Goal: Task Accomplishment & Management: Manage account settings

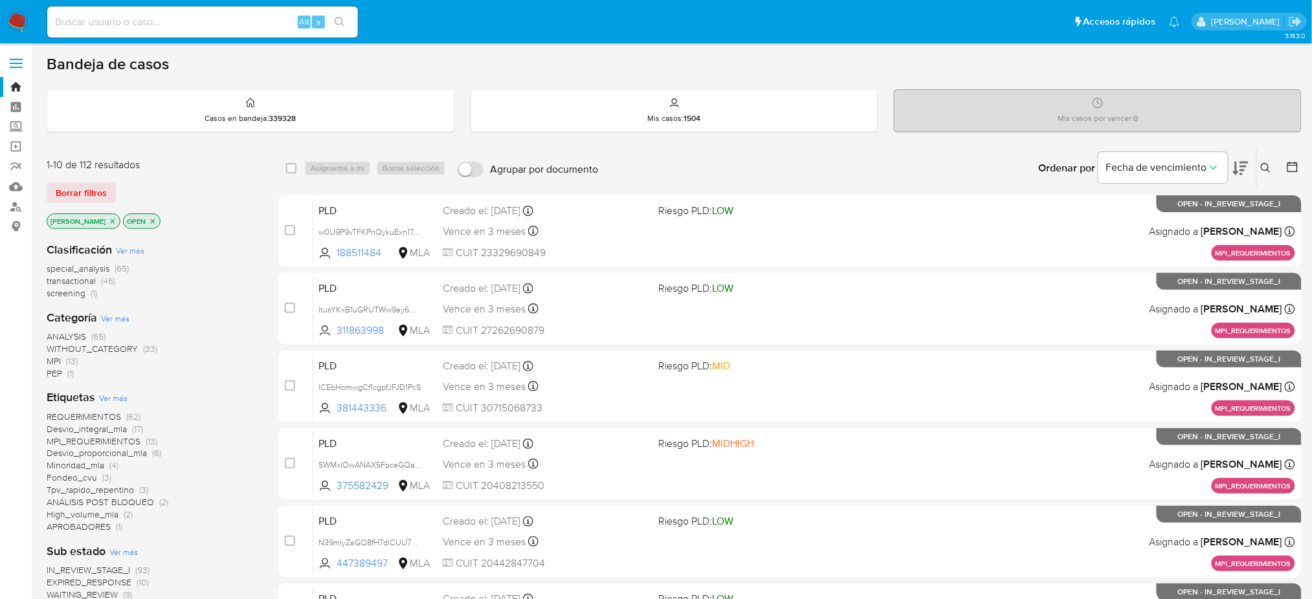
click at [216, 16] on input at bounding box center [202, 22] width 311 height 17
paste input "BZjlbBtgHPL3SzxSfaUIgvFg"
type input "BZjlbBtgHPL3SzxSfaUIgvFg"
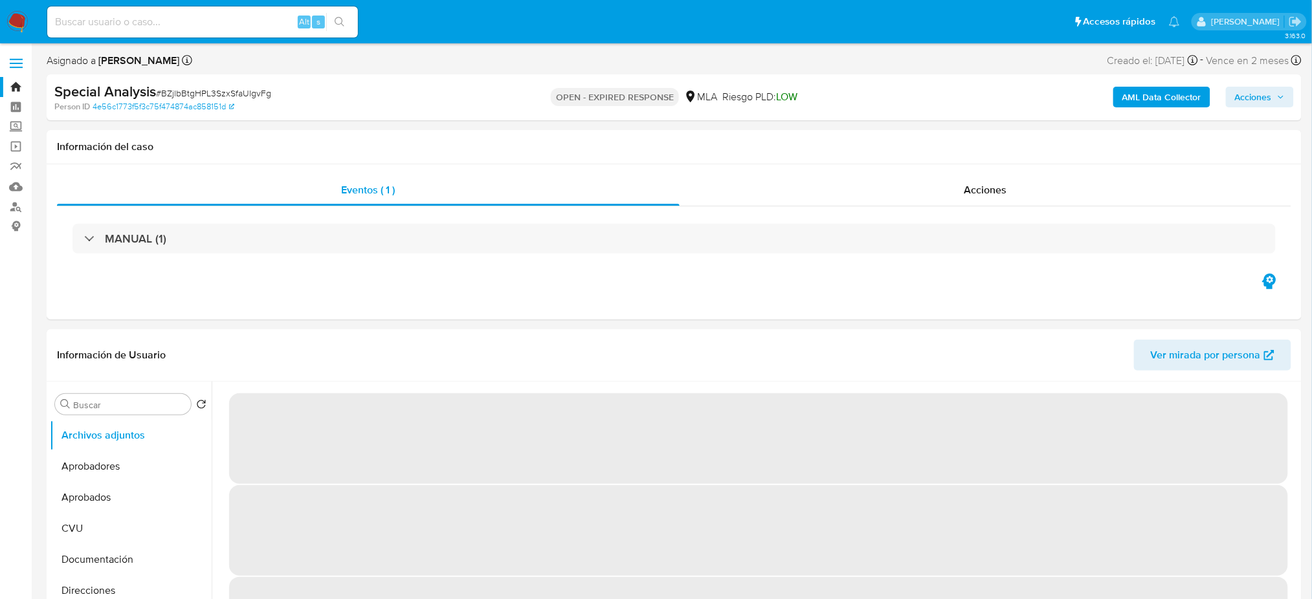
select select "10"
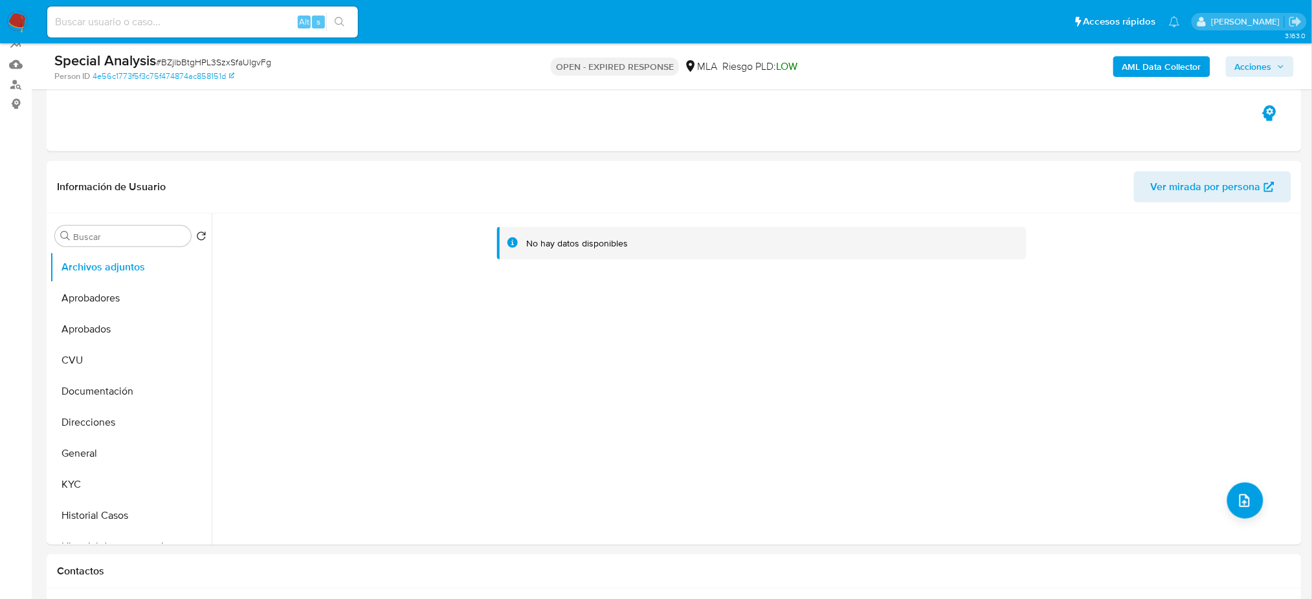
scroll to position [123, 0]
click at [82, 449] on button "Historial Casos" at bounding box center [125, 515] width 151 height 31
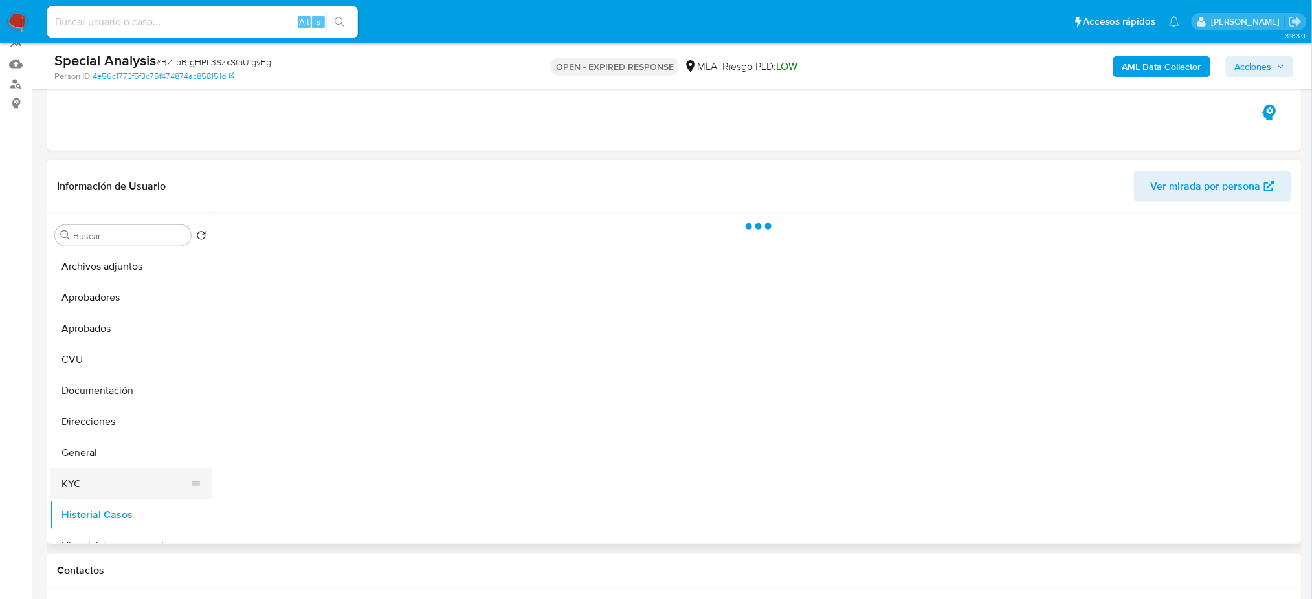
click at [112, 449] on button "KYC" at bounding box center [125, 484] width 151 height 31
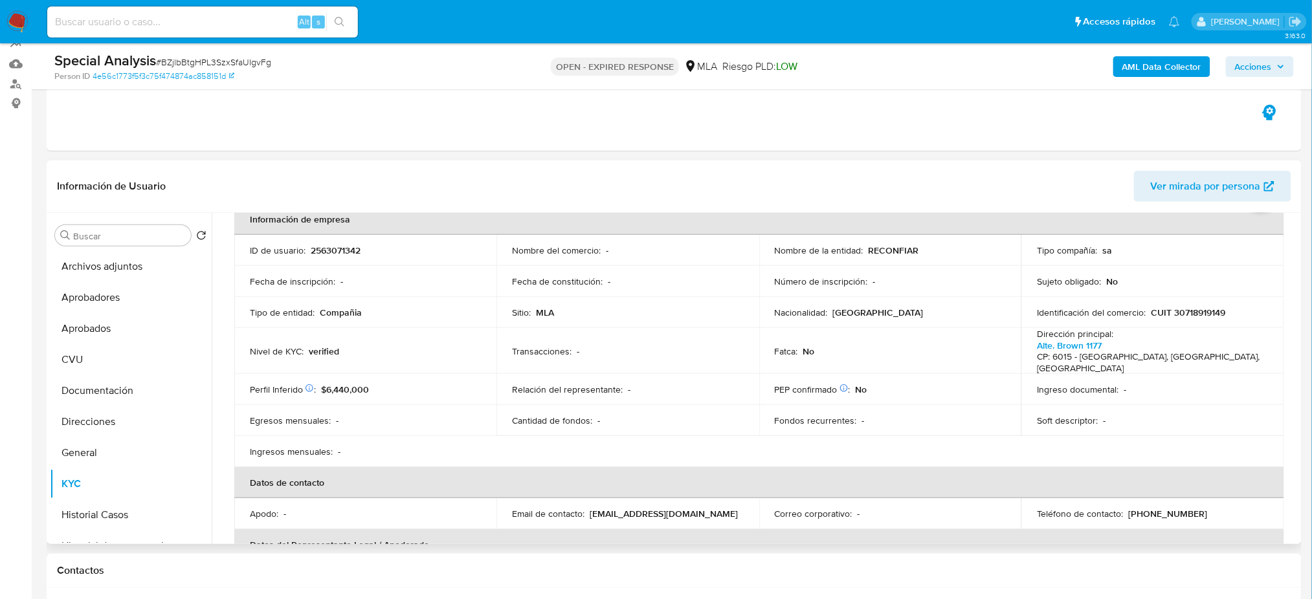
scroll to position [0, 0]
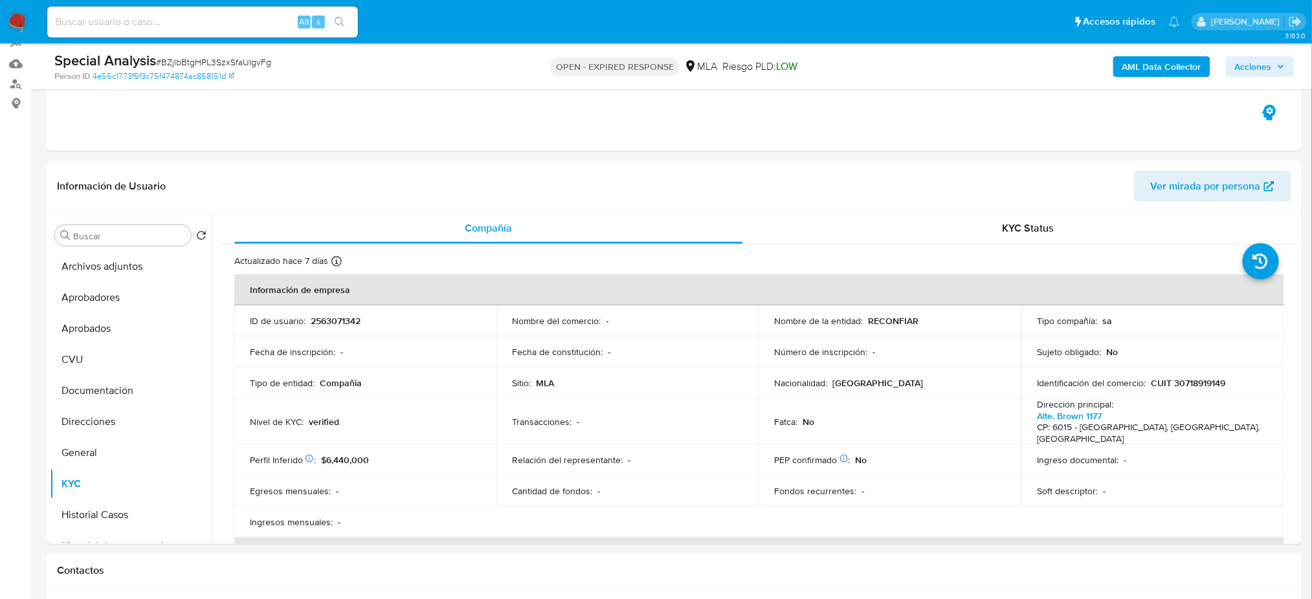
click at [16, 29] on img at bounding box center [17, 22] width 22 height 22
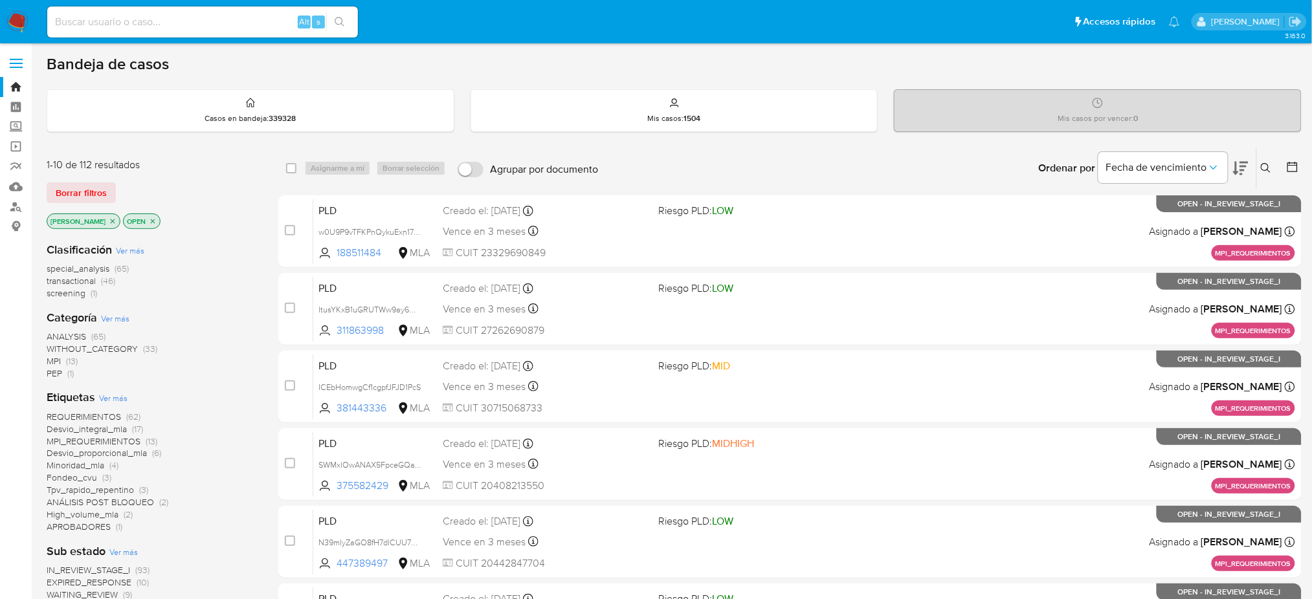
click at [156, 18] on input at bounding box center [202, 22] width 311 height 17
paste input "X4V4mLml10MnPclKHCuGHwVe"
type input "X4V4mLml10MnPclKHCuGHwVe"
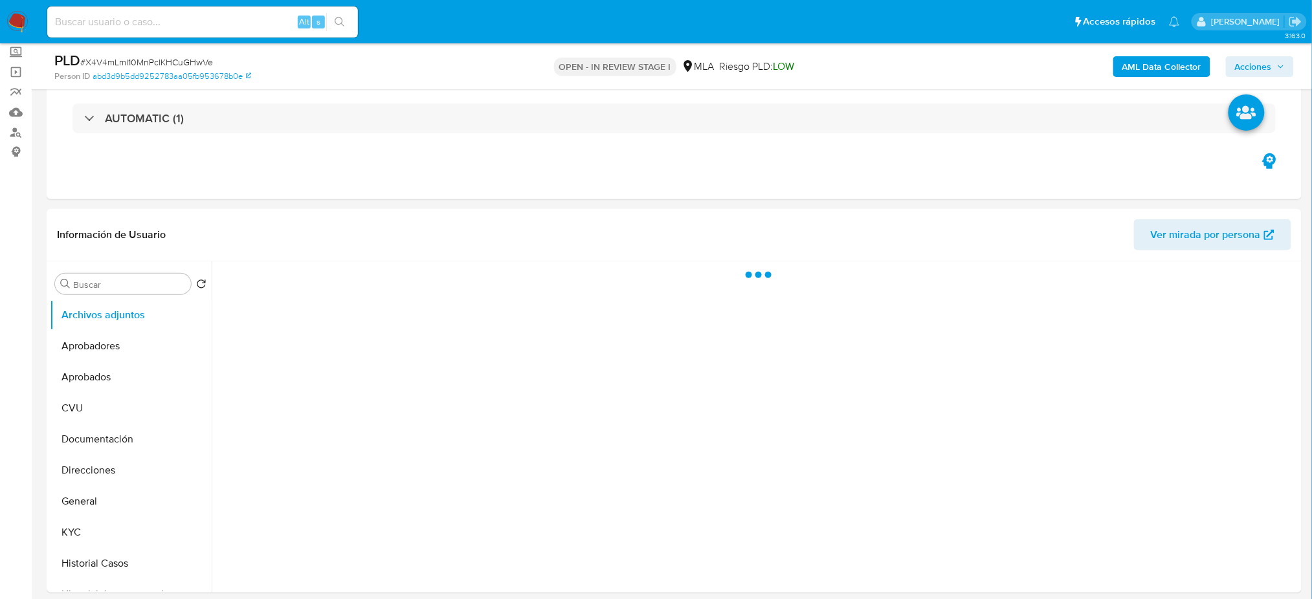
scroll to position [172, 0]
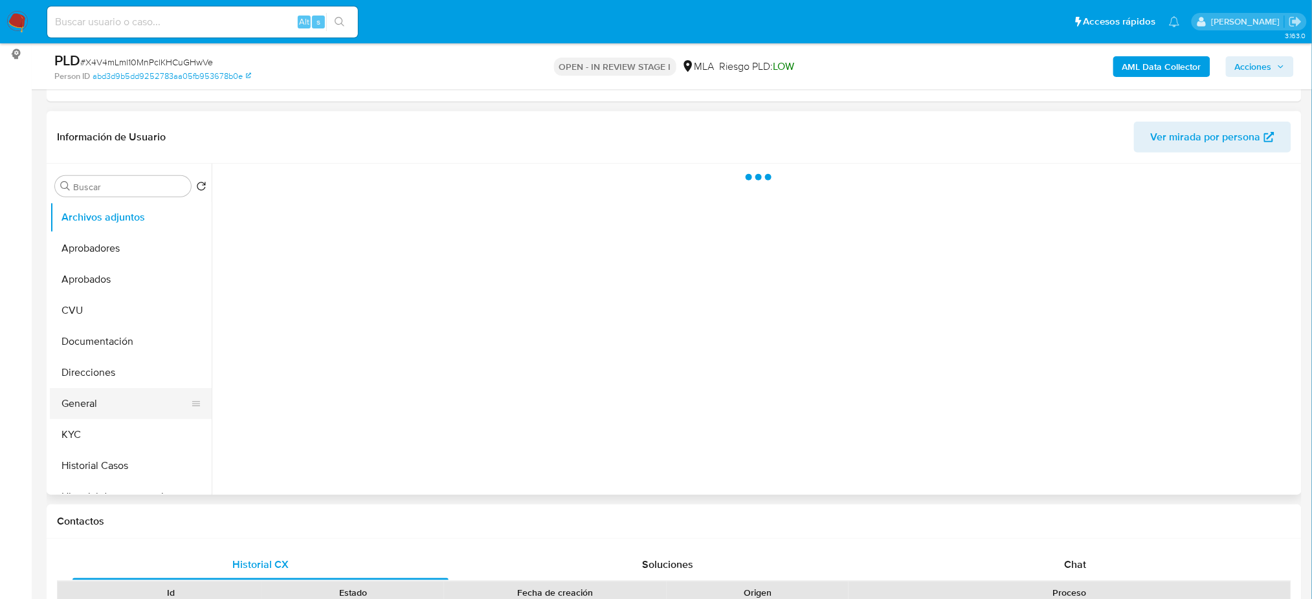
select select "10"
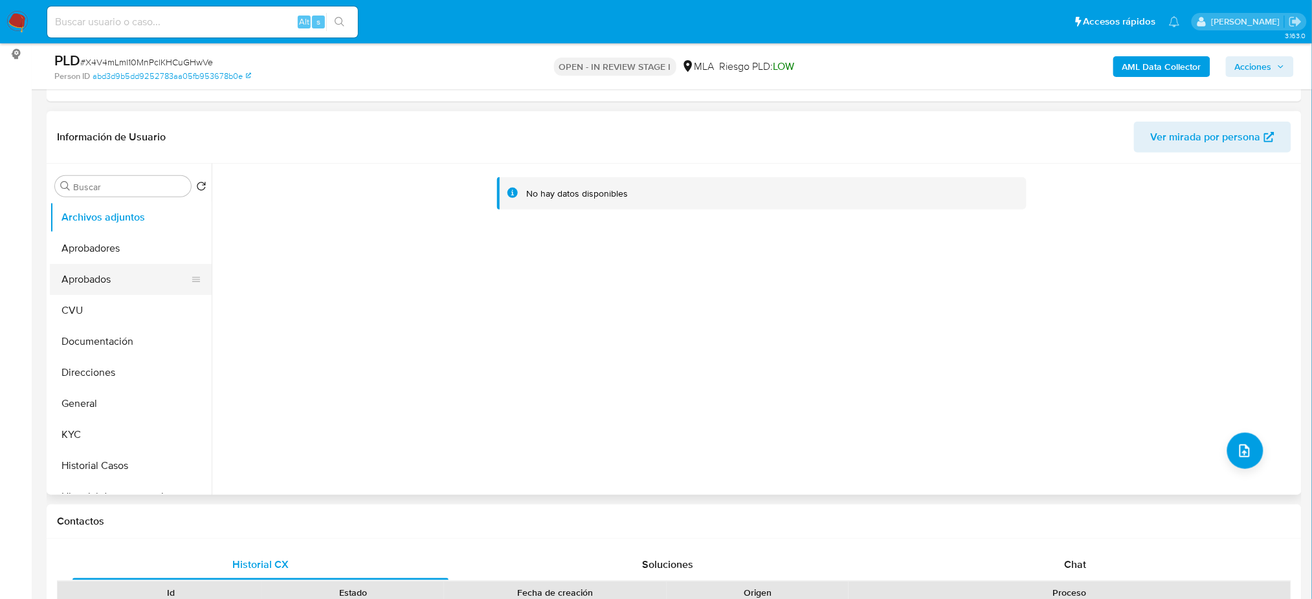
click at [109, 279] on button "Aprobados" at bounding box center [125, 279] width 151 height 31
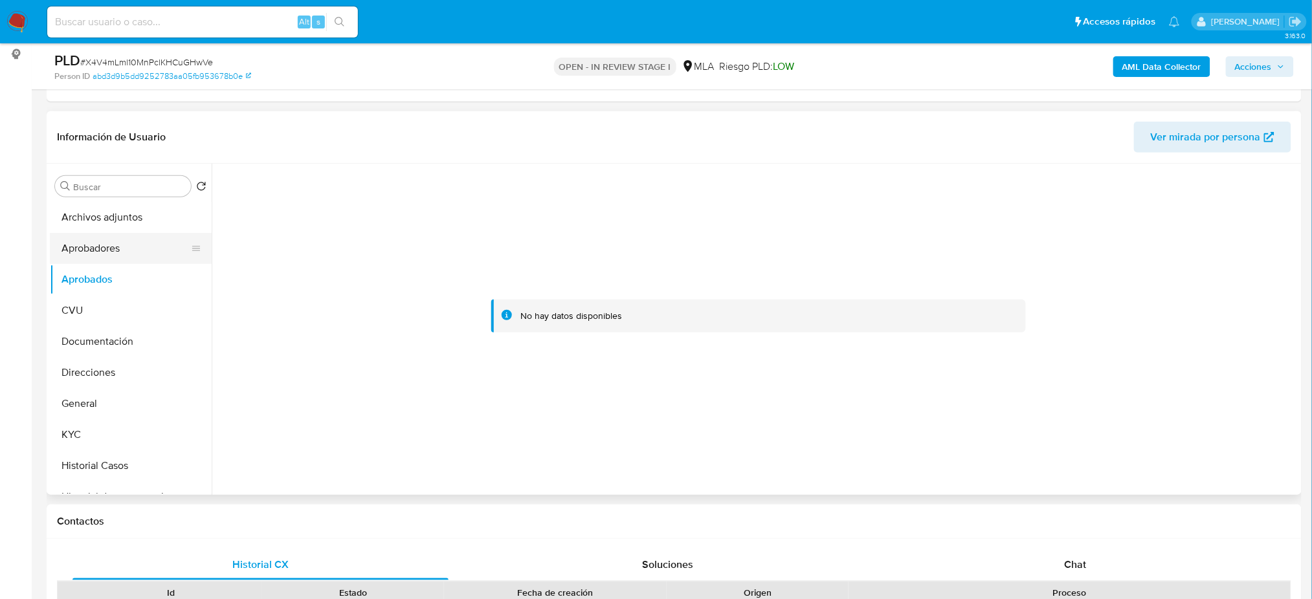
click at [131, 241] on button "Aprobadores" at bounding box center [125, 248] width 151 height 31
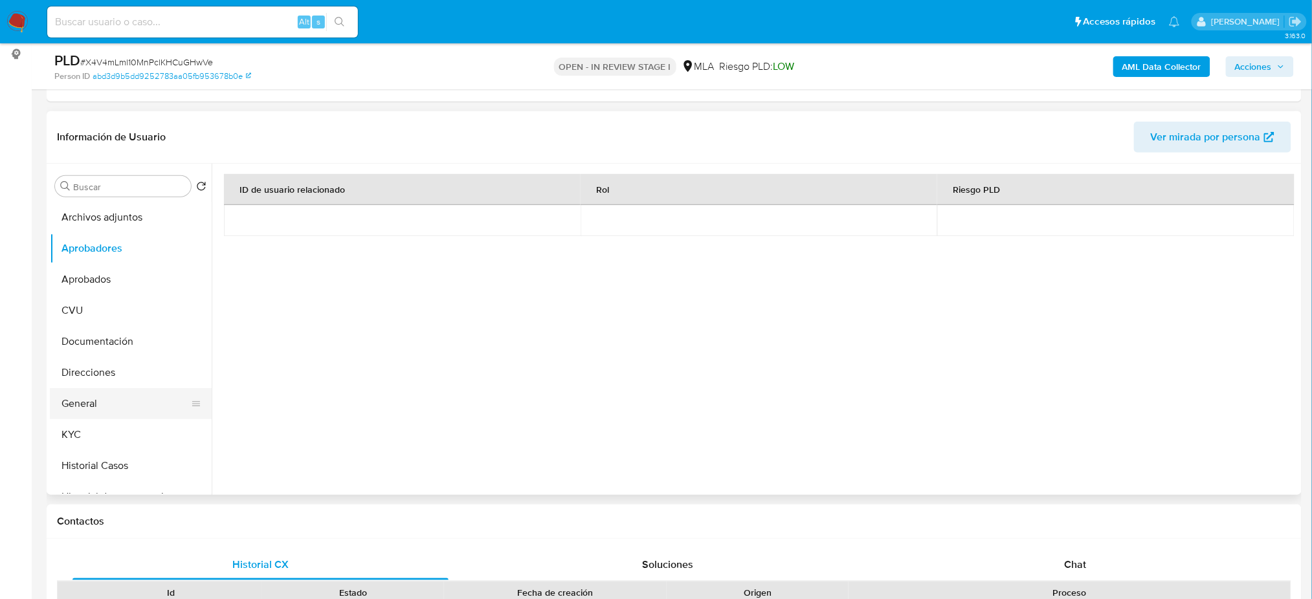
click at [70, 388] on button "General" at bounding box center [125, 403] width 151 height 31
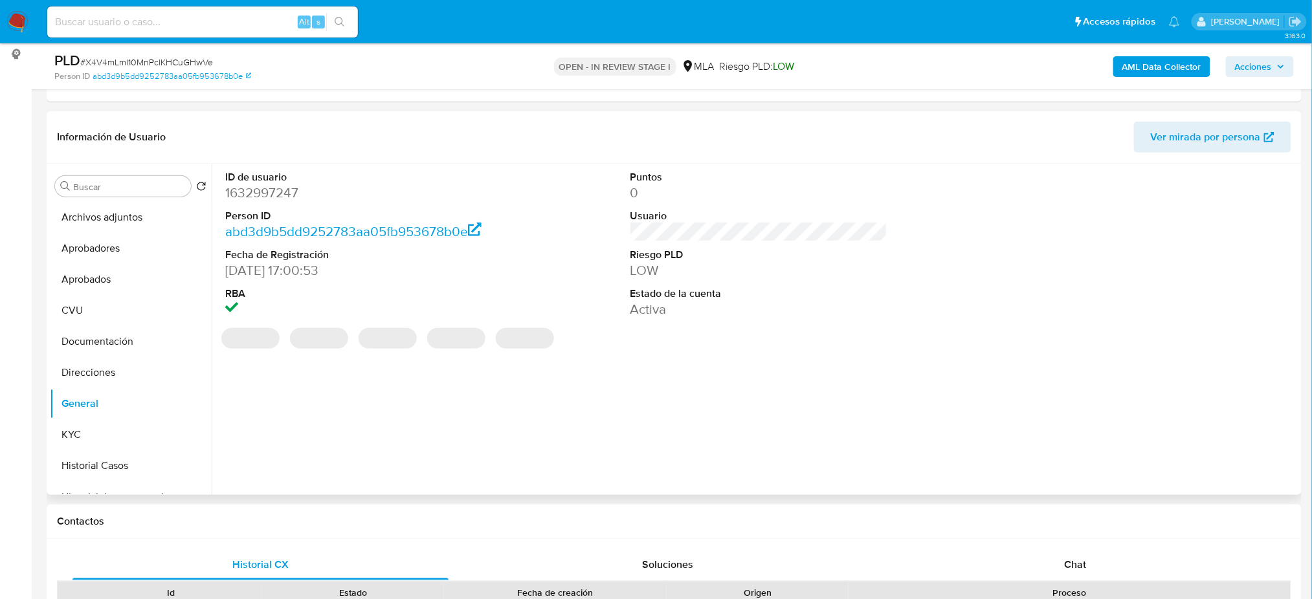
click at [256, 198] on dd "1632997247" at bounding box center [353, 193] width 257 height 18
copy dd "1632997247"
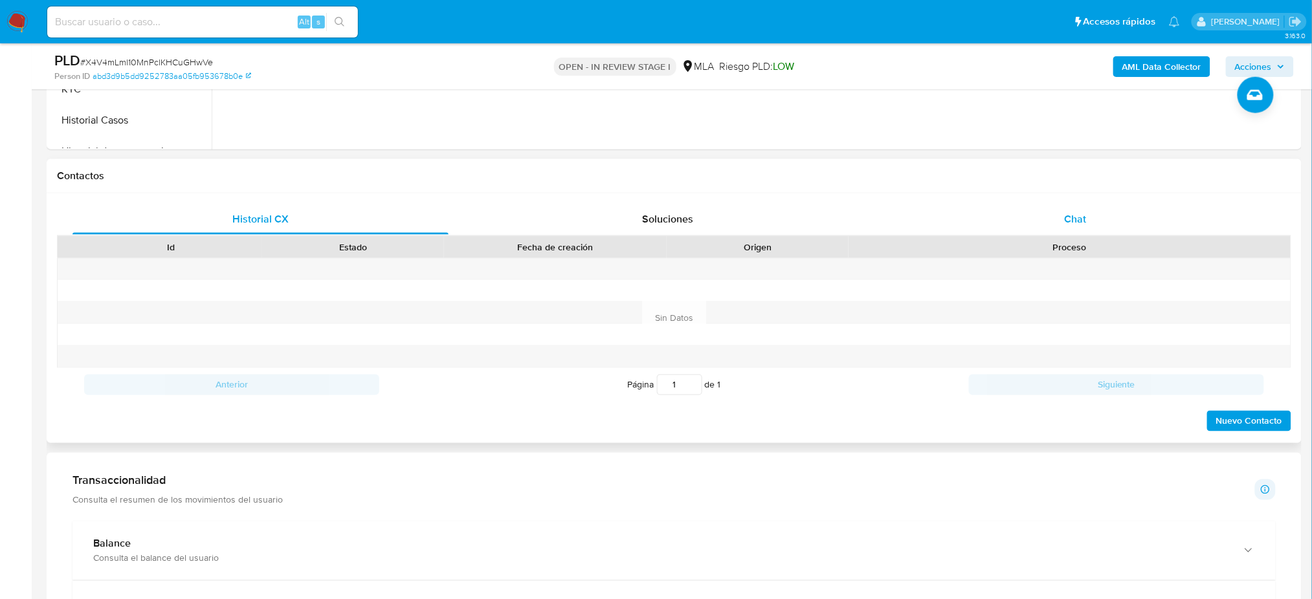
click at [1119, 213] on div "Chat" at bounding box center [1076, 219] width 376 height 31
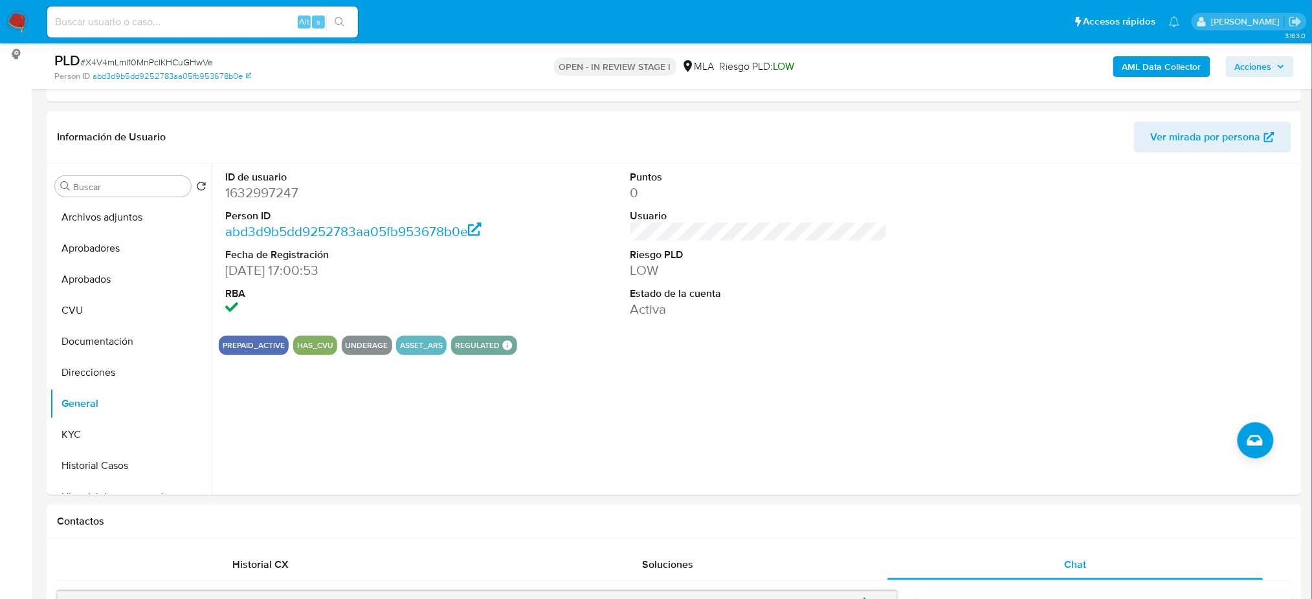
click at [192, 67] on span "# X4V4mLml10MnPclKHCuGHwVe" at bounding box center [146, 62] width 133 height 13
copy span "X4V4mLml10MnPclKHCuGHwVe"
click at [112, 432] on button "KYC" at bounding box center [125, 434] width 151 height 31
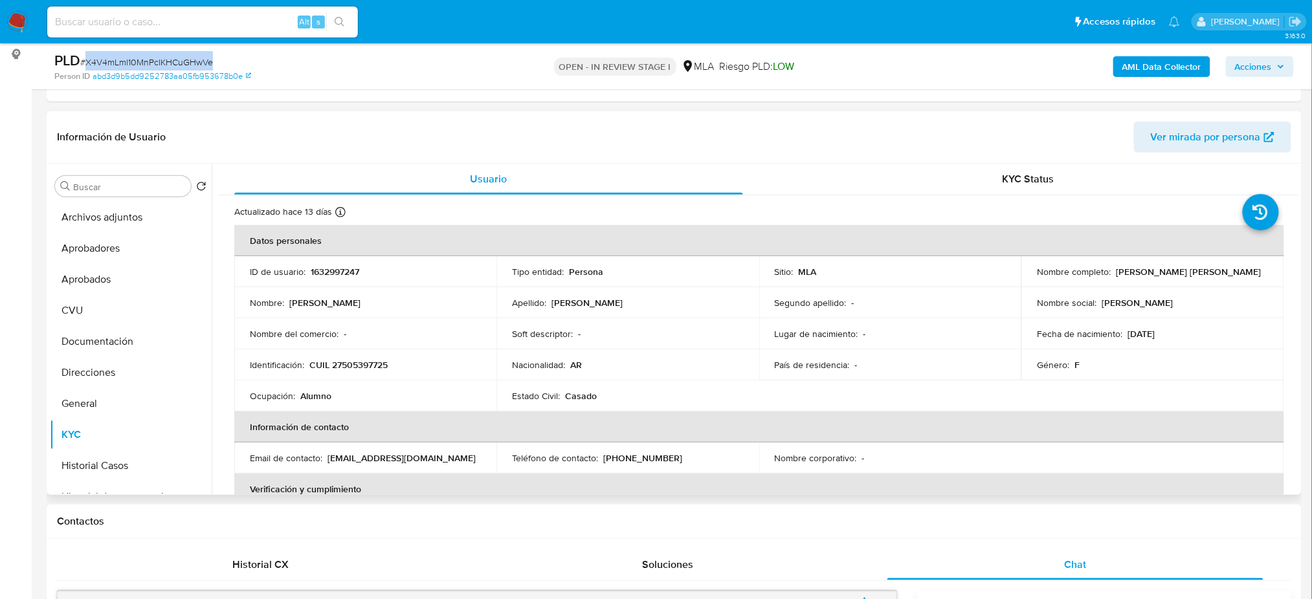
click at [357, 364] on p "CUIL 27505397725" at bounding box center [348, 365] width 78 height 12
copy p "27505397725"
click at [327, 392] on p "Alumno" at bounding box center [315, 396] width 31 height 12
click at [366, 361] on p "CUIL 27505397725" at bounding box center [348, 365] width 78 height 12
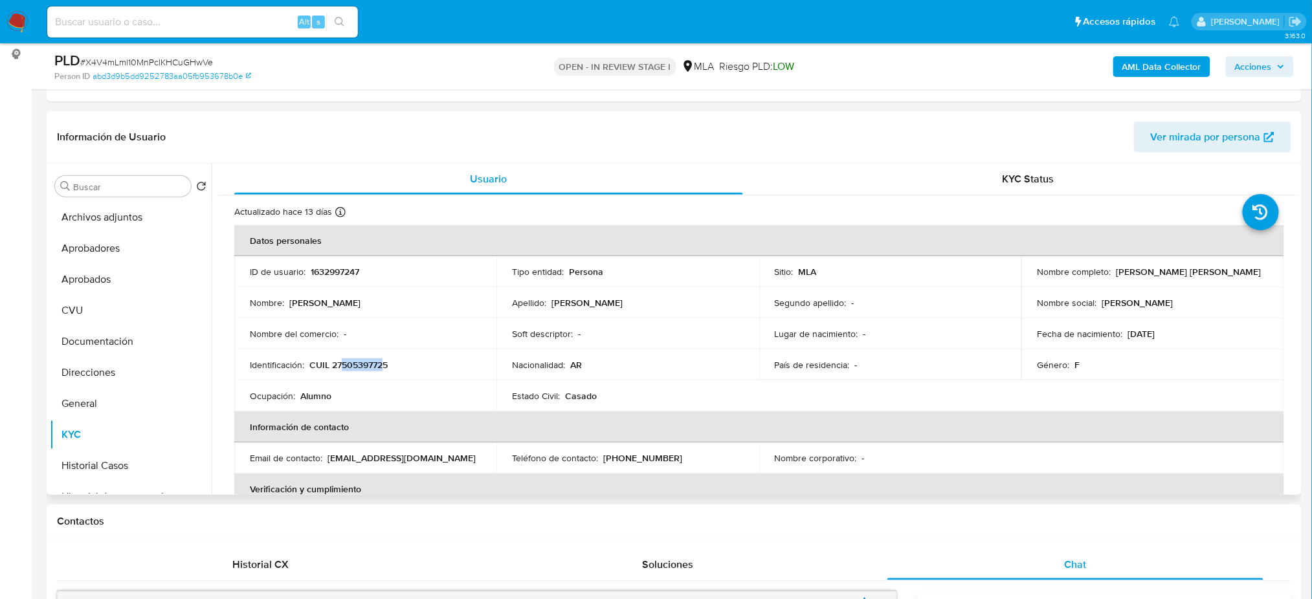
drag, startPoint x: 343, startPoint y: 365, endPoint x: 381, endPoint y: 362, distance: 38.3
click at [381, 362] on p "CUIL 27505397725" at bounding box center [348, 365] width 78 height 12
copy p "50539772"
click at [171, 71] on link "abd3d9b5dd9252783aa05fb953678b0e" at bounding box center [172, 77] width 159 height 12
click at [115, 60] on span "# X4V4mLml10MnPclKHCuGHwVe" at bounding box center [146, 62] width 133 height 13
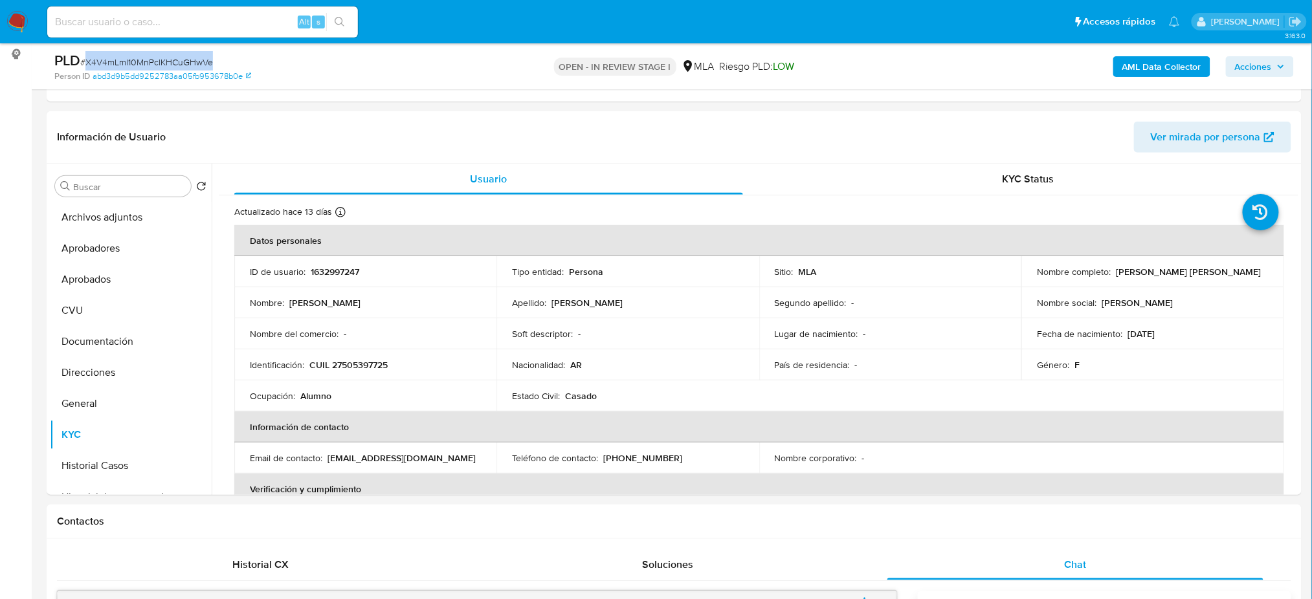
click at [115, 60] on span "# X4V4mLml10MnPclKHCuGHwVe" at bounding box center [146, 62] width 133 height 13
copy span "X4V4mLml10MnPclKHCuGHwVe"
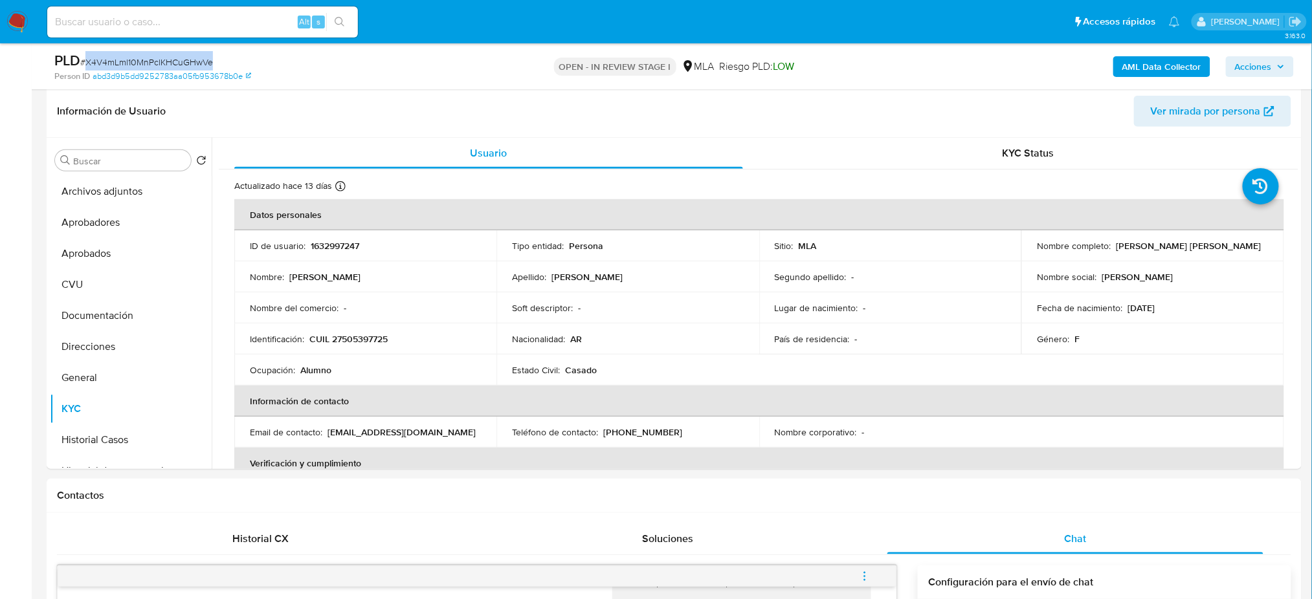
scroll to position [170, 0]
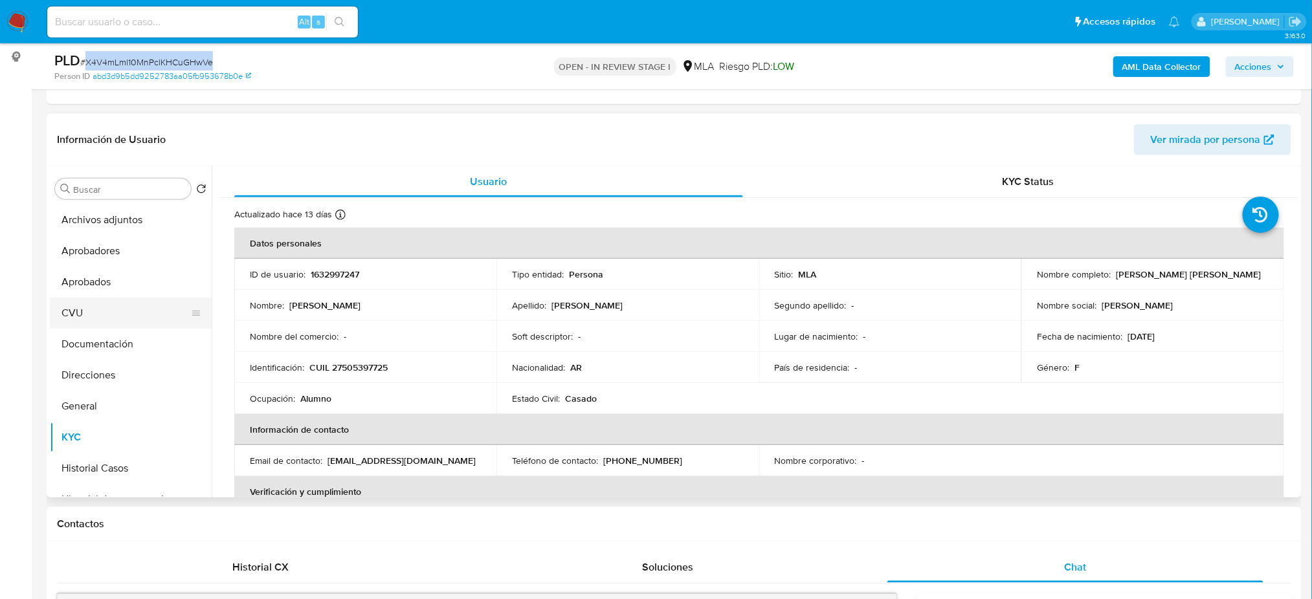
click at [94, 308] on button "CVU" at bounding box center [125, 313] width 151 height 31
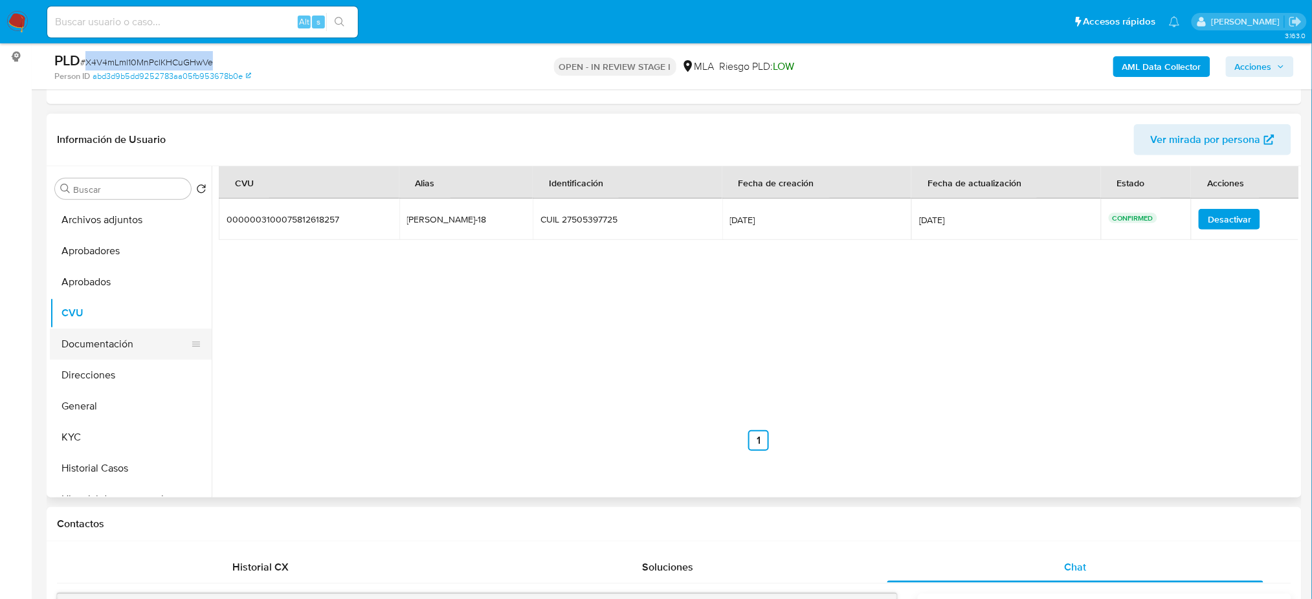
click at [120, 355] on button "Documentación" at bounding box center [125, 344] width 151 height 31
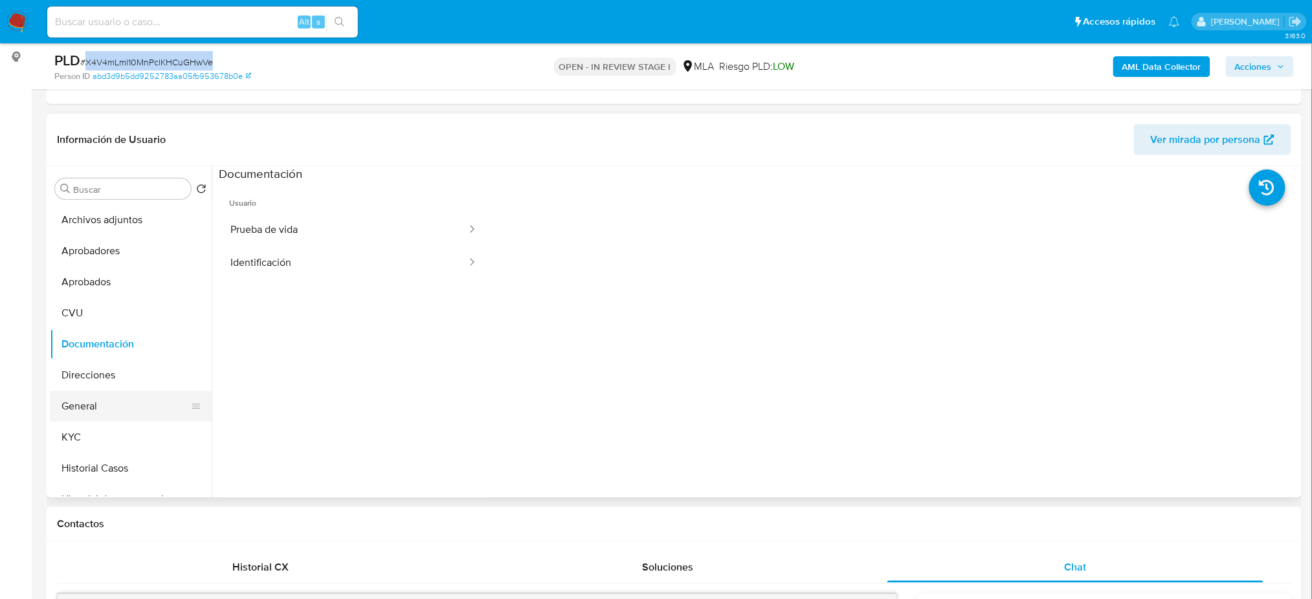
click at [84, 400] on button "General" at bounding box center [125, 406] width 151 height 31
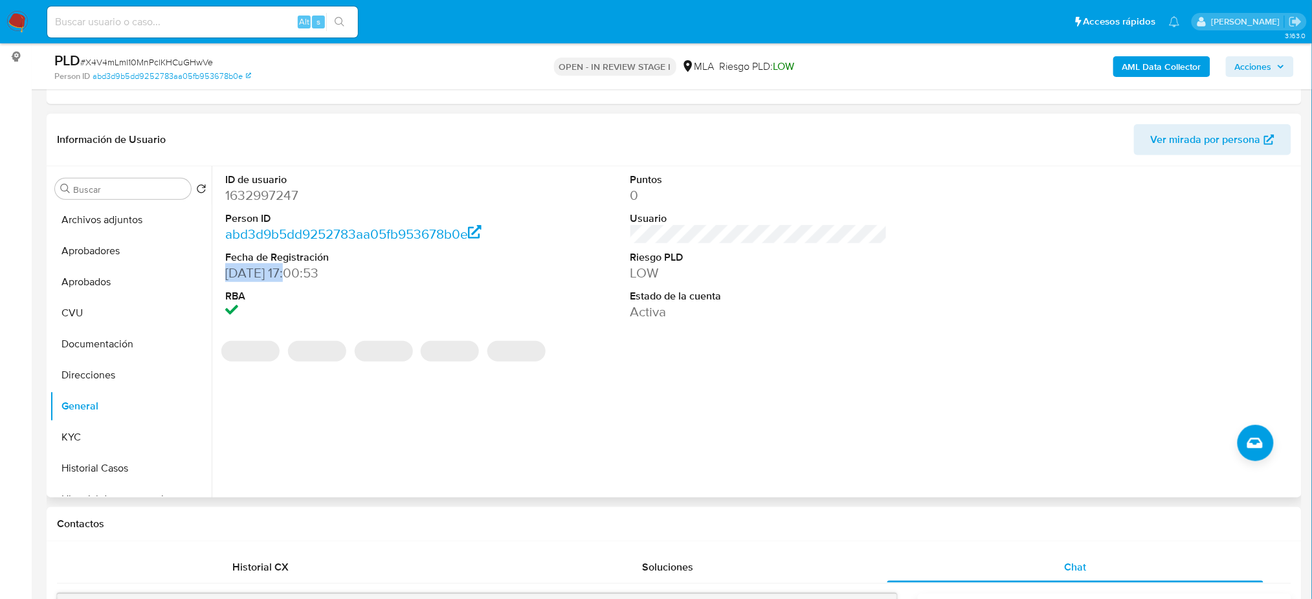
drag, startPoint x: 225, startPoint y: 291, endPoint x: 287, endPoint y: 296, distance: 62.3
click at [287, 282] on dd "11/01/2024 17:00:53" at bounding box center [353, 273] width 257 height 18
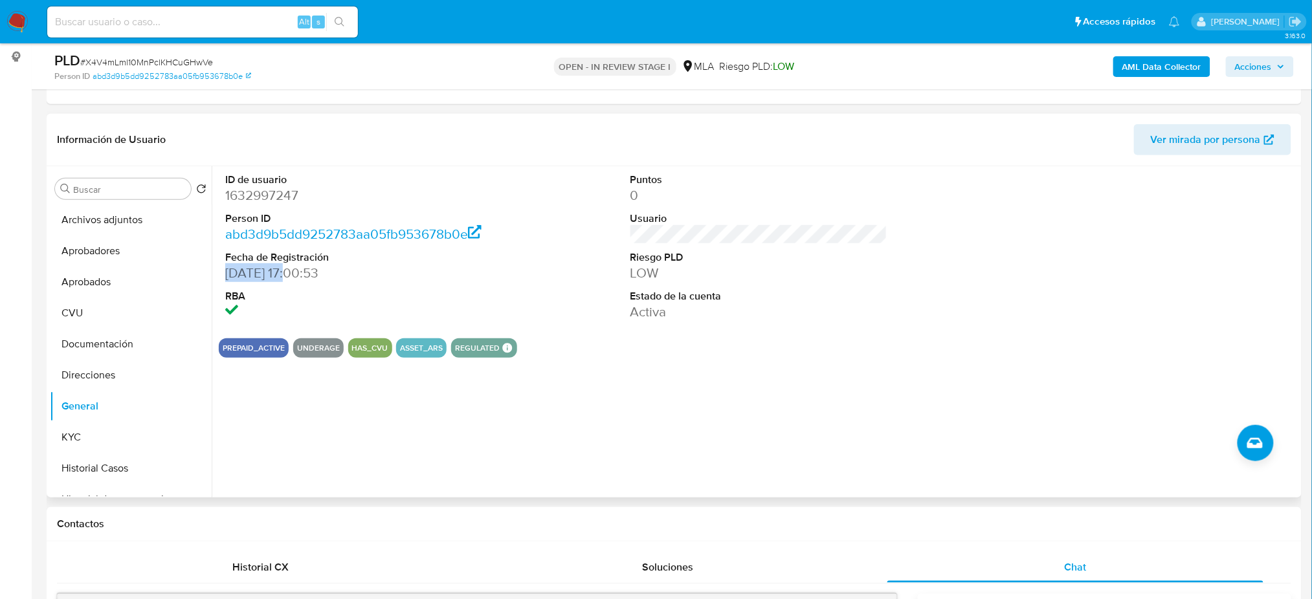
copy dd "11/01/2024"
drag, startPoint x: 114, startPoint y: 427, endPoint x: 58, endPoint y: 445, distance: 59.2
click at [114, 426] on button "KYC" at bounding box center [125, 437] width 151 height 31
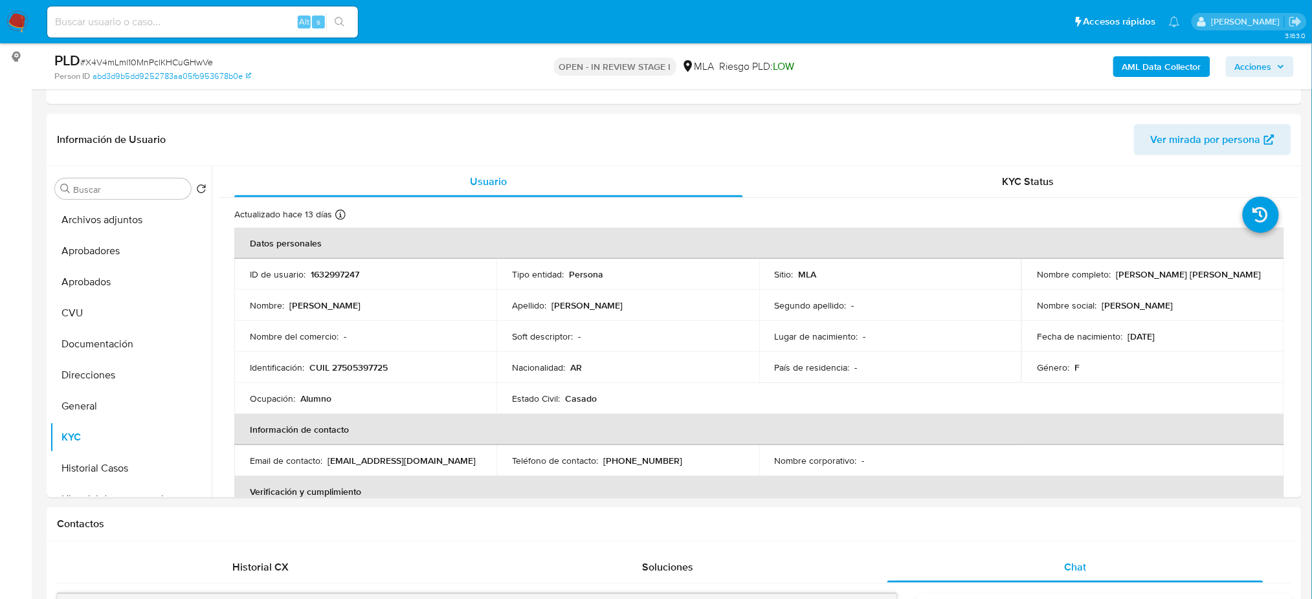
scroll to position [515, 0]
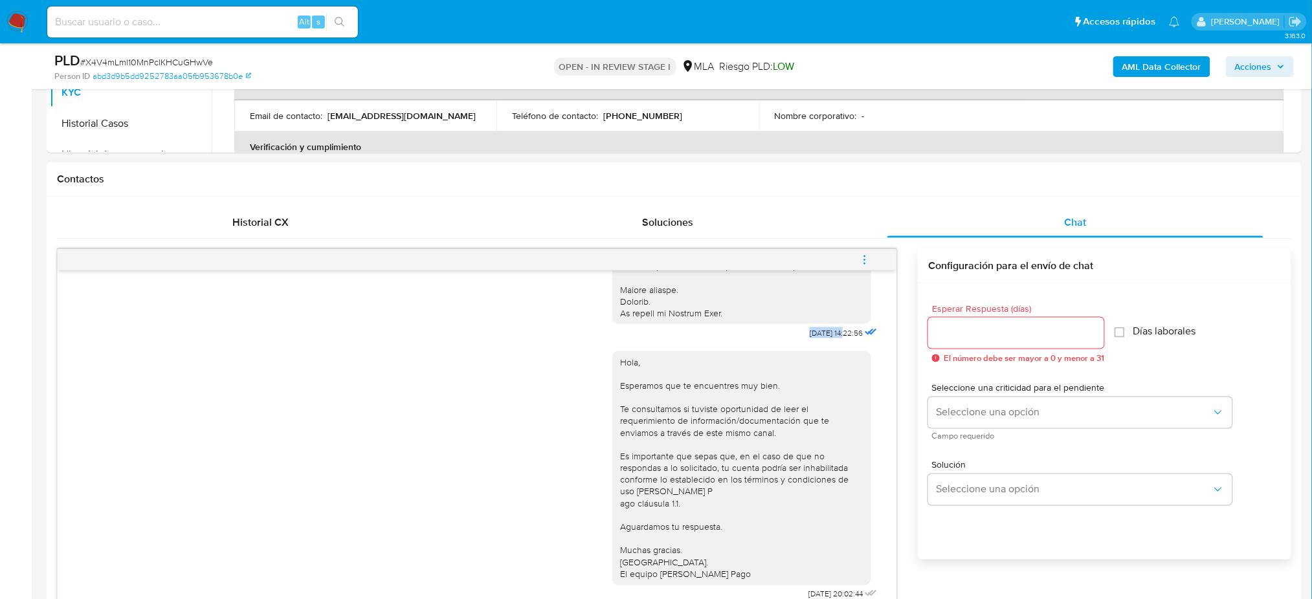
drag, startPoint x: 769, startPoint y: 319, endPoint x: 819, endPoint y: 322, distance: 49.9
click at [819, 322] on div "17/09/2025 14:22:56" at bounding box center [746, 53] width 268 height 579
copy div "17/09/2025"
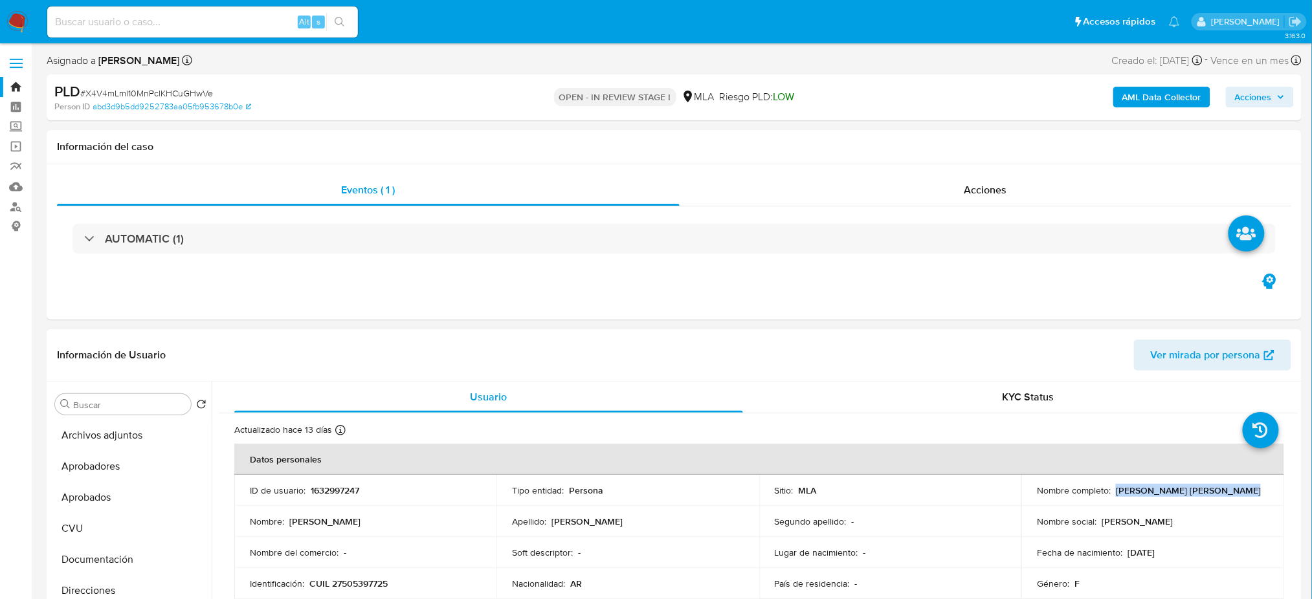
drag, startPoint x: 1113, startPoint y: 490, endPoint x: 1271, endPoint y: 493, distance: 158.0
click at [1271, 493] on td "Nombre completo : Wendy Nataly Quispe Cuellar" at bounding box center [1153, 490] width 262 height 31
copy p "Wendy Nataly Quispe Cuellar"
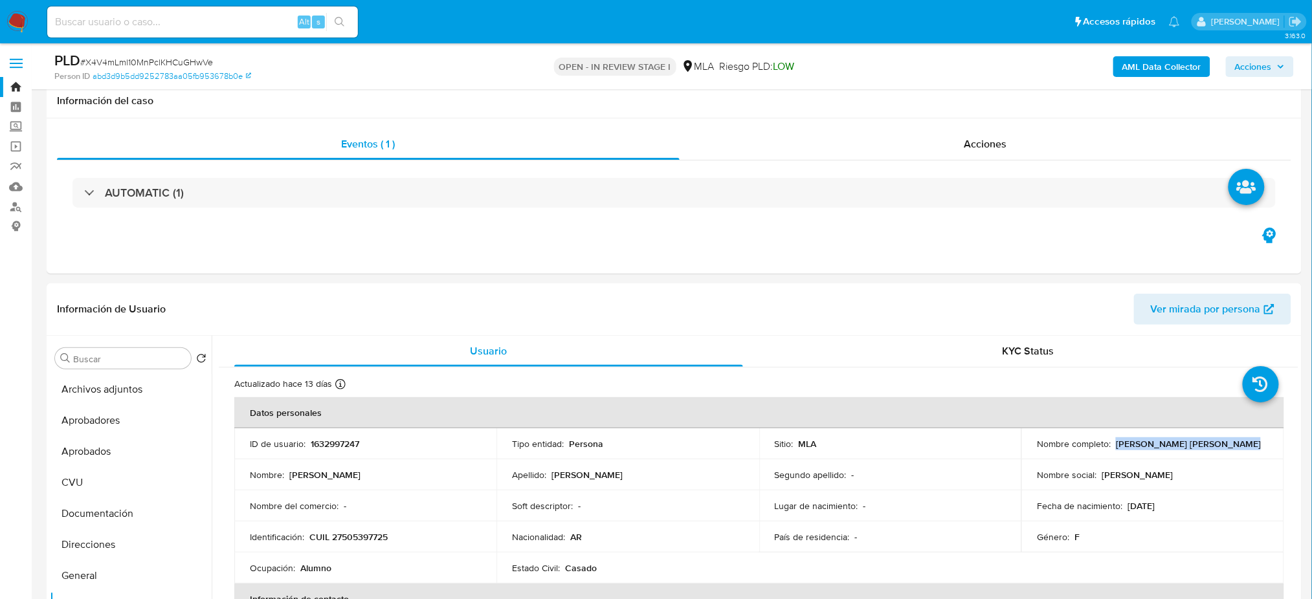
scroll to position [172, 0]
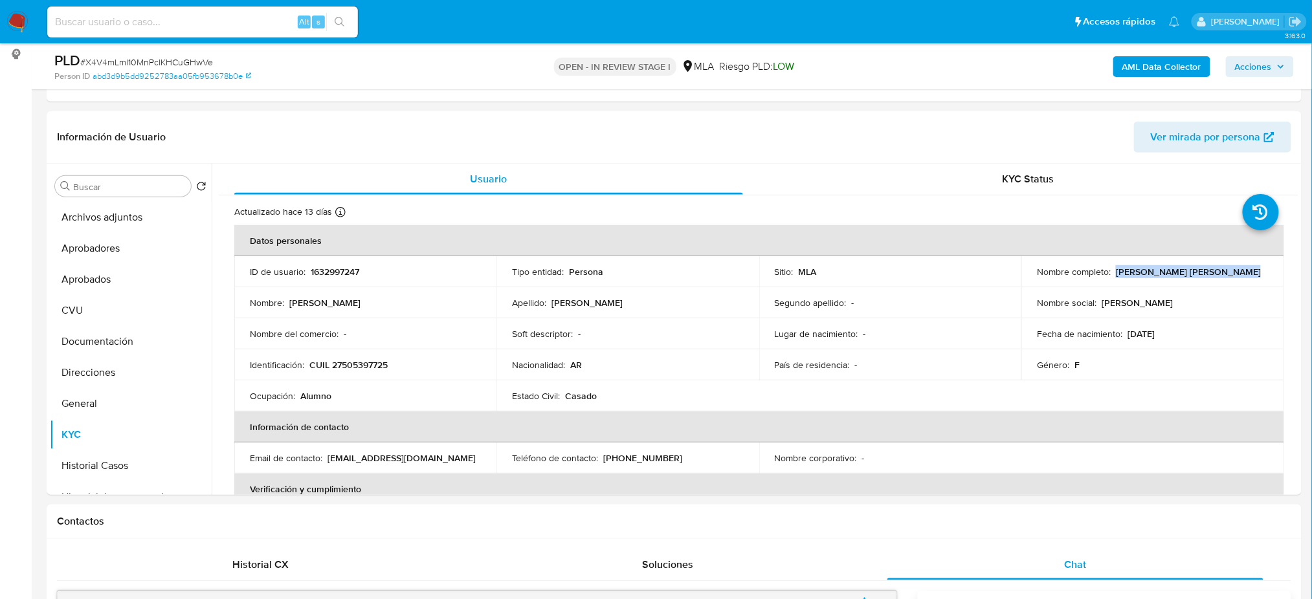
click at [109, 368] on button "Direcciones" at bounding box center [131, 372] width 162 height 31
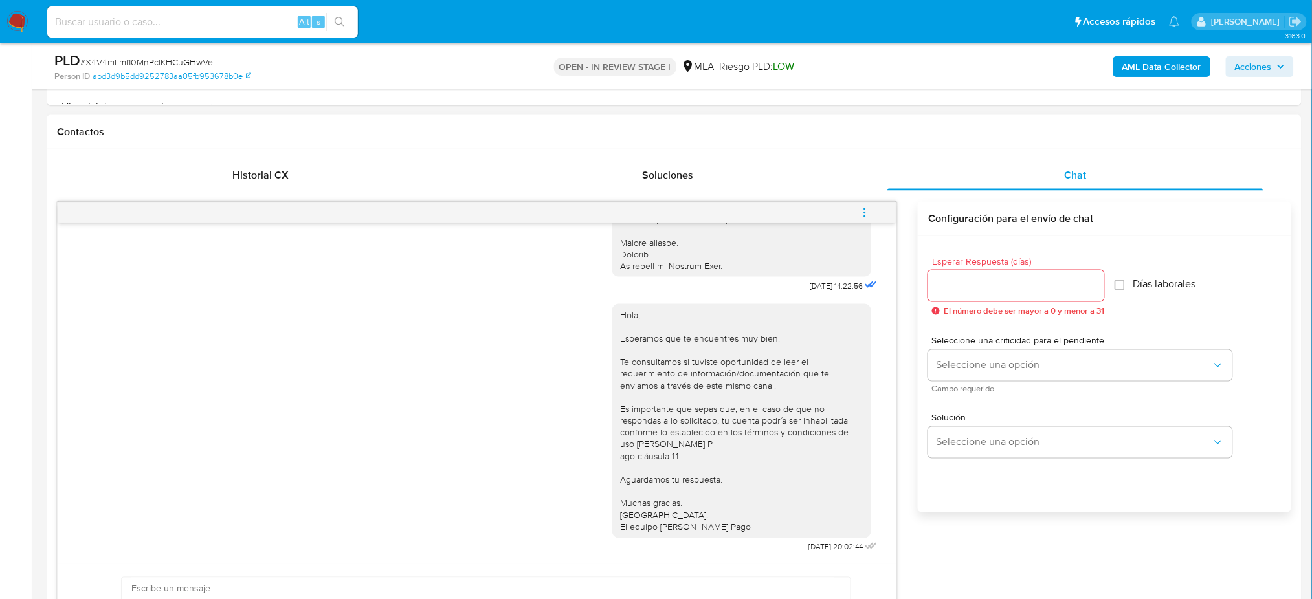
scroll to position [604, 0]
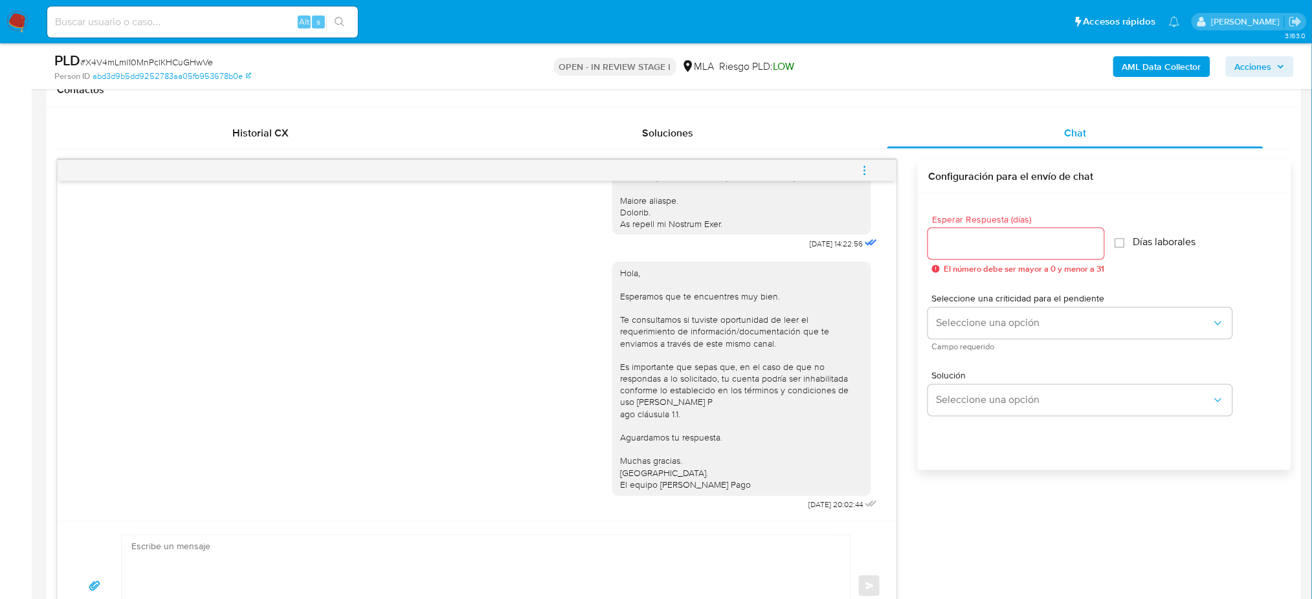
drag, startPoint x: 862, startPoint y: 170, endPoint x: 825, endPoint y: 173, distance: 37.0
click at [862, 169] on icon "menu-action" at bounding box center [865, 171] width 12 height 12
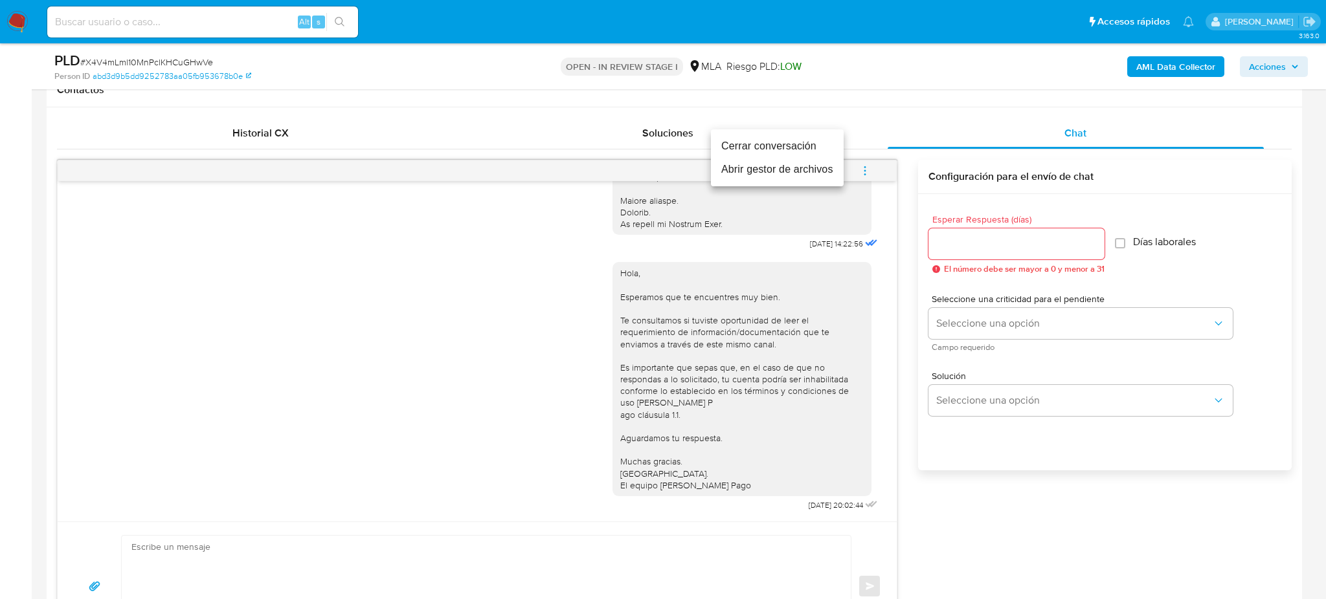
click at [734, 146] on li "Cerrar conversación" at bounding box center [777, 146] width 133 height 23
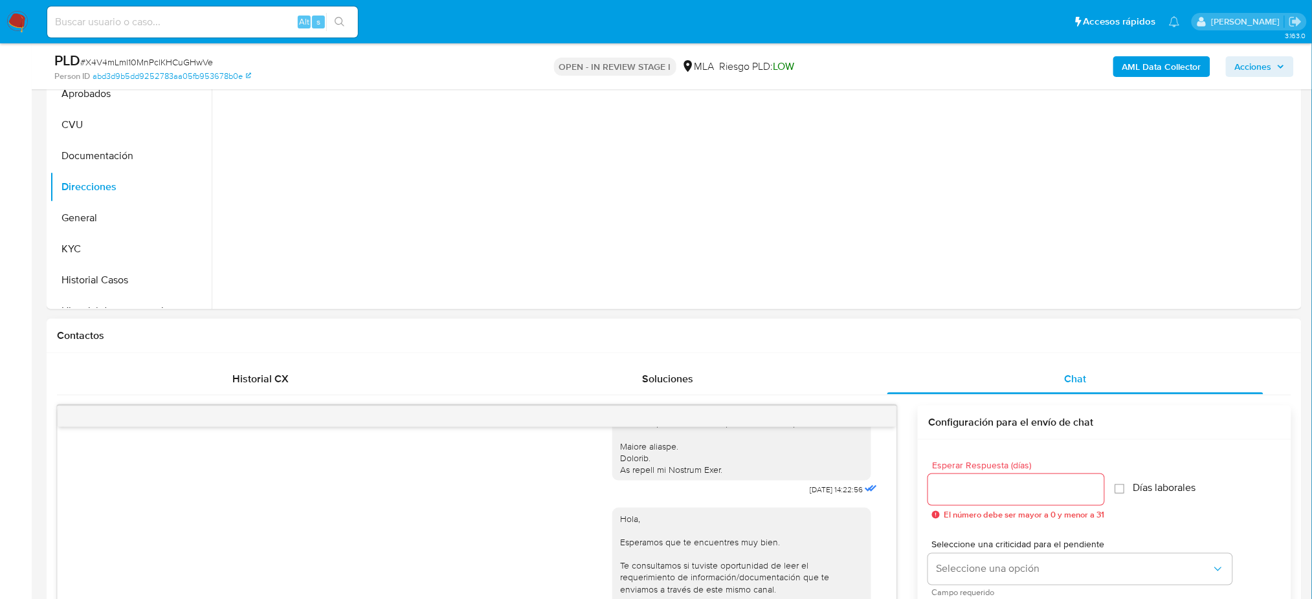
scroll to position [172, 0]
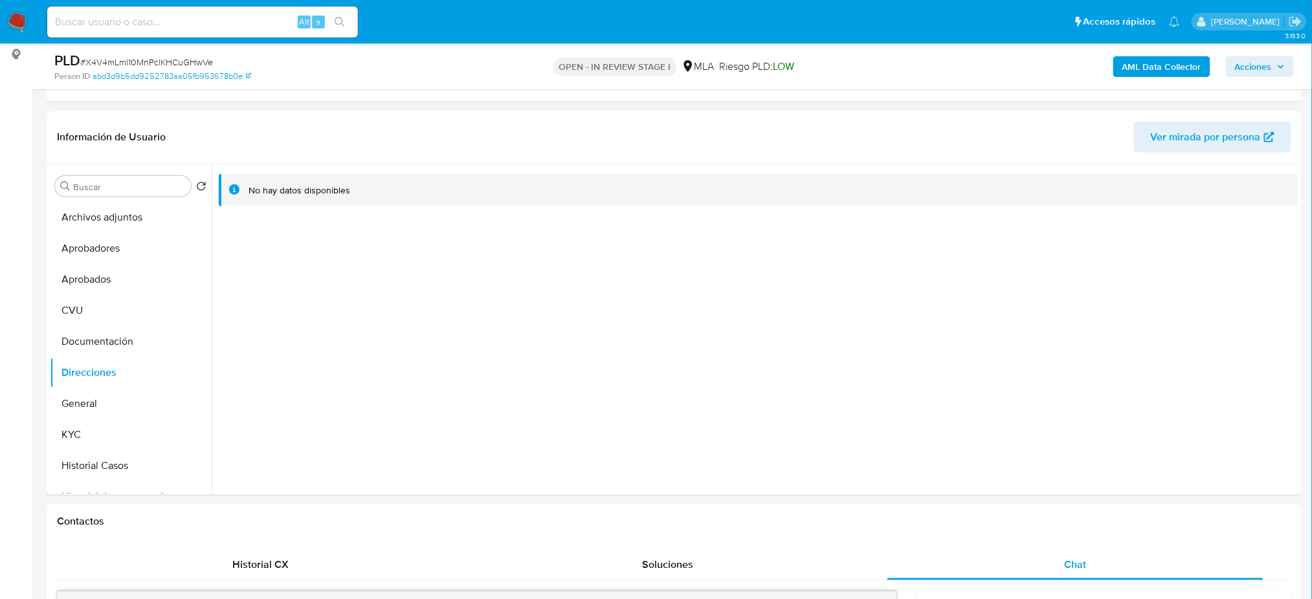
click at [1161, 65] on b "AML Data Collector" at bounding box center [1162, 66] width 79 height 21
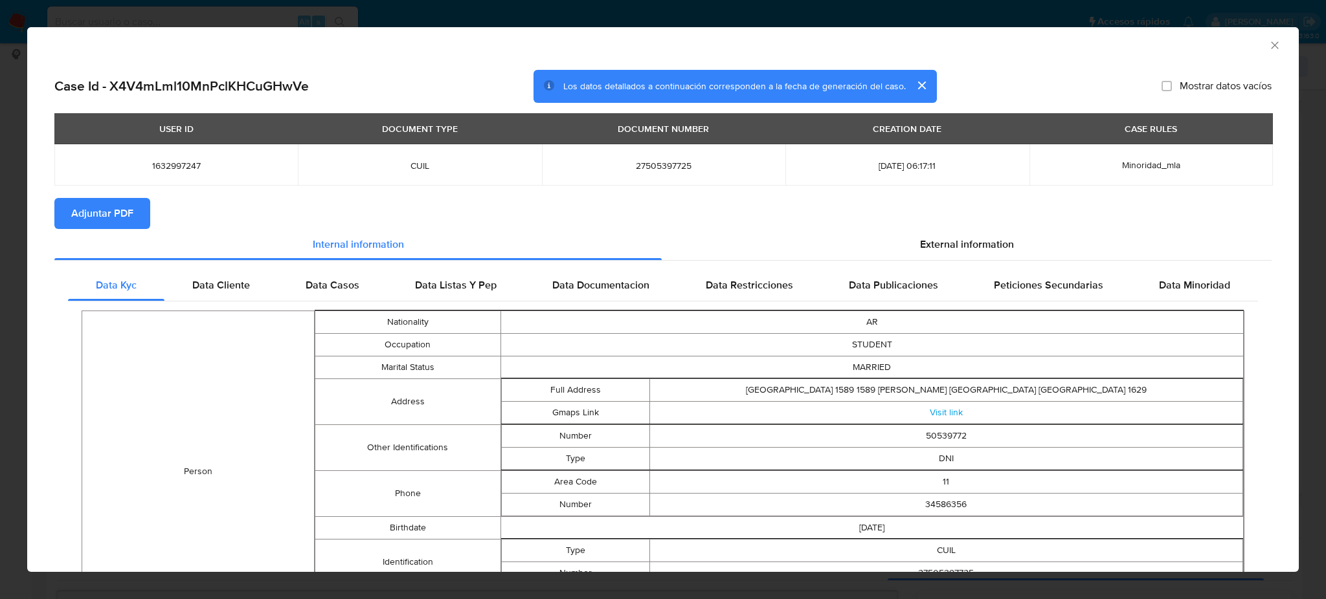
click at [82, 216] on span "Adjuntar PDF" at bounding box center [102, 213] width 62 height 28
click at [1271, 45] on icon "Cerrar ventana" at bounding box center [1274, 44] width 7 height 7
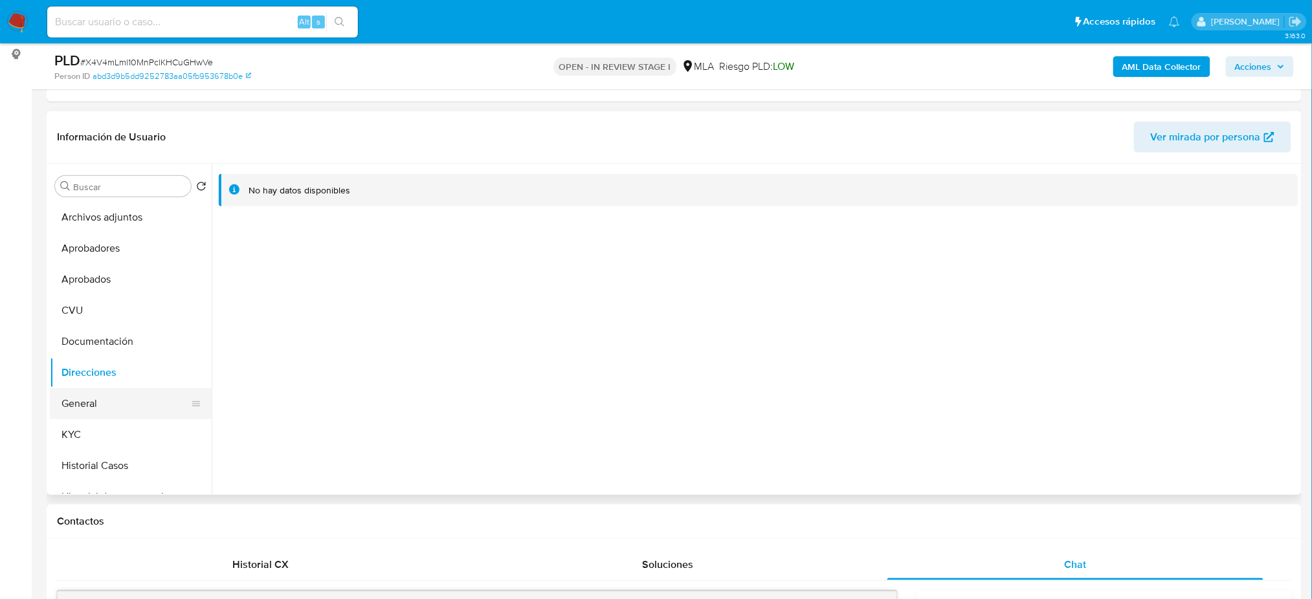
click at [110, 397] on button "General" at bounding box center [125, 403] width 151 height 31
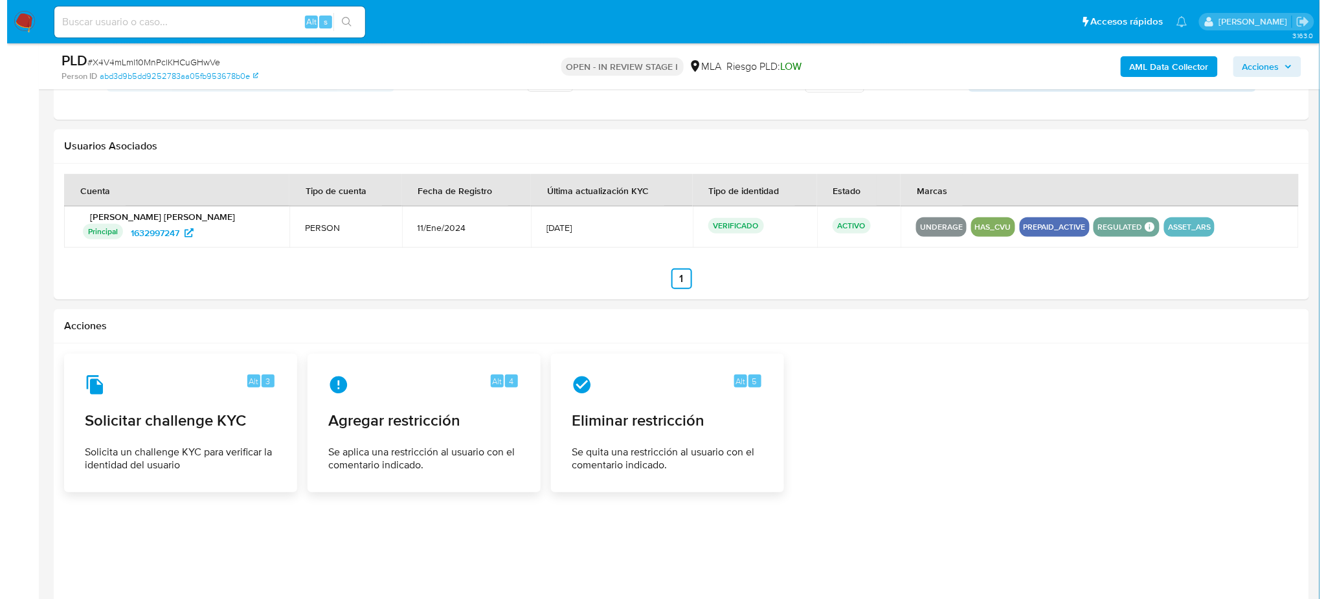
scroll to position [1982, 0]
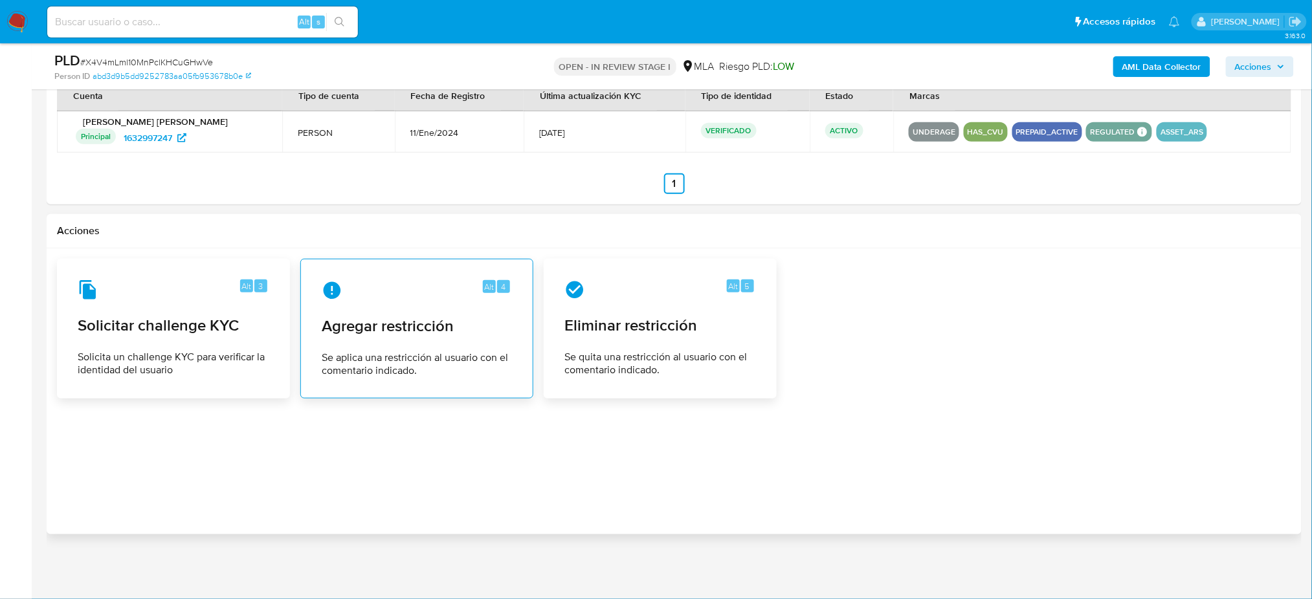
click at [464, 353] on span "Se aplica una restricción al usuario con el comentario indicado." at bounding box center [417, 365] width 190 height 26
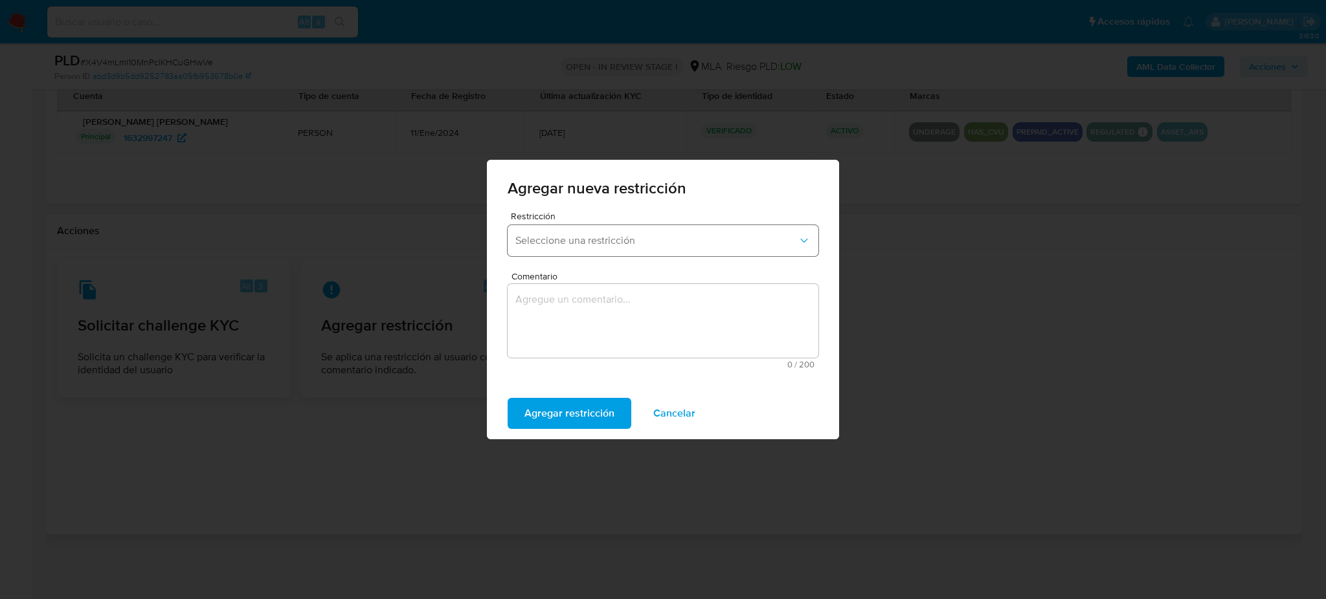
click at [607, 241] on span "Seleccione una restricción" at bounding box center [656, 240] width 282 height 13
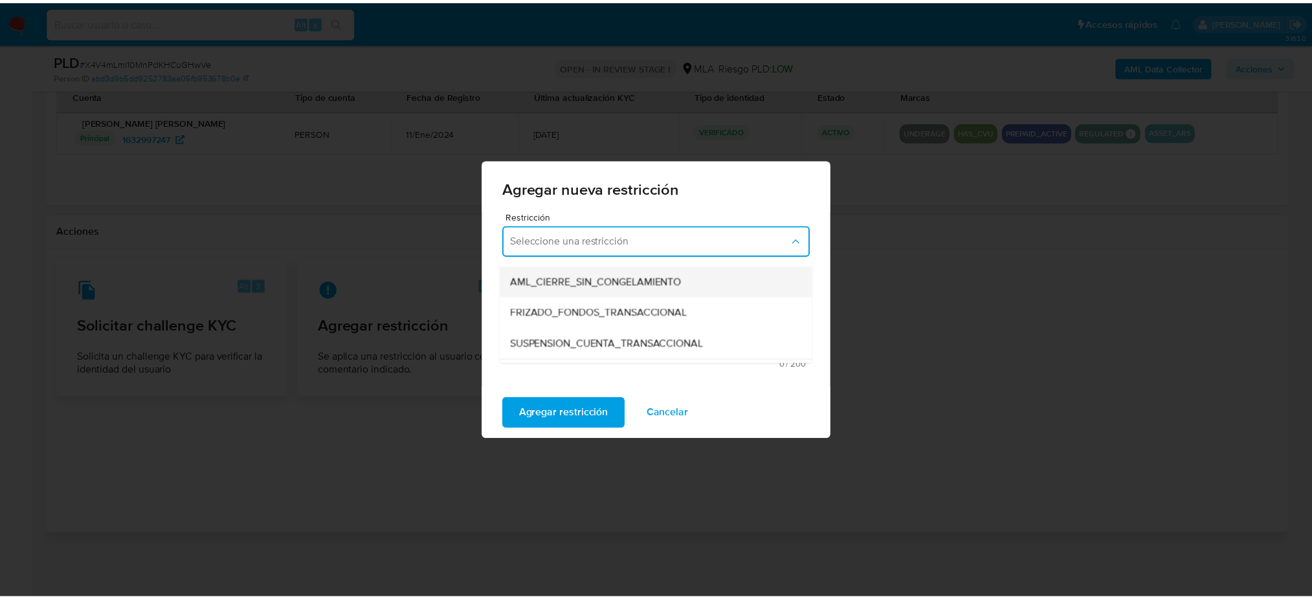
scroll to position [172, 0]
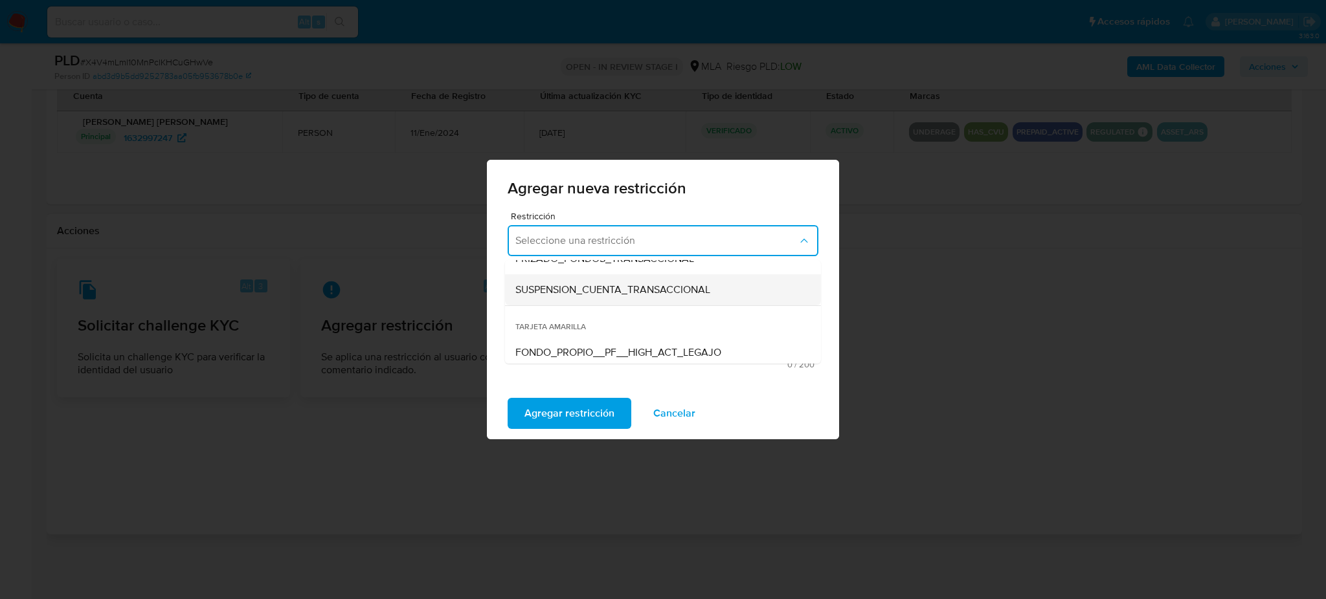
click at [588, 280] on div "SUSPENSION_CUENTA_TRANSACCIONAL" at bounding box center [658, 289] width 287 height 31
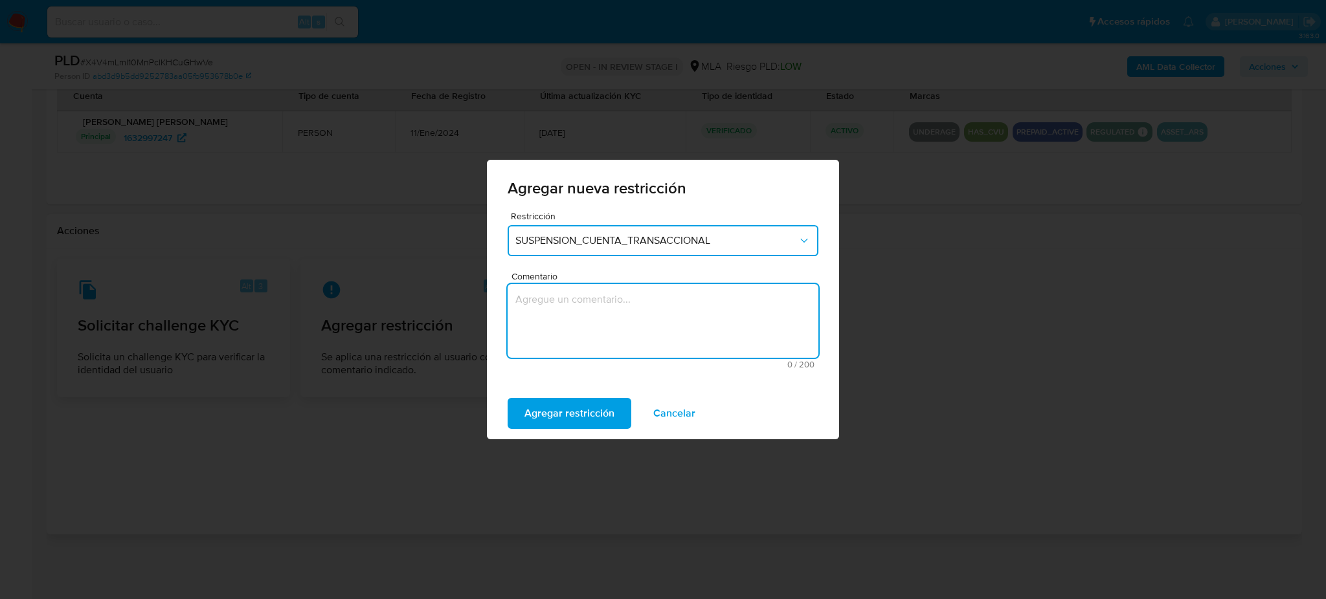
click at [587, 329] on textarea "Comentario" at bounding box center [663, 321] width 311 height 74
type textarea "AML"
click at [552, 405] on span "Agregar restricción" at bounding box center [569, 413] width 90 height 28
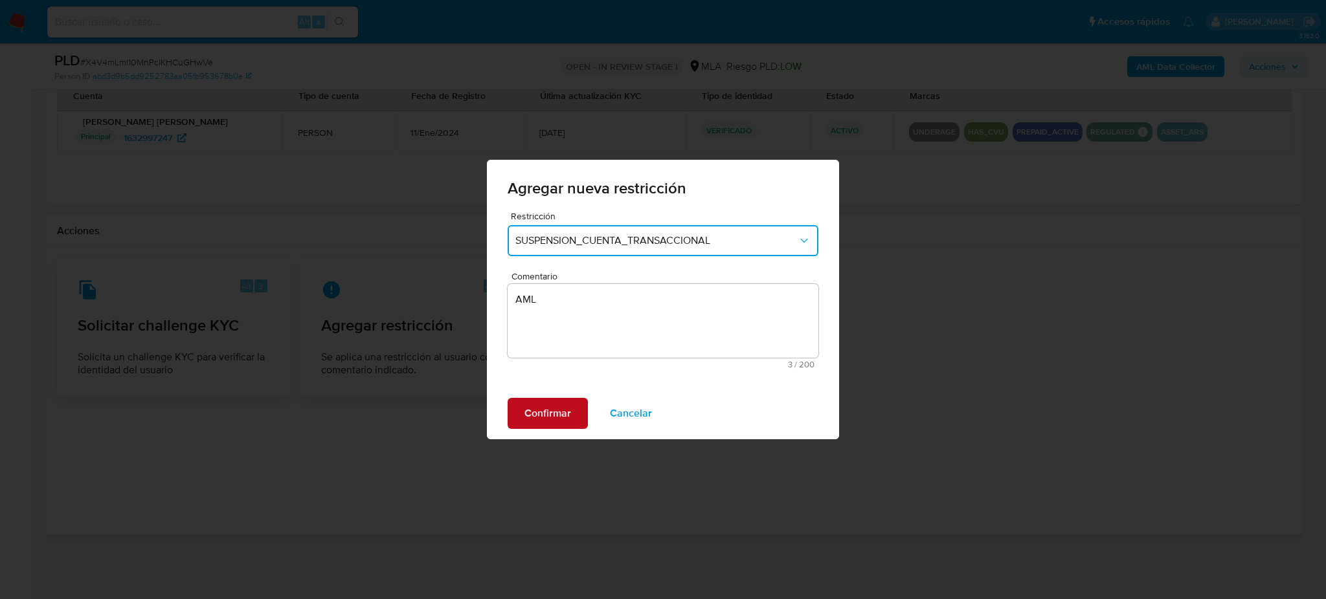
click at [552, 405] on span "Confirmar" at bounding box center [547, 413] width 47 height 28
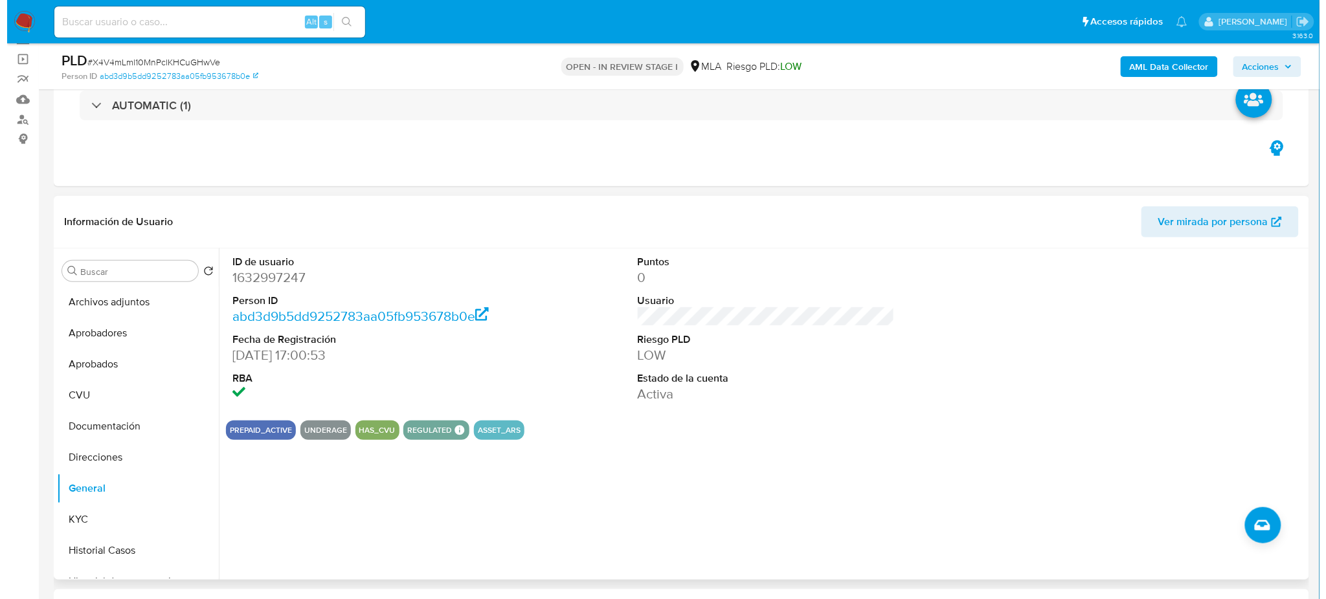
scroll to position [84, 0]
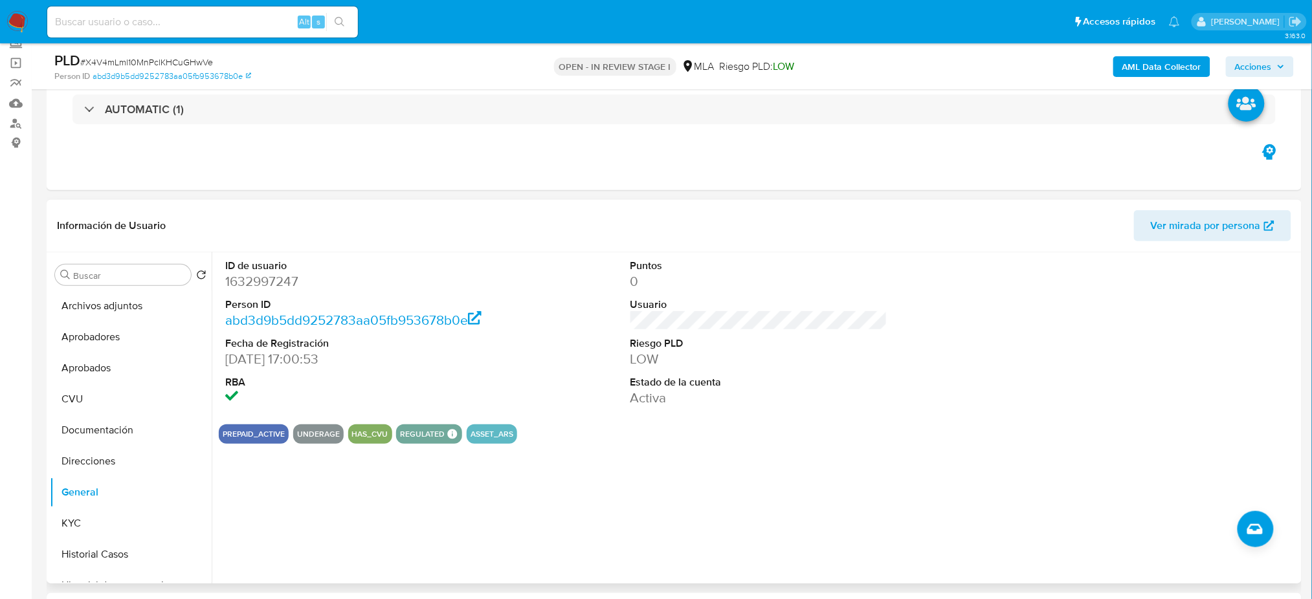
click at [265, 285] on dd "1632997247" at bounding box center [353, 282] width 257 height 18
copy dd "1632997247"
click at [153, 307] on button "Archivos adjuntos" at bounding box center [125, 306] width 151 height 31
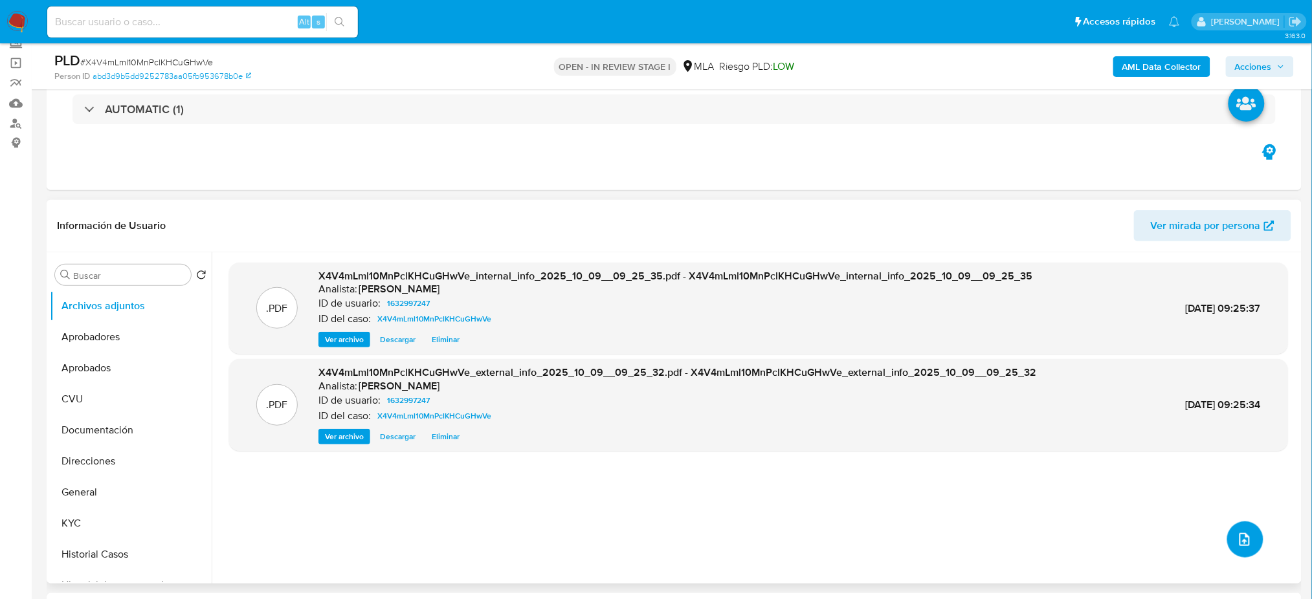
click at [1231, 549] on button "upload-file" at bounding box center [1245, 540] width 36 height 36
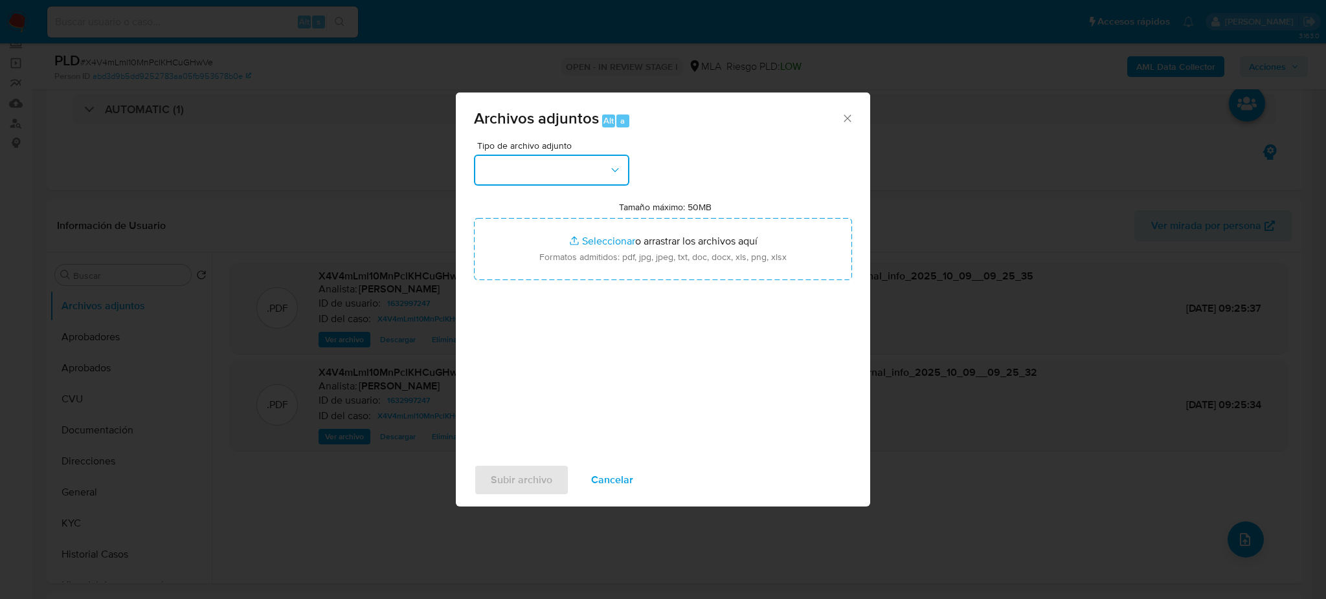
click at [523, 164] on button "button" at bounding box center [551, 170] width 155 height 31
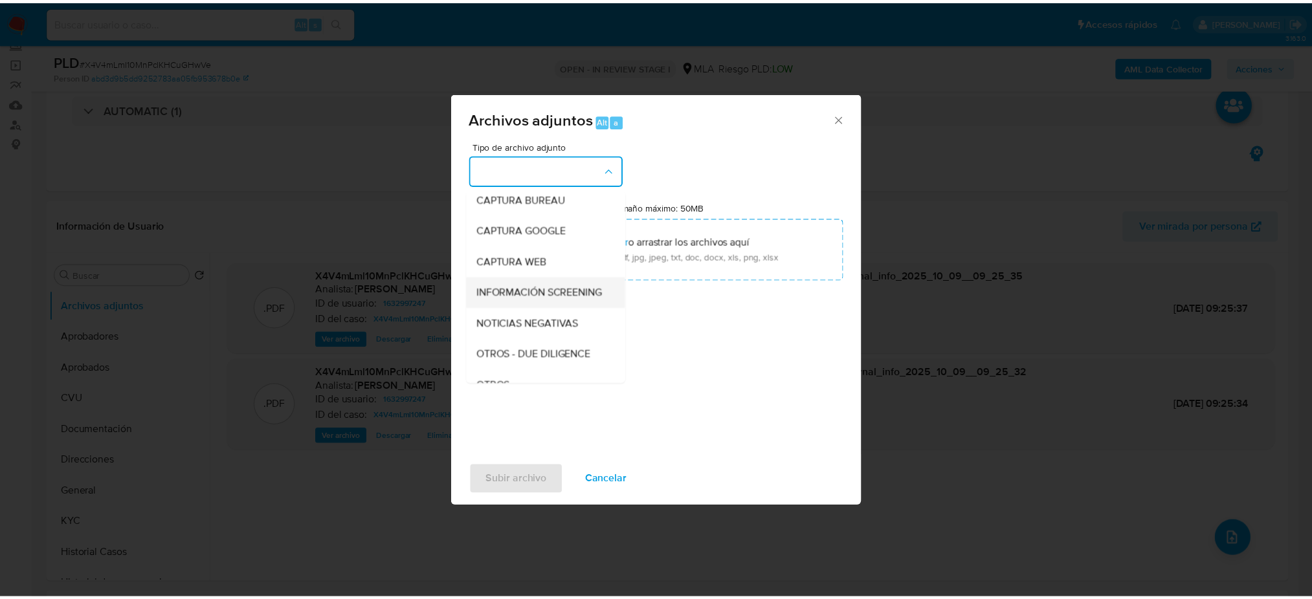
scroll to position [86, 0]
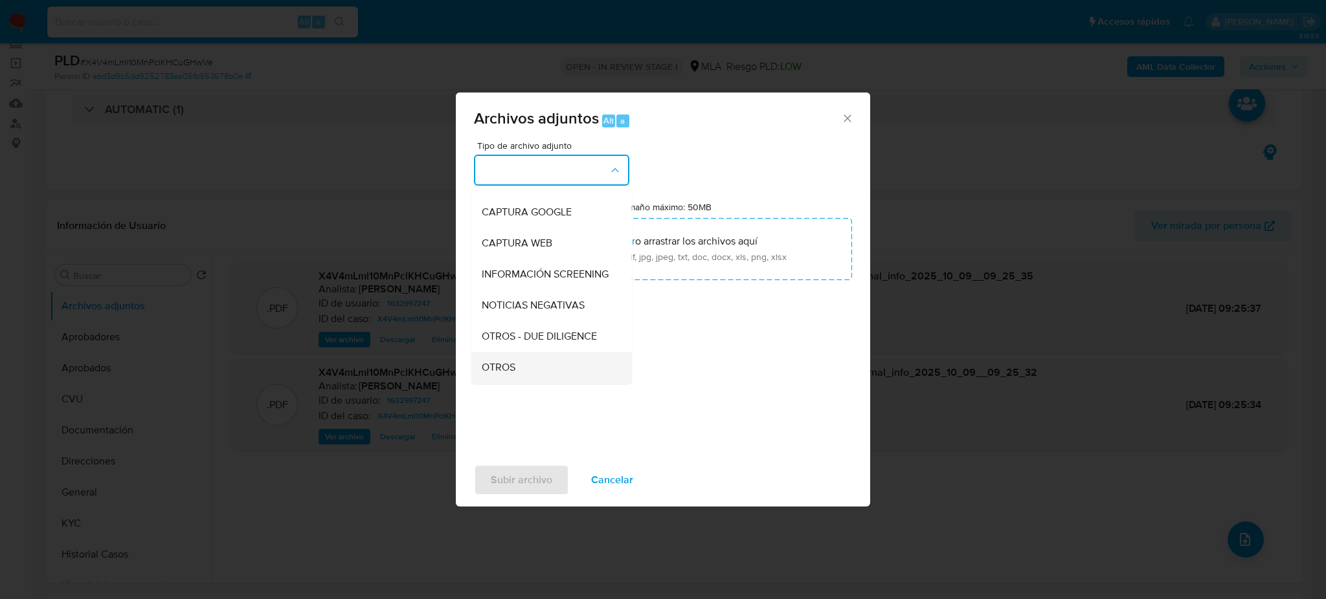
click at [530, 381] on div "OTROS" at bounding box center [548, 367] width 132 height 31
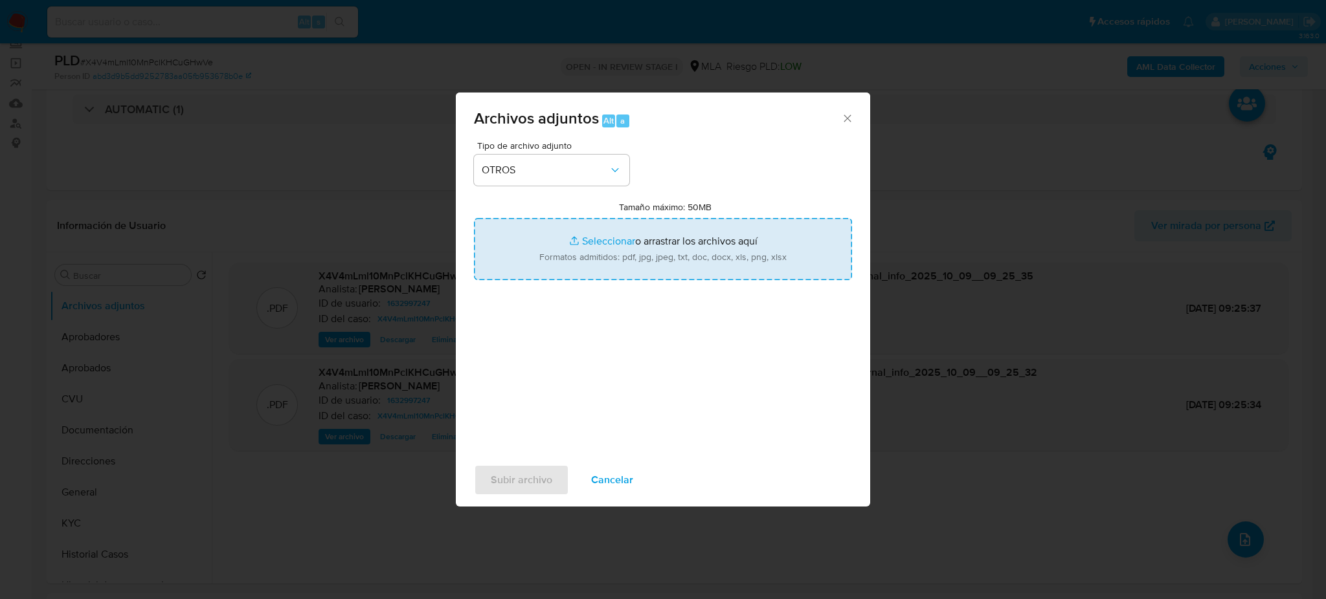
click at [599, 260] on input "Tamaño máximo: 50MB Seleccionar archivos" at bounding box center [663, 249] width 378 height 62
type input "C:\fakepath\Caselog X4V4mLml10MnPclKHCuGHwVe_2025_09_18_15_37_03.docx"
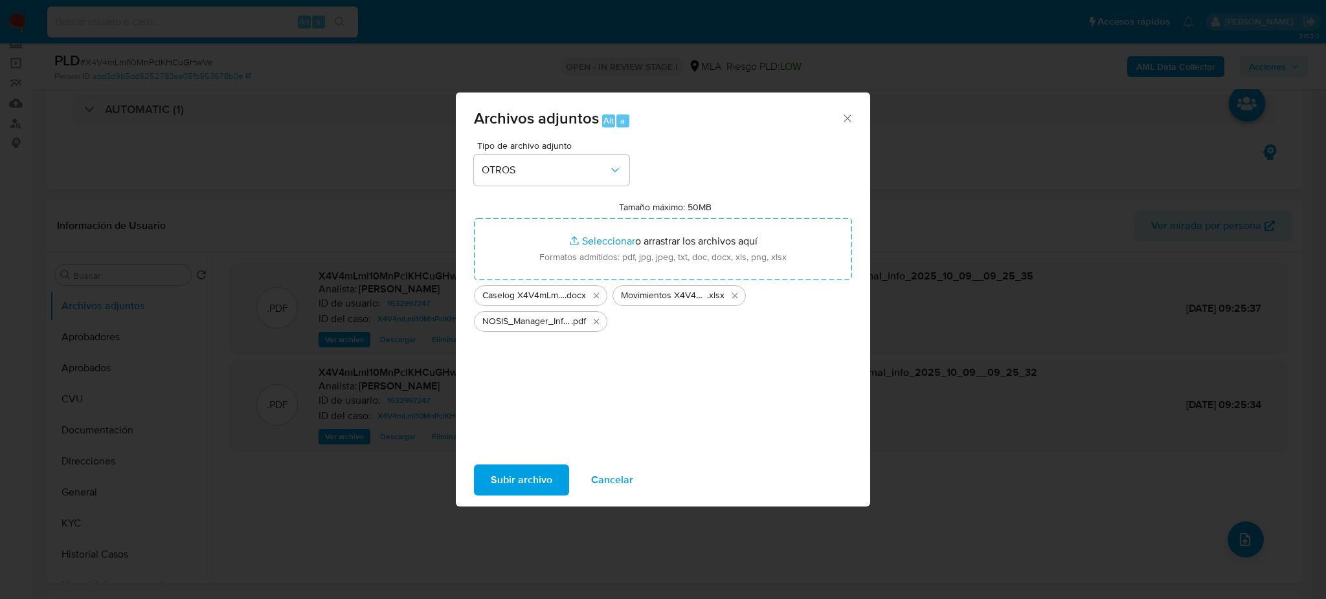
drag, startPoint x: 599, startPoint y: 260, endPoint x: 422, endPoint y: 512, distance: 308.0
click at [505, 475] on span "Subir archivo" at bounding box center [522, 480] width 62 height 28
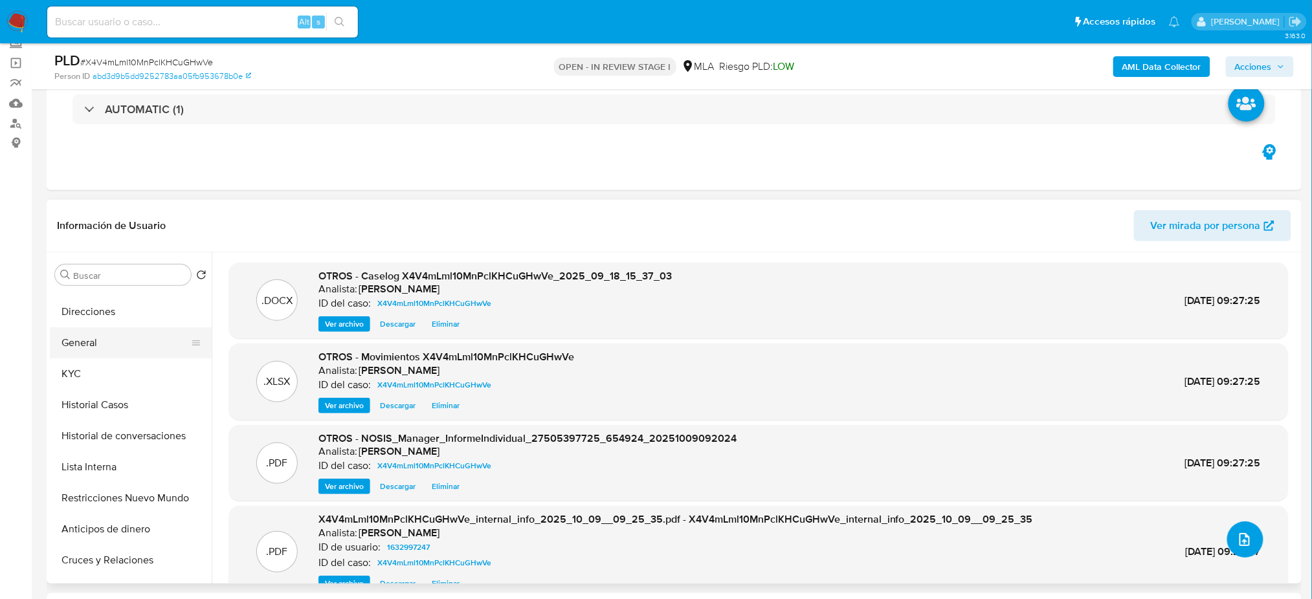
scroll to position [172, 0]
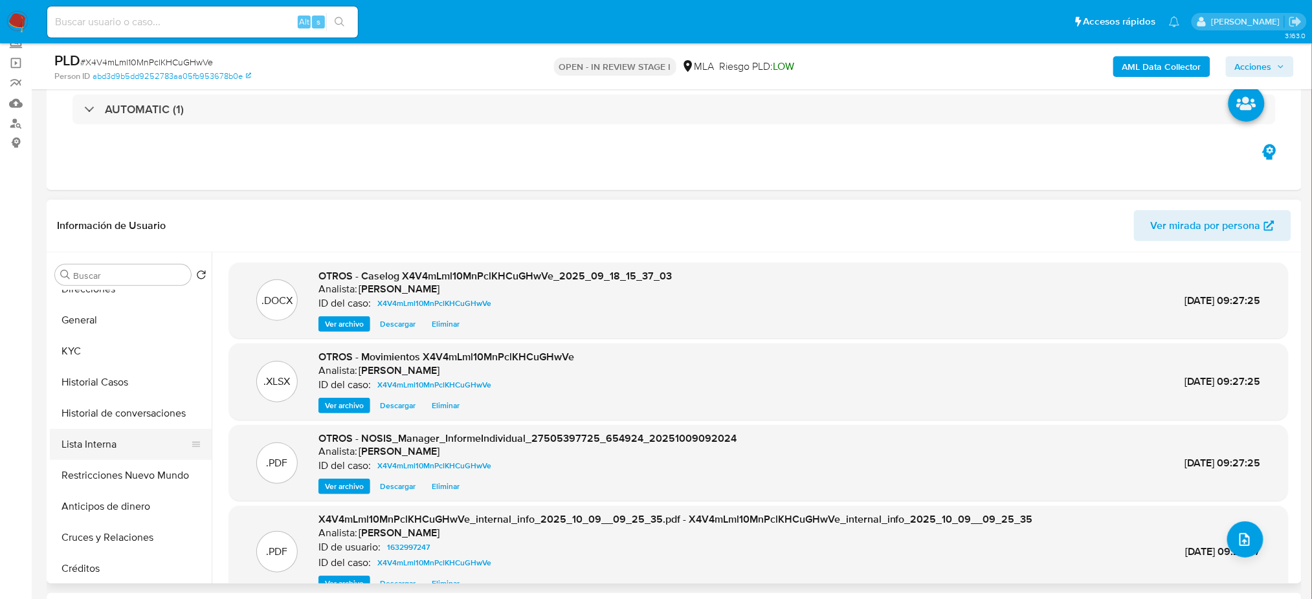
click at [104, 458] on button "Lista Interna" at bounding box center [125, 444] width 151 height 31
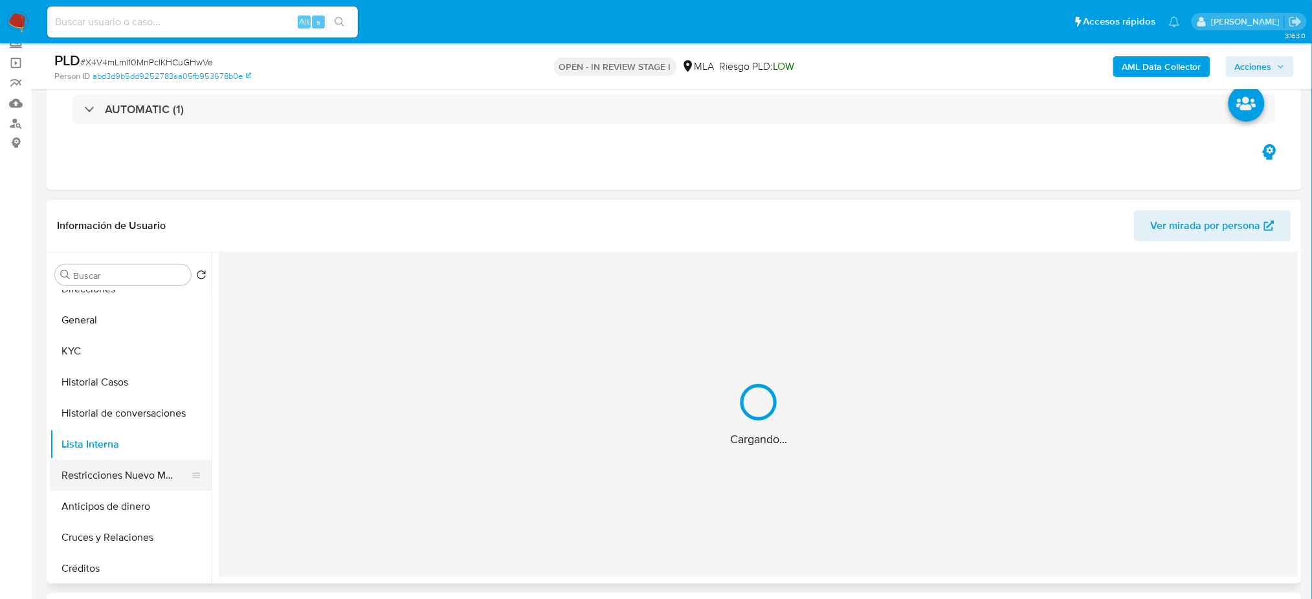
click at [104, 471] on button "Restricciones Nuevo Mundo" at bounding box center [125, 475] width 151 height 31
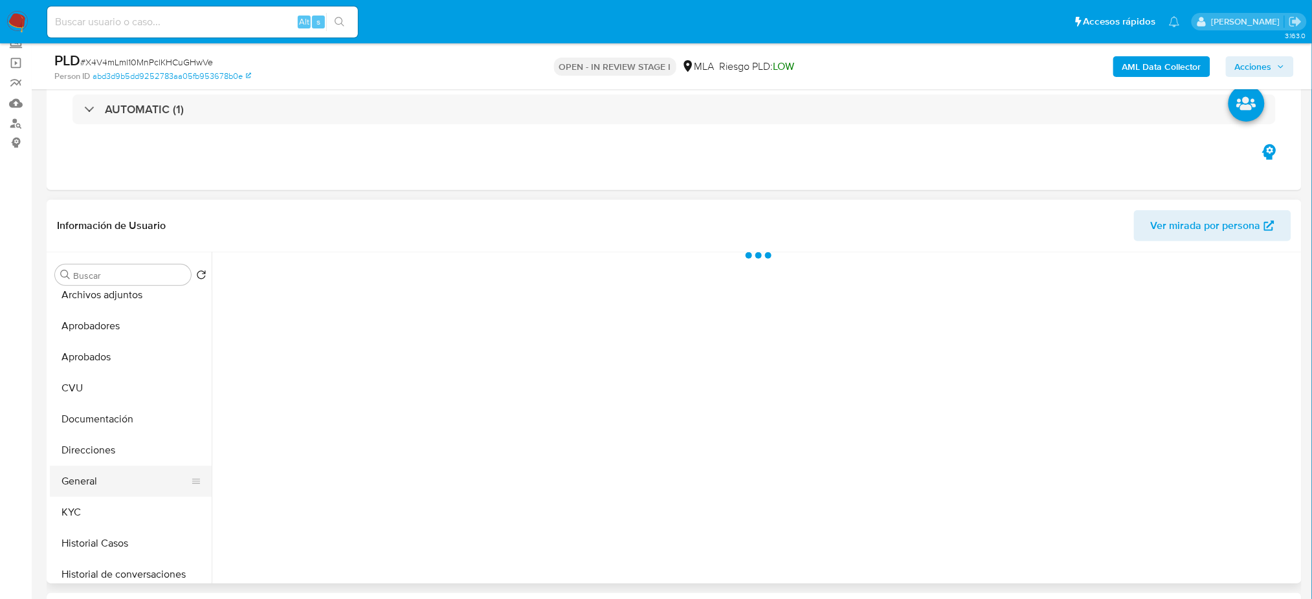
scroll to position [0, 0]
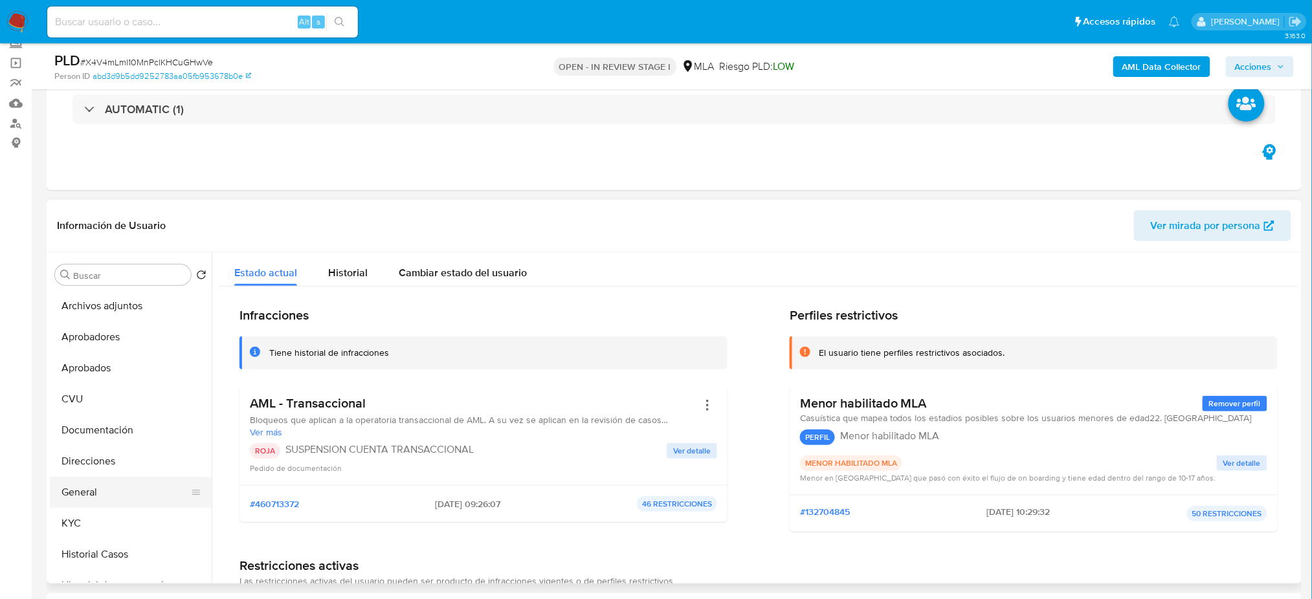
click at [109, 502] on button "General" at bounding box center [125, 492] width 151 height 31
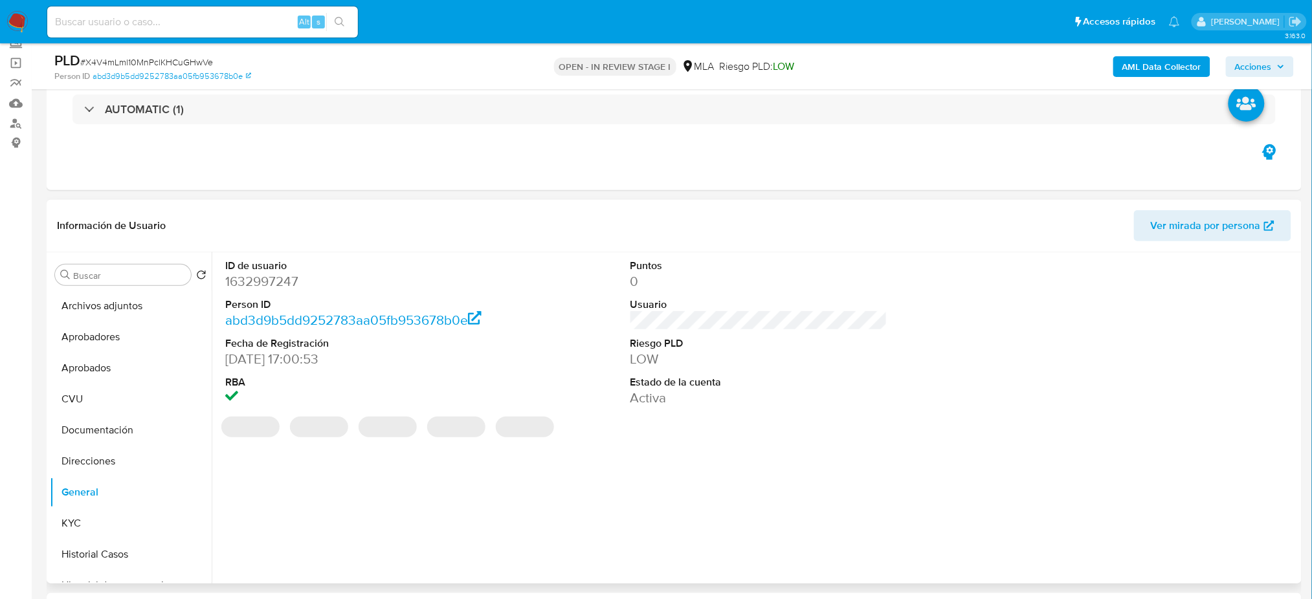
click at [261, 283] on dd "1632997247" at bounding box center [353, 282] width 257 height 18
click at [261, 282] on dd "1632997247" at bounding box center [353, 282] width 257 height 18
copy dd "1632997247"
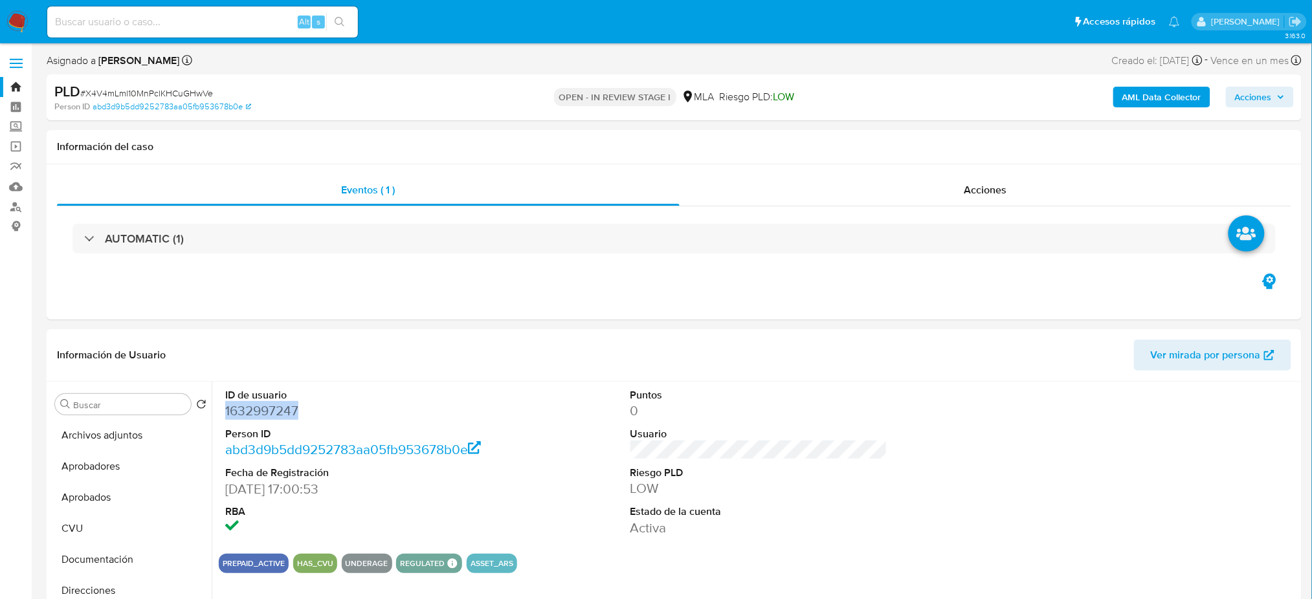
click at [1257, 102] on span "Acciones" at bounding box center [1253, 97] width 37 height 21
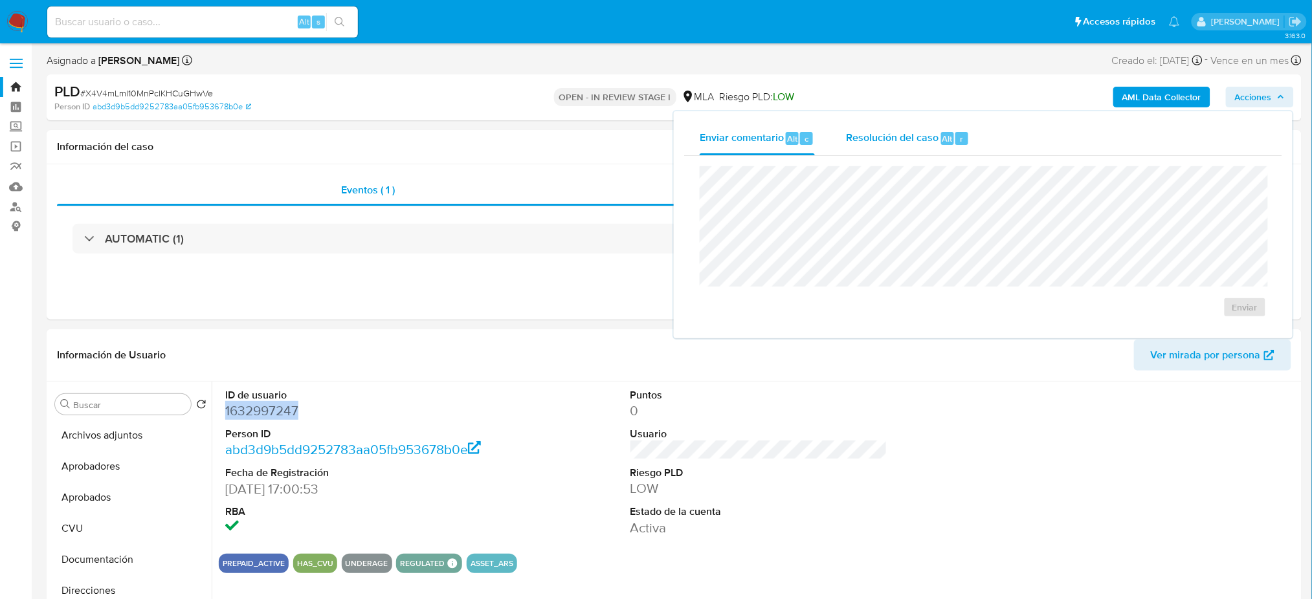
click at [882, 139] on span "Resolución del caso" at bounding box center [892, 138] width 93 height 15
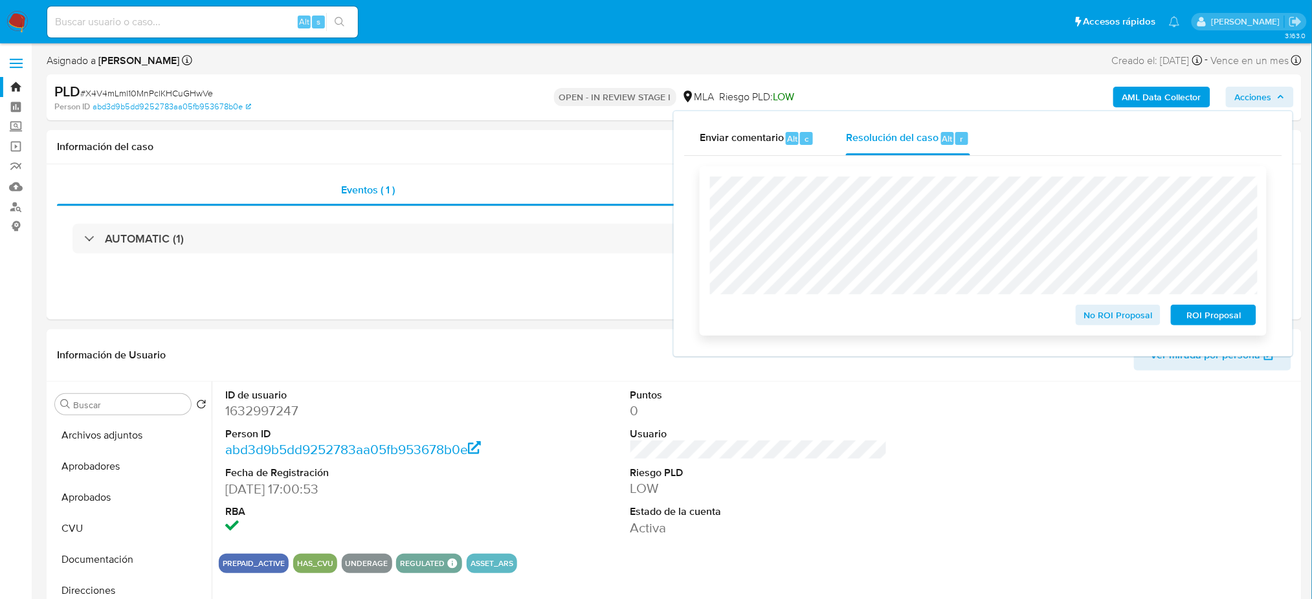
click at [1244, 320] on span "ROI Proposal" at bounding box center [1213, 315] width 67 height 18
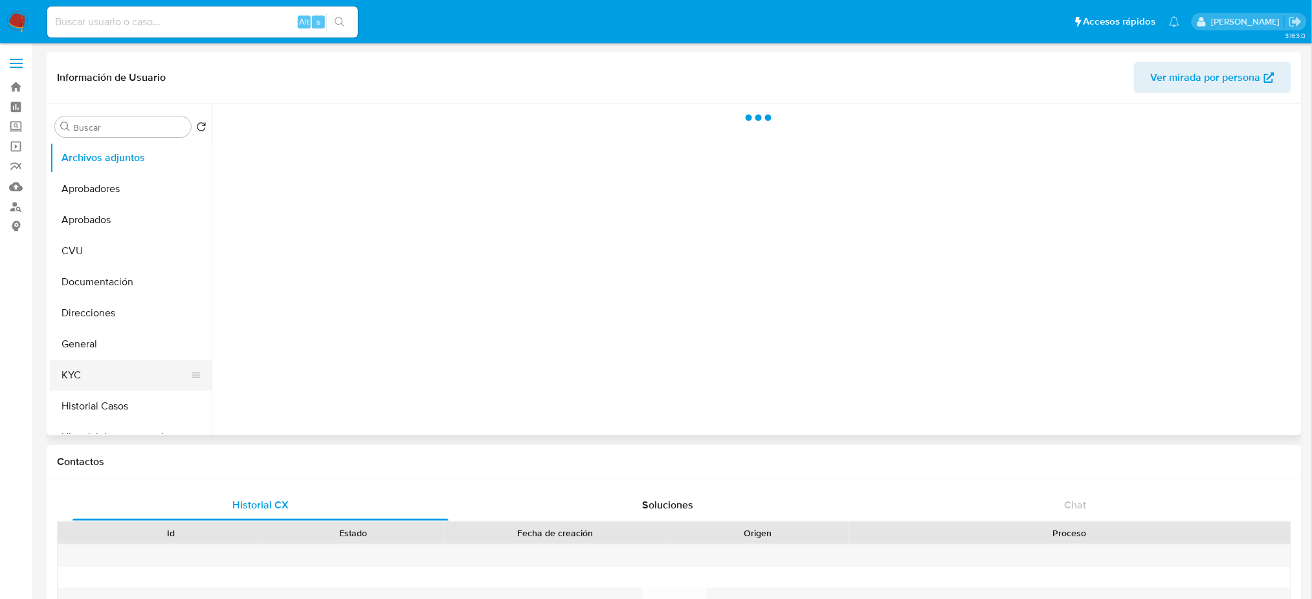
click at [150, 371] on button "KYC" at bounding box center [125, 375] width 151 height 31
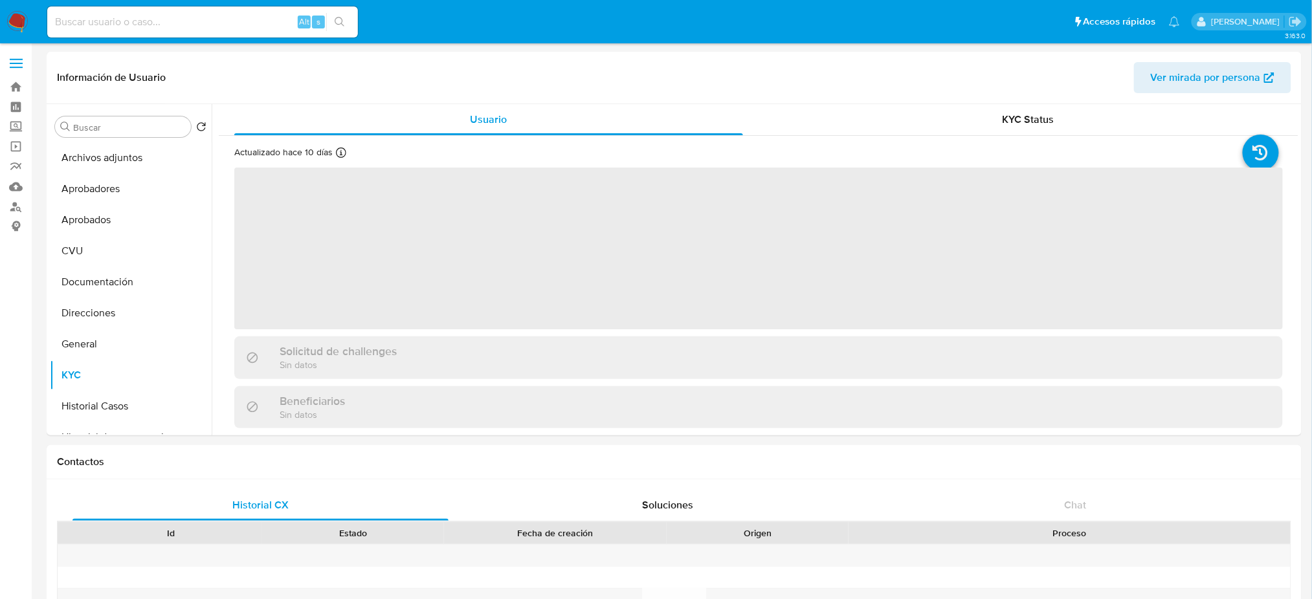
select select "10"
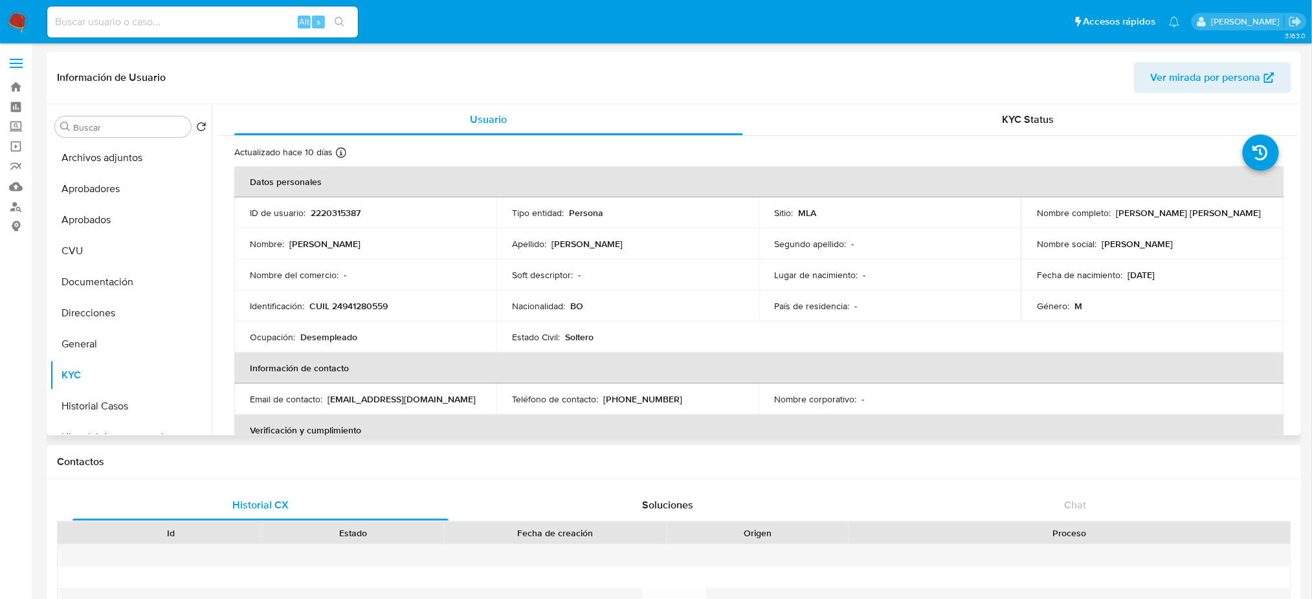
drag, startPoint x: 78, startPoint y: 276, endPoint x: 260, endPoint y: 275, distance: 181.9
click at [78, 276] on button "Documentación" at bounding box center [131, 282] width 162 height 31
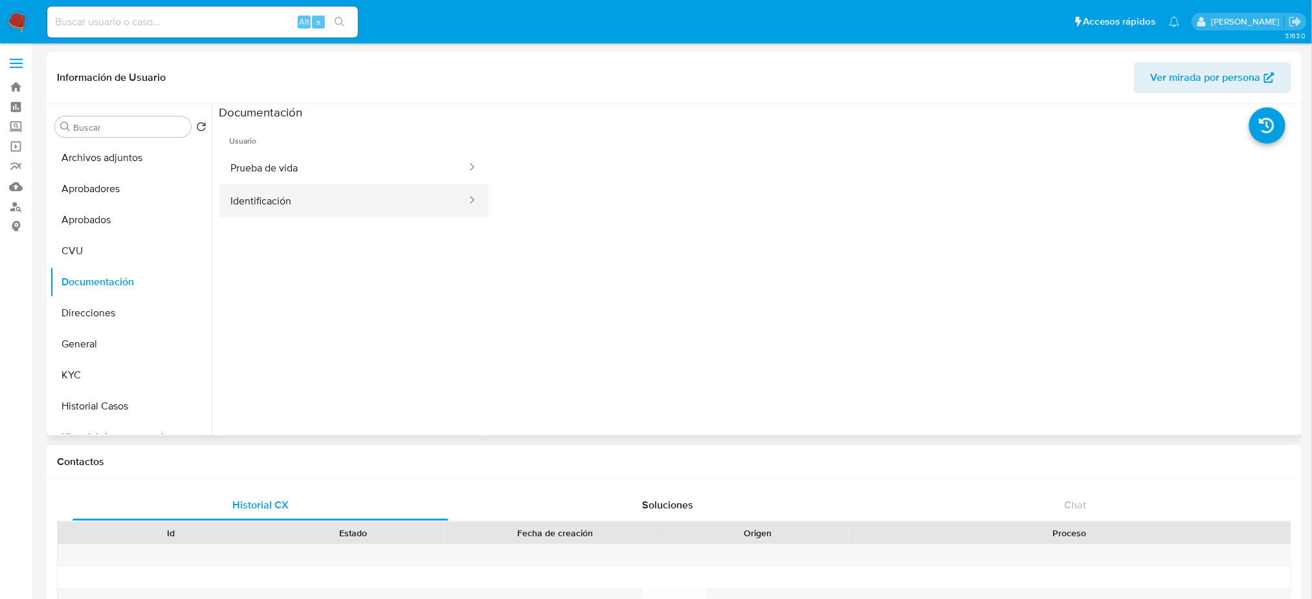
click at [289, 201] on button "Identificación" at bounding box center [343, 201] width 249 height 33
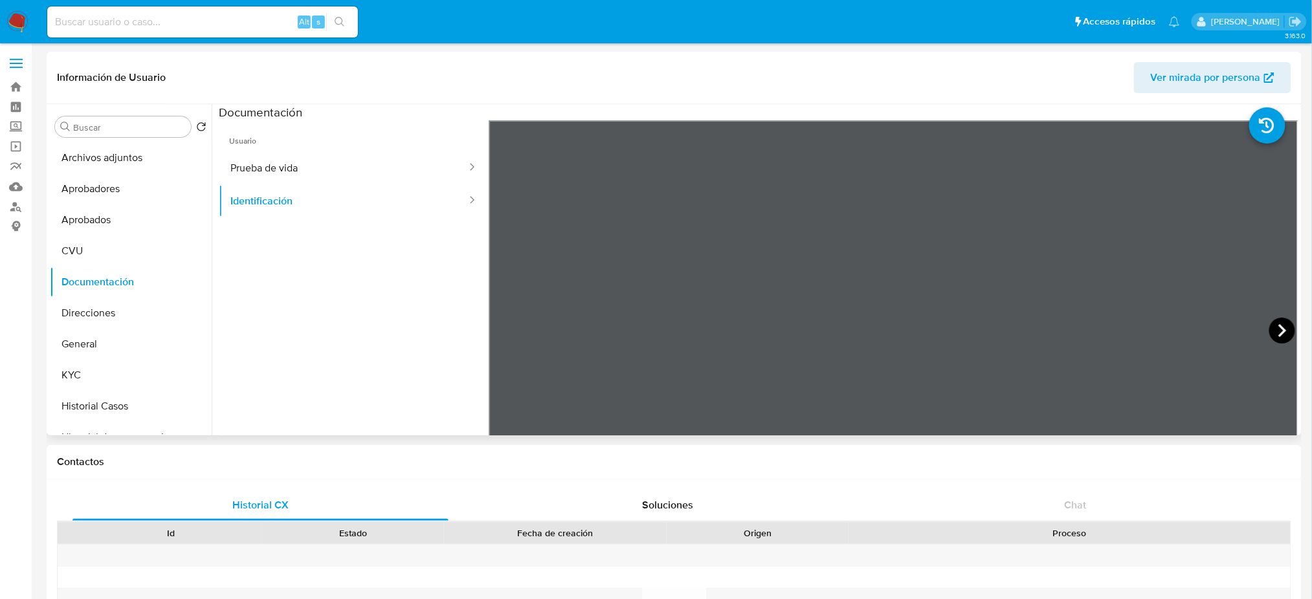
click at [1279, 335] on icon at bounding box center [1282, 331] width 26 height 26
click at [80, 351] on button "General" at bounding box center [125, 344] width 151 height 31
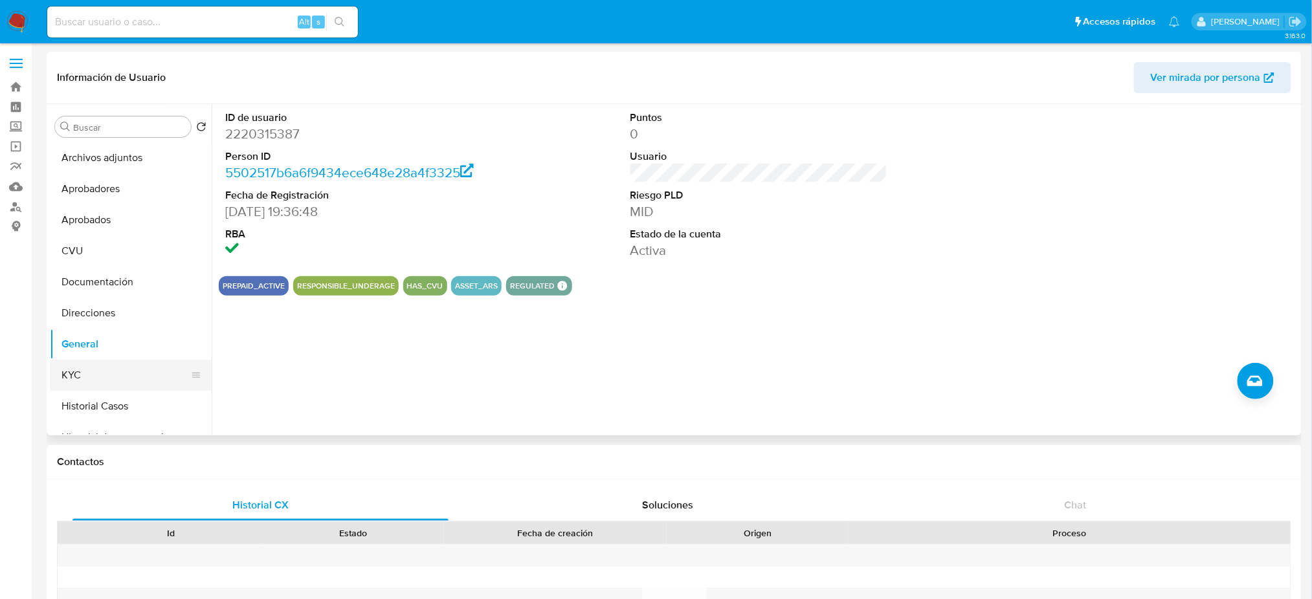
click at [91, 374] on button "KYC" at bounding box center [125, 375] width 151 height 31
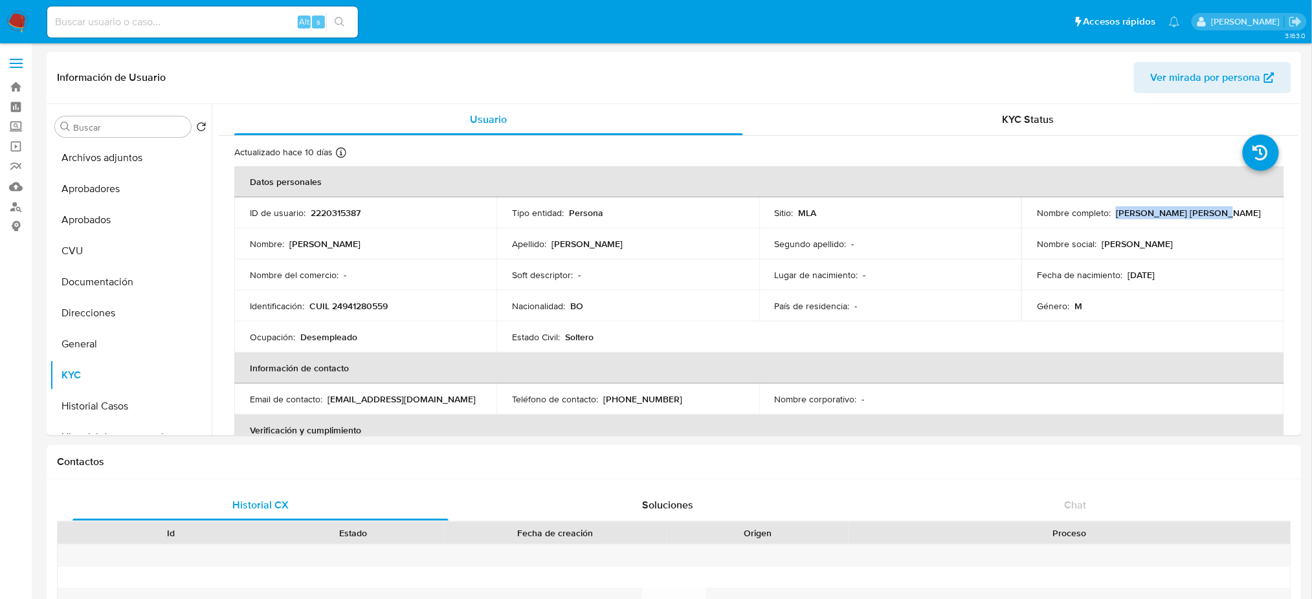
drag, startPoint x: 1113, startPoint y: 211, endPoint x: 1255, endPoint y: 213, distance: 141.8
click at [1255, 213] on div "Nombre completo : Alfredo Quispe Ventura" at bounding box center [1152, 213] width 231 height 12
copy p "Alfredo Quispe Ventura"
click at [363, 309] on p "CUIL 24941280559" at bounding box center [348, 306] width 78 height 12
click at [363, 308] on p "CUIL 24941280559" at bounding box center [348, 306] width 78 height 12
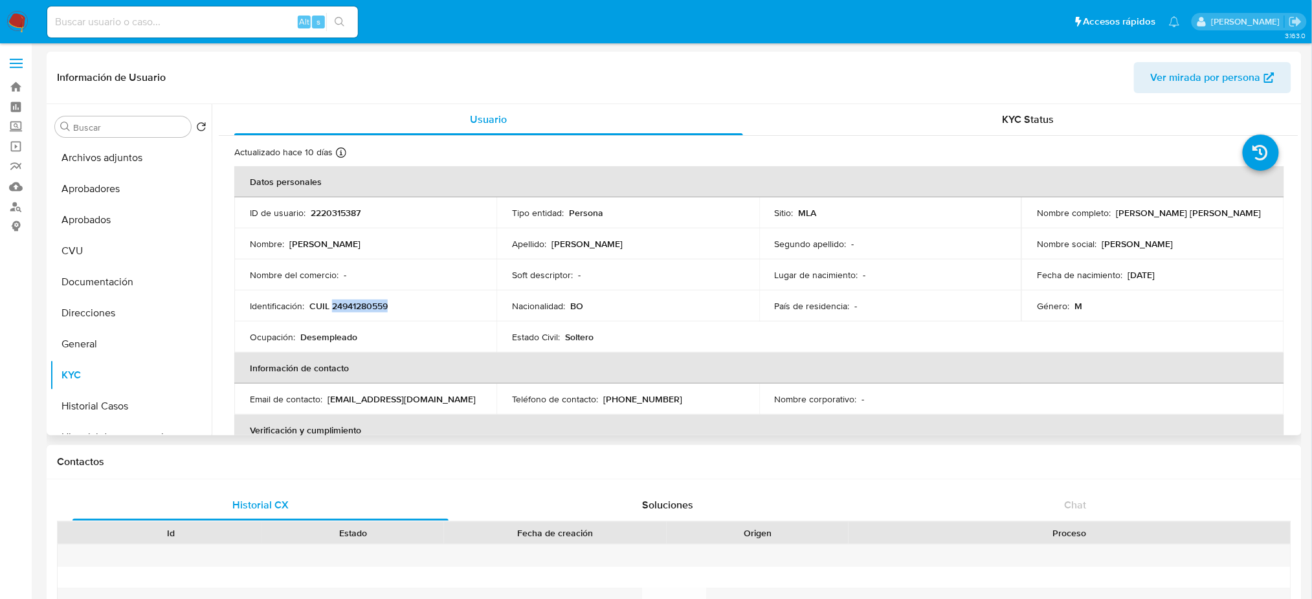
copy p "24941280559"
drag, startPoint x: 359, startPoint y: 298, endPoint x: 329, endPoint y: 306, distance: 31.2
click at [329, 306] on p "CUIL 24941280559" at bounding box center [348, 306] width 78 height 12
click at [343, 303] on p "CUIL 24941280559" at bounding box center [348, 306] width 78 height 12
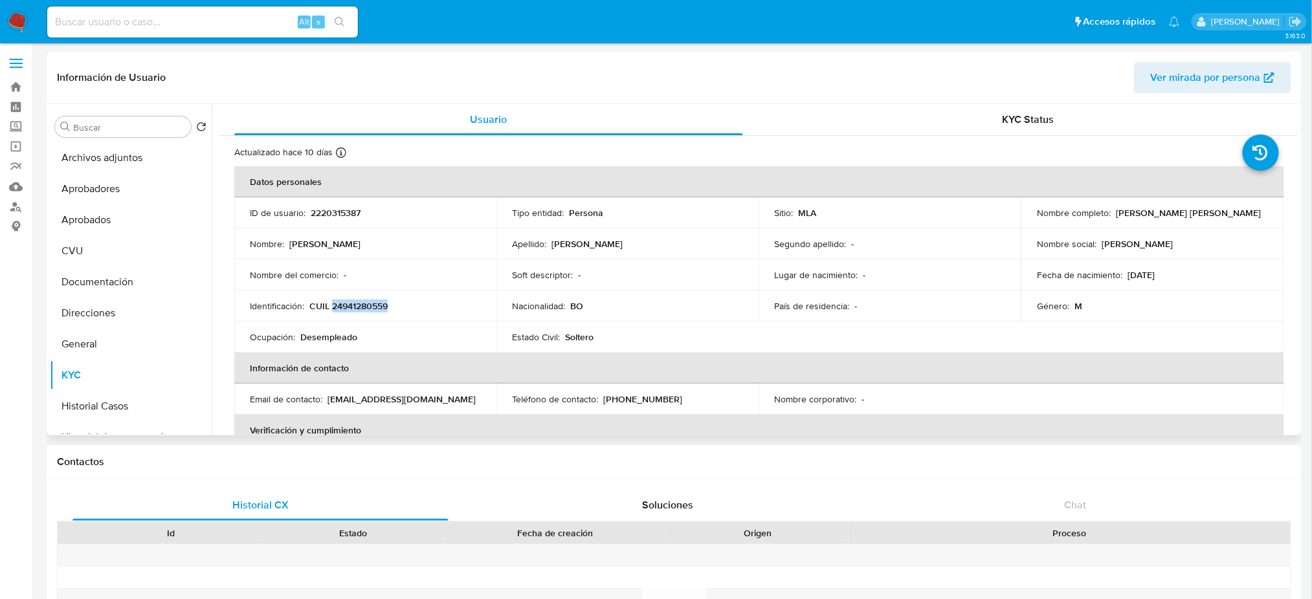
copy p "24941280559"
drag, startPoint x: 328, startPoint y: 395, endPoint x: 466, endPoint y: 405, distance: 138.3
click at [466, 405] on td "Email de contacto : quispealfredo947@gmail.com" at bounding box center [365, 399] width 262 height 31
copy p "quispealfredo947@gmail.com"
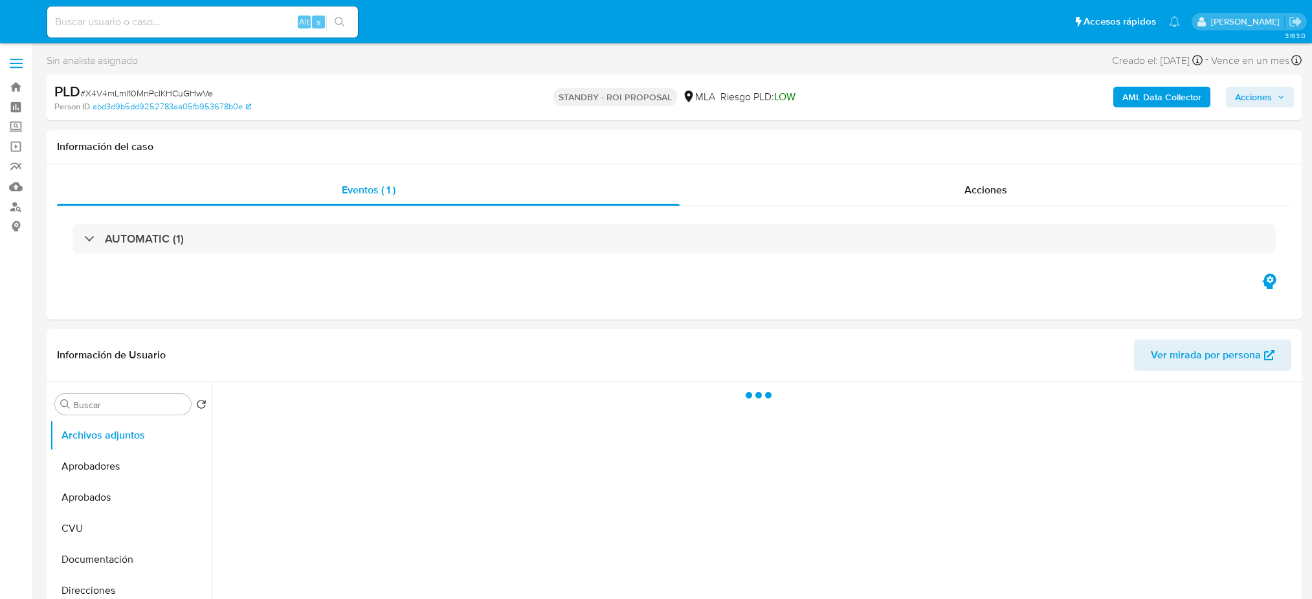
select select "10"
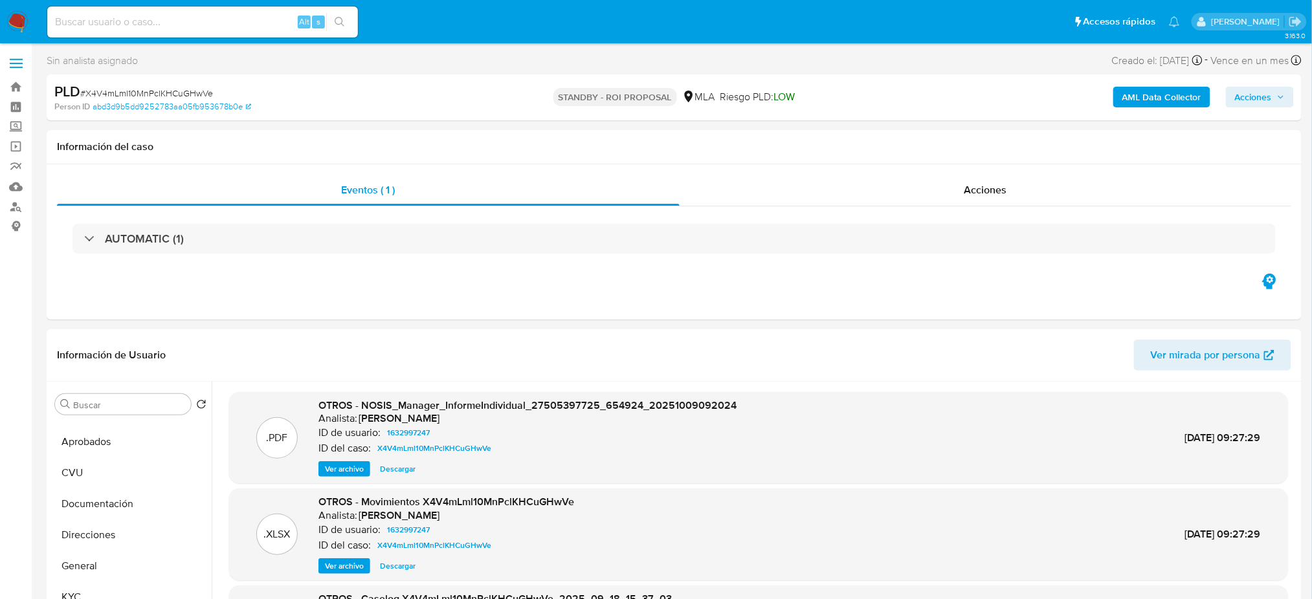
scroll to position [86, 0]
click at [80, 574] on button "KYC" at bounding box center [125, 567] width 151 height 31
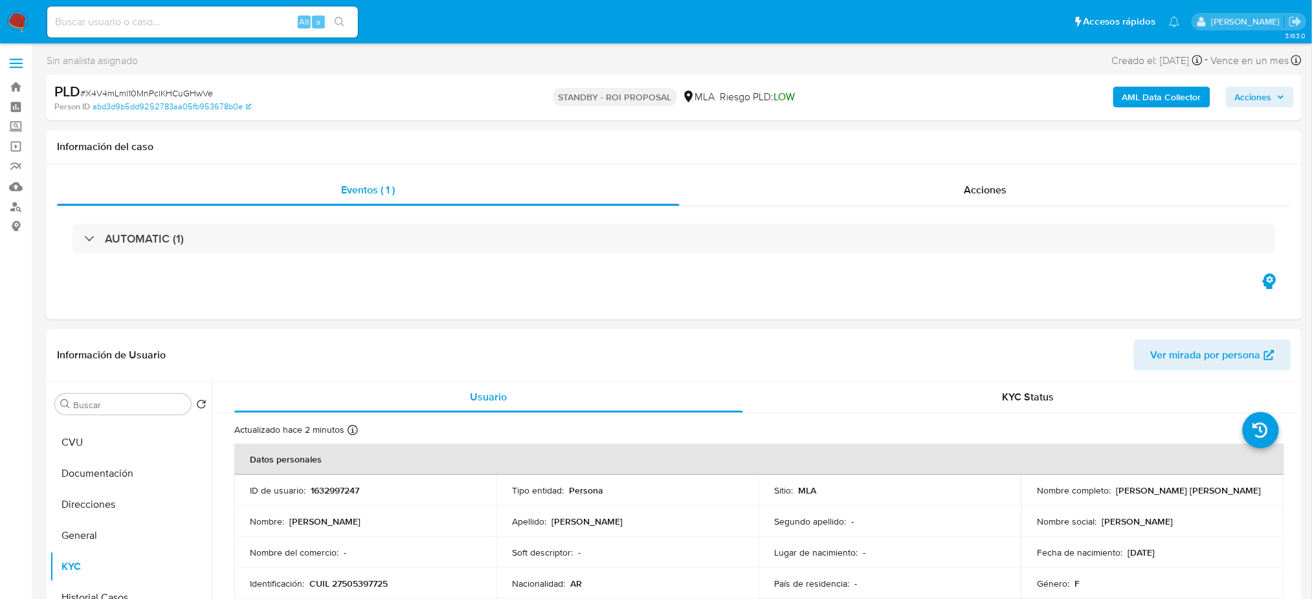
click at [15, 24] on img at bounding box center [17, 22] width 22 height 22
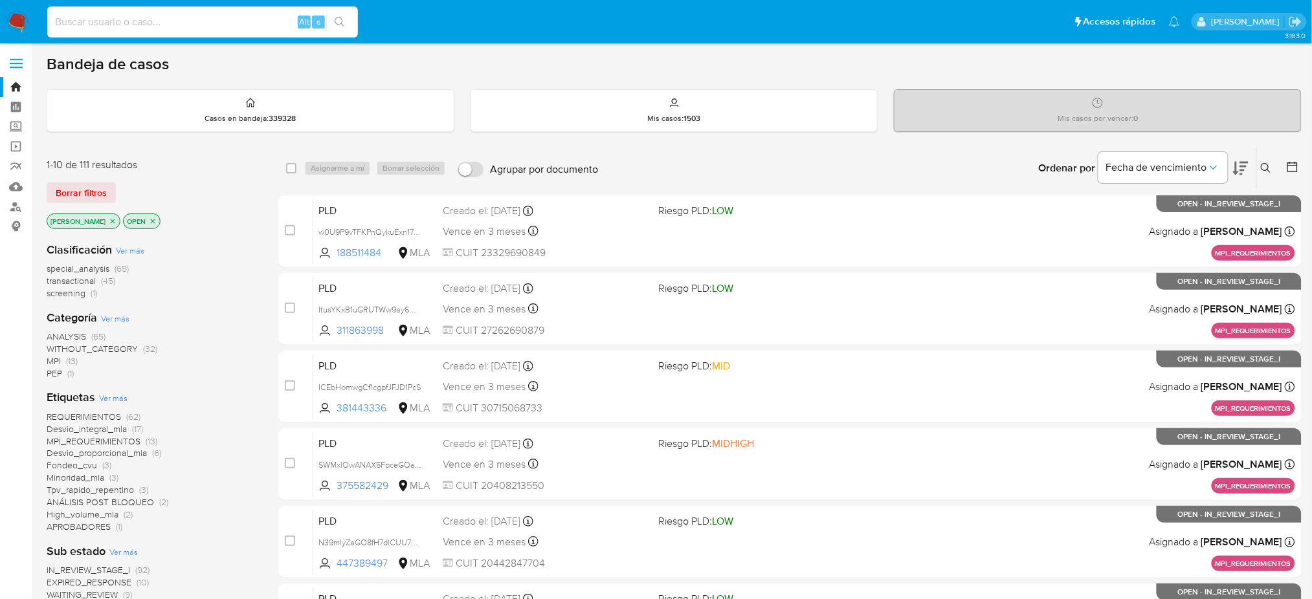
click at [198, 25] on input at bounding box center [202, 22] width 311 height 17
paste input "aLT7gdmG9t463nhb9LFfQKYg"
type input "aLT7gdmG9t463nhb9LFfQKYg"
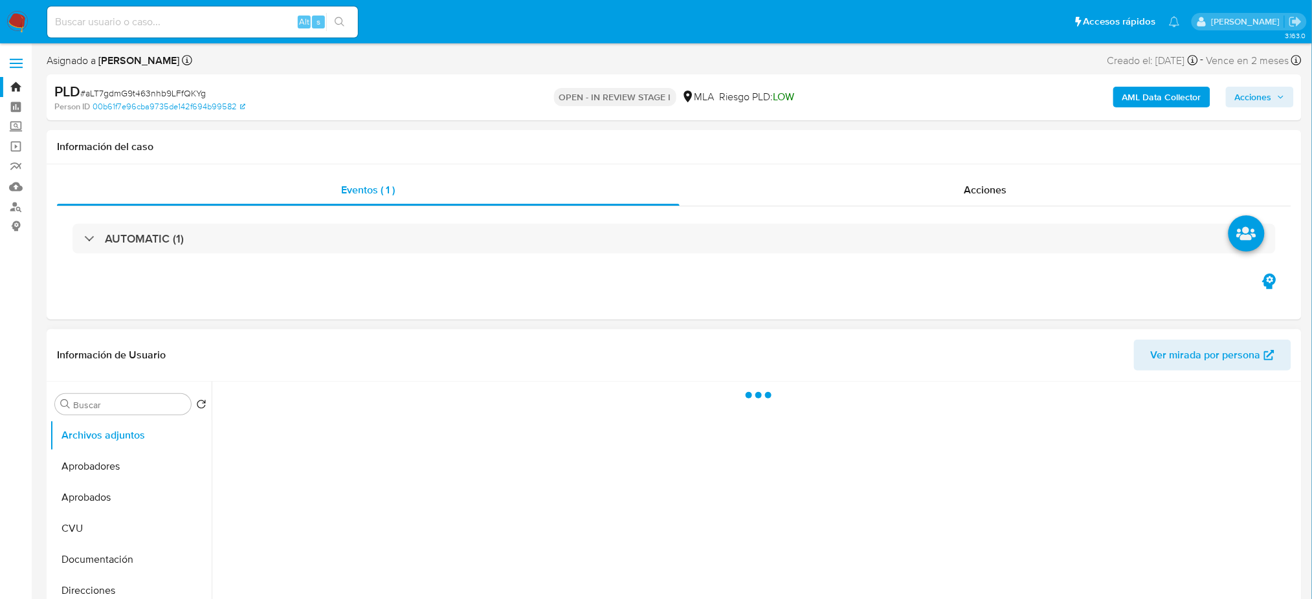
select select "10"
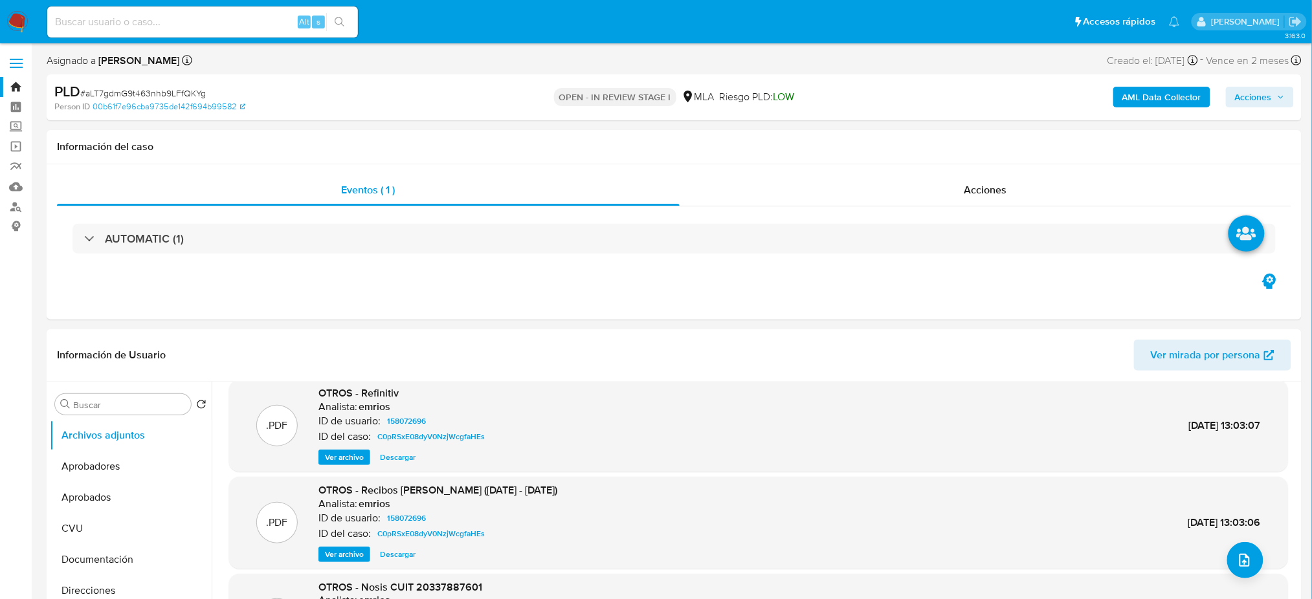
scroll to position [86, 0]
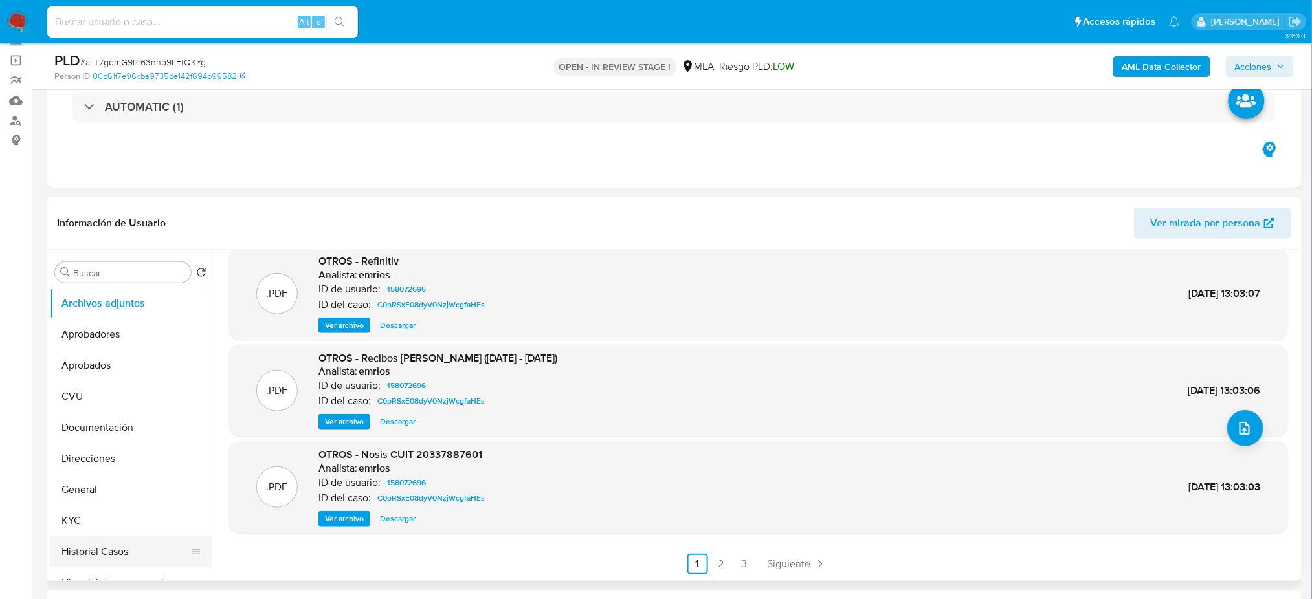
drag, startPoint x: 124, startPoint y: 548, endPoint x: 117, endPoint y: 544, distance: 8.1
click at [125, 548] on button "Historial Casos" at bounding box center [125, 552] width 151 height 31
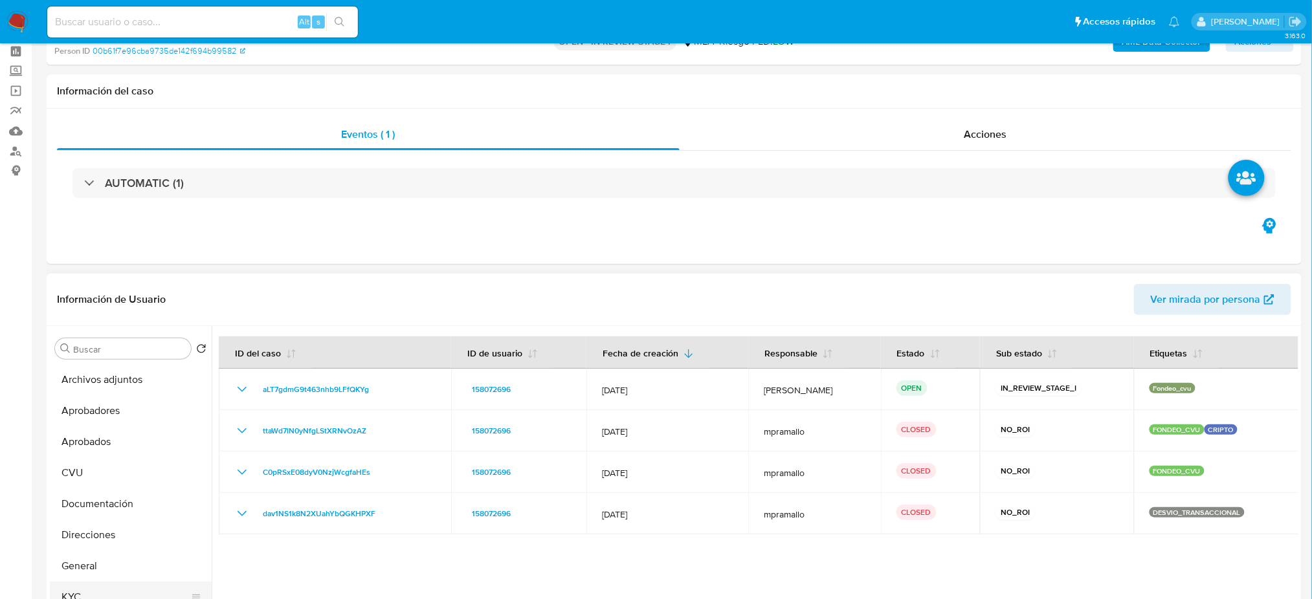
scroll to position [172, 0]
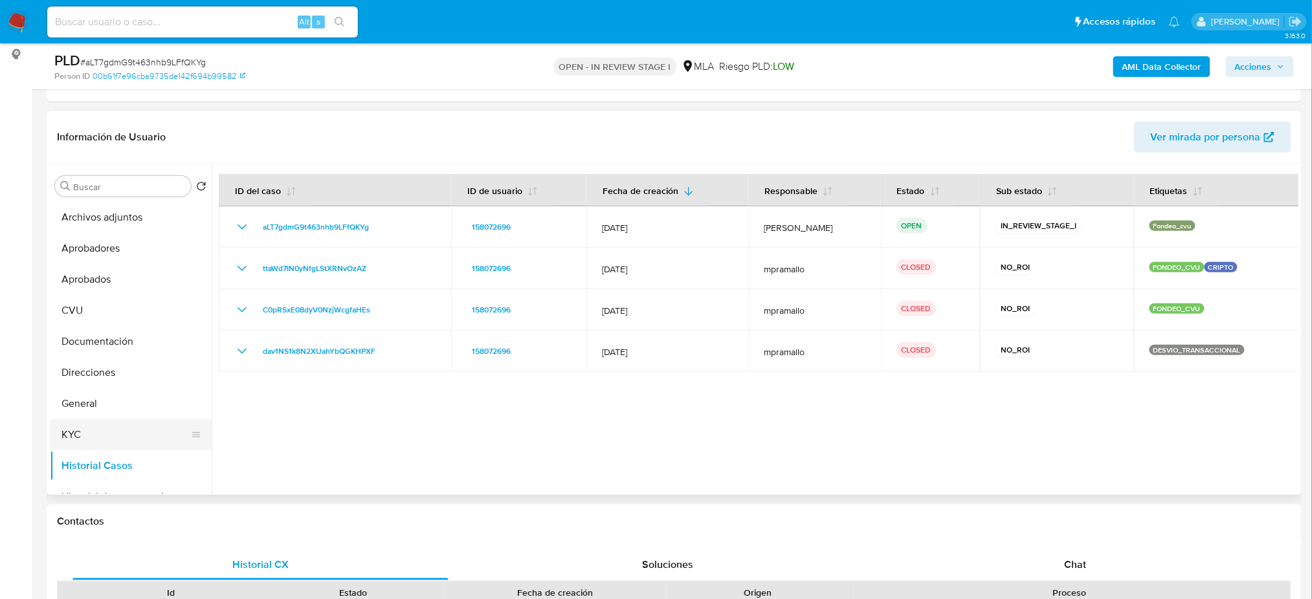
click at [105, 419] on button "KYC" at bounding box center [125, 434] width 151 height 31
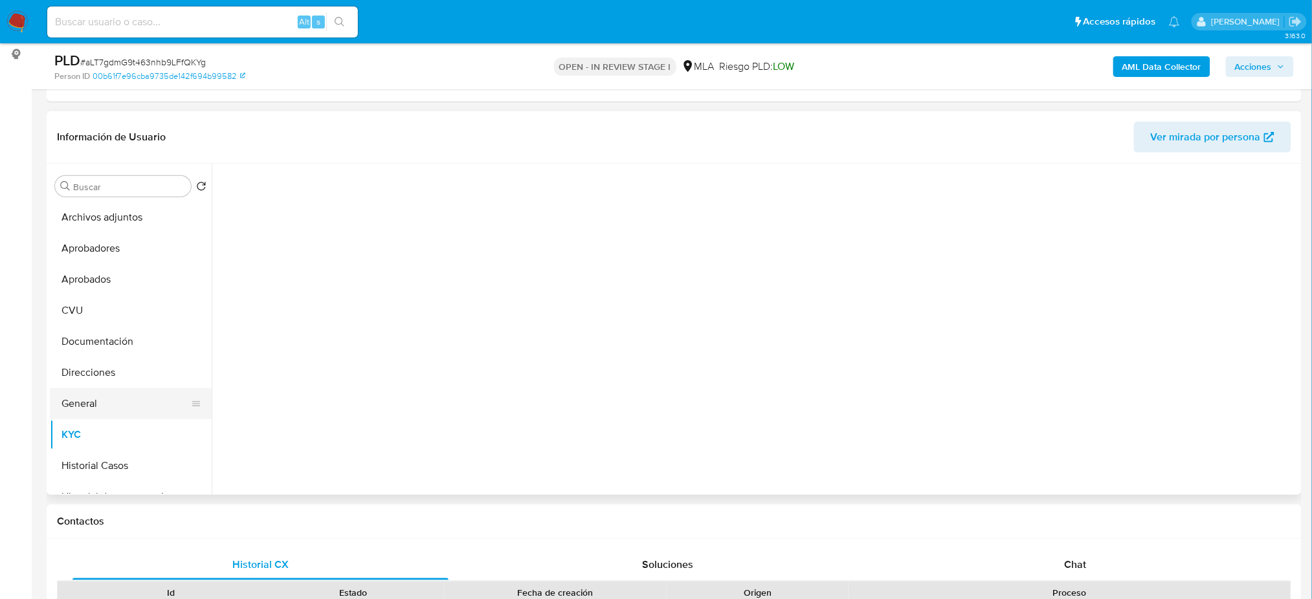
click at [97, 408] on button "General" at bounding box center [125, 403] width 151 height 31
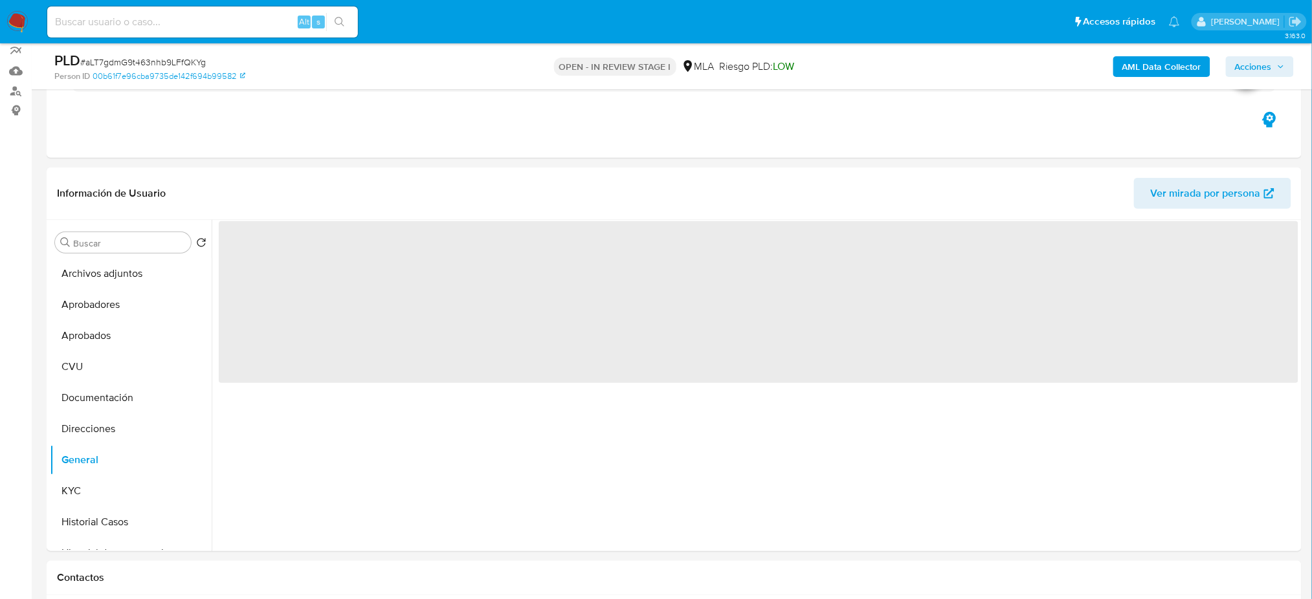
scroll to position [86, 0]
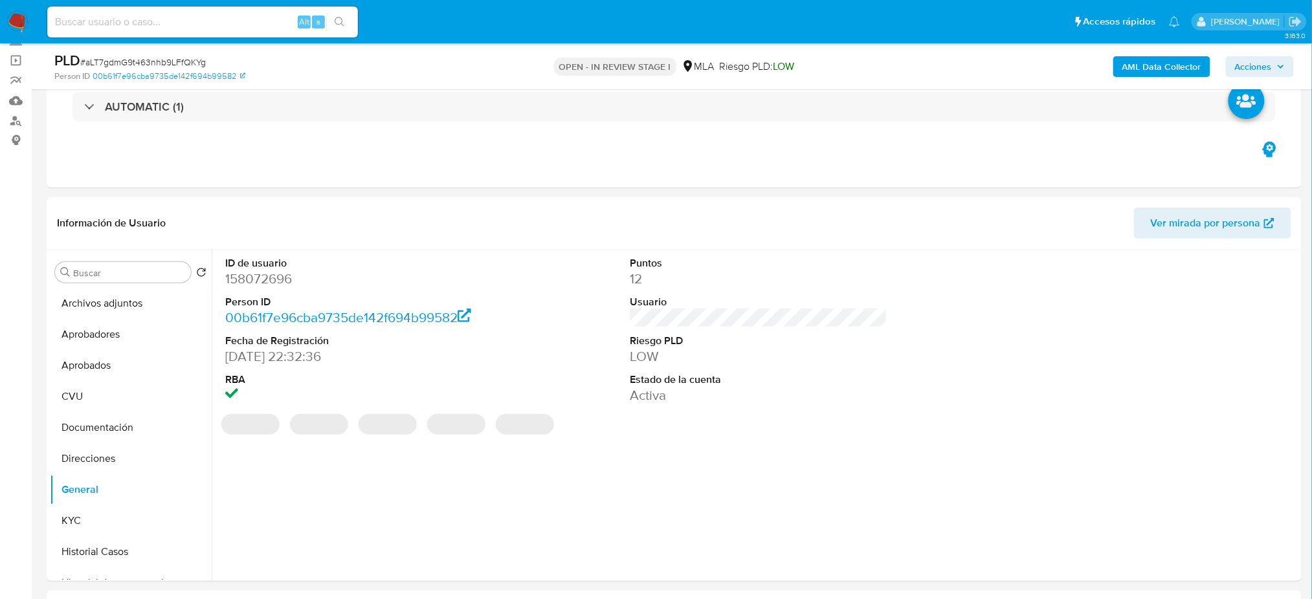
click at [251, 274] on dd "158072696" at bounding box center [353, 279] width 257 height 18
copy dd "158072696"
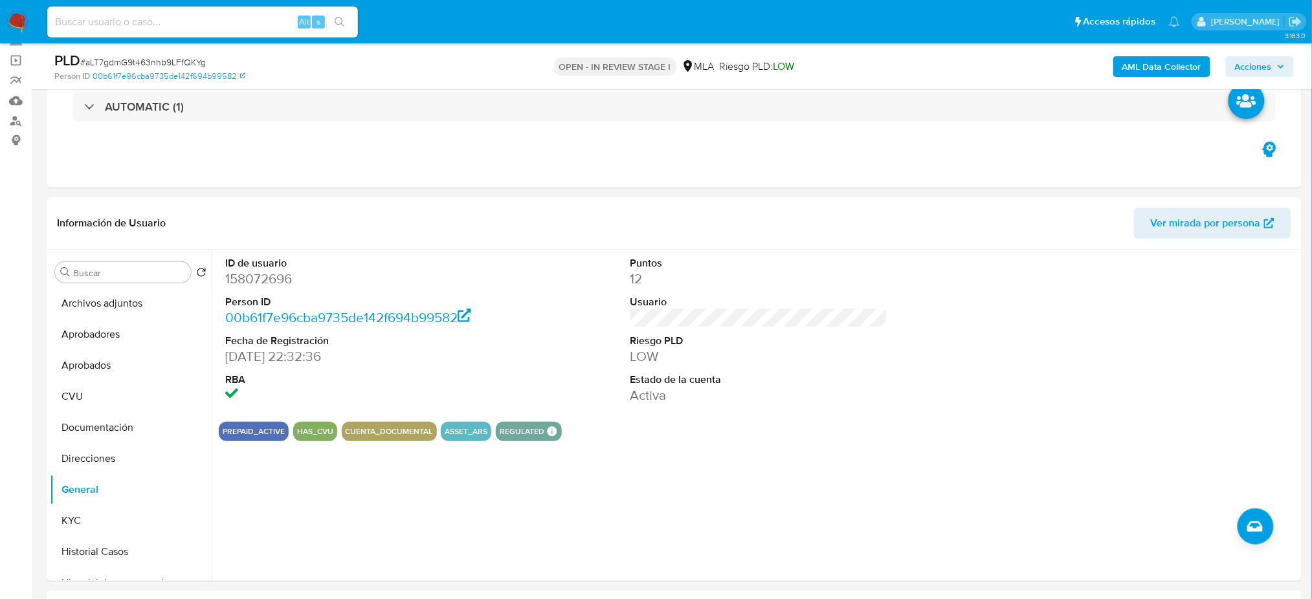
click at [174, 59] on span "# aLT7gdmG9t463nhb9LFfQKYg" at bounding box center [143, 62] width 126 height 13
copy span "aLT7gdmG9t463nhb9LFfQKYg"
click at [268, 273] on dd "158072696" at bounding box center [353, 279] width 257 height 18
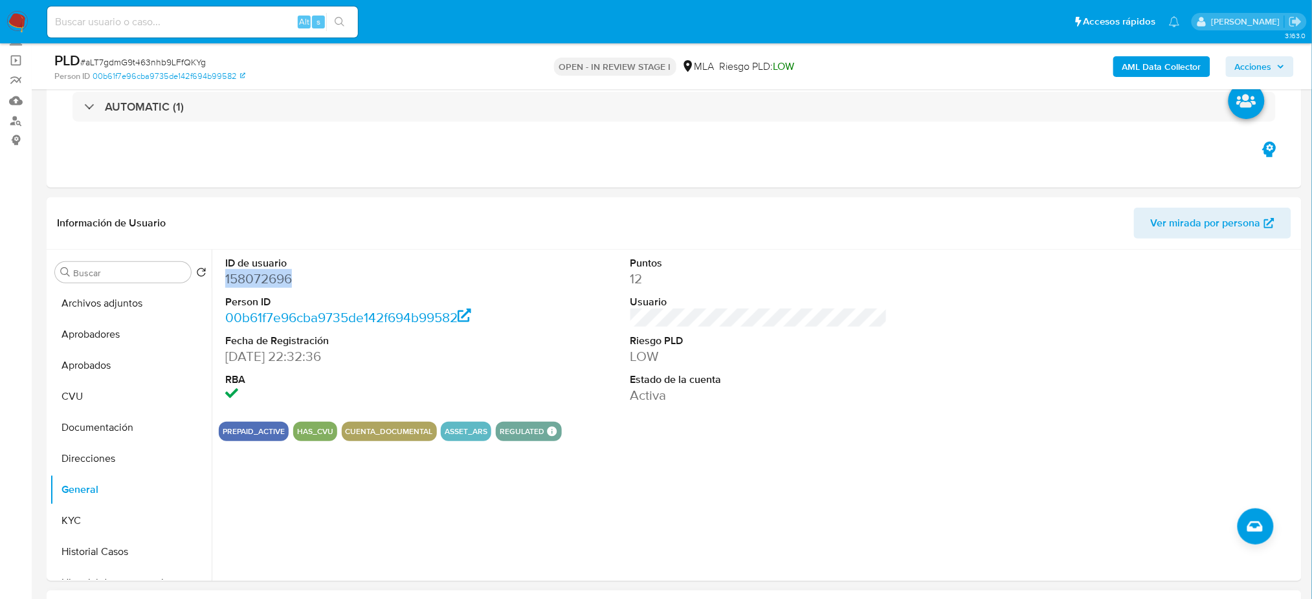
copy dd "158072696"
click at [139, 520] on button "KYC" at bounding box center [125, 521] width 151 height 31
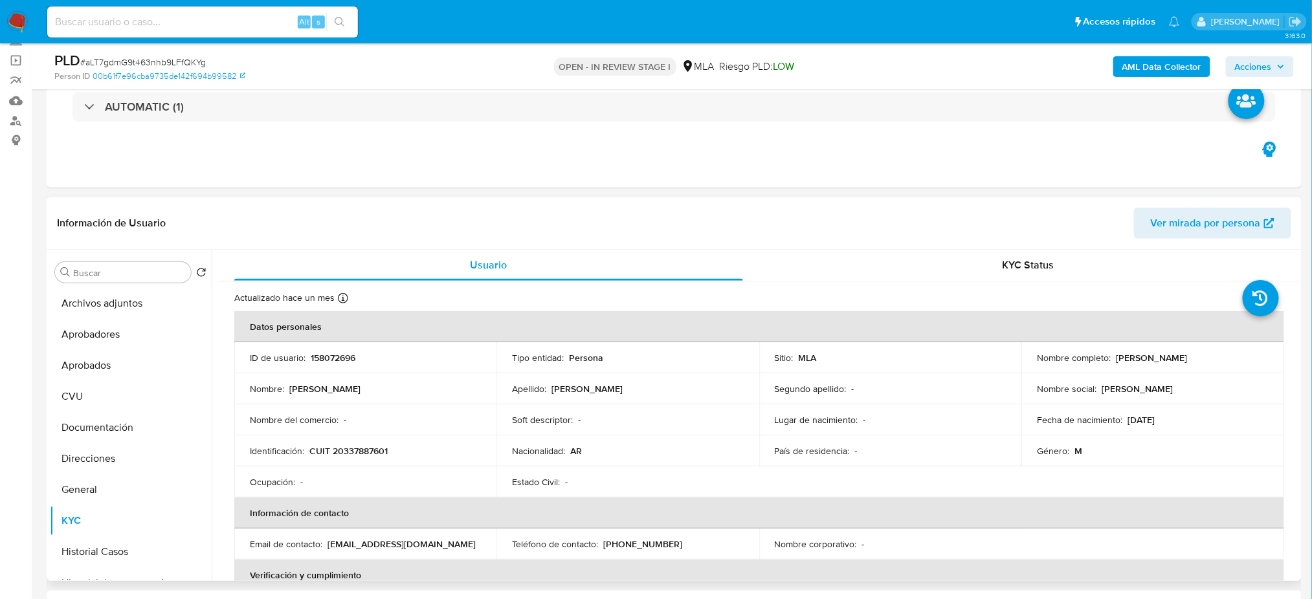
click at [364, 442] on td "Identificación : CUIT 20337887601" at bounding box center [365, 451] width 262 height 31
click at [364, 441] on td "Identificación : CUIT 20337887601" at bounding box center [365, 451] width 262 height 31
click at [375, 452] on p "CUIT 20337887601" at bounding box center [348, 451] width 78 height 12
copy p "20337887601"
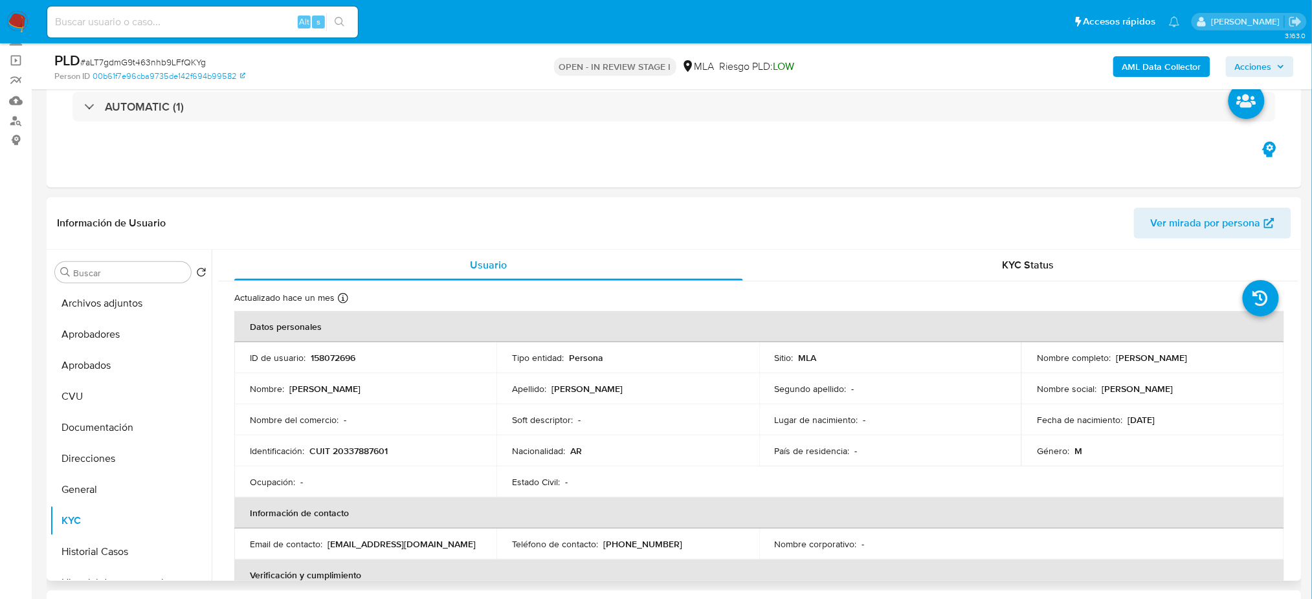
click at [355, 378] on td "Nombre : Sebastian Matias" at bounding box center [365, 389] width 262 height 31
drag, startPoint x: 346, startPoint y: 450, endPoint x: 383, endPoint y: 453, distance: 37.7
click at [383, 453] on p "CUIT 20337887601" at bounding box center [348, 451] width 78 height 12
copy p "33788760"
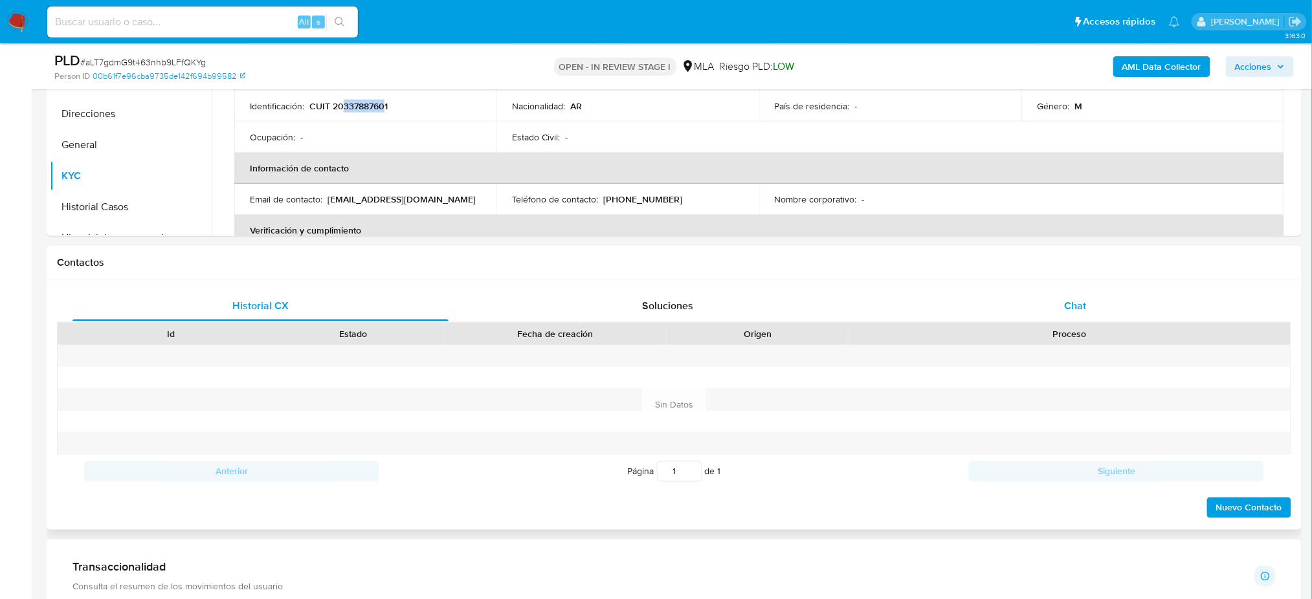
click at [1134, 311] on div "Chat" at bounding box center [1076, 306] width 376 height 31
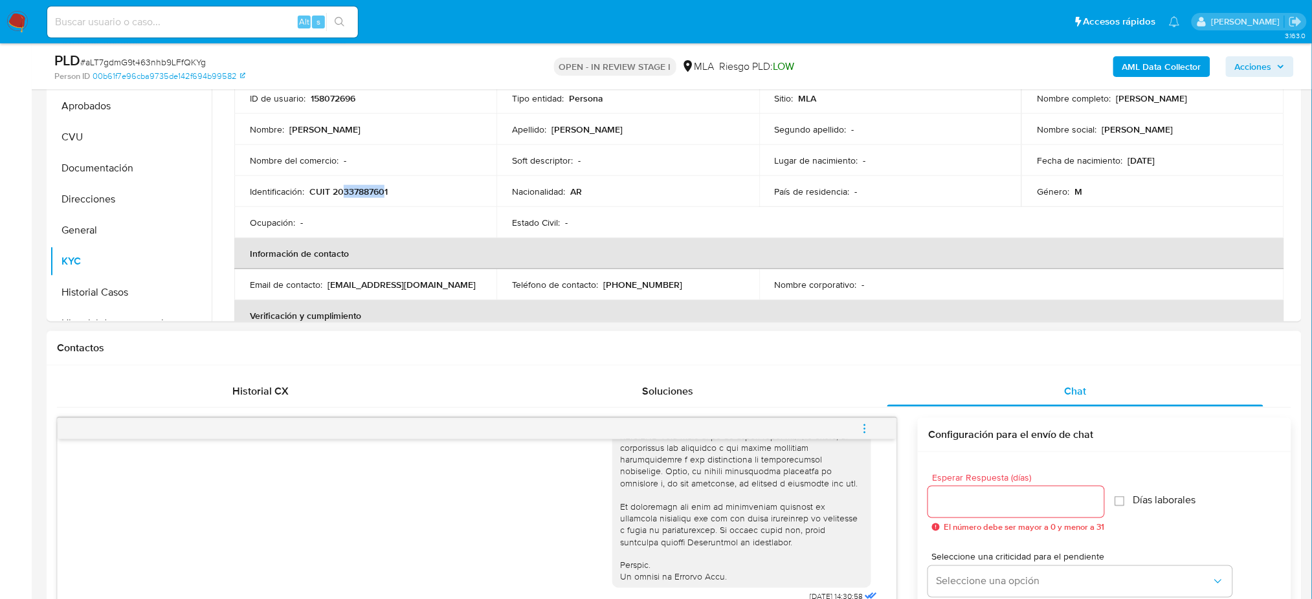
scroll to position [172, 0]
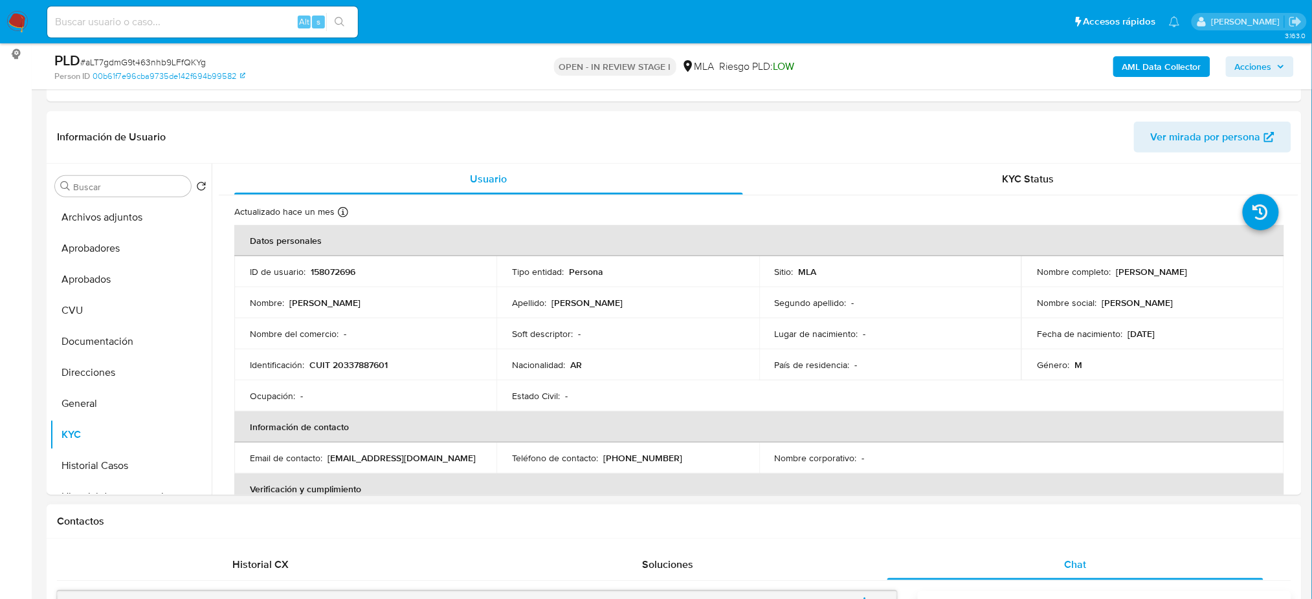
click at [120, 63] on span "# aLT7gdmG9t463nhb9LFfQKYg" at bounding box center [143, 62] width 126 height 13
copy span "aLT7gdmG9t463nhb9LFfQKYg"
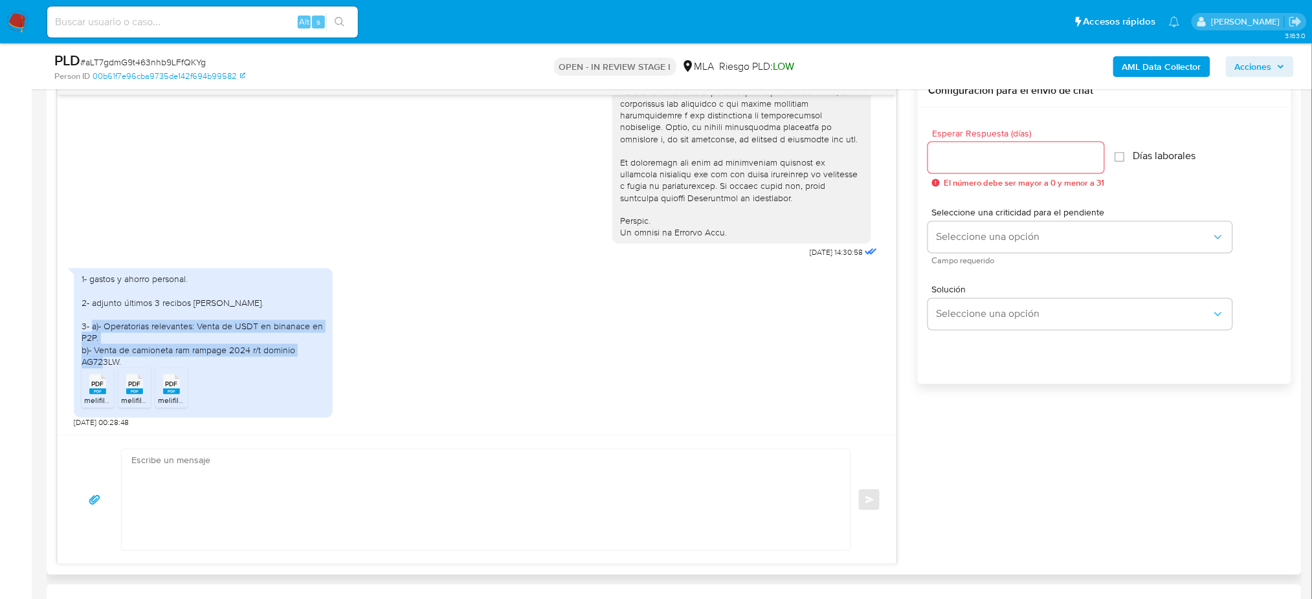
drag, startPoint x: 104, startPoint y: 305, endPoint x: 147, endPoint y: 345, distance: 58.6
click at [147, 345] on div "1- gastos y ahorro personal. 2- adjunto últimos 3 recibos de sueldo. 3- a)- Ope…" at bounding box center [203, 321] width 243 height 95
copy div "Operatorias relevantes: Venta de USDT en binanace en P2P. b)- Venta de camionet…"
click at [147, 346] on div "1- gastos y ahorro personal. 2- adjunto últimos 3 recibos de sueldo. 3- a)- Ope…" at bounding box center [203, 321] width 243 height 95
drag, startPoint x: 80, startPoint y: 254, endPoint x: 183, endPoint y: 343, distance: 135.9
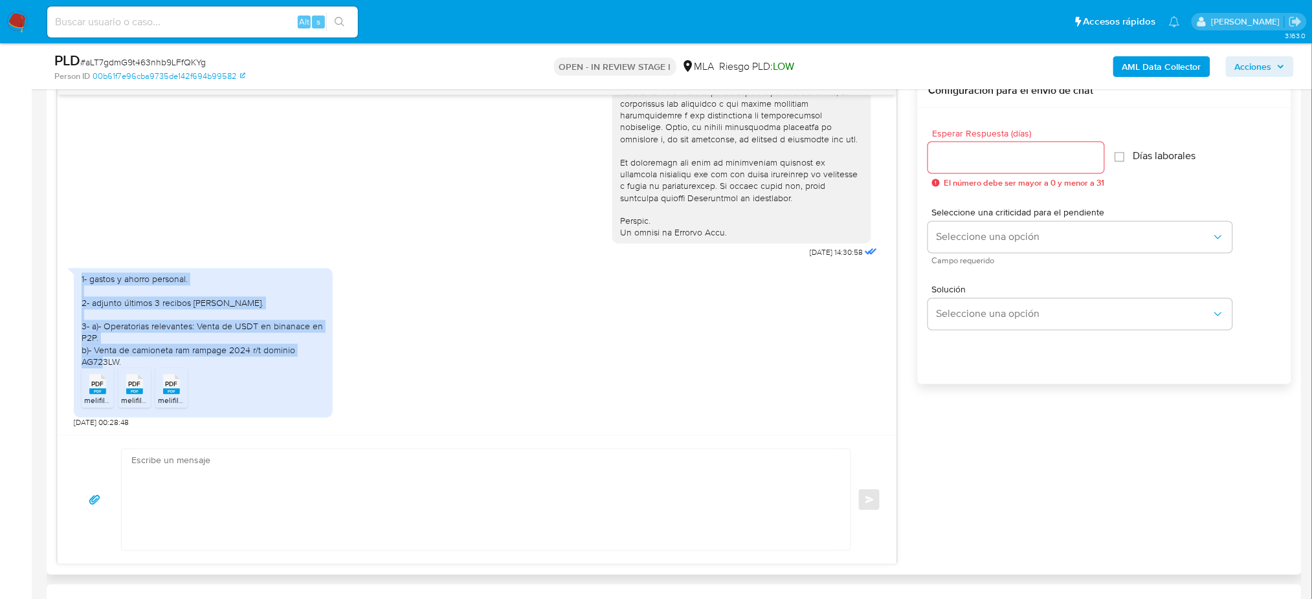
click at [183, 343] on div "1- gastos y ahorro personal. 2- adjunto últimos 3 recibos de sueldo. 3- a)- Ope…" at bounding box center [203, 344] width 259 height 150
copy div "1- gastos y ahorro personal. 2- adjunto últimos 3 recibos de sueldo. 3- a)- Ope…"
click at [183, 343] on div "1- gastos y ahorro personal. 2- adjunto últimos 3 recibos de sueldo. 3- a)- Ope…" at bounding box center [203, 321] width 243 height 95
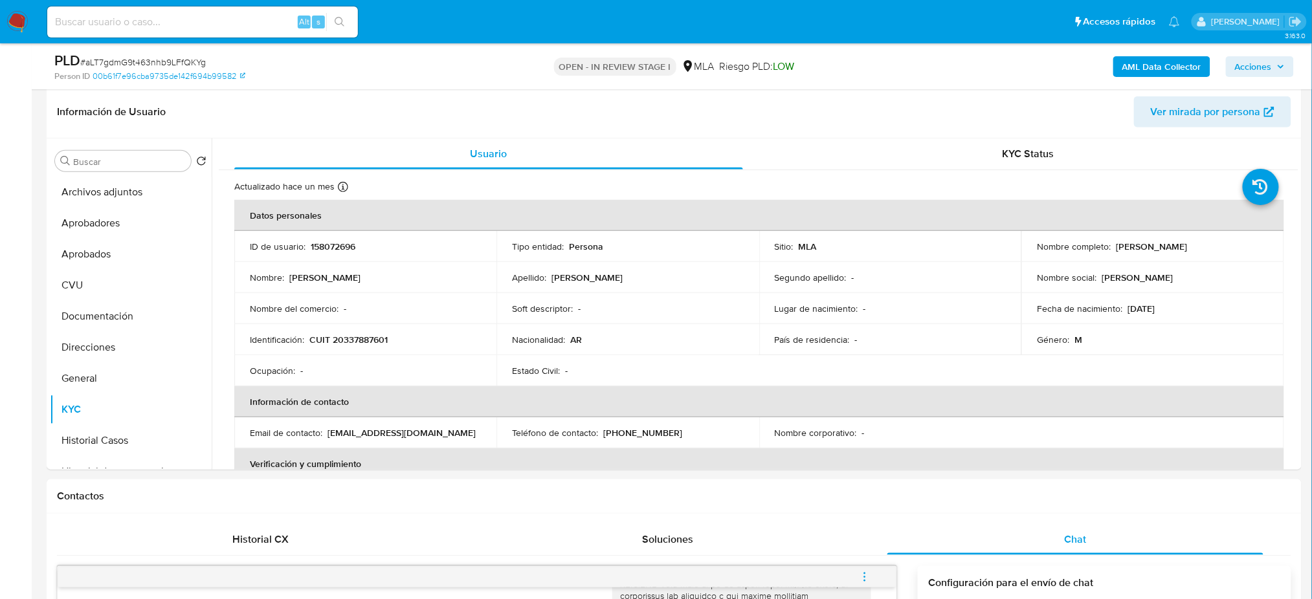
scroll to position [86, 0]
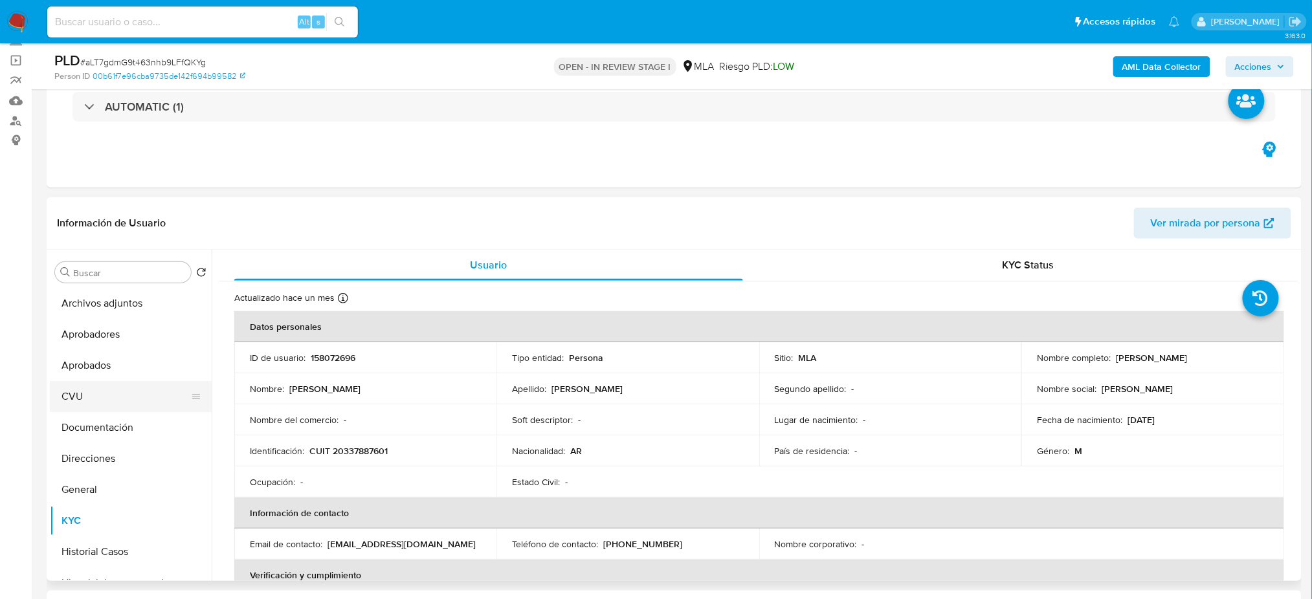
click at [106, 399] on button "CVU" at bounding box center [125, 396] width 151 height 31
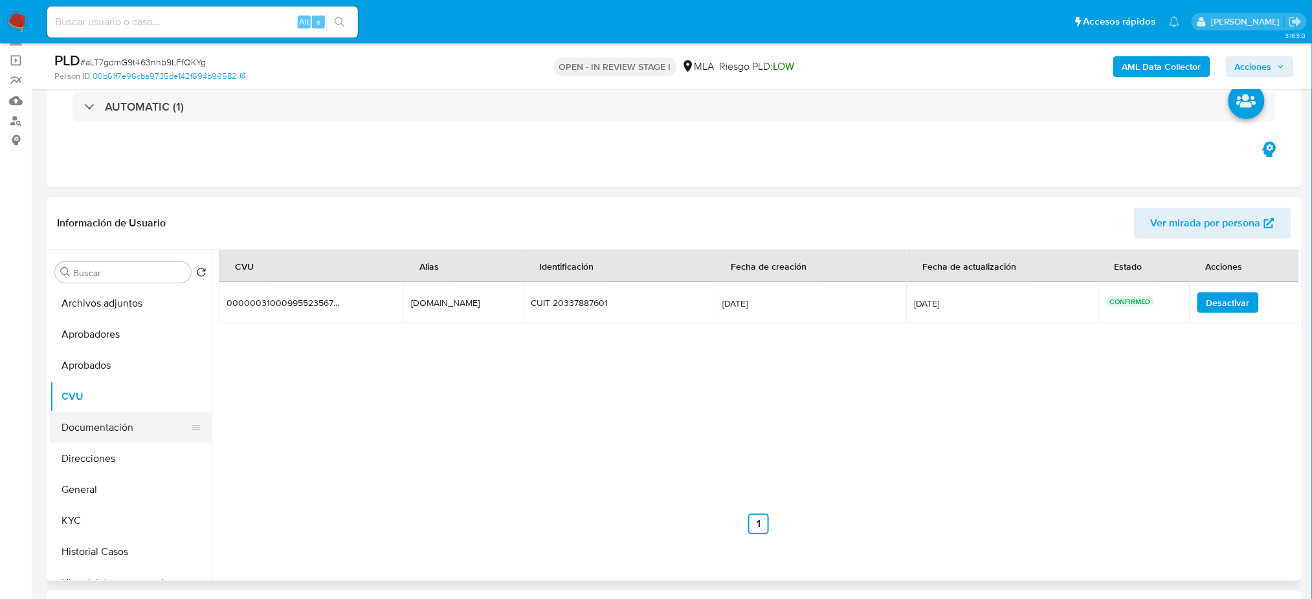
click at [90, 430] on button "Documentación" at bounding box center [125, 427] width 151 height 31
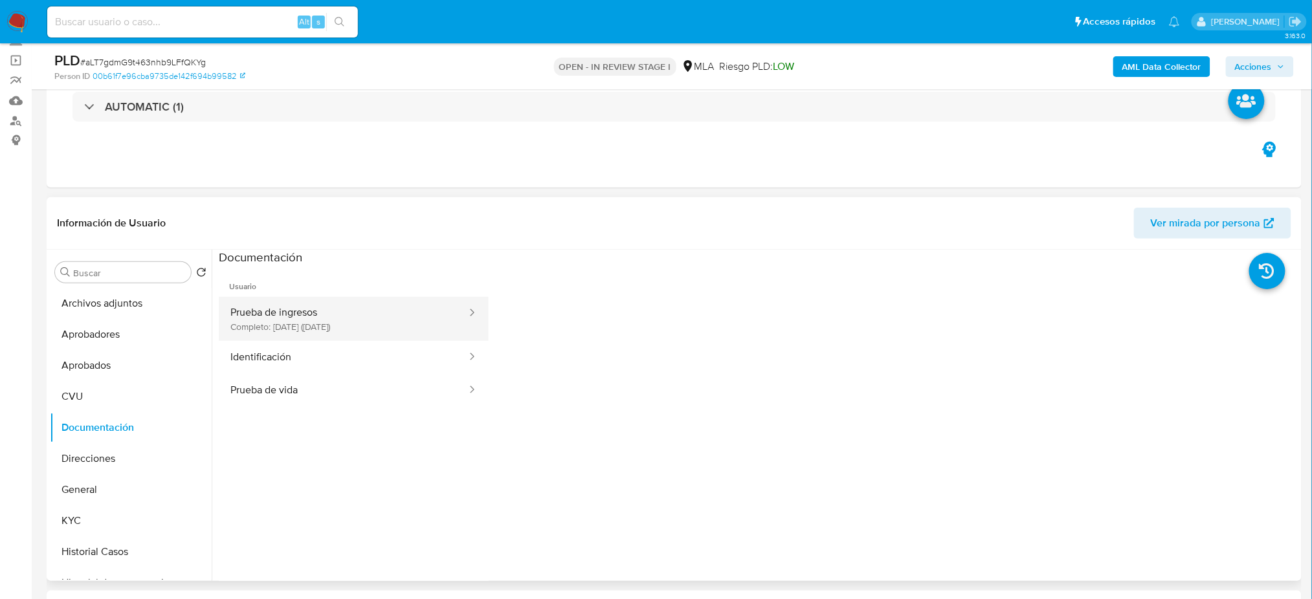
click at [326, 311] on button "Prueba de ingresos Completo: 21/08/2025 (hace 2 meses)" at bounding box center [343, 319] width 249 height 44
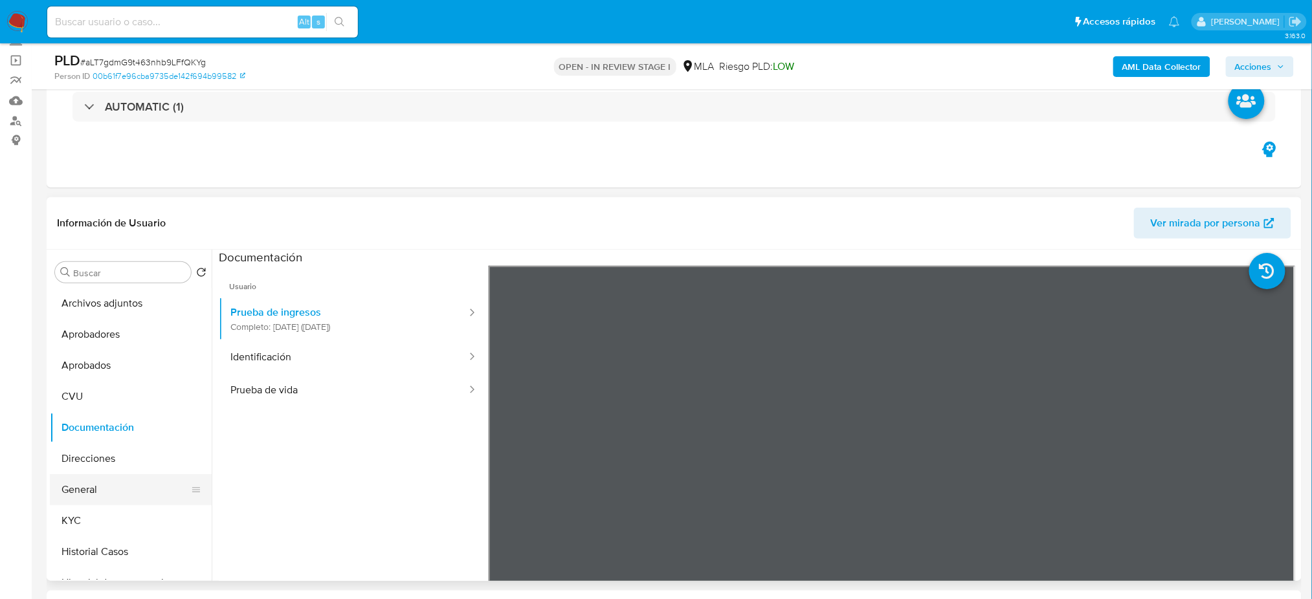
drag, startPoint x: 85, startPoint y: 498, endPoint x: 78, endPoint y: 498, distance: 7.8
click at [86, 498] on button "General" at bounding box center [125, 490] width 151 height 31
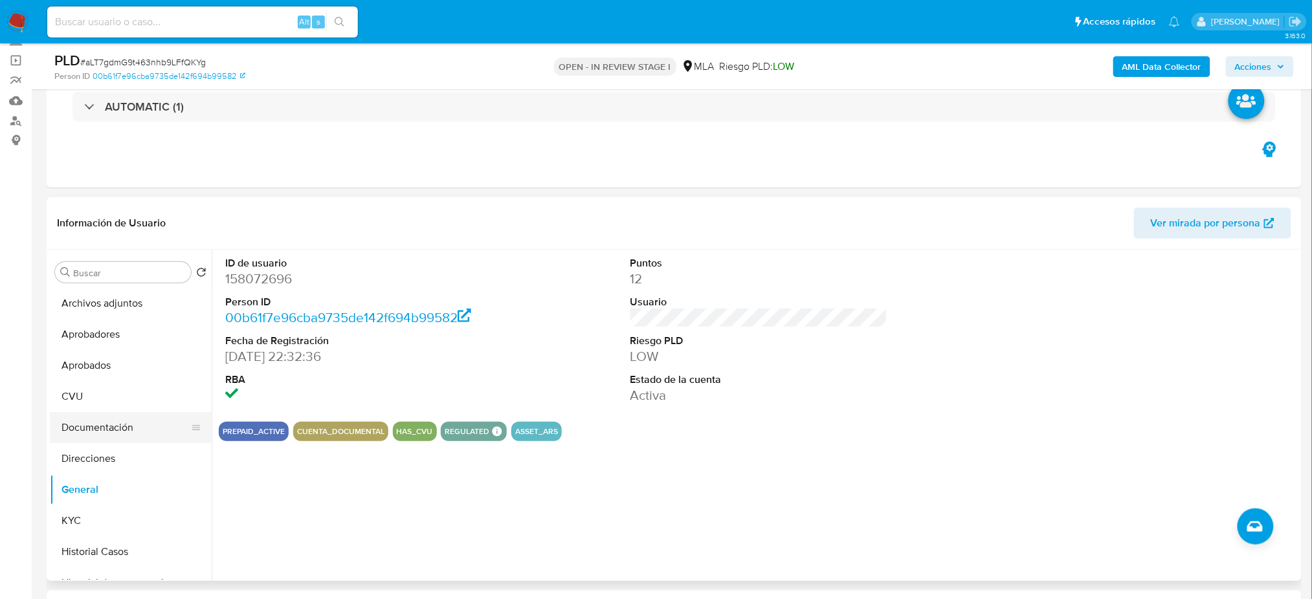
click at [84, 418] on button "Documentación" at bounding box center [125, 427] width 151 height 31
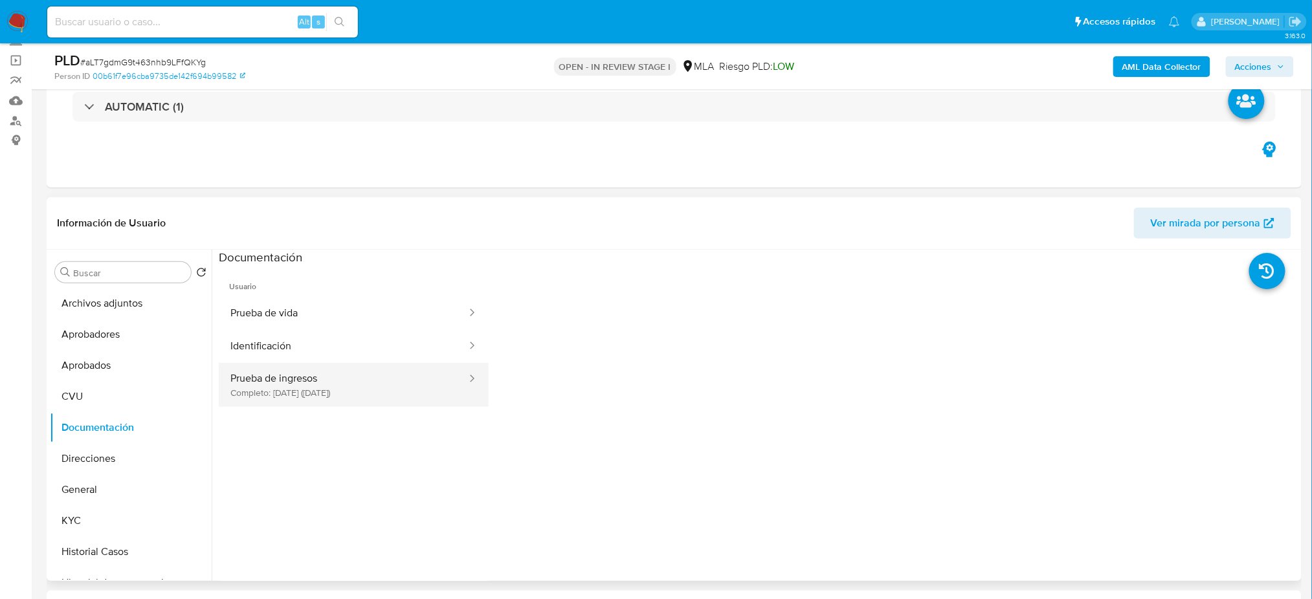
click at [282, 377] on button "Prueba de ingresos Completo: 21/08/2025 (hace 2 meses)" at bounding box center [343, 385] width 249 height 44
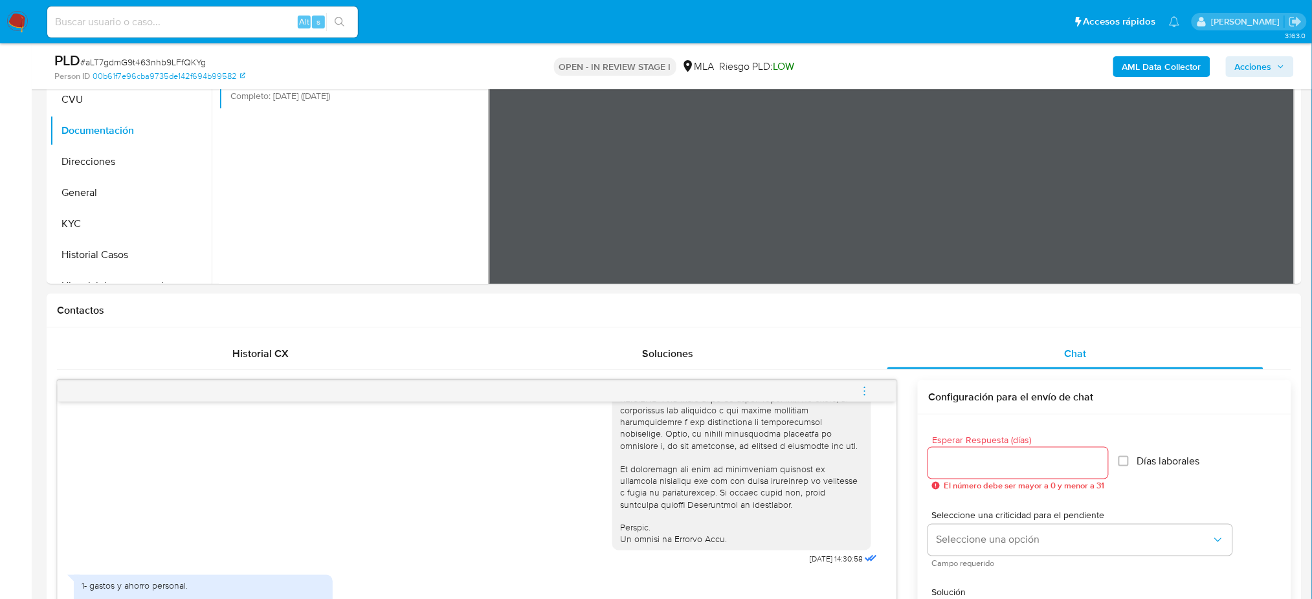
scroll to position [690, 0]
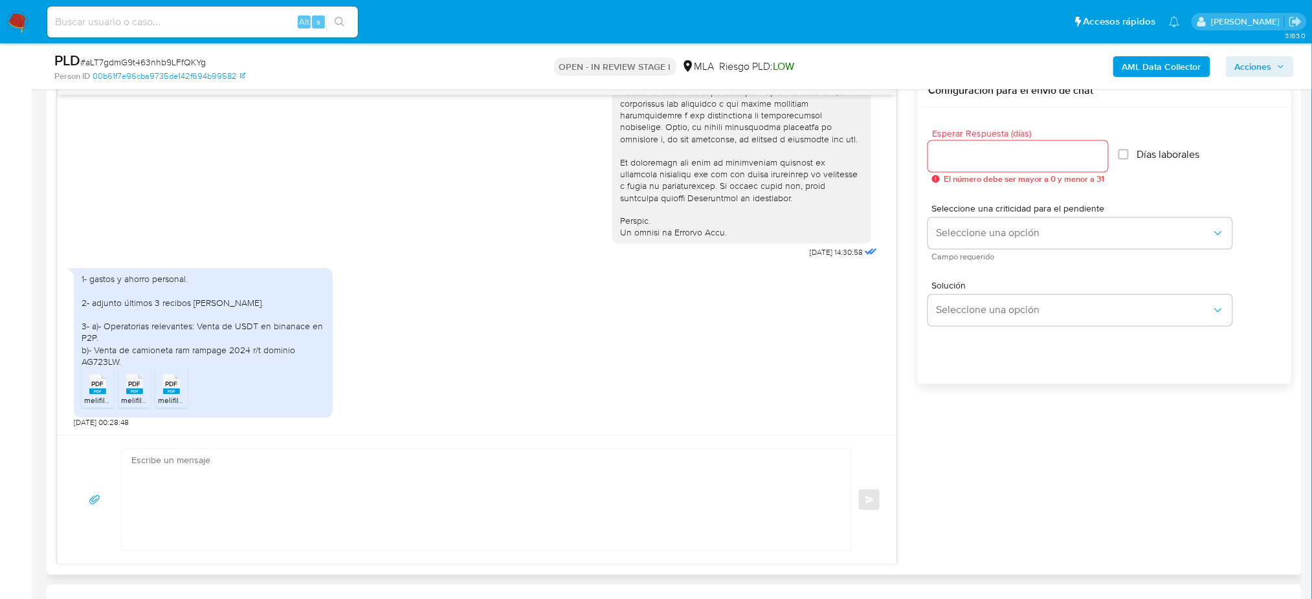
click at [93, 394] on rect at bounding box center [97, 392] width 17 height 6
click at [131, 396] on icon "PDF" at bounding box center [134, 385] width 17 height 23
click at [159, 397] on span "melifile630737446772185657.pdf" at bounding box center [215, 401] width 114 height 11
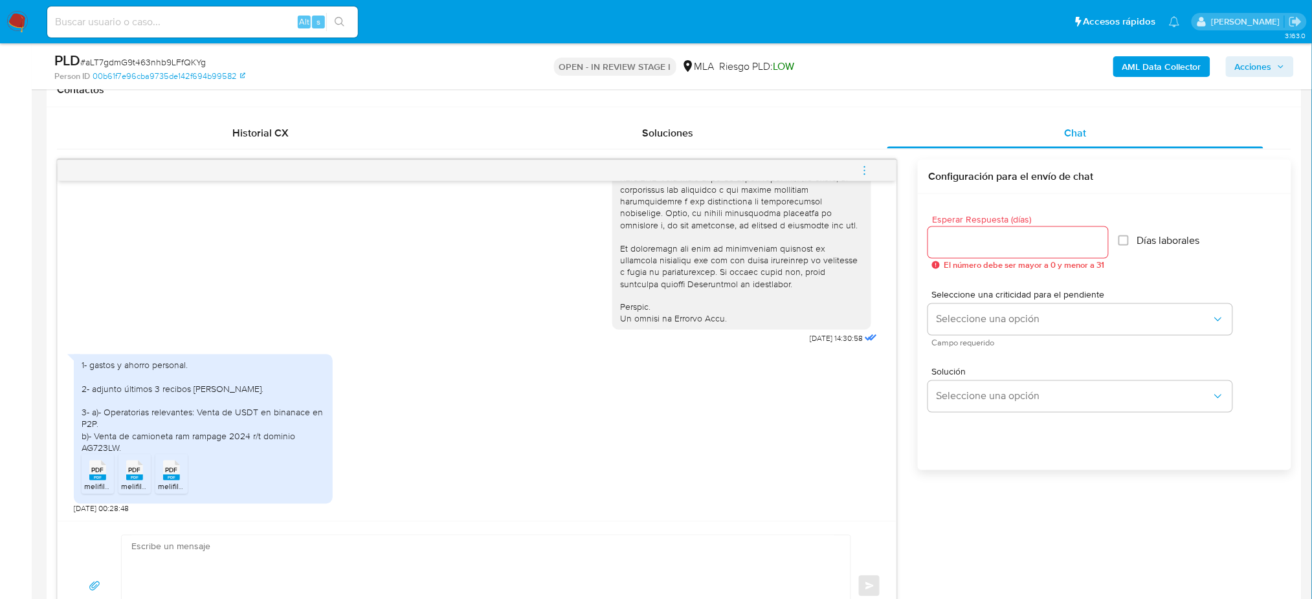
scroll to position [863, 0]
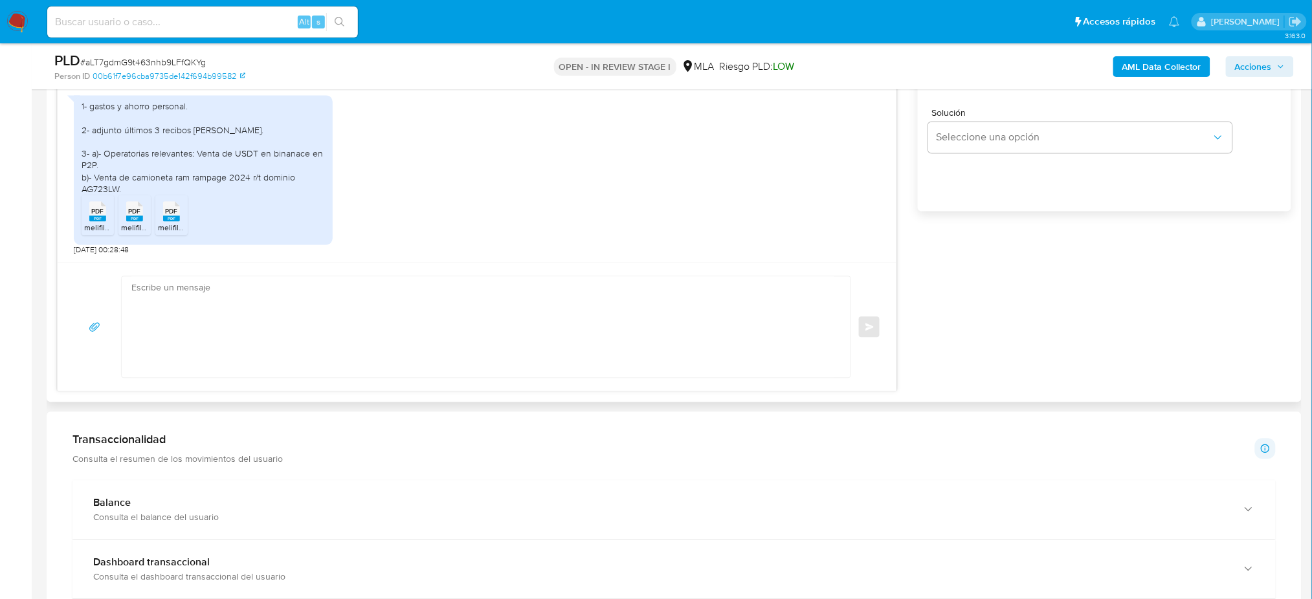
click at [214, 319] on textarea at bounding box center [482, 327] width 703 height 101
paste textarea "Hola, ¡Muchas gracias por tu respuesta! Confirmamos la recepción de la document…"
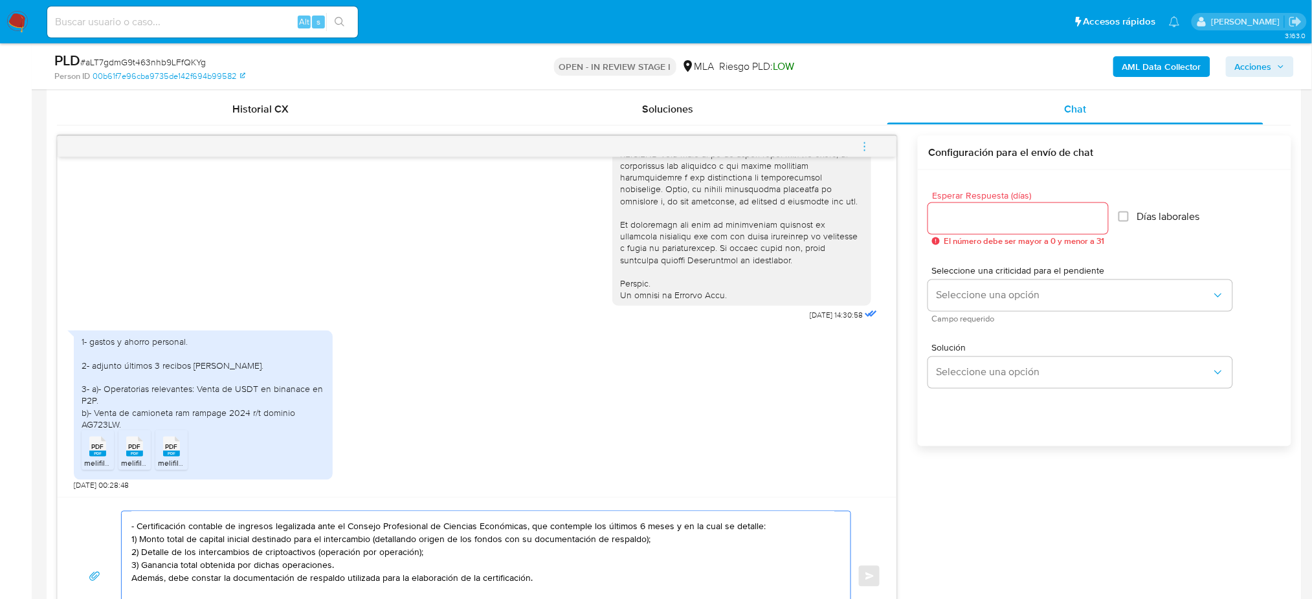
scroll to position [604, 0]
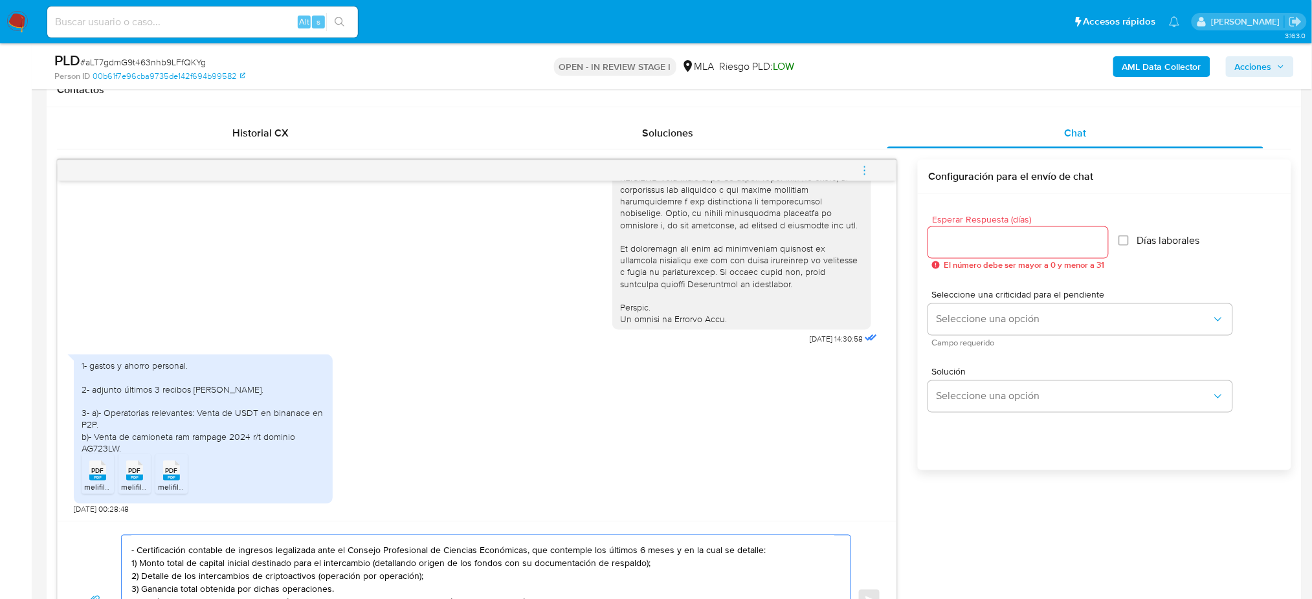
type textarea "Hola, ¡Muchas gracias por tu respuesta! Confirmamos la recepción de la document…"
click at [941, 237] on input "Esperar Respuesta (días)" at bounding box center [1018, 242] width 180 height 17
type input "2"
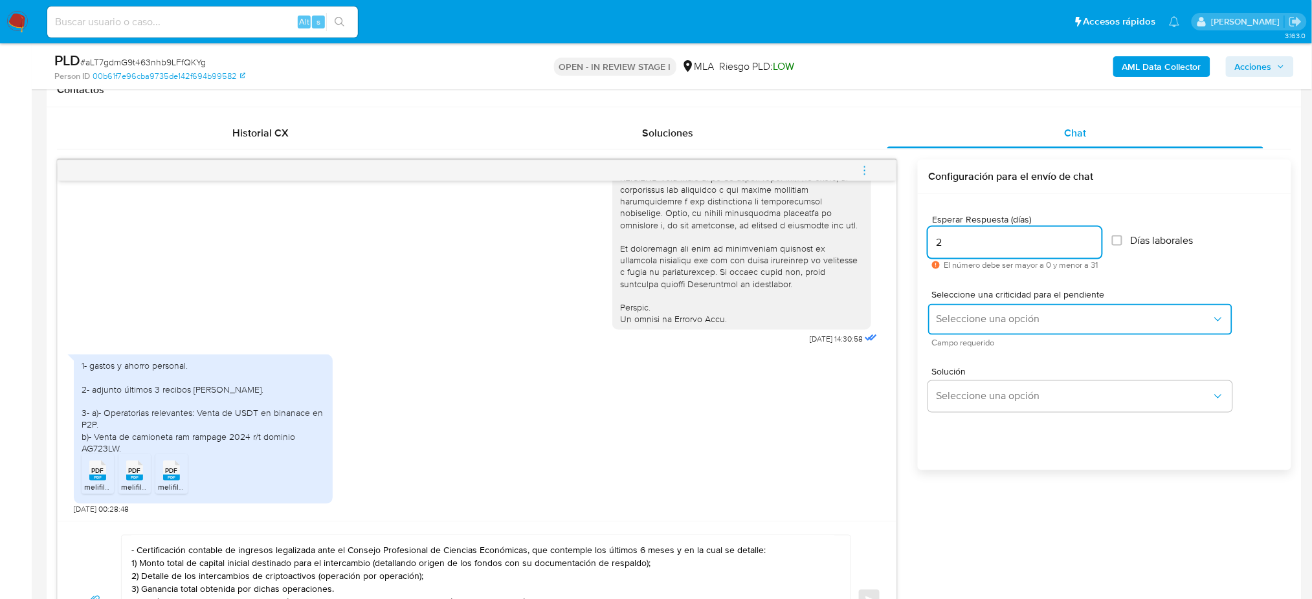
click at [960, 324] on span "Seleccione una opción" at bounding box center [1074, 319] width 276 height 13
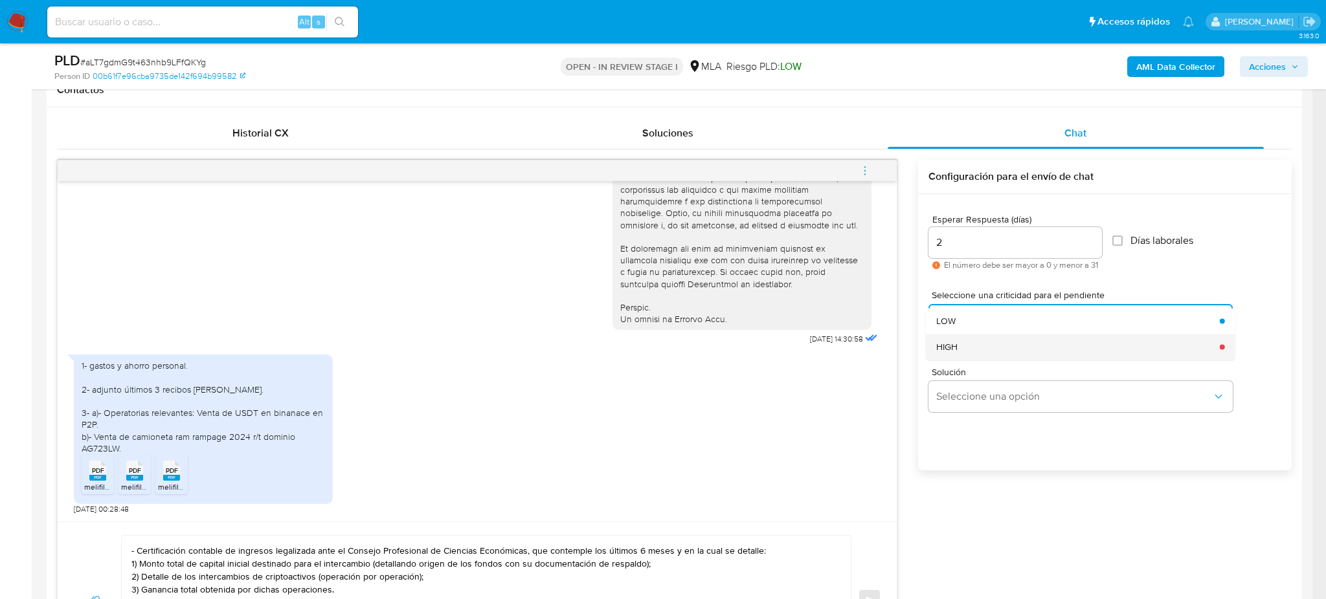
click at [960, 339] on div "HIGH" at bounding box center [1074, 347] width 276 height 26
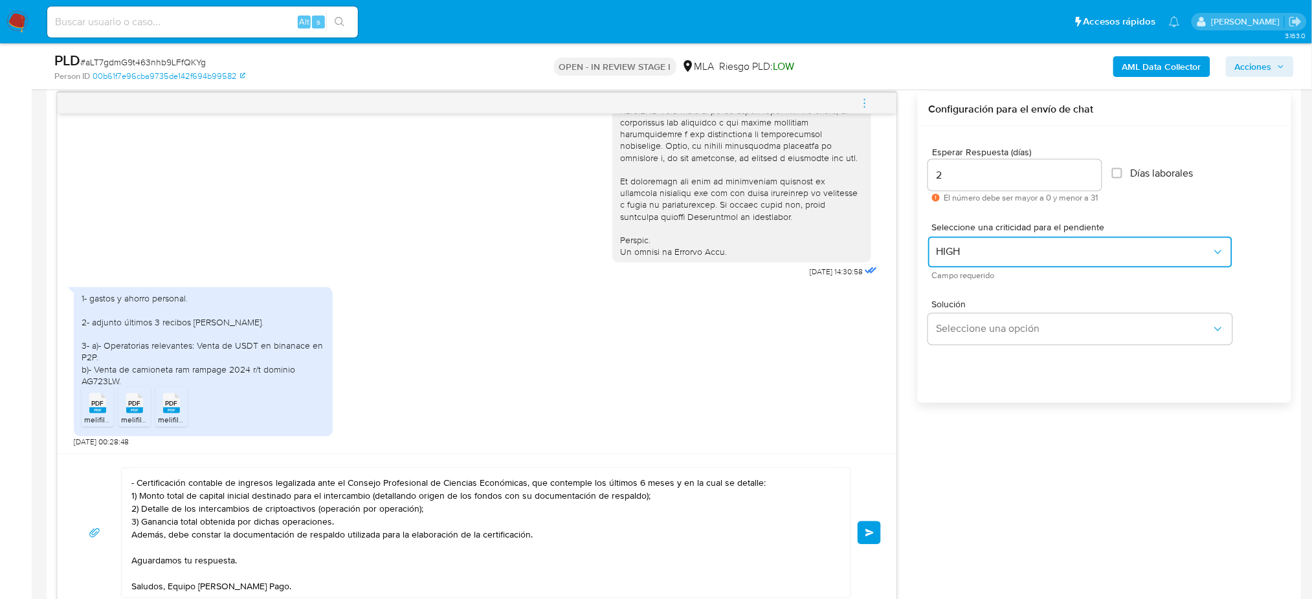
scroll to position [777, 0]
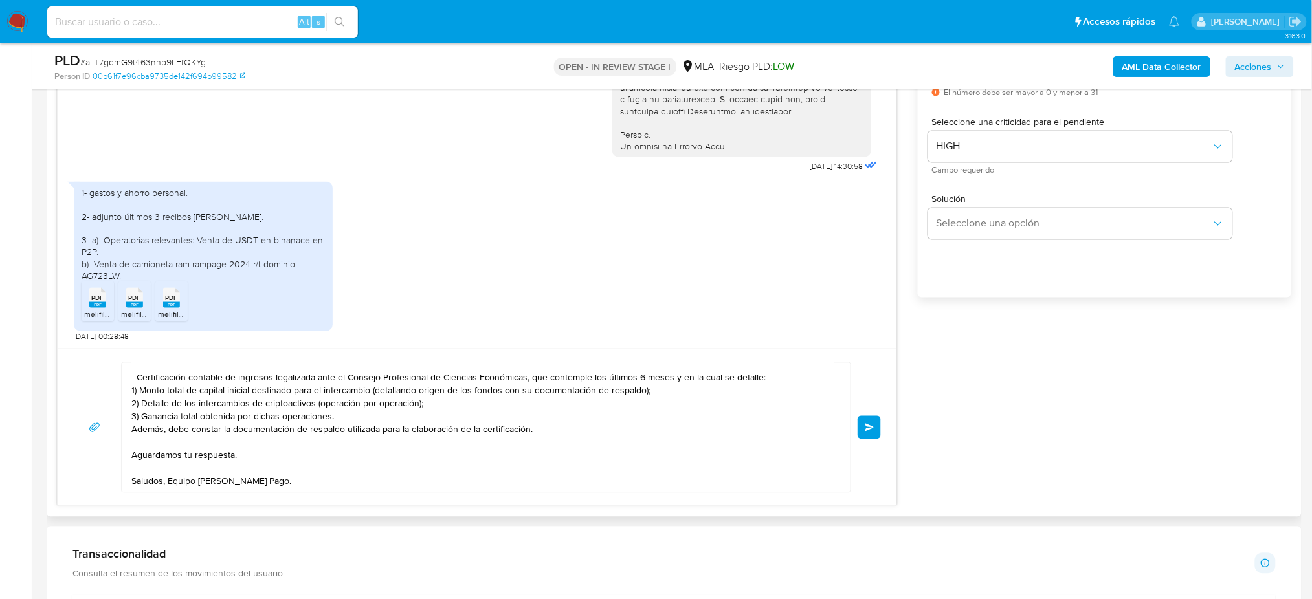
click at [871, 429] on span "Enviar" at bounding box center [870, 428] width 9 height 8
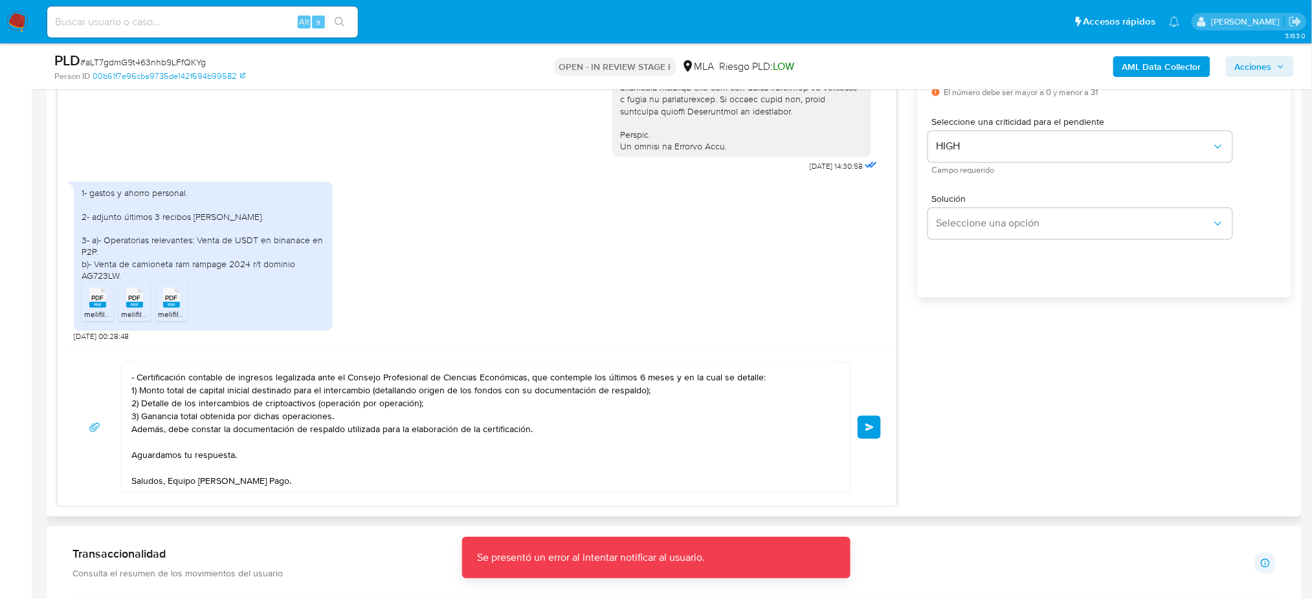
click at [869, 438] on button "Enviar" at bounding box center [869, 427] width 23 height 23
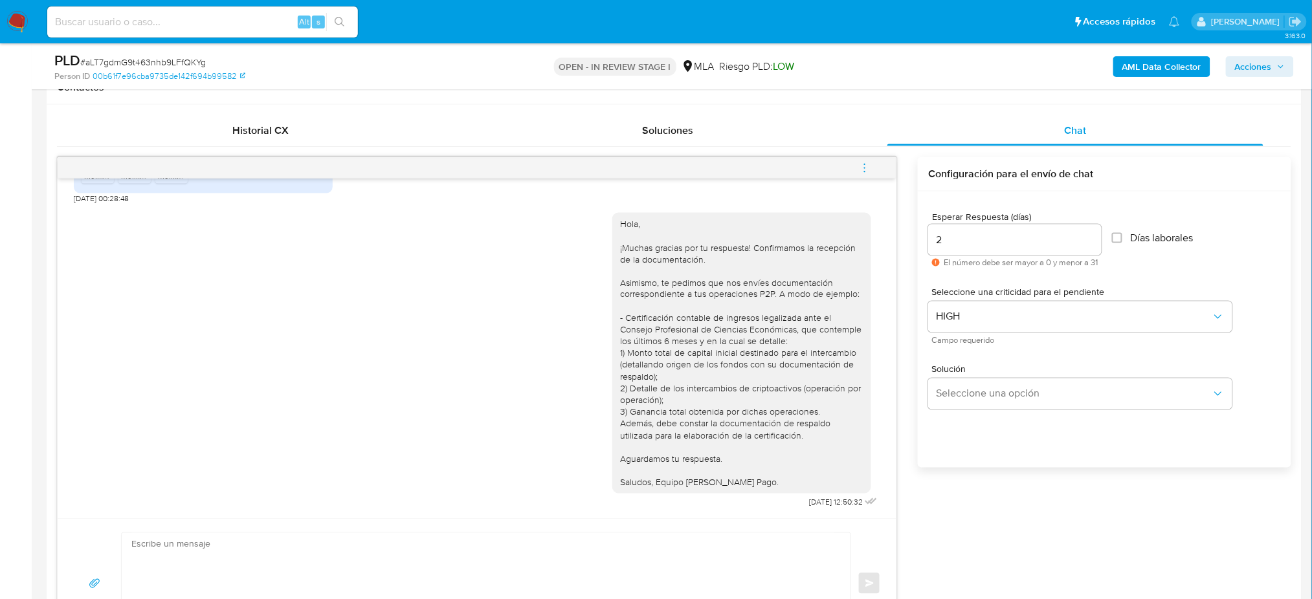
scroll to position [604, 0]
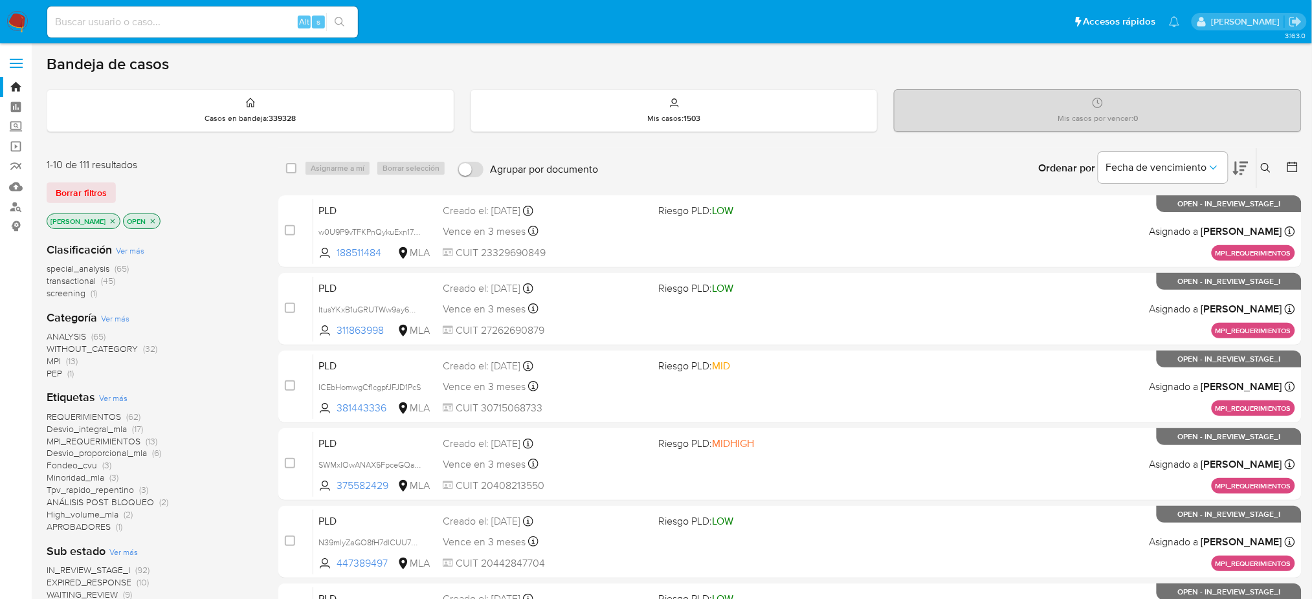
click at [210, 32] on div "Alt s" at bounding box center [202, 21] width 311 height 31
click at [236, 27] on input at bounding box center [202, 22] width 311 height 17
paste input "HIjeinlKf8ZZVIcyU108HKbv"
type input "HIjeinlKf8ZZVIcyU108HKbv"
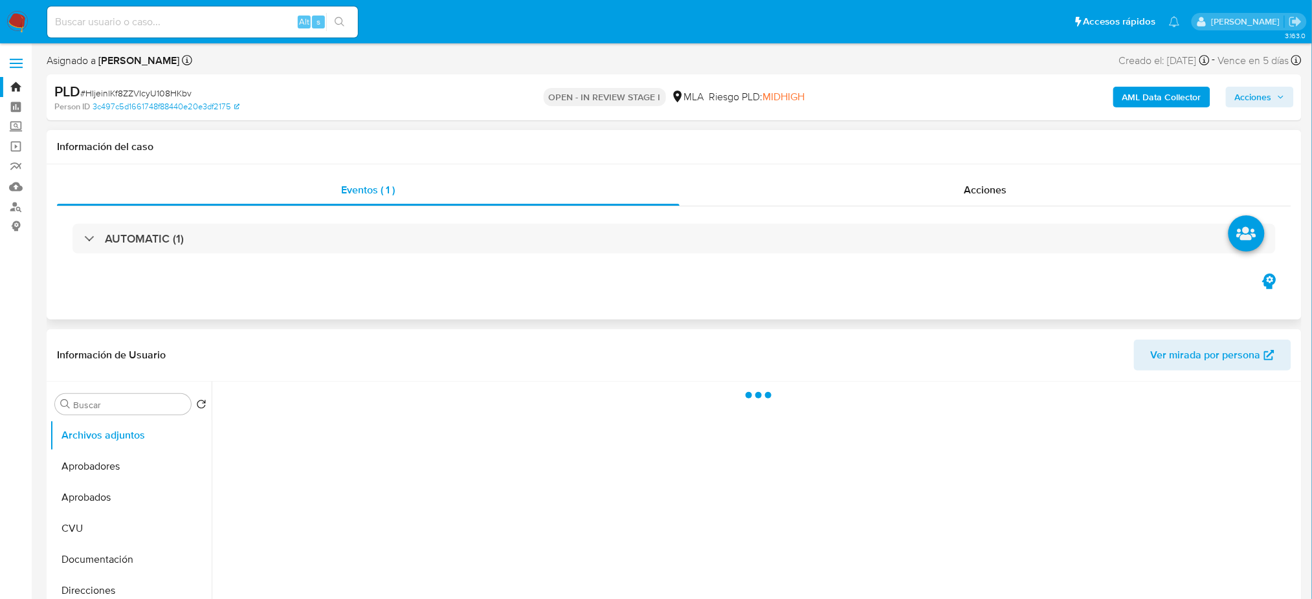
select select "10"
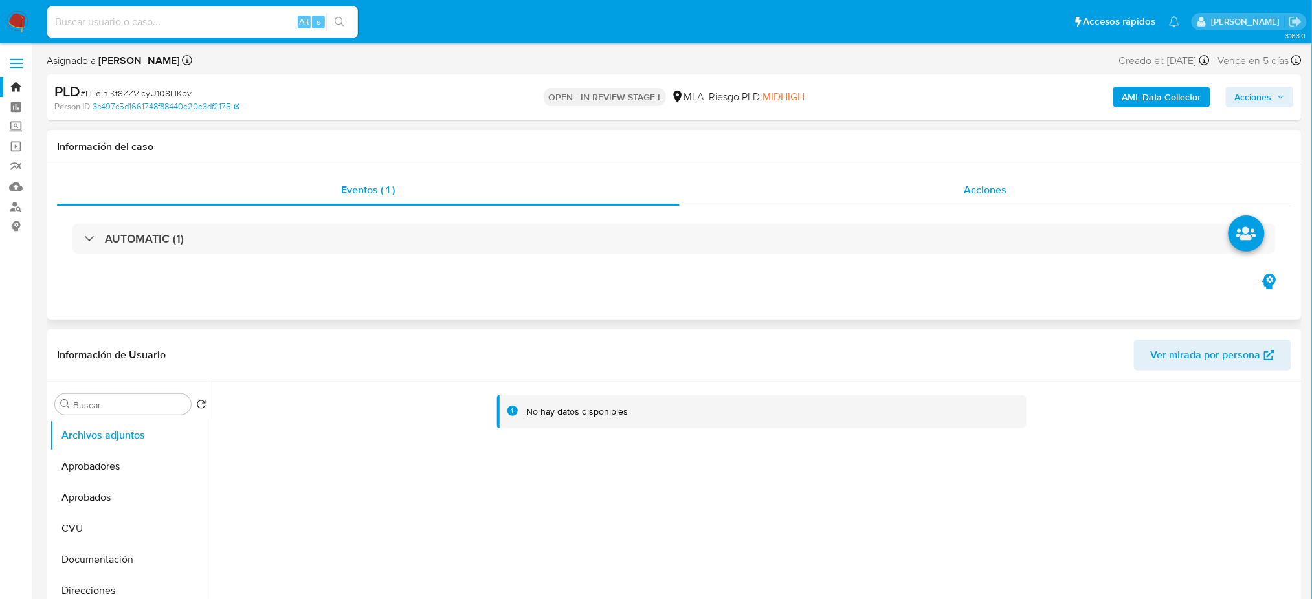
click at [965, 197] on span "Acciones" at bounding box center [986, 190] width 43 height 15
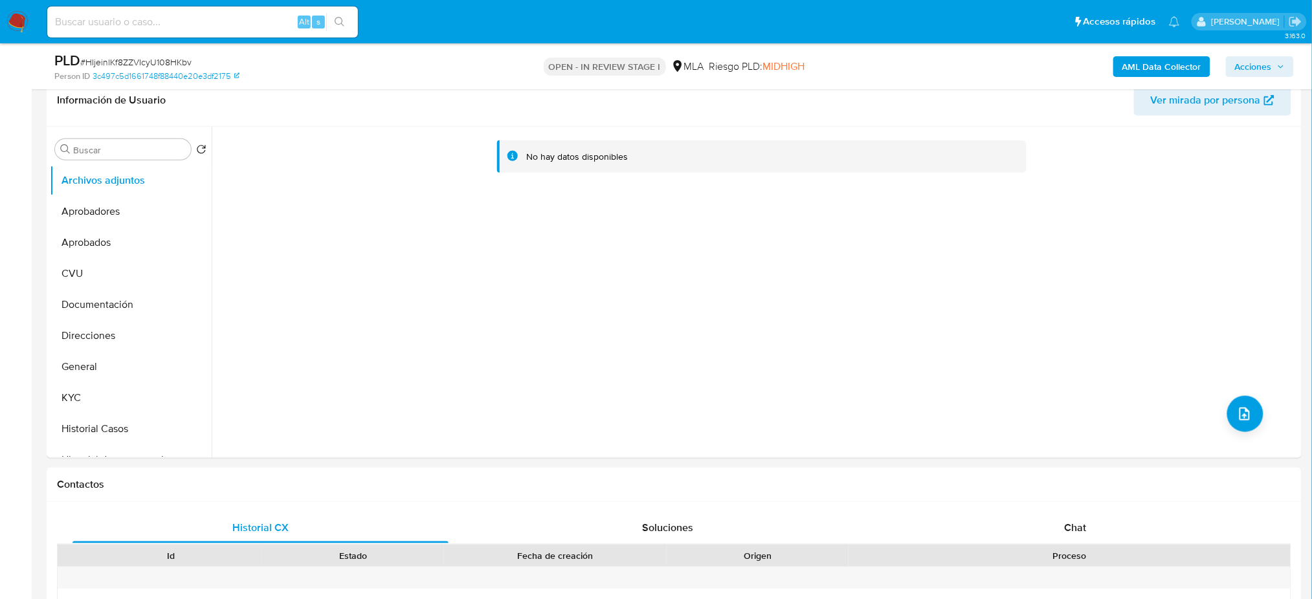
scroll to position [304, 0]
click at [144, 434] on button "Historial Casos" at bounding box center [125, 429] width 151 height 31
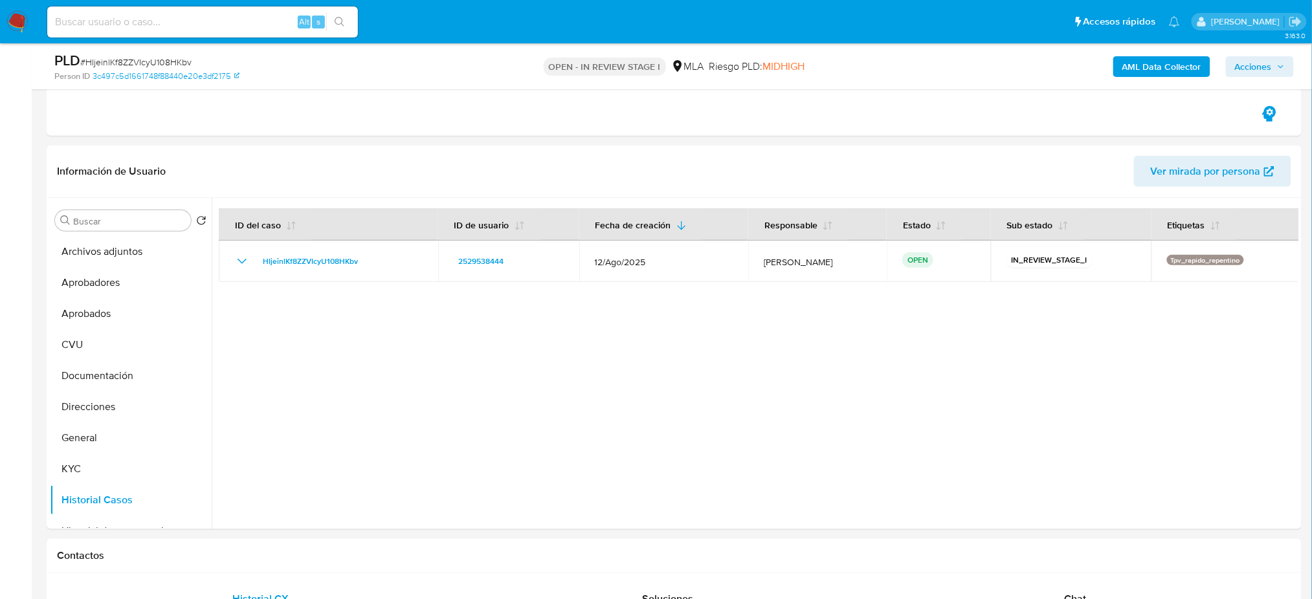
scroll to position [234, 0]
click at [121, 474] on button "KYC" at bounding box center [125, 468] width 151 height 31
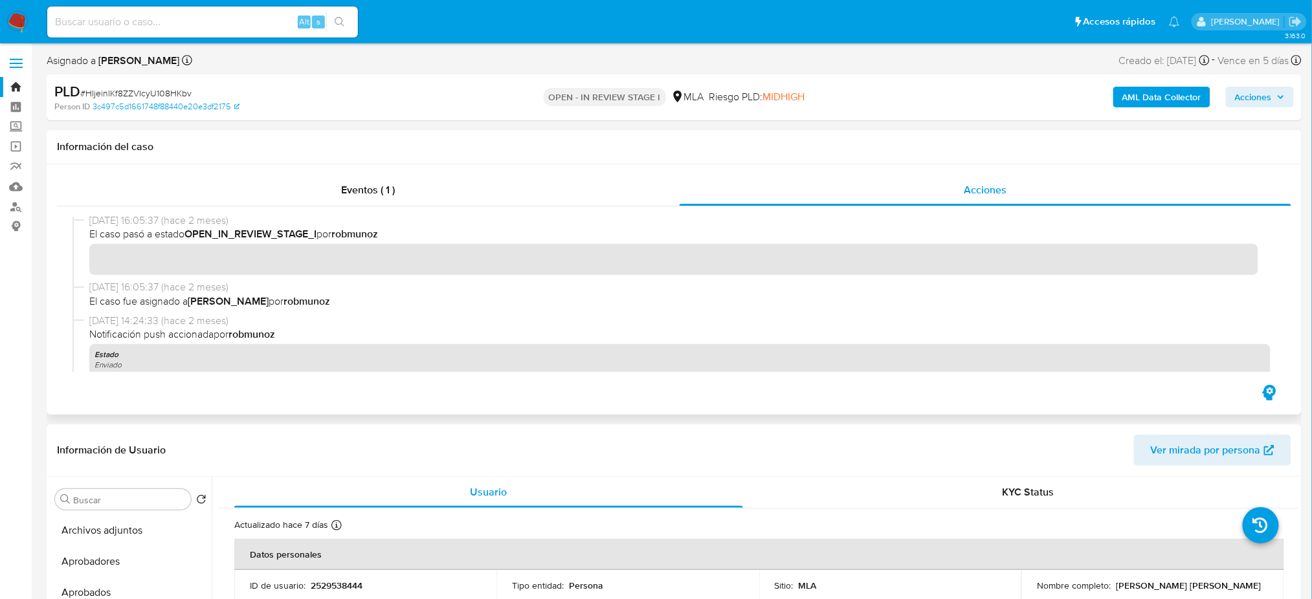
scroll to position [0, 0]
click at [129, 89] on span "# HIjeinlKf8ZZVIcyU108HKbv" at bounding box center [135, 93] width 111 height 13
copy span "HIjeinlKf8ZZVIcyU108HKbv"
click at [230, 17] on input at bounding box center [202, 22] width 311 height 17
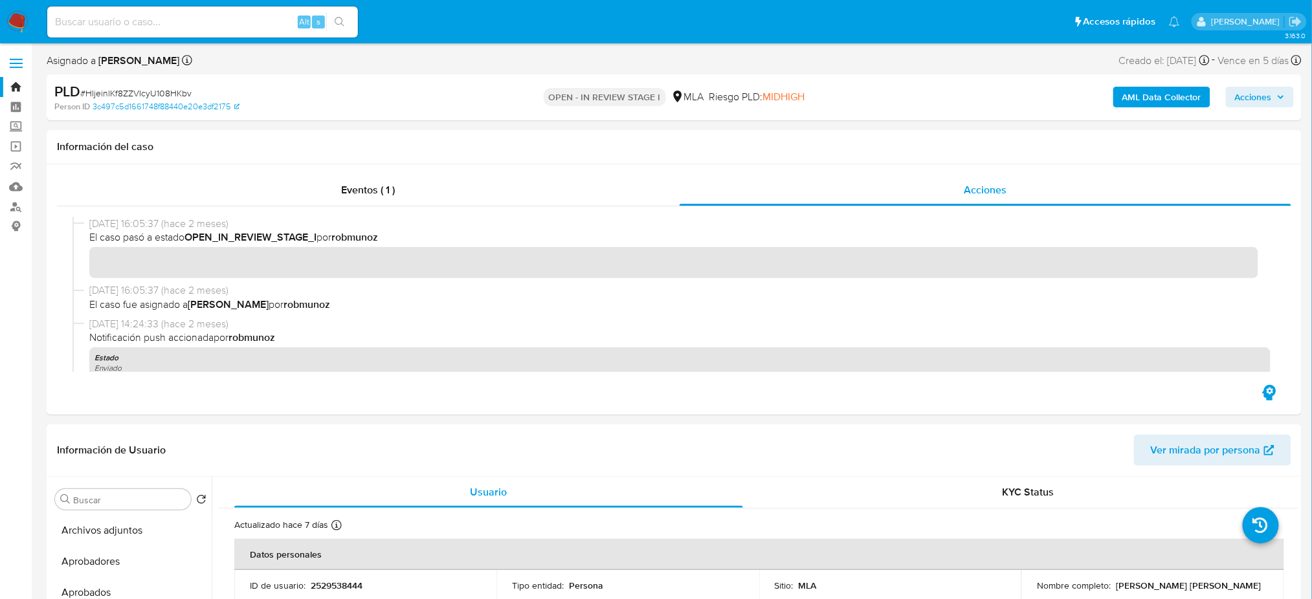
paste input "bA4DIvQU1uuUK2ahhKFAJCpy"
type input "bA4DIvQU1uuUK2ahhKFAJCpy"
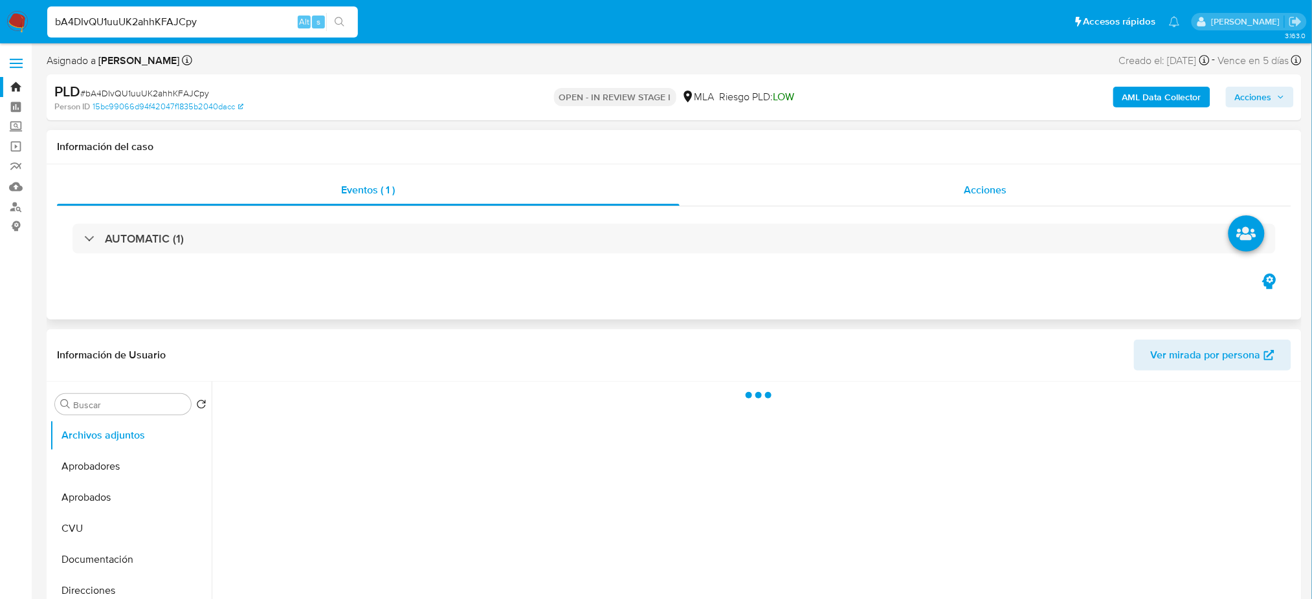
click at [975, 175] on div "Acciones" at bounding box center [986, 190] width 612 height 31
select select "10"
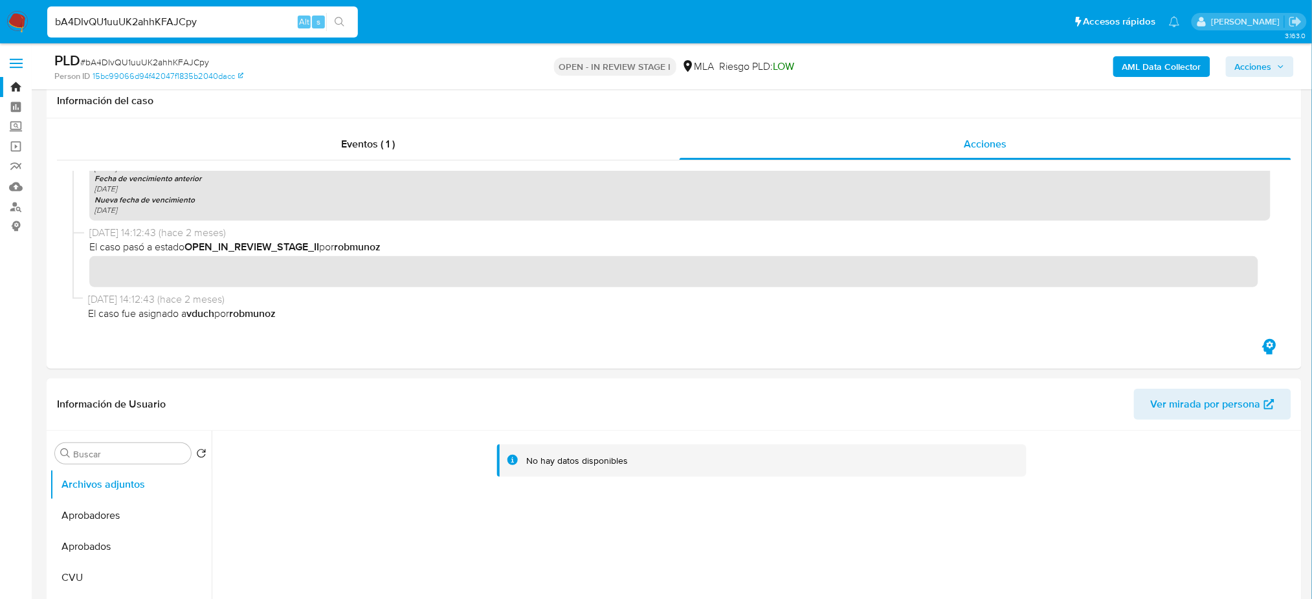
scroll to position [259, 0]
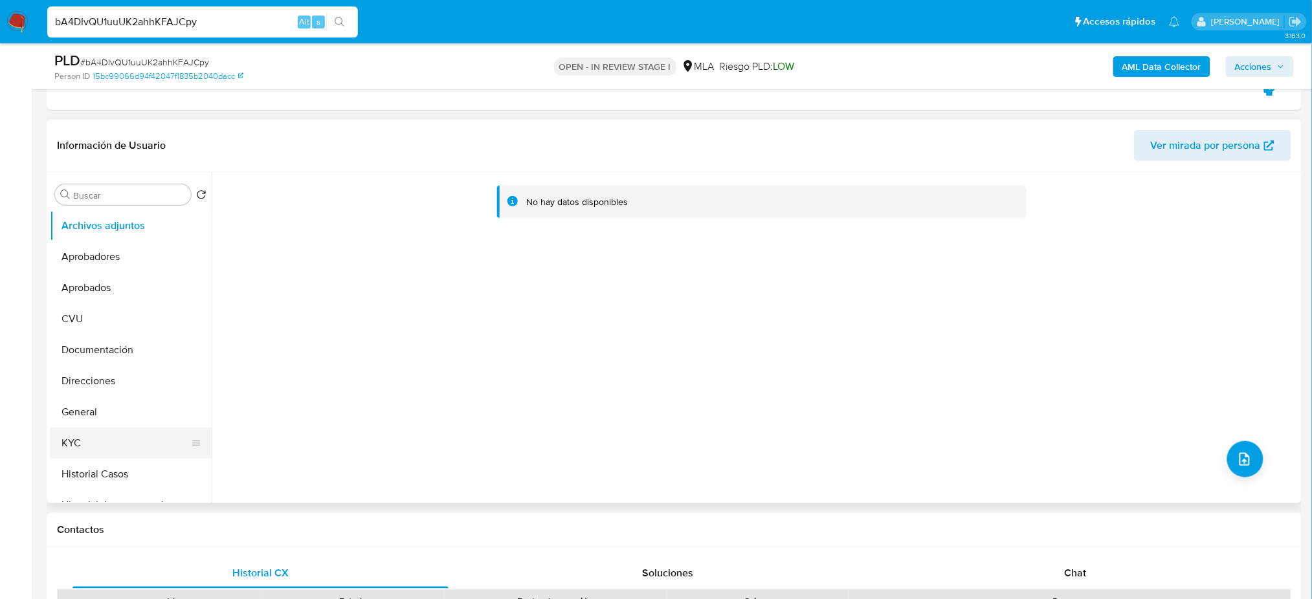
click at [104, 442] on button "KYC" at bounding box center [125, 443] width 151 height 31
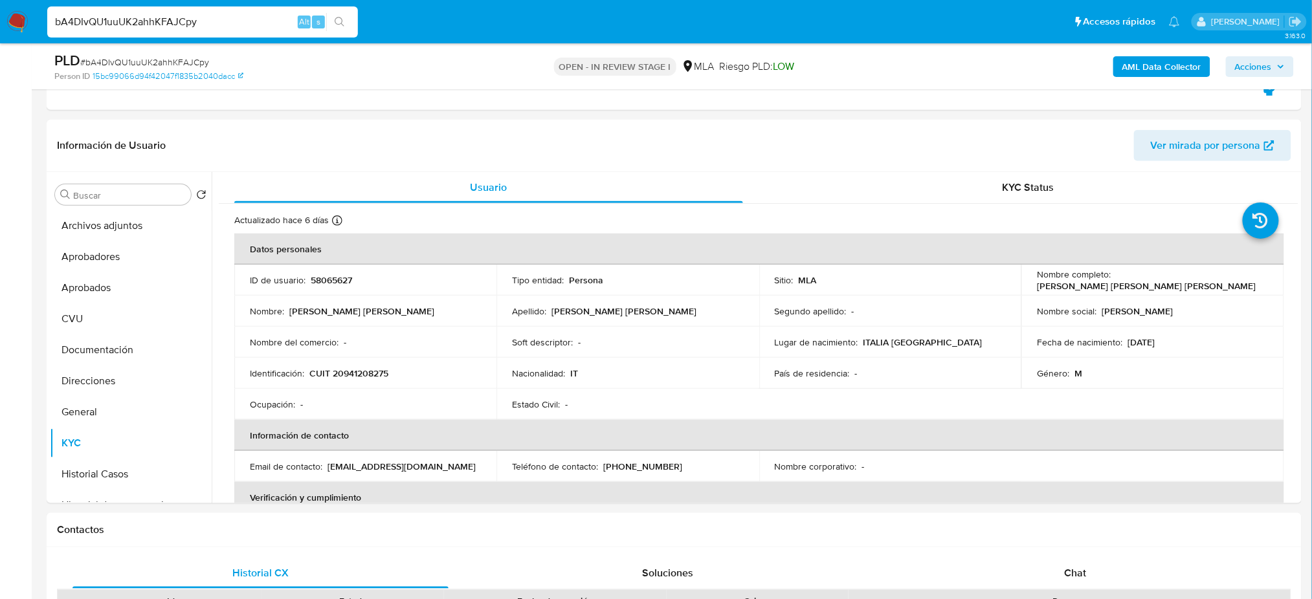
click at [188, 61] on span "# bA4DIvQU1uuUK2ahhKFAJCpy" at bounding box center [144, 62] width 129 height 13
click at [188, 60] on span "# bA4DIvQU1uuUK2ahhKFAJCpy" at bounding box center [144, 62] width 129 height 13
copy span "bA4DIvQU1uuUK2ahhKFAJCpy"
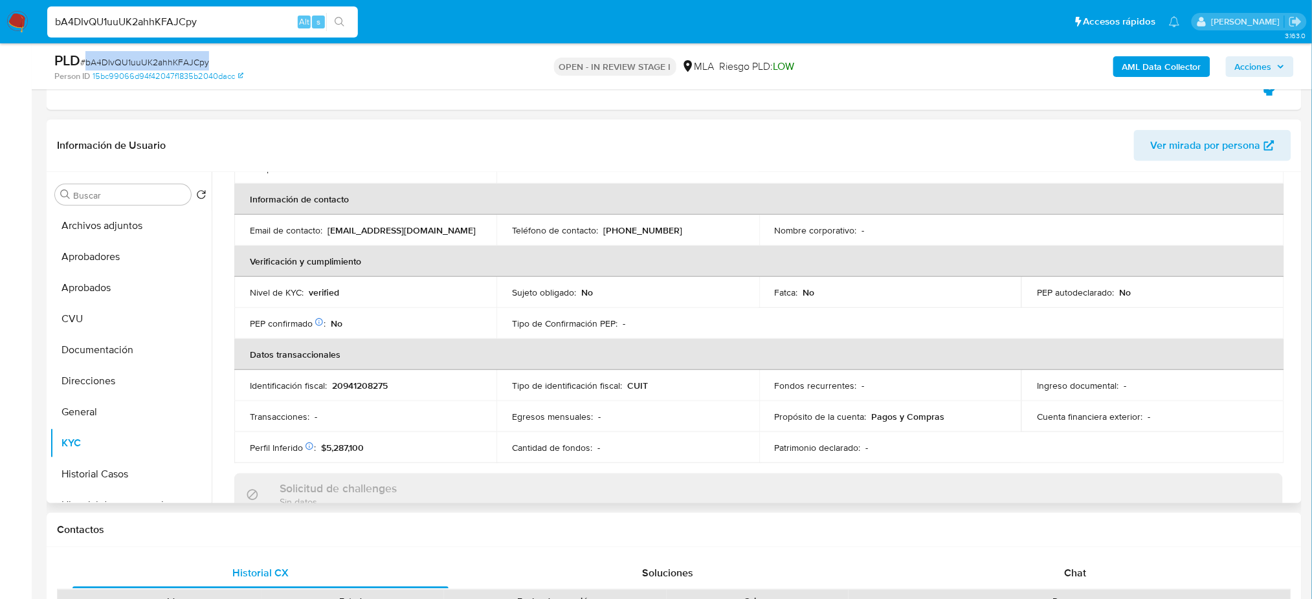
scroll to position [0, 0]
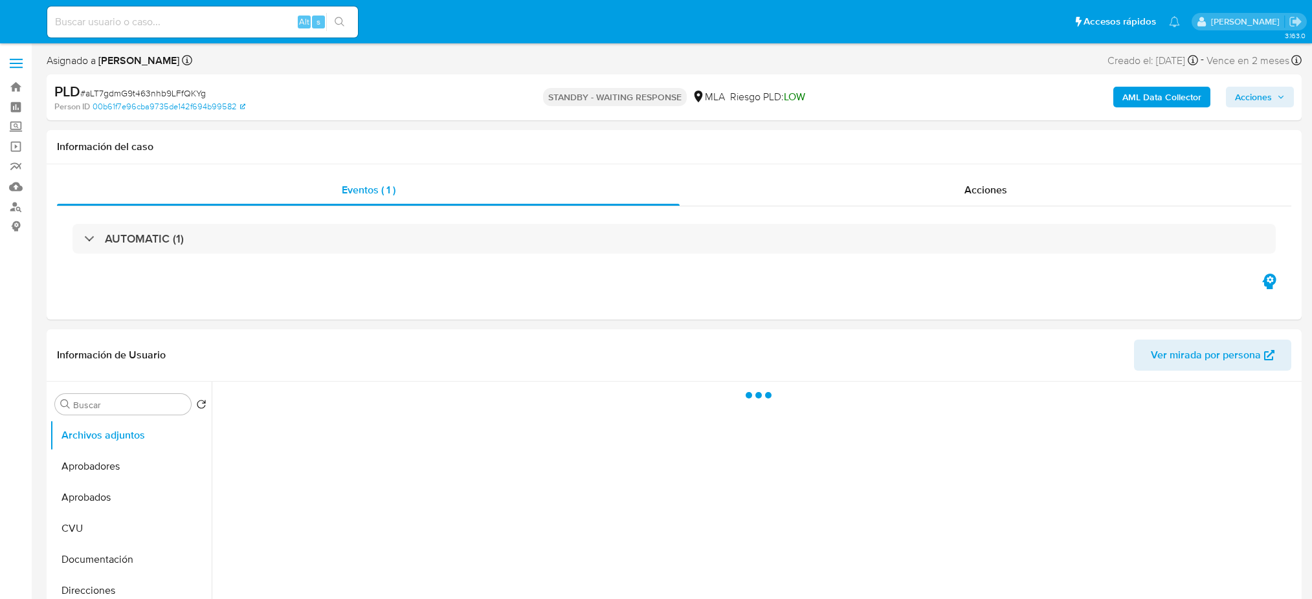
select select "10"
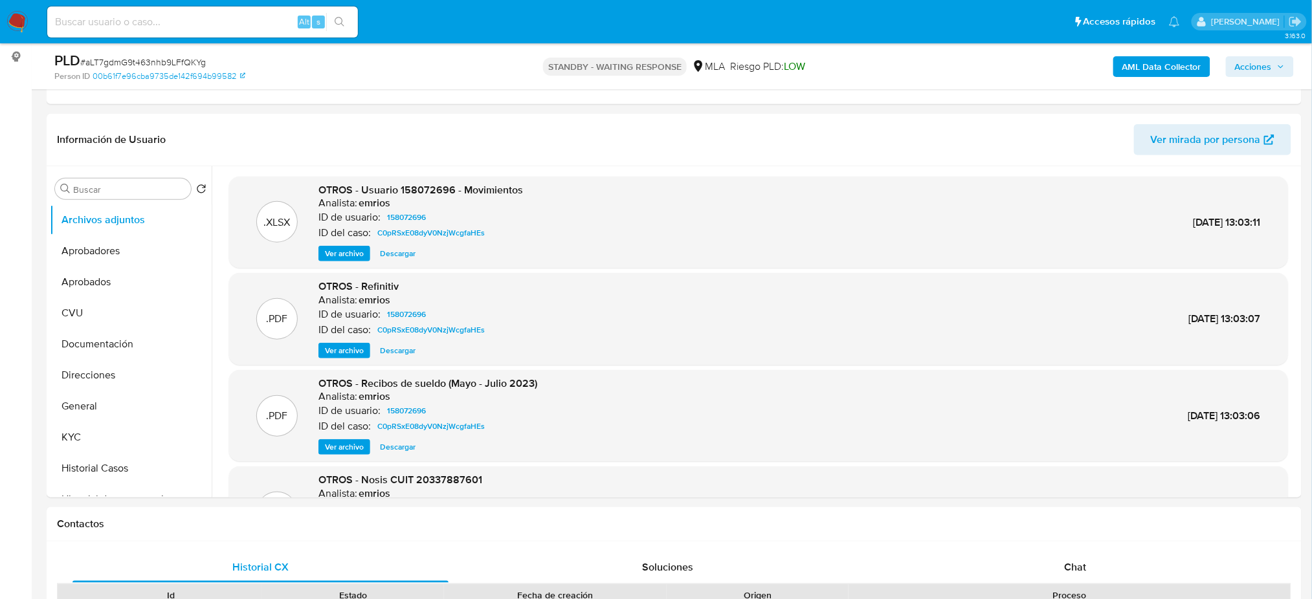
scroll to position [172, 0]
drag, startPoint x: 79, startPoint y: 429, endPoint x: 3, endPoint y: 430, distance: 75.7
click at [80, 430] on button "KYC" at bounding box center [131, 434] width 162 height 31
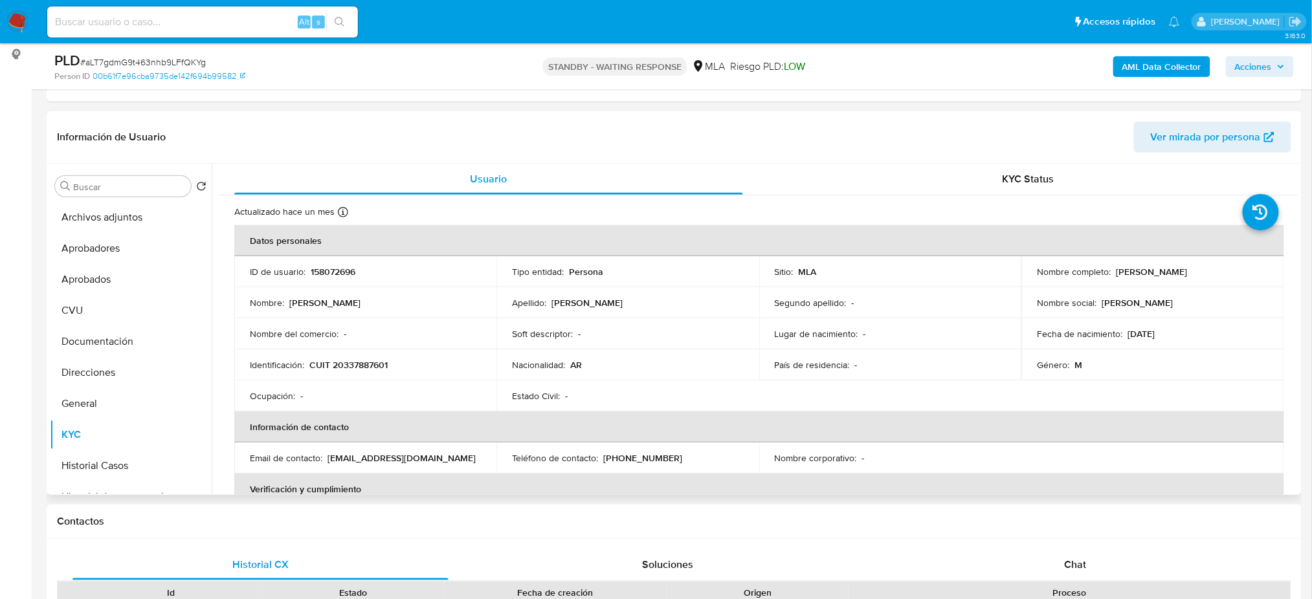
drag, startPoint x: 1112, startPoint y: 267, endPoint x: 1267, endPoint y: 269, distance: 154.7
click at [1267, 269] on td "Nombre completo : Sebastian Matias Rodriguez" at bounding box center [1153, 271] width 262 height 31
copy p "Sebastian Matias Rodriguez"
click at [170, 24] on input at bounding box center [202, 22] width 311 height 17
paste input "4rE96vuUqHgAfbXO1EJExa9s"
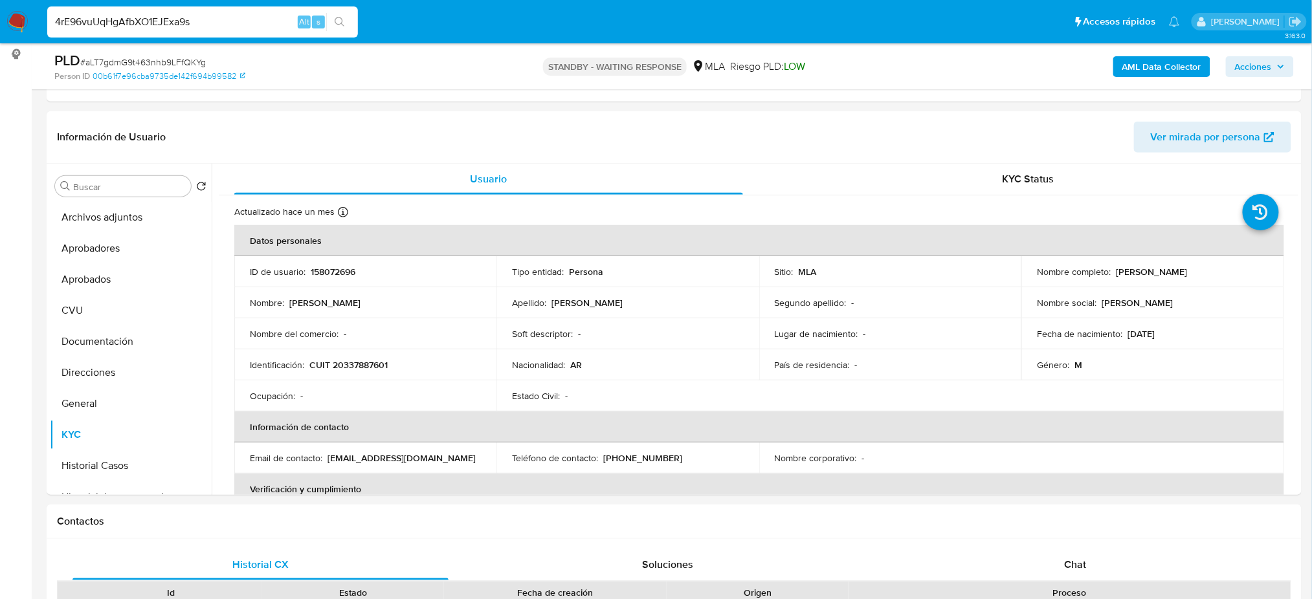
type input "4rE96vuUqHgAfbXO1EJExa9s"
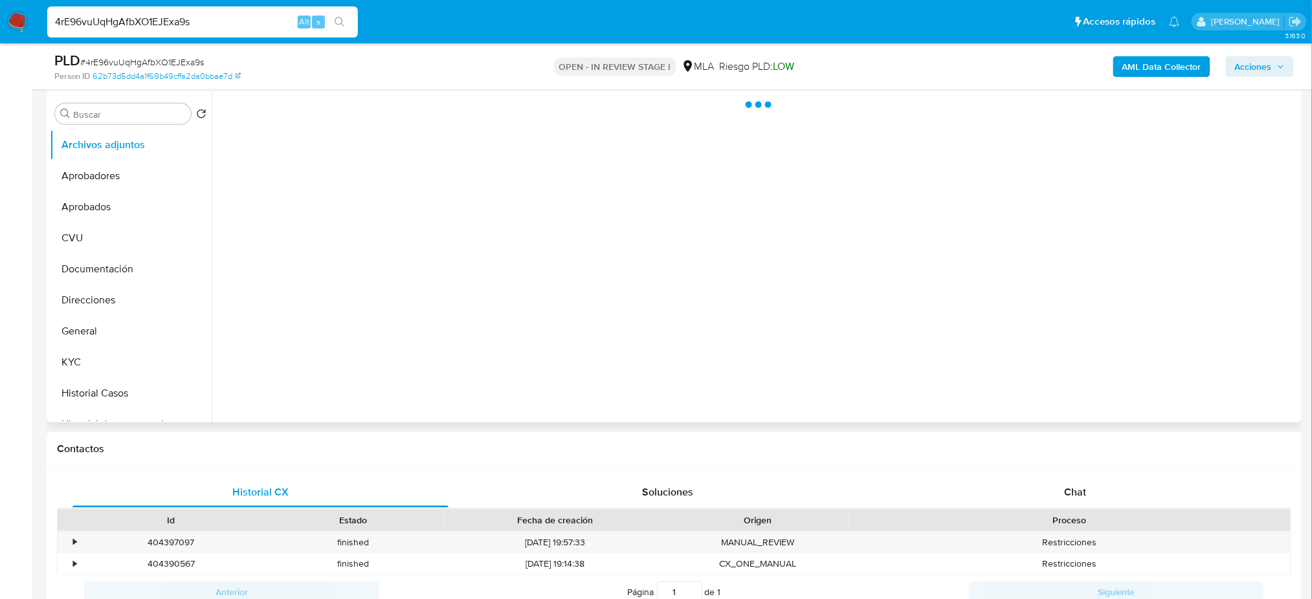
select select "10"
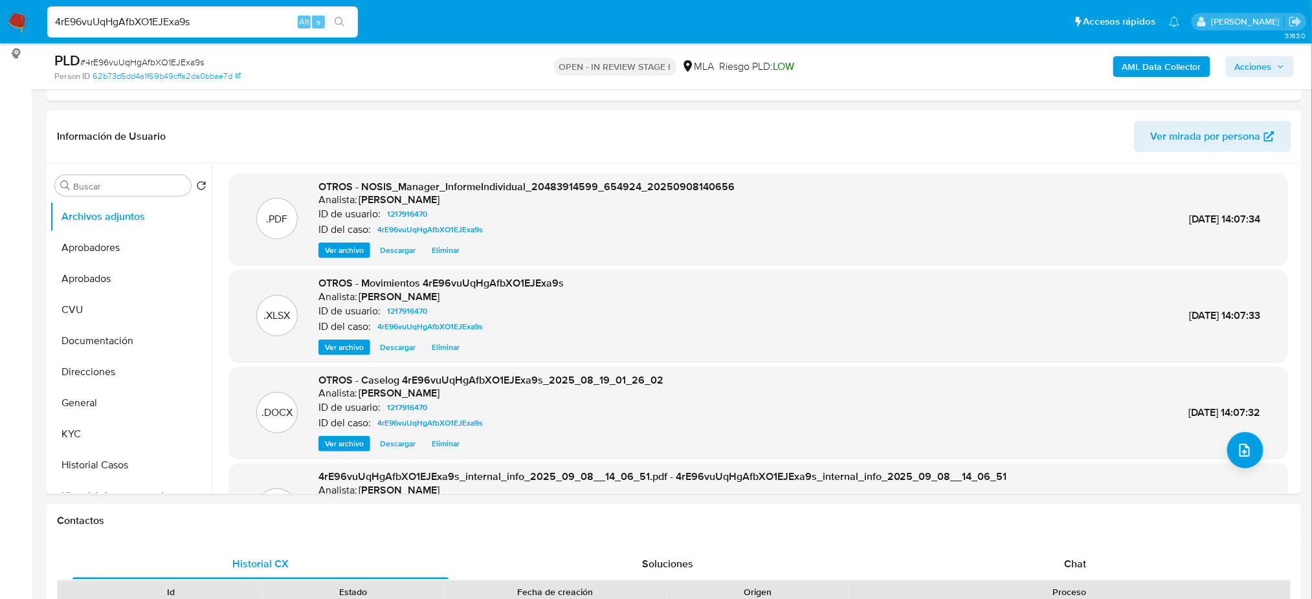
scroll to position [172, 0]
click at [111, 431] on button "KYC" at bounding box center [125, 434] width 151 height 31
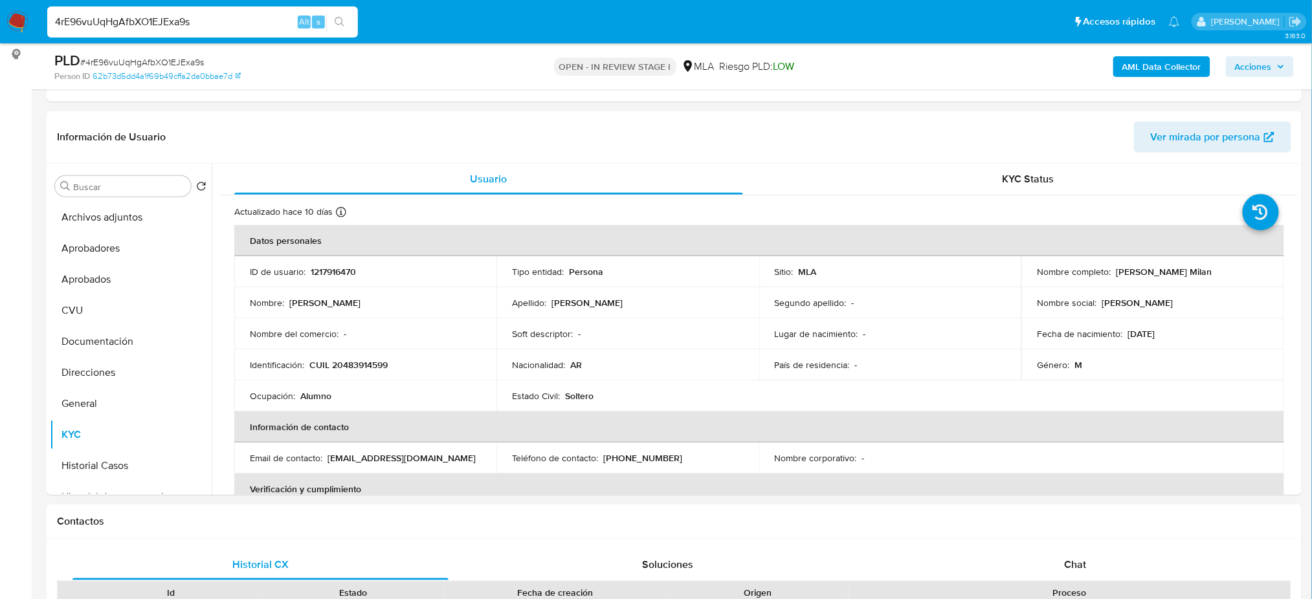
scroll to position [0, 0]
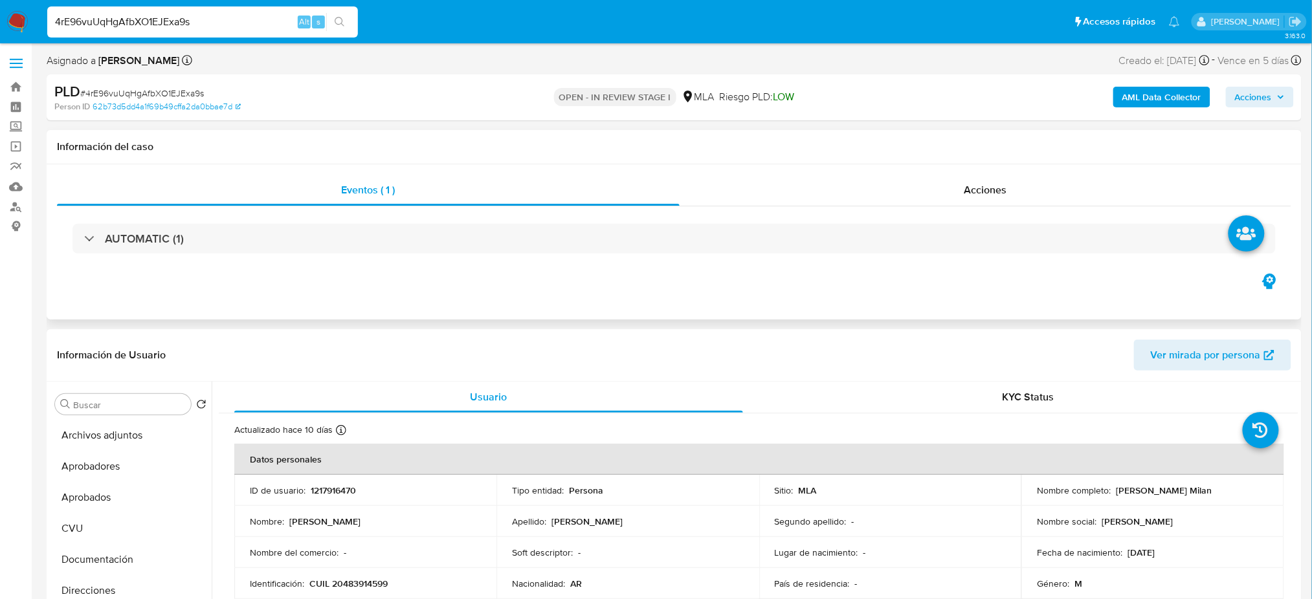
drag, startPoint x: 1008, startPoint y: 194, endPoint x: 968, endPoint y: 215, distance: 44.9
click at [1008, 193] on div "Acciones" at bounding box center [986, 190] width 612 height 31
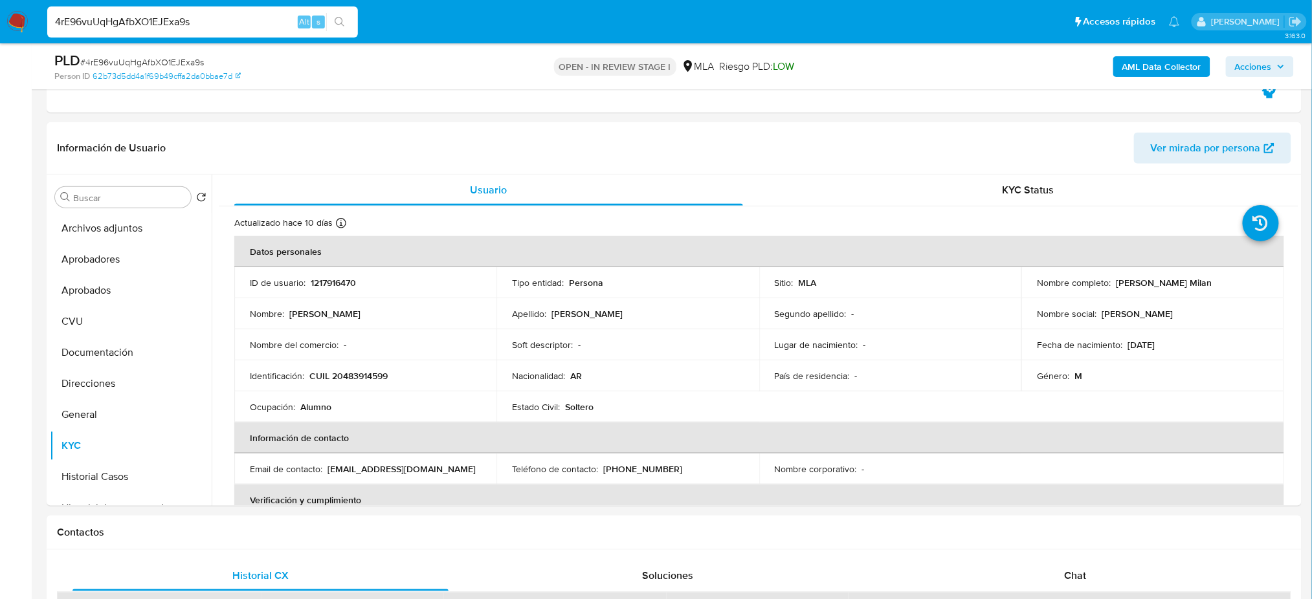
scroll to position [259, 0]
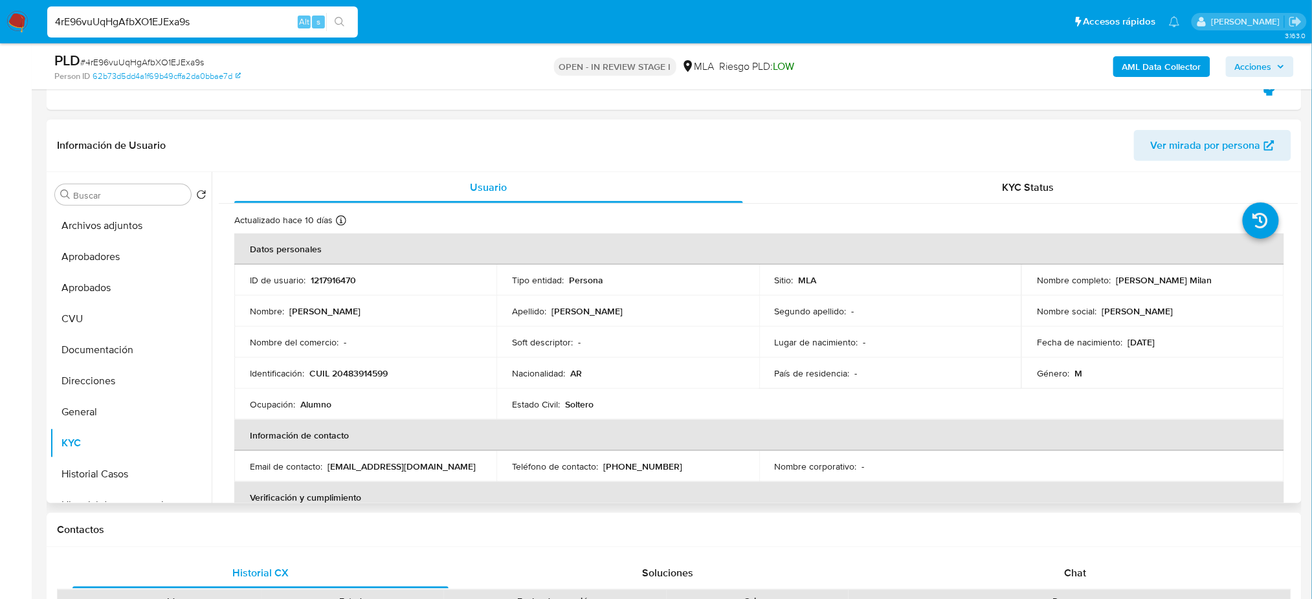
click at [332, 284] on p "1217916470" at bounding box center [333, 280] width 45 height 12
copy p "1217916470"
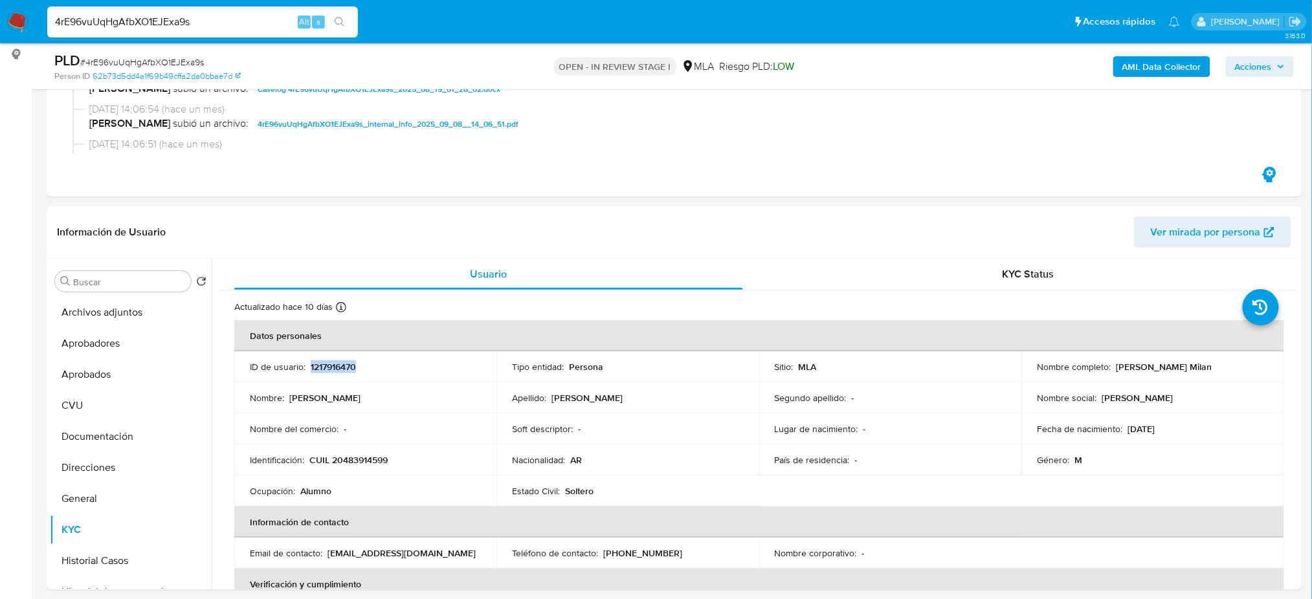
click at [1274, 68] on span "Acciones" at bounding box center [1260, 67] width 50 height 18
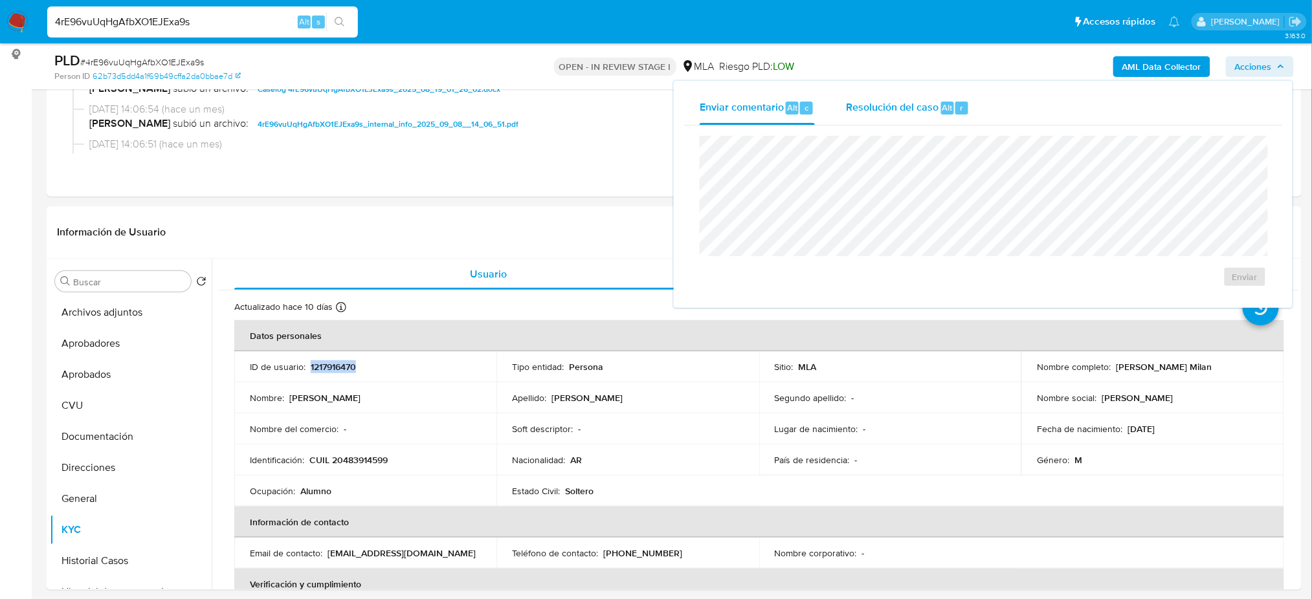
click at [888, 109] on span "Resolución del caso" at bounding box center [892, 107] width 93 height 15
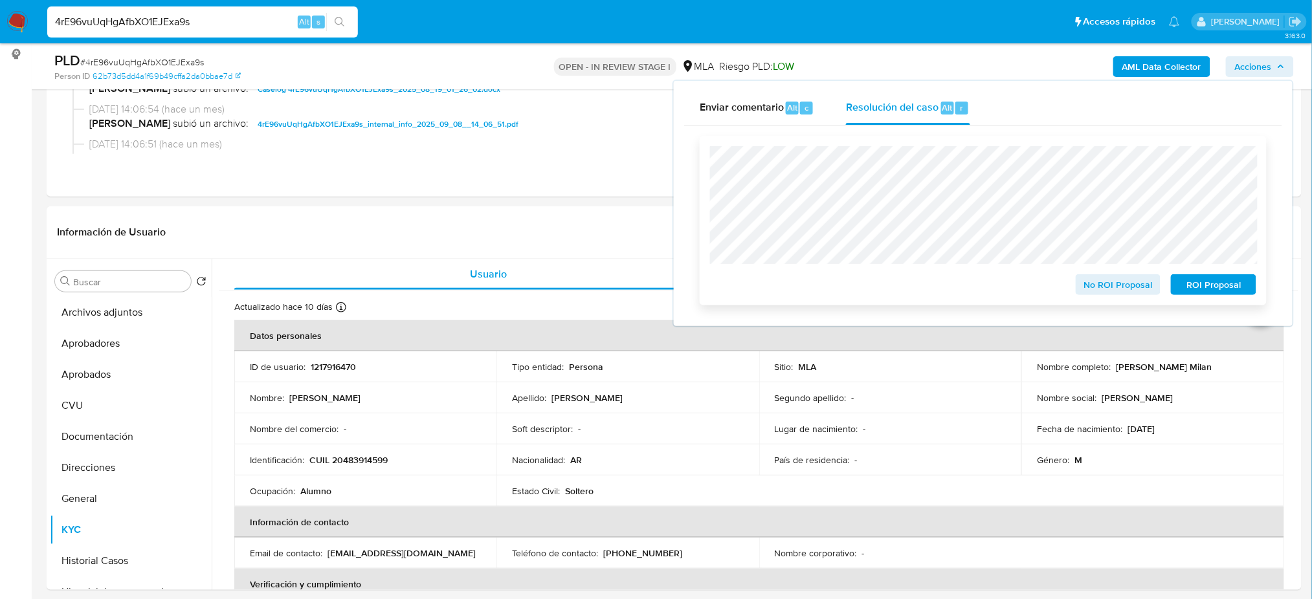
click at [1242, 287] on span "ROI Proposal" at bounding box center [1213, 285] width 67 height 18
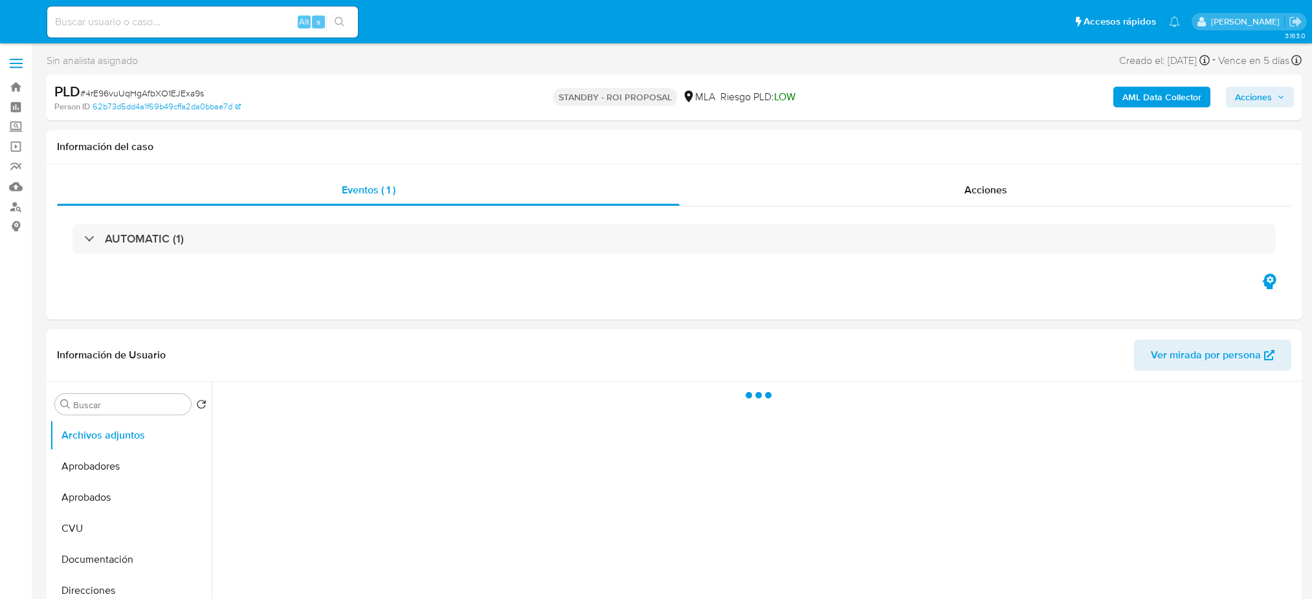
select select "10"
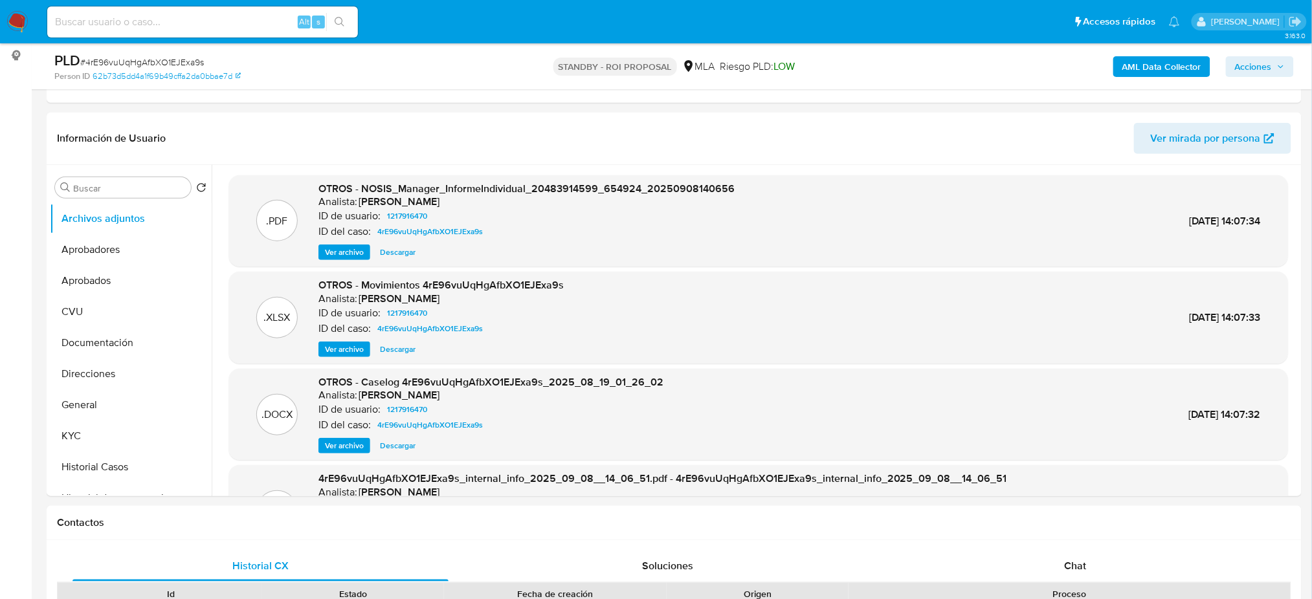
scroll to position [172, 0]
click at [91, 442] on button "KYC" at bounding box center [125, 434] width 151 height 31
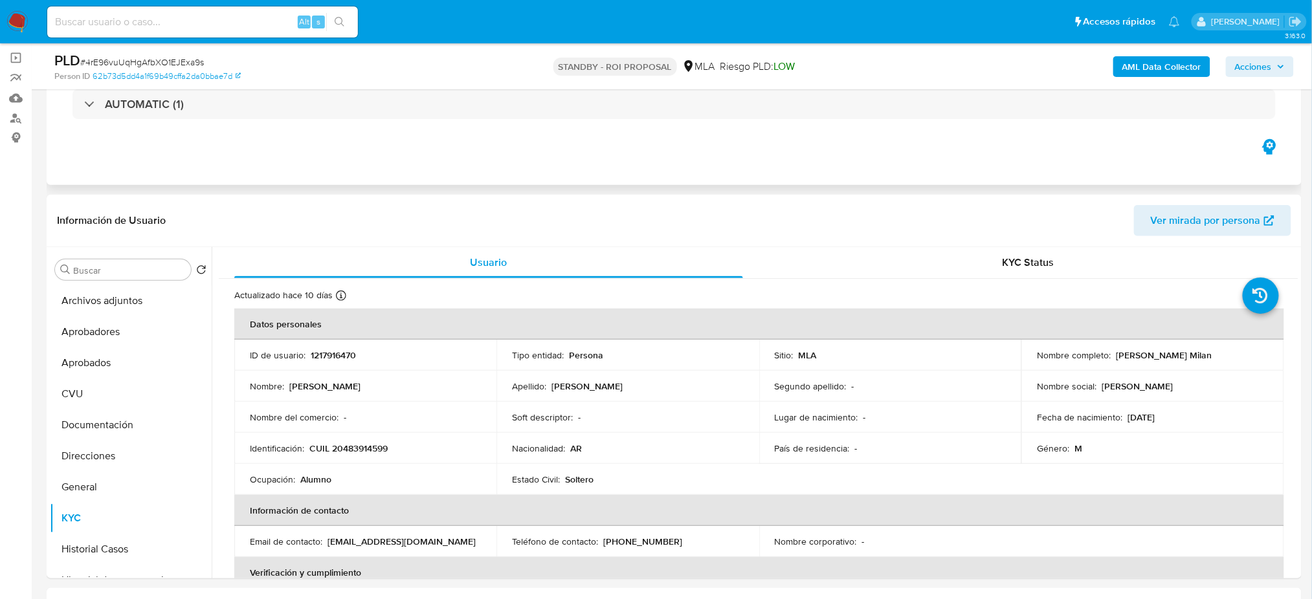
scroll to position [0, 0]
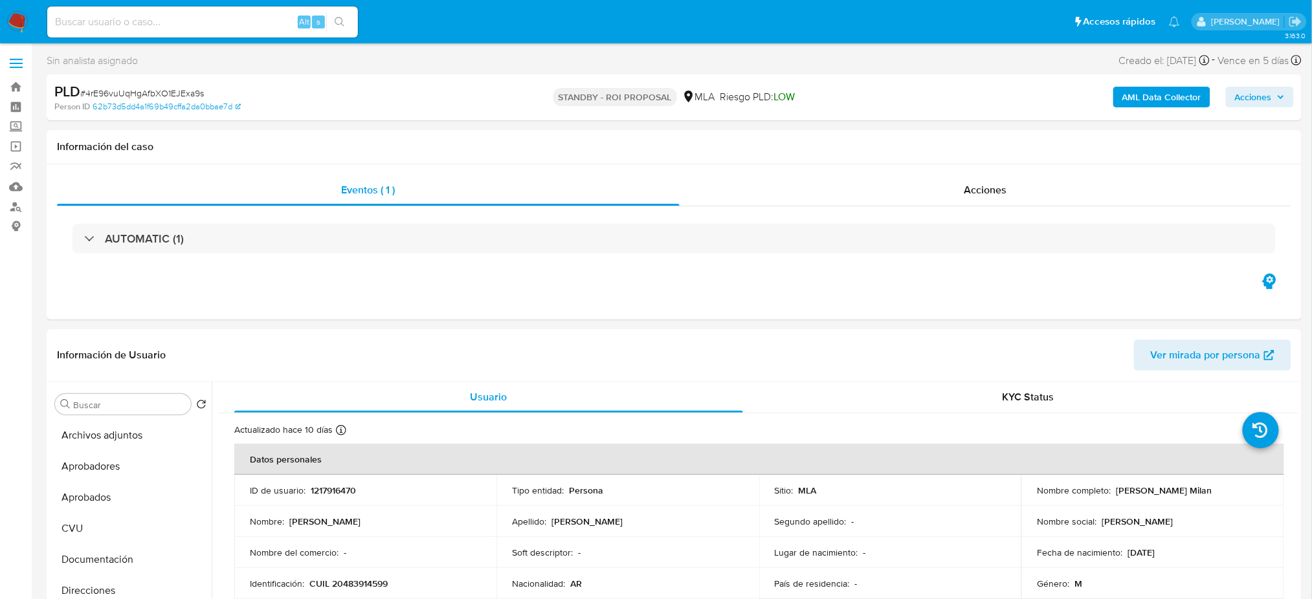
click at [23, 16] on img at bounding box center [17, 22] width 22 height 22
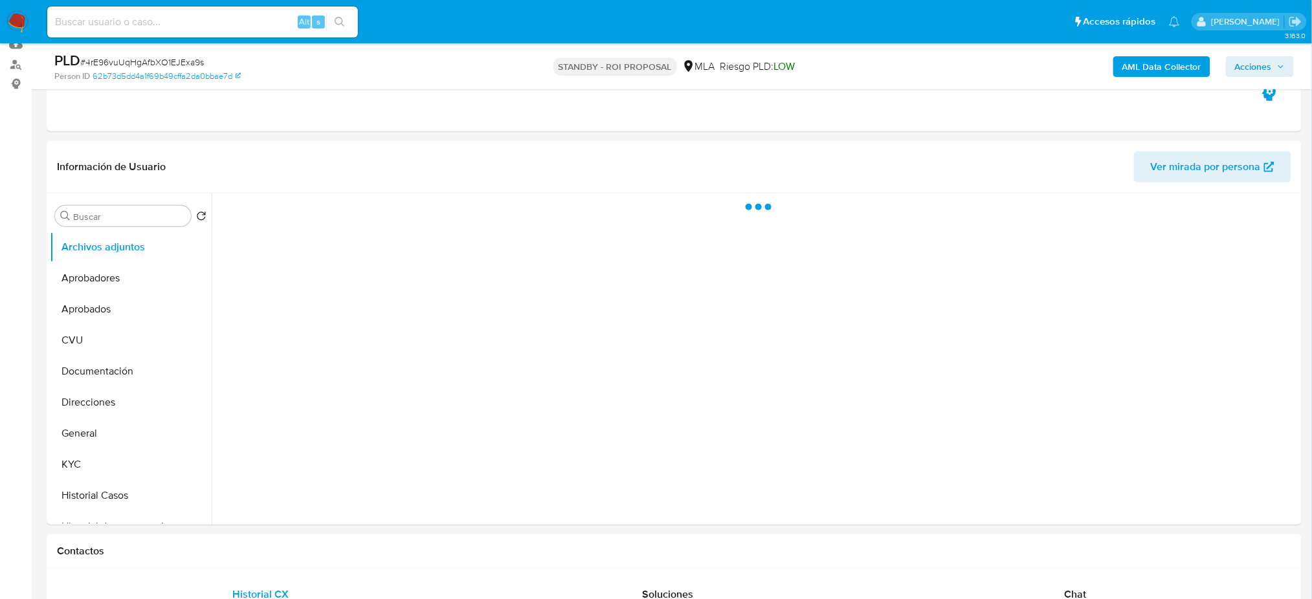
scroll to position [172, 0]
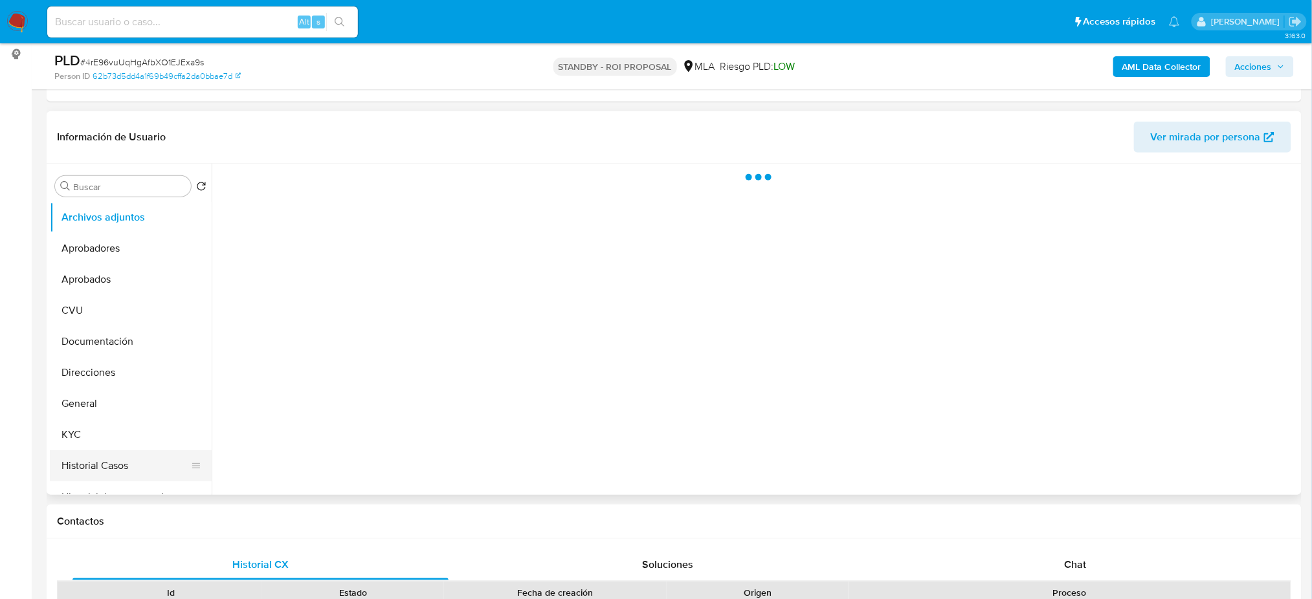
drag, startPoint x: 87, startPoint y: 461, endPoint x: 54, endPoint y: 467, distance: 33.6
click at [87, 460] on button "Historial Casos" at bounding box center [125, 466] width 151 height 31
select select "10"
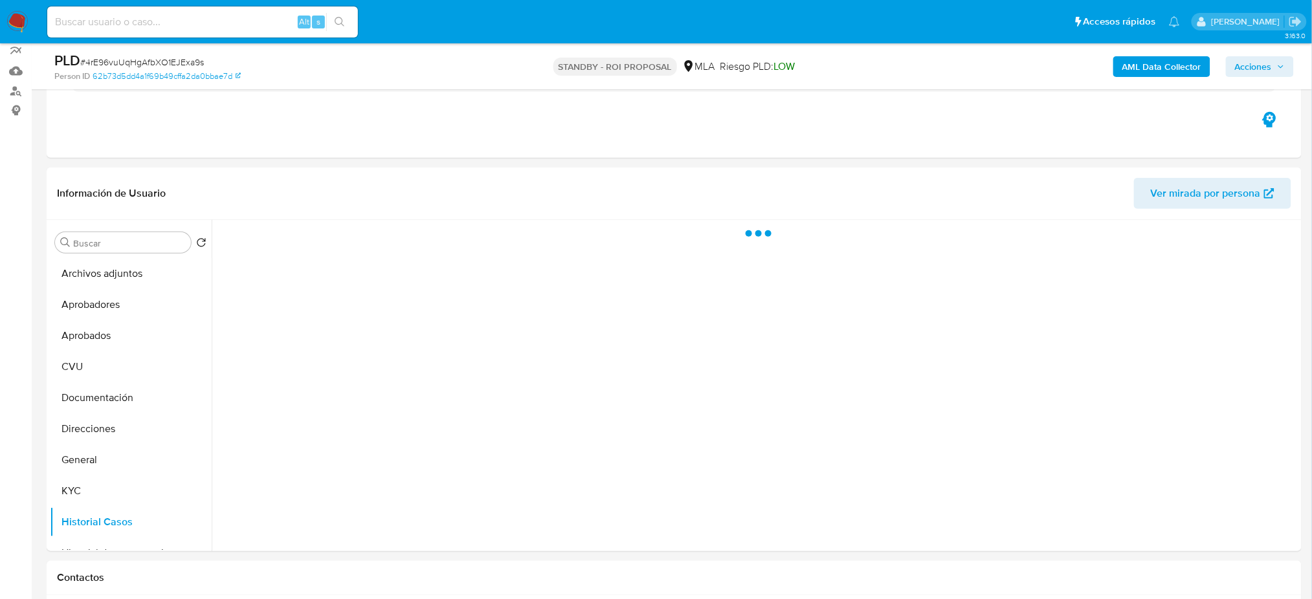
scroll to position [86, 0]
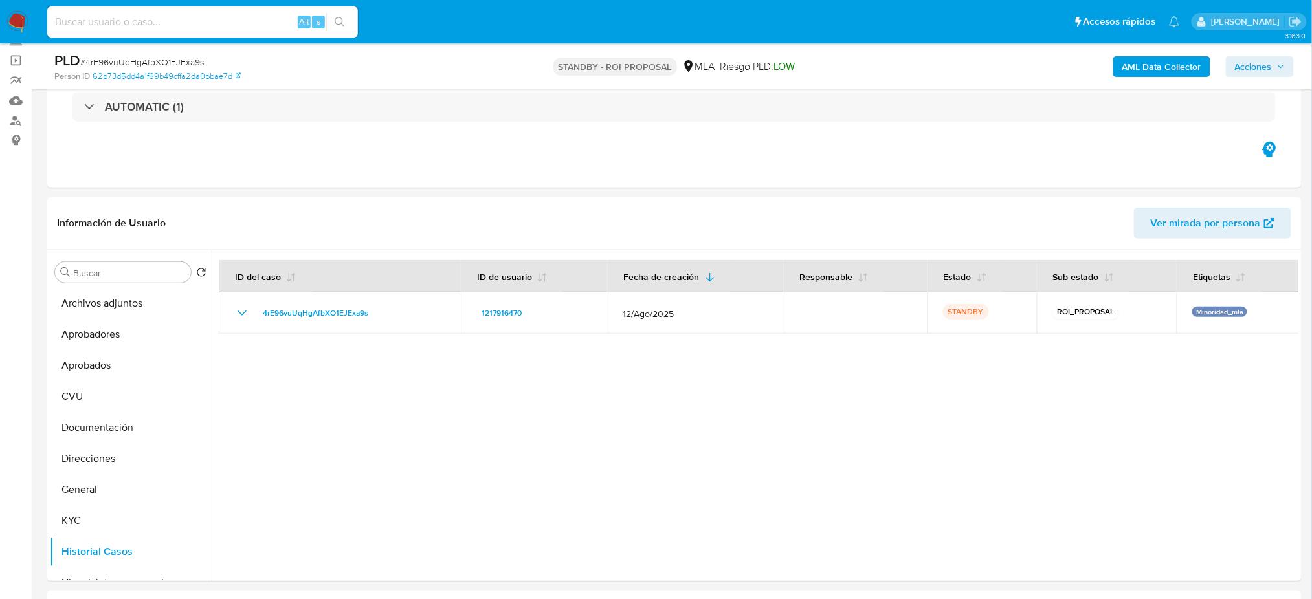
click at [0, 10] on nav "Pausado Ver notificaciones Alt s Accesos rápidos Presiona las siguientes teclas…" at bounding box center [656, 21] width 1312 height 43
click at [14, 11] on img at bounding box center [17, 22] width 22 height 22
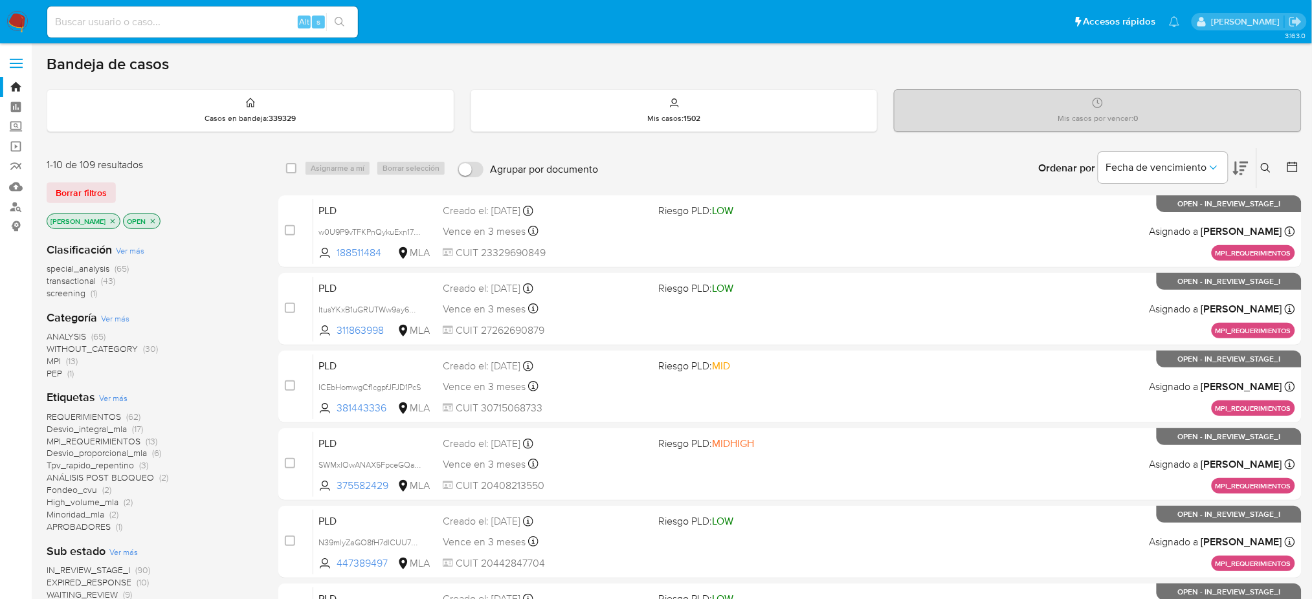
click at [188, 36] on div "Alt s" at bounding box center [202, 21] width 311 height 31
click at [181, 19] on input at bounding box center [202, 22] width 311 height 17
paste input "HIjeinlKf8ZZVIcyU108HKbv"
type input "HIjeinlKf8ZZVIcyU108HKbv"
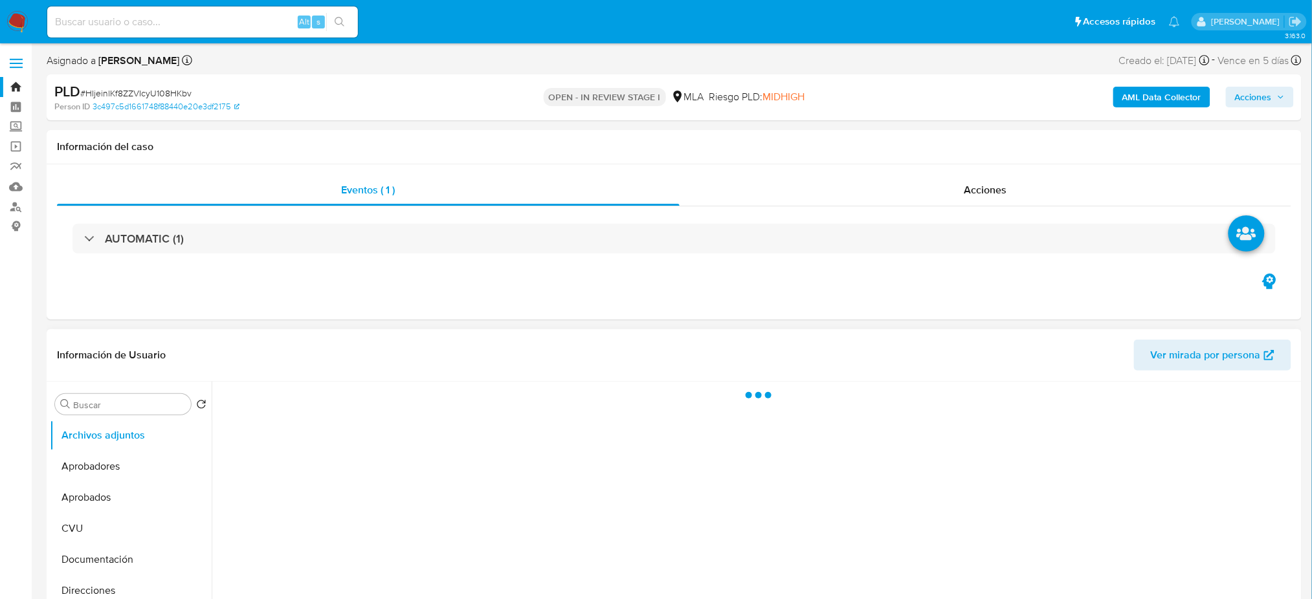
select select "10"
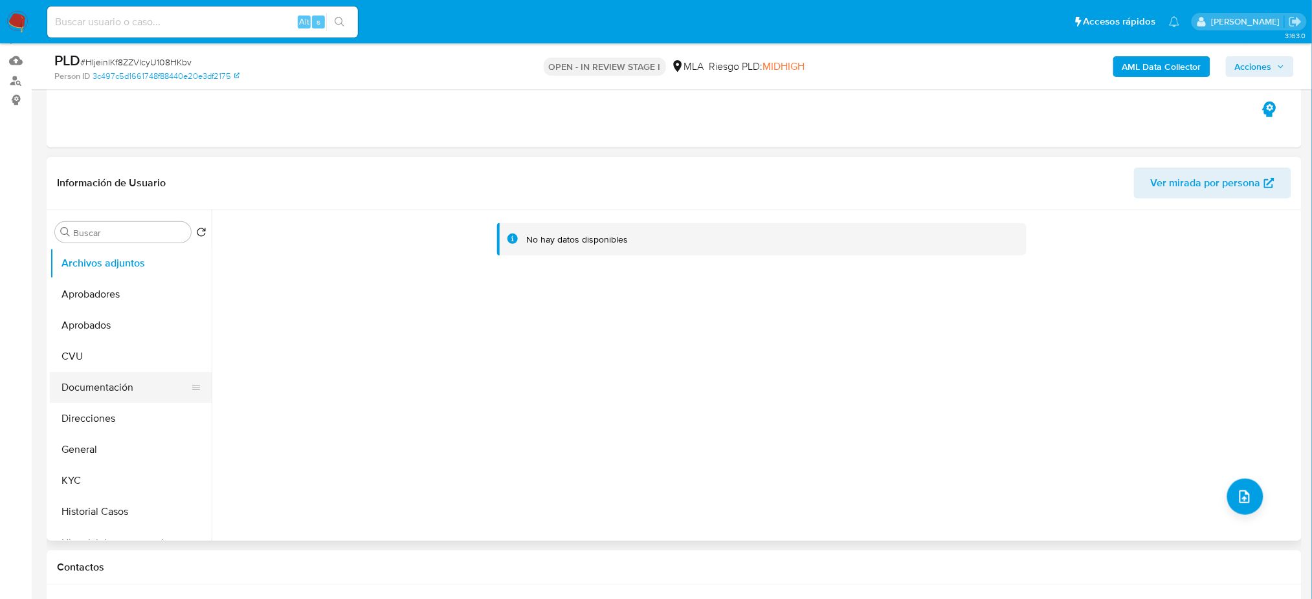
scroll to position [86, 0]
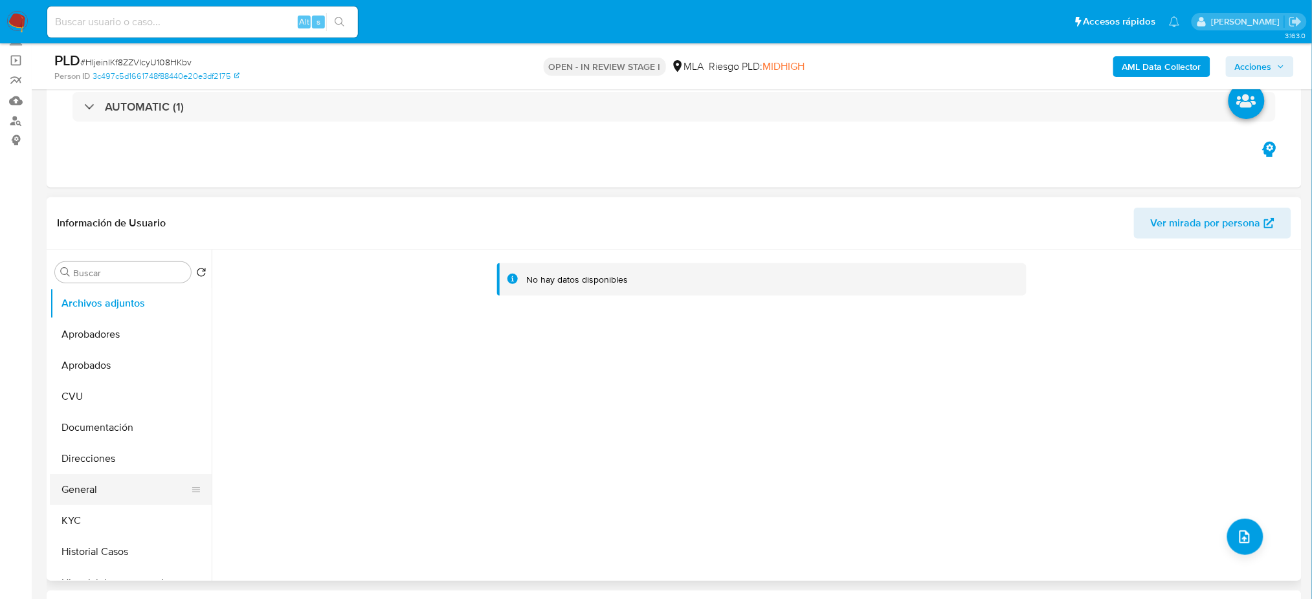
click at [86, 482] on button "General" at bounding box center [125, 490] width 151 height 31
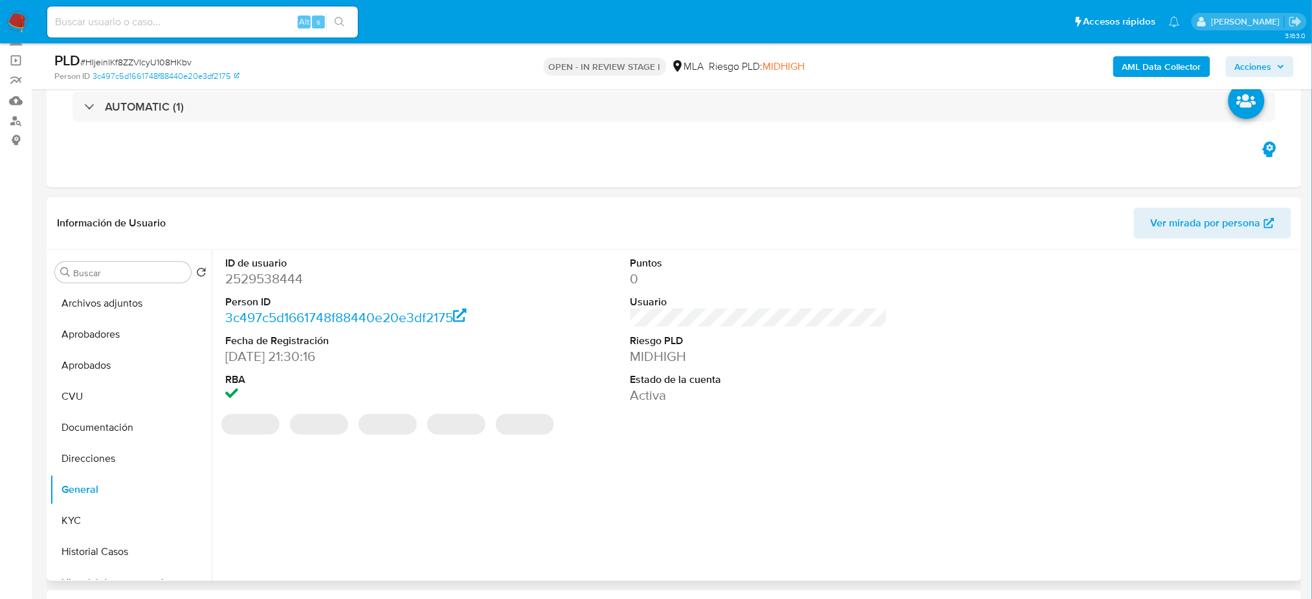
click at [258, 280] on dd "2529538444" at bounding box center [353, 279] width 257 height 18
click at [258, 279] on dd "2529538444" at bounding box center [353, 279] width 257 height 18
copy dd "2529538444"
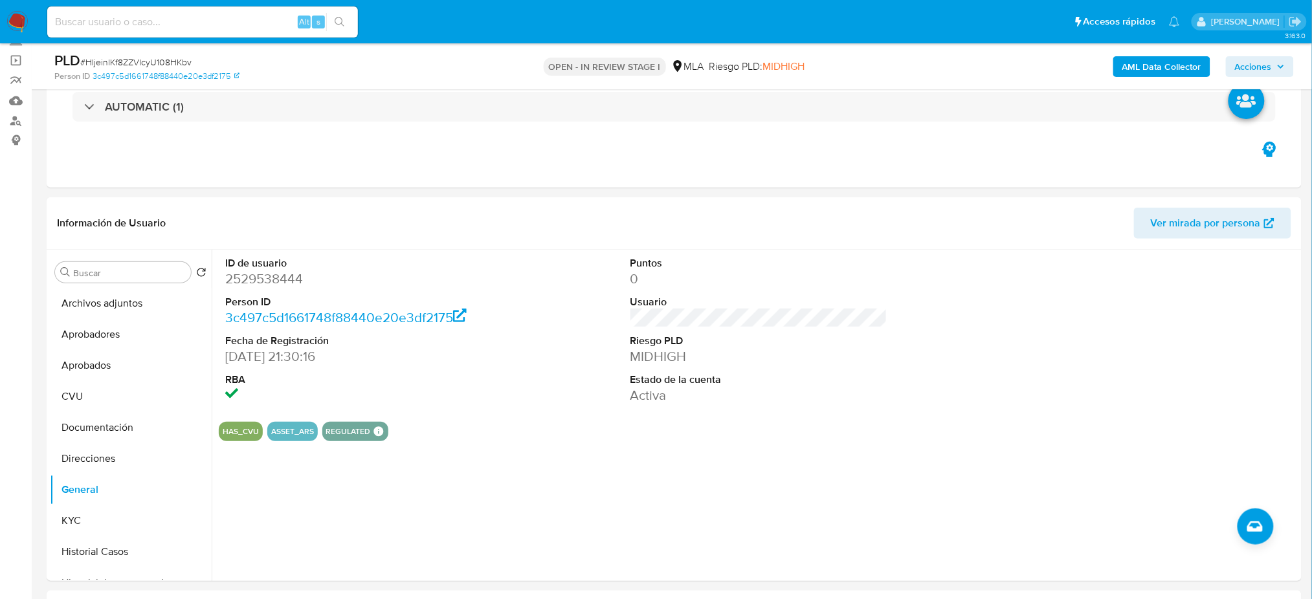
click at [172, 60] on span "# HIjeinlKf8ZZVIcyU108HKbv" at bounding box center [135, 62] width 111 height 13
copy span "HIjeinlKf8ZZVIcyU108HKbv"
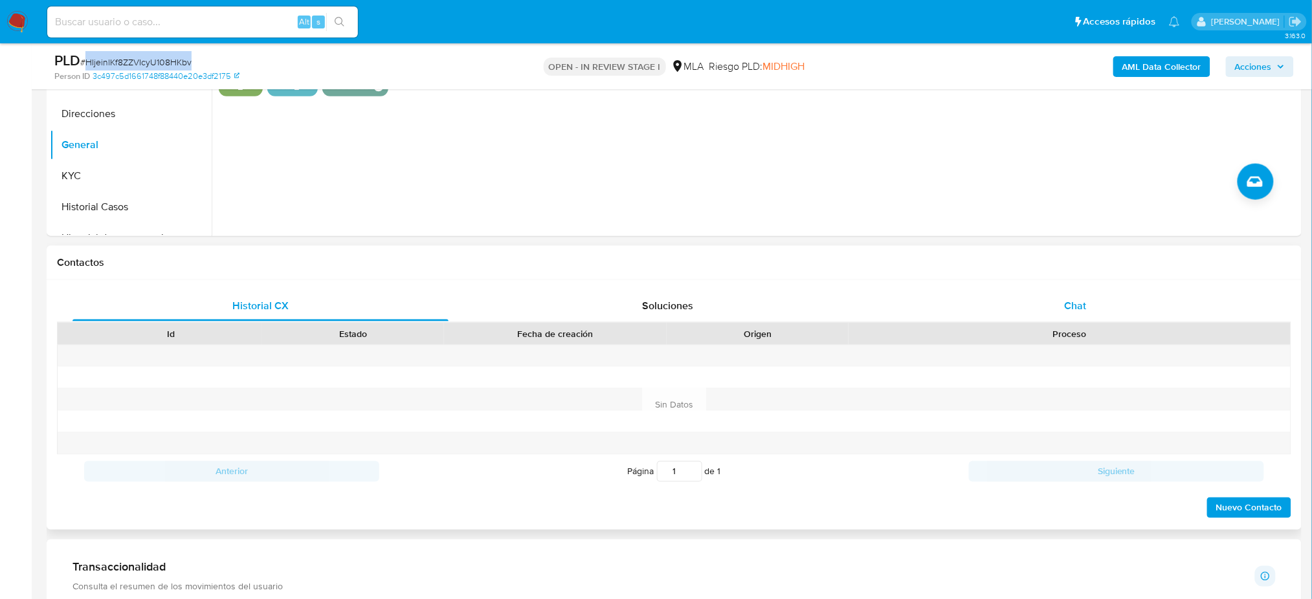
click at [1094, 300] on div "Chat" at bounding box center [1076, 306] width 376 height 31
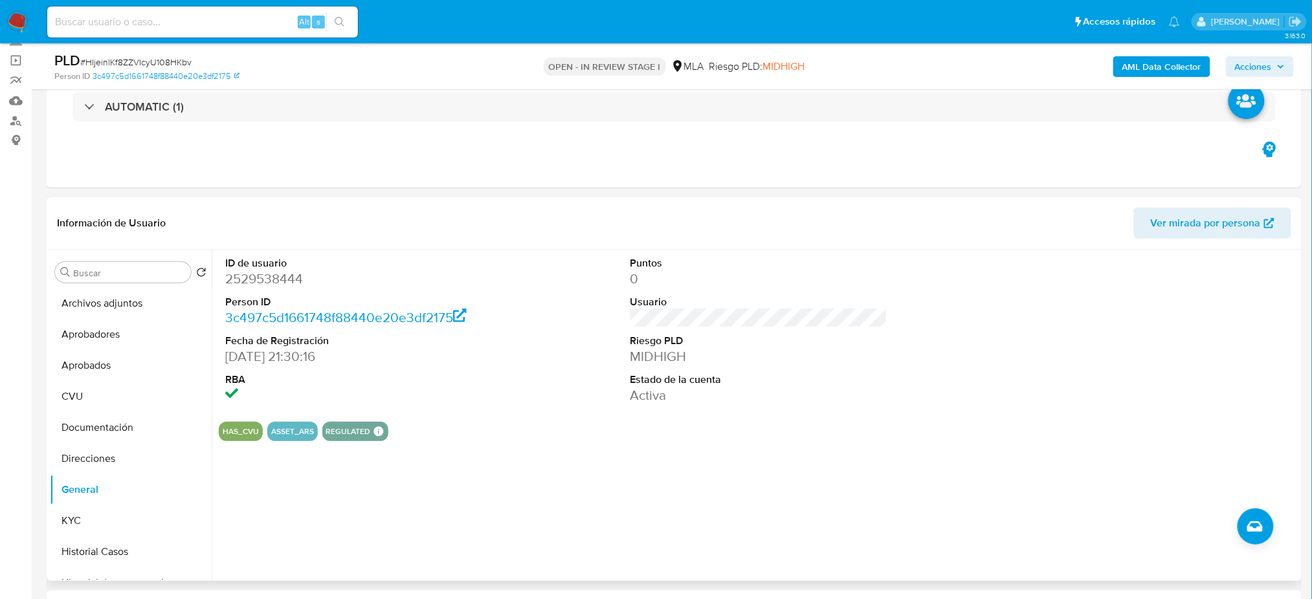
click at [274, 274] on dd "2529538444" at bounding box center [353, 279] width 257 height 18
copy dd "2529538444"
click at [100, 530] on button "KYC" at bounding box center [125, 521] width 151 height 31
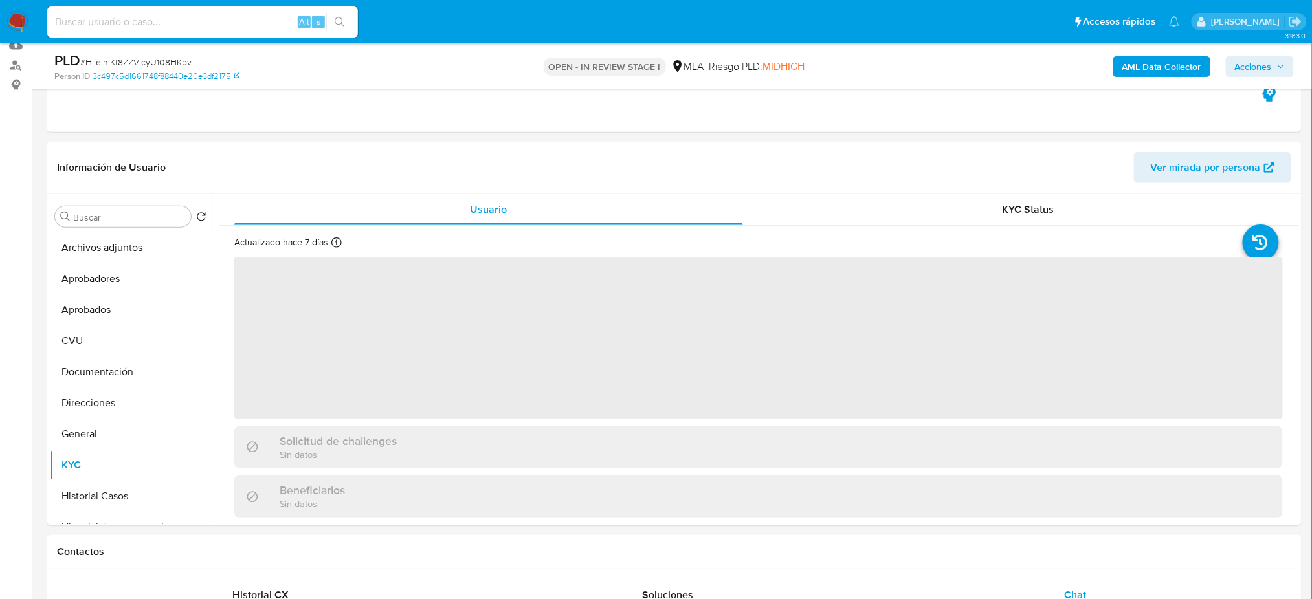
scroll to position [172, 0]
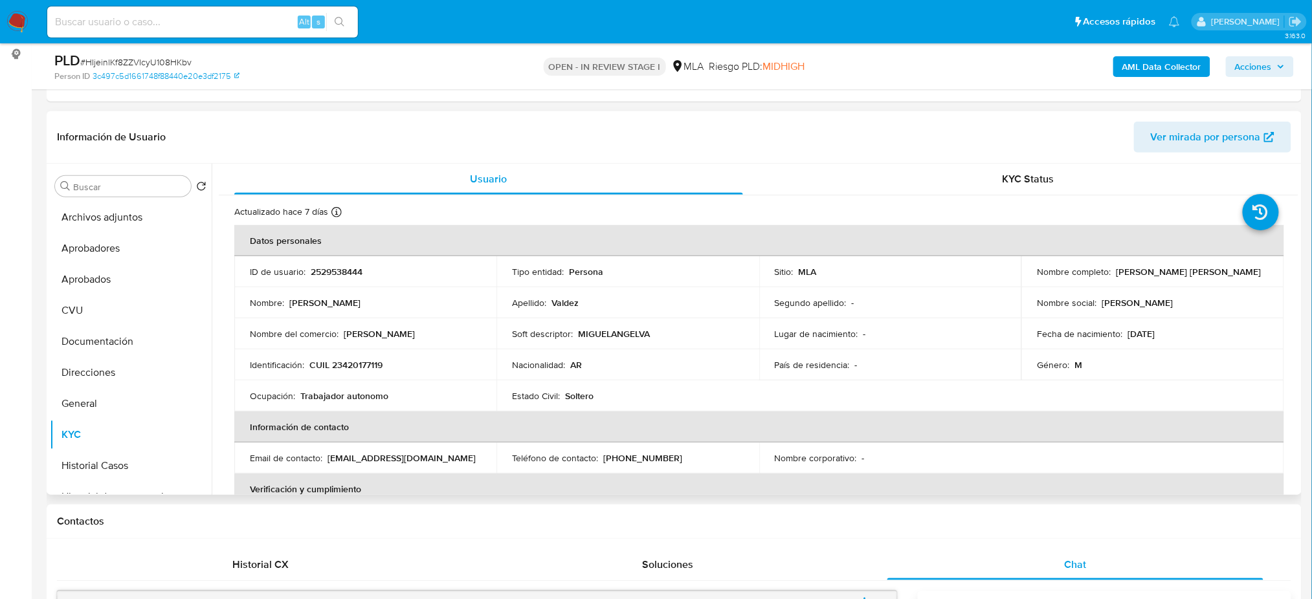
click at [357, 361] on p "CUIL 23420177119" at bounding box center [345, 365] width 73 height 12
copy p "23420177119"
click at [374, 415] on th "Información de contacto" at bounding box center [759, 427] width 1050 height 31
drag, startPoint x: 341, startPoint y: 362, endPoint x: 378, endPoint y: 363, distance: 37.6
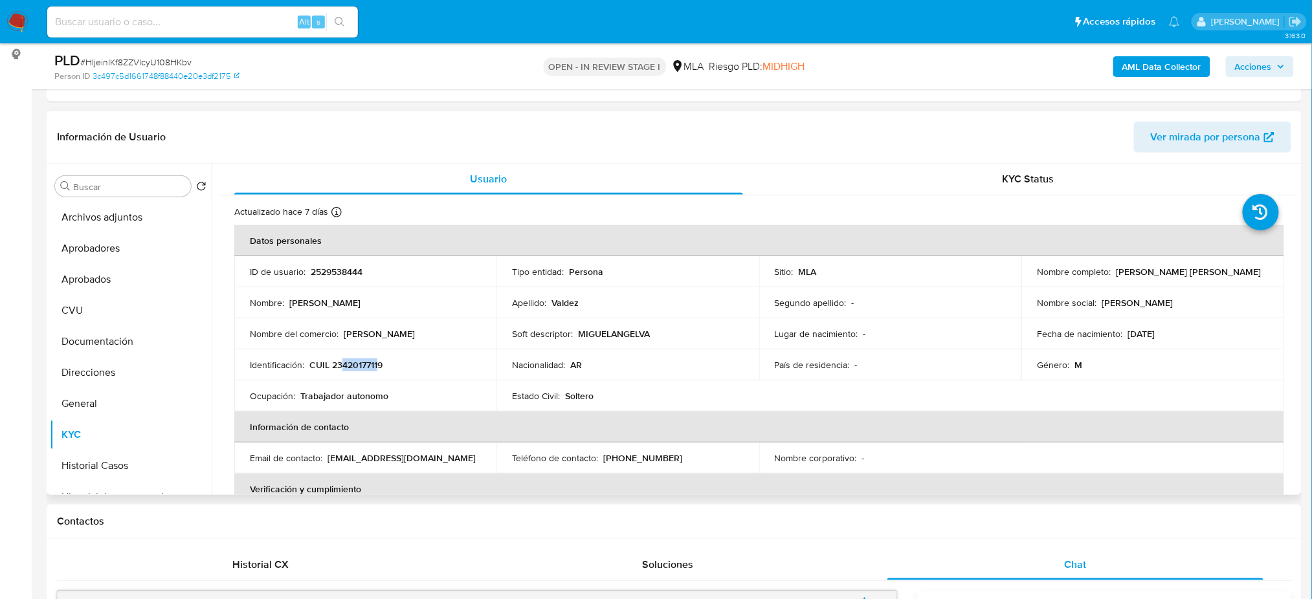
click at [378, 363] on p "CUIL 23420177119" at bounding box center [345, 365] width 73 height 12
copy p "42017711"
click at [163, 65] on span "# HIjeinlKf8ZZVIcyU108HKbv" at bounding box center [135, 62] width 111 height 13
copy span "HIjeinlKf8ZZVIcyU108HKbv"
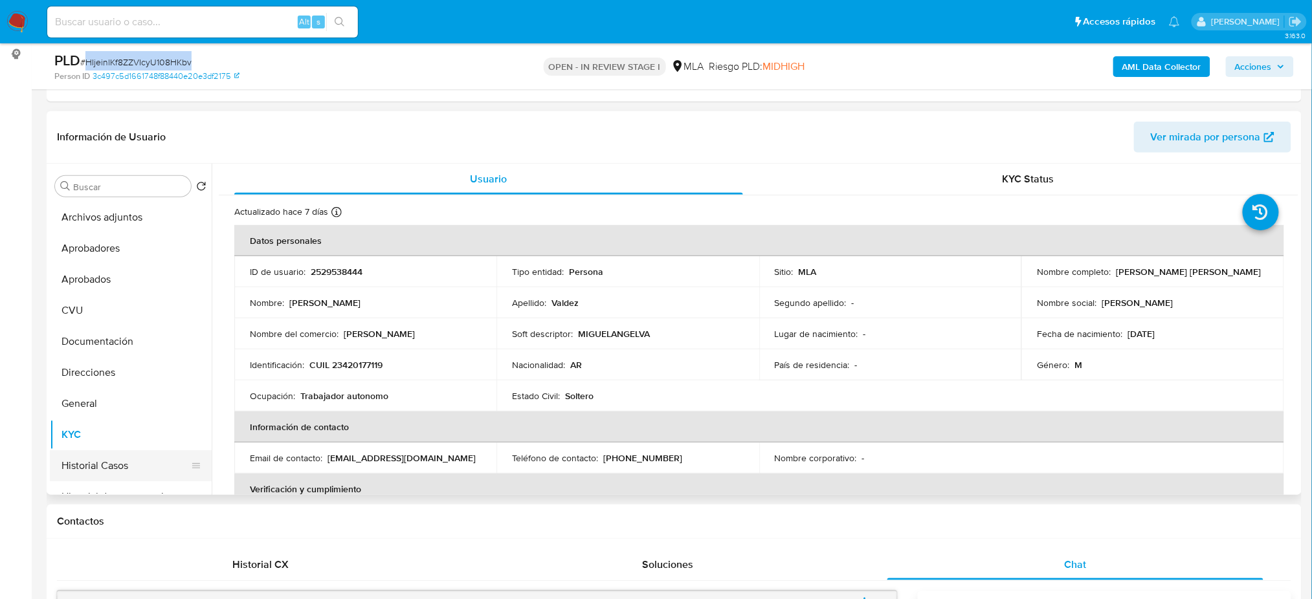
click at [92, 465] on button "Historial Casos" at bounding box center [125, 466] width 151 height 31
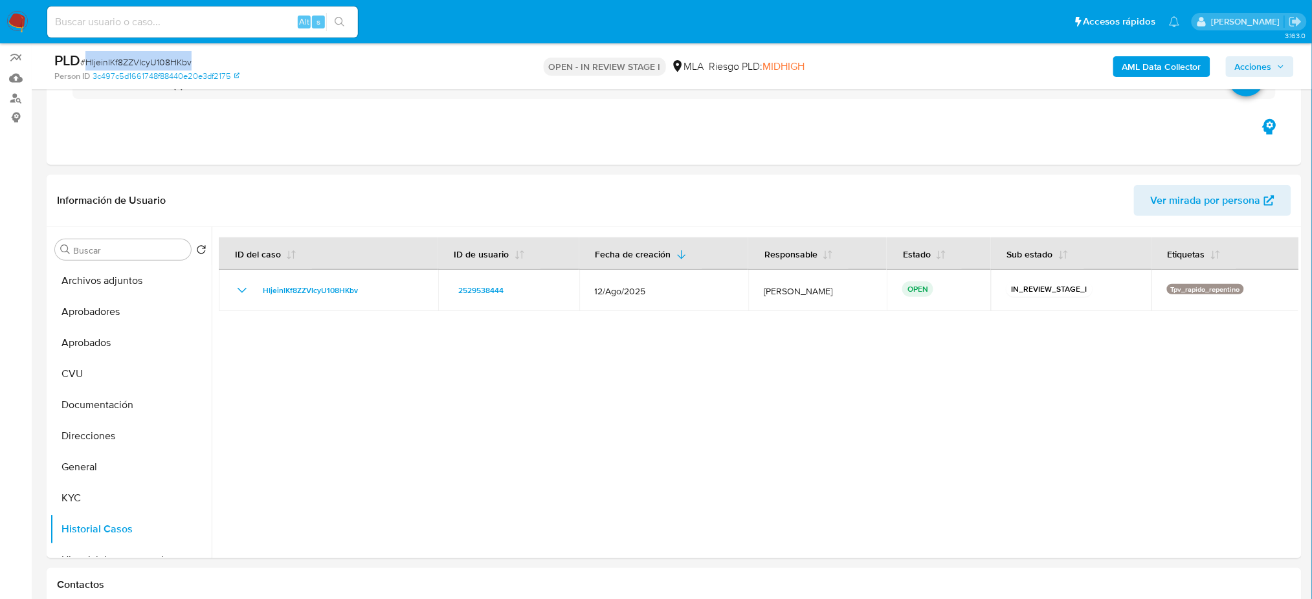
scroll to position [85, 0]
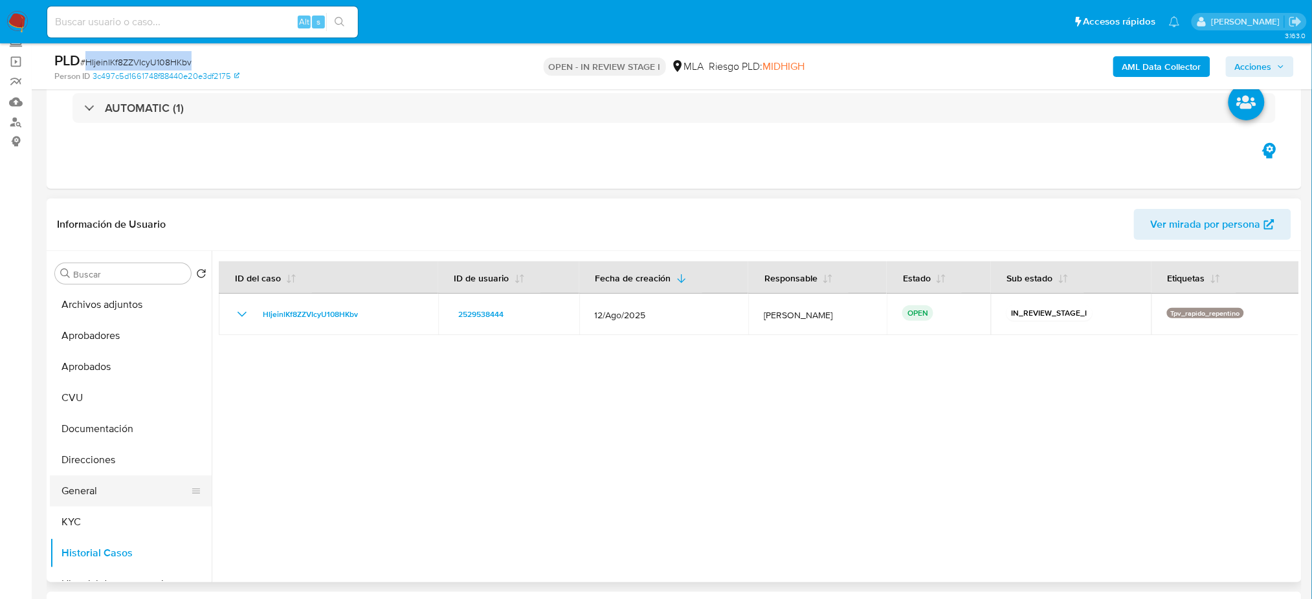
click at [120, 478] on button "General" at bounding box center [125, 491] width 151 height 31
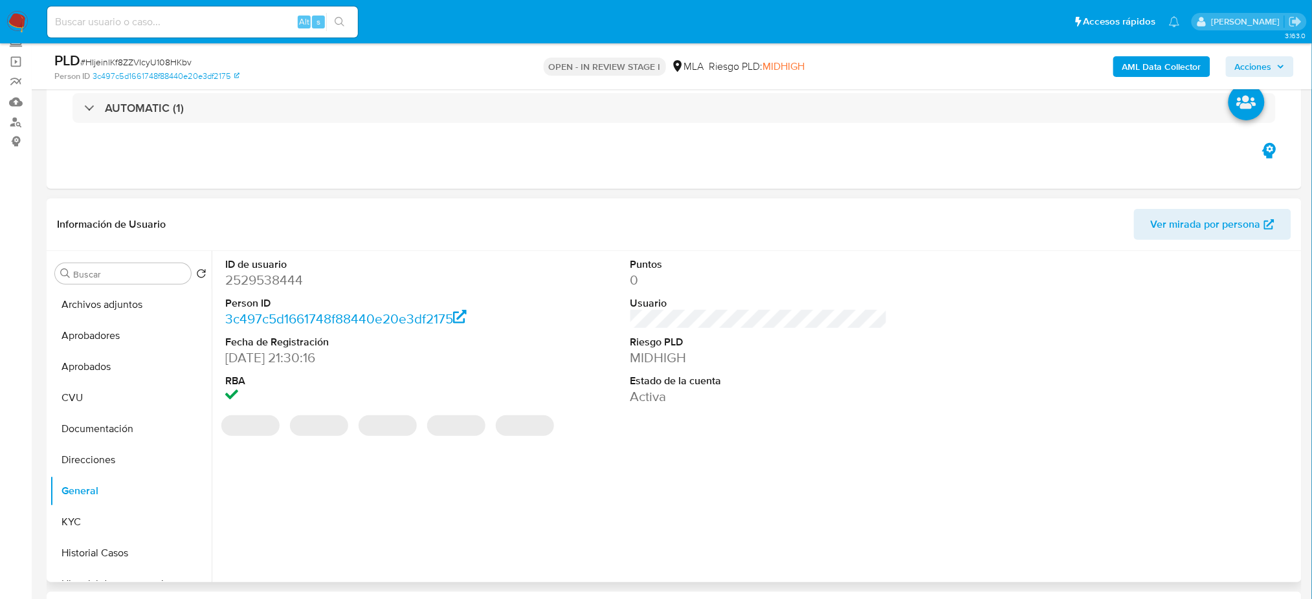
click at [252, 276] on dd "2529538444" at bounding box center [353, 280] width 257 height 18
copy dd "2529538444"
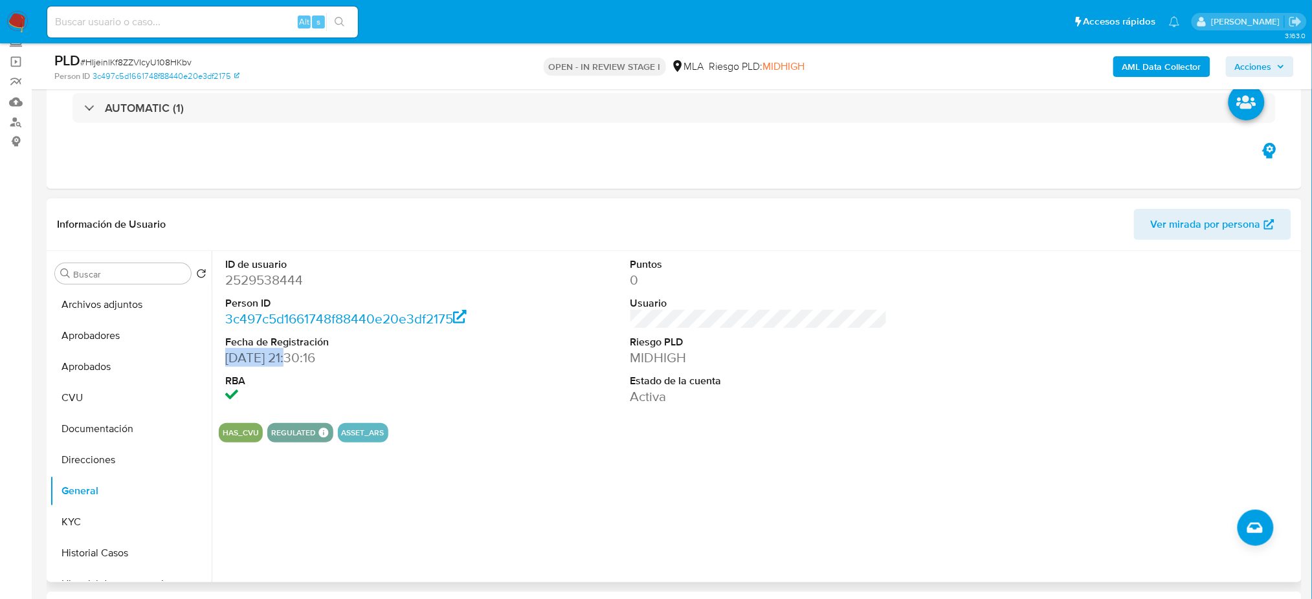
drag, startPoint x: 296, startPoint y: 360, endPoint x: 212, endPoint y: 352, distance: 84.5
click at [212, 352] on div "ID de usuario 2529538444 Person ID 3c497c5d1661748f88440e20e3df2175 Fecha de Re…" at bounding box center [755, 416] width 1087 height 331
copy dd "30/06/2025"
click at [85, 409] on button "CVU" at bounding box center [125, 398] width 151 height 31
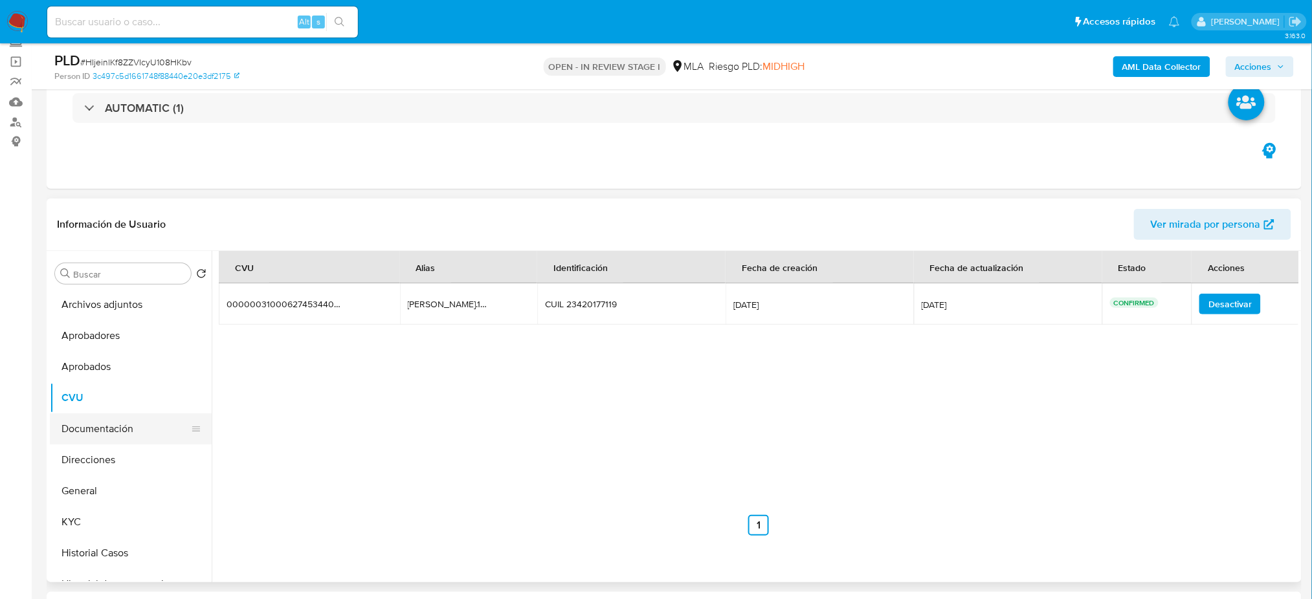
click at [109, 431] on button "Documentación" at bounding box center [125, 429] width 151 height 31
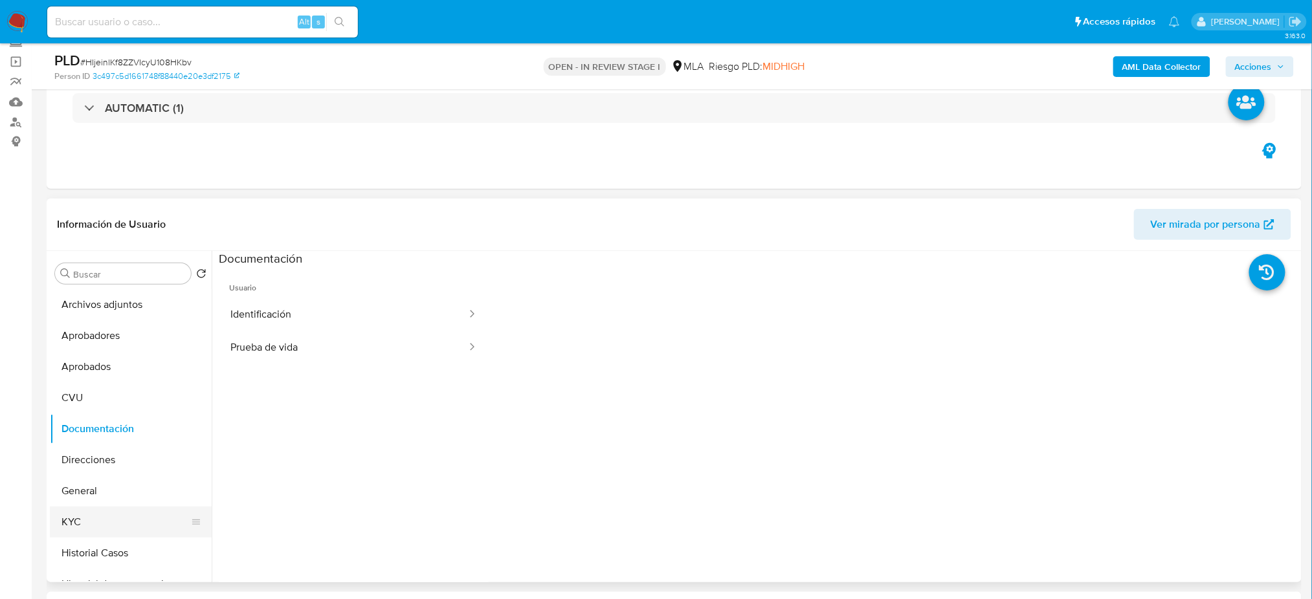
click at [92, 516] on button "KYC" at bounding box center [125, 522] width 151 height 31
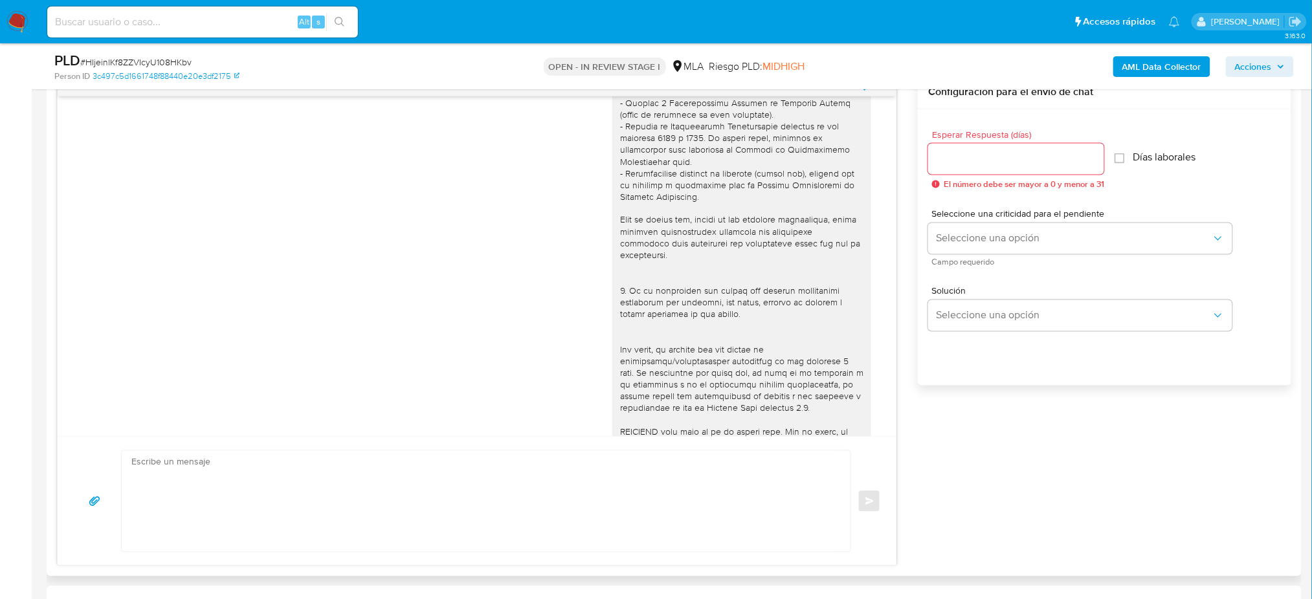
scroll to position [405, 0]
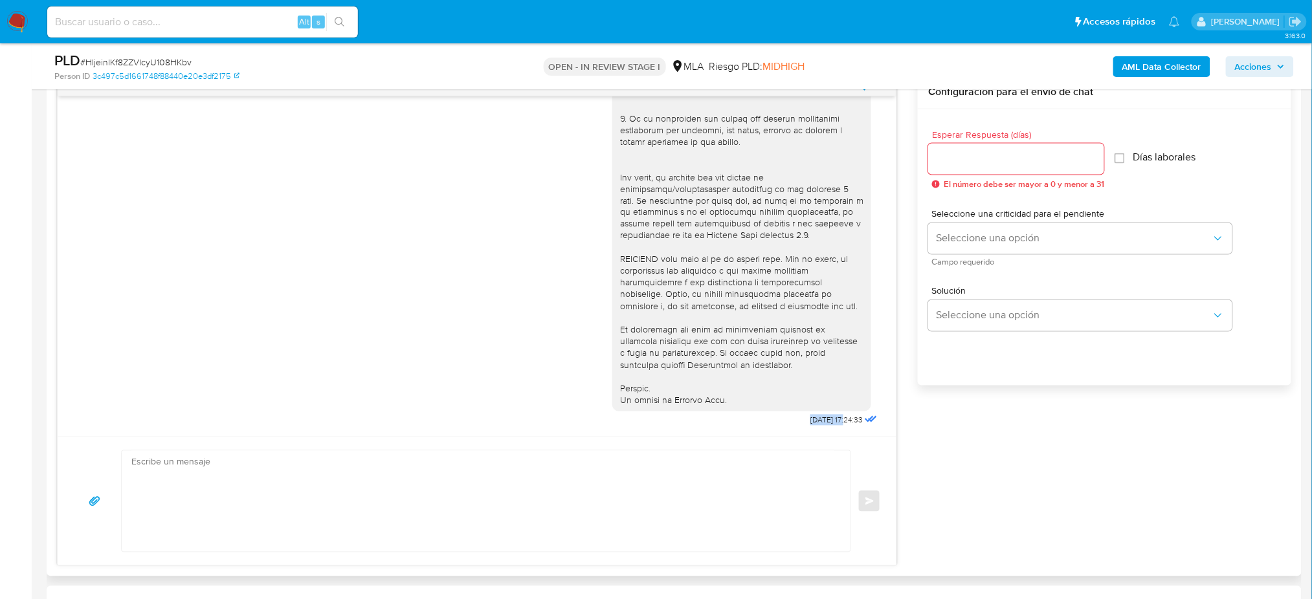
drag, startPoint x: 778, startPoint y: 425, endPoint x: 821, endPoint y: 427, distance: 42.8
click at [821, 427] on div "18/08/2025 17:24:33" at bounding box center [746, 76] width 268 height 709
copy span "18/08/2025"
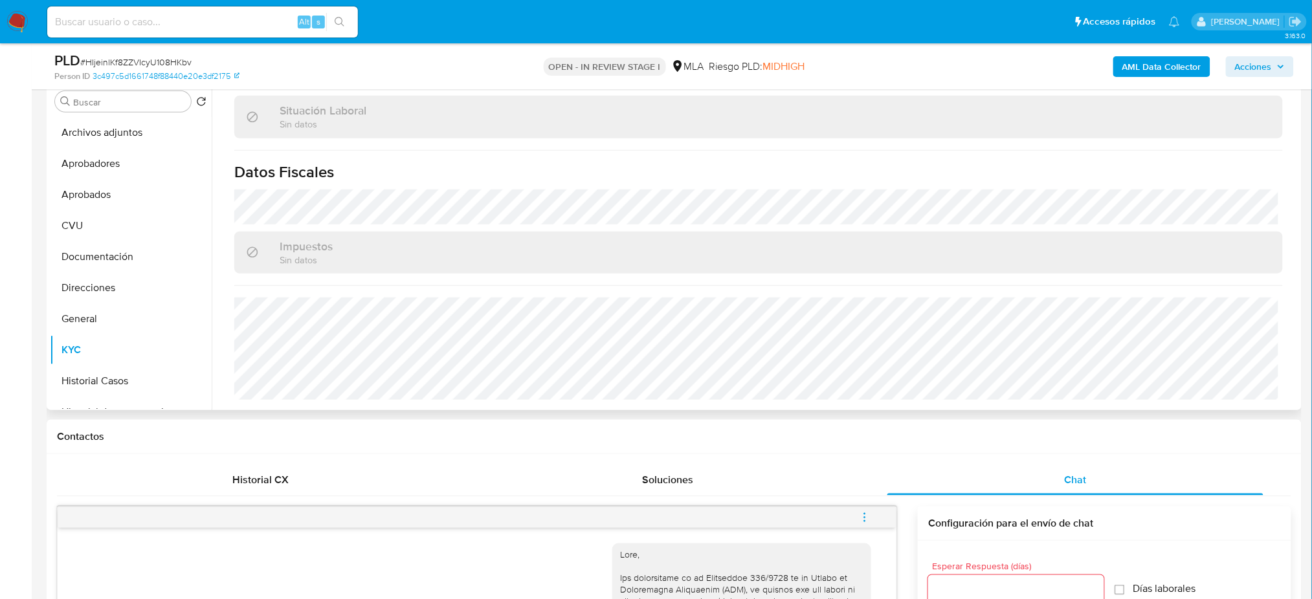
scroll to position [411, 0]
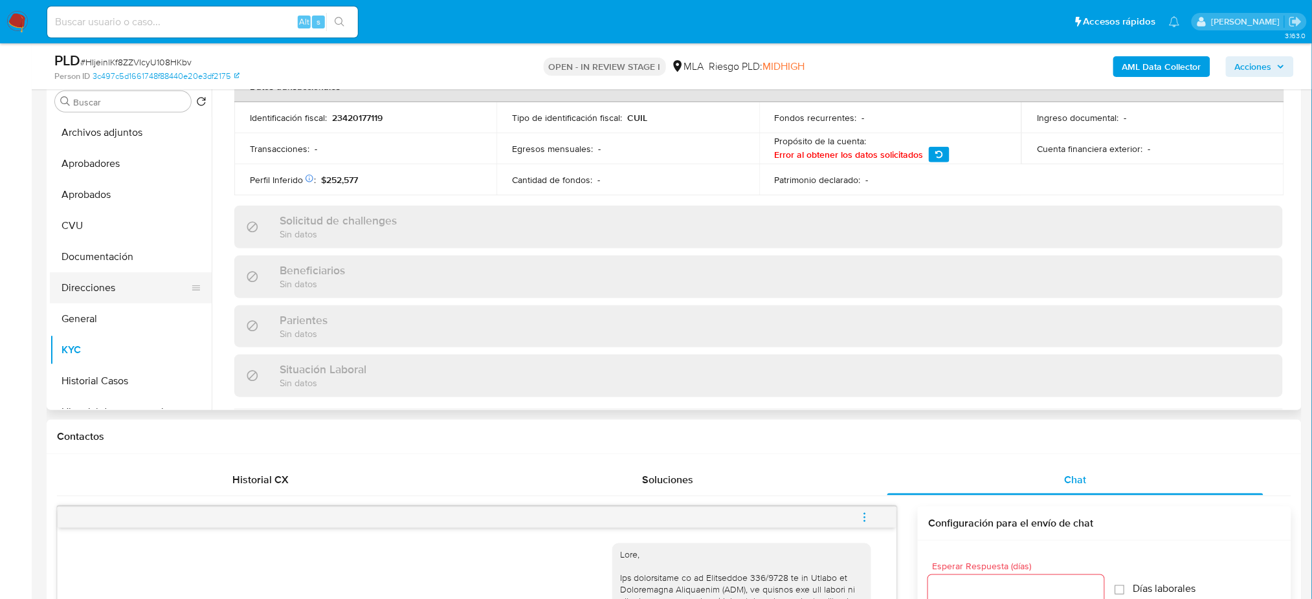
drag, startPoint x: 81, startPoint y: 285, endPoint x: 88, endPoint y: 291, distance: 8.8
click at [81, 284] on button "Direcciones" at bounding box center [125, 288] width 151 height 31
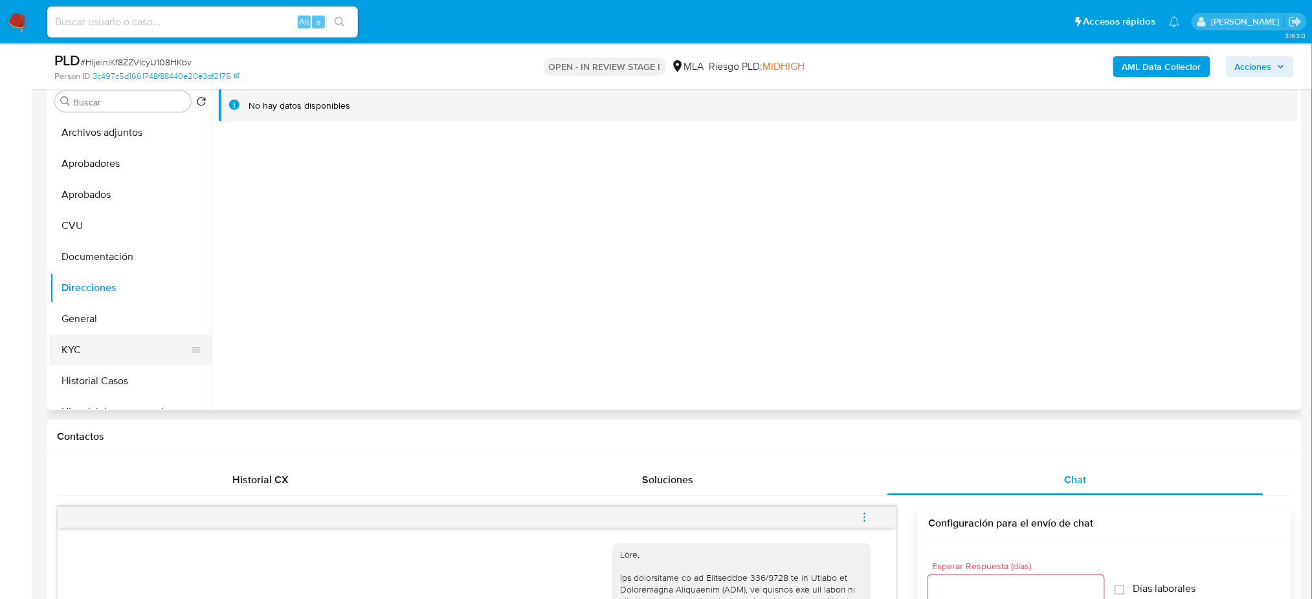
click at [76, 350] on button "KYC" at bounding box center [125, 350] width 151 height 31
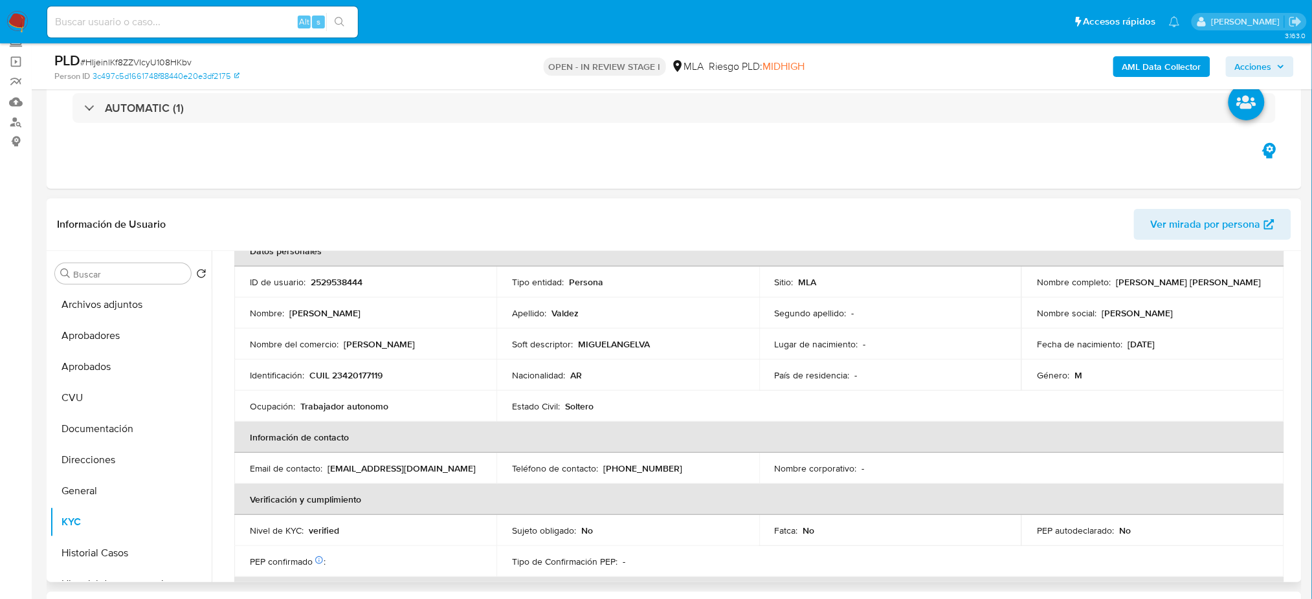
scroll to position [86, 0]
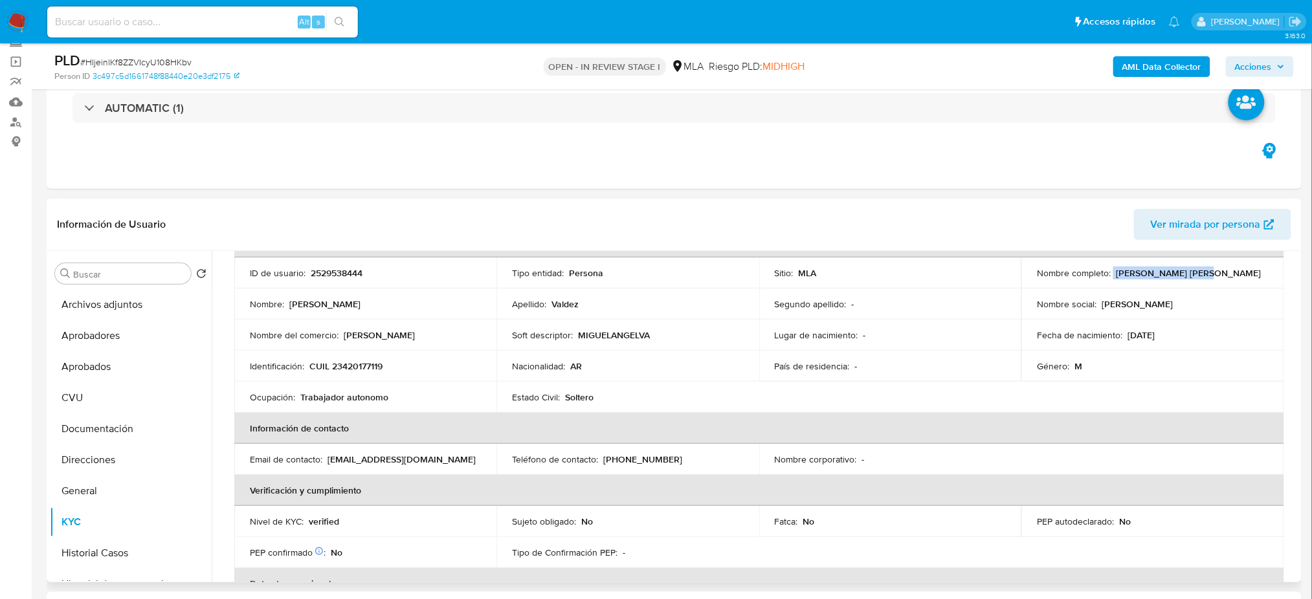
drag, startPoint x: 1110, startPoint y: 276, endPoint x: 1205, endPoint y: 275, distance: 95.2
click at [1205, 275] on div "Nombre completo : Miguel Angel Valdez" at bounding box center [1152, 273] width 231 height 12
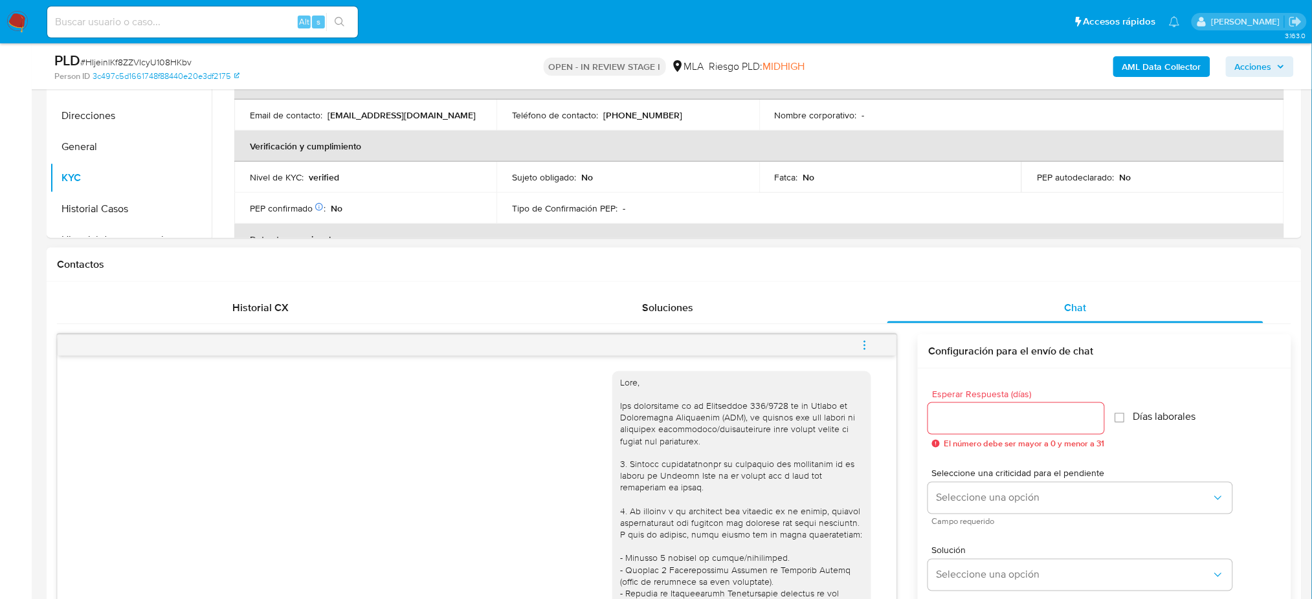
scroll to position [430, 0]
click at [858, 346] on button "menu-action" at bounding box center [865, 345] width 43 height 31
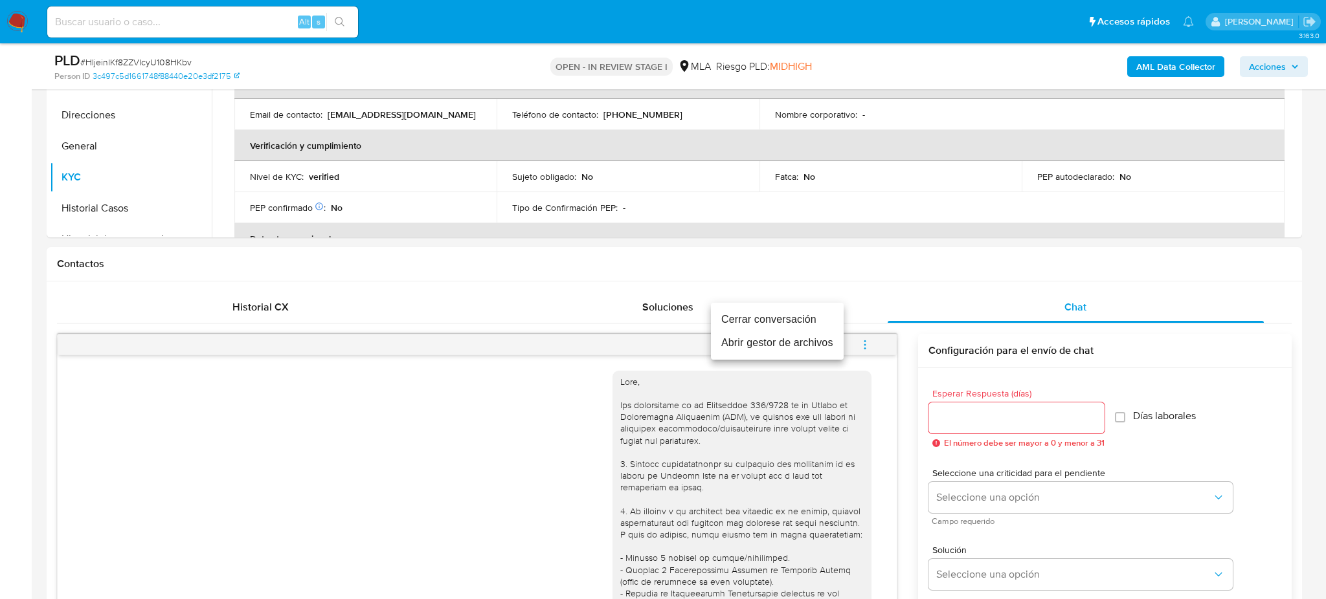
click at [750, 320] on li "Cerrar conversación" at bounding box center [777, 319] width 133 height 23
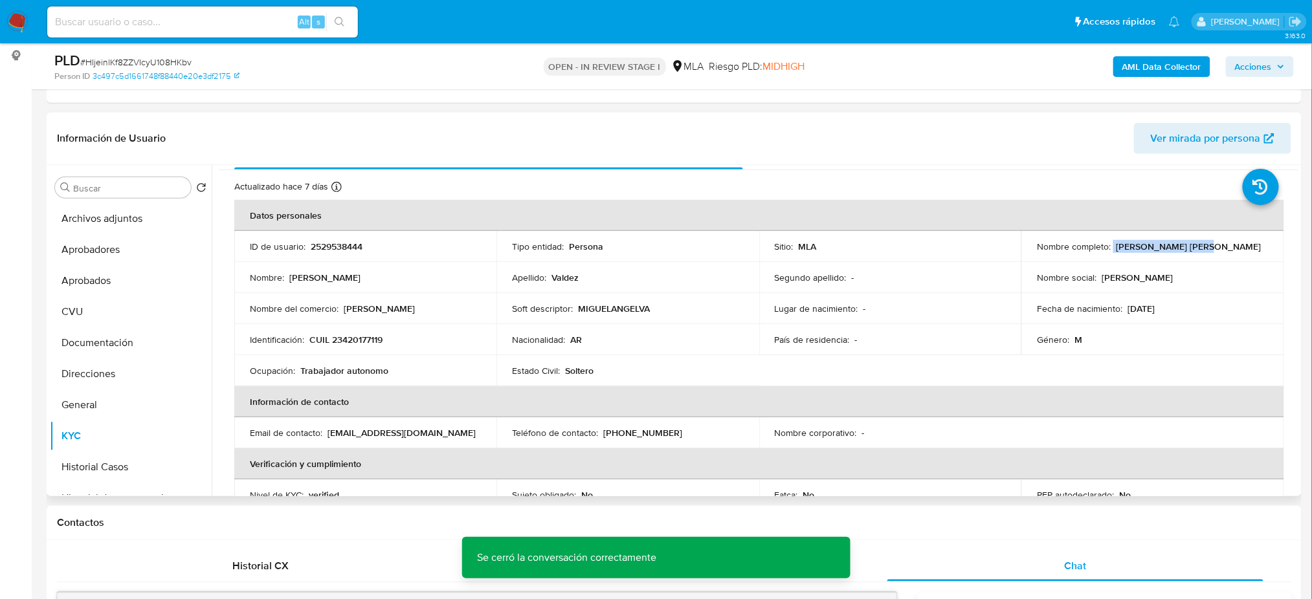
scroll to position [0, 0]
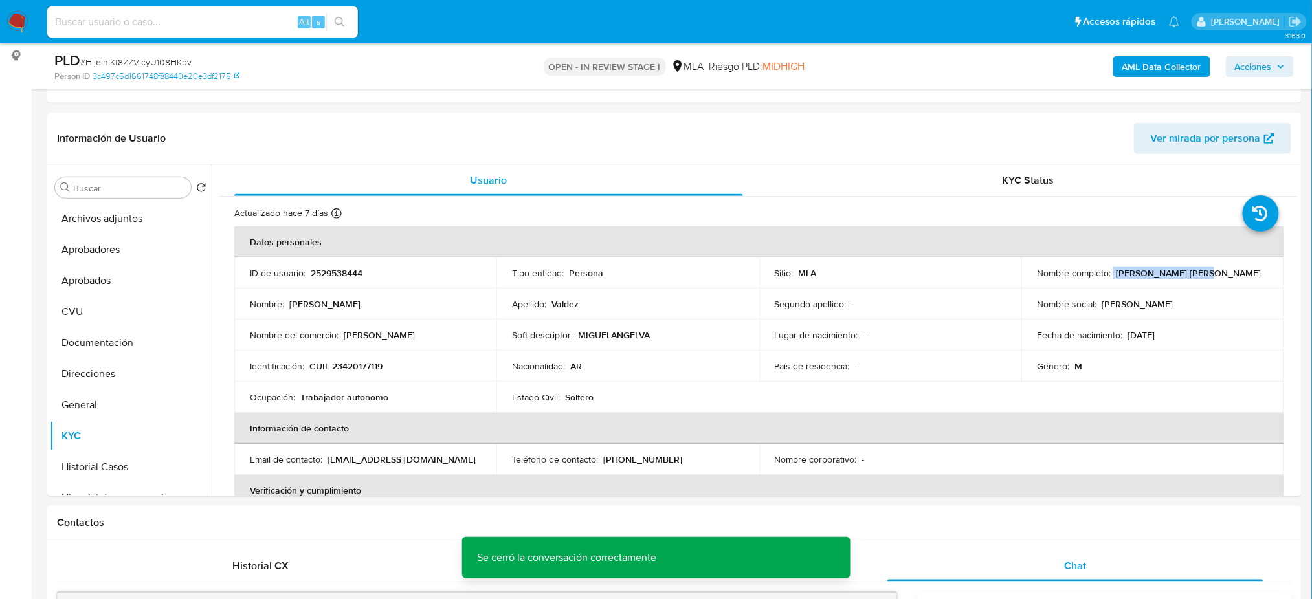
click at [1144, 70] on b "AML Data Collector" at bounding box center [1162, 66] width 79 height 21
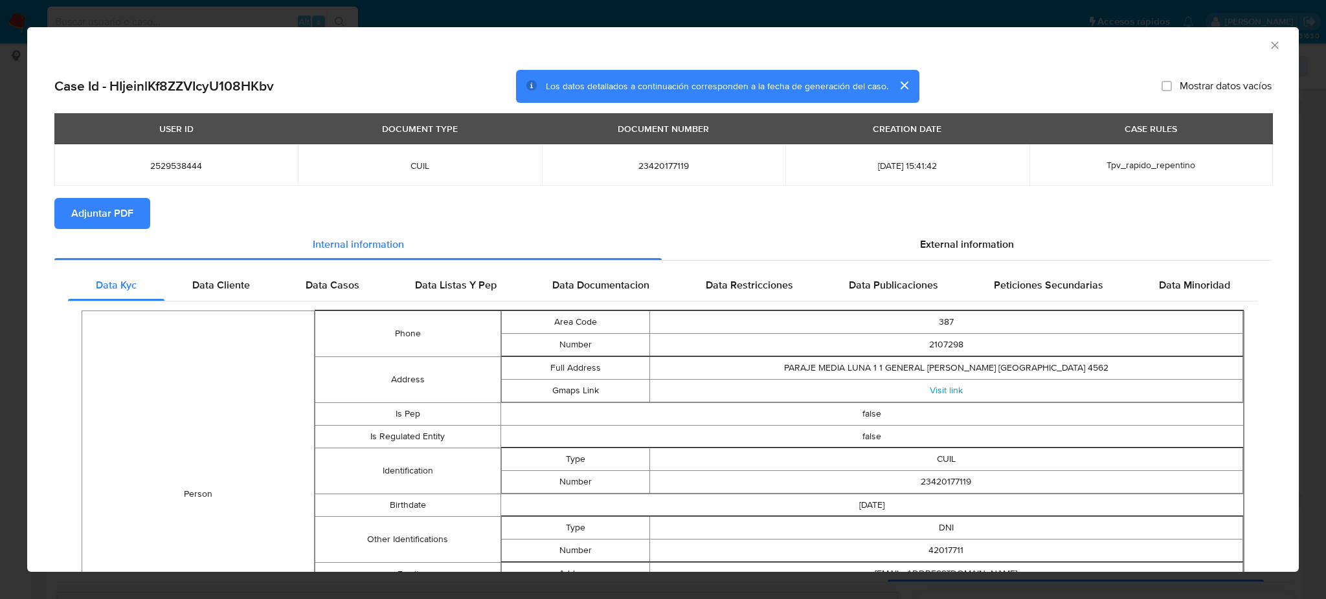
click at [117, 202] on span "Adjuntar PDF" at bounding box center [102, 213] width 62 height 28
click at [1268, 44] on icon "Cerrar ventana" at bounding box center [1274, 45] width 13 height 13
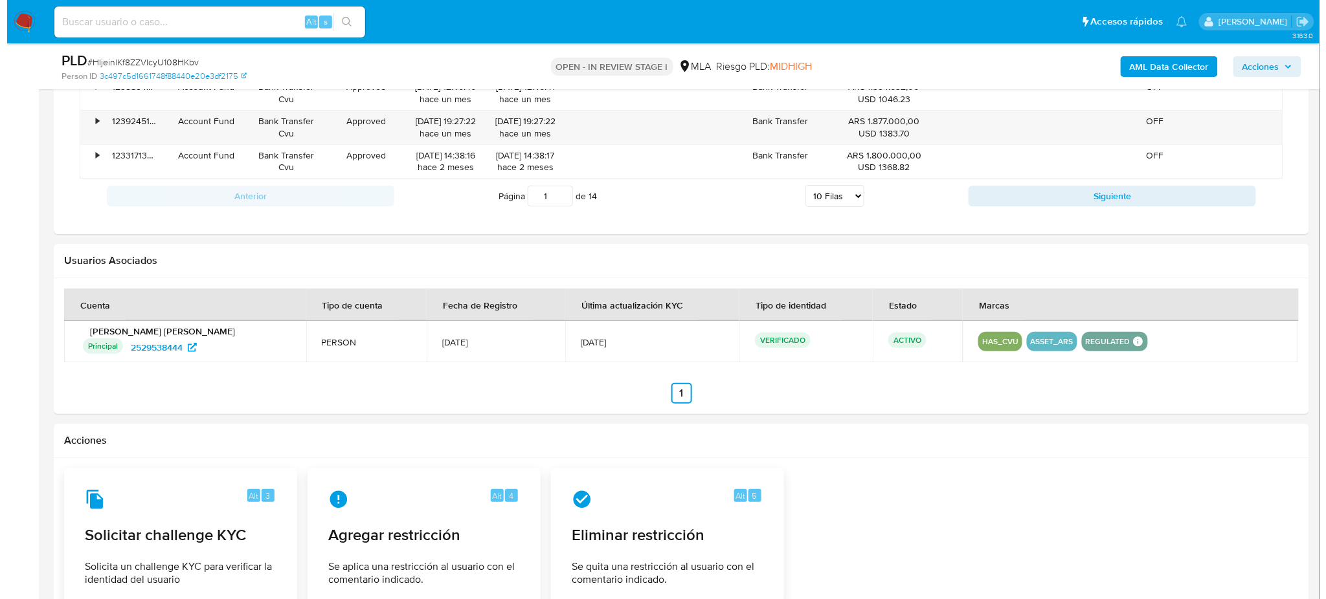
scroll to position [1984, 0]
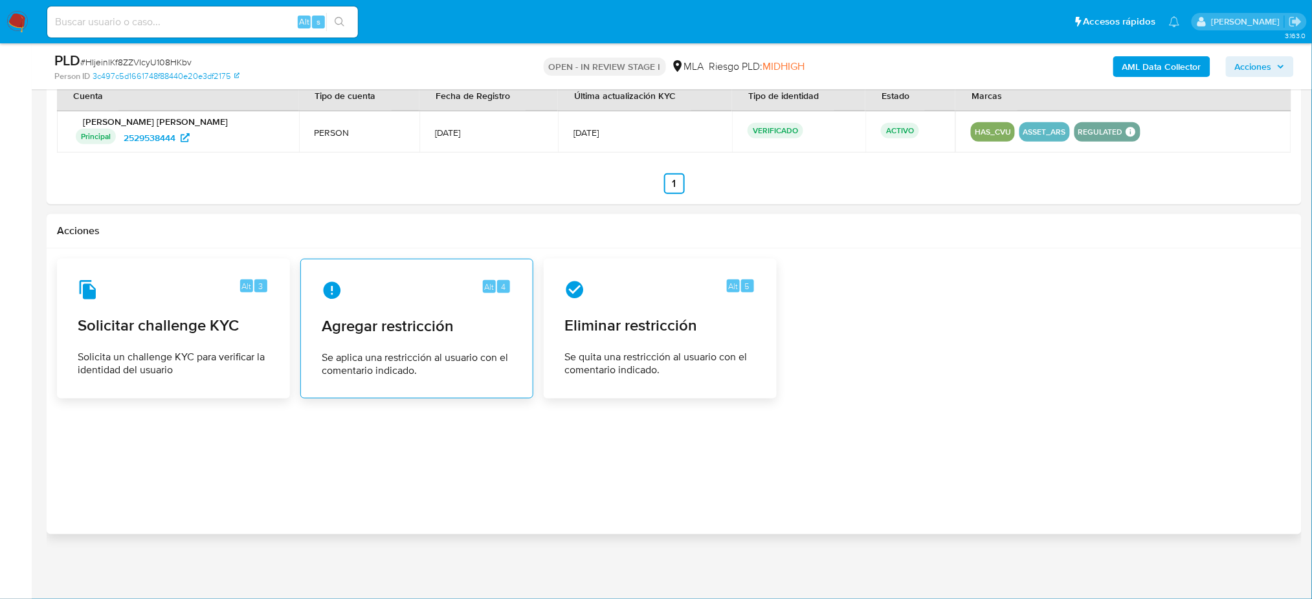
click at [382, 359] on span "Se aplica una restricción al usuario con el comentario indicado." at bounding box center [417, 365] width 190 height 26
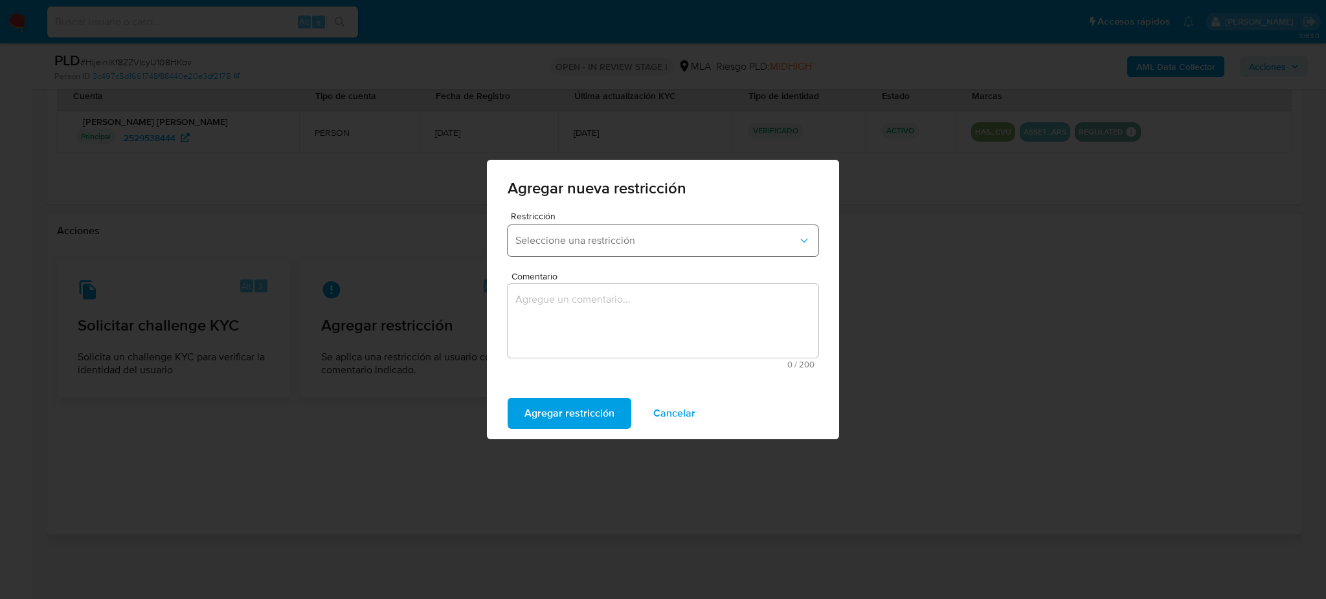
click at [567, 228] on button "Seleccione una restricción" at bounding box center [663, 240] width 311 height 31
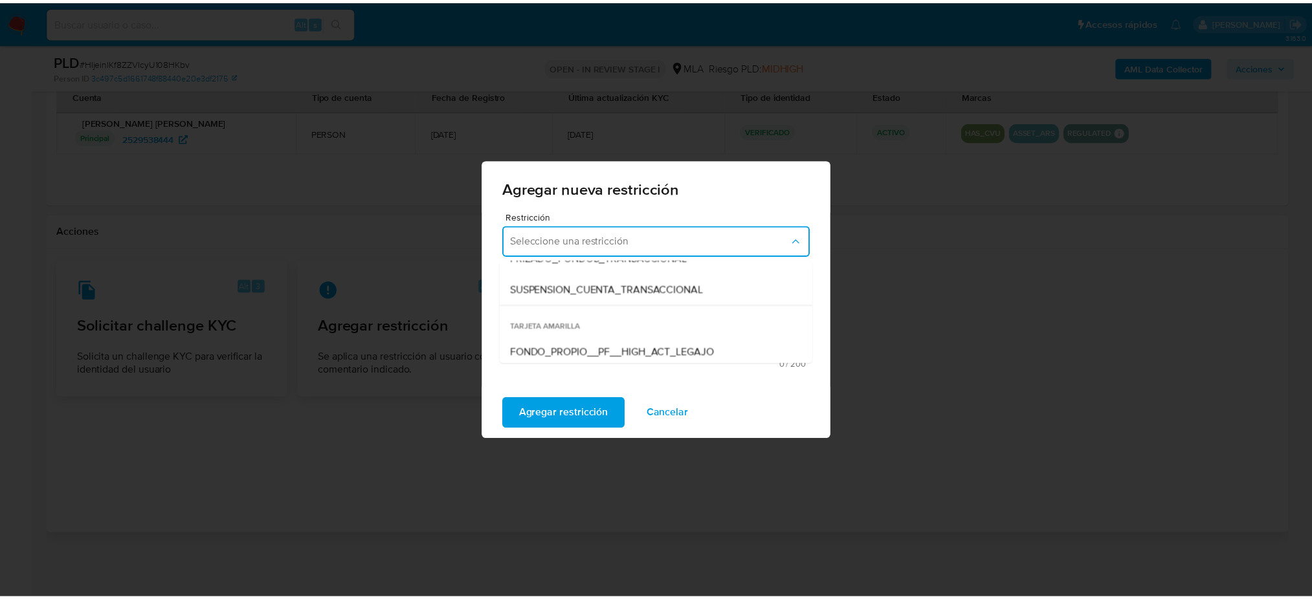
scroll to position [172, 0]
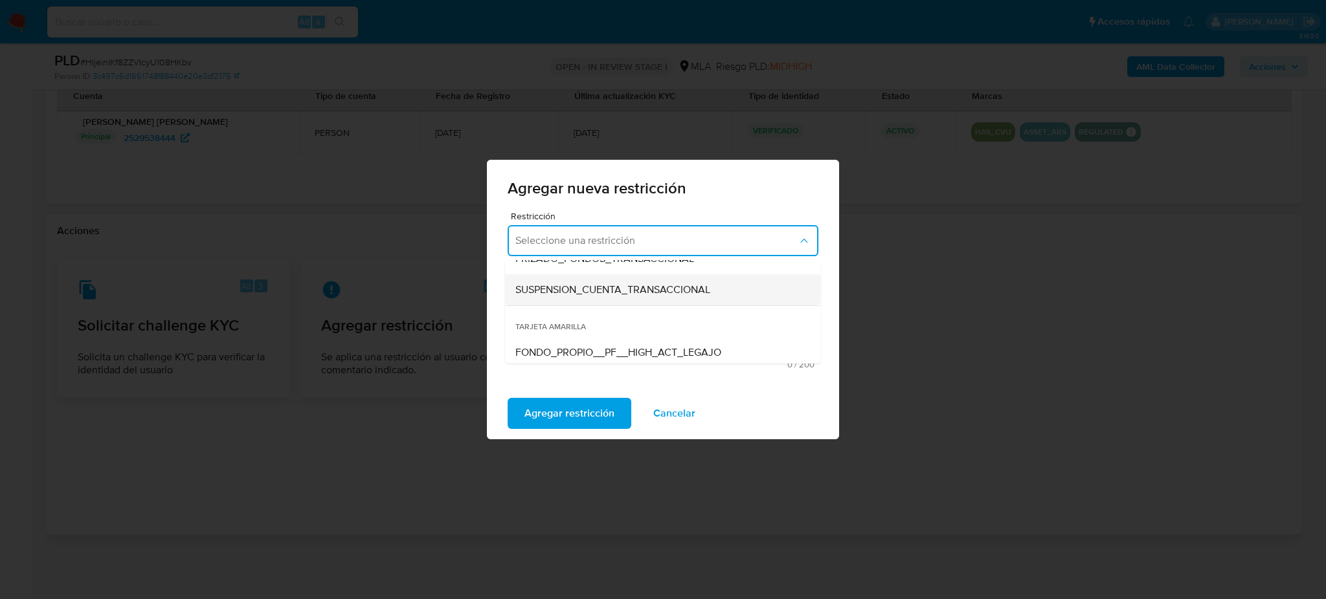
click at [577, 289] on span "SUSPENSION_CUENTA_TRANSACCIONAL" at bounding box center [612, 290] width 195 height 13
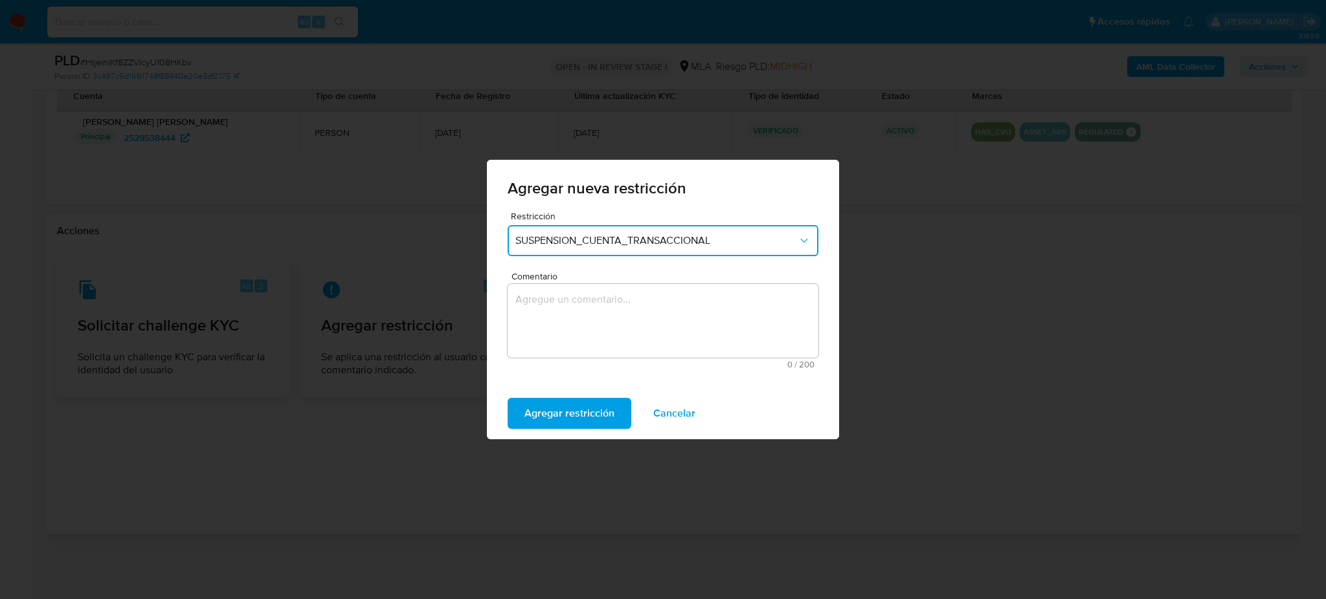
click at [585, 322] on textarea "Comentario" at bounding box center [663, 321] width 311 height 74
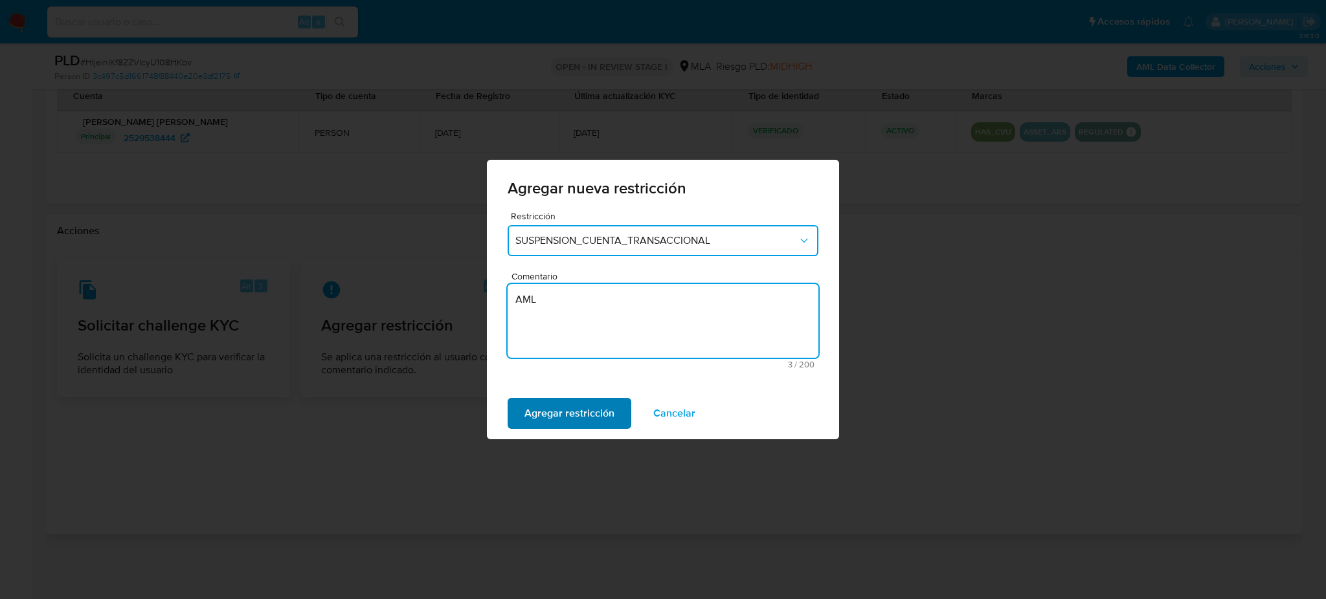
type textarea "AML"
click at [557, 408] on span "Agregar restricción" at bounding box center [569, 413] width 90 height 28
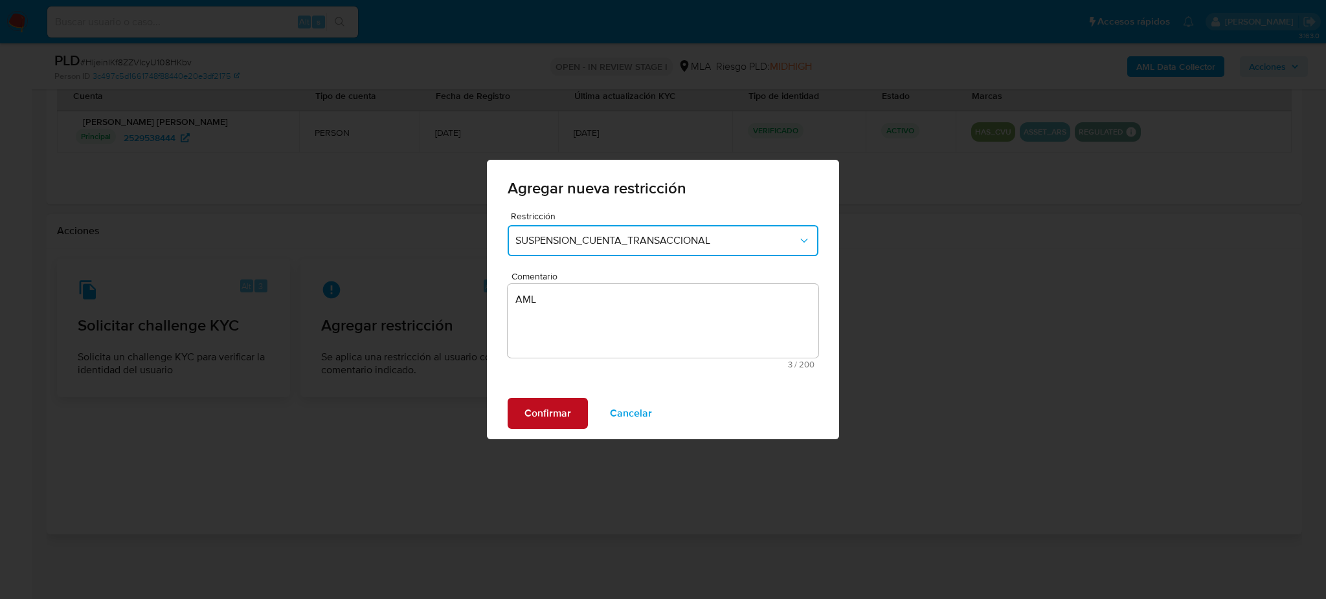
click at [557, 409] on span "Confirmar" at bounding box center [547, 413] width 47 height 28
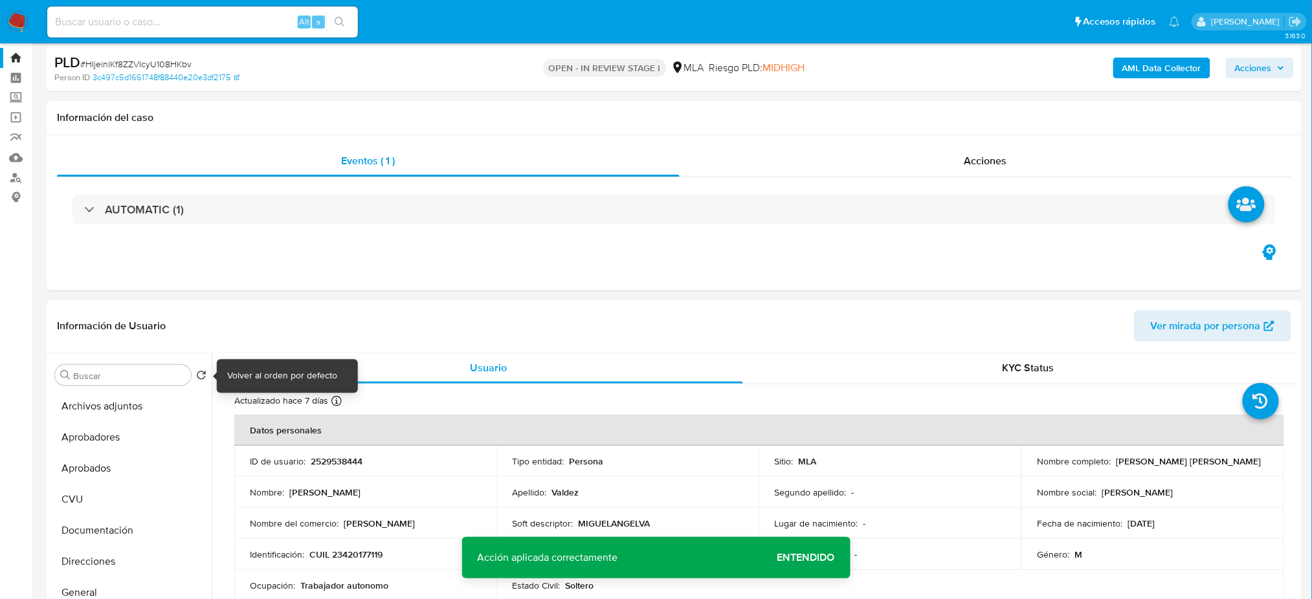
scroll to position [0, 0]
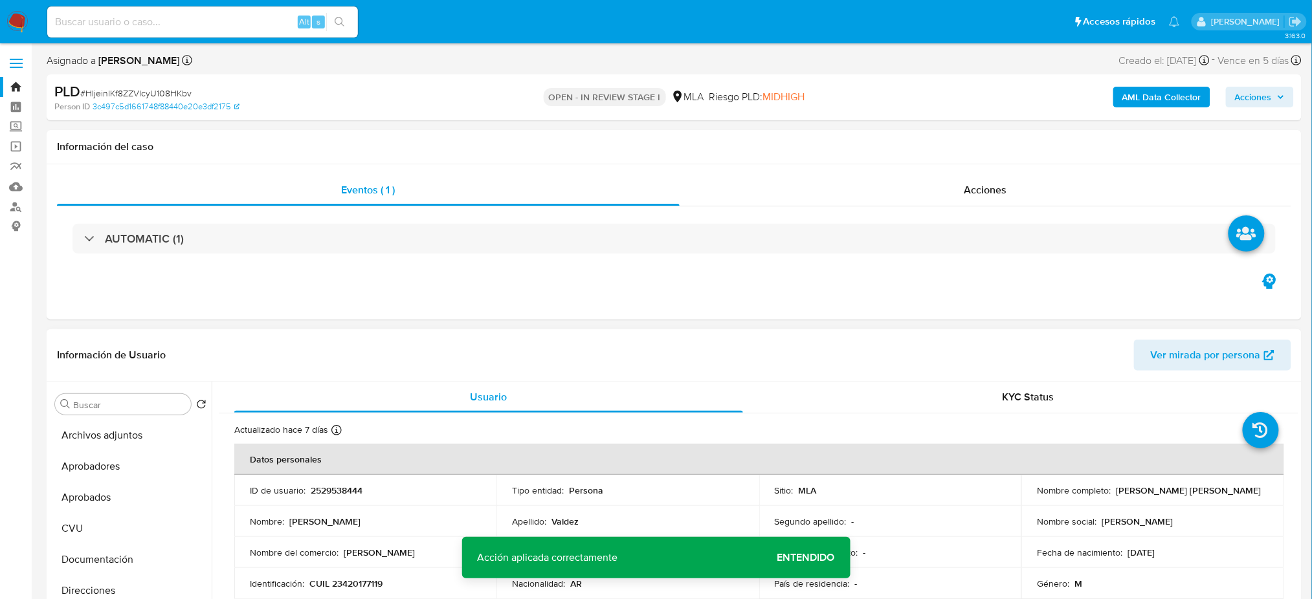
click at [335, 498] on td "ID de usuario : 2529538444" at bounding box center [365, 490] width 262 height 31
click at [330, 493] on p "2529538444" at bounding box center [337, 491] width 52 height 12
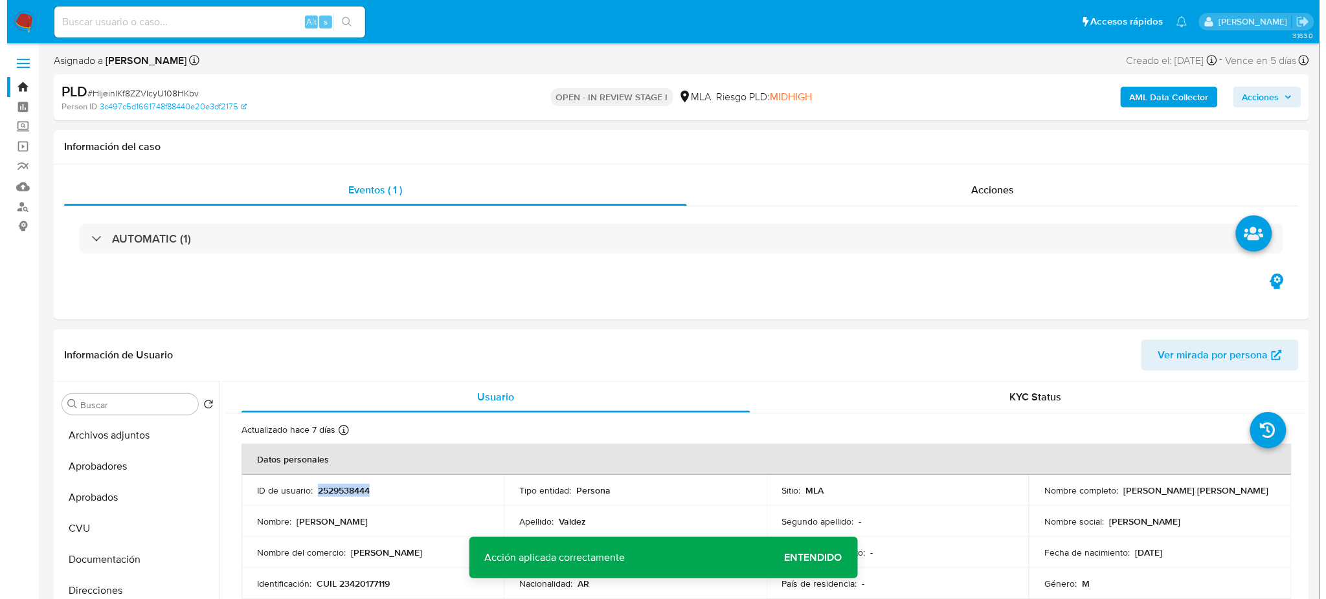
scroll to position [86, 0]
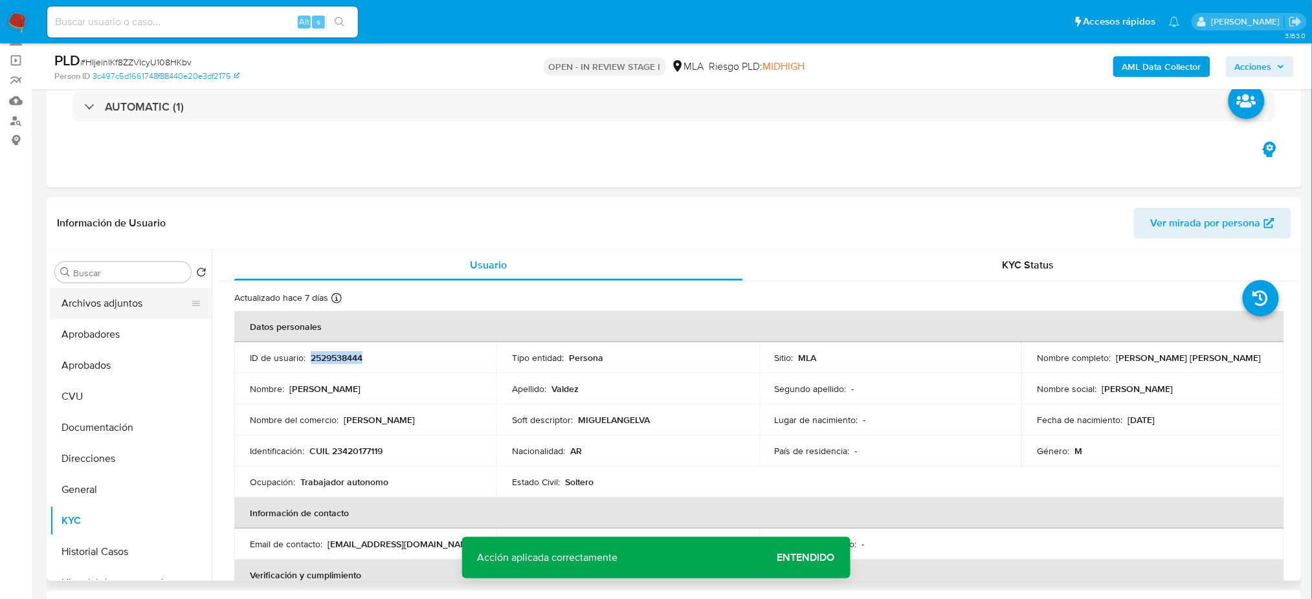
click at [81, 311] on button "Archivos adjuntos" at bounding box center [125, 303] width 151 height 31
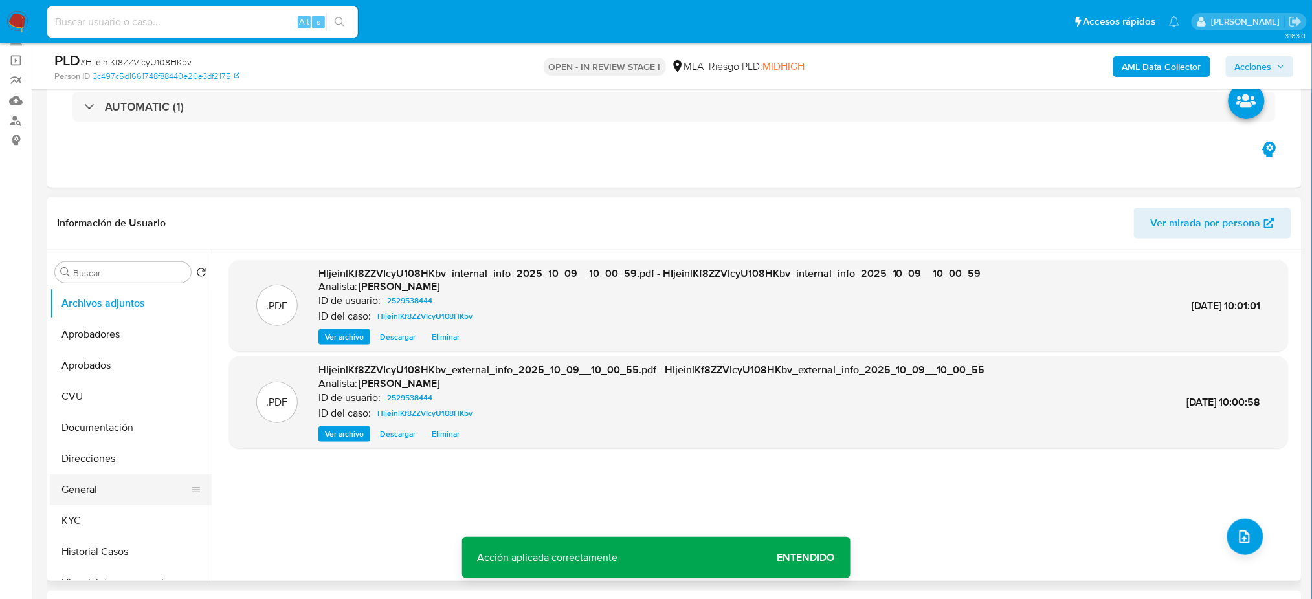
click at [89, 495] on button "General" at bounding box center [125, 490] width 151 height 31
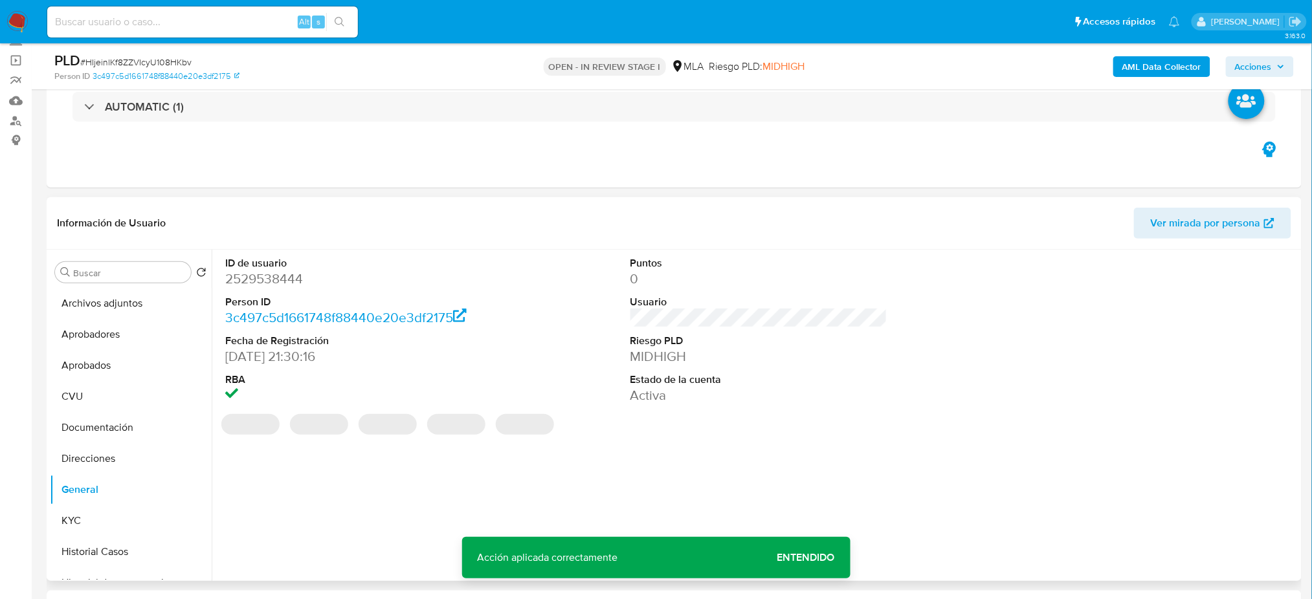
click at [249, 280] on dd "2529538444" at bounding box center [353, 279] width 257 height 18
click at [249, 279] on dd "2529538444" at bounding box center [353, 279] width 257 height 18
click at [104, 296] on button "Archivos adjuntos" at bounding box center [125, 303] width 151 height 31
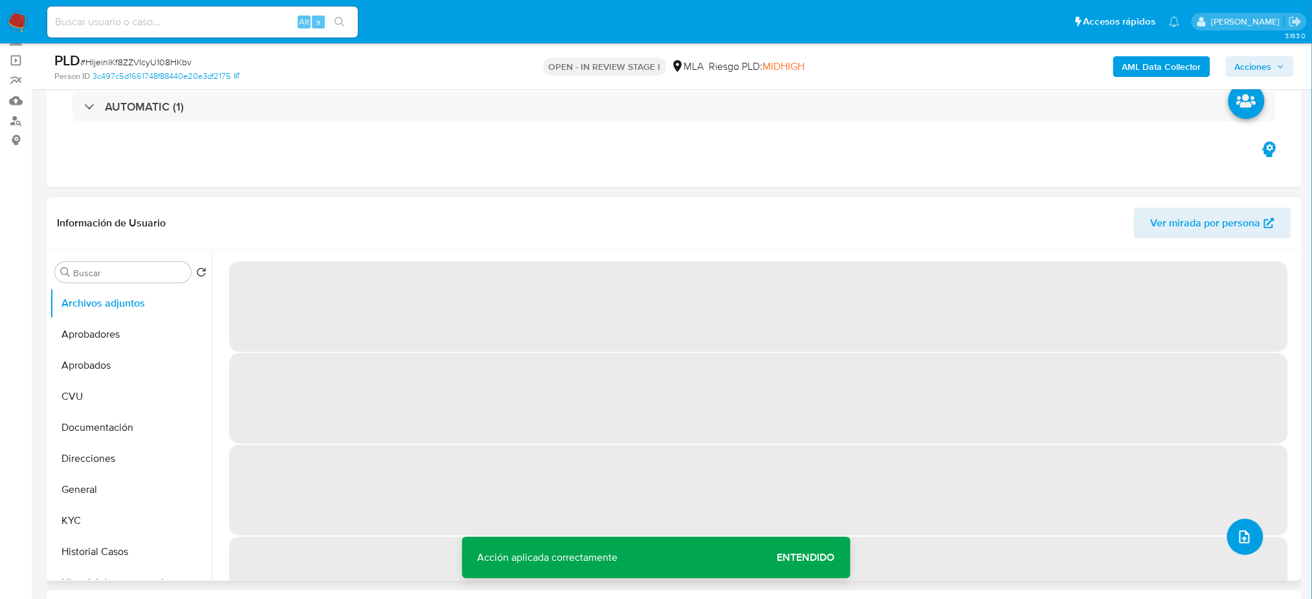
click at [1250, 534] on button "upload-file" at bounding box center [1245, 537] width 36 height 36
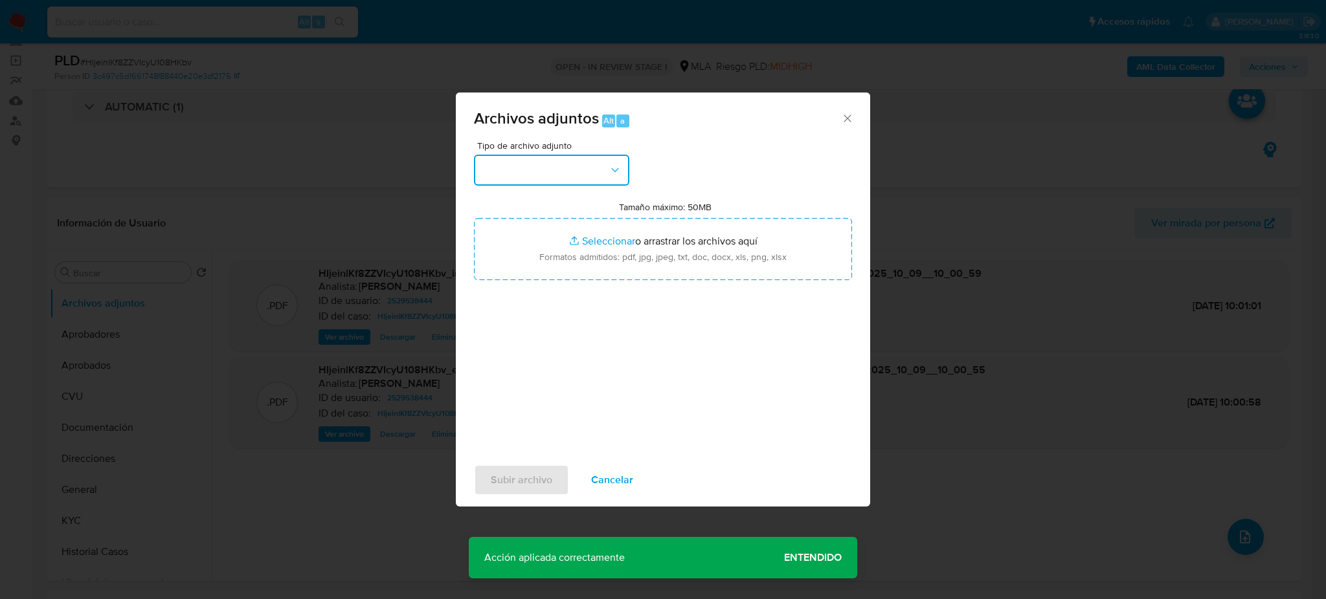
click at [559, 177] on button "button" at bounding box center [551, 170] width 155 height 31
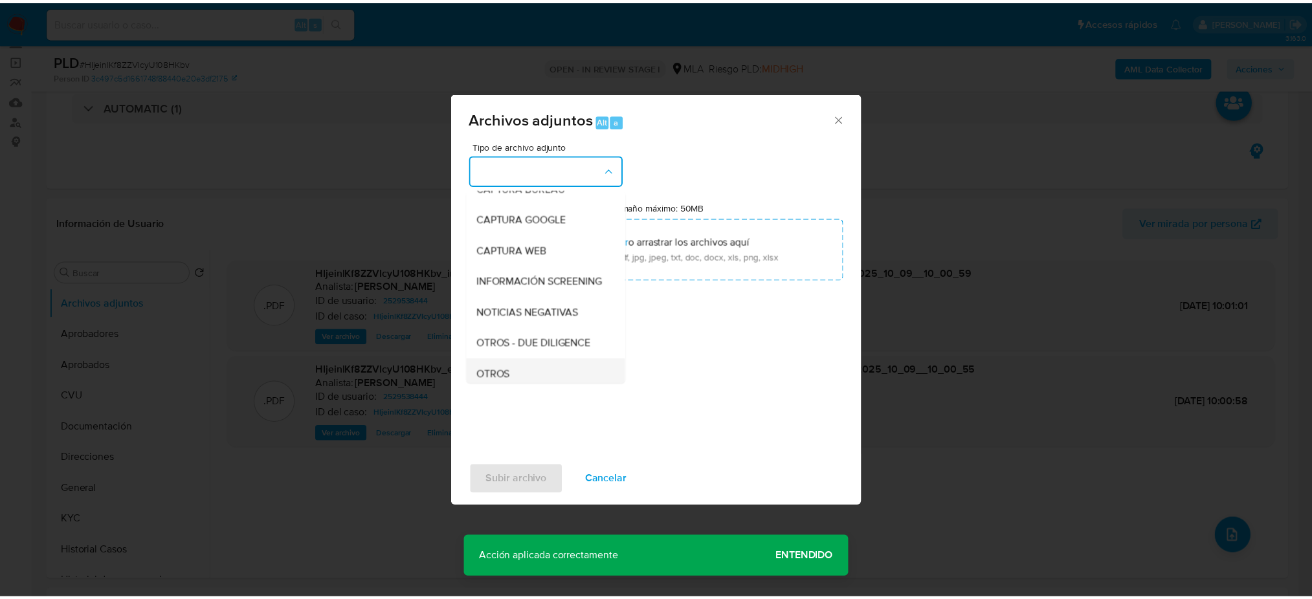
scroll to position [172, 0]
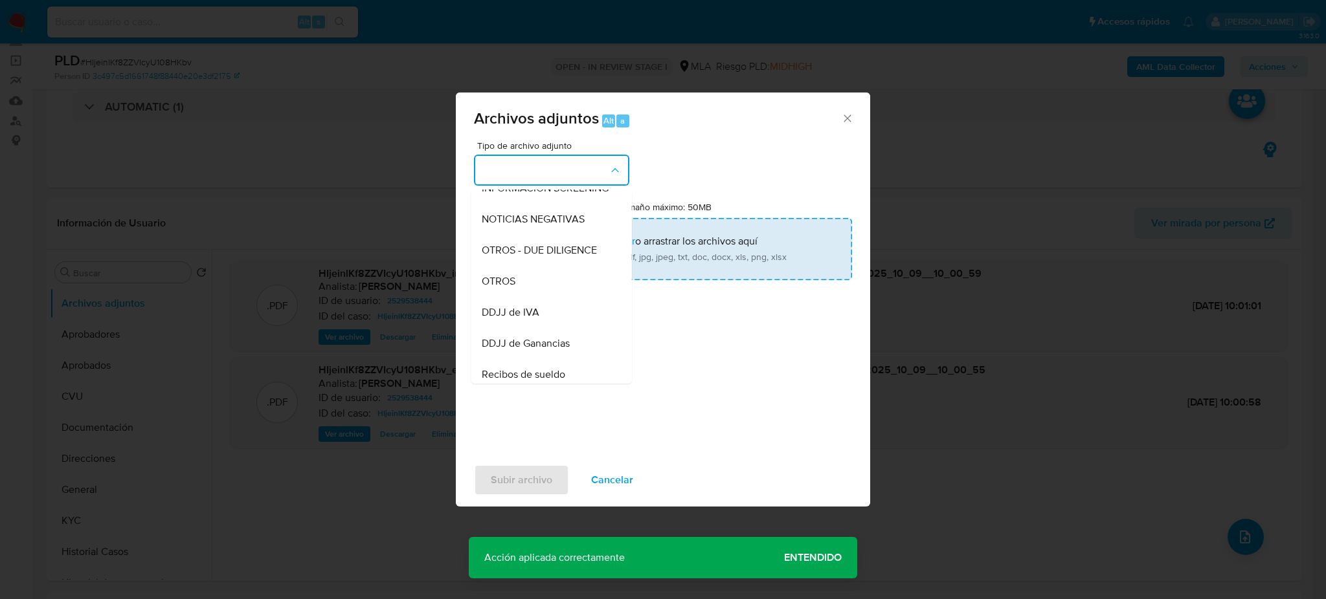
drag, startPoint x: 541, startPoint y: 294, endPoint x: 567, endPoint y: 265, distance: 38.5
click at [541, 293] on div "OTROS" at bounding box center [548, 281] width 132 height 31
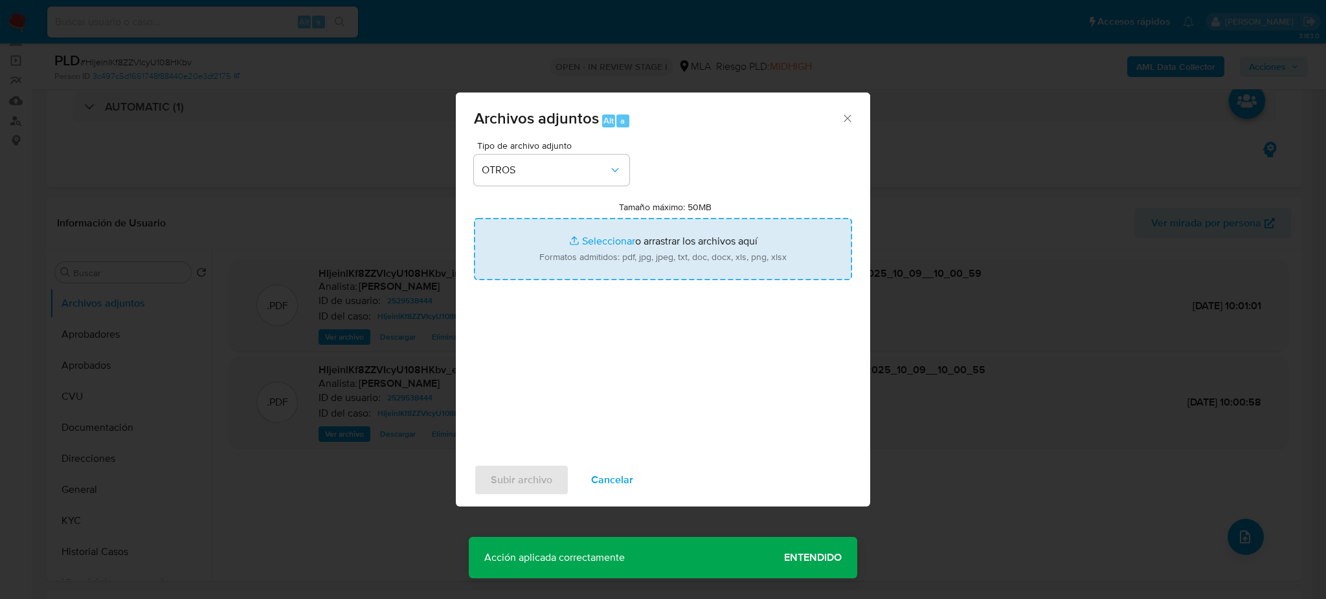
click at [567, 264] on input "Tamaño máximo: 50MB Seleccionar archivos" at bounding box center [663, 249] width 378 height 62
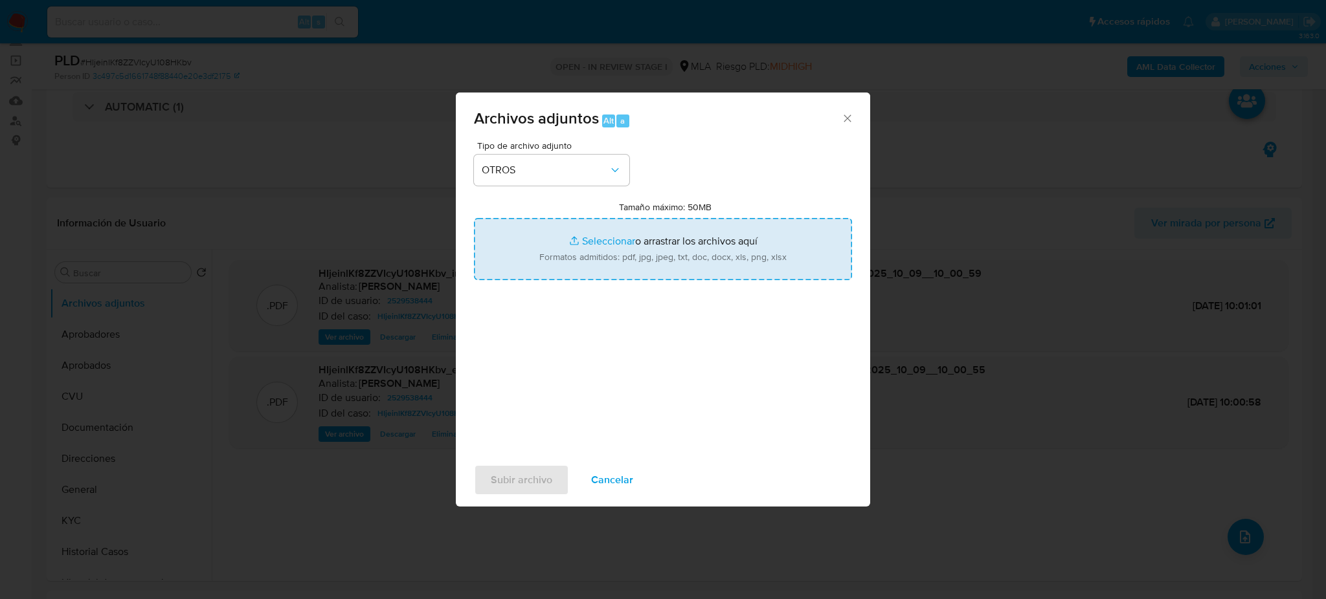
type input "C:\fakepath\Caselog HIjeinlKf8ZZVIcyU108HKbv_2025_08_18_21_45_03.docx"
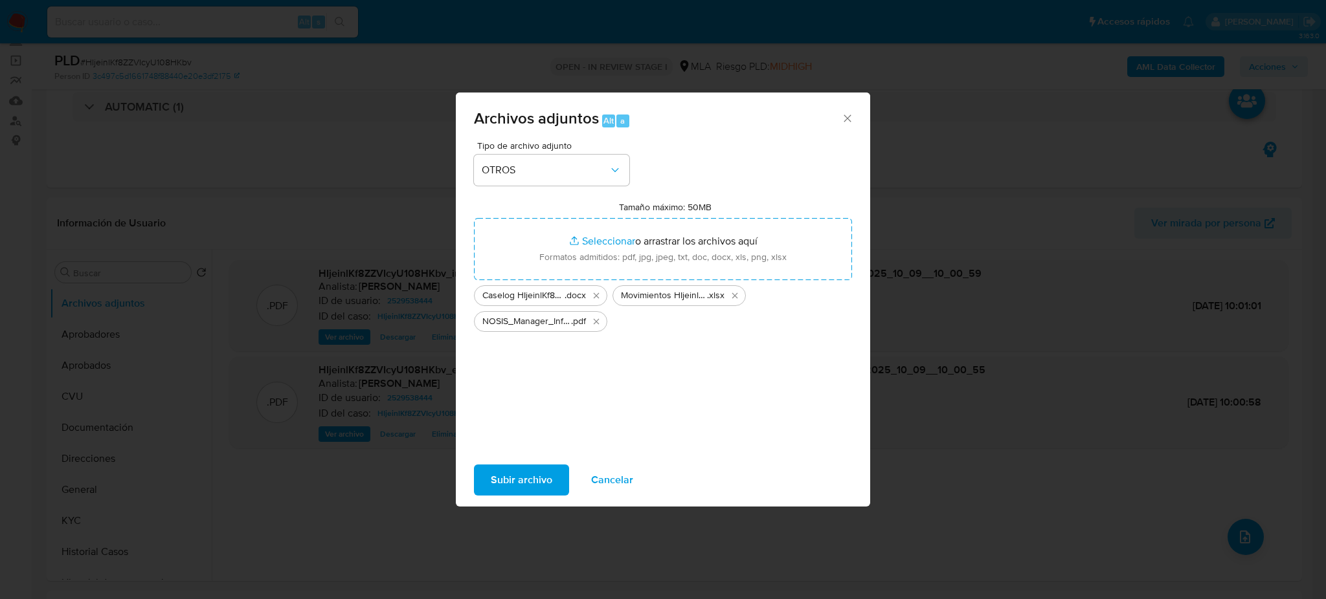
click at [516, 477] on span "Subir archivo" at bounding box center [522, 480] width 62 height 28
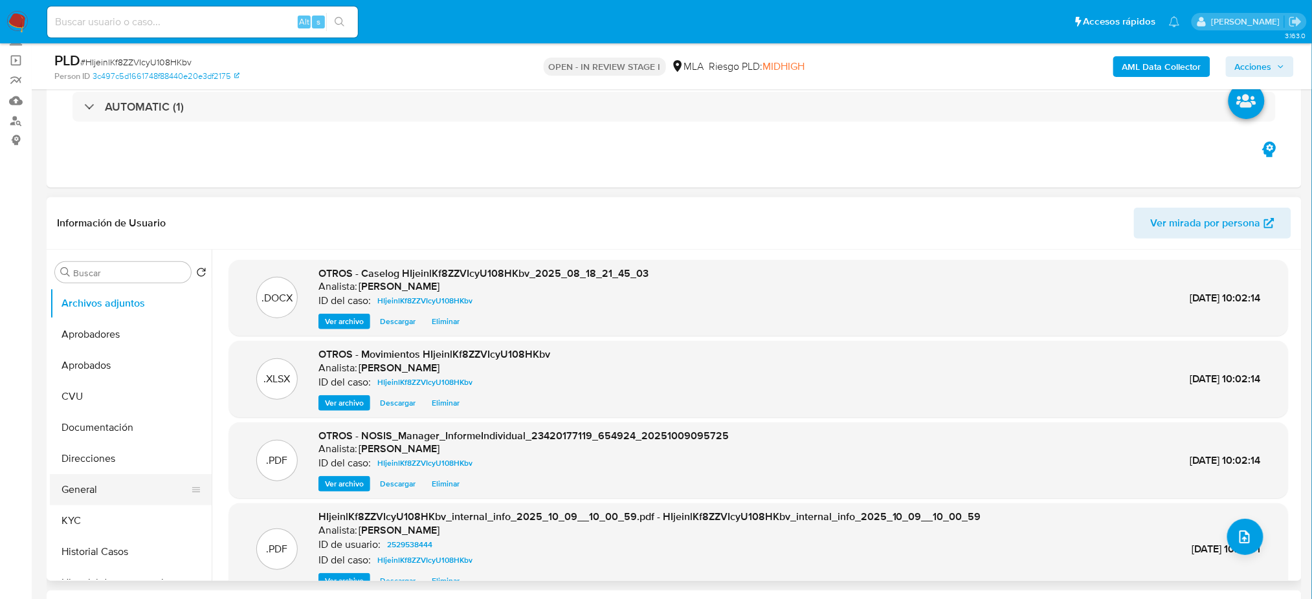
click at [115, 479] on button "General" at bounding box center [125, 490] width 151 height 31
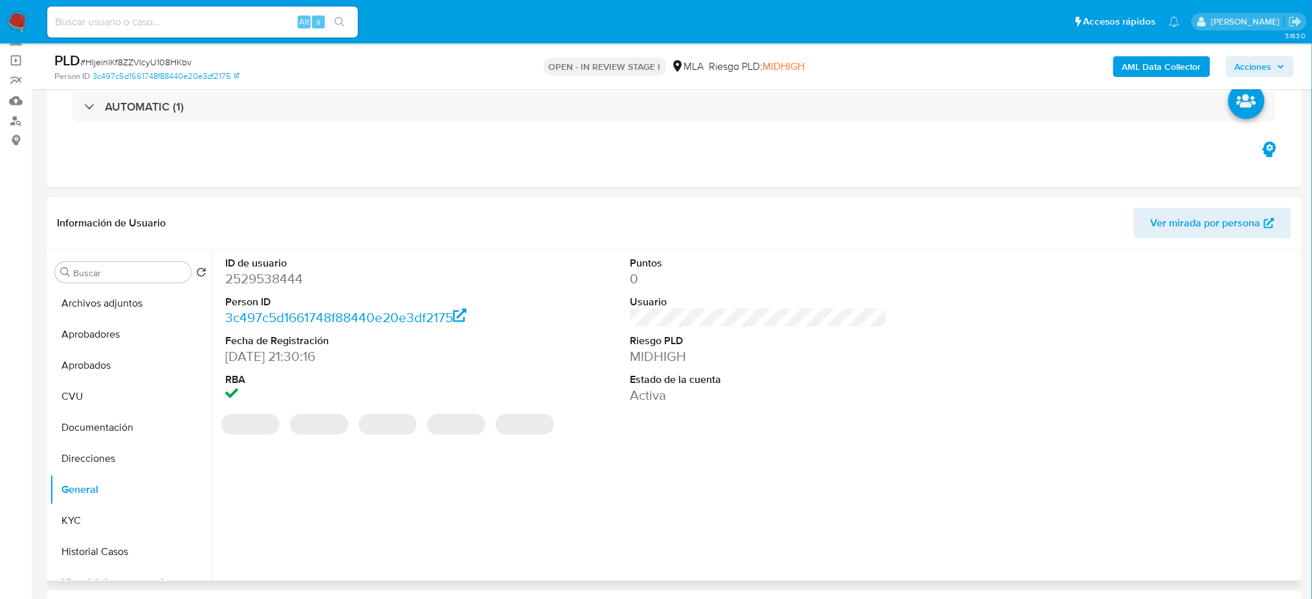
click at [251, 277] on dd "2529538444" at bounding box center [353, 279] width 257 height 18
click at [251, 276] on dd "2529538444" at bounding box center [353, 279] width 257 height 18
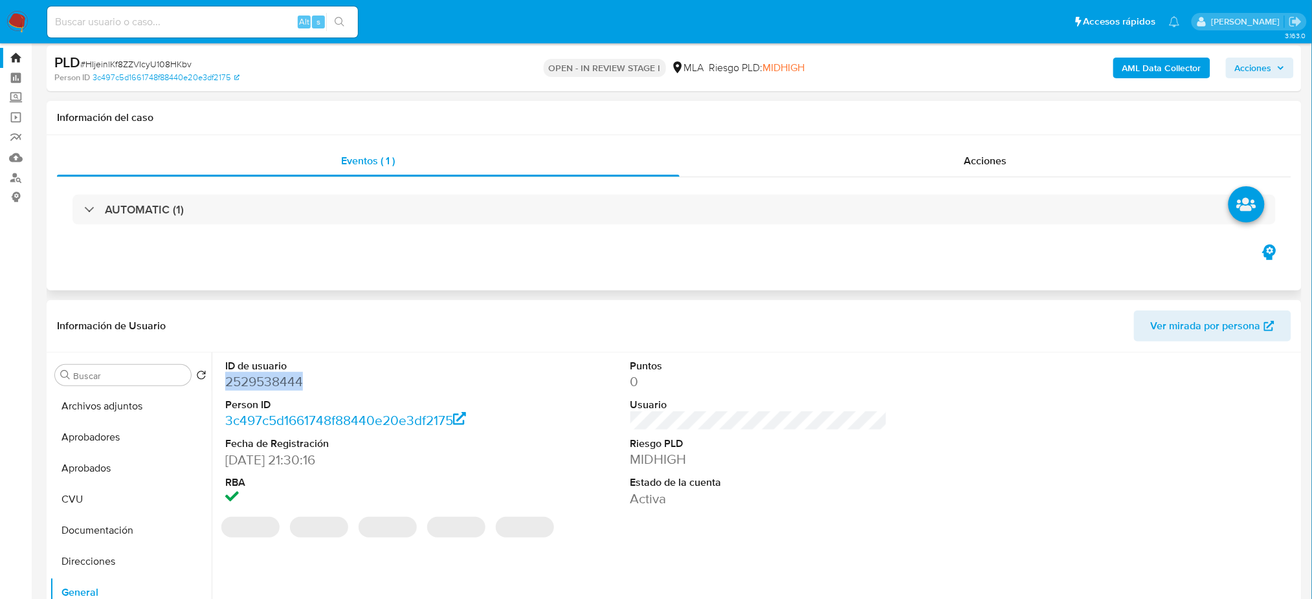
scroll to position [0, 0]
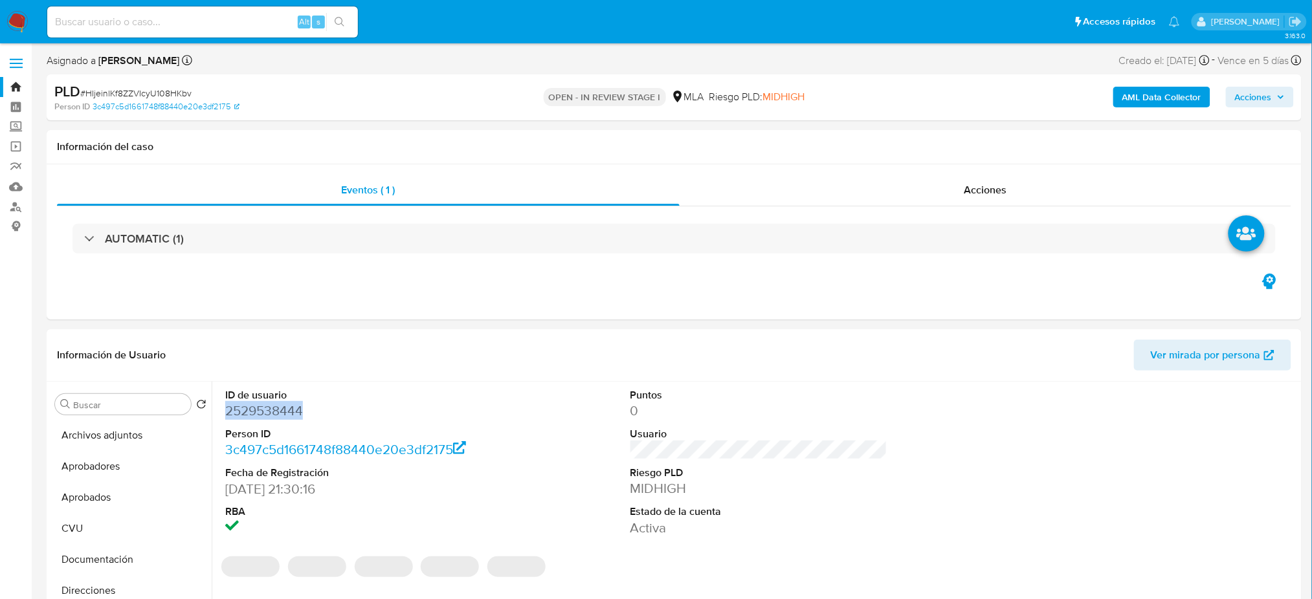
click at [1268, 90] on span "Acciones" at bounding box center [1253, 97] width 37 height 21
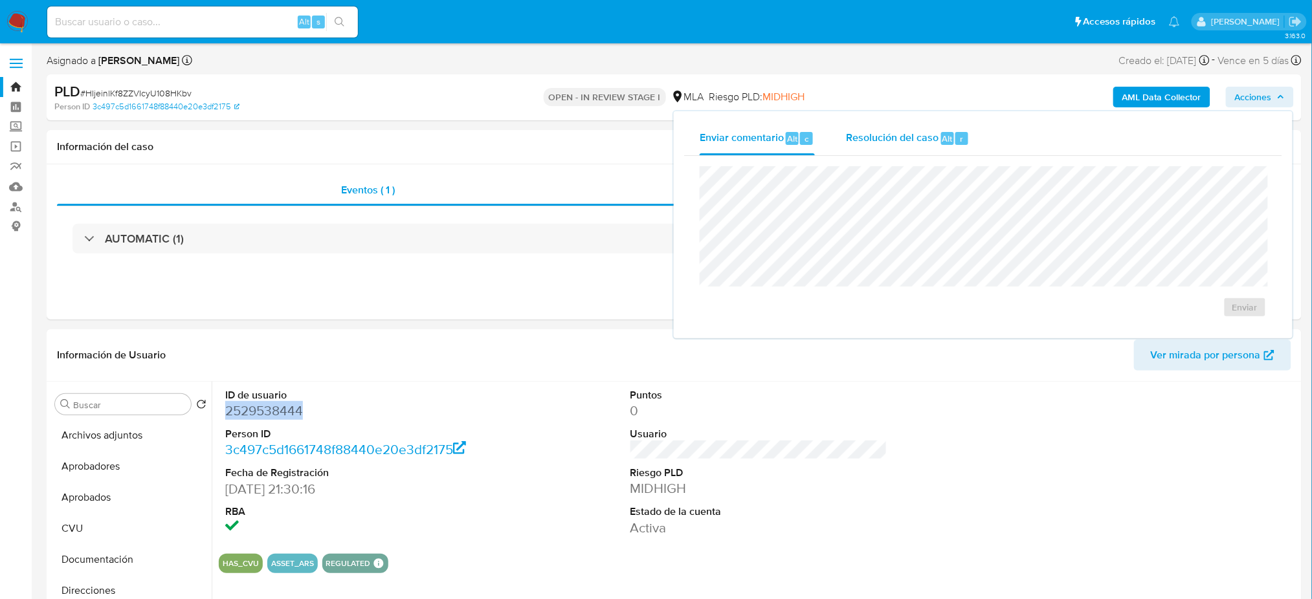
click at [895, 138] on span "Resolución del caso" at bounding box center [892, 138] width 93 height 15
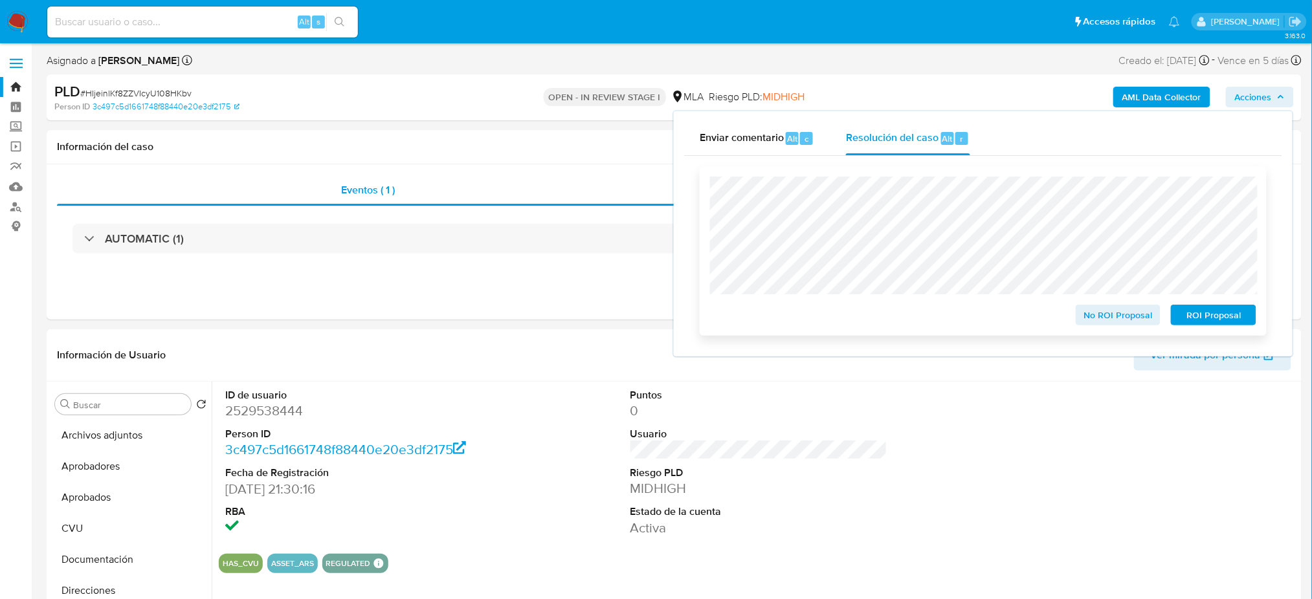
click at [1222, 315] on span "ROI Proposal" at bounding box center [1213, 315] width 67 height 18
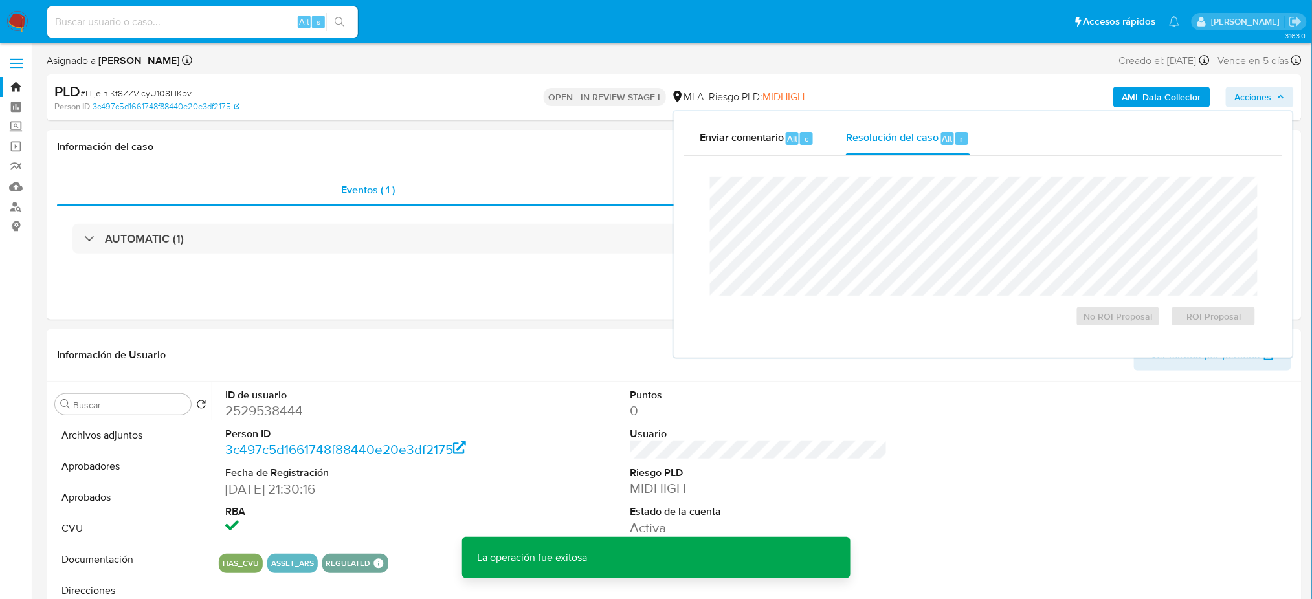
click at [168, 97] on span "# HIjeinlKf8ZZVIcyU108HKbv" at bounding box center [135, 93] width 111 height 13
click at [168, 96] on span "# HIjeinlKf8ZZVIcyU108HKbv" at bounding box center [135, 93] width 111 height 13
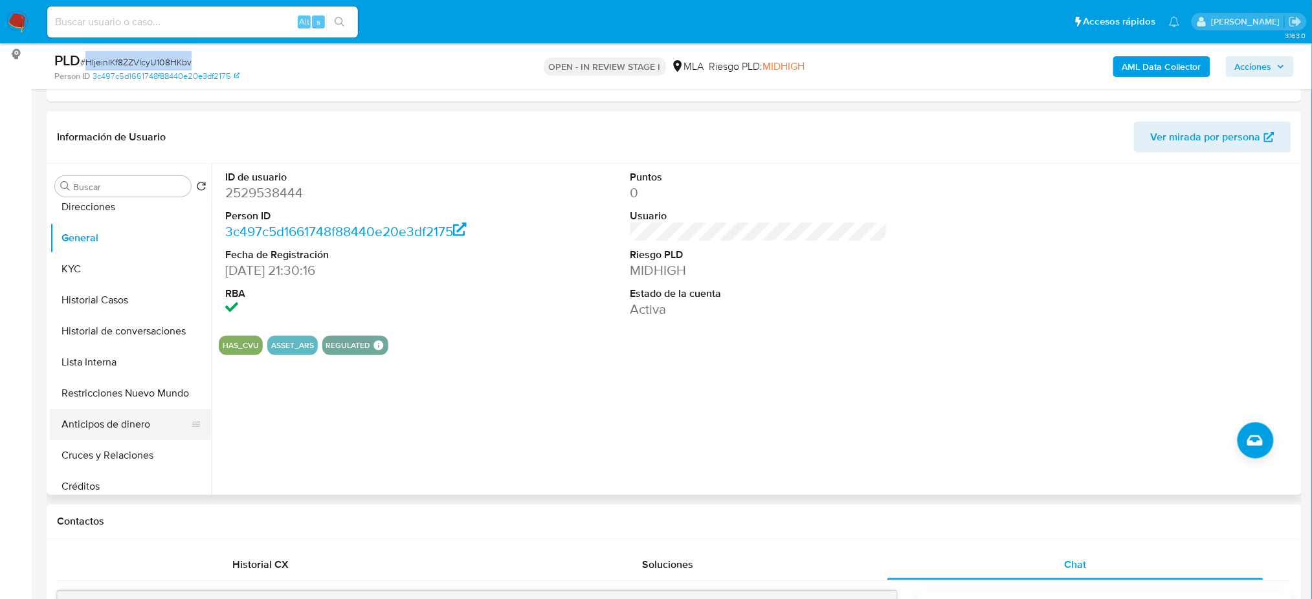
scroll to position [172, 0]
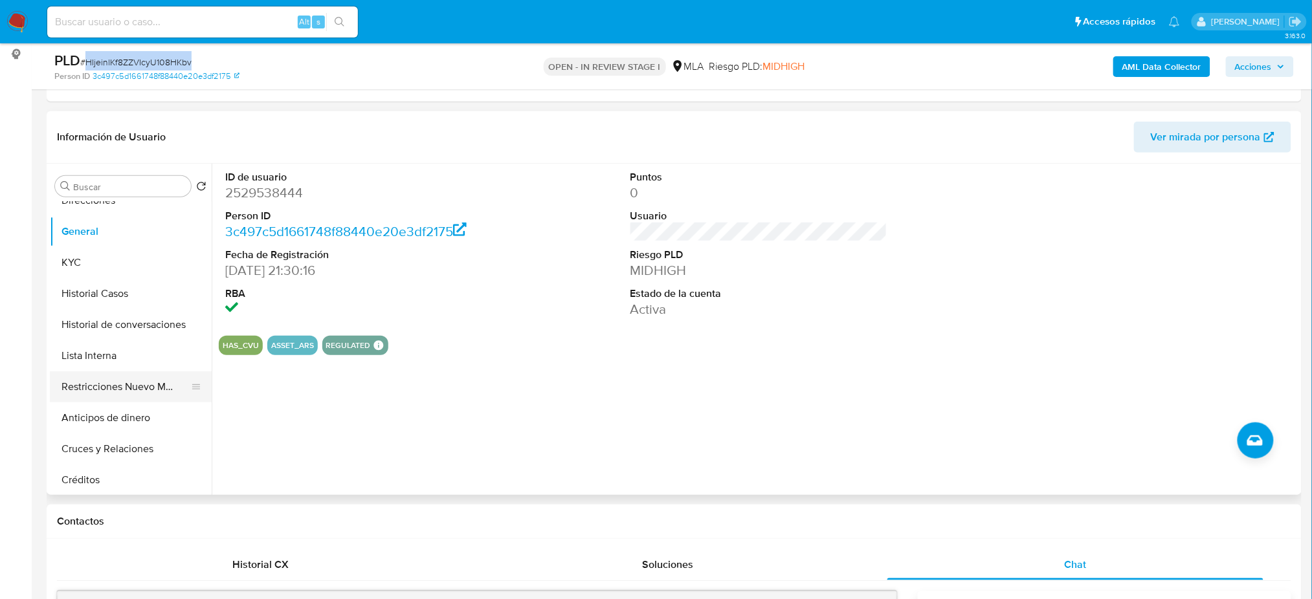
click at [106, 388] on button "Restricciones Nuevo Mundo" at bounding box center [125, 387] width 151 height 31
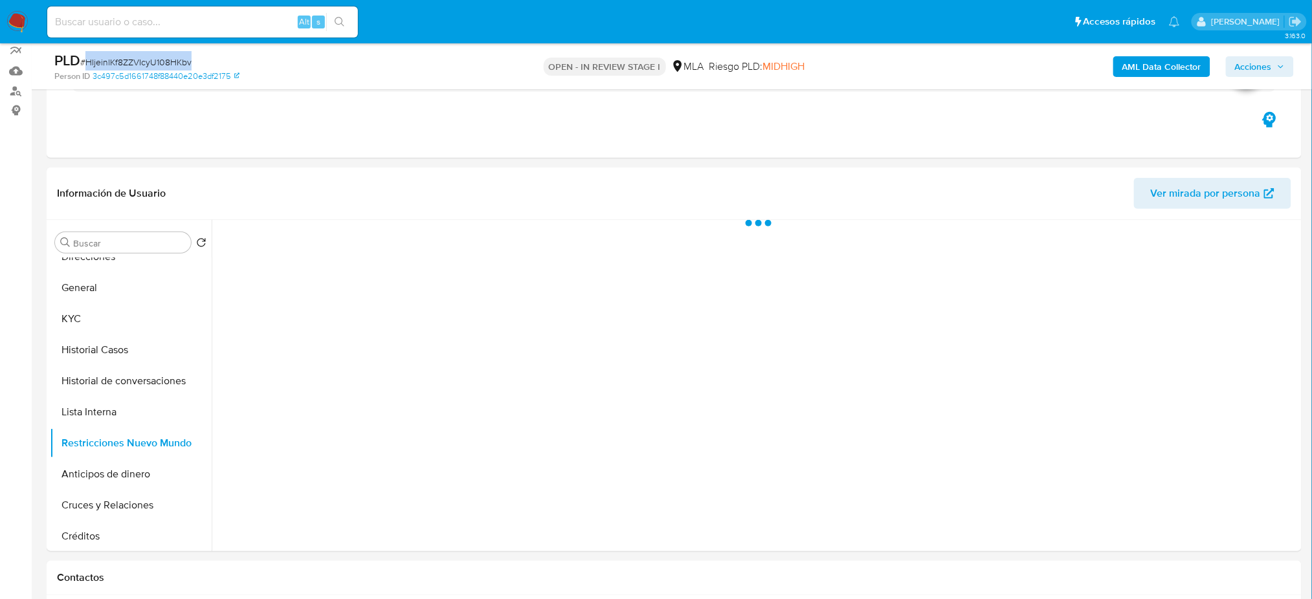
scroll to position [86, 0]
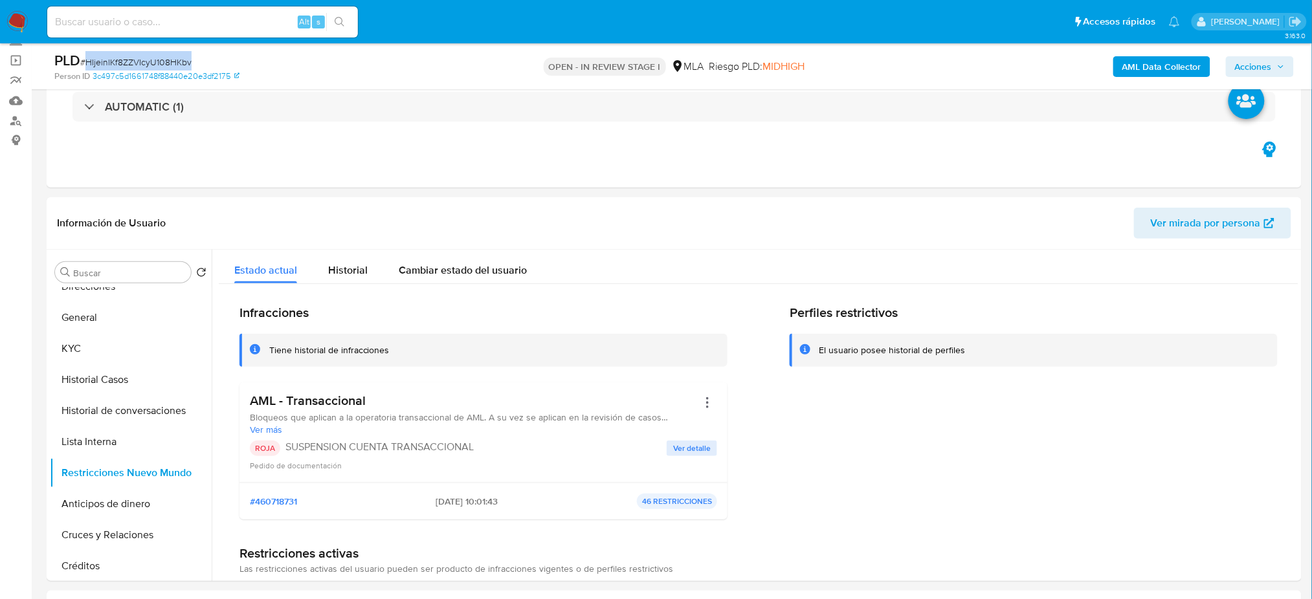
click at [1247, 72] on span "Acciones" at bounding box center [1253, 66] width 37 height 21
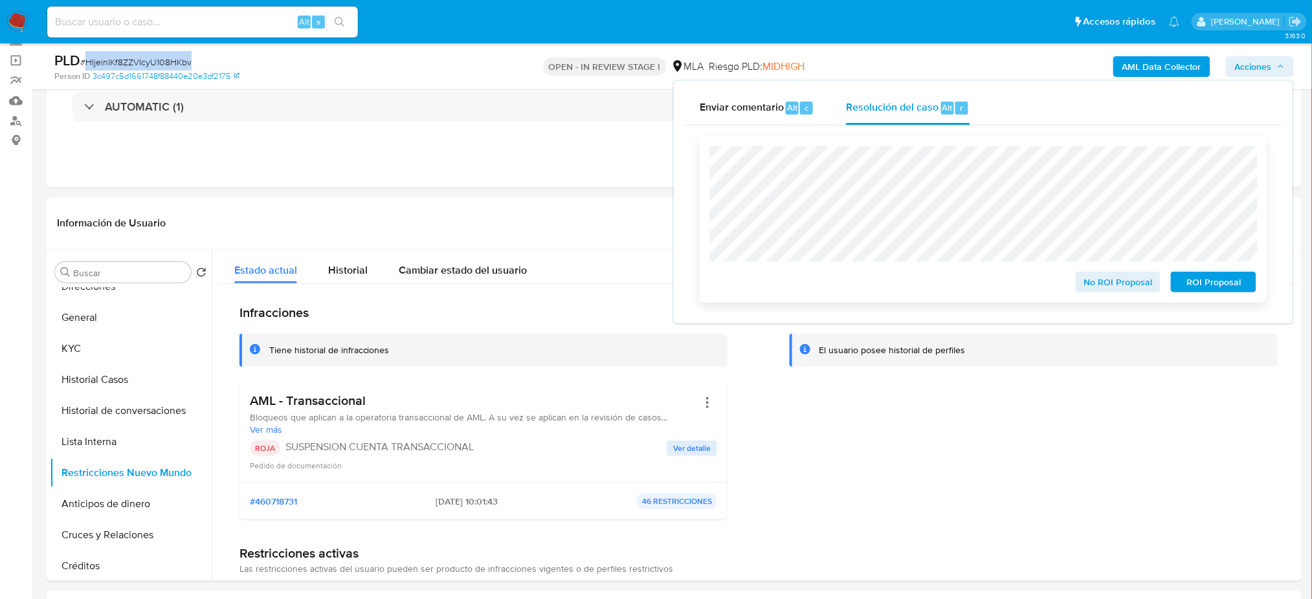
click at [1225, 276] on span "ROI Proposal" at bounding box center [1213, 282] width 67 height 18
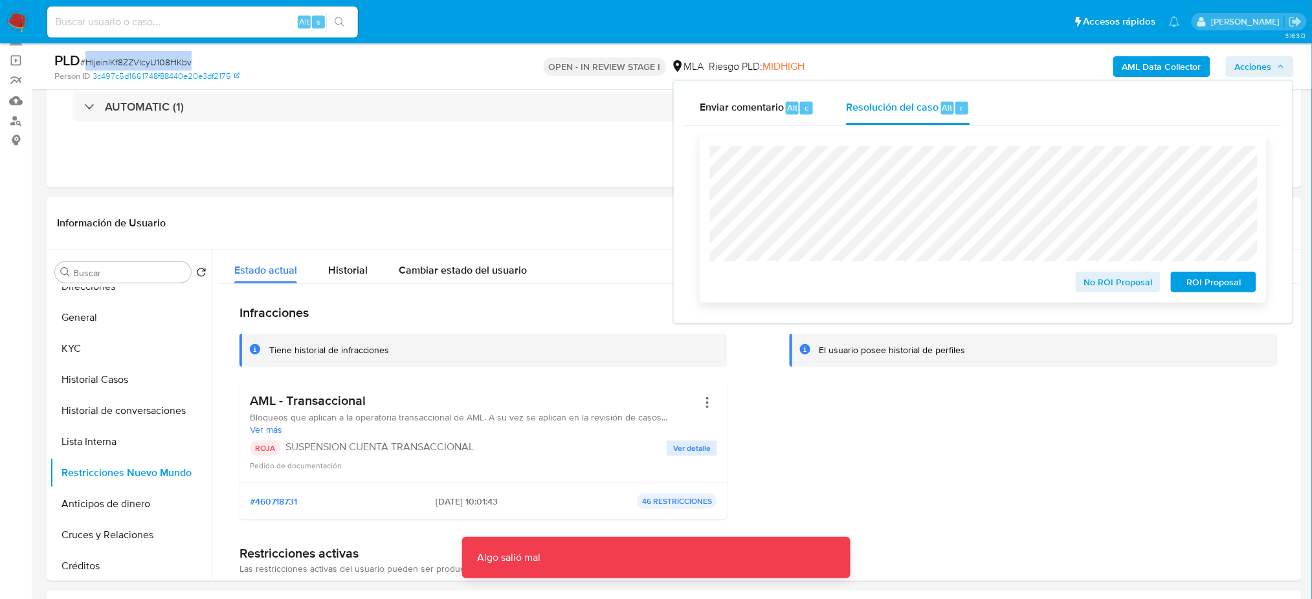
click at [1203, 284] on span "ROI Proposal" at bounding box center [1213, 282] width 67 height 18
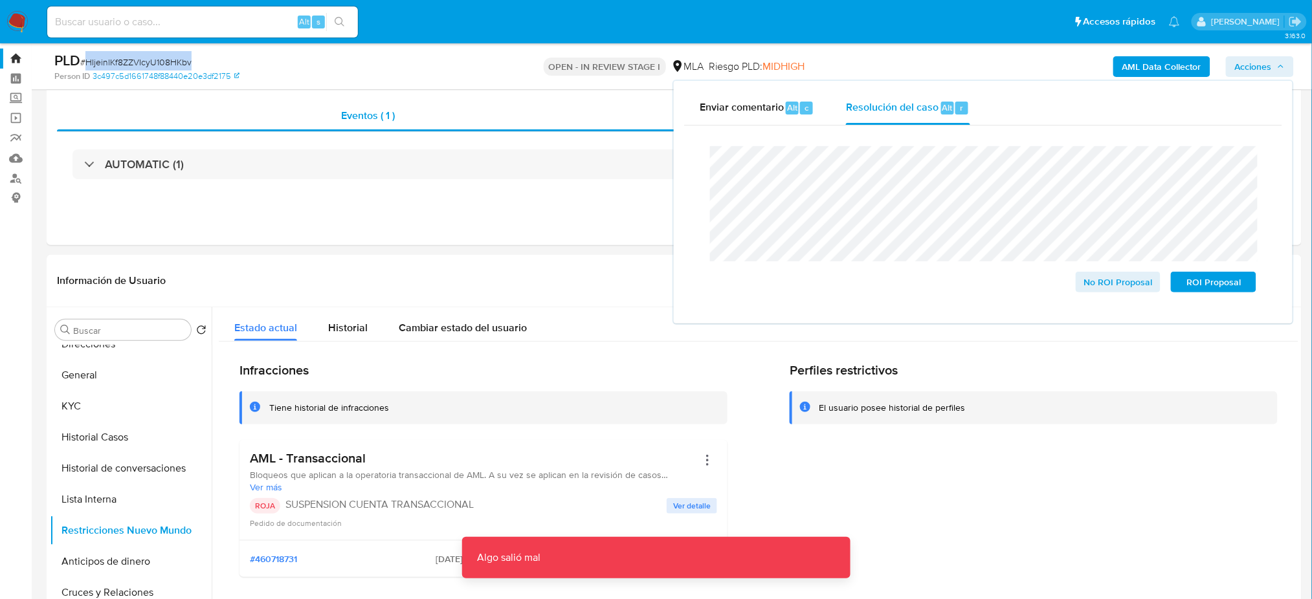
scroll to position [0, 0]
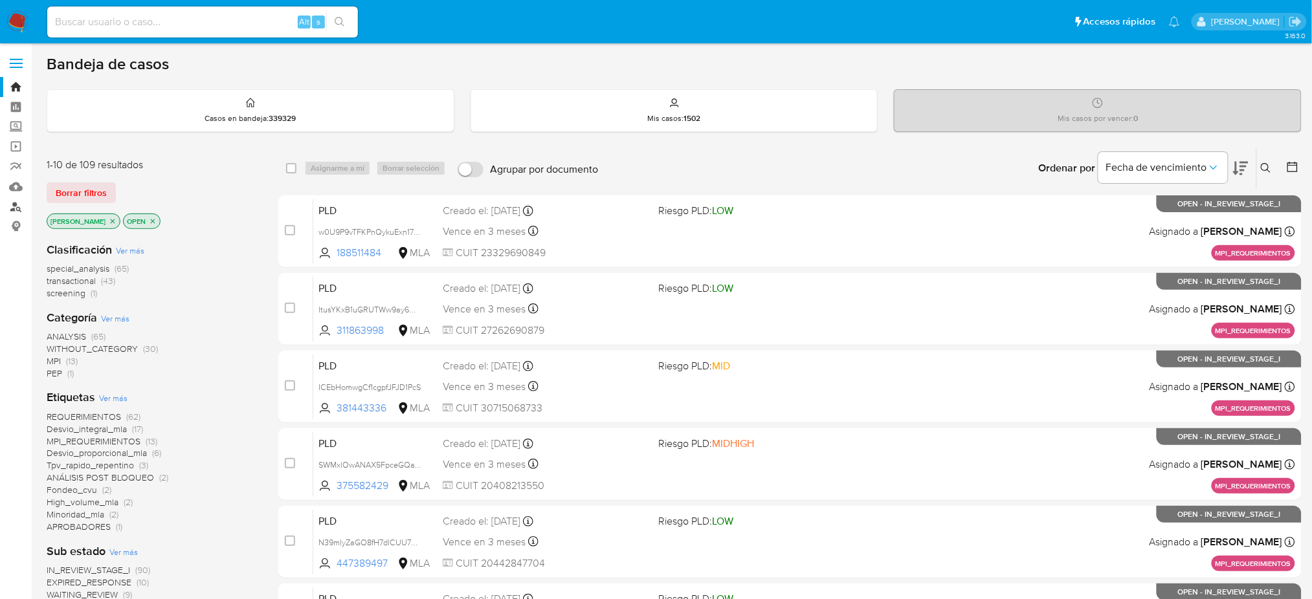
click at [11, 207] on link "Buscador de personas" at bounding box center [77, 207] width 154 height 20
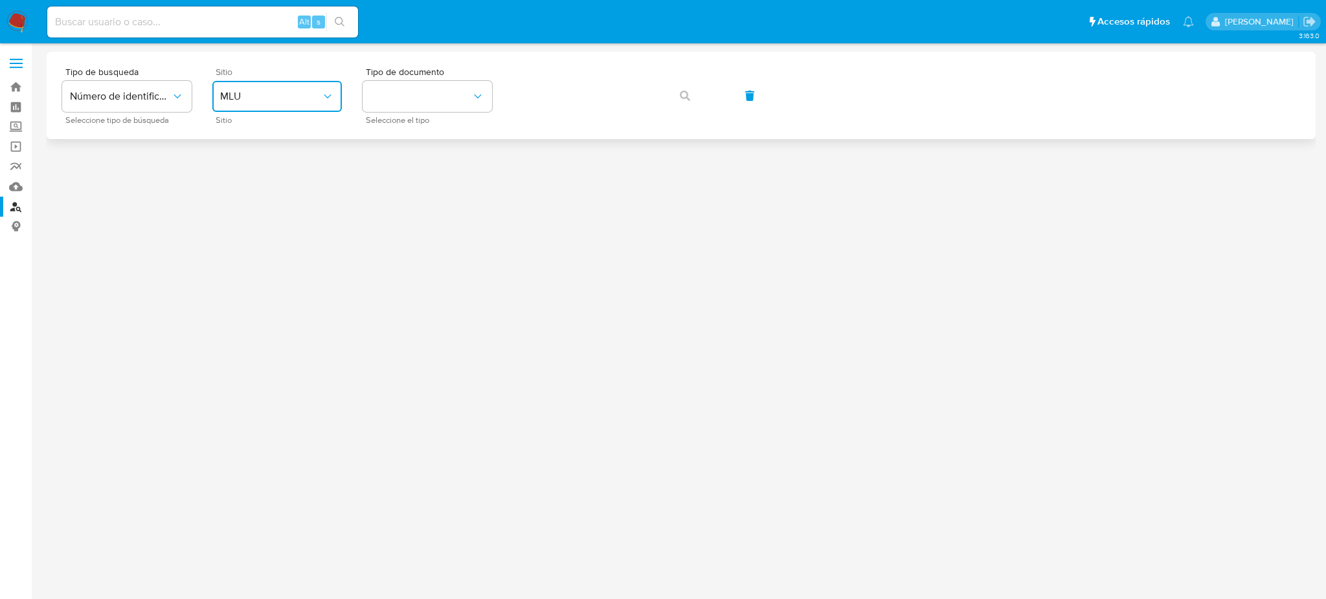
click at [273, 96] on span "MLU" at bounding box center [270, 96] width 101 height 13
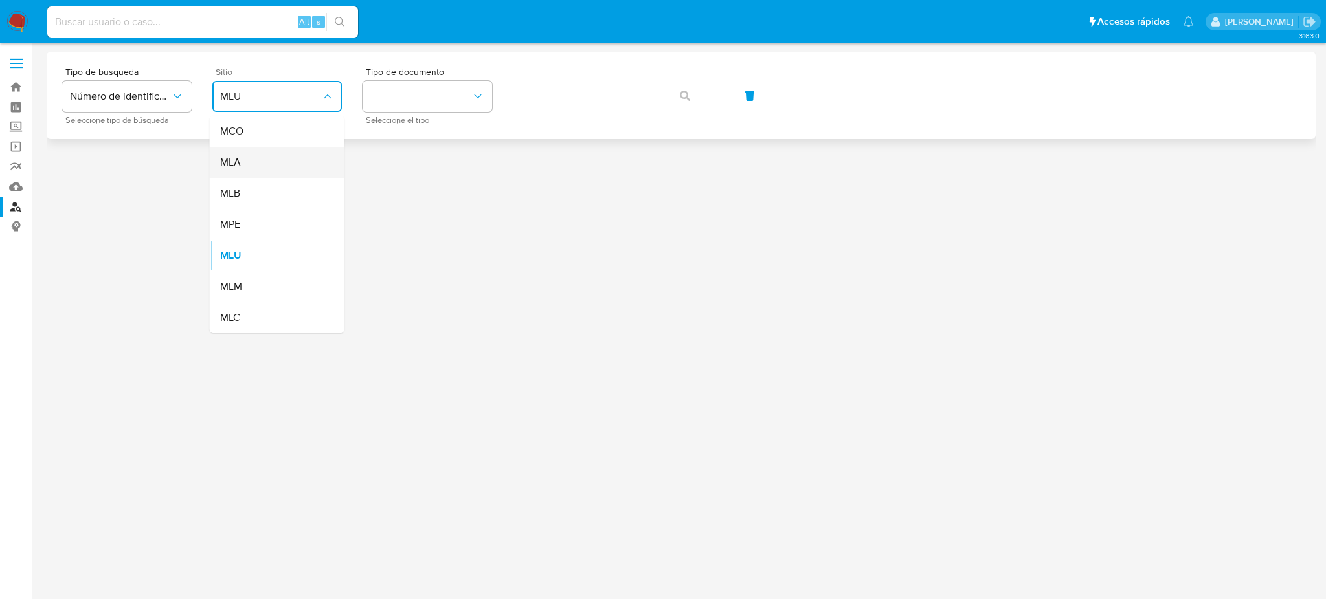
click at [274, 156] on div "MLA" at bounding box center [273, 162] width 106 height 31
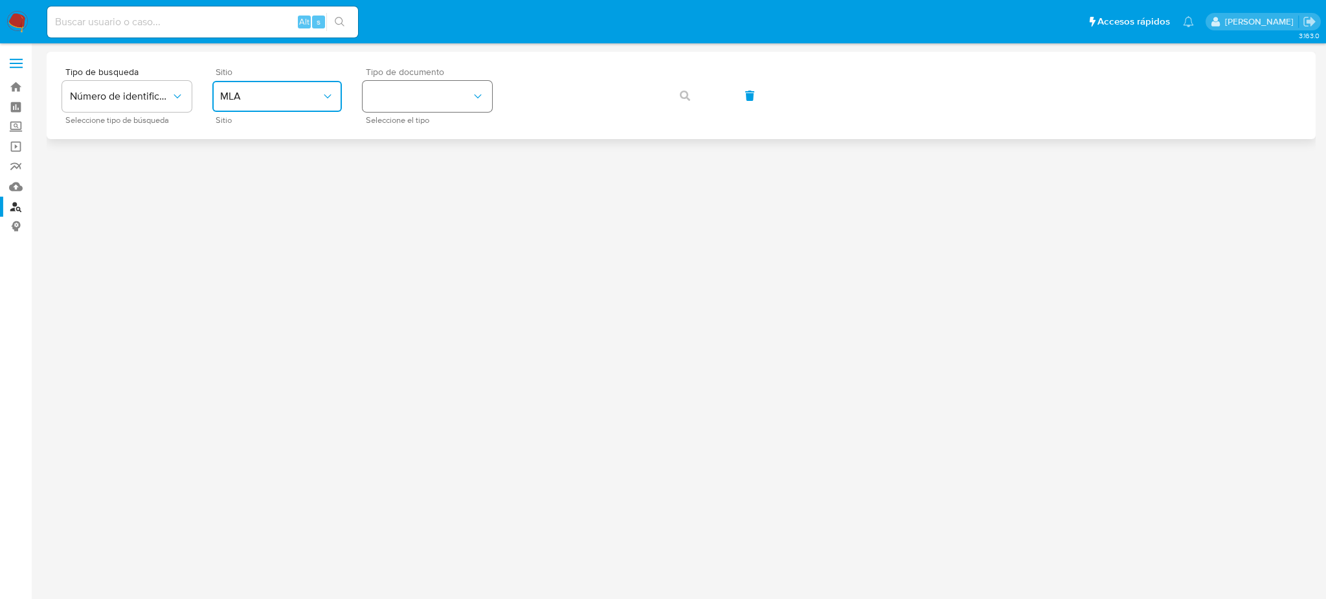
click at [418, 100] on button "identificationType" at bounding box center [427, 96] width 129 height 31
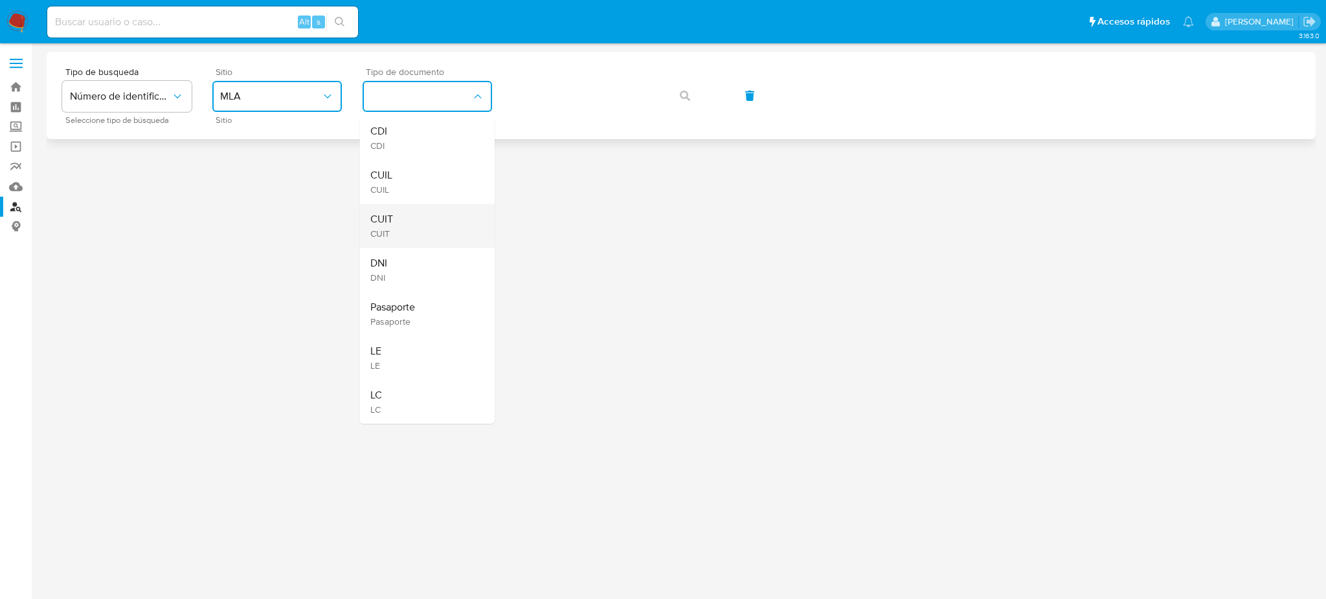
click at [426, 226] on div "CUIT CUIT" at bounding box center [423, 226] width 106 height 44
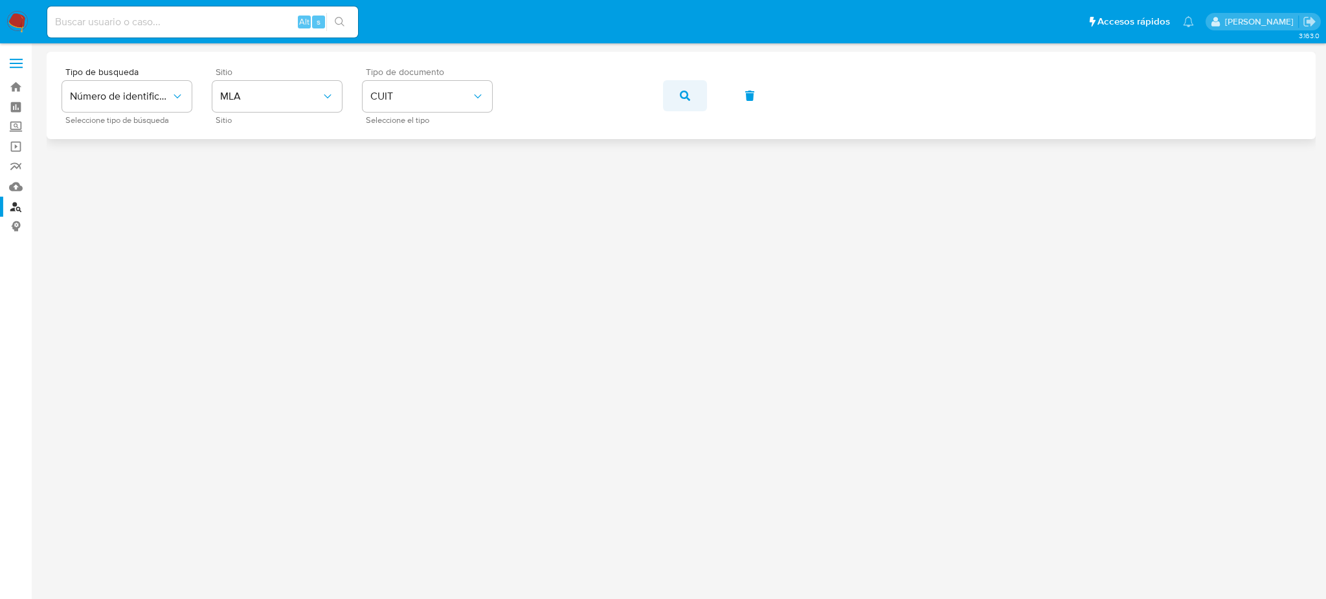
click at [677, 89] on button "button" at bounding box center [685, 95] width 44 height 31
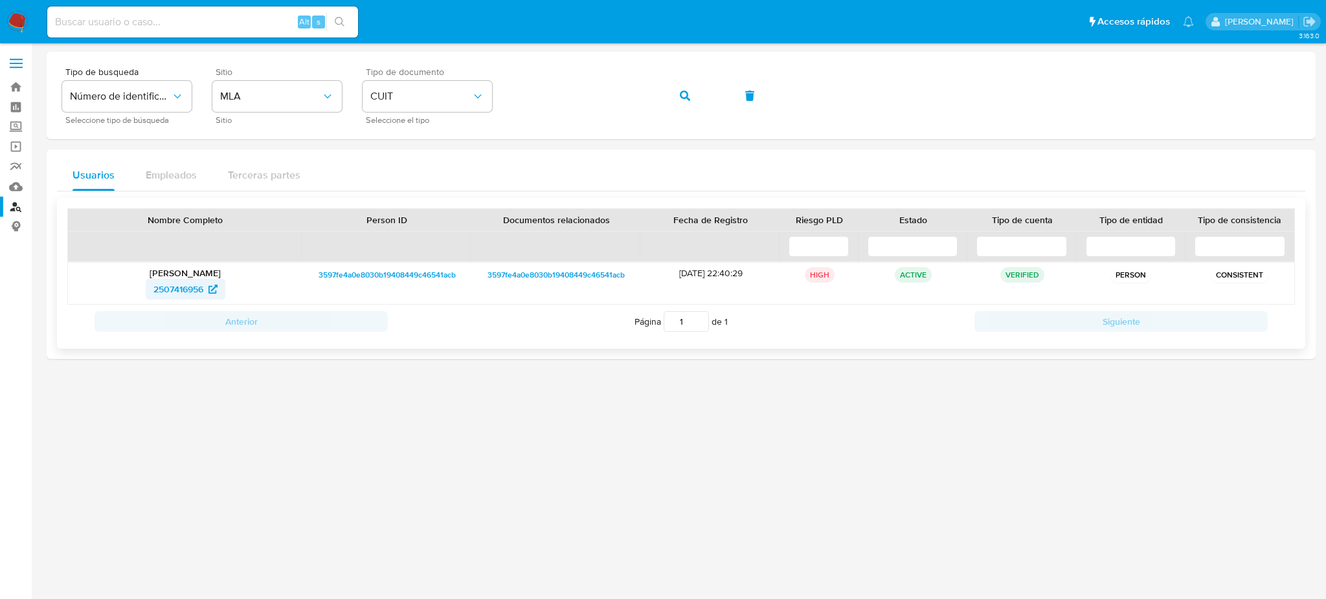
click at [164, 285] on span "2507416956" at bounding box center [178, 289] width 50 height 21
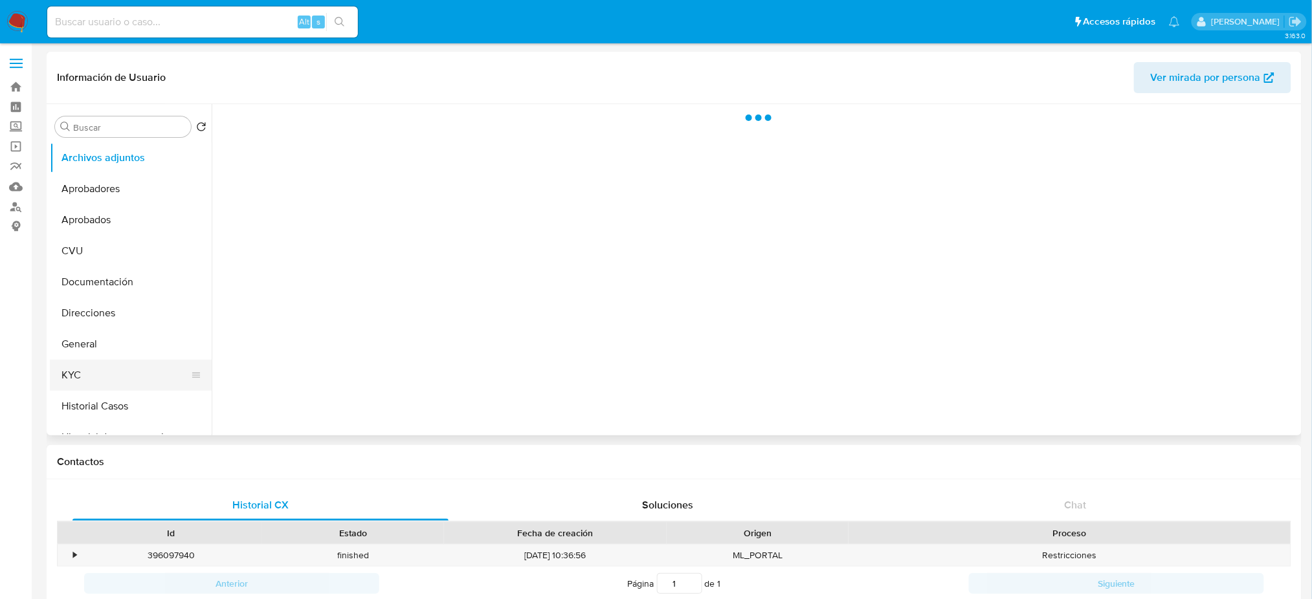
click at [95, 371] on button "KYC" at bounding box center [125, 375] width 151 height 31
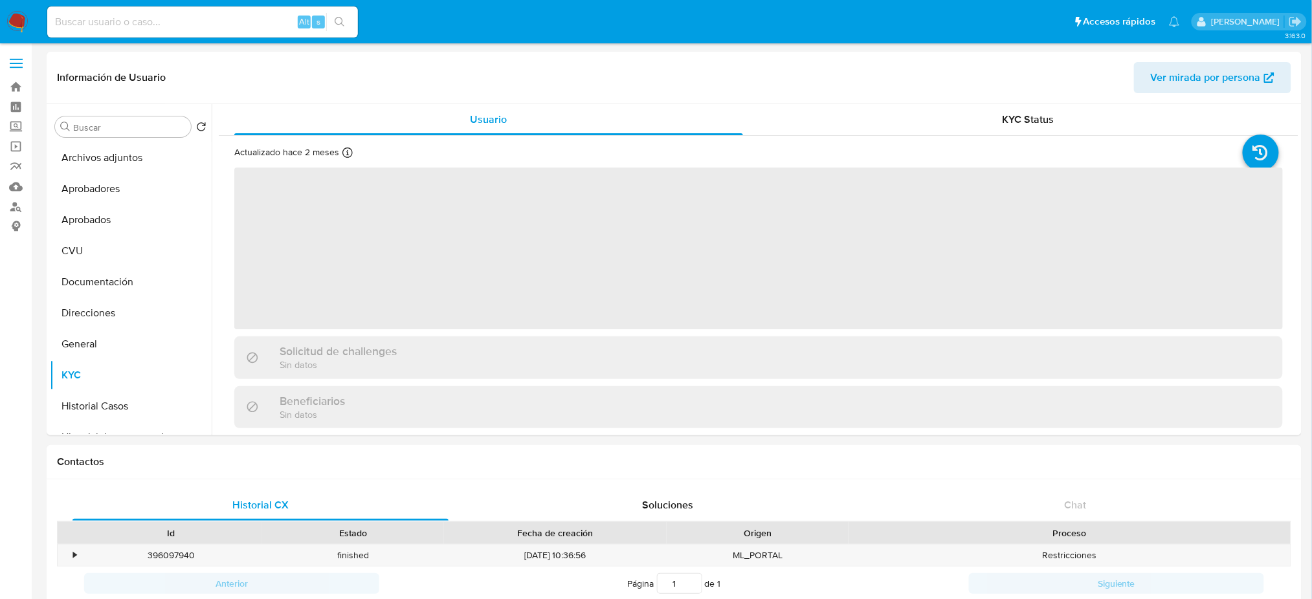
select select "10"
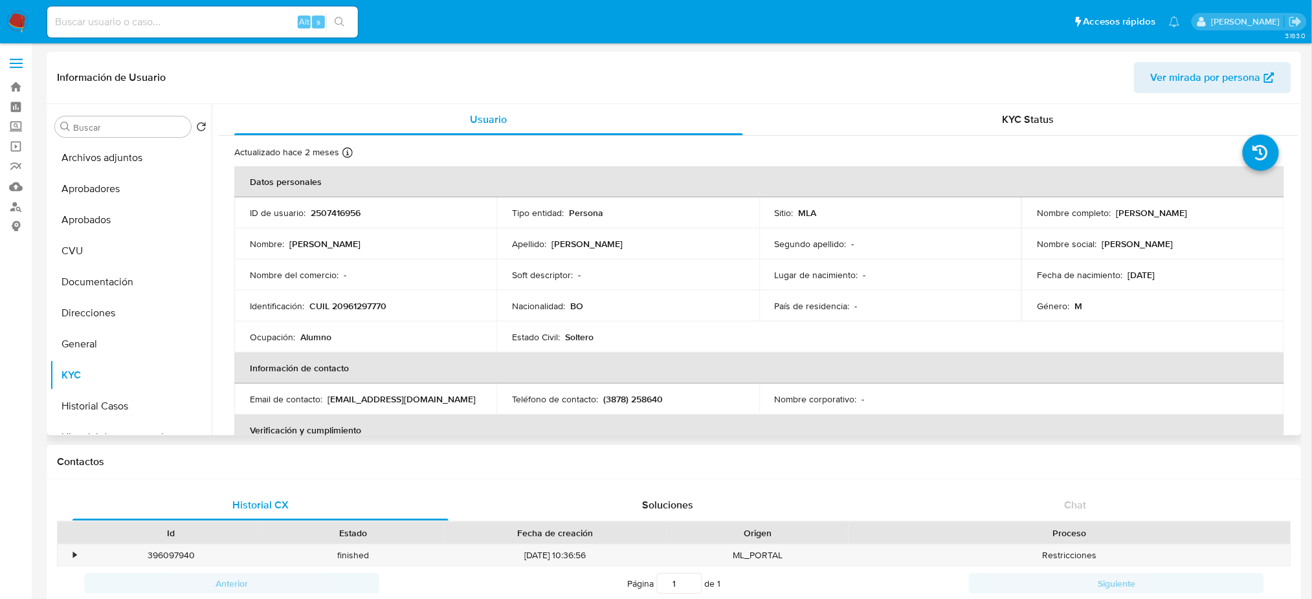
drag, startPoint x: 1159, startPoint y: 212, endPoint x: 1200, endPoint y: 212, distance: 41.4
click at [1187, 212] on p "Rolando Martinez Flores" at bounding box center [1151, 213] width 71 height 12
click at [1116, 216] on p "Rolando Martinez Flores" at bounding box center [1151, 213] width 71 height 12
click at [125, 408] on button "Historial Casos" at bounding box center [125, 406] width 151 height 31
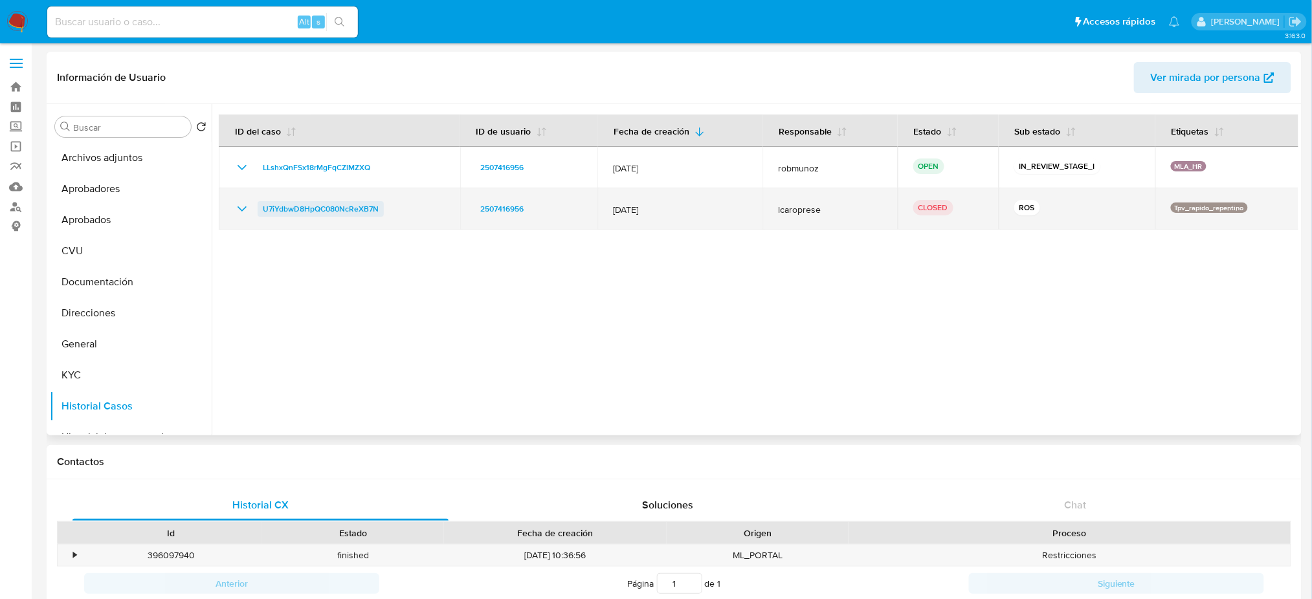
click at [299, 215] on span "U7iYdbwD8HpQC080NcReXB7N" at bounding box center [321, 209] width 116 height 16
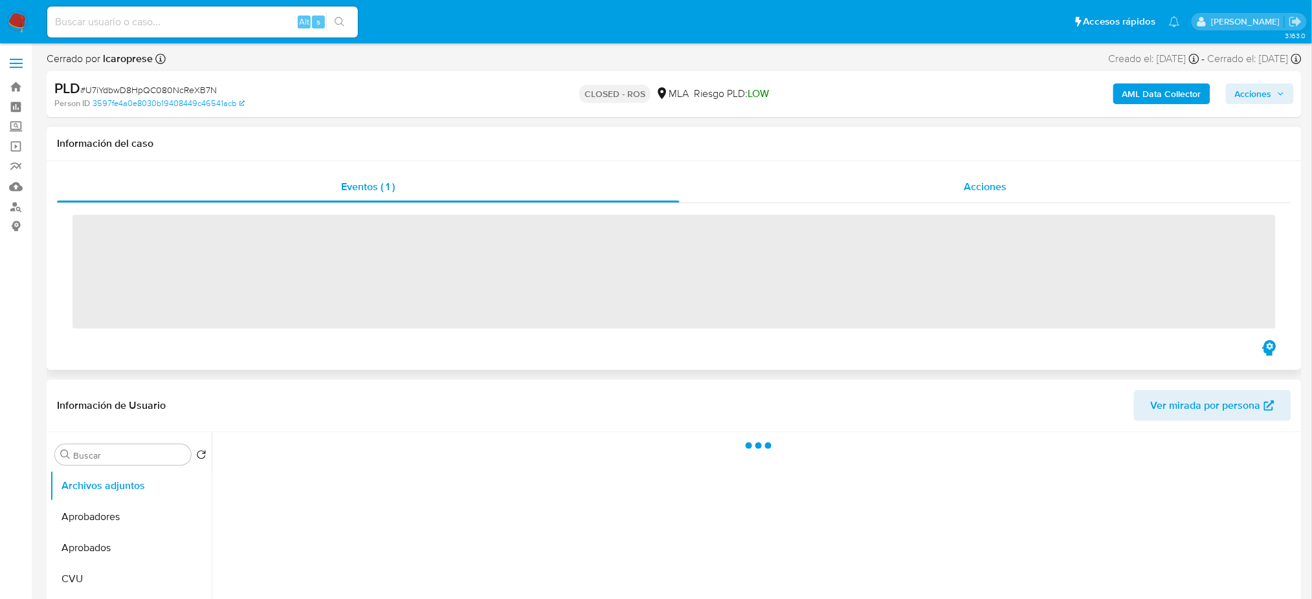
click at [1018, 188] on div "Acciones" at bounding box center [986, 187] width 612 height 31
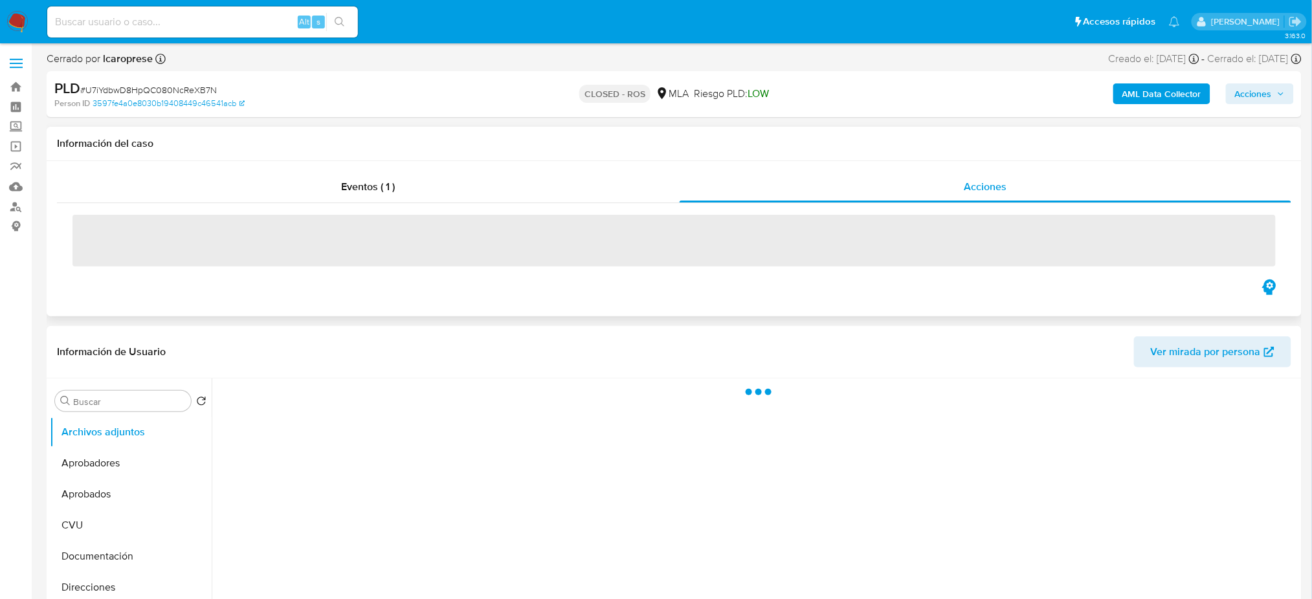
select select "10"
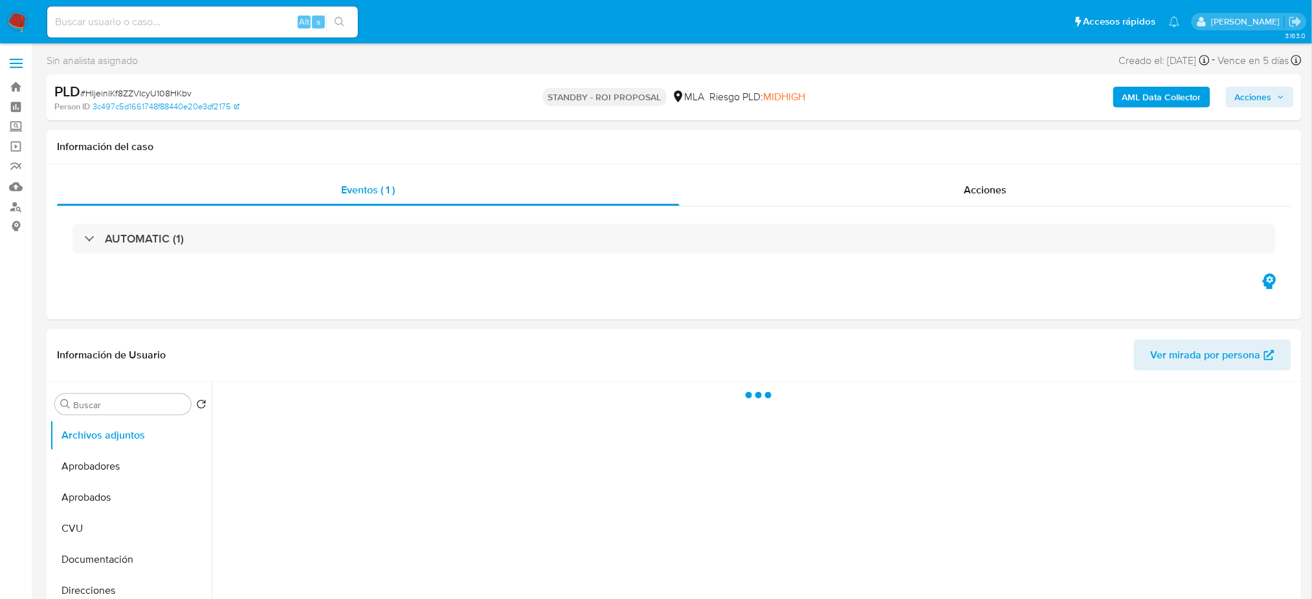
select select "10"
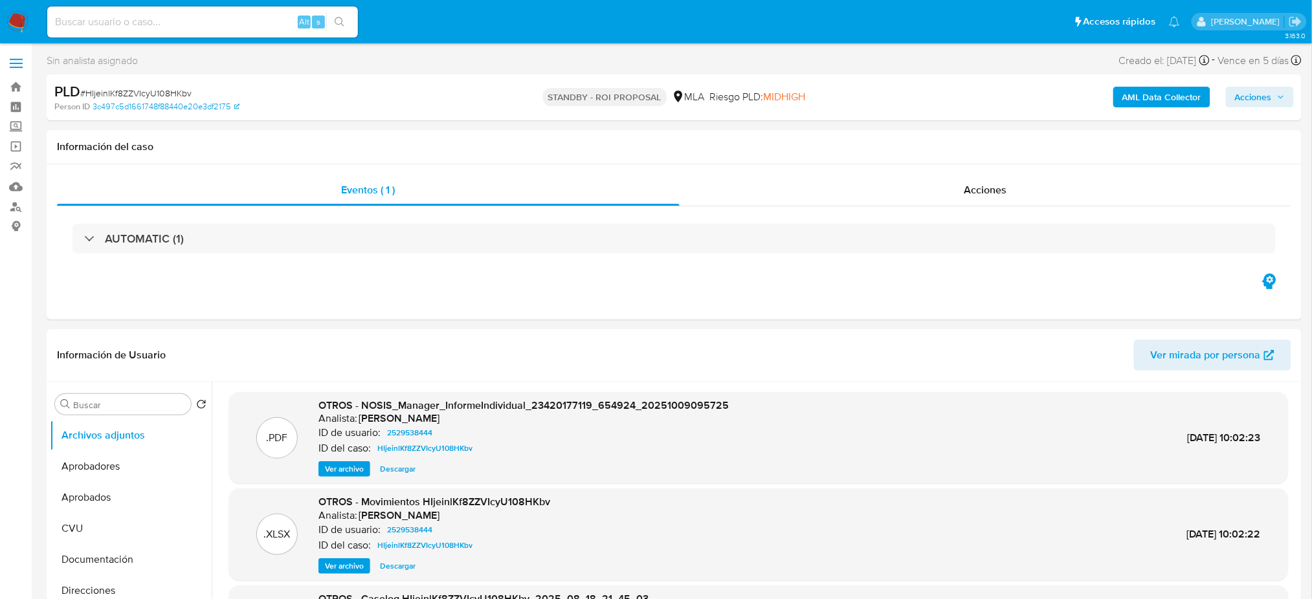
click at [135, 90] on span "# HIjeinlKf8ZZVIcyU108HKbv" at bounding box center [135, 93] width 111 height 13
click at [135, 89] on span "# HIjeinlKf8ZZVIcyU108HKbv" at bounding box center [135, 93] width 111 height 13
copy span "HIjeinlKf8ZZVIcyU108HKbv"
click at [234, 25] on input at bounding box center [202, 22] width 311 height 17
paste input "bA4DIvQU1uuUK2ahhKFAJCpy"
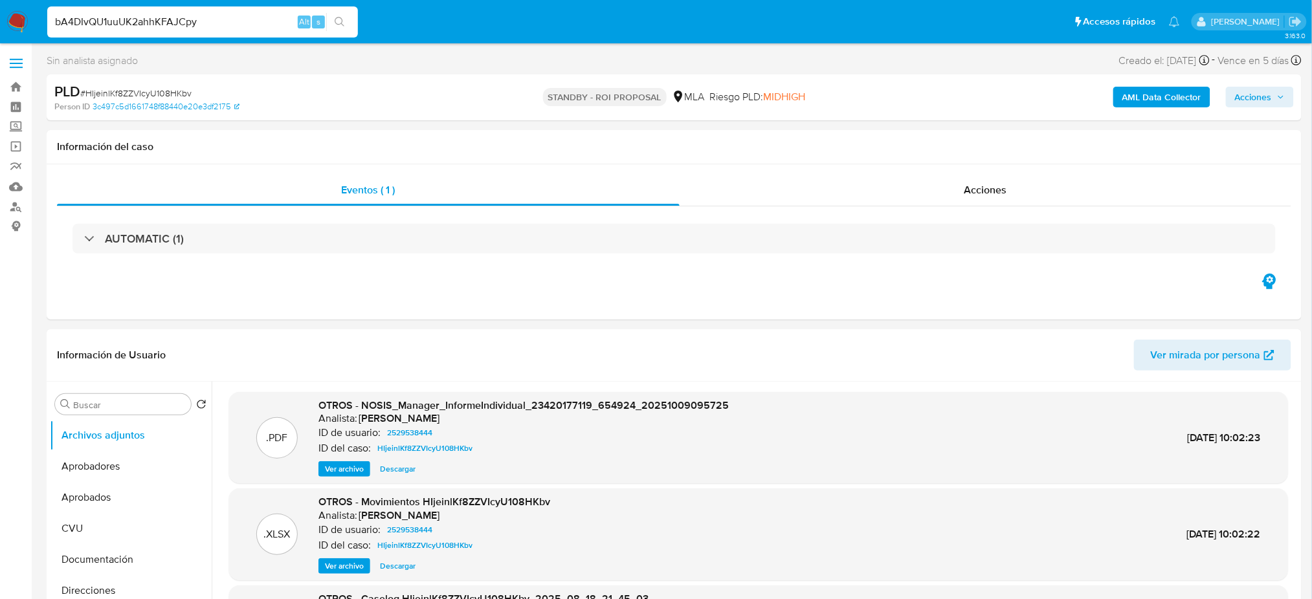
type input "bA4DIvQU1uuUK2ahhKFAJCpy"
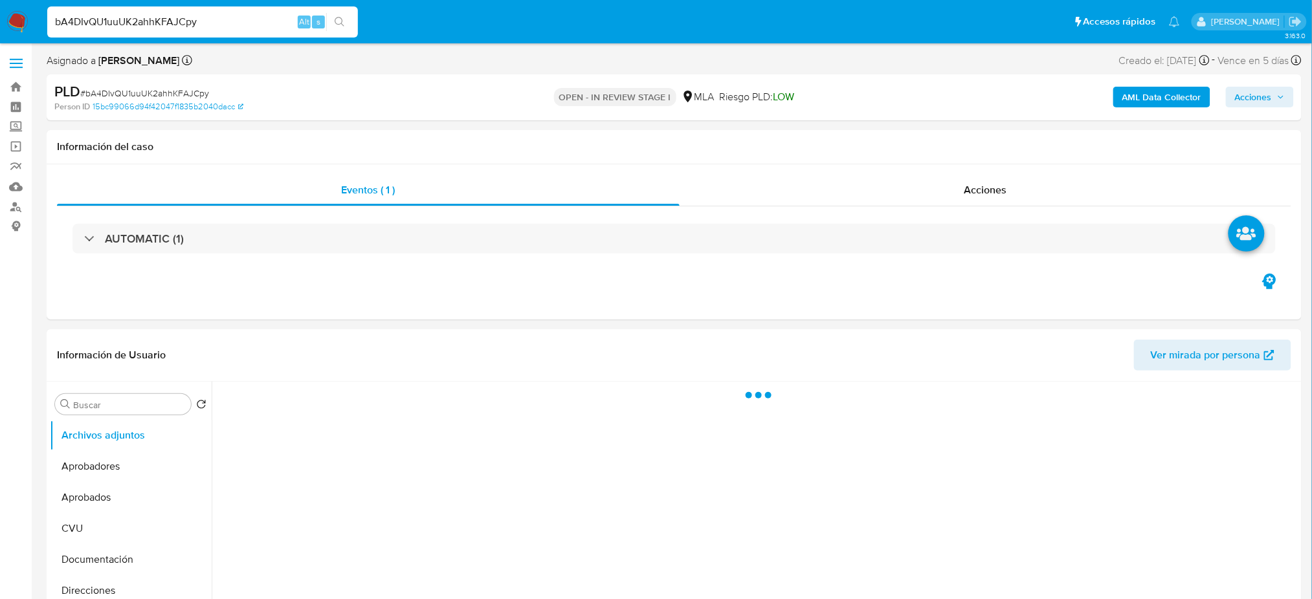
select select "10"
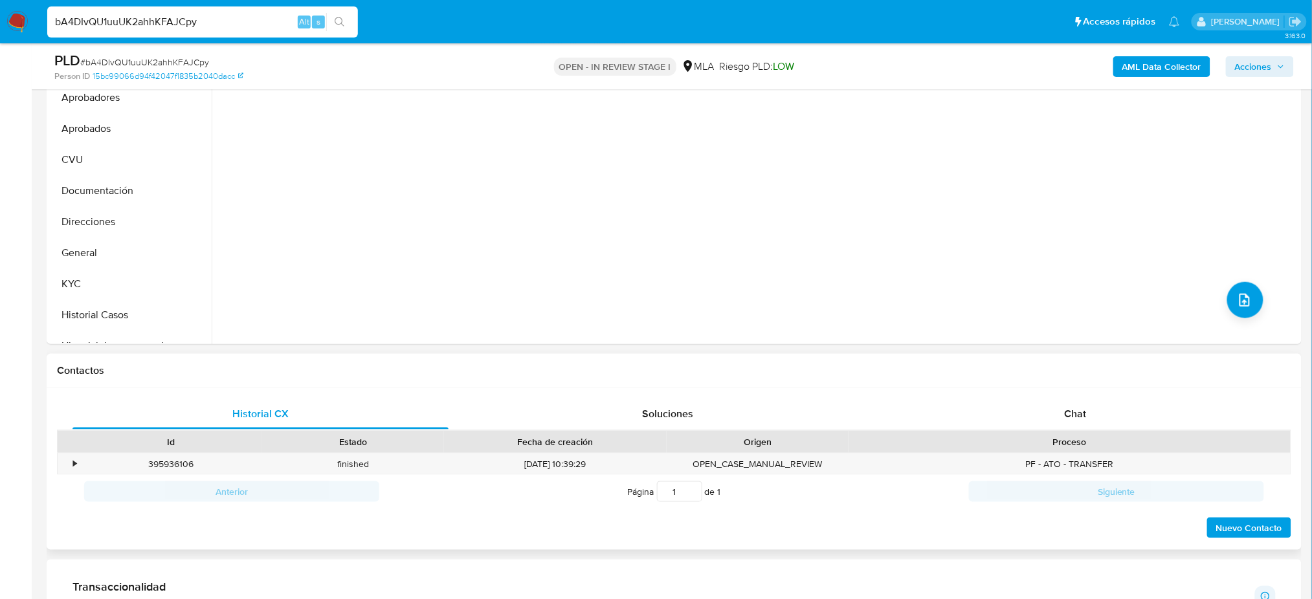
scroll to position [345, 0]
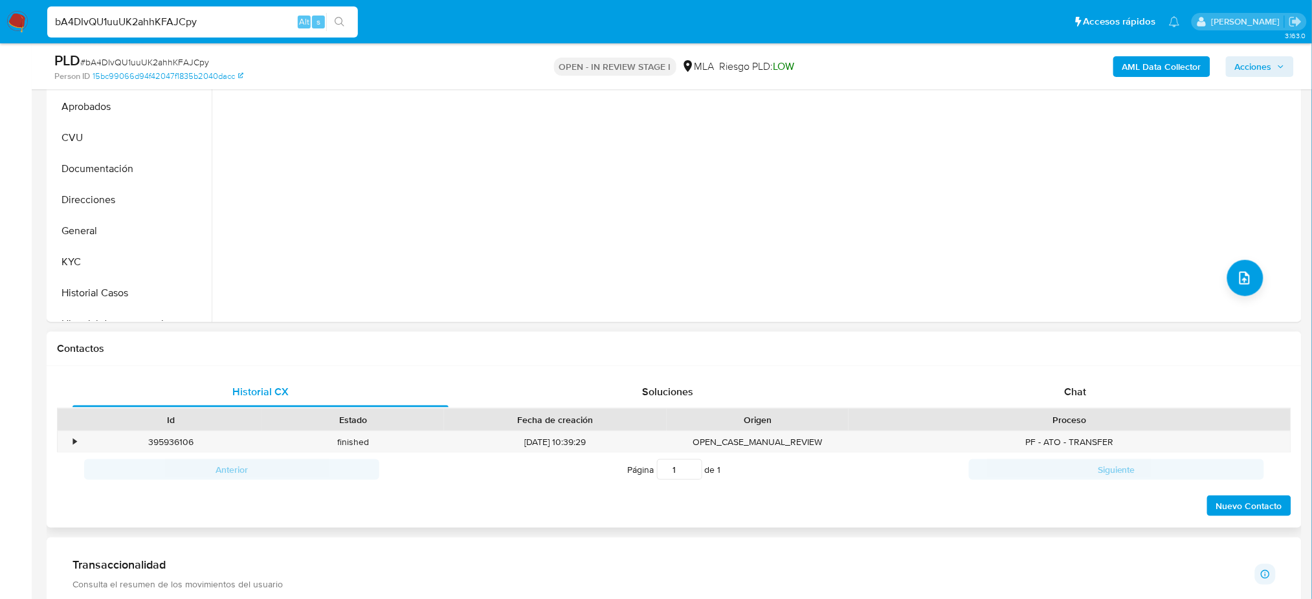
click at [1108, 410] on div "Proceso" at bounding box center [1070, 420] width 442 height 22
click at [1049, 402] on div "Chat" at bounding box center [1076, 392] width 376 height 31
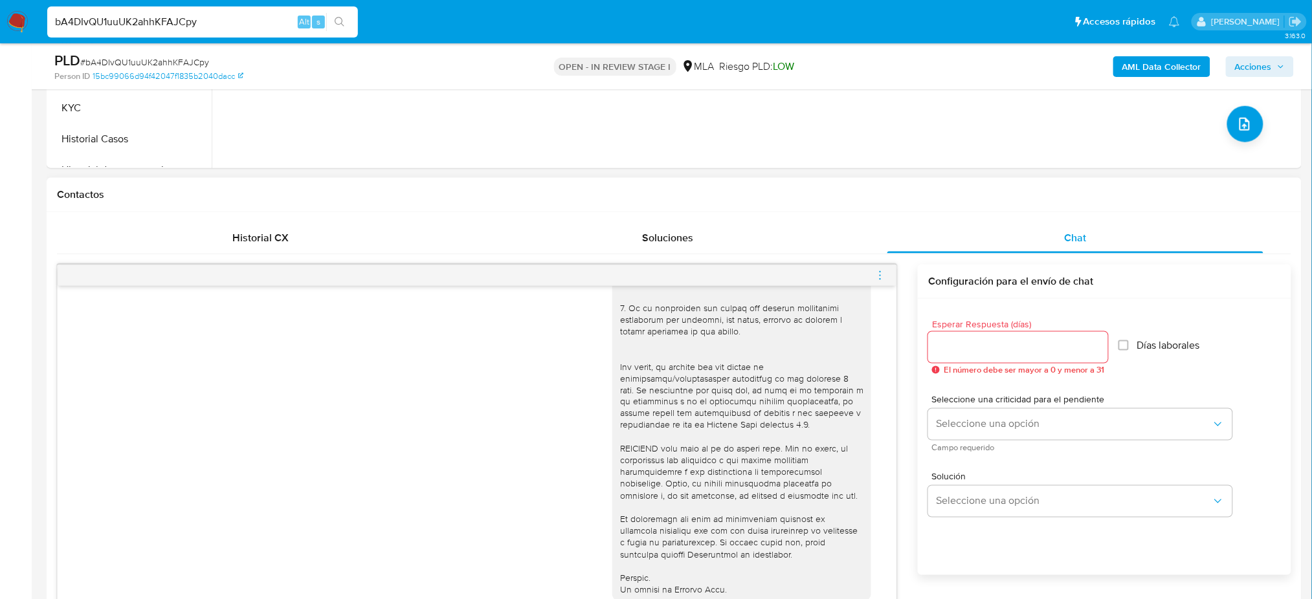
scroll to position [172, 0]
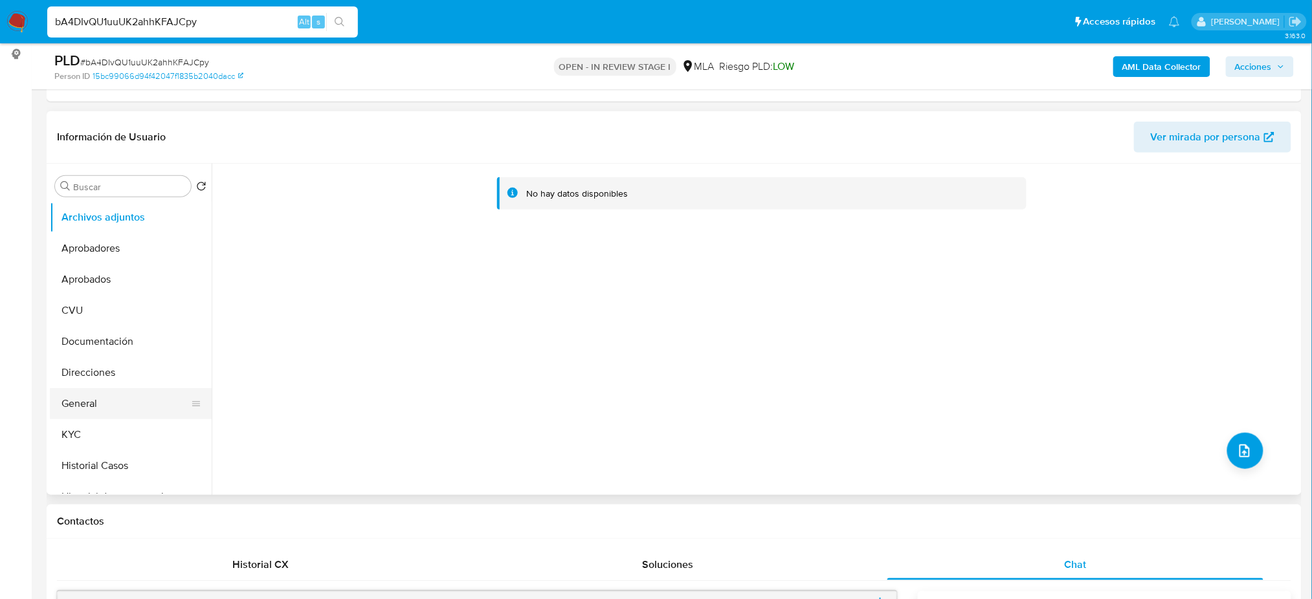
click at [77, 412] on button "General" at bounding box center [125, 403] width 151 height 31
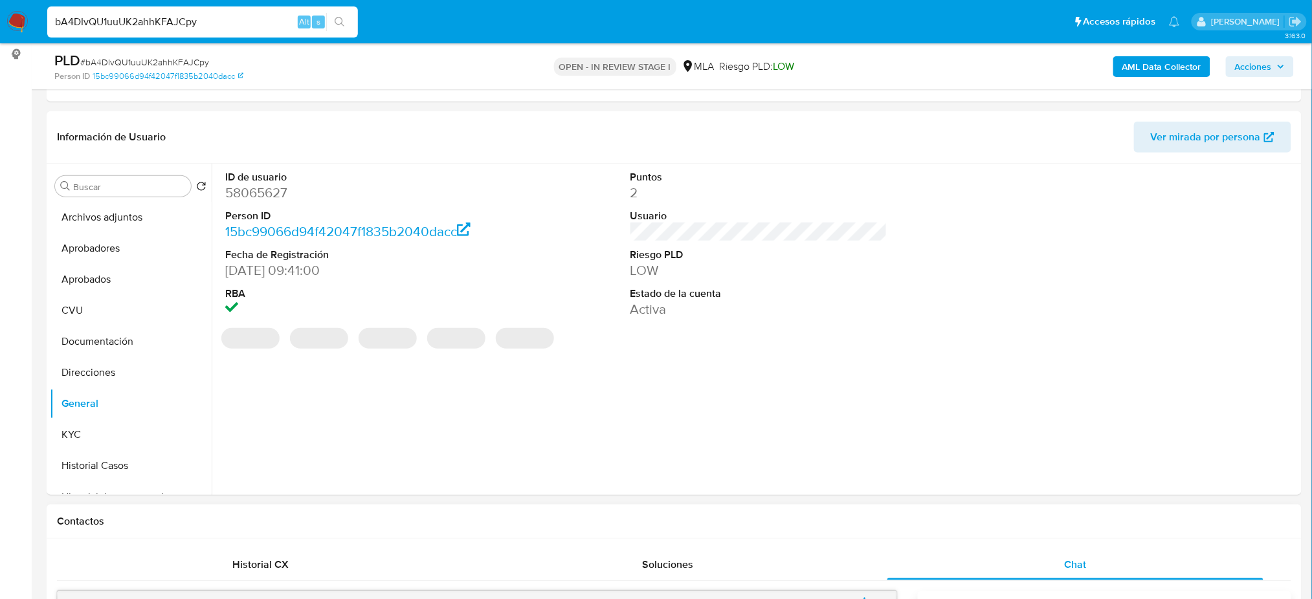
click at [264, 194] on dd "58065627" at bounding box center [353, 193] width 257 height 18
copy dd "58065627"
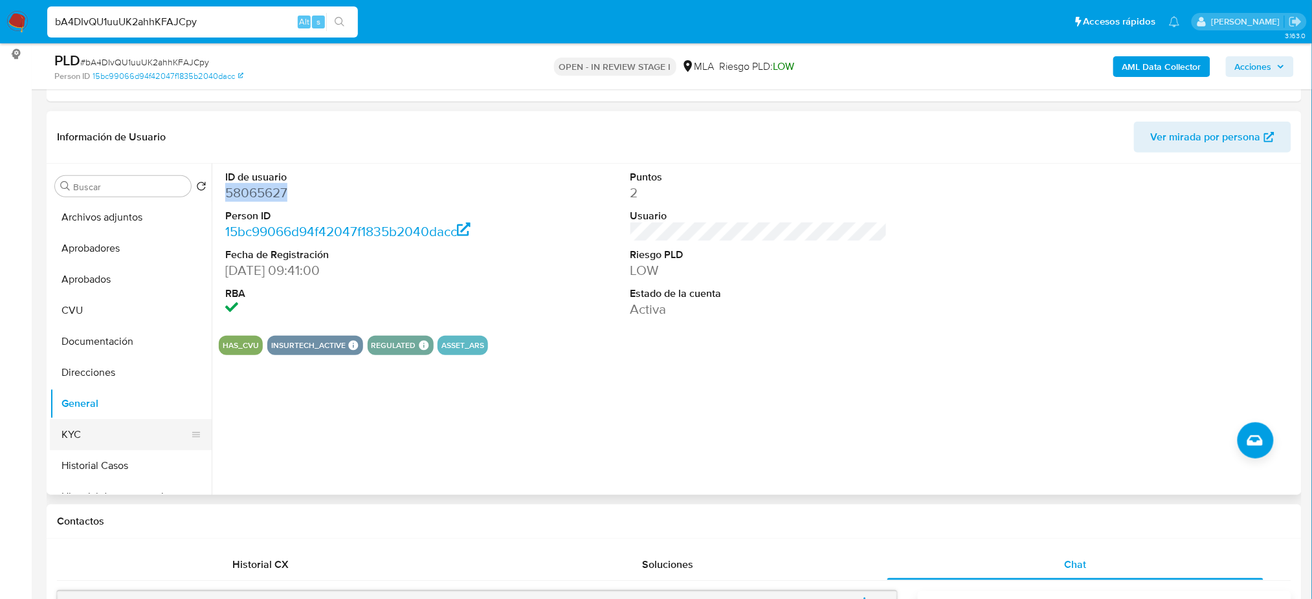
click at [123, 434] on button "KYC" at bounding box center [125, 434] width 151 height 31
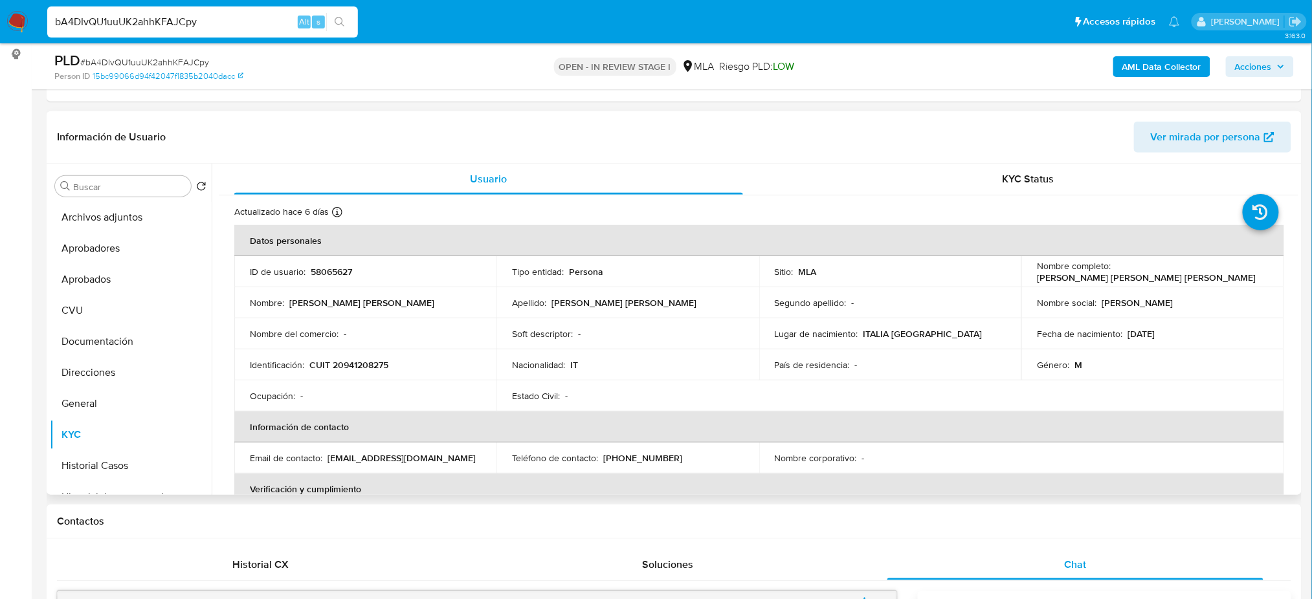
click at [359, 361] on p "CUIT 20941208275" at bounding box center [348, 365] width 79 height 12
copy p "20941208275"
click at [376, 363] on p "CUIT 20941208275" at bounding box center [348, 365] width 79 height 12
click at [344, 366] on p "CUIT 20941208275" at bounding box center [348, 365] width 79 height 12
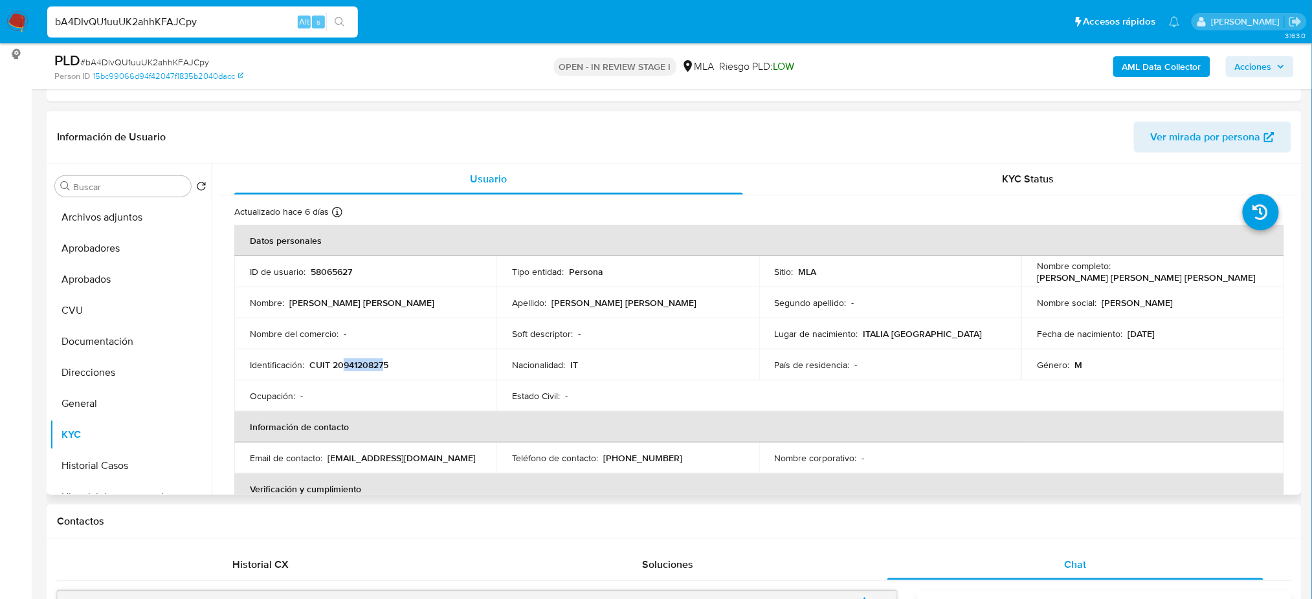
drag, startPoint x: 344, startPoint y: 363, endPoint x: 384, endPoint y: 363, distance: 40.1
click at [384, 363] on p "CUIT 20941208275" at bounding box center [348, 365] width 79 height 12
copy p "94120827"
click at [116, 56] on span "# bA4DIvQU1uuUK2ahhKFAJCpy" at bounding box center [144, 62] width 129 height 13
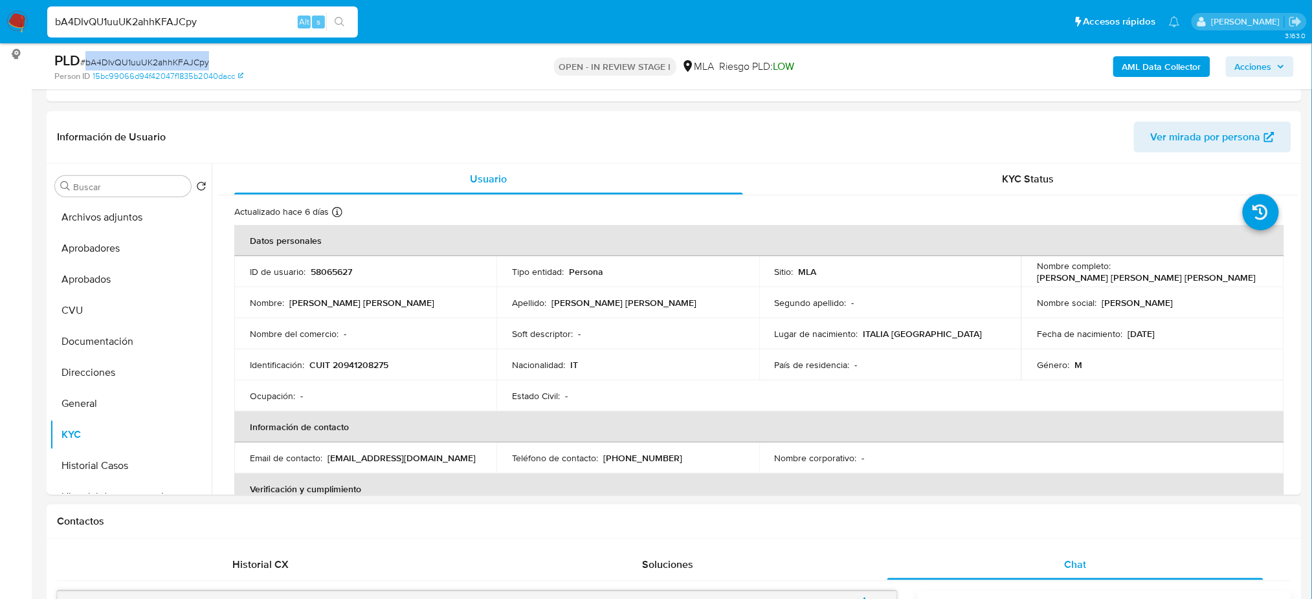
copy span "bA4DIvQU1uuUK2ahhKFAJCpy"
click at [353, 369] on p "CUIT 20941208275" at bounding box center [348, 365] width 79 height 12
copy p "20941208275"
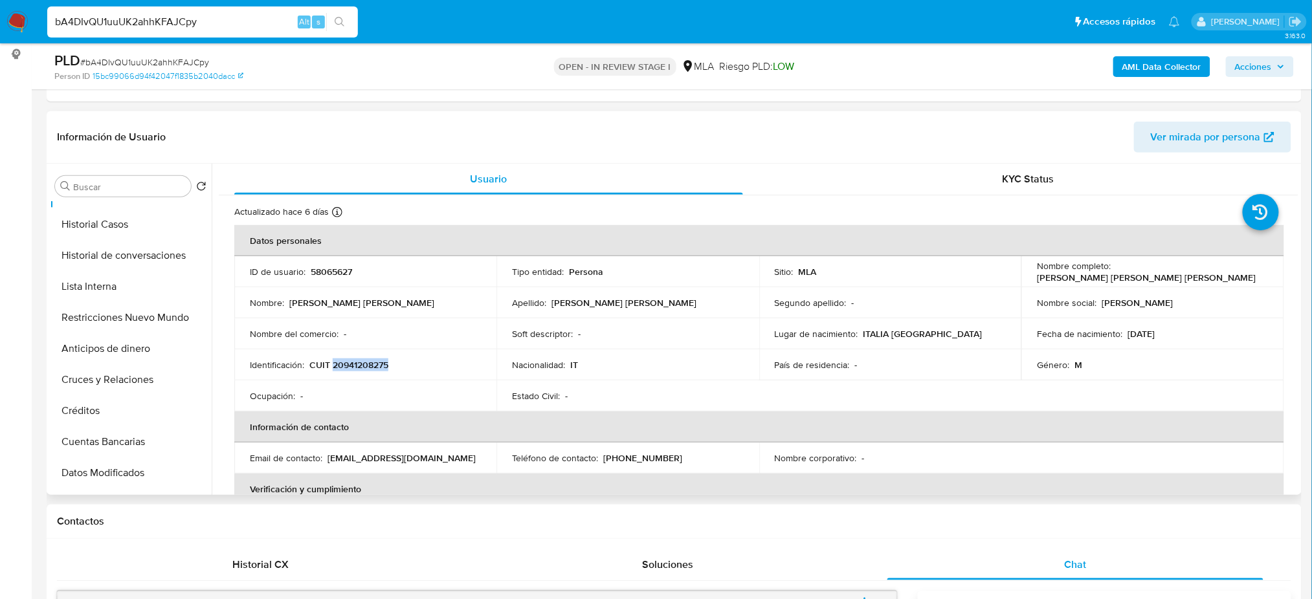
scroll to position [0, 0]
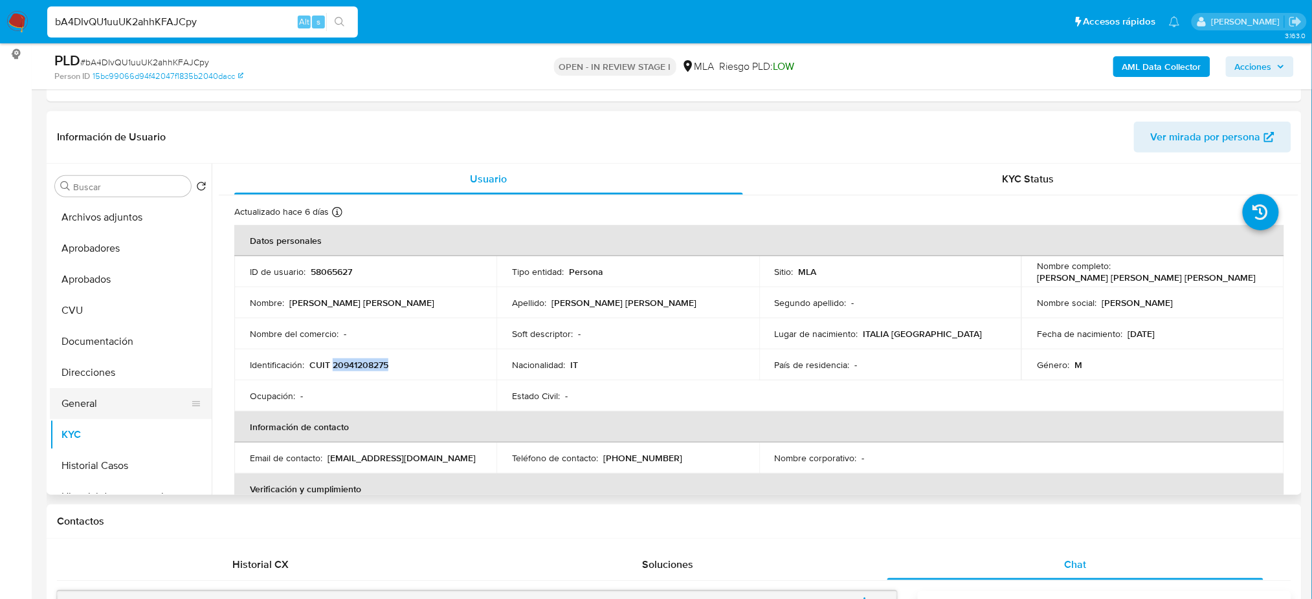
click at [116, 401] on button "General" at bounding box center [125, 403] width 151 height 31
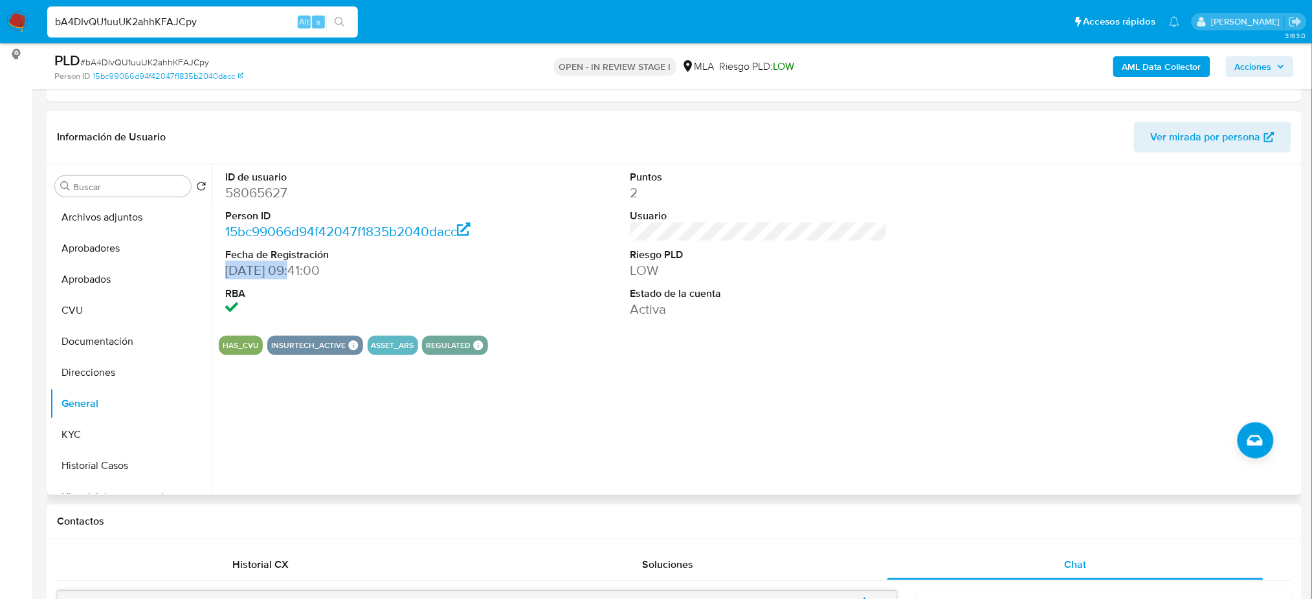
drag, startPoint x: 227, startPoint y: 274, endPoint x: 293, endPoint y: 276, distance: 66.7
click at [293, 276] on dd "[DATE] 09:41:00" at bounding box center [353, 271] width 257 height 18
copy dd "[DATE]"
drag, startPoint x: 95, startPoint y: 355, endPoint x: 89, endPoint y: 321, distance: 34.8
click at [95, 355] on button "Documentación" at bounding box center [131, 341] width 162 height 31
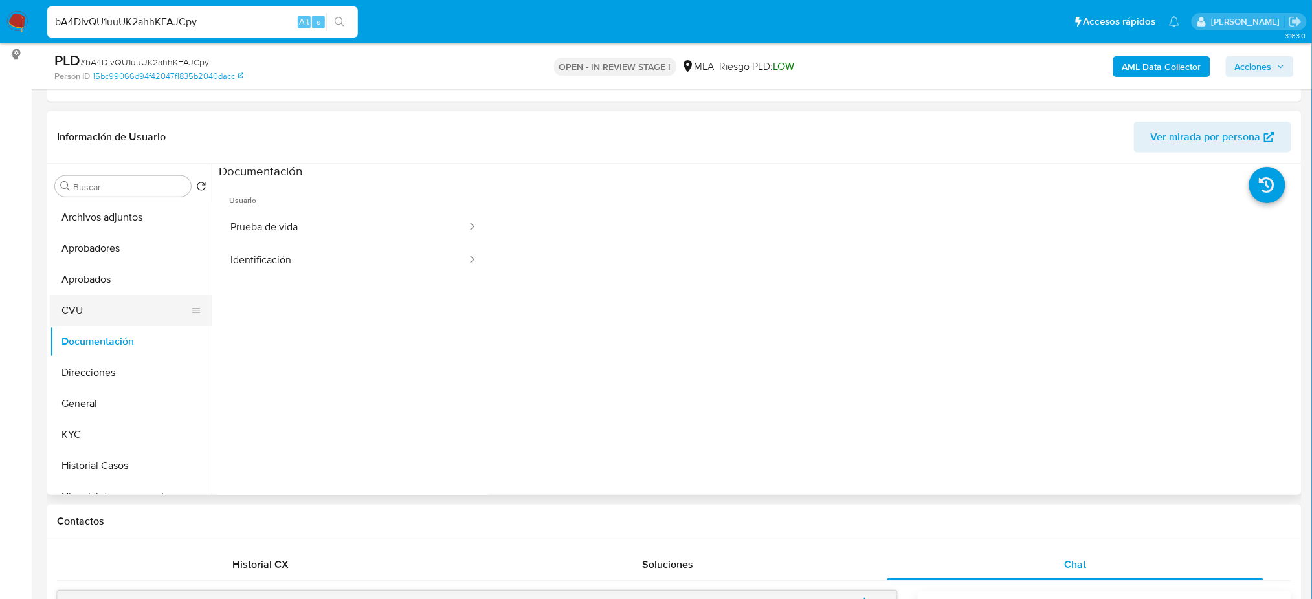
click at [87, 320] on button "CVU" at bounding box center [125, 310] width 151 height 31
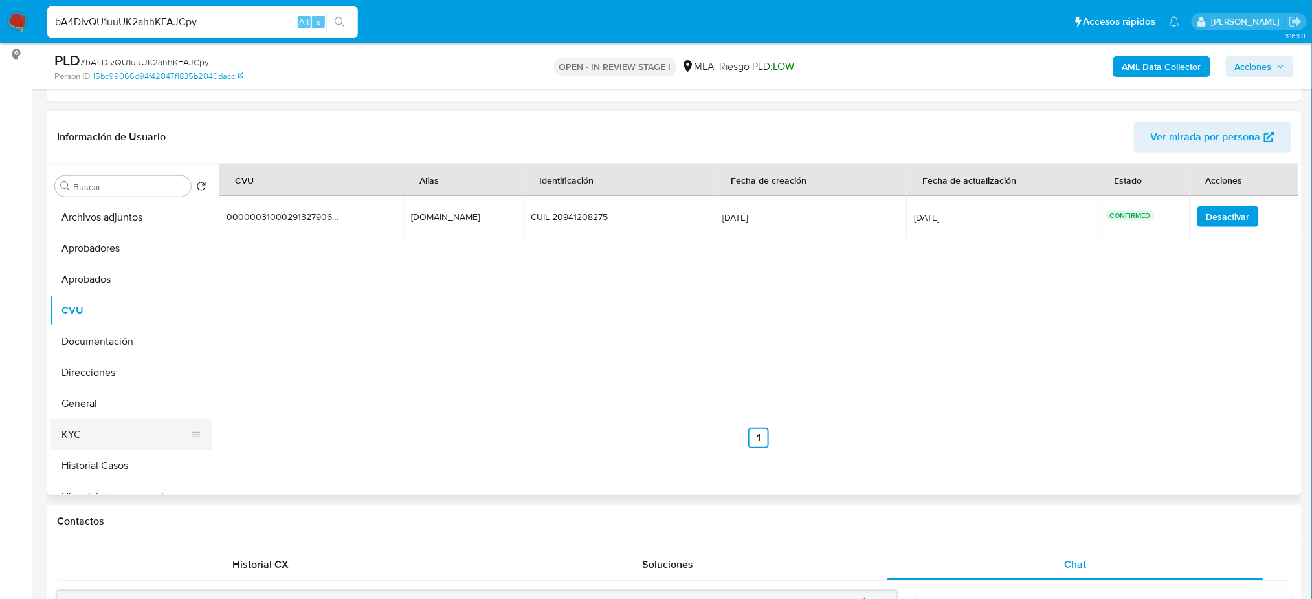
click at [93, 438] on button "KYC" at bounding box center [125, 434] width 151 height 31
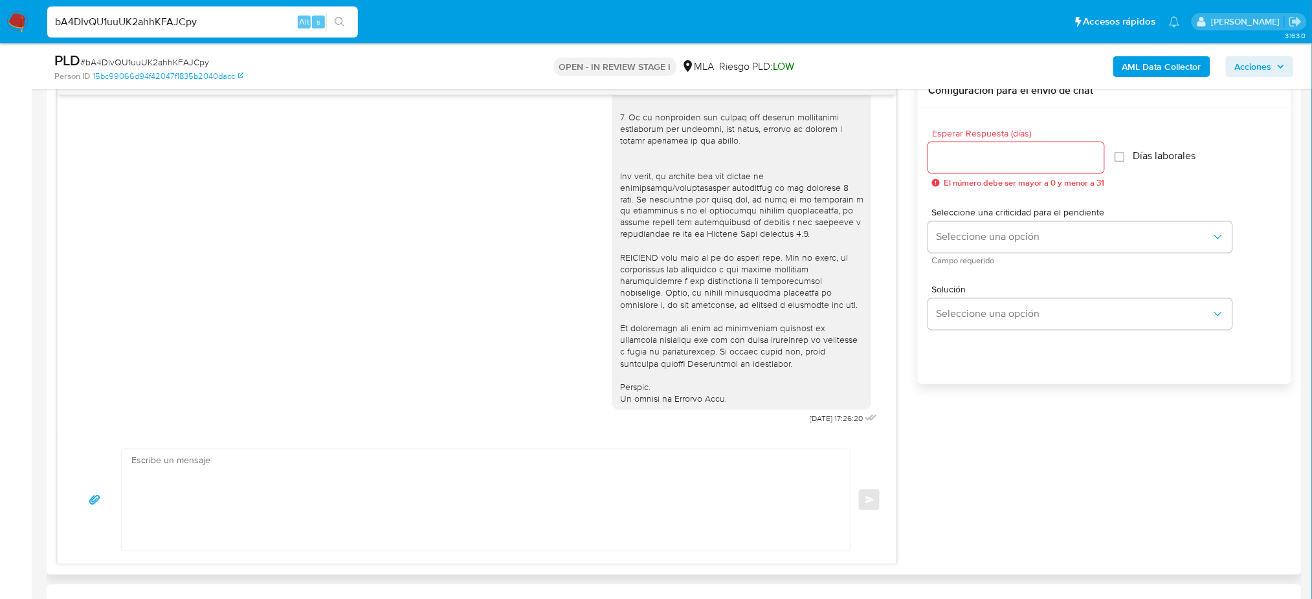
scroll to position [405, 0]
drag, startPoint x: 779, startPoint y: 423, endPoint x: 820, endPoint y: 431, distance: 41.5
click at [820, 431] on div "[DATE] 17:26:20" at bounding box center [477, 265] width 839 height 341
copy span "[DATE]"
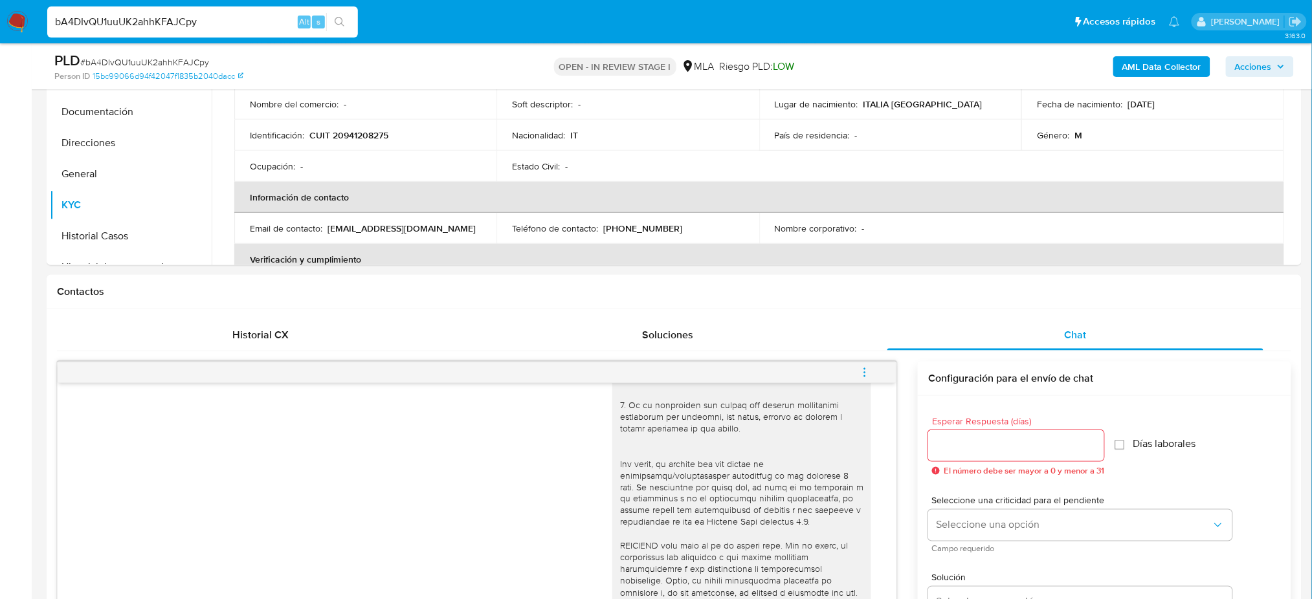
scroll to position [172, 0]
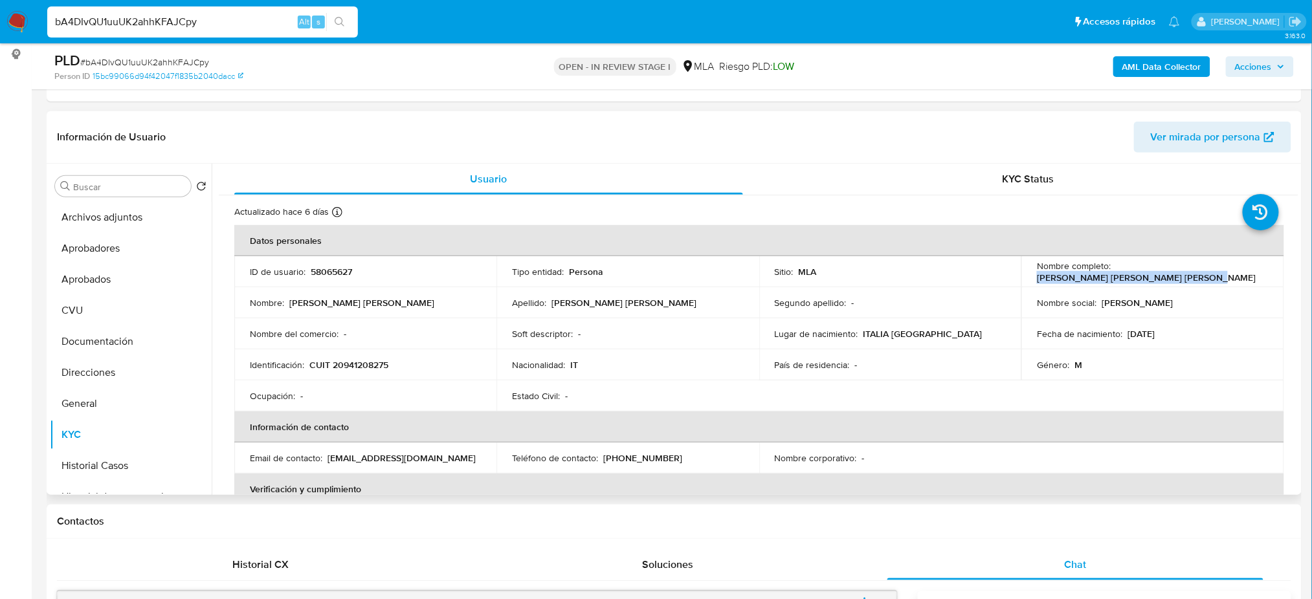
drag, startPoint x: 1033, startPoint y: 279, endPoint x: 1199, endPoint y: 276, distance: 165.7
click at [1199, 276] on div "Nombre completo : [PERSON_NAME] [PERSON_NAME] [PERSON_NAME]" at bounding box center [1152, 271] width 231 height 23
copy p "[PERSON_NAME] [PERSON_NAME] [PERSON_NAME]"
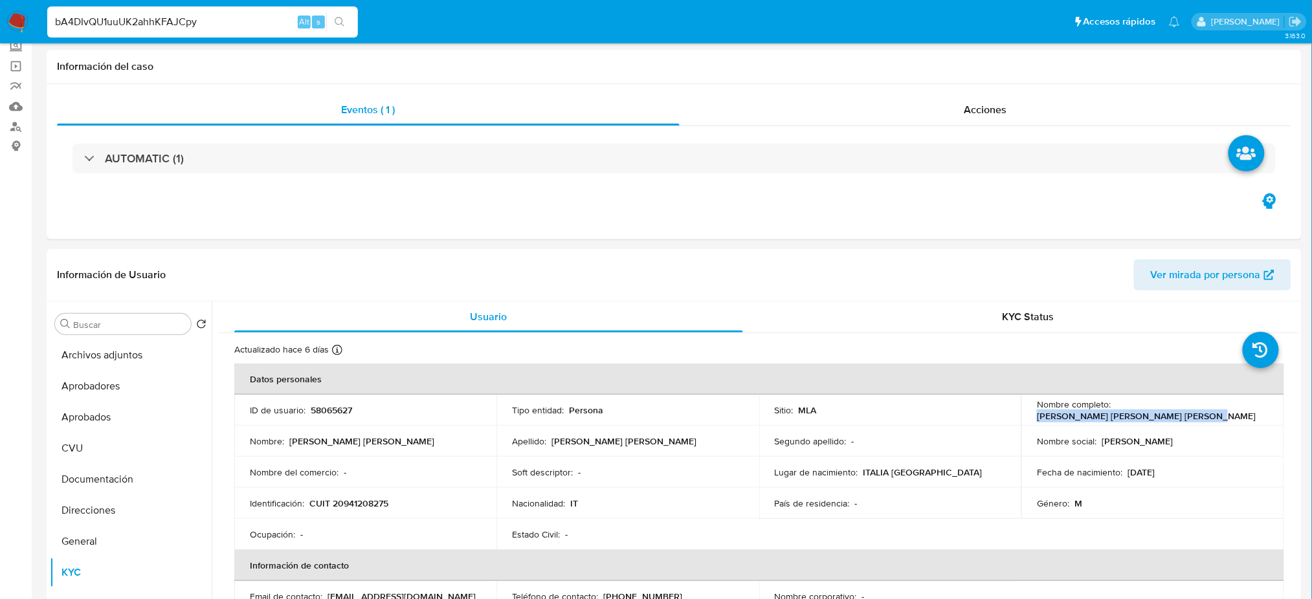
scroll to position [0, 0]
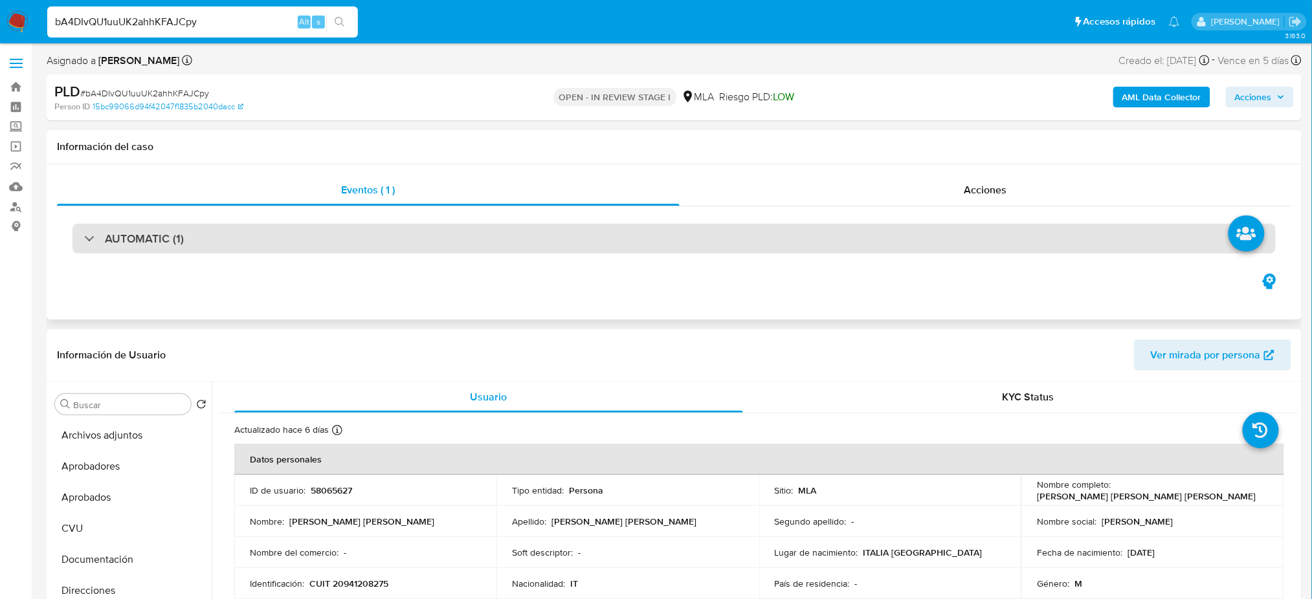
click at [199, 243] on div "AUTOMATIC (1)" at bounding box center [674, 239] width 1203 height 30
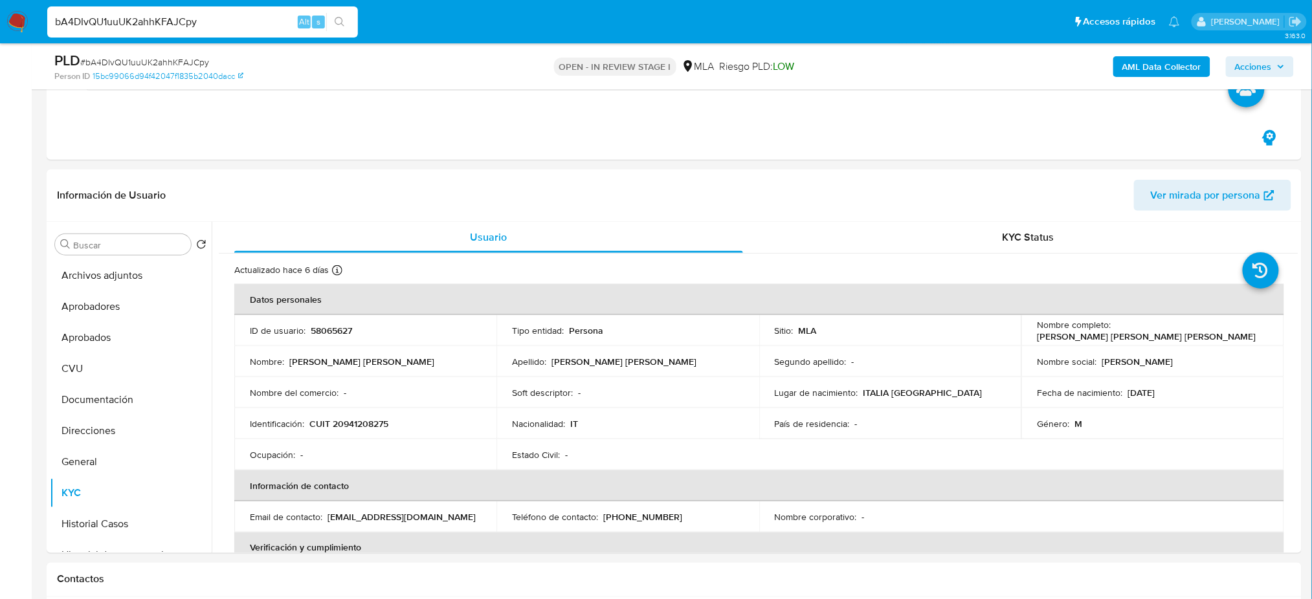
scroll to position [518, 0]
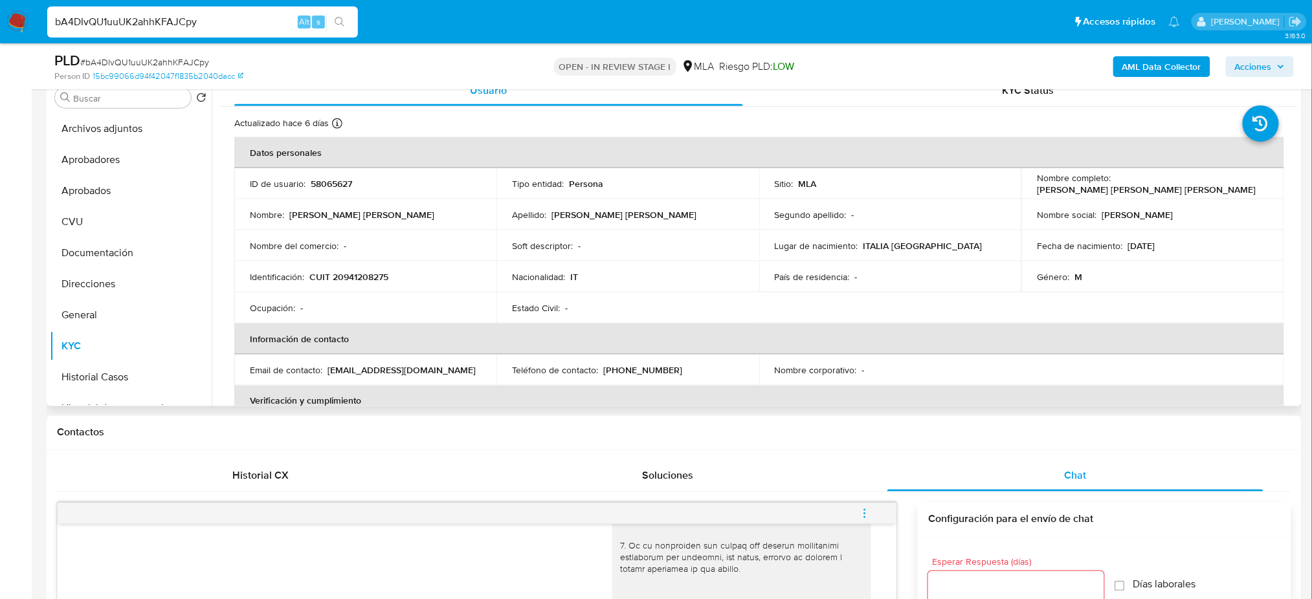
click at [331, 184] on p "58065627" at bounding box center [331, 184] width 41 height 12
copy p "58065627"
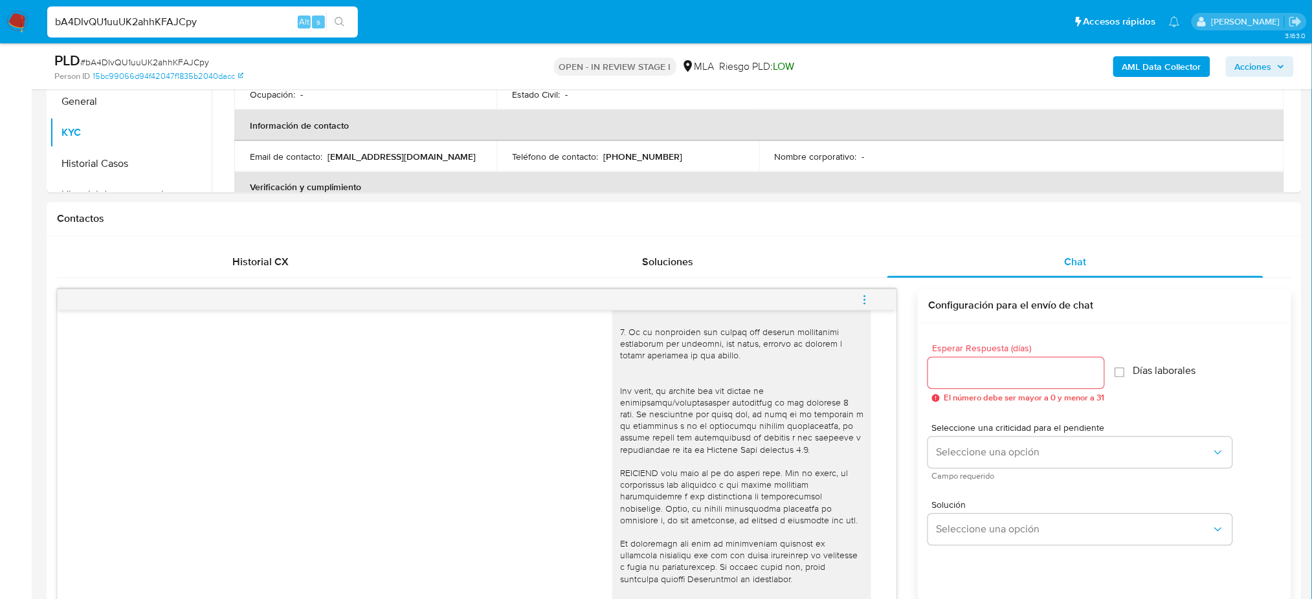
scroll to position [604, 0]
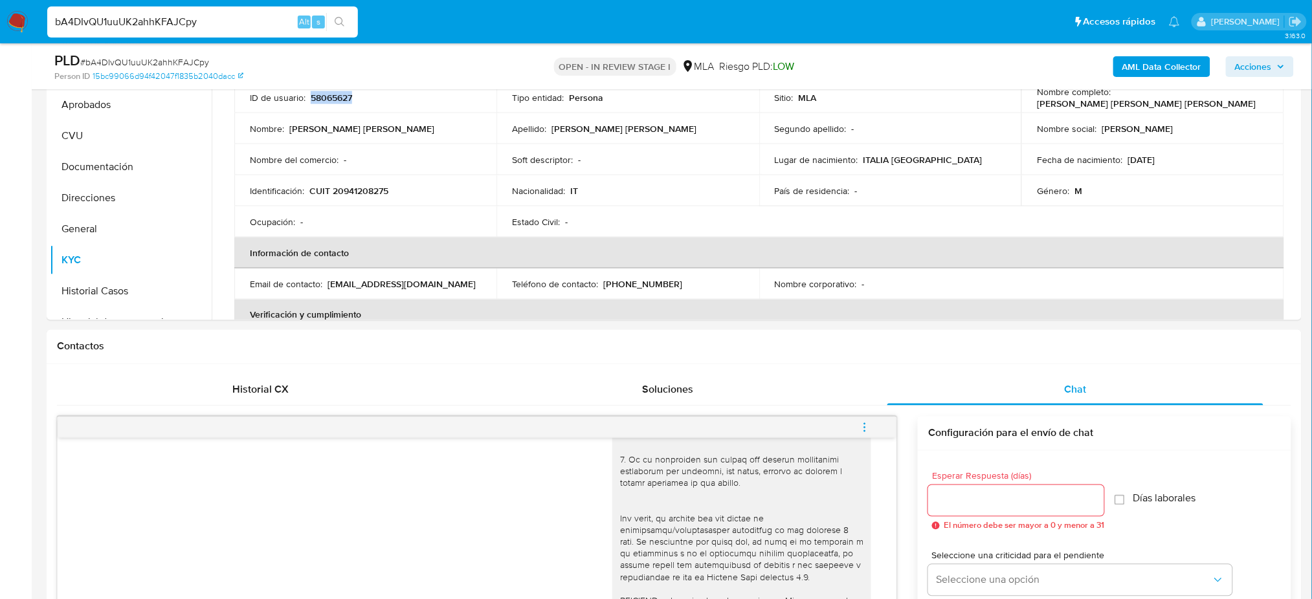
drag, startPoint x: 864, startPoint y: 423, endPoint x: 856, endPoint y: 418, distance: 8.8
click at [864, 422] on icon "menu-action" at bounding box center [865, 428] width 12 height 12
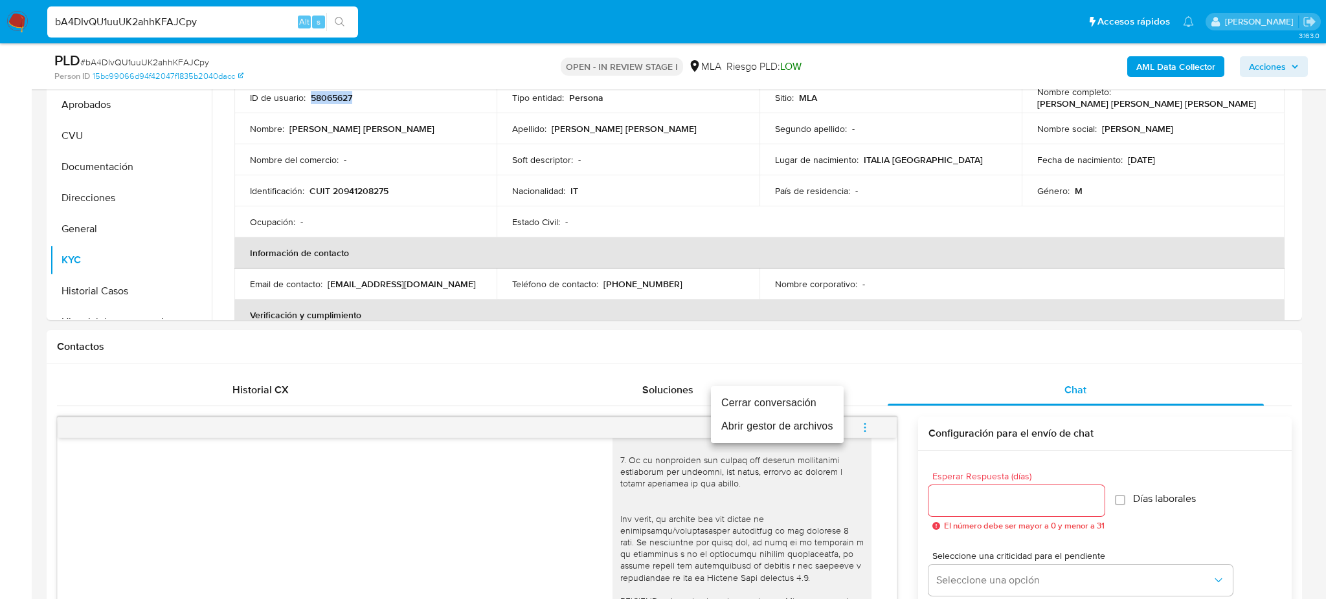
click at [808, 403] on li "Cerrar conversación" at bounding box center [777, 403] width 133 height 23
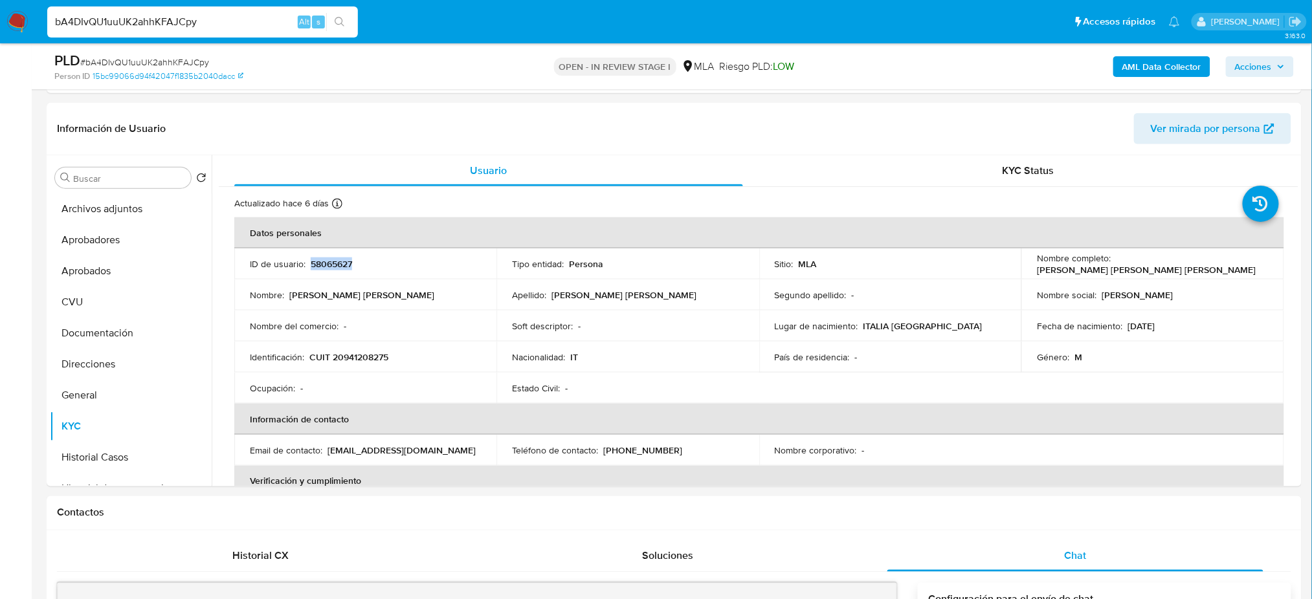
scroll to position [431, 0]
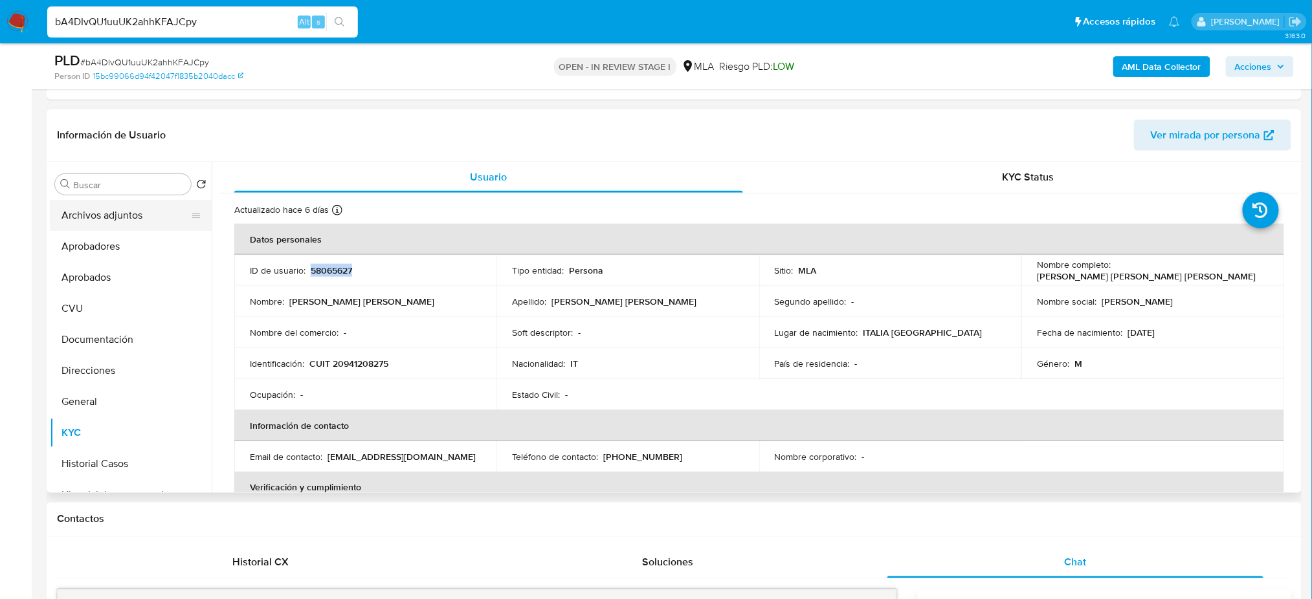
click at [143, 216] on button "Archivos adjuntos" at bounding box center [125, 215] width 151 height 31
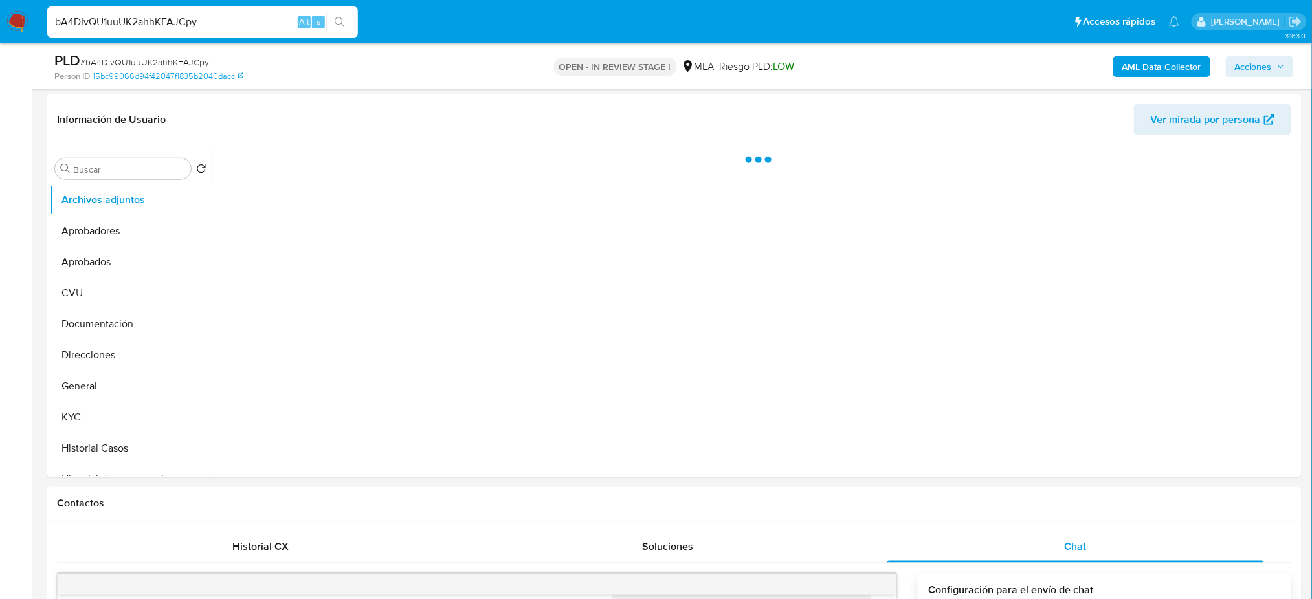
click at [1152, 67] on b "AML Data Collector" at bounding box center [1162, 66] width 79 height 21
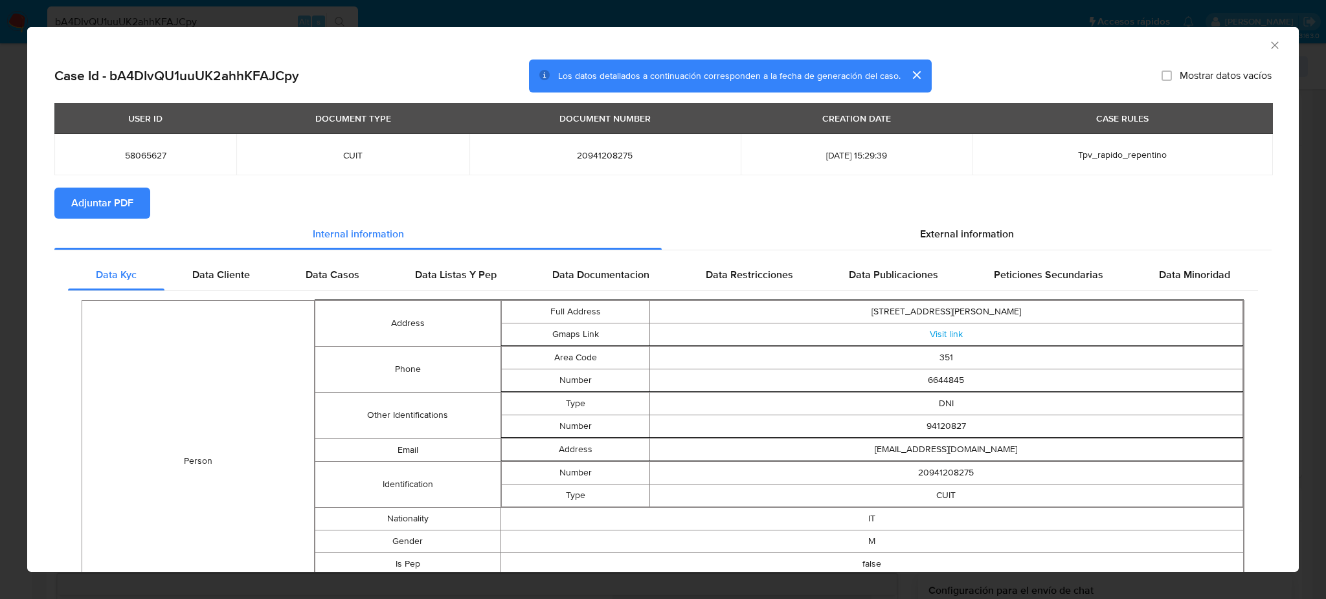
click at [95, 200] on span "Adjuntar PDF" at bounding box center [102, 203] width 62 height 28
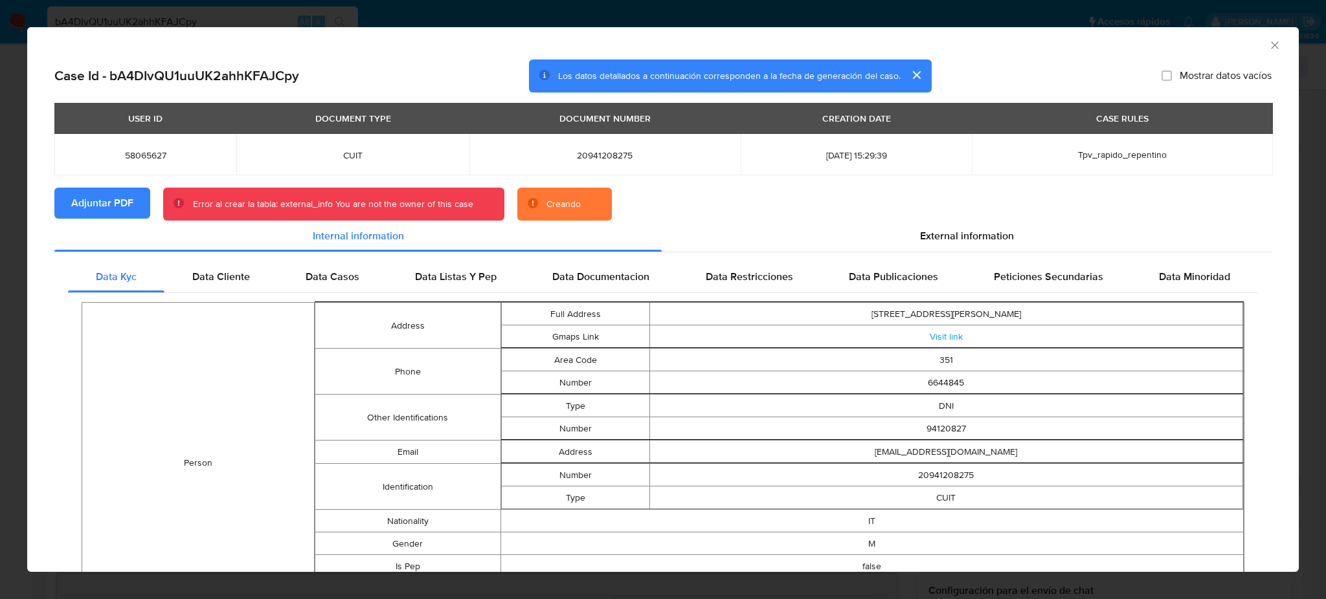
click at [1268, 45] on icon "Cerrar ventana" at bounding box center [1274, 45] width 13 height 13
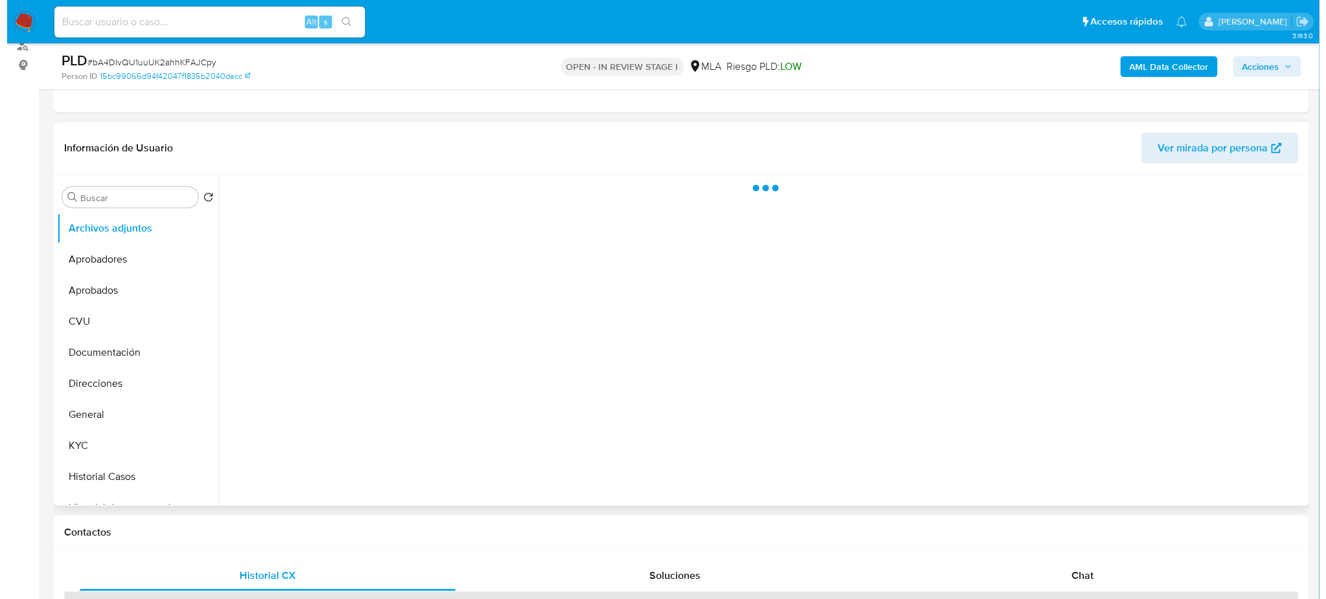
scroll to position [172, 0]
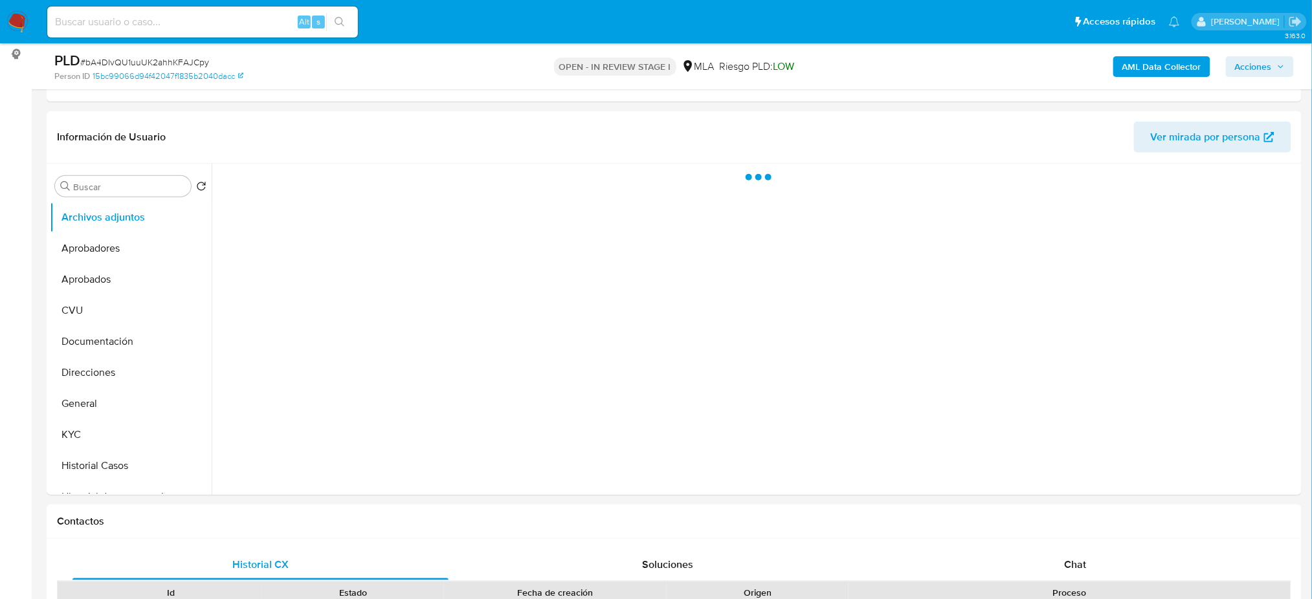
select select "10"
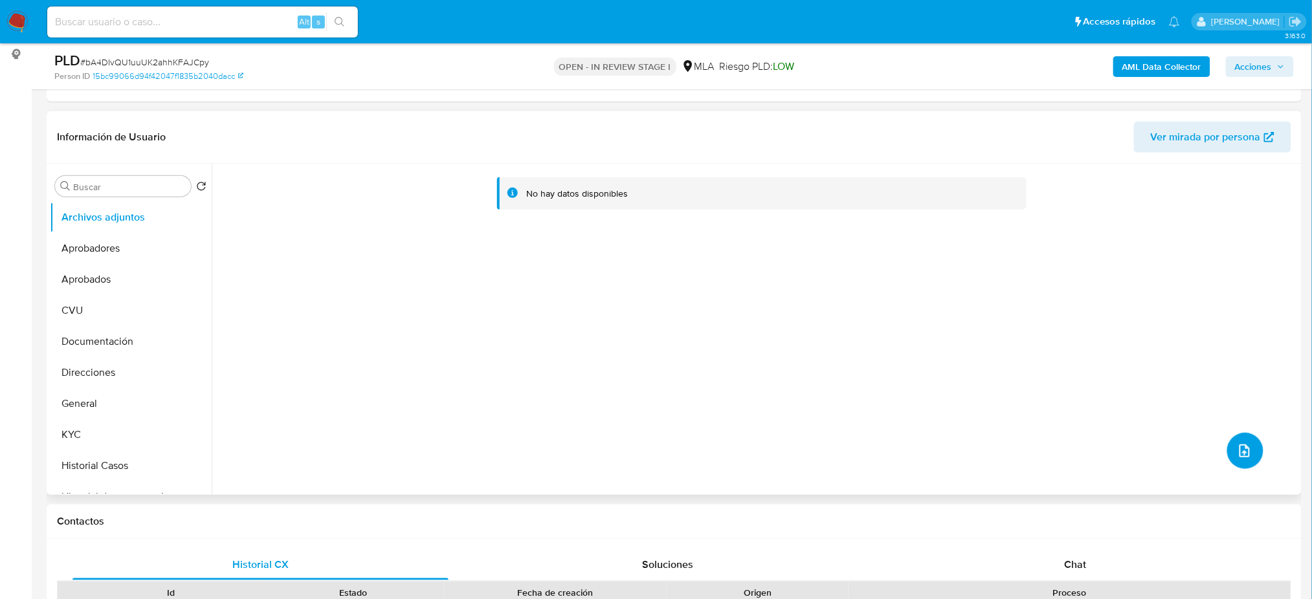
click at [1237, 462] on button "upload-file" at bounding box center [1245, 451] width 36 height 36
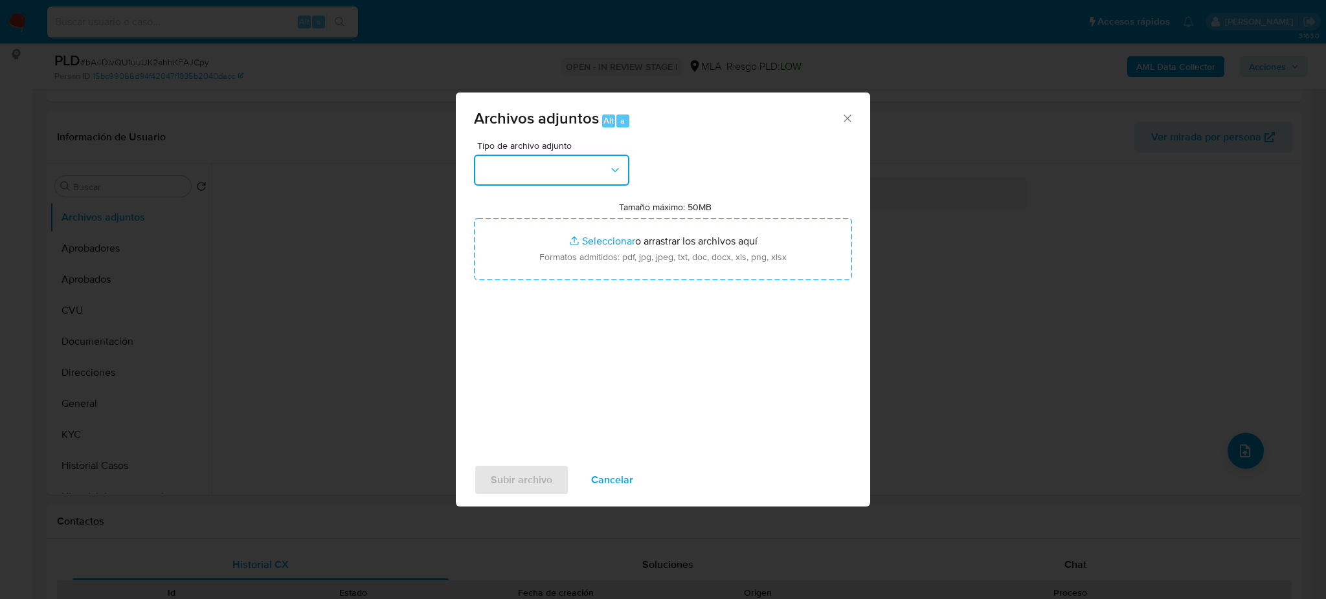
click at [556, 159] on button "button" at bounding box center [551, 170] width 155 height 31
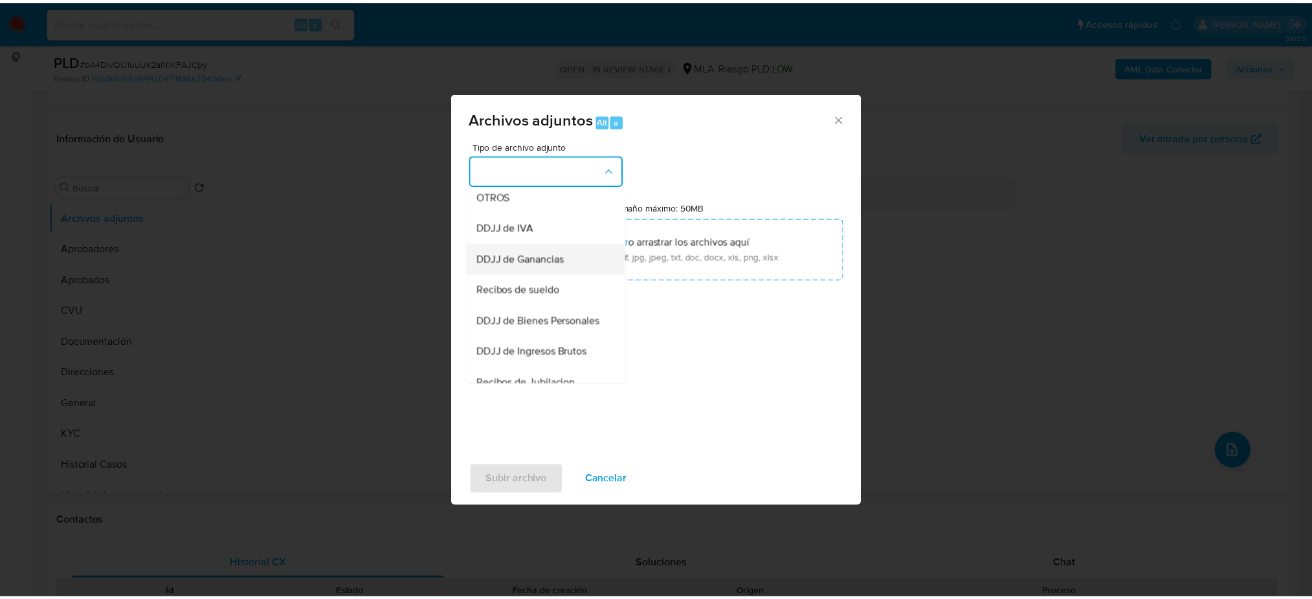
scroll to position [259, 0]
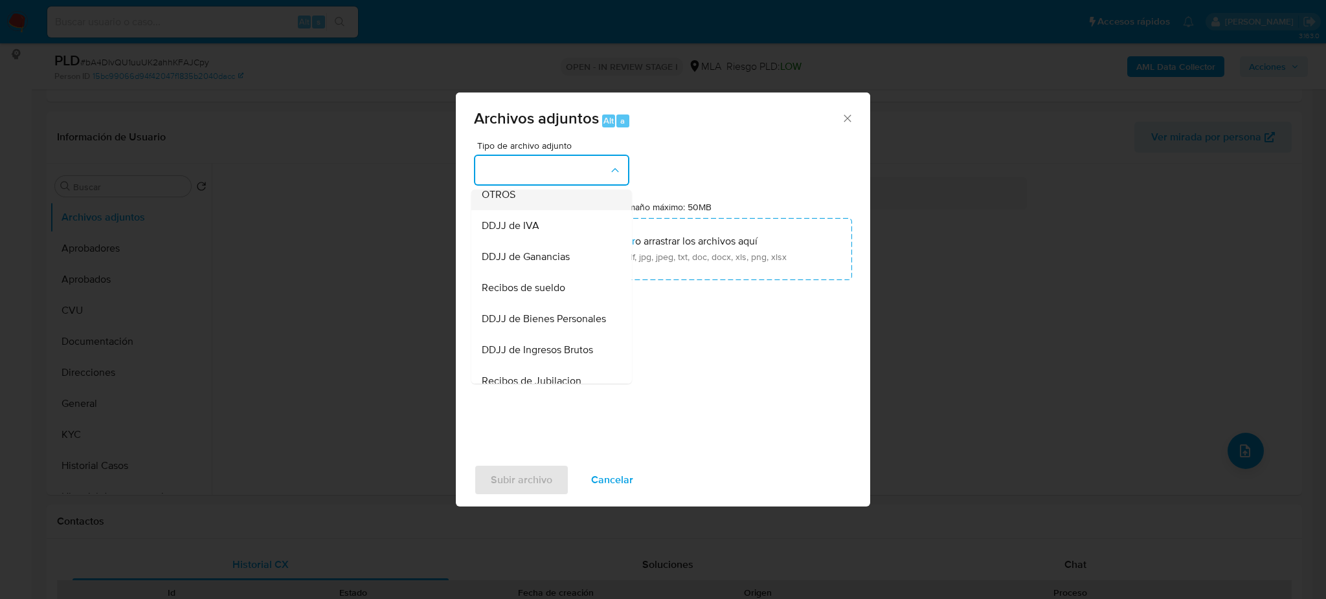
click at [510, 201] on span "OTROS" at bounding box center [499, 194] width 34 height 13
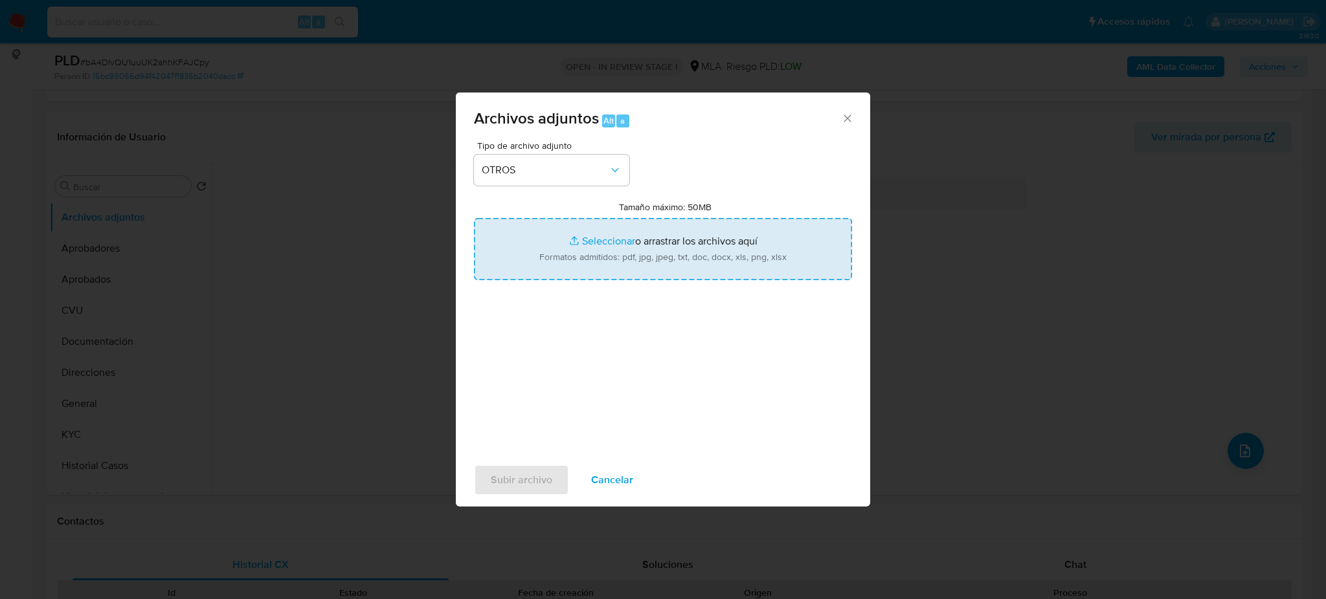
click at [560, 245] on input "Tamaño máximo: 50MB Seleccionar archivos" at bounding box center [663, 249] width 378 height 62
type input "C:\fakepath\Caselog bA4DIvQU1uuUK2ahhKFAJCpy_2025_08_18_19_50_34.docx"
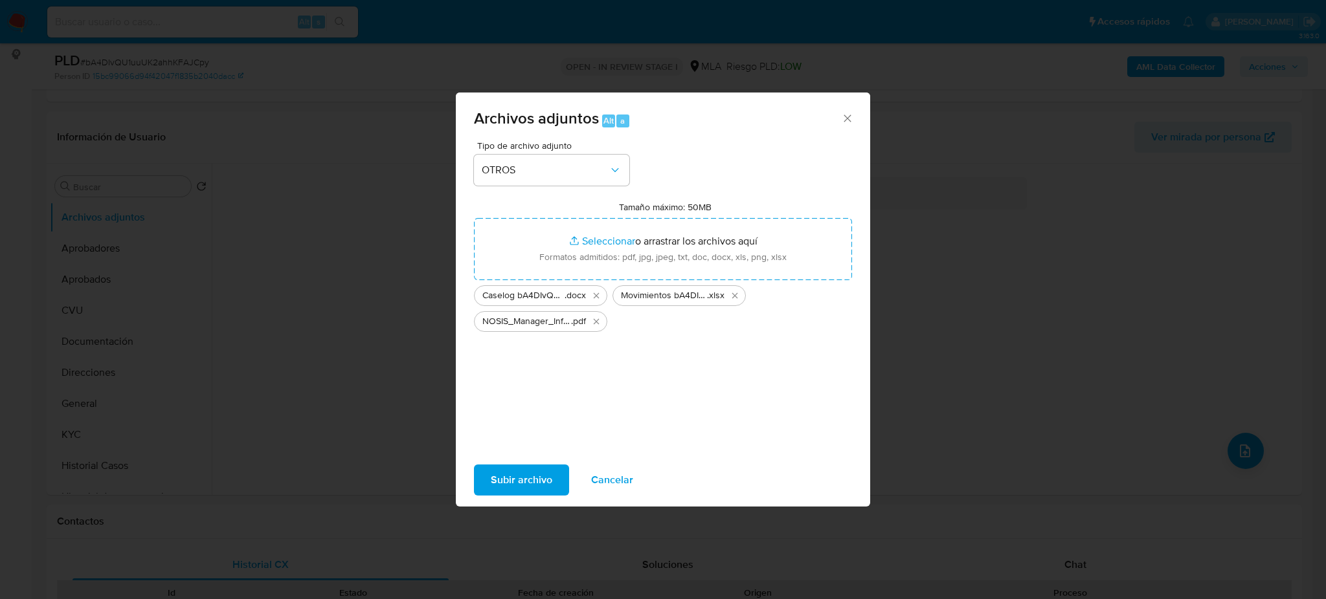
click at [533, 486] on span "Subir archivo" at bounding box center [522, 480] width 62 height 28
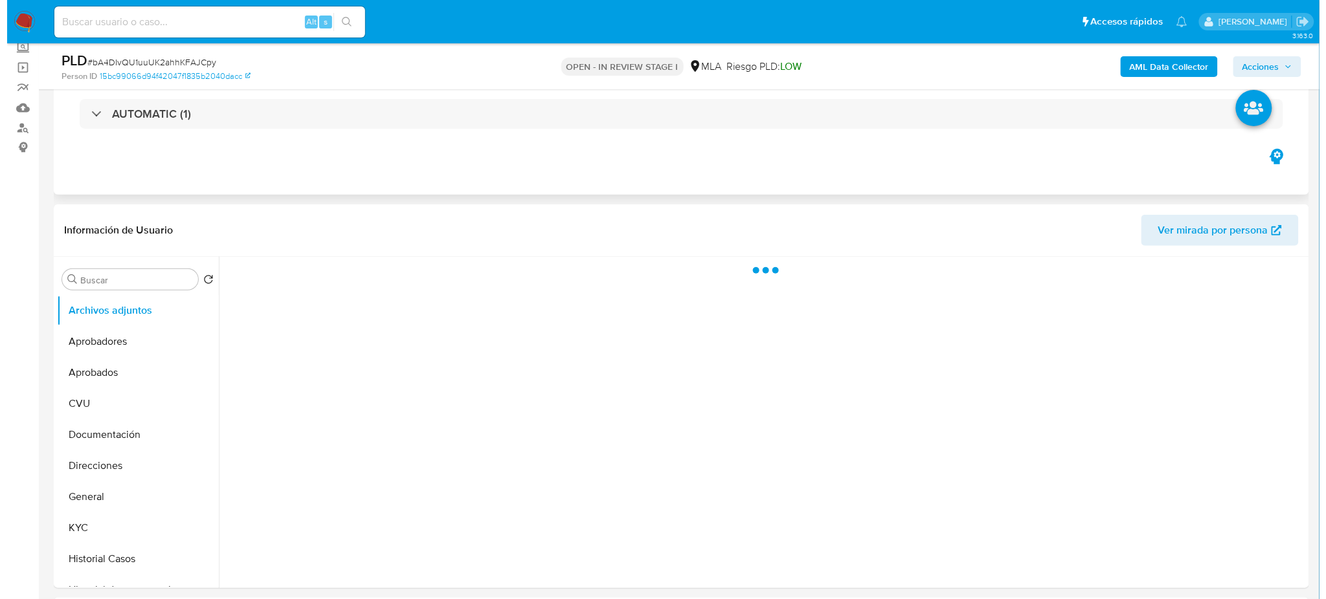
scroll to position [172, 0]
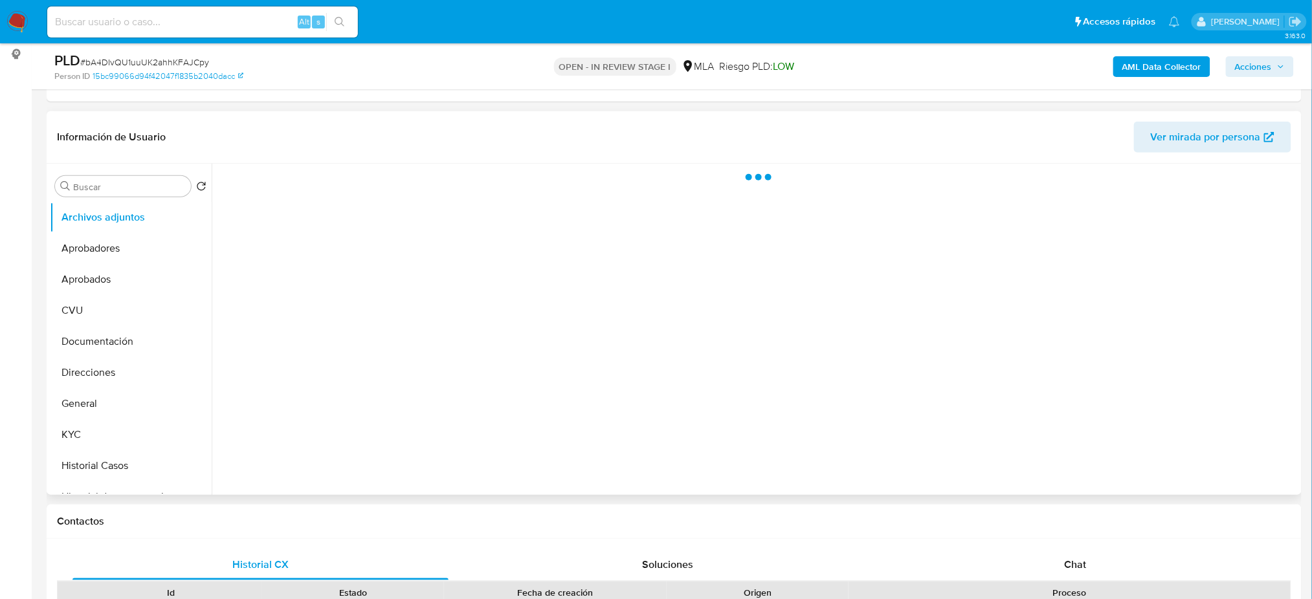
select select "10"
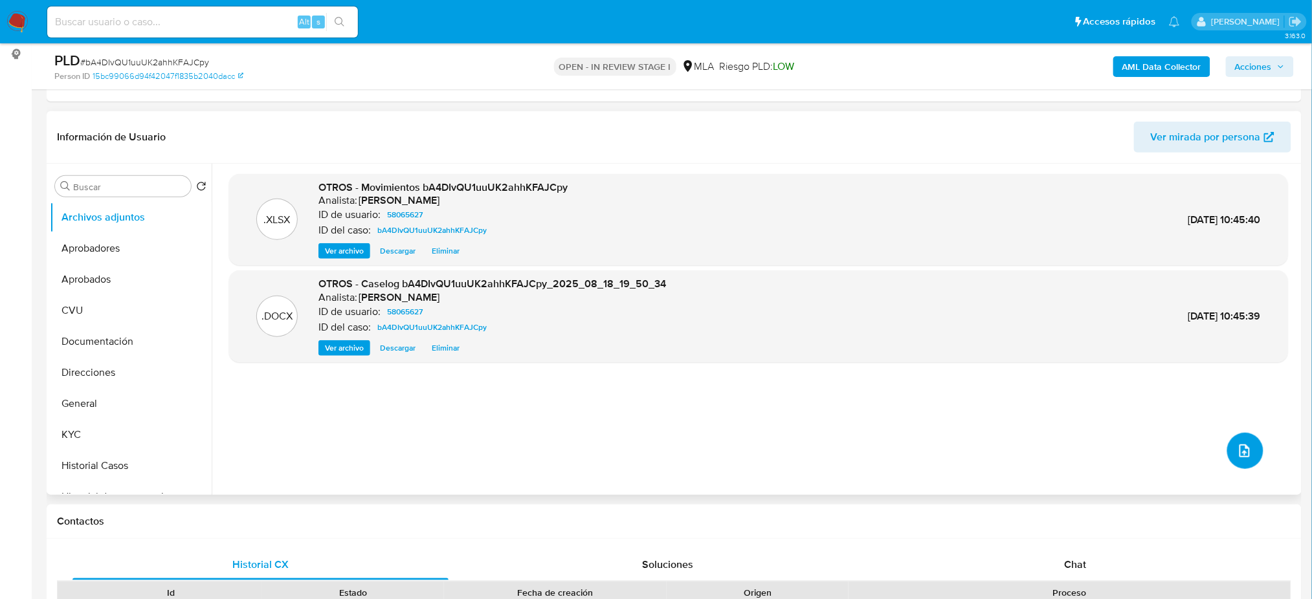
click at [1238, 456] on icon "upload-file" at bounding box center [1245, 451] width 16 height 16
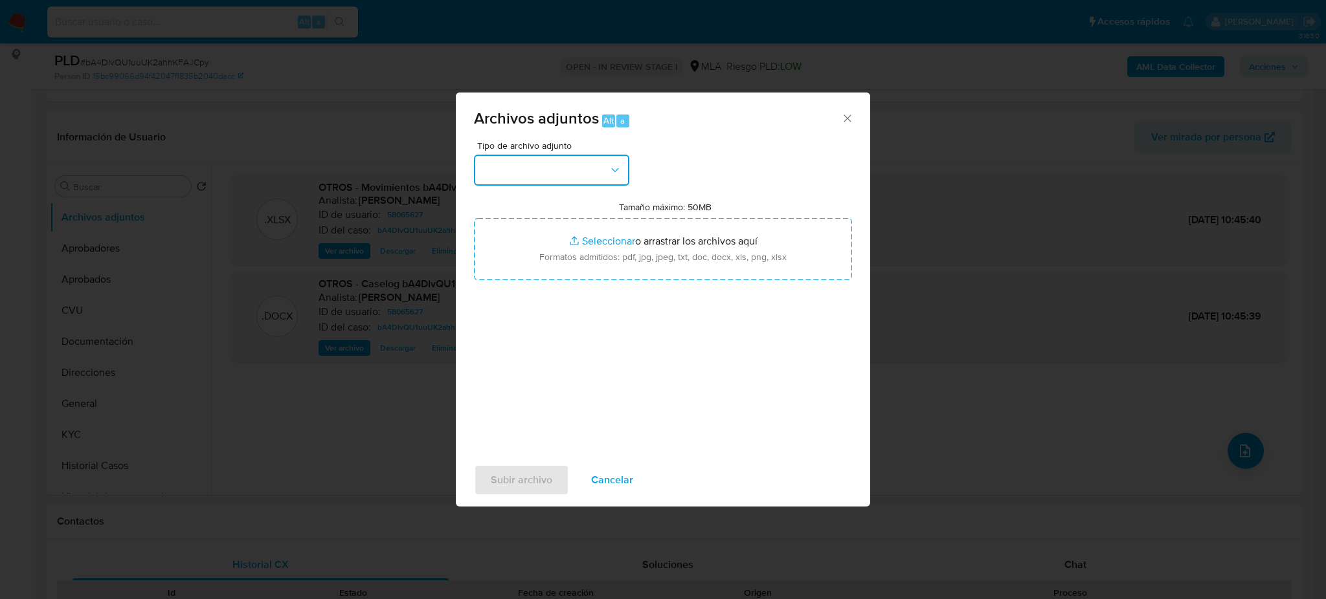
click at [568, 162] on button "button" at bounding box center [551, 170] width 155 height 31
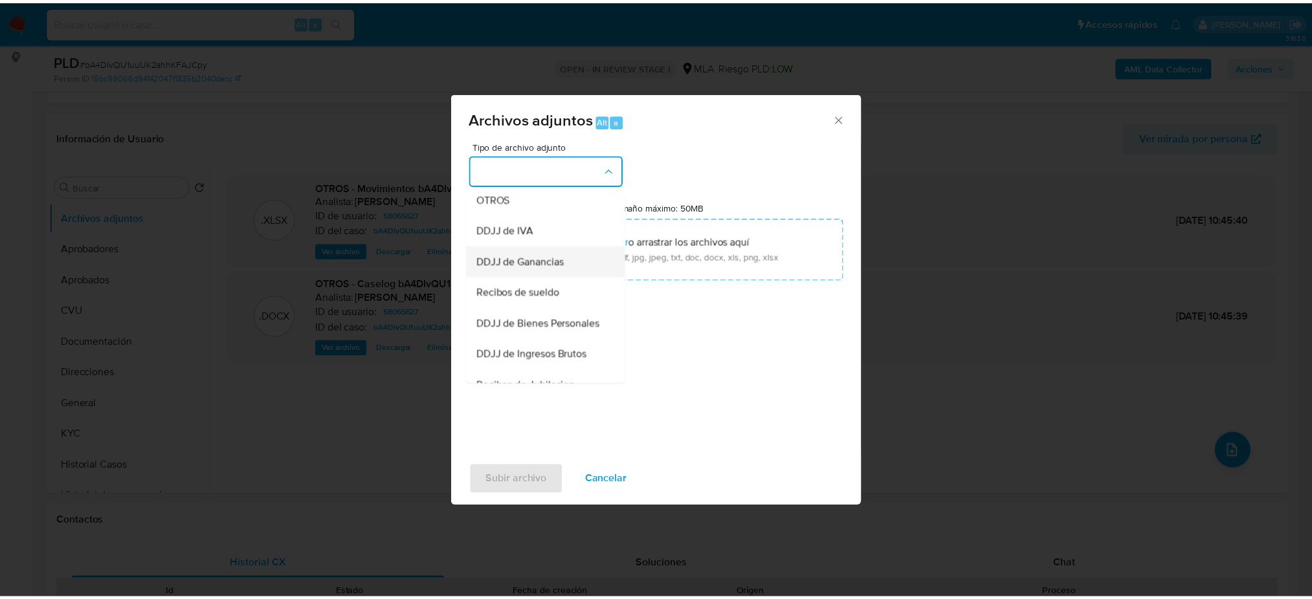
scroll to position [259, 0]
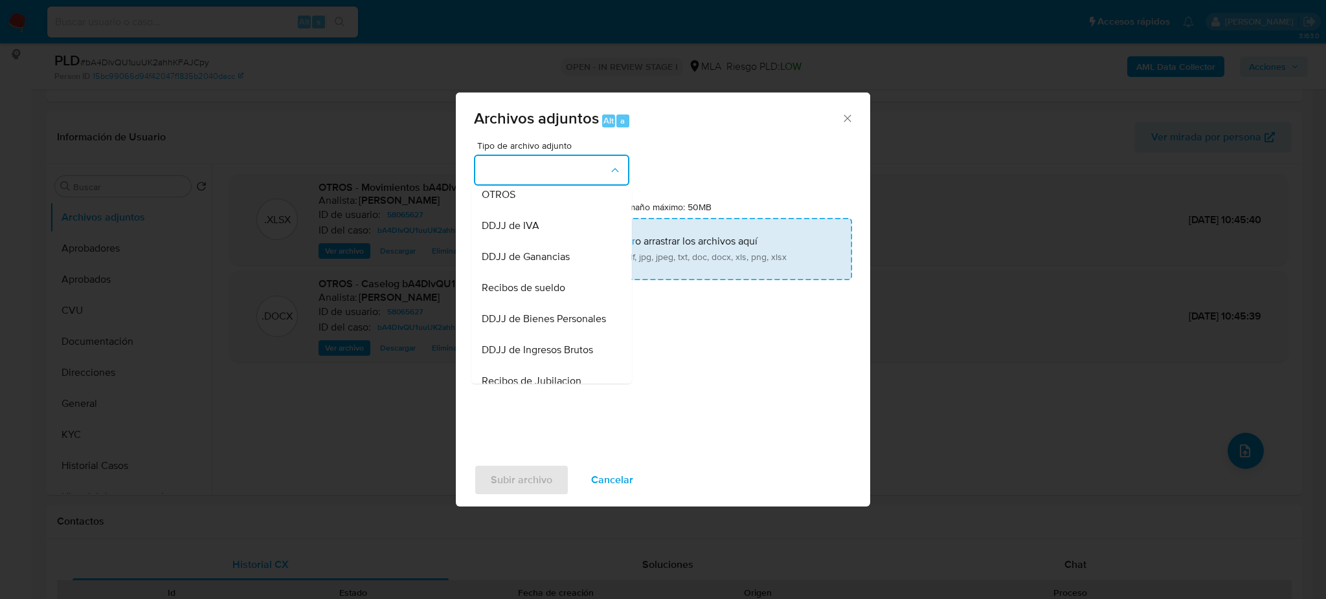
drag, startPoint x: 529, startPoint y: 216, endPoint x: 605, endPoint y: 273, distance: 94.8
click at [529, 210] on div "OTROS" at bounding box center [548, 194] width 132 height 31
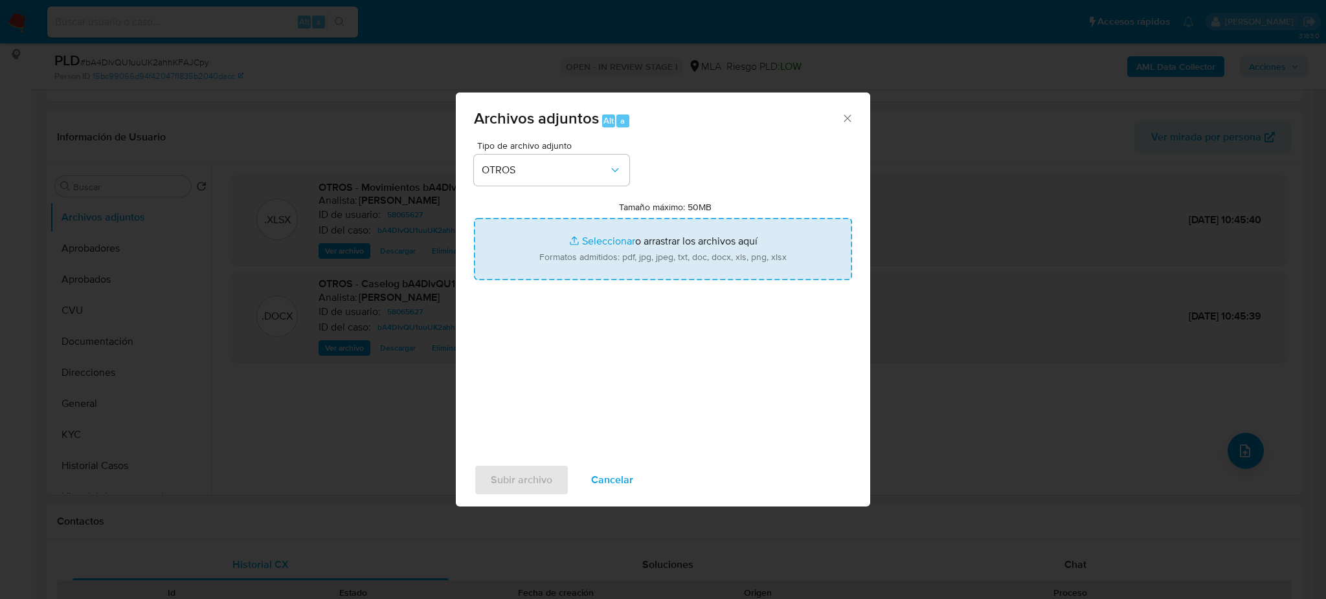
click at [610, 277] on input "Tamaño máximo: 50MB Seleccionar archivos" at bounding box center [663, 249] width 378 height 62
type input "C:\fakepath\NOSIS_Manager_InformeIndividual_20941208275_654924_20251009101526.p…"
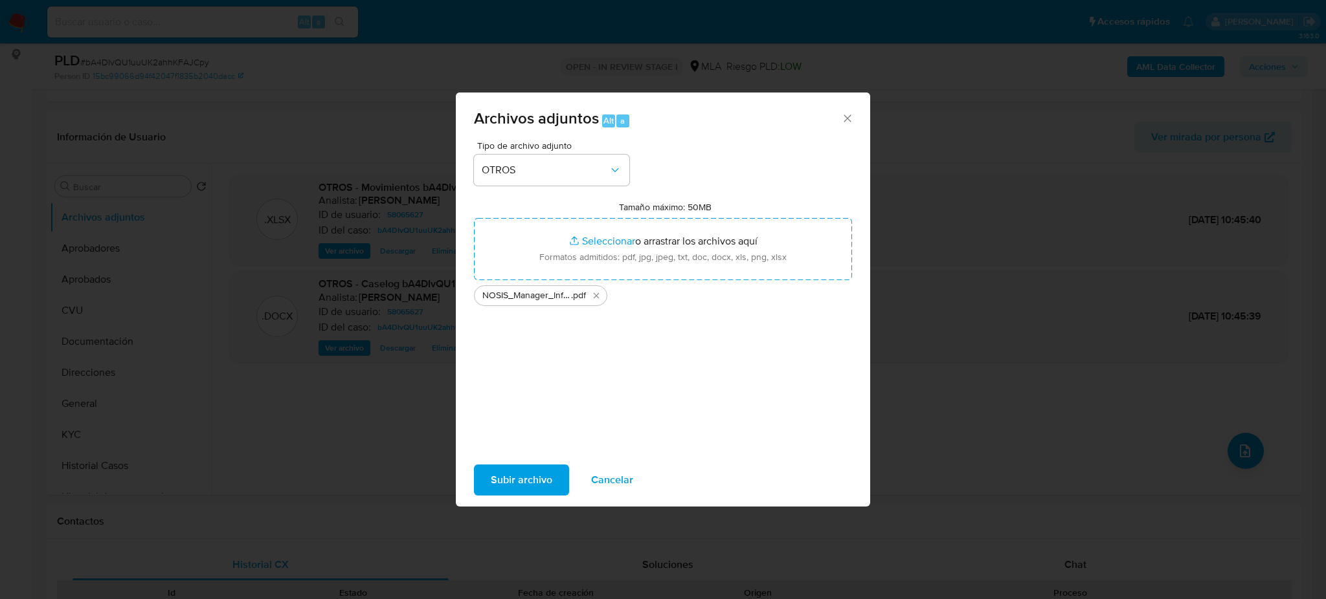
click at [505, 479] on span "Subir archivo" at bounding box center [522, 480] width 62 height 28
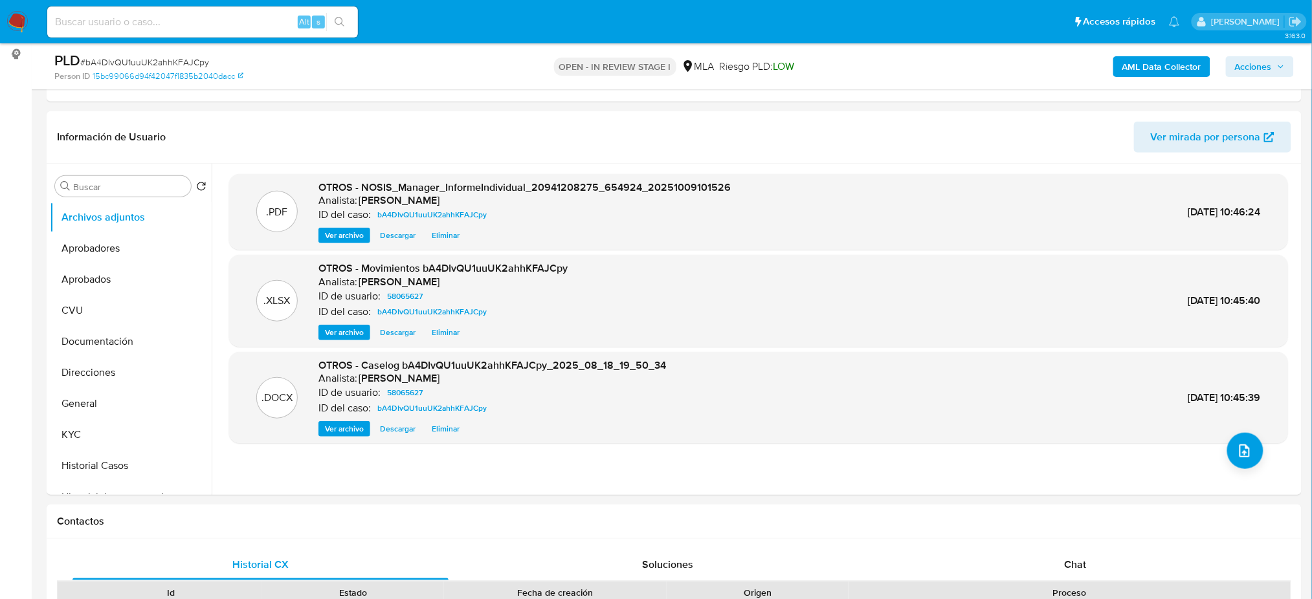
click at [1152, 72] on b "AML Data Collector" at bounding box center [1162, 66] width 79 height 21
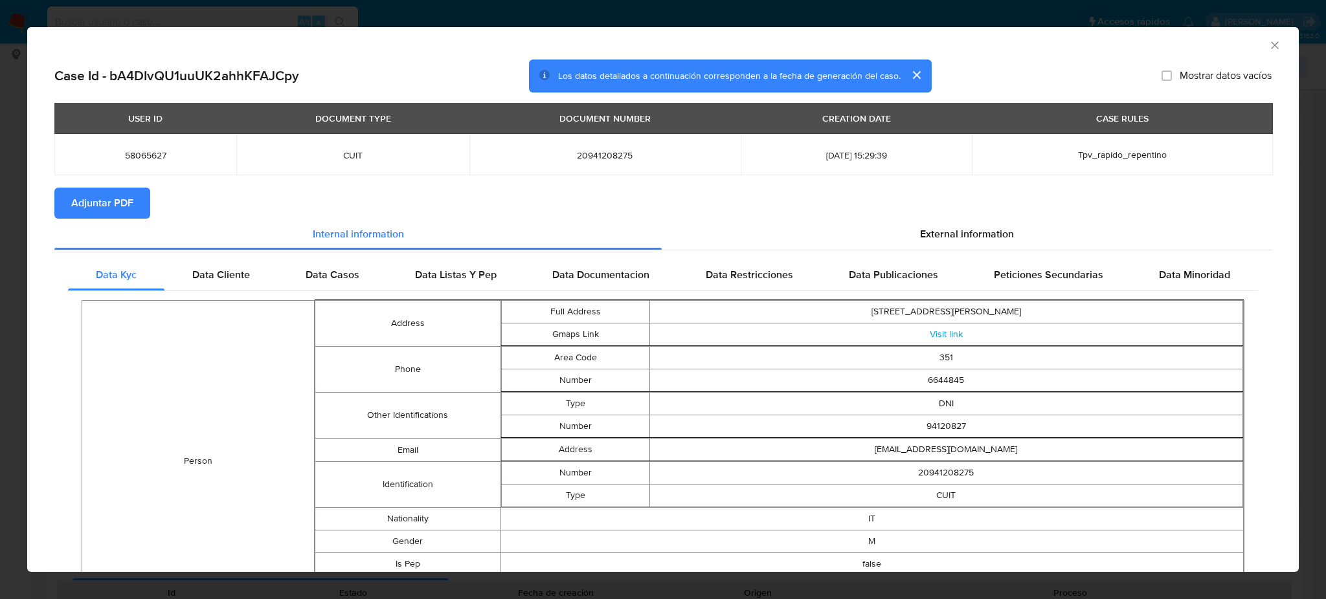
click at [112, 185] on div "USER ID DOCUMENT TYPE DOCUMENT NUMBER CREATION DATE CASE RULES 58065627 CUIT 20…" at bounding box center [662, 145] width 1217 height 85
click at [125, 197] on span "Adjuntar PDF" at bounding box center [102, 203] width 62 height 28
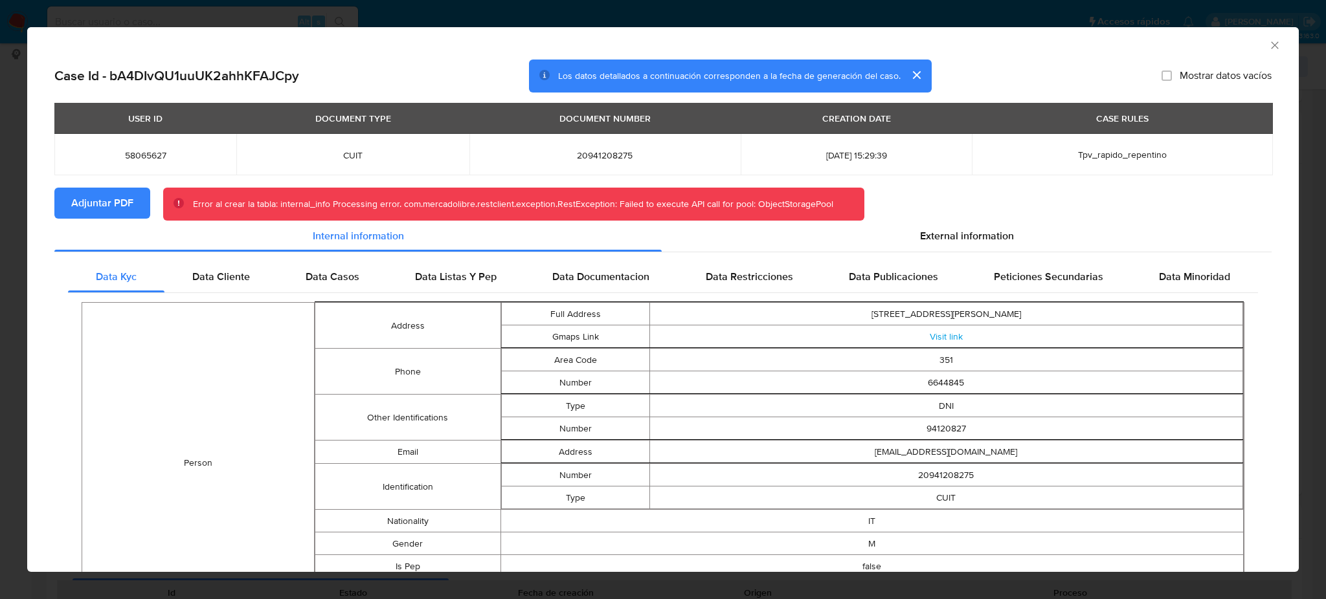
click at [1271, 49] on icon "Cerrar ventana" at bounding box center [1274, 44] width 7 height 7
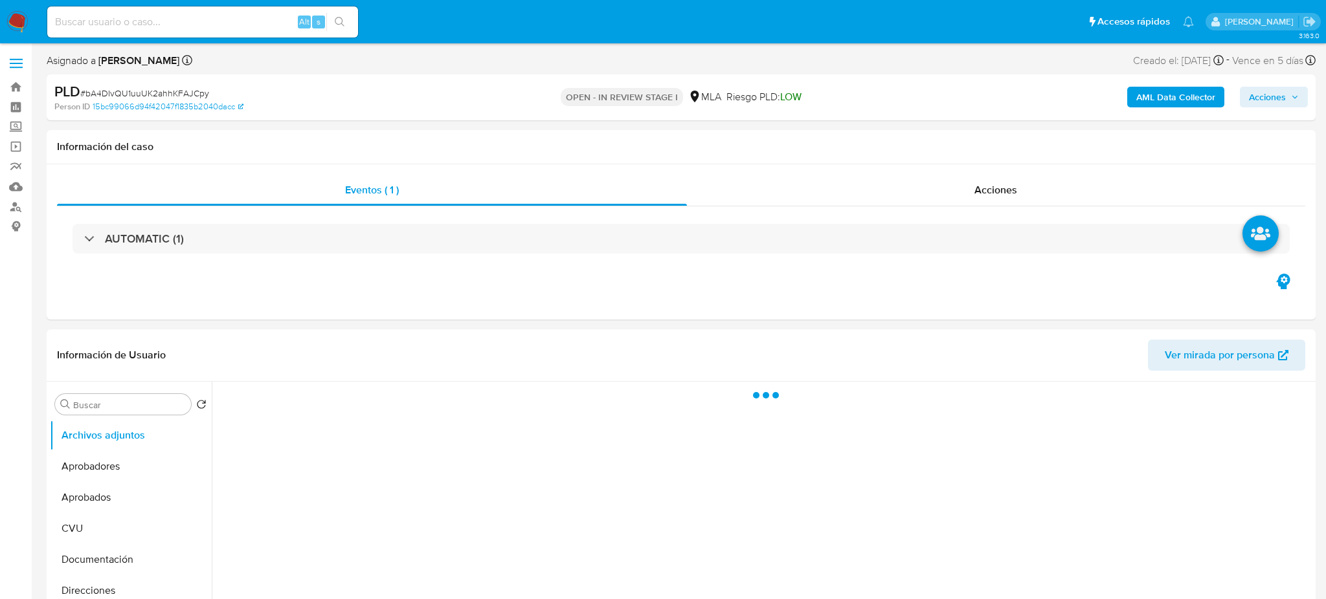
select select "10"
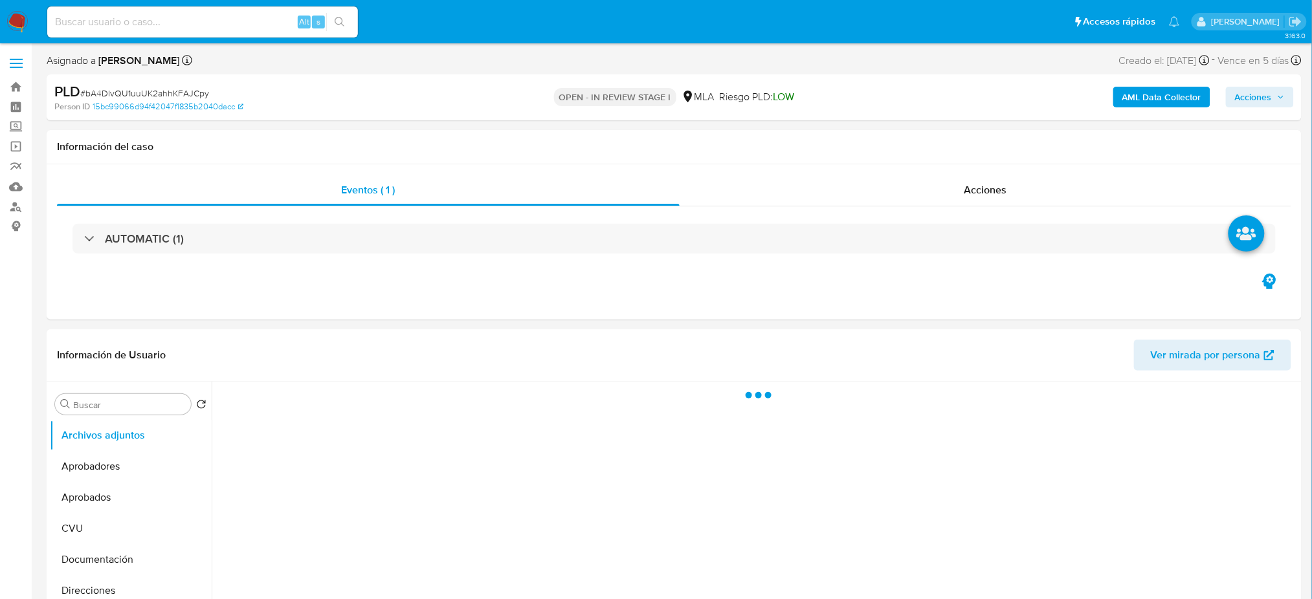
select select "10"
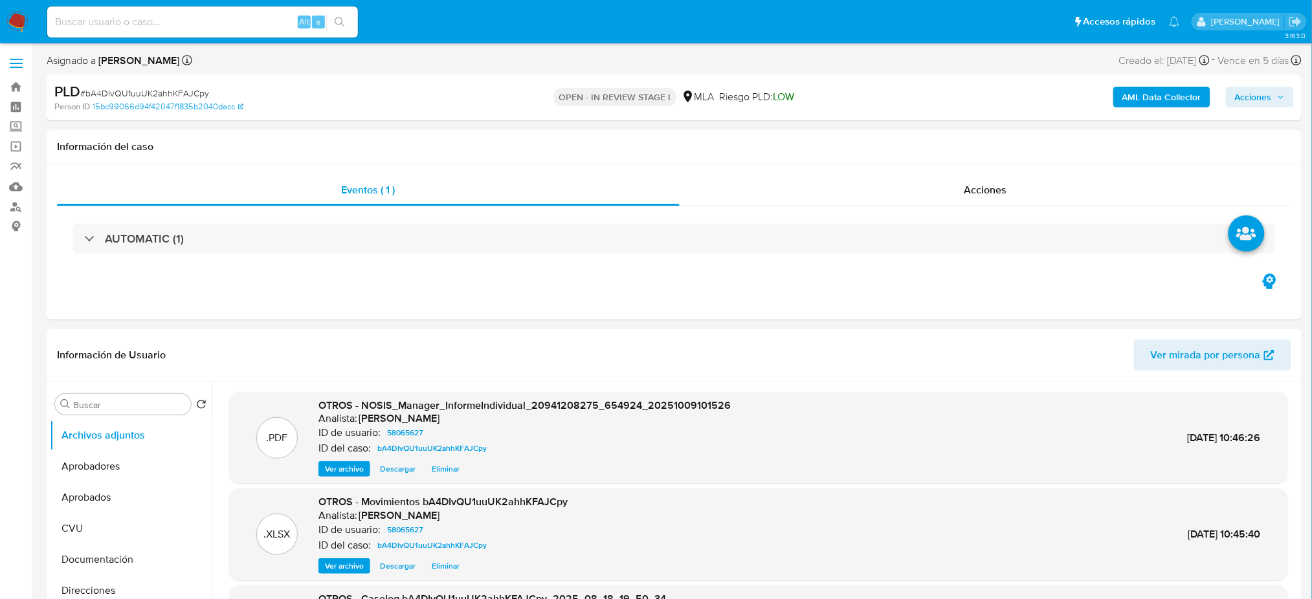
click at [1148, 100] on b "AML Data Collector" at bounding box center [1162, 97] width 79 height 21
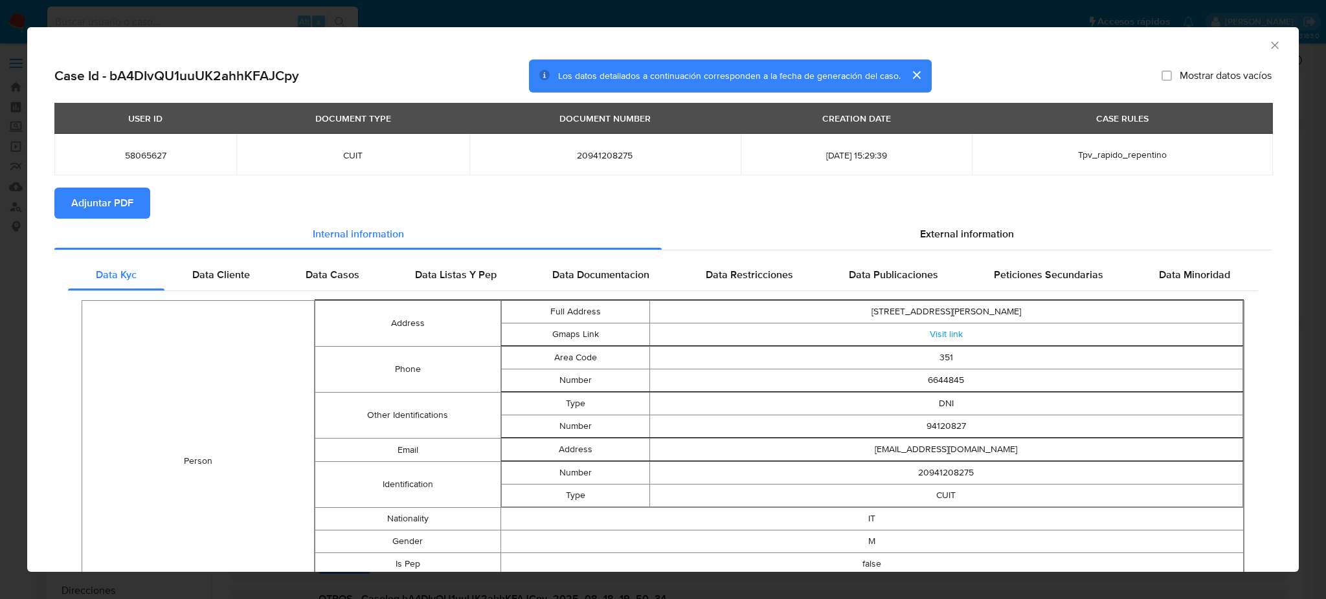
click at [73, 197] on span "Adjuntar PDF" at bounding box center [102, 203] width 62 height 28
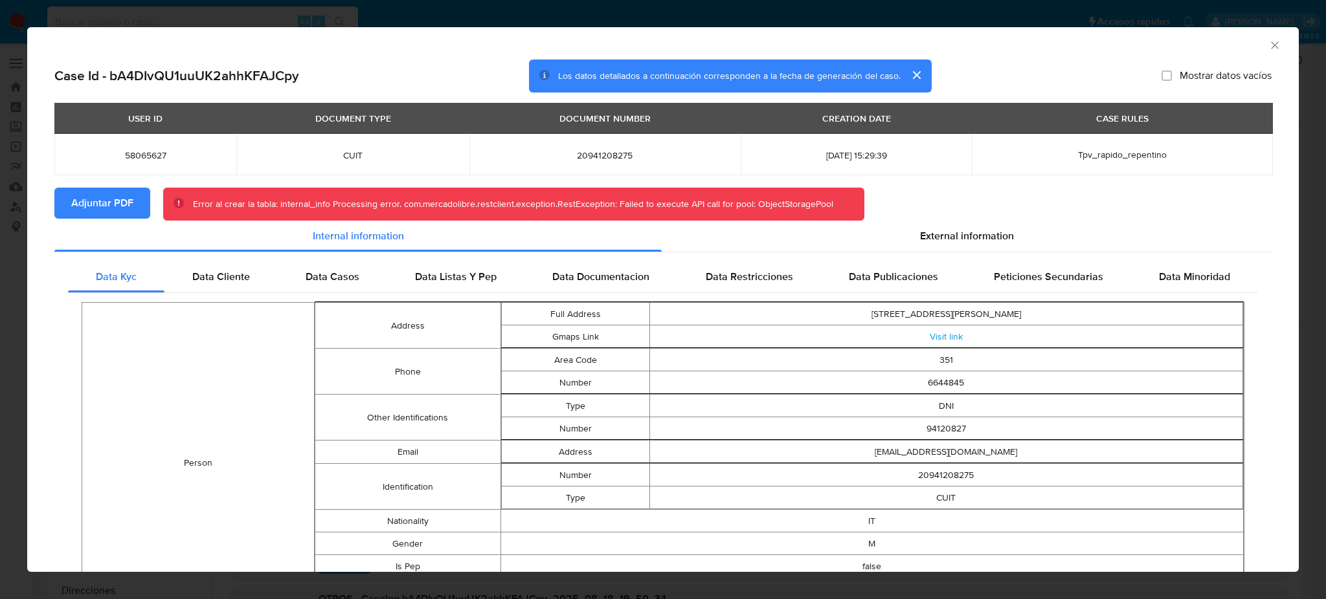
click at [1268, 39] on icon "Cerrar ventana" at bounding box center [1274, 45] width 13 height 13
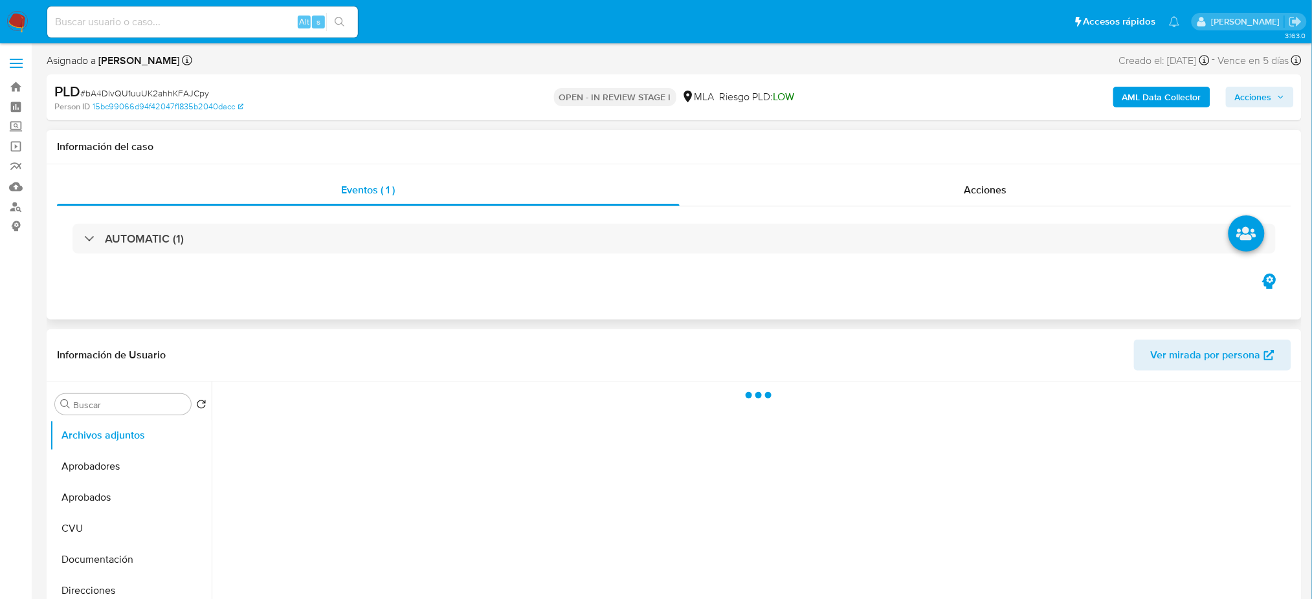
select select "10"
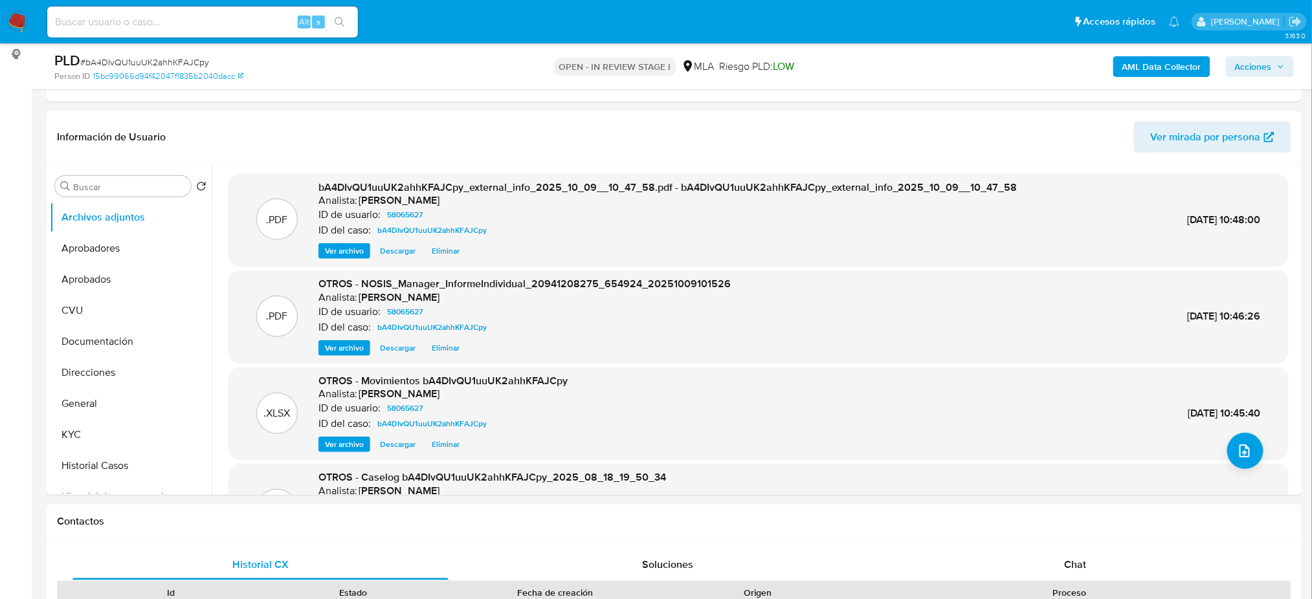
click at [1154, 65] on b "AML Data Collector" at bounding box center [1162, 66] width 79 height 21
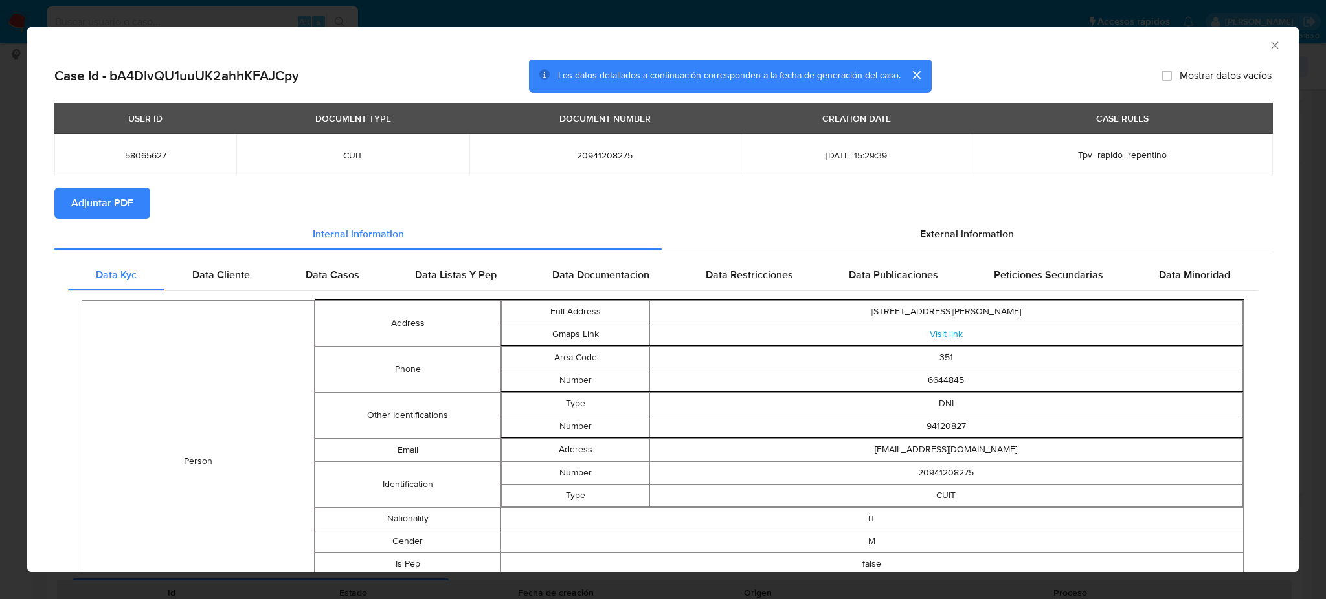
click at [98, 201] on span "Adjuntar PDF" at bounding box center [102, 203] width 62 height 28
click at [1271, 48] on icon "Cerrar ventana" at bounding box center [1274, 44] width 7 height 7
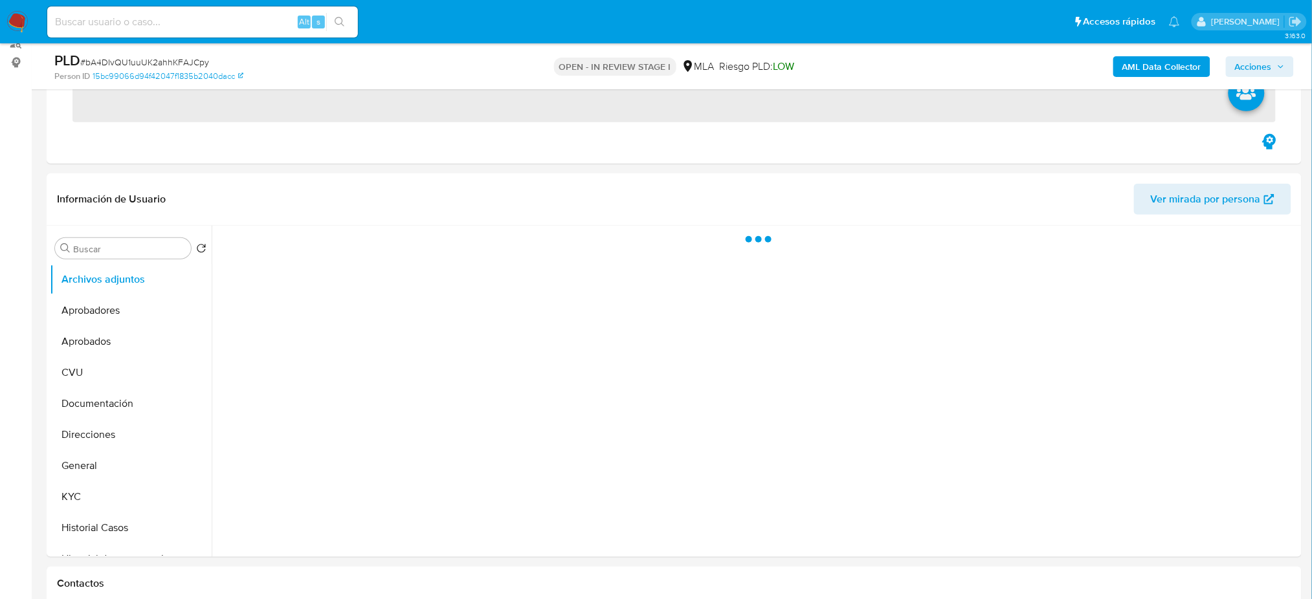
scroll to position [172, 0]
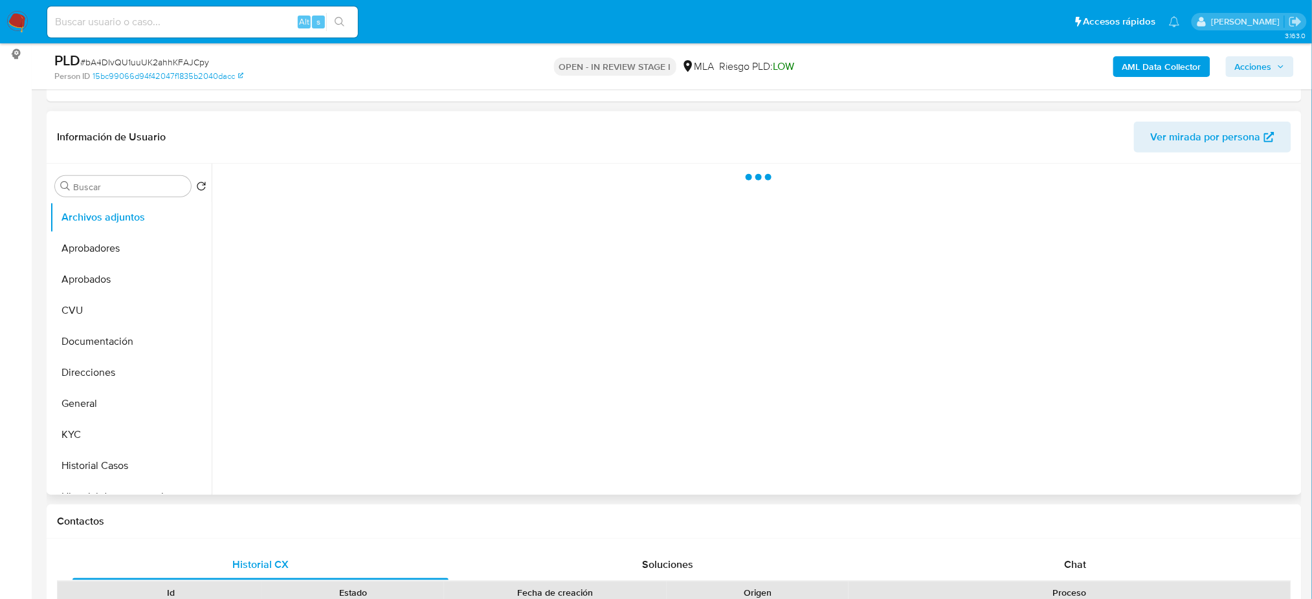
select select "10"
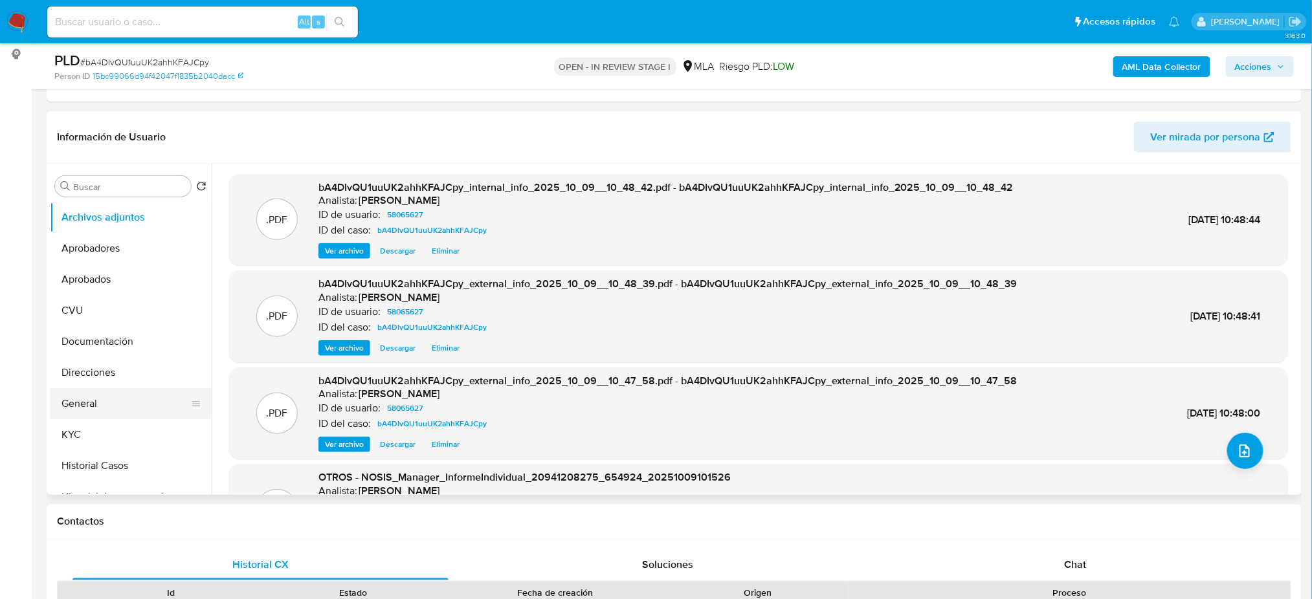
click at [99, 403] on button "General" at bounding box center [125, 403] width 151 height 31
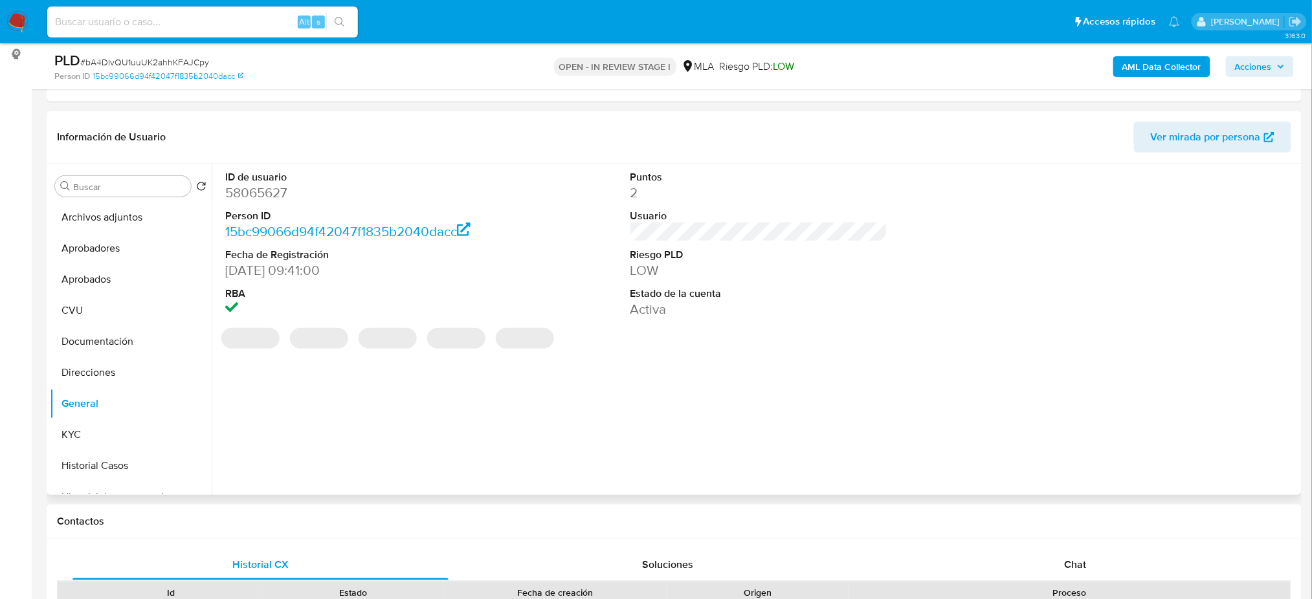
click at [263, 193] on dd "58065627" at bounding box center [353, 193] width 257 height 18
copy dd "58065627"
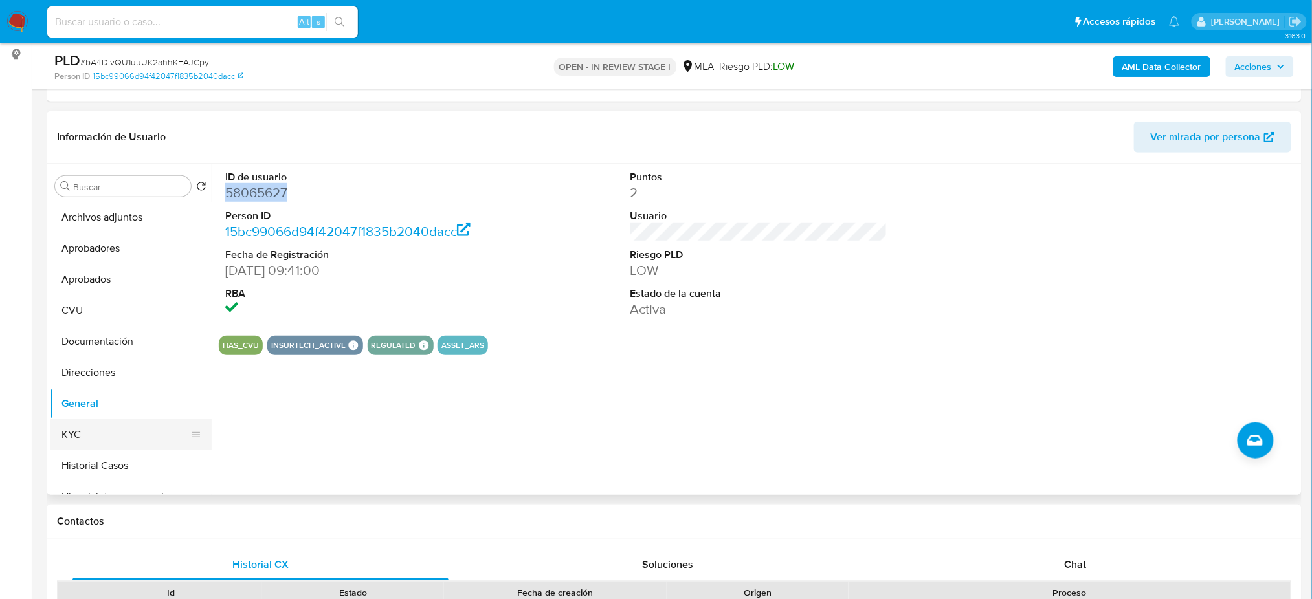
click at [108, 432] on button "KYC" at bounding box center [125, 434] width 151 height 31
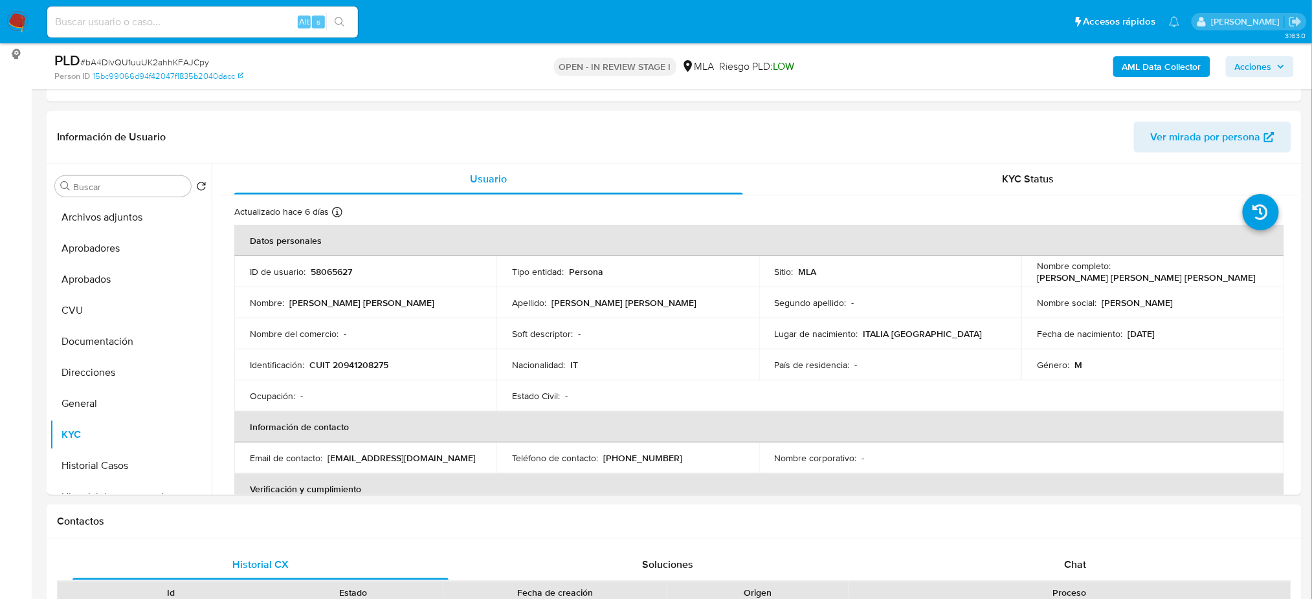
click at [1267, 62] on span "Acciones" at bounding box center [1253, 66] width 37 height 21
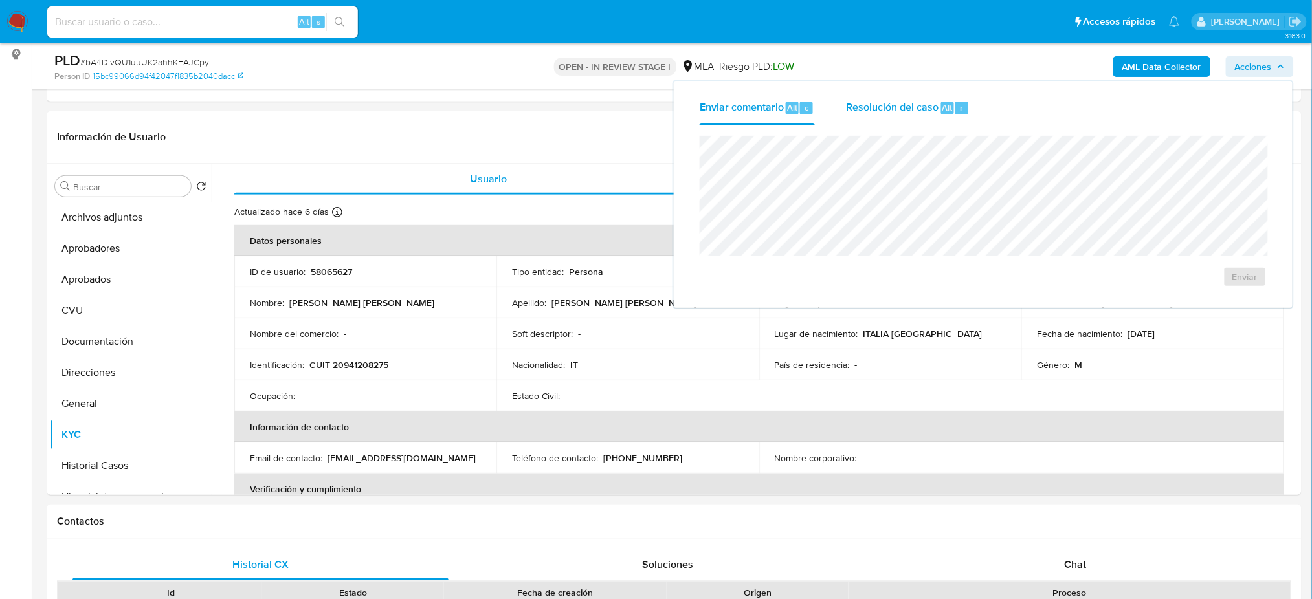
click at [878, 124] on div "Resolución del caso Alt r" at bounding box center [908, 108] width 124 height 34
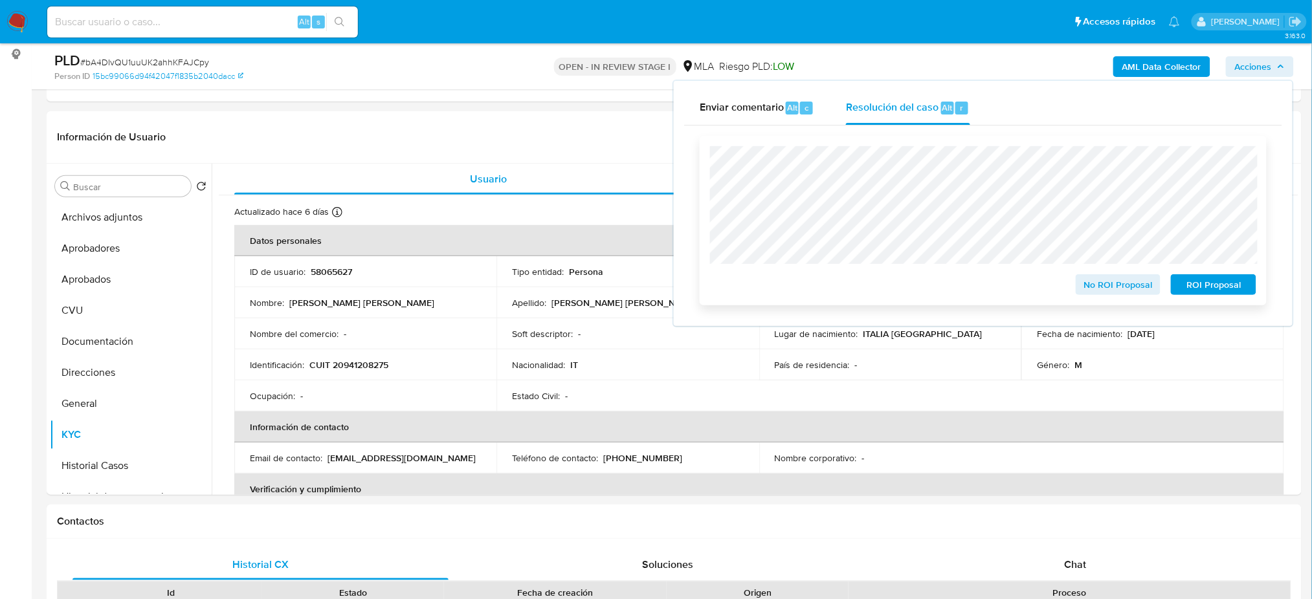
click at [1090, 293] on span "No ROI Proposal" at bounding box center [1118, 285] width 67 height 18
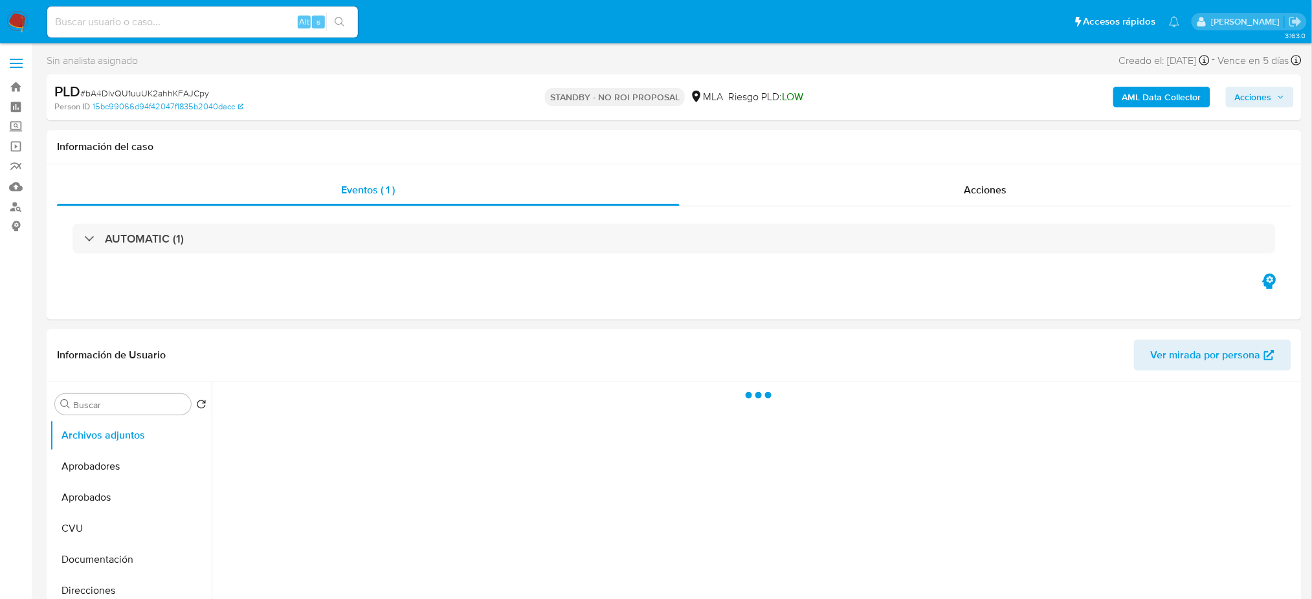
select select "10"
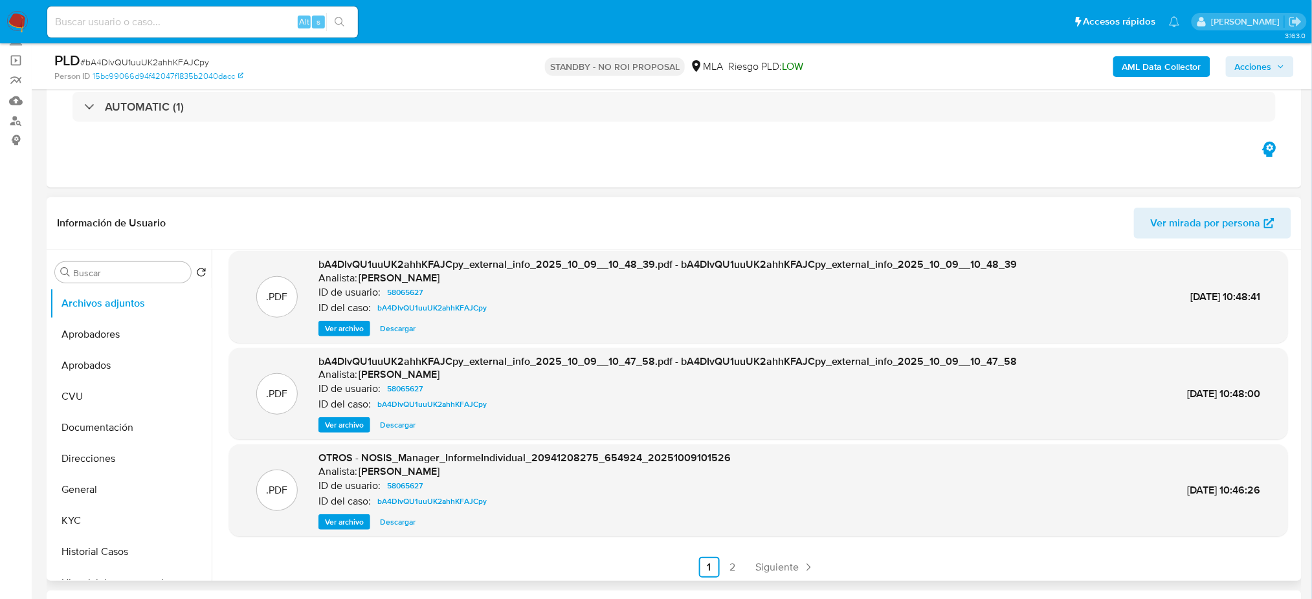
scroll to position [109, 0]
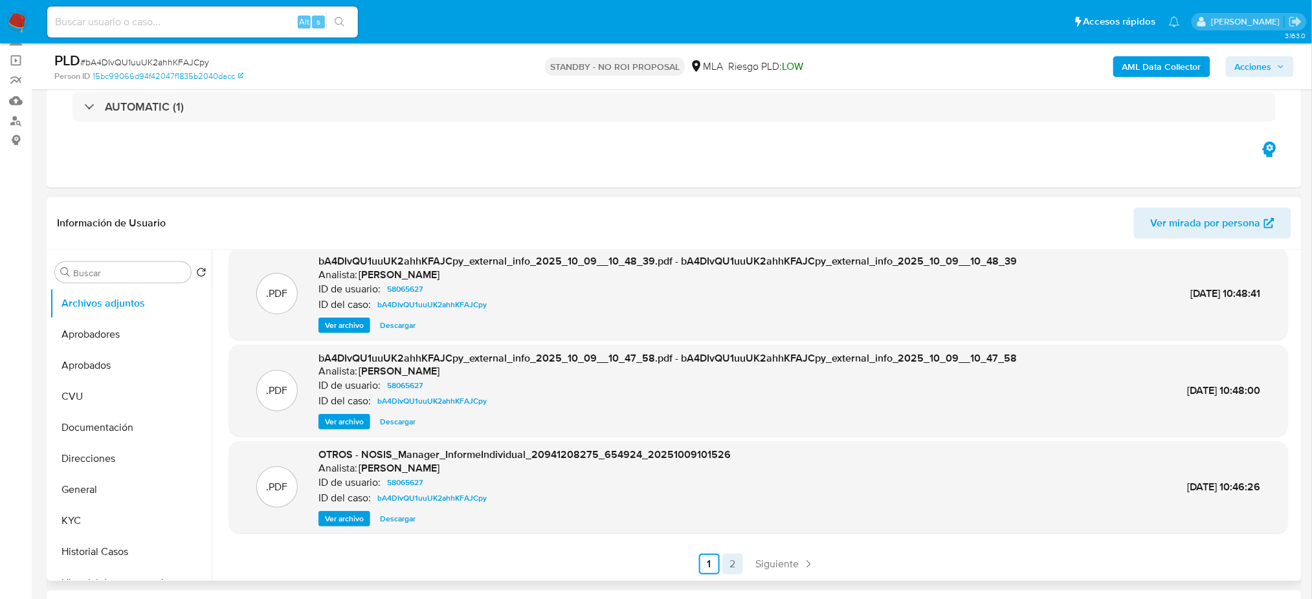
click at [724, 568] on link "2" at bounding box center [732, 564] width 21 height 21
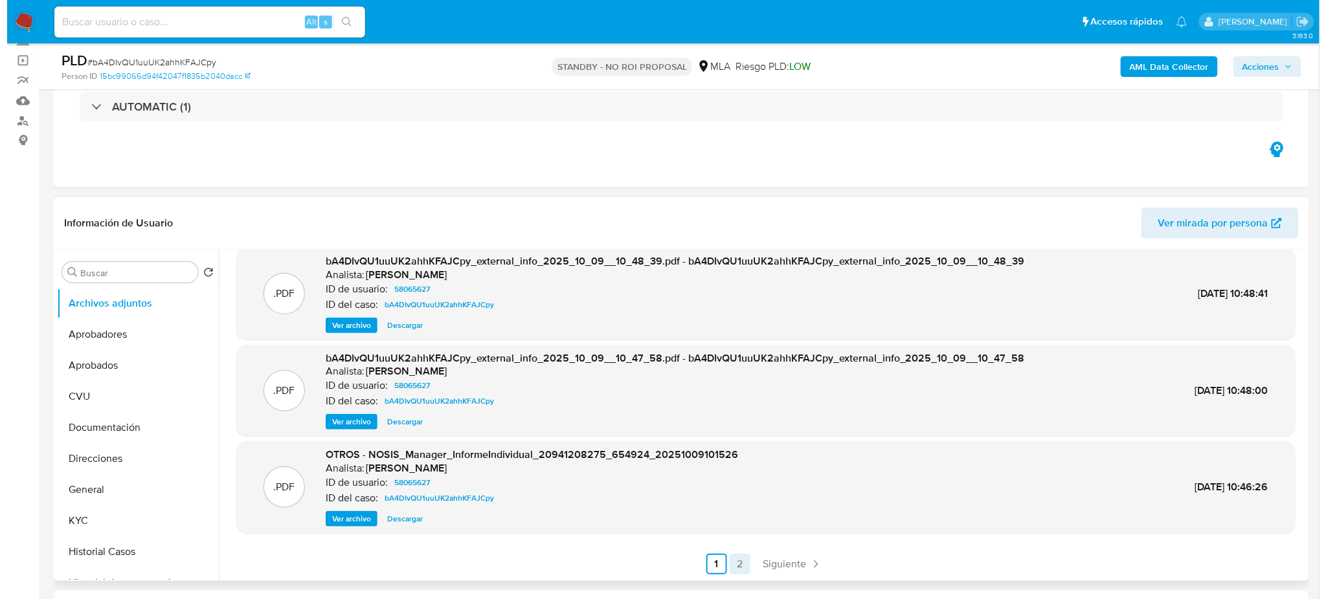
scroll to position [0, 0]
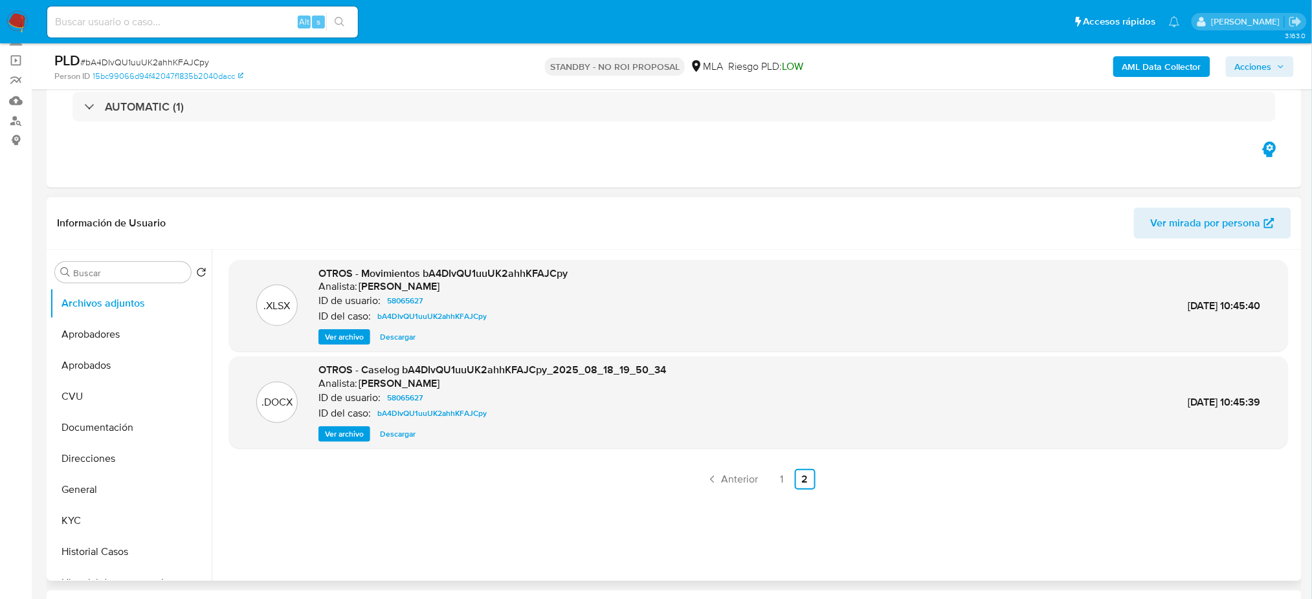
click at [350, 428] on span "Ver archivo" at bounding box center [344, 434] width 39 height 13
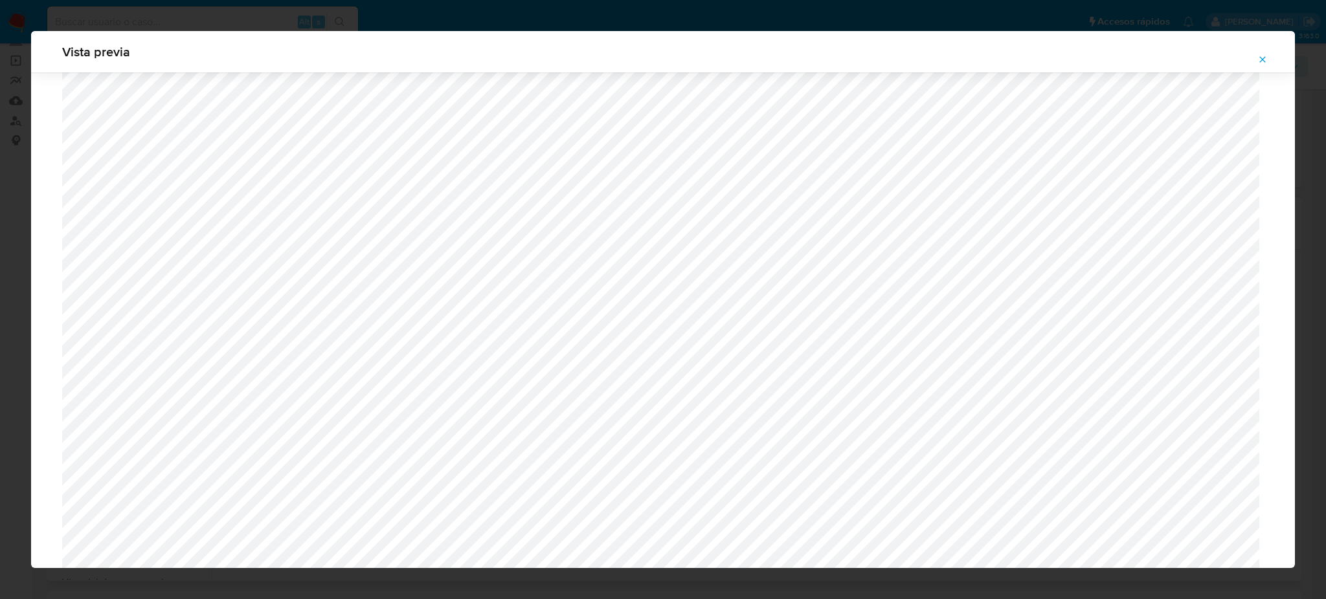
scroll to position [319, 0]
click at [1267, 58] on icon "Attachment preview" at bounding box center [1262, 59] width 10 height 10
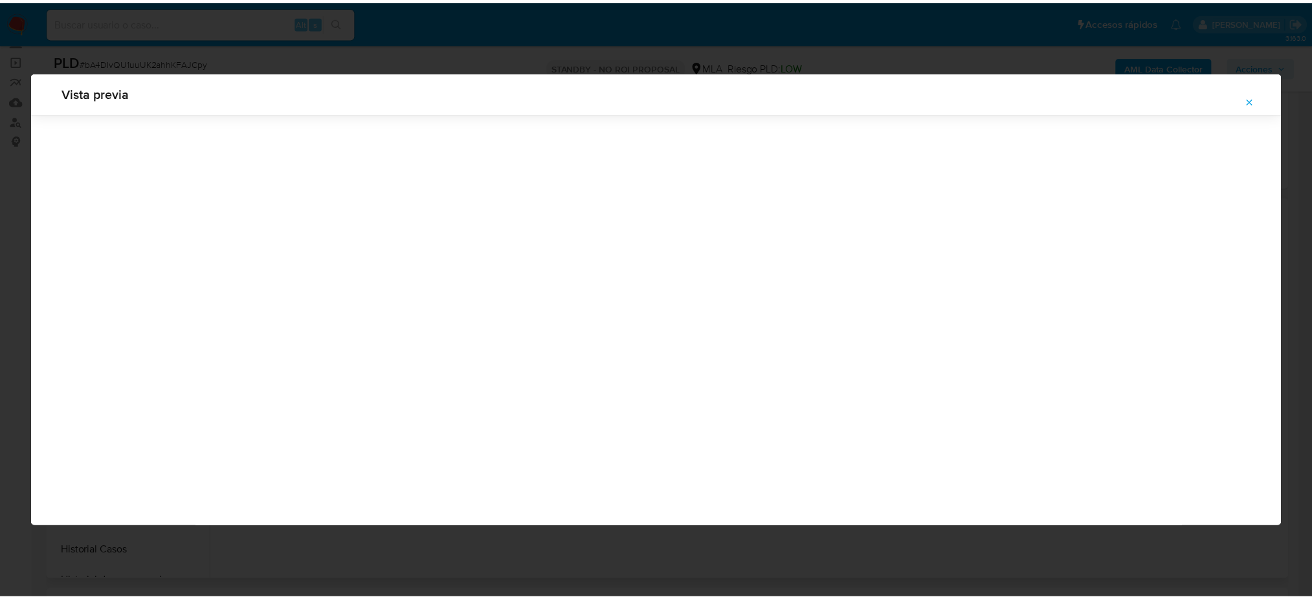
scroll to position [0, 0]
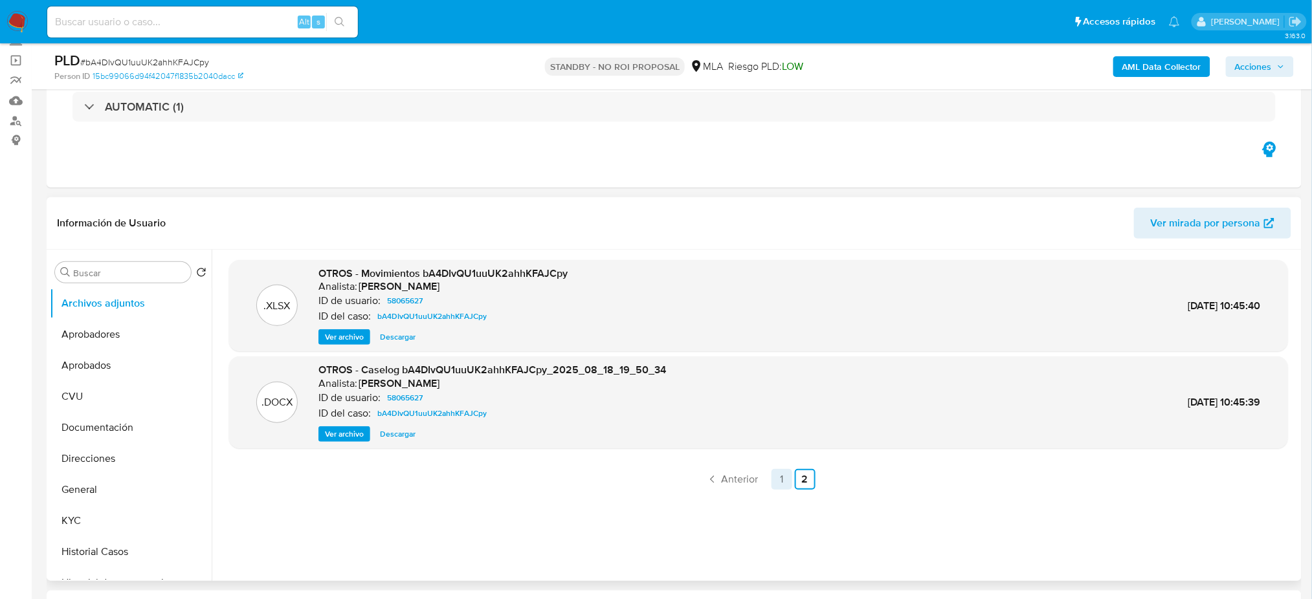
click at [774, 476] on link "1" at bounding box center [782, 479] width 21 height 21
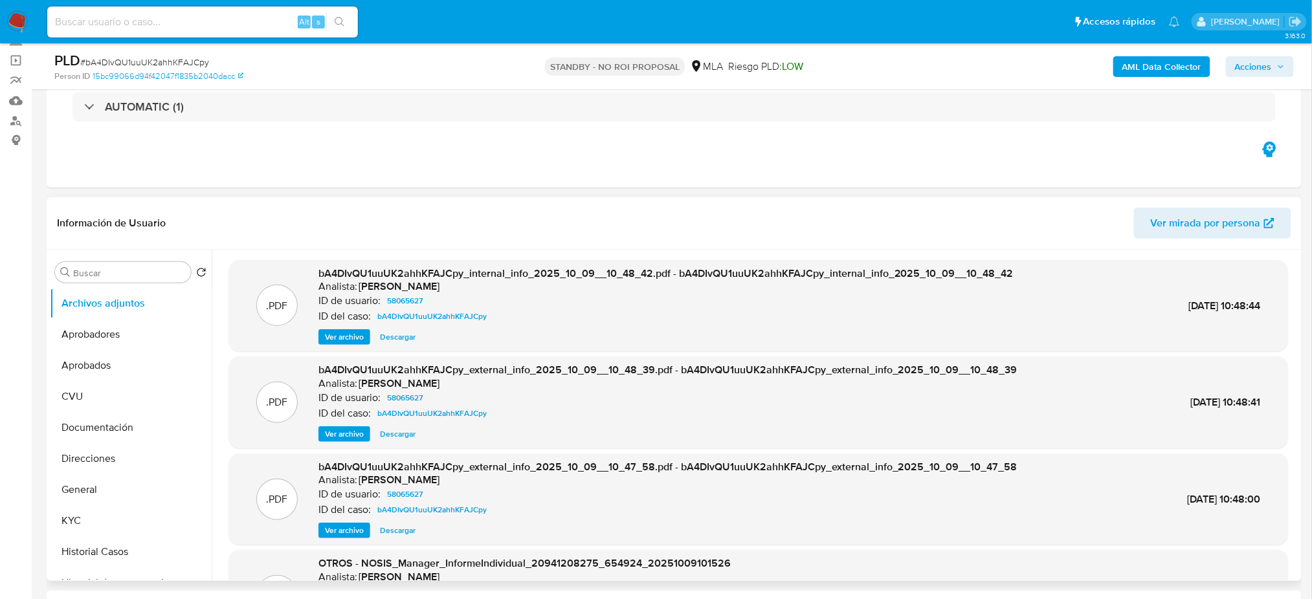
click at [17, 20] on img at bounding box center [17, 22] width 22 height 22
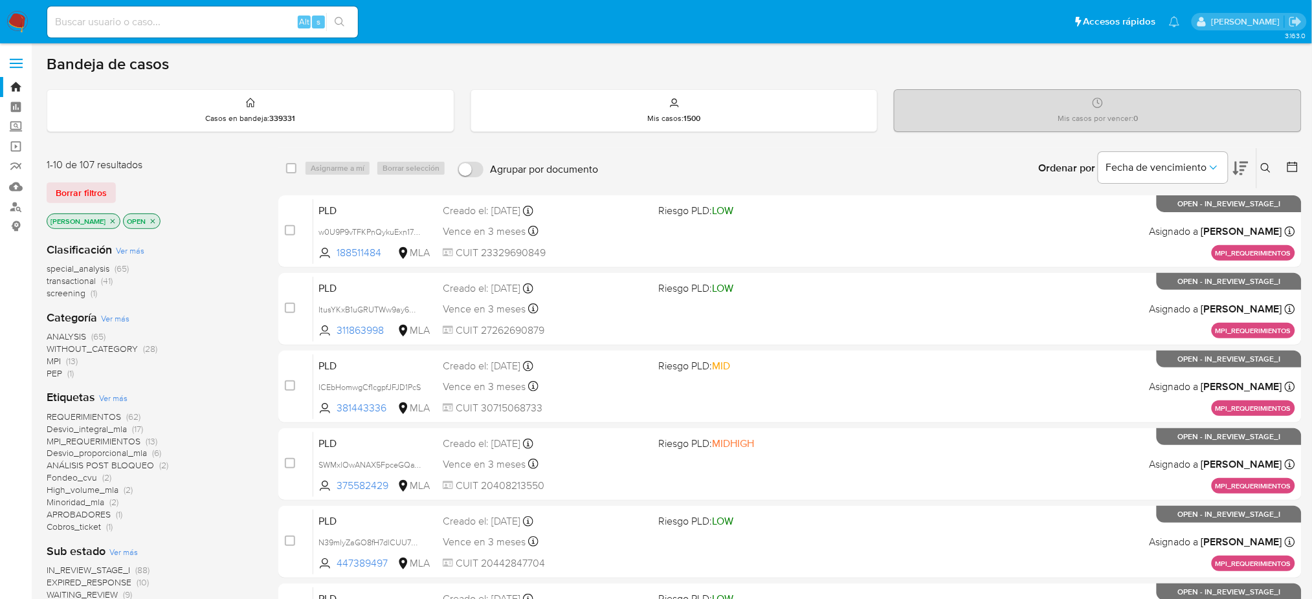
click at [257, 20] on input at bounding box center [202, 22] width 311 height 17
paste input "xCsjkoNkmhBS6595rCVH7RGO"
type input "xCsjkoNkmhBS6595rCVH7RGO"
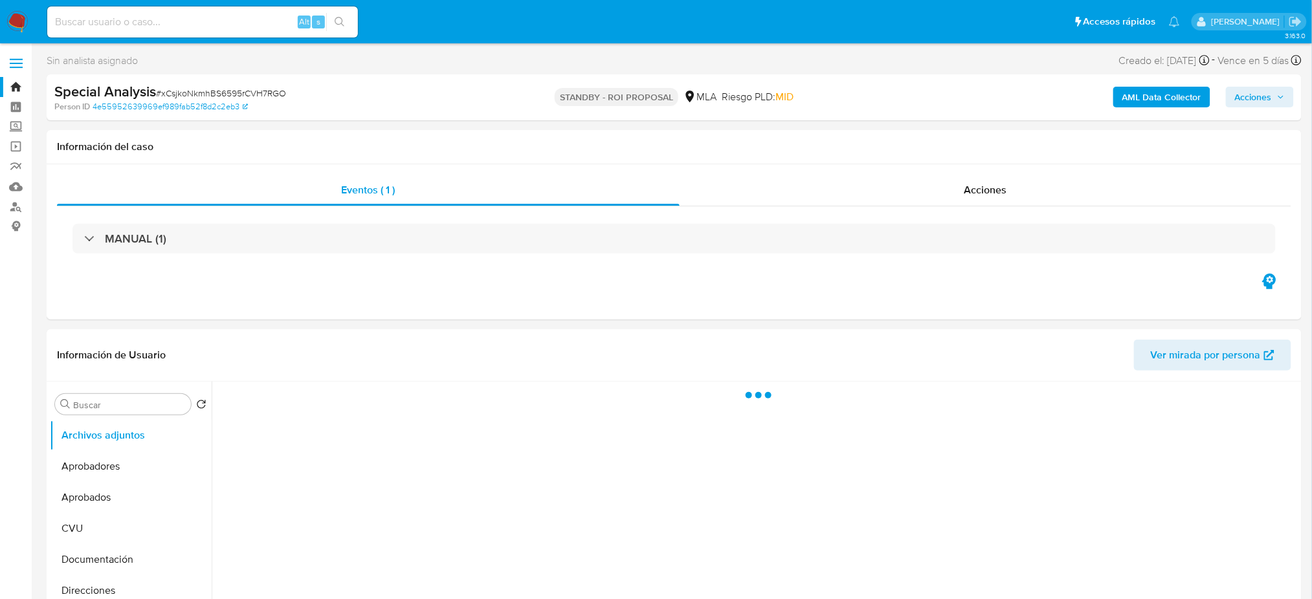
select select "10"
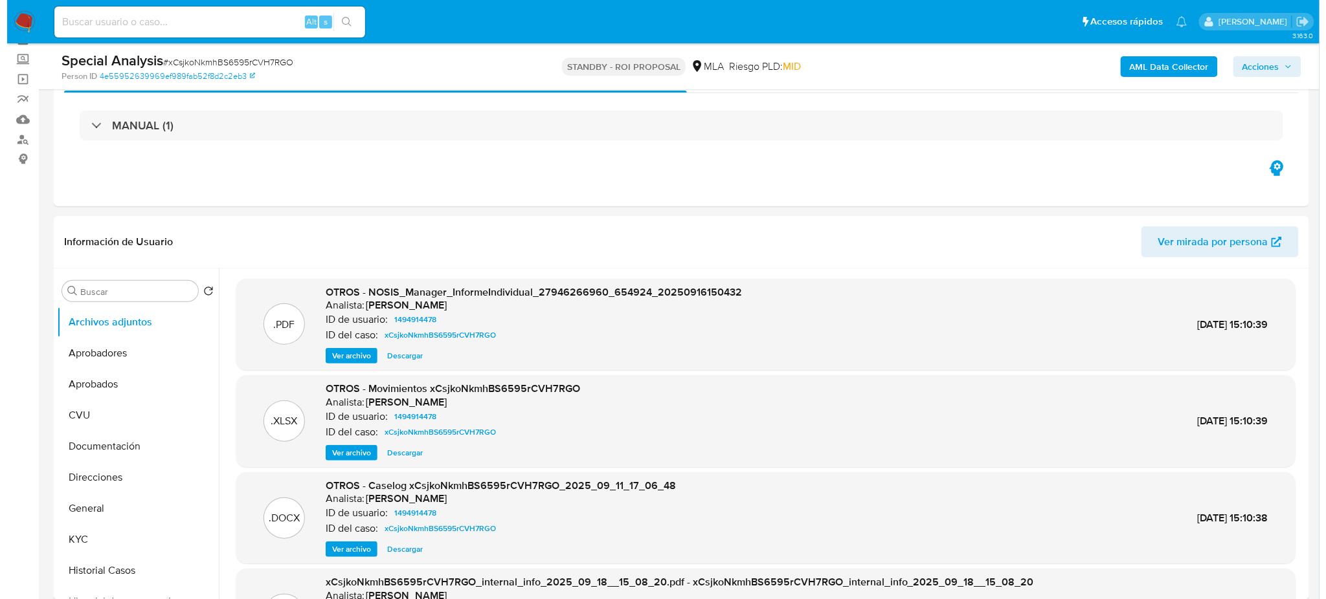
scroll to position [172, 0]
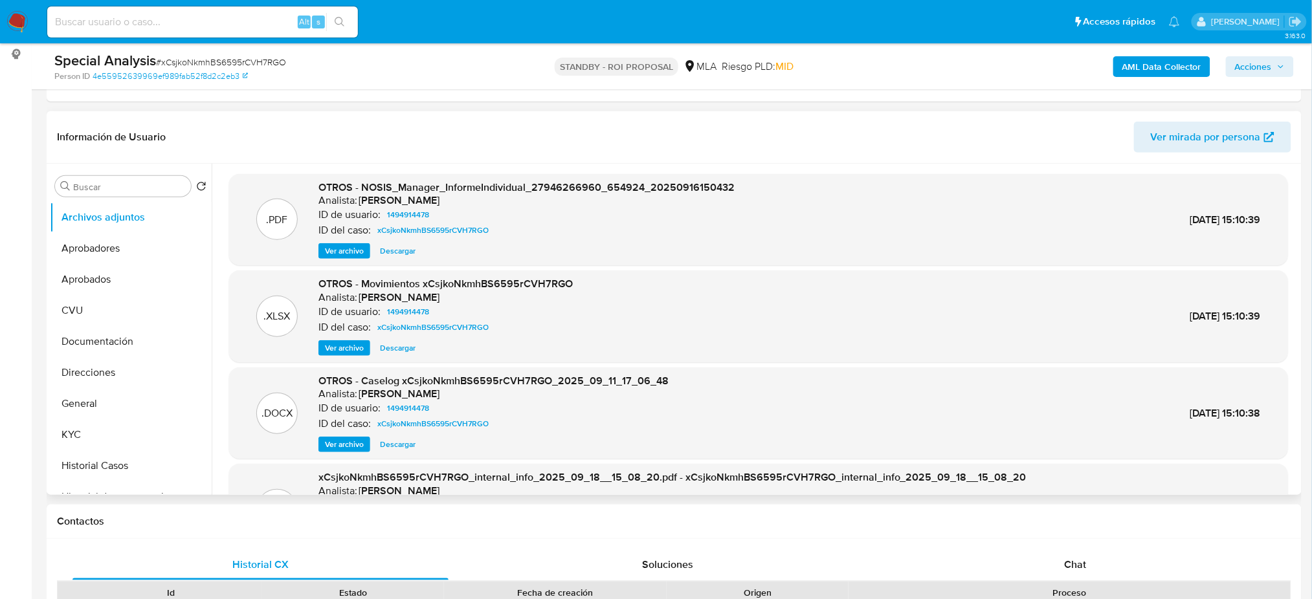
click at [329, 451] on span "Ver archivo" at bounding box center [344, 444] width 39 height 13
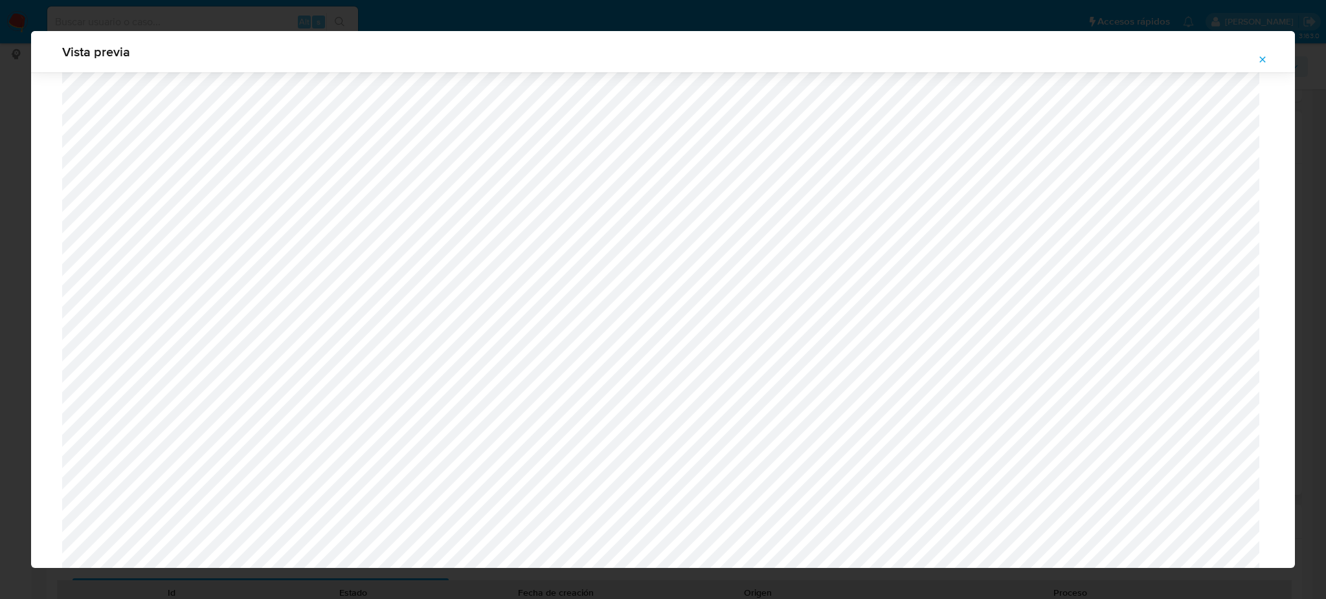
scroll to position [319, 0]
click at [1266, 58] on icon "Attachment preview" at bounding box center [1262, 59] width 10 height 10
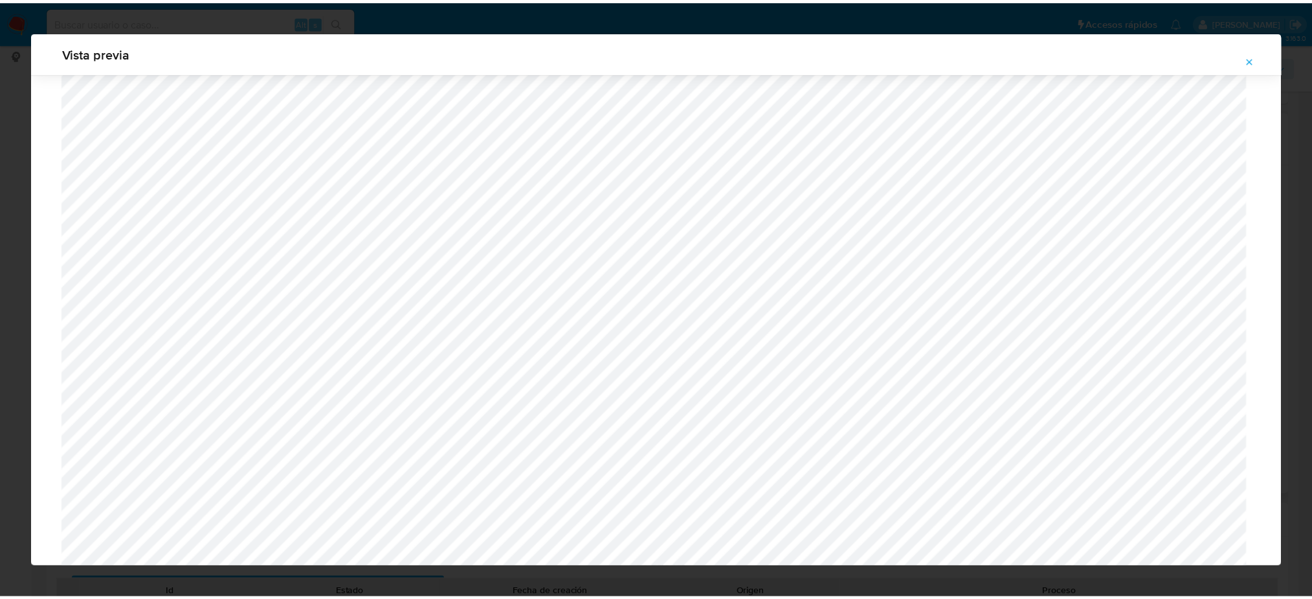
scroll to position [0, 0]
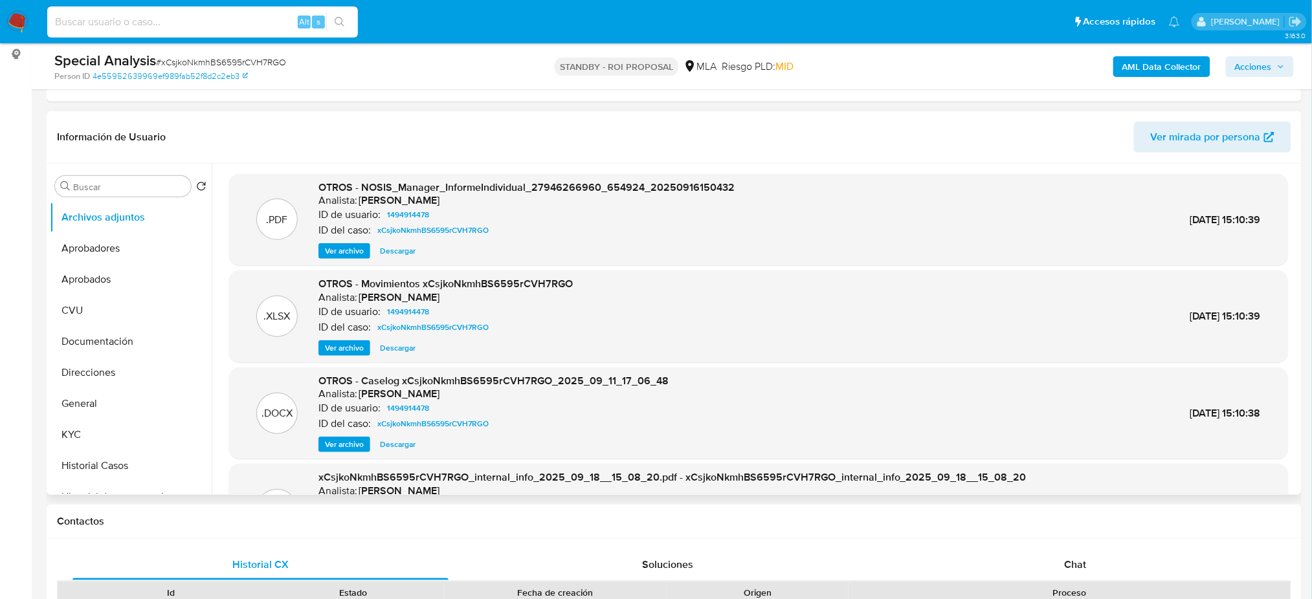
click at [190, 19] on input at bounding box center [202, 22] width 311 height 17
paste input "lOuDAoZLuzT9eCbYbfrsDvBP"
type input "lOuDAoZLuzT9eCbYbfrsDvBP"
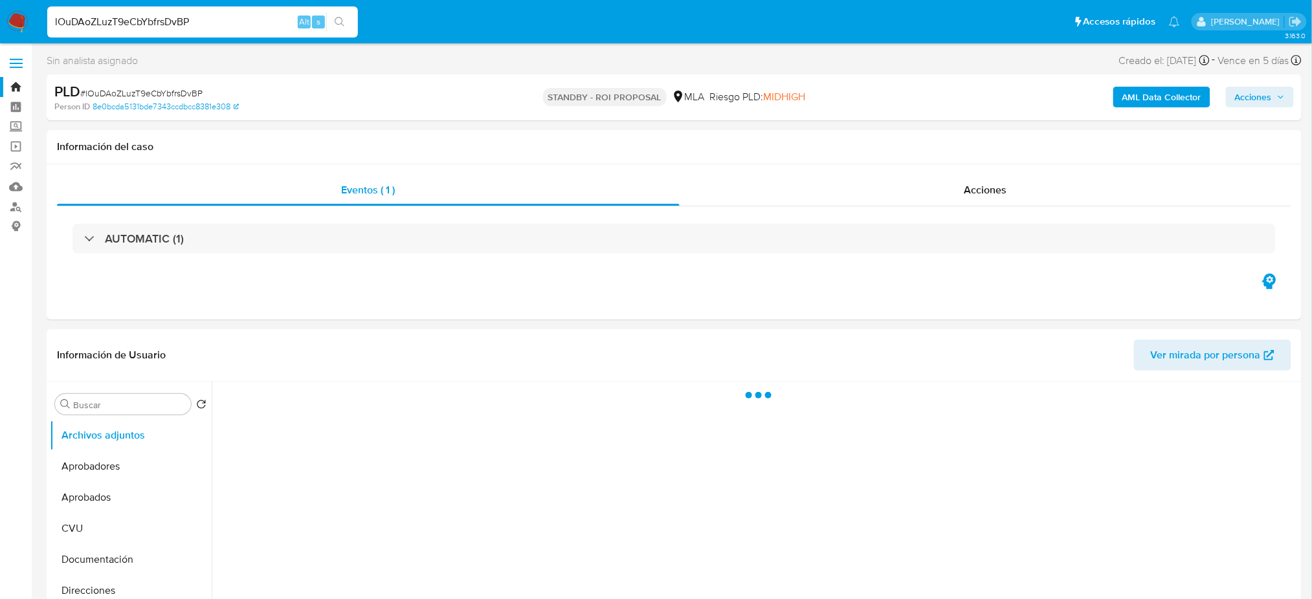
select select "10"
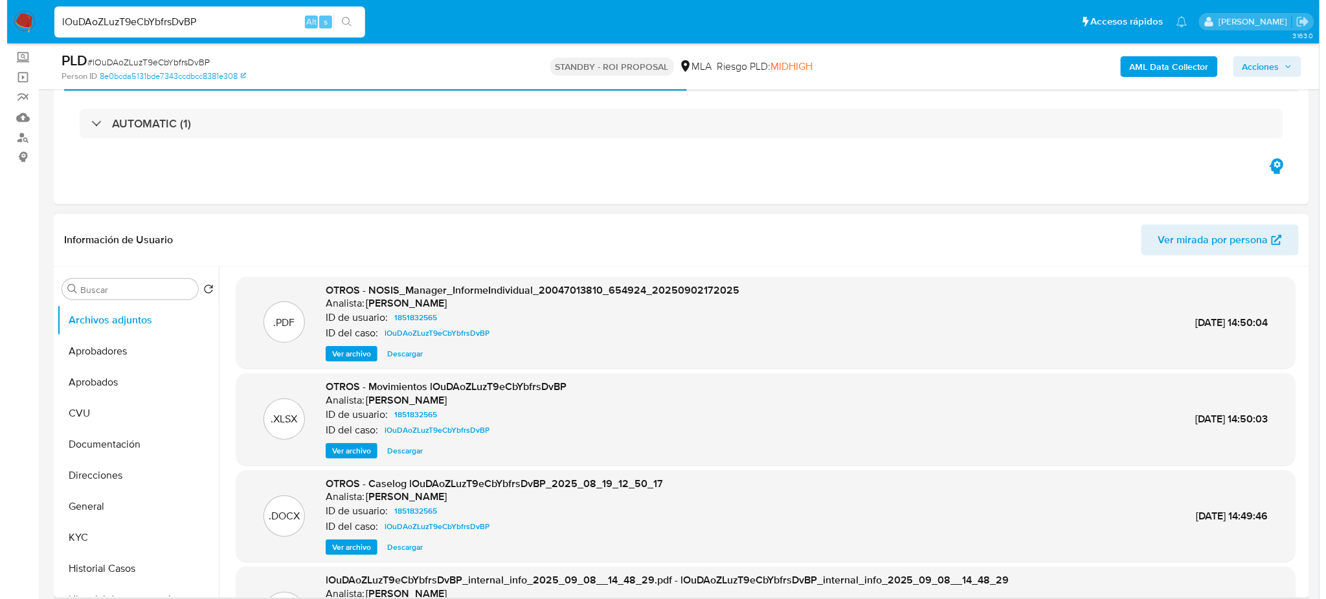
scroll to position [172, 0]
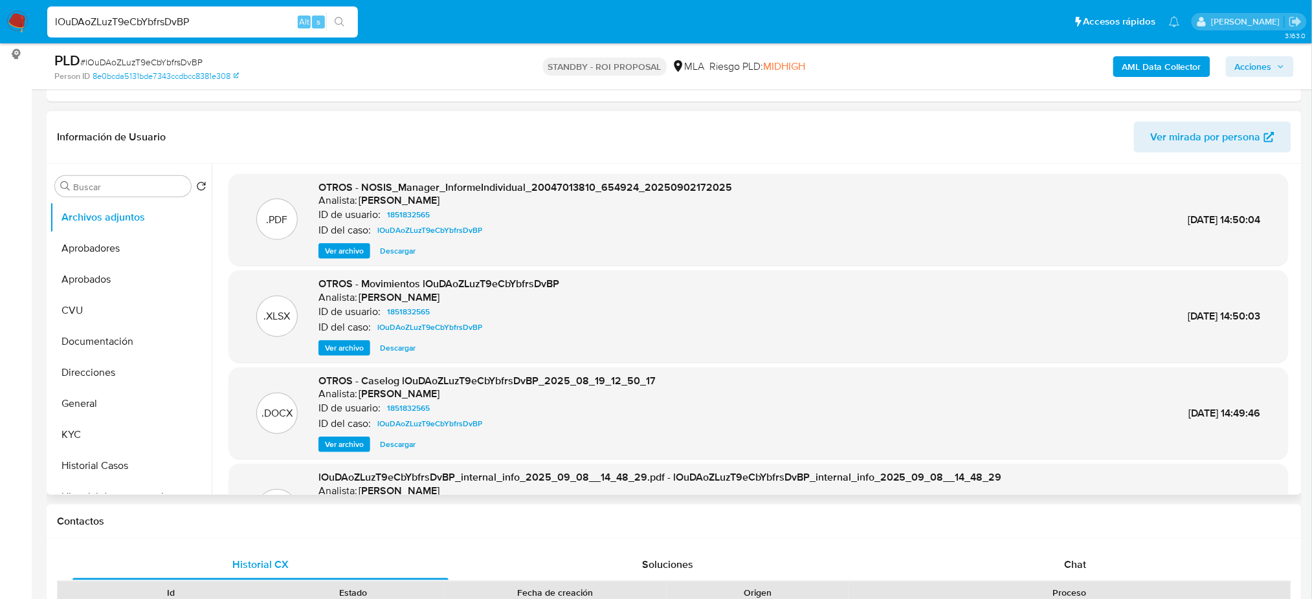
drag, startPoint x: 335, startPoint y: 440, endPoint x: 356, endPoint y: 434, distance: 22.3
click at [335, 440] on span "Ver archivo" at bounding box center [344, 444] width 39 height 13
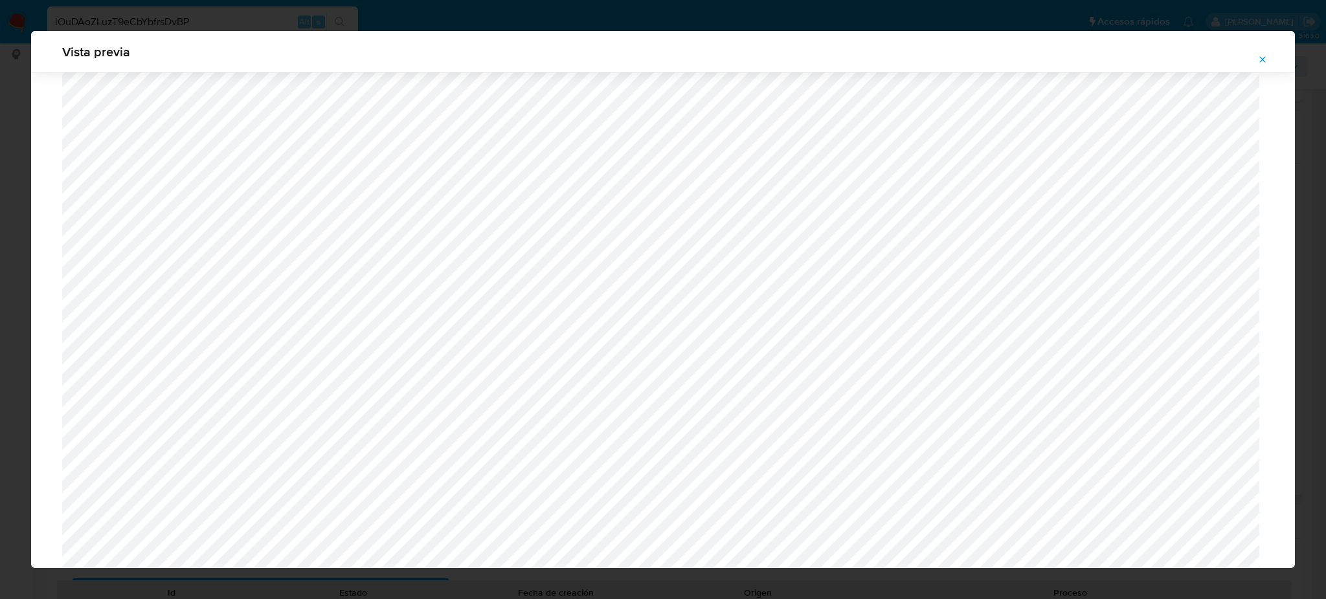
scroll to position [406, 0]
click at [1268, 58] on icon "Attachment preview" at bounding box center [1262, 59] width 10 height 10
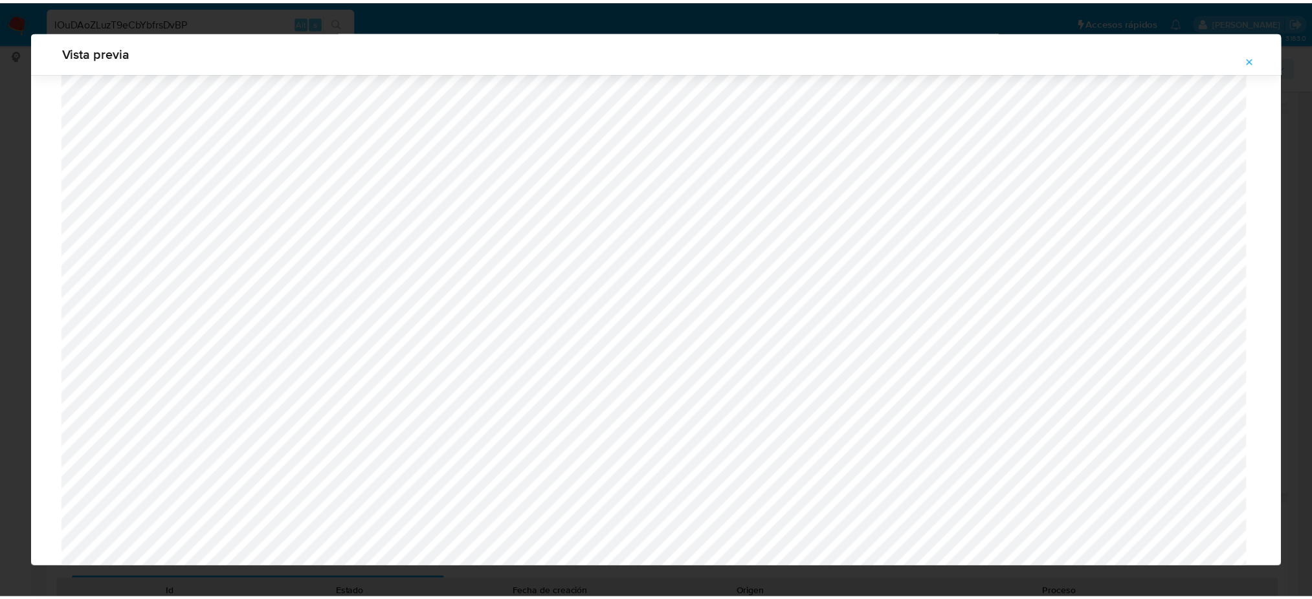
scroll to position [0, 0]
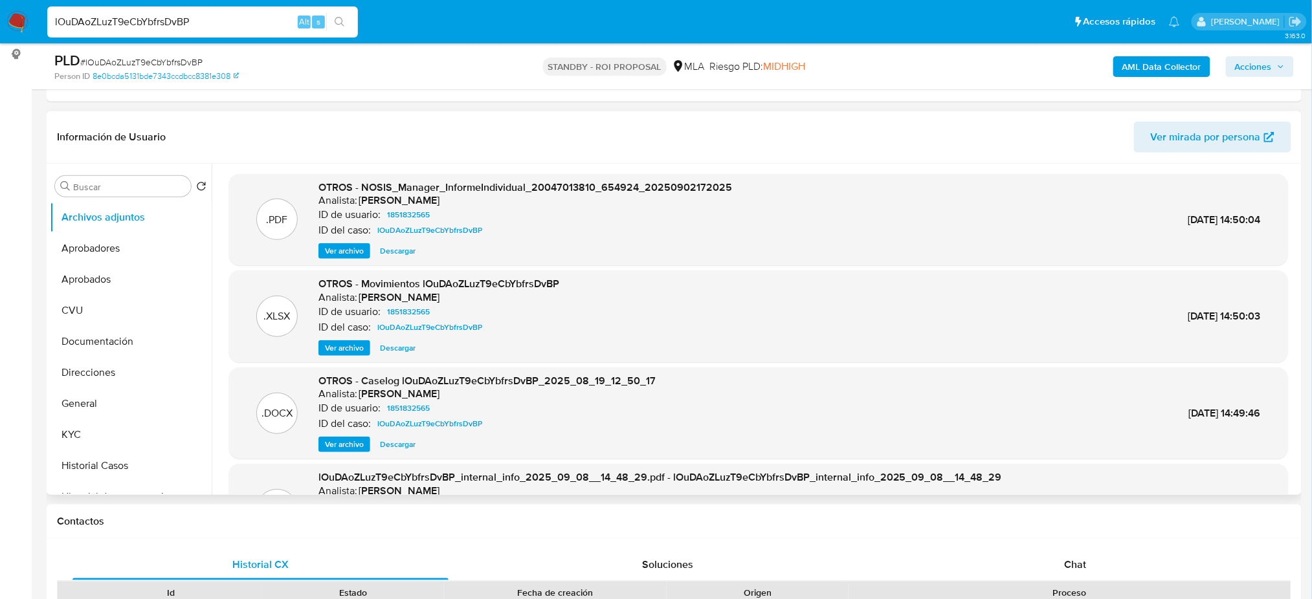
drag, startPoint x: 221, startPoint y: 25, endPoint x: 0, endPoint y: 26, distance: 220.8
click at [0, 26] on nav "Pausado Ver notificaciones lOuDAoZLuzT9eCbYbfrsDvBP Alt s Accesos rápidos Presi…" at bounding box center [656, 21] width 1312 height 43
paste input "kmjWVgAkdvYbdmIFJncOhORK"
type input "kmjWVgAkdvYbdmIFJncOhORK"
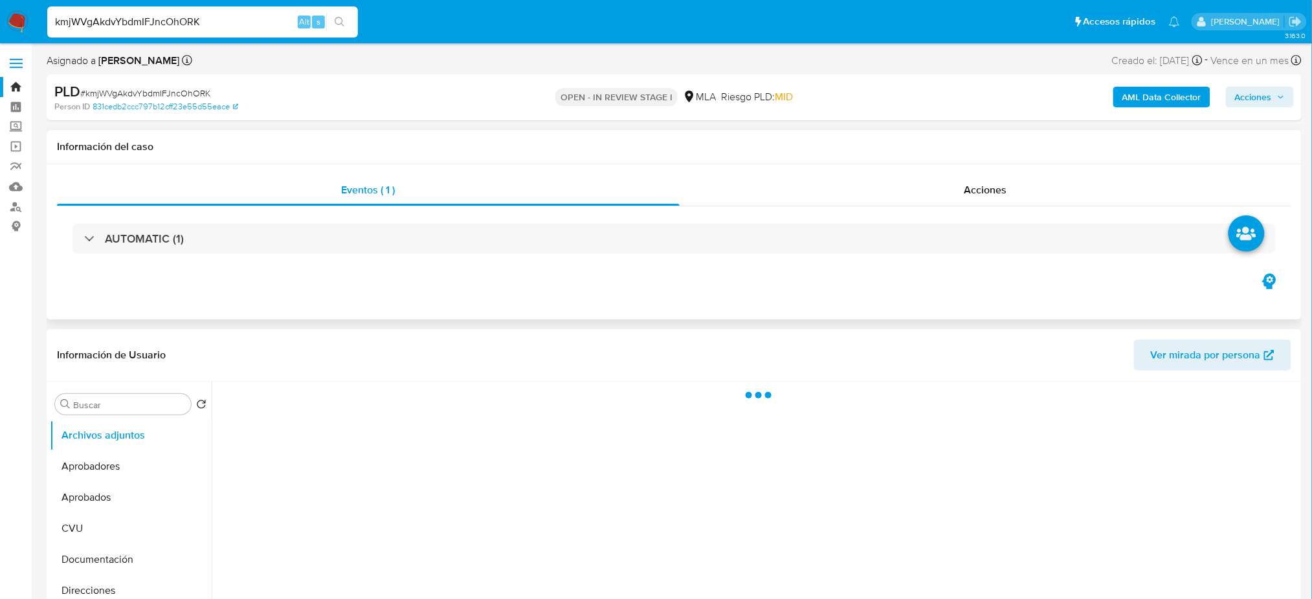
select select "10"
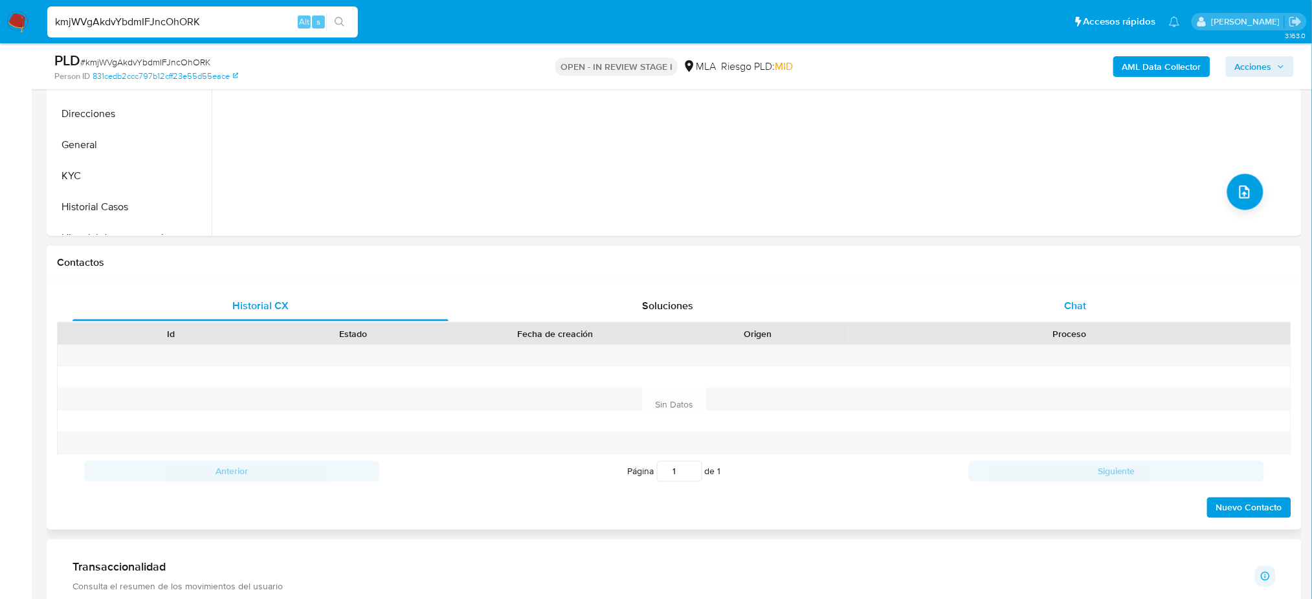
click at [1097, 302] on div "Chat" at bounding box center [1076, 306] width 376 height 31
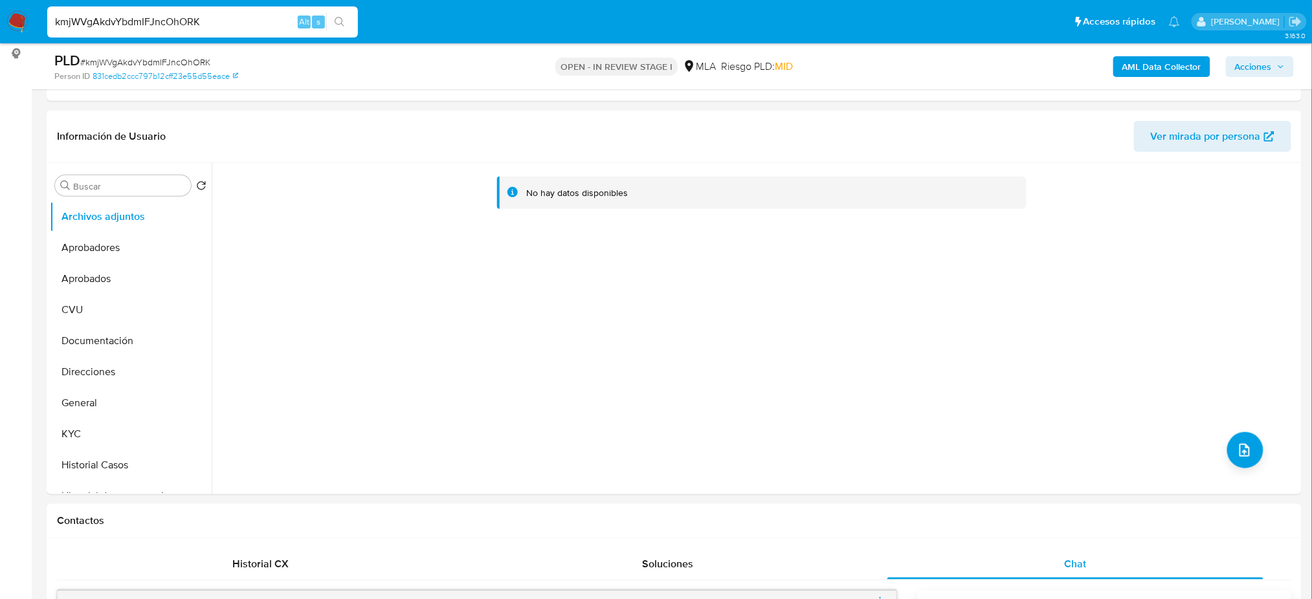
scroll to position [172, 0]
click at [100, 412] on button "General" at bounding box center [125, 403] width 151 height 31
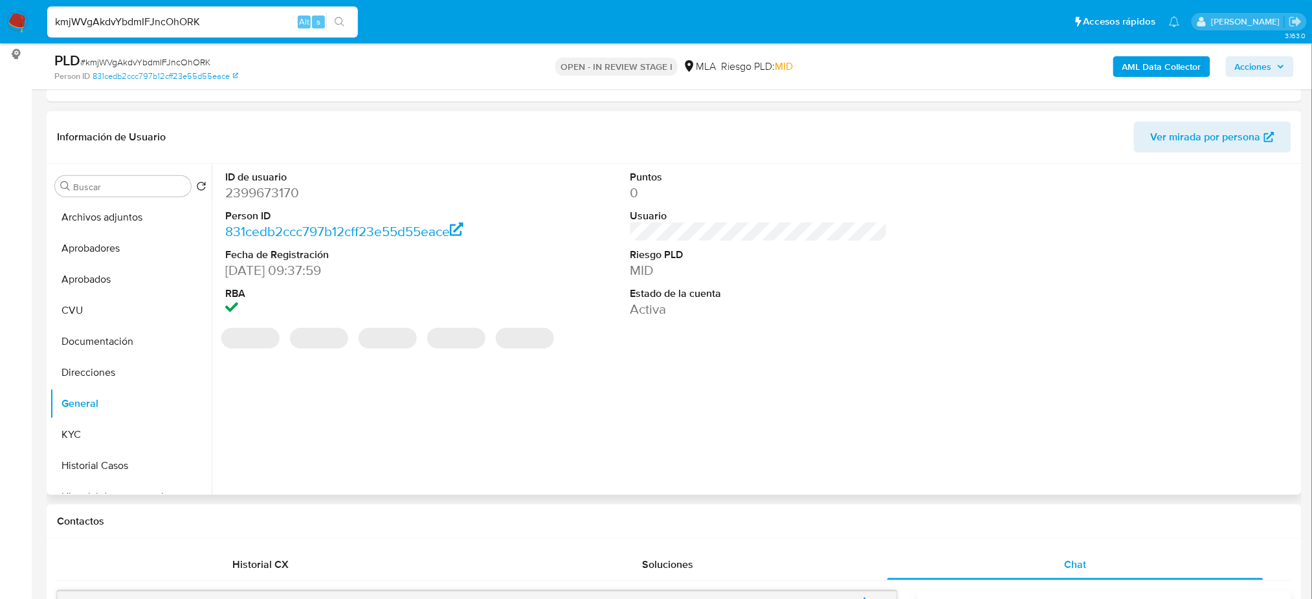
click at [247, 190] on dd "2399673170" at bounding box center [353, 193] width 257 height 18
copy dd "2399673170"
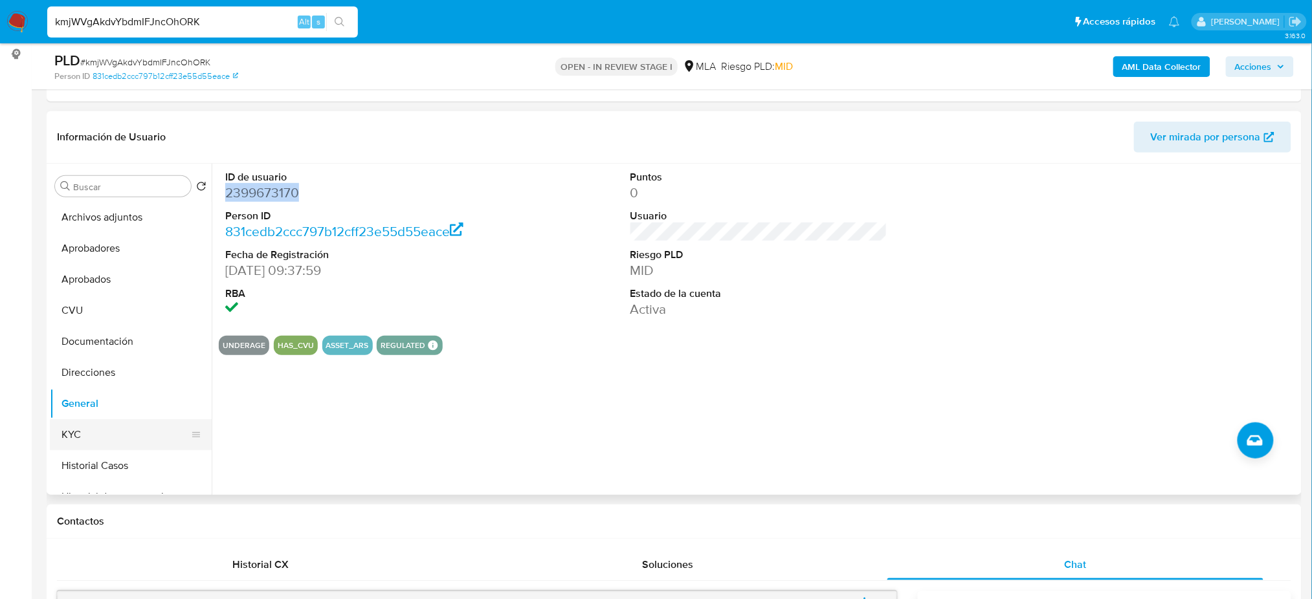
click at [82, 436] on button "KYC" at bounding box center [125, 434] width 151 height 31
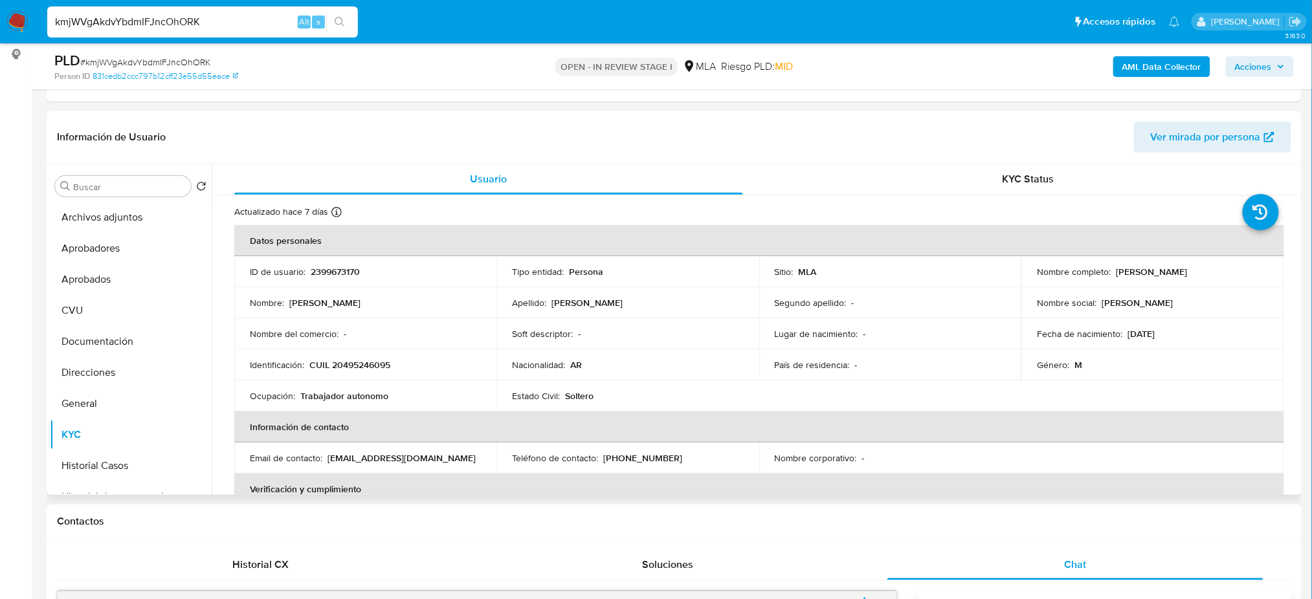
click at [368, 362] on p "CUIL 20495246095" at bounding box center [349, 365] width 81 height 12
copy p "20495246095"
click at [364, 374] on td "Identificación : CUIL 20495246095" at bounding box center [365, 365] width 262 height 31
drag, startPoint x: 342, startPoint y: 362, endPoint x: 389, endPoint y: 364, distance: 46.7
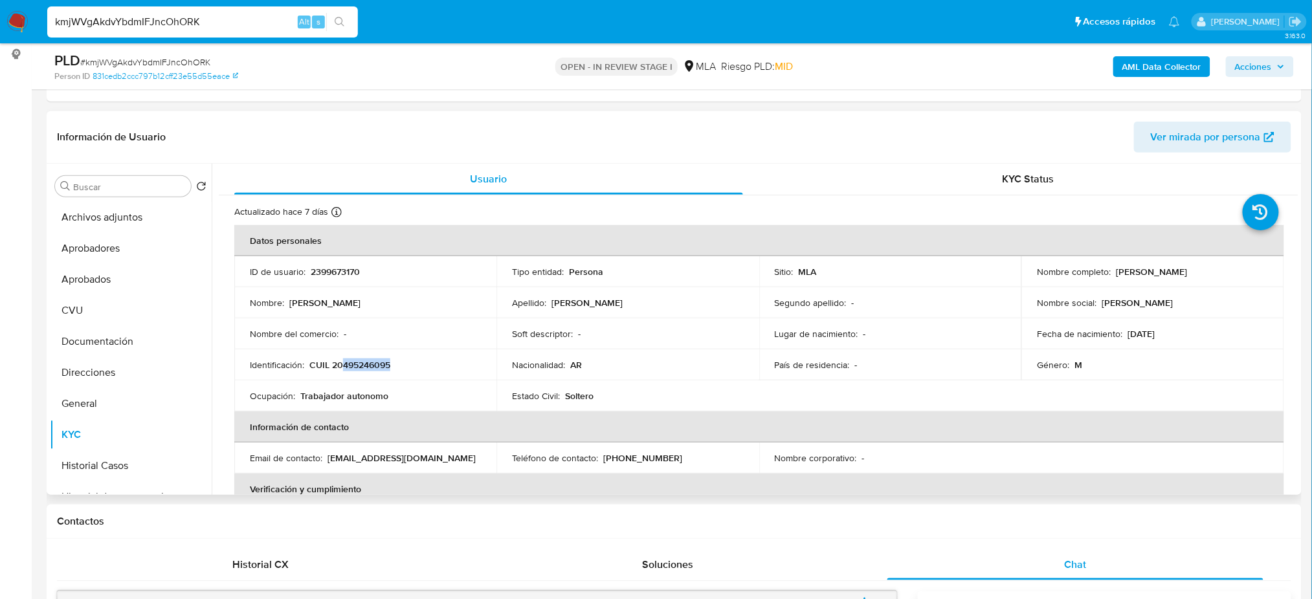
click at [389, 364] on p "CUIL 20495246095" at bounding box center [349, 365] width 81 height 12
copy p "495246095"
click at [333, 399] on p "Trabajador autonomo" at bounding box center [344, 396] width 88 height 12
drag, startPoint x: 345, startPoint y: 366, endPoint x: 370, endPoint y: 363, distance: 24.7
click at [370, 363] on p "CUIL 20495246095" at bounding box center [349, 365] width 81 height 12
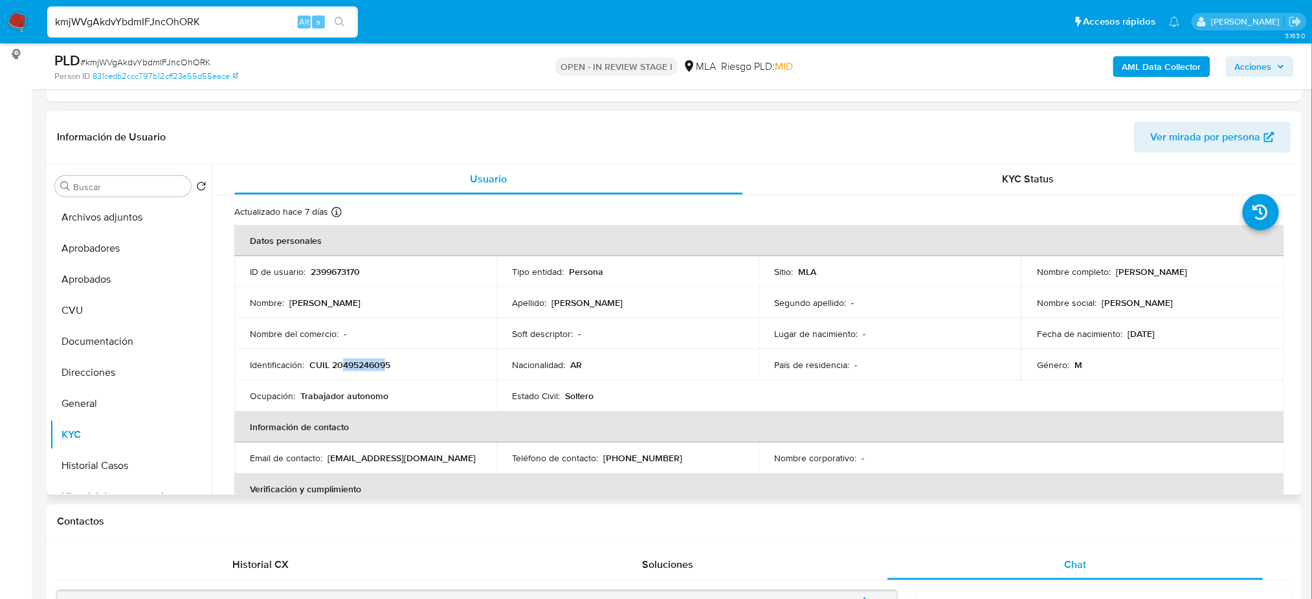
drag, startPoint x: 342, startPoint y: 365, endPoint x: 385, endPoint y: 368, distance: 42.2
click at [385, 368] on p "CUIL 20495246095" at bounding box center [349, 365] width 81 height 12
copy p "49524609"
drag, startPoint x: 1110, startPoint y: 271, endPoint x: 1266, endPoint y: 270, distance: 156.0
click at [1266, 270] on td "Nombre completo : Abrahan Fernandez Quispe" at bounding box center [1153, 271] width 262 height 31
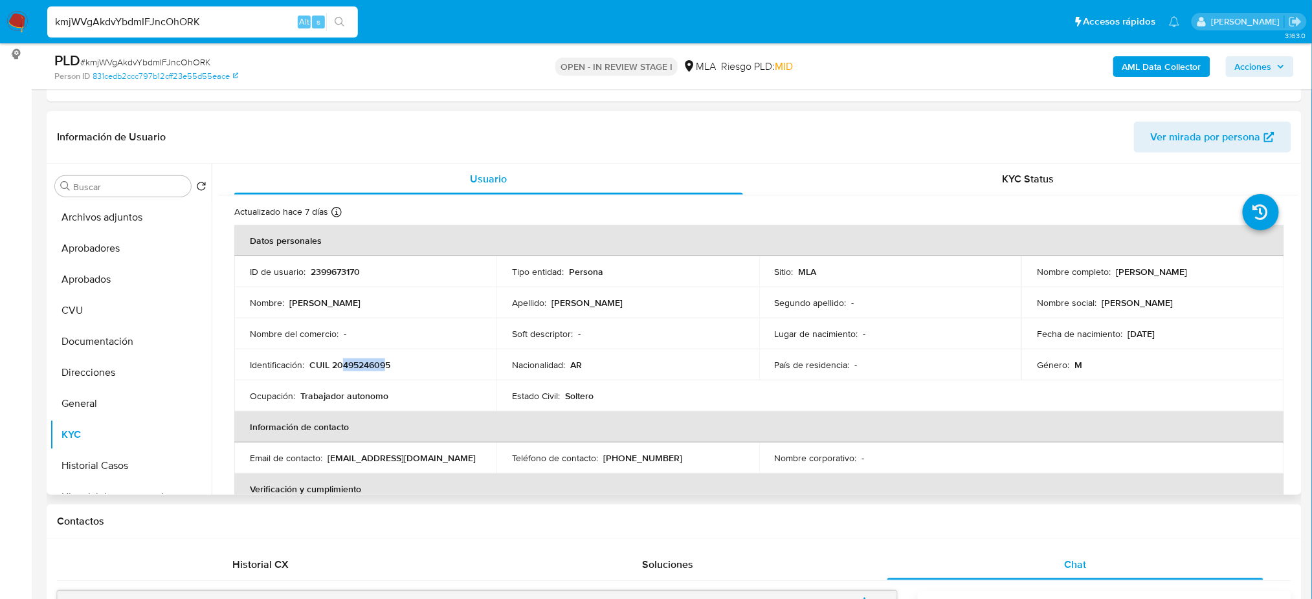
copy div "[PERSON_NAME]"
click at [95, 403] on button "General" at bounding box center [125, 403] width 151 height 31
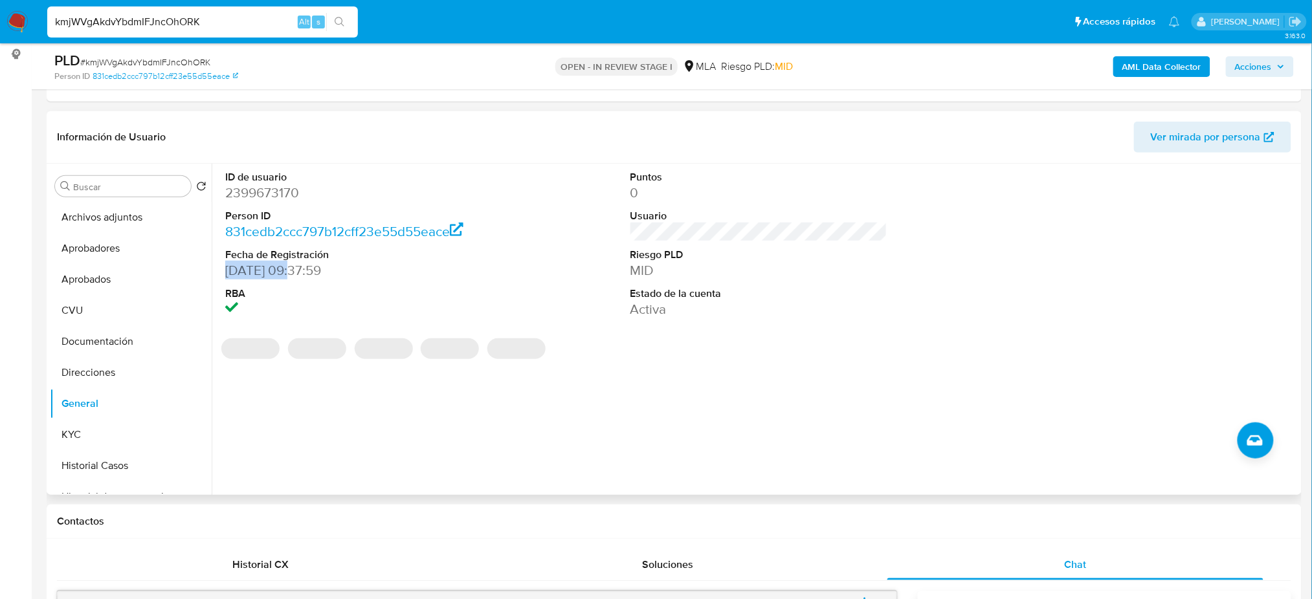
drag, startPoint x: 225, startPoint y: 271, endPoint x: 293, endPoint y: 276, distance: 68.2
click at [293, 276] on dd "19/04/2025 09:37:59" at bounding box center [353, 271] width 257 height 18
copy dd "19/04/2025"
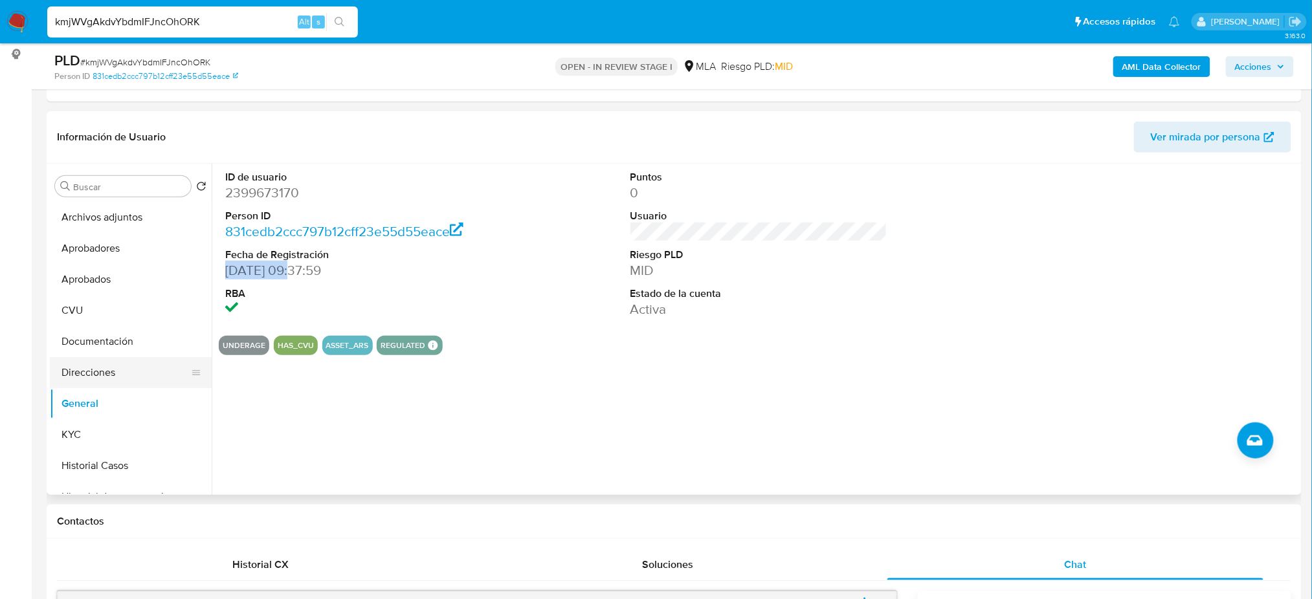
click at [99, 376] on button "Direcciones" at bounding box center [125, 372] width 151 height 31
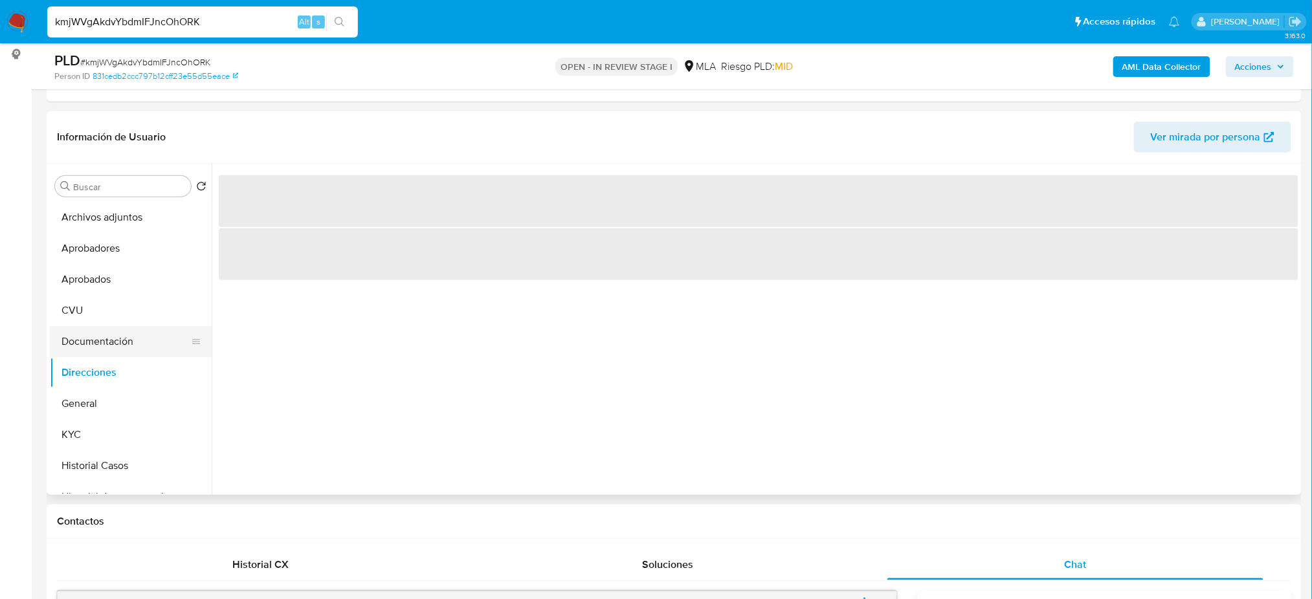
click at [95, 338] on button "Documentación" at bounding box center [125, 341] width 151 height 31
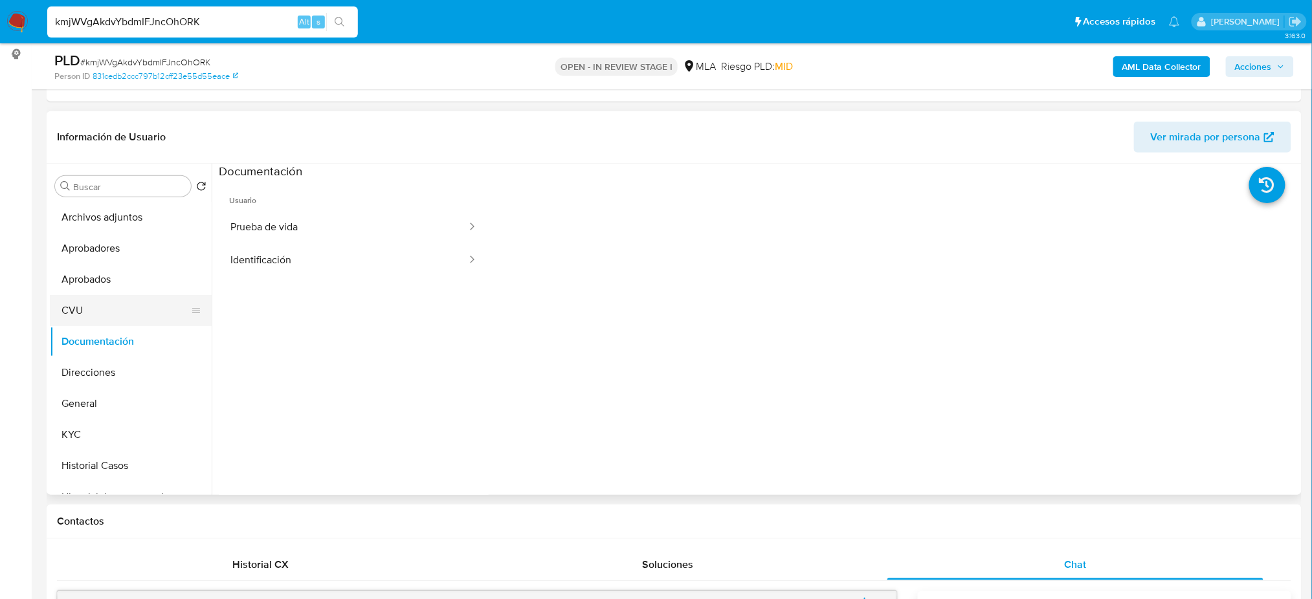
click at [91, 308] on button "CVU" at bounding box center [125, 310] width 151 height 31
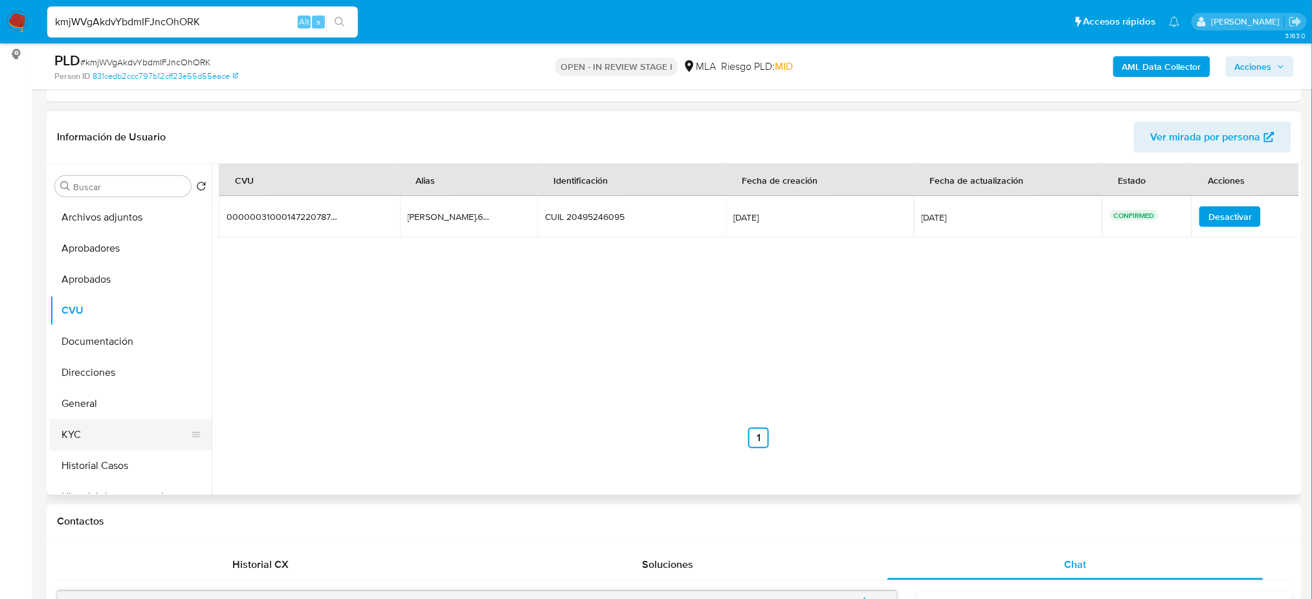
click at [125, 435] on button "KYC" at bounding box center [125, 434] width 151 height 31
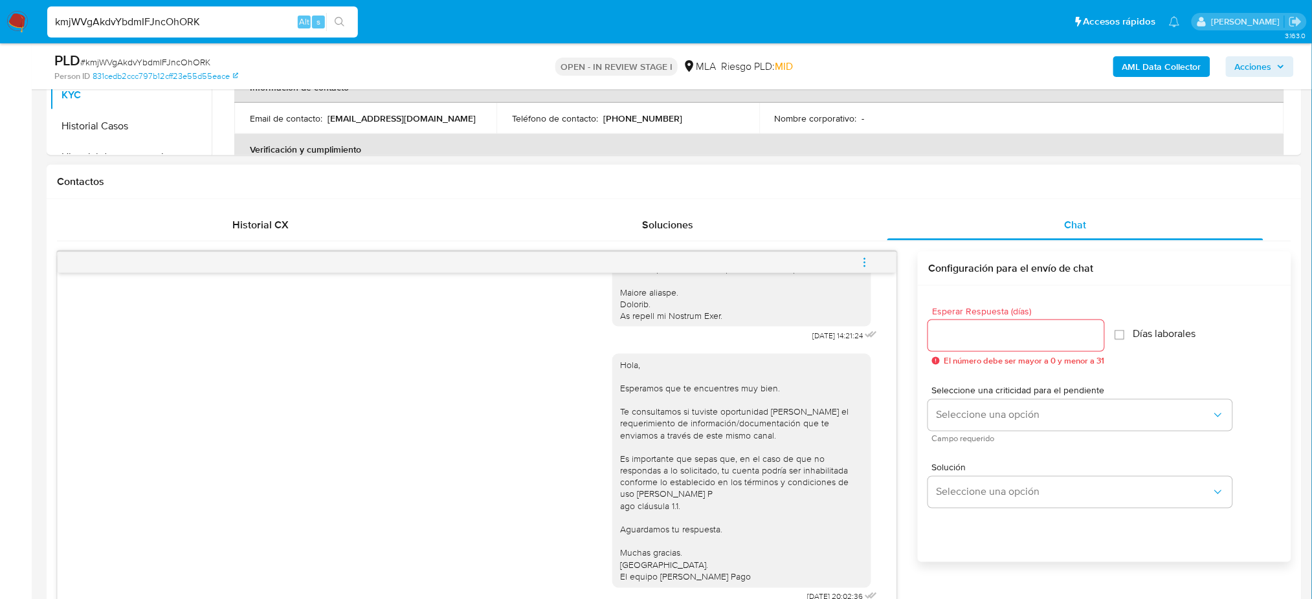
scroll to position [518, 0]
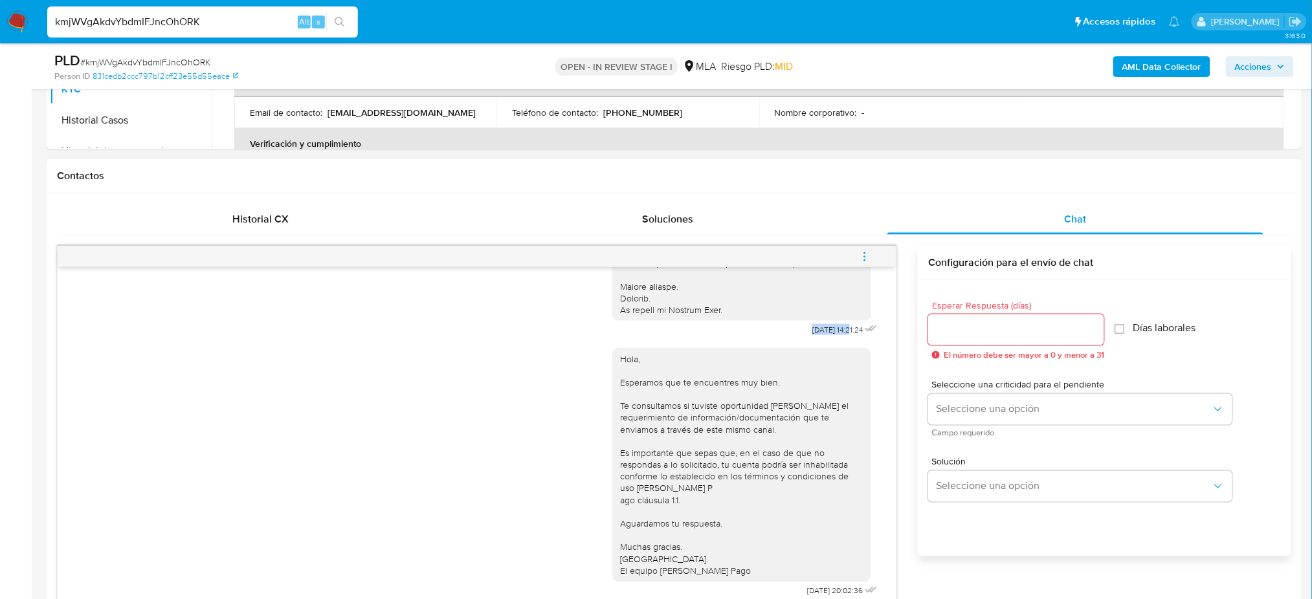
drag, startPoint x: 802, startPoint y: 319, endPoint x: 824, endPoint y: 318, distance: 22.0
click at [824, 318] on div "17/09/2025 14:21:24" at bounding box center [746, 49] width 268 height 579
copy span "[DATE]"
drag, startPoint x: 776, startPoint y: 590, endPoint x: 816, endPoint y: 590, distance: 40.8
click at [816, 590] on div "Hola, Esperamos que te encuentres muy bien. Te consultamos si tuviste oportunid…" at bounding box center [746, 470] width 268 height 262
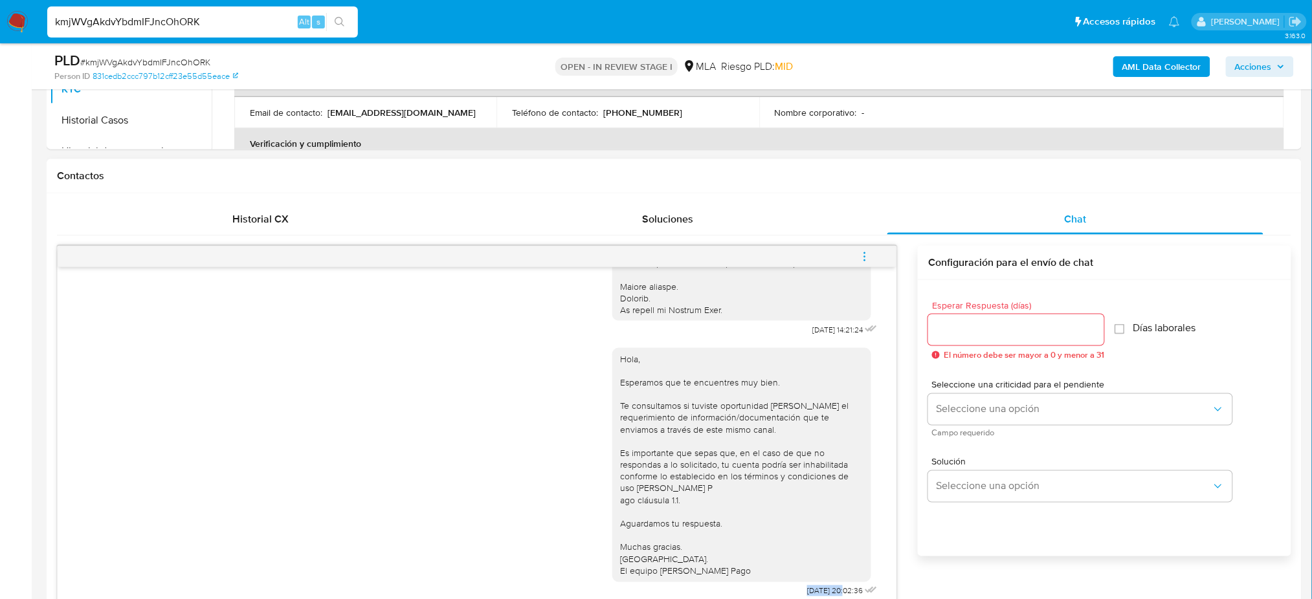
copy span "[DATE]"
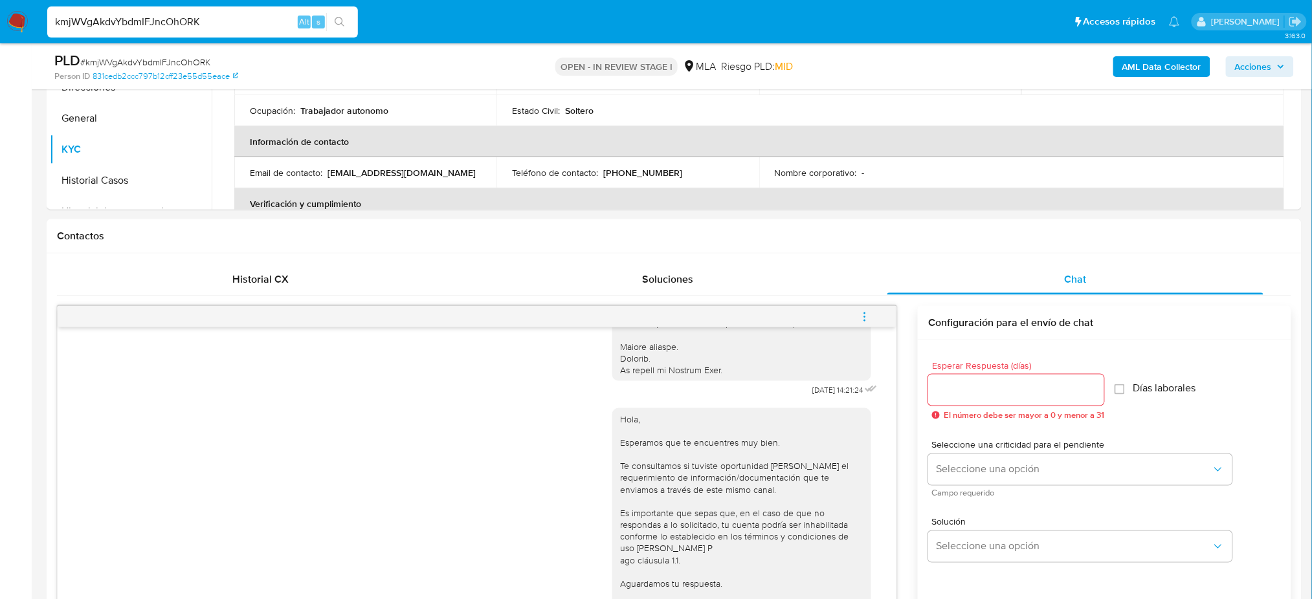
scroll to position [259, 0]
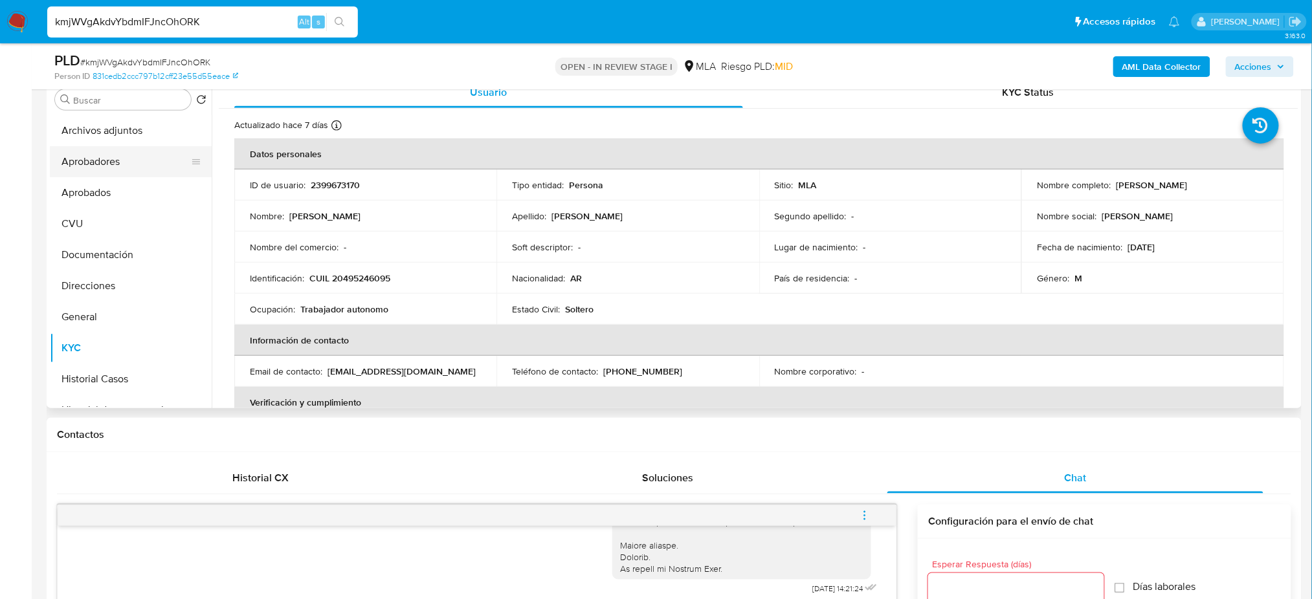
click at [94, 167] on button "Aprobadores" at bounding box center [125, 161] width 151 height 31
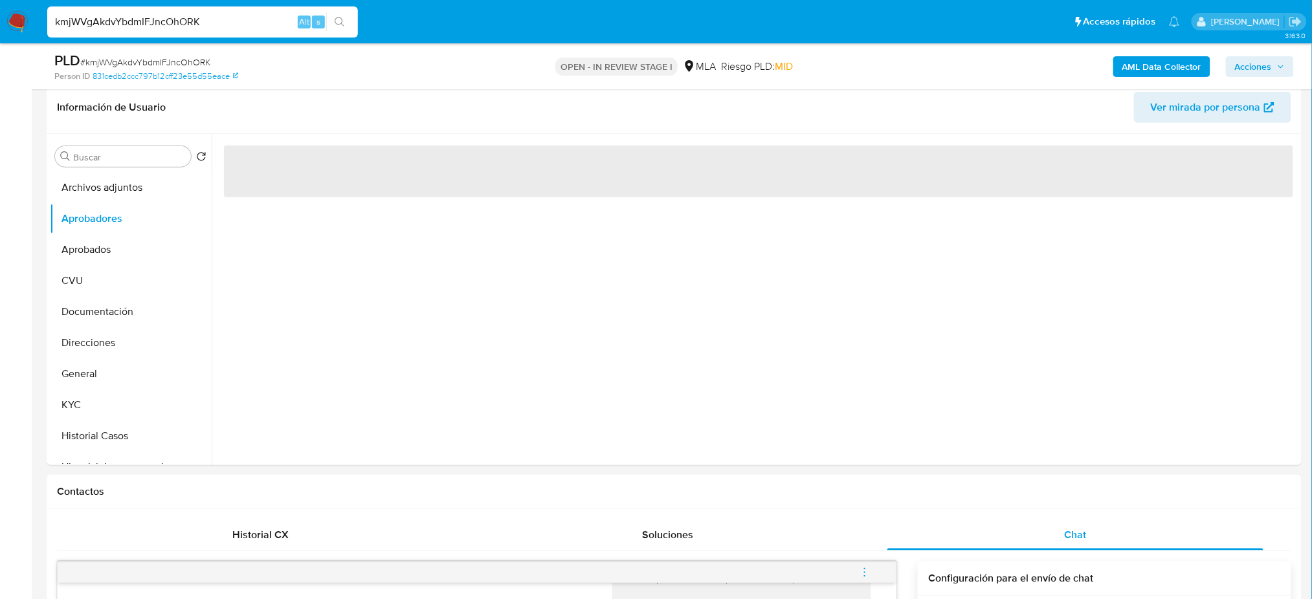
scroll to position [172, 0]
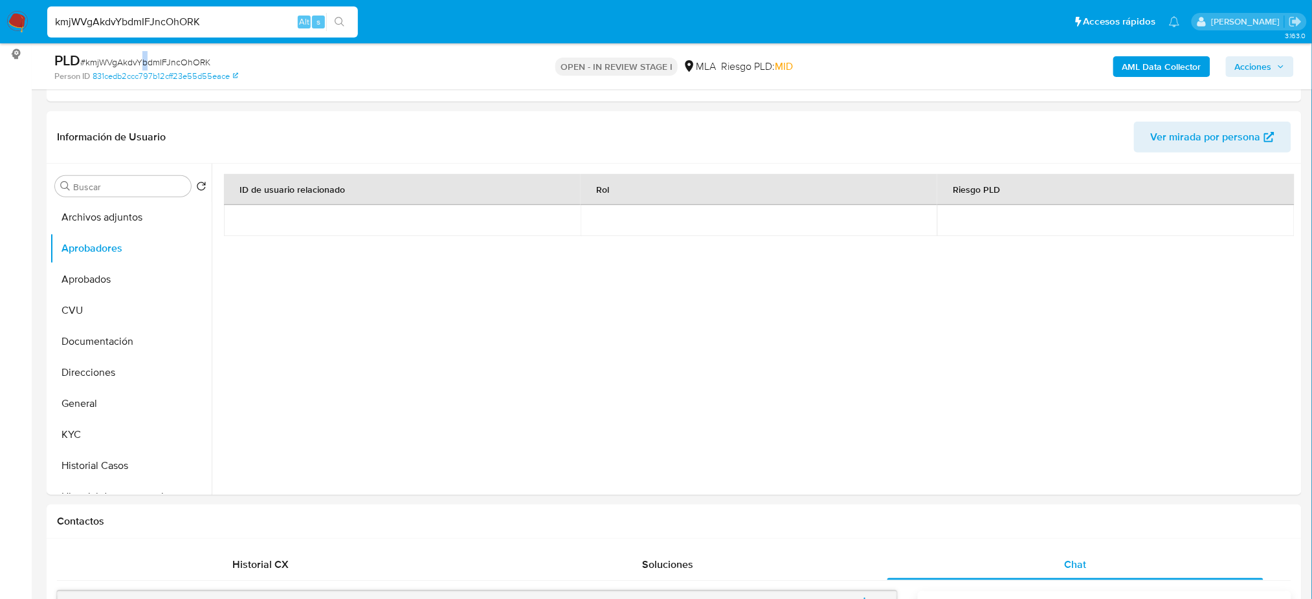
click at [145, 65] on span "# kmjWVgAkdvYbdmIFJncOhORK" at bounding box center [145, 62] width 130 height 13
copy span "b"
click at [187, 62] on span "# kmjWVgAkdvYbdmIFJncOhORK" at bounding box center [145, 62] width 130 height 13
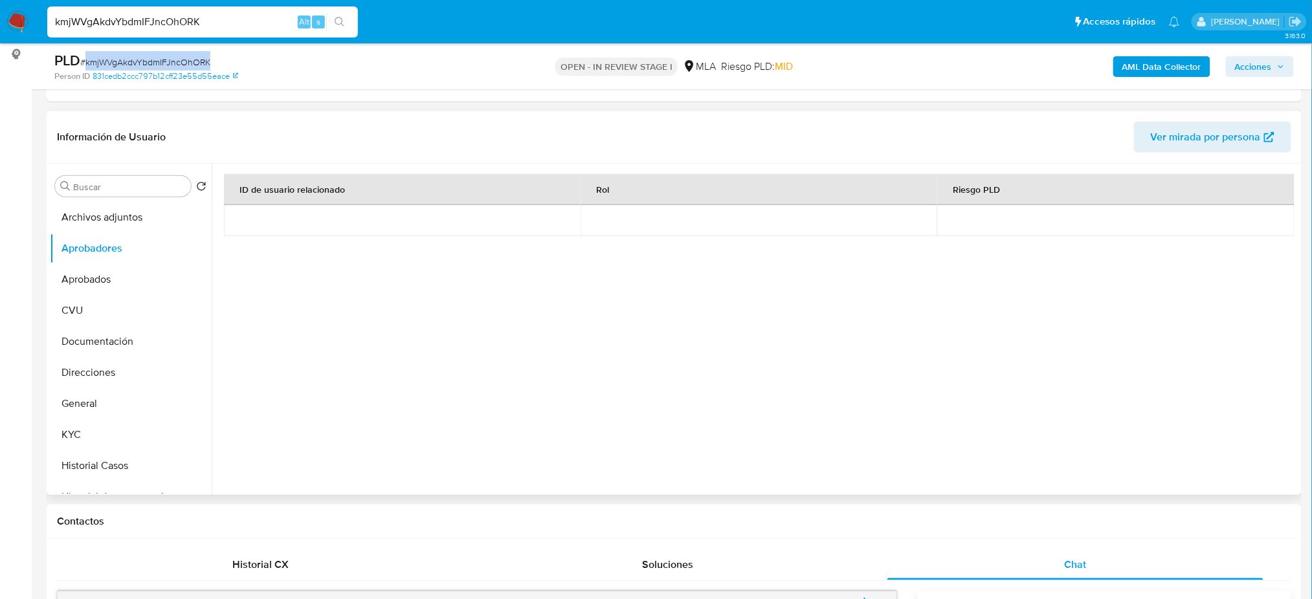
copy span "kmjWVgAkdvYbdmIFJncOhORK"
drag, startPoint x: 0, startPoint y: 304, endPoint x: 8, endPoint y: 318, distance: 16.5
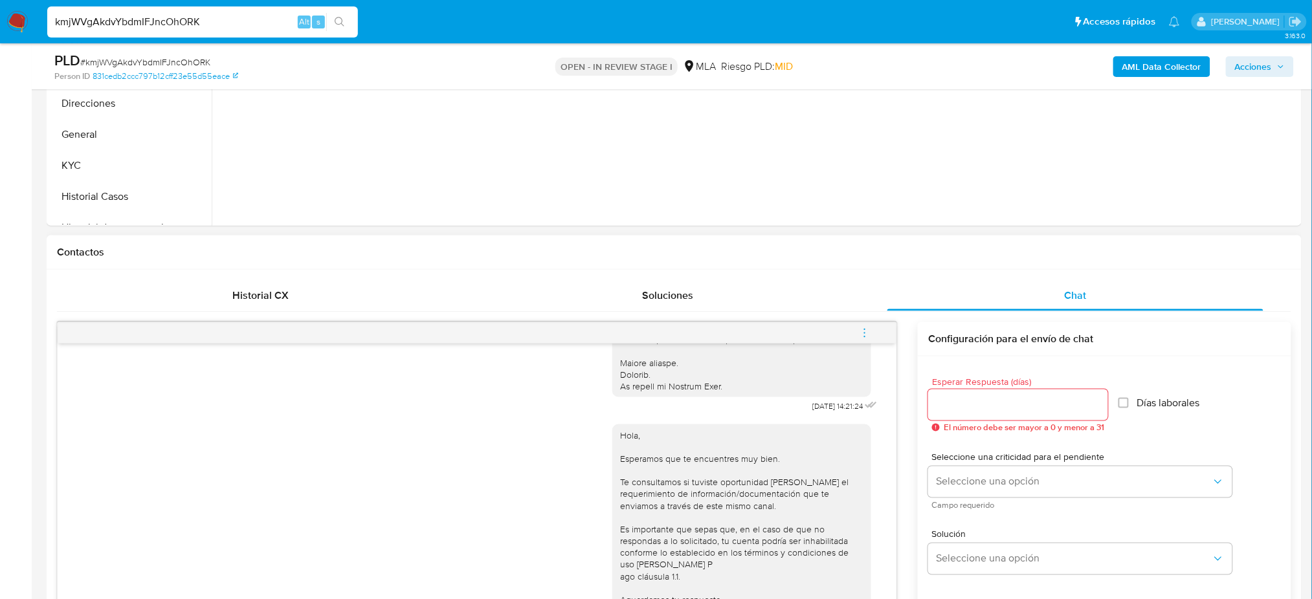
scroll to position [518, 0]
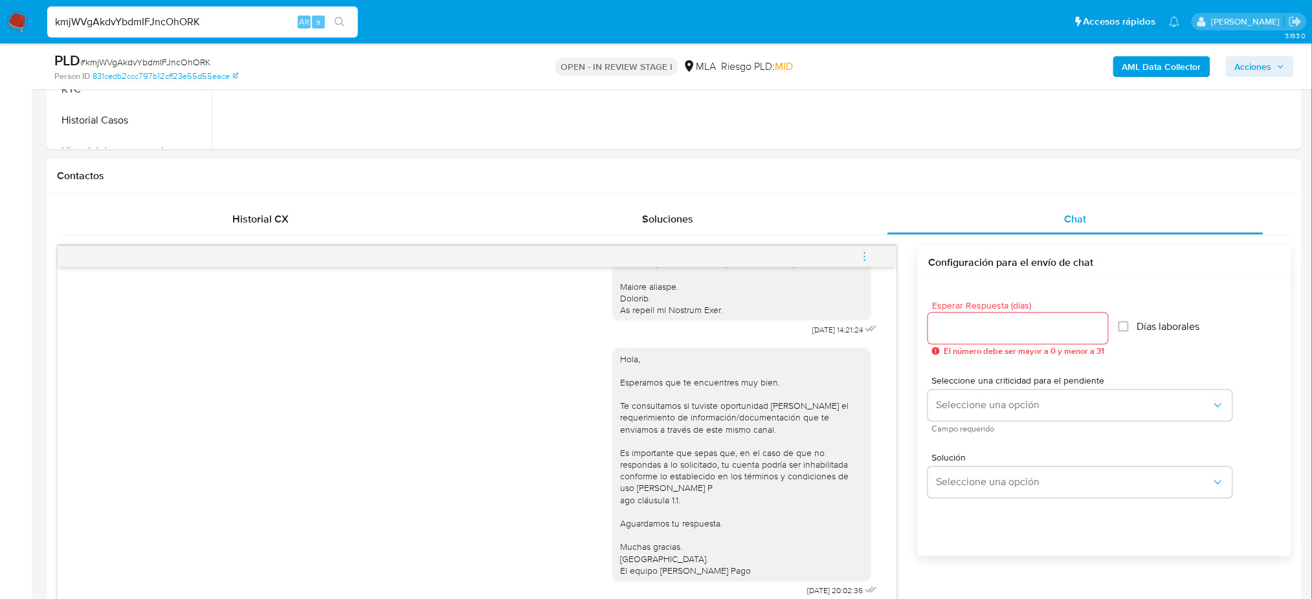
drag, startPoint x: 867, startPoint y: 258, endPoint x: 803, endPoint y: 226, distance: 71.8
click at [867, 257] on icon "menu-action" at bounding box center [865, 257] width 12 height 12
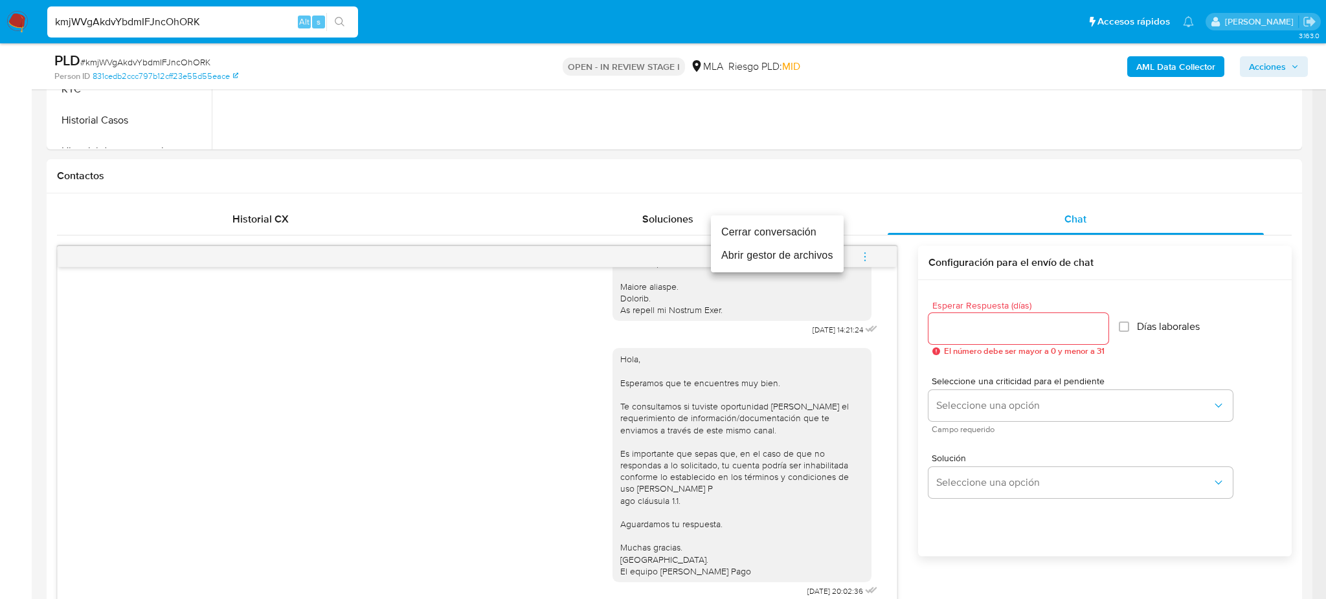
click at [770, 234] on li "Cerrar conversación" at bounding box center [777, 232] width 133 height 23
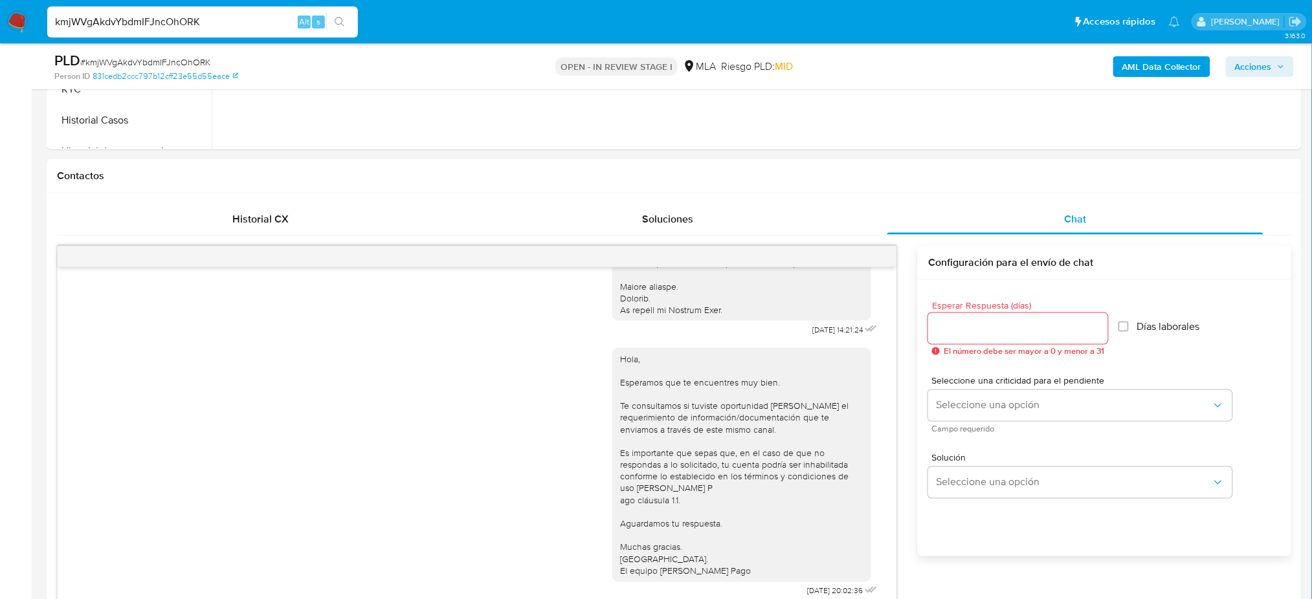
scroll to position [259, 0]
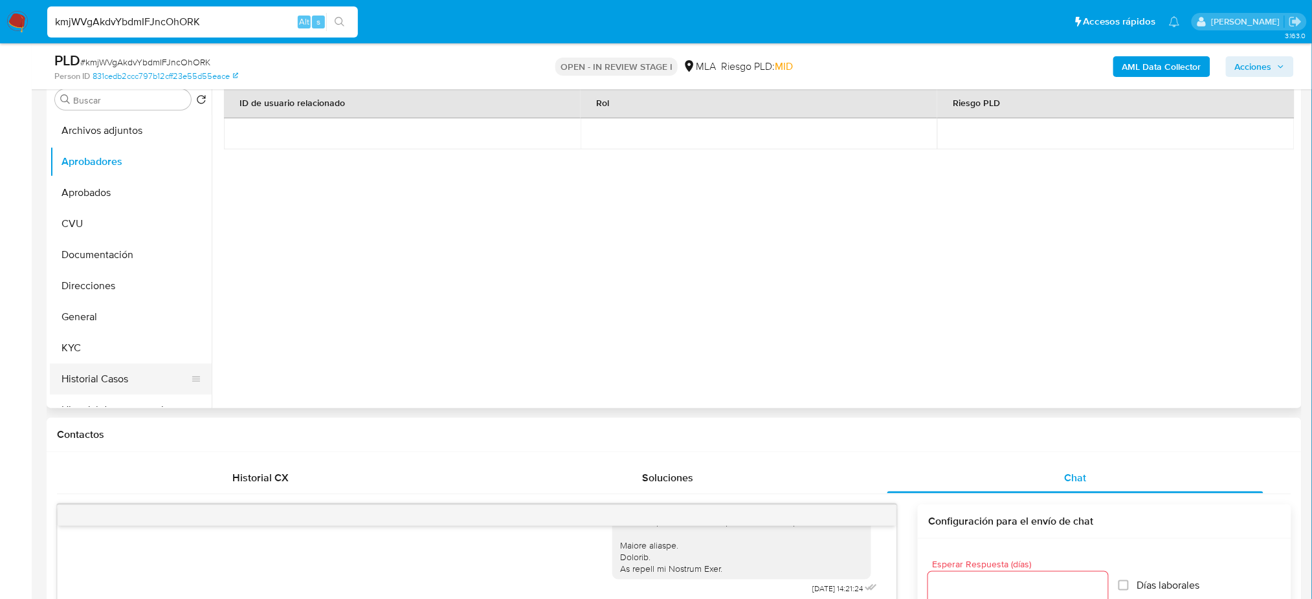
click at [140, 367] on button "Historial Casos" at bounding box center [125, 379] width 151 height 31
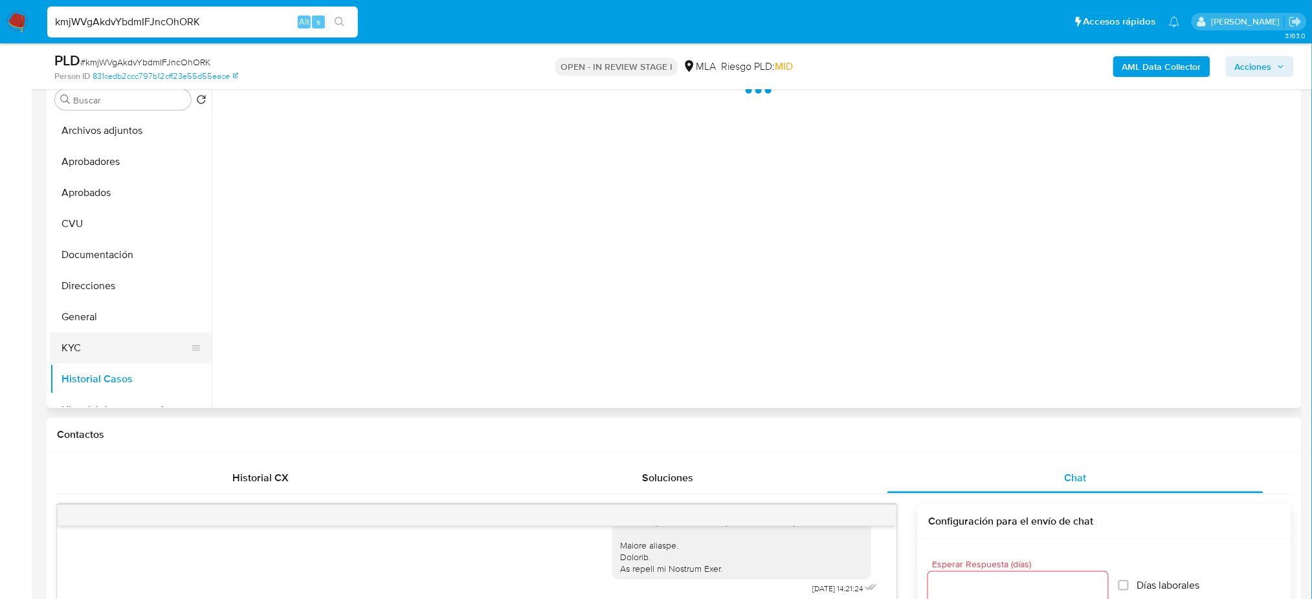
click at [164, 349] on button "KYC" at bounding box center [125, 348] width 151 height 31
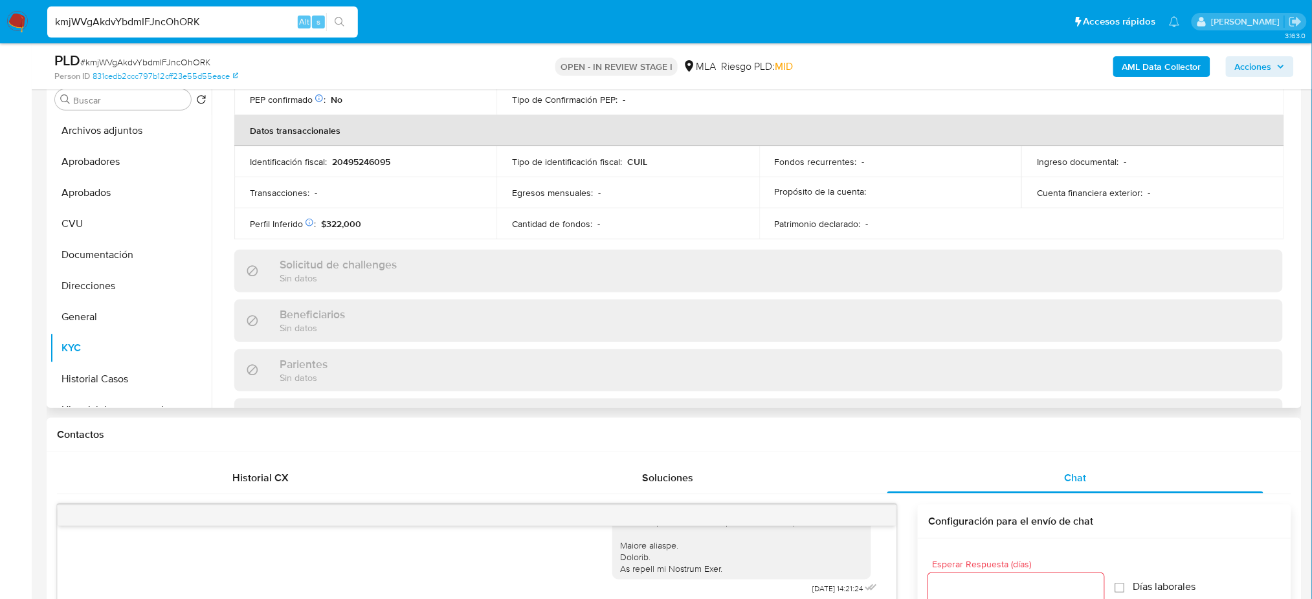
scroll to position [66, 0]
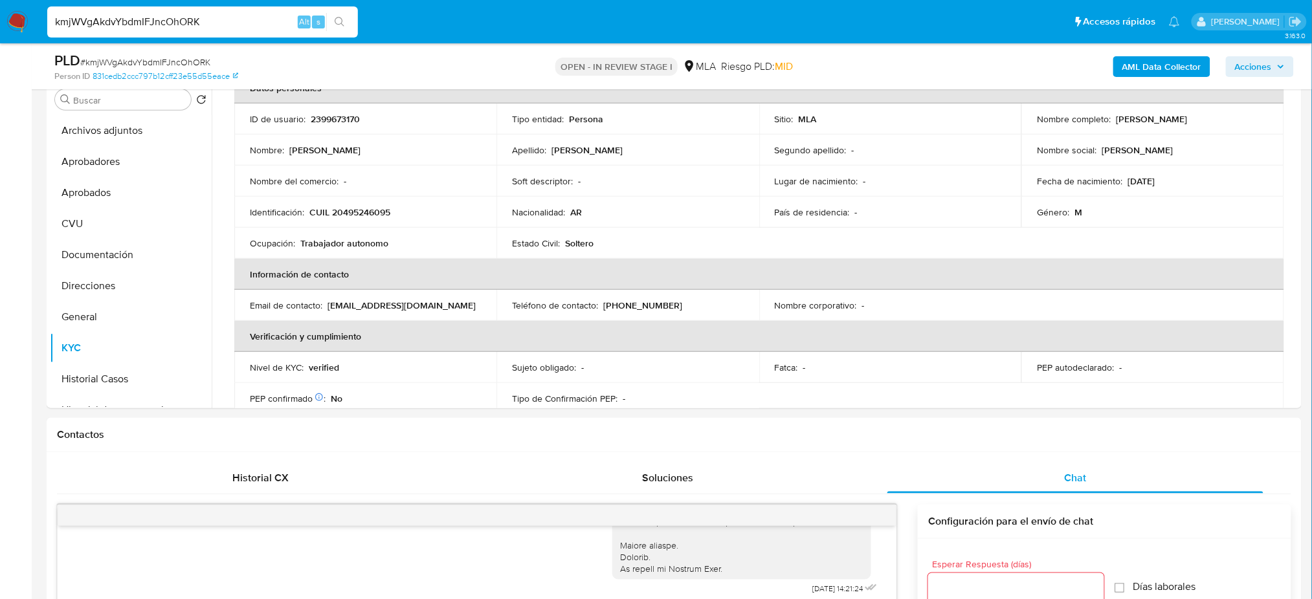
click at [85, 284] on button "Direcciones" at bounding box center [131, 286] width 162 height 31
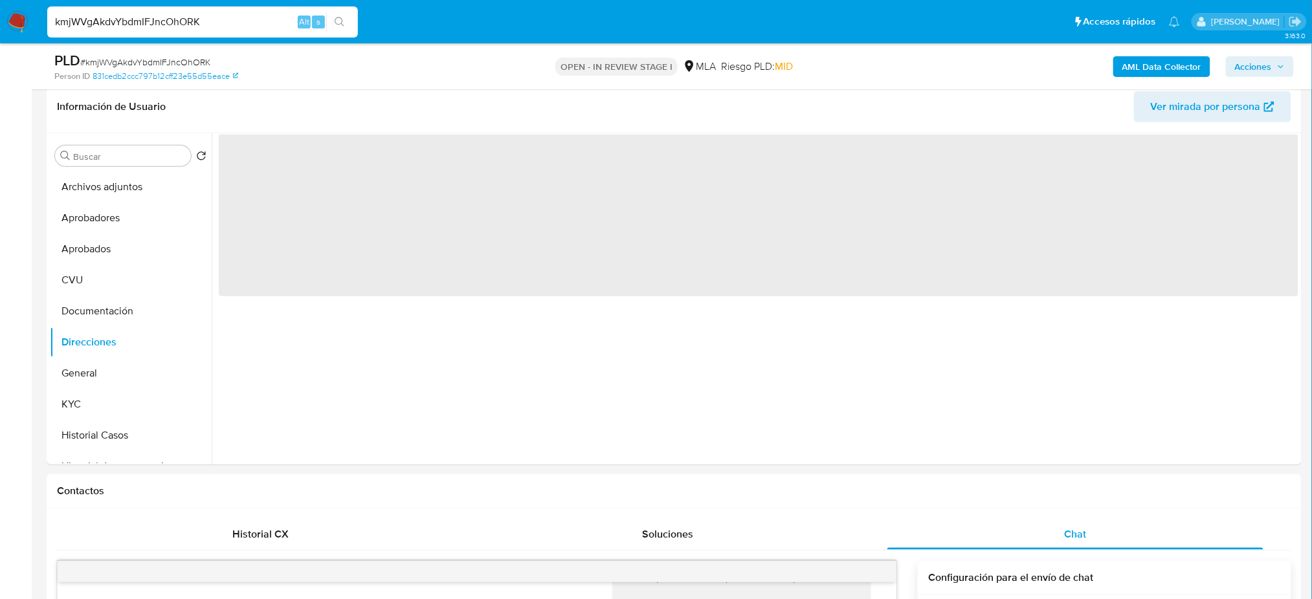
scroll to position [172, 0]
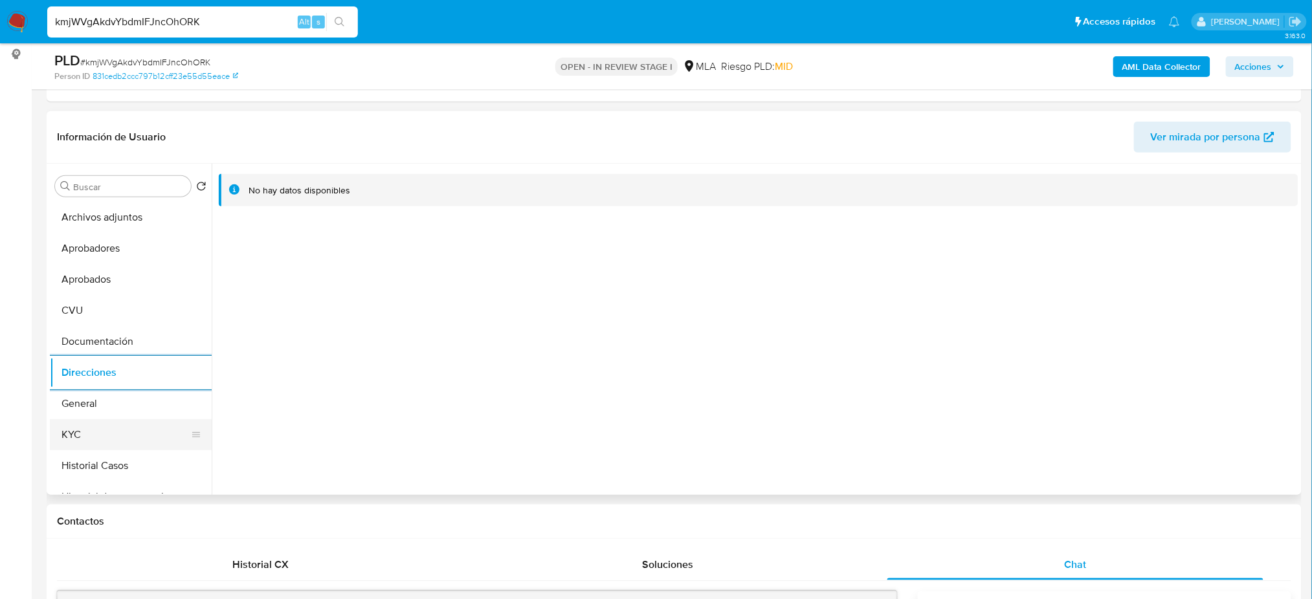
click at [75, 442] on button "KYC" at bounding box center [125, 434] width 151 height 31
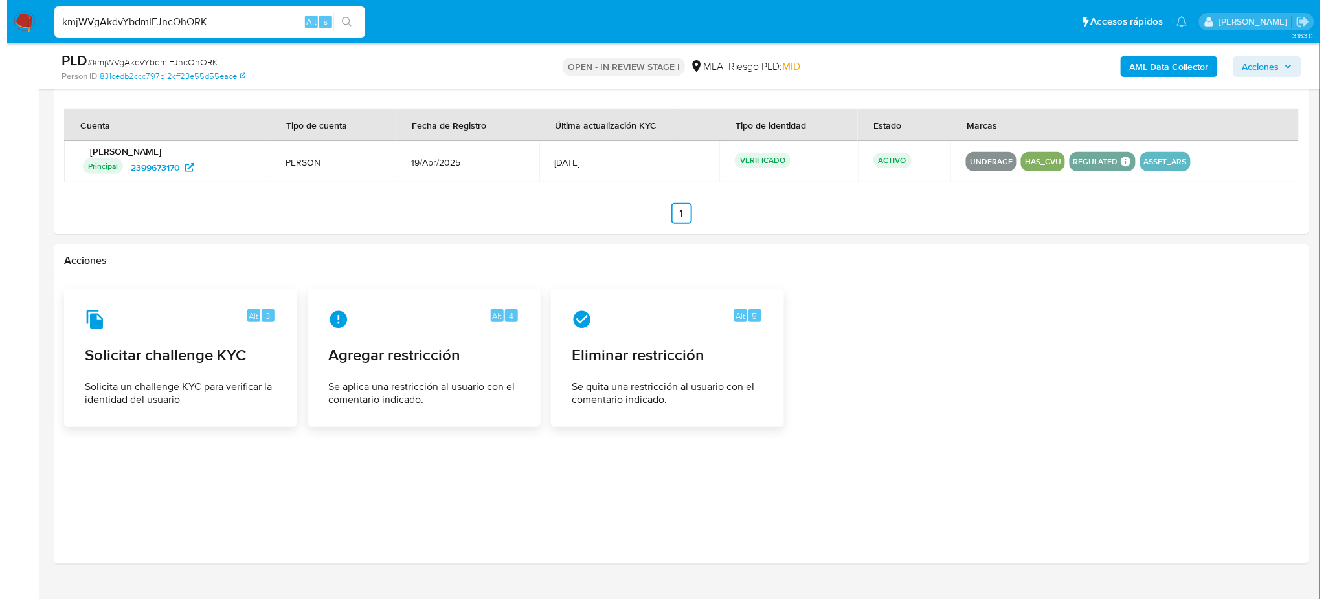
scroll to position [1983, 0]
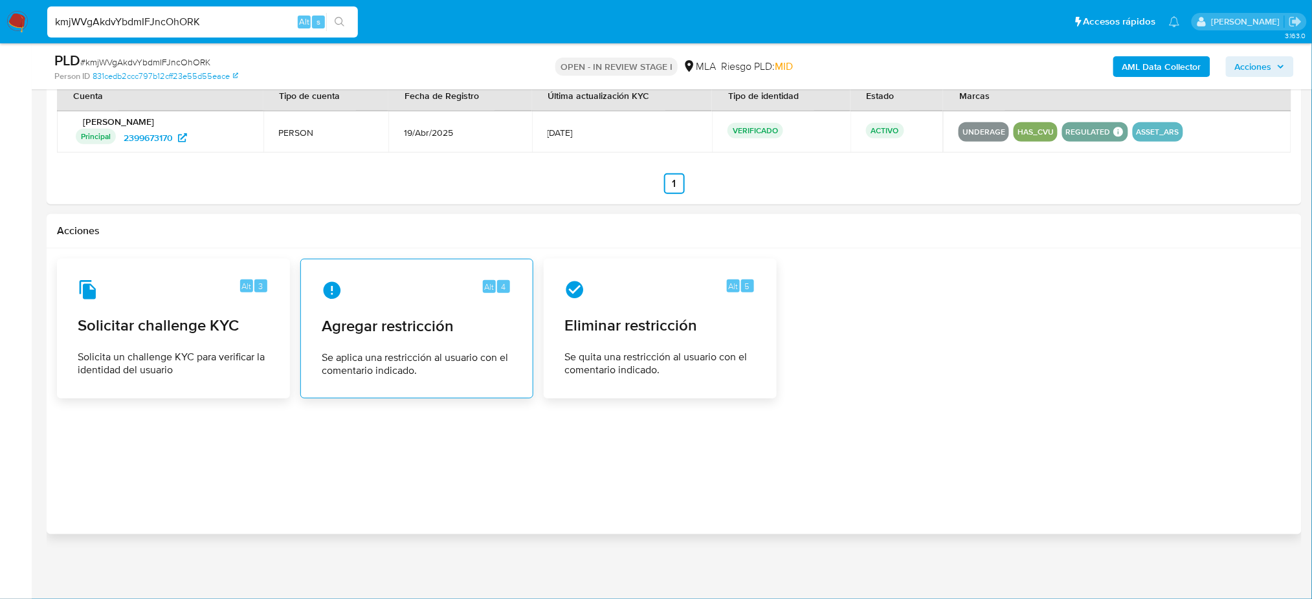
click at [358, 332] on span "Agregar restricción" at bounding box center [417, 326] width 190 height 19
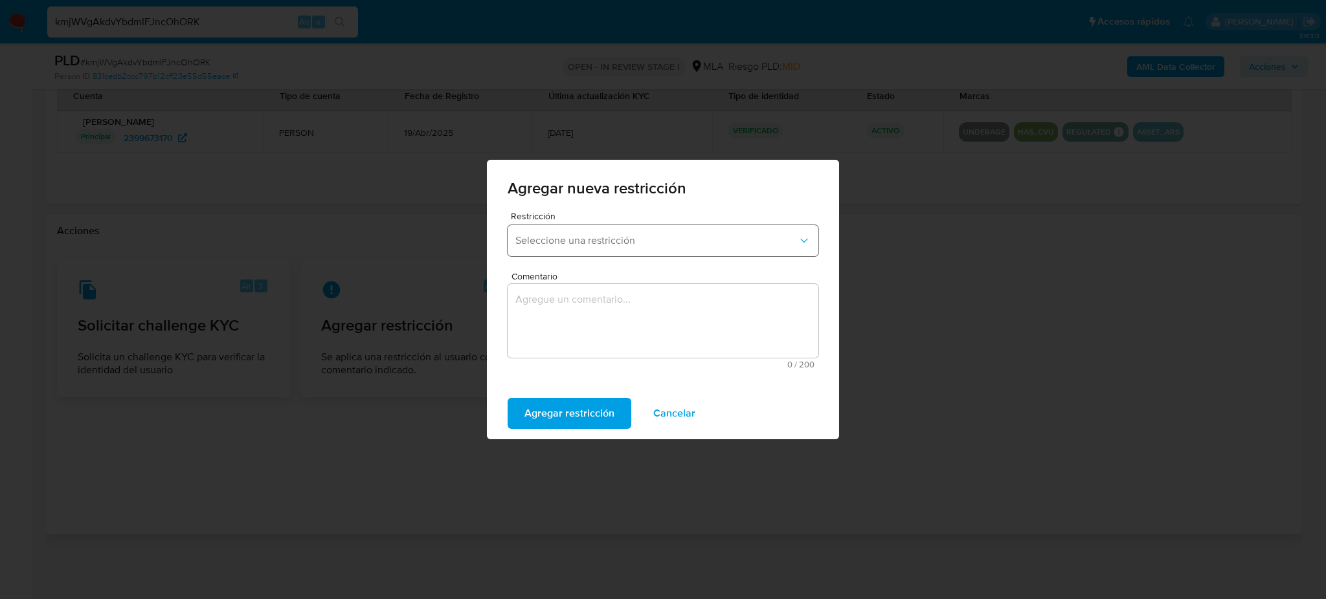
click at [570, 240] on span "Seleccione una restricción" at bounding box center [656, 240] width 282 height 13
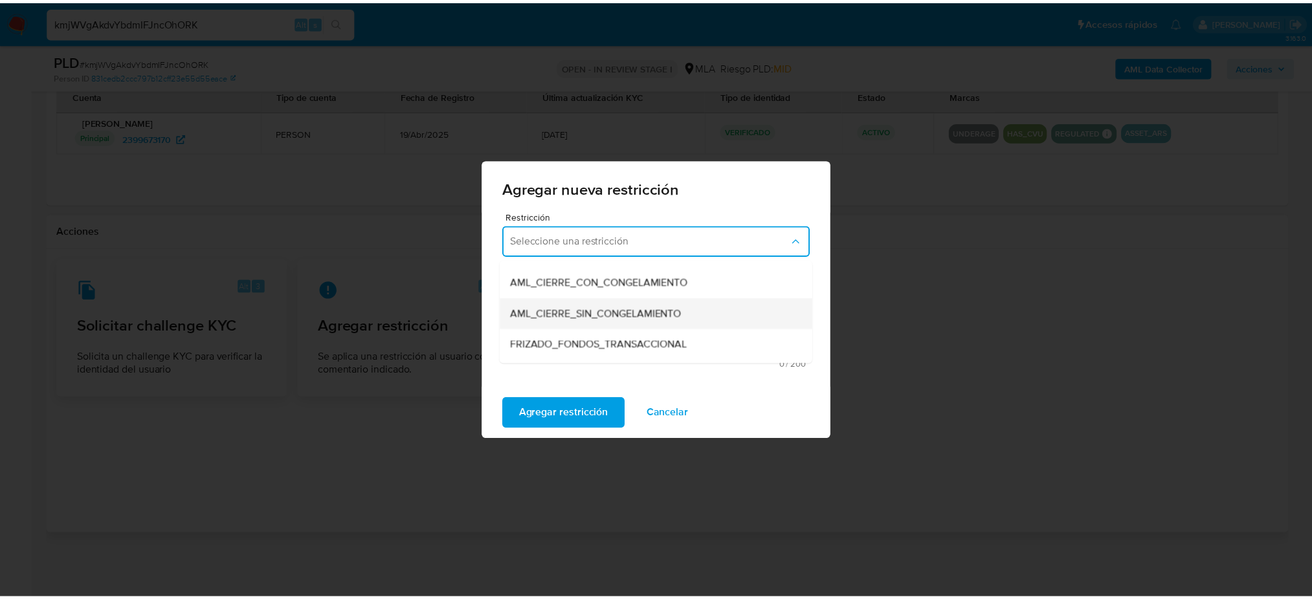
scroll to position [172, 0]
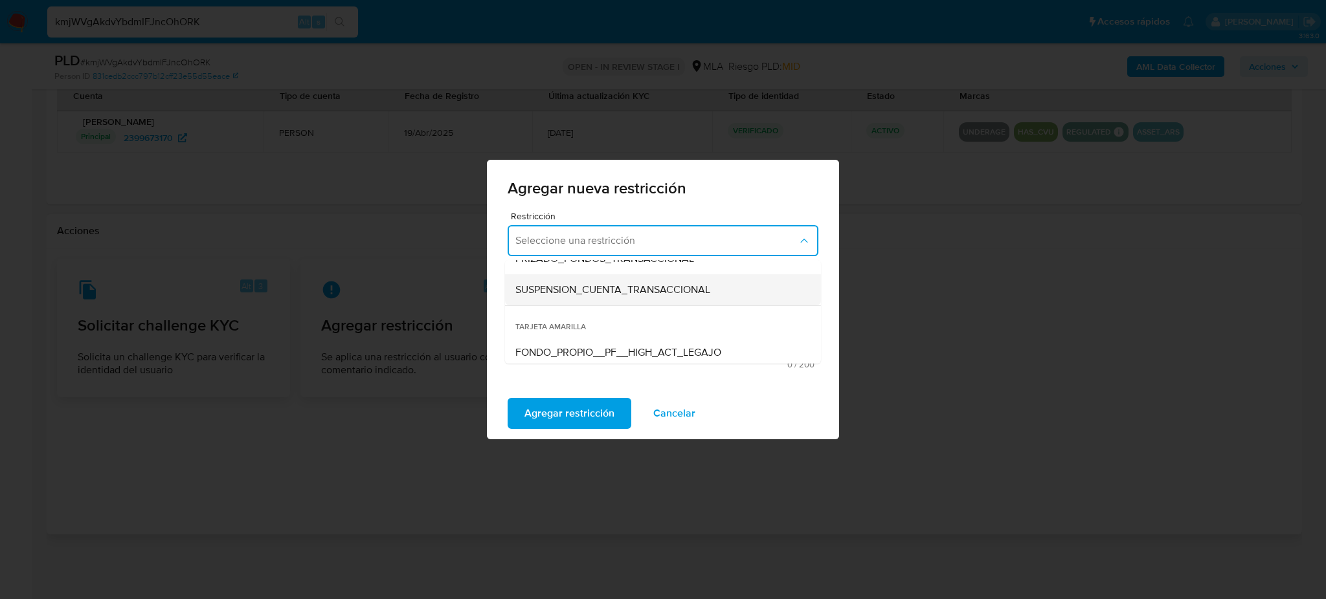
click at [581, 298] on div "SUSPENSION_CUENTA_TRANSACCIONAL" at bounding box center [658, 289] width 287 height 31
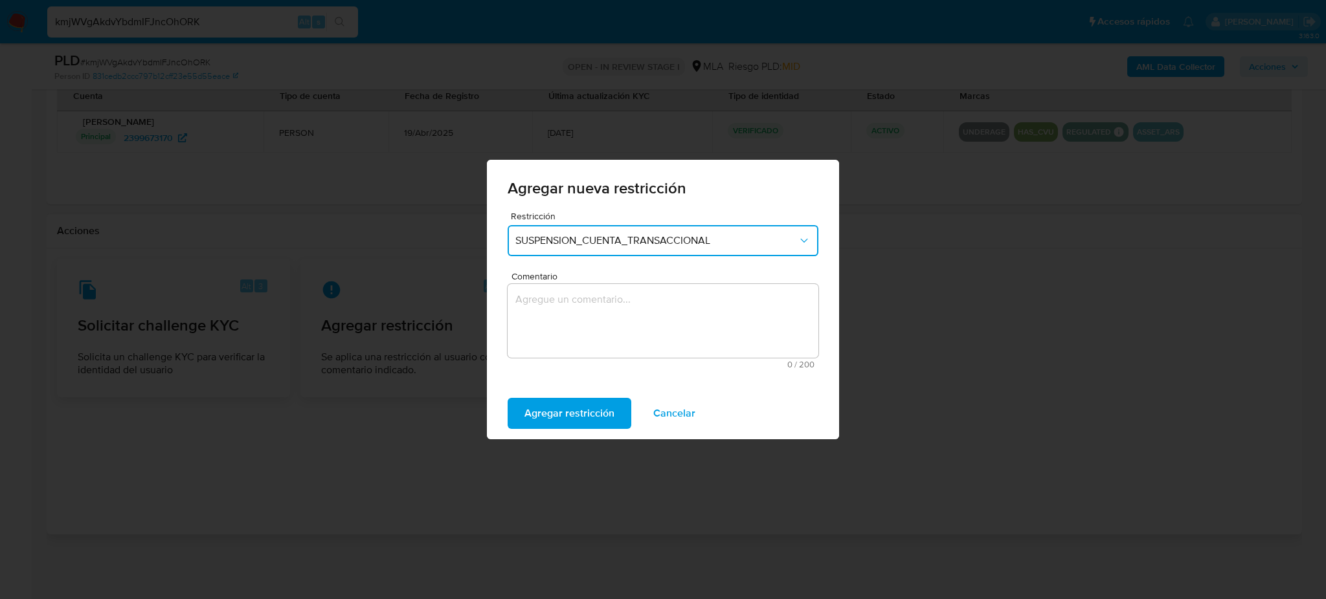
click at [605, 317] on textarea "Comentario" at bounding box center [663, 321] width 311 height 74
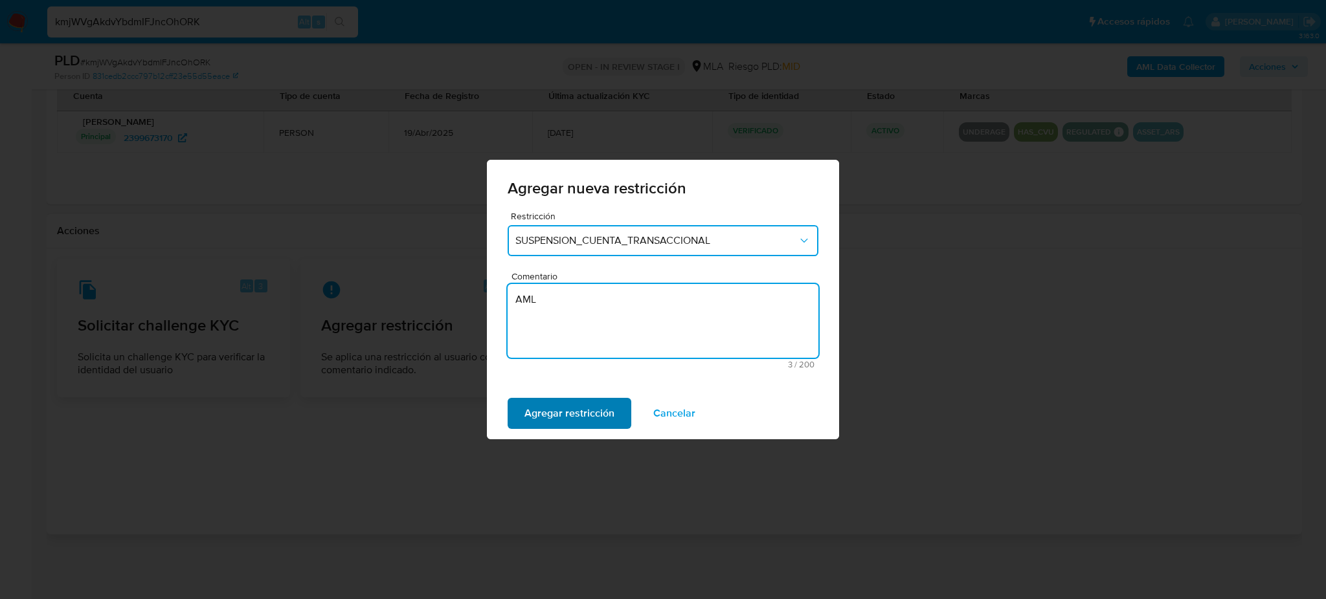
type textarea "AML"
click at [565, 403] on span "Agregar restricción" at bounding box center [569, 413] width 90 height 28
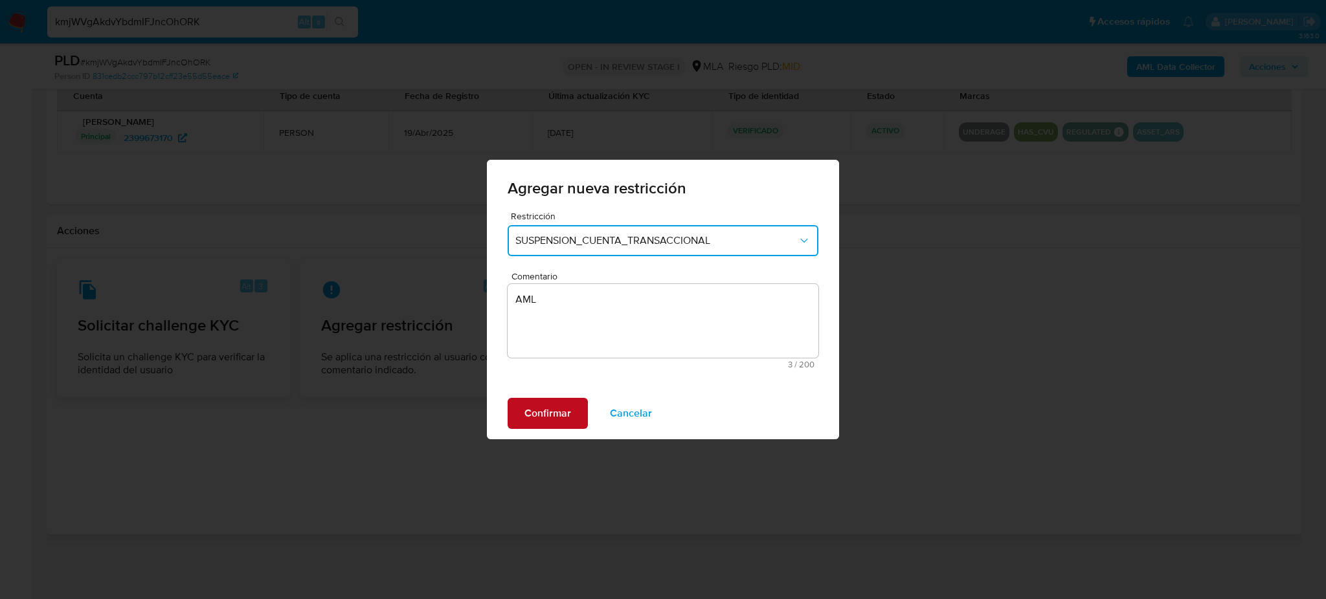
click at [565, 403] on span "Confirmar" at bounding box center [547, 413] width 47 height 28
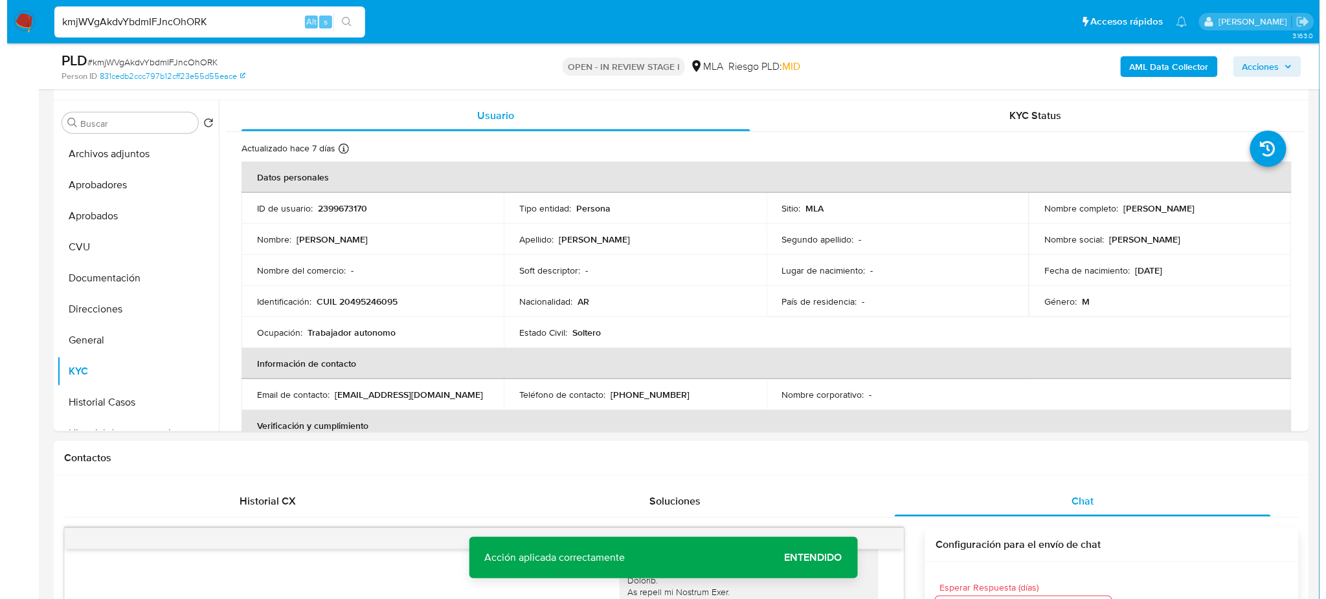
scroll to position [84, 0]
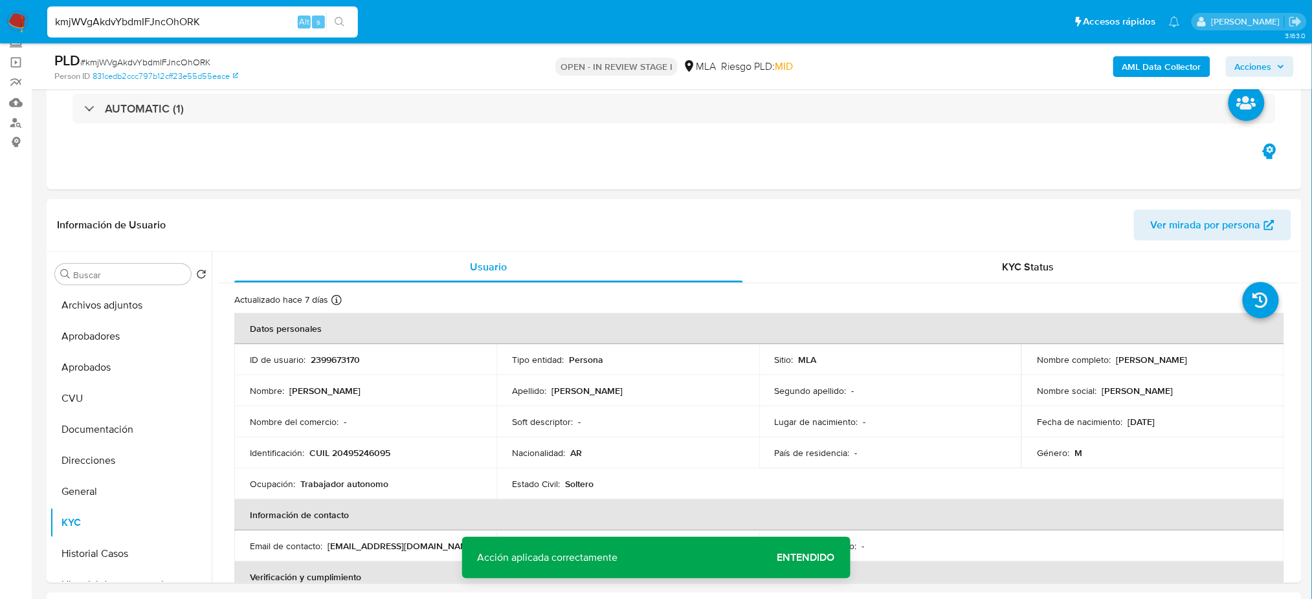
click at [1150, 72] on b "AML Data Collector" at bounding box center [1162, 66] width 79 height 21
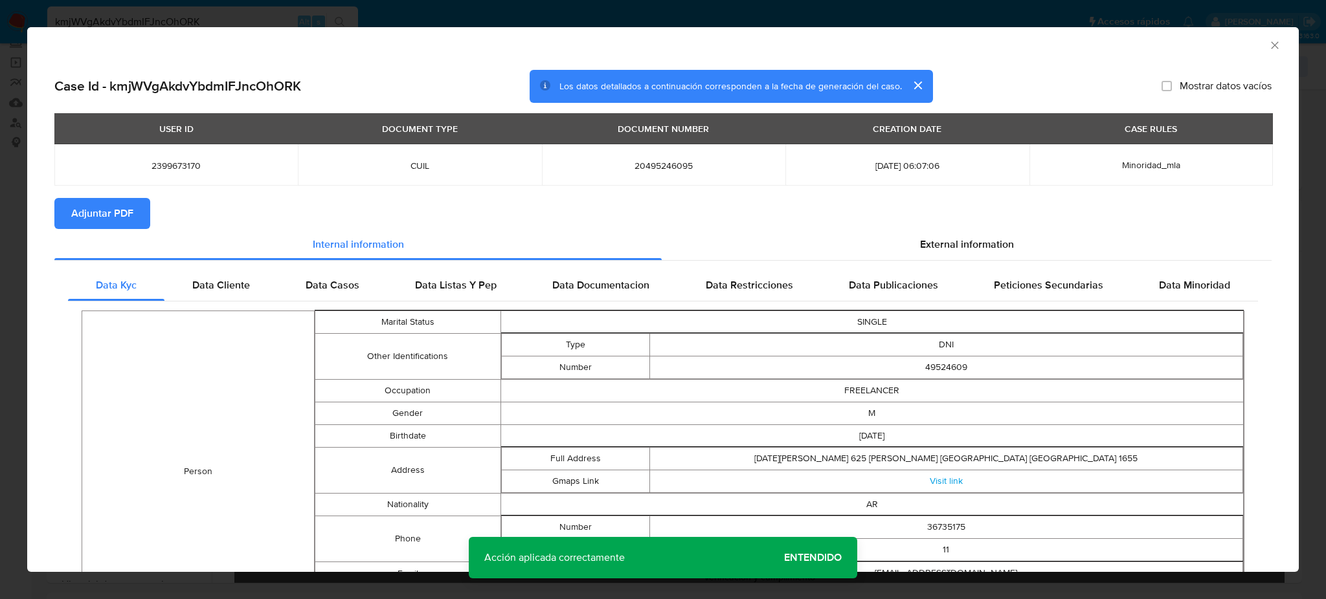
click at [115, 199] on span "Adjuntar PDF" at bounding box center [102, 213] width 62 height 28
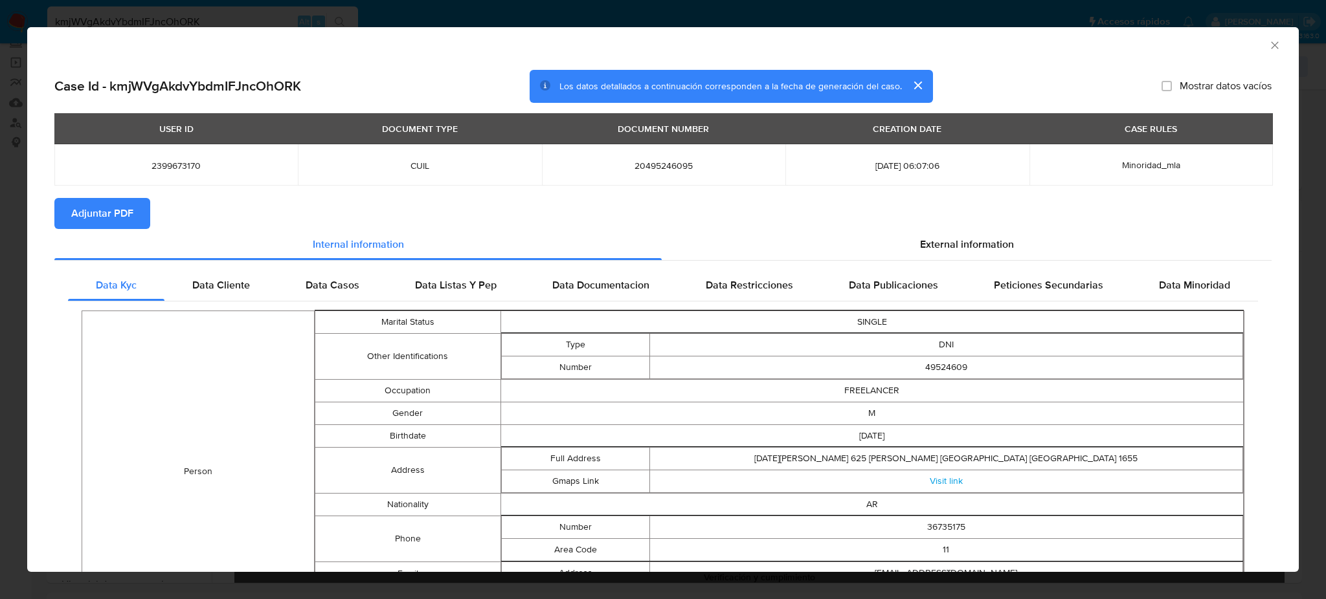
click at [1268, 49] on icon "Cerrar ventana" at bounding box center [1274, 45] width 13 height 13
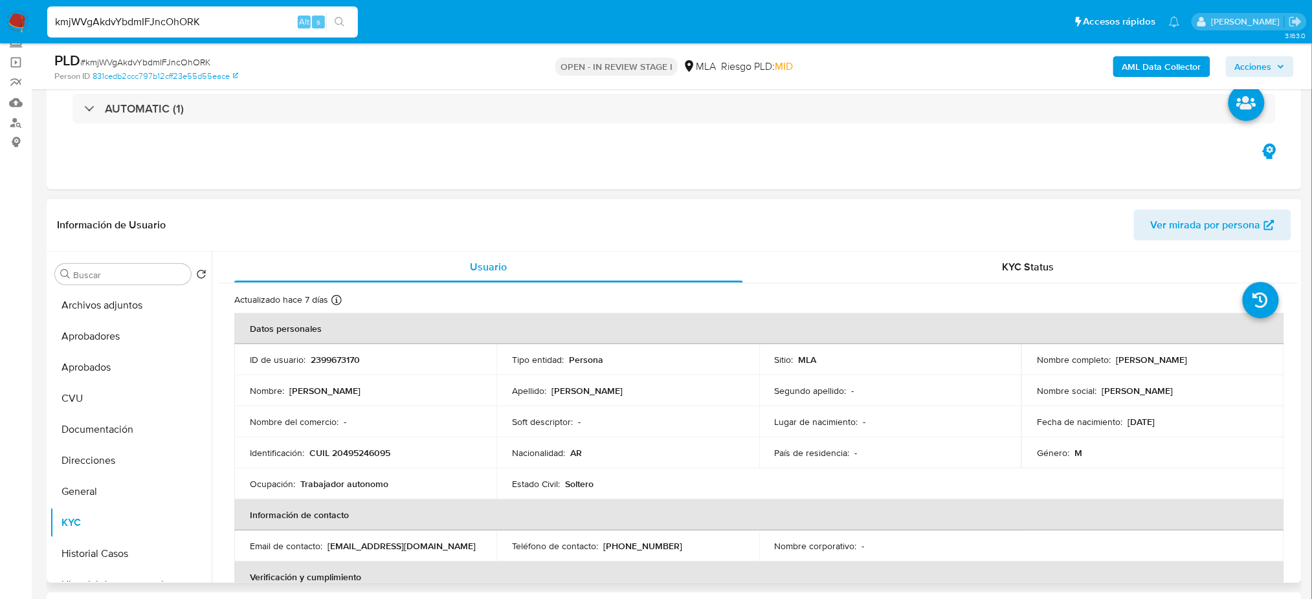
click at [317, 361] on p "2399673170" at bounding box center [335, 360] width 49 height 12
click at [129, 305] on button "Archivos adjuntos" at bounding box center [125, 305] width 151 height 31
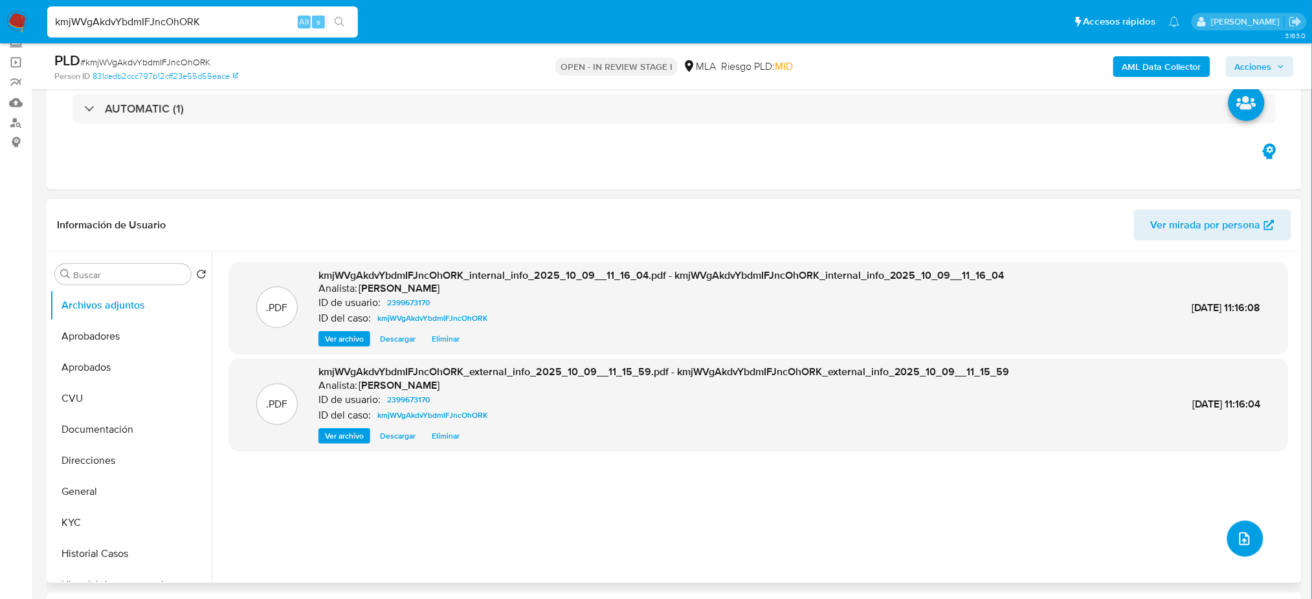
click at [1237, 534] on icon "upload-file" at bounding box center [1245, 539] width 16 height 16
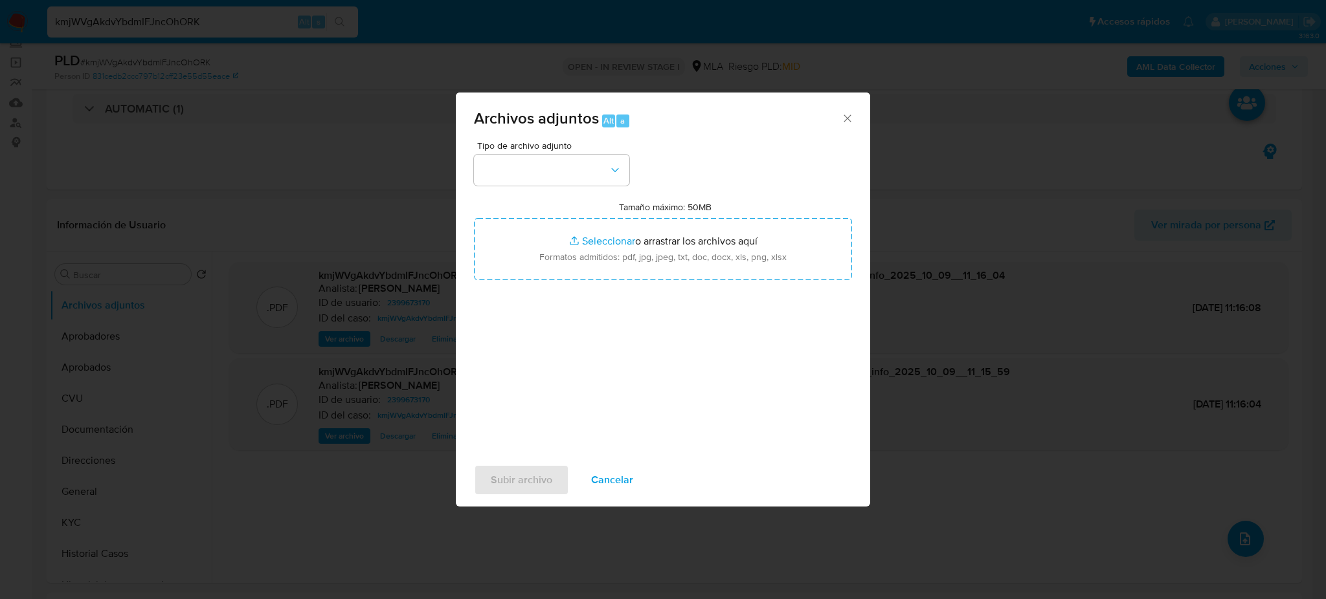
click at [534, 150] on span "Tipo de archivo adjunto" at bounding box center [554, 145] width 155 height 9
click at [527, 169] on button "button" at bounding box center [551, 170] width 155 height 31
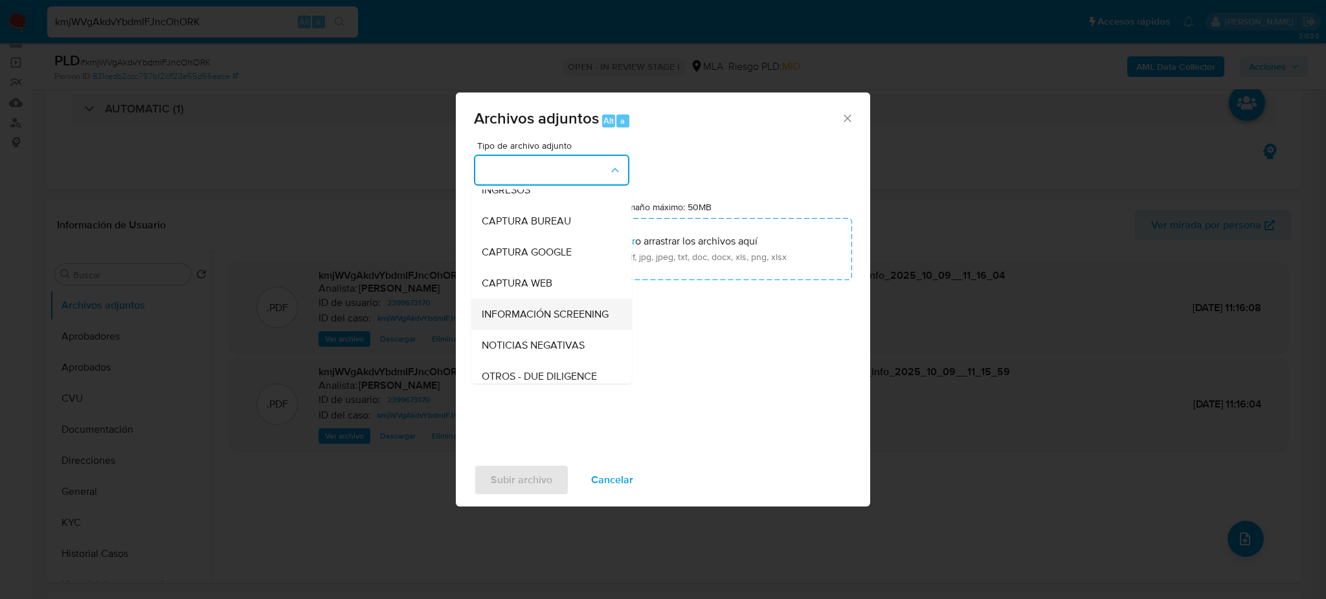
scroll to position [86, 0]
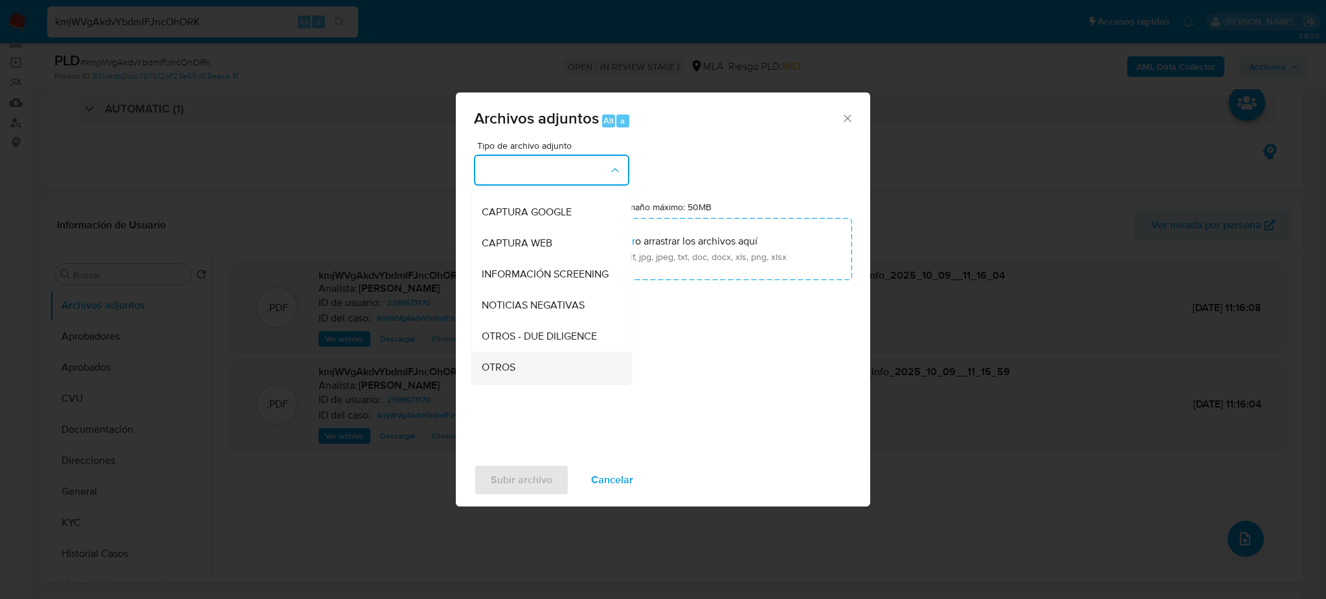
click at [522, 372] on div "OTROS" at bounding box center [548, 367] width 132 height 31
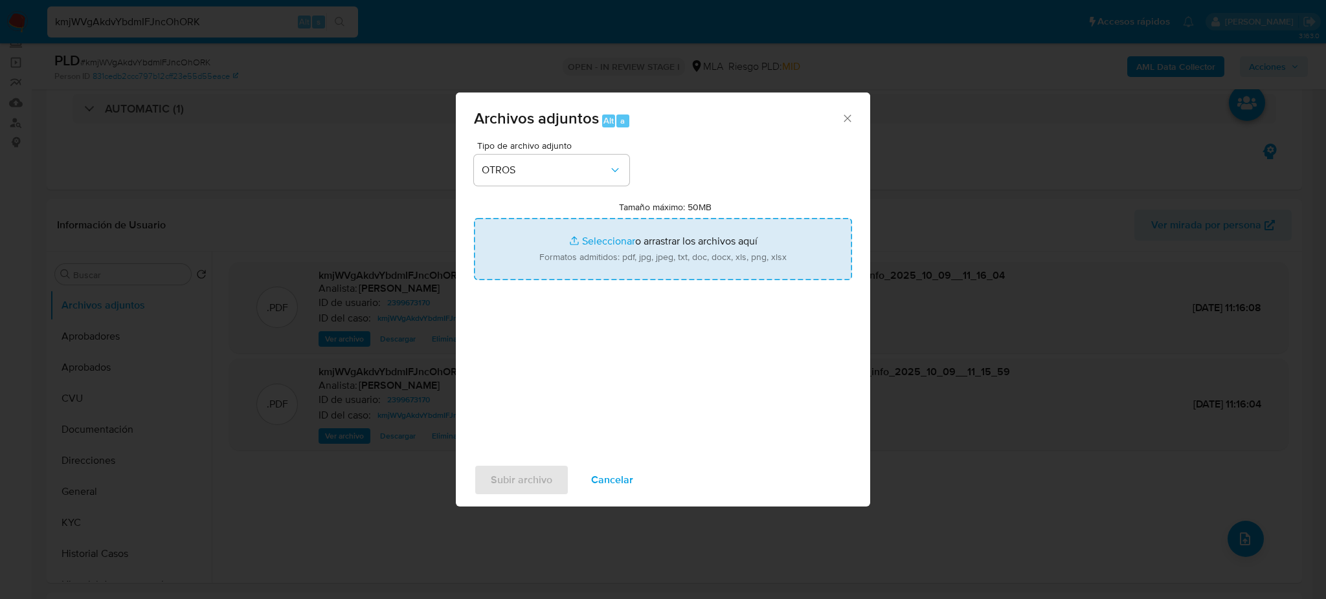
click at [552, 257] on input "Tamaño máximo: 50MB Seleccionar archivos" at bounding box center [663, 249] width 378 height 62
type input "C:\fakepath\Caselog kmjWVgAkdvYbdmIFJncOhORK_2025_09_18_07_16_16.docx"
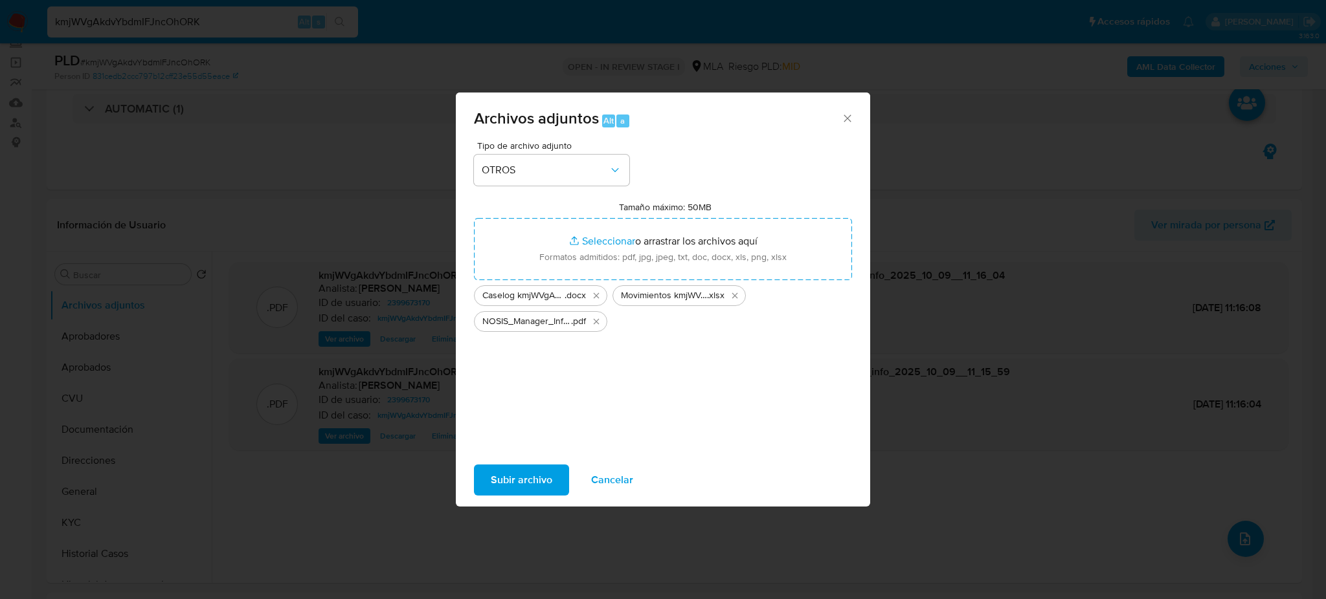
drag, startPoint x: 552, startPoint y: 257, endPoint x: 508, endPoint y: 484, distance: 230.9
click at [508, 484] on span "Subir archivo" at bounding box center [522, 480] width 62 height 28
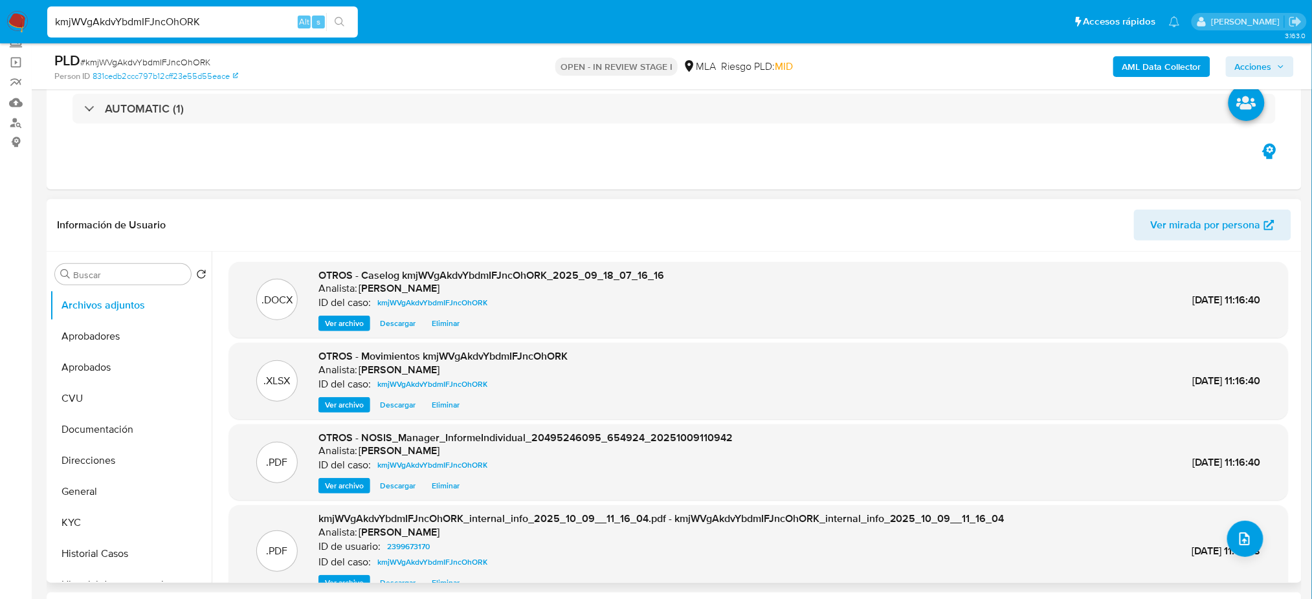
click at [330, 324] on span "Ver archivo" at bounding box center [344, 323] width 39 height 13
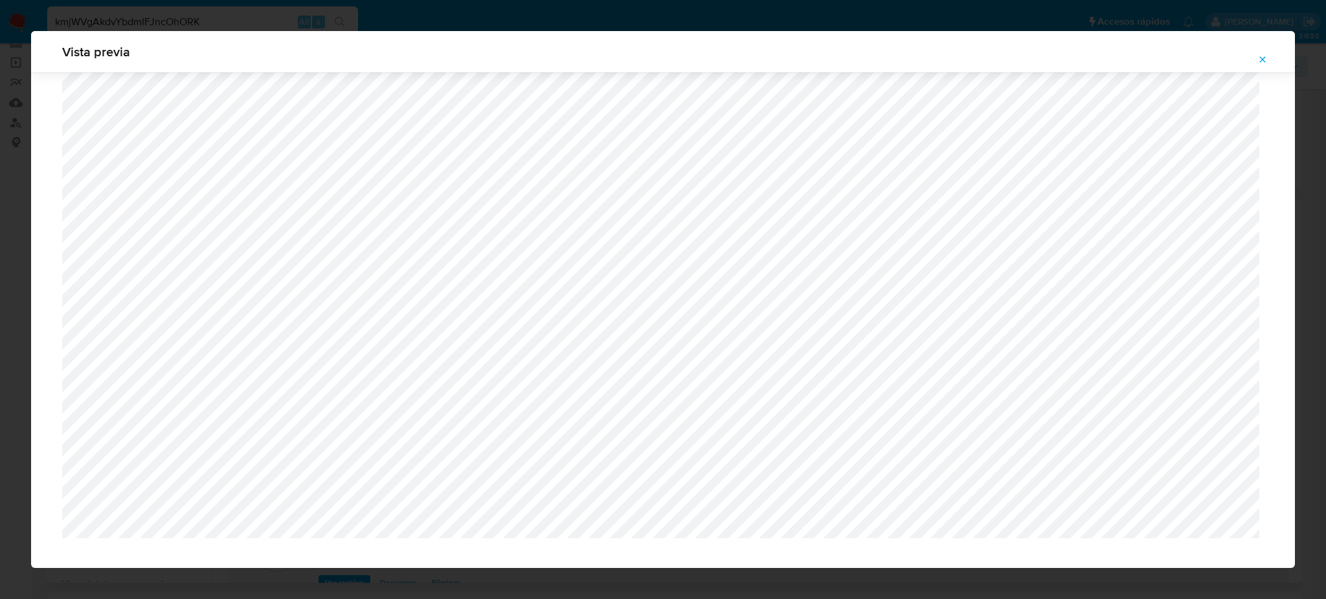
scroll to position [800, 0]
click at [1266, 57] on icon "Attachment preview" at bounding box center [1263, 59] width 6 height 6
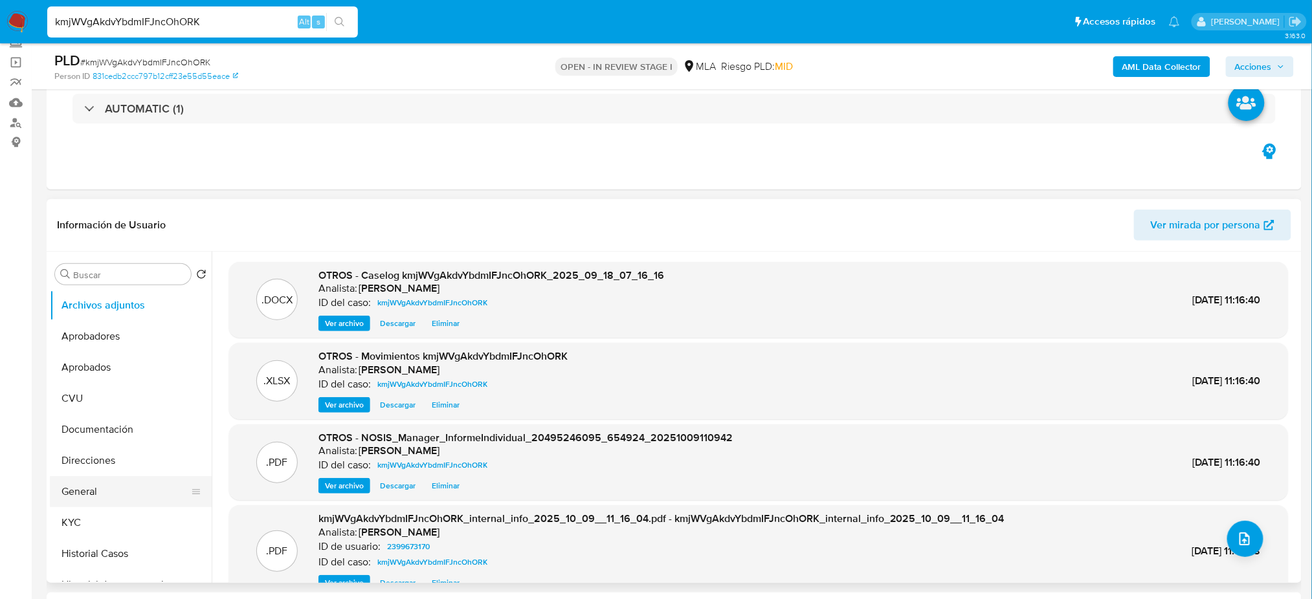
scroll to position [86, 0]
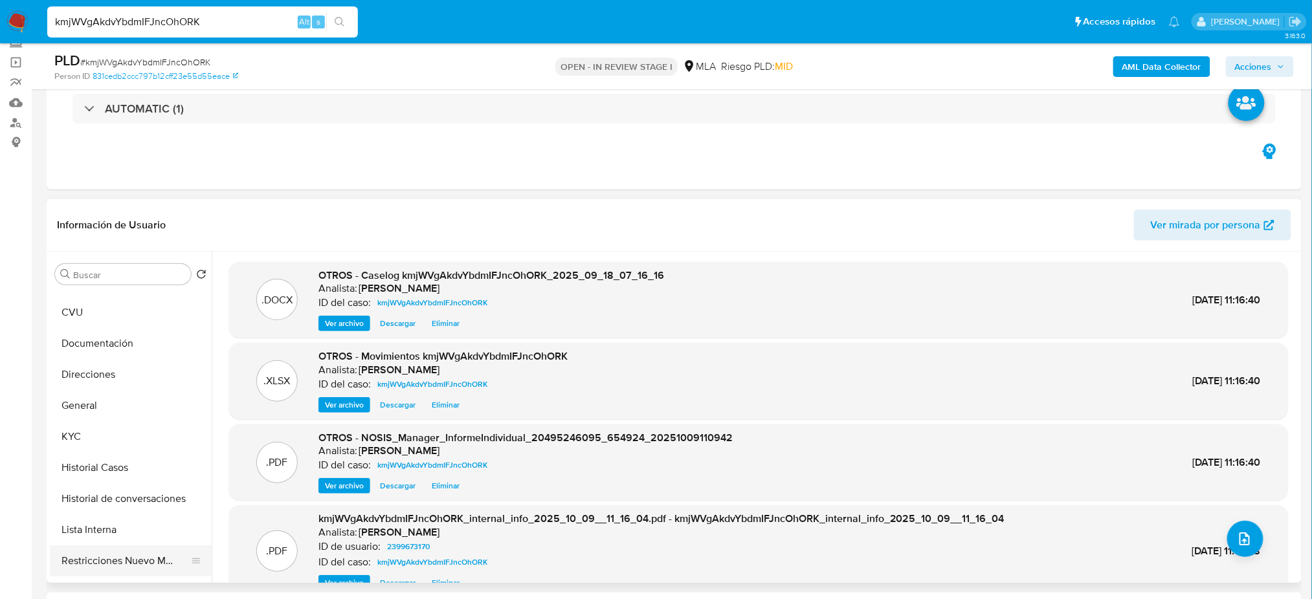
click at [94, 554] on button "Restricciones Nuevo Mundo" at bounding box center [125, 561] width 151 height 31
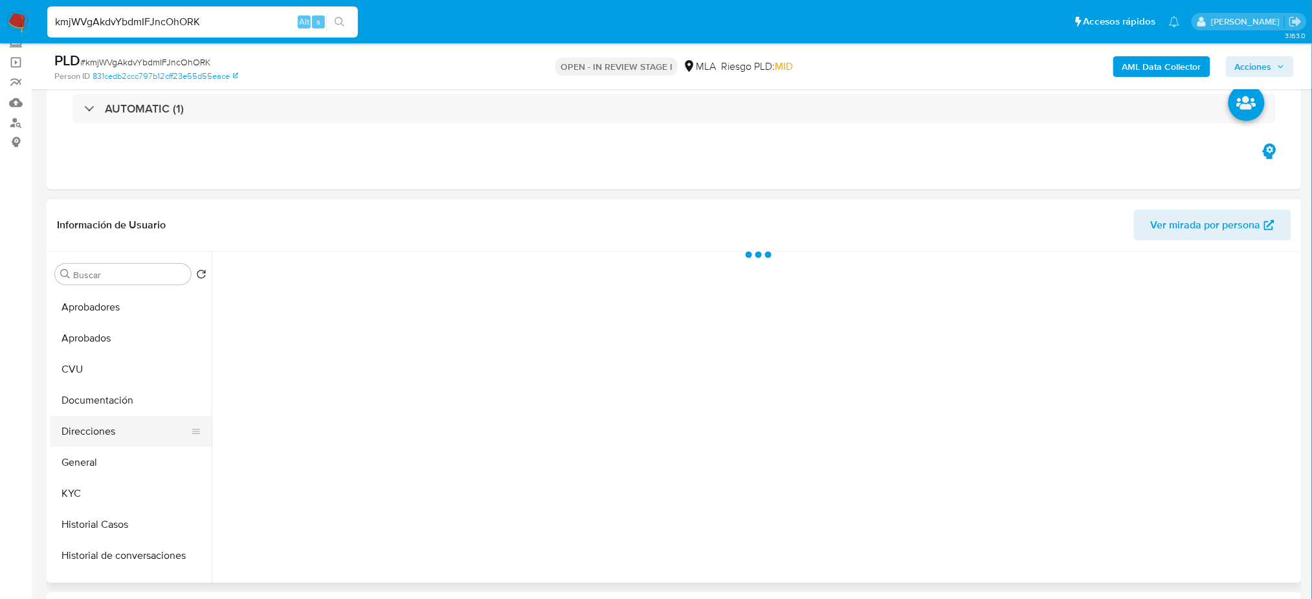
scroll to position [0, 0]
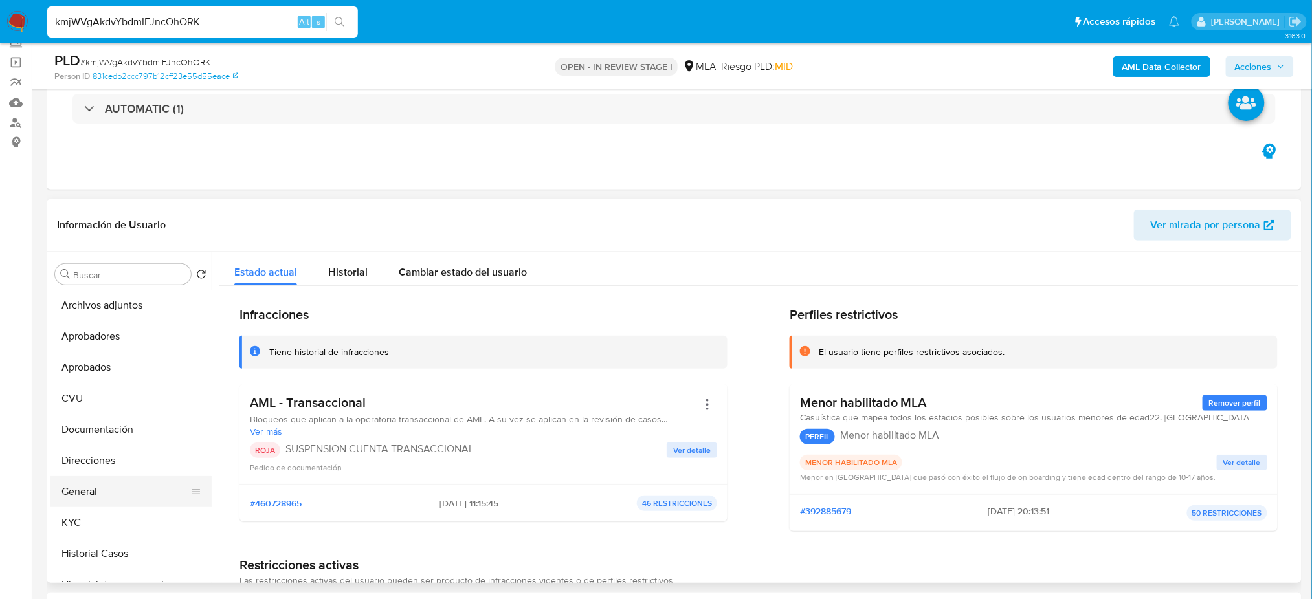
click at [104, 494] on button "General" at bounding box center [125, 491] width 151 height 31
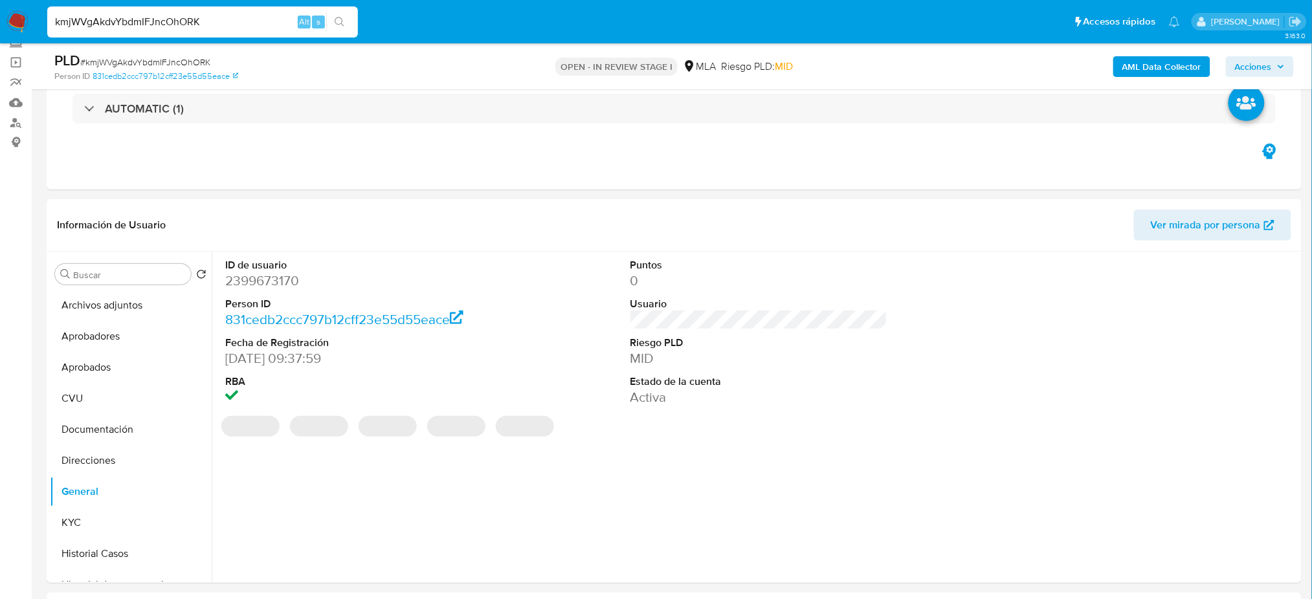
click at [239, 275] on dd "2399673170" at bounding box center [353, 281] width 257 height 18
click at [1276, 58] on span "Acciones" at bounding box center [1260, 67] width 50 height 18
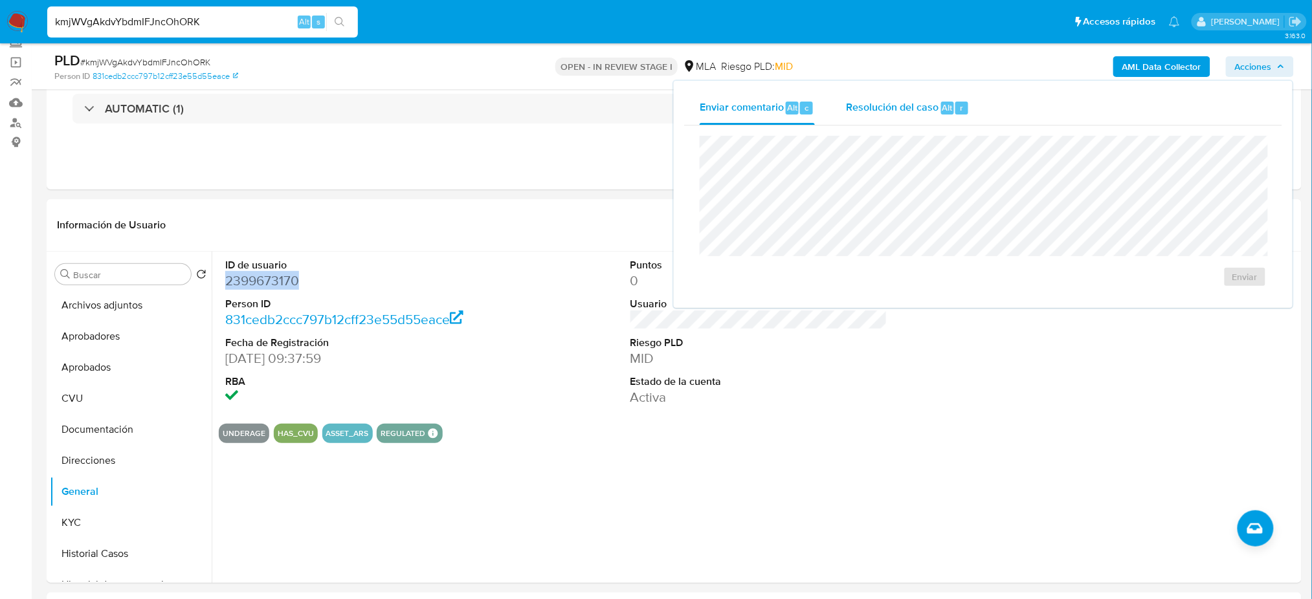
click at [927, 104] on span "Resolución del caso" at bounding box center [892, 107] width 93 height 15
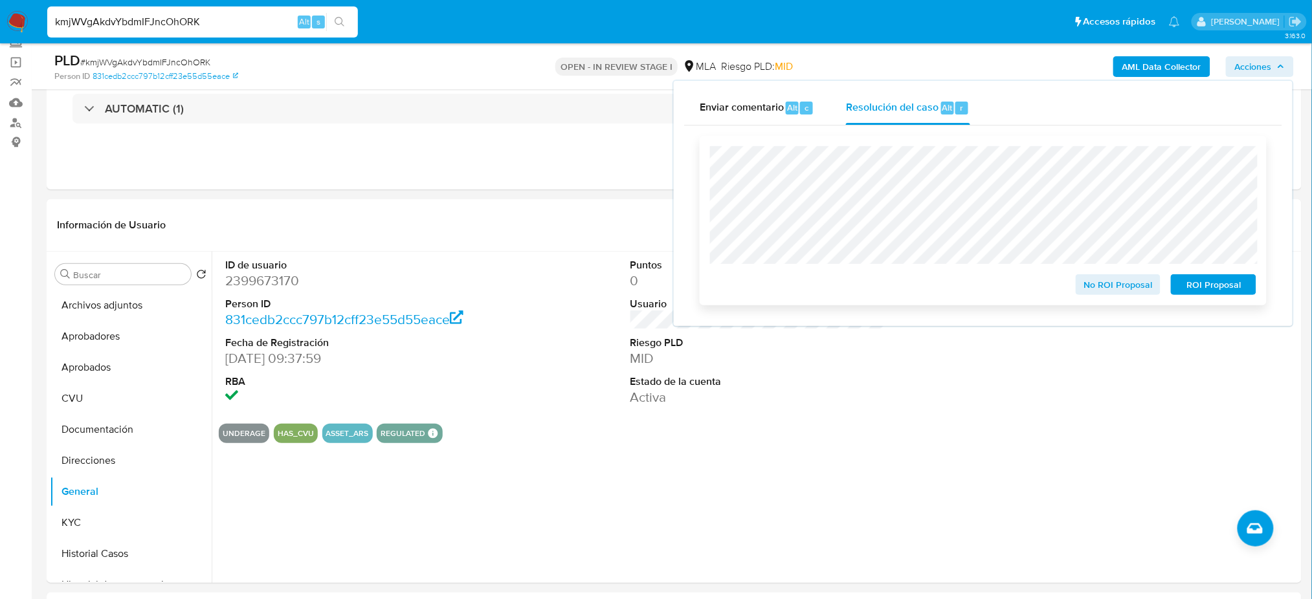
click at [1246, 286] on span "ROI Proposal" at bounding box center [1213, 285] width 67 height 18
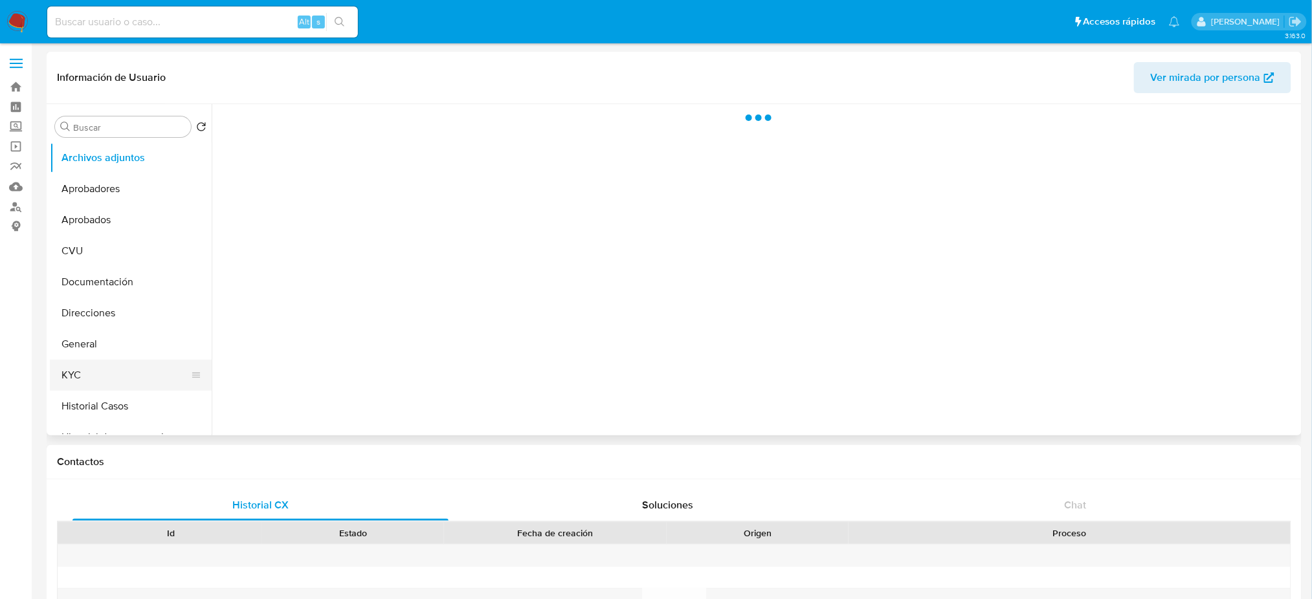
click at [102, 375] on button "KYC" at bounding box center [125, 375] width 151 height 31
select select "10"
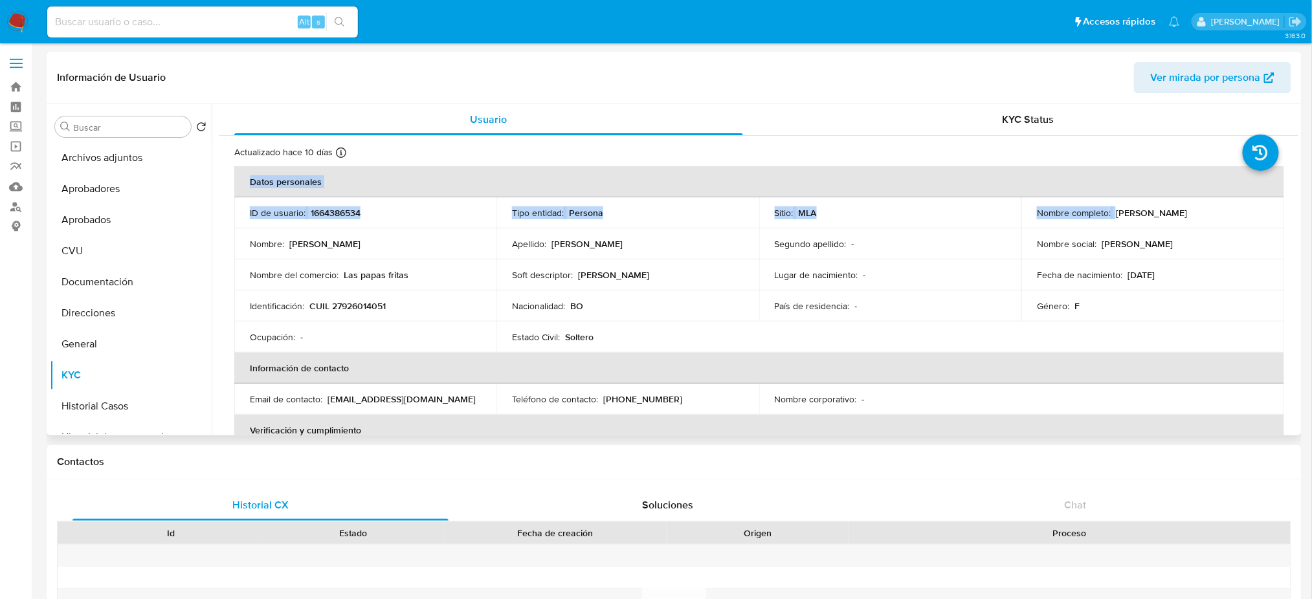
drag, startPoint x: 1113, startPoint y: 214, endPoint x: 1293, endPoint y: 212, distance: 180.0
copy table "Datos personales ID de usuario : 1664386534 Tipo entidad : Persona Sitio : MLA …"
click at [1106, 229] on td "Nombre social : [PERSON_NAME]" at bounding box center [1153, 244] width 262 height 31
drag, startPoint x: 1113, startPoint y: 217, endPoint x: 1237, endPoint y: 210, distance: 124.5
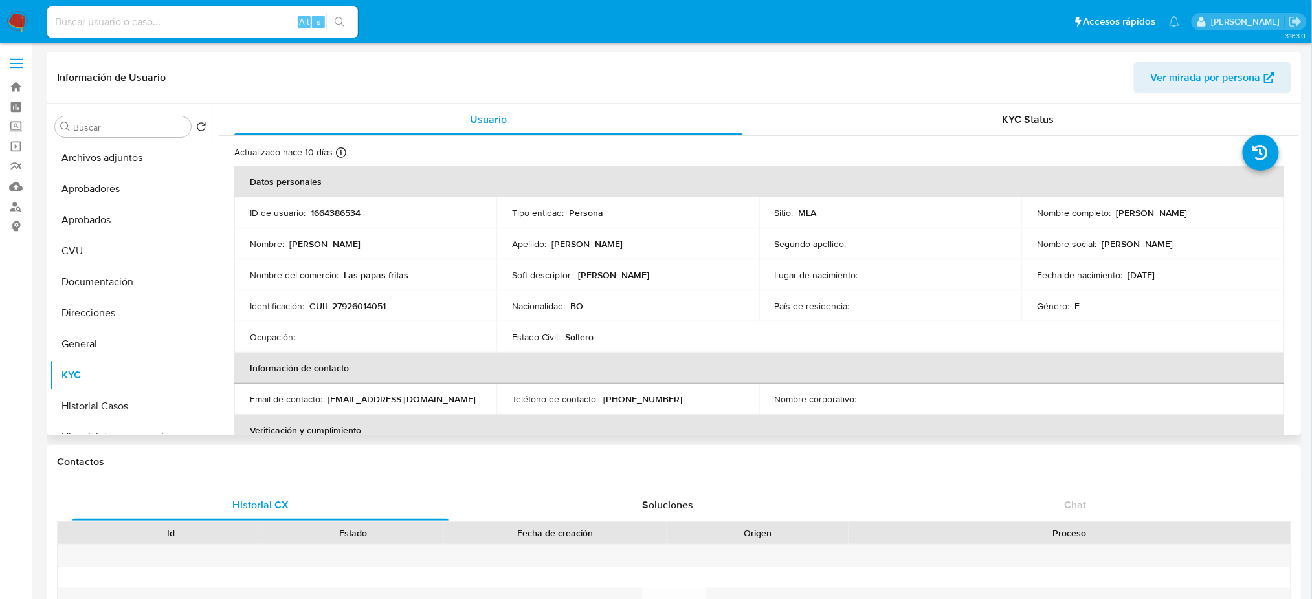
click at [1237, 210] on div "Nombre completo : [PERSON_NAME]" at bounding box center [1152, 213] width 231 height 12
copy p "[PERSON_NAME]"
click at [370, 305] on p "CUIL 27926014051" at bounding box center [347, 306] width 76 height 12
copy p "27926014051"
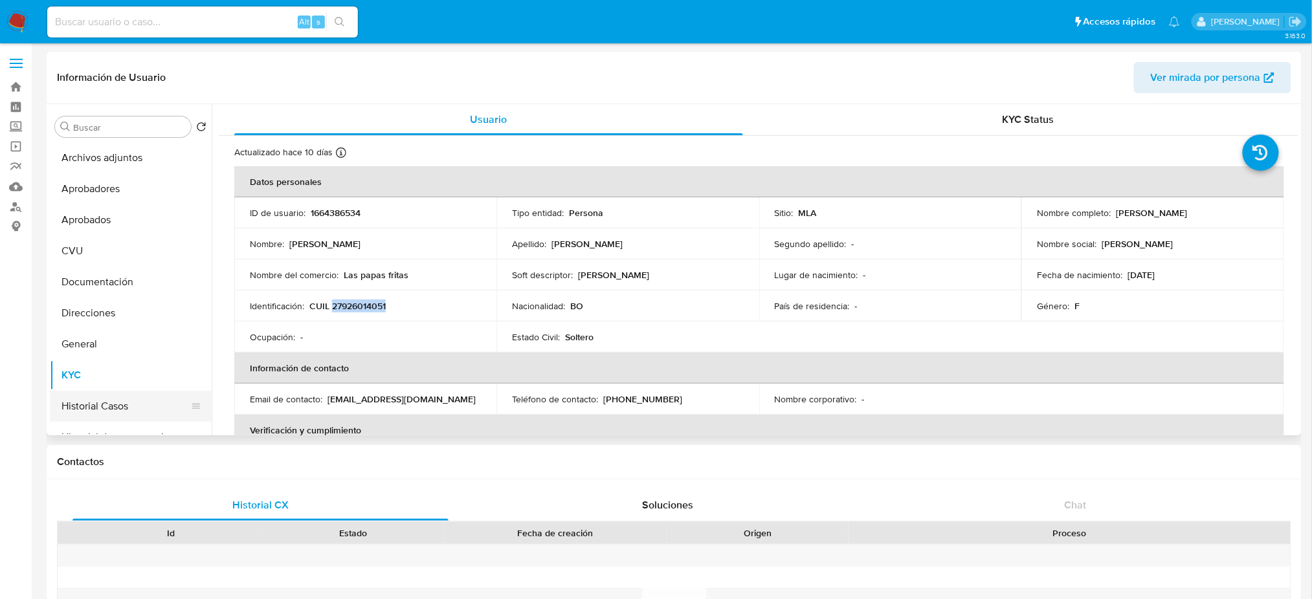
click at [117, 418] on button "Historial Casos" at bounding box center [125, 406] width 151 height 31
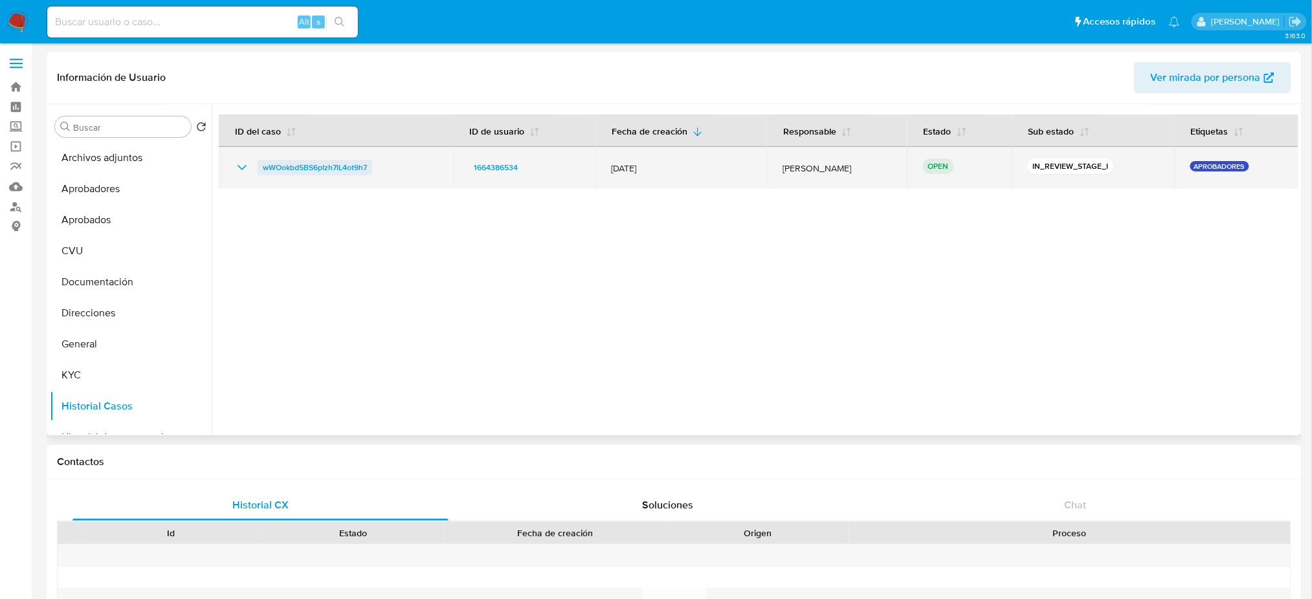
click at [315, 164] on span "wWOokbd5BS6pIzh7IL4ot9h7" at bounding box center [315, 168] width 104 height 16
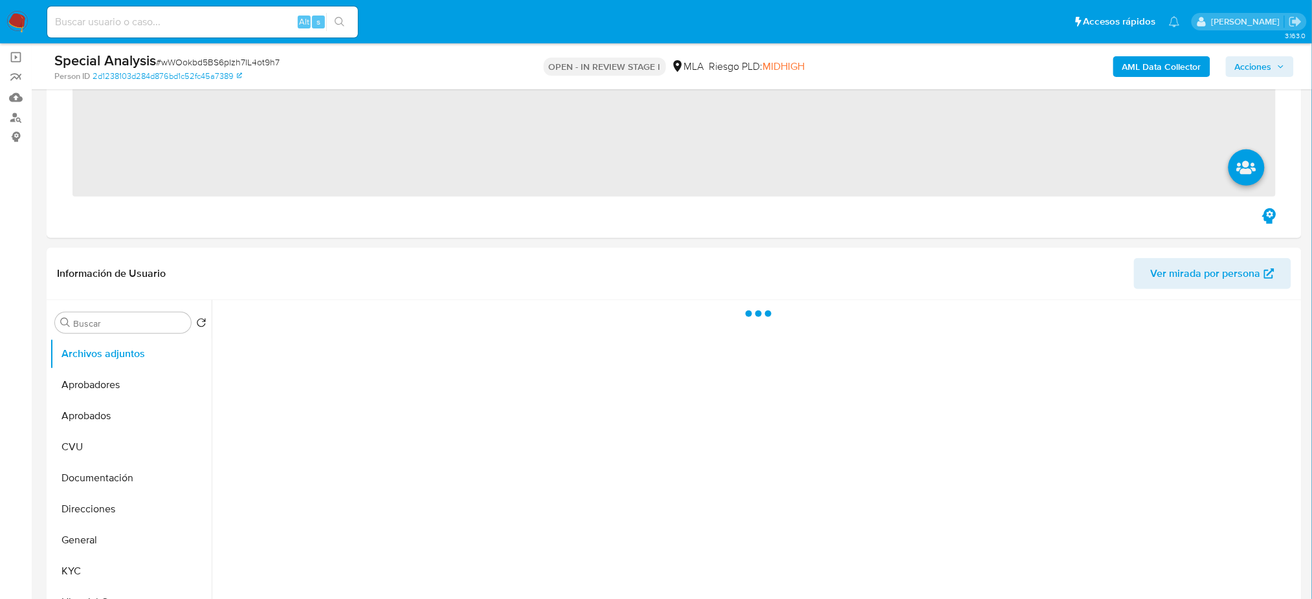
scroll to position [345, 0]
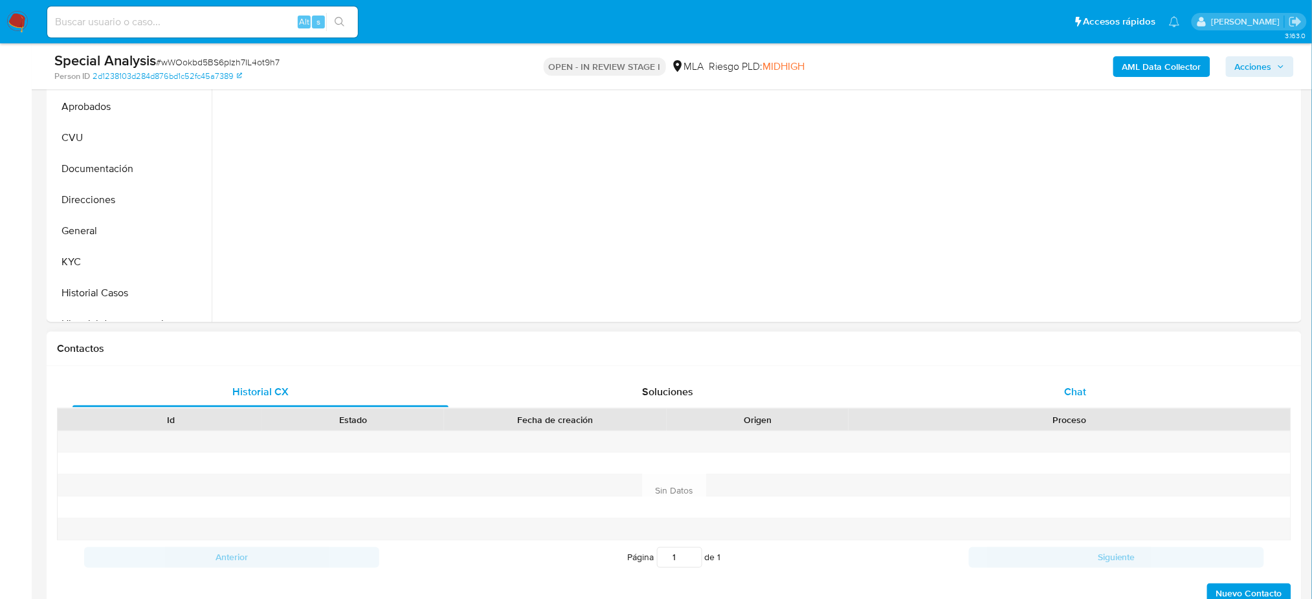
click at [1067, 400] on div "Chat" at bounding box center [1076, 392] width 376 height 31
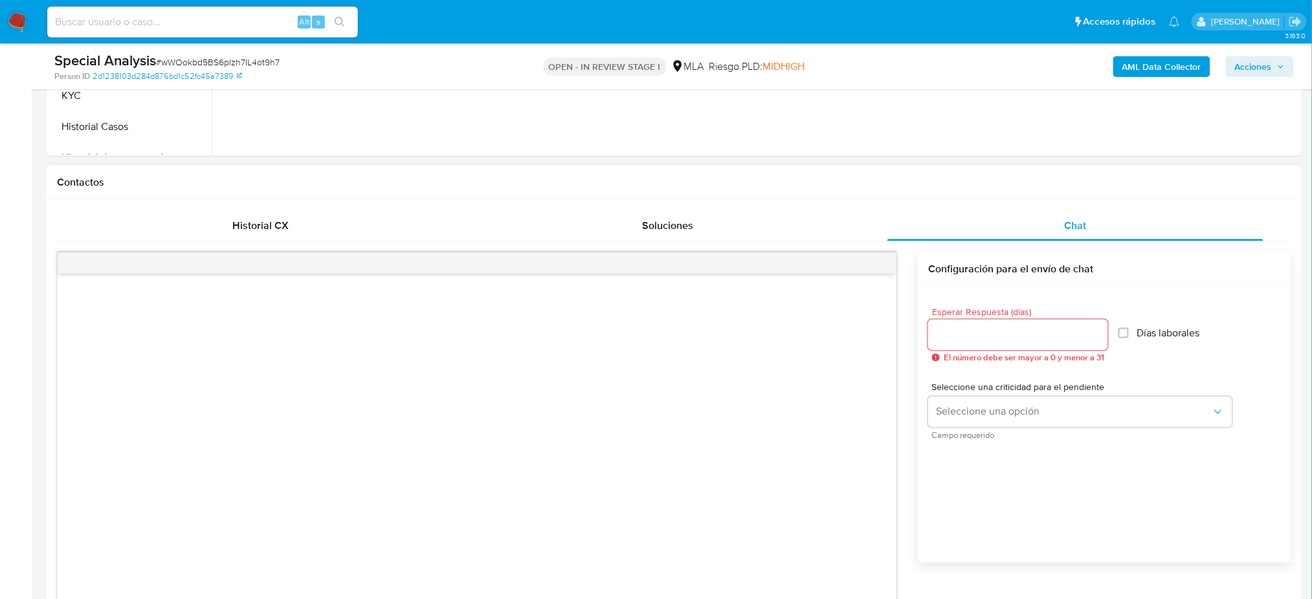
select select "10"
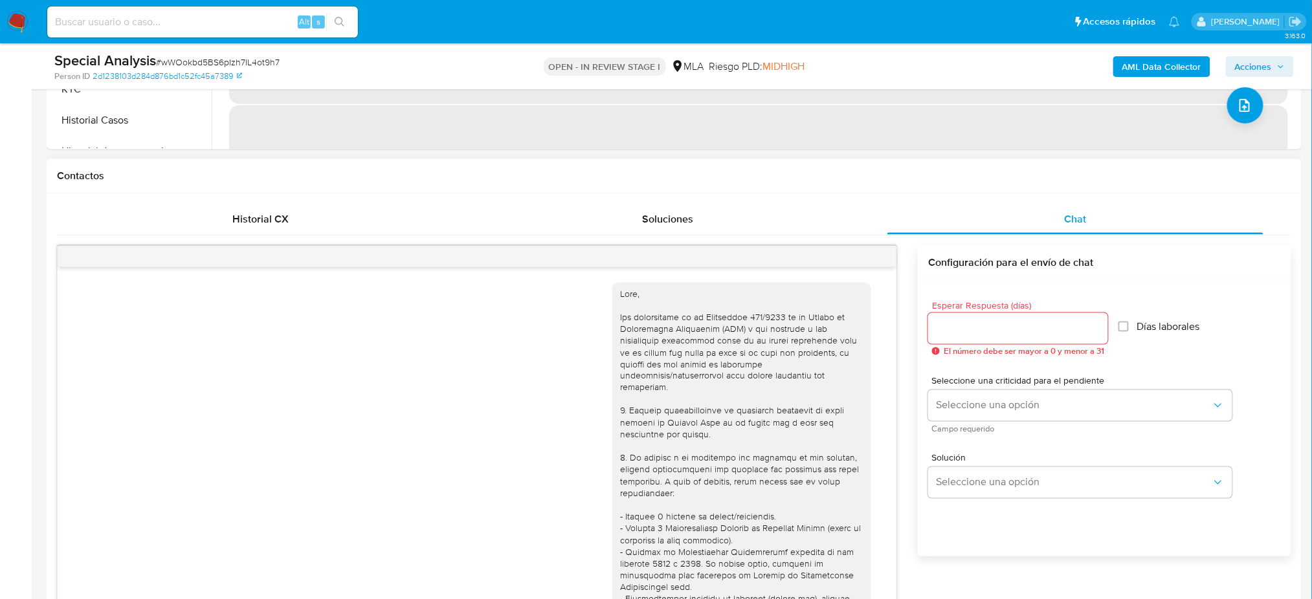
scroll to position [689, 0]
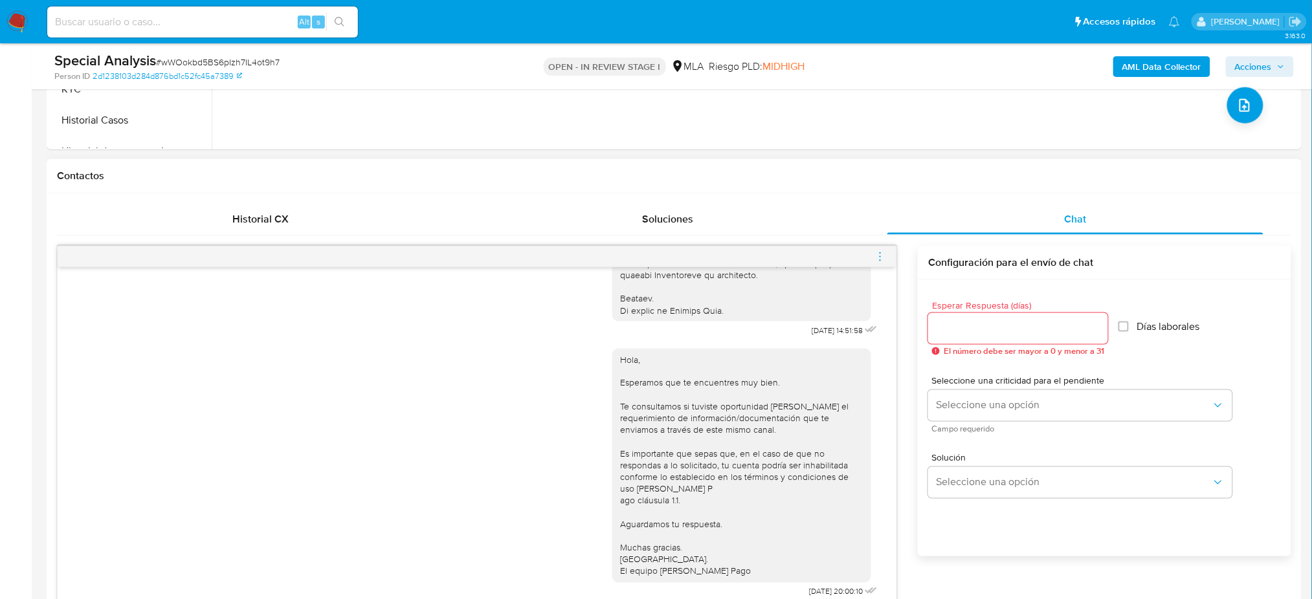
click at [880, 258] on icon "menu-action" at bounding box center [881, 257] width 12 height 12
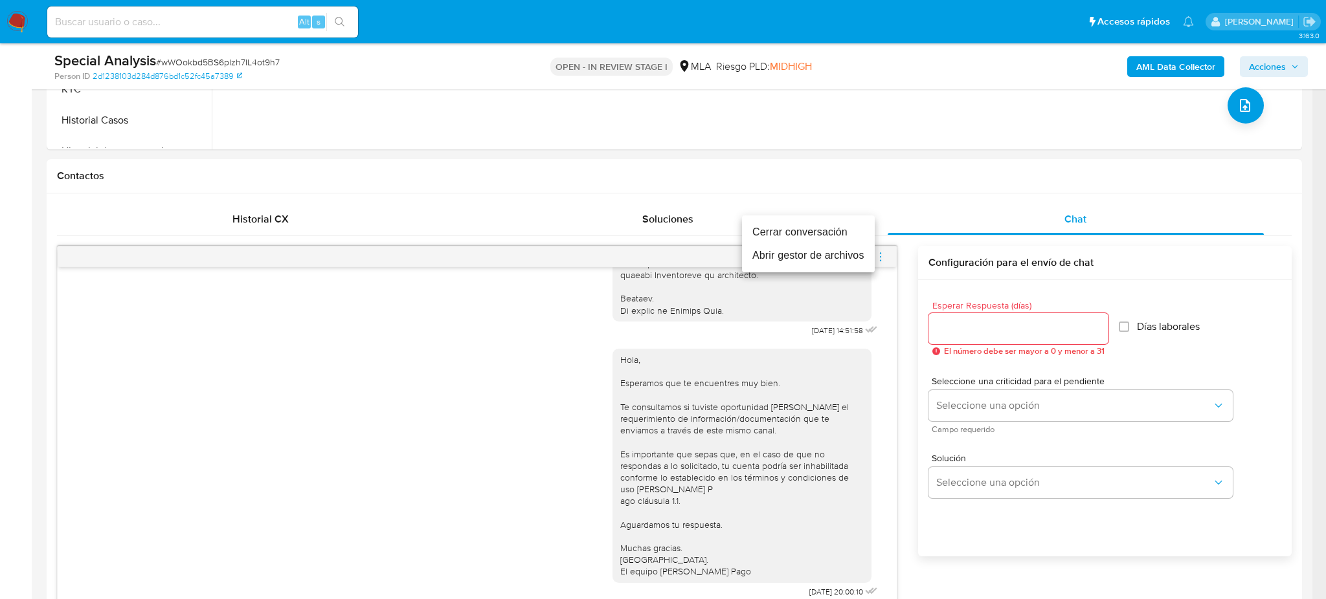
click at [801, 227] on li "Cerrar conversación" at bounding box center [808, 232] width 133 height 23
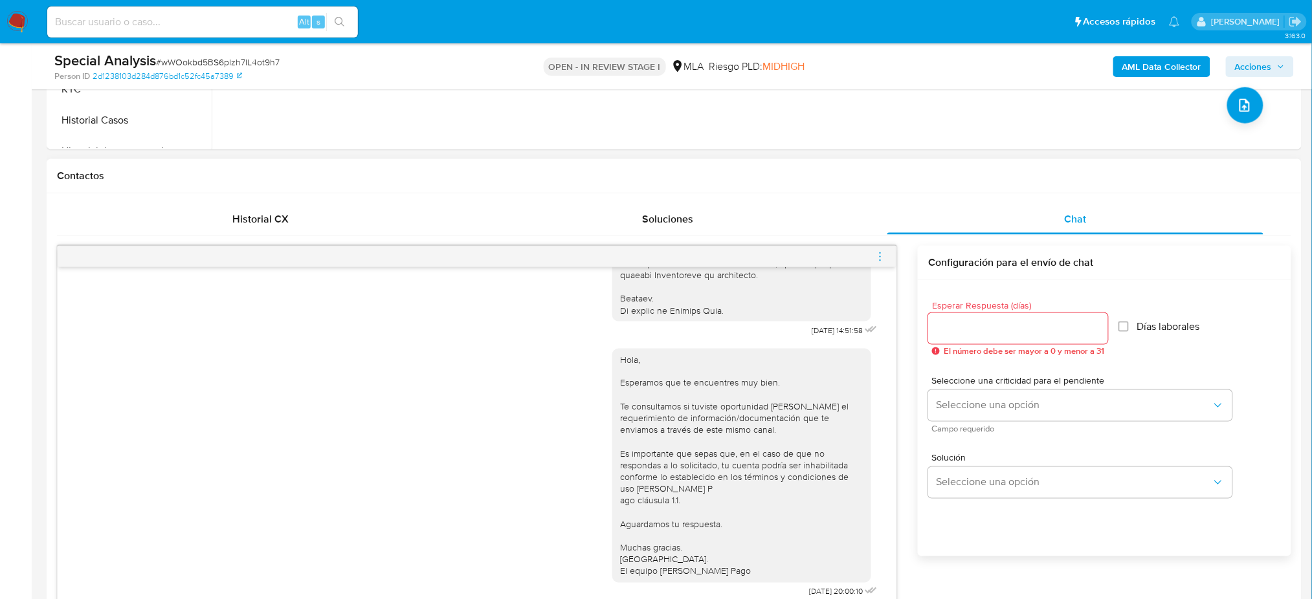
click at [879, 255] on icon "menu-action" at bounding box center [881, 257] width 12 height 12
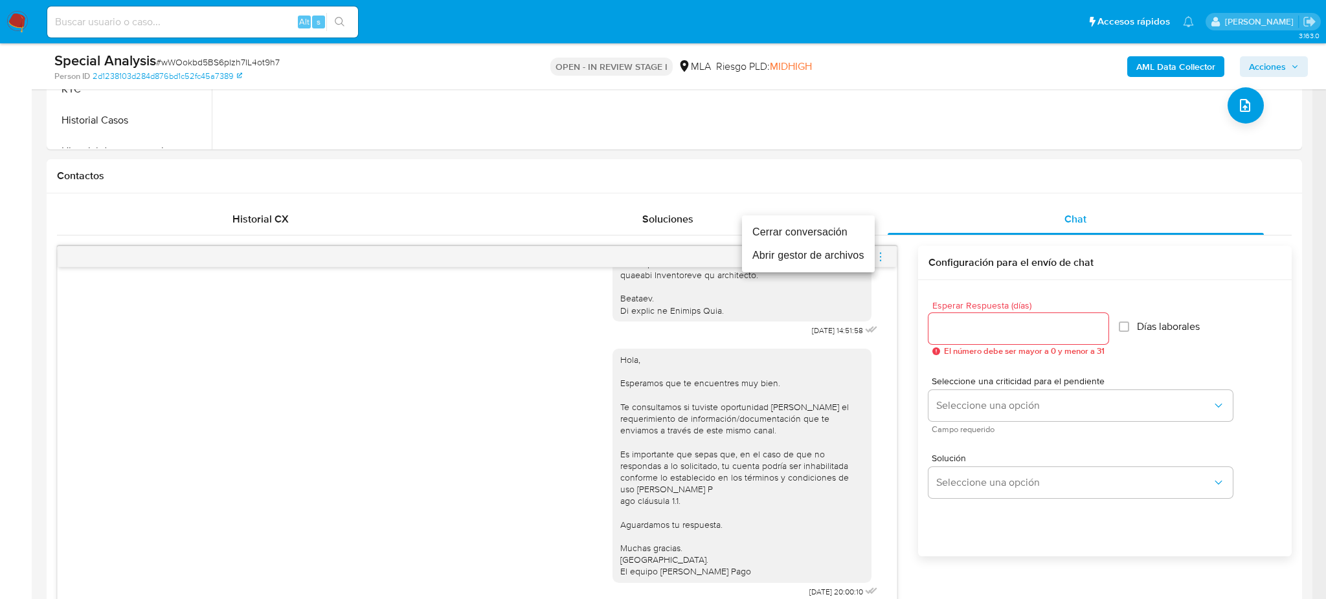
click at [796, 226] on li "Cerrar conversación" at bounding box center [808, 232] width 133 height 23
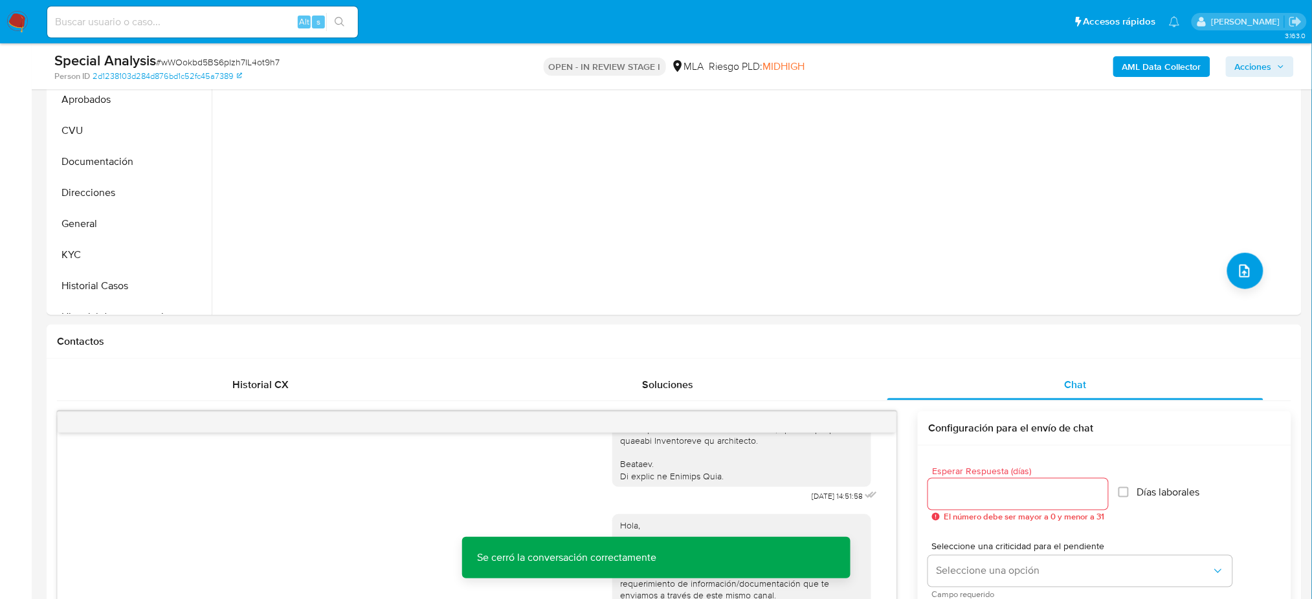
scroll to position [259, 0]
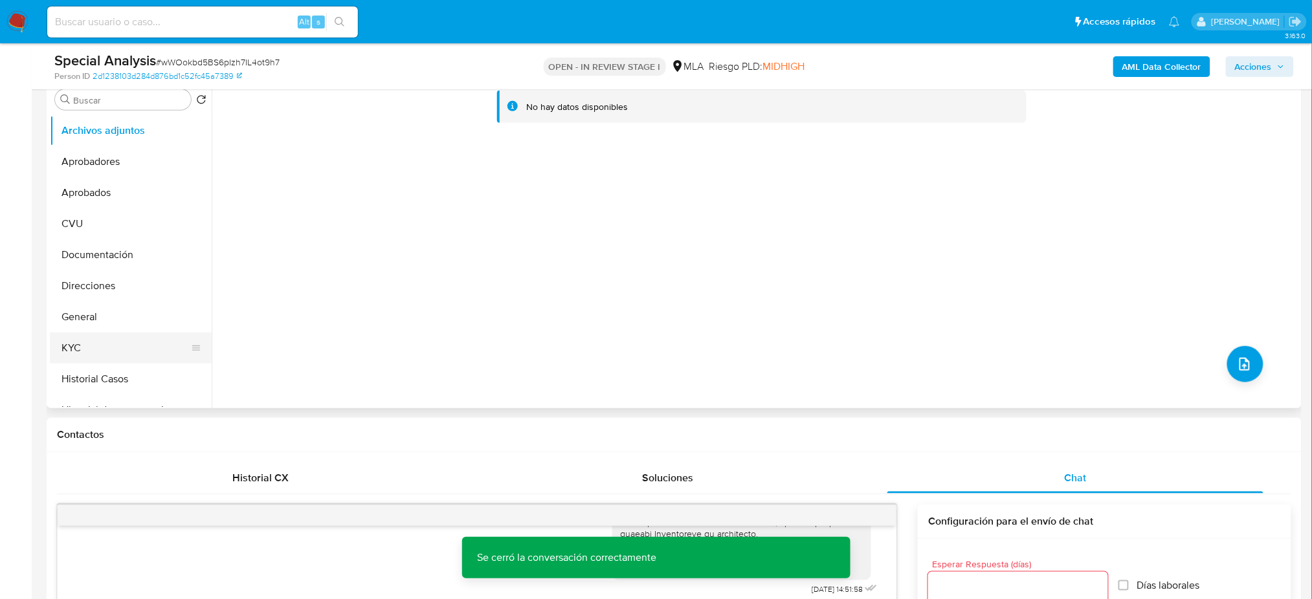
click at [106, 350] on button "KYC" at bounding box center [125, 348] width 151 height 31
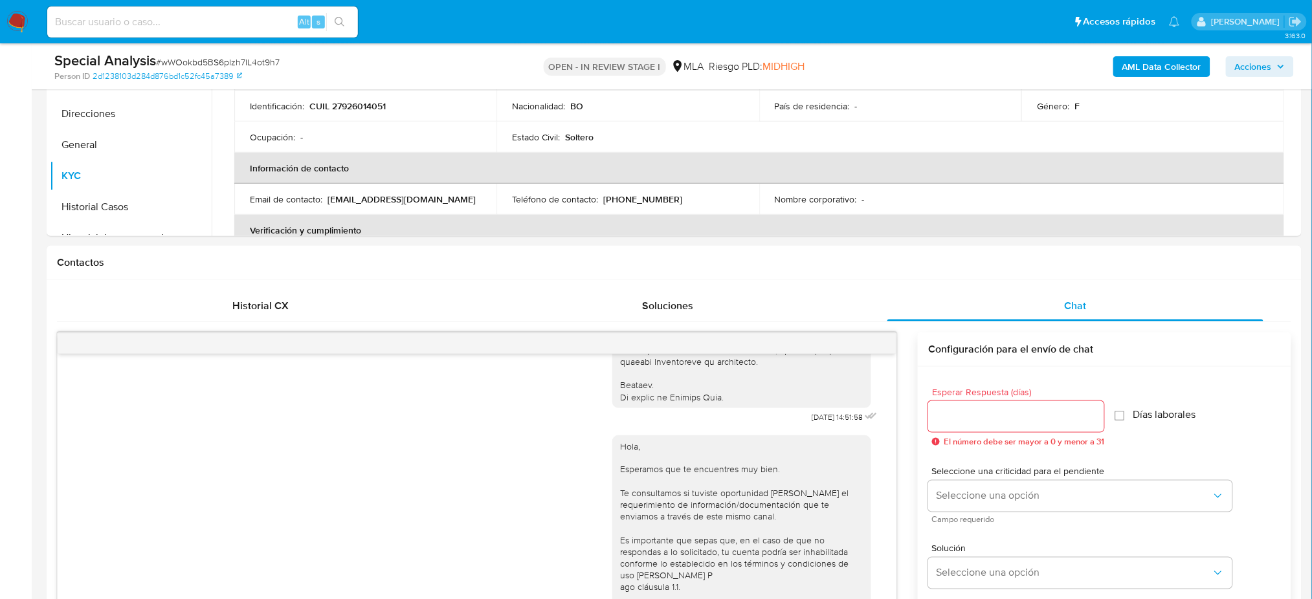
scroll to position [172, 0]
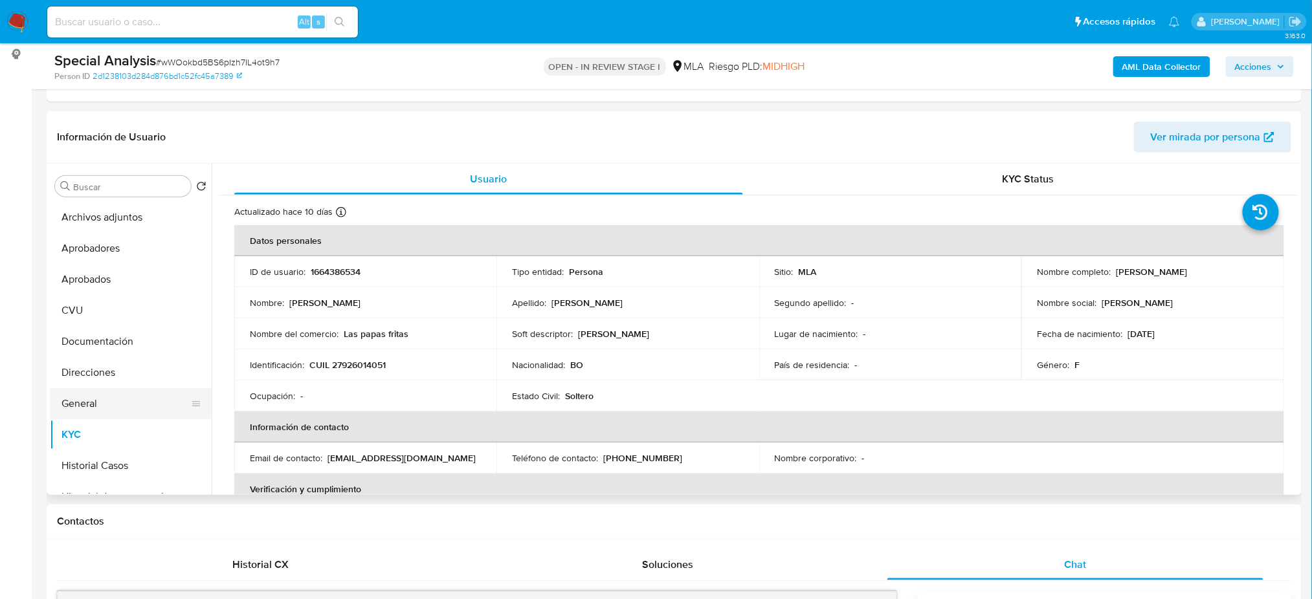
click at [107, 396] on button "General" at bounding box center [125, 403] width 151 height 31
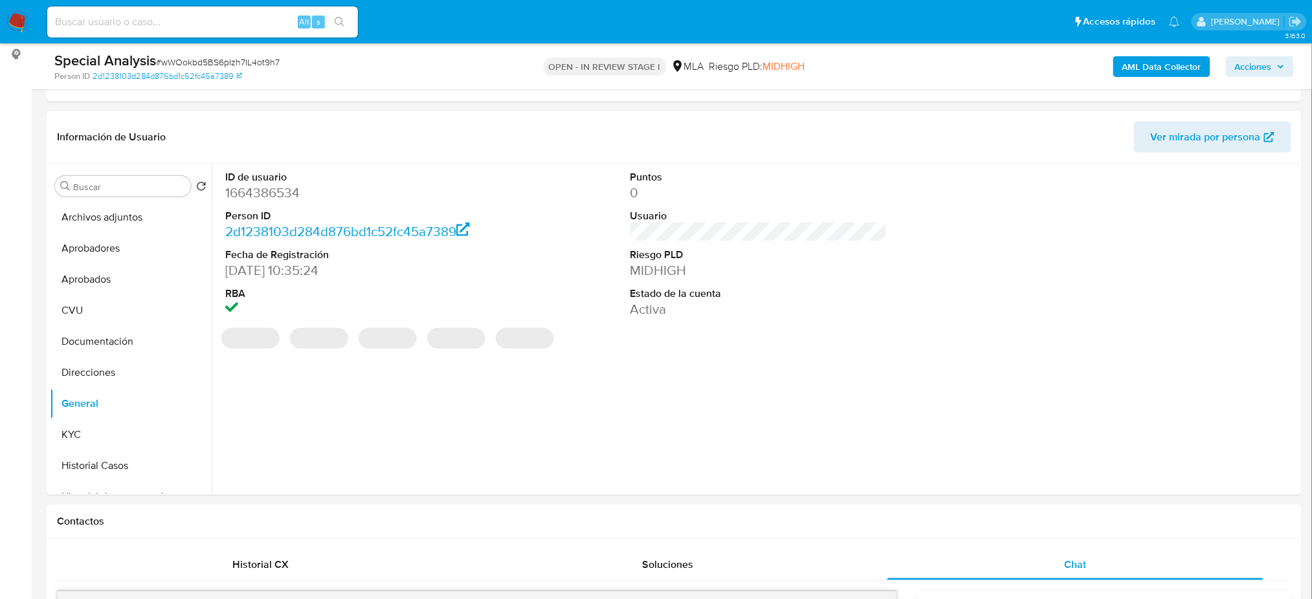
click at [252, 189] on dd "1664386534" at bounding box center [353, 193] width 257 height 18
copy dd "1664386534"
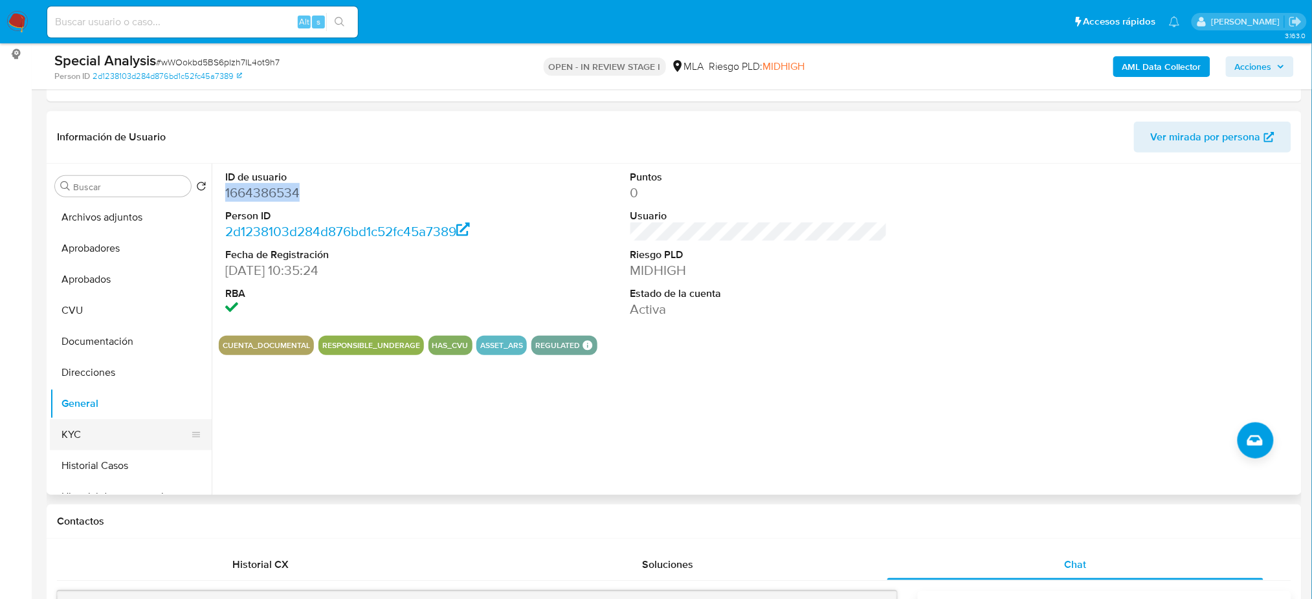
click at [106, 436] on button "KYC" at bounding box center [125, 434] width 151 height 31
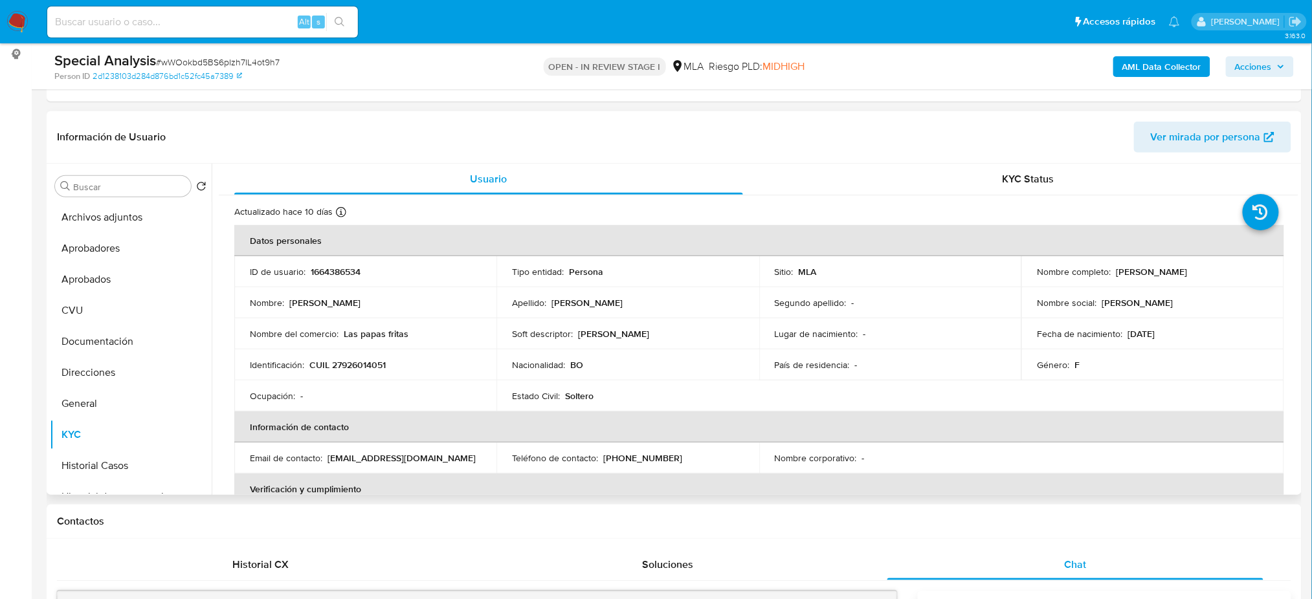
click at [370, 361] on p "CUIL 27926014051" at bounding box center [347, 365] width 76 height 12
copy p "27926014051"
click at [371, 377] on td "Identificación : CUIL 27926014051" at bounding box center [365, 365] width 262 height 31
drag, startPoint x: 340, startPoint y: 363, endPoint x: 382, endPoint y: 368, distance: 42.4
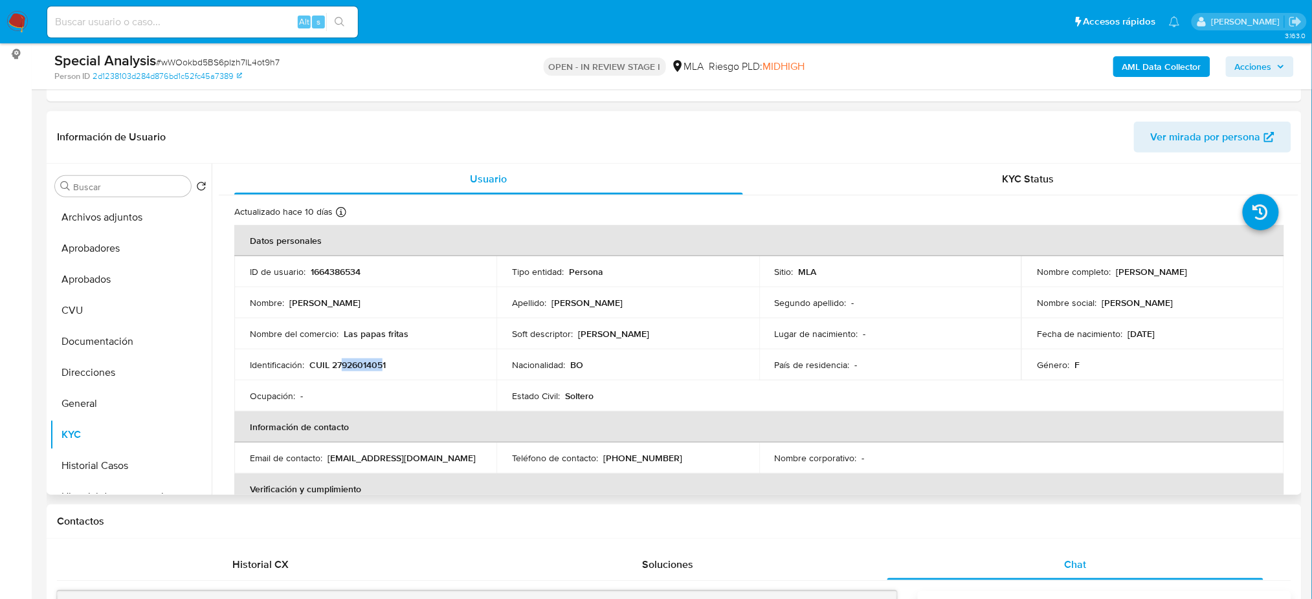
click at [382, 368] on p "CUIL 27926014051" at bounding box center [347, 365] width 76 height 12
copy p "92601405"
click at [190, 59] on span "# wWOokbd5BS6pIzh7IL4ot9h7" at bounding box center [218, 62] width 124 height 13
copy span "wWOokbd5BS6pIzh7IL4ot9h7"
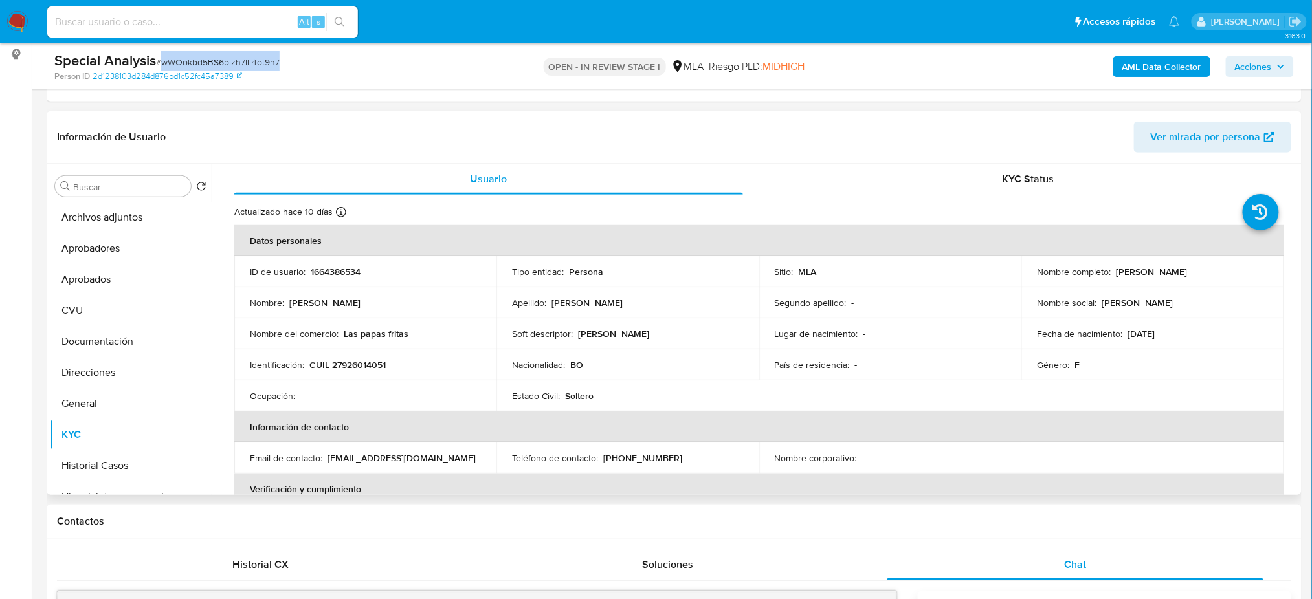
drag, startPoint x: 1113, startPoint y: 274, endPoint x: 1233, endPoint y: 280, distance: 119.9
click at [1233, 280] on td "Nombre completo : [PERSON_NAME]" at bounding box center [1153, 271] width 262 height 31
copy p "[PERSON_NAME]"
click at [1167, 130] on span "Ver mirada por persona" at bounding box center [1206, 137] width 110 height 31
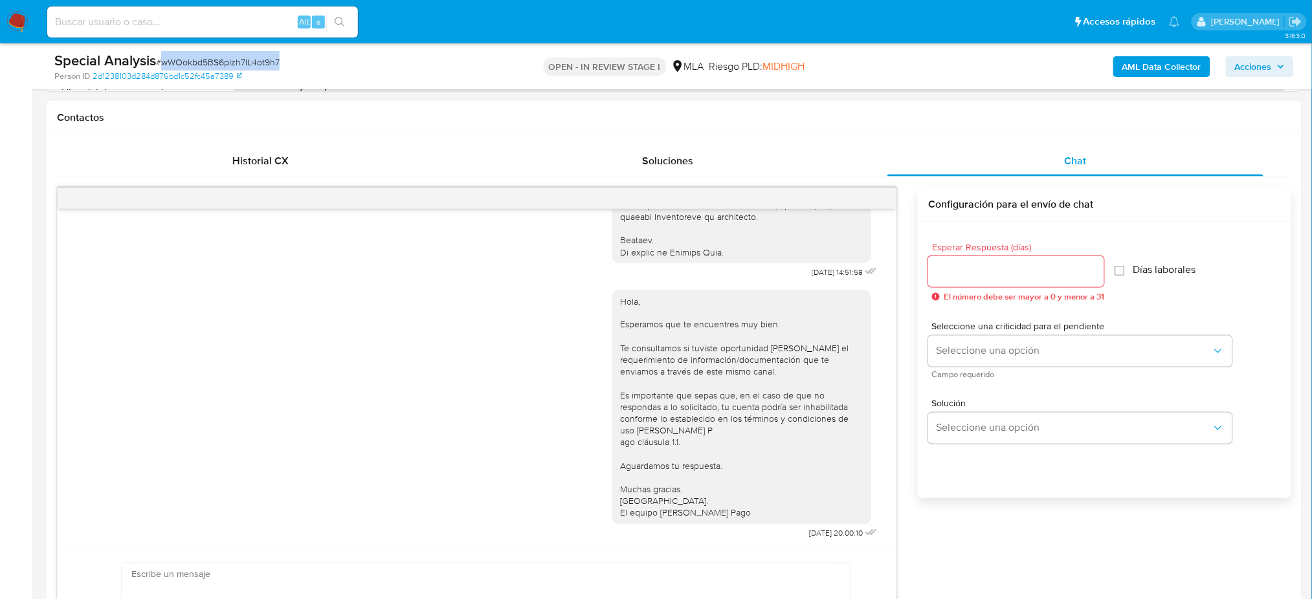
scroll to position [604, 0]
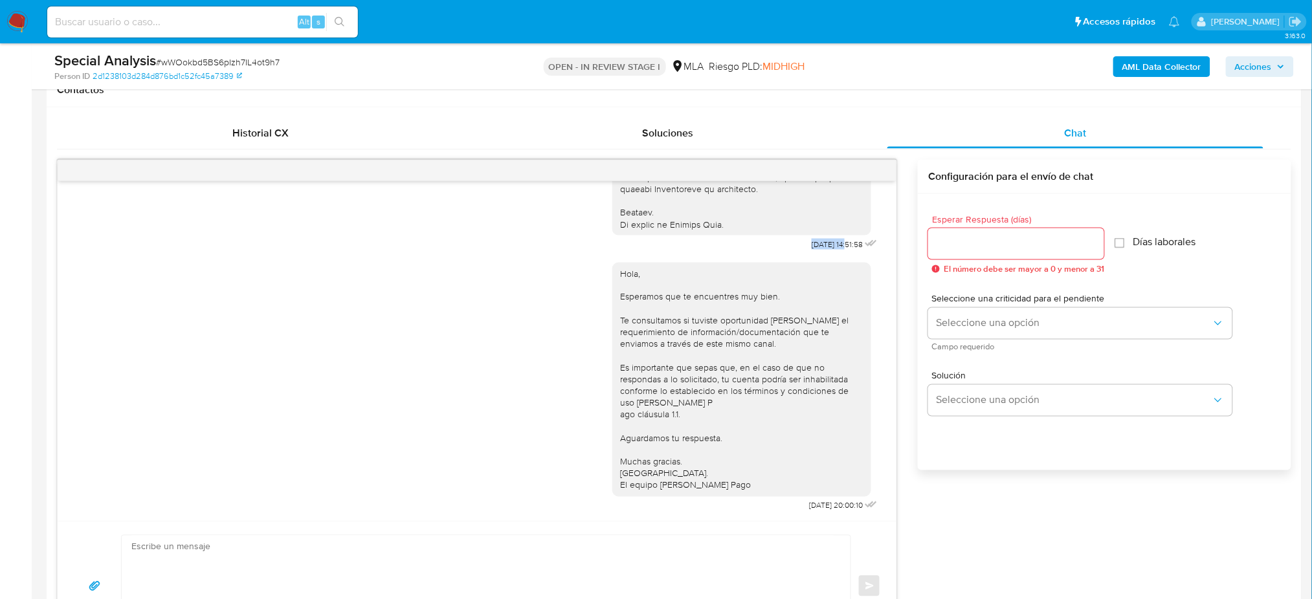
drag, startPoint x: 781, startPoint y: 232, endPoint x: 821, endPoint y: 237, distance: 39.7
copy span "[DATE]"
drag, startPoint x: 764, startPoint y: 502, endPoint x: 819, endPoint y: 506, distance: 55.2
click at [819, 506] on div "Hola, Esperamos que te encuentres muy bien. Te consultamos si tuviste oportunid…" at bounding box center [746, 385] width 268 height 262
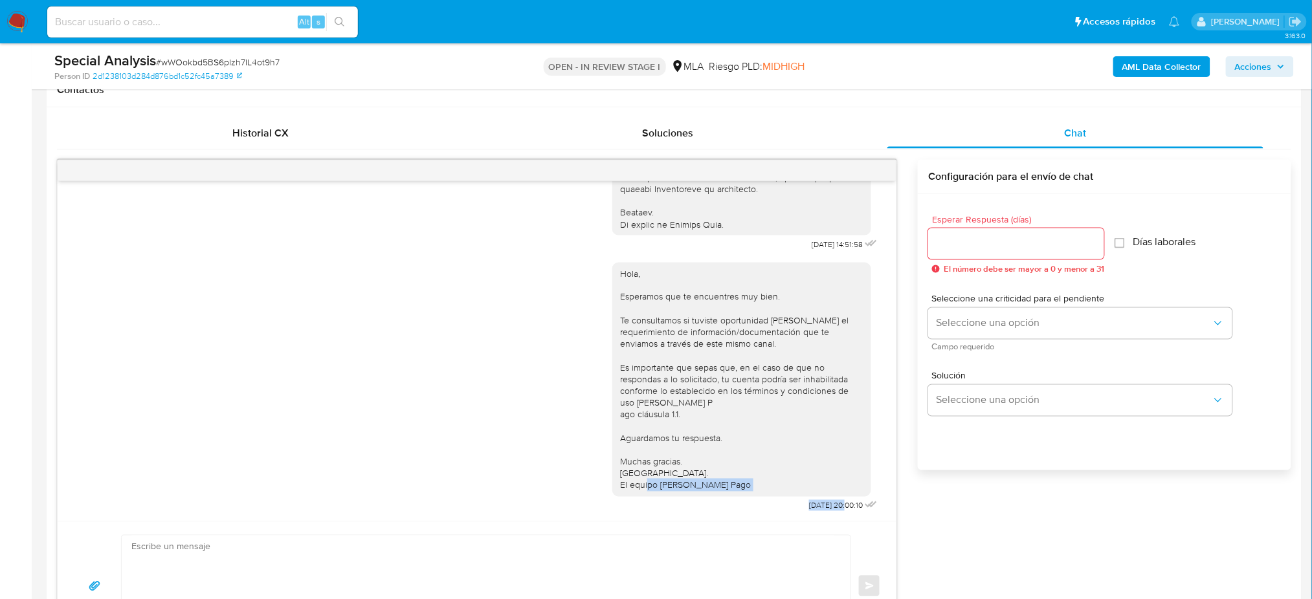
click at [819, 506] on span "[DATE] 20:00:10" at bounding box center [836, 506] width 54 height 10
drag, startPoint x: 777, startPoint y: 507, endPoint x: 819, endPoint y: 509, distance: 41.5
click at [819, 509] on span "[DATE] 20:00:10" at bounding box center [836, 506] width 54 height 10
copy span "[DATE]"
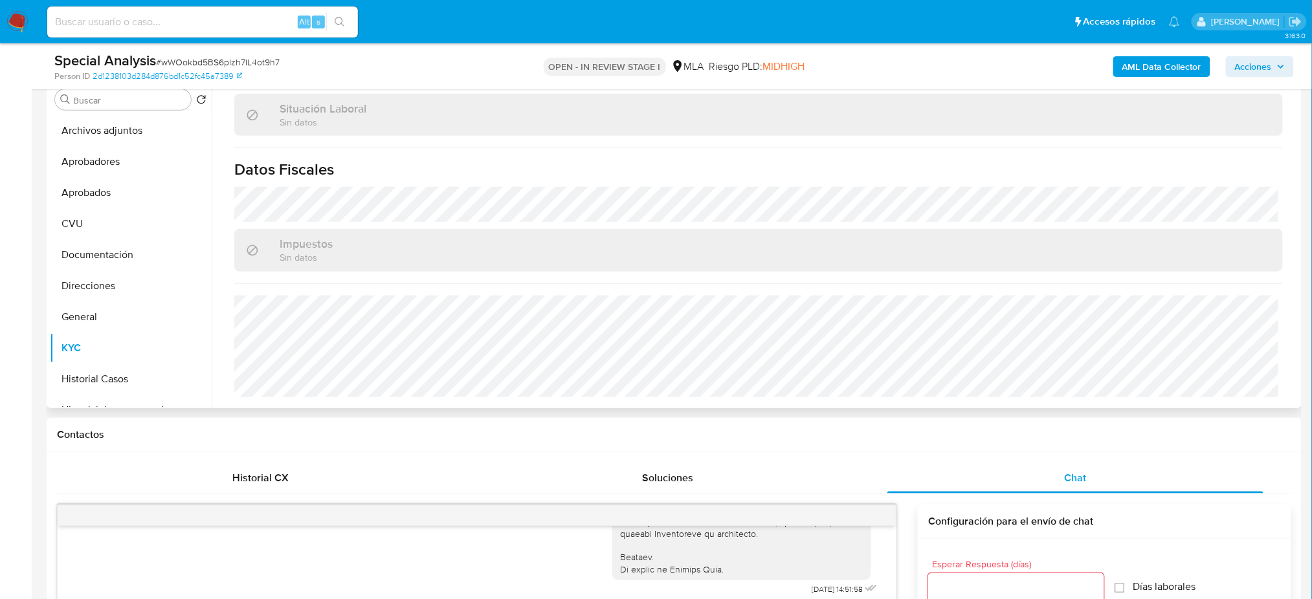
scroll to position [0, 0]
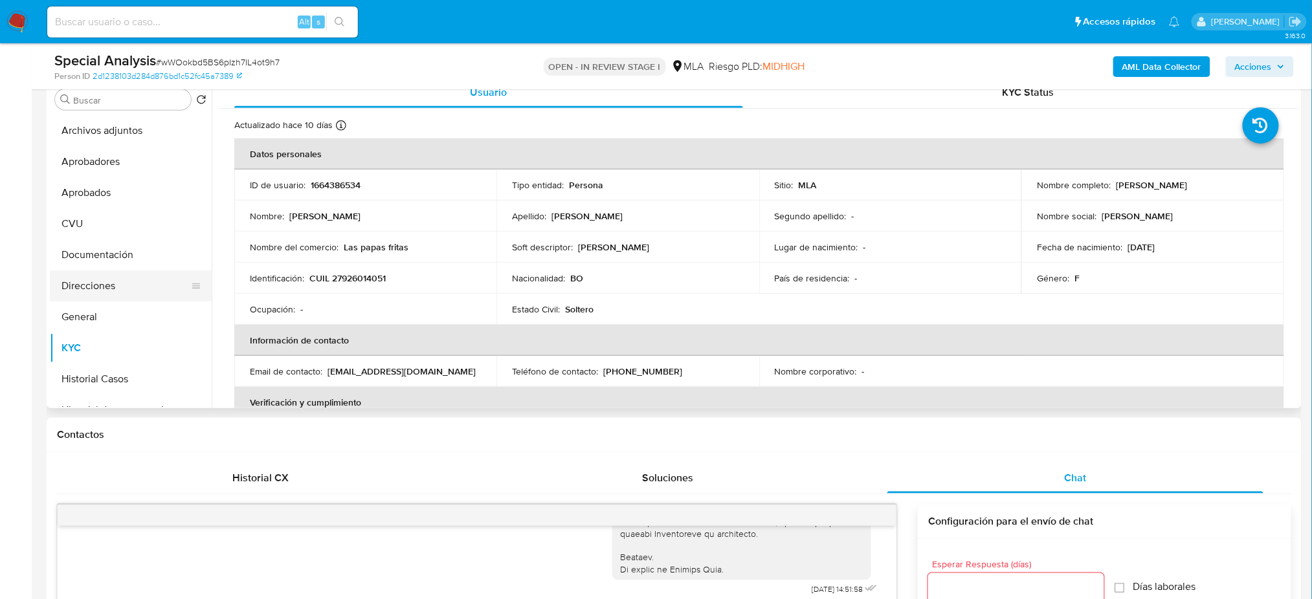
click at [139, 291] on button "Direcciones" at bounding box center [125, 286] width 151 height 31
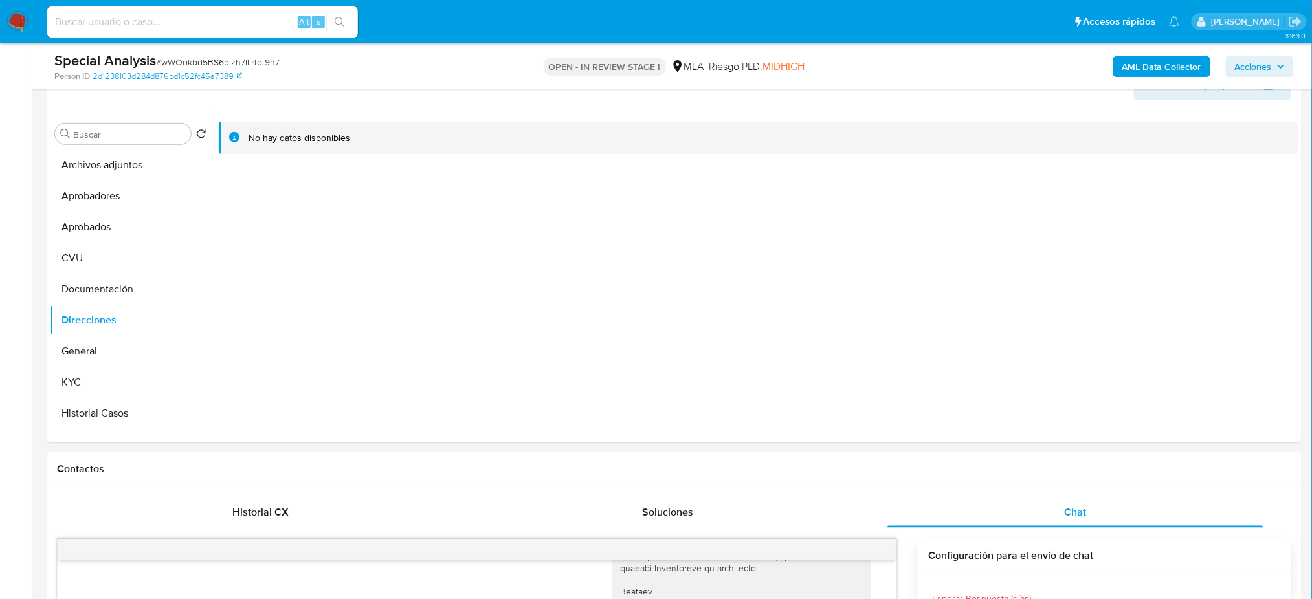
scroll to position [172, 0]
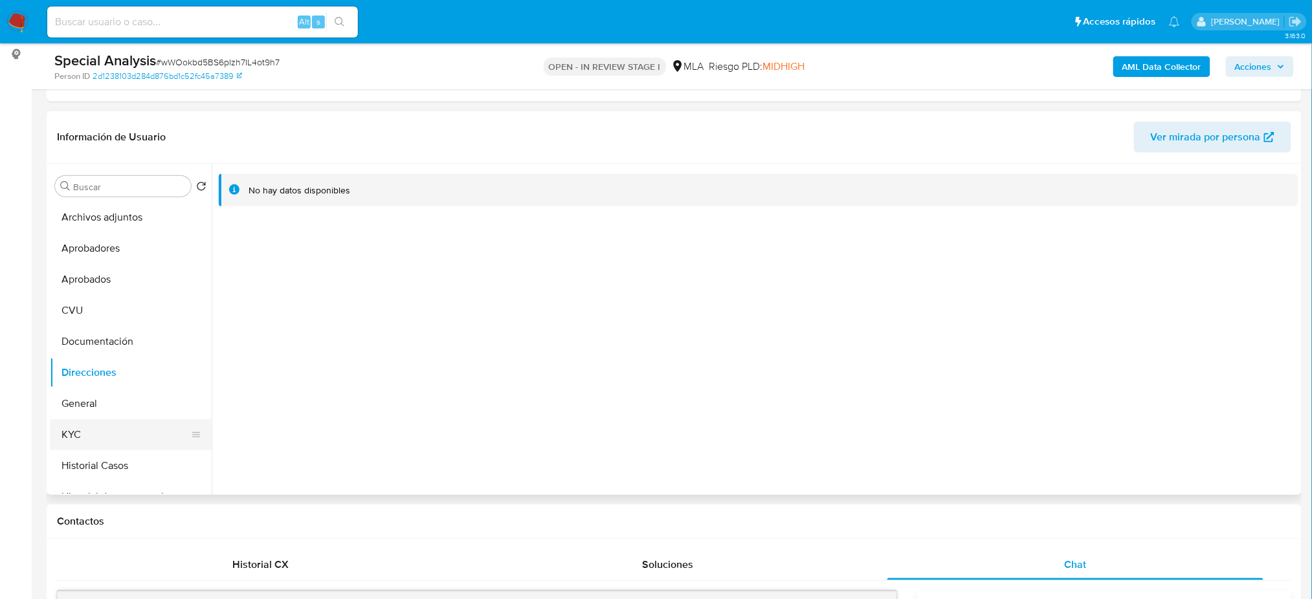
click at [123, 433] on button "KYC" at bounding box center [125, 434] width 151 height 31
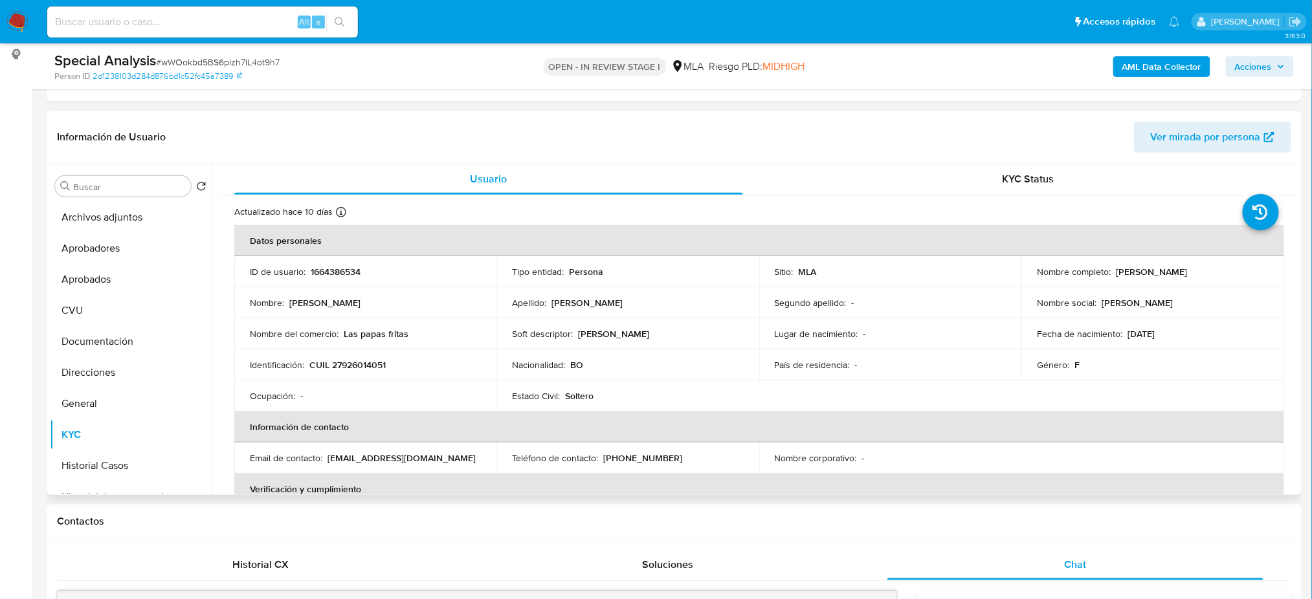
drag, startPoint x: 1113, startPoint y: 270, endPoint x: 1239, endPoint y: 269, distance: 126.2
click at [1239, 269] on div "Nombre completo : [PERSON_NAME]" at bounding box center [1152, 272] width 231 height 12
copy p "[PERSON_NAME]"
click at [330, 268] on p "1664386534" at bounding box center [336, 272] width 50 height 12
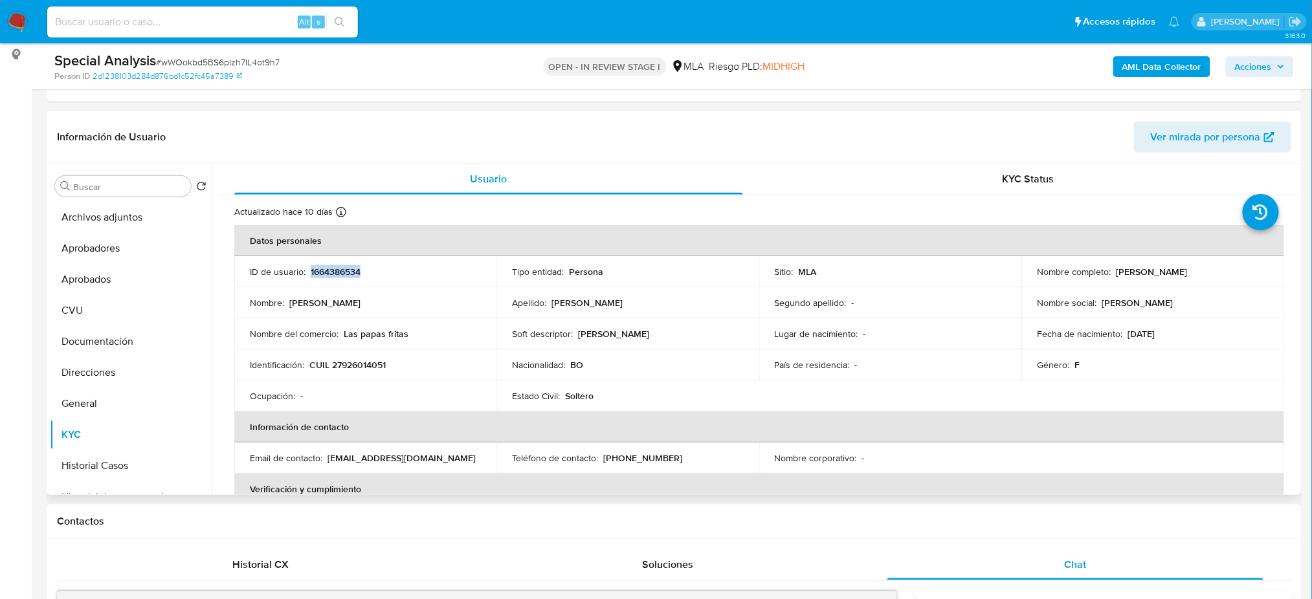
click at [330, 268] on p "1664386534" at bounding box center [336, 272] width 50 height 12
copy p "1664386534"
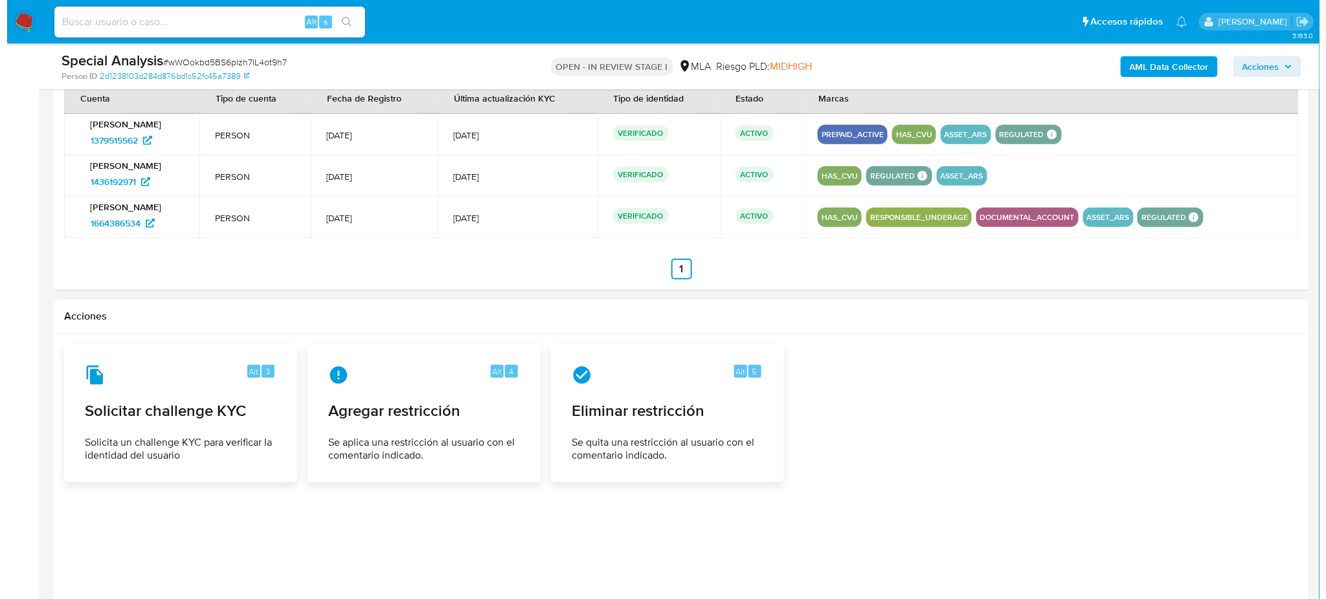
scroll to position [2066, 0]
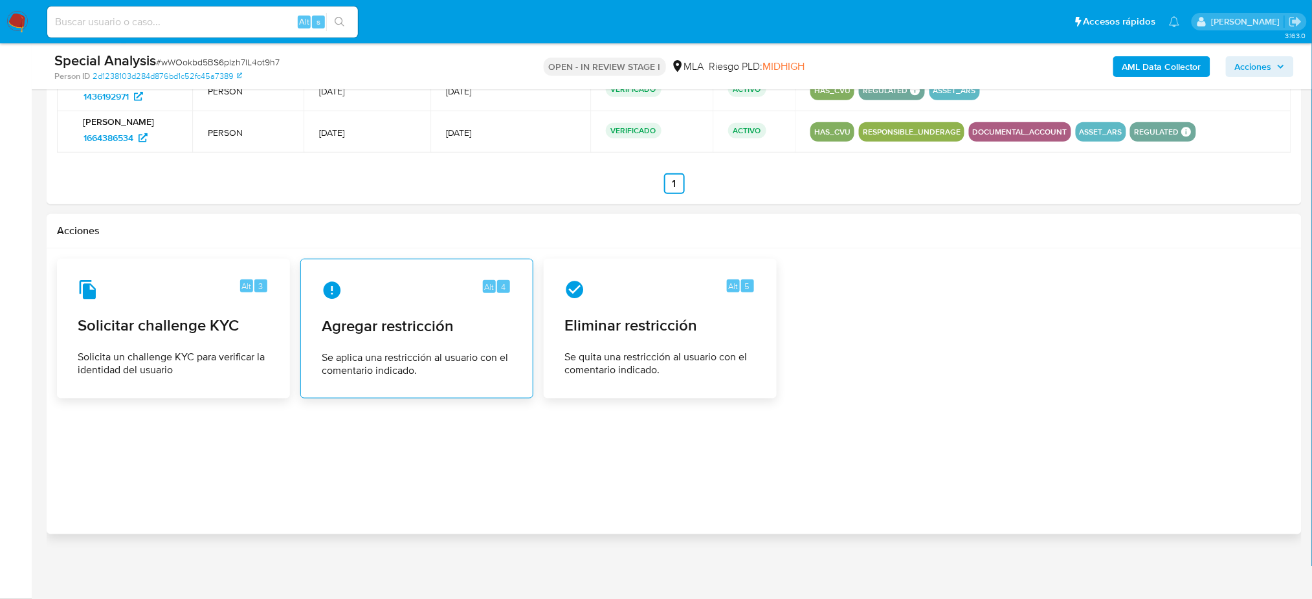
click at [431, 352] on span "Se aplica una restricción al usuario con el comentario indicado." at bounding box center [417, 365] width 190 height 26
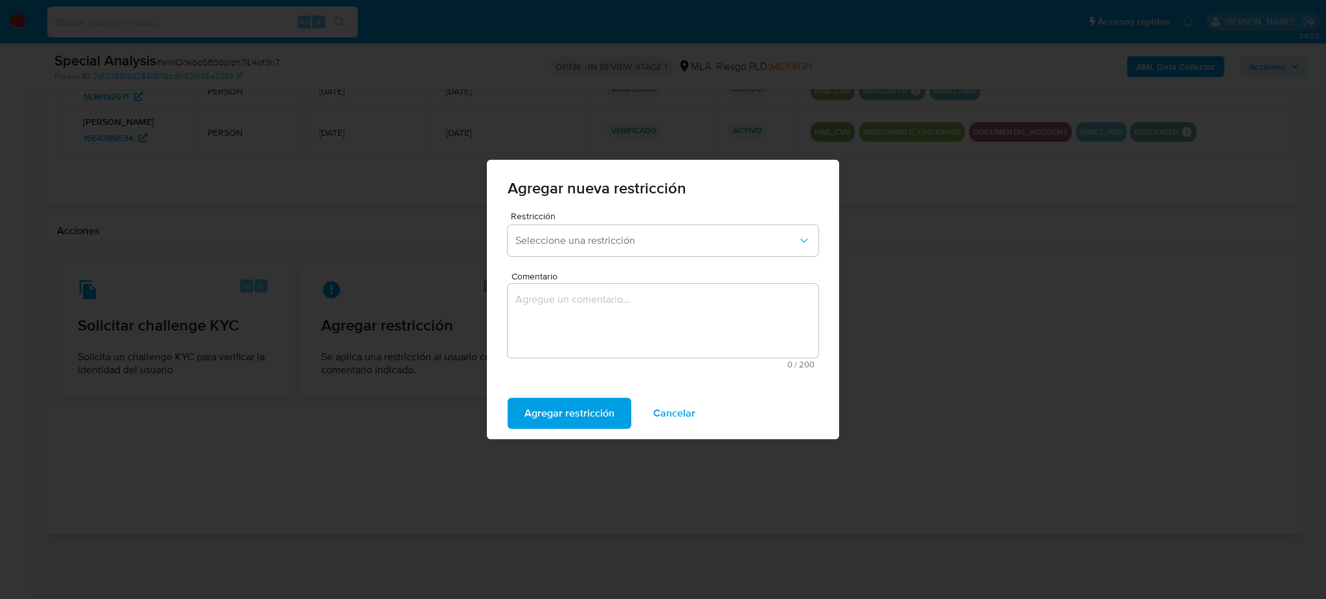
click at [629, 223] on div "Restricción Seleccione una restricción" at bounding box center [663, 237] width 311 height 50
click at [626, 244] on span "Seleccione una restricción" at bounding box center [656, 240] width 282 height 13
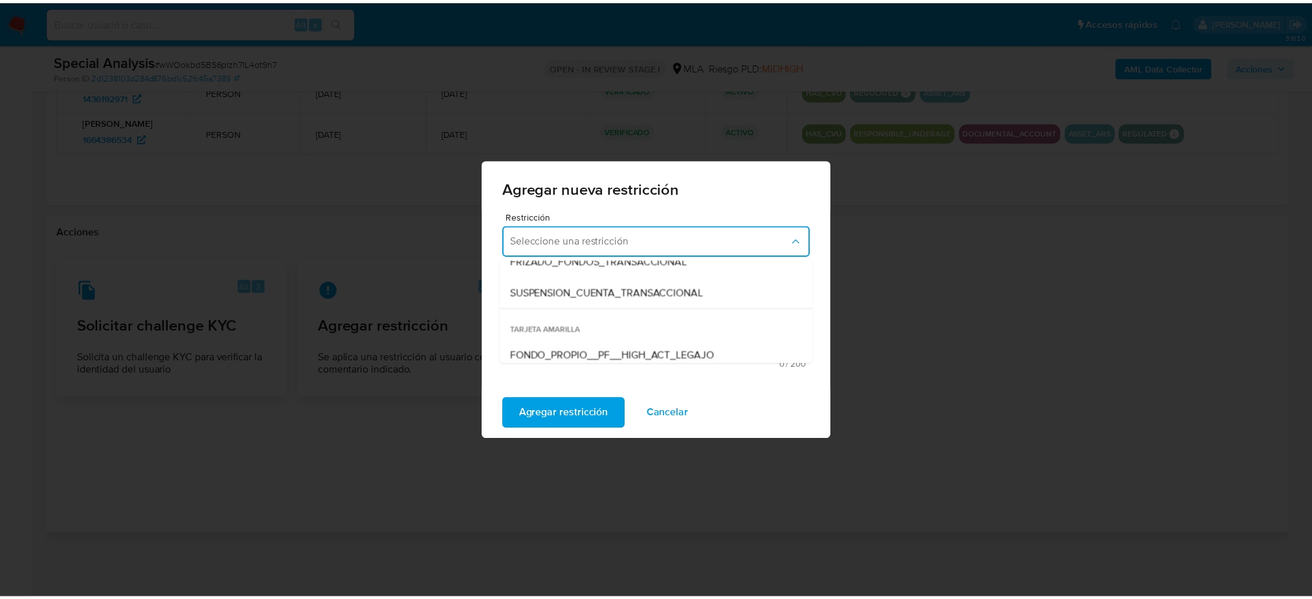
scroll to position [172, 0]
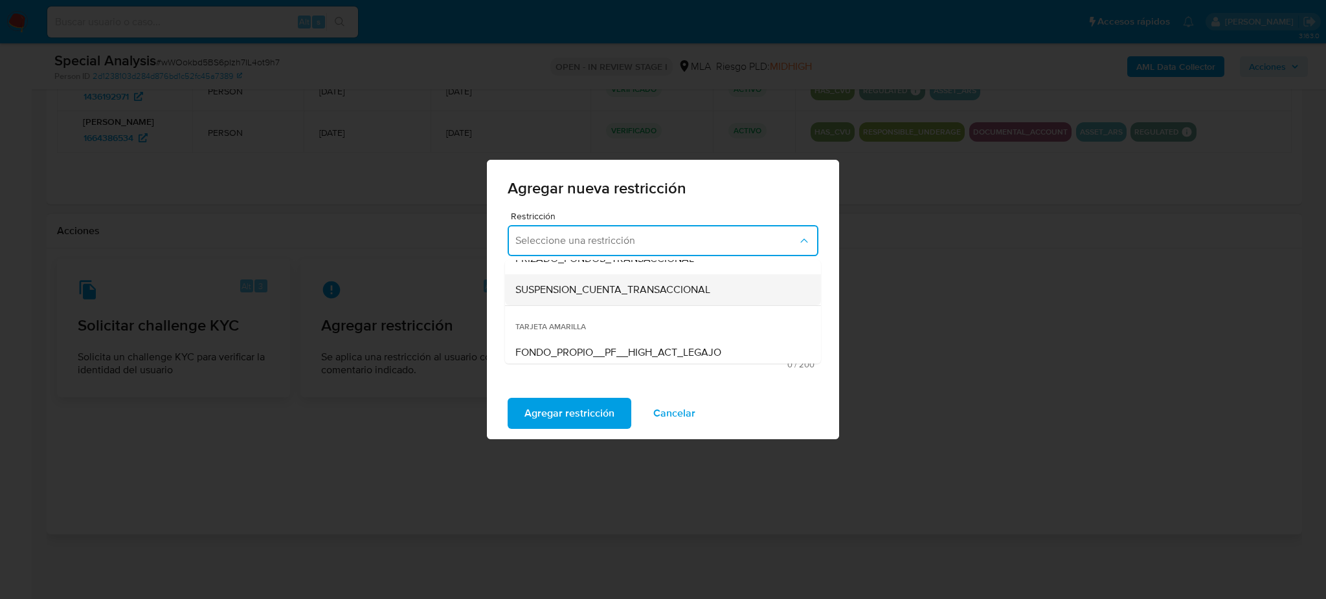
click at [602, 291] on span "SUSPENSION_CUENTA_TRANSACCIONAL" at bounding box center [612, 290] width 195 height 13
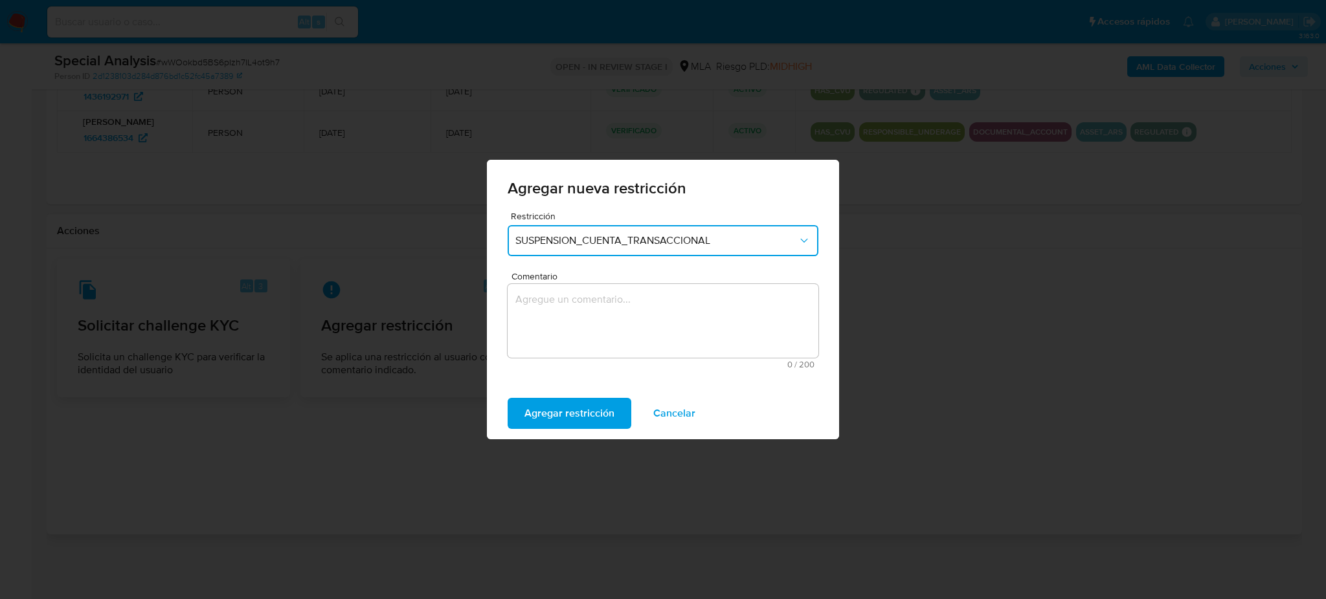
click at [604, 309] on textarea "Comentario" at bounding box center [663, 321] width 311 height 74
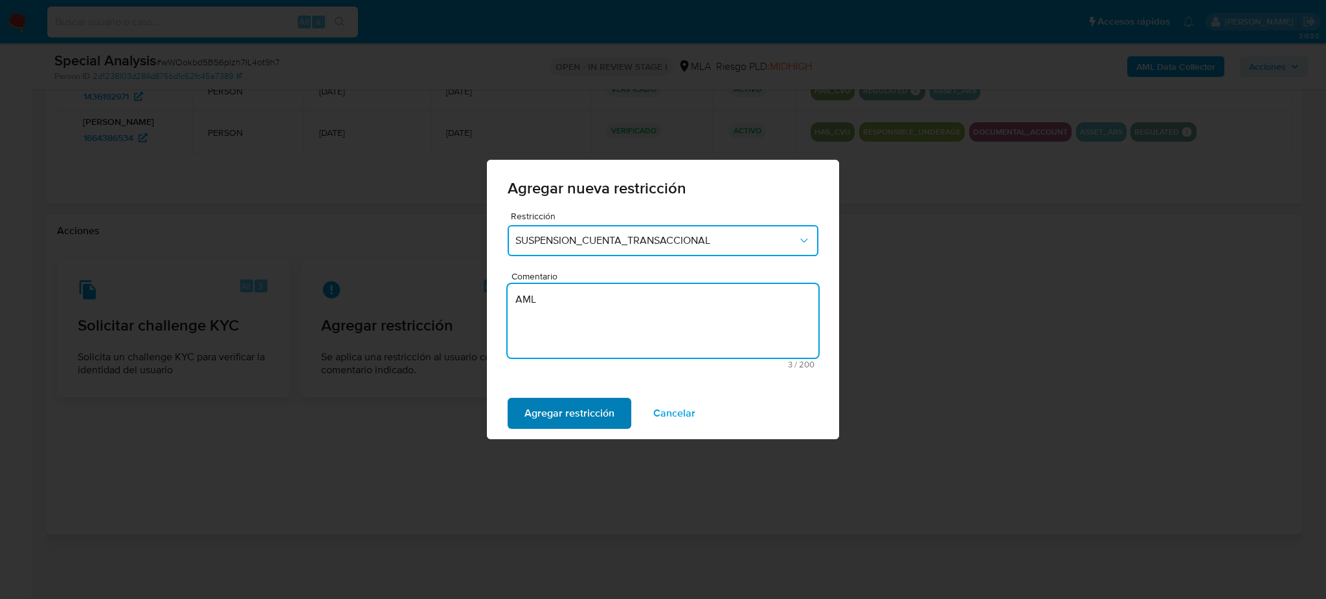
type textarea "AML"
click at [568, 412] on span "Agregar restricción" at bounding box center [569, 413] width 90 height 28
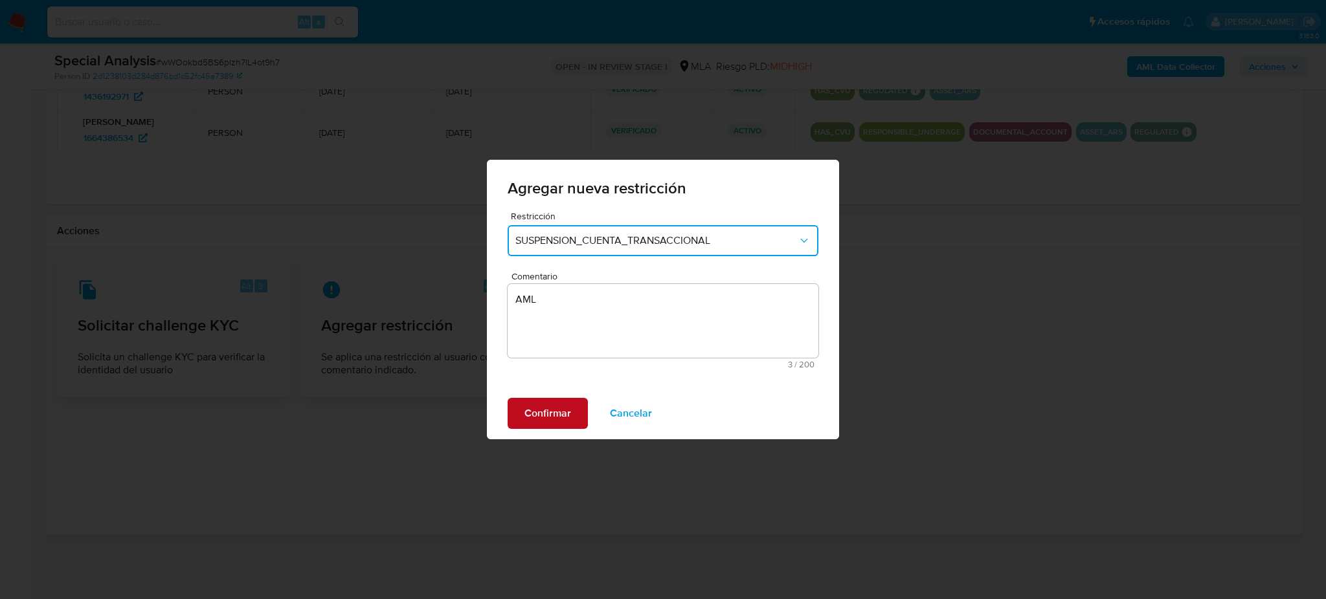
click at [568, 412] on span "Confirmar" at bounding box center [547, 413] width 47 height 28
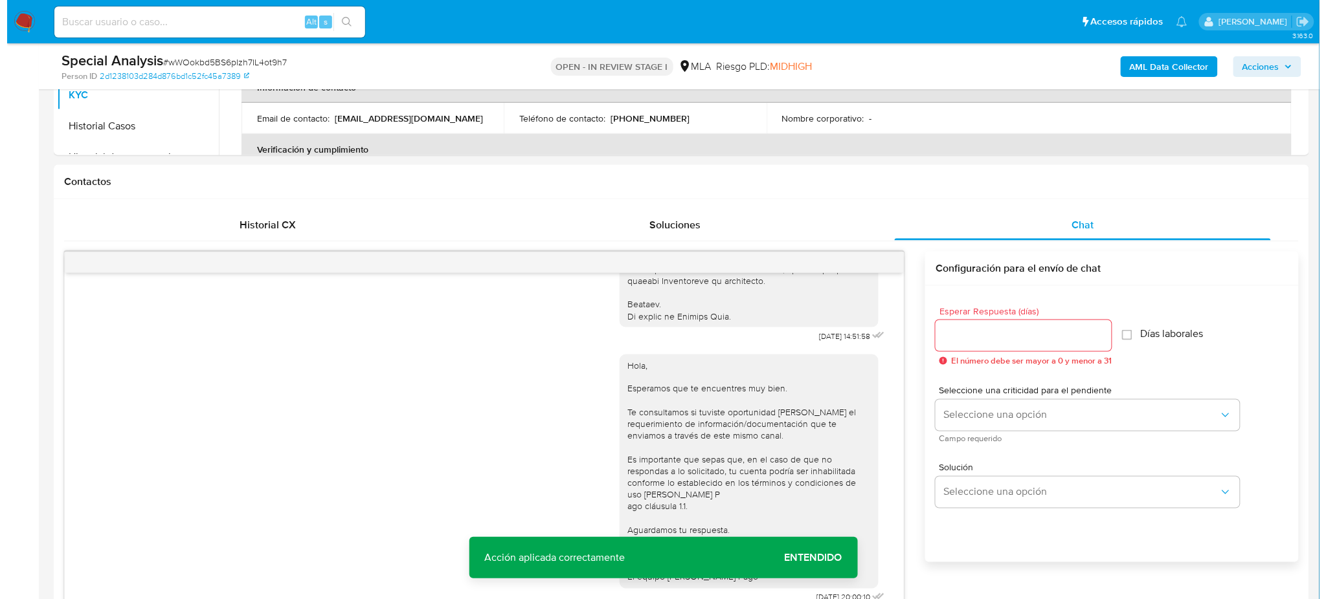
scroll to position [167, 0]
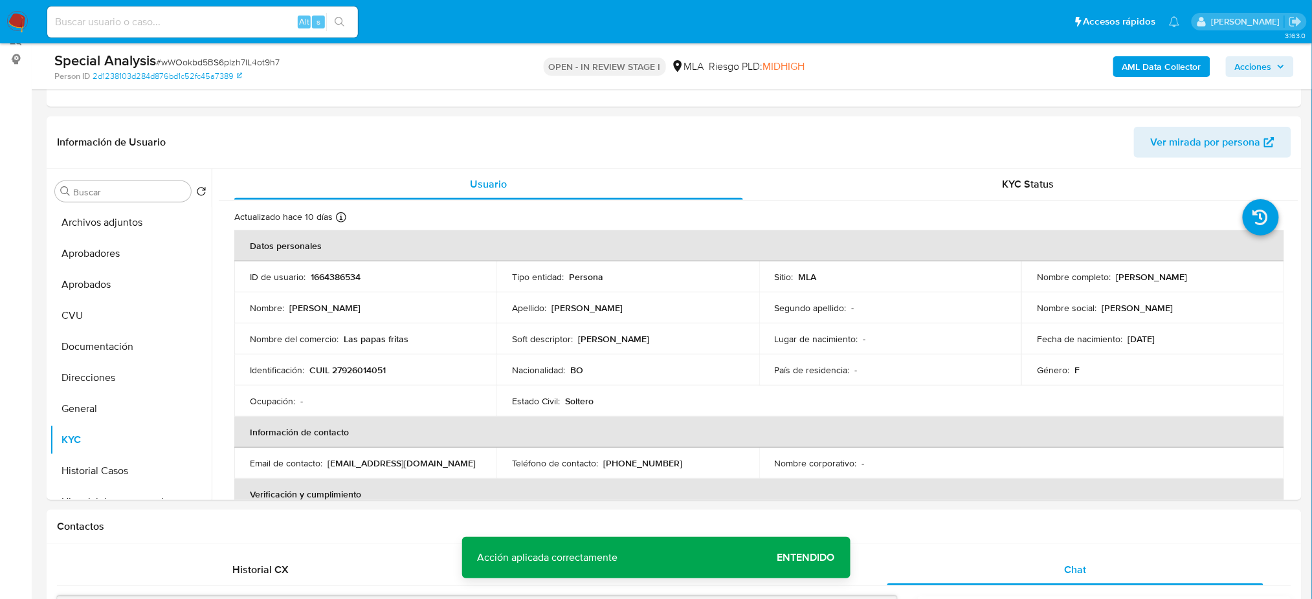
click at [1143, 71] on b "AML Data Collector" at bounding box center [1162, 66] width 79 height 21
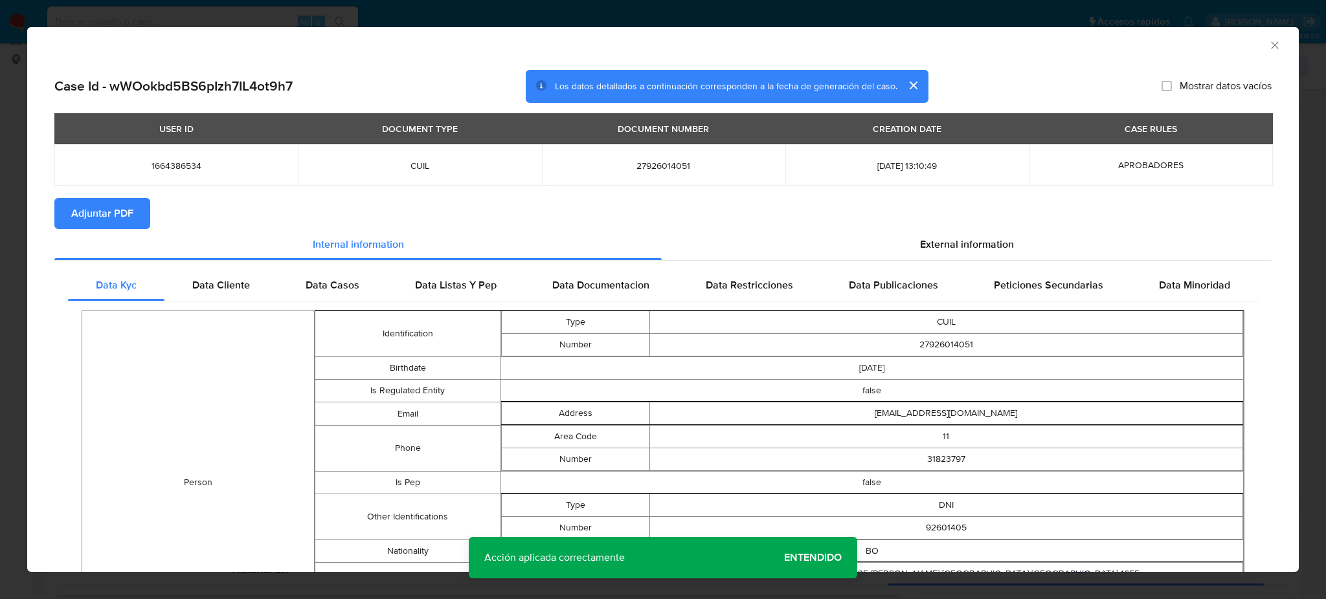
click at [107, 202] on span "Adjuntar PDF" at bounding box center [102, 213] width 62 height 28
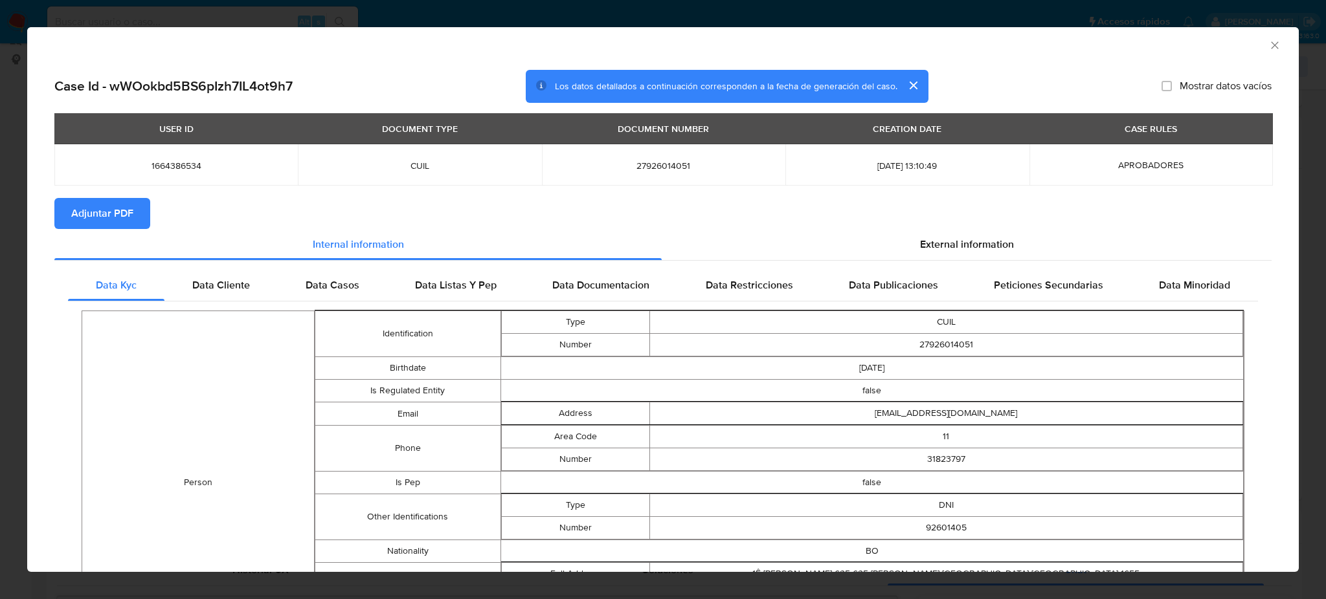
click at [1268, 45] on icon "Cerrar ventana" at bounding box center [1274, 45] width 13 height 13
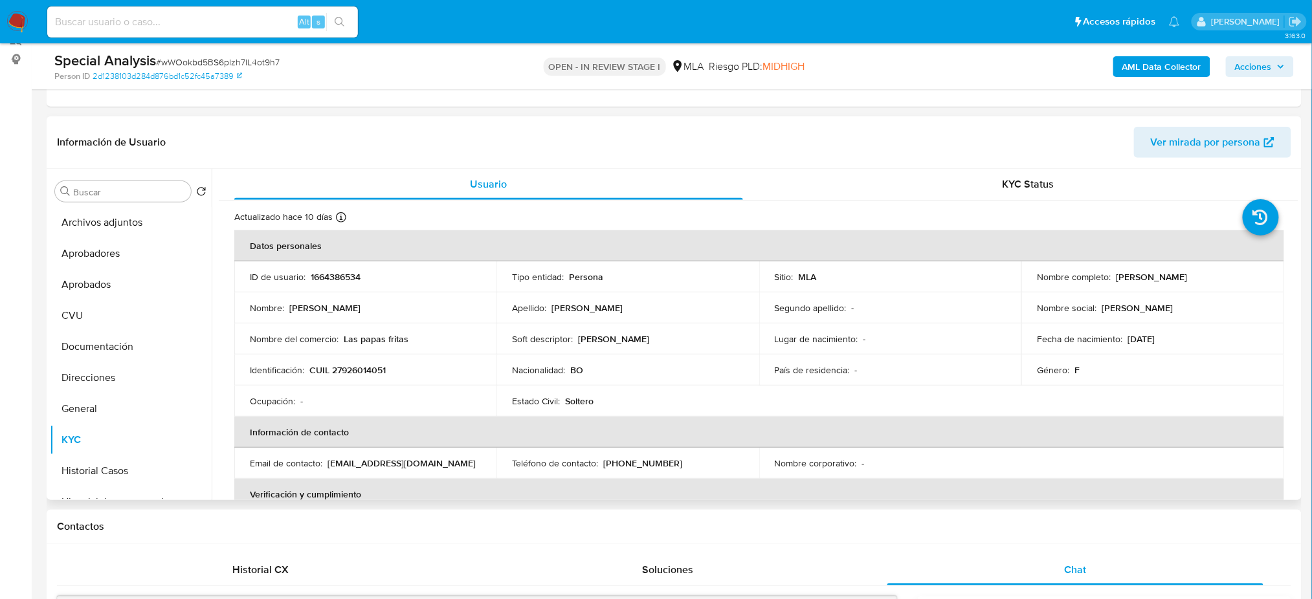
click at [332, 278] on p "1664386534" at bounding box center [336, 277] width 50 height 12
click at [116, 217] on button "Archivos adjuntos" at bounding box center [125, 222] width 151 height 31
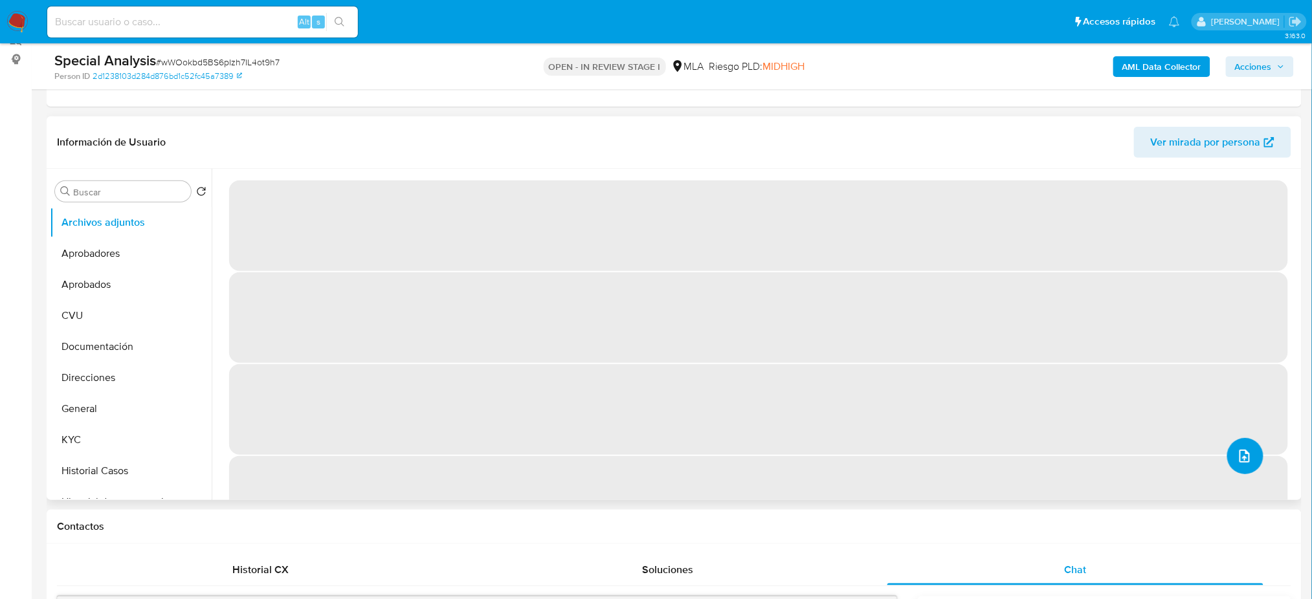
click at [1246, 455] on icon "upload-file" at bounding box center [1245, 456] width 10 height 13
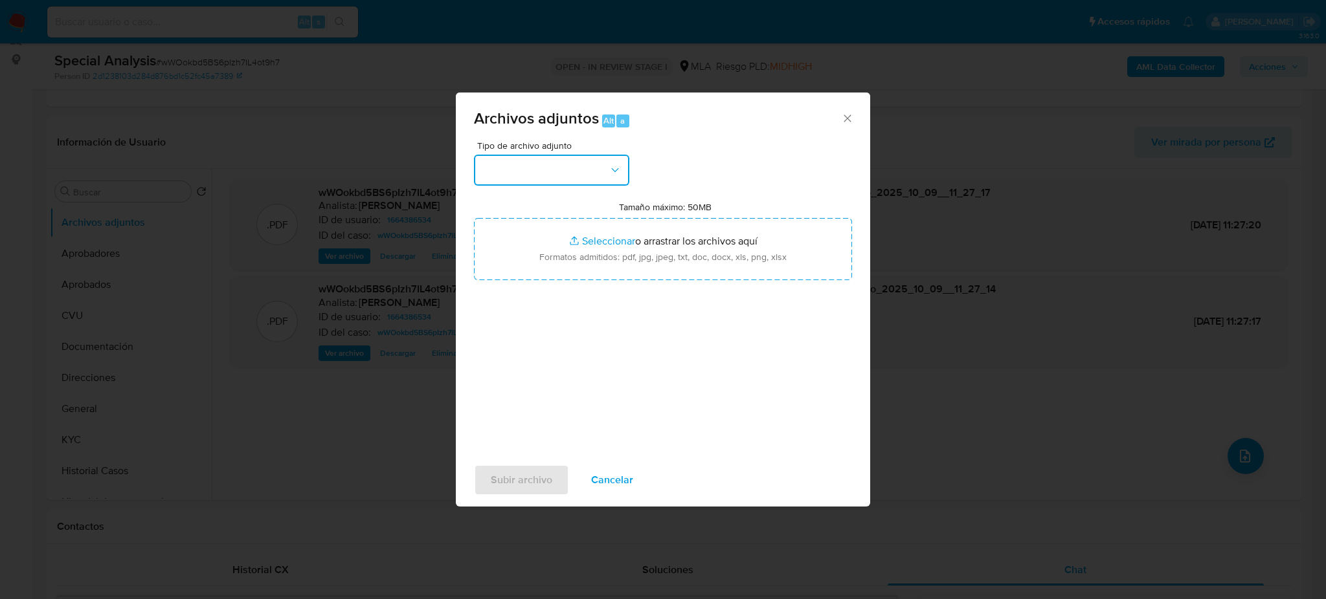
click at [562, 162] on button "button" at bounding box center [551, 170] width 155 height 31
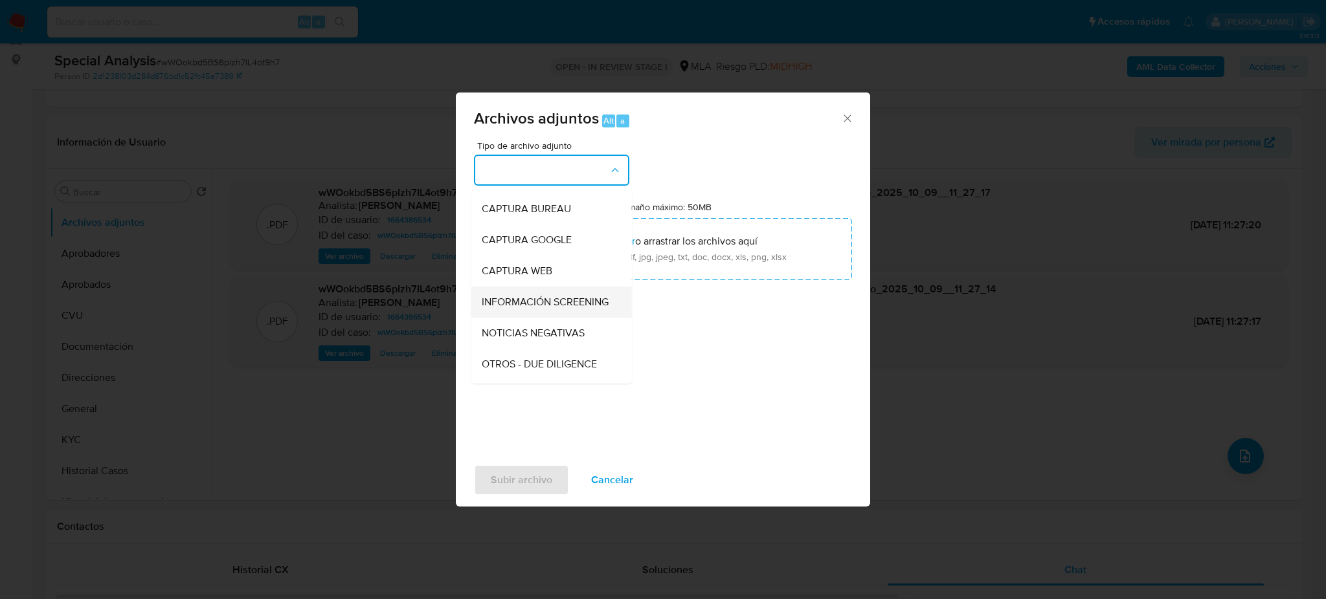
scroll to position [86, 0]
click at [524, 379] on div "OTROS" at bounding box center [548, 367] width 132 height 31
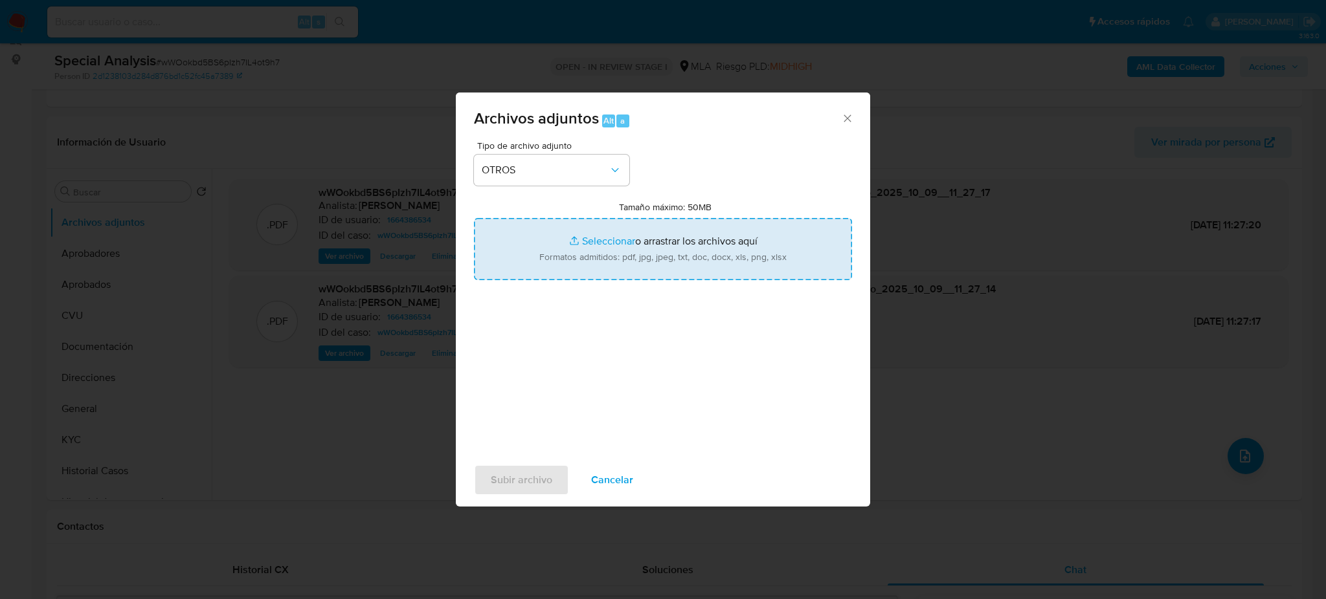
click at [589, 278] on input "Tamaño máximo: 50MB Seleccionar archivos" at bounding box center [663, 249] width 378 height 62
type input "C:\fakepath\Caselog wWOokbd5BS6pIzh7IL4ot9h7_2025_10_08_17_43_27.docx"
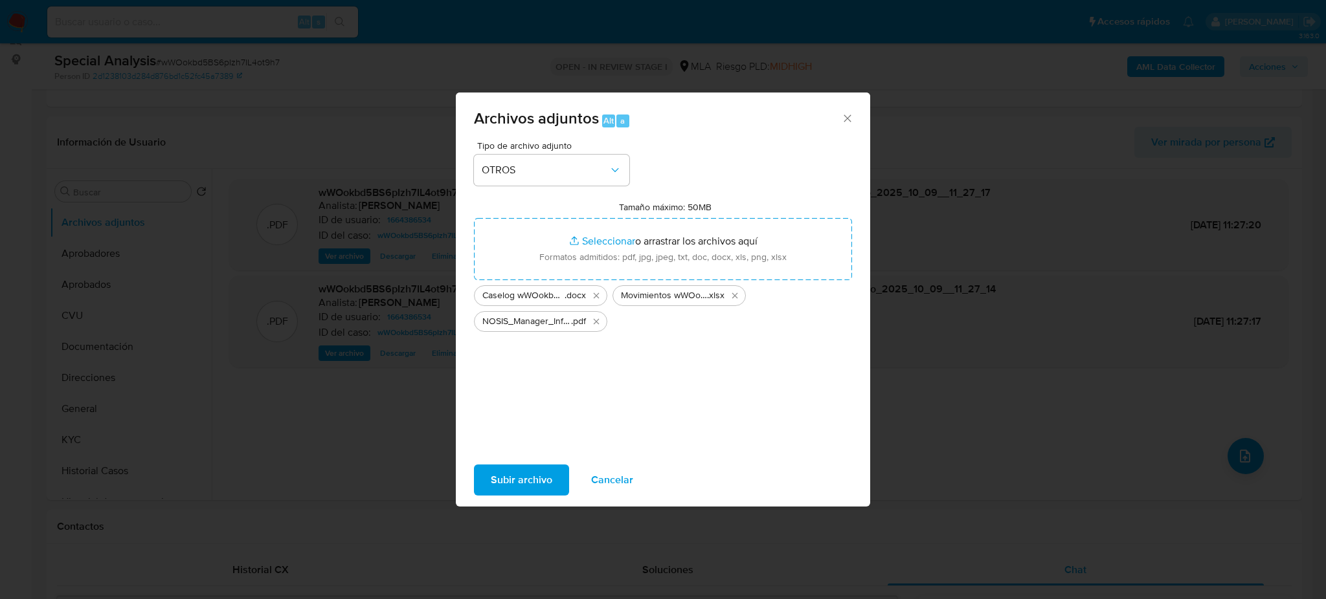
click at [521, 488] on span "Subir archivo" at bounding box center [522, 480] width 62 height 28
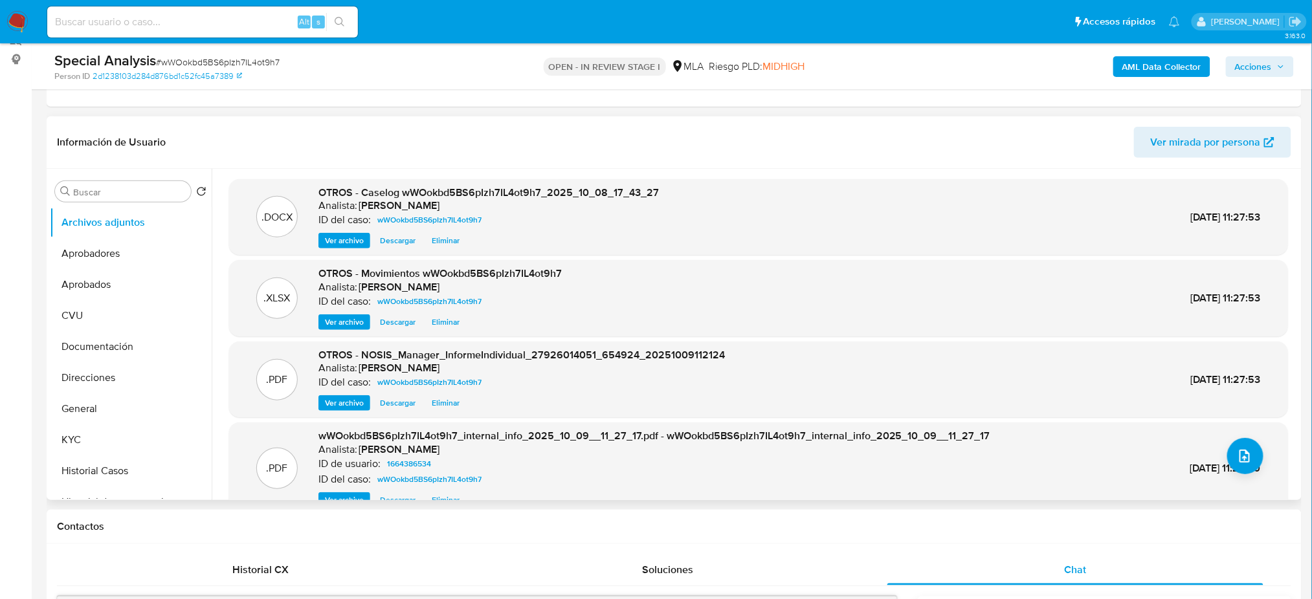
click at [346, 247] on span "Ver archivo" at bounding box center [344, 240] width 39 height 13
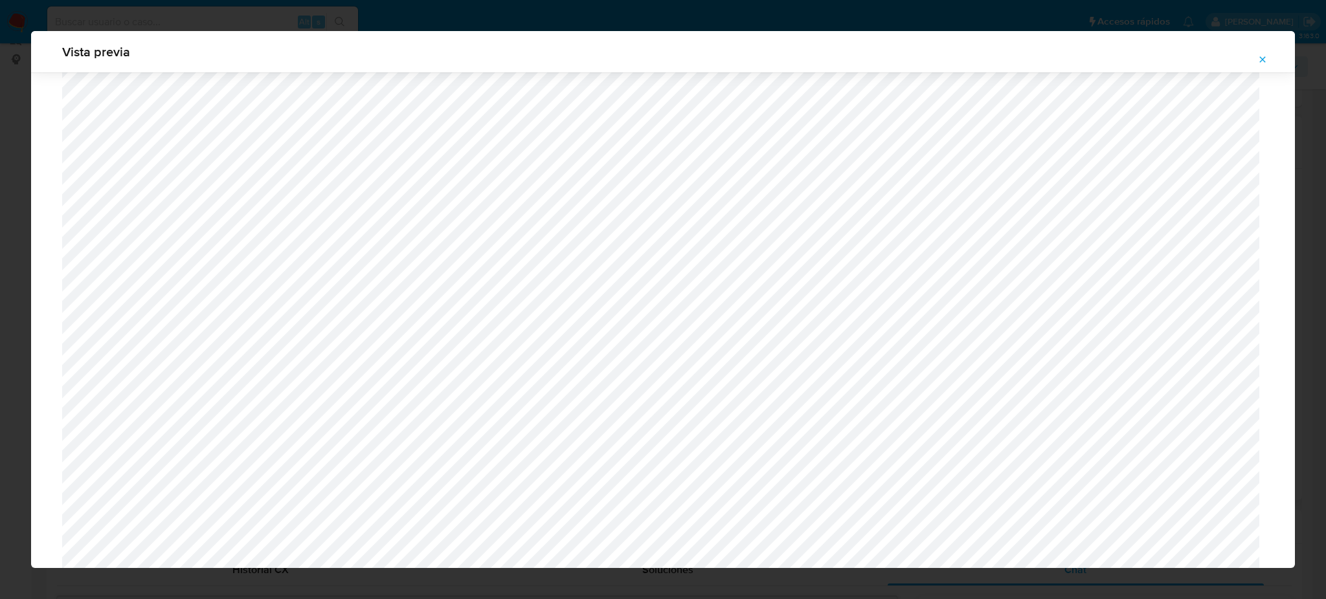
scroll to position [1096, 0]
click at [1262, 60] on icon "Attachment preview" at bounding box center [1263, 59] width 6 height 6
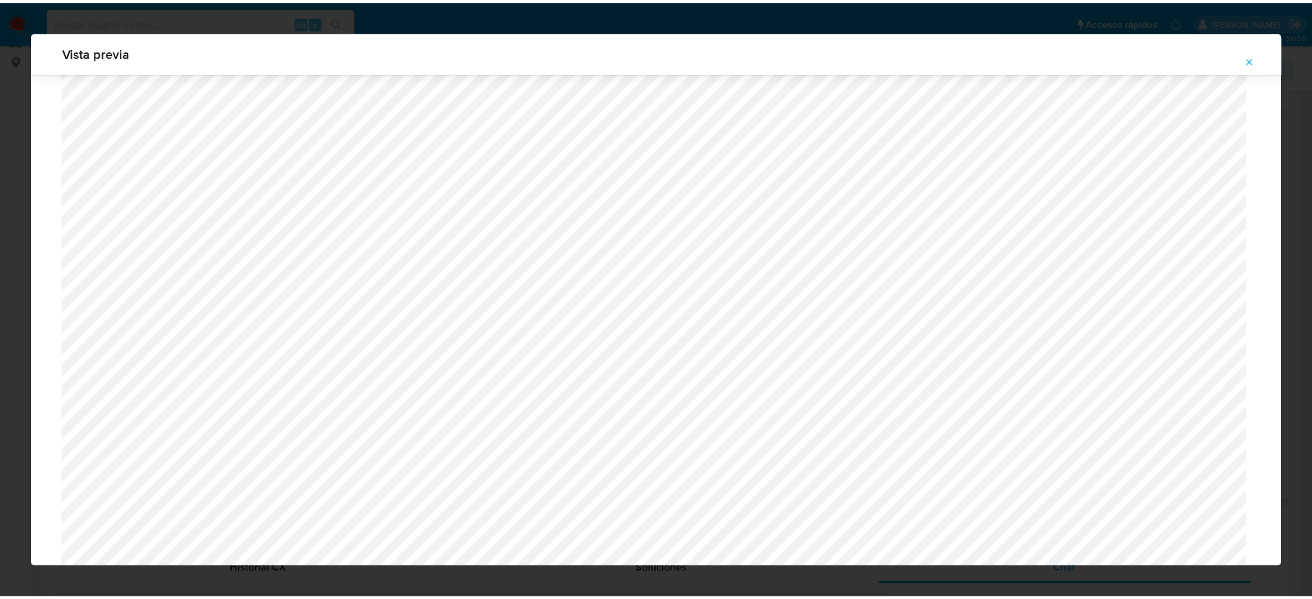
scroll to position [0, 0]
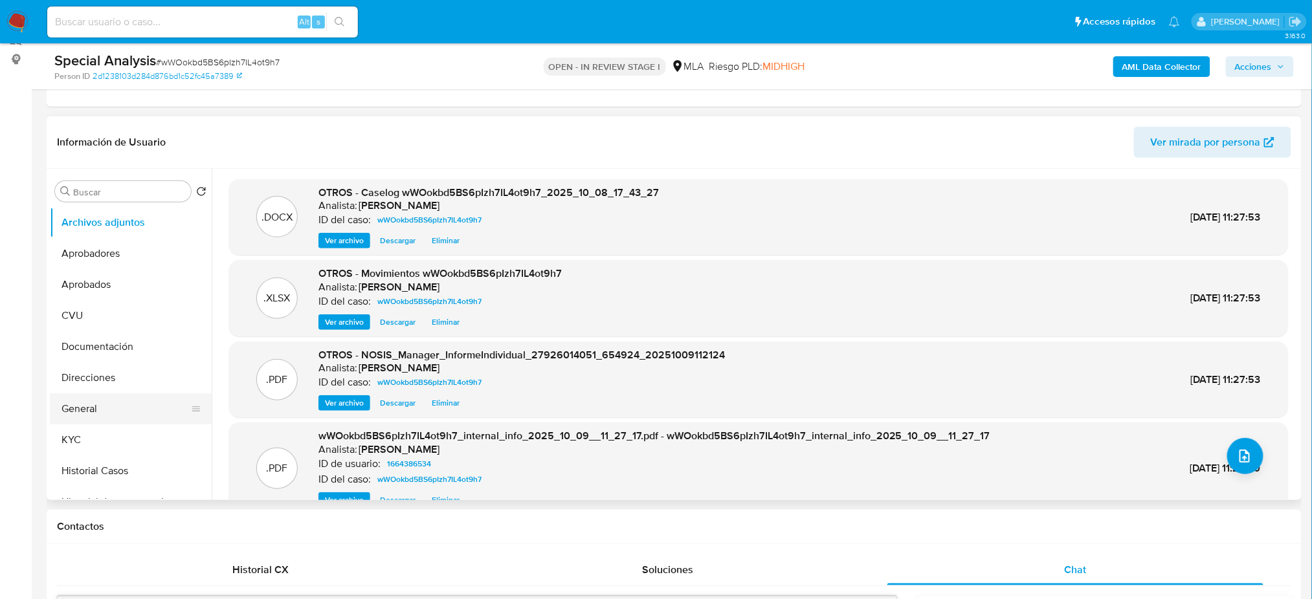
click at [93, 407] on button "General" at bounding box center [125, 409] width 151 height 31
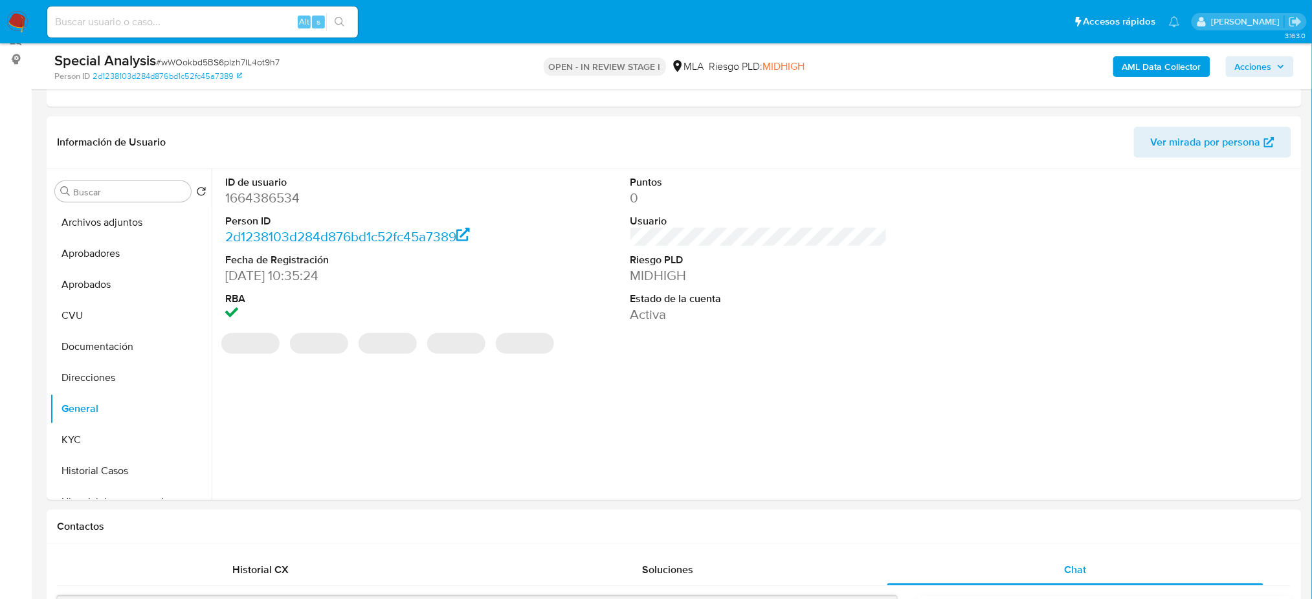
click at [250, 194] on dd "1664386534" at bounding box center [353, 198] width 257 height 18
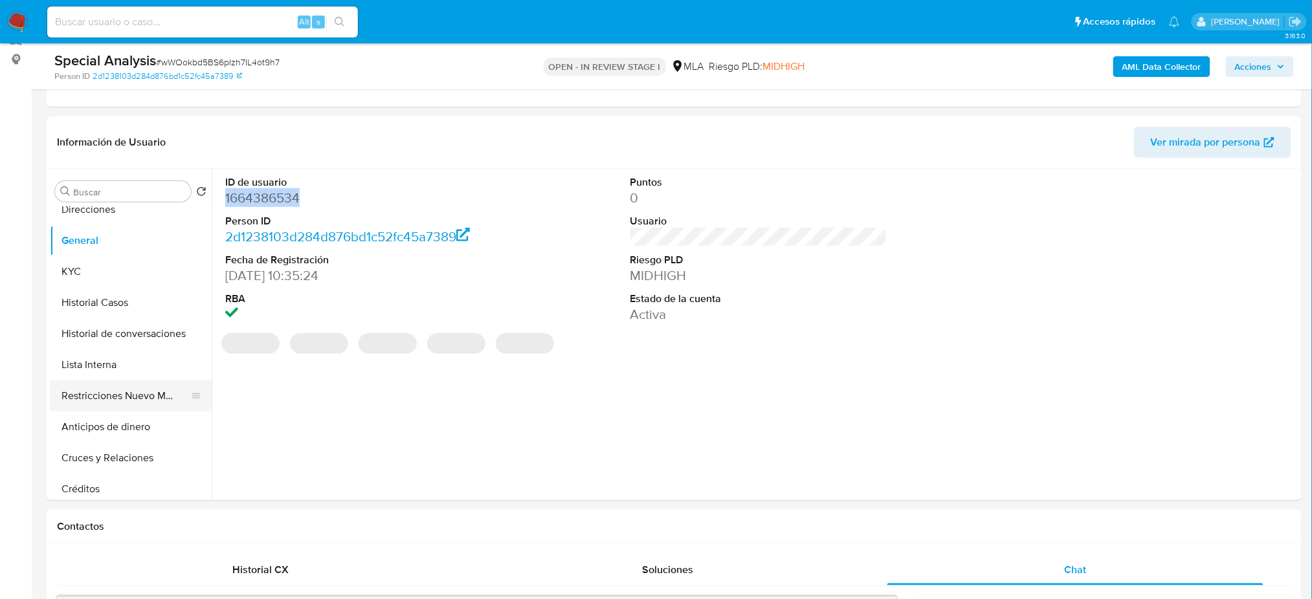
scroll to position [172, 0]
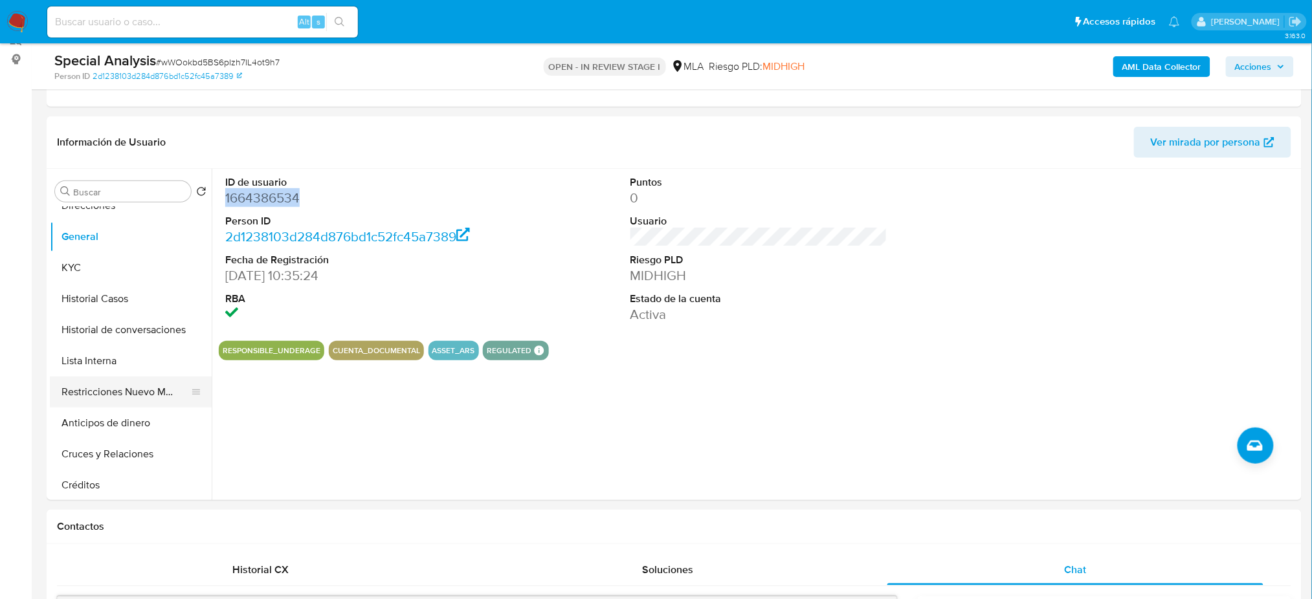
click at [113, 392] on button "Restricciones Nuevo Mundo" at bounding box center [125, 392] width 151 height 31
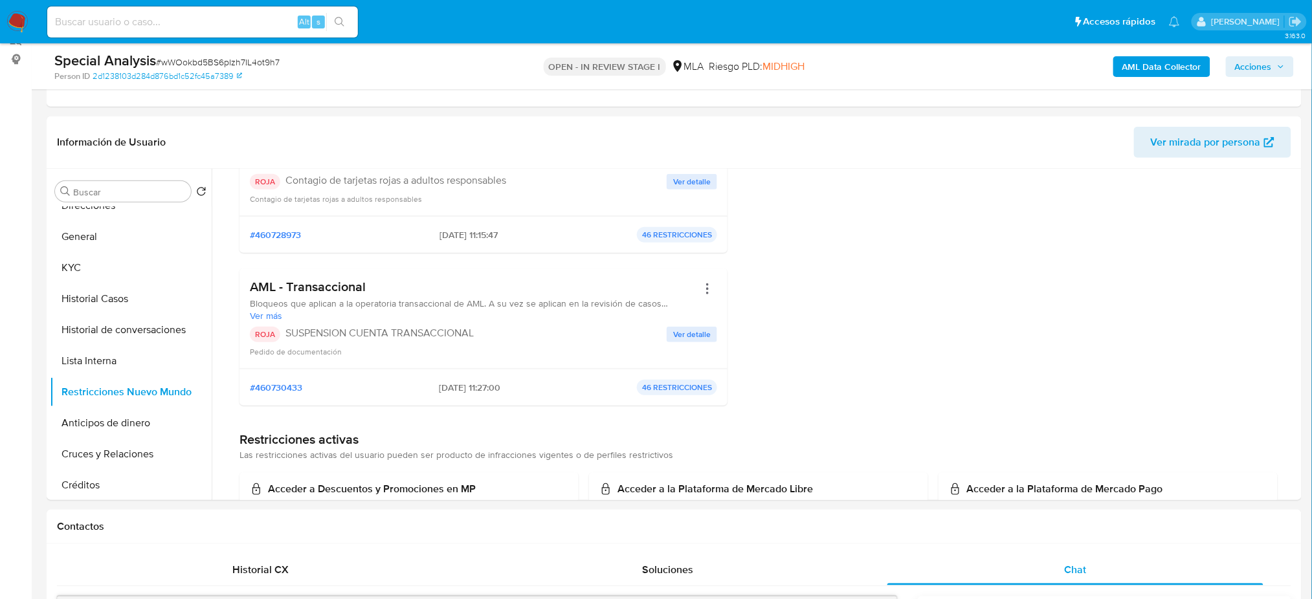
scroll to position [0, 0]
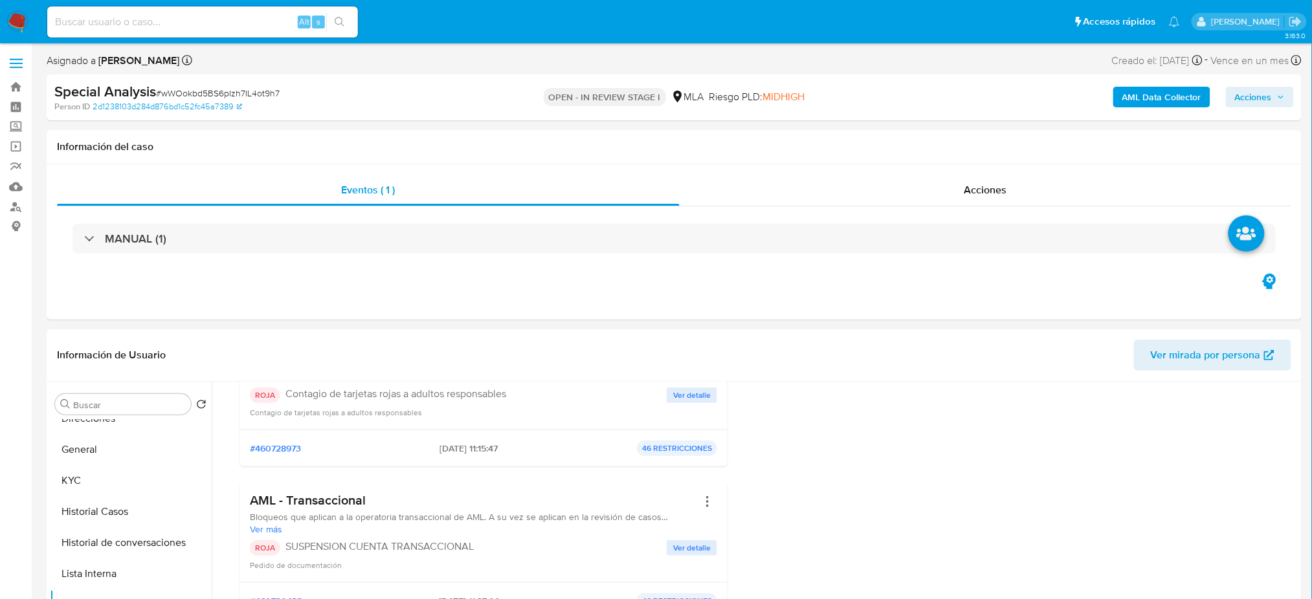
click at [1264, 101] on span "Acciones" at bounding box center [1253, 97] width 37 height 21
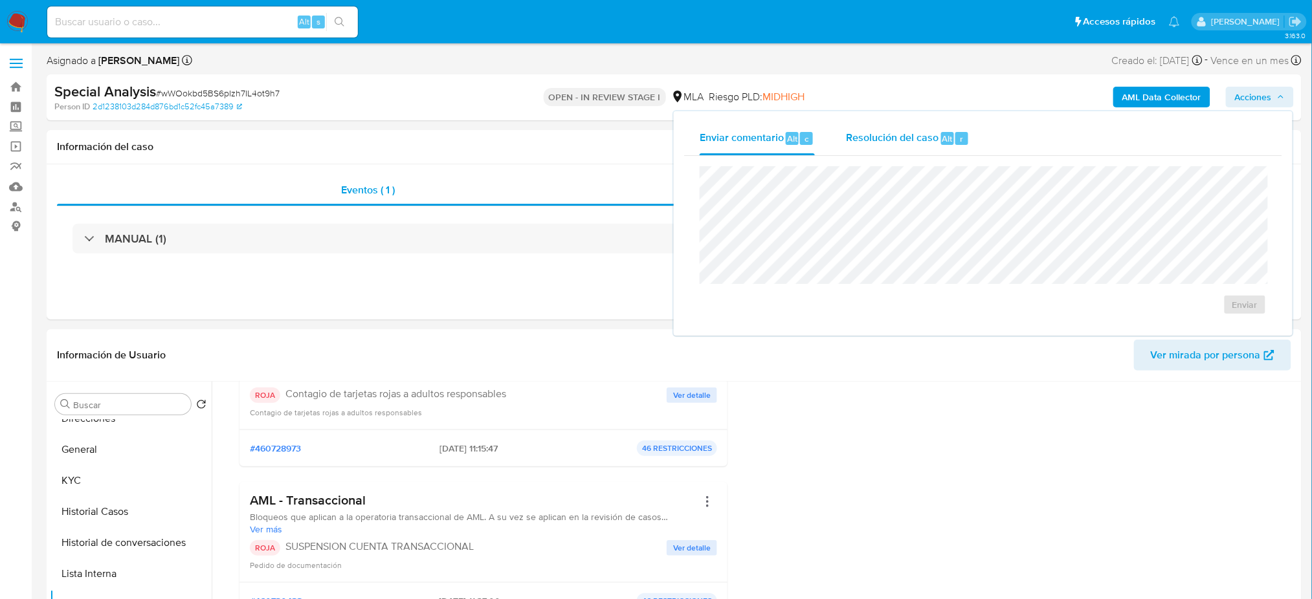
click at [910, 140] on span "Resolución del caso" at bounding box center [892, 138] width 93 height 15
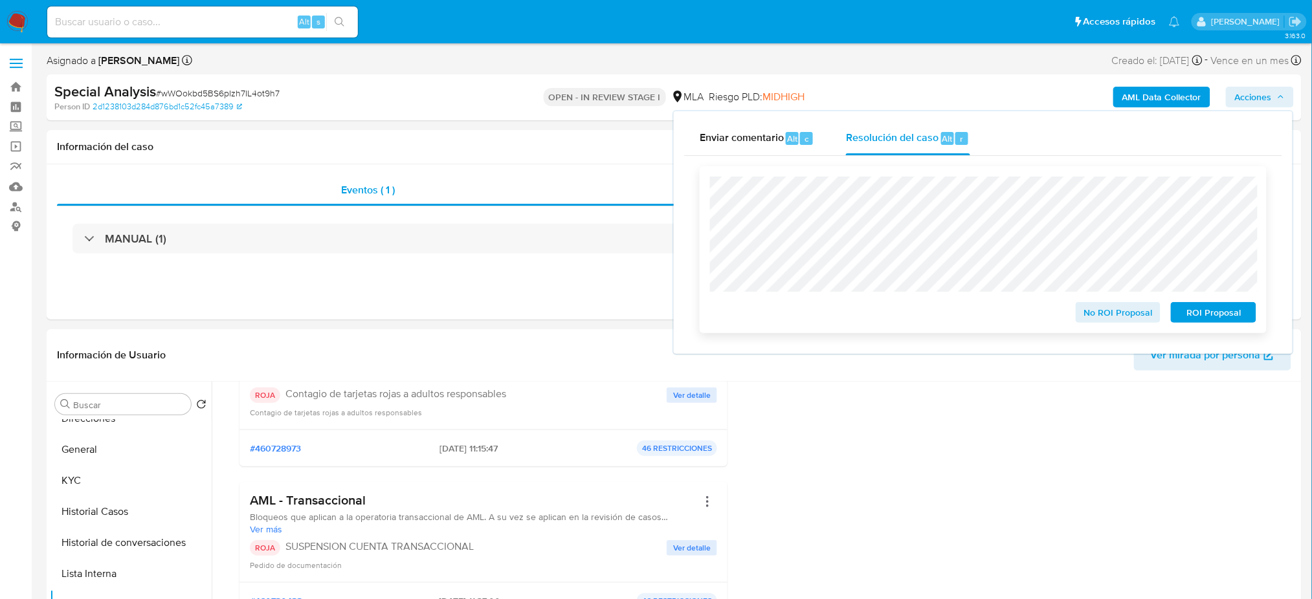
click at [1245, 318] on span "ROI Proposal" at bounding box center [1213, 313] width 67 height 18
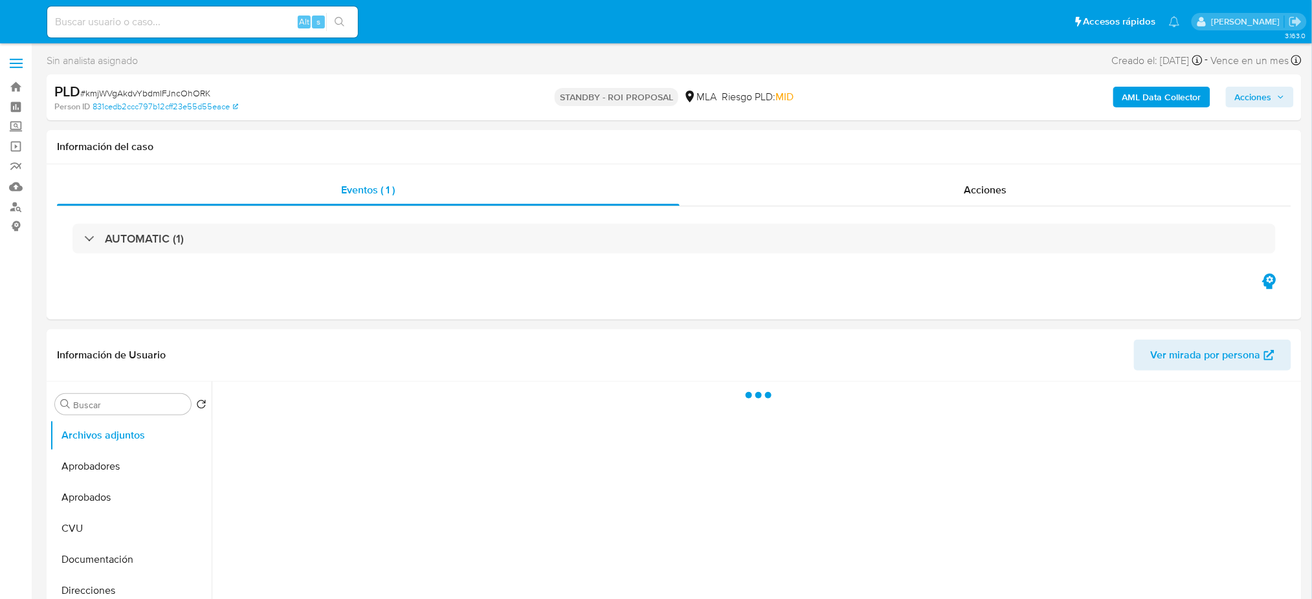
select select "10"
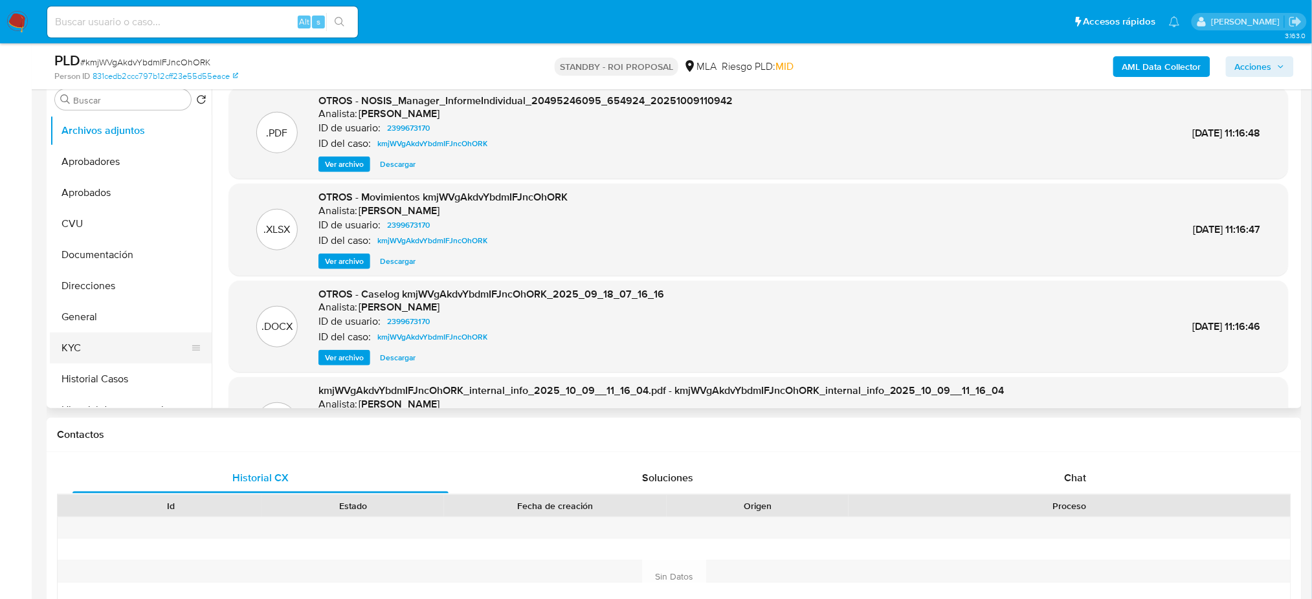
click at [86, 351] on button "KYC" at bounding box center [125, 348] width 151 height 31
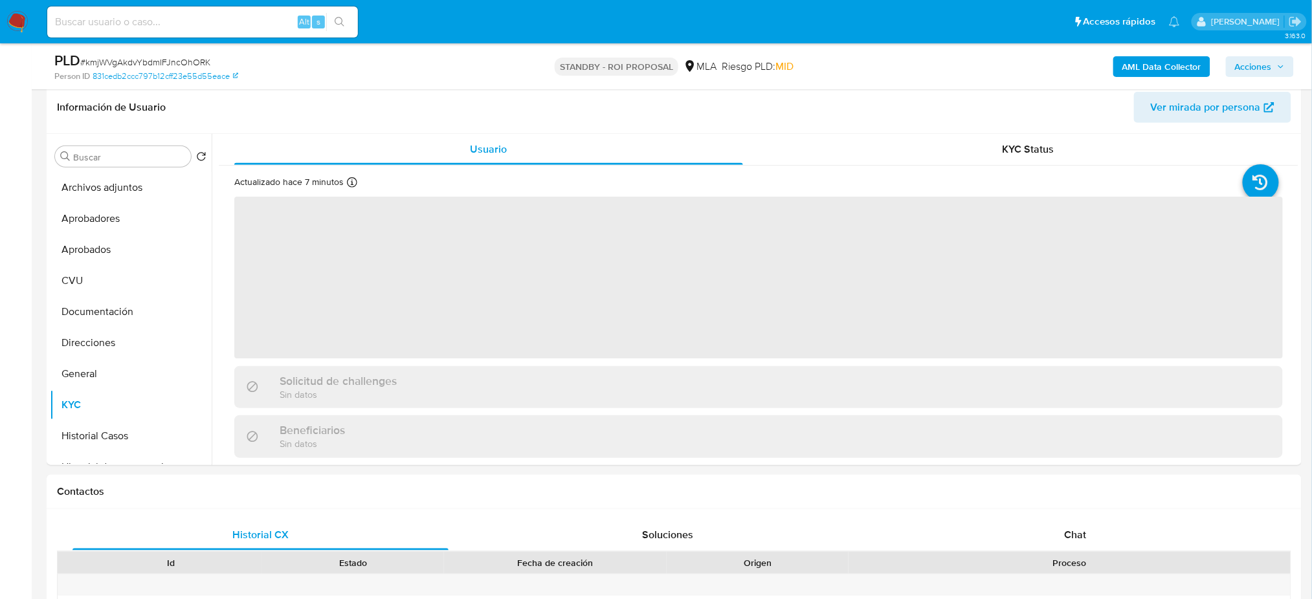
scroll to position [172, 0]
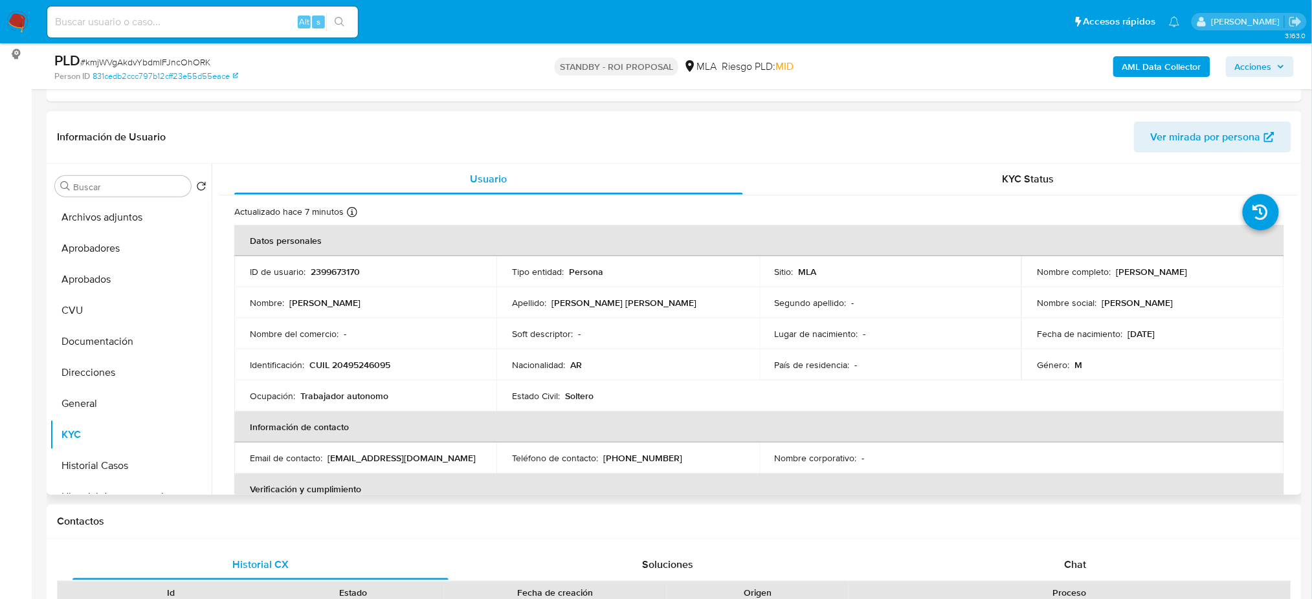
drag, startPoint x: 1112, startPoint y: 269, endPoint x: 1235, endPoint y: 269, distance: 122.4
click at [1235, 269] on div "Nombre completo : Abrahan Fernandez Quispe" at bounding box center [1152, 272] width 231 height 12
copy p "Abrahan Fernandez Quispe"
click at [383, 355] on td "Identificación : CUIL 20495246095" at bounding box center [365, 365] width 262 height 31
click at [382, 363] on p "CUIL 20495246095" at bounding box center [349, 365] width 81 height 12
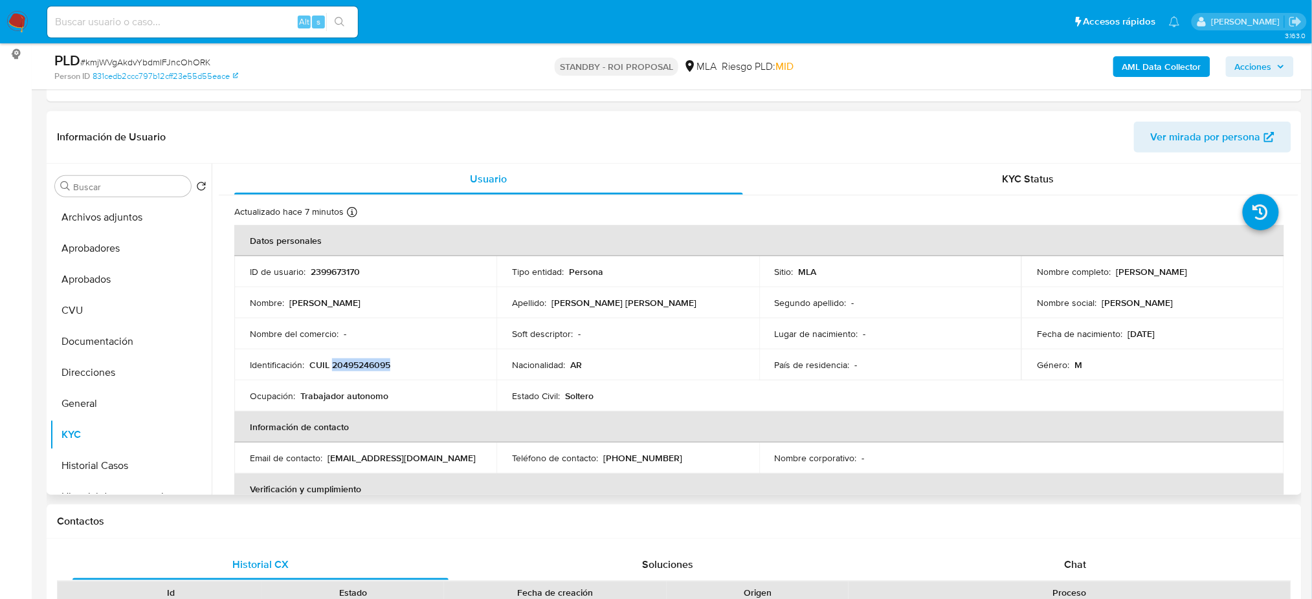
click at [382, 363] on p "CUIL 20495246095" at bounding box center [349, 365] width 81 height 12
copy p "20495246095"
drag, startPoint x: 12, startPoint y: 17, endPoint x: 25, endPoint y: 39, distance: 26.1
click at [12, 17] on img at bounding box center [17, 22] width 22 height 22
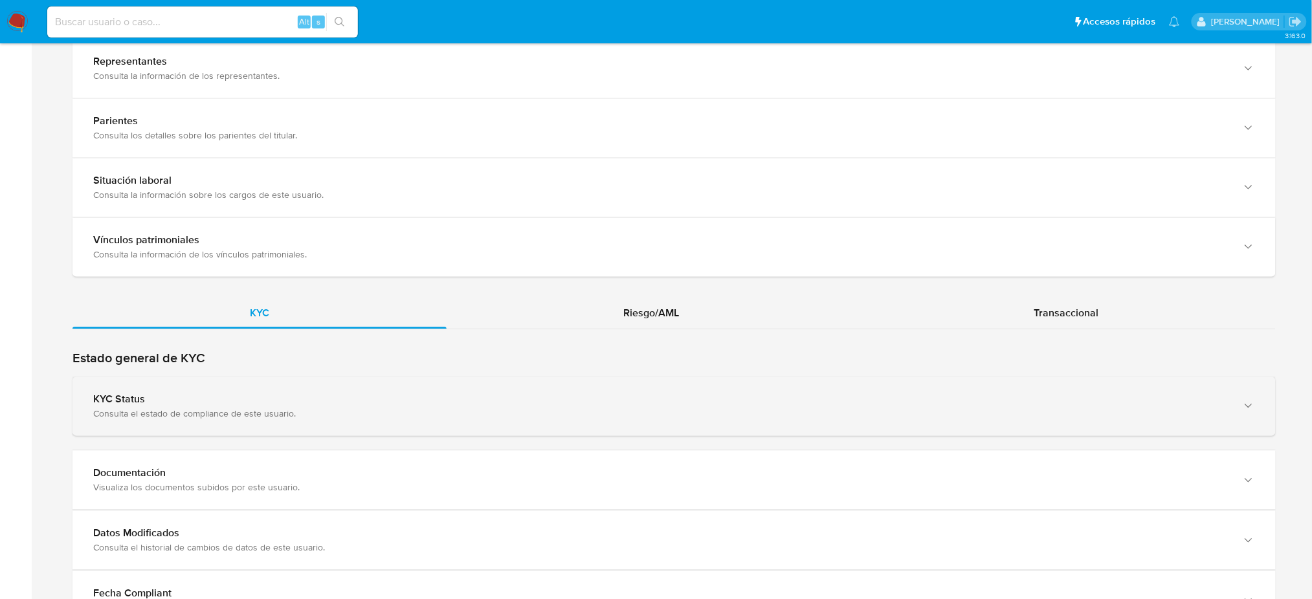
click at [186, 410] on div "Consulta el estado de compliance de este usuario." at bounding box center [661, 414] width 1136 height 12
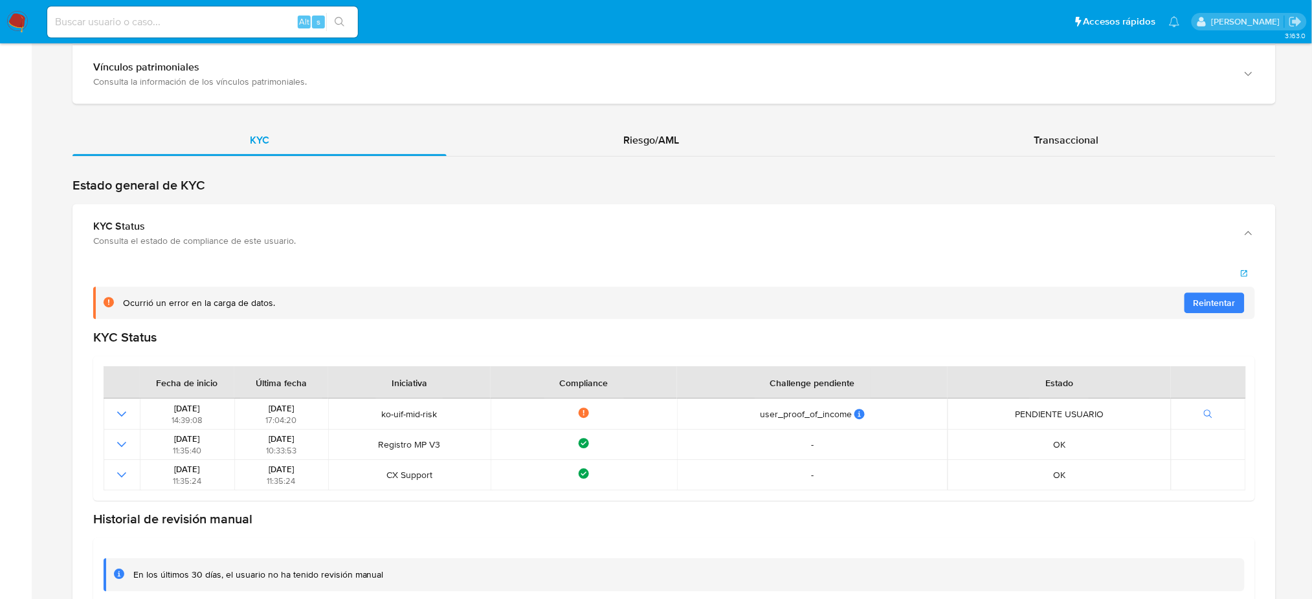
scroll to position [1467, 0]
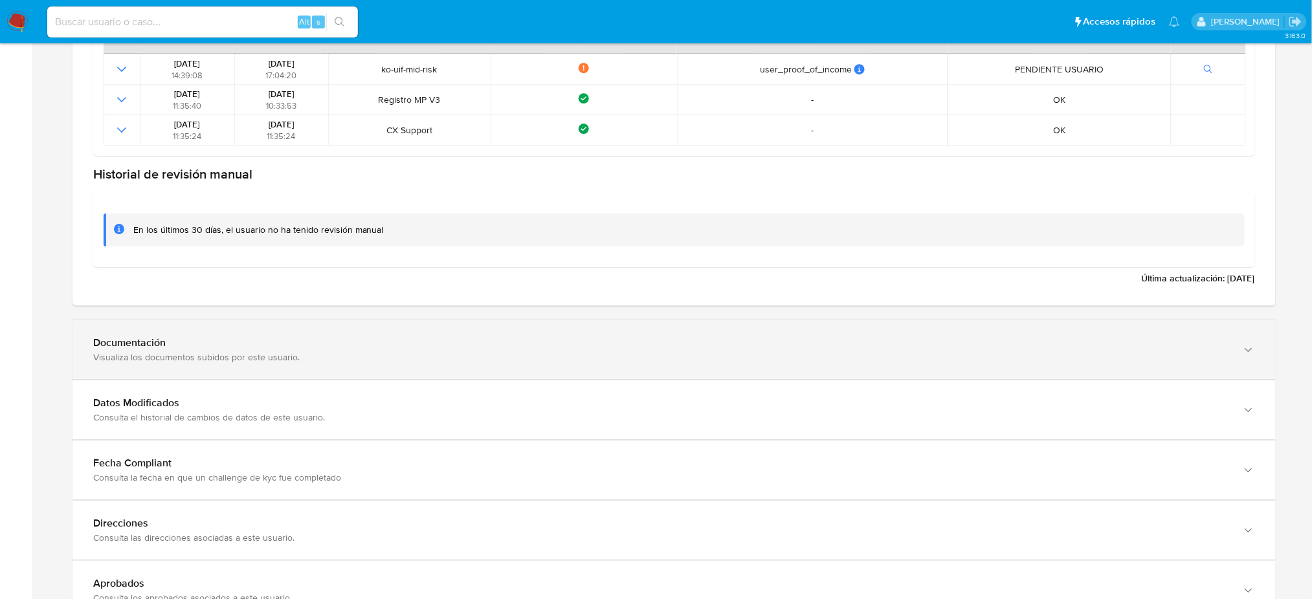
click at [136, 380] on div "Datos Modificados Consulta el historial de cambios de datos de este usuario." at bounding box center [674, 410] width 1203 height 60
click at [120, 363] on div "Documentación Visualiza los documentos subidos por este usuario." at bounding box center [674, 349] width 1203 height 59
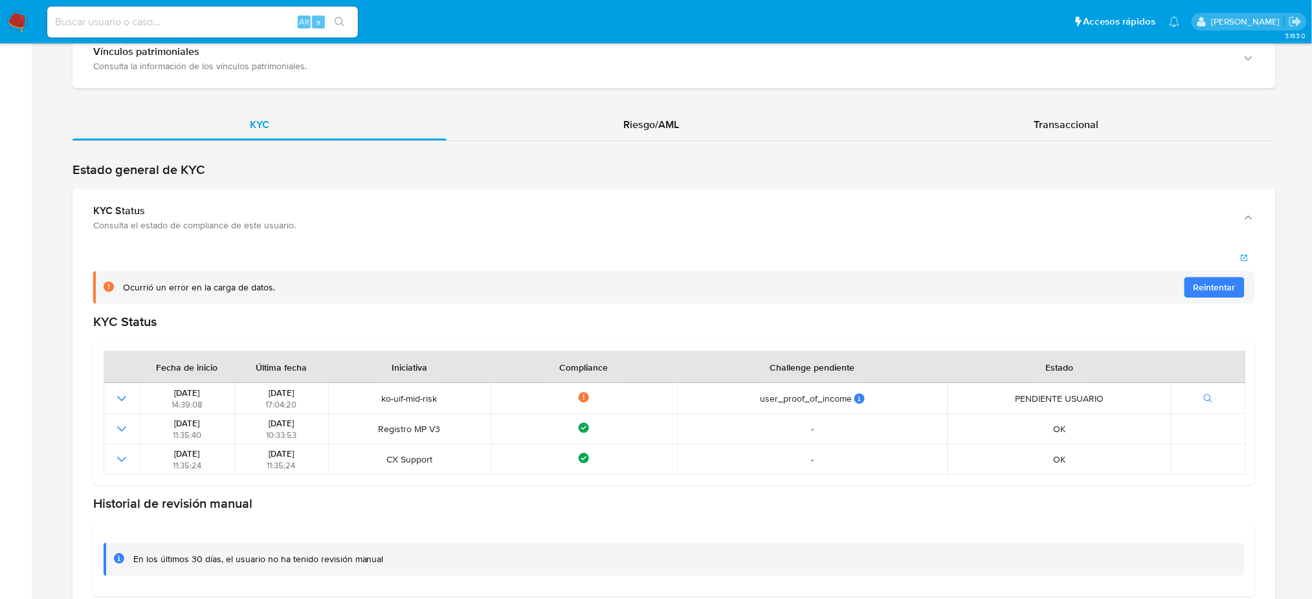
scroll to position [1036, 0]
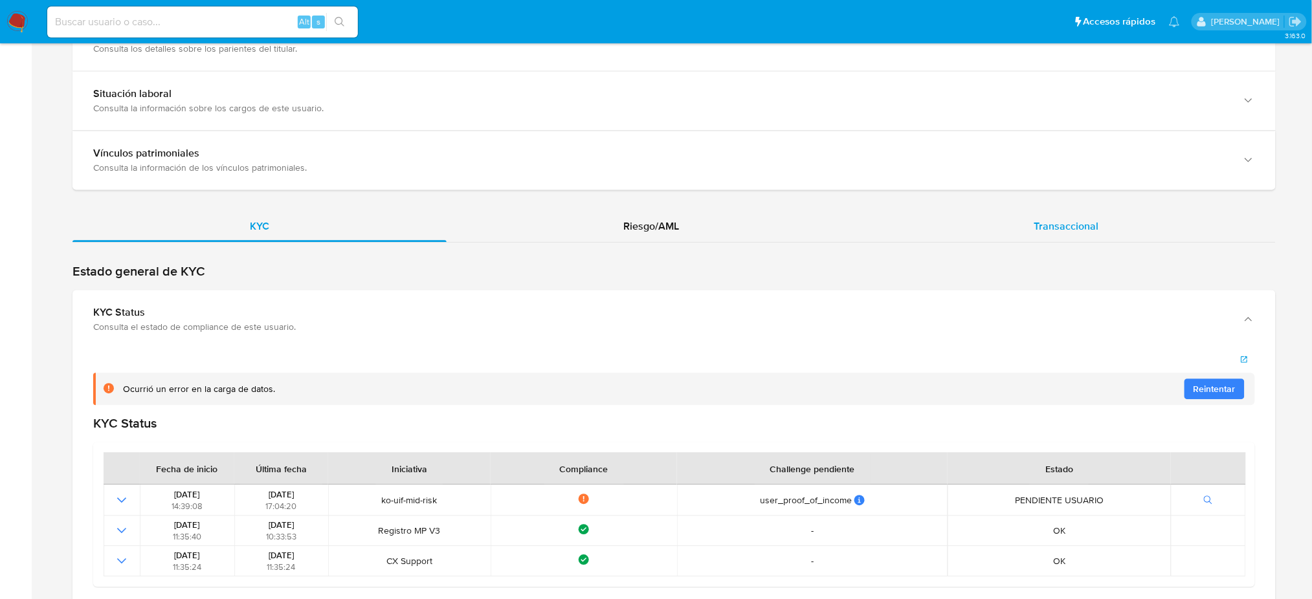
click at [1081, 219] on span "Transaccional" at bounding box center [1066, 226] width 65 height 15
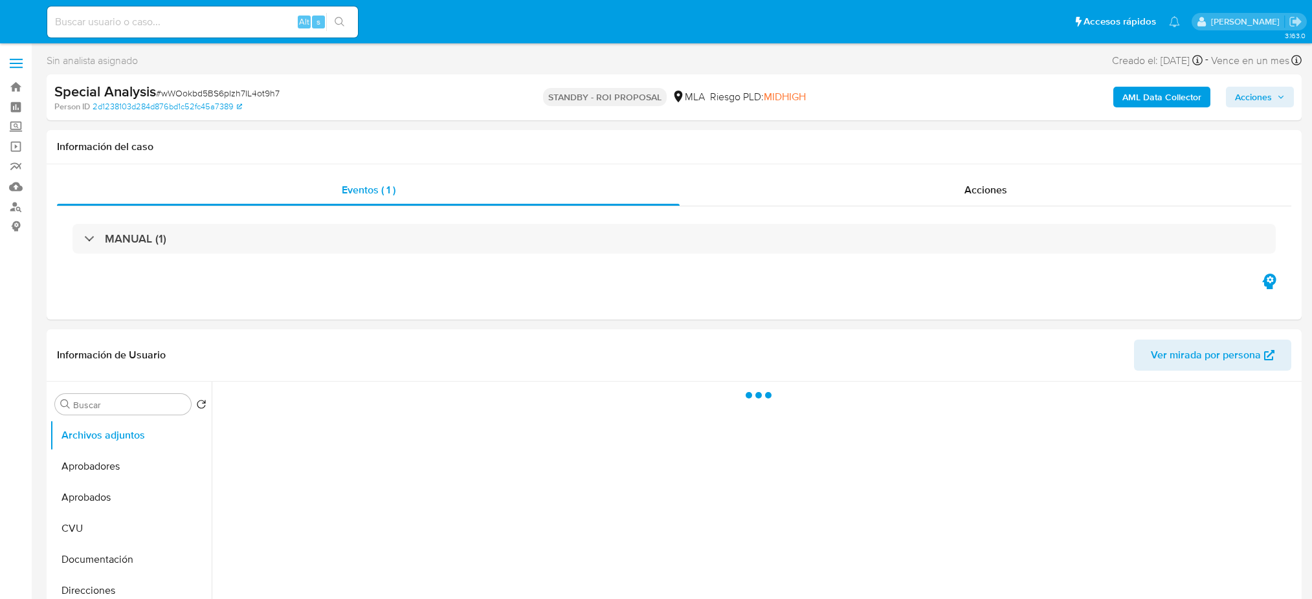
select select "10"
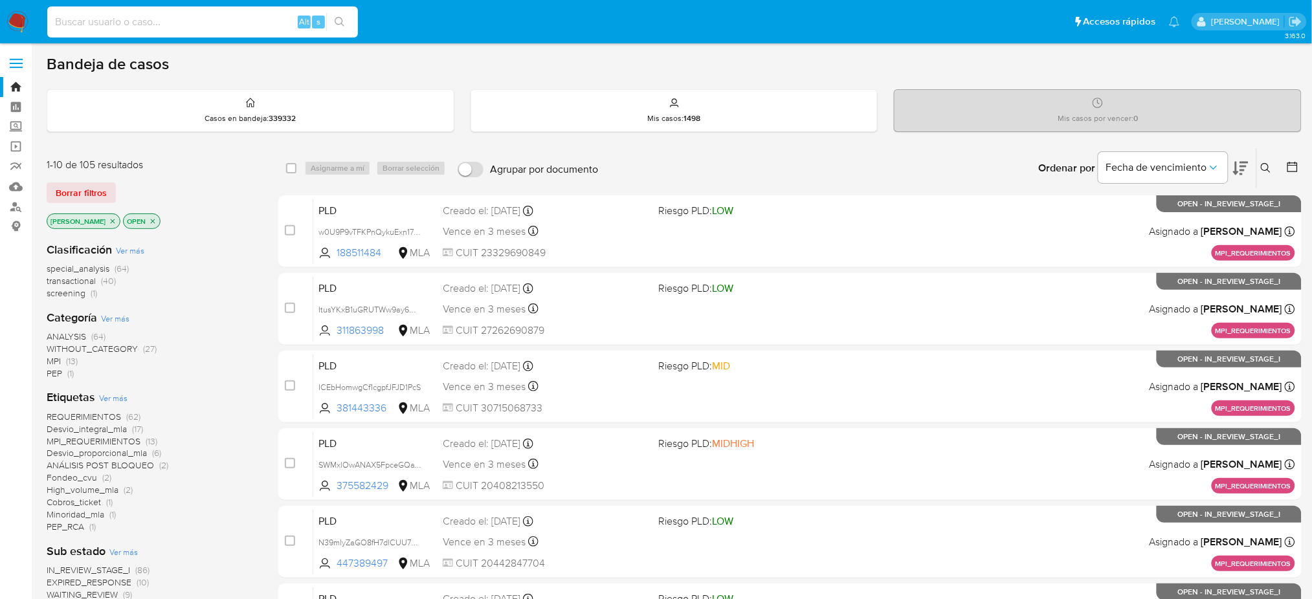
click at [260, 16] on input at bounding box center [202, 22] width 311 height 17
paste input "4rE96vuUqHgAfbXO1EJExa9s"
type input "4rE96vuUqHgAfbXO1EJExa9s"
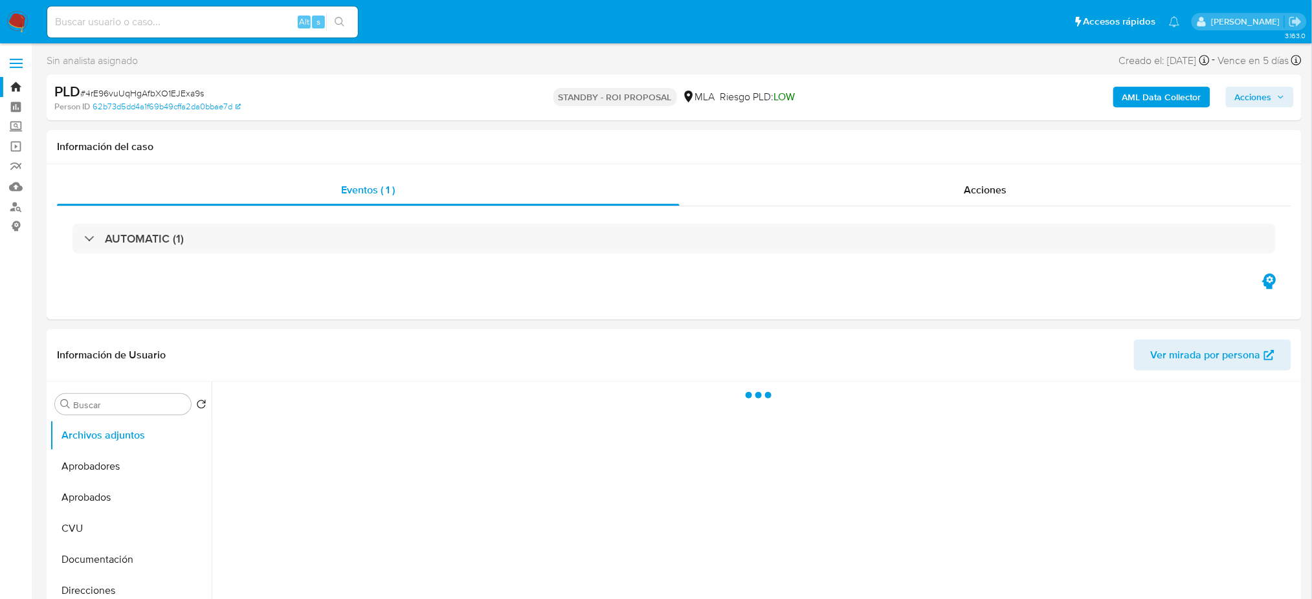
select select "10"
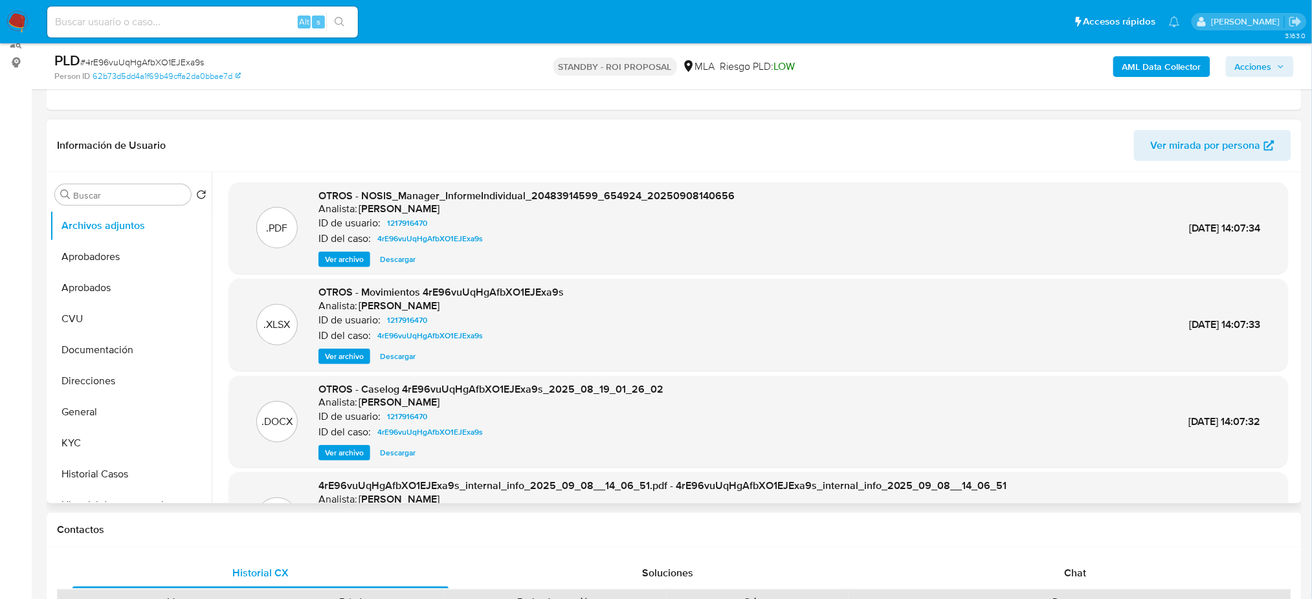
scroll to position [172, 0]
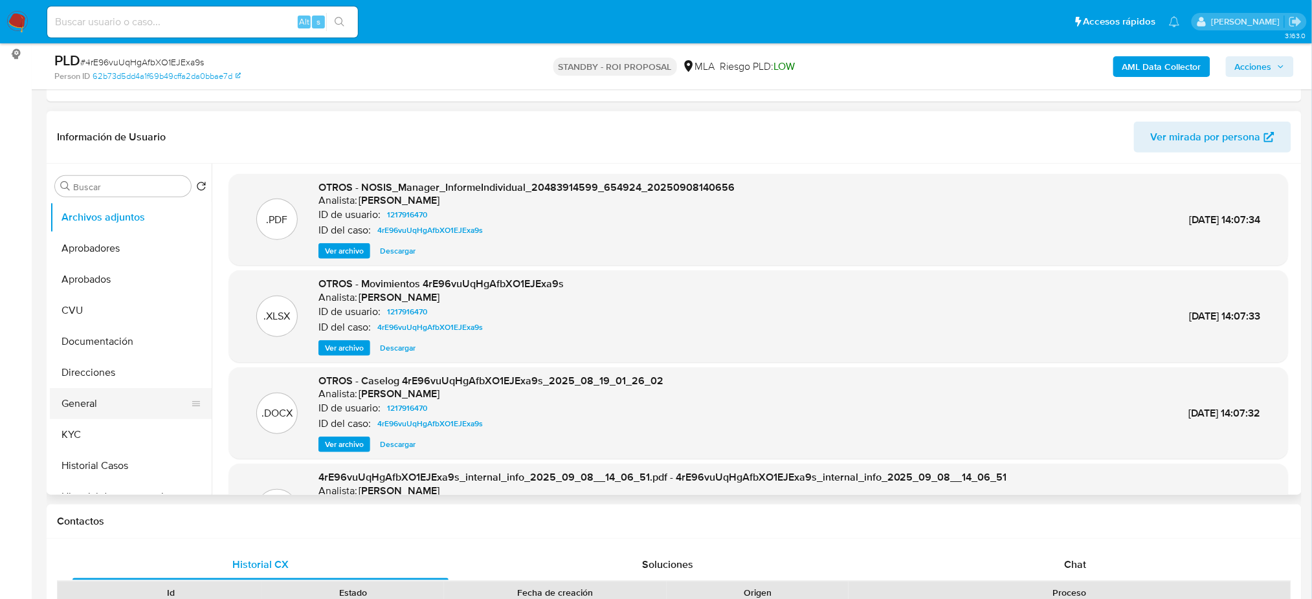
click at [117, 399] on button "General" at bounding box center [125, 403] width 151 height 31
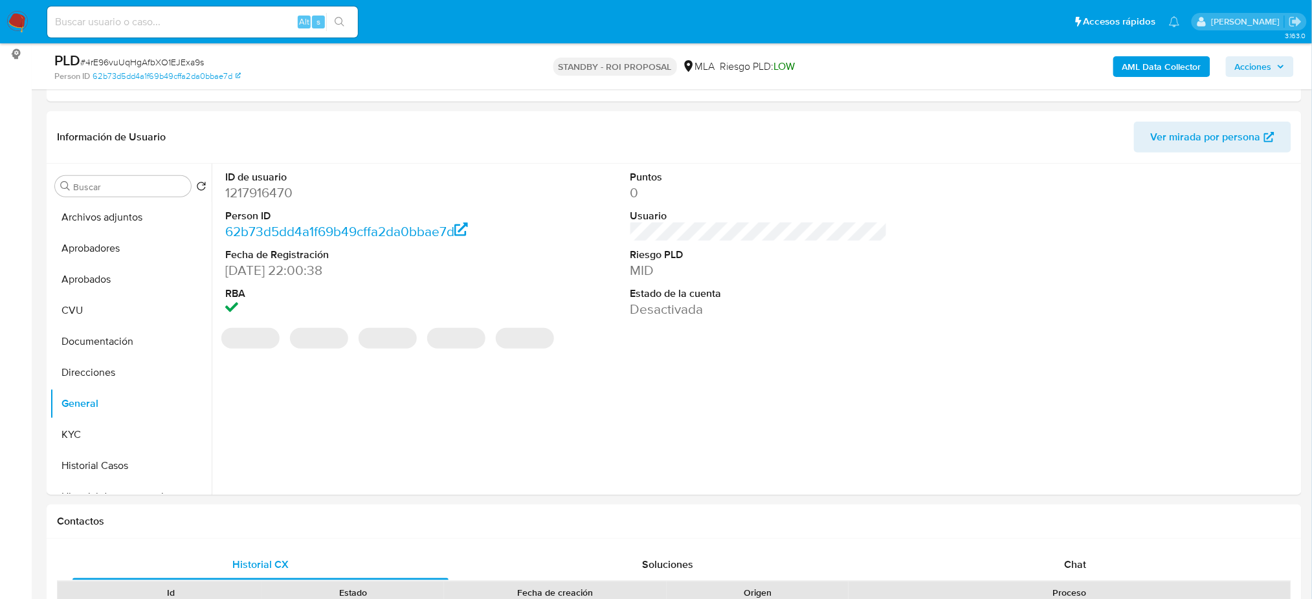
click at [246, 190] on dd "1217916470" at bounding box center [353, 193] width 257 height 18
copy dd "1217916470"
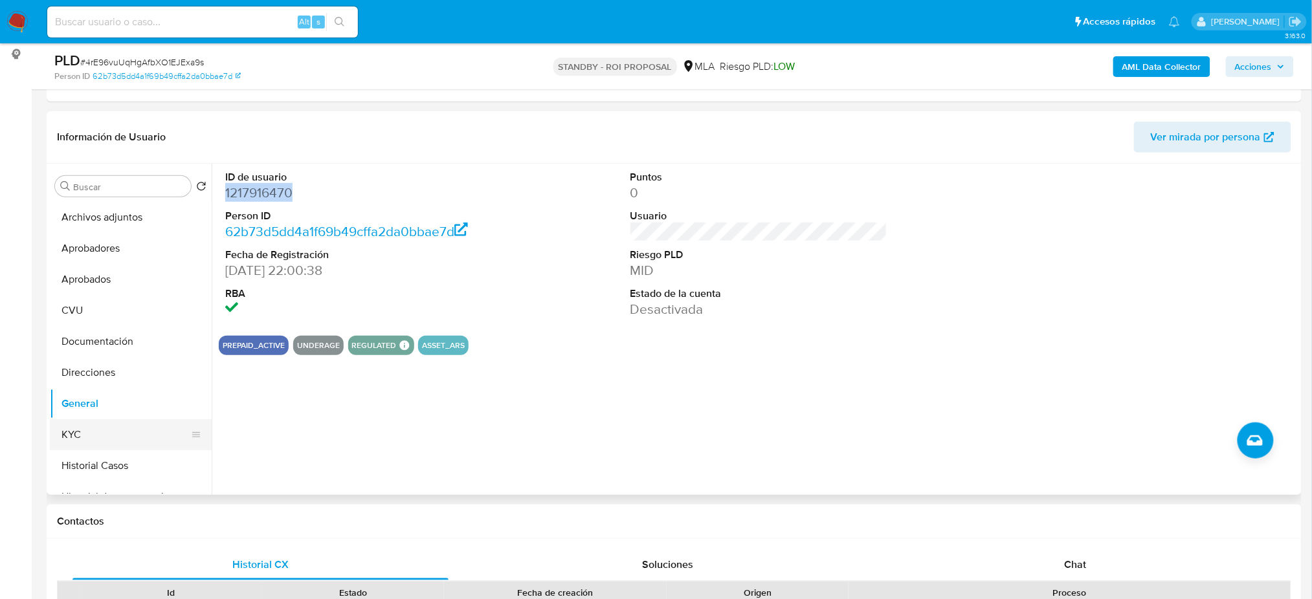
click at [96, 425] on button "KYC" at bounding box center [125, 434] width 151 height 31
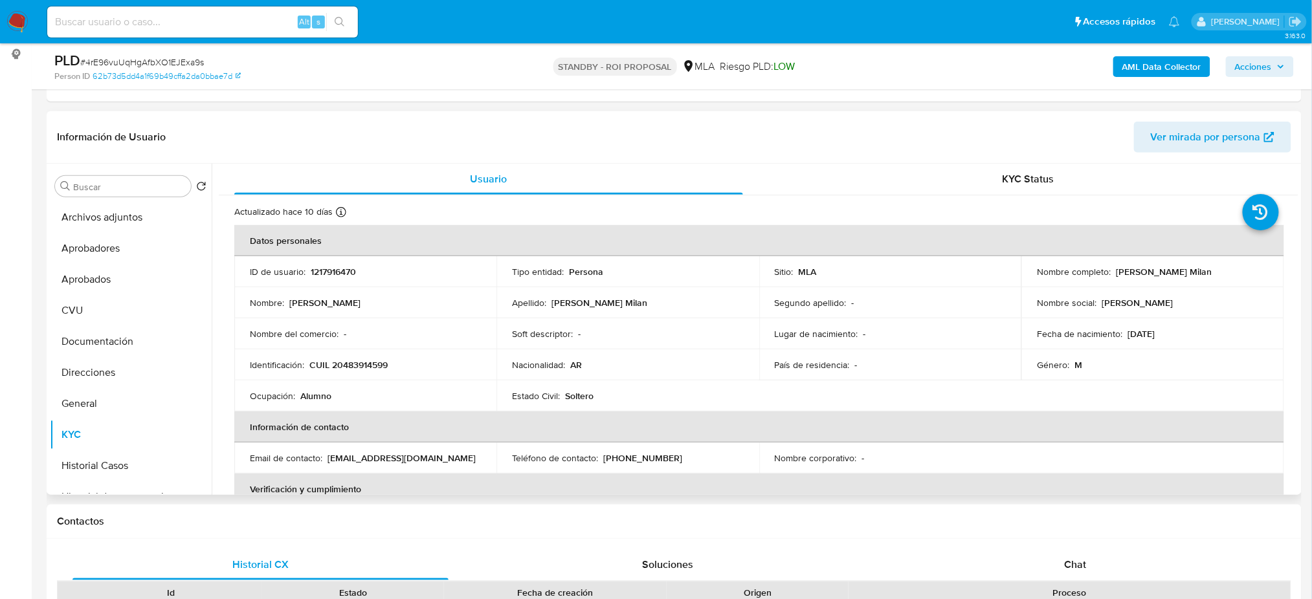
drag, startPoint x: 1111, startPoint y: 271, endPoint x: 1209, endPoint y: 269, distance: 97.8
click at [1209, 269] on div "Nombre completo : Antonio Fadelli Milan" at bounding box center [1152, 272] width 231 height 12
copy div "Antonio Fadelli Milan"
click at [355, 366] on p "CUIL 20483914599" at bounding box center [348, 365] width 78 height 12
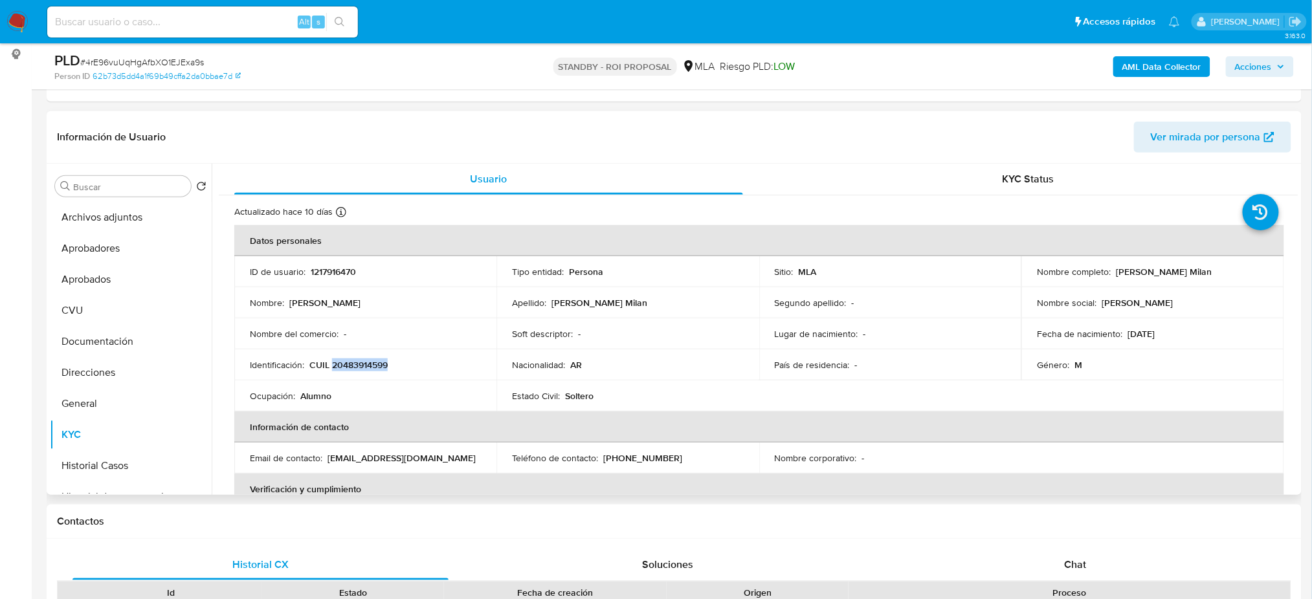
copy p "20483914599"
click at [85, 467] on button "Historial Casos" at bounding box center [125, 466] width 151 height 31
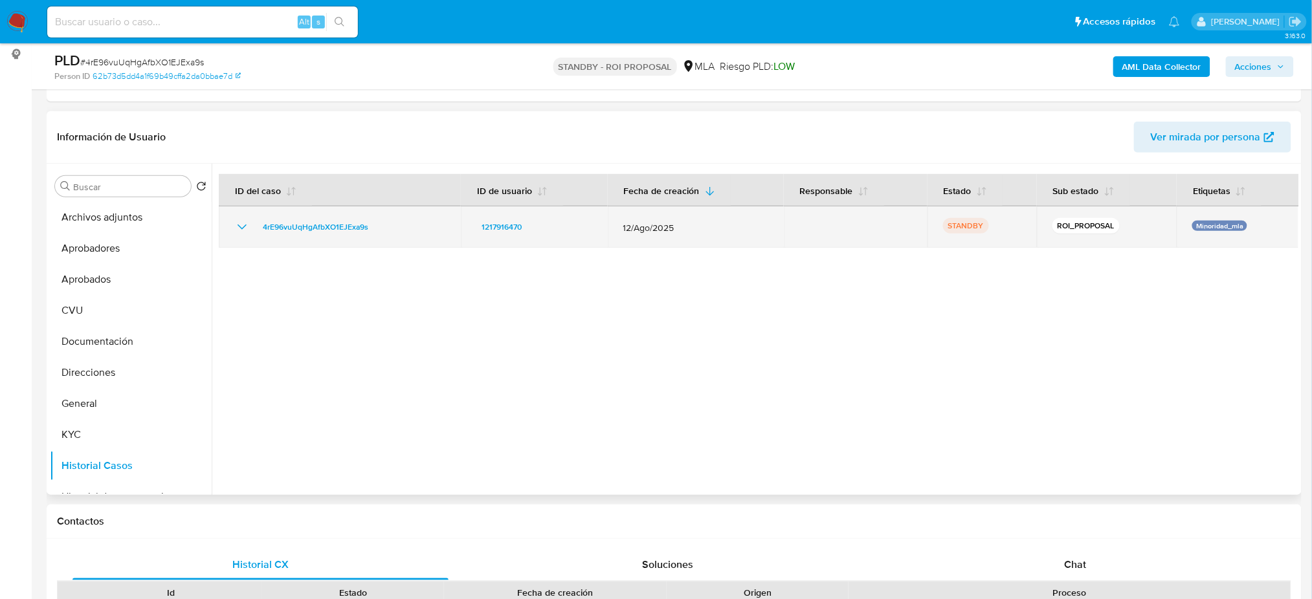
drag, startPoint x: 620, startPoint y: 226, endPoint x: 707, endPoint y: 228, distance: 86.8
click at [707, 228] on span "12/Ago/2025" at bounding box center [695, 228] width 145 height 12
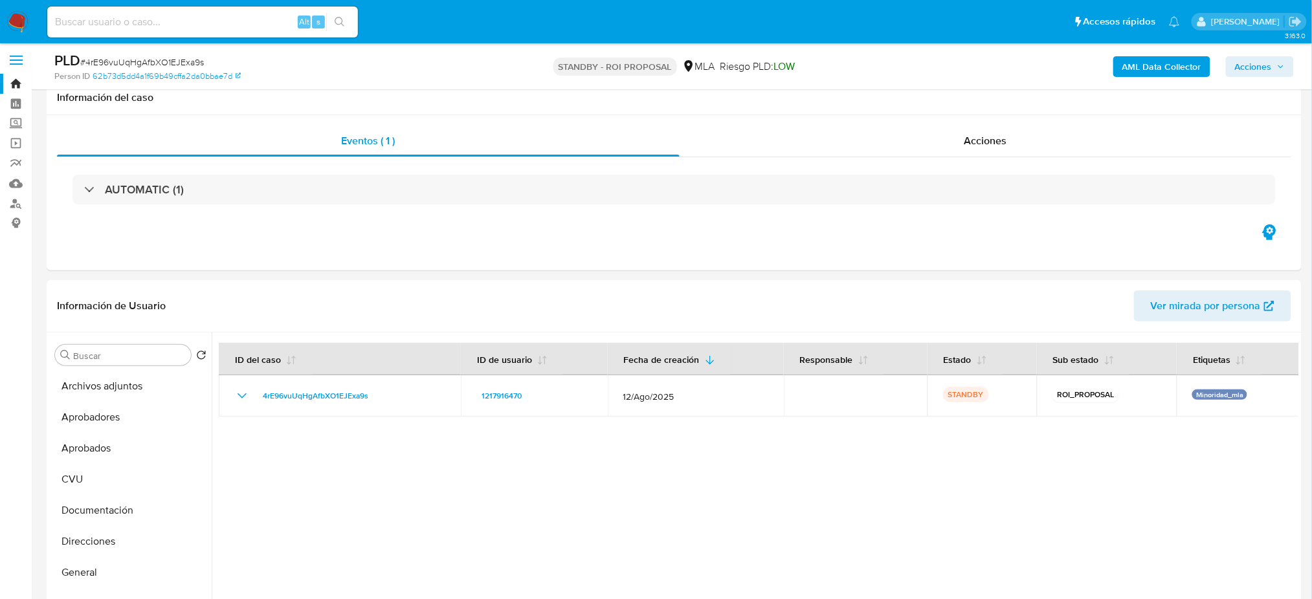
scroll to position [0, 0]
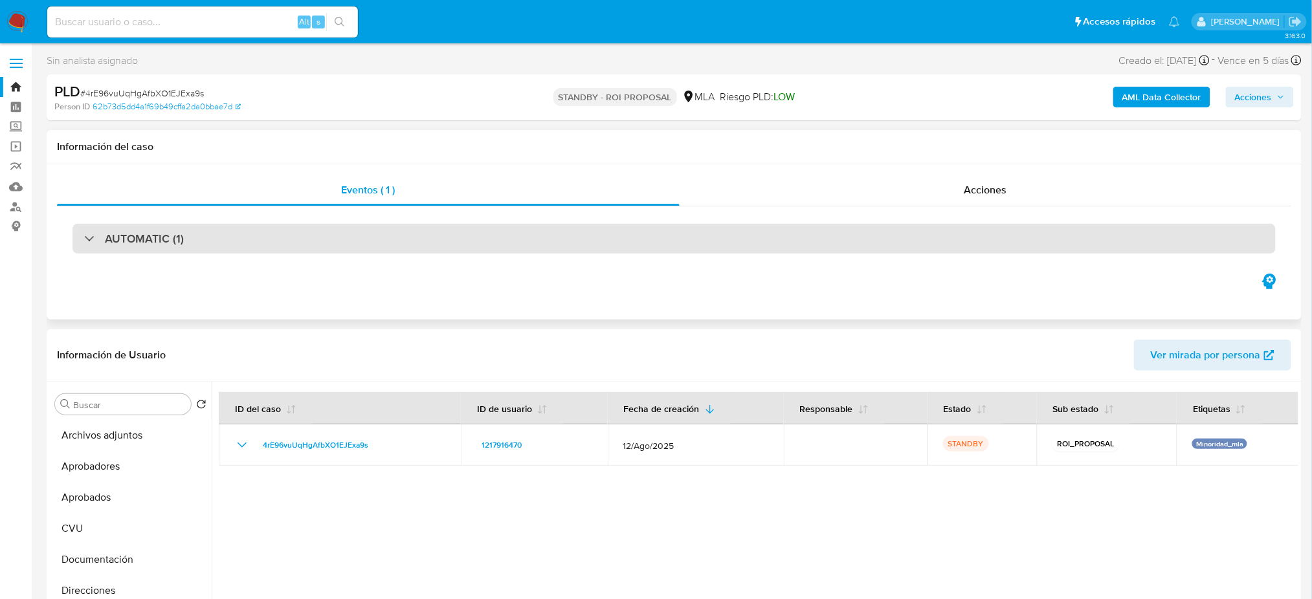
drag, startPoint x: 400, startPoint y: 246, endPoint x: 392, endPoint y: 250, distance: 8.7
click at [400, 245] on div "AUTOMATIC (1)" at bounding box center [674, 239] width 1203 height 30
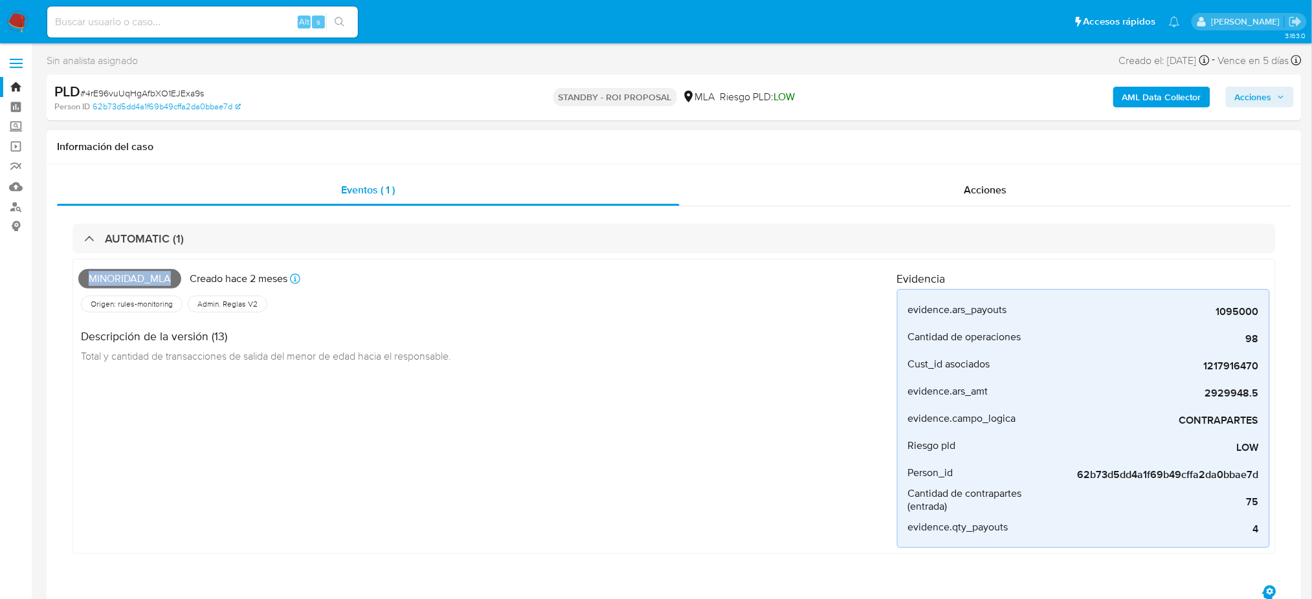
drag, startPoint x: 172, startPoint y: 280, endPoint x: 81, endPoint y: 278, distance: 90.7
click at [81, 278] on span "Minoridad_mla" at bounding box center [129, 278] width 103 height 19
copy span "Minoridad_mla"
click at [231, 27] on input at bounding box center [202, 22] width 311 height 17
paste input "HIjeinlKf8ZZVIcyU108HKbv"
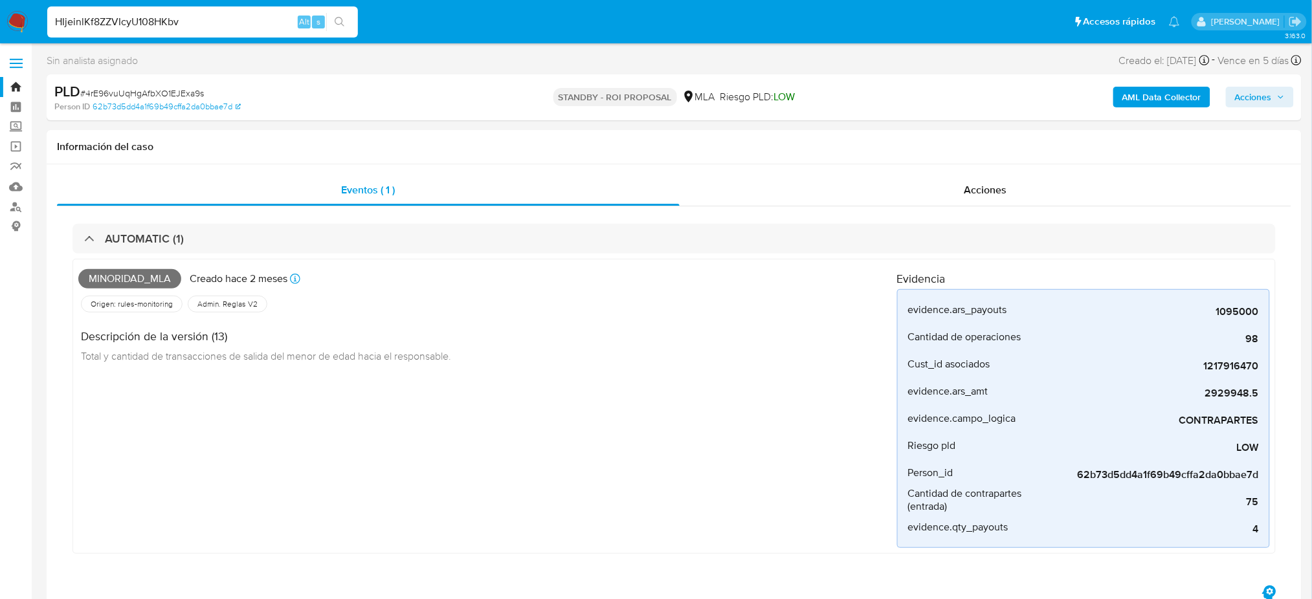
type input "HIjeinlKf8ZZVIcyU108HKbv"
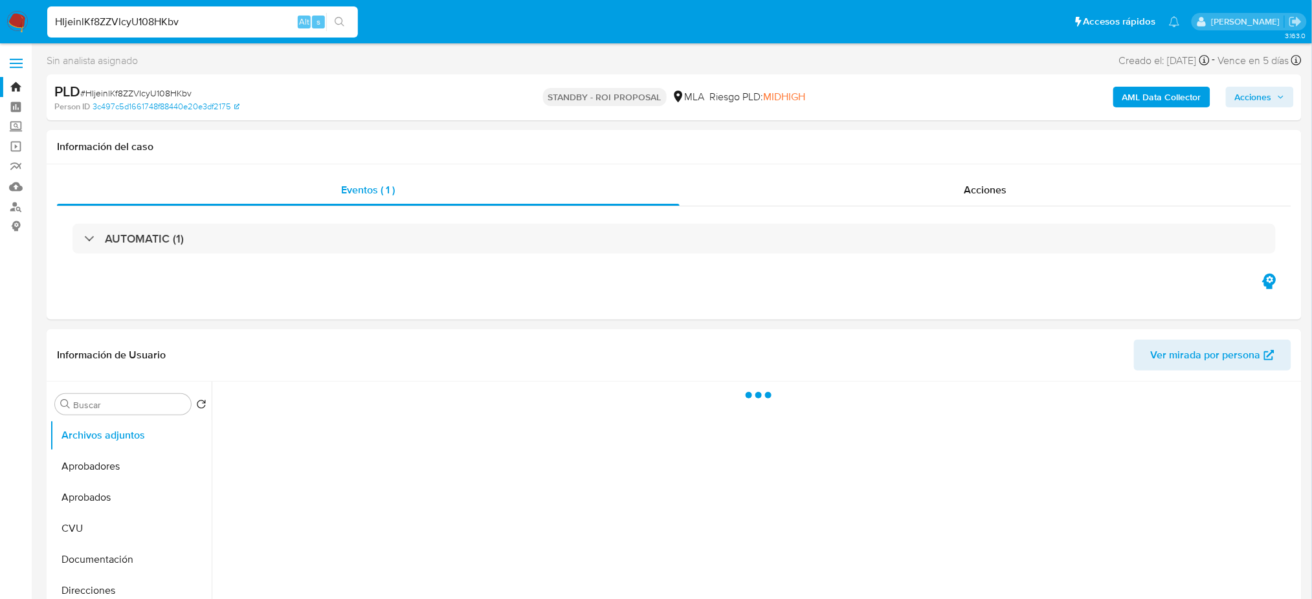
select select "10"
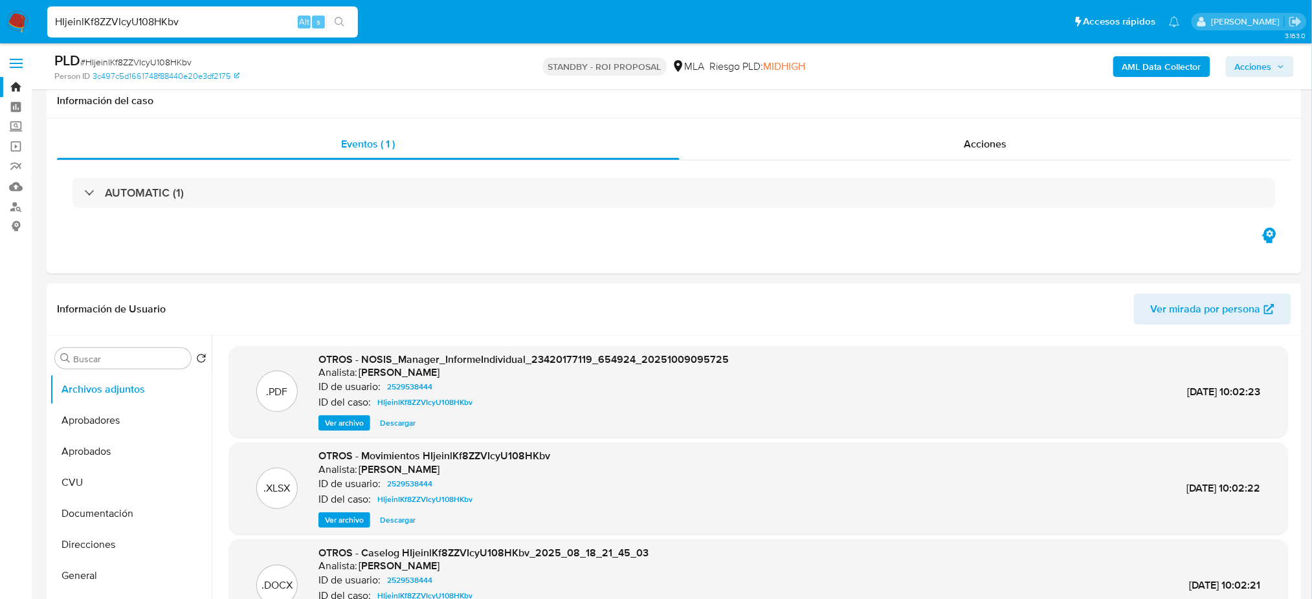
scroll to position [172, 0]
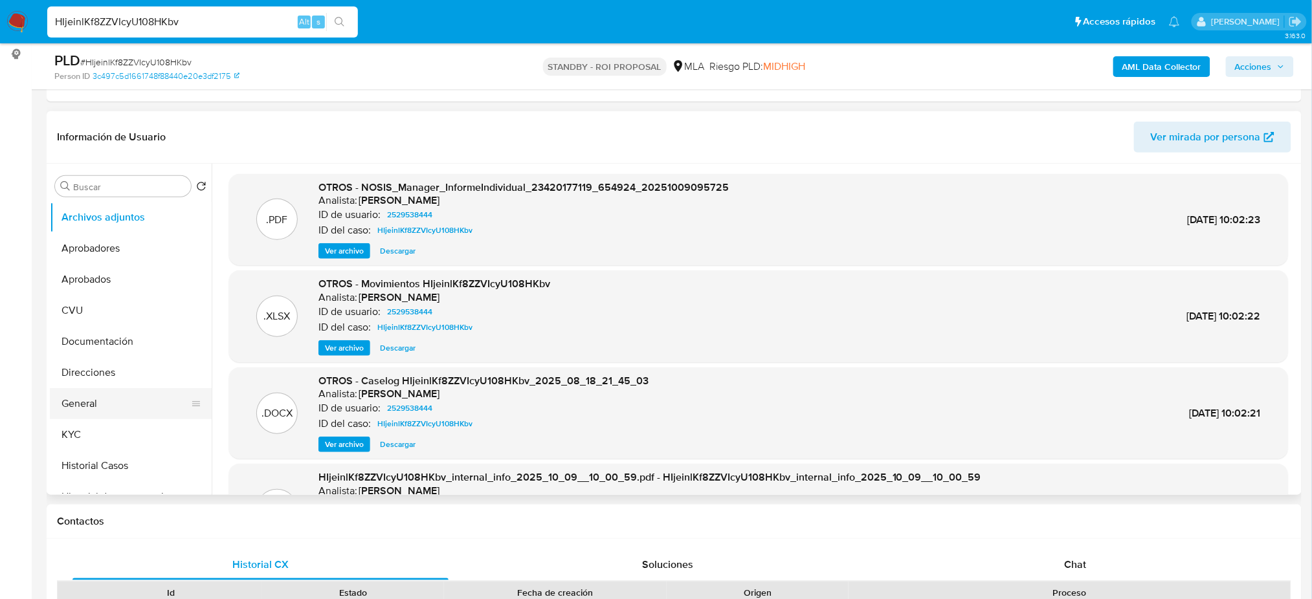
click at [94, 395] on button "General" at bounding box center [125, 403] width 151 height 31
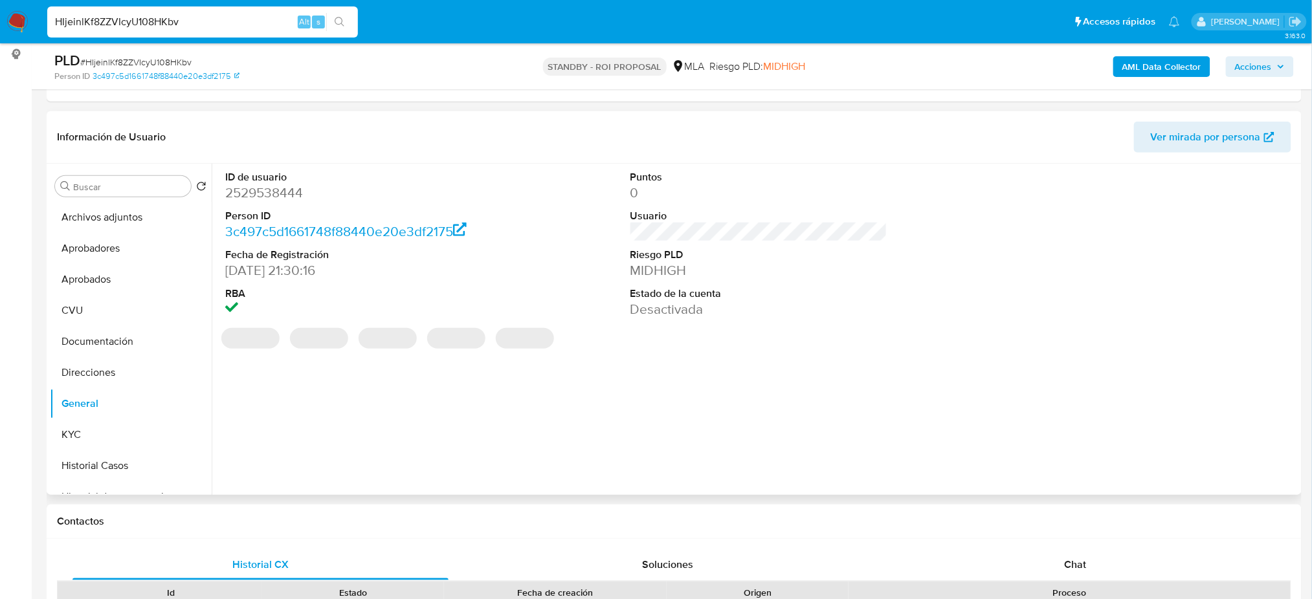
click at [249, 194] on dd "2529538444" at bounding box center [353, 193] width 257 height 18
copy dd "2529538444"
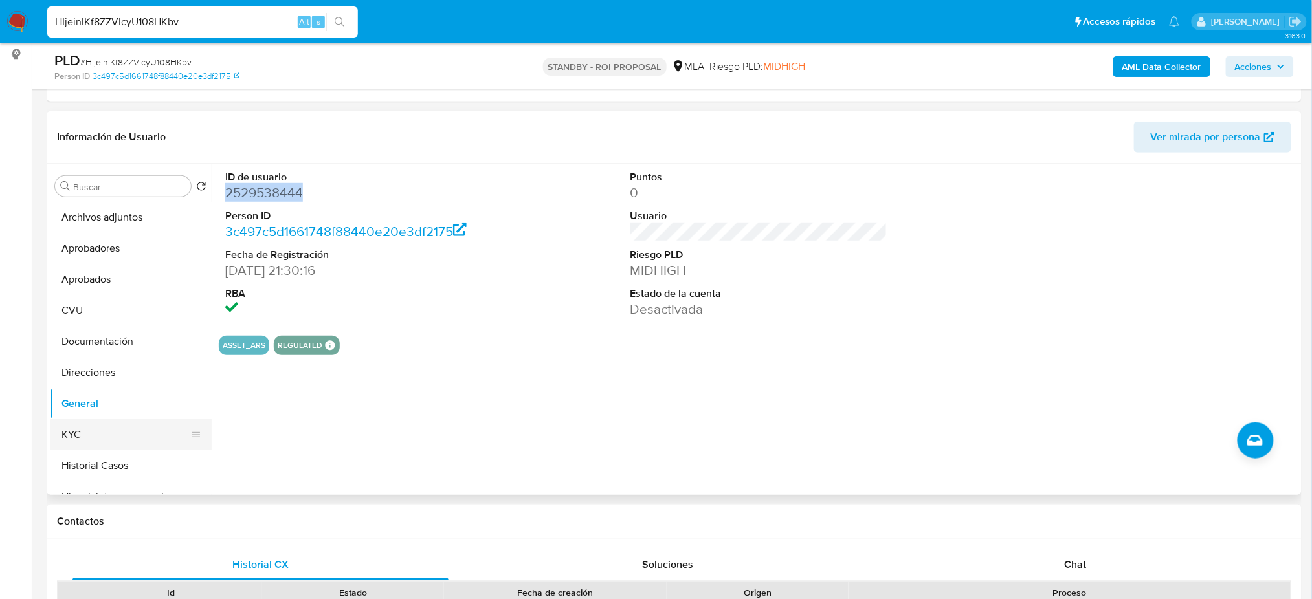
click at [109, 425] on button "KYC" at bounding box center [125, 434] width 151 height 31
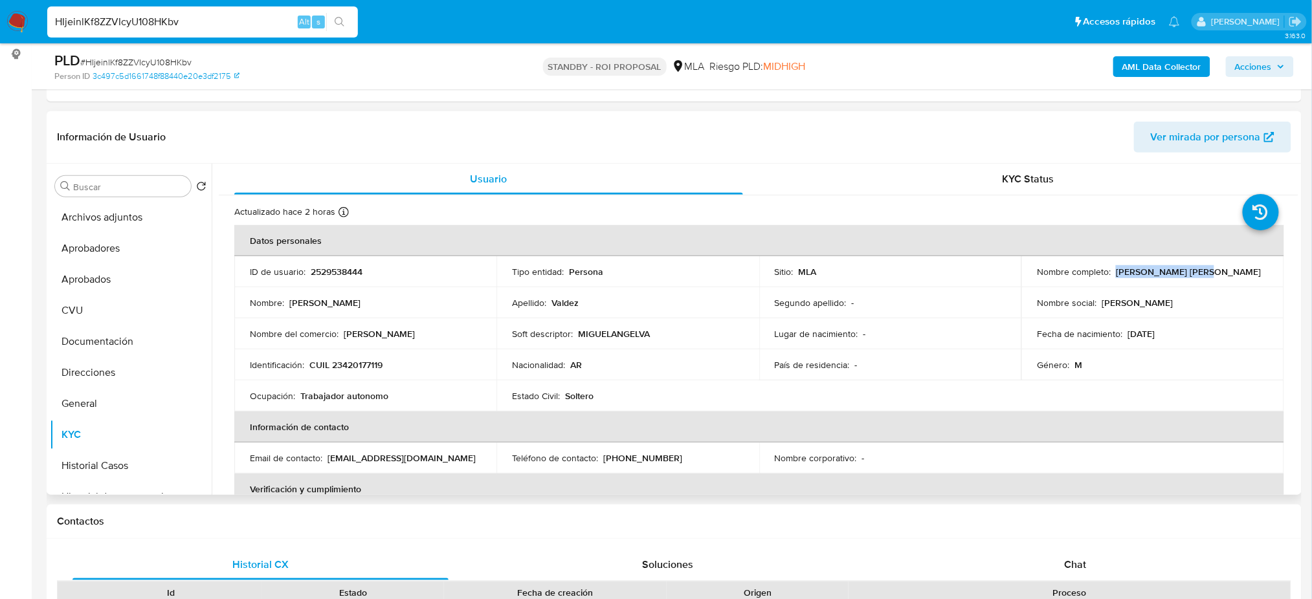
drag, startPoint x: 1112, startPoint y: 268, endPoint x: 1233, endPoint y: 262, distance: 121.2
click at [1233, 262] on td "Nombre completo : Miguel Angel Valdez" at bounding box center [1153, 271] width 262 height 31
copy p "Miguel Angel Valdez"
click at [348, 368] on p "CUIL 23420177119" at bounding box center [345, 365] width 73 height 12
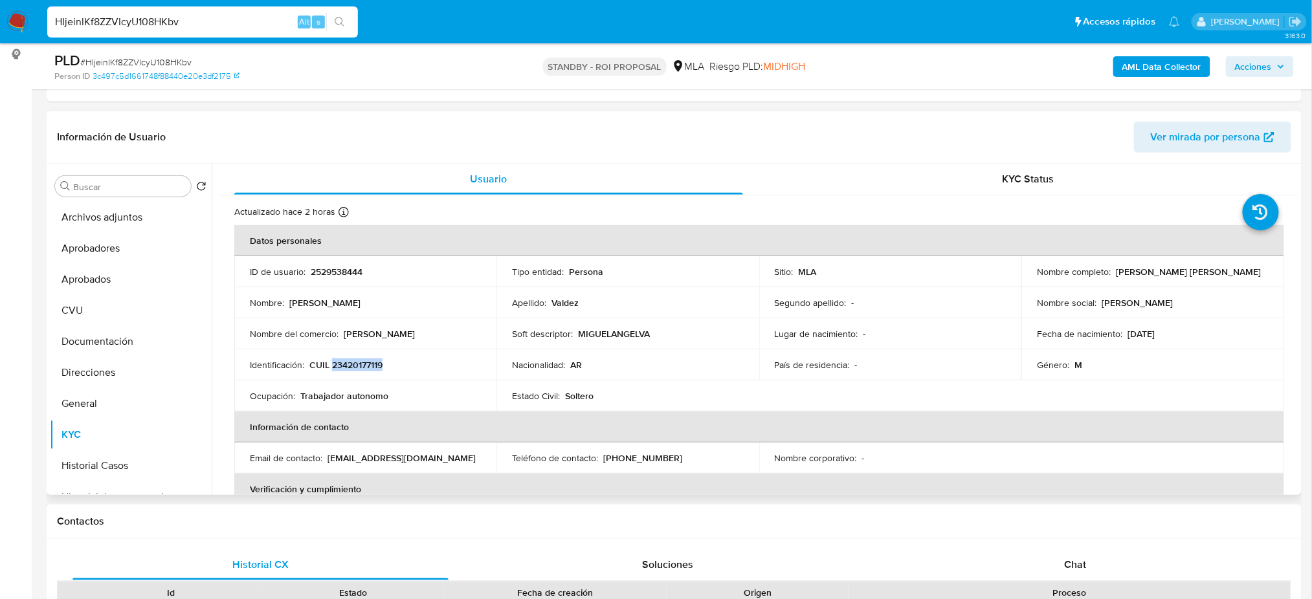
copy p "23420177119"
click at [104, 456] on button "Historial Casos" at bounding box center [125, 466] width 151 height 31
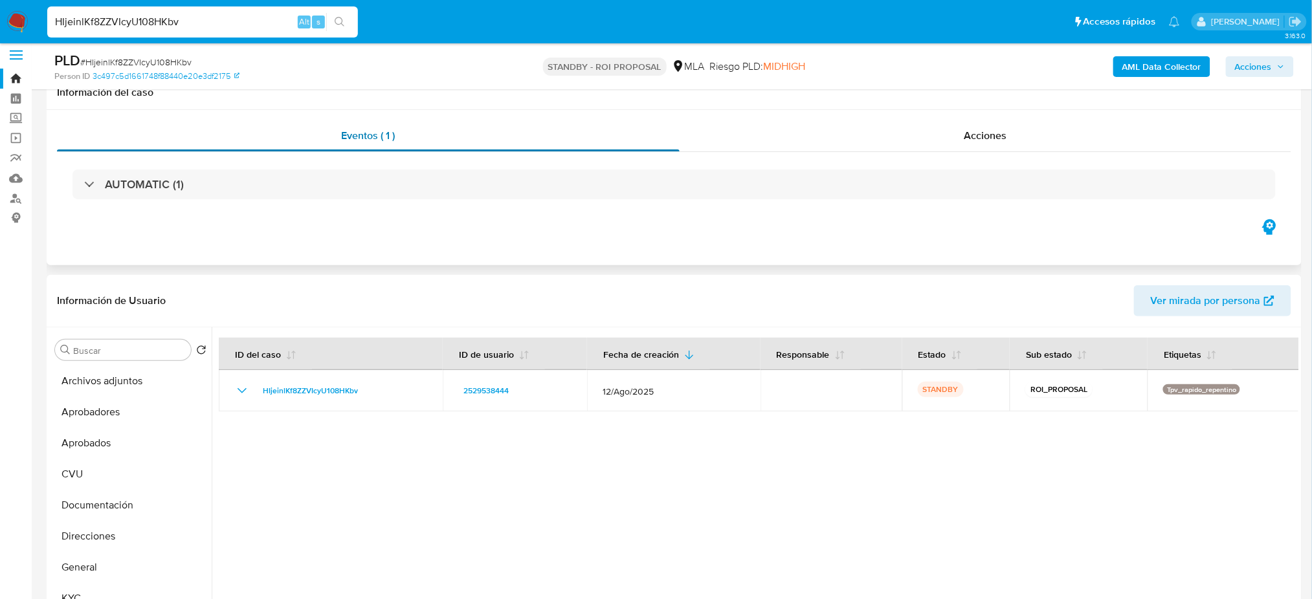
scroll to position [0, 0]
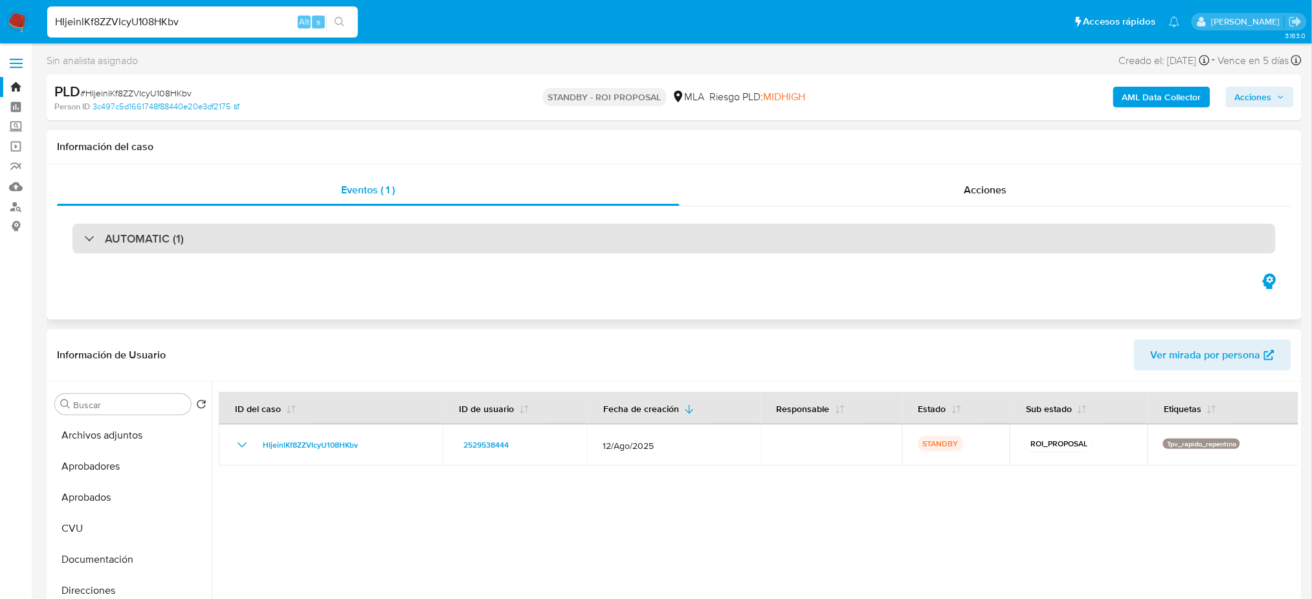
click at [224, 234] on div "AUTOMATIC (1)" at bounding box center [674, 239] width 1203 height 30
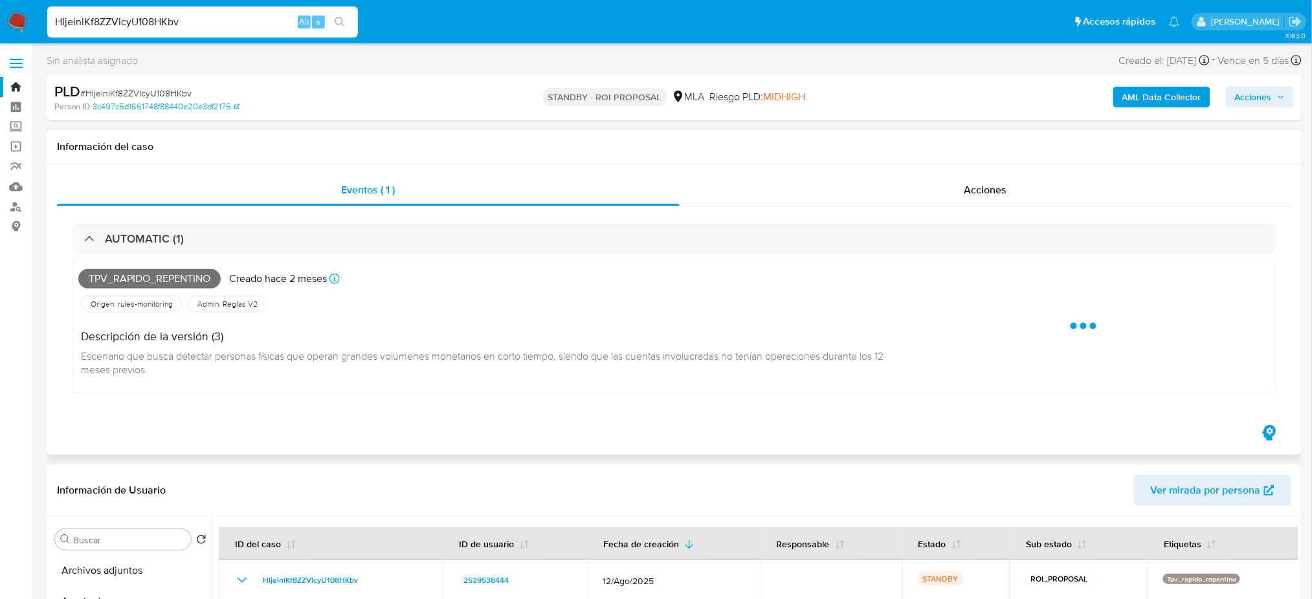
click at [205, 280] on span "Tpv_rapido_repentino" at bounding box center [149, 278] width 142 height 19
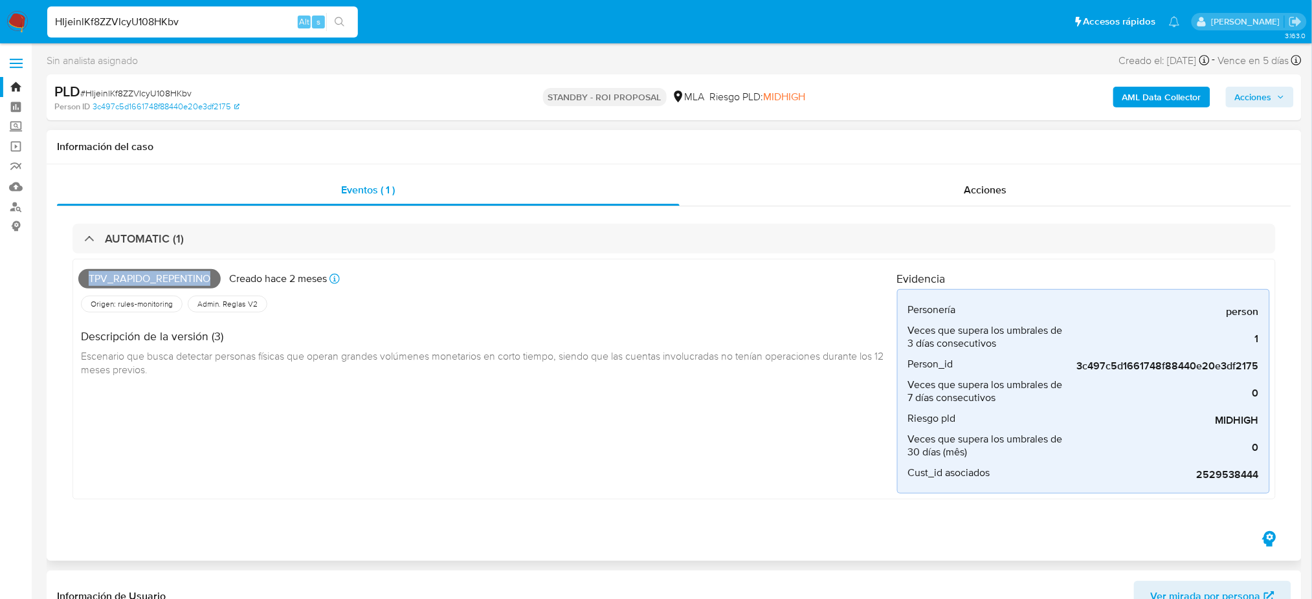
drag, startPoint x: 212, startPoint y: 280, endPoint x: 80, endPoint y: 280, distance: 131.4
click at [80, 280] on span "Tpv_rapido_repentino" at bounding box center [149, 278] width 142 height 19
copy span "Tpv_rapido_repentino"
click at [12, 11] on img at bounding box center [17, 22] width 22 height 22
click at [14, 25] on img at bounding box center [17, 22] width 22 height 22
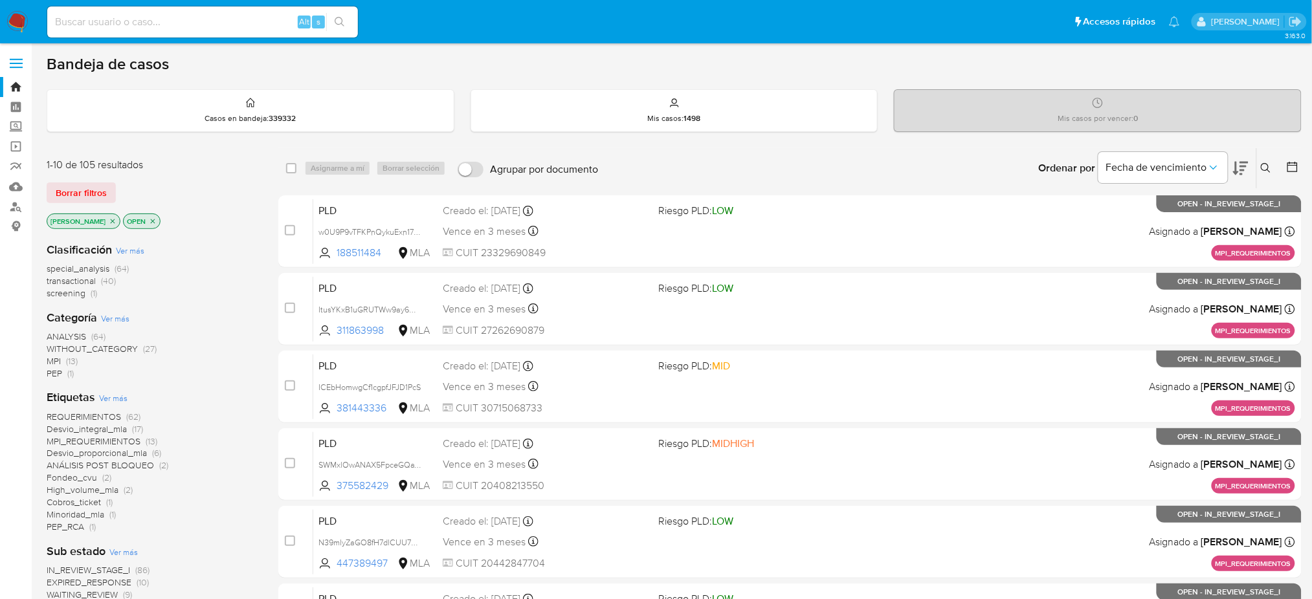
click at [205, 20] on input at bounding box center [202, 22] width 311 height 17
paste input "514517710"
type input "514517710"
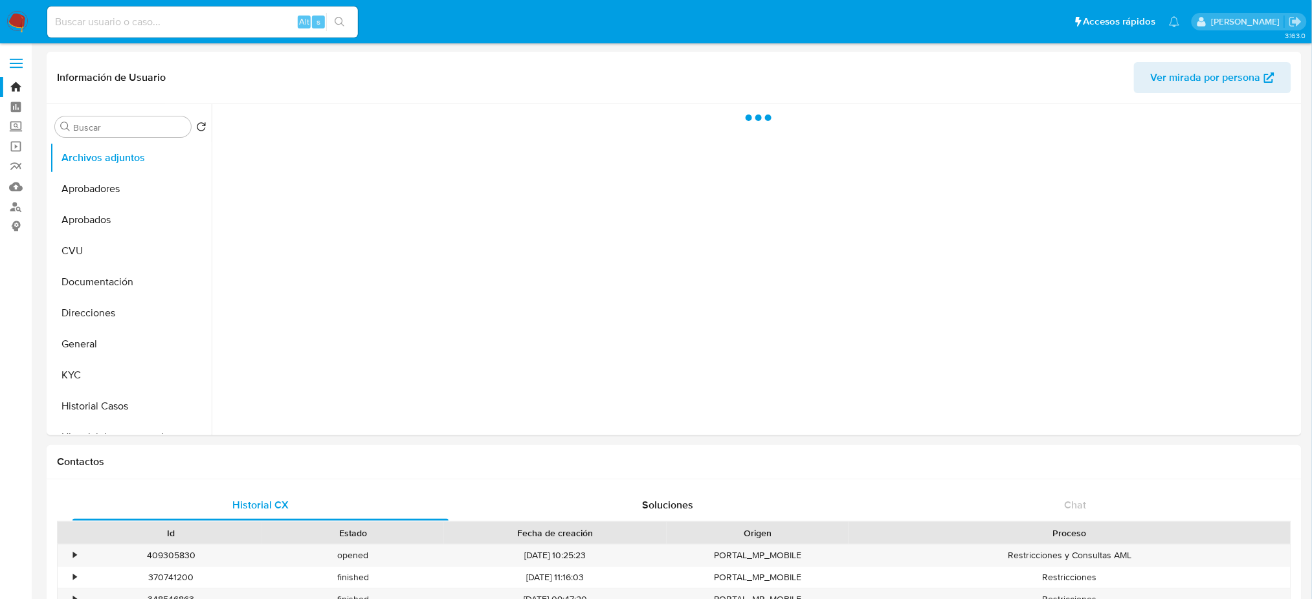
select select "10"
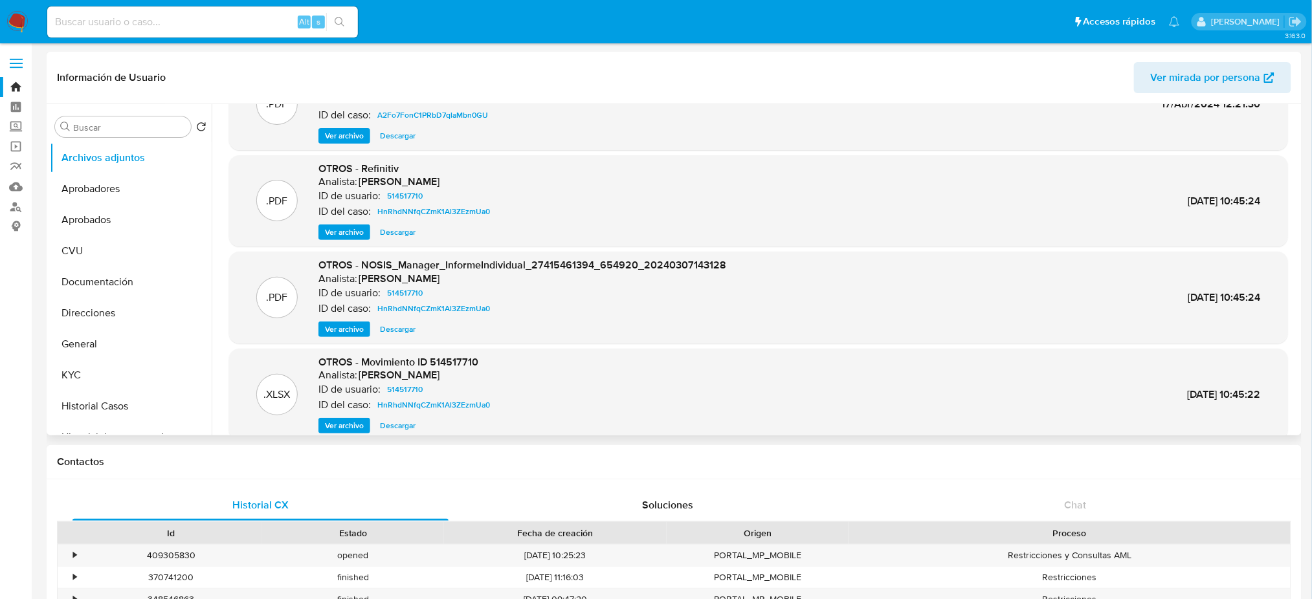
scroll to position [109, 0]
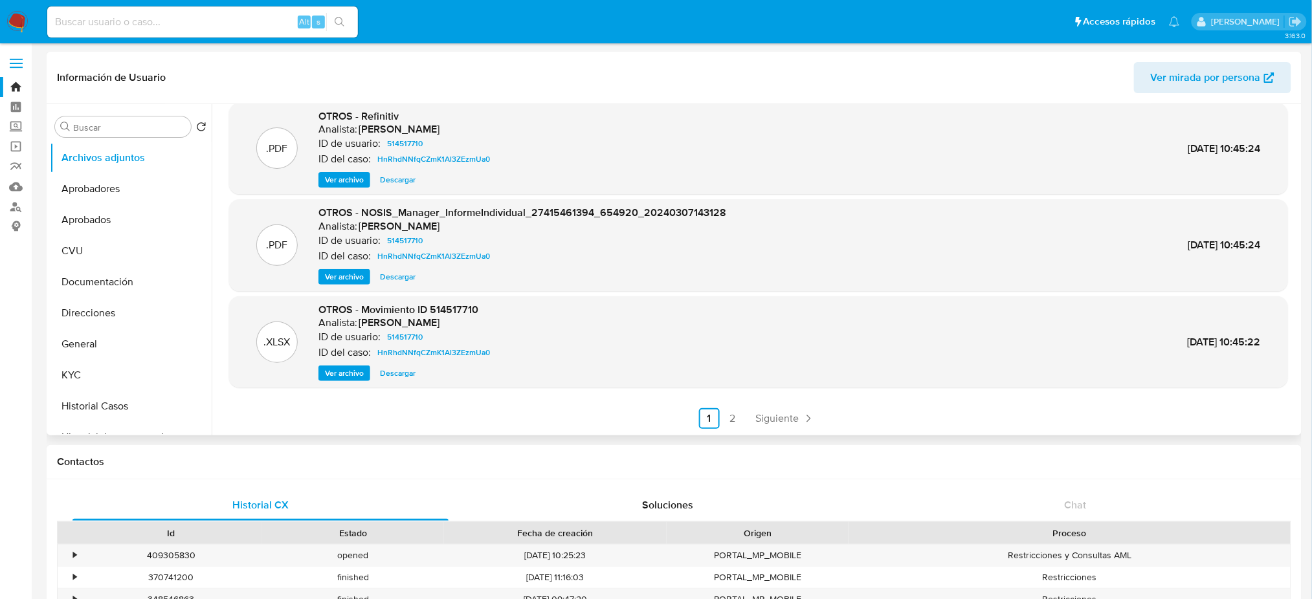
click at [728, 419] on link "2" at bounding box center [732, 418] width 21 height 21
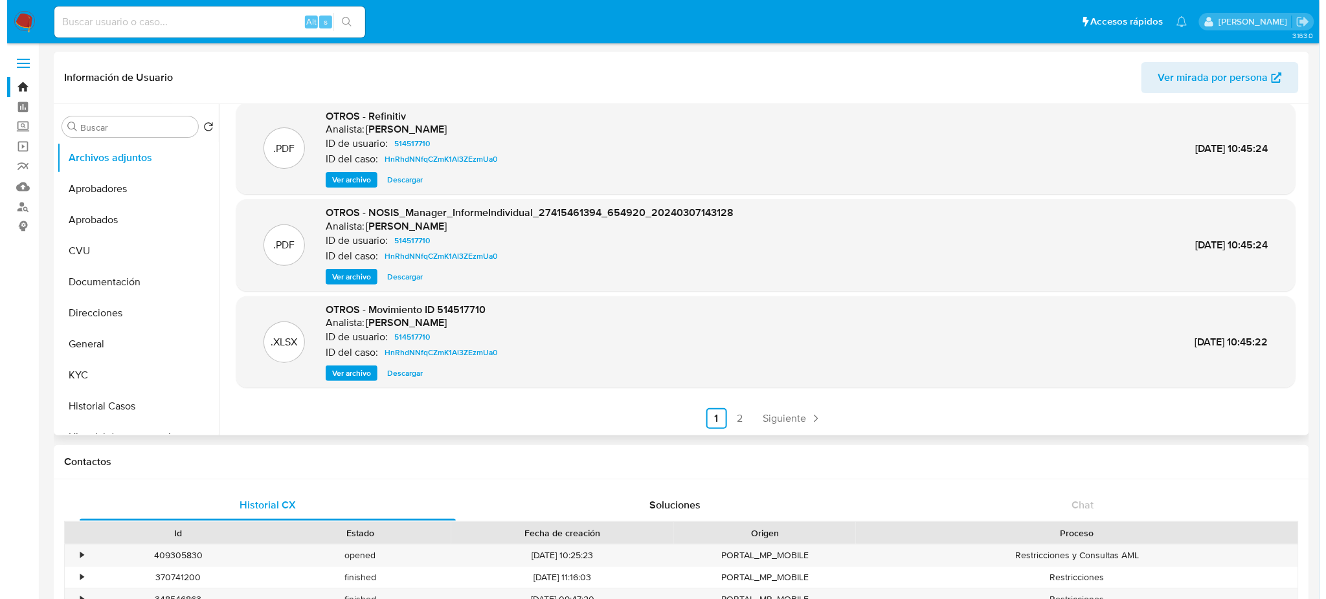
scroll to position [0, 0]
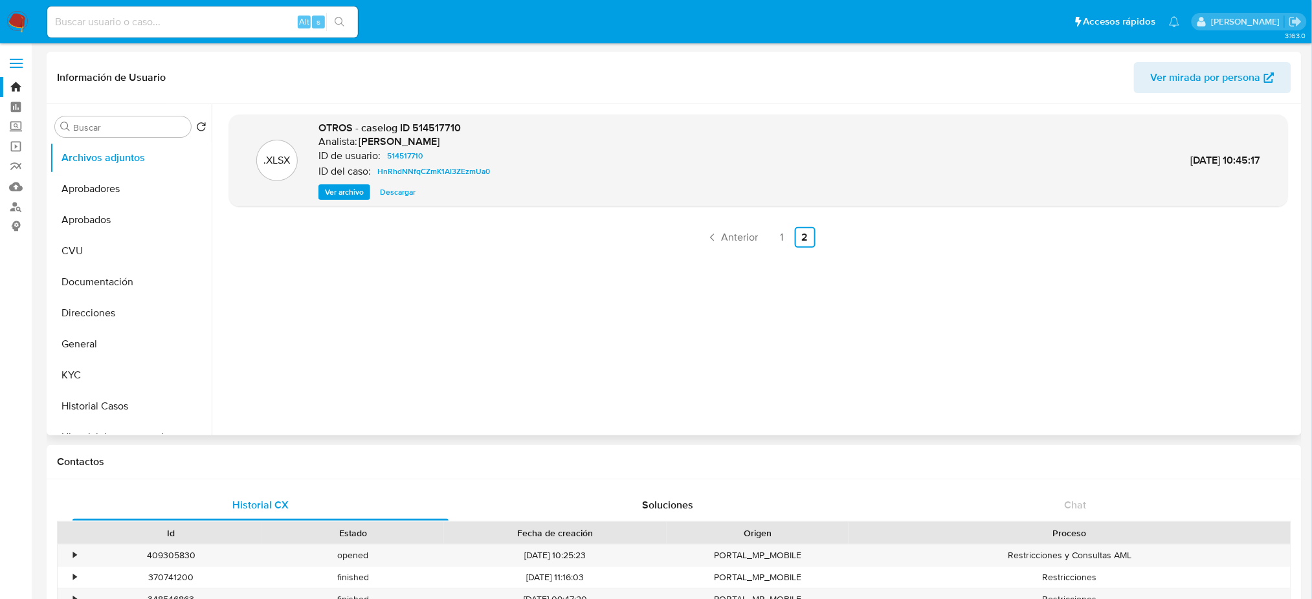
click at [344, 191] on span "Ver archivo" at bounding box center [344, 192] width 39 height 13
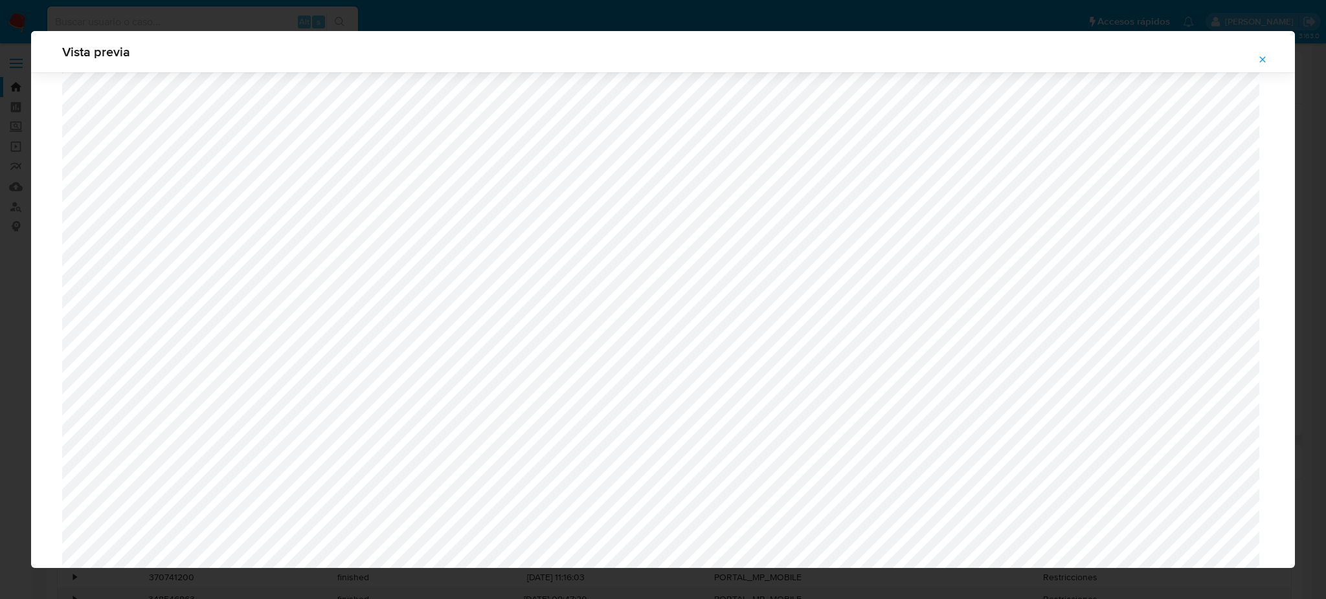
scroll to position [578, 0]
click at [1264, 51] on span "Attachment preview" at bounding box center [1262, 59] width 10 height 18
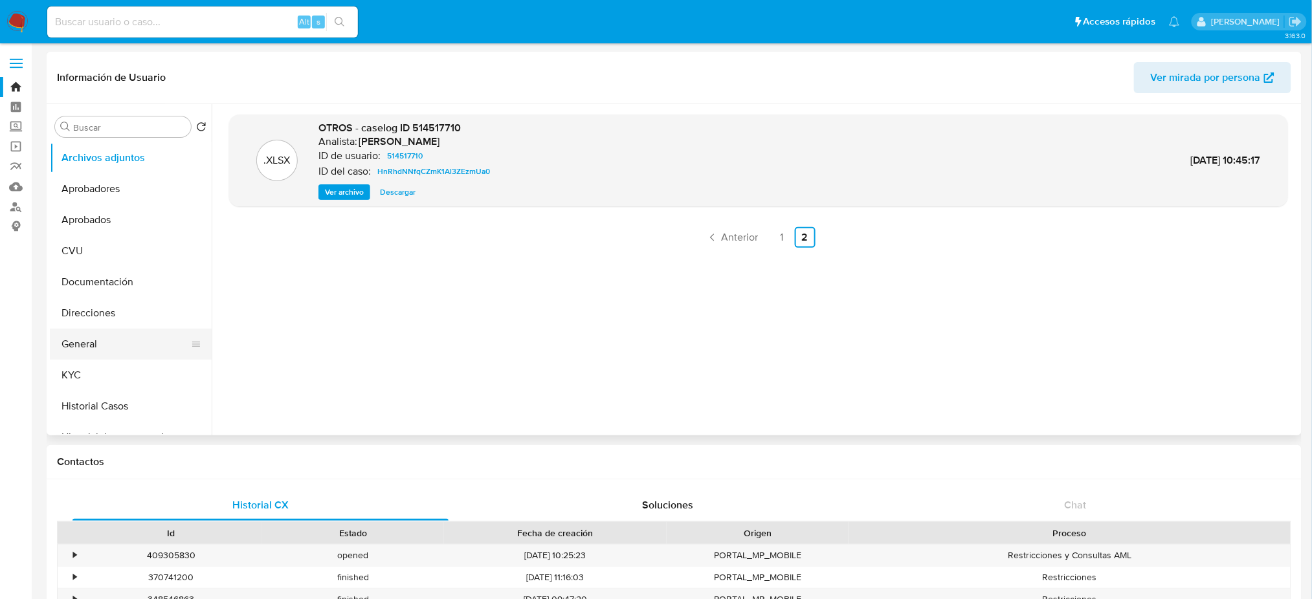
click at [111, 347] on button "General" at bounding box center [125, 344] width 151 height 31
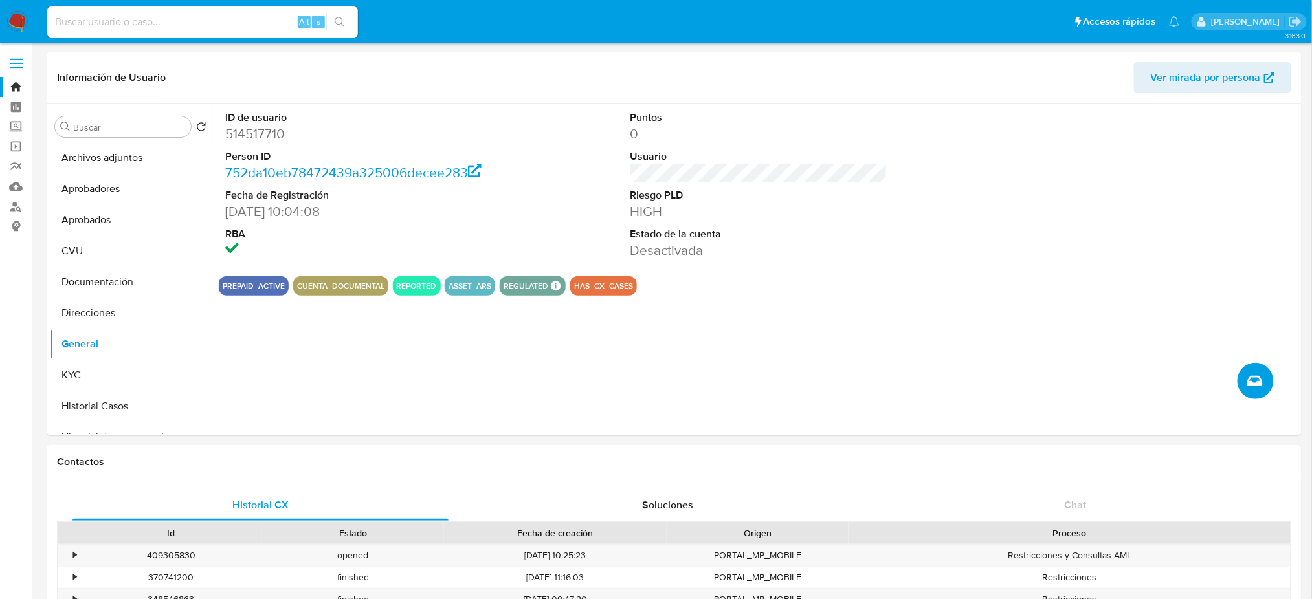
click at [1272, 380] on button "Crear caso manual" at bounding box center [1256, 381] width 36 height 36
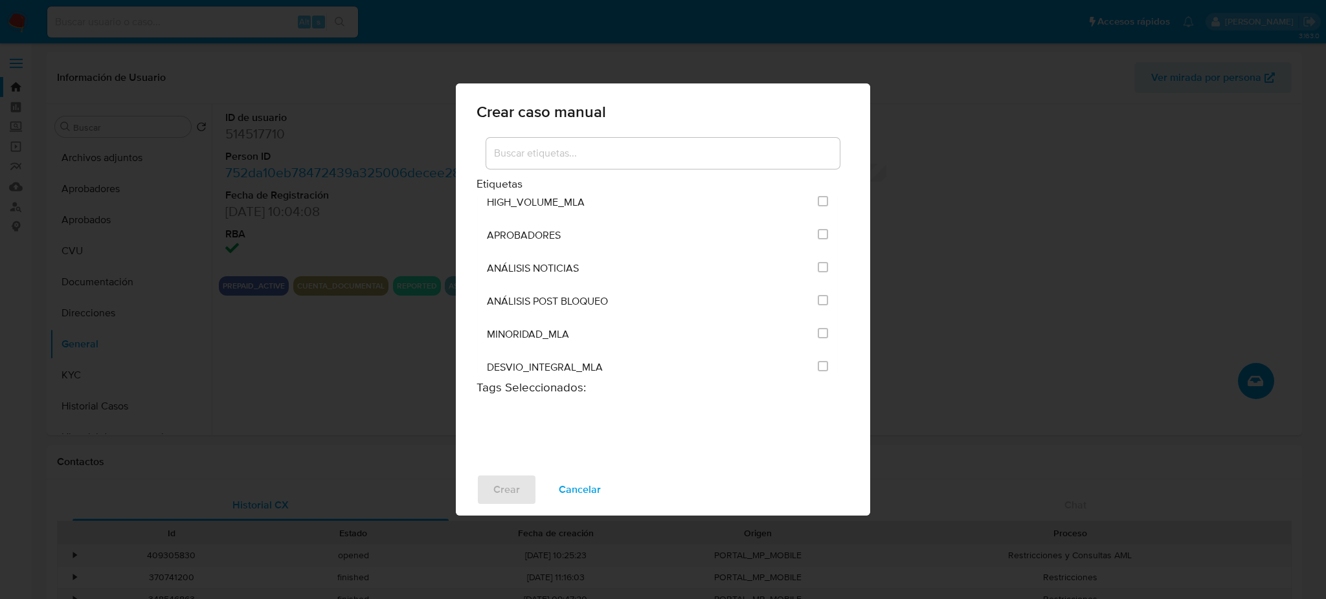
scroll to position [2589, 0]
click at [818, 300] on input "3249" at bounding box center [823, 296] width 10 height 10
checkbox input "true"
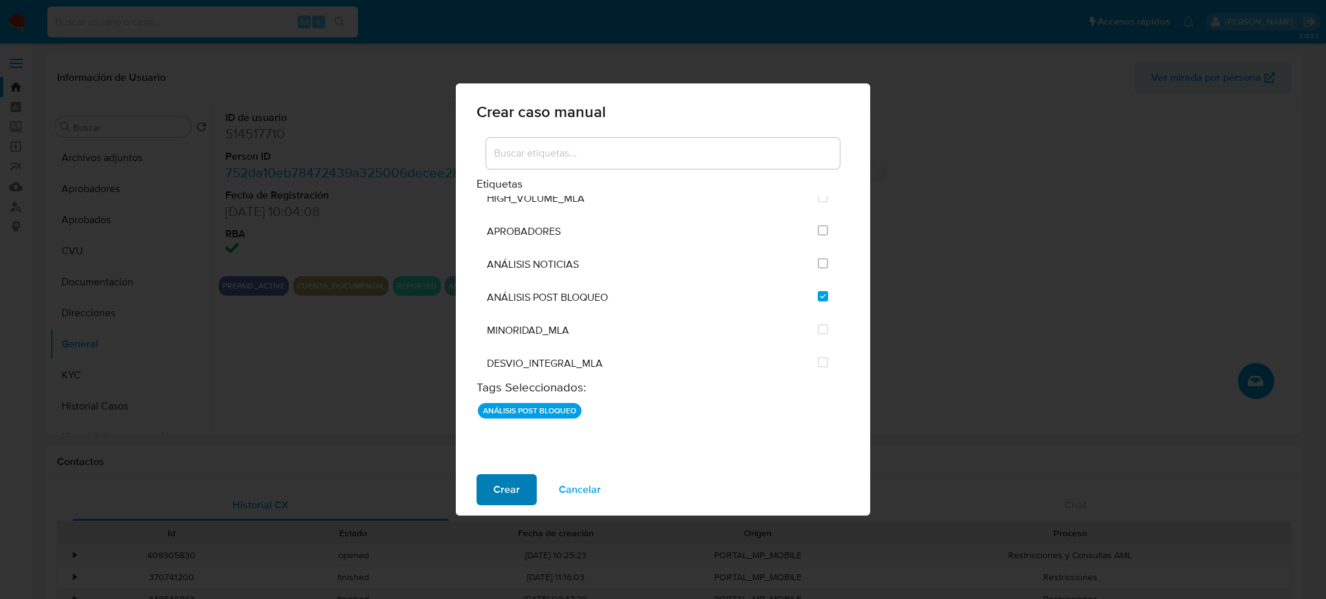
click at [515, 482] on span "Crear" at bounding box center [506, 490] width 27 height 28
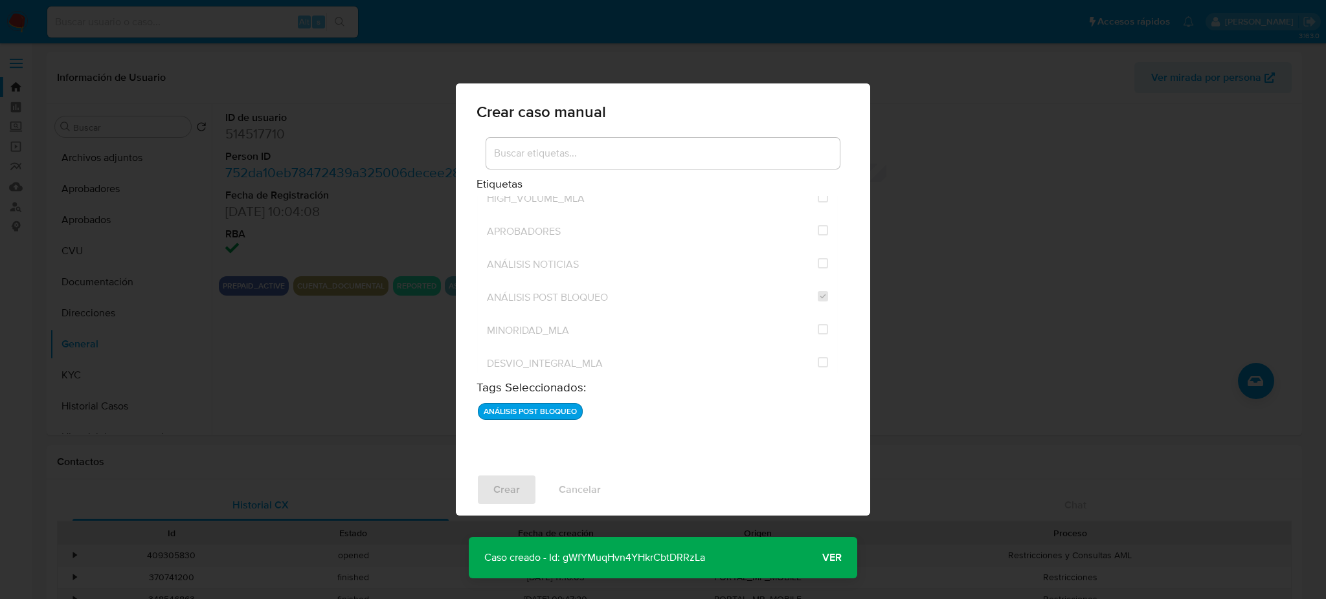
click at [833, 558] on span "Ver" at bounding box center [831, 558] width 19 height 0
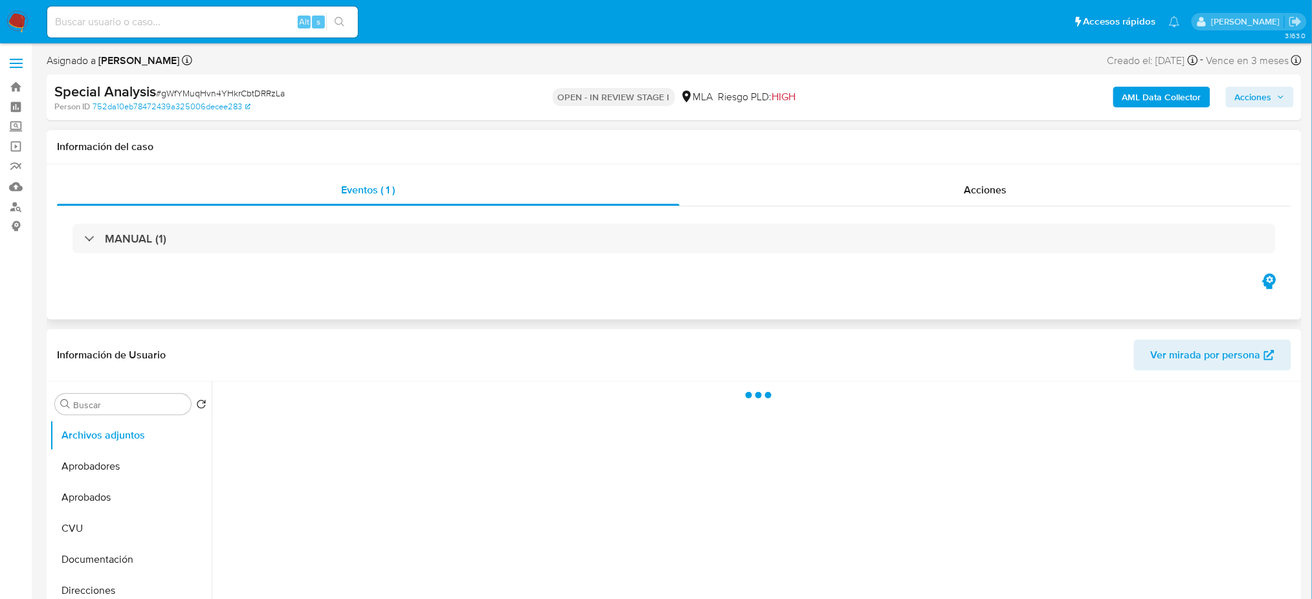
select select "10"
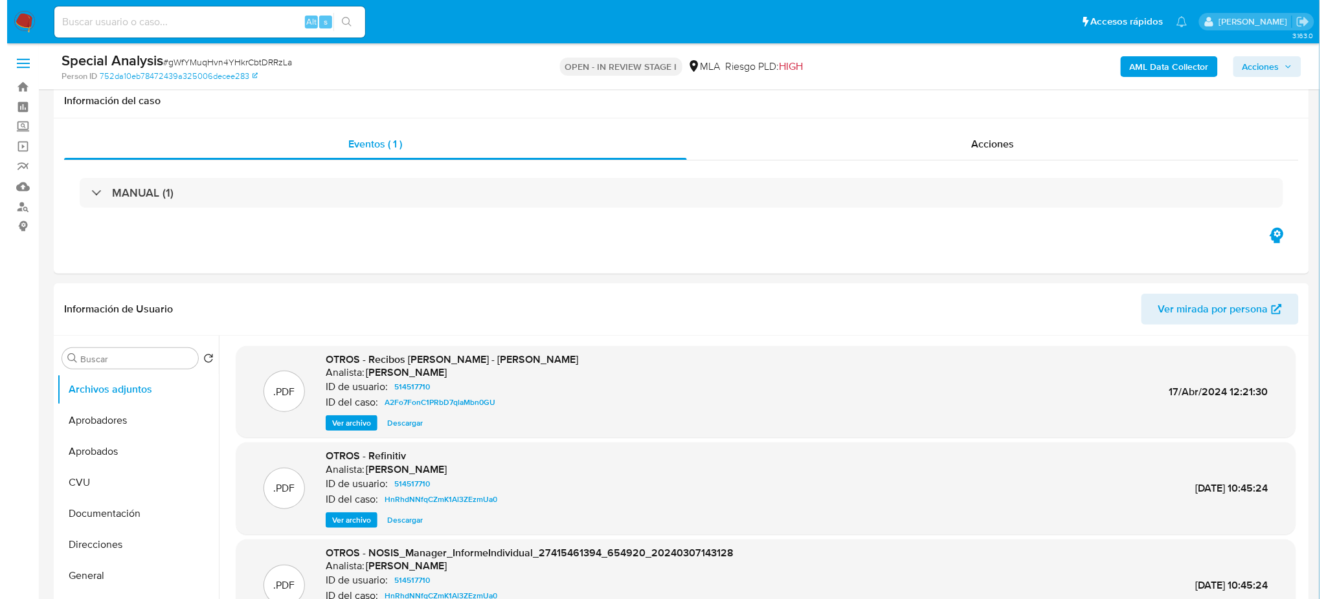
scroll to position [86, 0]
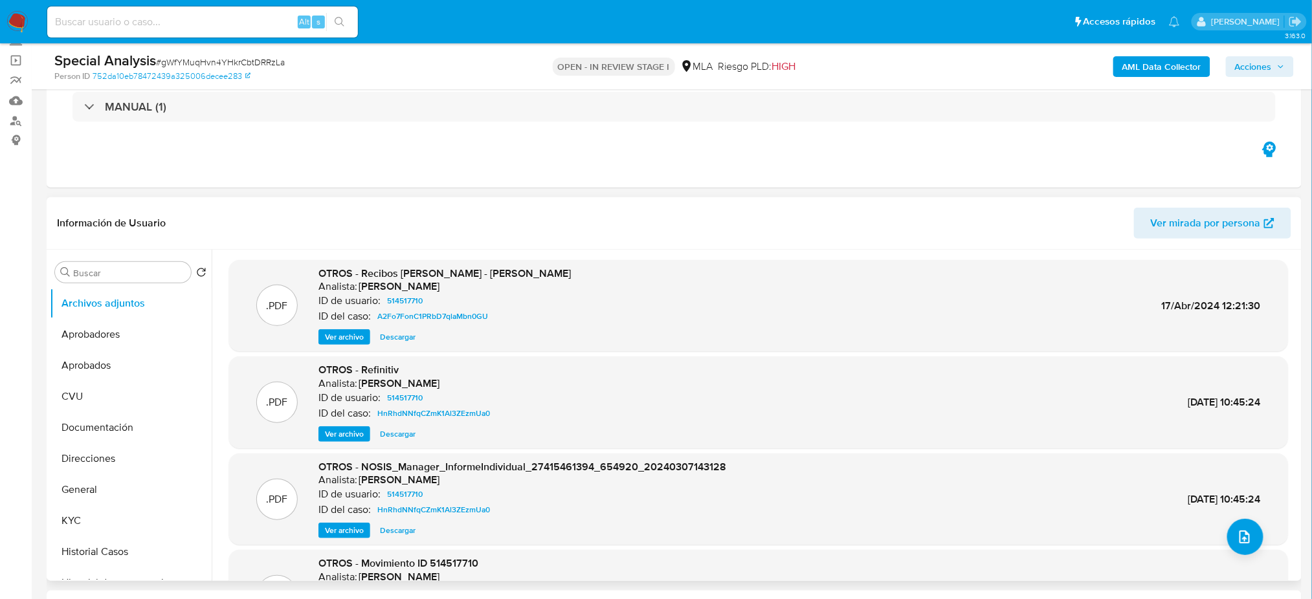
drag, startPoint x: 159, startPoint y: 513, endPoint x: 208, endPoint y: 513, distance: 48.6
click at [159, 513] on button "KYC" at bounding box center [131, 521] width 162 height 31
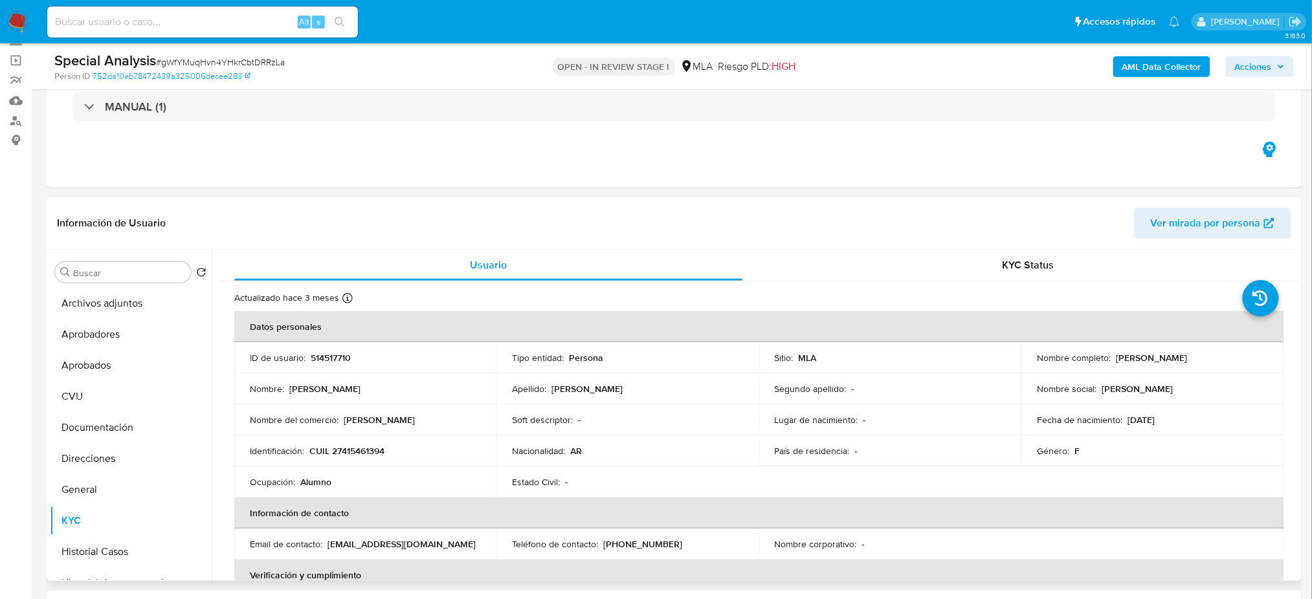
click at [363, 449] on p "CUIL 27415461394" at bounding box center [346, 451] width 75 height 12
copy p "27415461394"
drag, startPoint x: 1112, startPoint y: 363, endPoint x: 1209, endPoint y: 360, distance: 97.2
click at [1209, 360] on div "Nombre completo : [PERSON_NAME]" at bounding box center [1152, 358] width 231 height 12
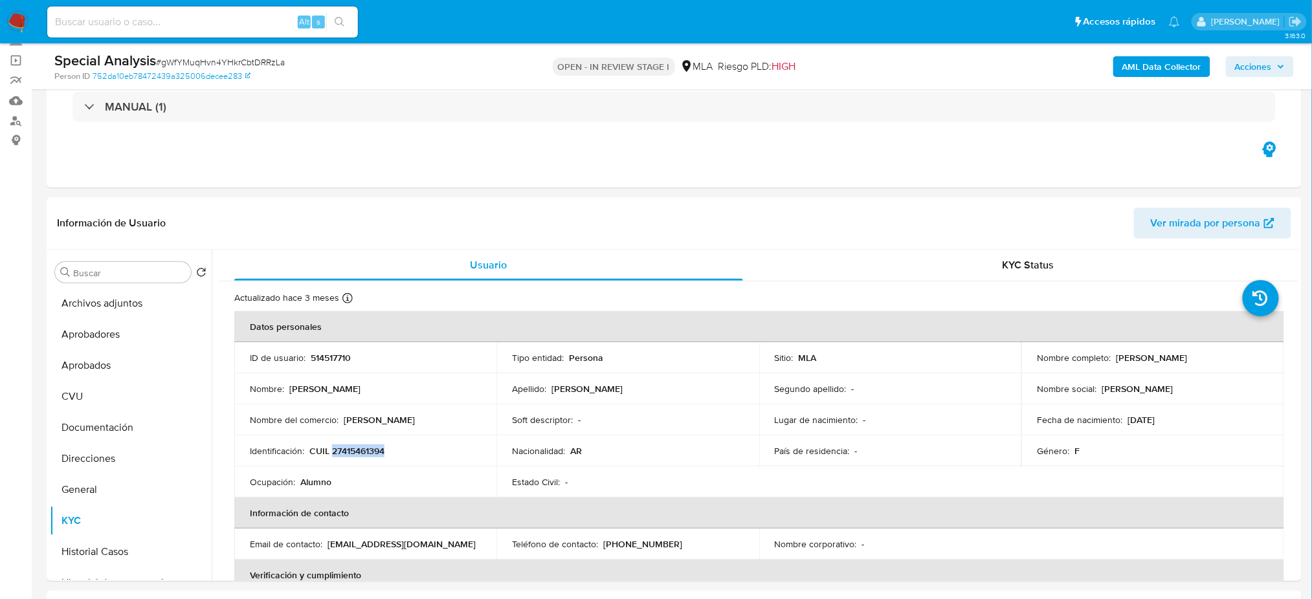
copy p "[PERSON_NAME]"
click at [356, 456] on td "Identificación : CUIL 27415461394" at bounding box center [365, 451] width 262 height 31
click at [355, 456] on p "CUIL 27415461394" at bounding box center [346, 451] width 75 height 12
copy p "27415461394"
click at [78, 314] on button "Archivos adjuntos" at bounding box center [125, 303] width 151 height 31
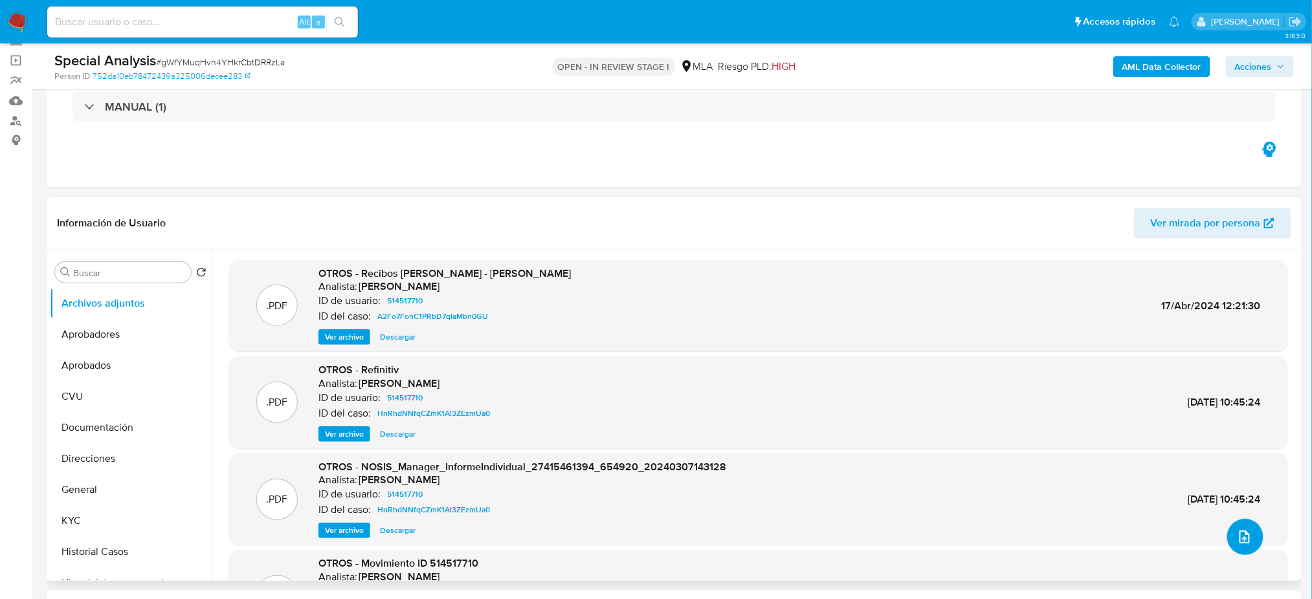
click at [1245, 533] on icon "upload-file" at bounding box center [1245, 538] width 16 height 16
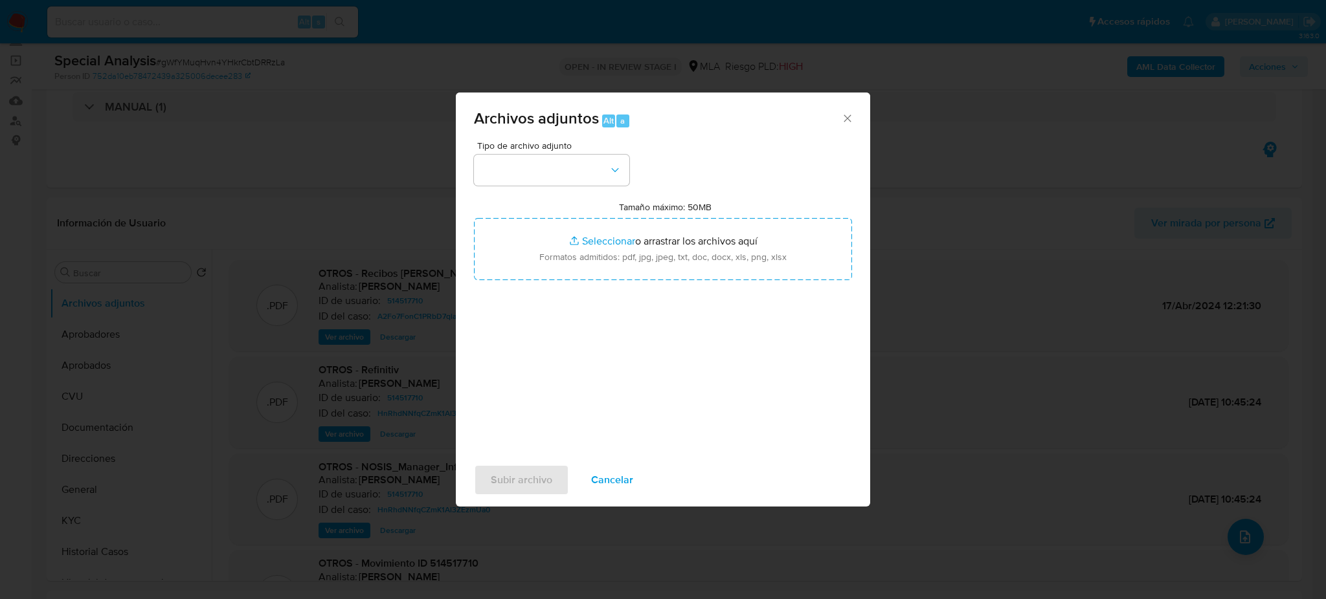
click at [625, 486] on span "Cancelar" at bounding box center [612, 480] width 42 height 28
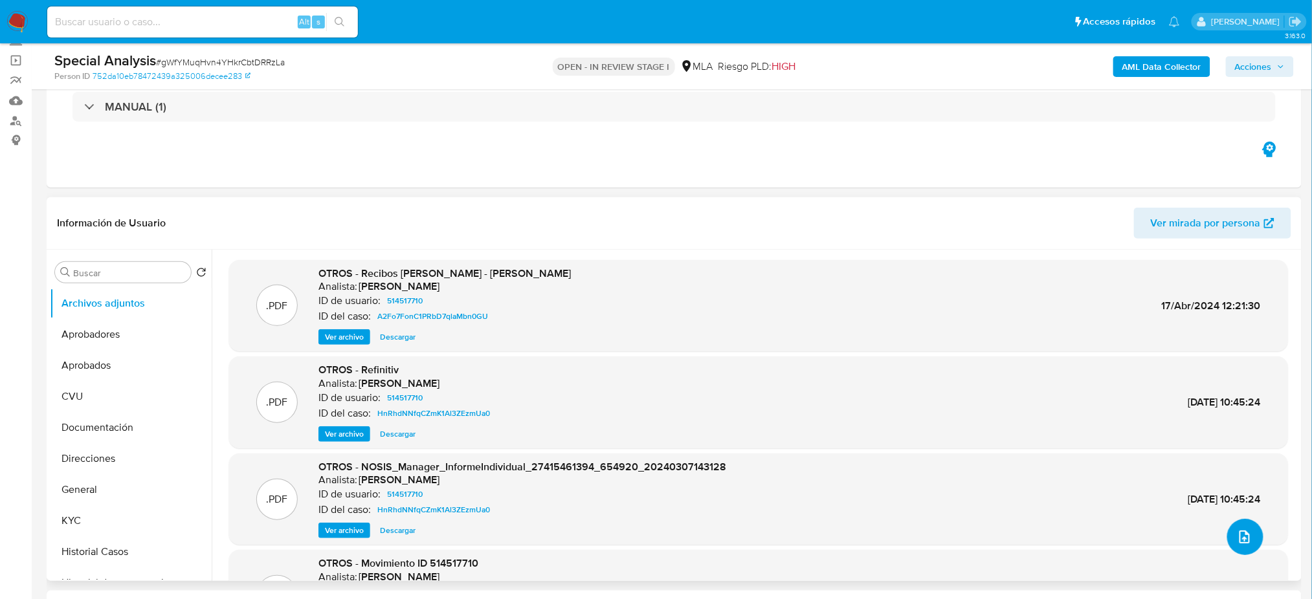
click at [1254, 542] on button "upload-file" at bounding box center [1245, 537] width 36 height 36
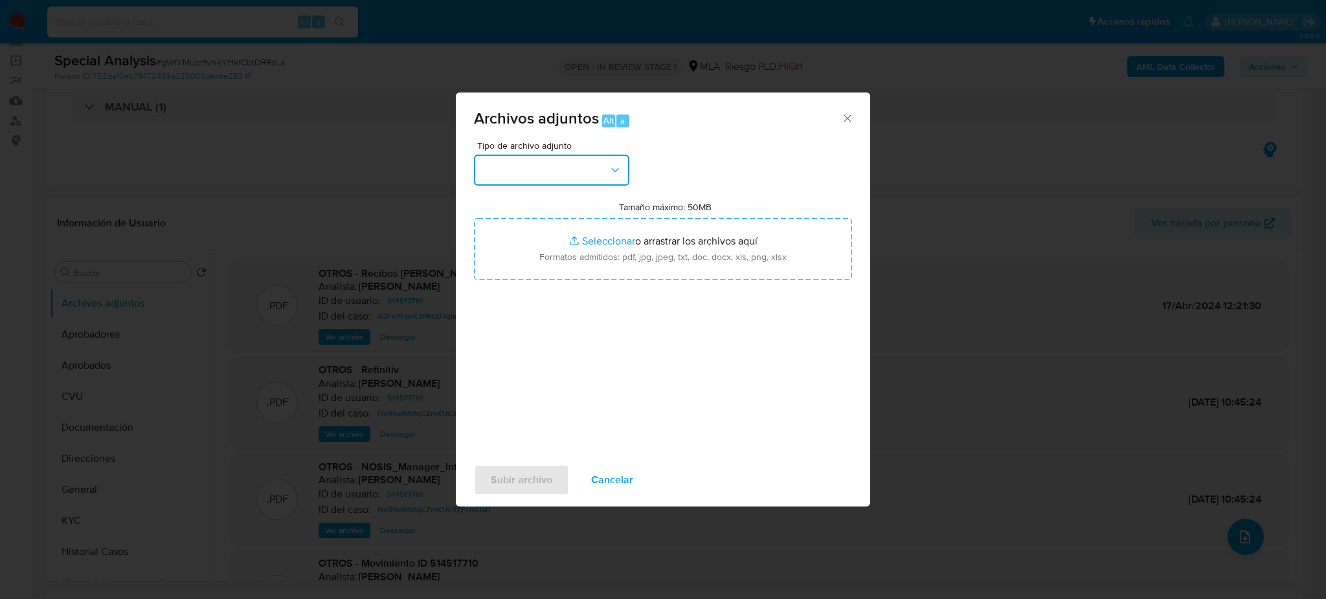
click at [544, 176] on button "button" at bounding box center [551, 170] width 155 height 31
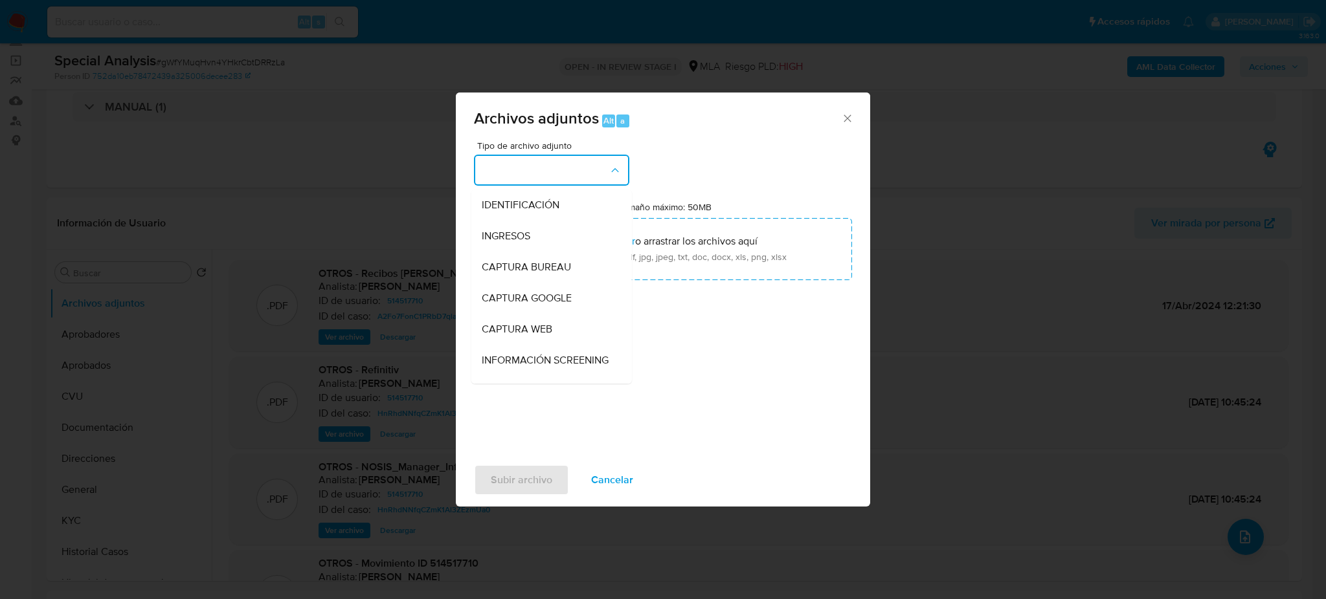
scroll to position [172, 0]
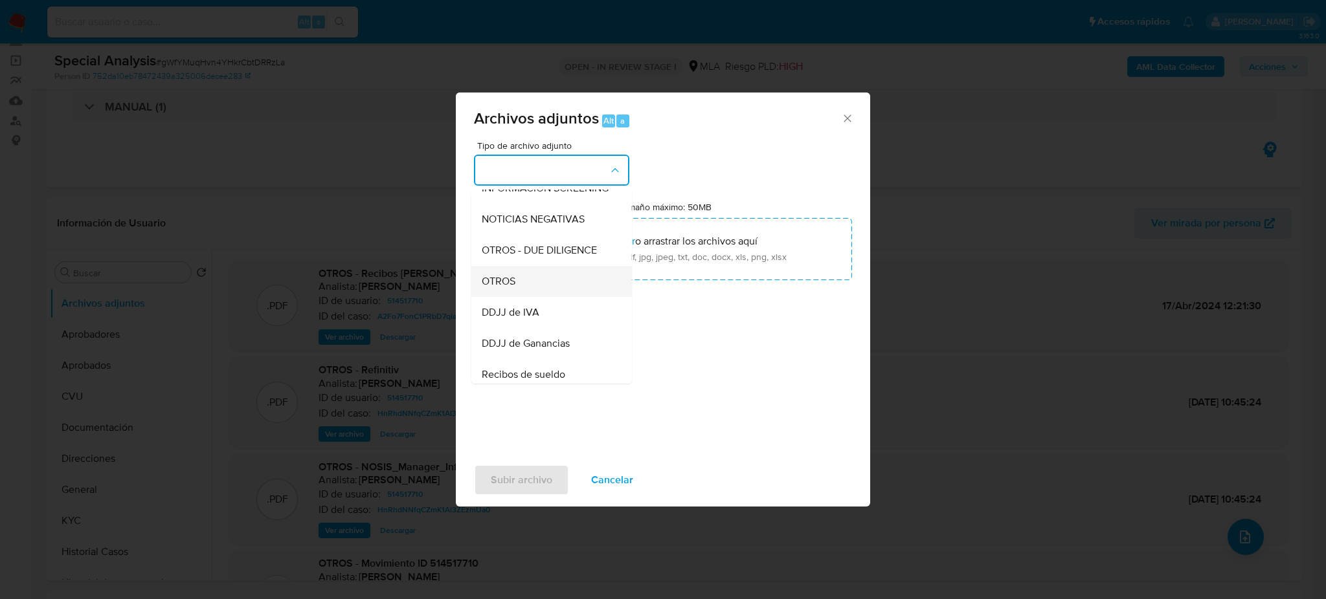
click at [537, 296] on div "OTROS" at bounding box center [548, 281] width 132 height 31
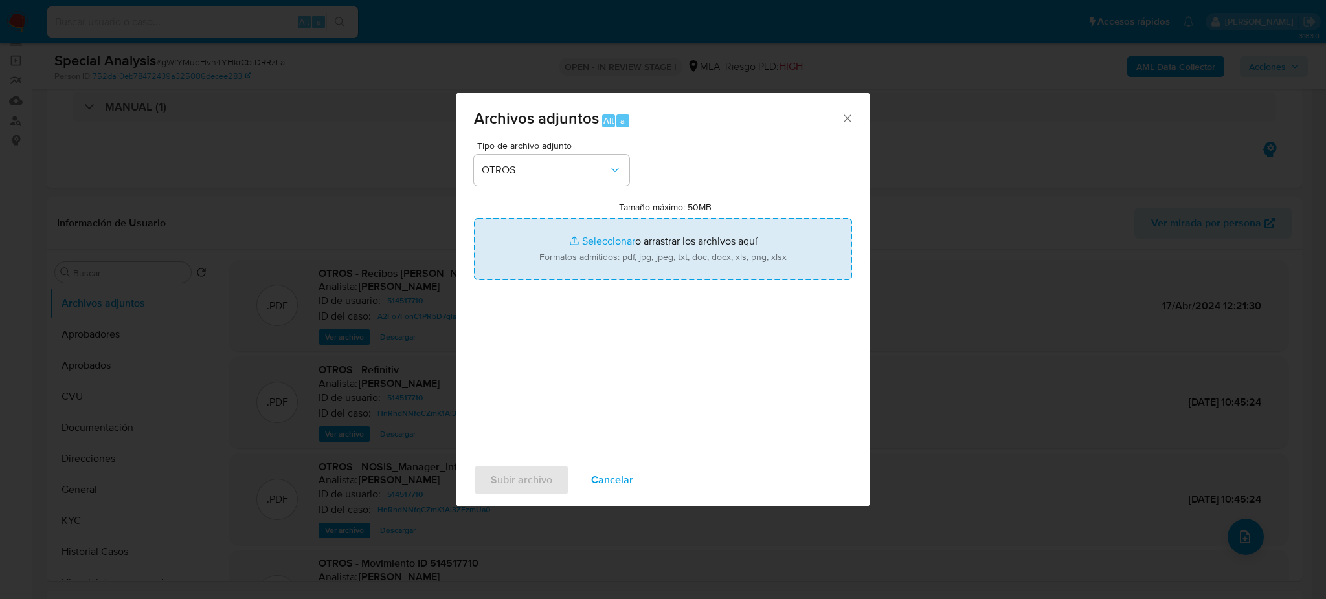
click at [595, 265] on input "Tamaño máximo: 50MB Seleccionar archivos" at bounding box center [663, 249] width 378 height 62
type input "C:\fakepath\Recibos de Sueldo Miriam Chelini.pdf"
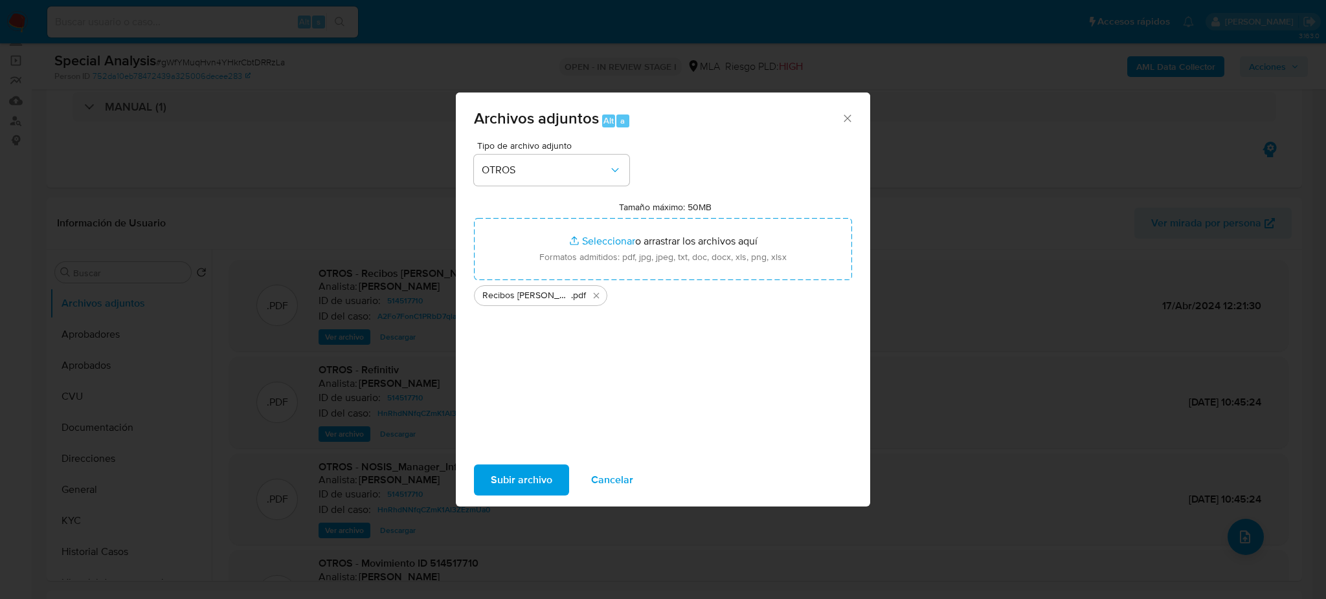
click at [482, 487] on button "Subir archivo" at bounding box center [521, 480] width 95 height 31
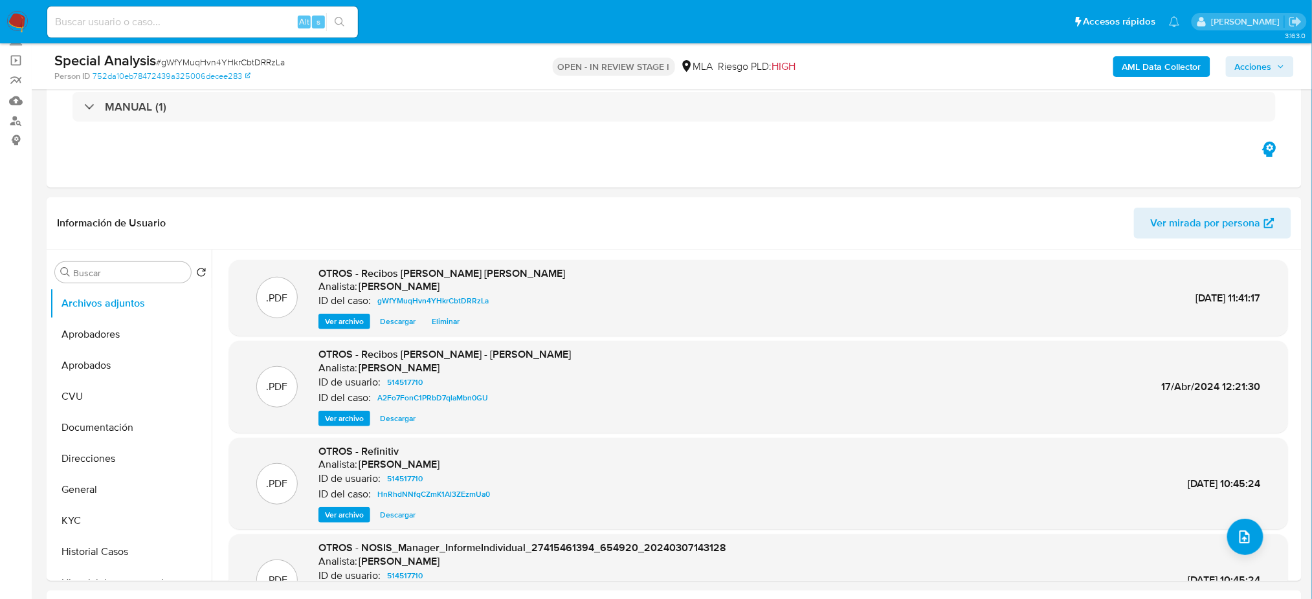
click at [1266, 69] on span "Acciones" at bounding box center [1253, 66] width 37 height 21
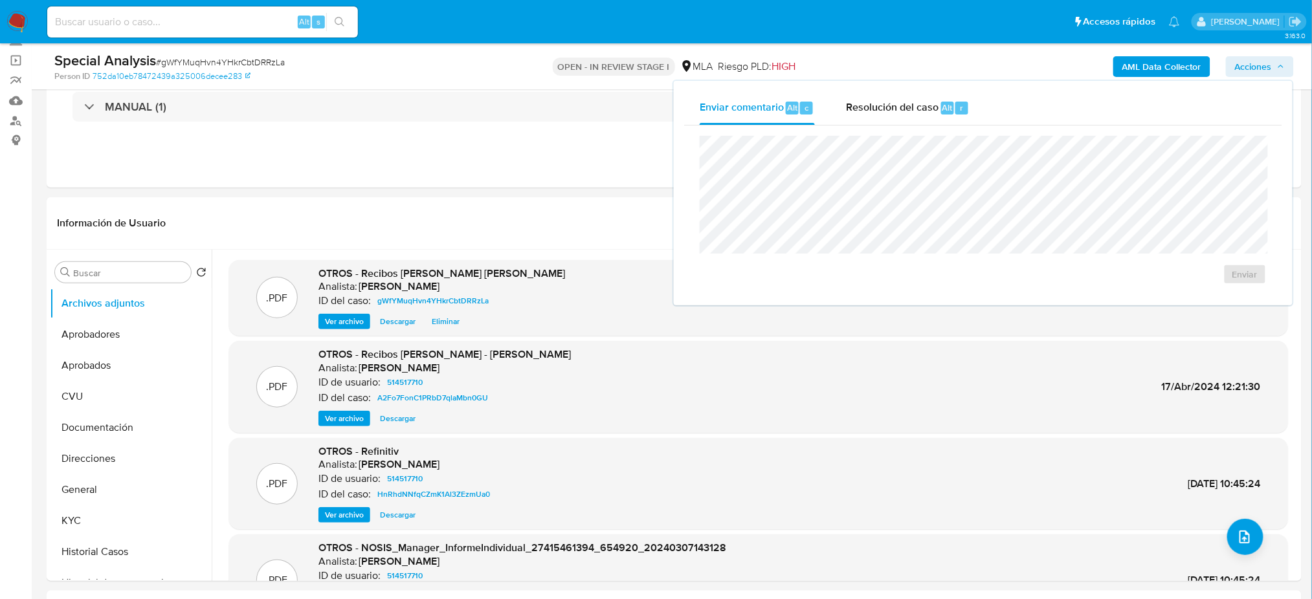
click at [920, 104] on span "Resolución del caso" at bounding box center [892, 107] width 93 height 15
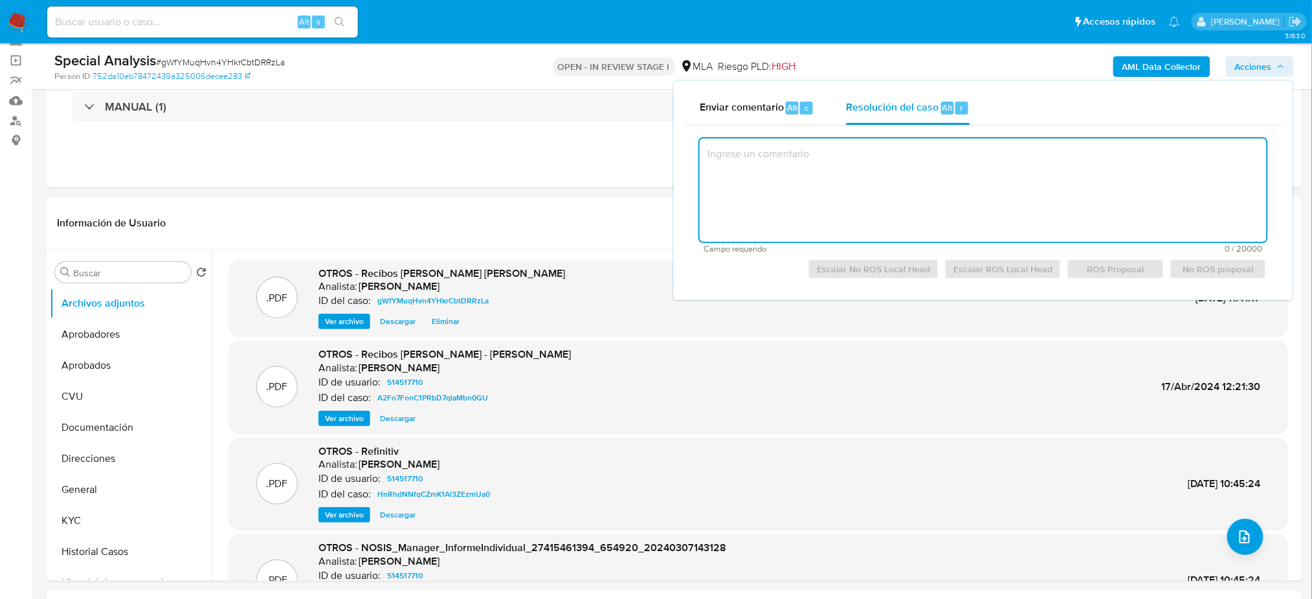
paste textarea "El cliente Miriam Belen Chelini - CUIT 27415461394 es empleada de LOPEZ NORMA N…"
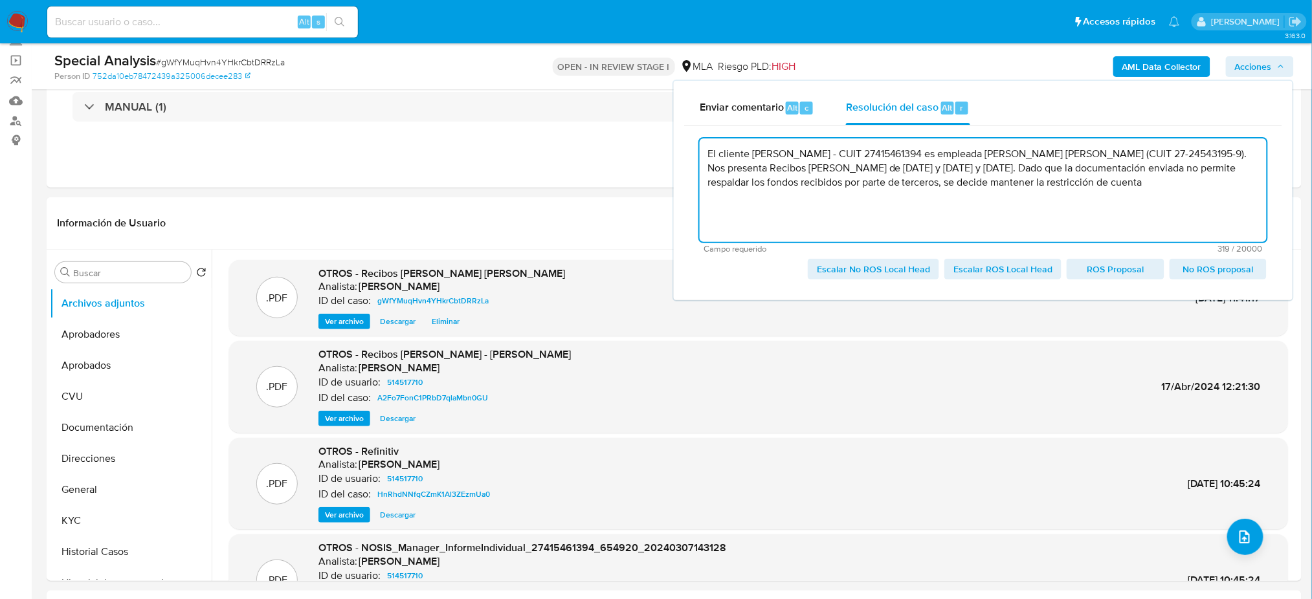
click at [845, 264] on span "Escalar No ROS Local Head" at bounding box center [873, 269] width 113 height 18
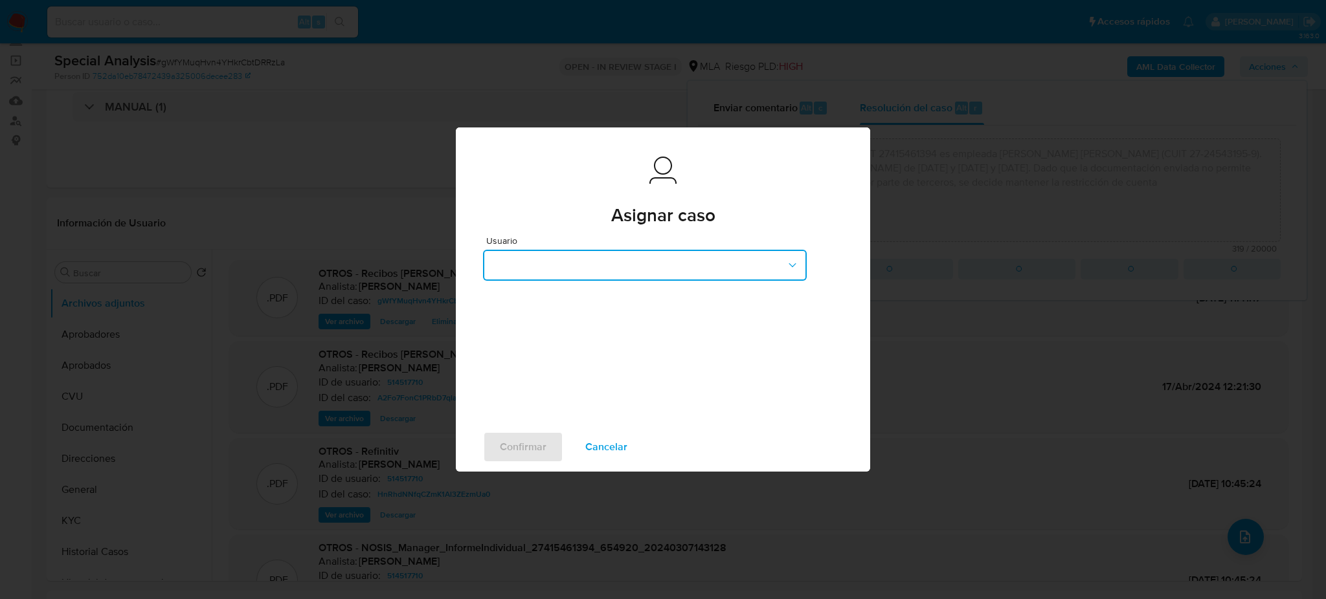
click at [653, 259] on button "button" at bounding box center [645, 265] width 324 height 31
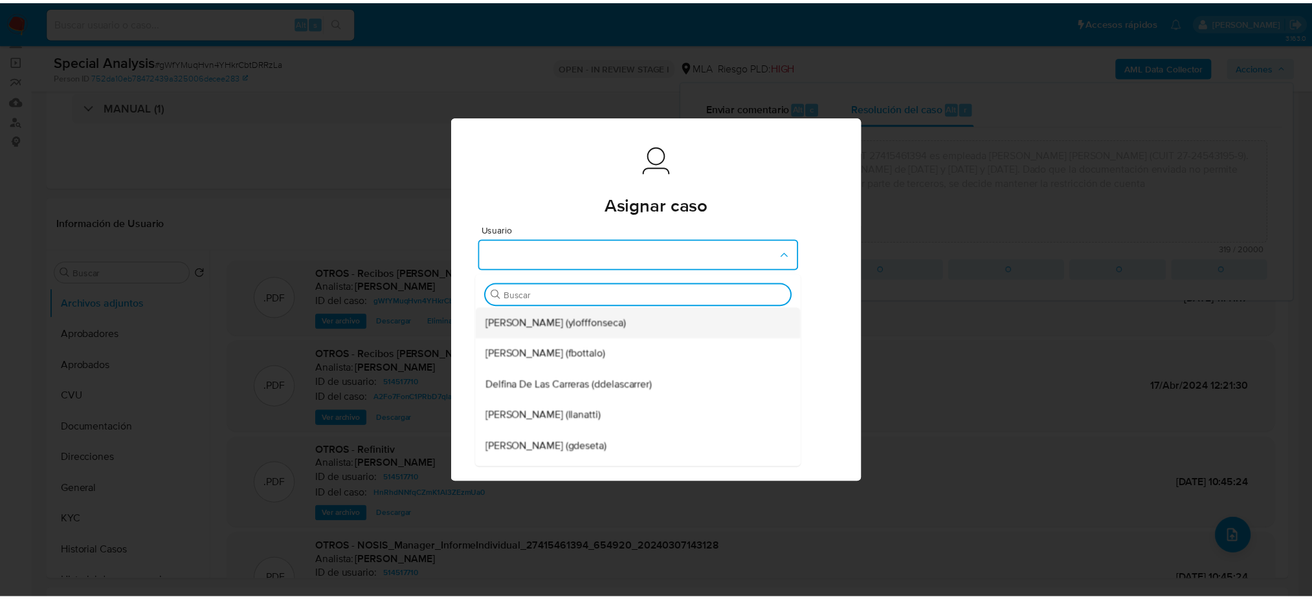
scroll to position [0, 0]
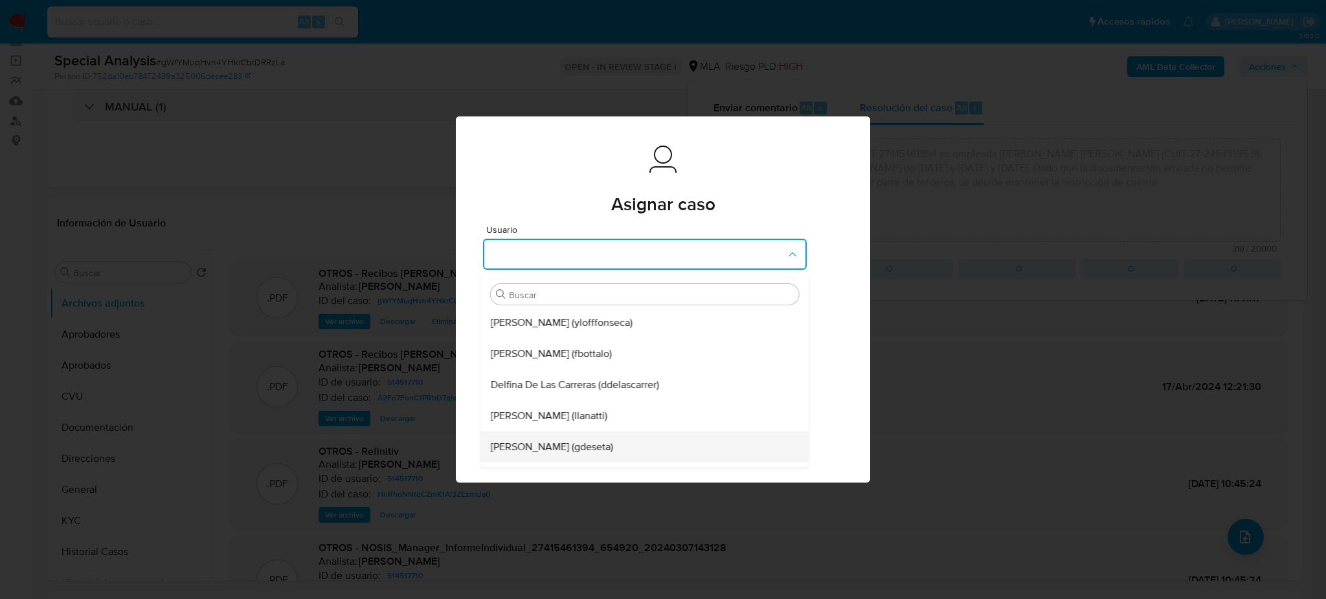
click at [566, 443] on span "Gustavo Andres De Seta (gdeseta)" at bounding box center [552, 447] width 122 height 13
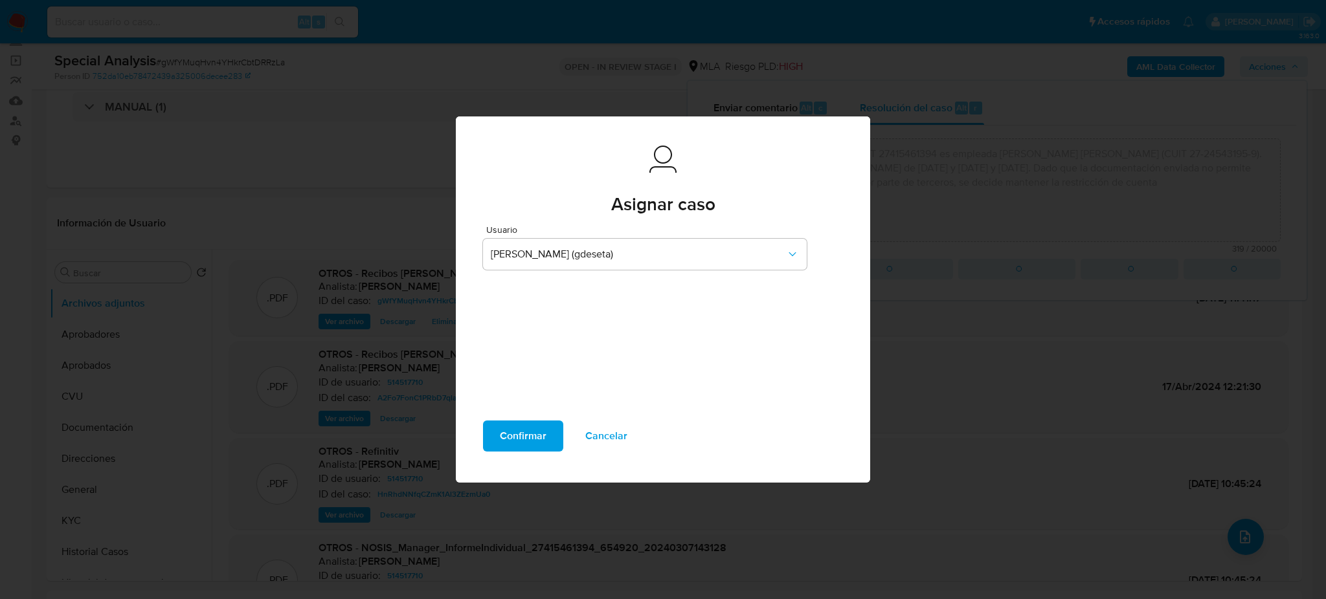
click at [523, 436] on span "Confirmar" at bounding box center [523, 436] width 47 height 28
type textarea "El cliente Miriam Belen Chelini - CUIT 27415461394 es empleada de LOPEZ NORMA N…"
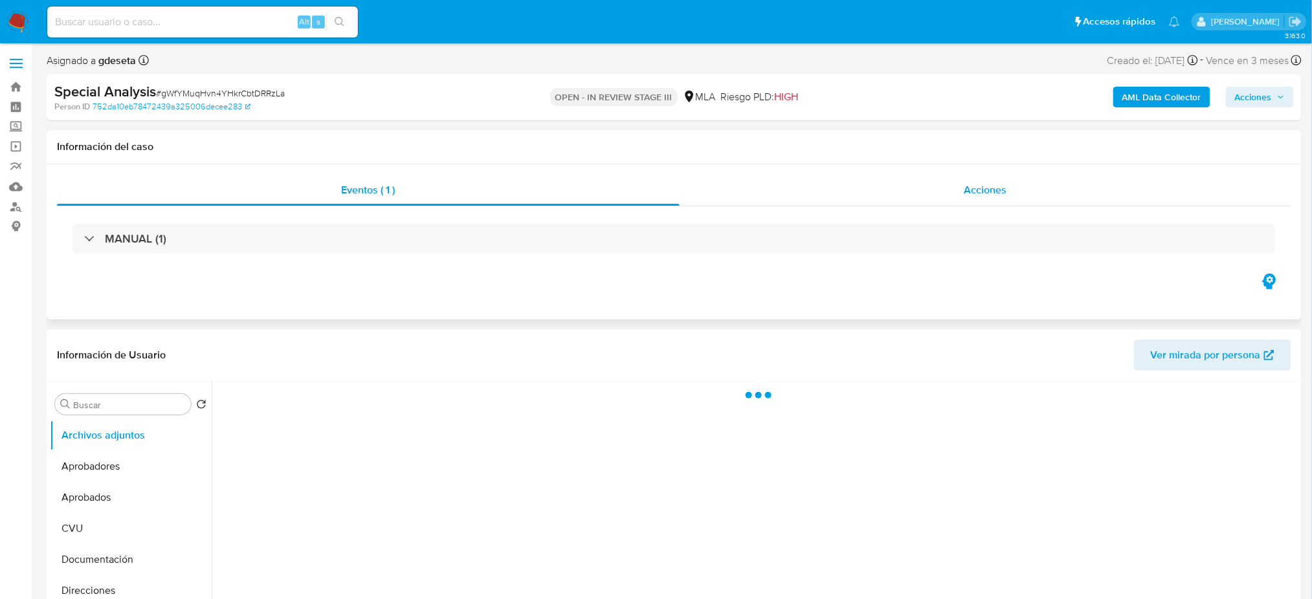
click at [1052, 194] on div "Acciones" at bounding box center [986, 190] width 612 height 31
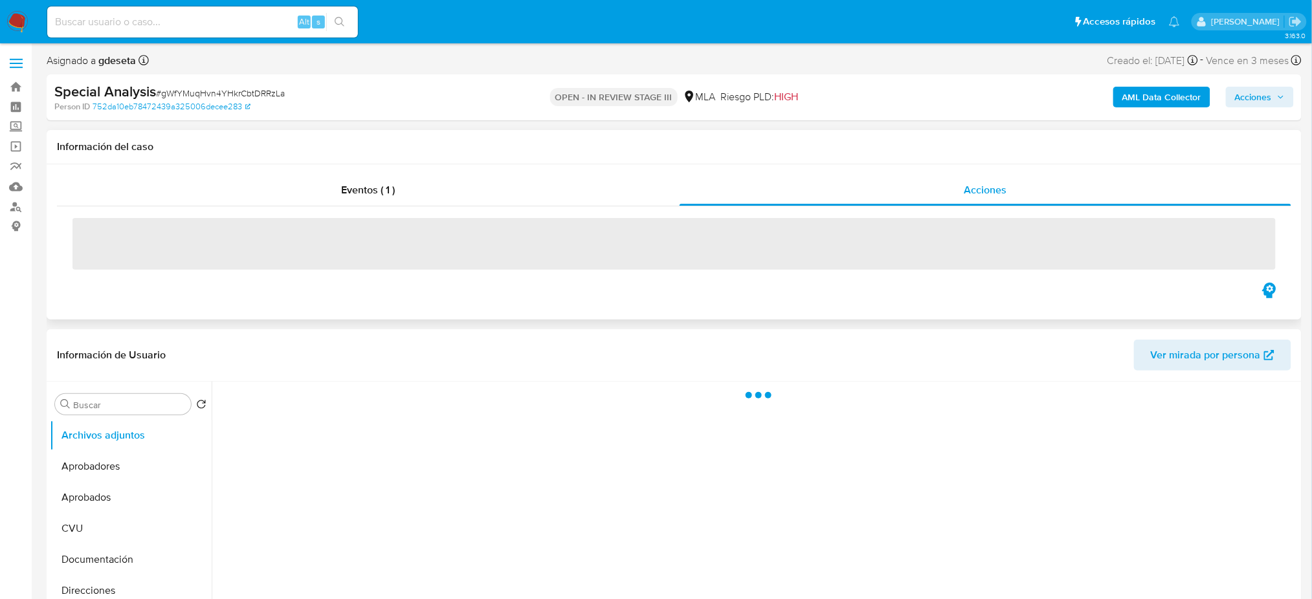
select select "10"
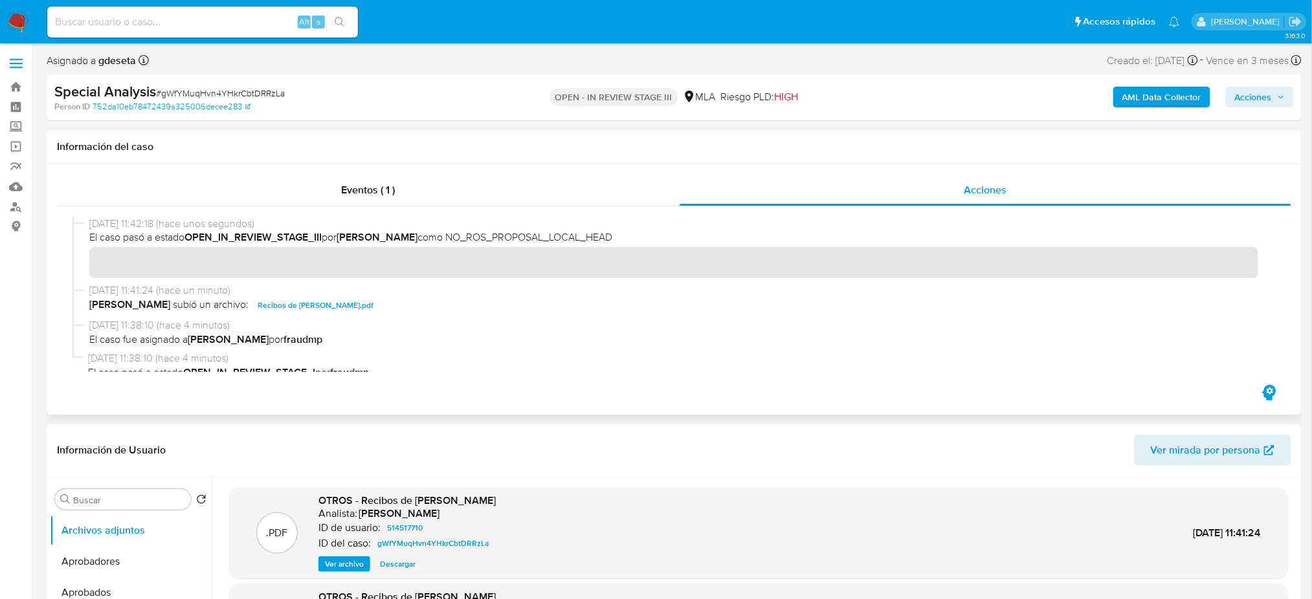
drag, startPoint x: 425, startPoint y: 234, endPoint x: 641, endPoint y: 241, distance: 215.7
click at [640, 239] on span "El caso pasó a estado OPEN_IN_REVIEW_STAGE_III por [PERSON_NAME] como NO_ROS_PR…" at bounding box center [679, 237] width 1181 height 14
click at [643, 242] on span "El caso pasó a estado OPEN_IN_REVIEW_STAGE_III por [PERSON_NAME] como NO_ROS_PR…" at bounding box center [679, 237] width 1181 height 14
click at [632, 287] on span "[DATE] 11:41:24 (hace un minuto)" at bounding box center [679, 291] width 1181 height 14
click at [274, 20] on input at bounding box center [202, 22] width 311 height 17
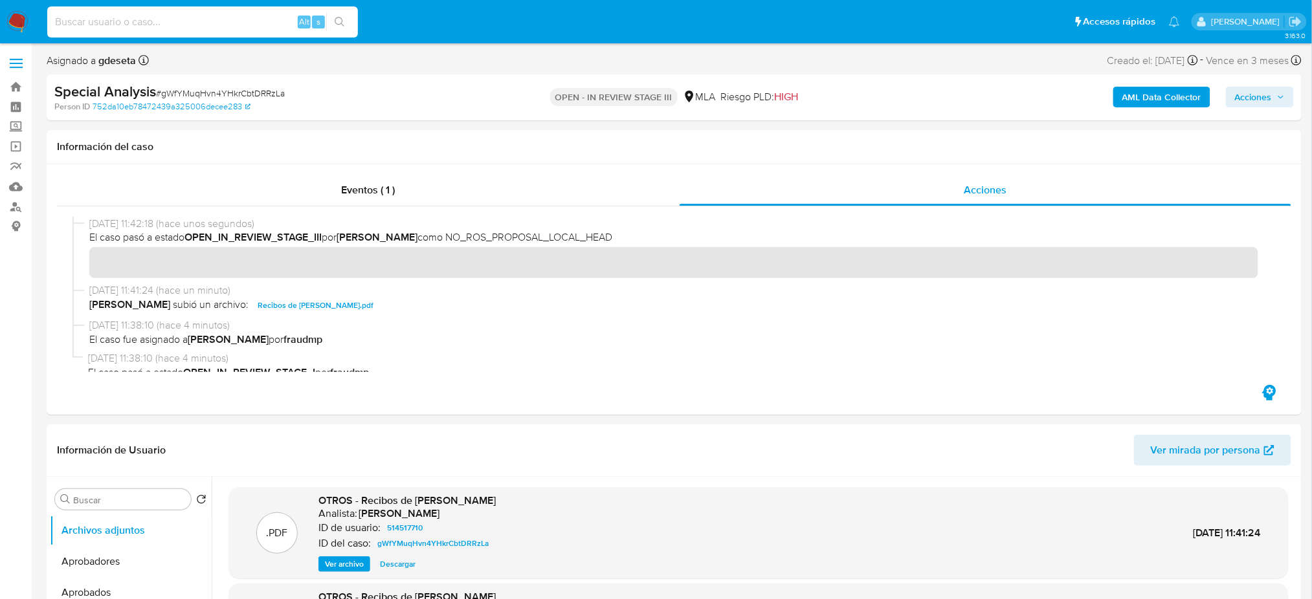
paste input "XGVYfIf3yxAHWgPsjx4XwWD3"
type input "XGVYfIf3yxAHWgPsjx4XwWD3"
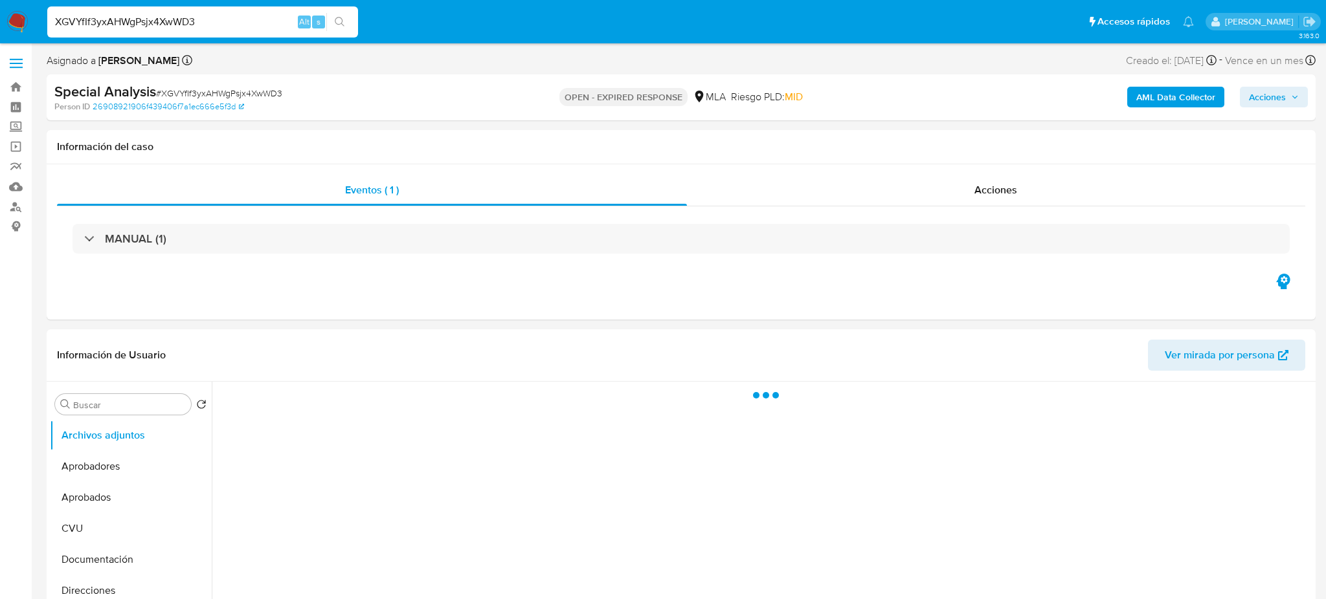
select select "10"
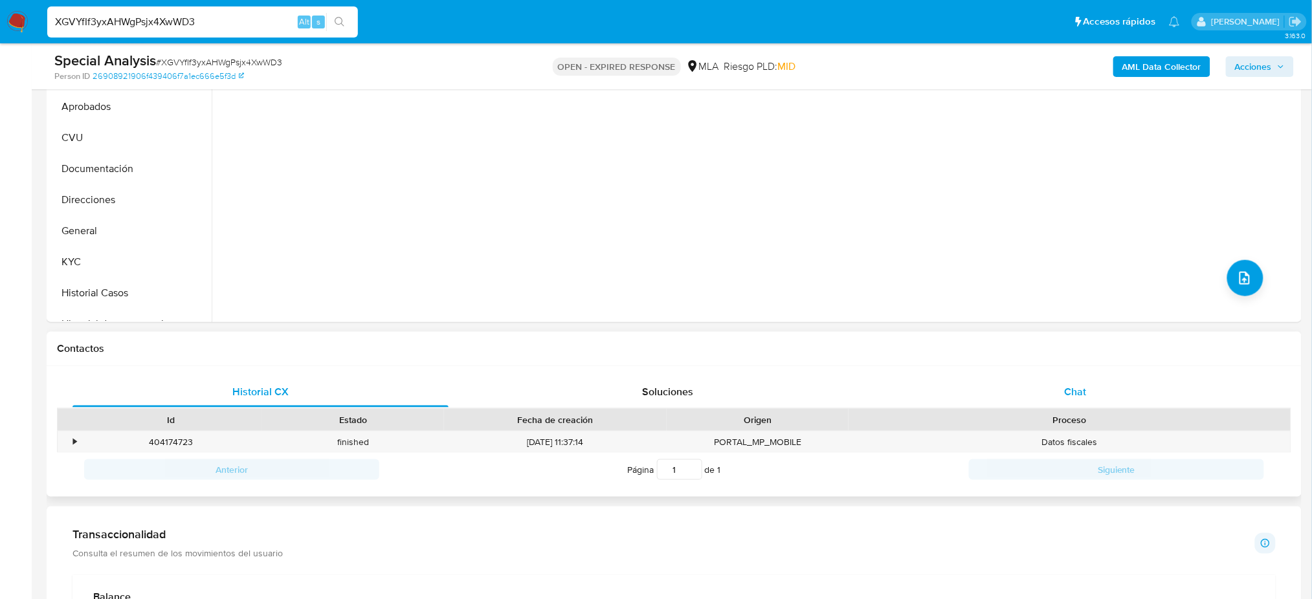
click at [1106, 399] on div "Chat" at bounding box center [1076, 392] width 376 height 31
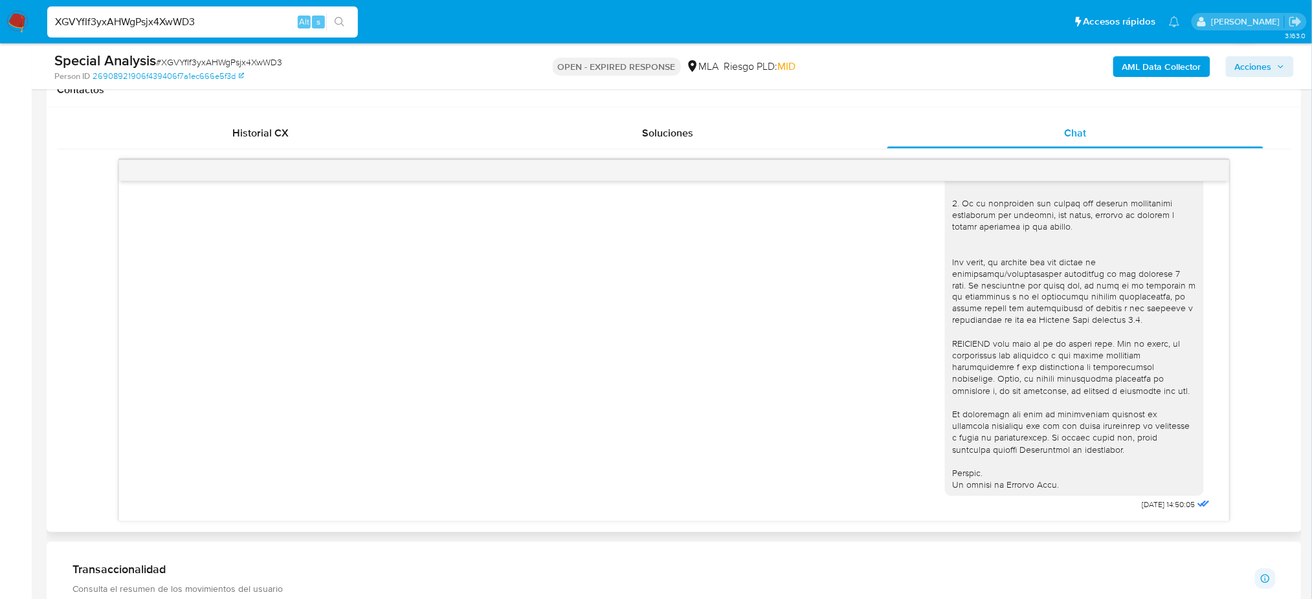
scroll to position [172, 0]
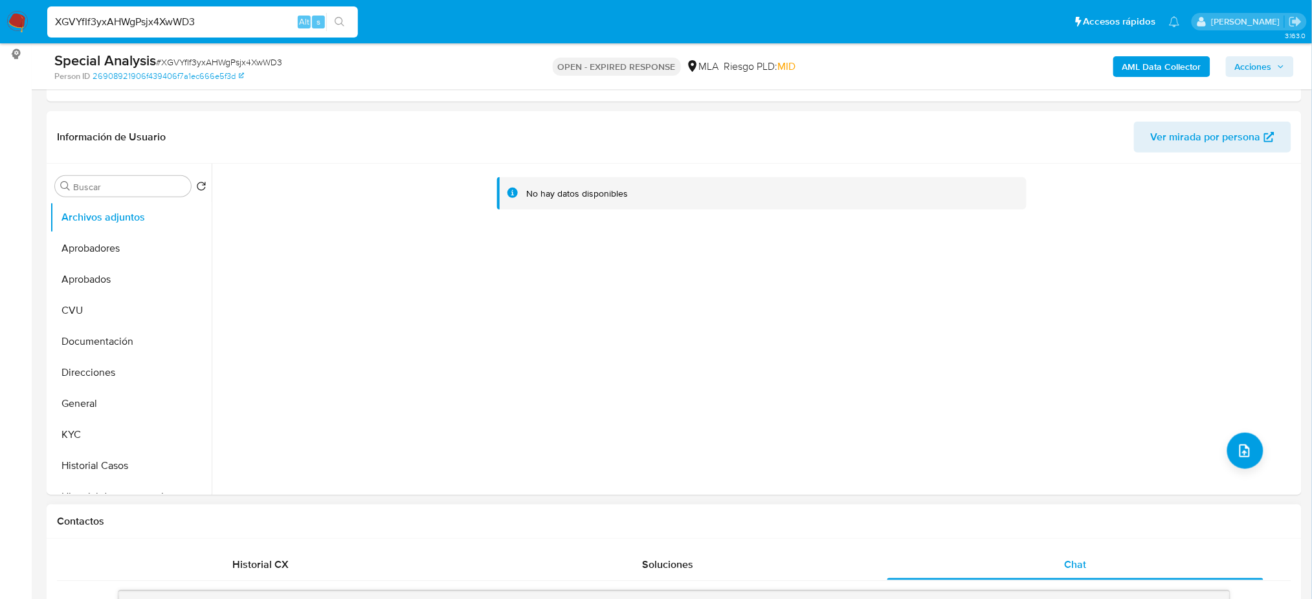
click at [221, 62] on span "# XGVYfIf3yxAHWgPsjx4XwWD3" at bounding box center [219, 62] width 126 height 13
copy span "XGVYfIf3yxAHWgPsjx4XwWD3"
click at [14, 16] on img at bounding box center [17, 22] width 22 height 22
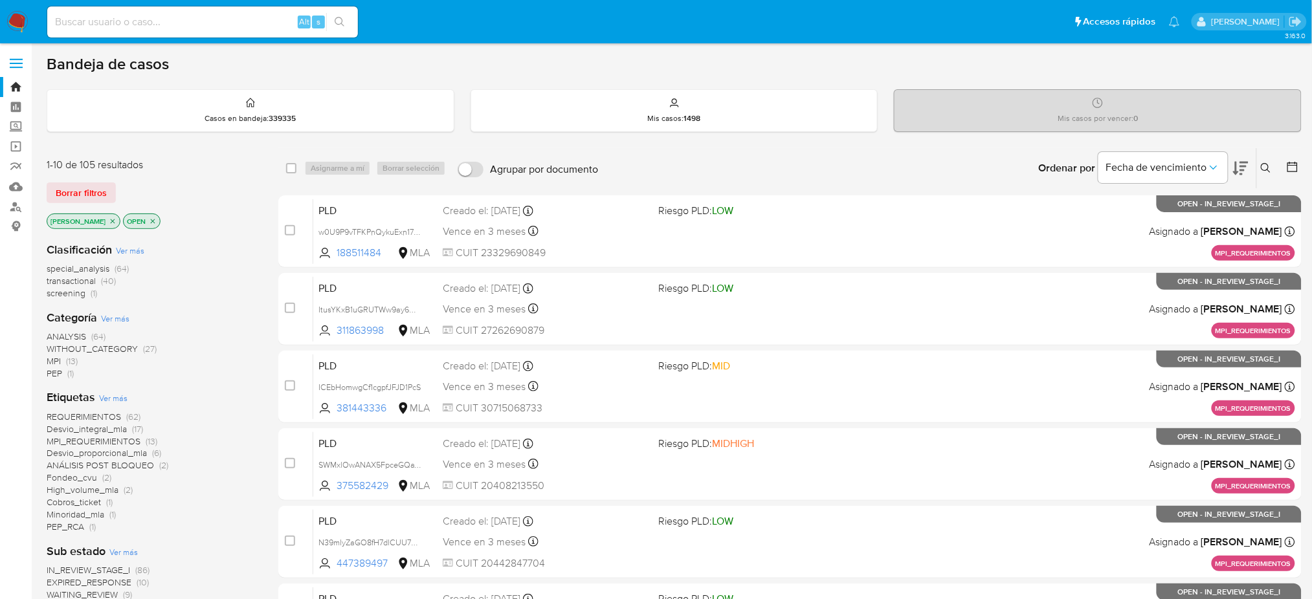
click at [1271, 166] on button at bounding box center [1267, 169] width 21 height 16
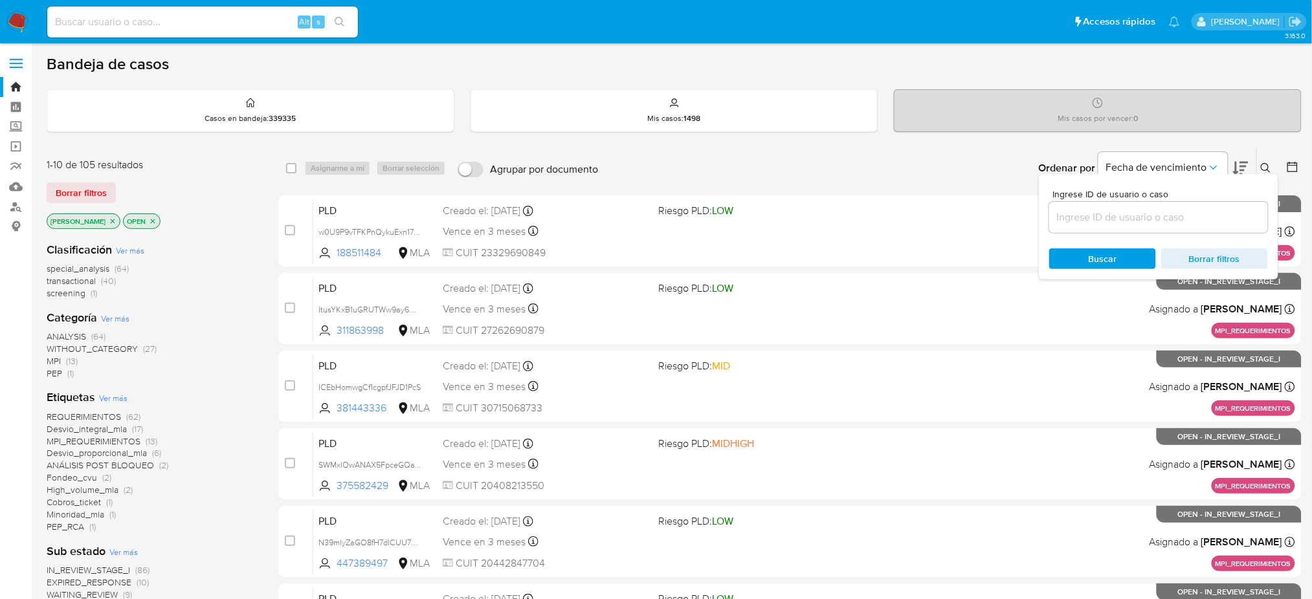
click at [1177, 216] on input at bounding box center [1158, 217] width 219 height 17
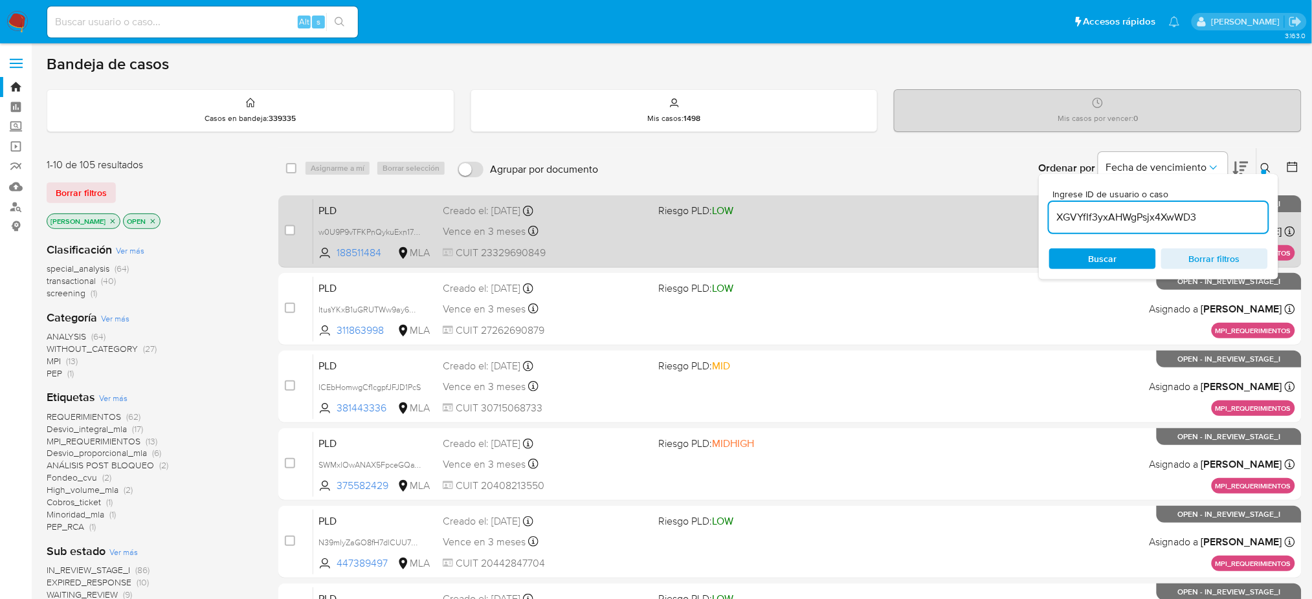
type input "XGVYfIf3yxAHWgPsjx4XwWD3"
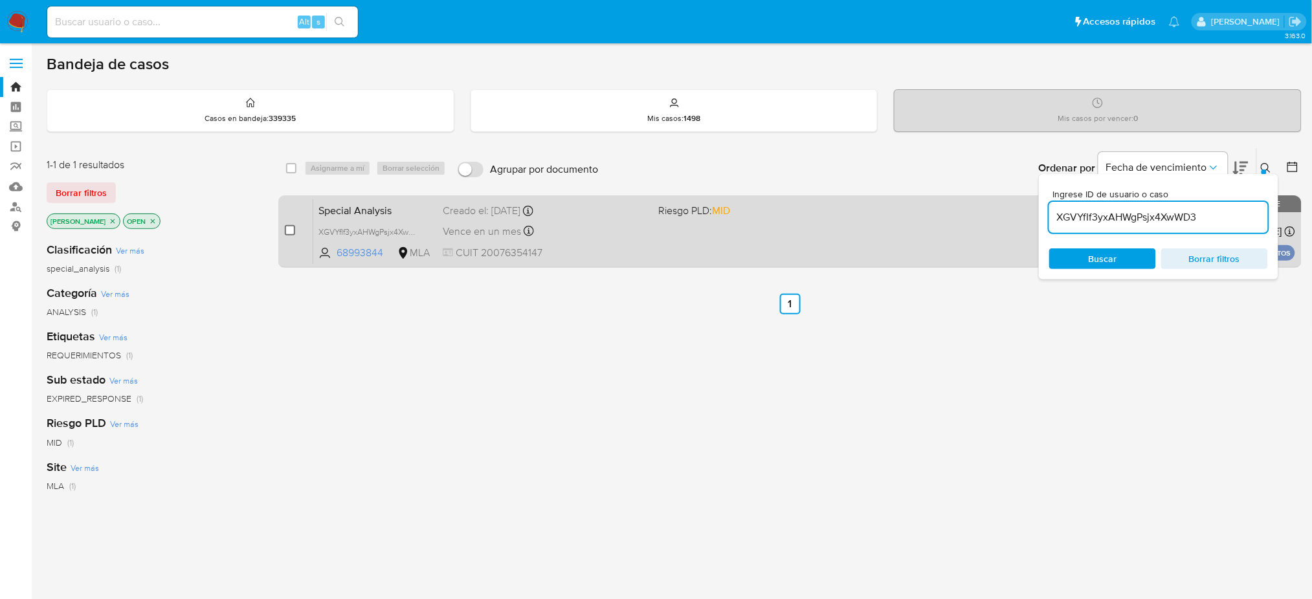
click at [289, 232] on input "checkbox" at bounding box center [290, 230] width 10 height 10
checkbox input "true"
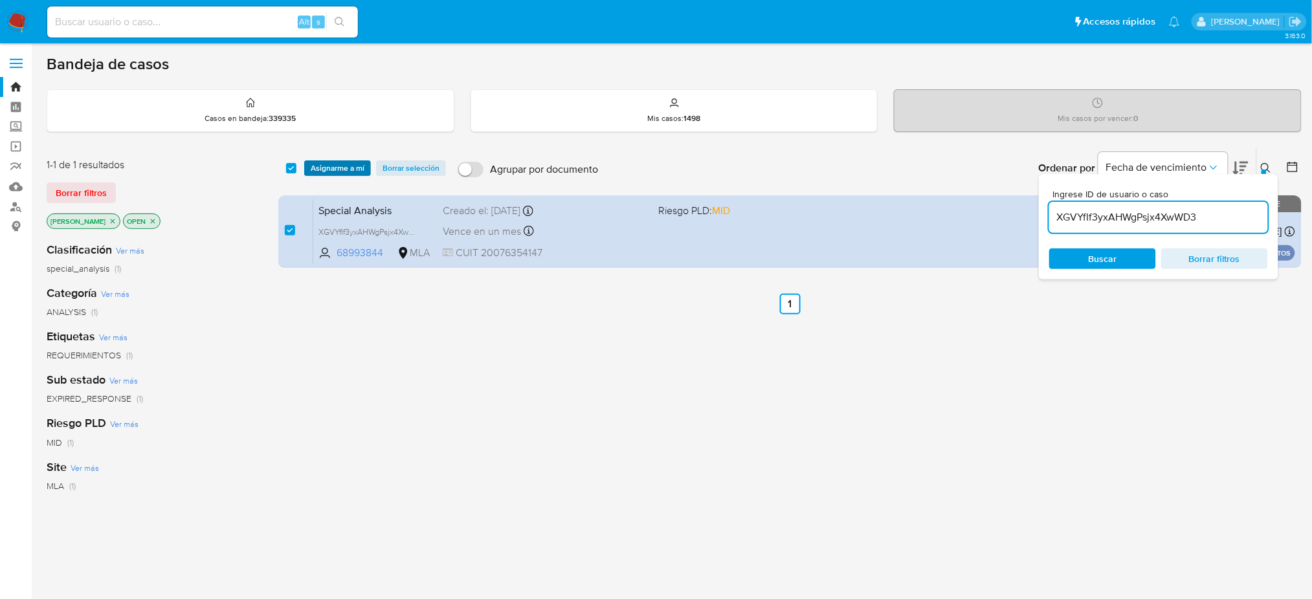
click at [339, 162] on span "Asignarme a mí" at bounding box center [338, 168] width 54 height 13
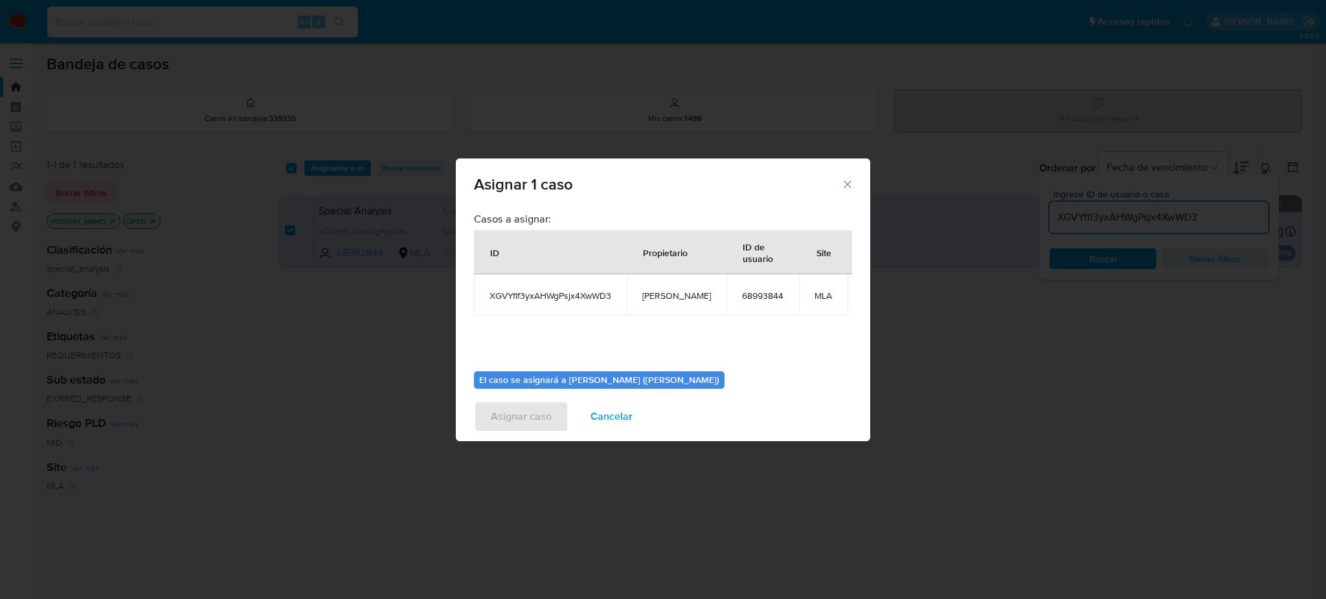
click at [665, 294] on span "[PERSON_NAME]" at bounding box center [676, 296] width 69 height 12
copy span "[PERSON_NAME]"
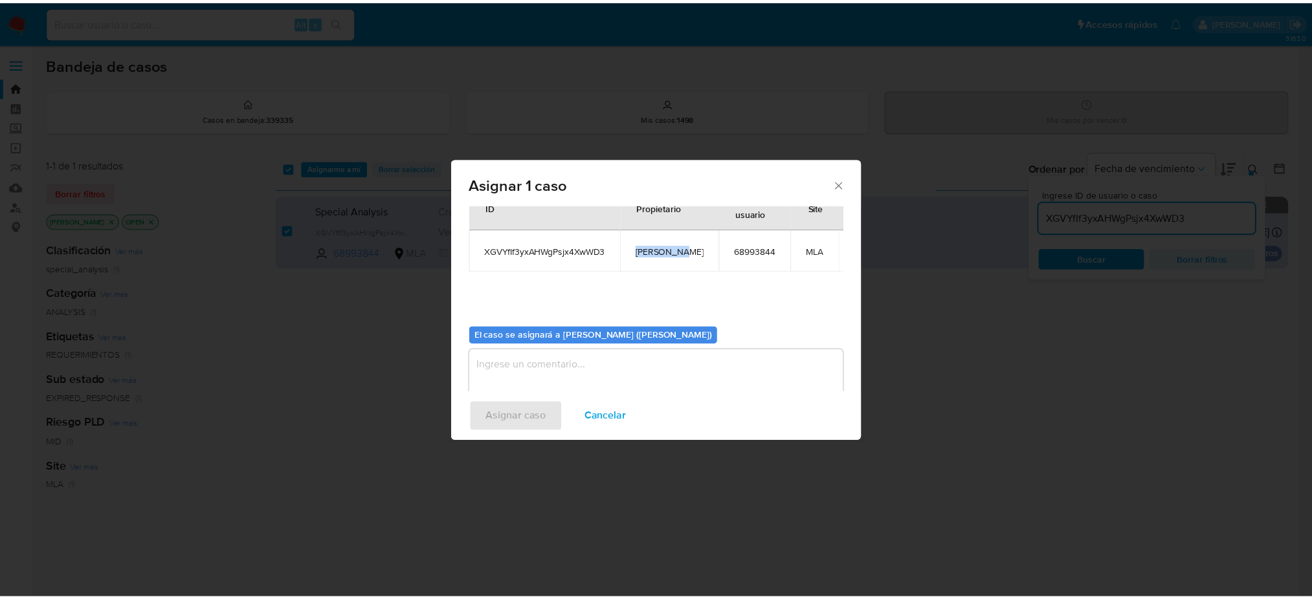
scroll to position [66, 0]
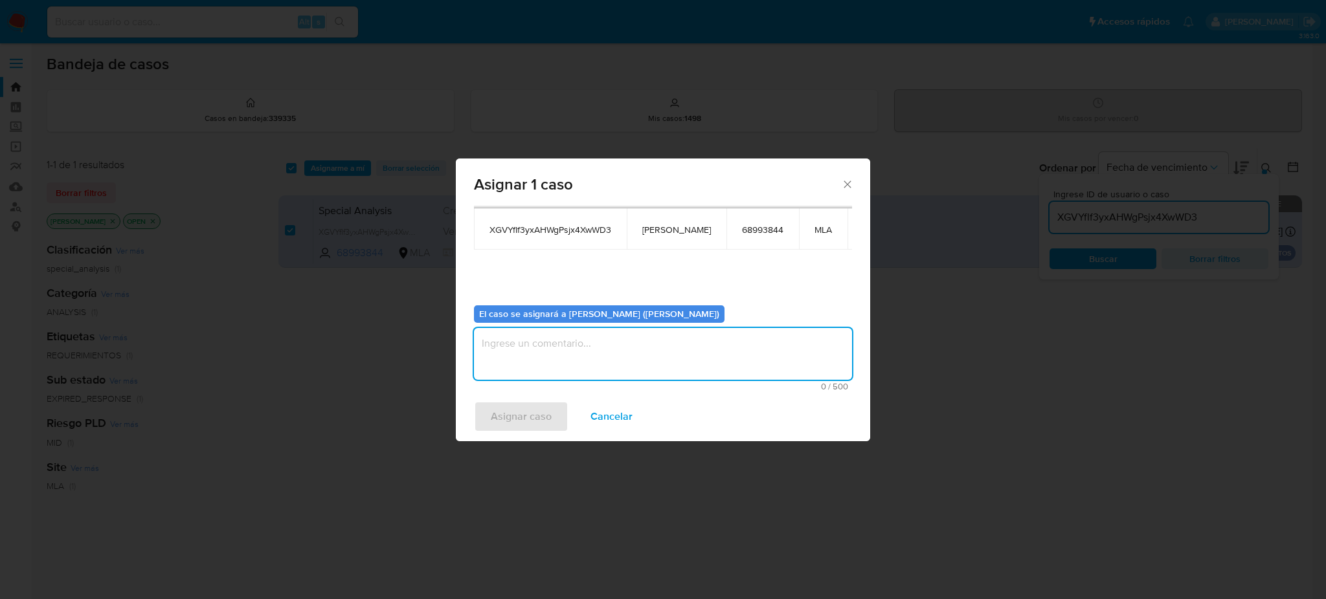
click at [602, 345] on textarea "assign-modal" at bounding box center [663, 354] width 378 height 52
paste textarea "[PERSON_NAME]"
type textarea "[PERSON_NAME]"
click at [533, 429] on span "Asignar caso" at bounding box center [521, 417] width 61 height 28
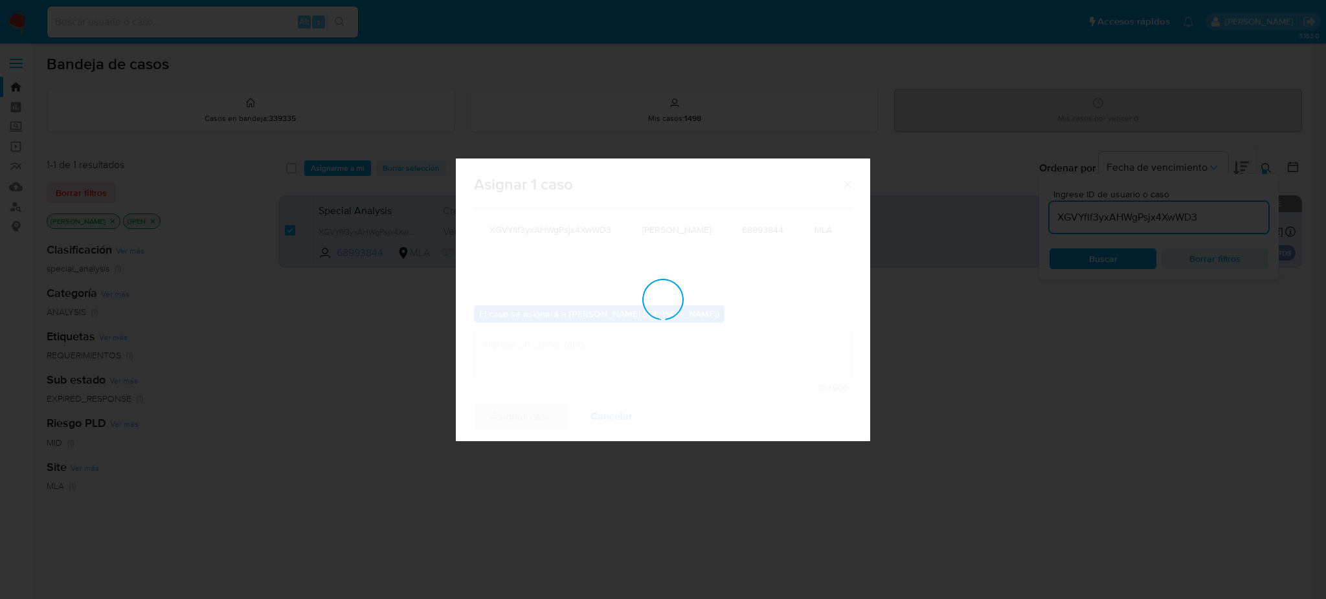
checkbox input "false"
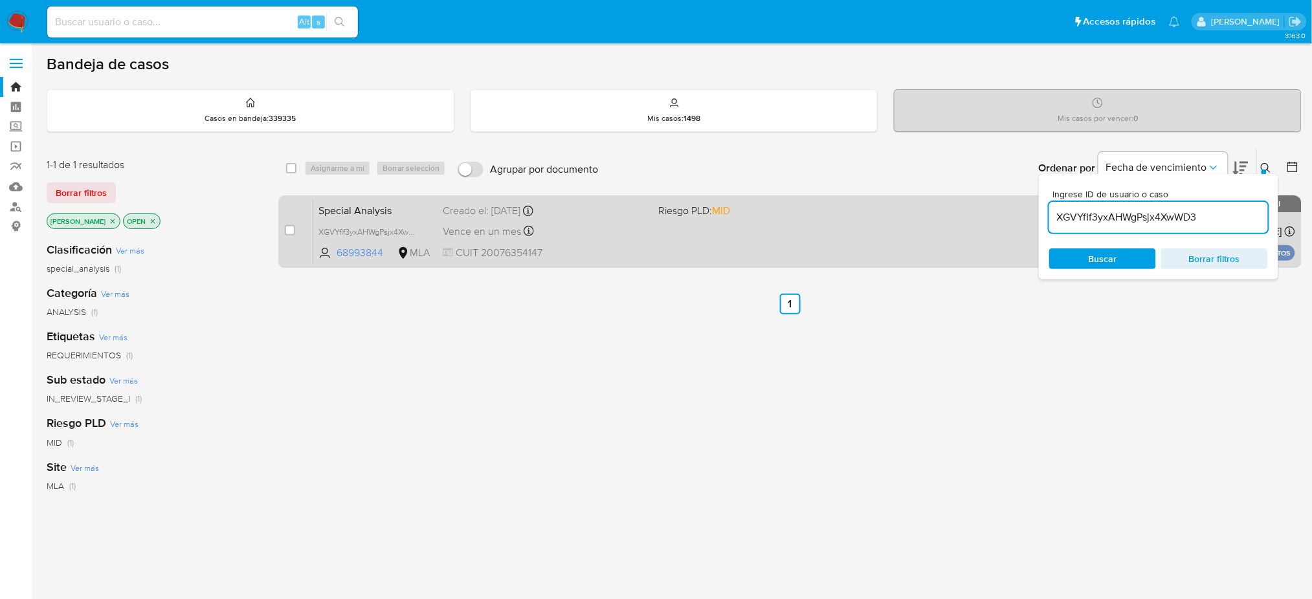
click at [601, 262] on div "Special Analysis XGVYfIf3yxAHWgPsjx4XwWD3 68993844 MLA Riesgo PLD: MID Creado e…" at bounding box center [804, 231] width 982 height 65
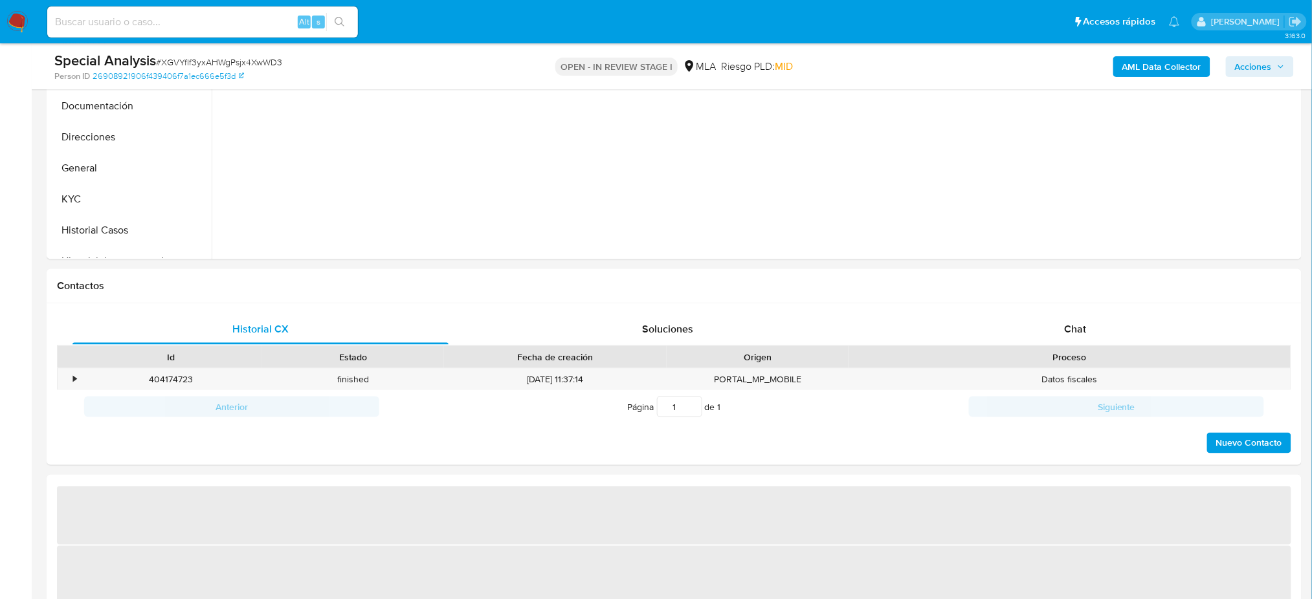
scroll to position [604, 0]
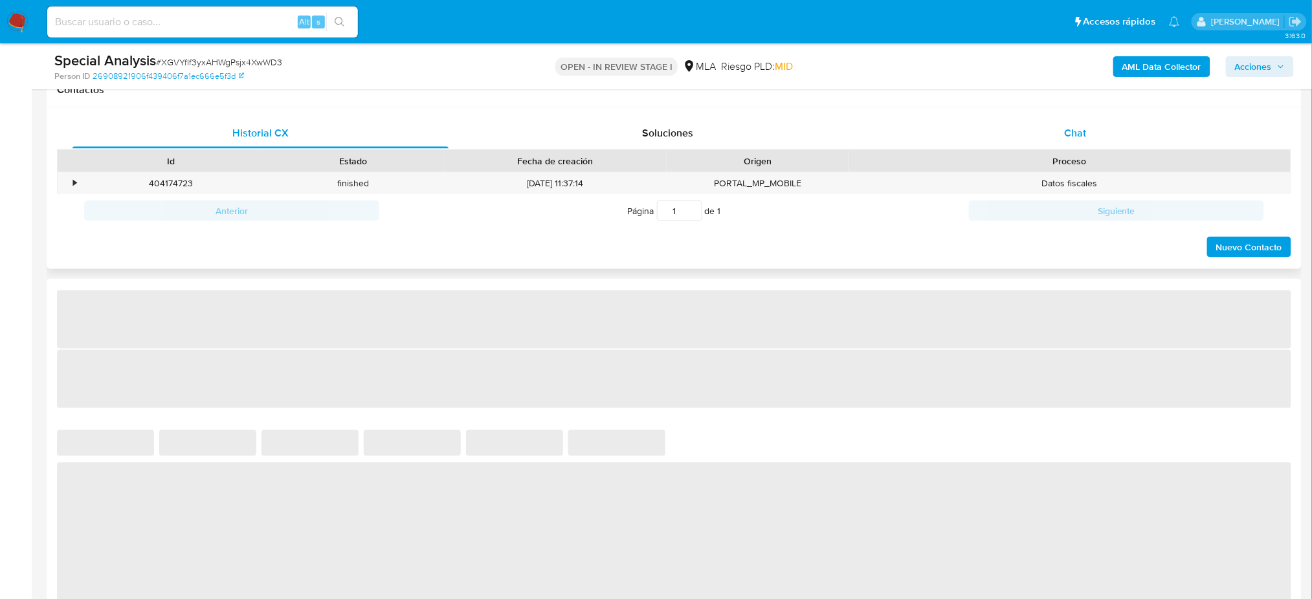
click at [1068, 146] on div "Chat" at bounding box center [1076, 133] width 376 height 31
select select "10"
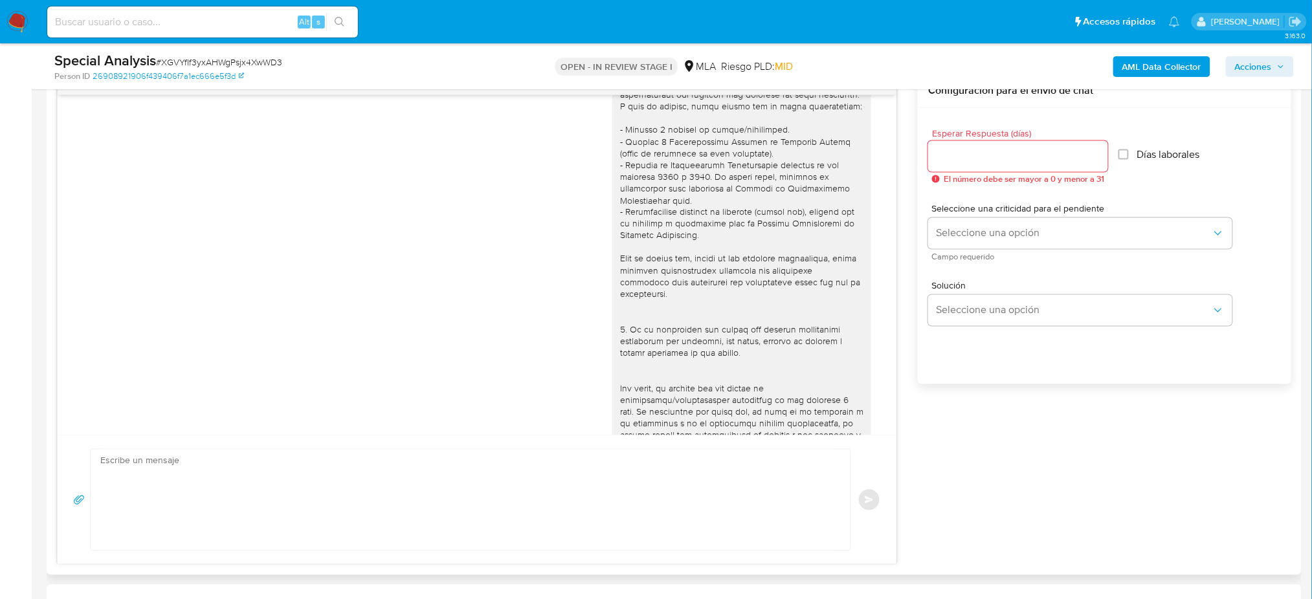
scroll to position [405, 0]
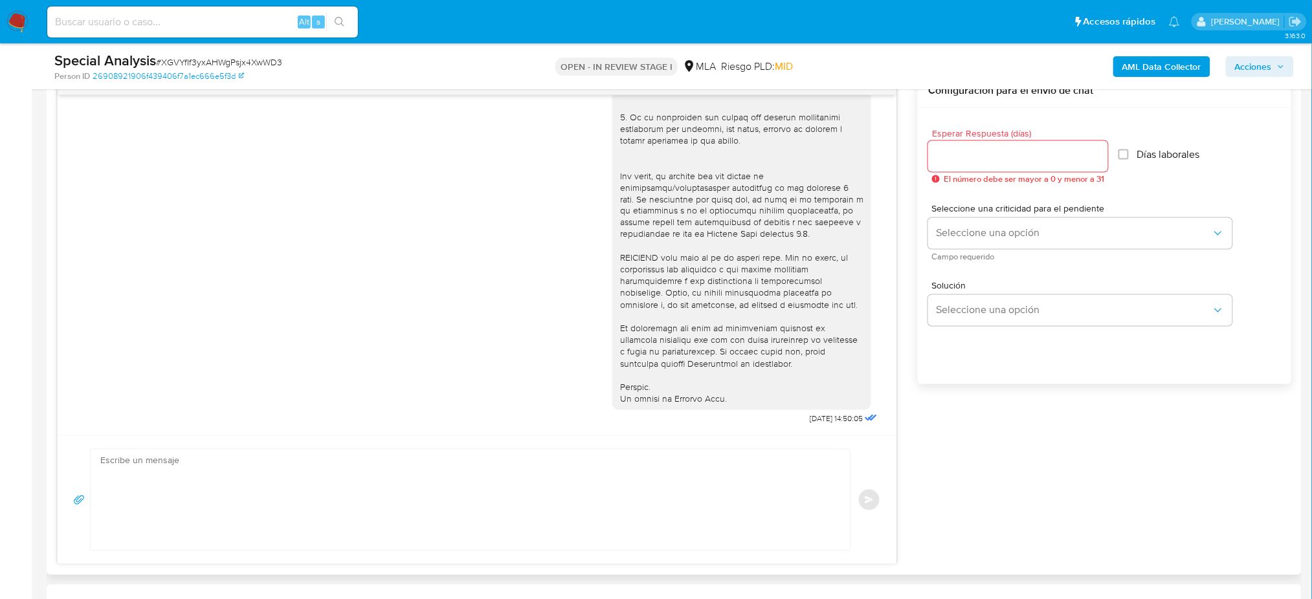
click at [339, 493] on textarea at bounding box center [467, 500] width 734 height 101
paste textarea "Hola, Esperamos que te encuentres muy bien. Te consultamos si tuviste oportunid…"
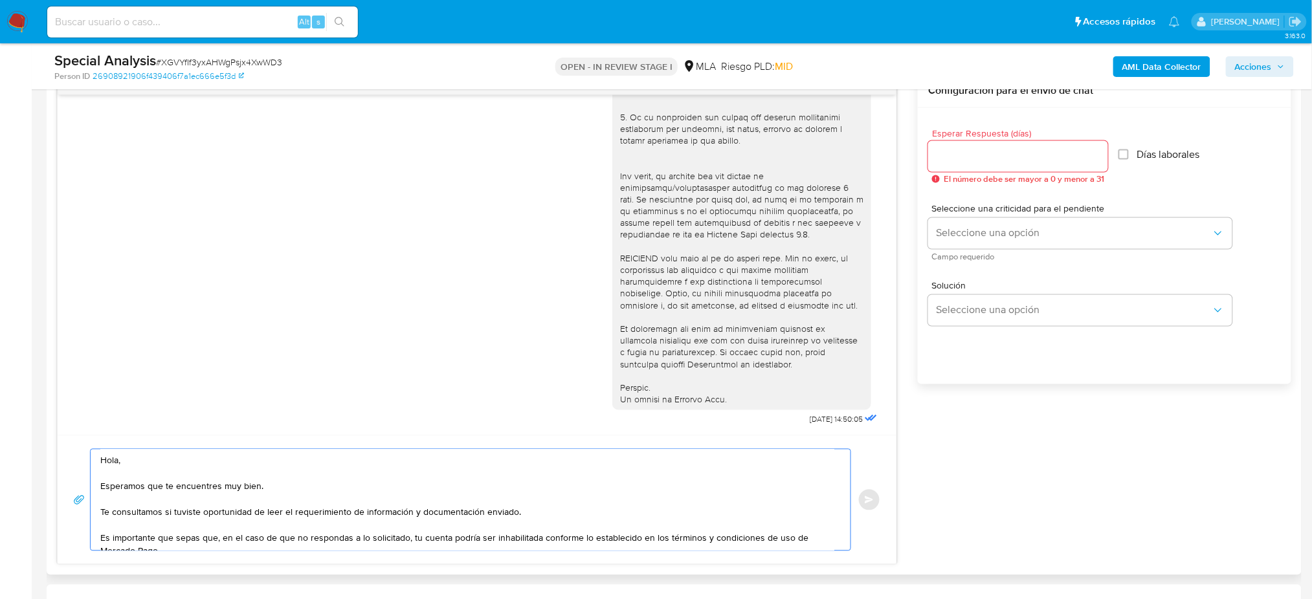
scroll to position [59, 0]
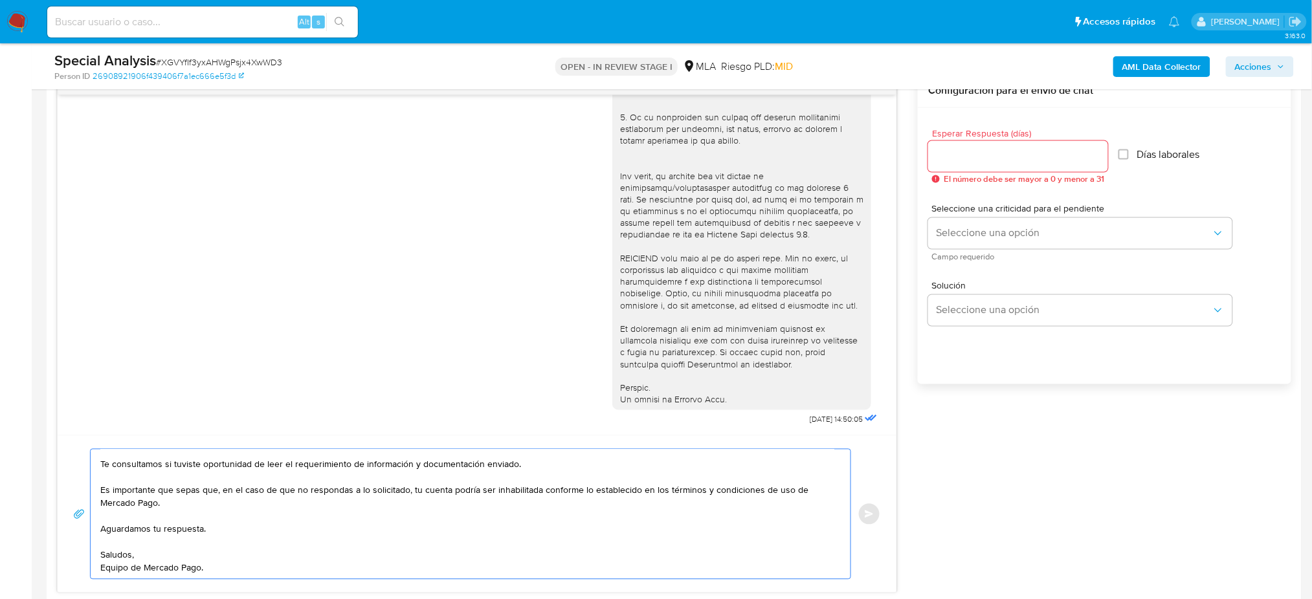
type textarea "Hola, Esperamos que te encuentres muy bien. Te consultamos si tuviste oportunid…"
click at [945, 154] on input "Esperar Respuesta (días)" at bounding box center [1018, 156] width 180 height 17
type input "2"
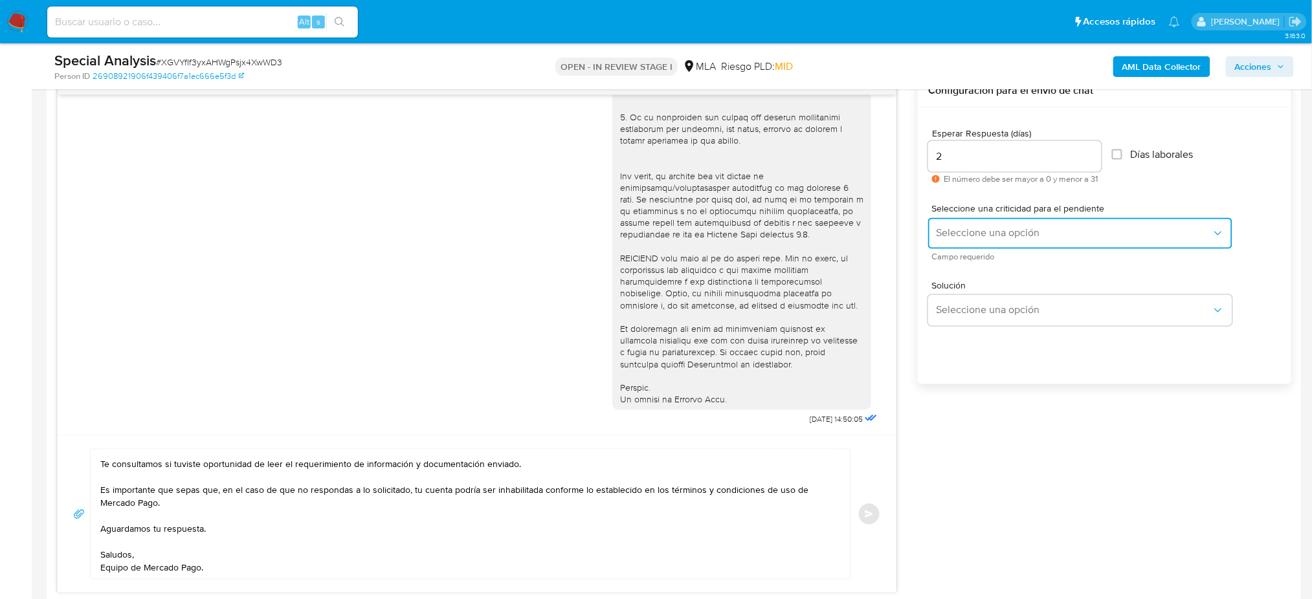
click at [957, 236] on span "Seleccione una opción" at bounding box center [1074, 233] width 276 height 13
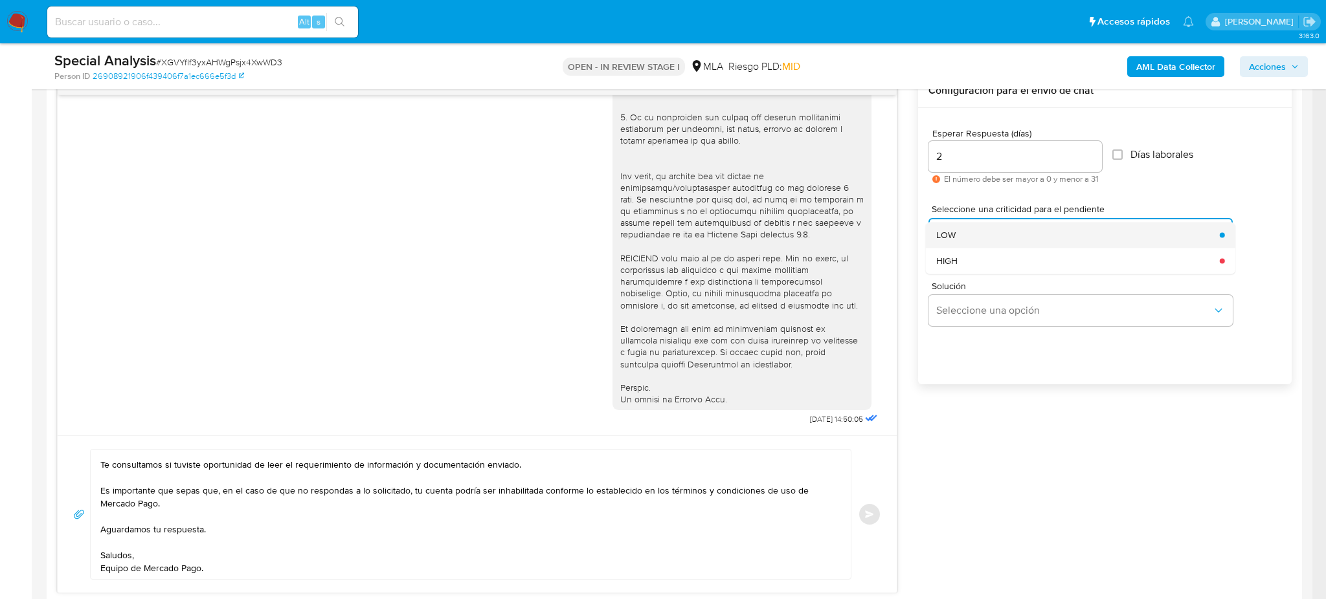
click at [958, 238] on div "LOW" at bounding box center [1074, 235] width 276 height 26
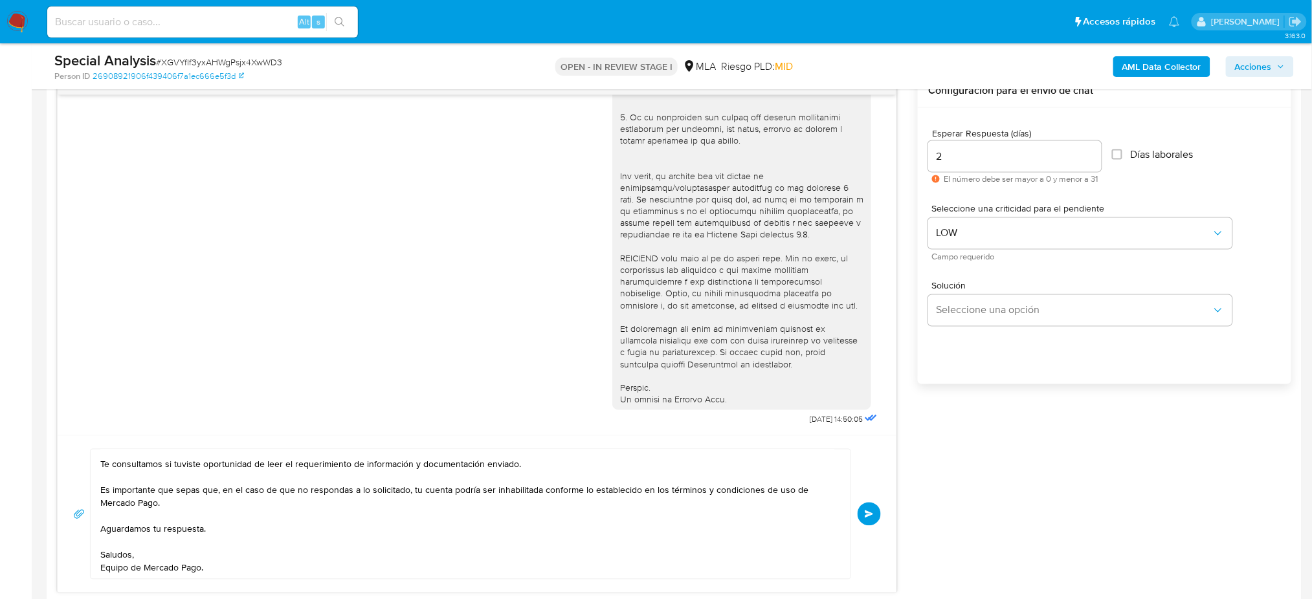
click at [865, 508] on button "Enviar" at bounding box center [869, 514] width 23 height 23
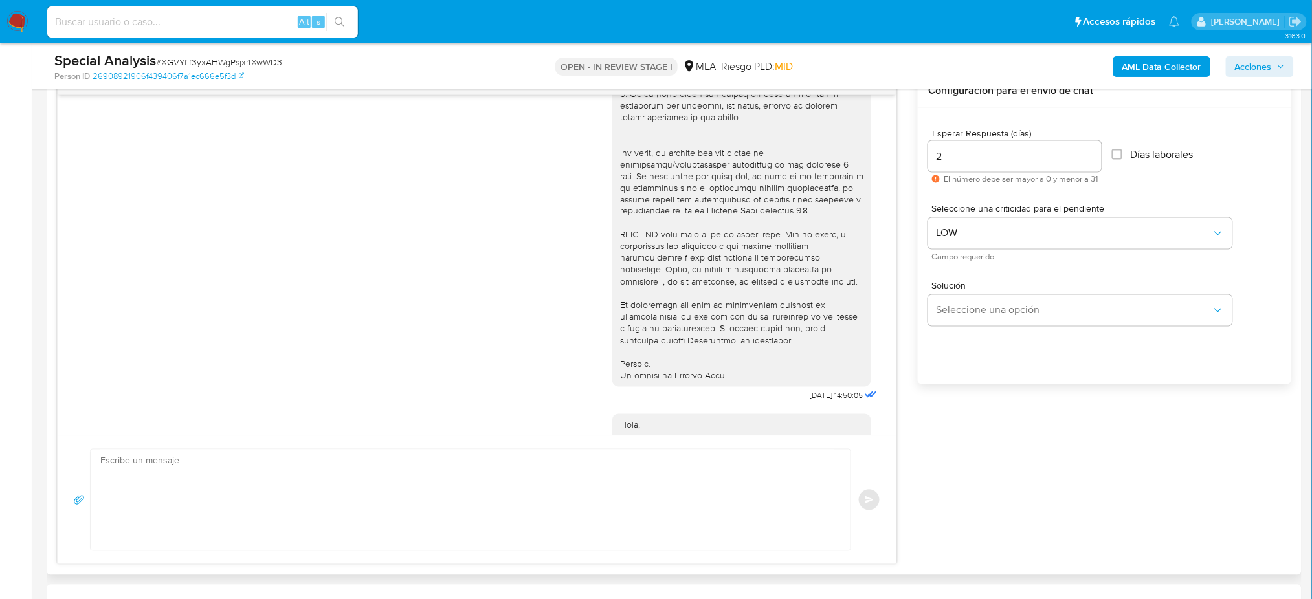
scroll to position [0, 0]
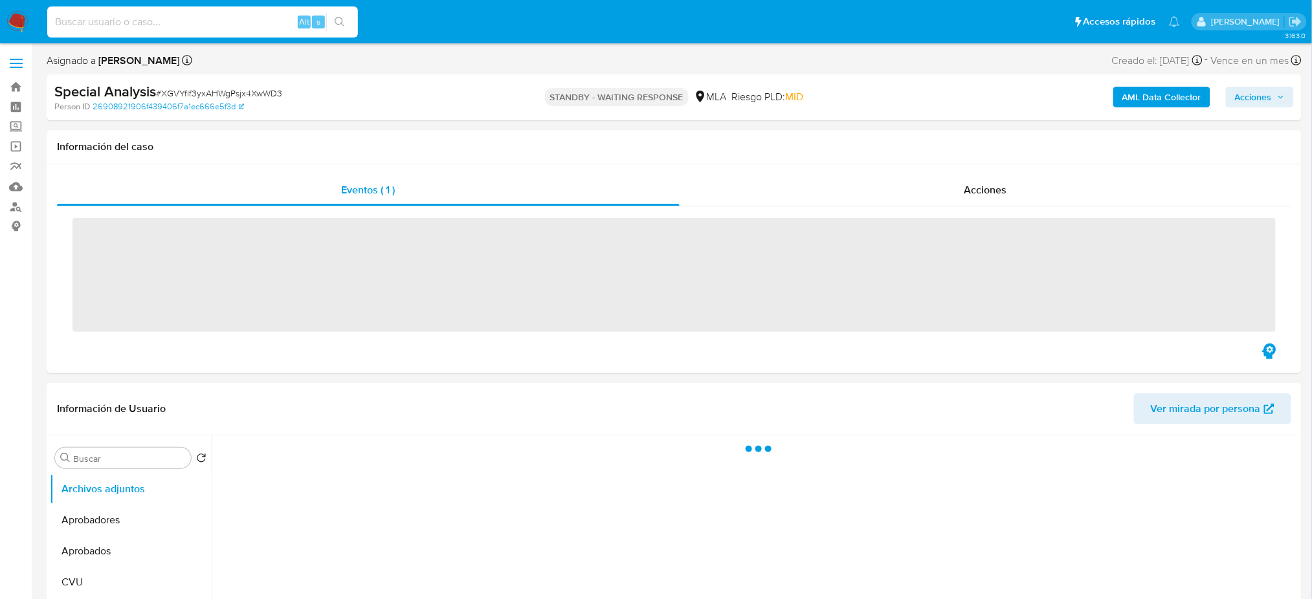
click at [214, 17] on input at bounding box center [202, 22] width 311 height 17
paste input "sHPjSo3OffsJNMj9Lc9zeIrN"
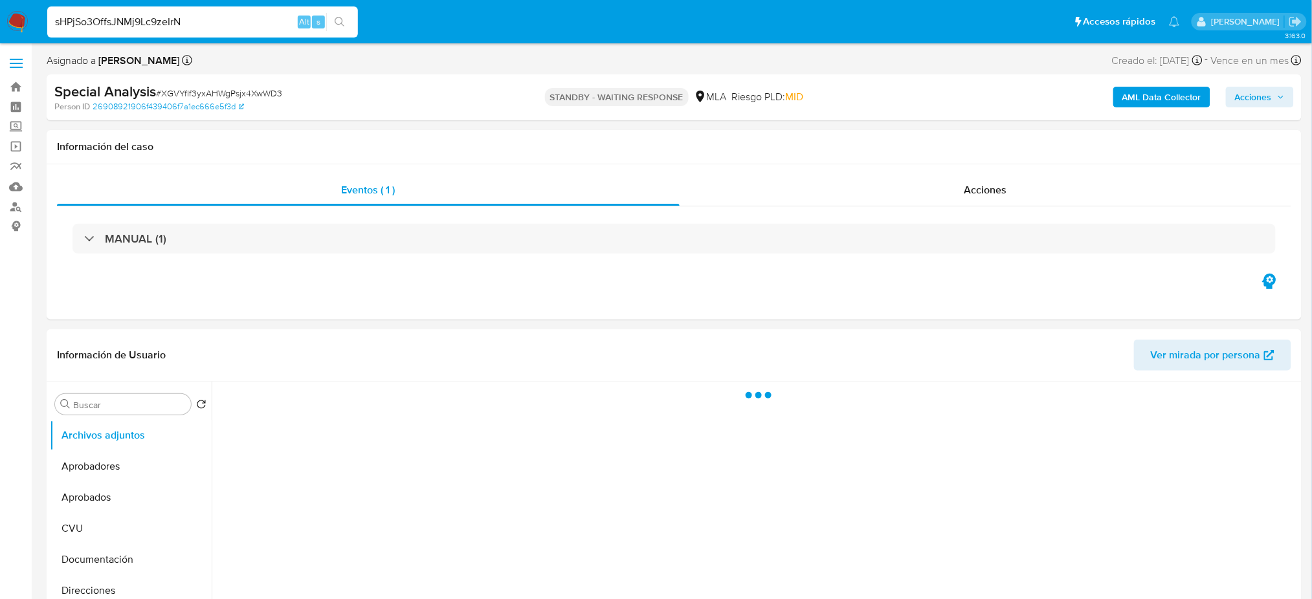
type input "sHPjSo3OffsJNMj9Lc9zeIrN"
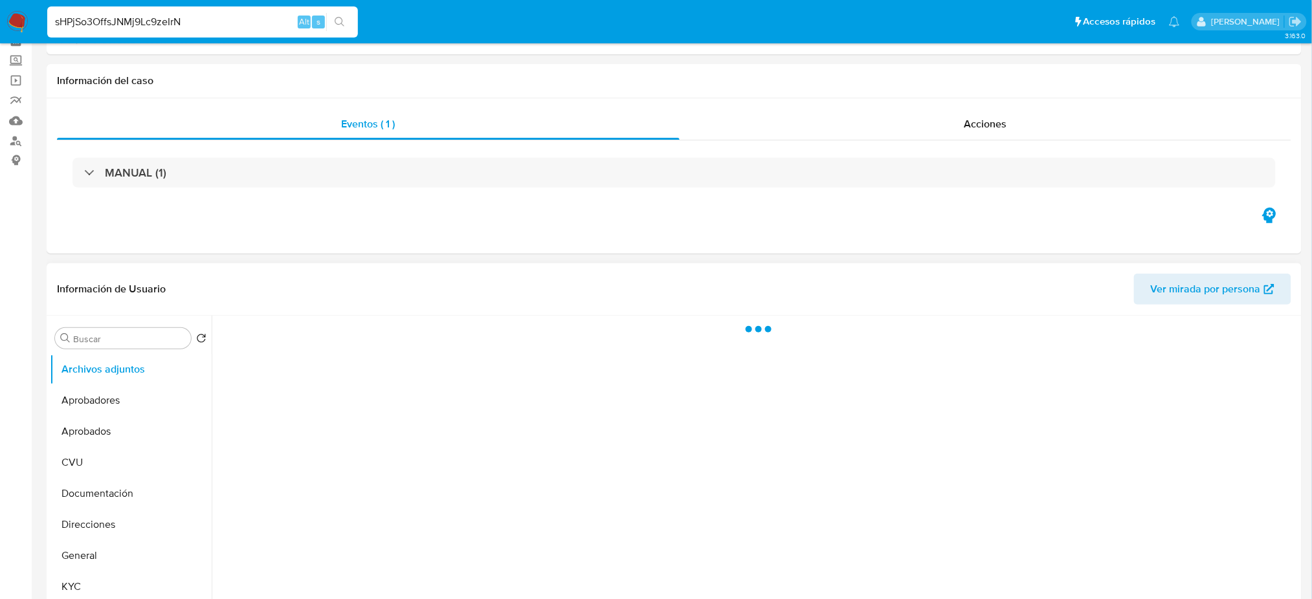
scroll to position [172, 0]
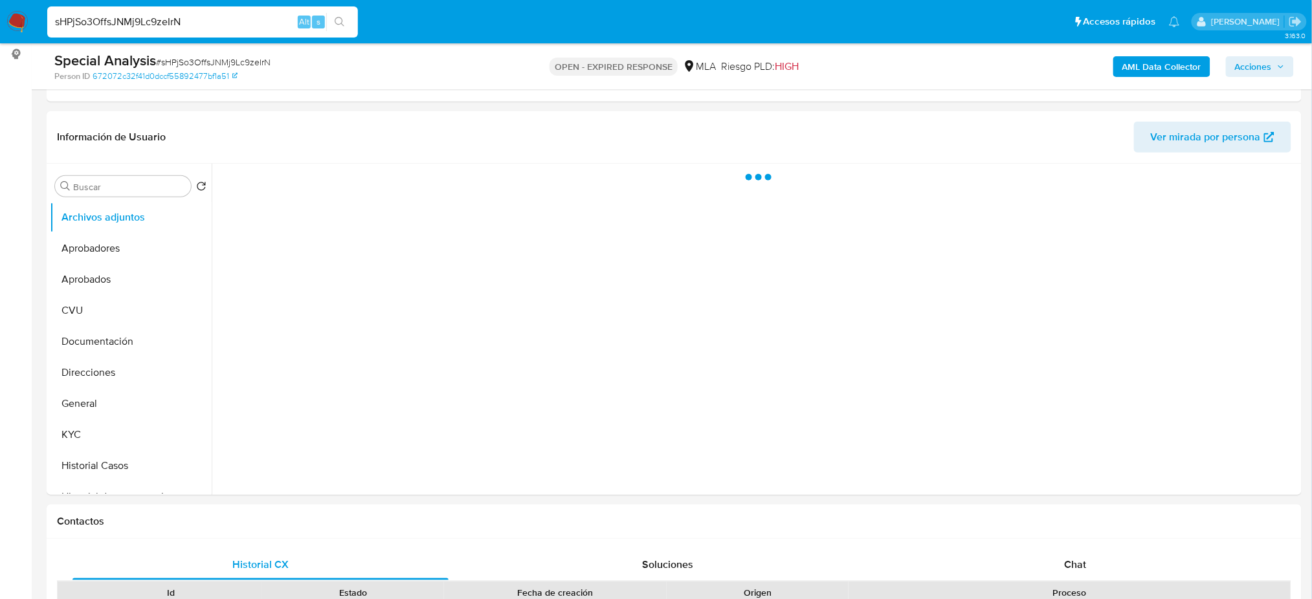
select select "10"
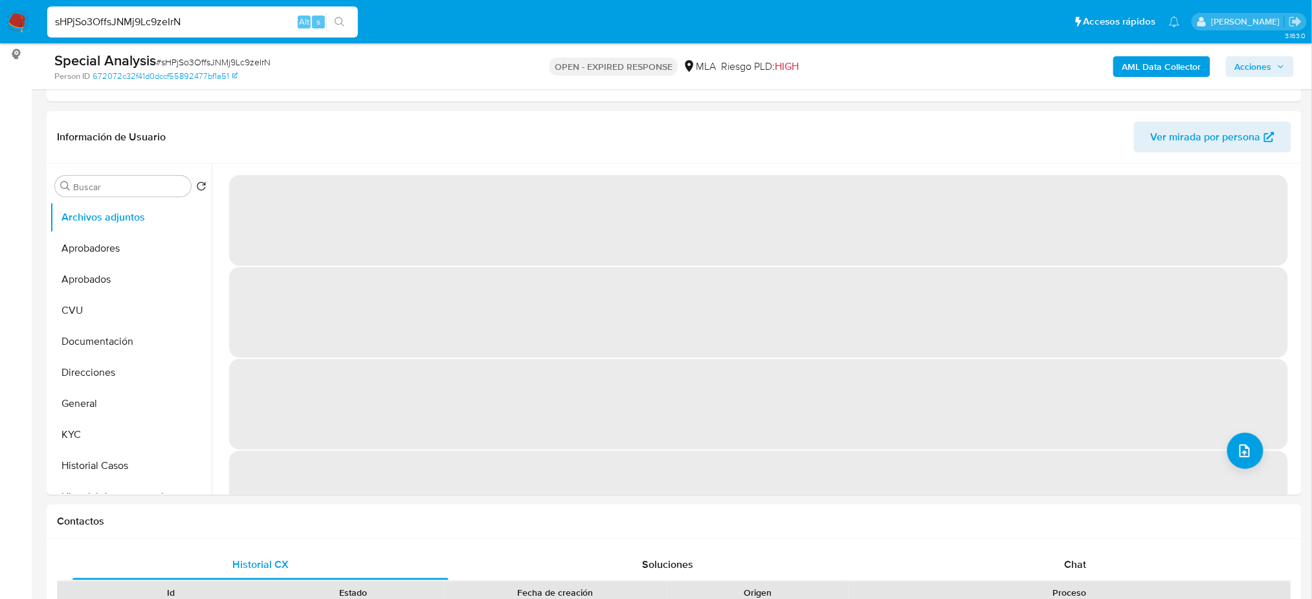
click at [247, 66] on span "# sHPjSo3OffsJNMj9Lc9zeIrN" at bounding box center [213, 62] width 115 height 13
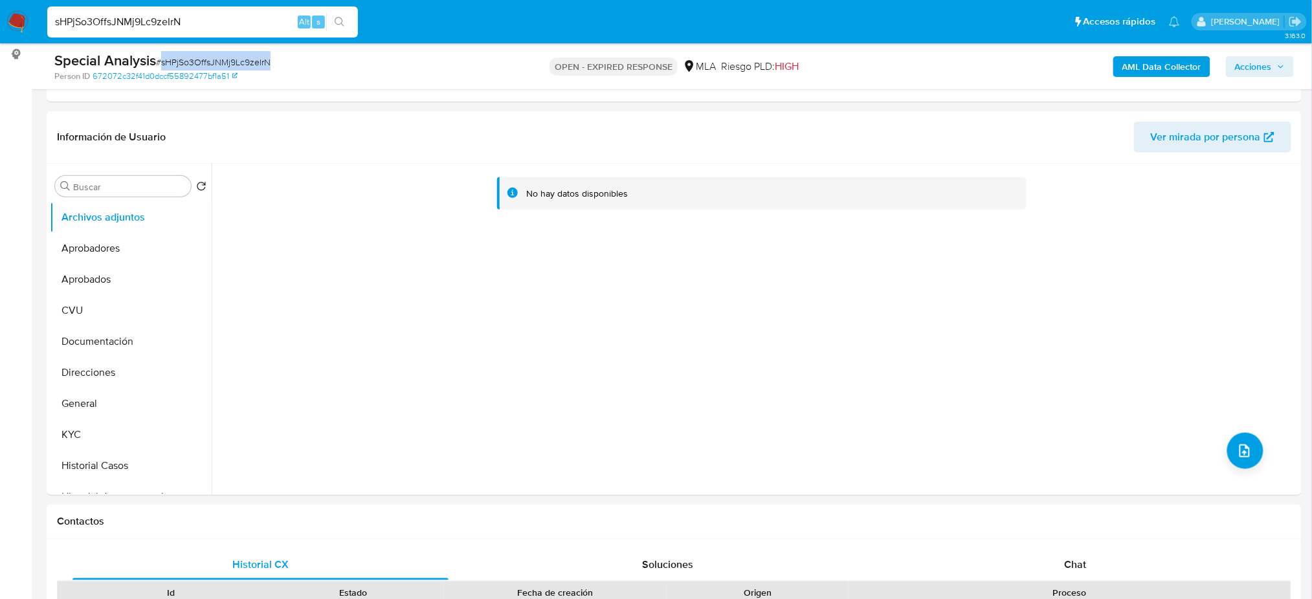
copy span "sHPjSo3OffsJNMj9Lc9zeIrN"
click at [10, 21] on img at bounding box center [17, 22] width 22 height 22
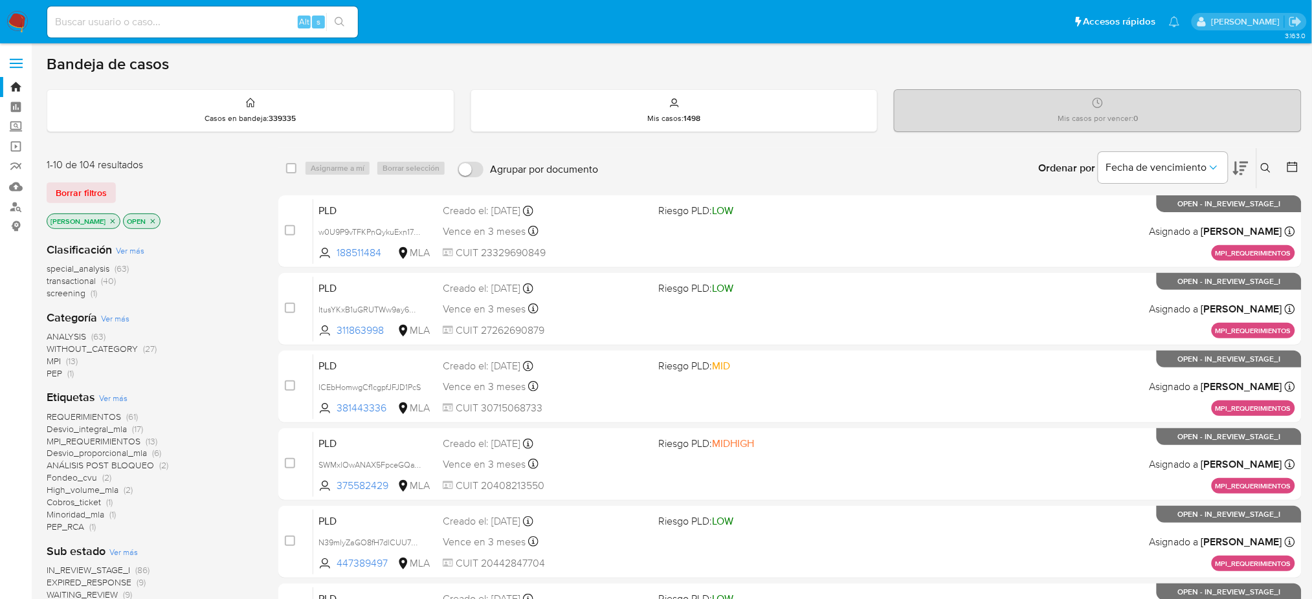
click at [1264, 169] on icon at bounding box center [1266, 168] width 10 height 10
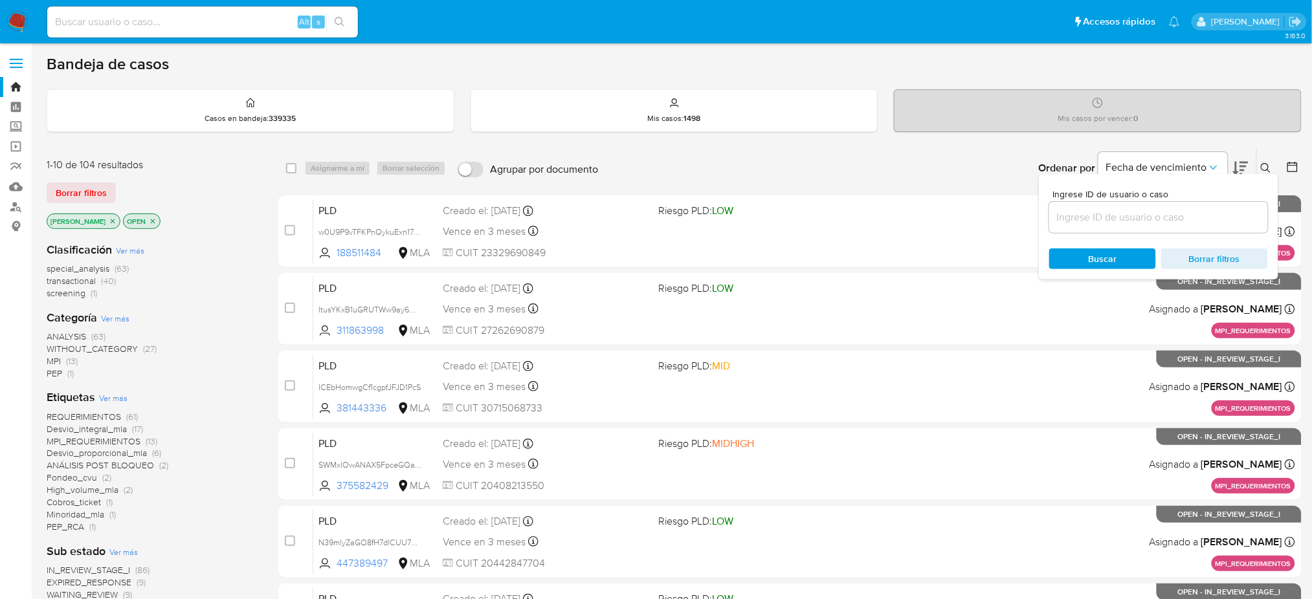
click at [1163, 212] on input at bounding box center [1158, 217] width 219 height 17
type input "sHPjSo3OffsJNMj9Lc9zeIrN"
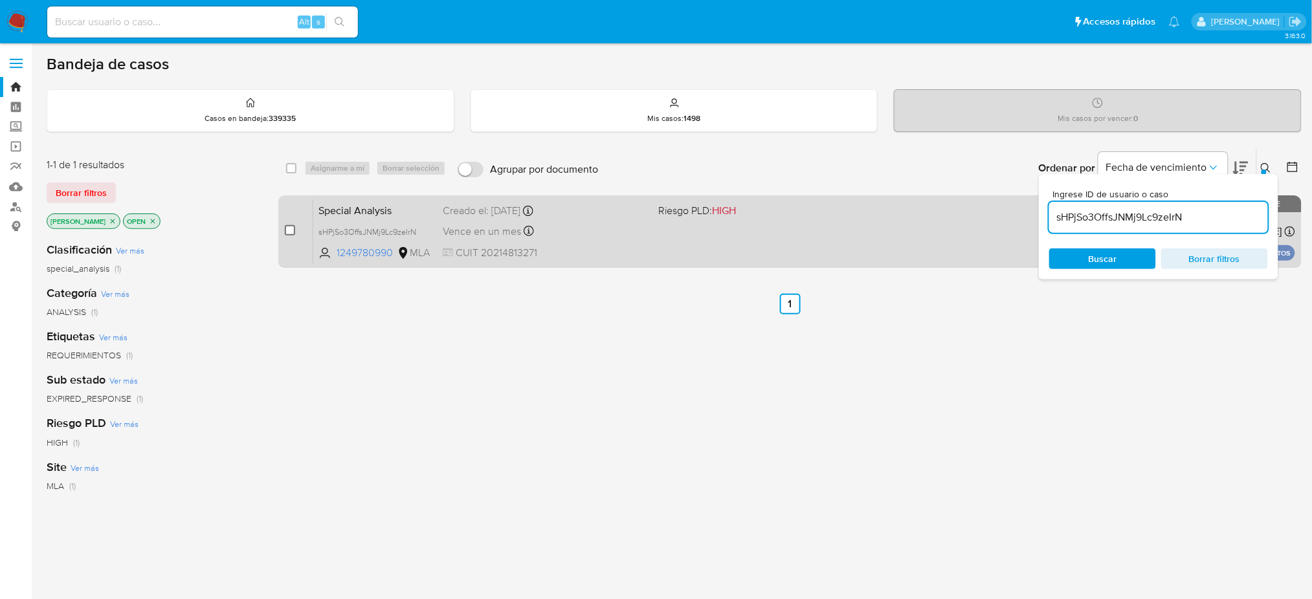
click at [292, 231] on input "checkbox" at bounding box center [290, 230] width 10 height 10
checkbox input "true"
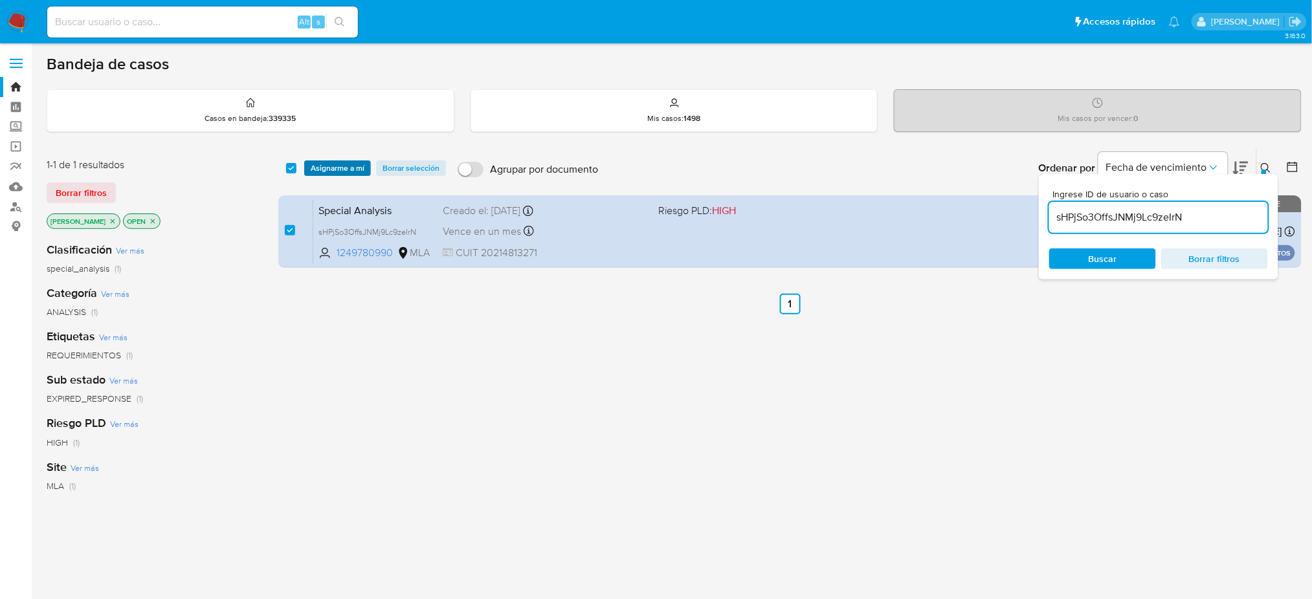
click at [336, 165] on span "Asignarme a mí" at bounding box center [338, 168] width 54 height 13
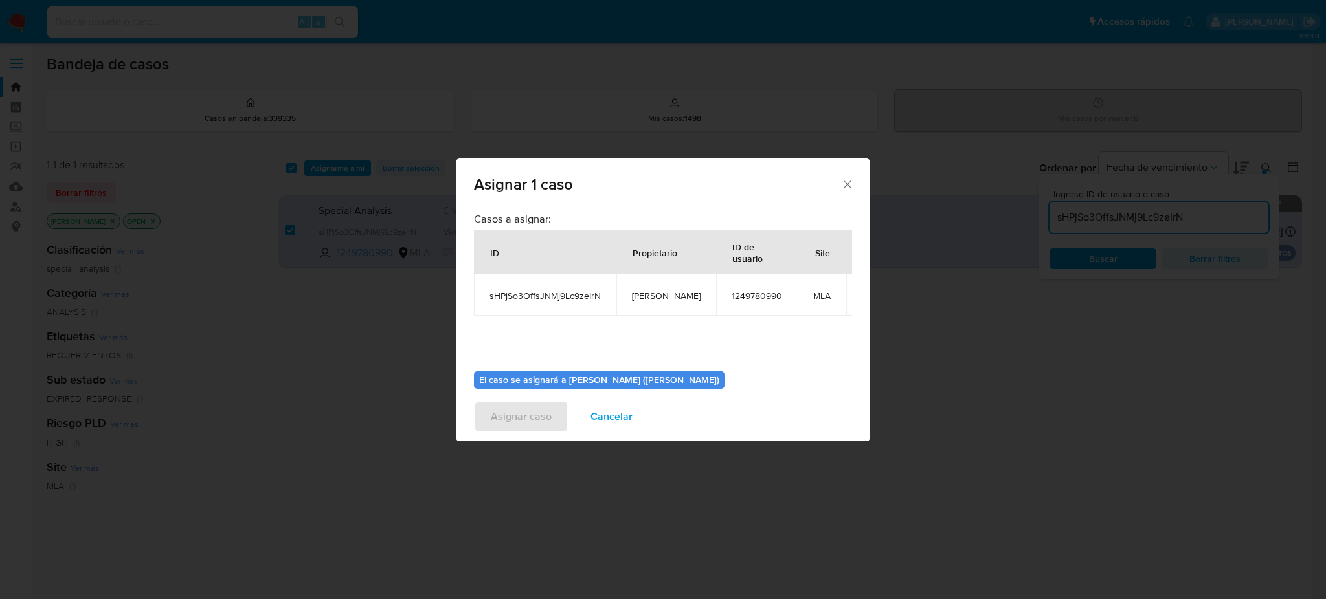
click at [649, 295] on span "[PERSON_NAME]" at bounding box center [666, 296] width 69 height 12
copy span "[PERSON_NAME]"
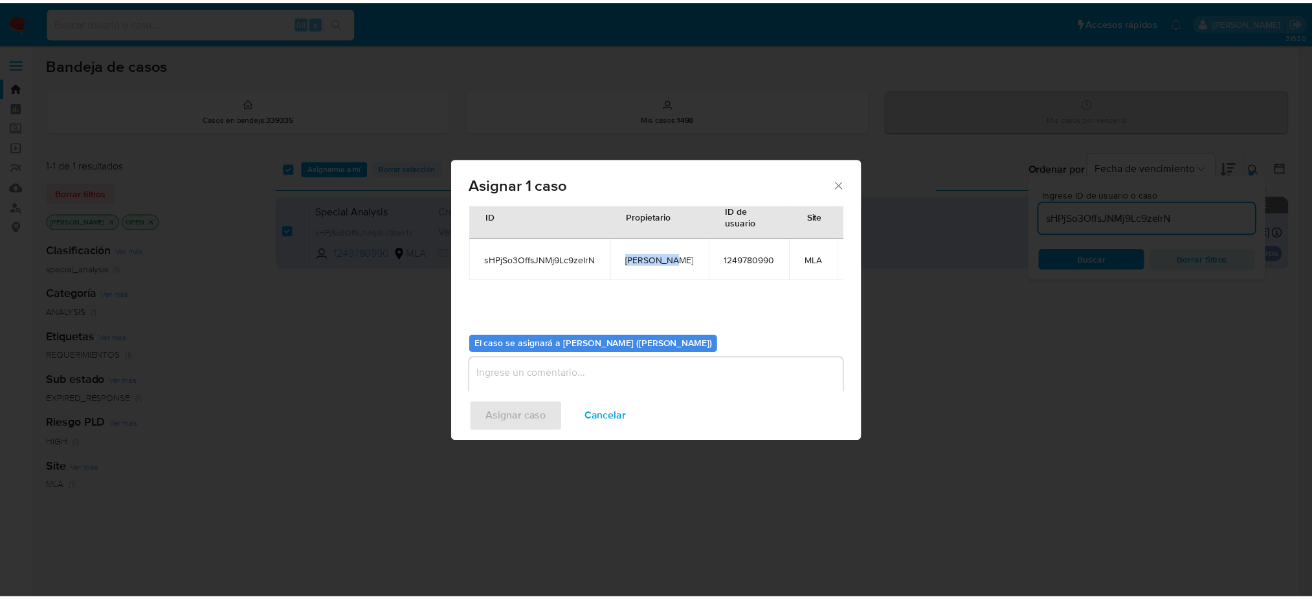
scroll to position [66, 0]
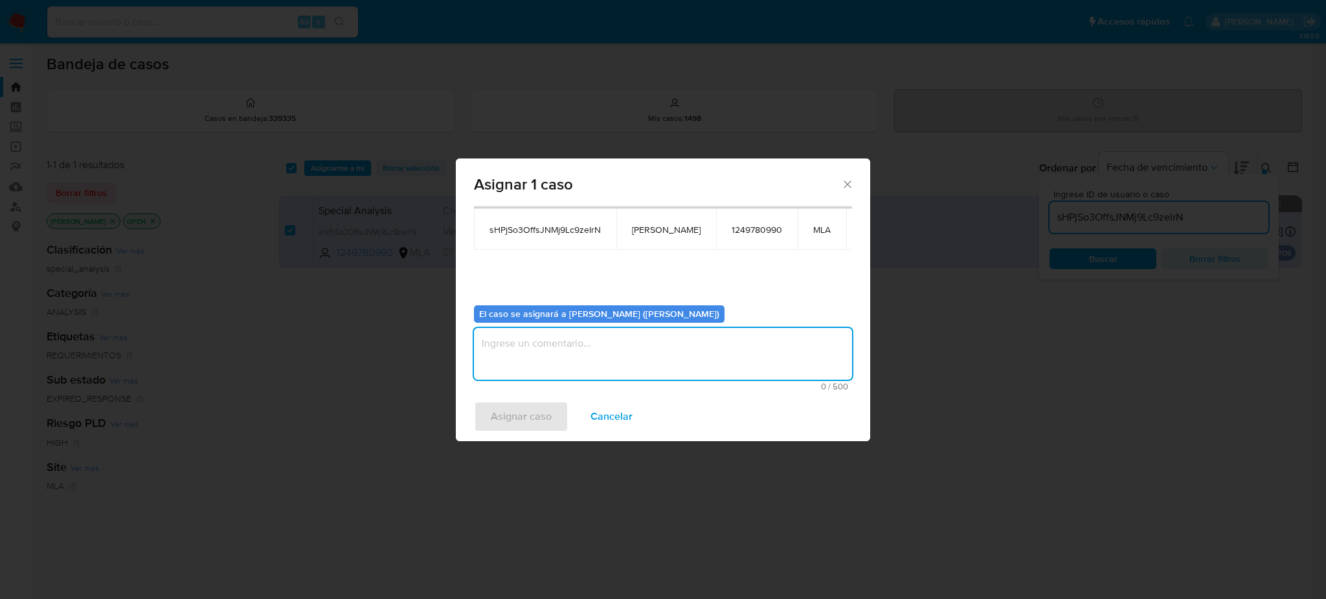
click at [588, 344] on textarea "assign-modal" at bounding box center [663, 354] width 378 height 52
paste textarea "[PERSON_NAME]"
type textarea "[PERSON_NAME]"
click at [513, 427] on span "Asignar caso" at bounding box center [521, 417] width 61 height 28
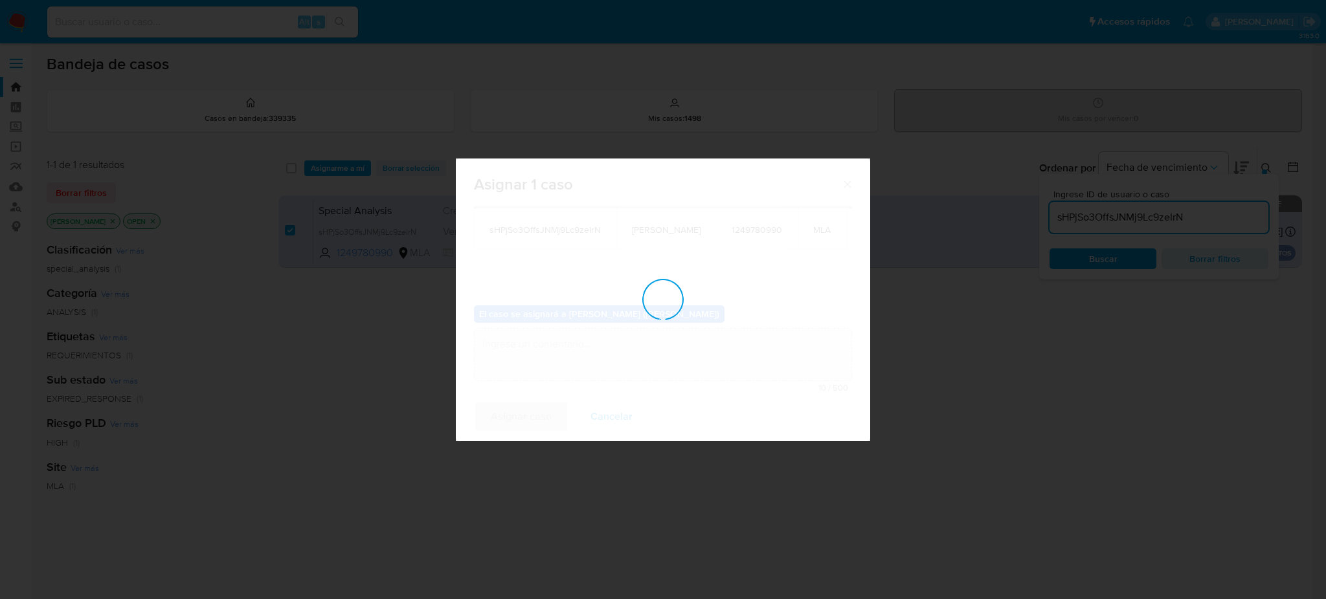
checkbox input "false"
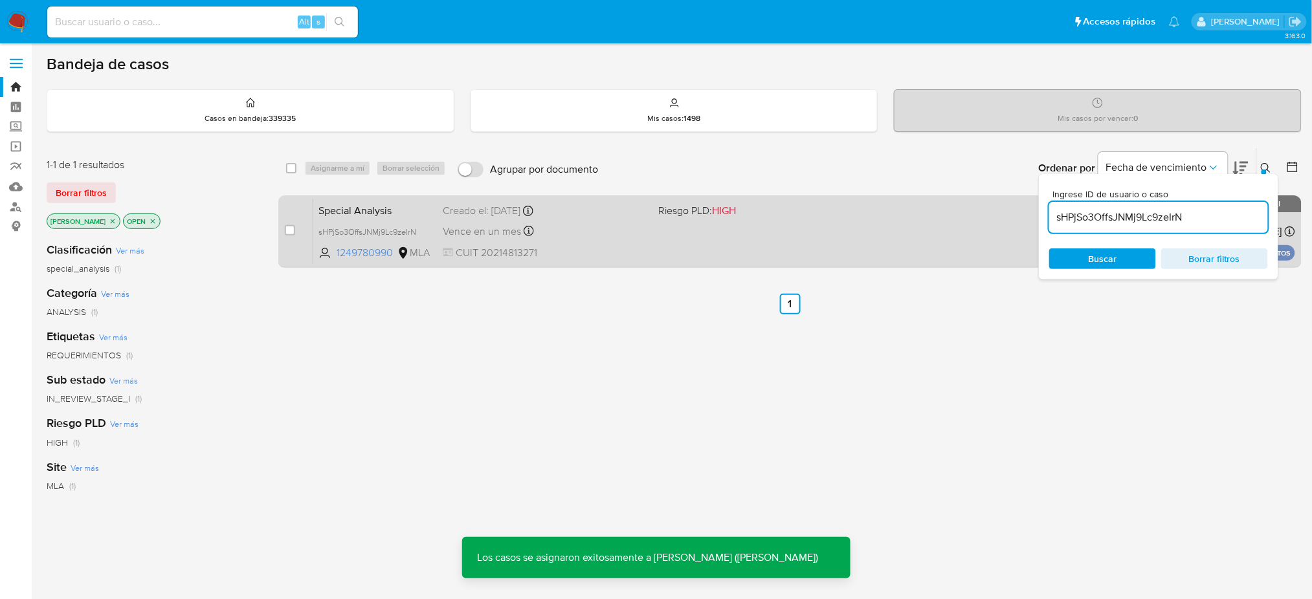
click at [596, 224] on div "Vence en un mes Vence el 11/11/2025 14:25:16" at bounding box center [545, 231] width 205 height 17
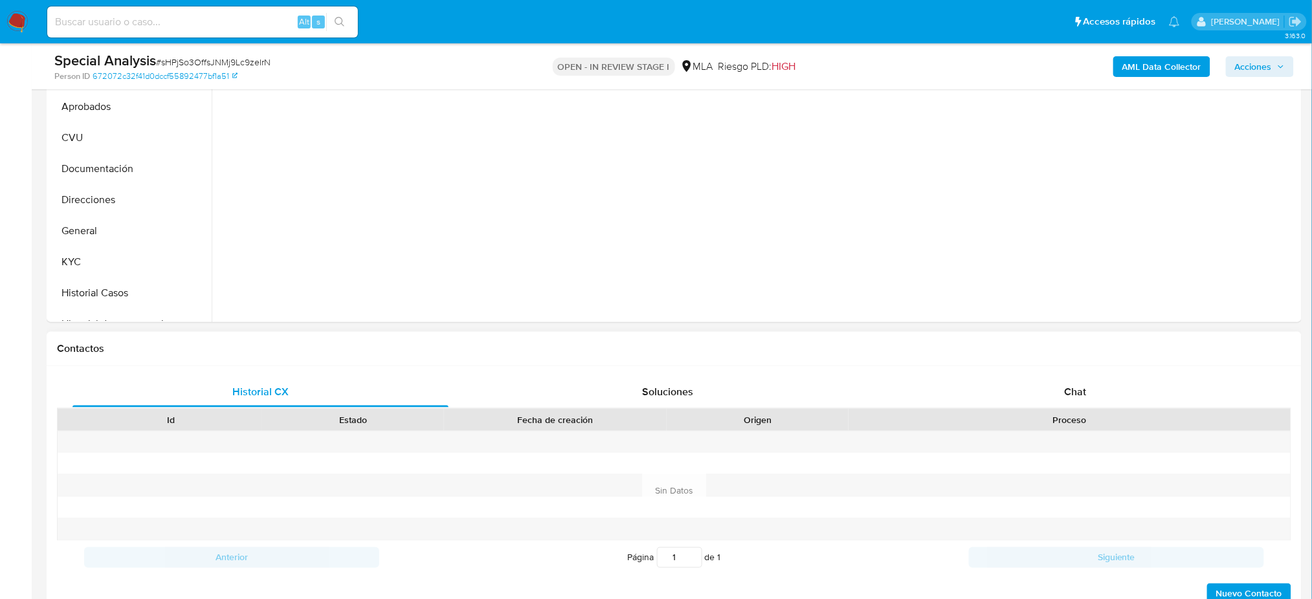
select select "10"
click at [1085, 390] on span "Chat" at bounding box center [1075, 392] width 22 height 15
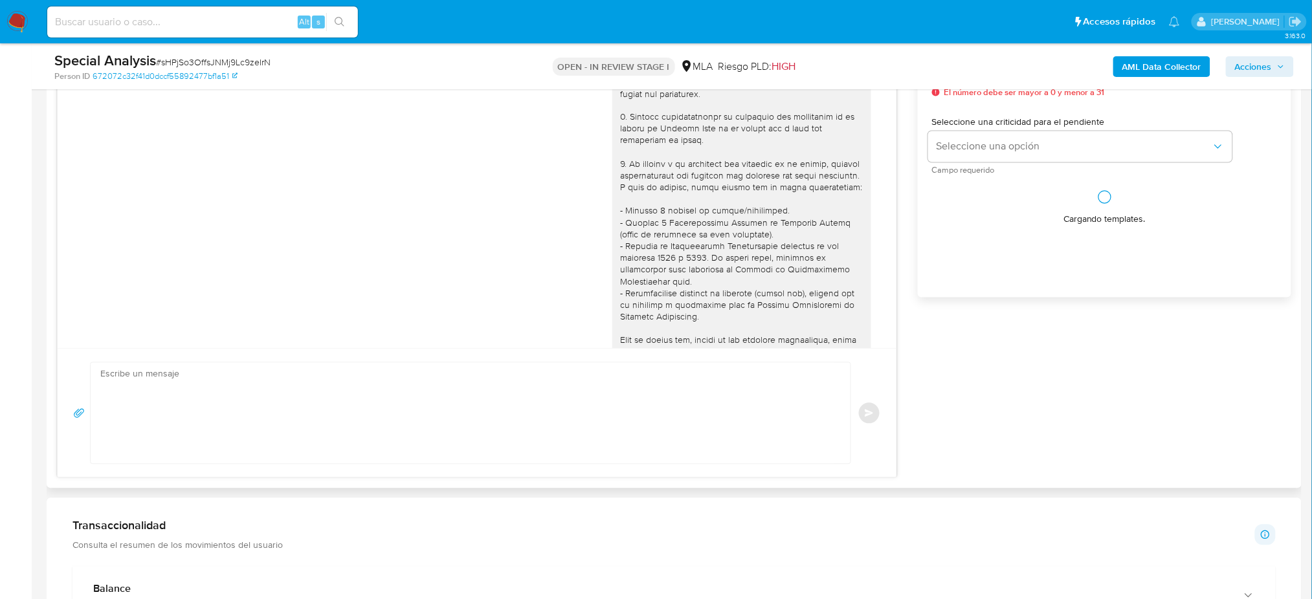
scroll to position [405, 0]
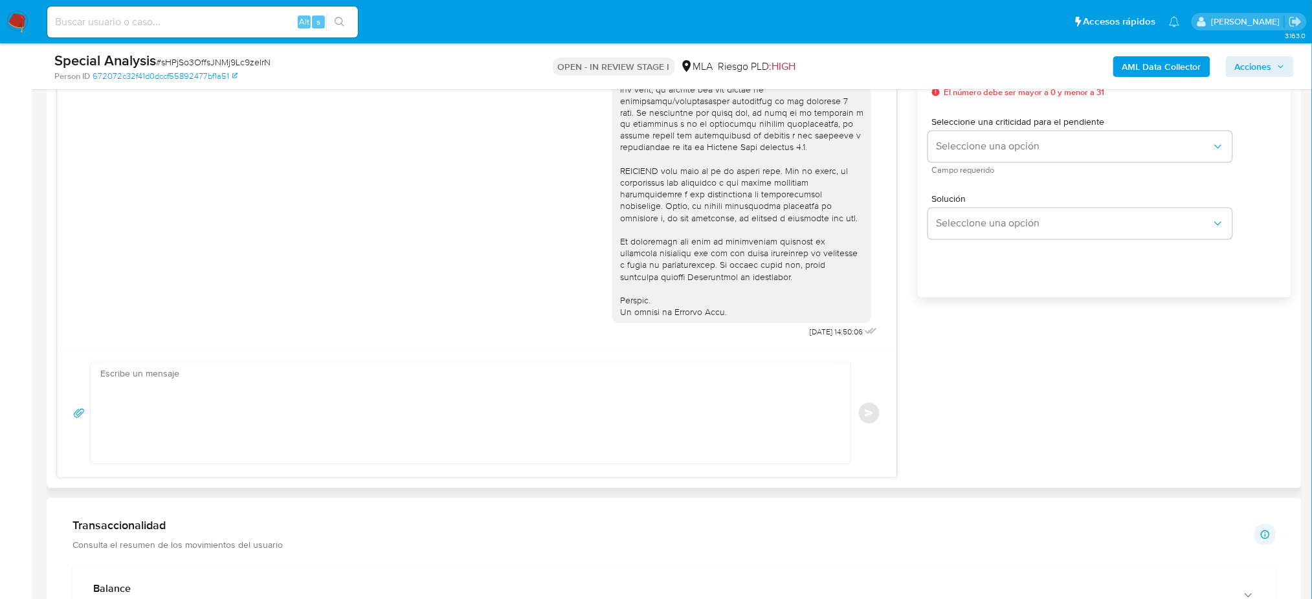
click at [156, 410] on textarea at bounding box center [467, 413] width 734 height 101
paste textarea "Hola, Esperamos que te encuentres muy bien. Te consultamos si tuviste oportunid…"
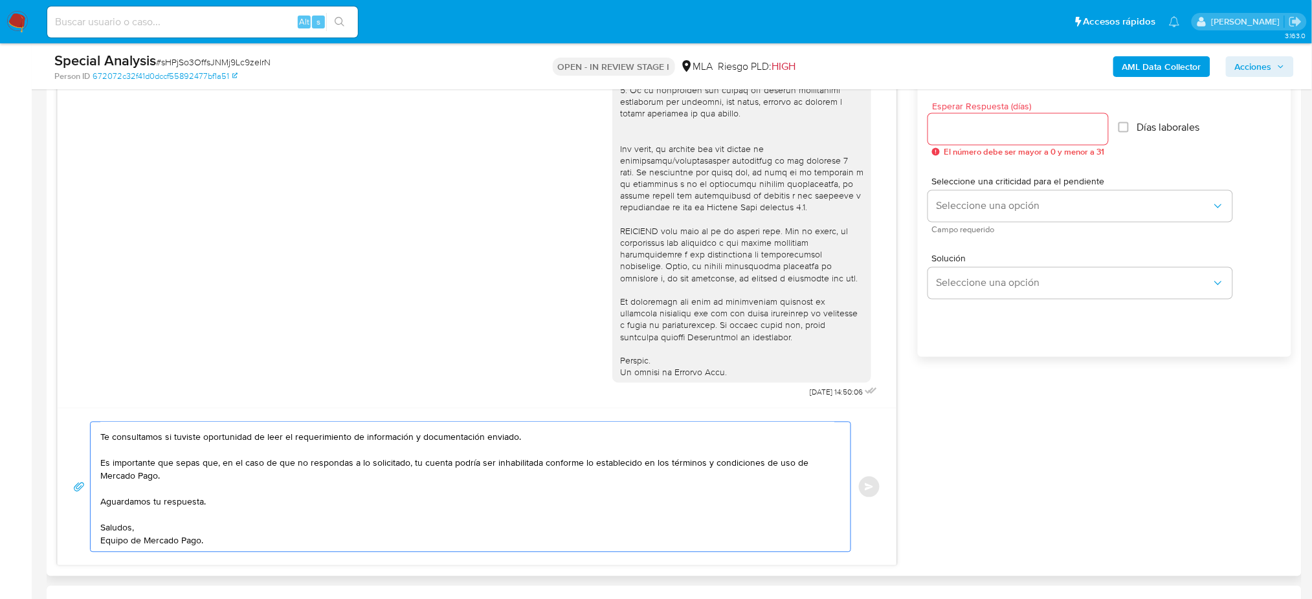
scroll to position [690, 0]
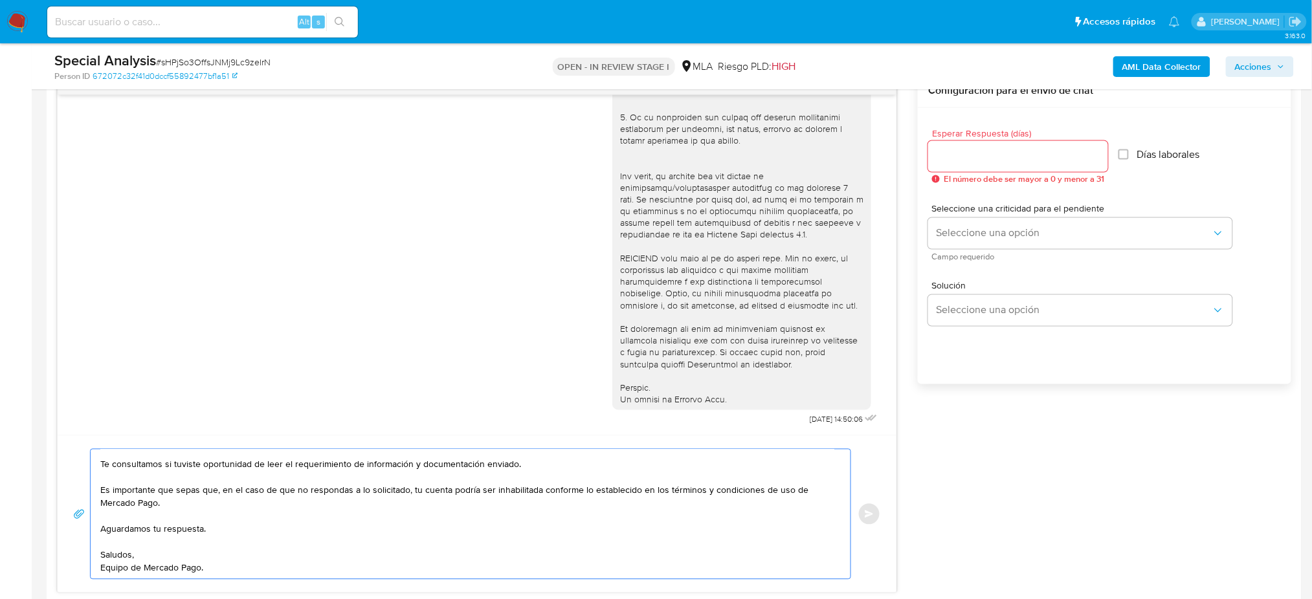
type textarea "Hola, Esperamos que te encuentres muy bien. Te consultamos si tuviste oportunid…"
click at [961, 157] on input "Esperar Respuesta (días)" at bounding box center [1018, 156] width 180 height 17
type input "2"
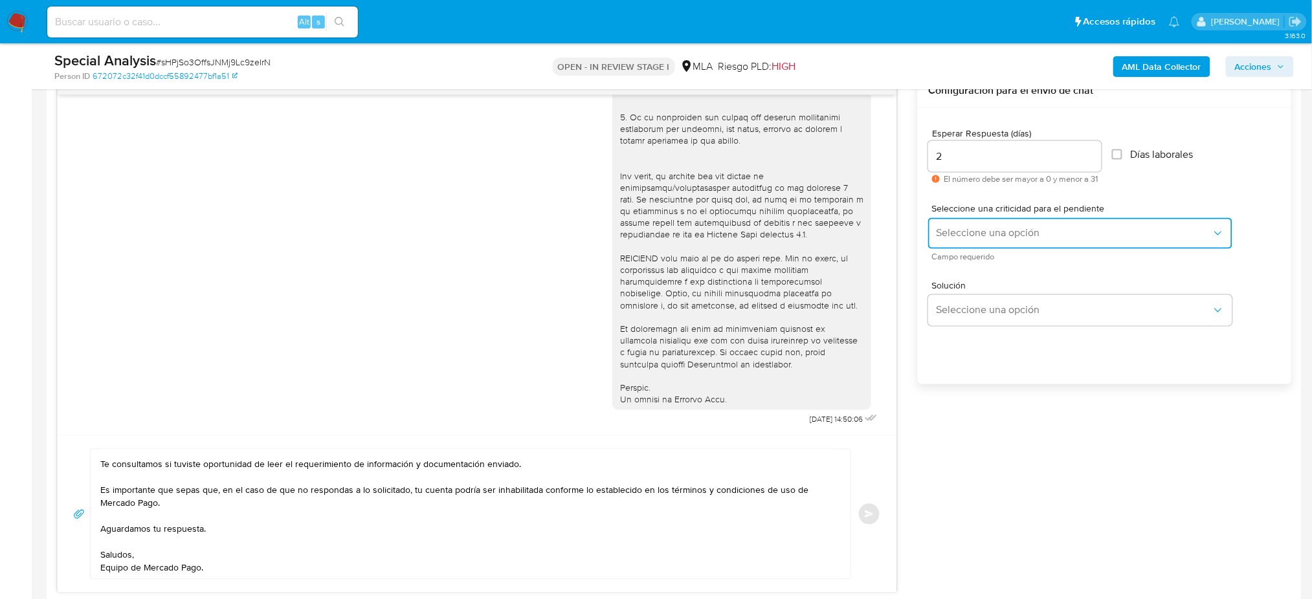
click at [957, 232] on span "Seleccione una opción" at bounding box center [1074, 233] width 276 height 13
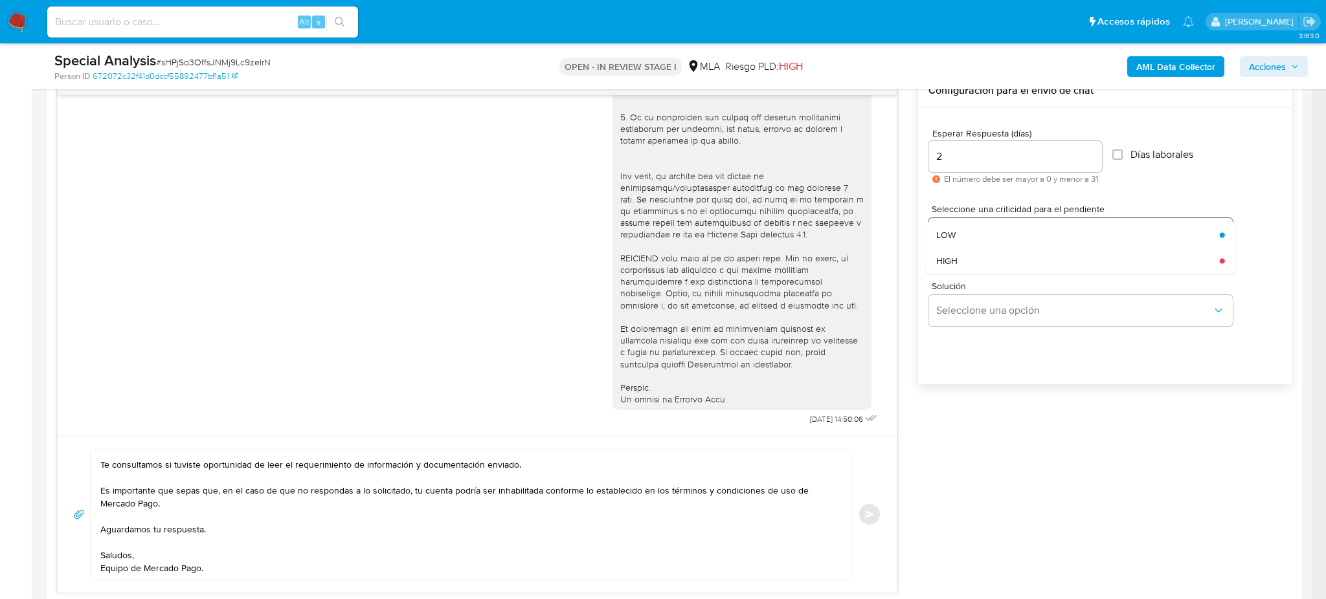
click at [961, 241] on div "LOW" at bounding box center [1074, 235] width 276 height 26
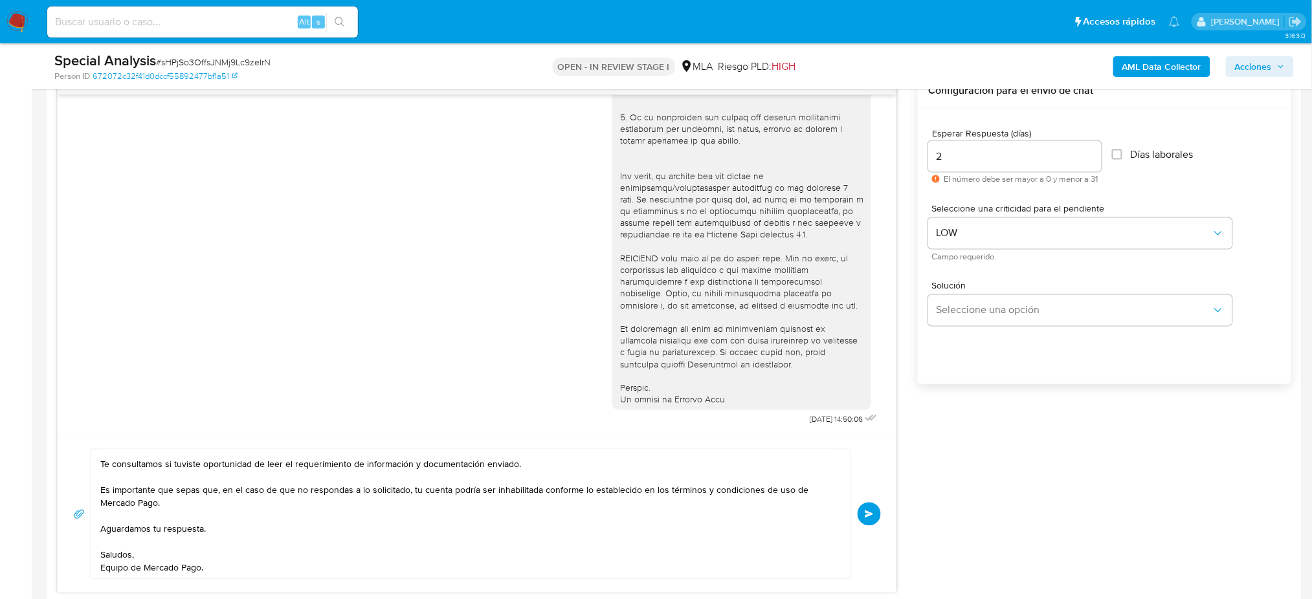
click at [875, 510] on button "Enviar" at bounding box center [869, 514] width 23 height 23
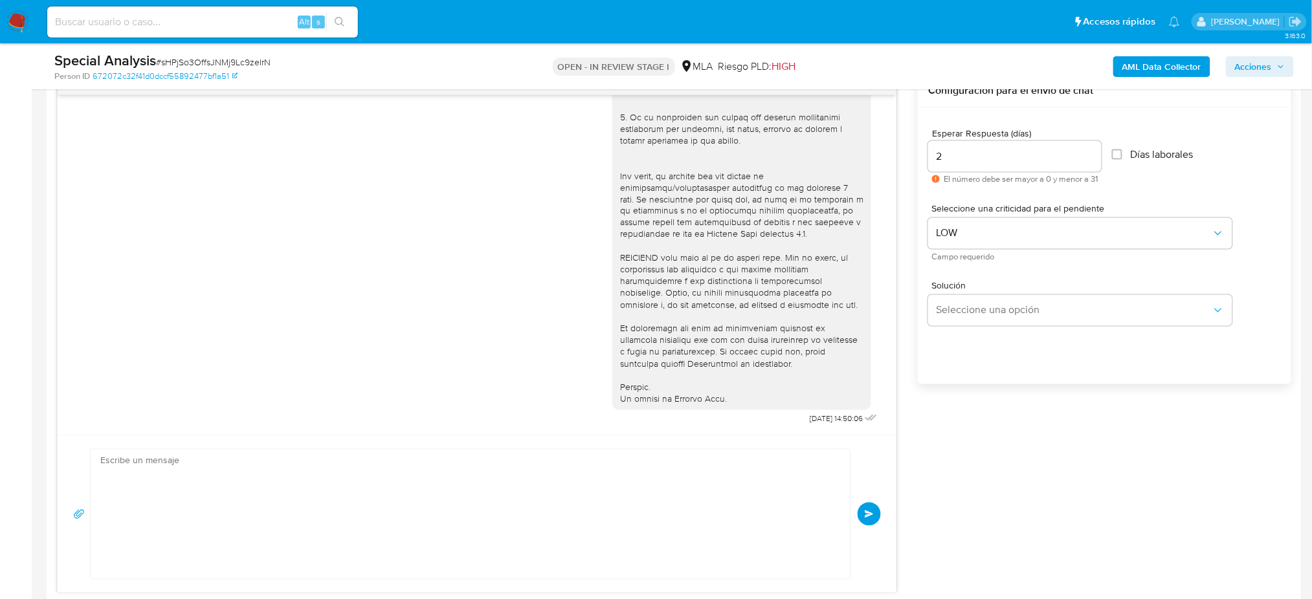
scroll to position [631, 0]
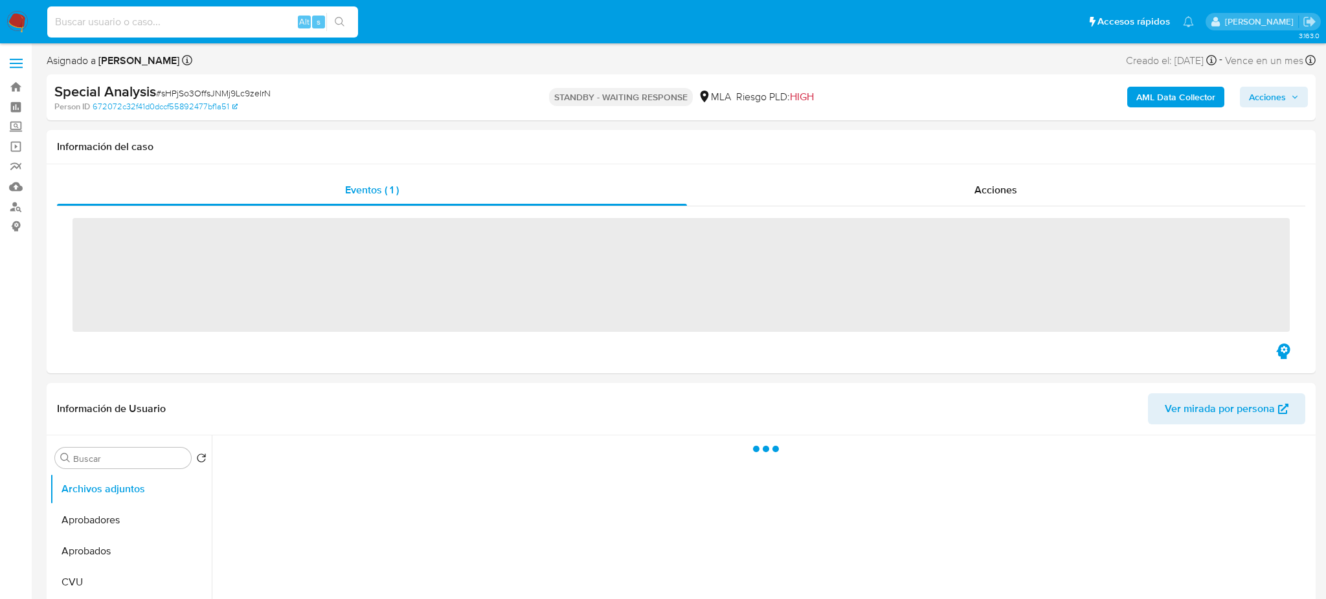
click at [159, 20] on input at bounding box center [202, 22] width 311 height 17
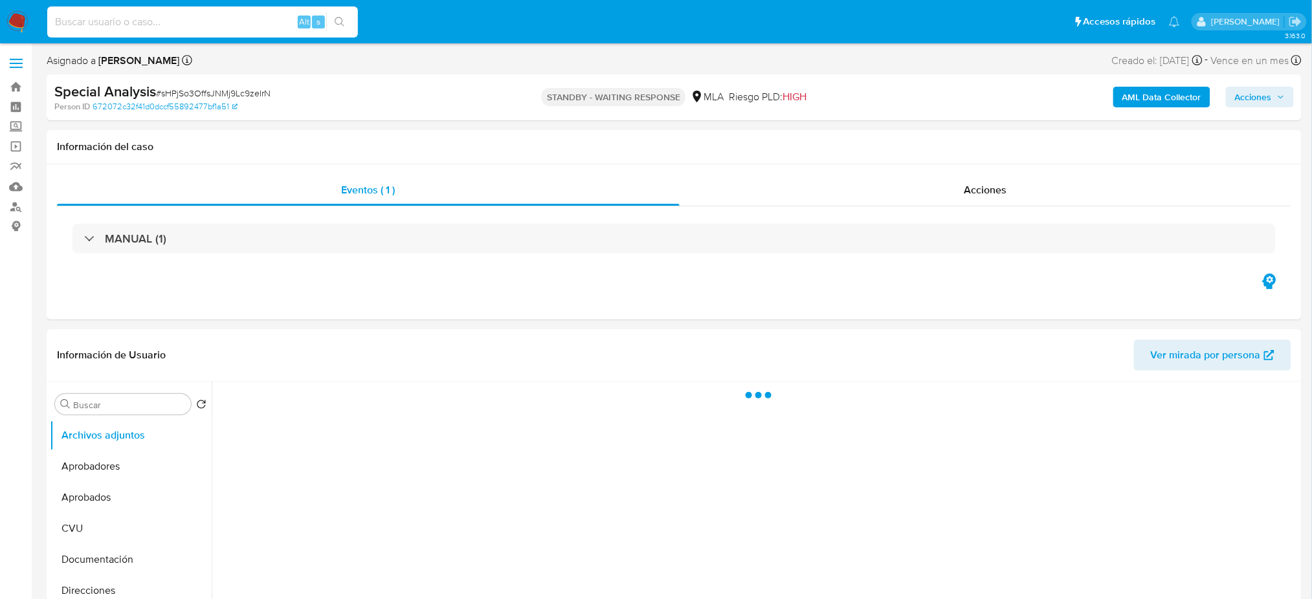
paste input "o2BUVskeHodG422x4iQj1X0O"
type input "o2BUVskeHodG422x4iQj1X0O"
click at [17, 16] on img at bounding box center [17, 22] width 22 height 22
select select "10"
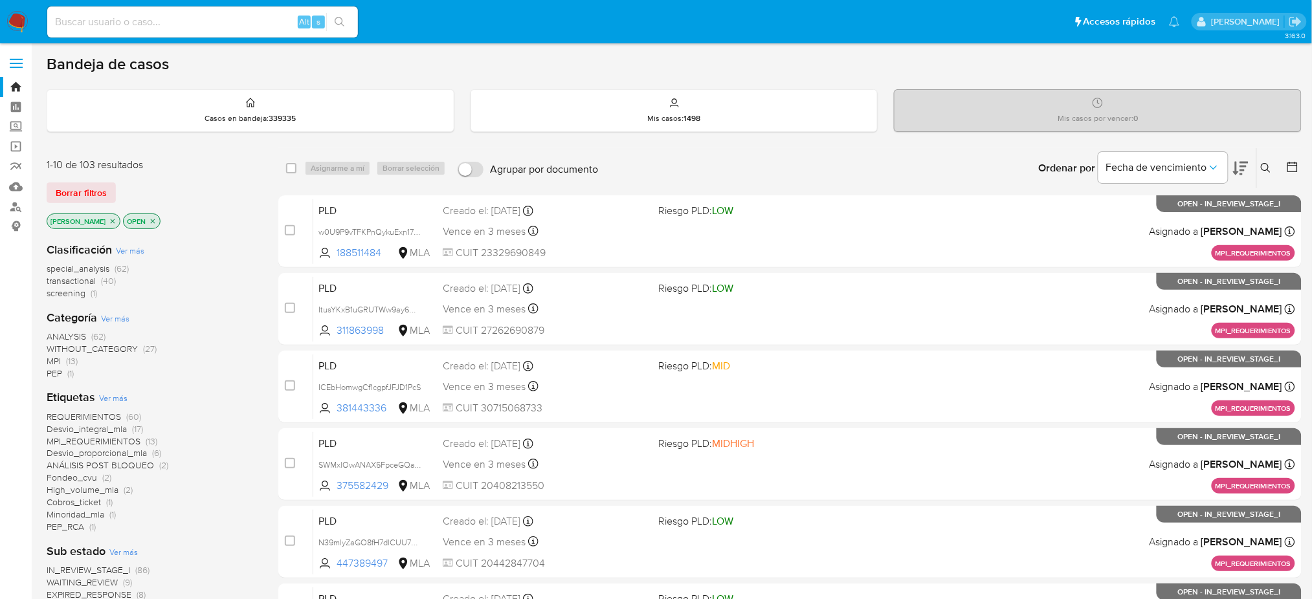
click at [1264, 172] on icon at bounding box center [1266, 168] width 10 height 10
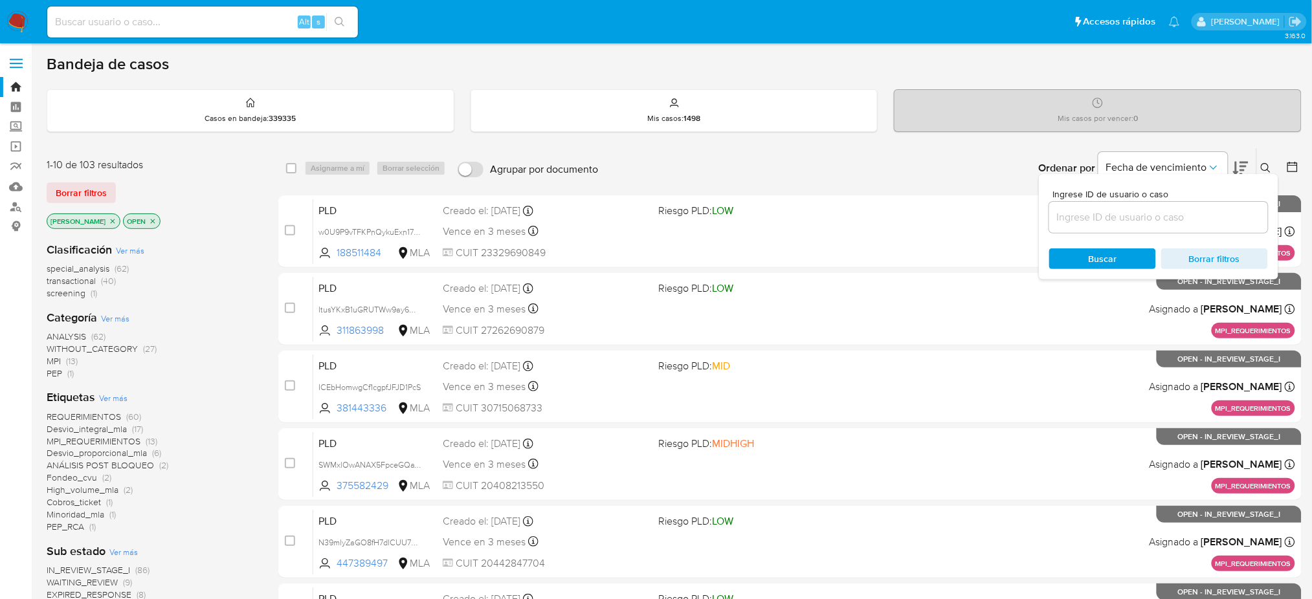
click at [1163, 223] on input at bounding box center [1158, 217] width 219 height 17
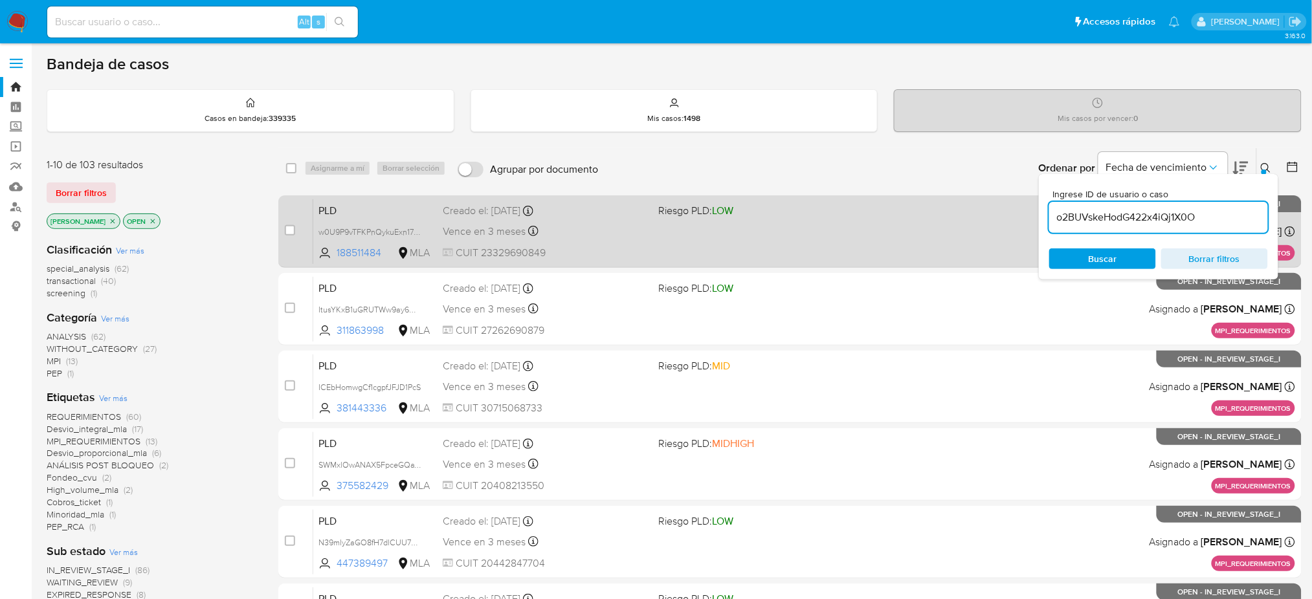
type input "o2BUVskeHodG422x4iQj1X0O"
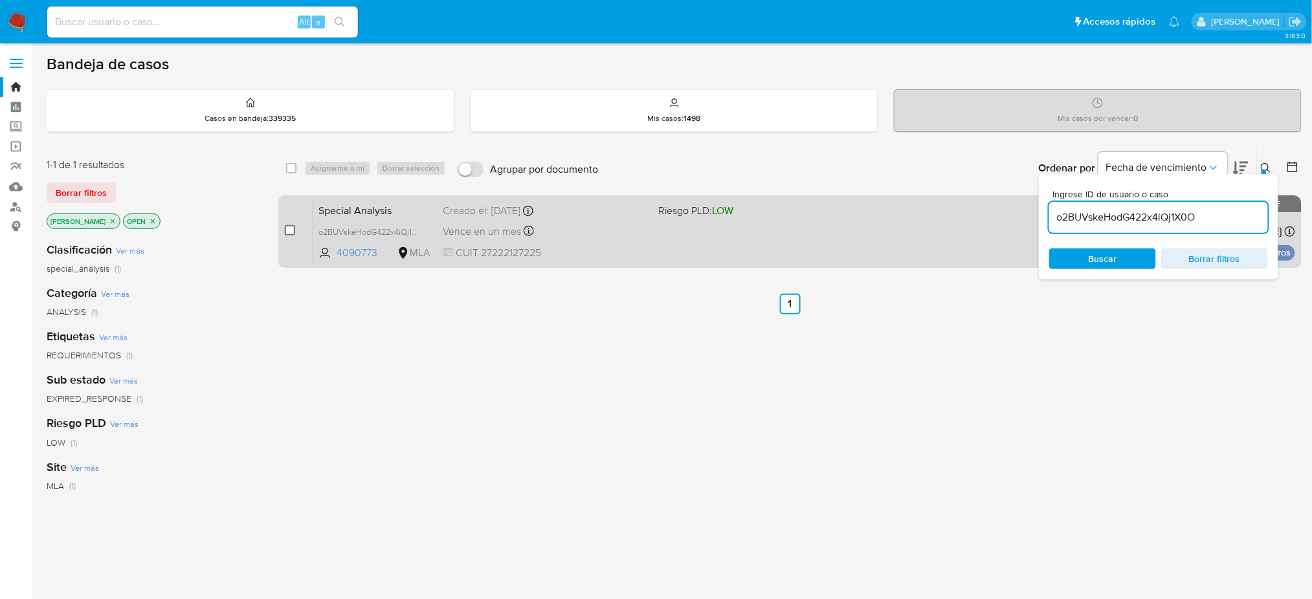
click at [291, 231] on input "checkbox" at bounding box center [290, 230] width 10 height 10
checkbox input "true"
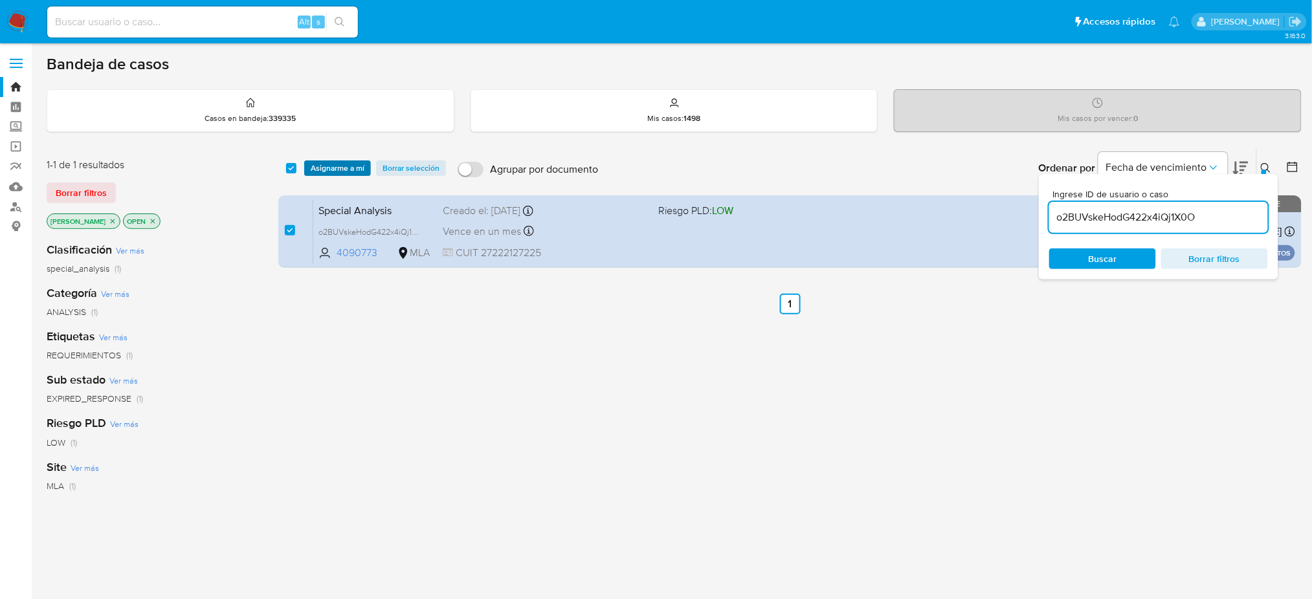
click at [336, 168] on span "Asignarme a mí" at bounding box center [338, 168] width 54 height 13
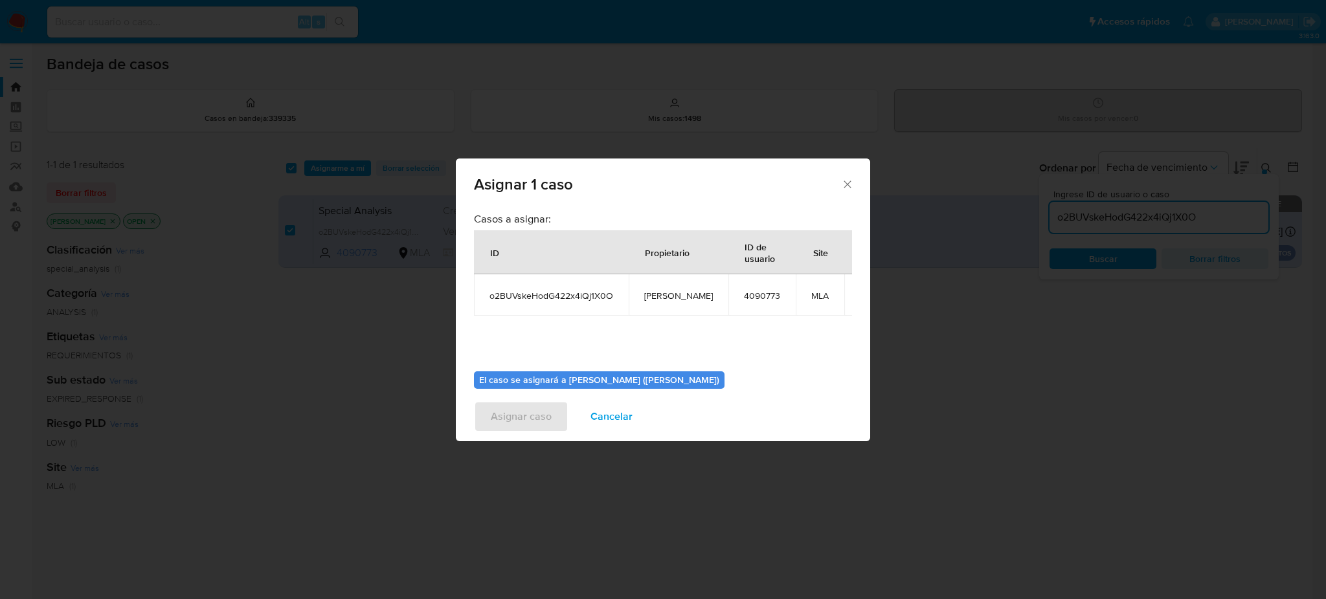
click at [682, 296] on span "[PERSON_NAME]" at bounding box center [678, 296] width 69 height 12
copy span "[PERSON_NAME]"
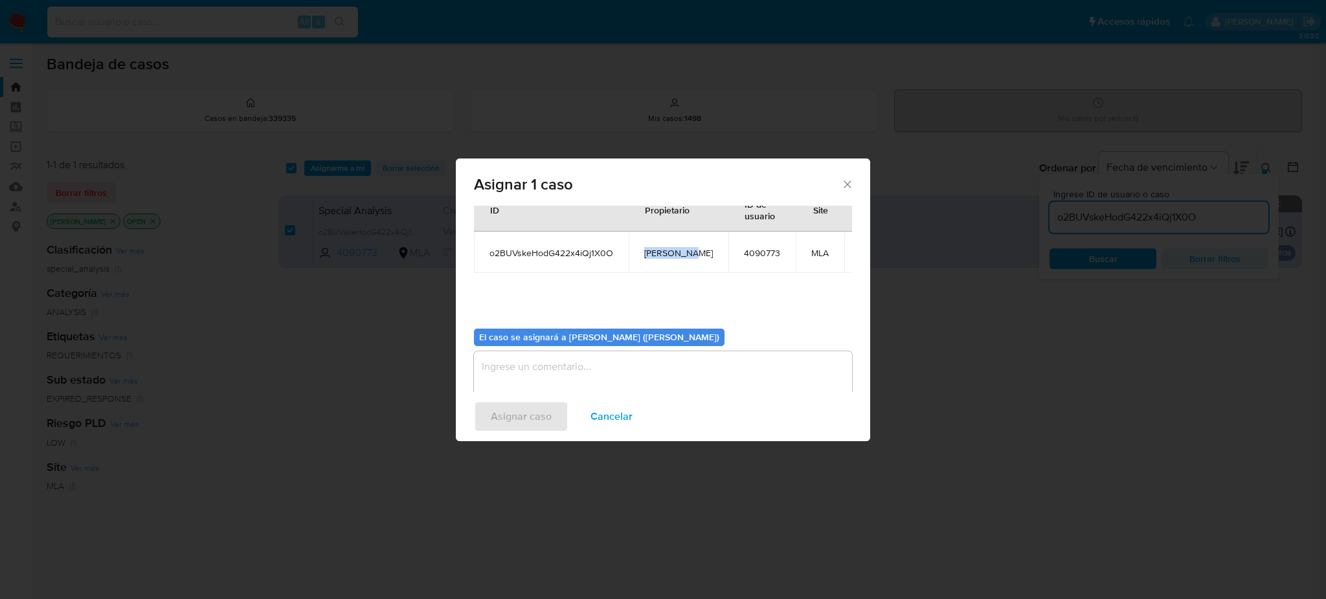
scroll to position [66, 0]
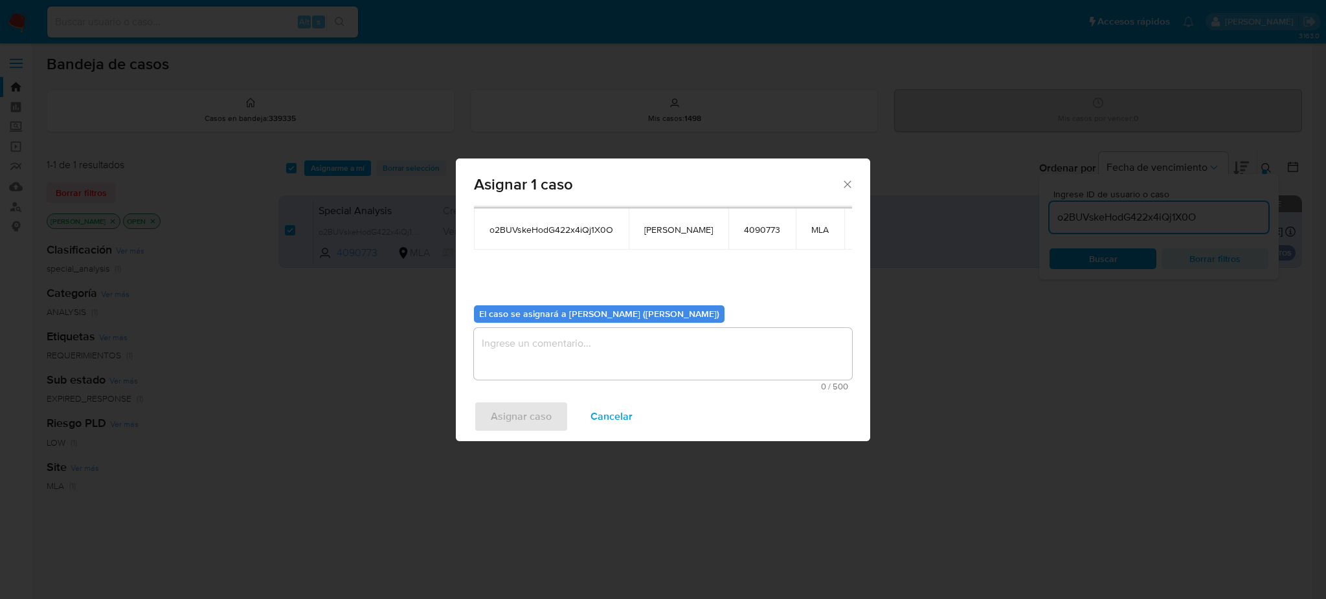
click at [606, 357] on textarea "assign-modal" at bounding box center [663, 354] width 378 height 52
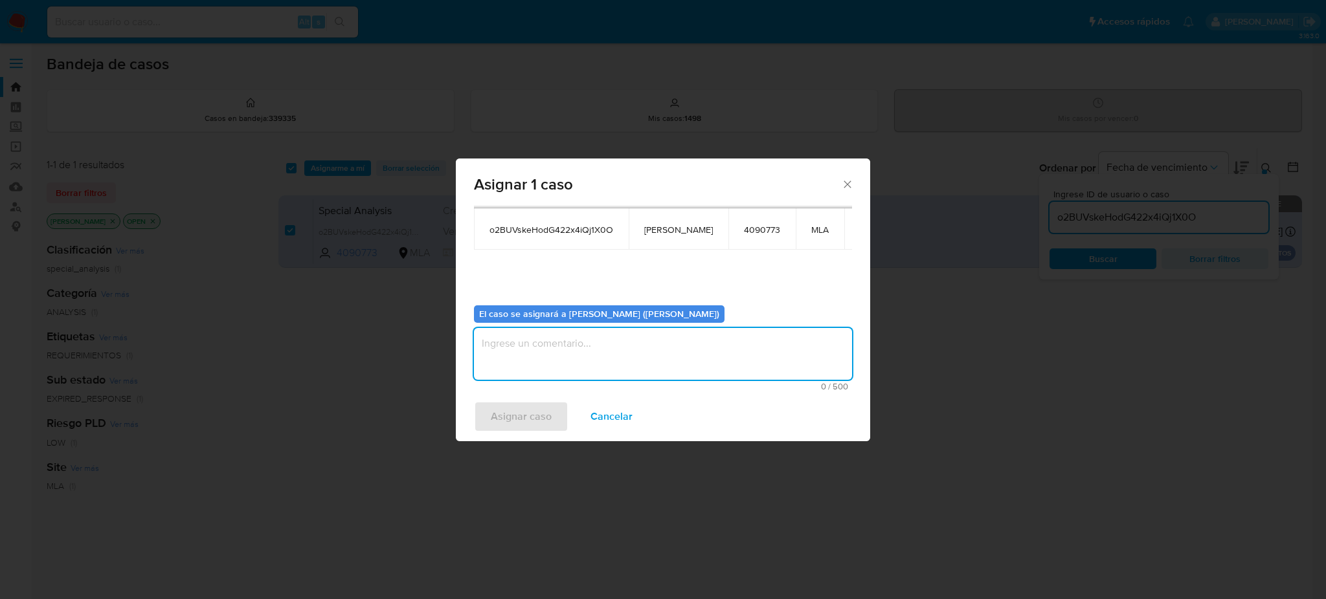
paste textarea "[PERSON_NAME]"
type textarea "[PERSON_NAME]"
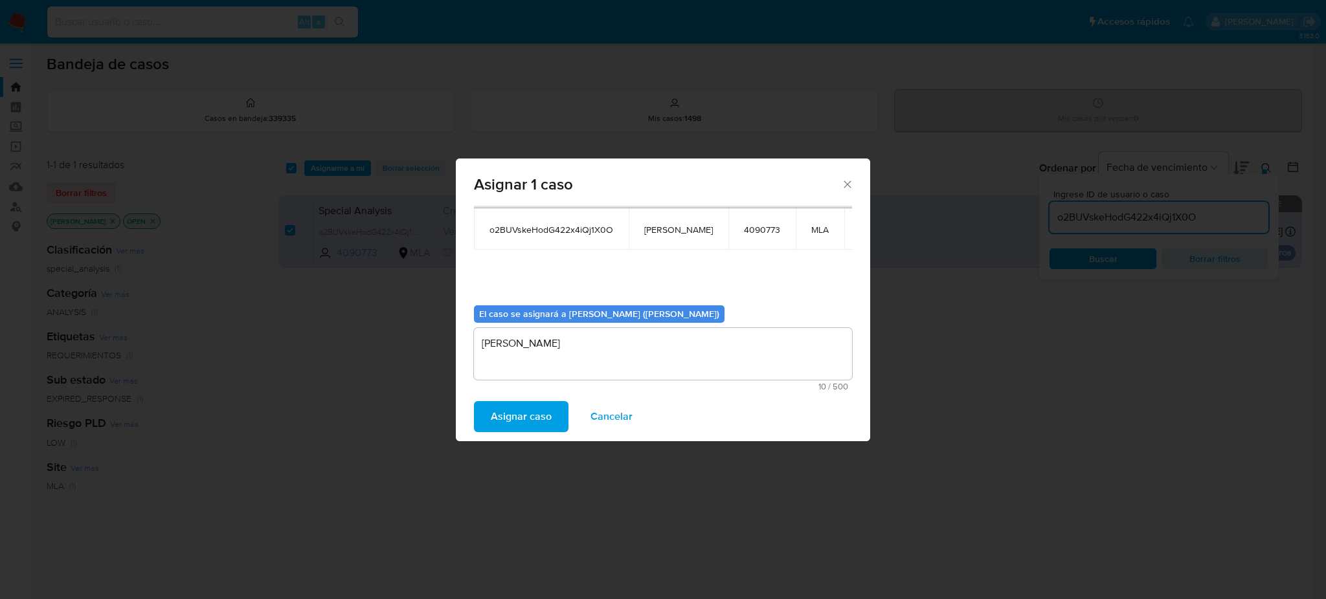
click at [537, 411] on span "Asignar caso" at bounding box center [521, 417] width 61 height 28
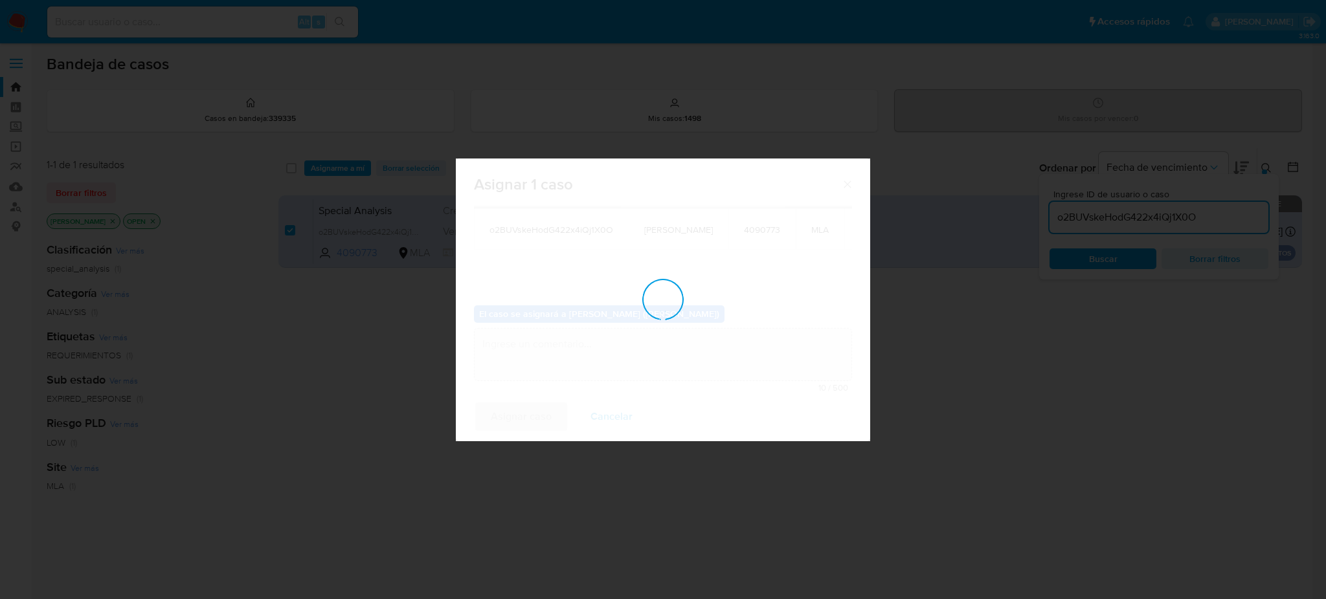
checkbox input "false"
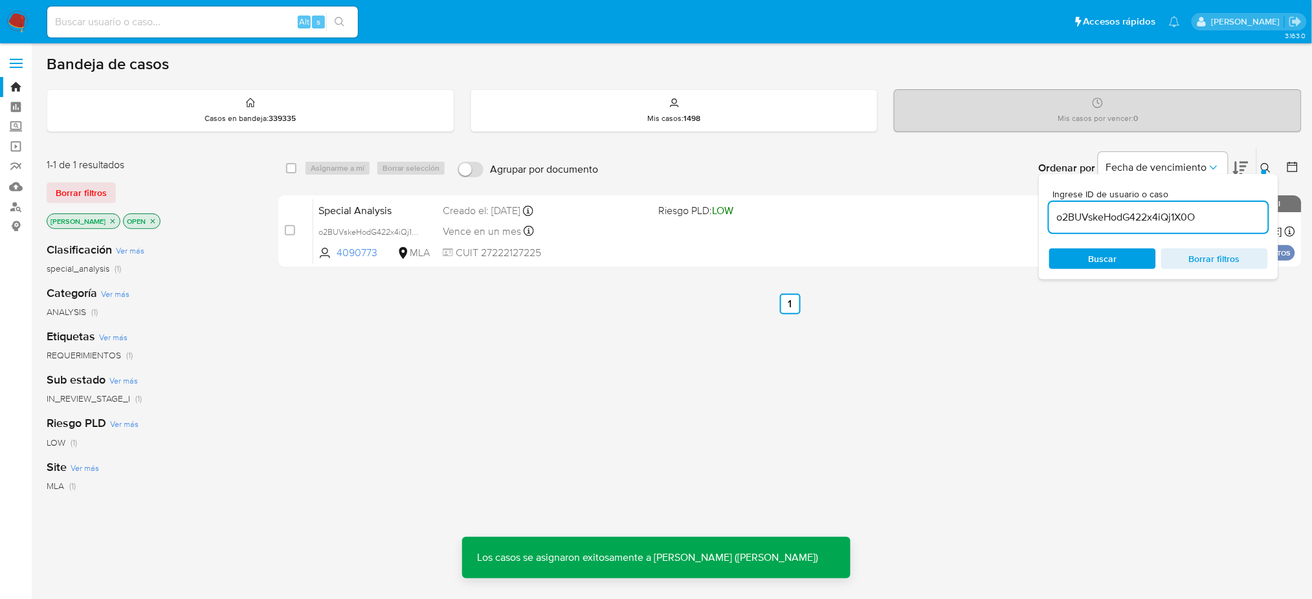
click at [454, 204] on div "Creado el: 13/08/2025 Creado el: 13/08/2025 14:25:16" at bounding box center [545, 211] width 205 height 14
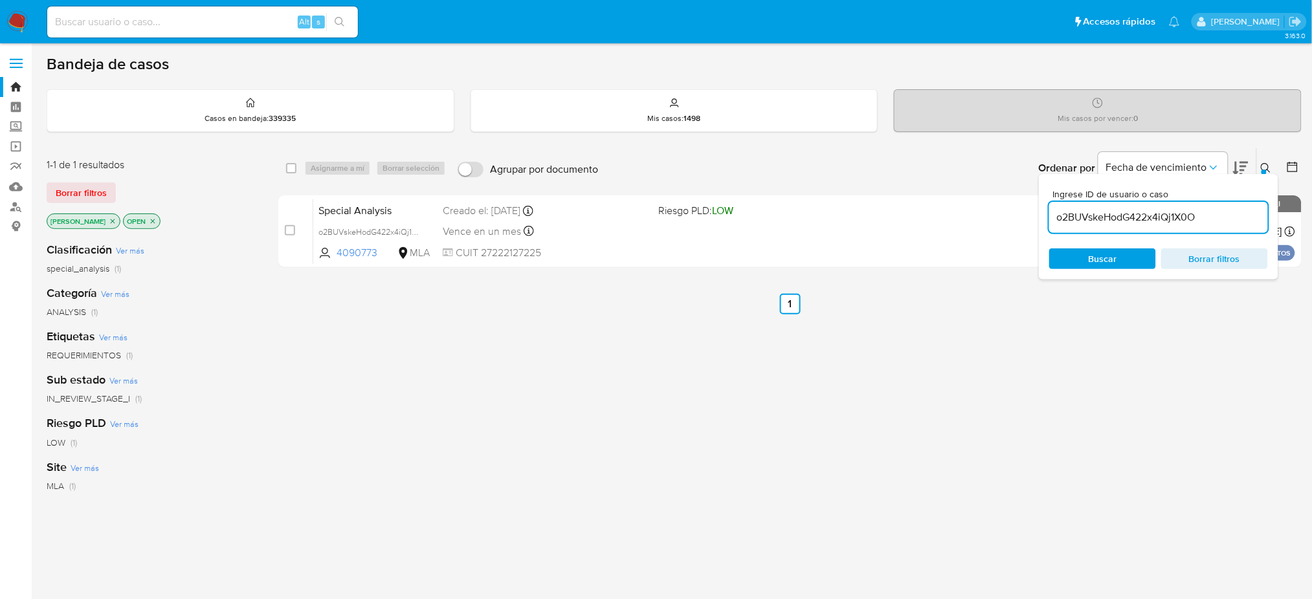
drag, startPoint x: 1137, startPoint y: 216, endPoint x: 1042, endPoint y: 222, distance: 95.3
click at [1042, 222] on div "Ingrese ID de usuario o caso o2BUVskeHodG422x4iQj1X0O Buscar Borrar filtros" at bounding box center [1159, 227] width 240 height 106
paste input "aAMXz3AkzL19cy4G1vT7eXV4"
type input "aAMXz3AkzL19cy4G1vT7eXV4"
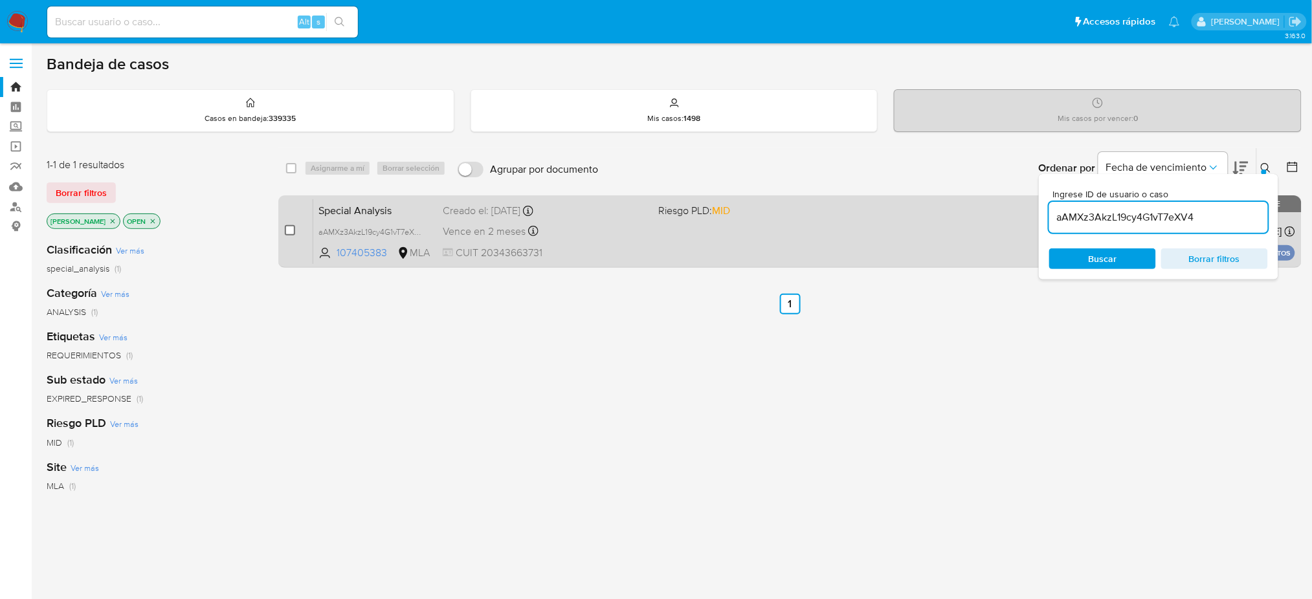
click at [292, 231] on input "checkbox" at bounding box center [290, 230] width 10 height 10
checkbox input "true"
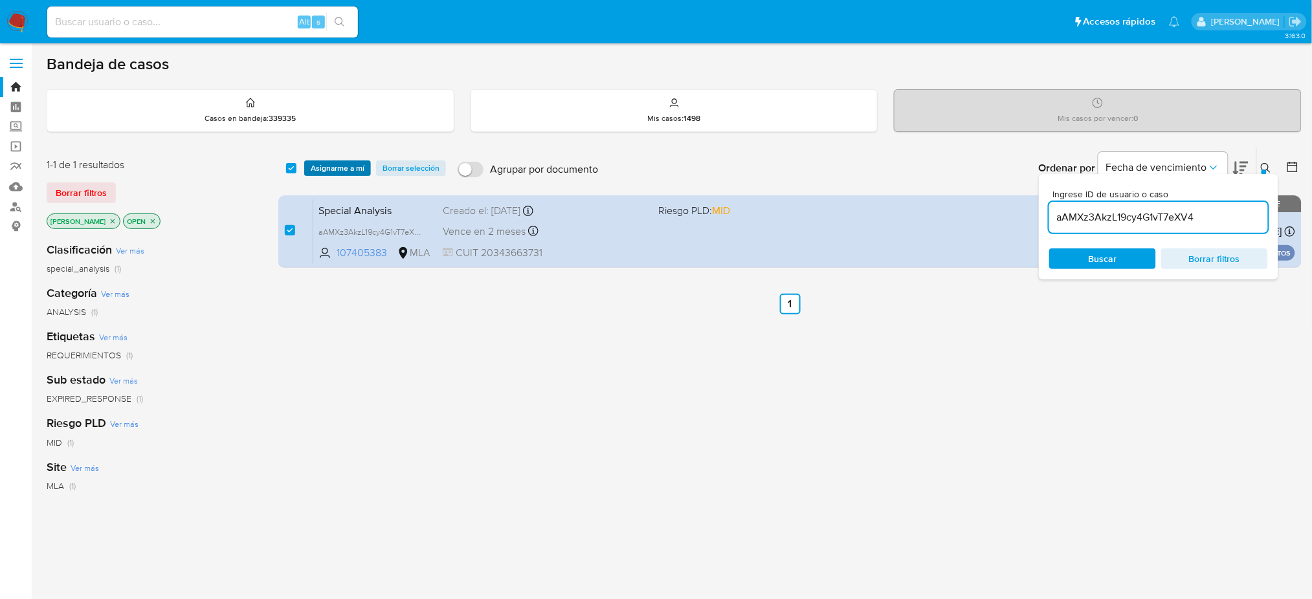
click at [329, 165] on span "Asignarme a mí" at bounding box center [338, 168] width 54 height 13
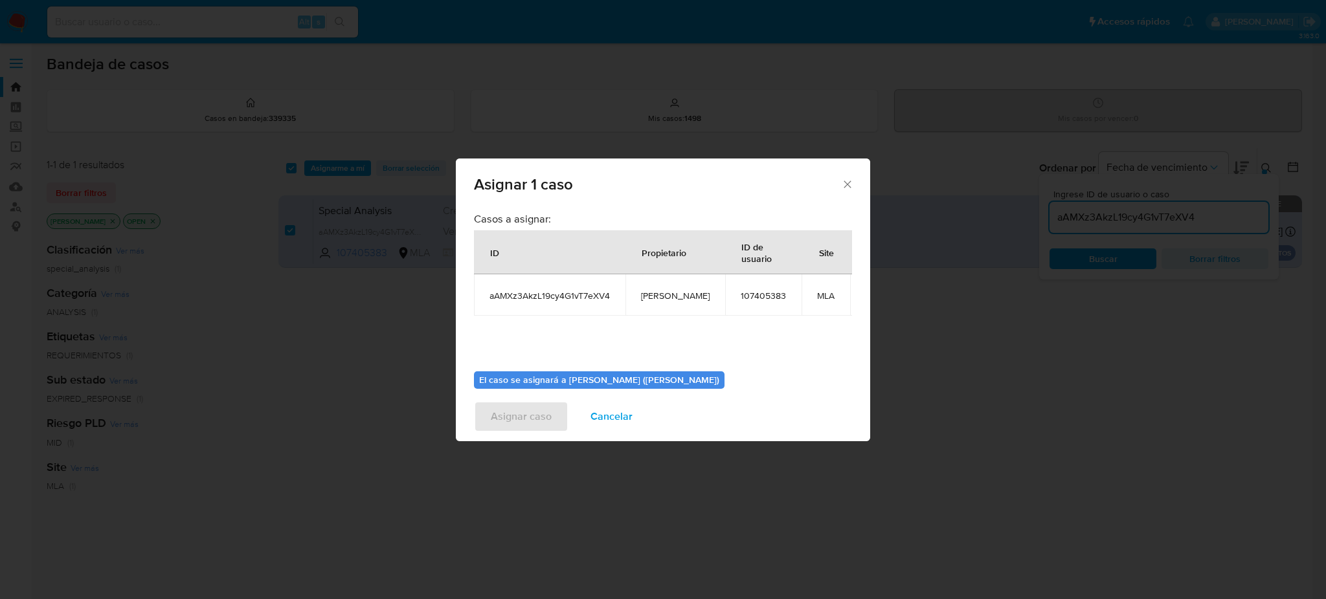
click at [665, 299] on span "[PERSON_NAME]" at bounding box center [675, 296] width 69 height 12
copy span "[PERSON_NAME]"
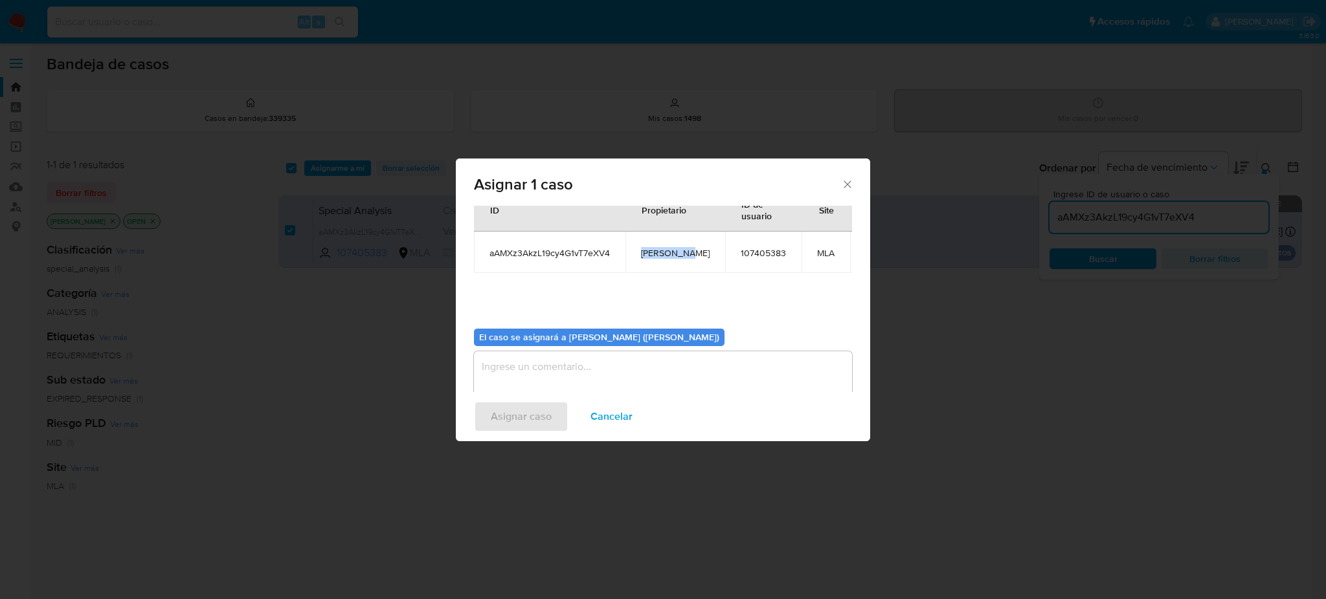
scroll to position [66, 0]
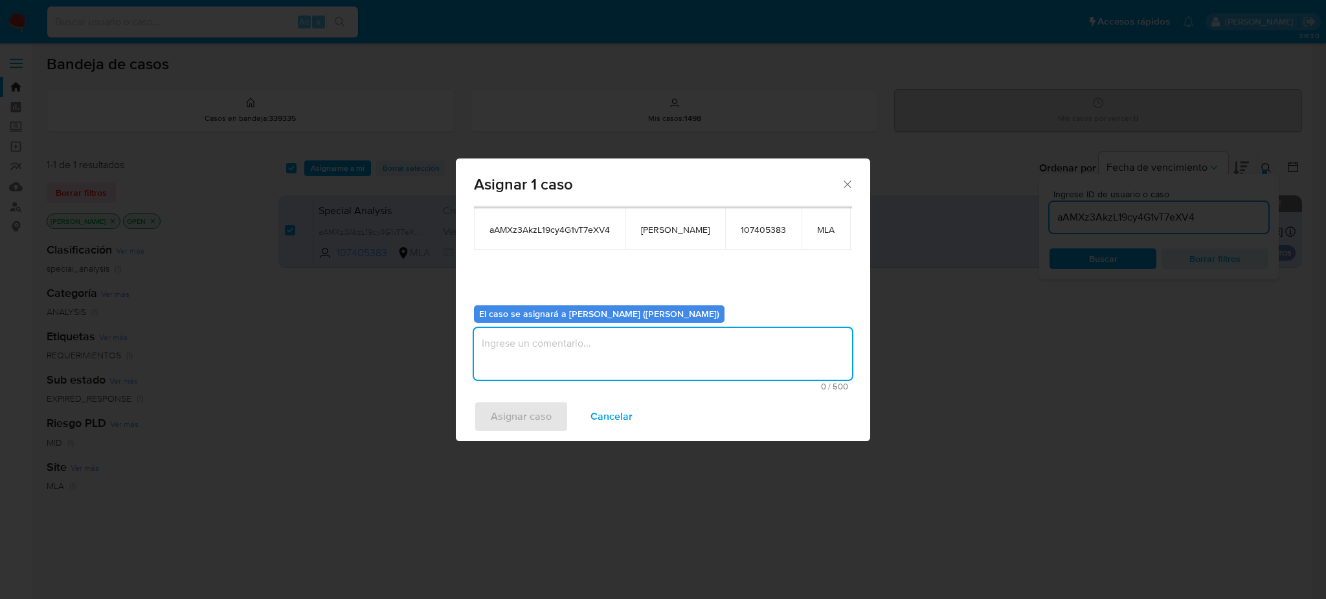
click at [586, 352] on textarea "assign-modal" at bounding box center [663, 354] width 378 height 52
paste textarea "[PERSON_NAME]"
type textarea "[PERSON_NAME]"
click at [526, 419] on span "Asignar caso" at bounding box center [521, 417] width 61 height 28
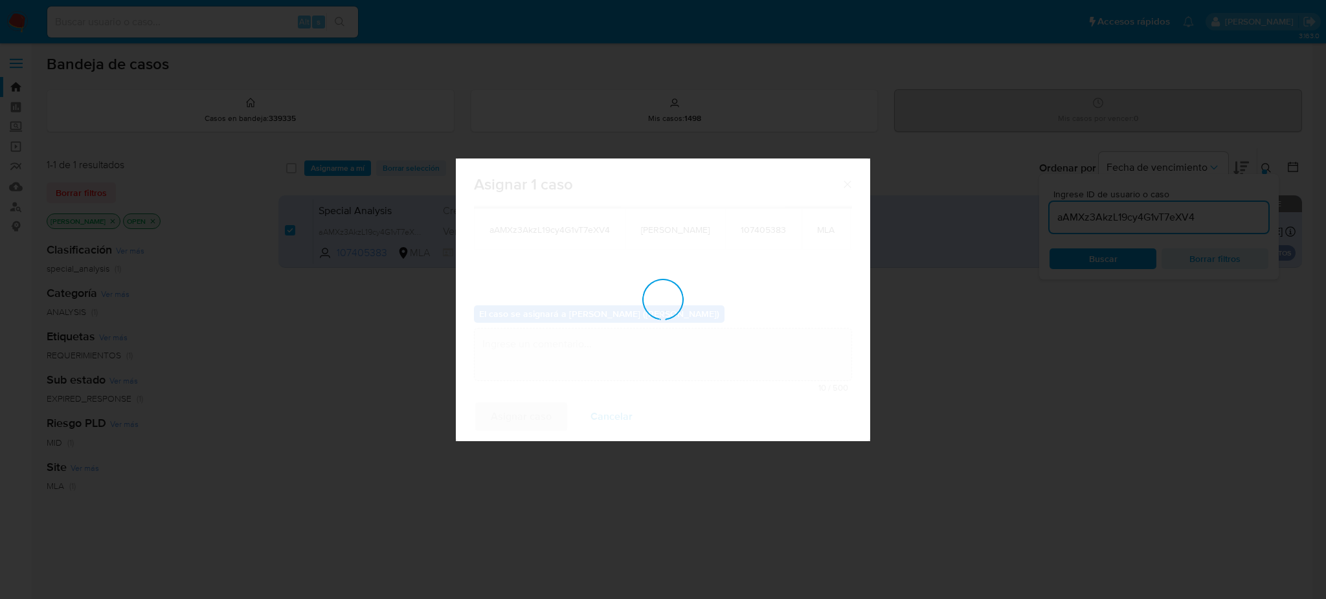
checkbox input "false"
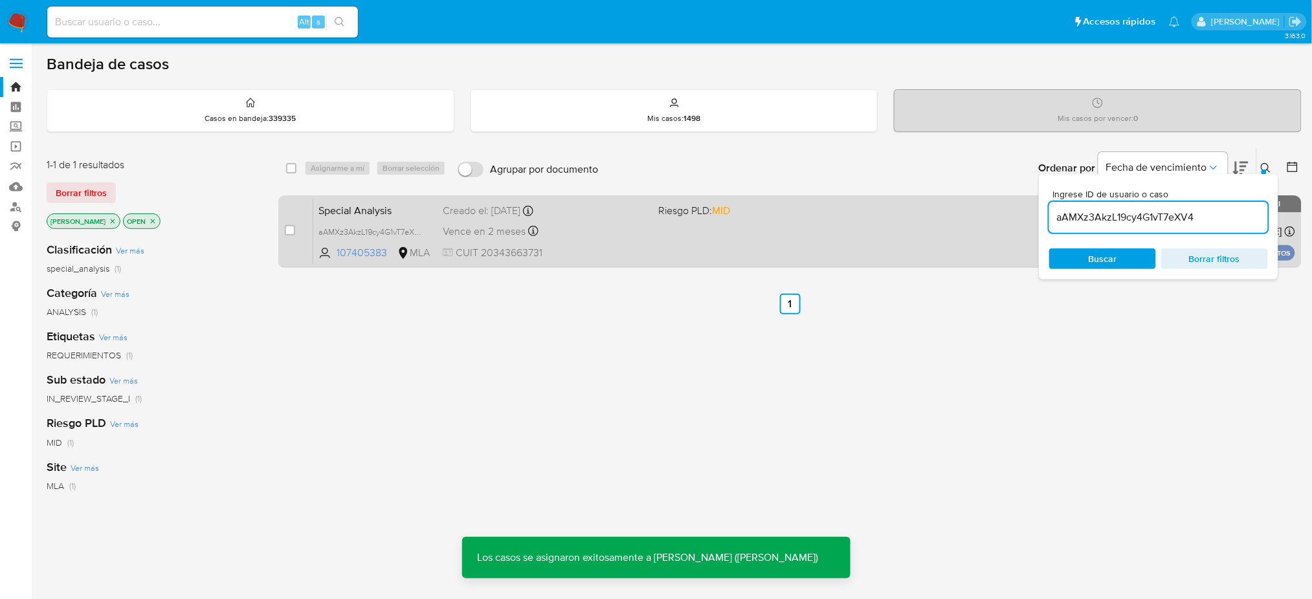
click at [425, 201] on span "Special Analysis" at bounding box center [376, 209] width 114 height 17
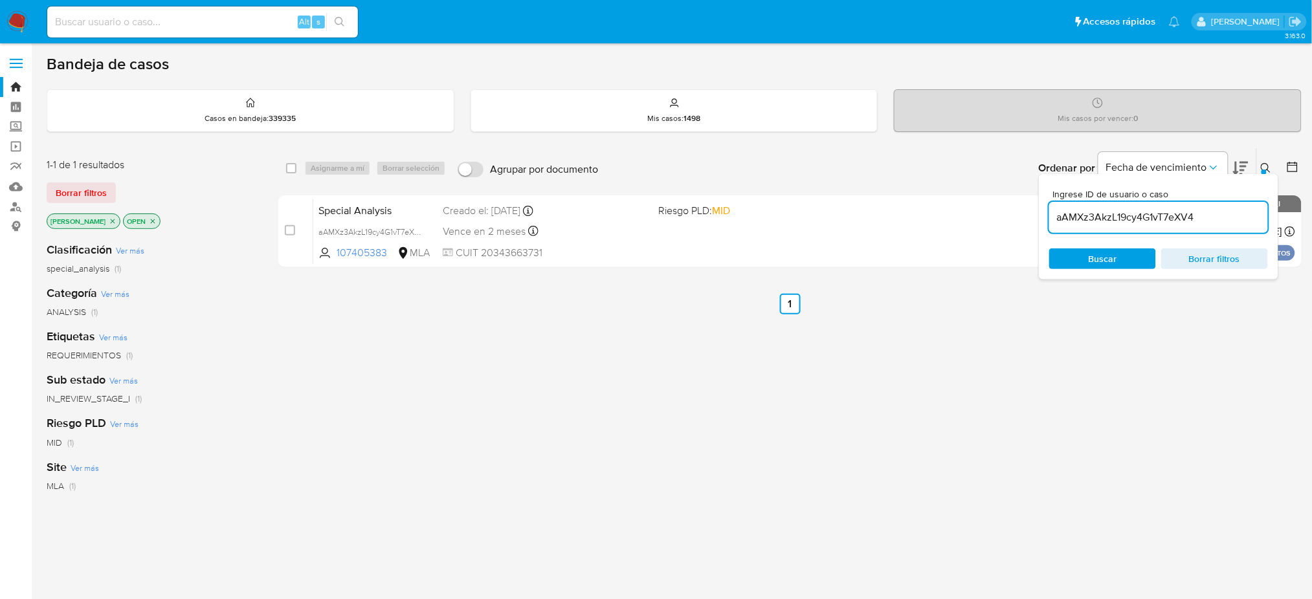
click at [1272, 162] on button at bounding box center [1267, 169] width 21 height 16
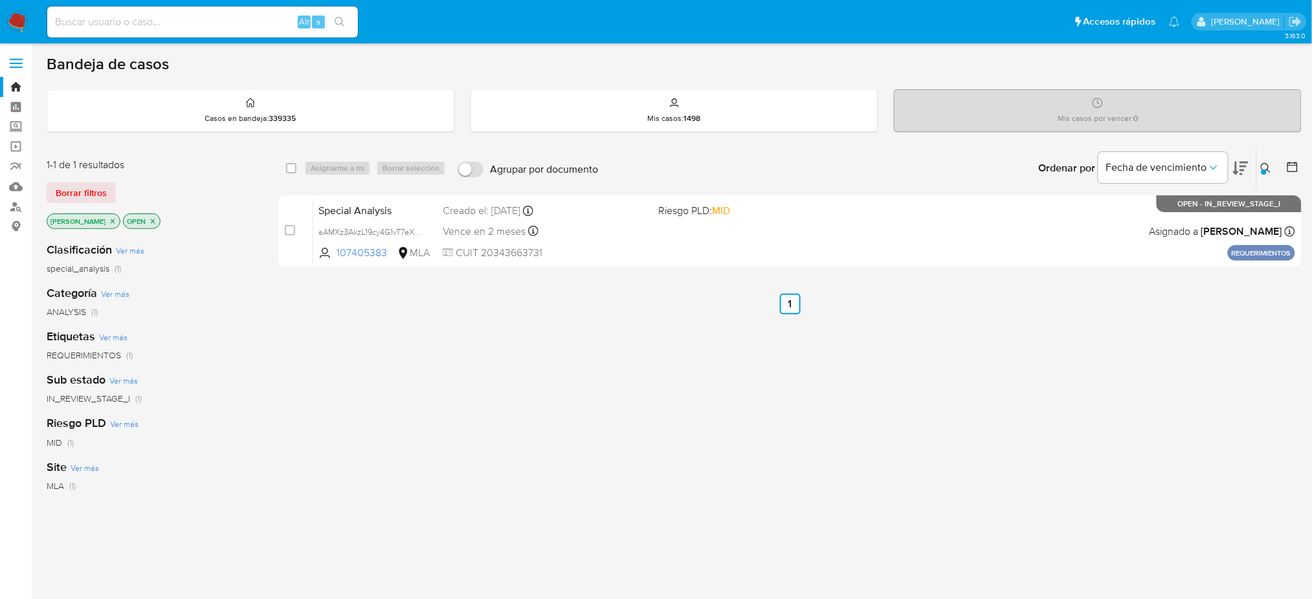
click at [1266, 170] on div at bounding box center [1264, 172] width 5 height 5
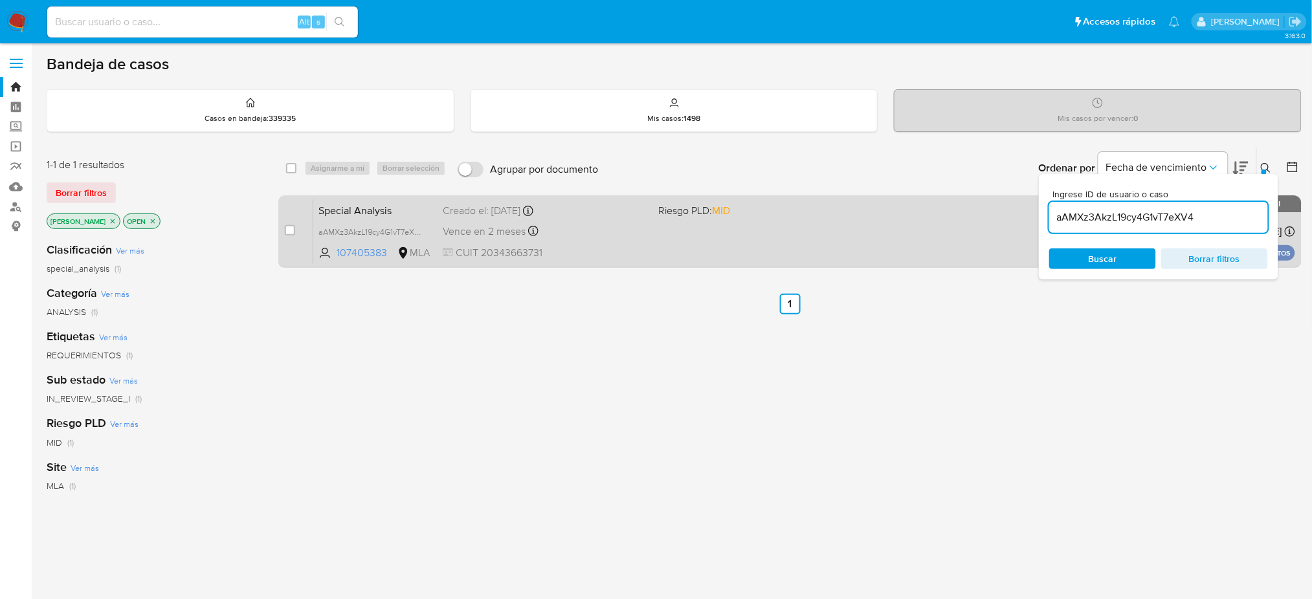
drag, startPoint x: 1226, startPoint y: 216, endPoint x: 1012, endPoint y: 220, distance: 213.7
click at [1012, 220] on div "select-all-cases-checkbox Asignarme a mí Borrar selección Agrupar por documento…" at bounding box center [789, 211] width 1023 height 126
type input "S6SEZfJvPd2evRye4vJPGrX8"
click at [285, 228] on input "checkbox" at bounding box center [290, 230] width 10 height 10
checkbox input "true"
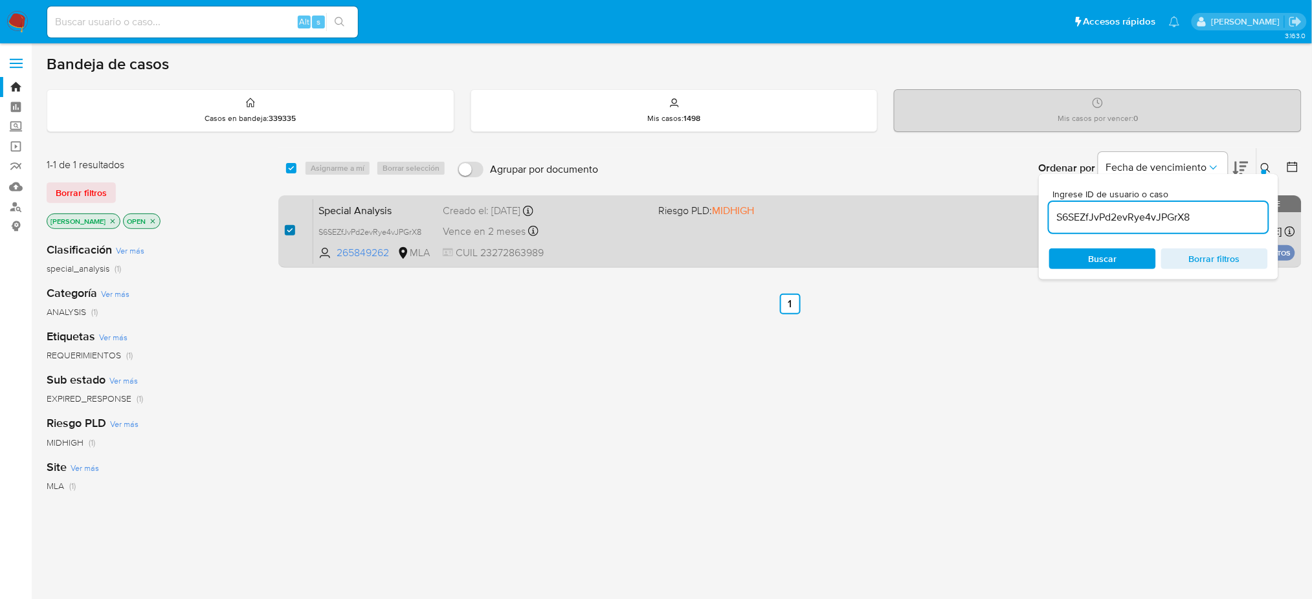
checkbox input "true"
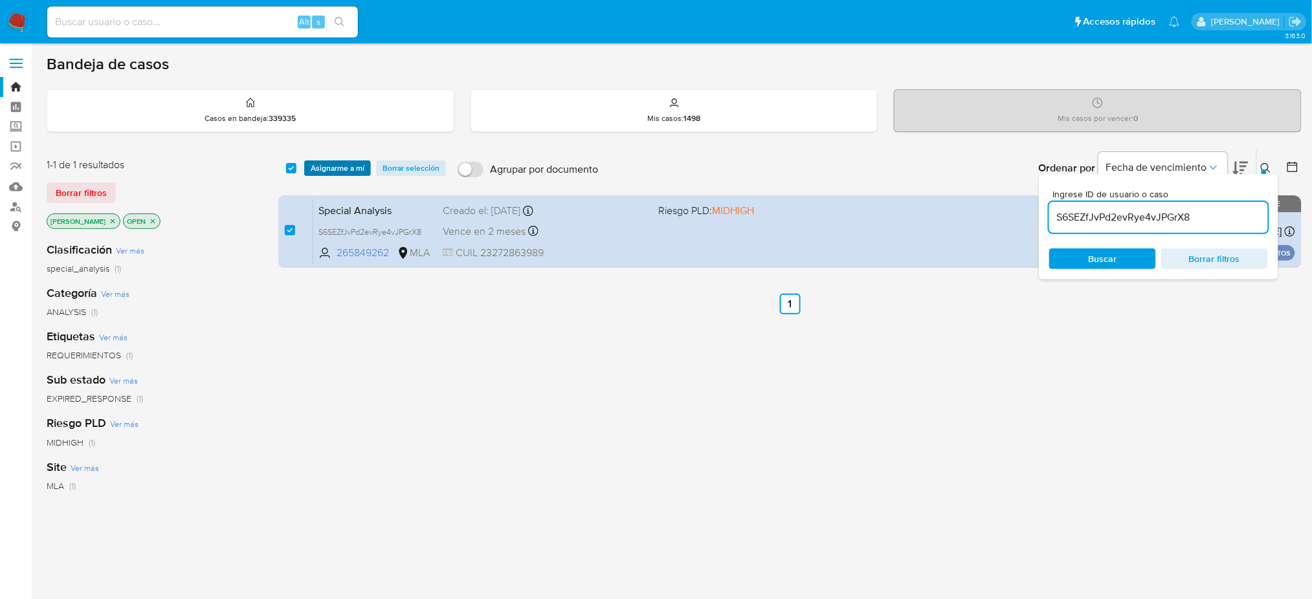
click at [330, 173] on span "Asignarme a mí" at bounding box center [338, 168] width 54 height 13
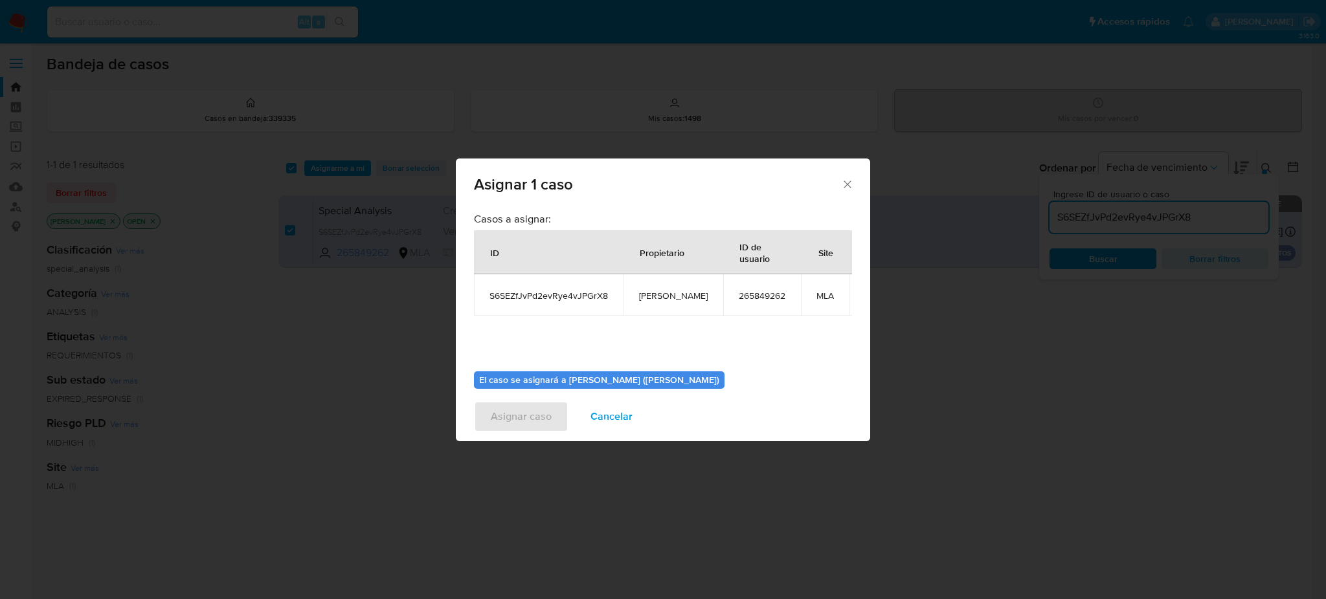
click at [655, 296] on span "[PERSON_NAME]" at bounding box center [673, 296] width 69 height 12
copy span "[PERSON_NAME]"
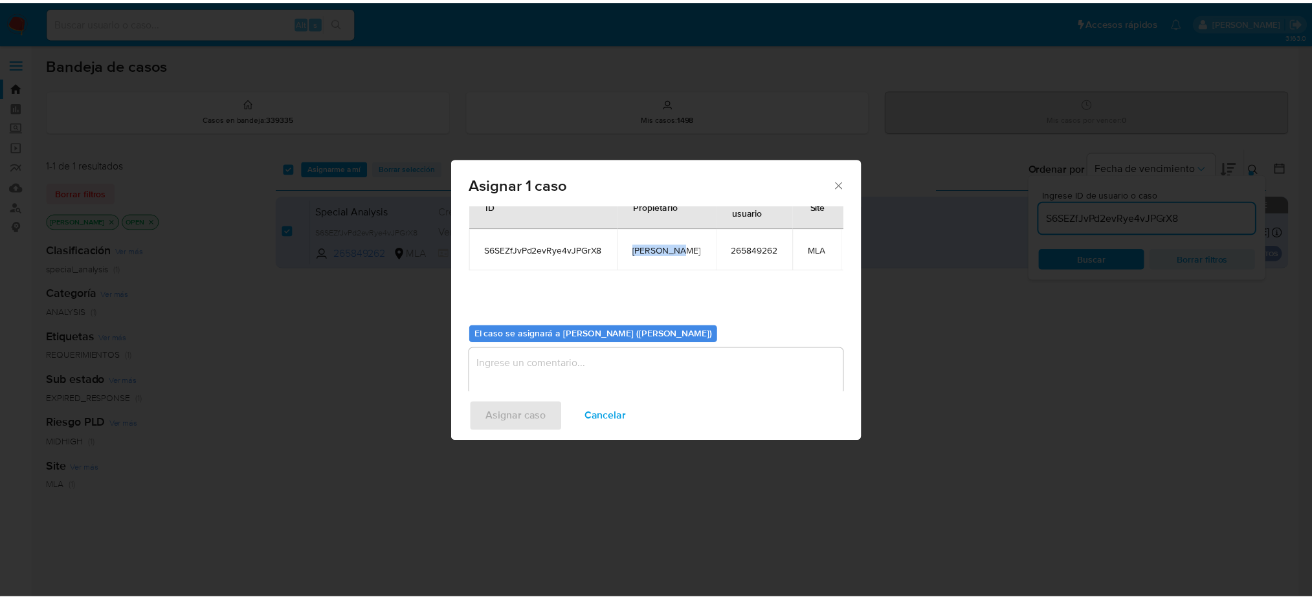
scroll to position [66, 0]
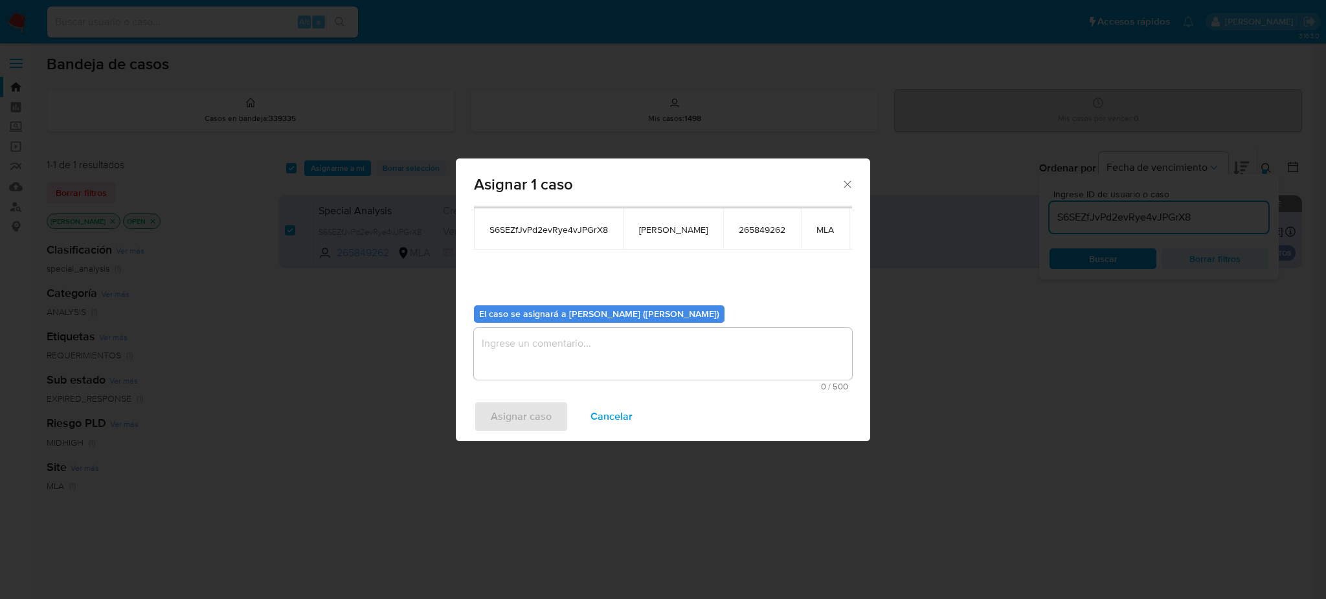
click at [576, 355] on textarea "assign-modal" at bounding box center [663, 354] width 378 height 52
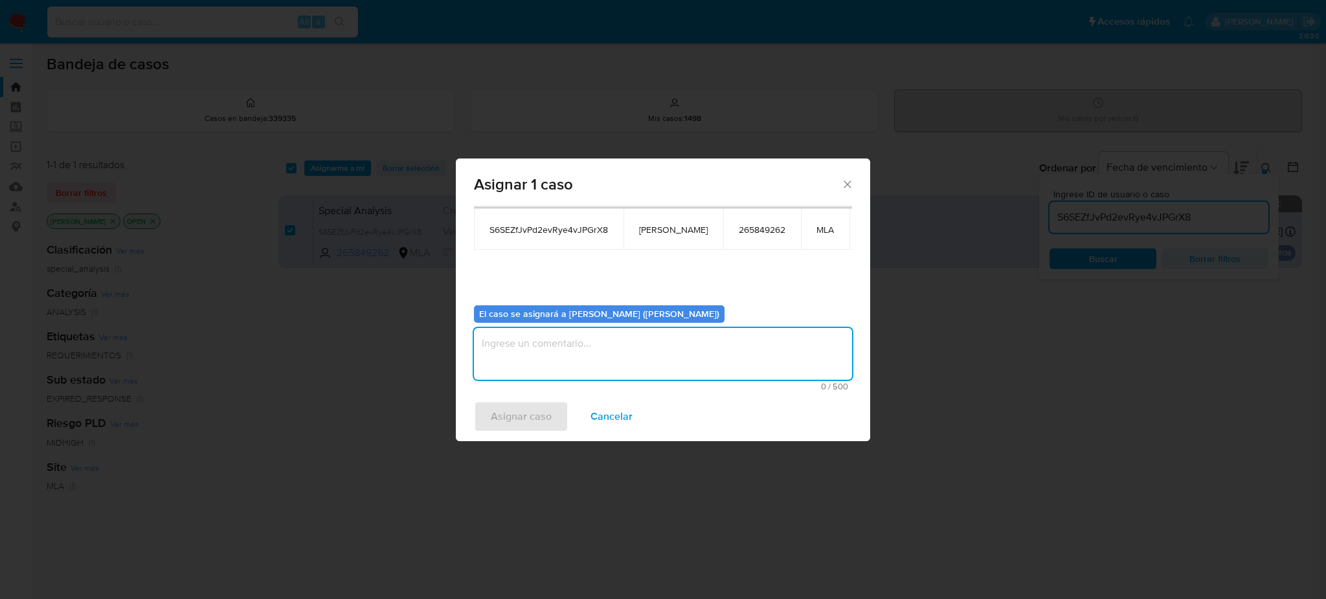
paste textarea "[PERSON_NAME]"
type textarea "[PERSON_NAME]"
click at [530, 429] on span "Asignar caso" at bounding box center [521, 417] width 61 height 28
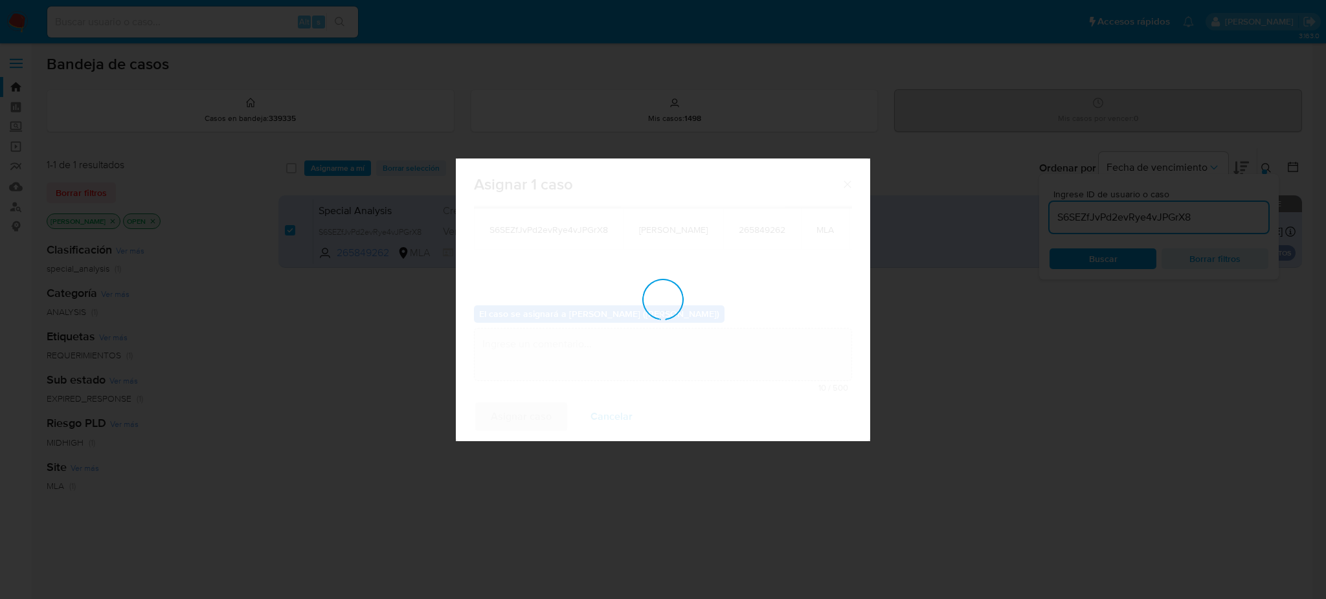
checkbox input "false"
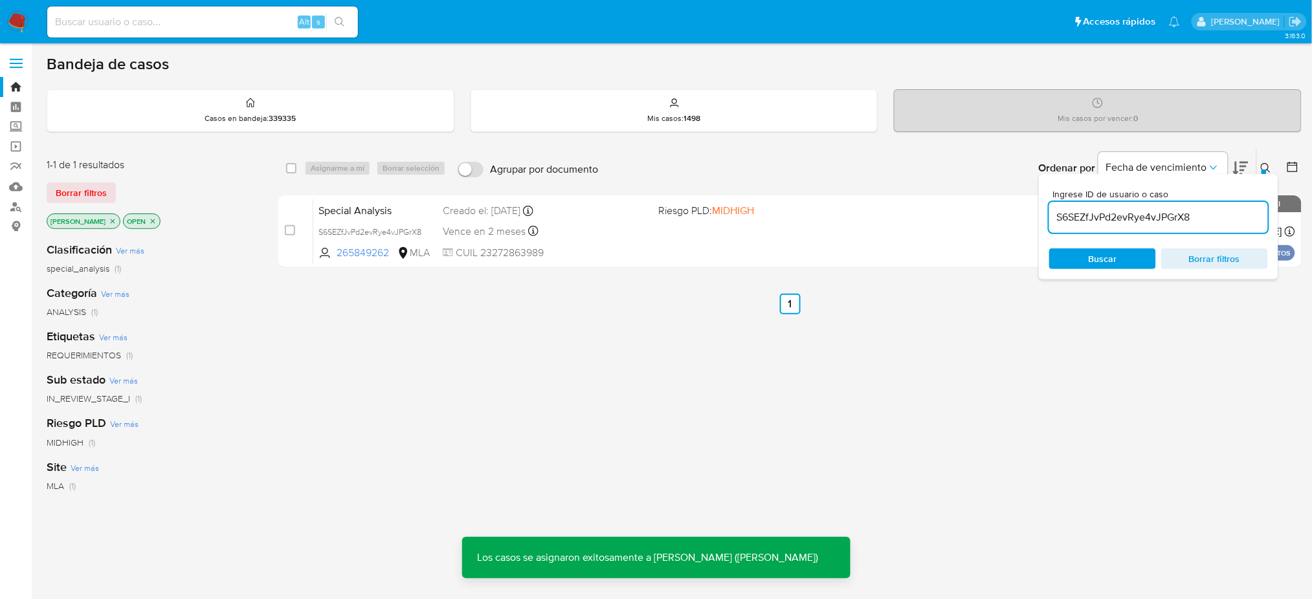
click at [375, 203] on span "Special Analysis" at bounding box center [376, 209] width 114 height 17
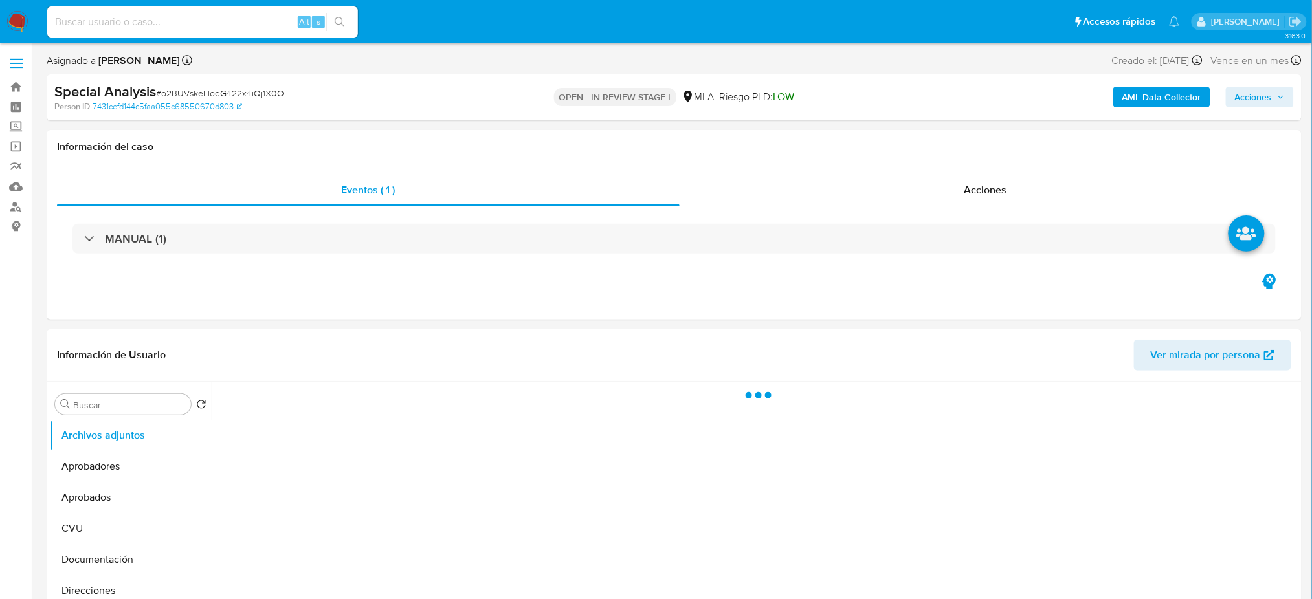
select select "10"
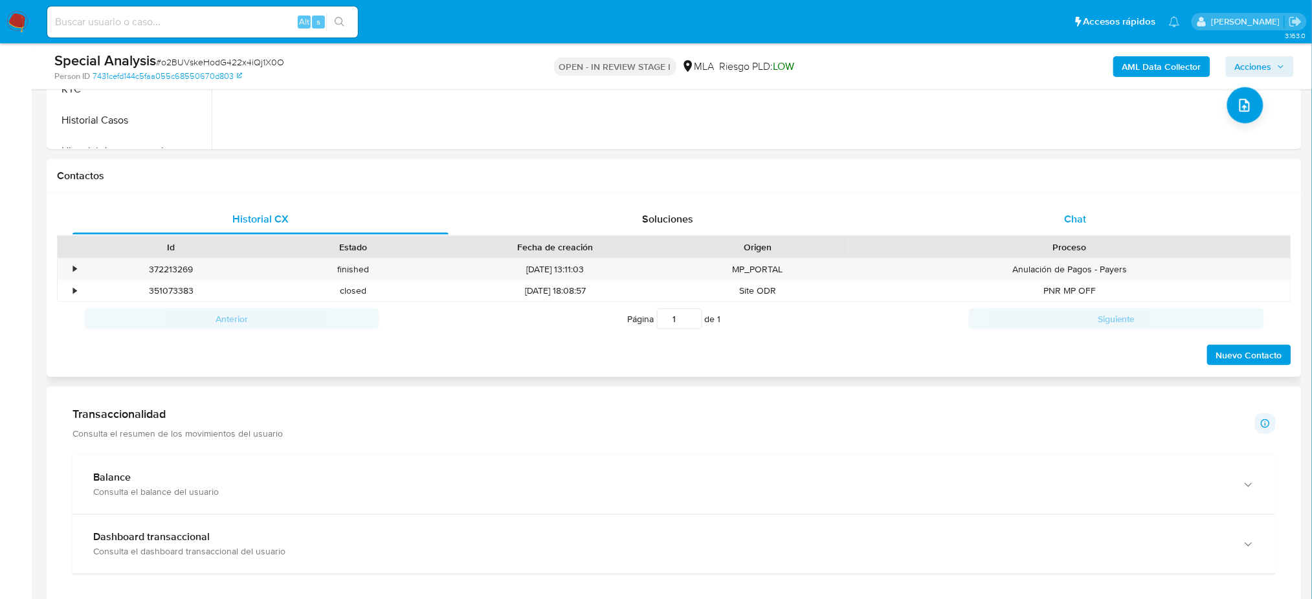
click at [1063, 212] on div "Chat" at bounding box center [1076, 219] width 376 height 31
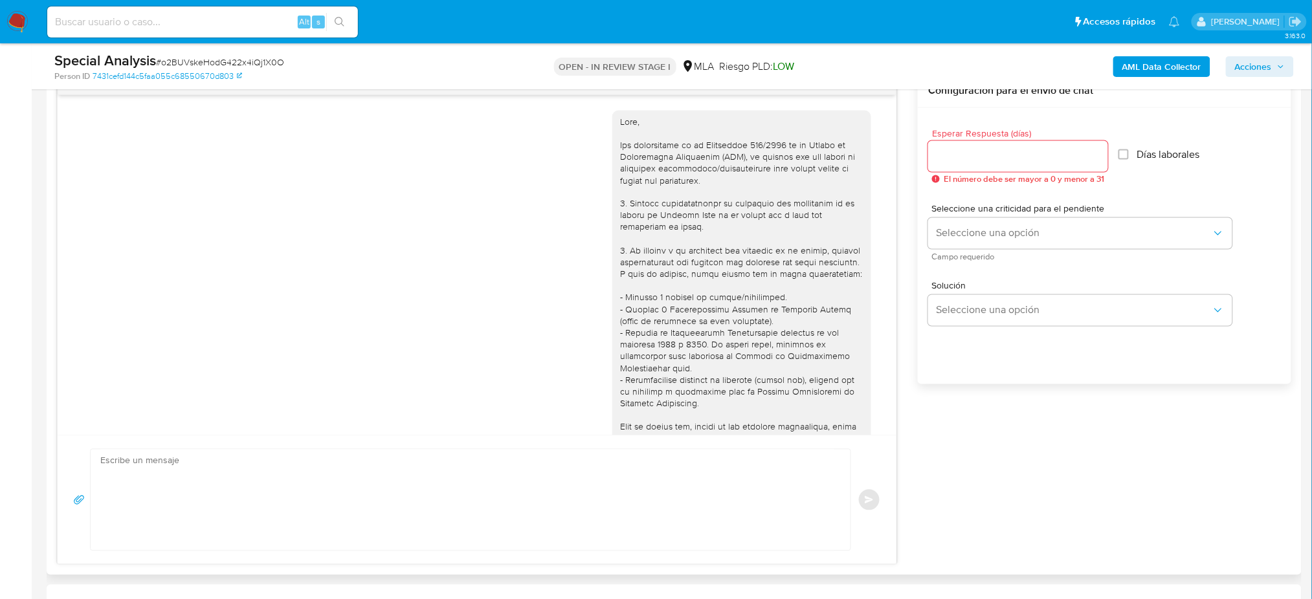
scroll to position [405, 0]
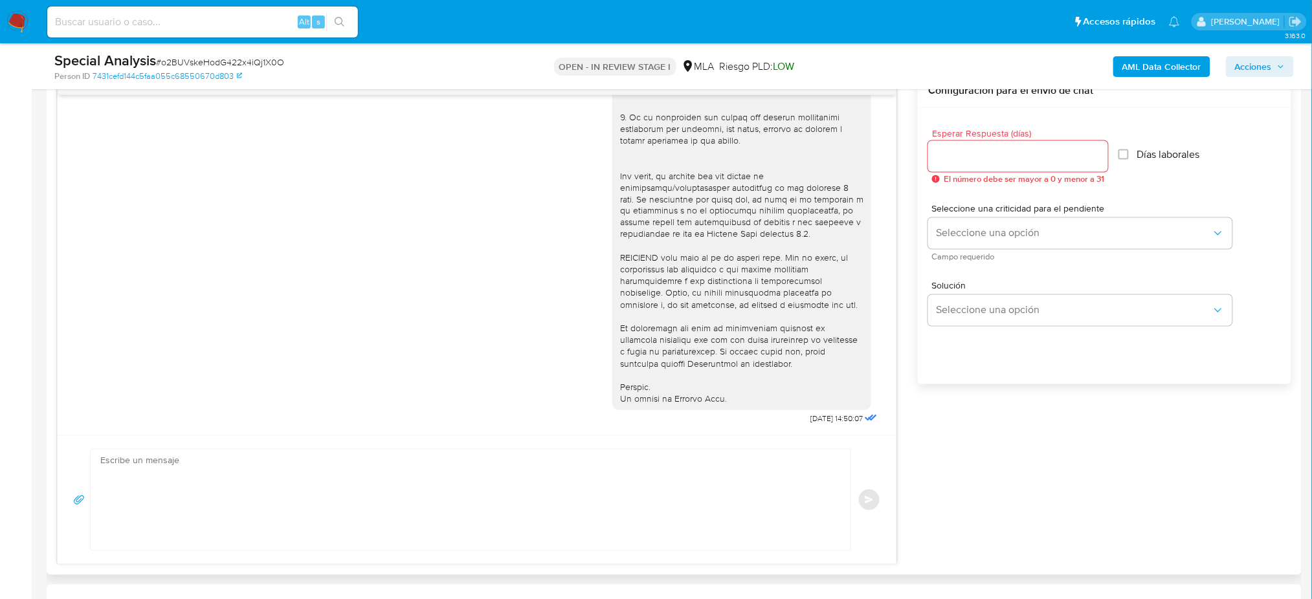
click at [203, 495] on textarea at bounding box center [467, 500] width 734 height 101
paste textarea "Hola, Esperamos que te encuentres muy bien. Te consultamos si tuviste oportunid…"
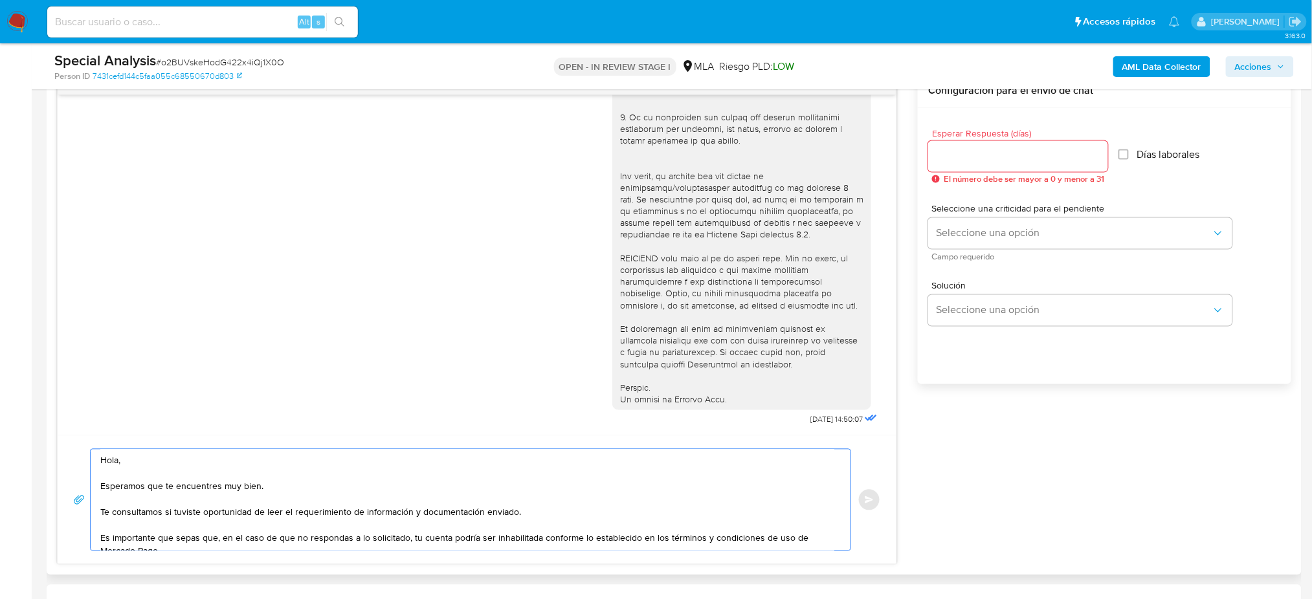
scroll to position [59, 0]
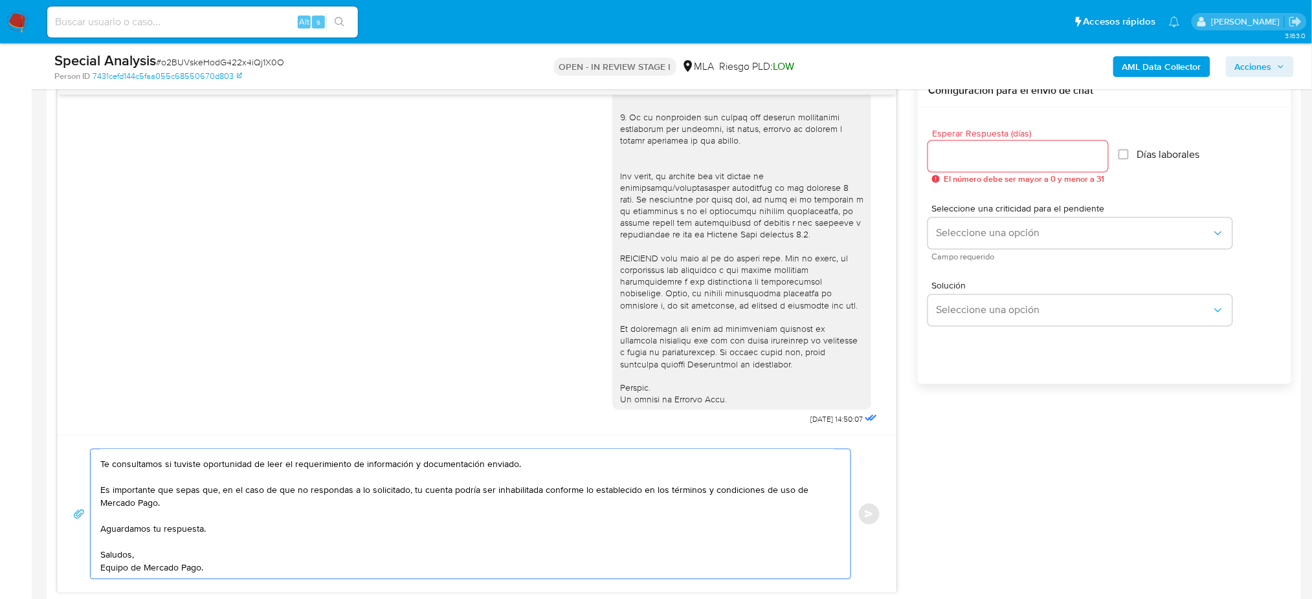
type textarea "Hola, Esperamos que te encuentres muy bien. Te consultamos si tuviste oportunid…"
click at [987, 153] on input "Esperar Respuesta (días)" at bounding box center [1018, 156] width 180 height 17
type input "2"
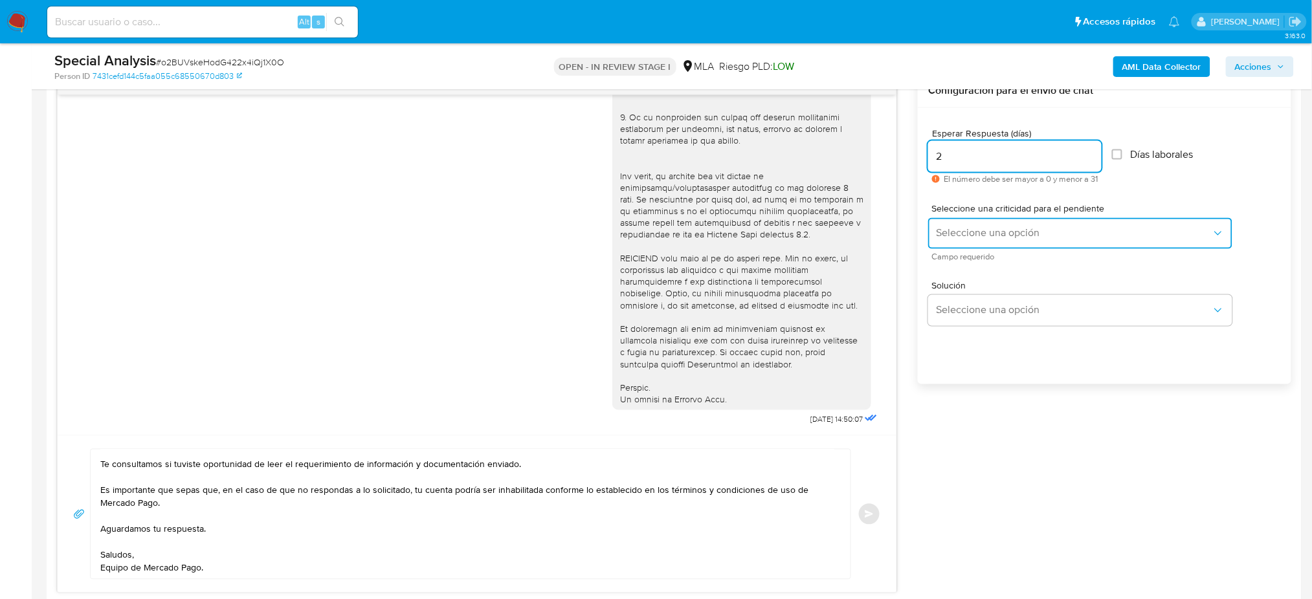
click at [957, 231] on span "Seleccione una opción" at bounding box center [1074, 233] width 276 height 13
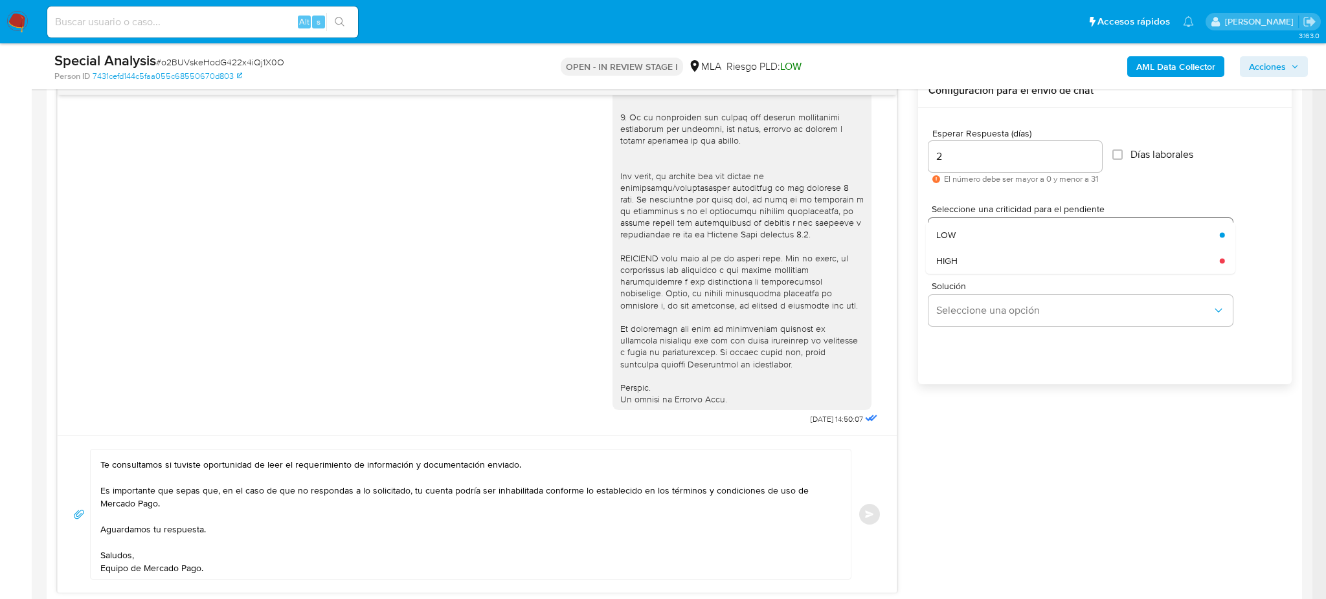
click at [960, 241] on div "LOW" at bounding box center [1074, 235] width 276 height 26
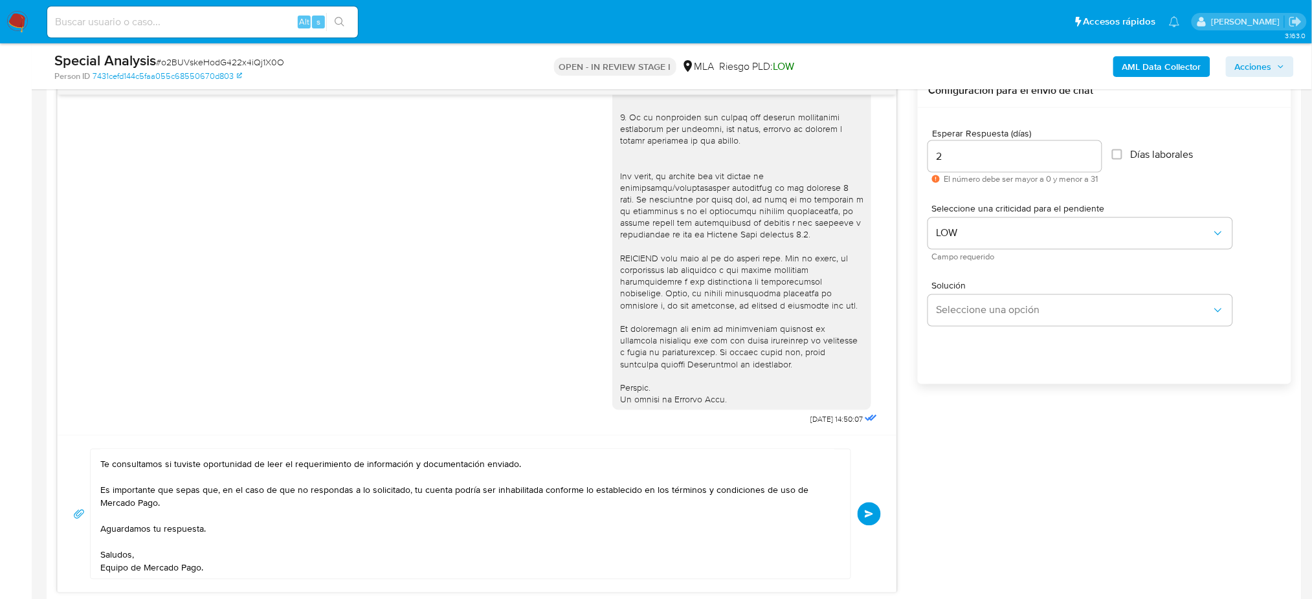
click at [866, 519] on span "Enviar" at bounding box center [869, 515] width 9 height 8
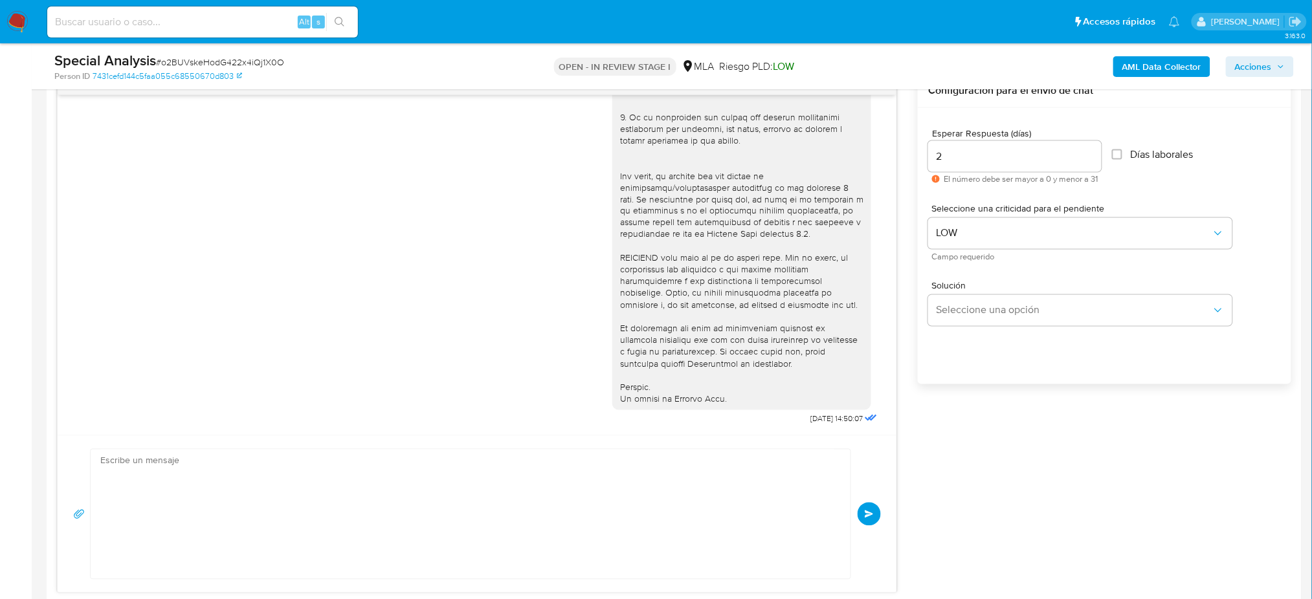
scroll to position [631, 0]
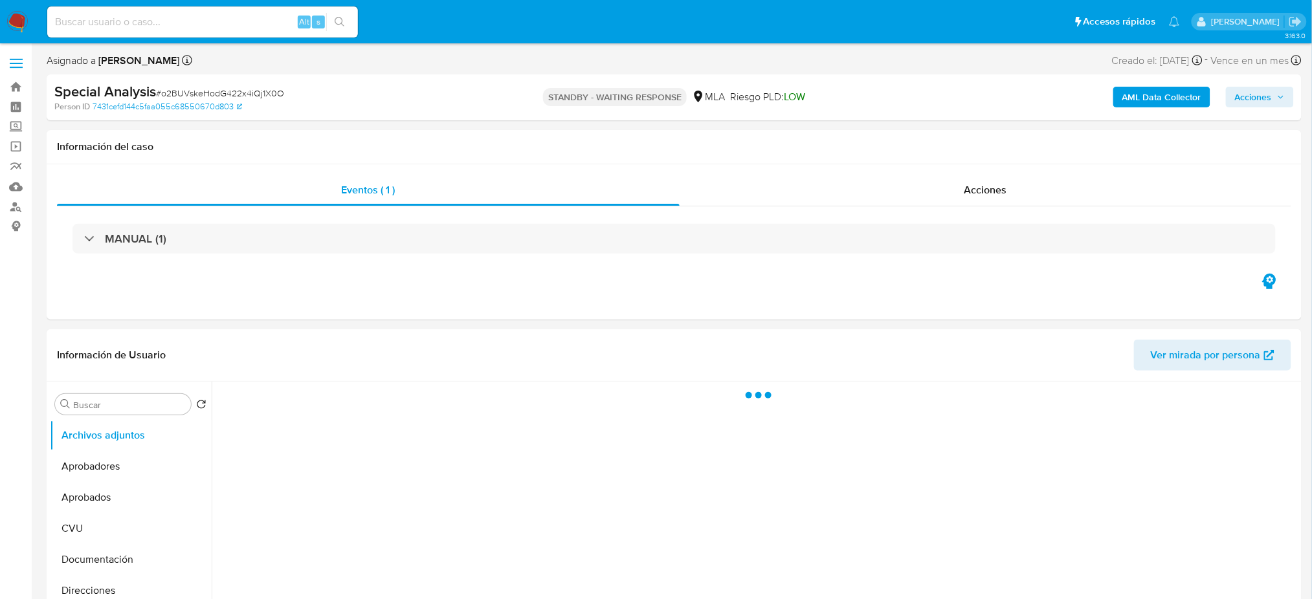
click at [223, 18] on input at bounding box center [202, 22] width 311 height 17
paste input "aAMXz3AkzL19cy4G1vT7eXV4"
type input "aAMXz3AkzL19cy4G1vT7eXV4"
select select "10"
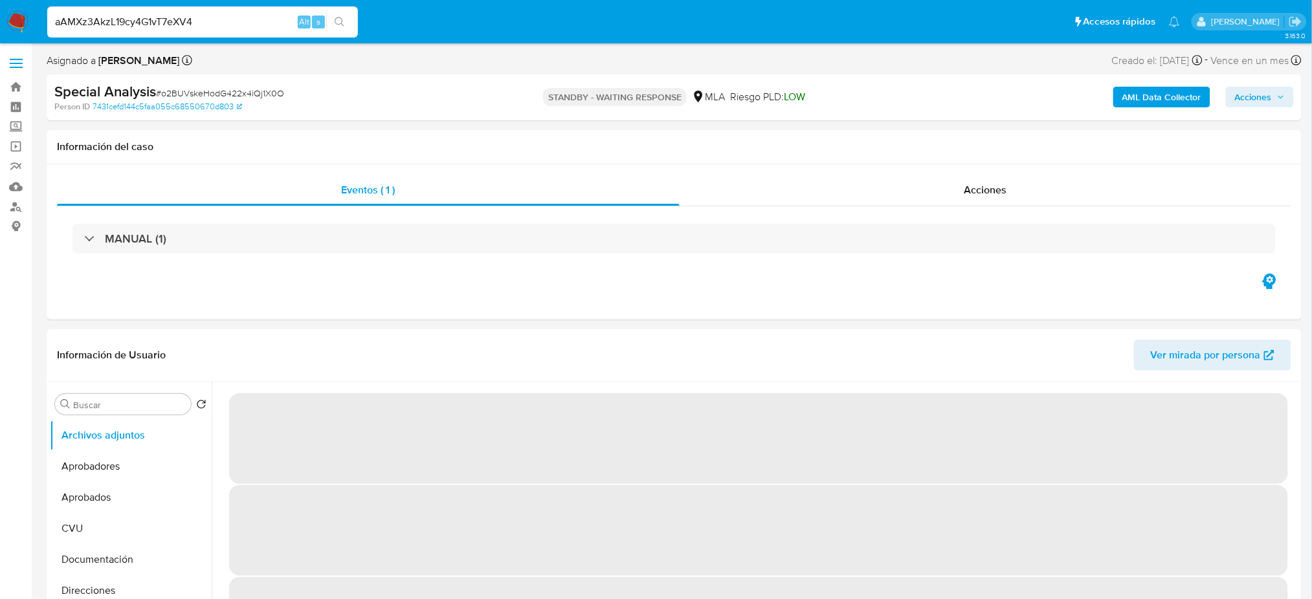
type input "aAMXz3AkzL19cy4G1vT7eXV4"
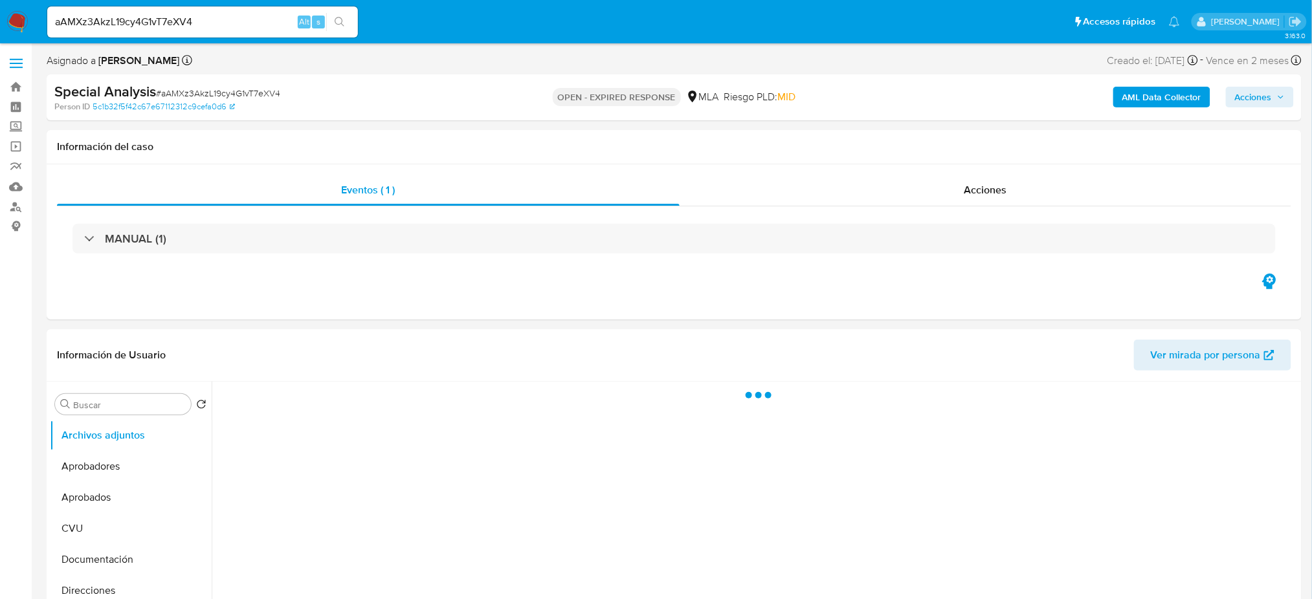
select select "10"
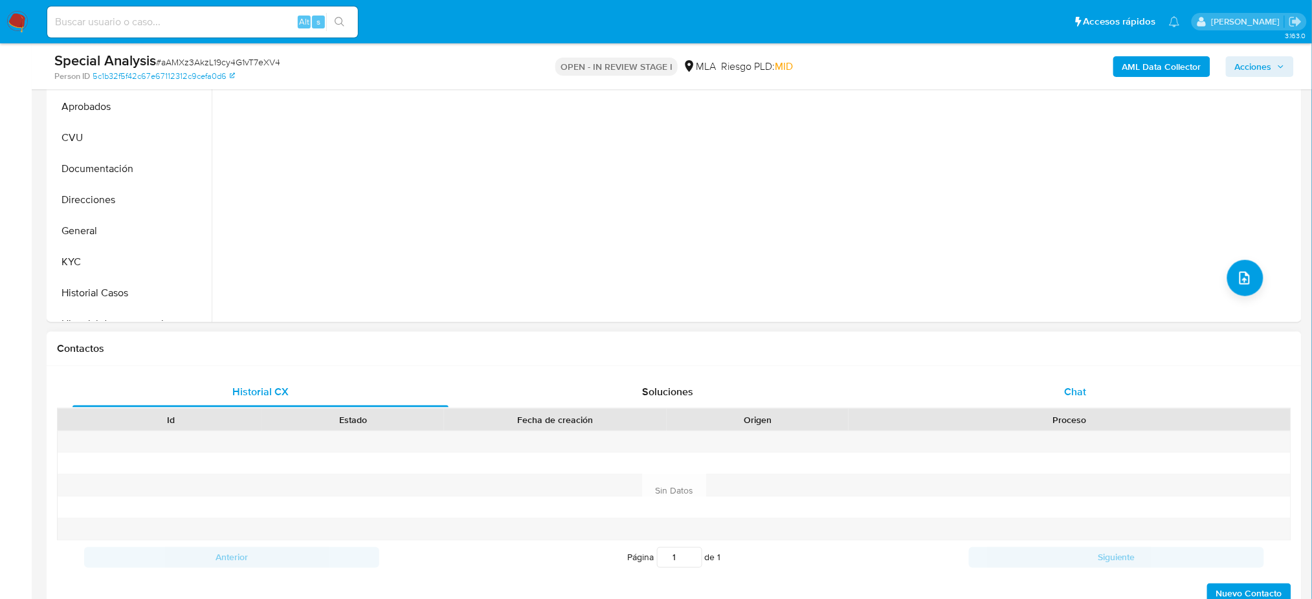
click at [1091, 386] on div "Chat" at bounding box center [1076, 392] width 376 height 31
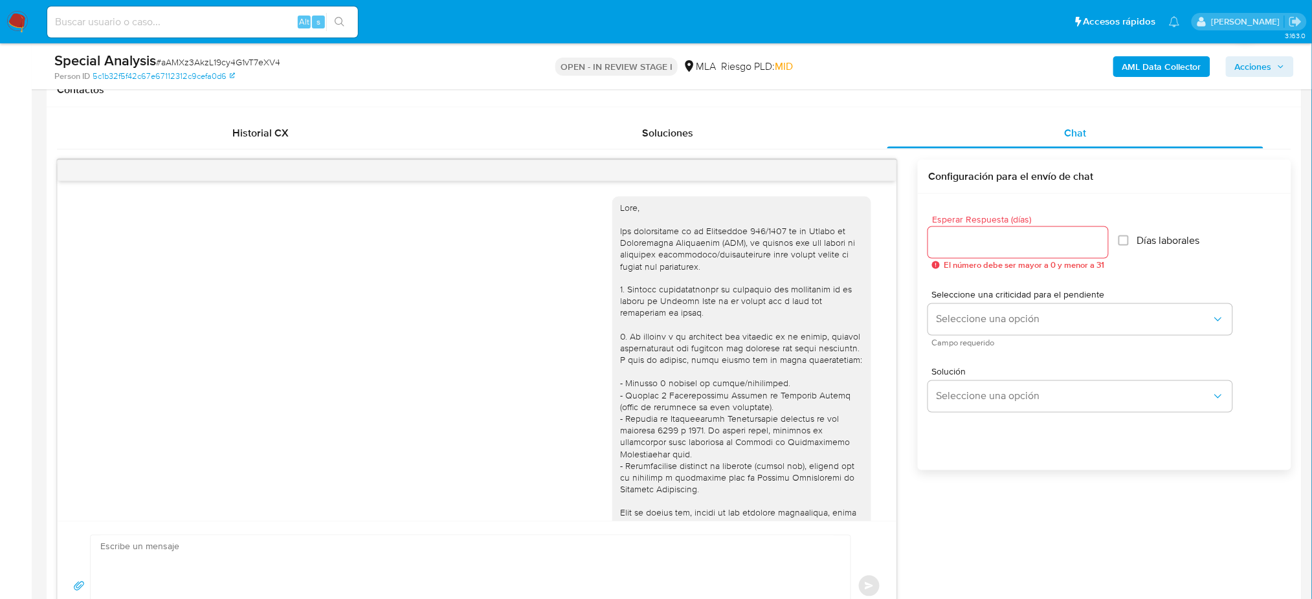
scroll to position [405, 0]
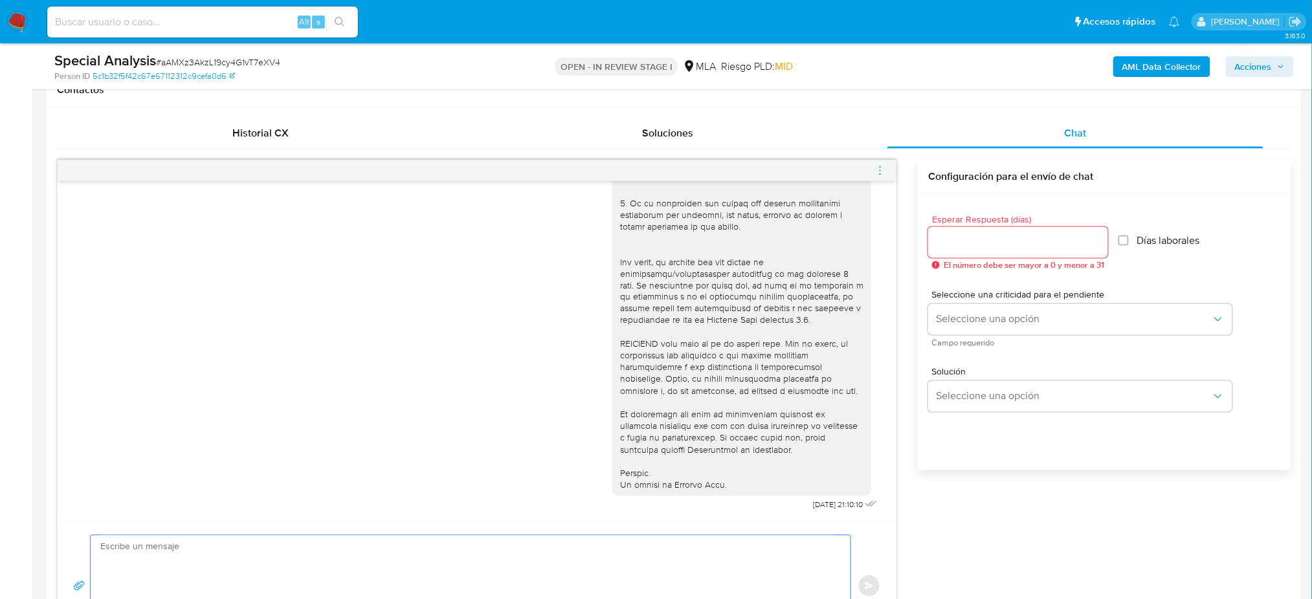
click at [337, 564] on textarea at bounding box center [467, 586] width 734 height 101
paste textarea "Hola, Esperamos que te encuentres muy bien. Te consultamos si tuviste oportunid…"
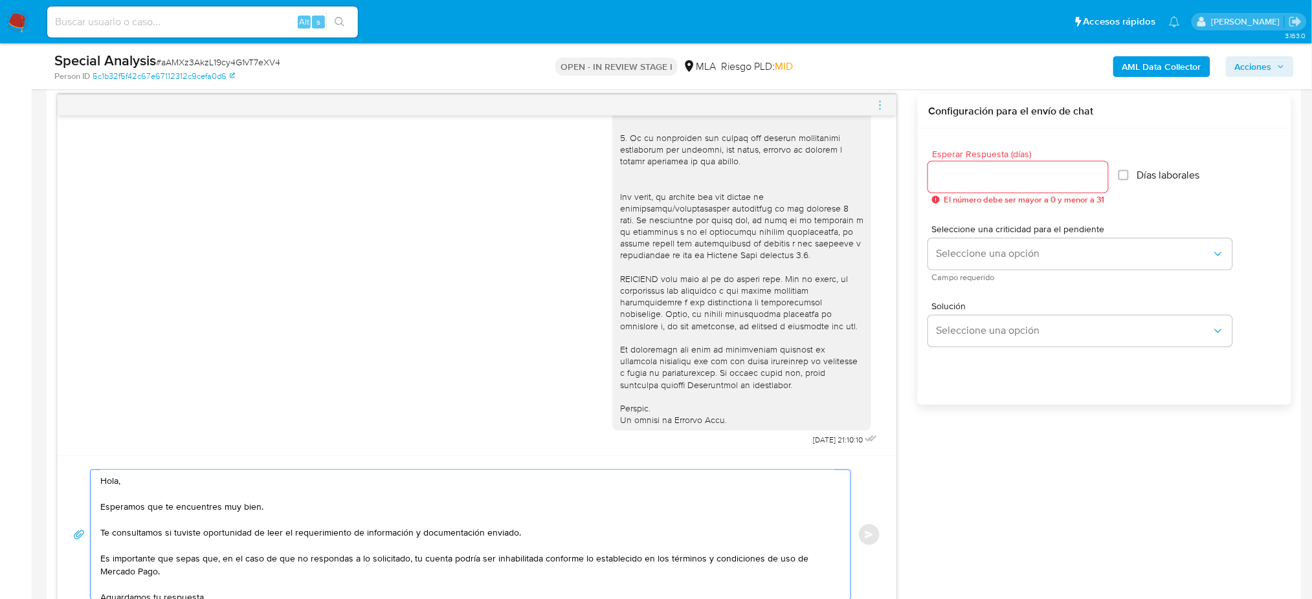
scroll to position [59, 0]
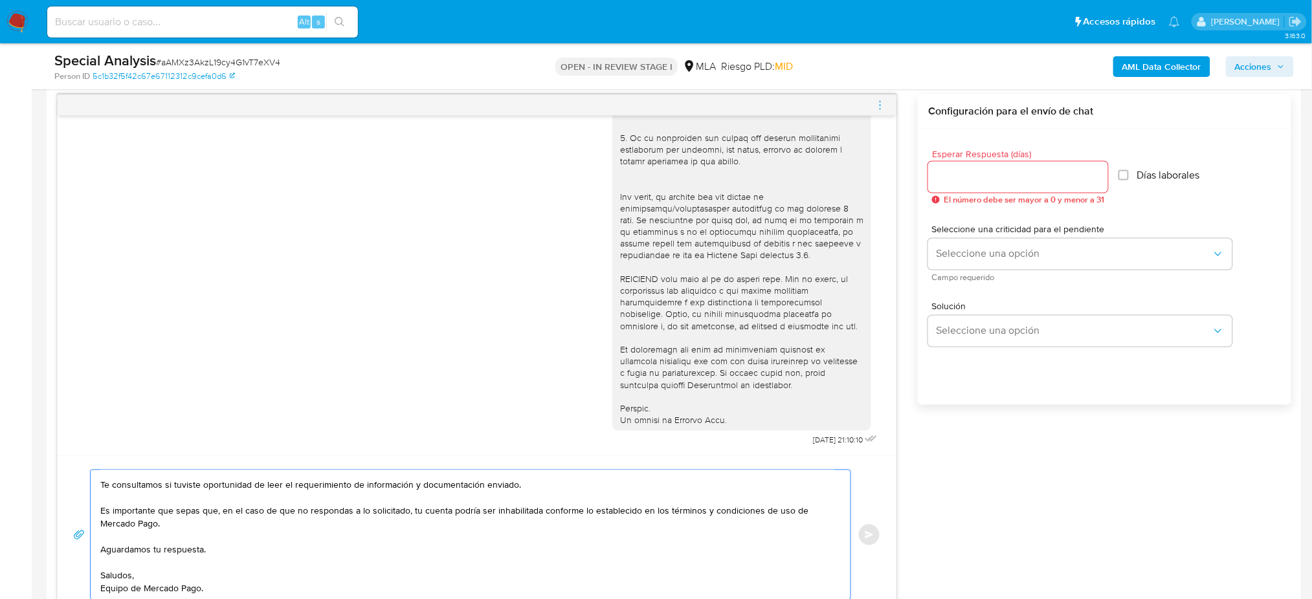
type textarea "Hola, Esperamos que te encuentres muy bien. Te consultamos si tuviste oportunid…"
click at [952, 181] on input "Esperar Respuesta (días)" at bounding box center [1018, 177] width 180 height 17
type input "2"
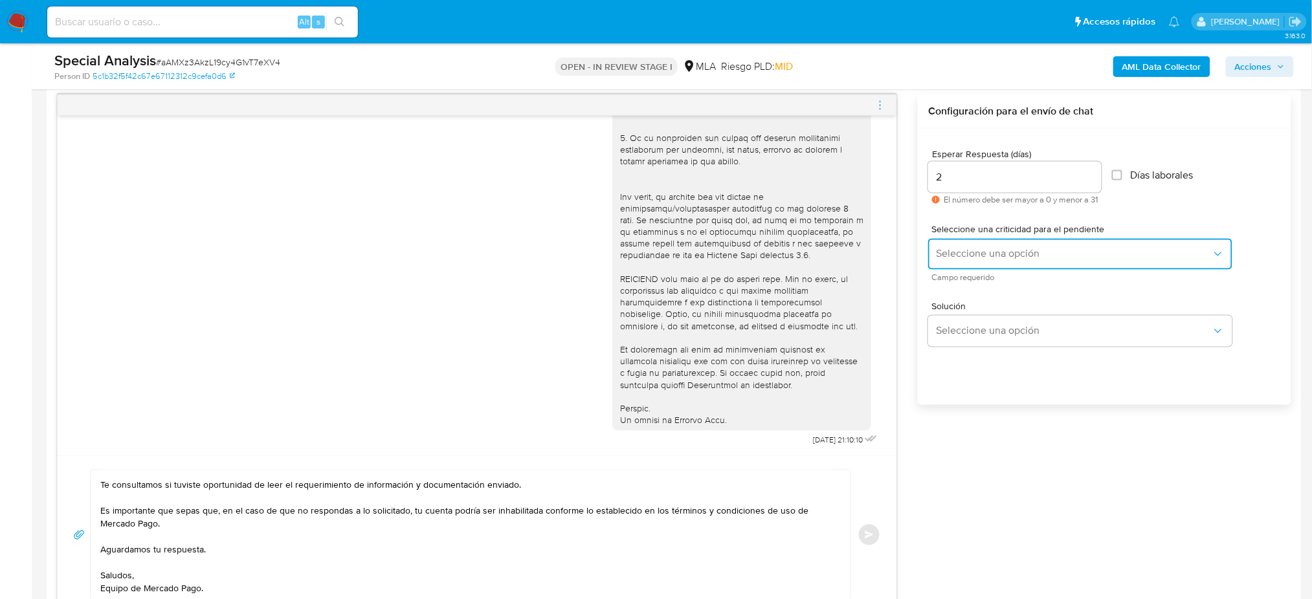
click at [954, 248] on span "Seleccione una opción" at bounding box center [1074, 254] width 276 height 13
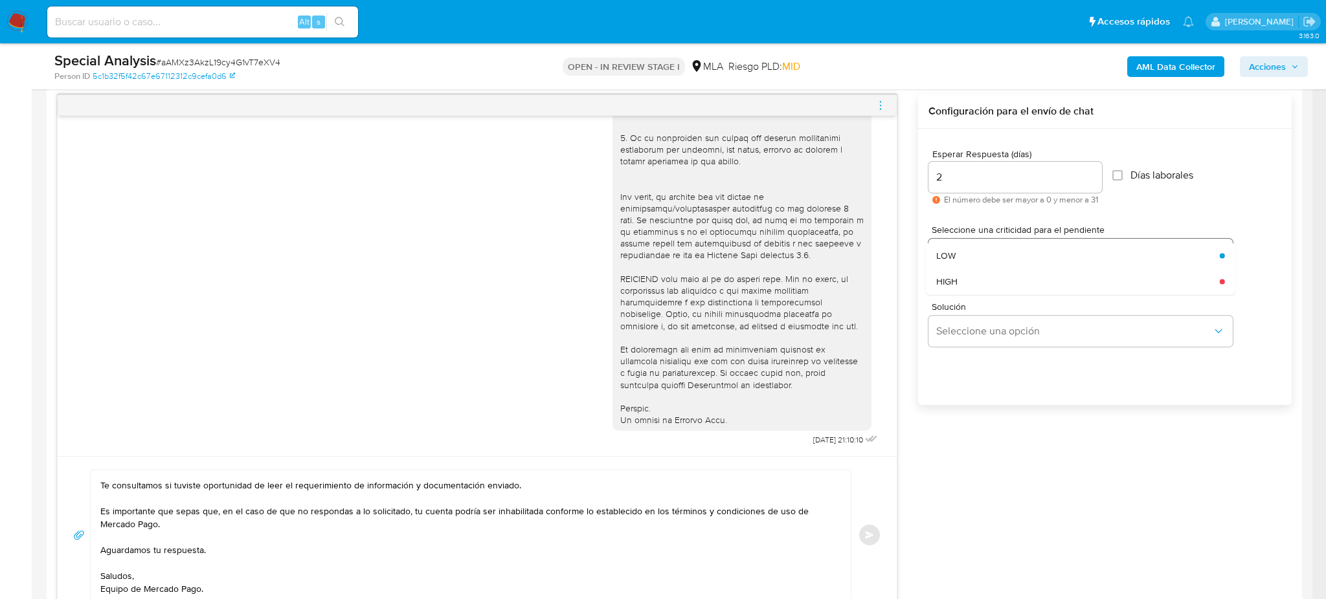
click at [957, 260] on div "LOW" at bounding box center [1074, 256] width 276 height 26
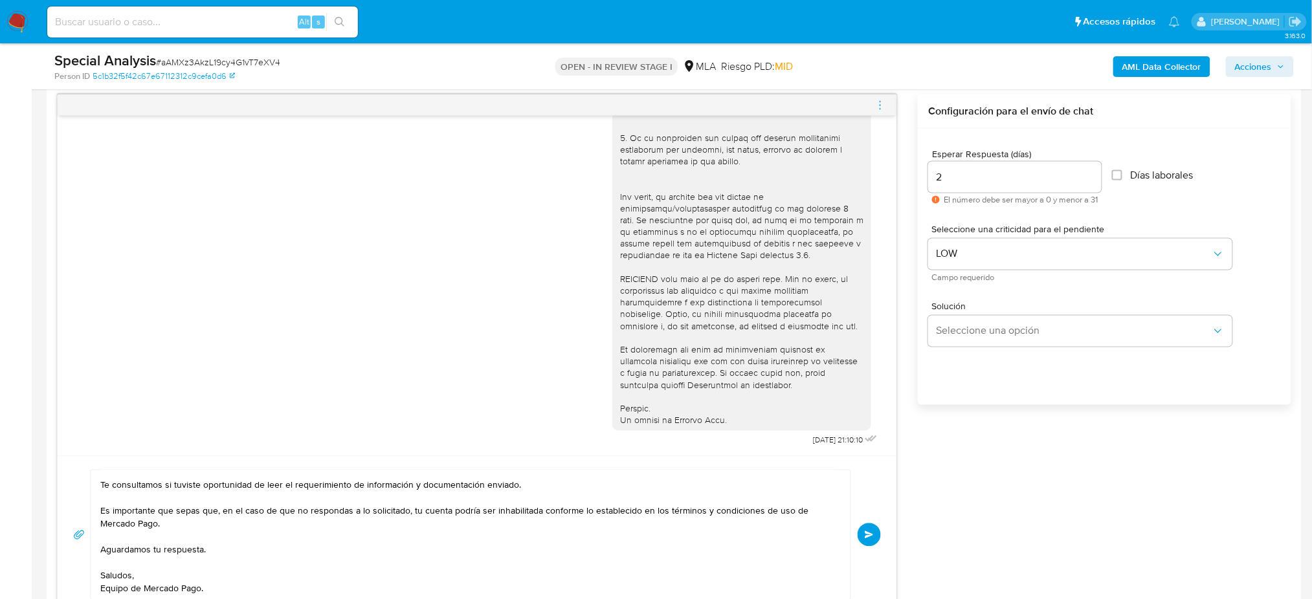
click at [872, 531] on span "Enviar" at bounding box center [869, 535] width 9 height 8
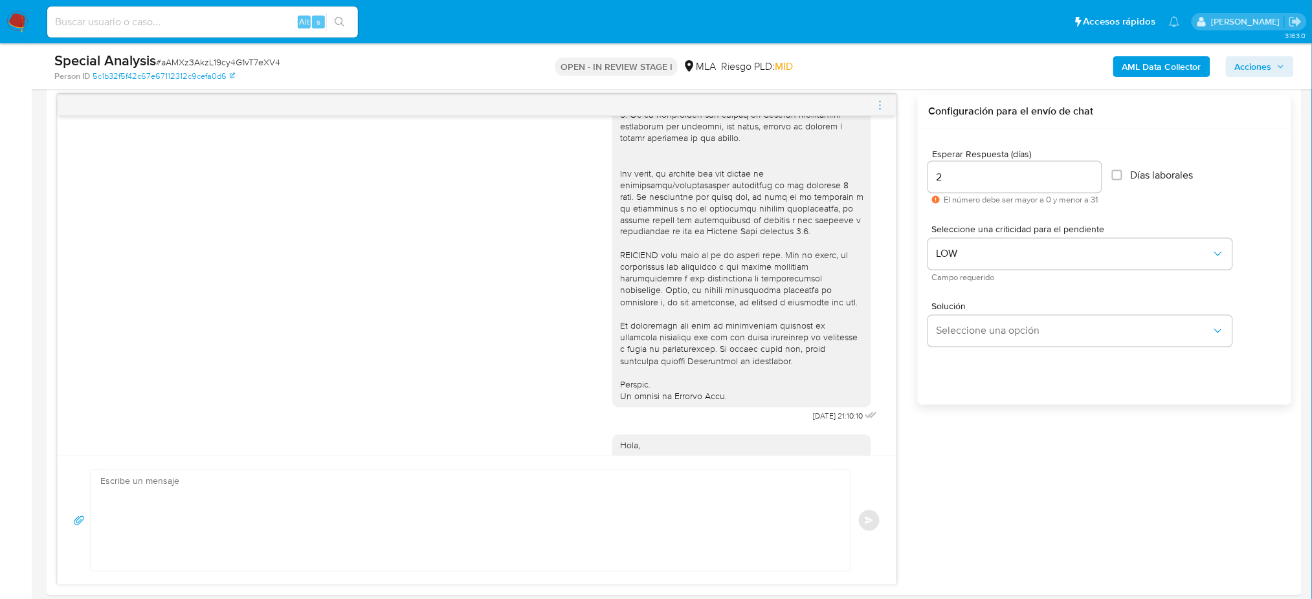
scroll to position [631, 0]
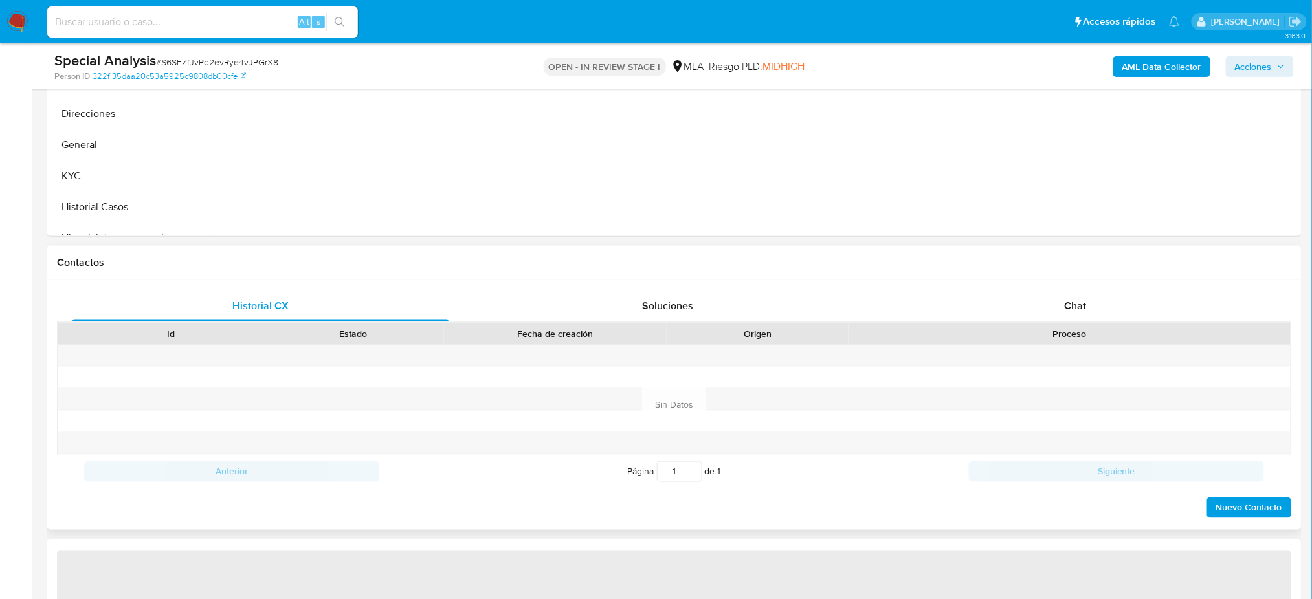
click at [1075, 285] on div "Historial CX Soluciones Chat Id Estado Fecha de creación Origen Proceso Anterio…" at bounding box center [674, 405] width 1255 height 250
select select "10"
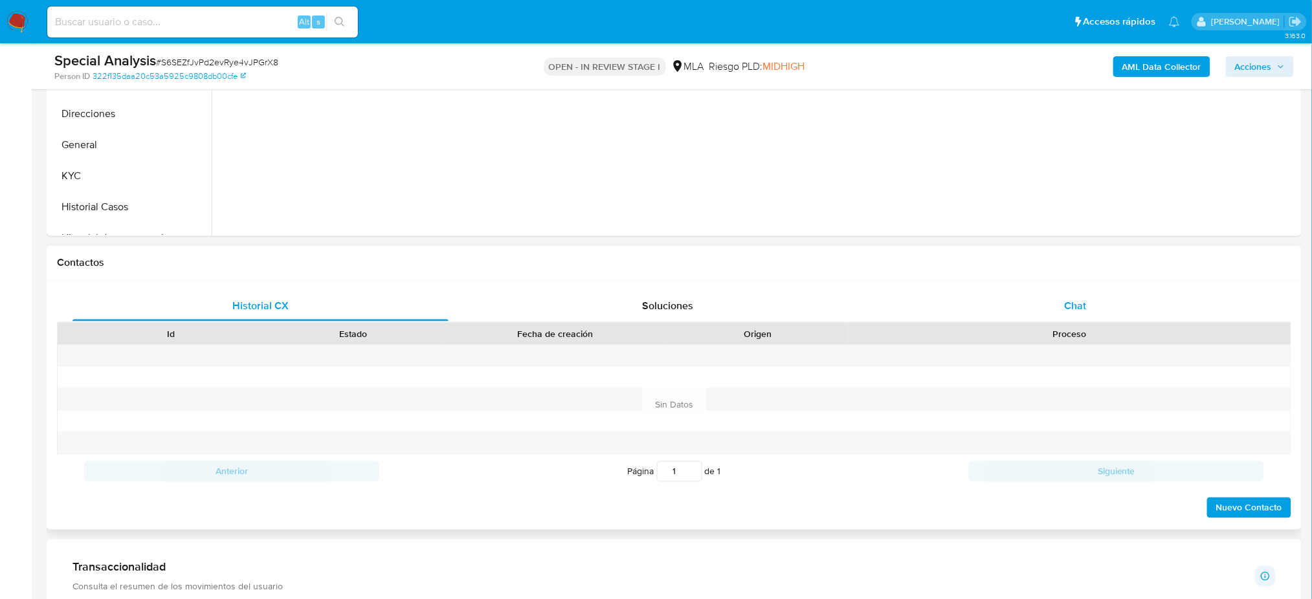
click at [1081, 298] on span "Chat" at bounding box center [1075, 305] width 22 height 15
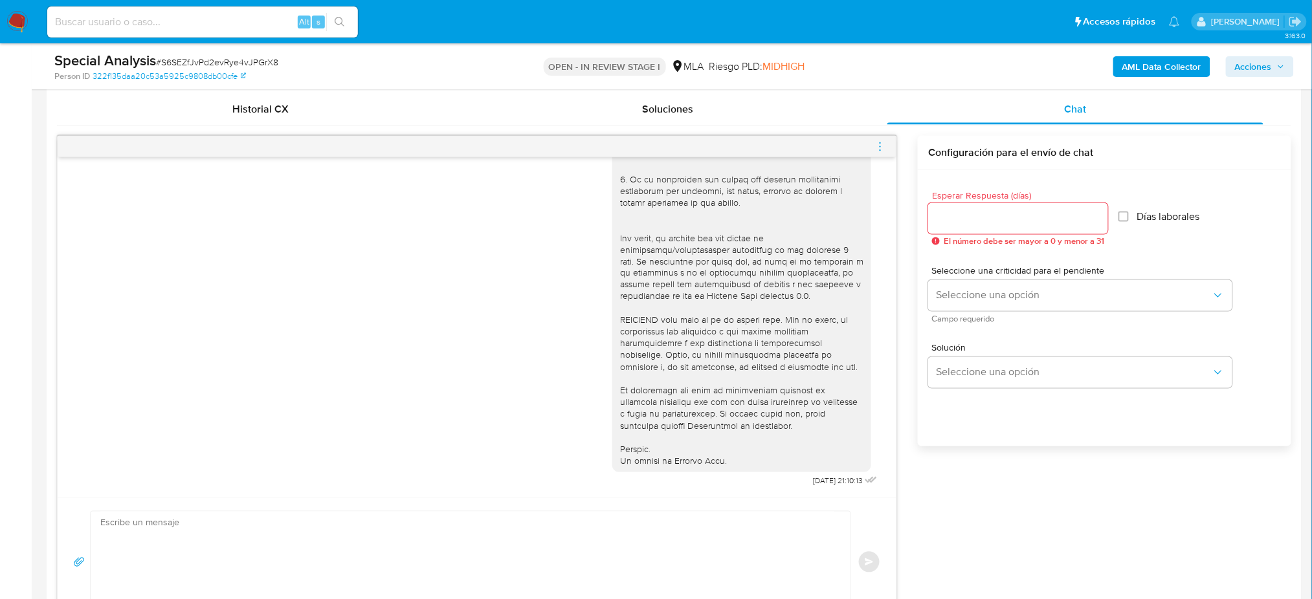
scroll to position [777, 0]
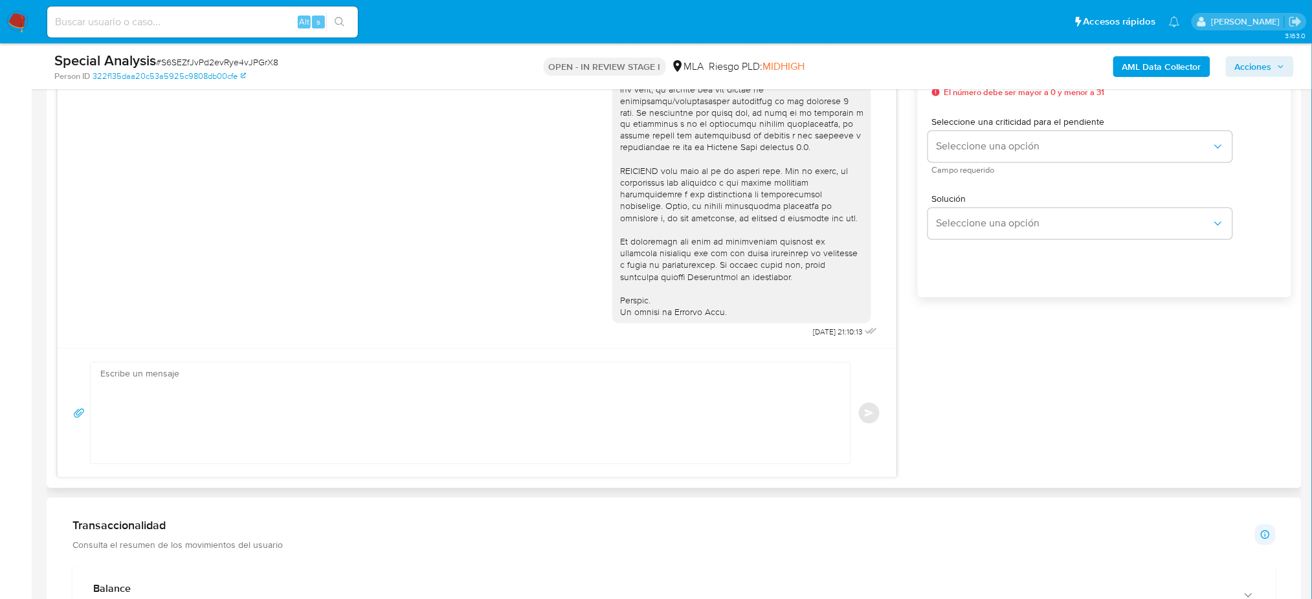
click at [148, 425] on textarea at bounding box center [467, 413] width 734 height 101
paste textarea "Hola, Esperamos que te encuentres muy bien. Te consultamos si tuviste oportunid…"
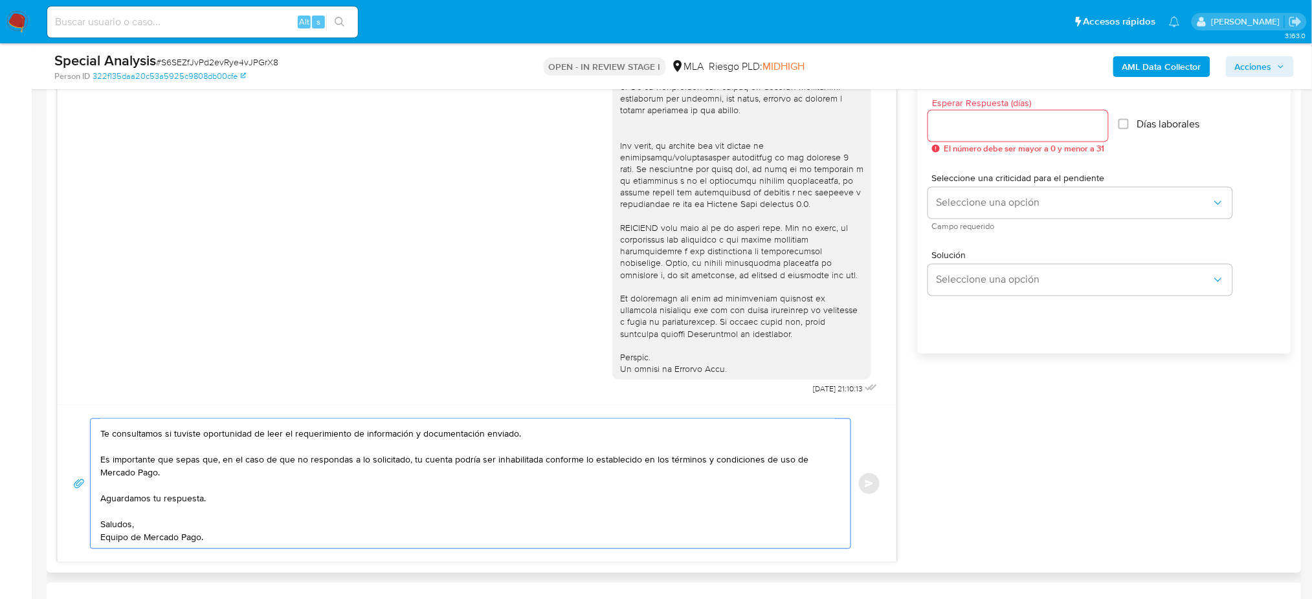
scroll to position [690, 0]
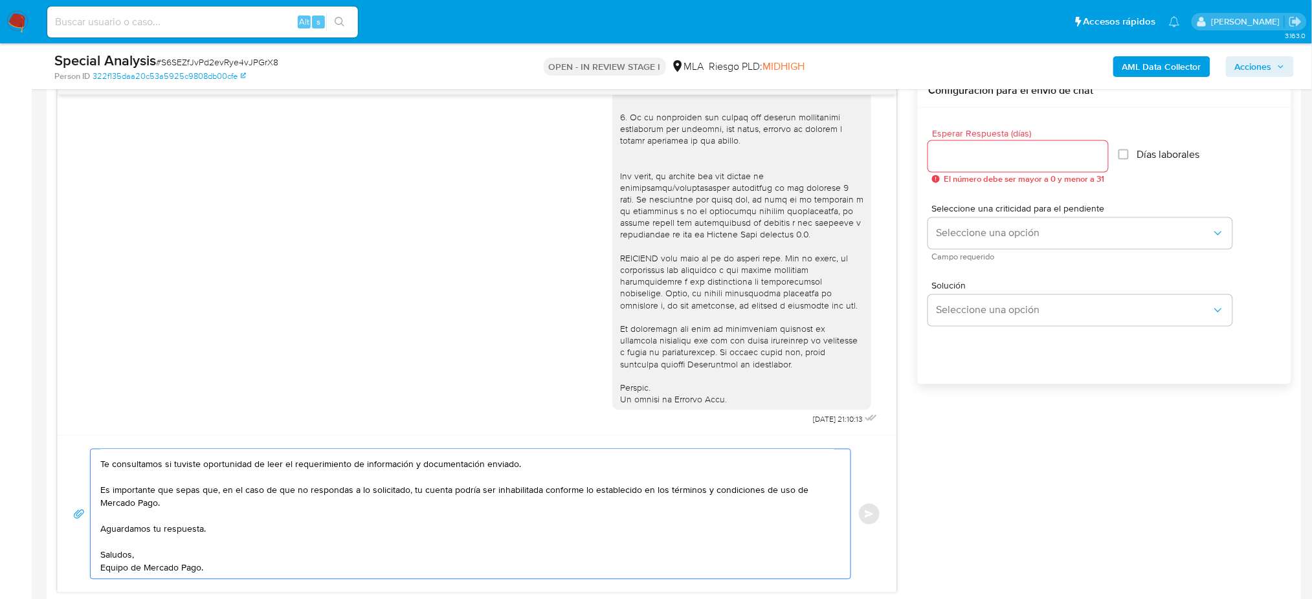
type textarea "Hola, Esperamos que te encuentres muy bien. Te consultamos si tuviste oportunid…"
click at [944, 153] on input "Esperar Respuesta (días)" at bounding box center [1018, 156] width 180 height 17
type input "2"
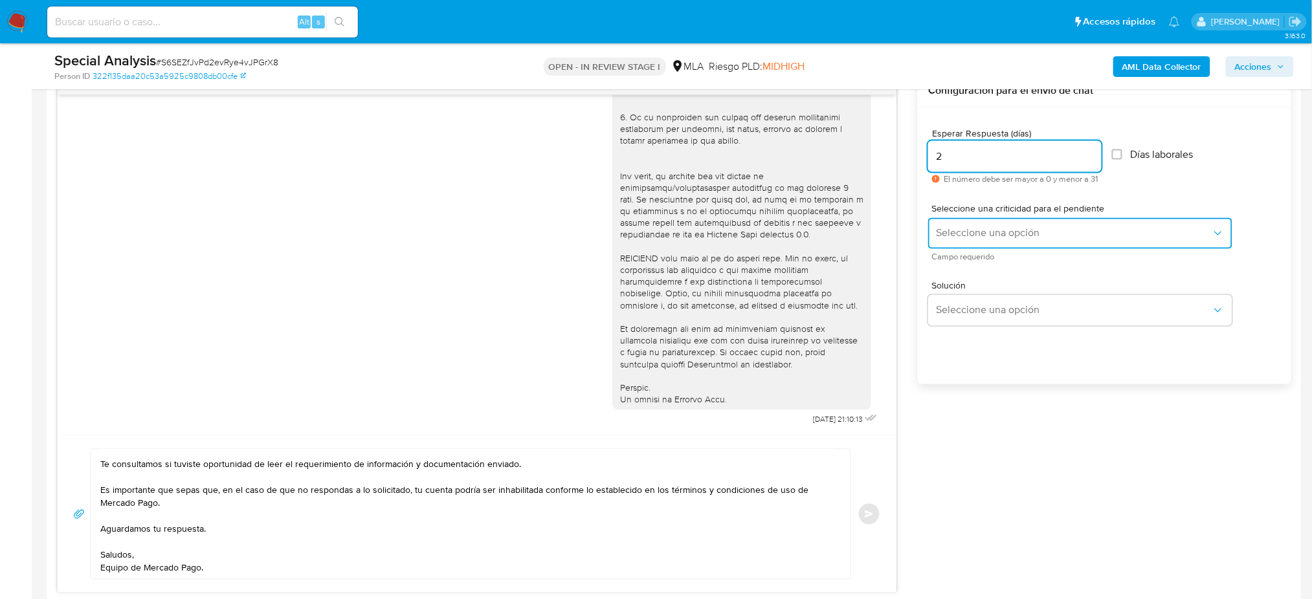
click at [947, 236] on span "Seleccione una opción" at bounding box center [1074, 233] width 276 height 13
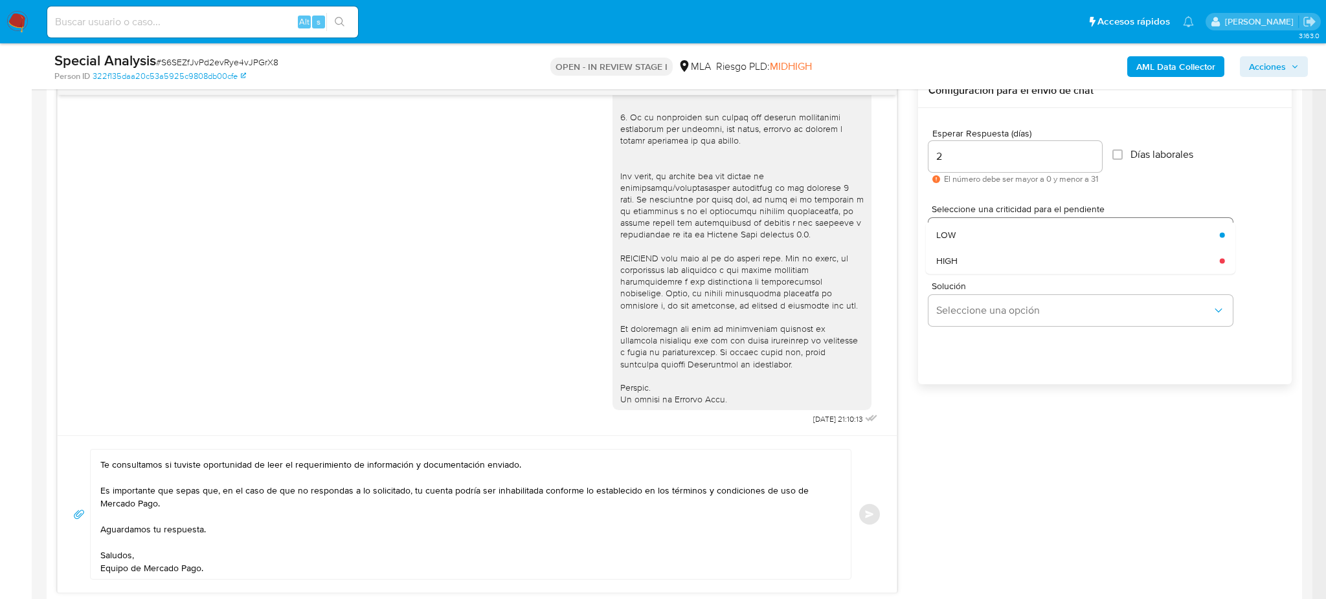
click at [947, 236] on span "LOW" at bounding box center [945, 235] width 19 height 12
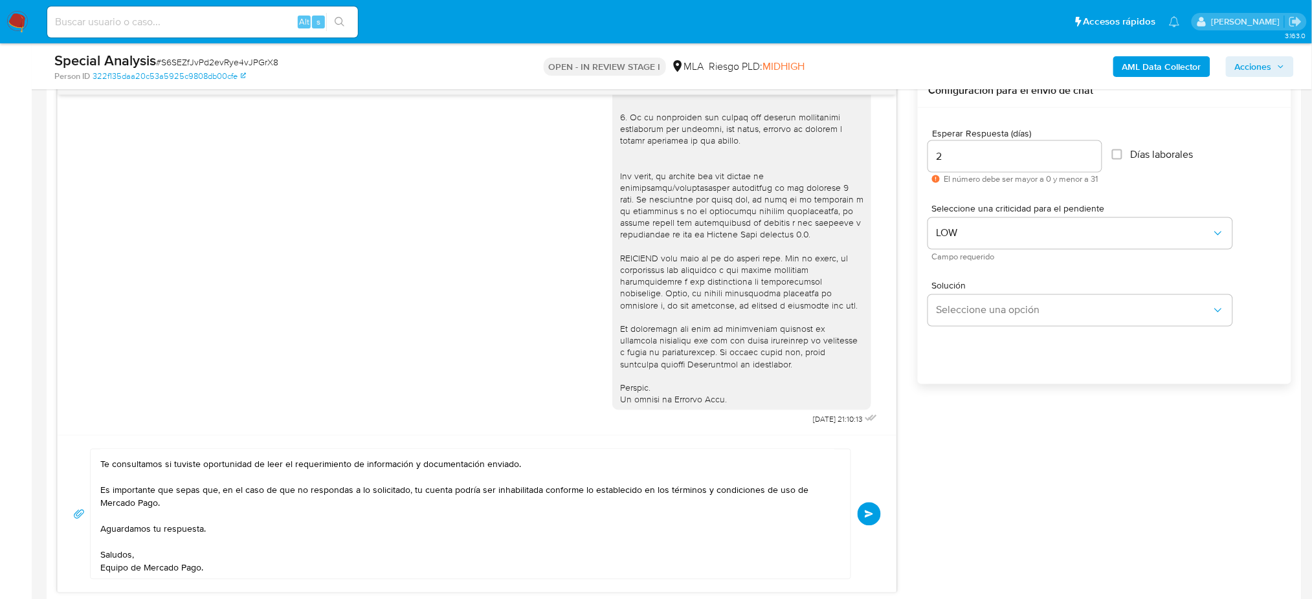
click at [862, 515] on button "Enviar" at bounding box center [869, 514] width 23 height 23
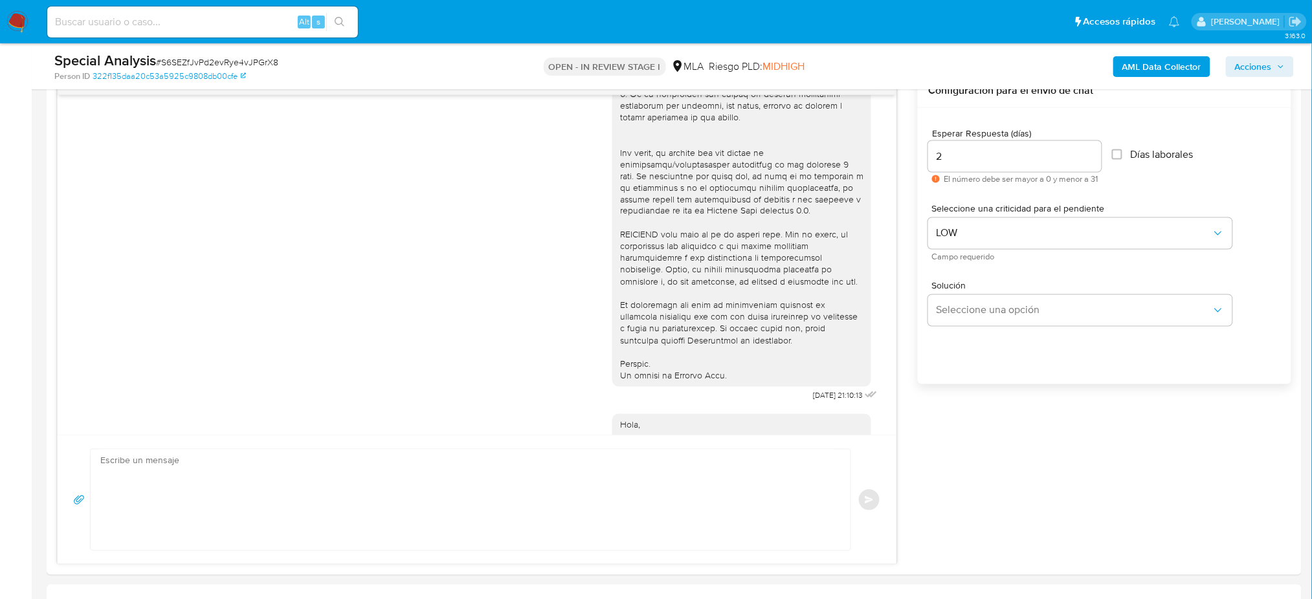
scroll to position [643, 0]
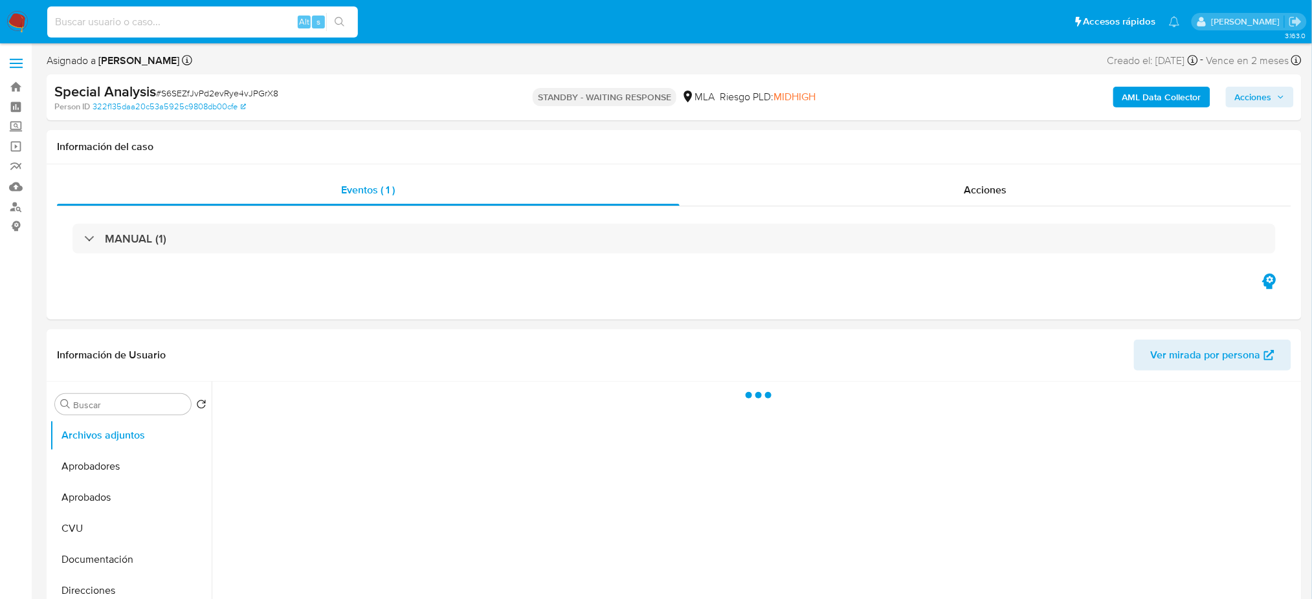
click at [105, 25] on input at bounding box center [202, 22] width 311 height 17
paste input "FOv0ahIDNVZ6gPOMGz1H51Er"
type input "FOv0ahIDNVZ6gPOMGz1H51Er"
select select "10"
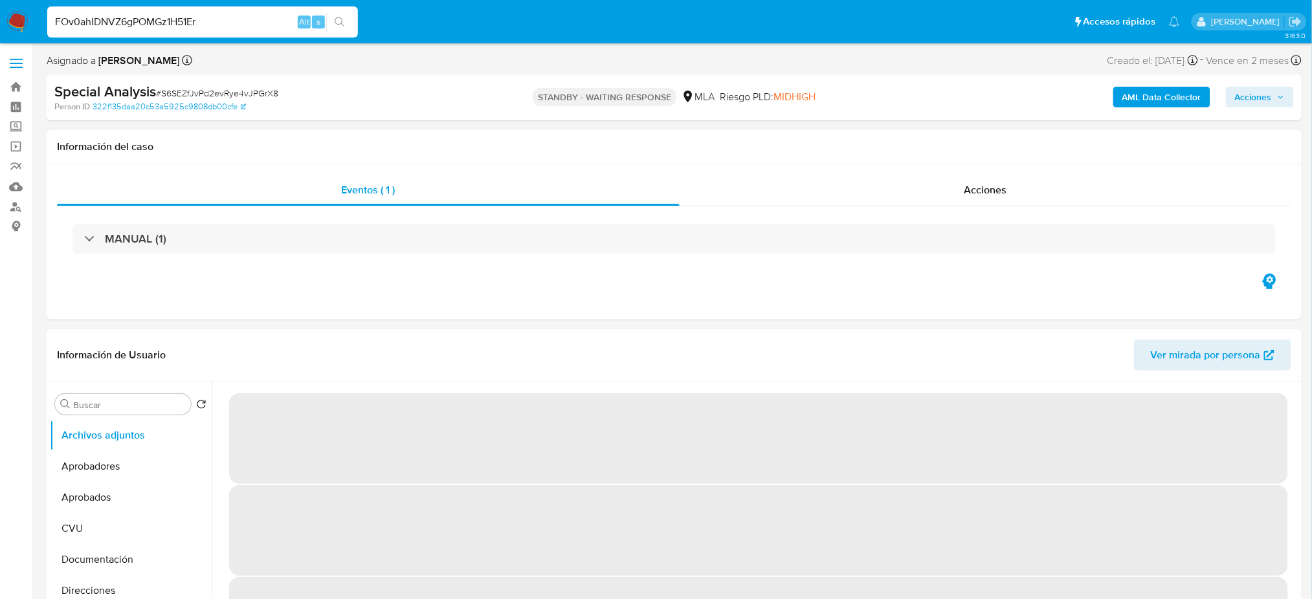
type input "FOv0ahIDNVZ6gPOMGz1H51Er"
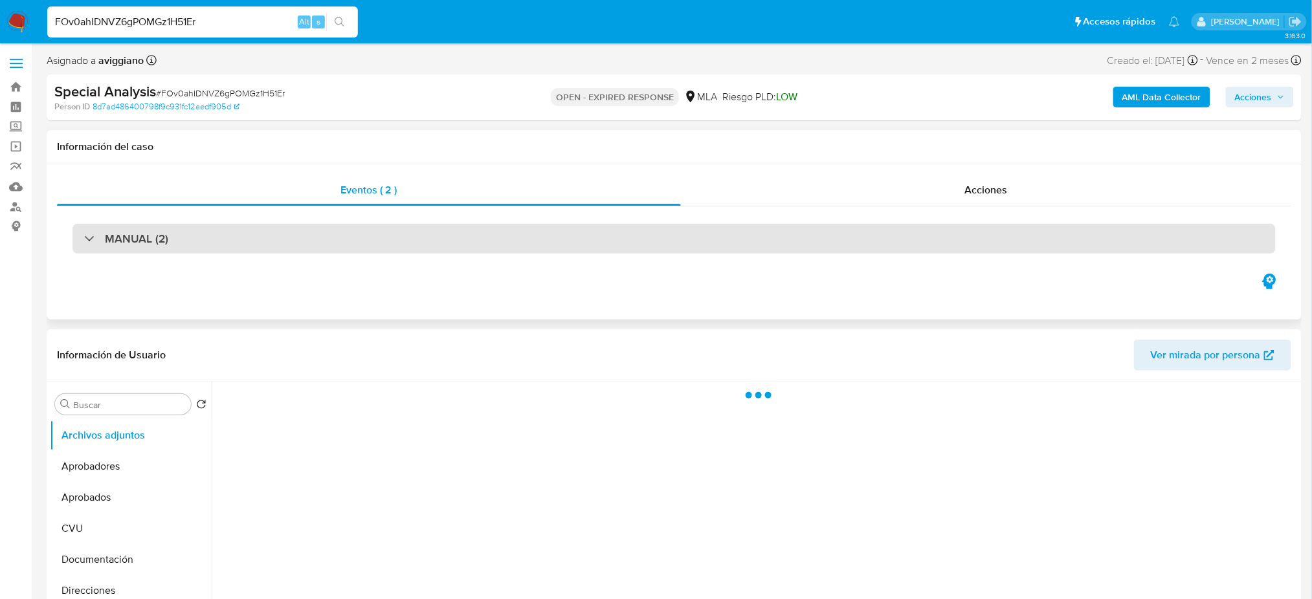
select select "10"
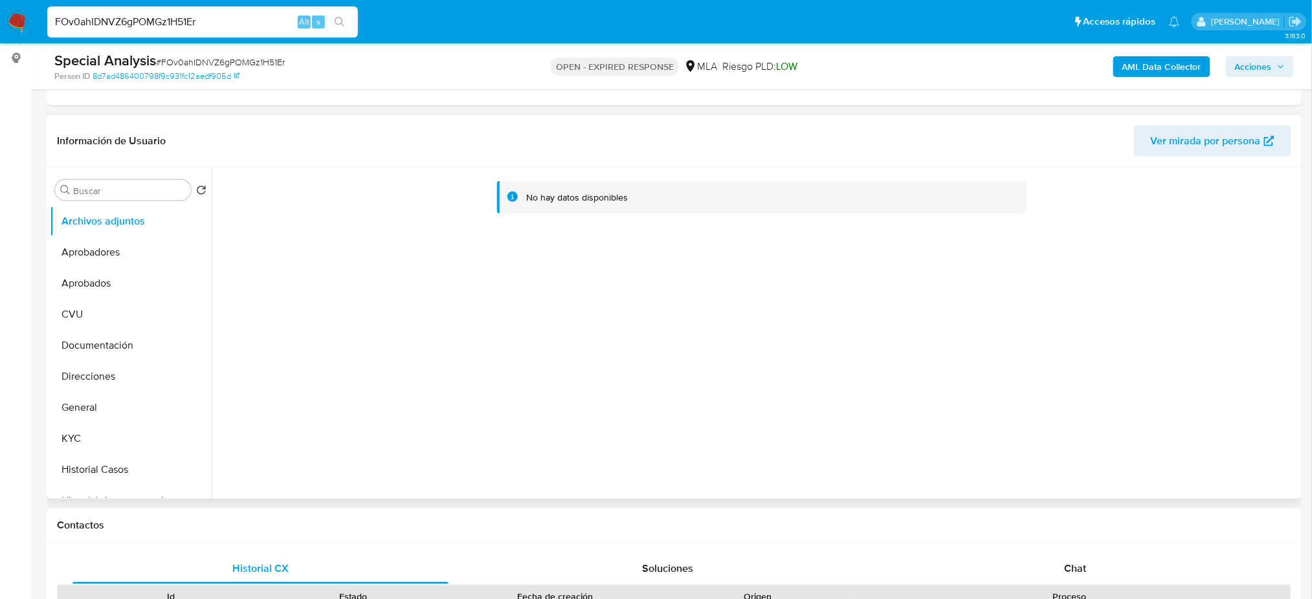
scroll to position [172, 0]
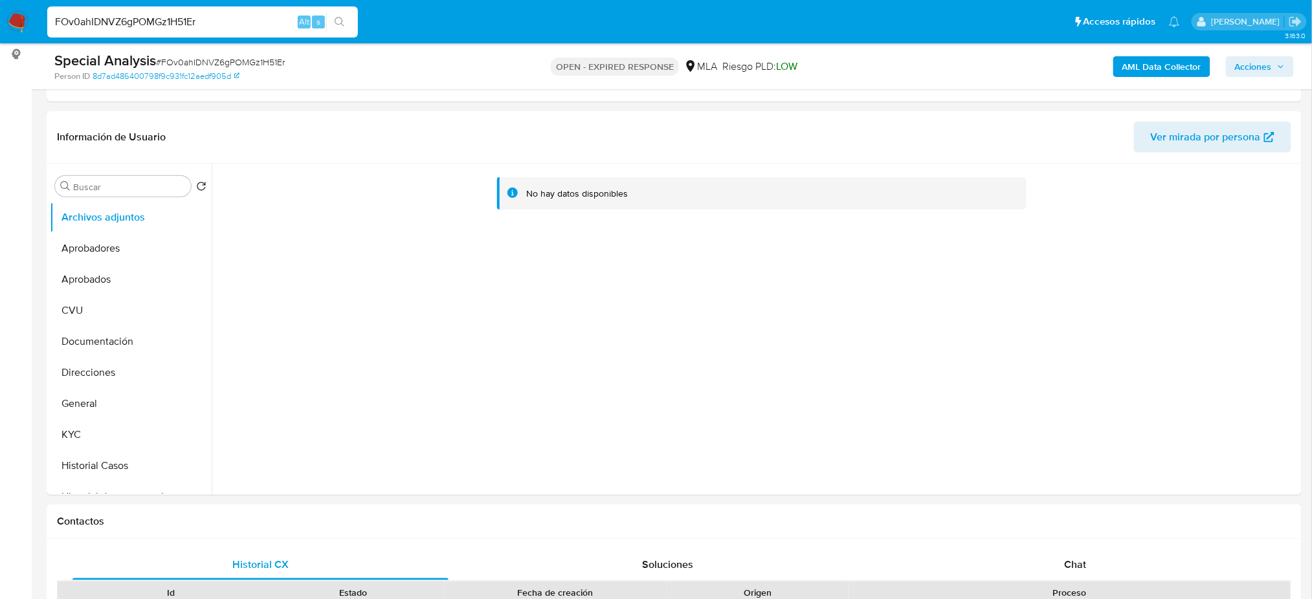
click at [185, 60] on span "# FOv0ahIDNVZ6gPOMGz1H51Er" at bounding box center [220, 62] width 129 height 13
copy span "FOv0ahIDNVZ6gPOMGz1H51Er"
click at [8, 19] on img at bounding box center [17, 22] width 22 height 22
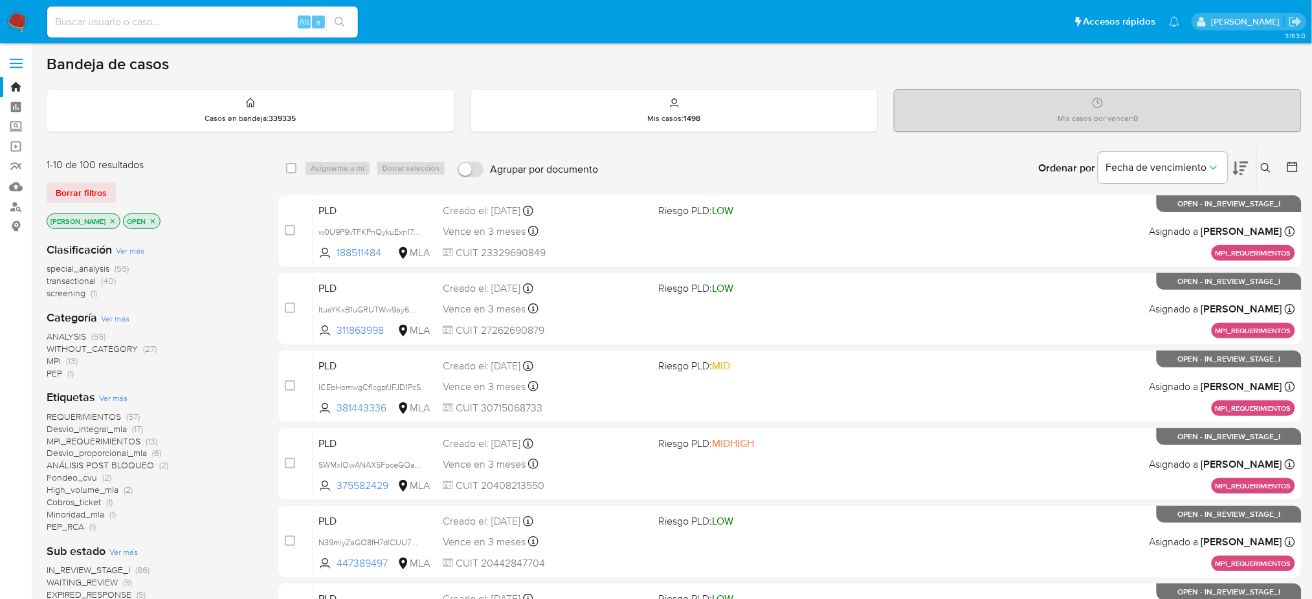
click at [1266, 169] on icon at bounding box center [1266, 168] width 10 height 10
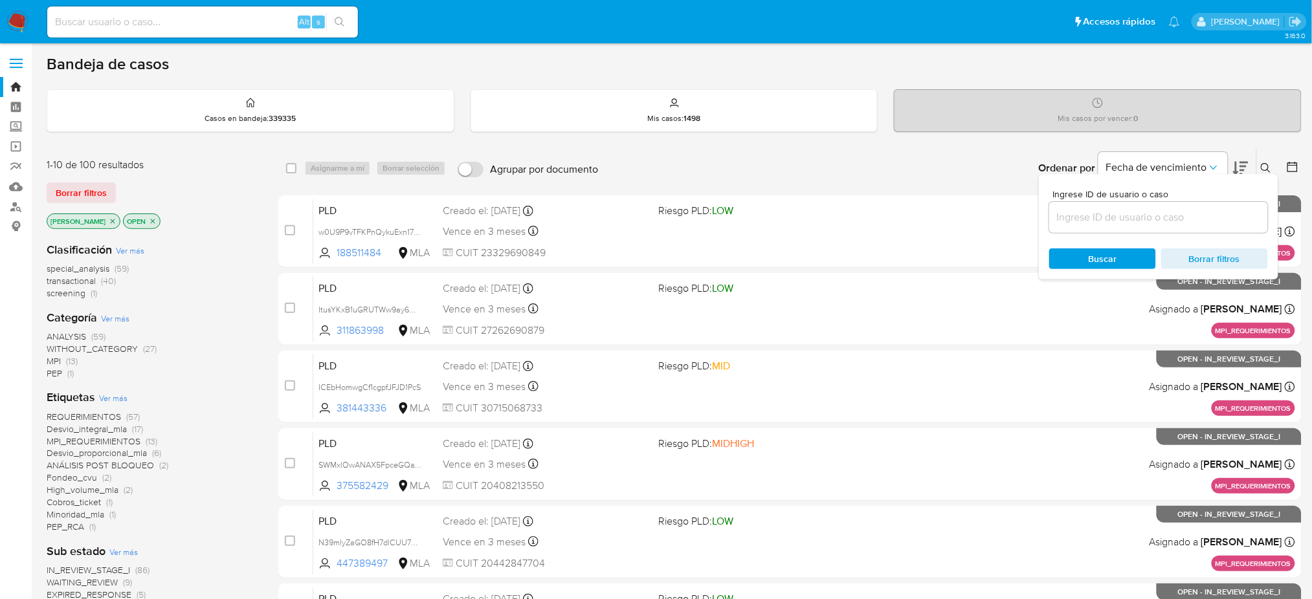
click at [1162, 216] on input at bounding box center [1158, 217] width 219 height 17
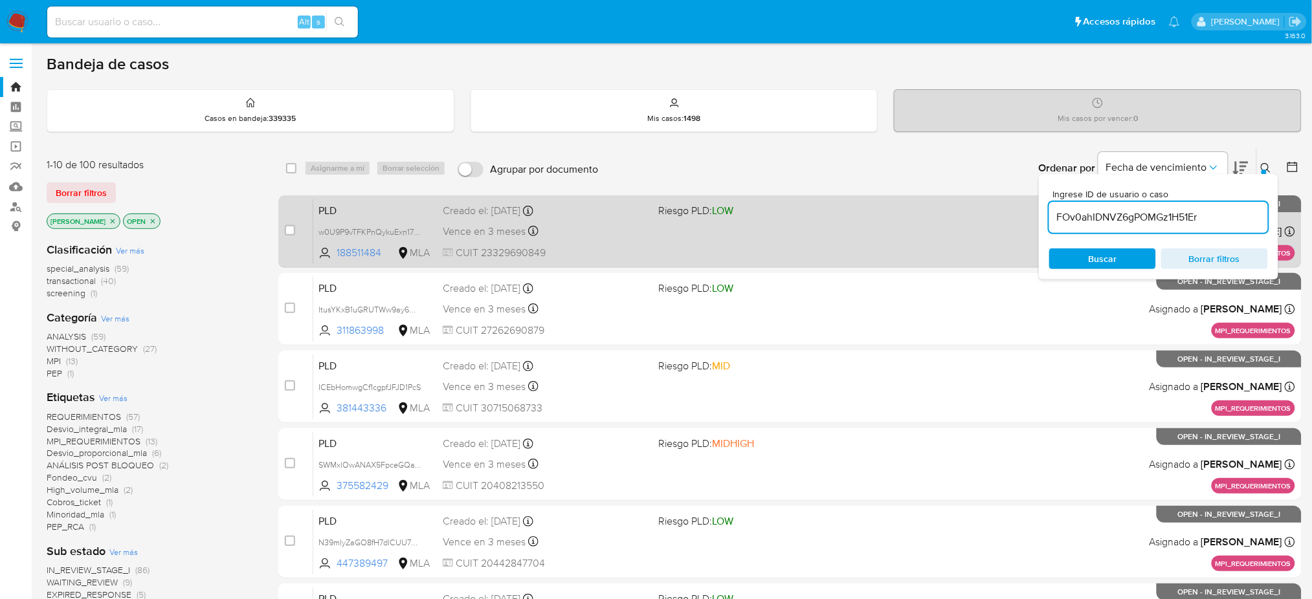
type input "FOv0ahIDNVZ6gPOMGz1H51Er"
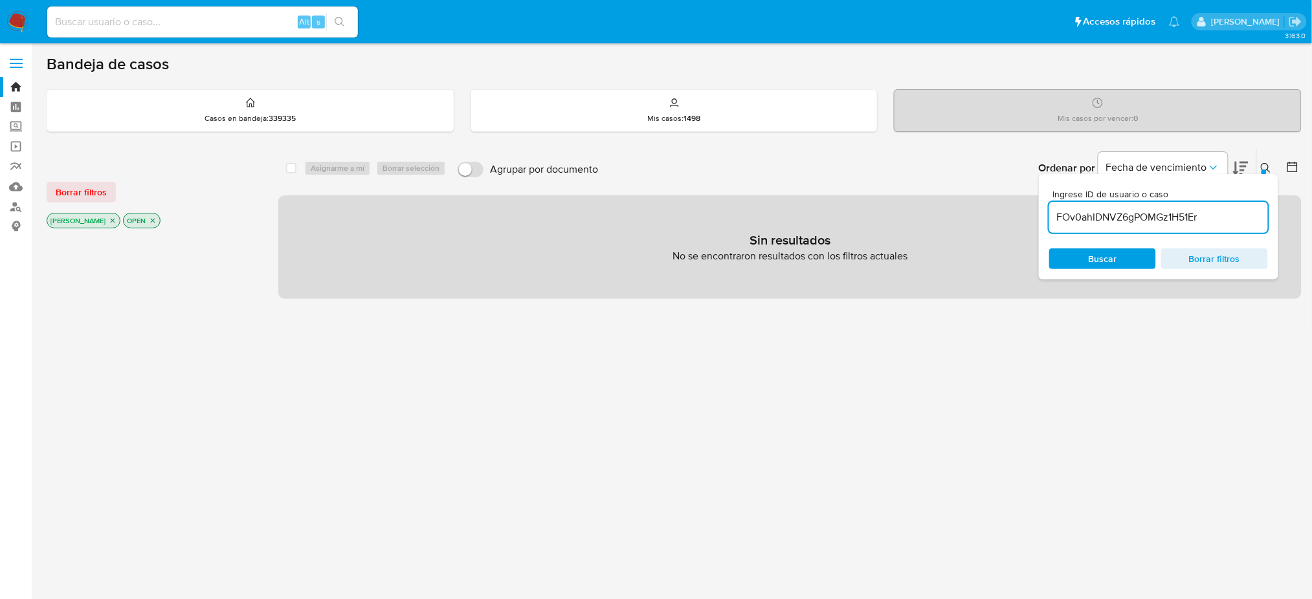
click at [153, 21] on input at bounding box center [202, 22] width 311 height 17
paste input "FOv0ahIDNVZ6gPOMGz1H51Er"
type input "FOv0ahIDNVZ6gPOMGz1H51Er"
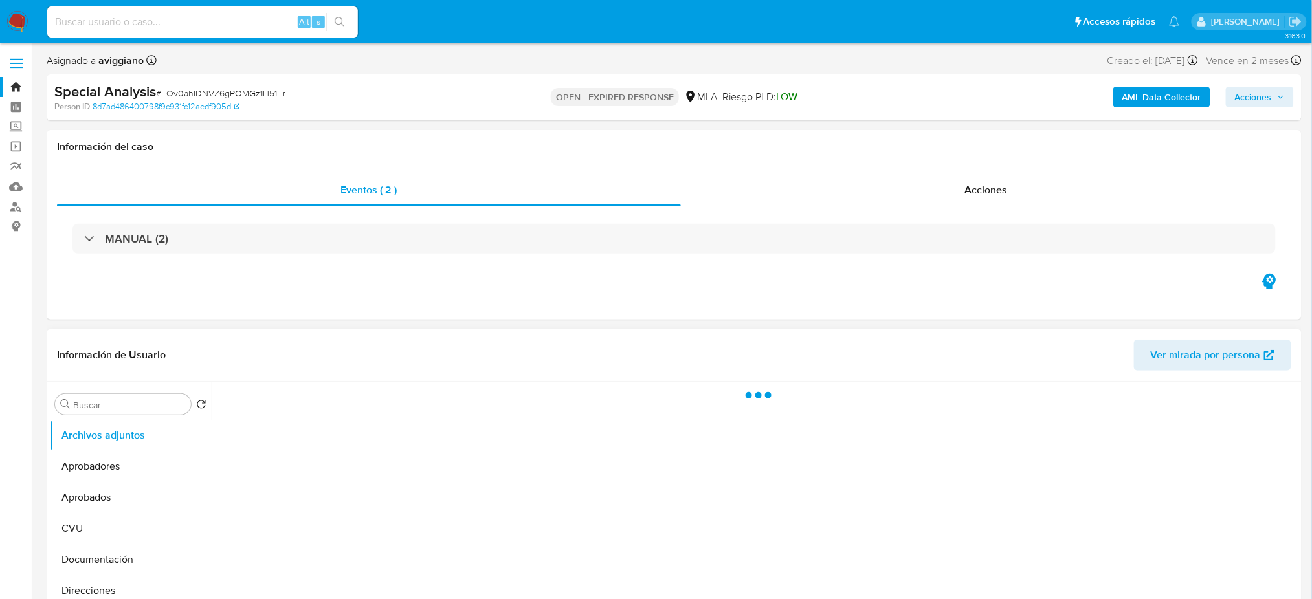
select select "10"
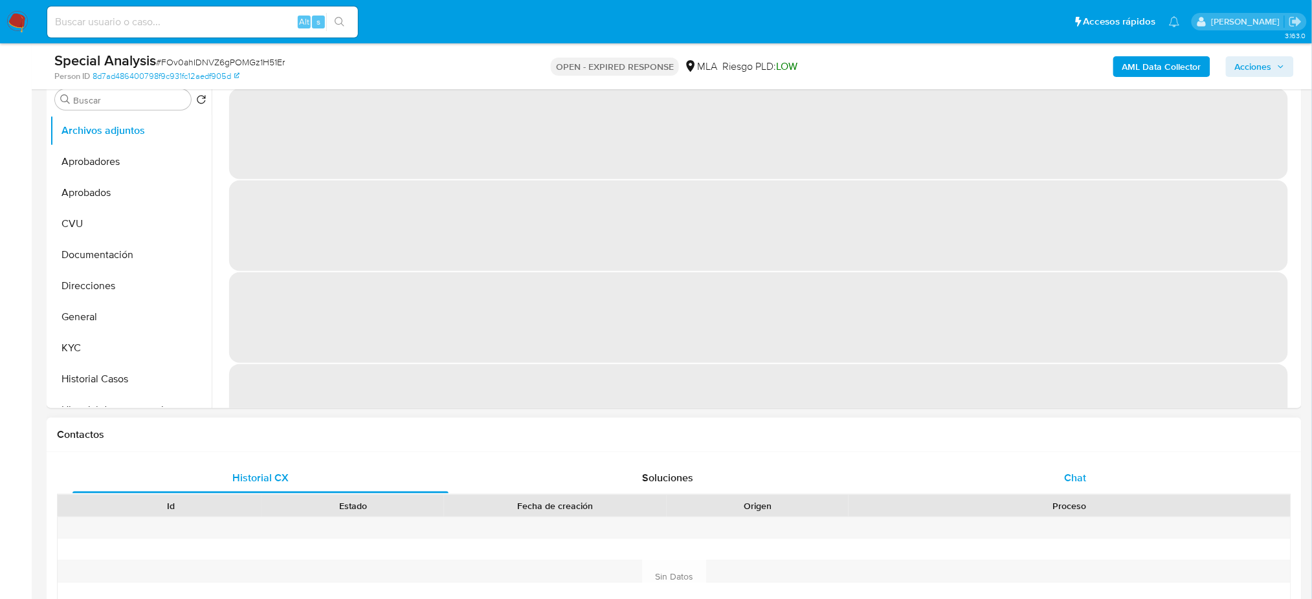
click at [1099, 465] on div "Chat" at bounding box center [1076, 478] width 376 height 31
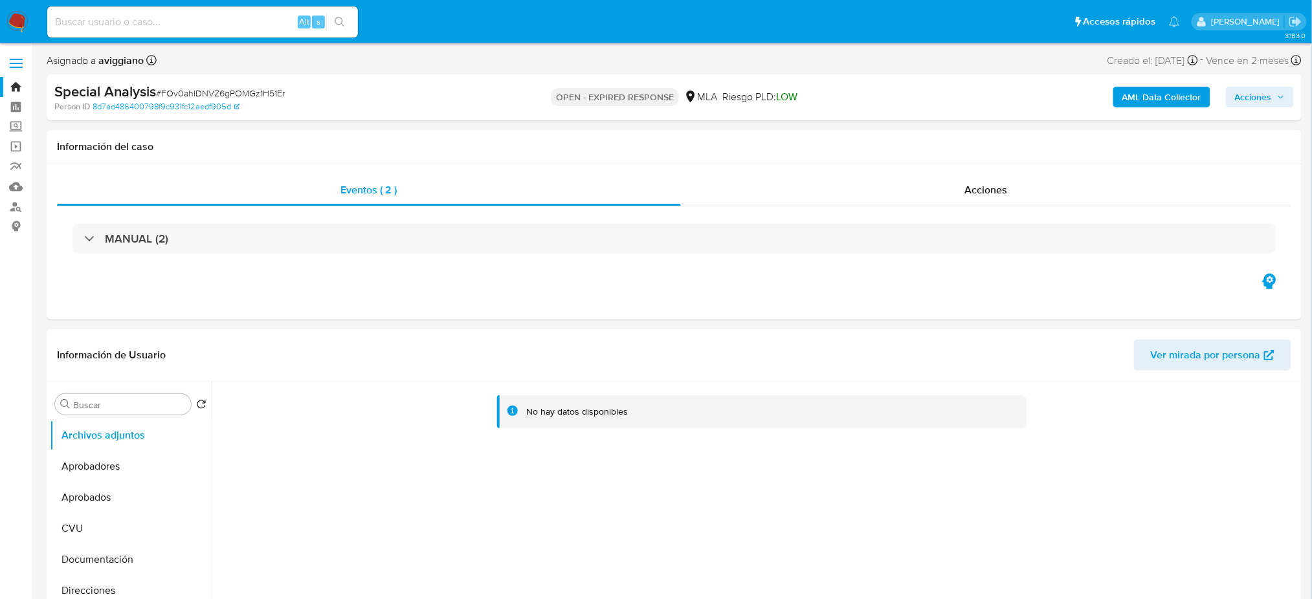
click at [183, 29] on input at bounding box center [202, 22] width 311 height 17
paste input "3xXP1rlk8CrS1oXhXxoFvXI2"
type input "3xXP1rlk8CrS1oXhXxoFvXI2"
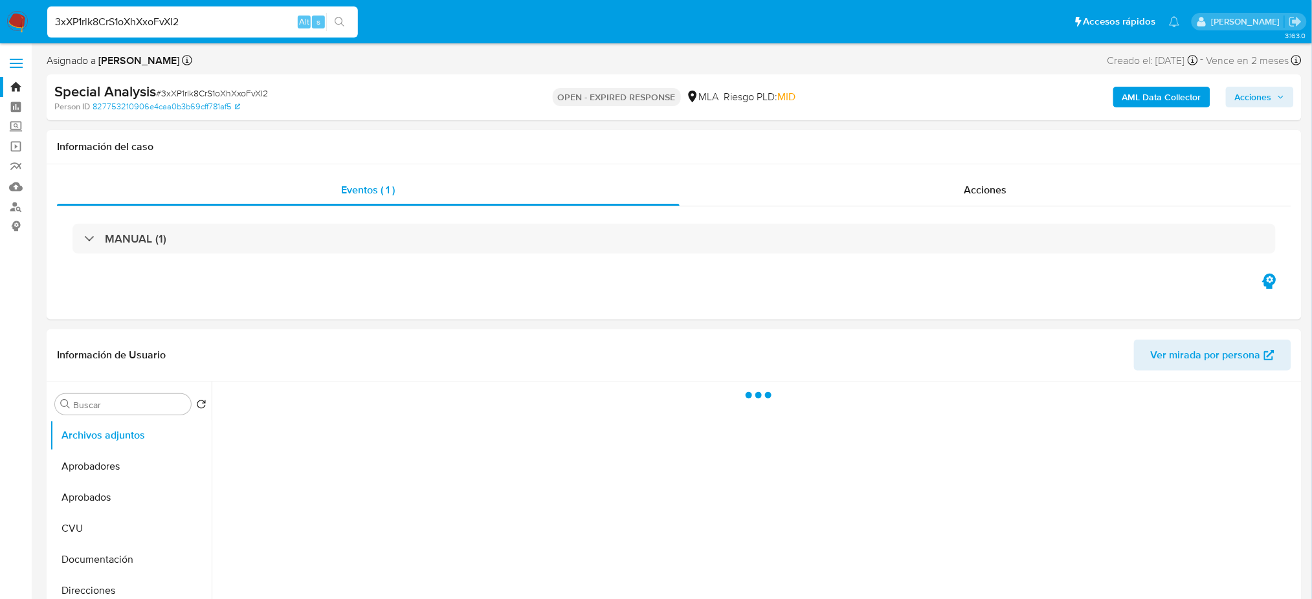
select select "10"
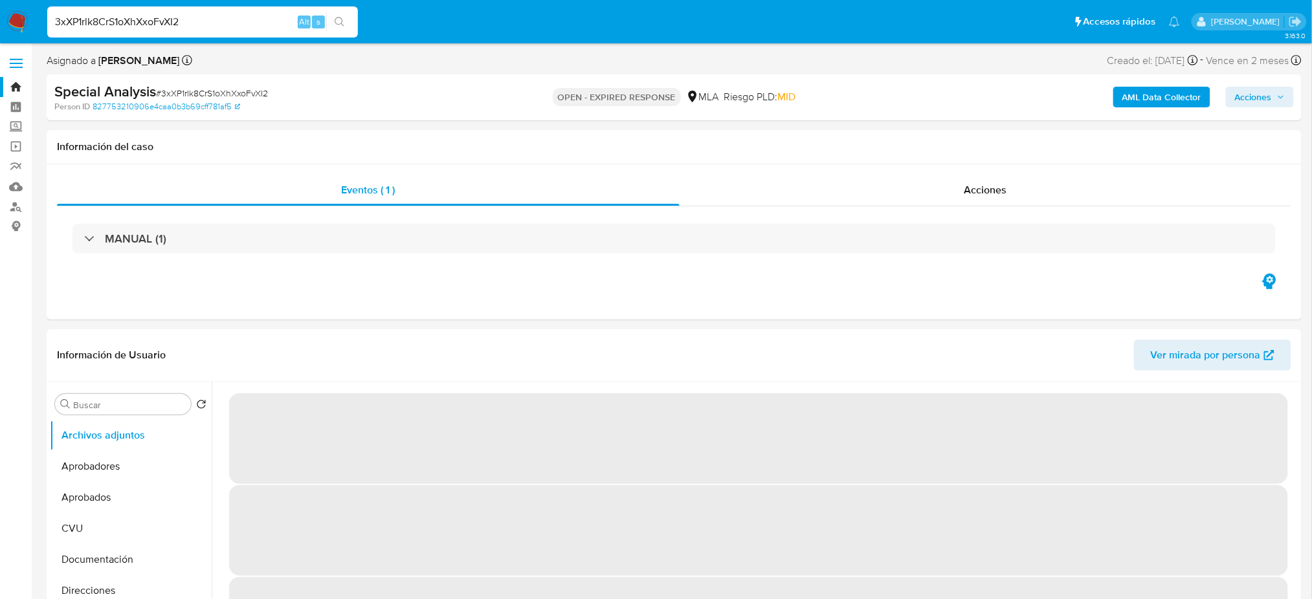
click at [239, 97] on span "# 3xXP1rlk8CrS1oXhXxoFvXI2" at bounding box center [212, 93] width 112 height 13
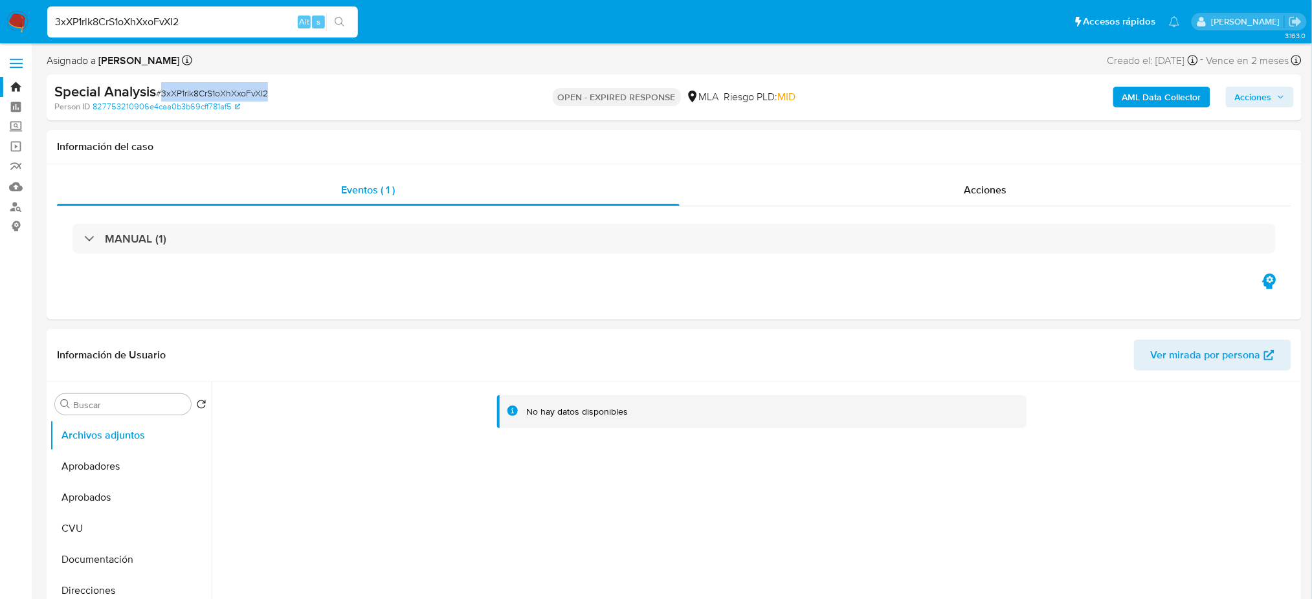
copy span "3xXP1rlk8CrS1oXhXxoFvXI2"
click at [14, 15] on img at bounding box center [17, 22] width 22 height 22
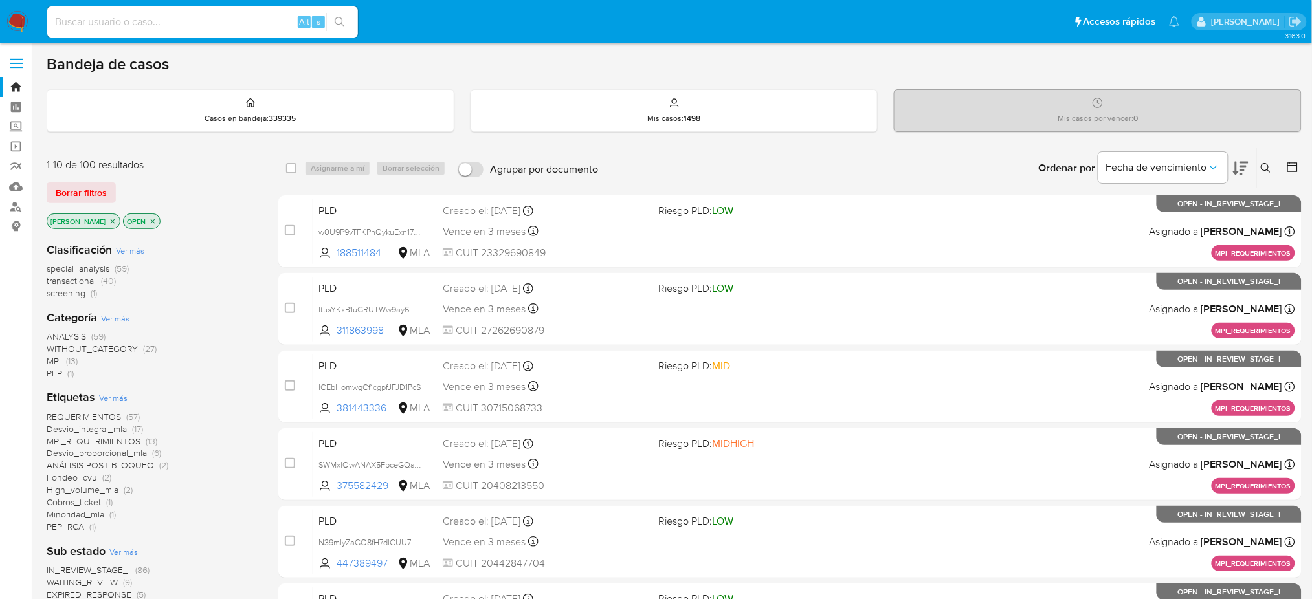
click at [1265, 164] on icon at bounding box center [1266, 168] width 10 height 10
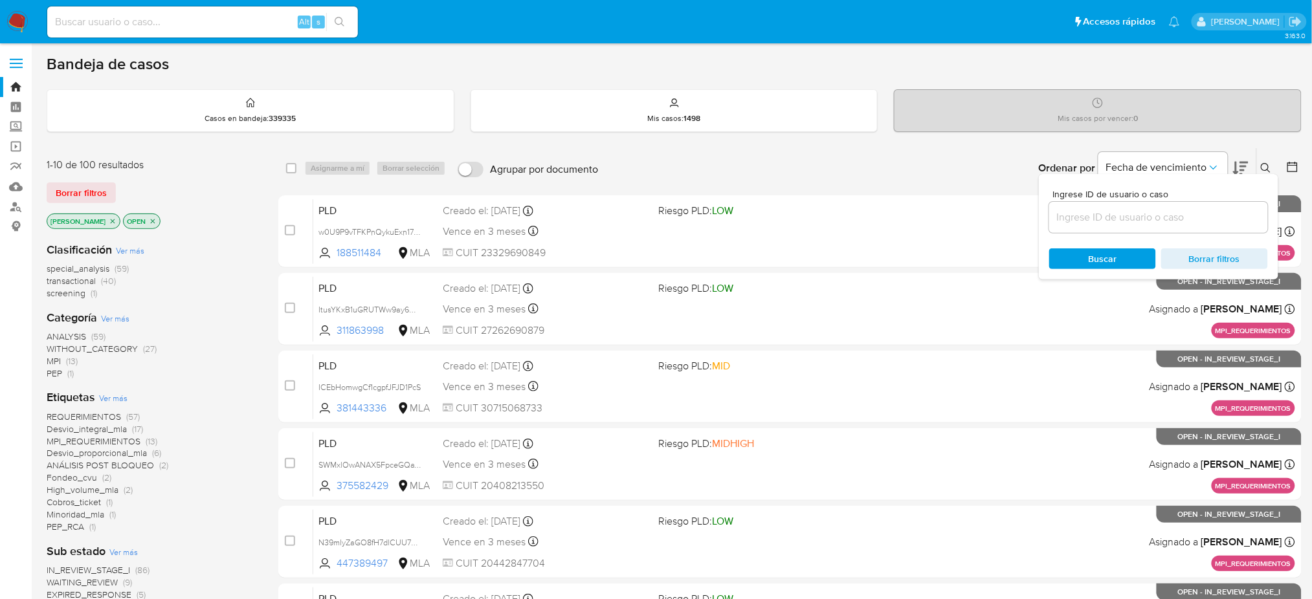
click at [1205, 212] on input at bounding box center [1158, 217] width 219 height 17
type input "3xXP1rlk8CrS1oXhXxoFvXI2"
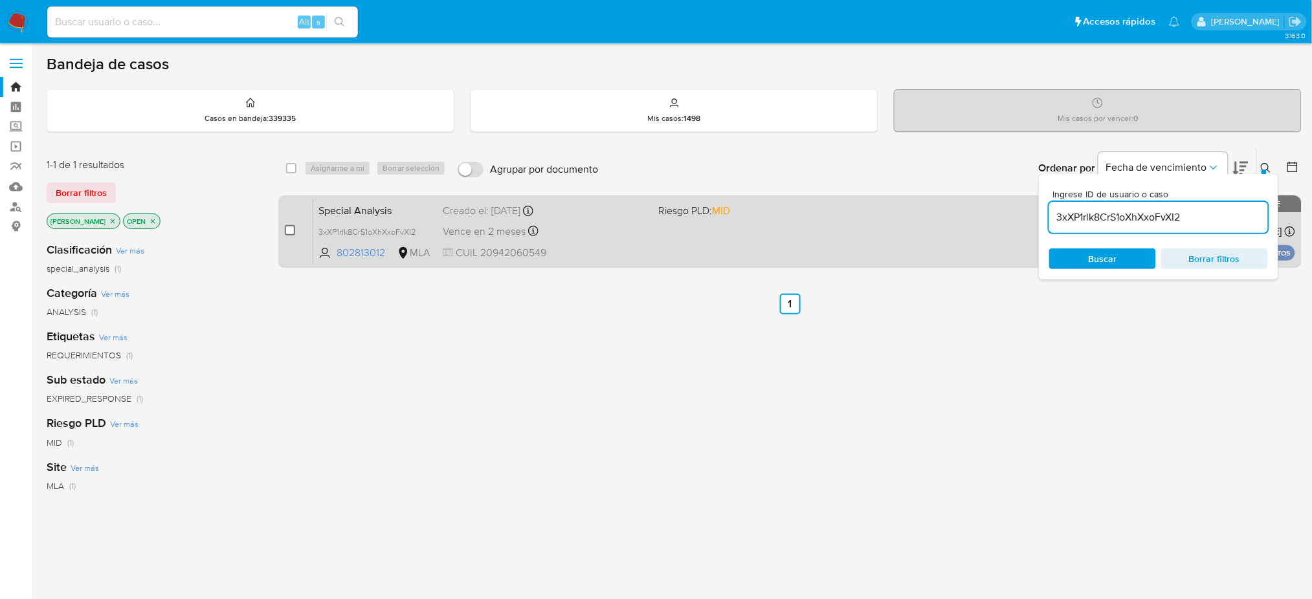
click at [293, 232] on input "checkbox" at bounding box center [290, 230] width 10 height 10
checkbox input "true"
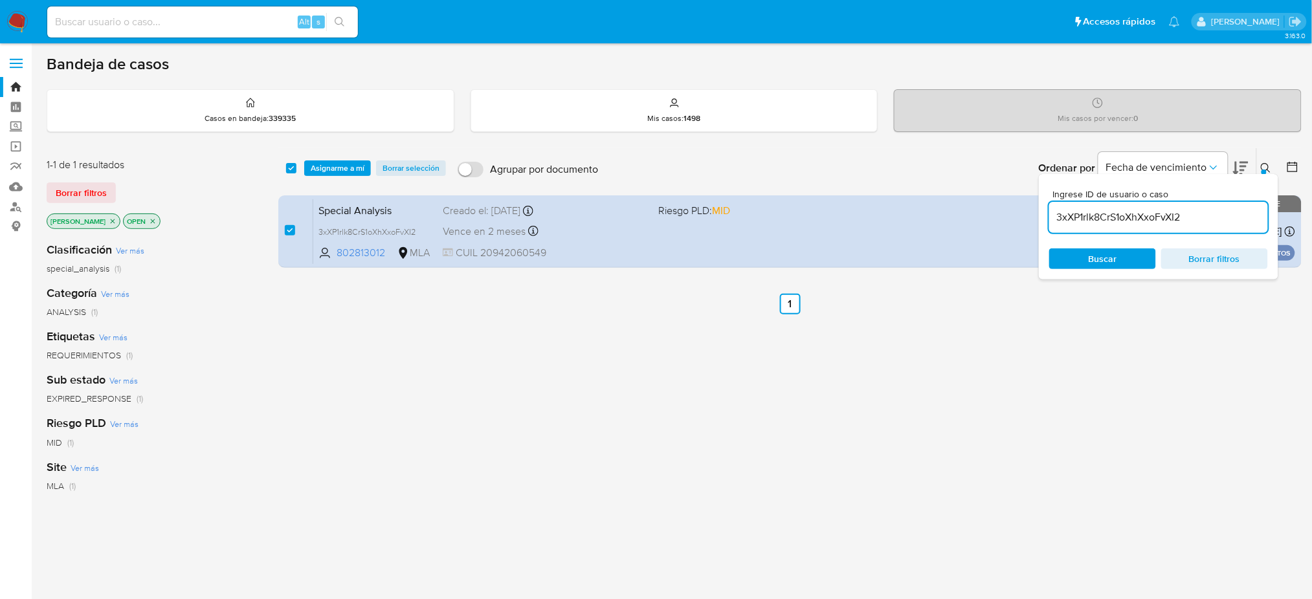
click at [322, 175] on div "select-all-cases-checkbox Asignarme a mí Borrar selección Agrupar por documento…" at bounding box center [789, 168] width 1023 height 40
click at [346, 170] on span "Asignarme a mí" at bounding box center [338, 168] width 54 height 13
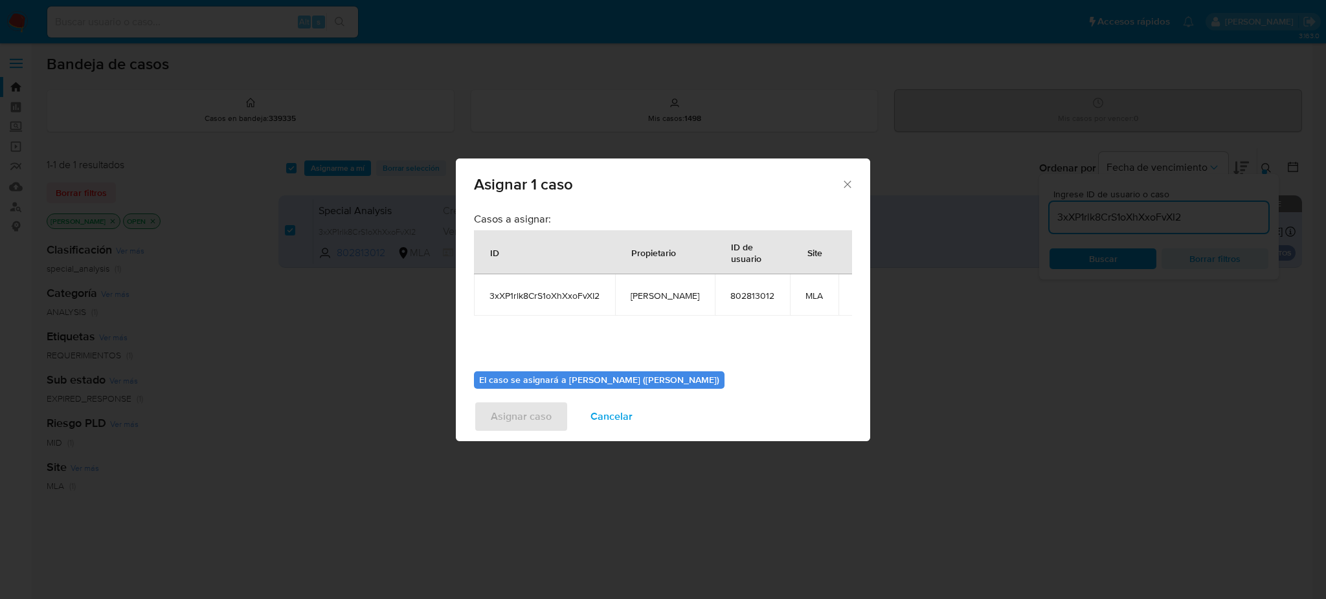
click at [651, 302] on td "[PERSON_NAME]" at bounding box center [665, 294] width 100 height 41
copy span "[PERSON_NAME]"
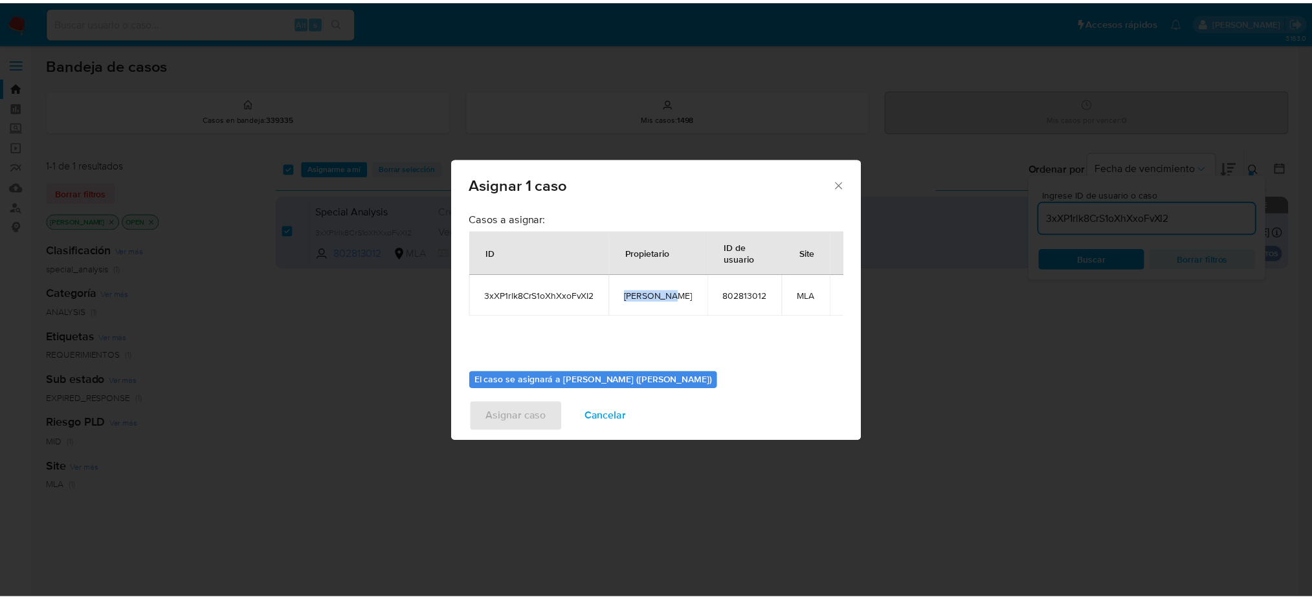
scroll to position [66, 0]
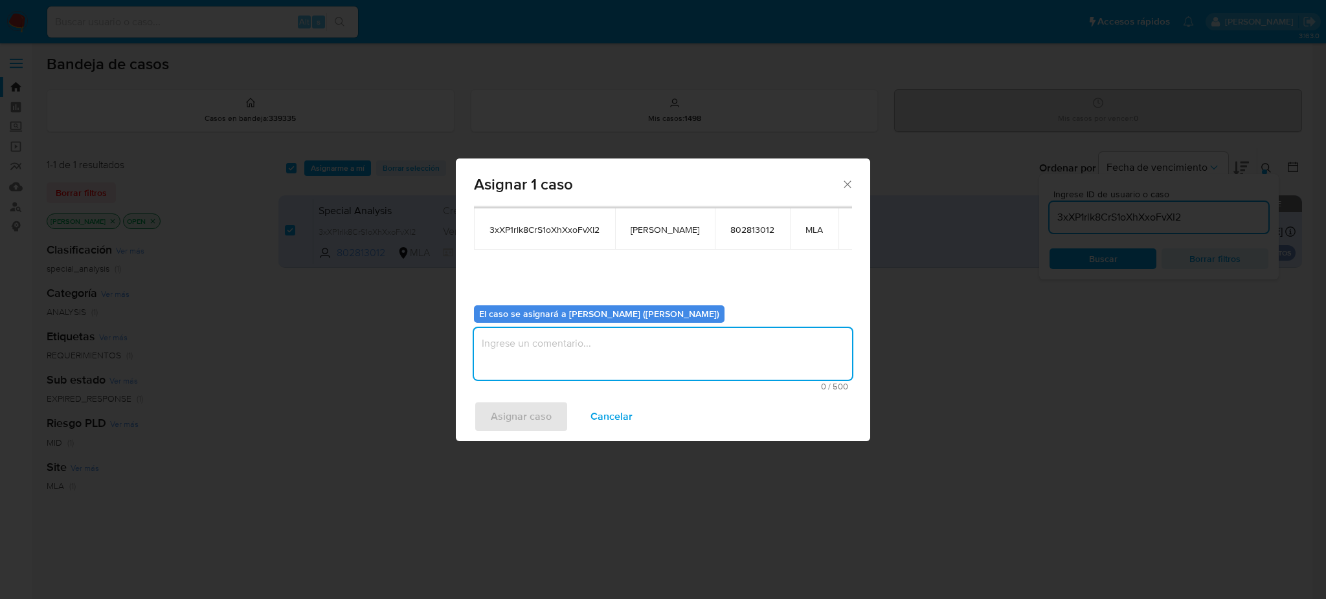
click at [595, 348] on textarea "assign-modal" at bounding box center [663, 354] width 378 height 52
paste textarea "[PERSON_NAME]"
type textarea "[PERSON_NAME]"
click at [539, 419] on span "Asignar caso" at bounding box center [521, 417] width 61 height 28
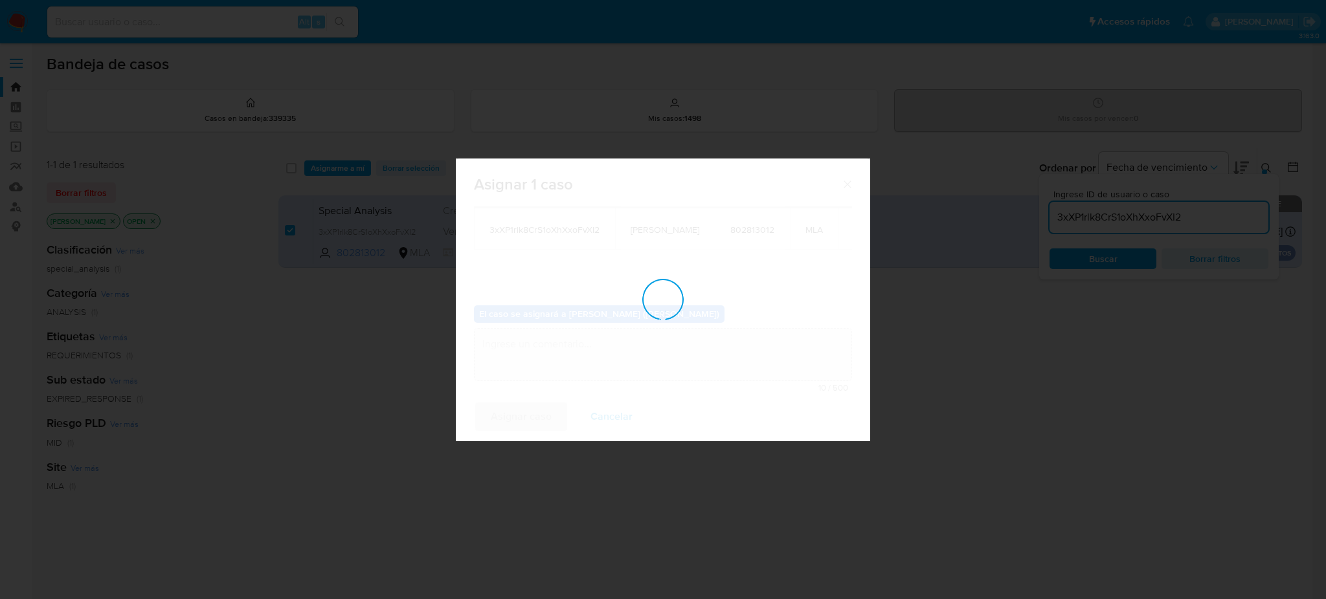
checkbox input "false"
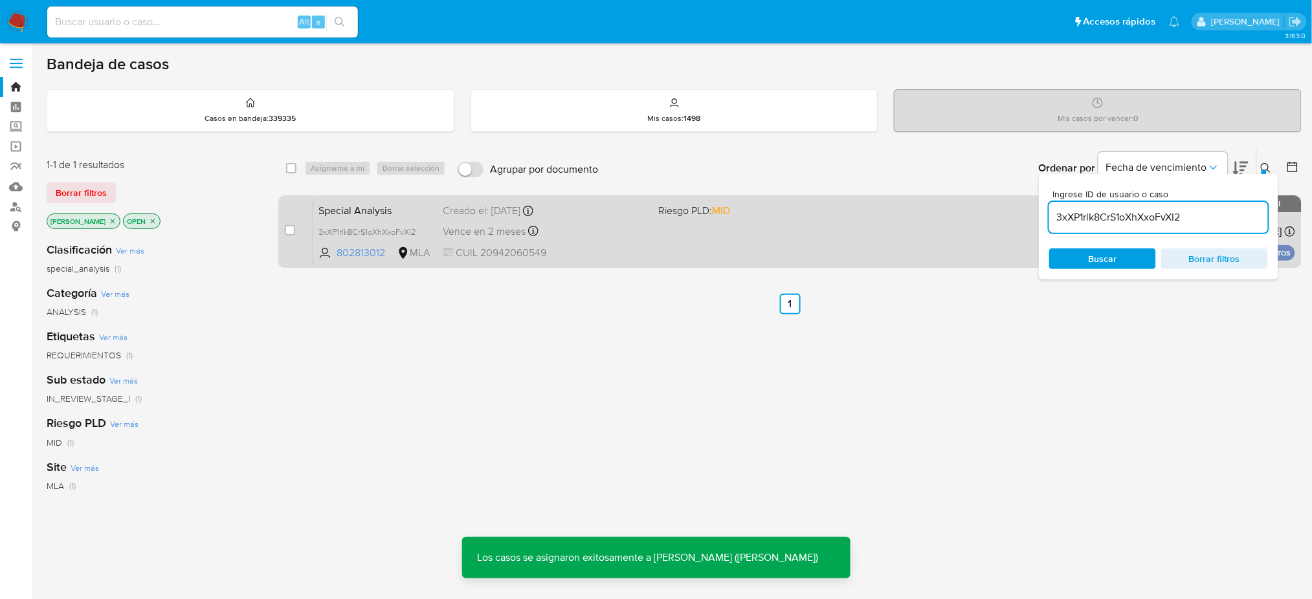
click at [570, 202] on span "Creado el: 26/08/2025 Creado el: 26/08/2025 18:00:07" at bounding box center [545, 209] width 205 height 17
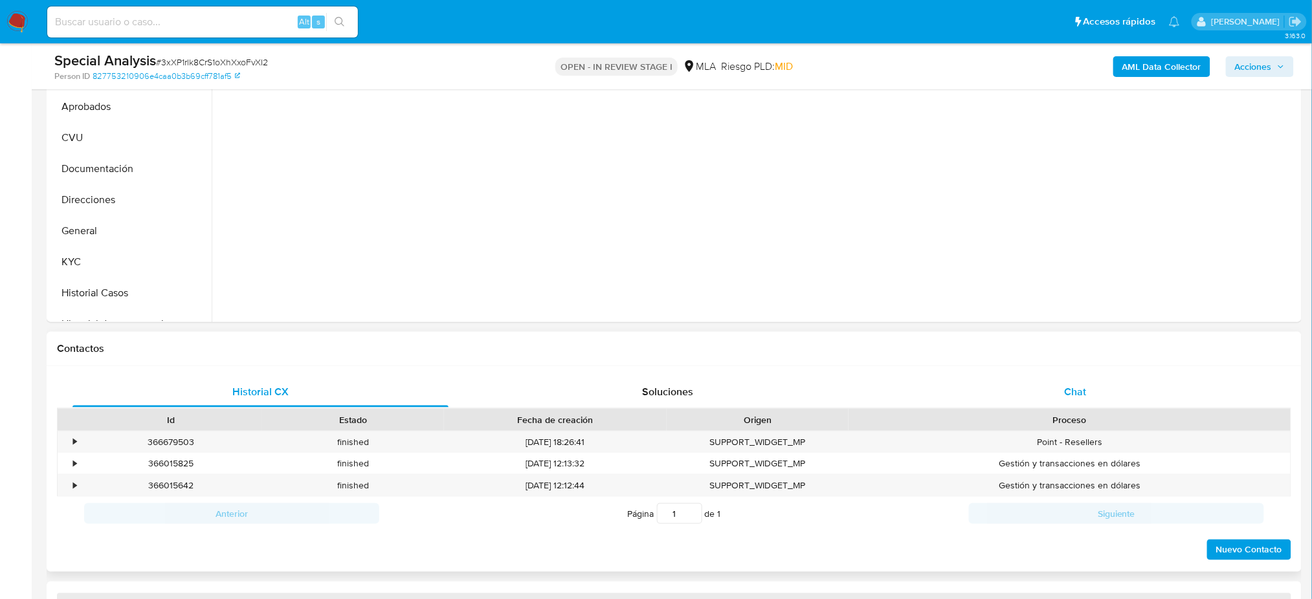
click at [1113, 396] on div "Chat" at bounding box center [1076, 392] width 376 height 31
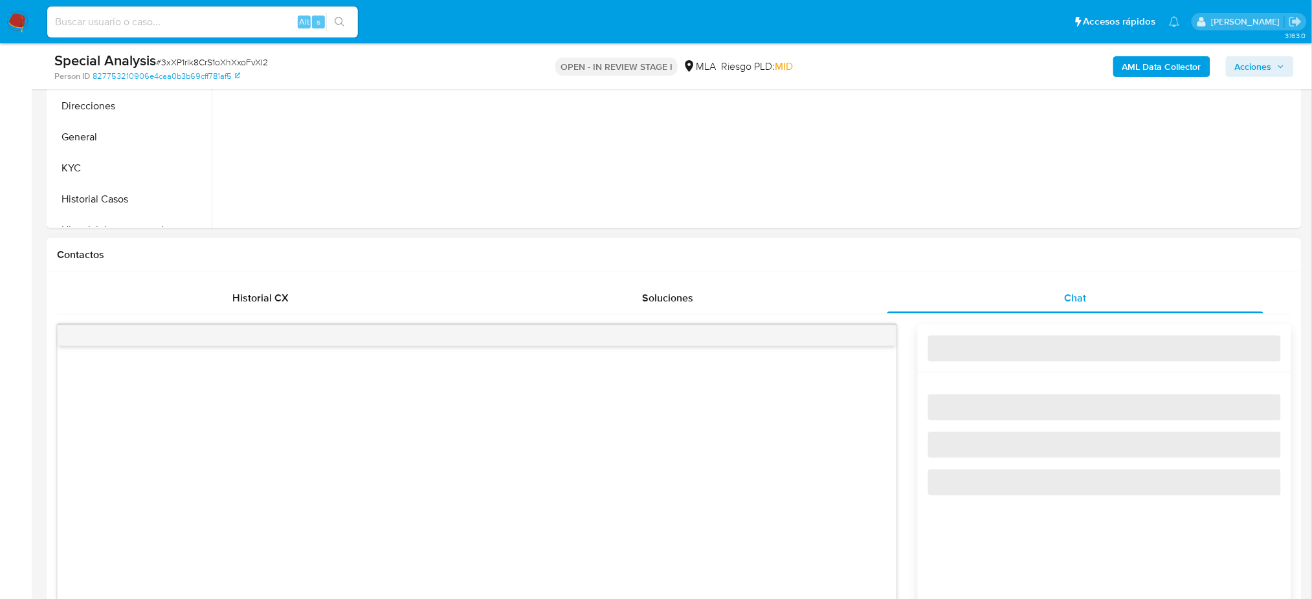
select select "10"
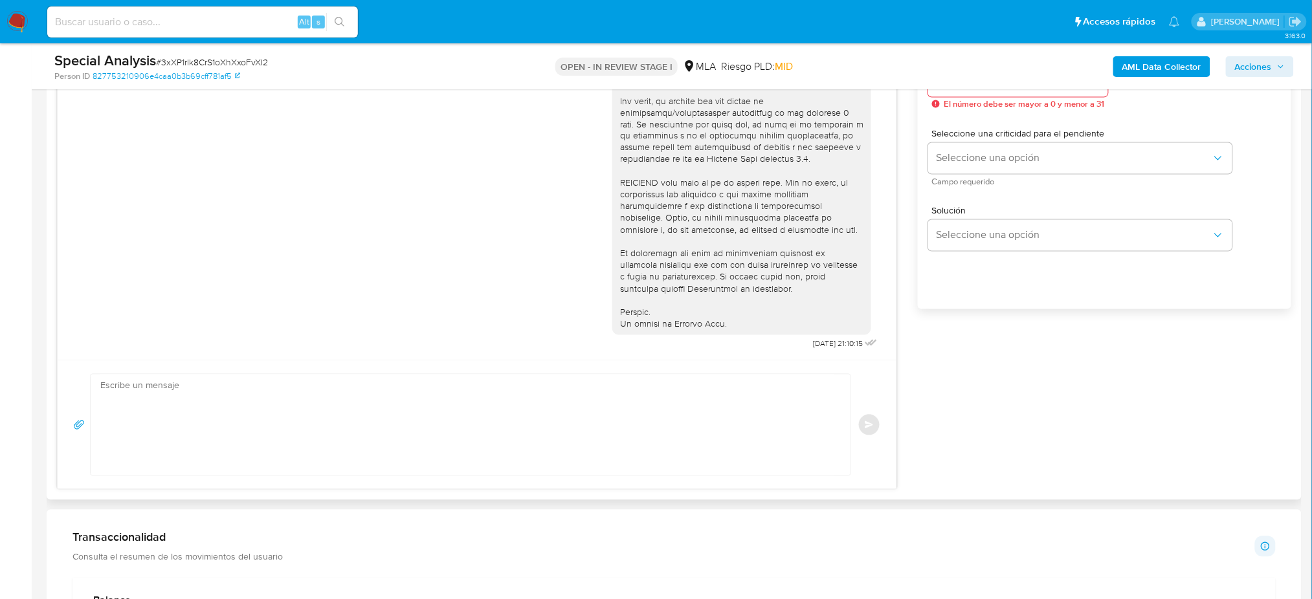
scroll to position [777, 0]
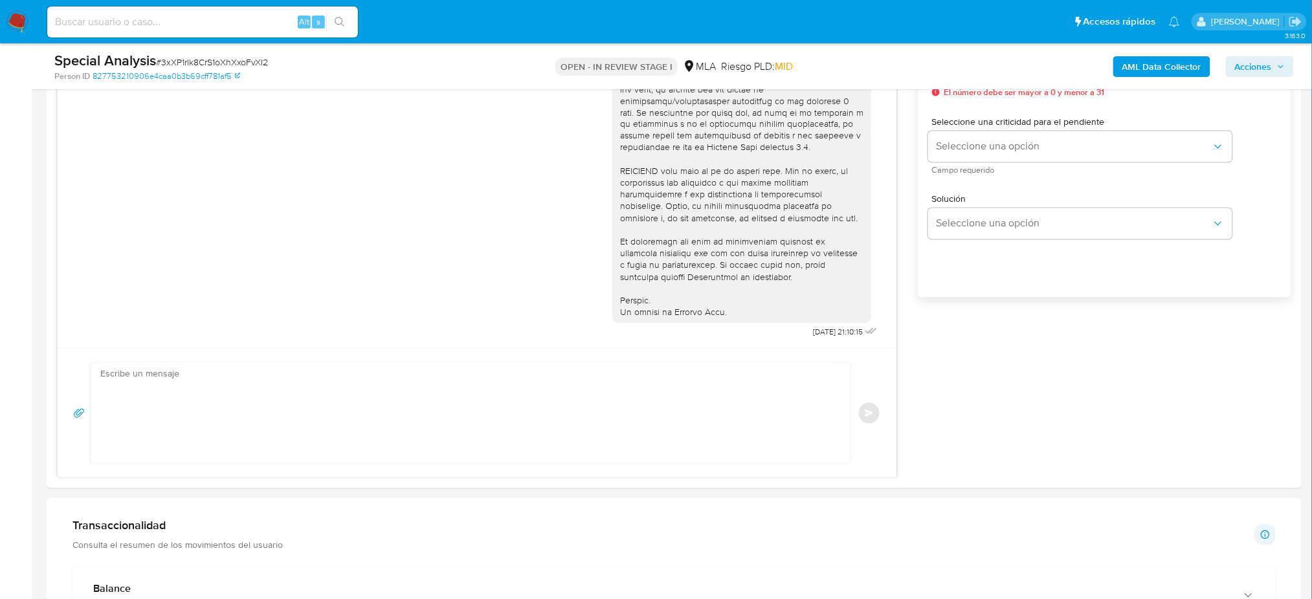
drag, startPoint x: 175, startPoint y: 439, endPoint x: 26, endPoint y: 409, distance: 151.8
click at [176, 439] on textarea at bounding box center [467, 413] width 734 height 101
paste textarea "Hola, Esperamos que te encuentres muy bien. Te consultamos si tuviste oportunid…"
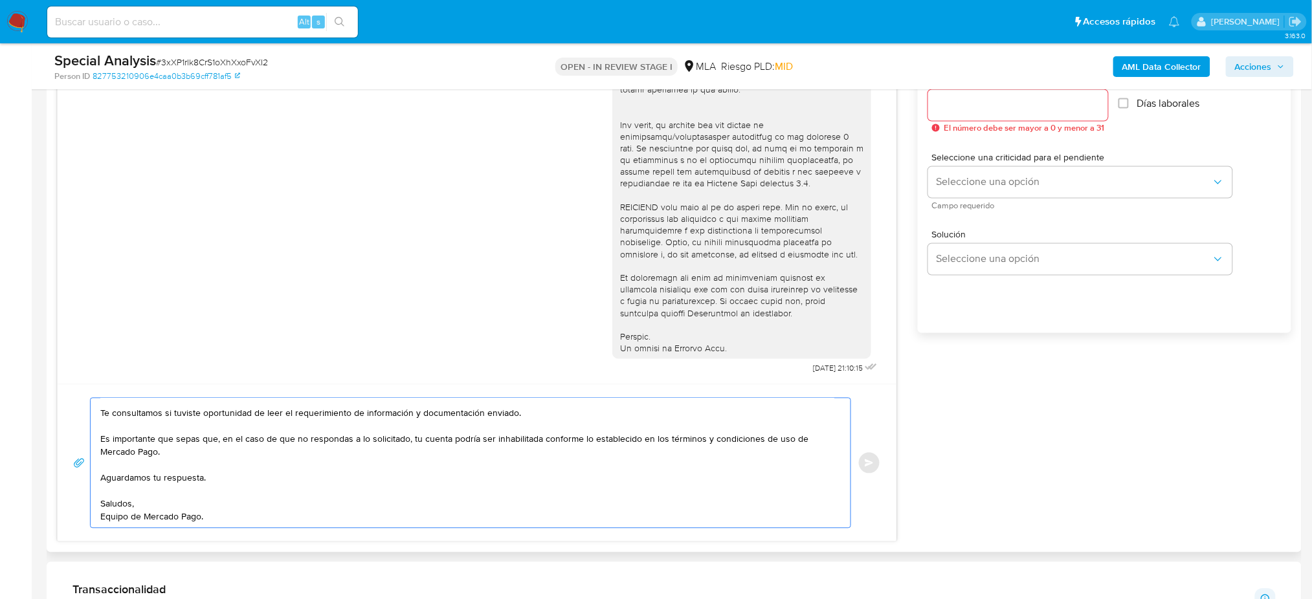
scroll to position [690, 0]
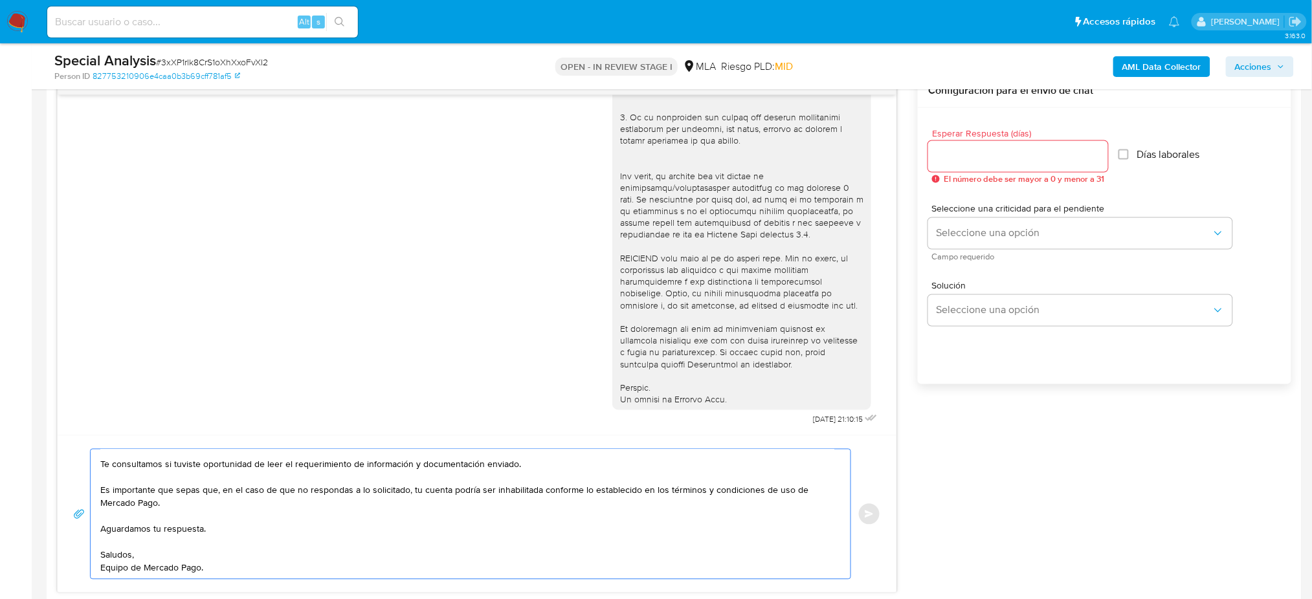
type textarea "Hola, Esperamos que te encuentres muy bien. Te consultamos si tuviste oportunid…"
click at [978, 163] on input "Esperar Respuesta (días)" at bounding box center [1018, 156] width 180 height 17
type input "2"
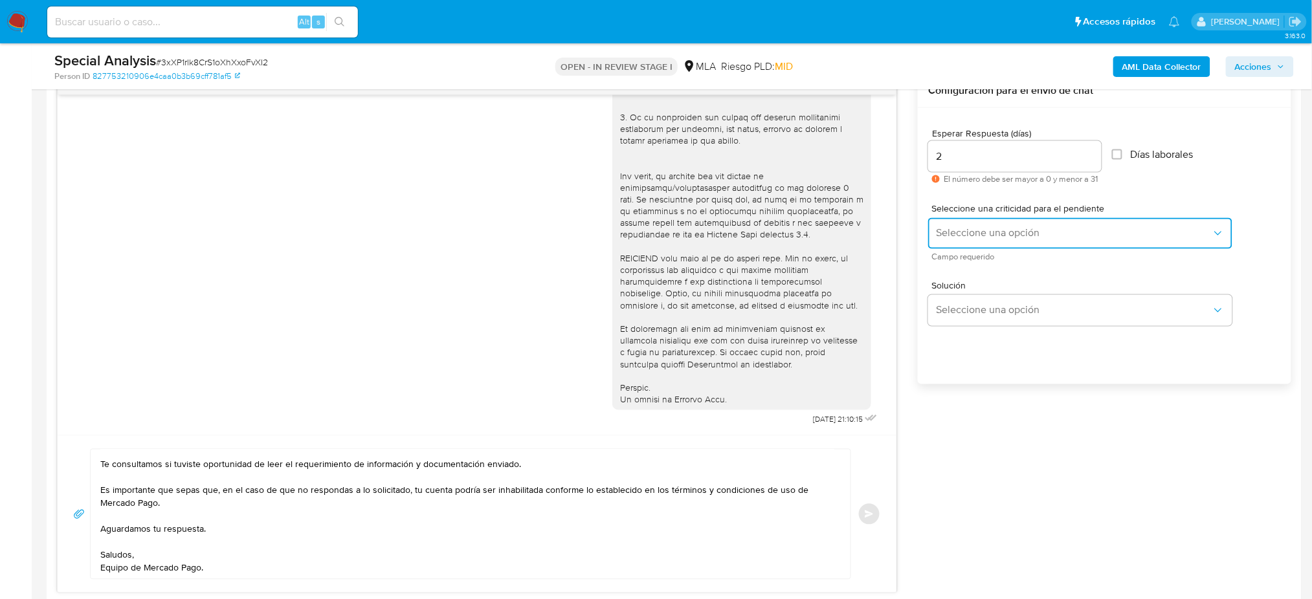
click at [956, 230] on span "Seleccione una opción" at bounding box center [1074, 233] width 276 height 13
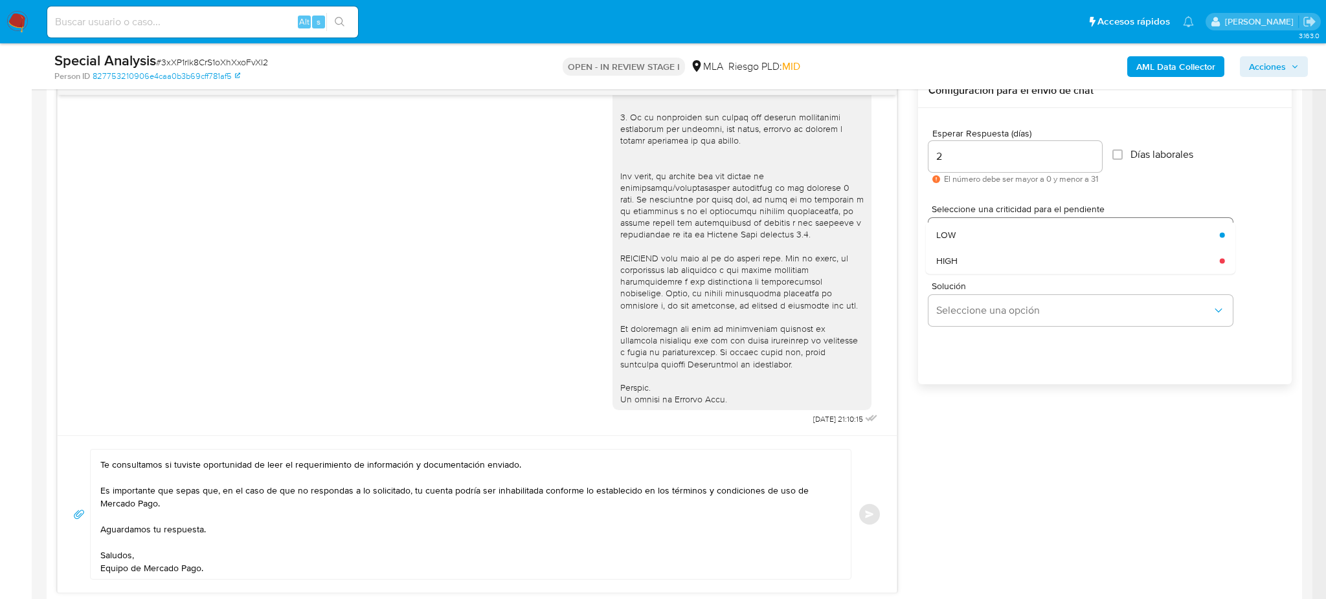
click at [958, 233] on div "LOW" at bounding box center [1074, 235] width 276 height 26
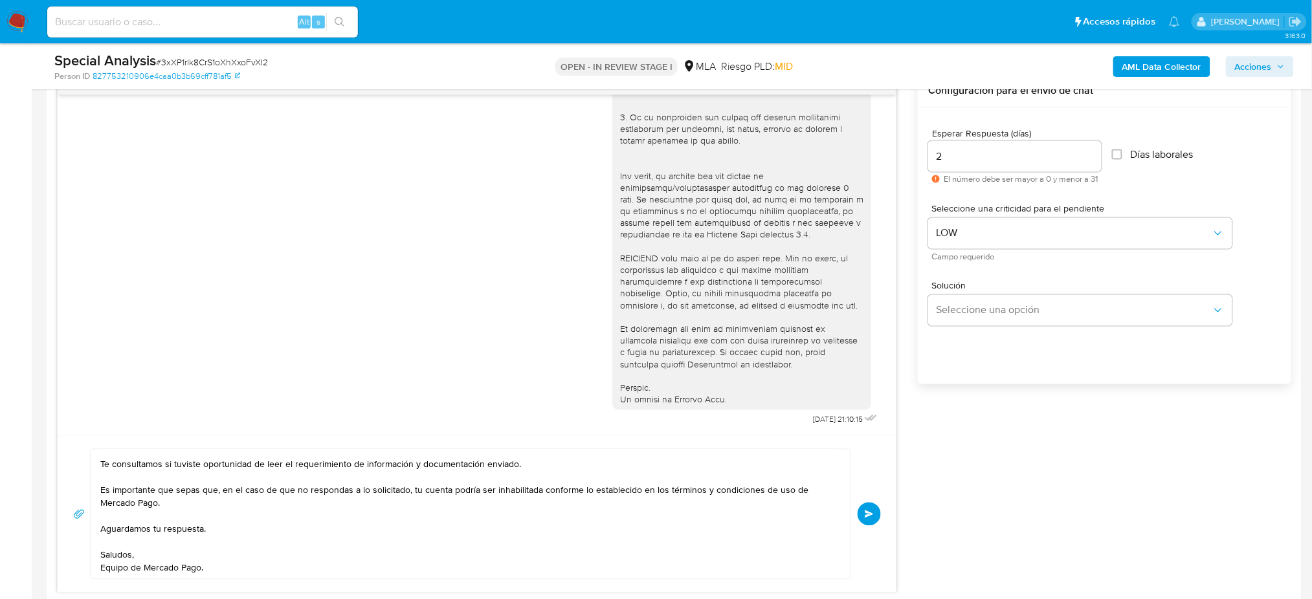
click at [864, 524] on button "Enviar" at bounding box center [869, 514] width 23 height 23
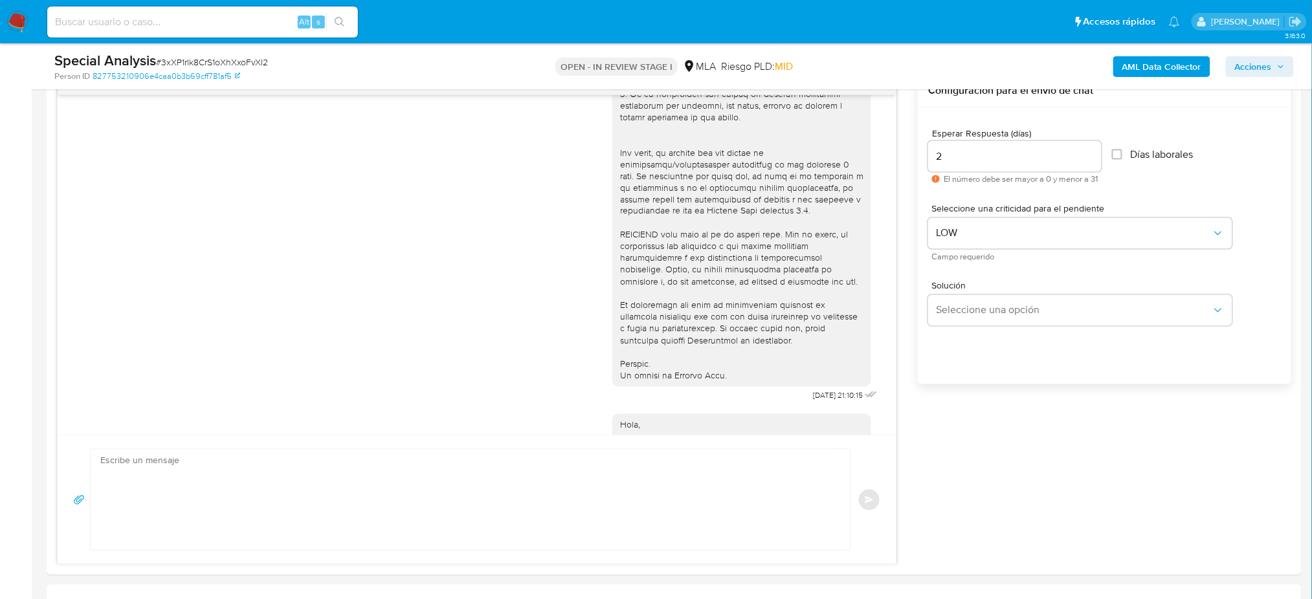
scroll to position [643, 0]
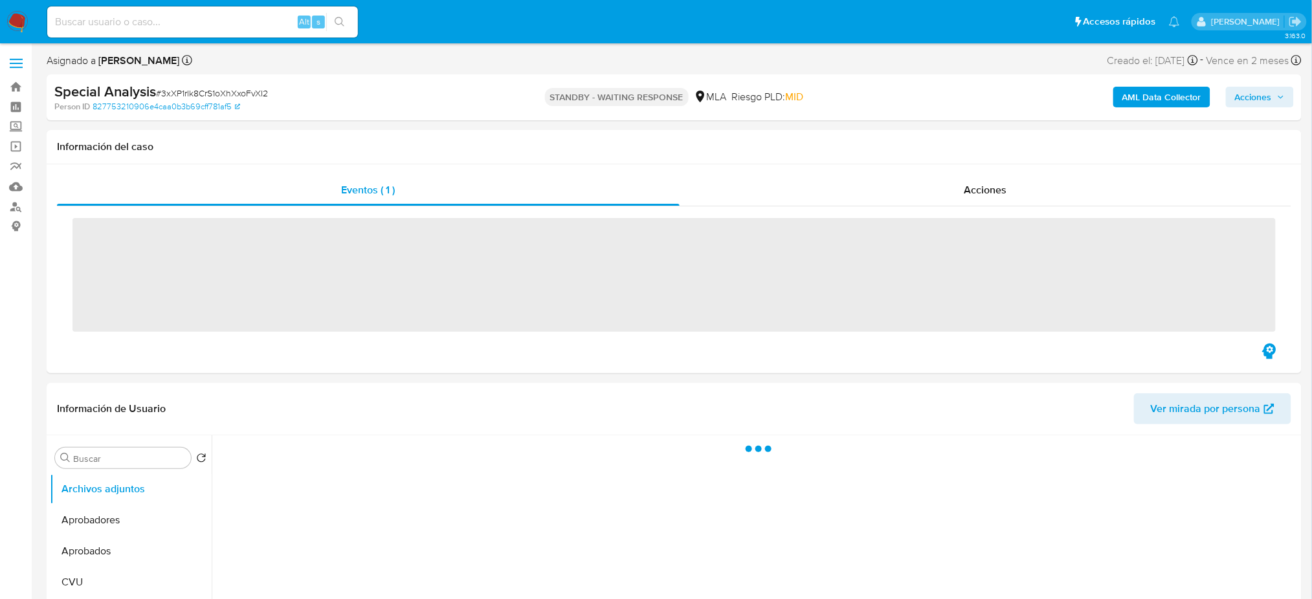
click at [162, 21] on input at bounding box center [202, 22] width 311 height 17
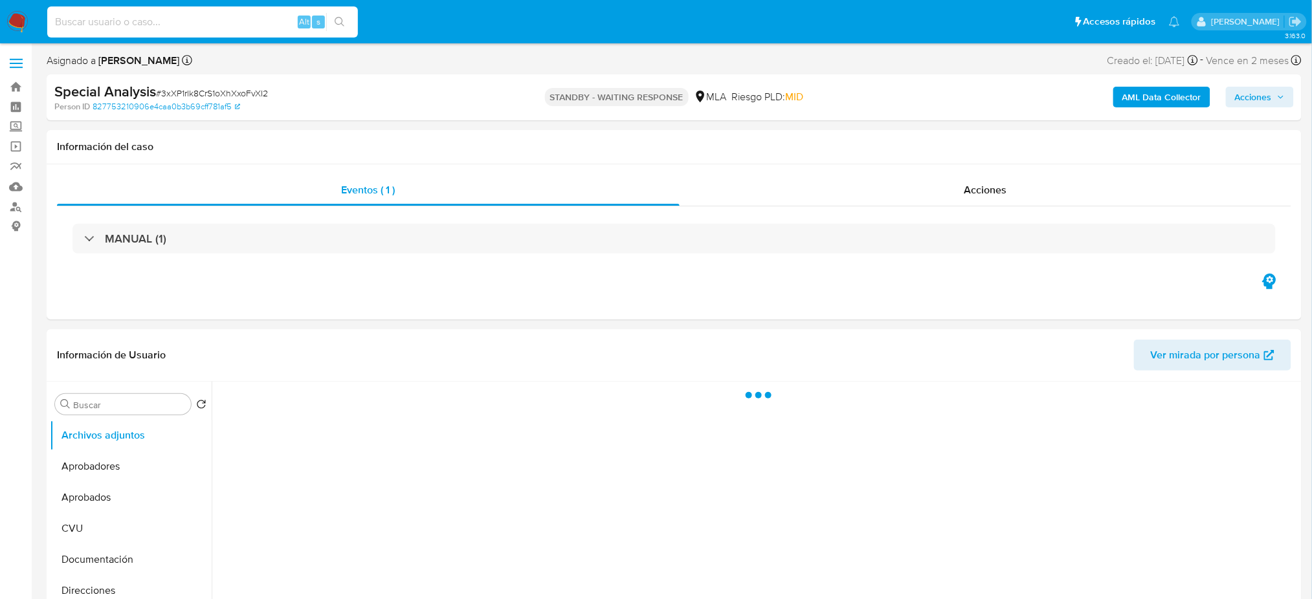
paste input "zF1cTCtdbuJxCcKIcEf5x8cv"
type input "zF1cTCtdbuJxCcKIcEf5x8cv"
click at [14, 20] on img at bounding box center [17, 22] width 22 height 22
select select "10"
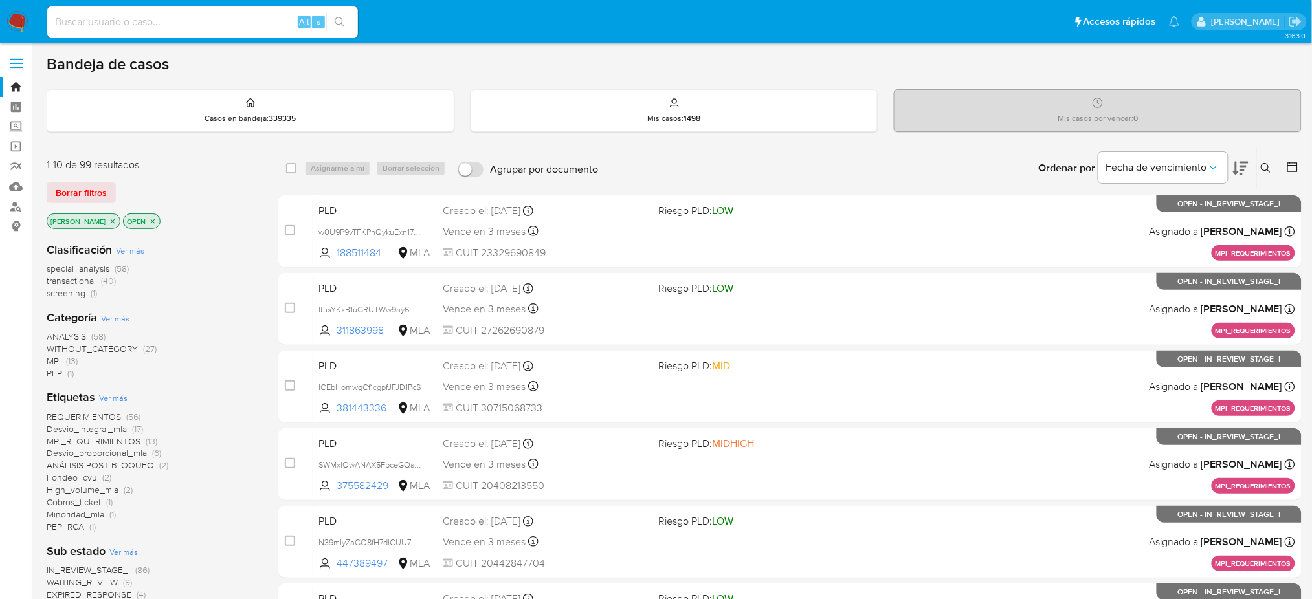
click at [1269, 168] on icon at bounding box center [1266, 168] width 10 height 10
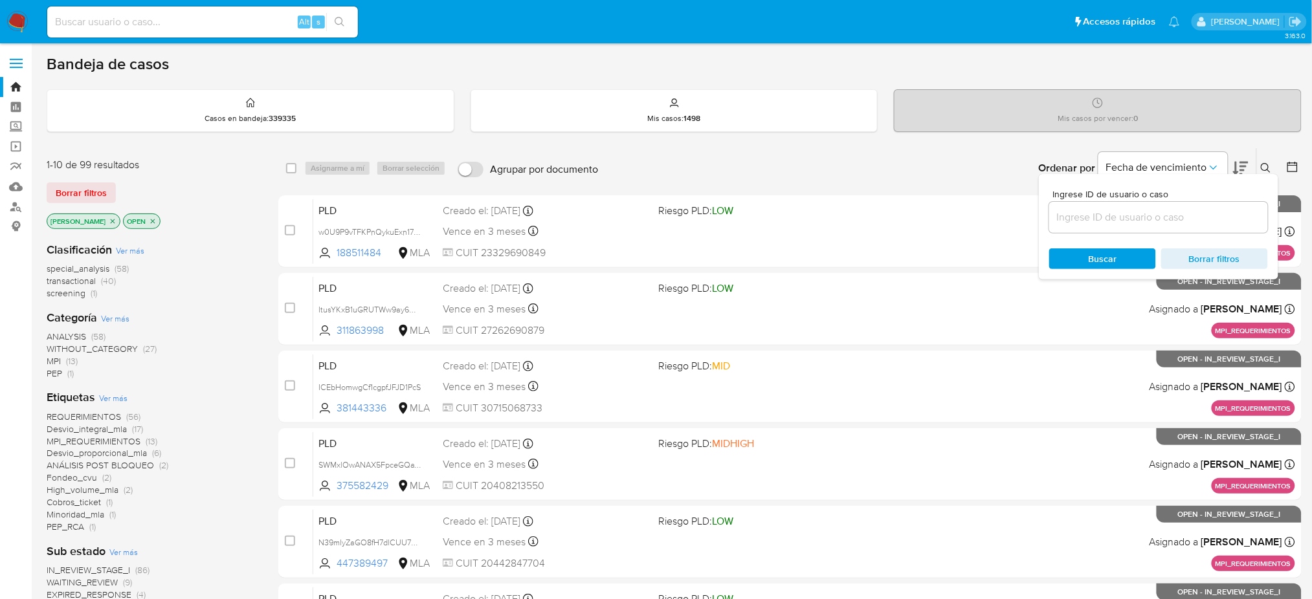
click at [1189, 212] on input at bounding box center [1158, 217] width 219 height 17
type input "zF1cTCtdbuJxCcKIcEf5x8cv"
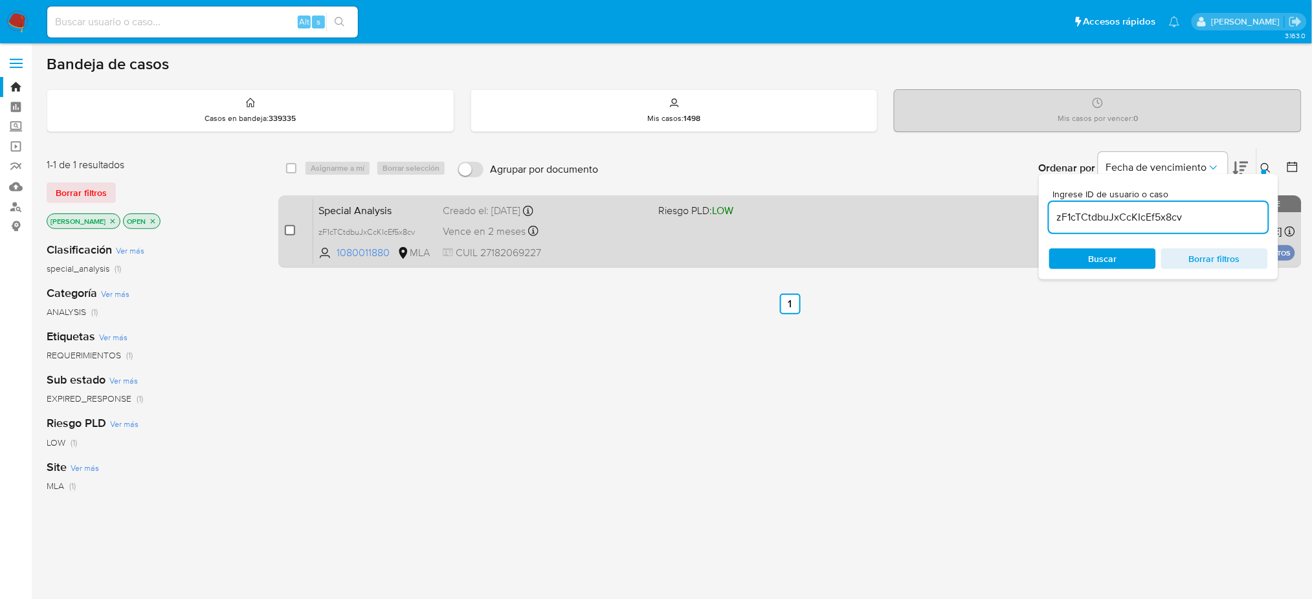
click at [289, 232] on input "checkbox" at bounding box center [290, 230] width 10 height 10
checkbox input "true"
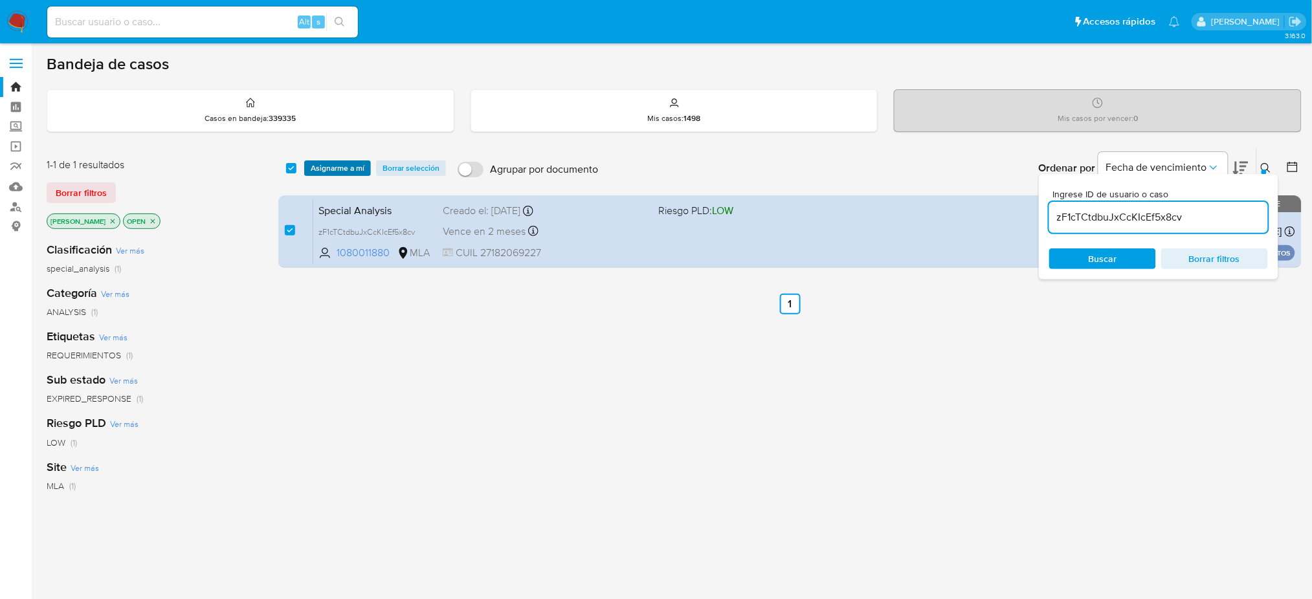
click at [328, 162] on span "Asignarme a mí" at bounding box center [338, 168] width 54 height 13
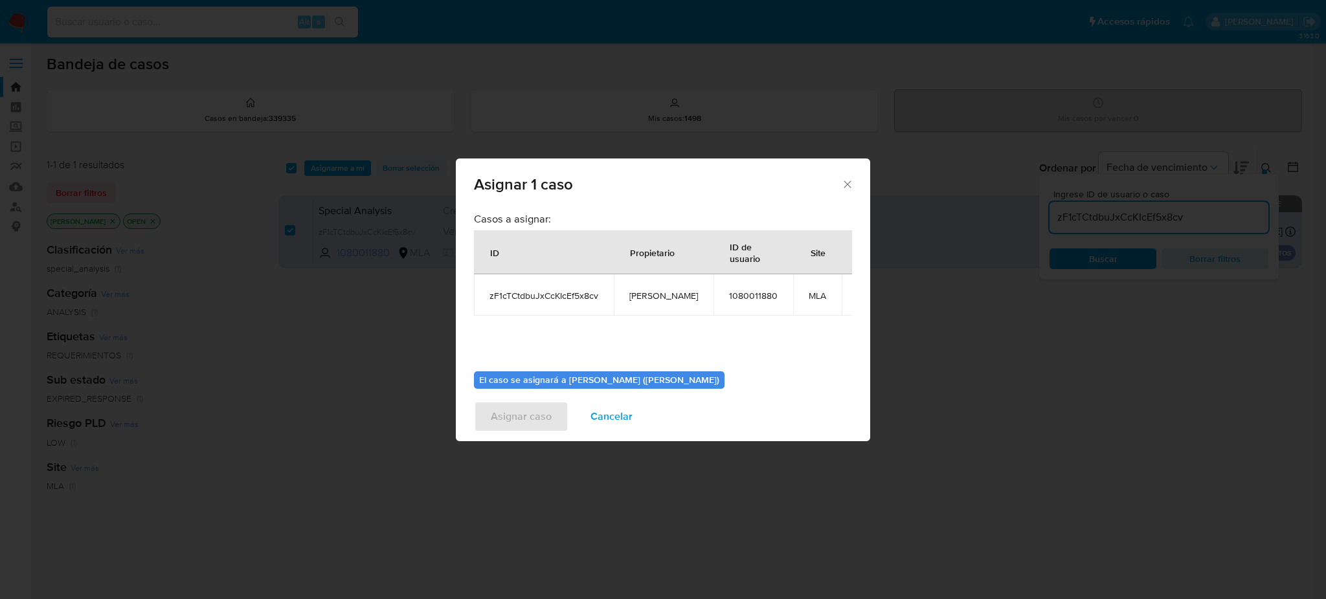
click at [668, 295] on span "[PERSON_NAME]" at bounding box center [663, 296] width 69 height 12
copy span "[PERSON_NAME]"
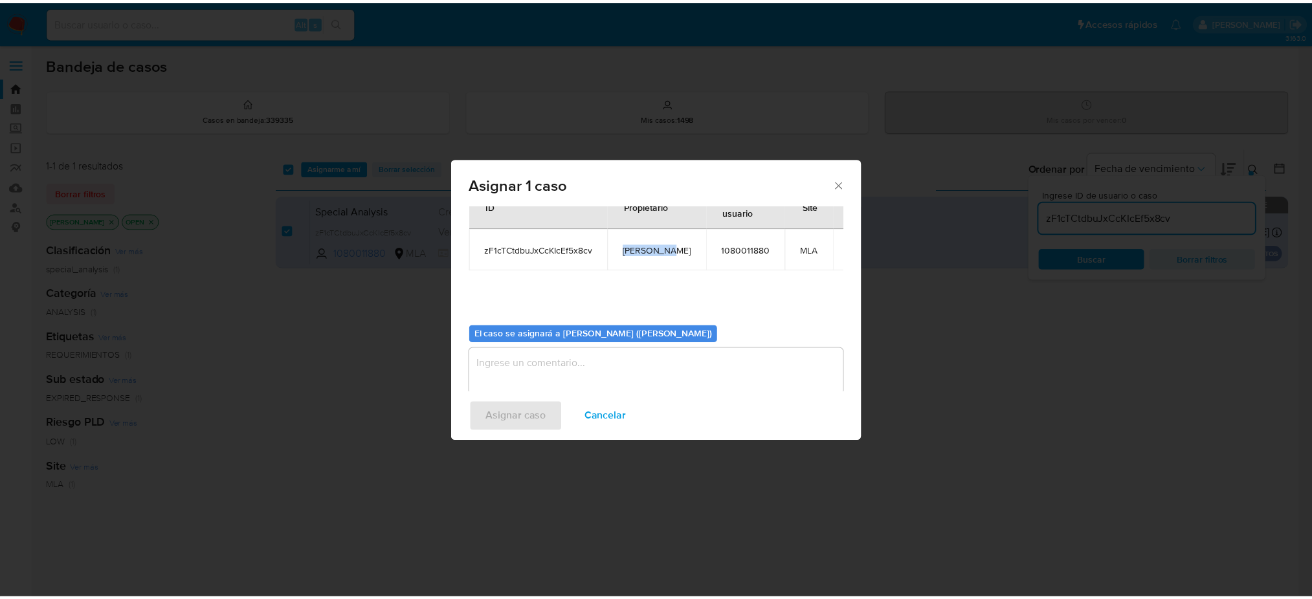
scroll to position [66, 0]
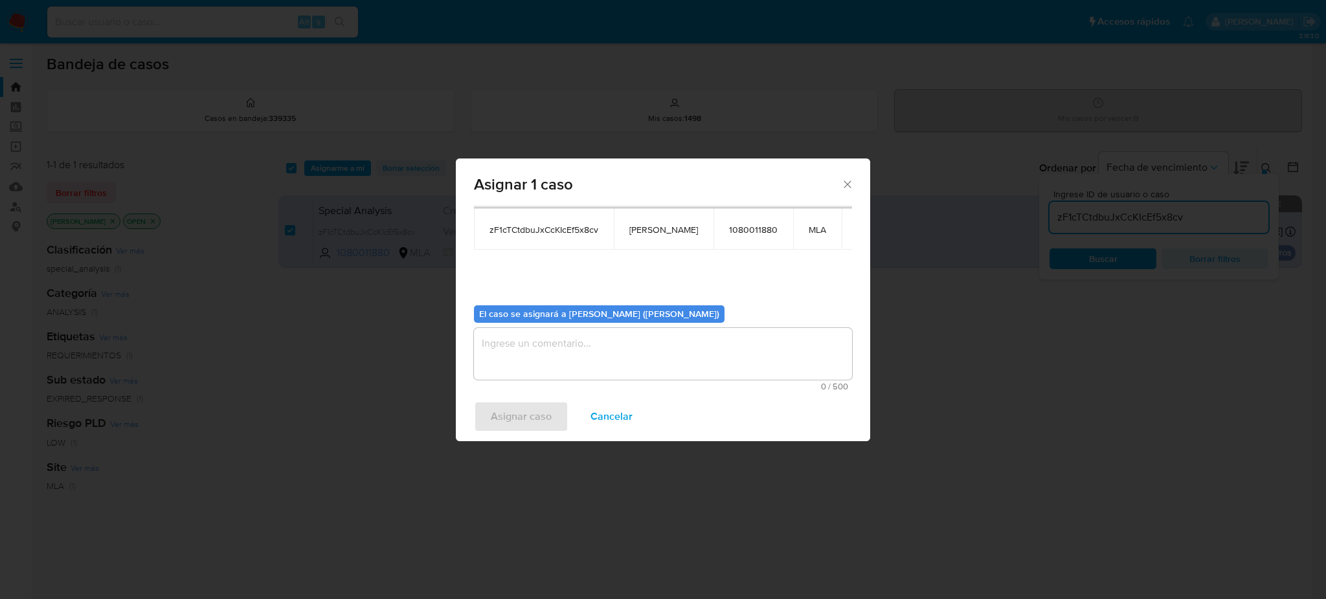
click at [601, 353] on textarea "assign-modal" at bounding box center [663, 354] width 378 height 52
paste textarea "[PERSON_NAME]"
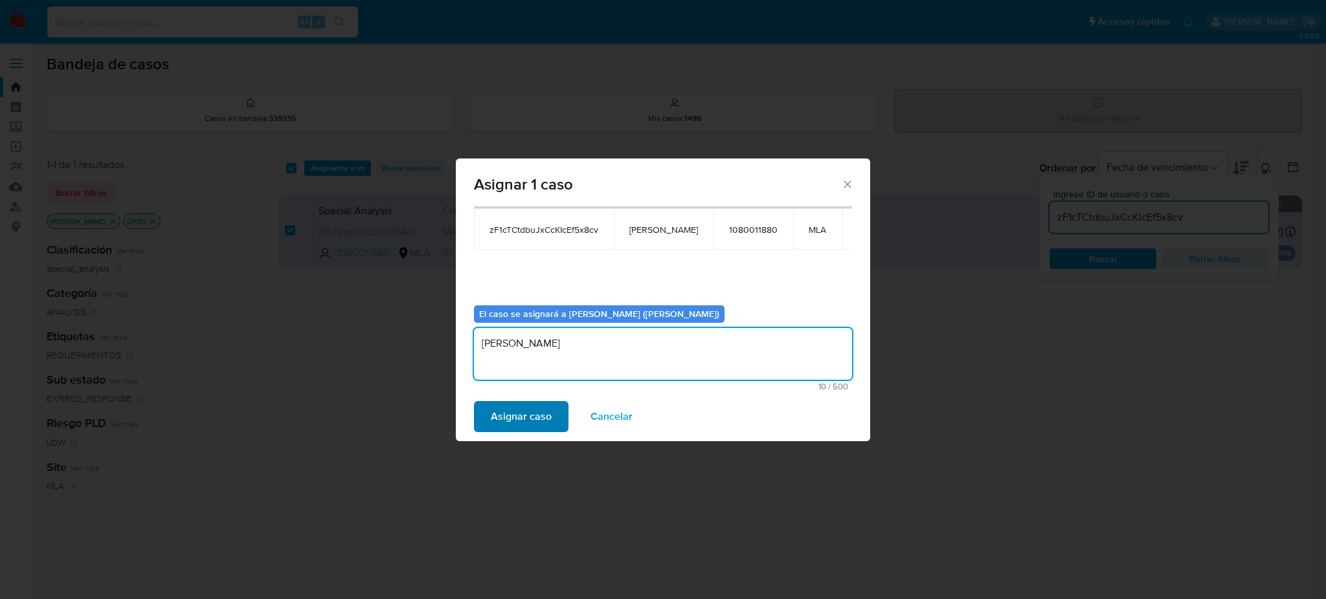
type textarea "[PERSON_NAME]"
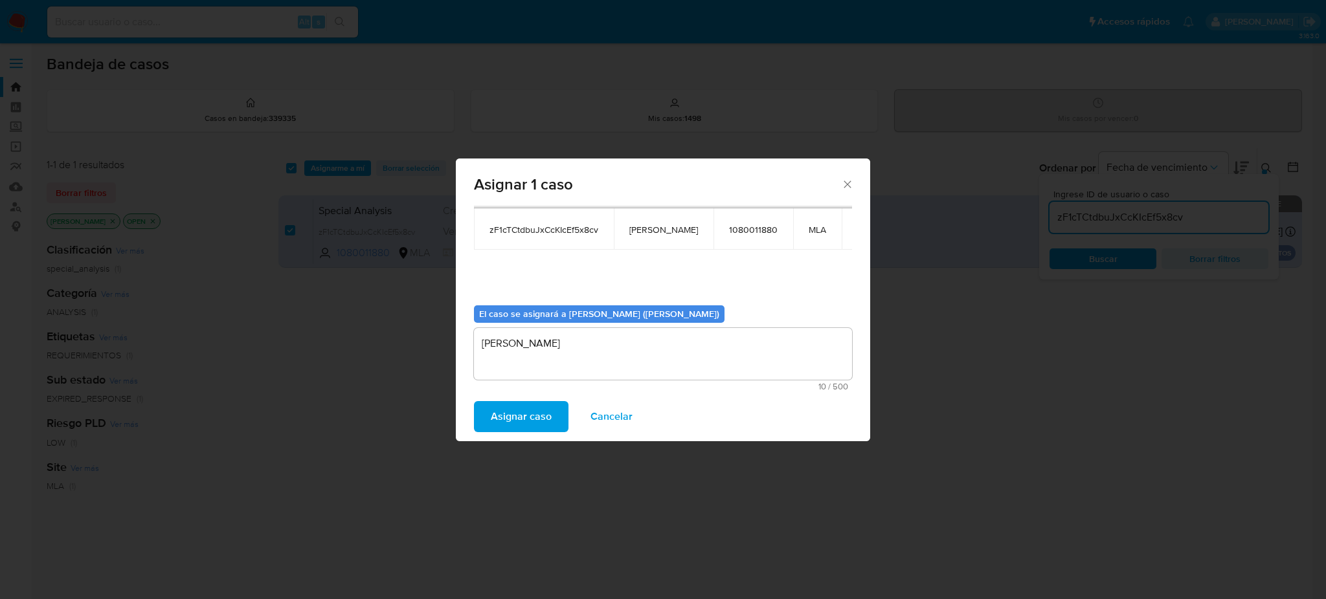
click at [524, 414] on span "Asignar caso" at bounding box center [521, 417] width 61 height 28
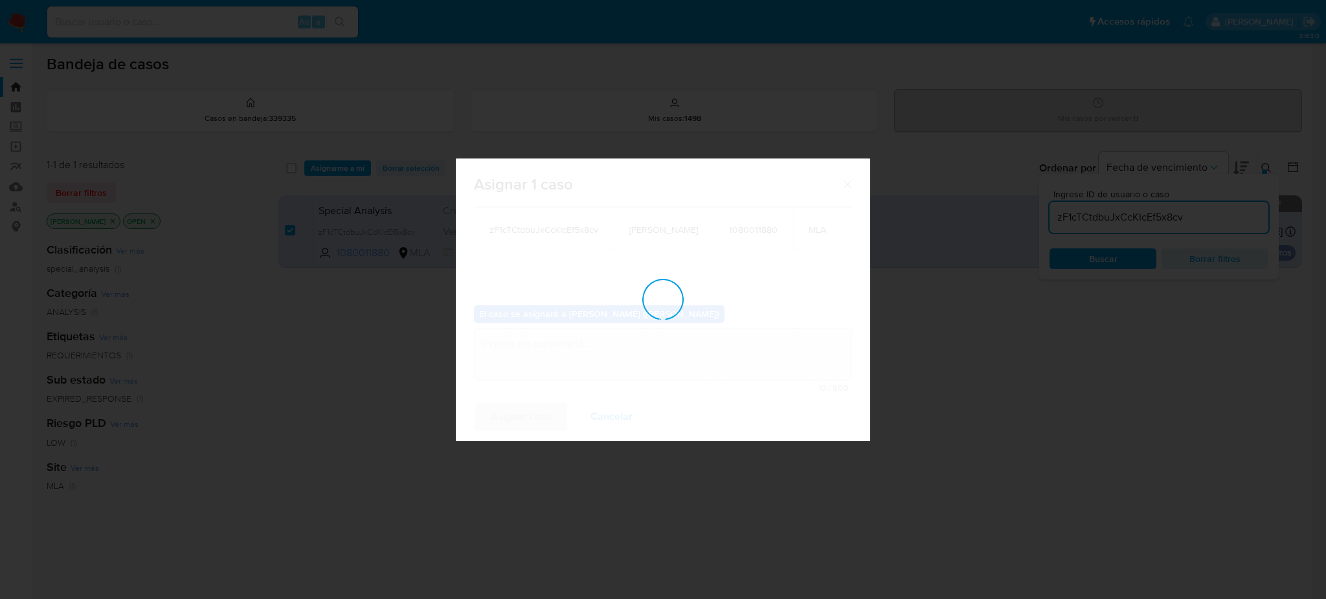
checkbox input "false"
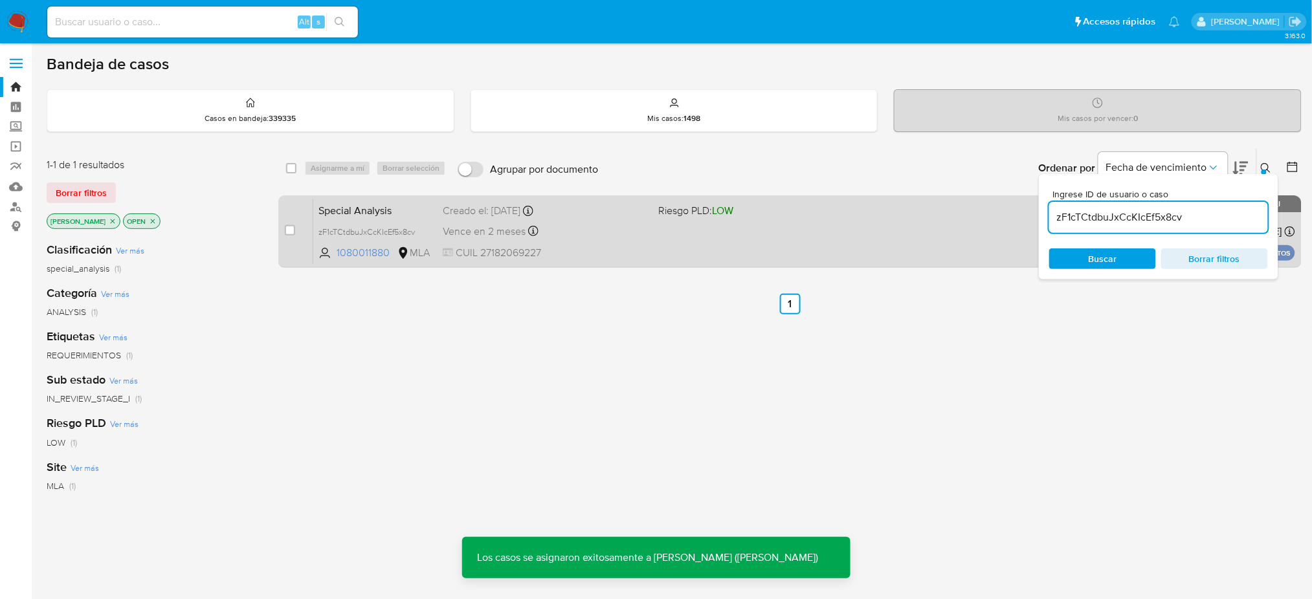
click at [408, 207] on span "Special Analysis" at bounding box center [376, 209] width 114 height 17
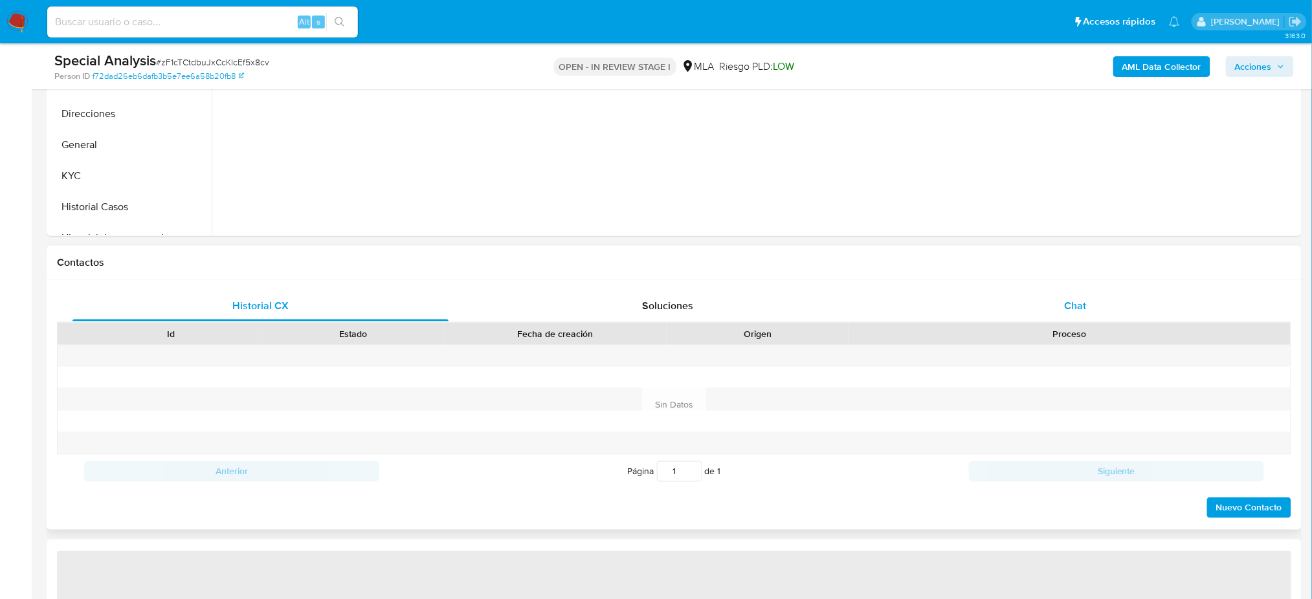
click at [1116, 298] on div "Chat" at bounding box center [1076, 306] width 376 height 31
select select "10"
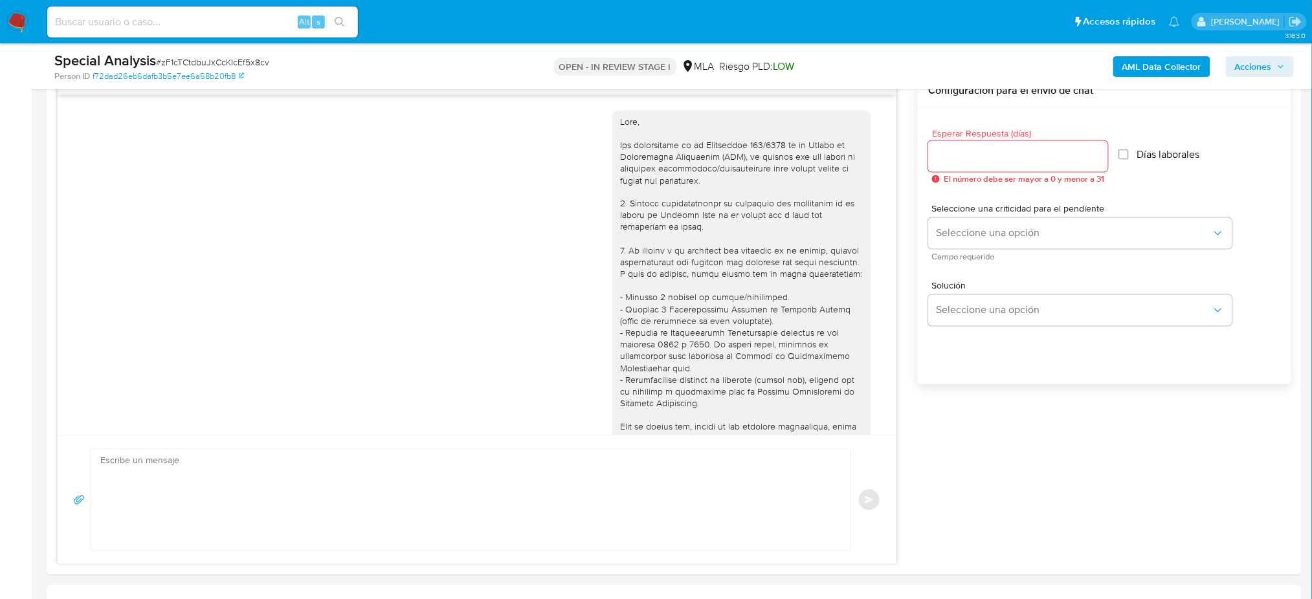
scroll to position [405, 0]
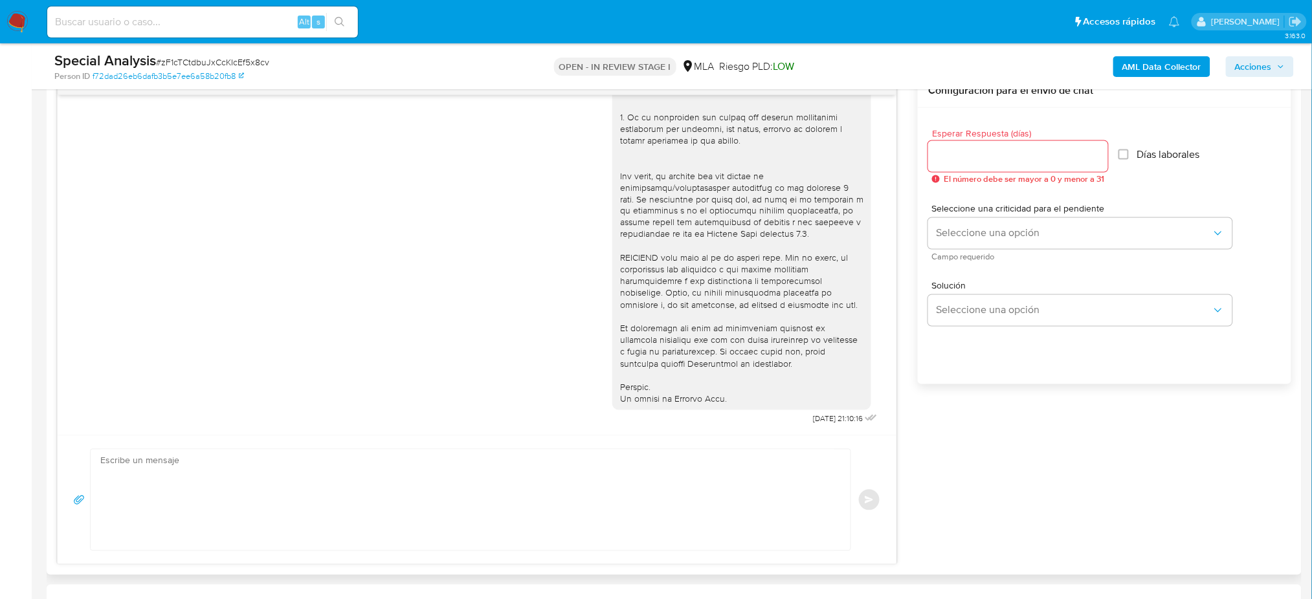
click at [188, 515] on textarea at bounding box center [467, 500] width 734 height 101
paste textarea "Hola, Esperamos que te encuentres muy bien. Te consultamos si tuviste oportunid…"
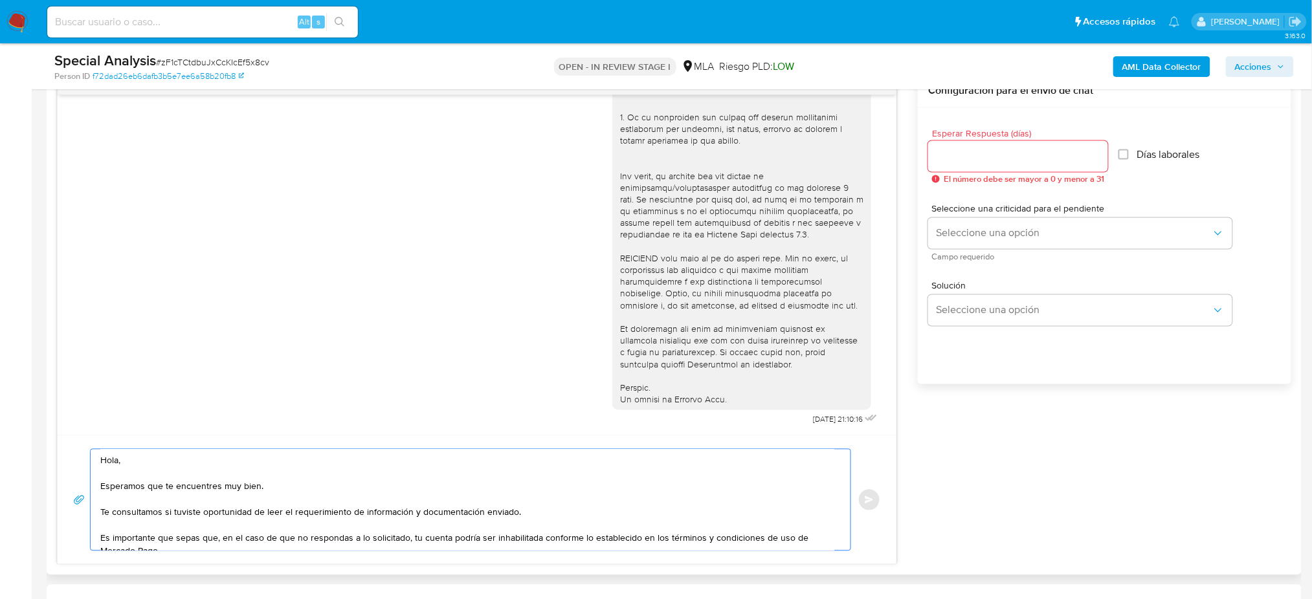
scroll to position [59, 0]
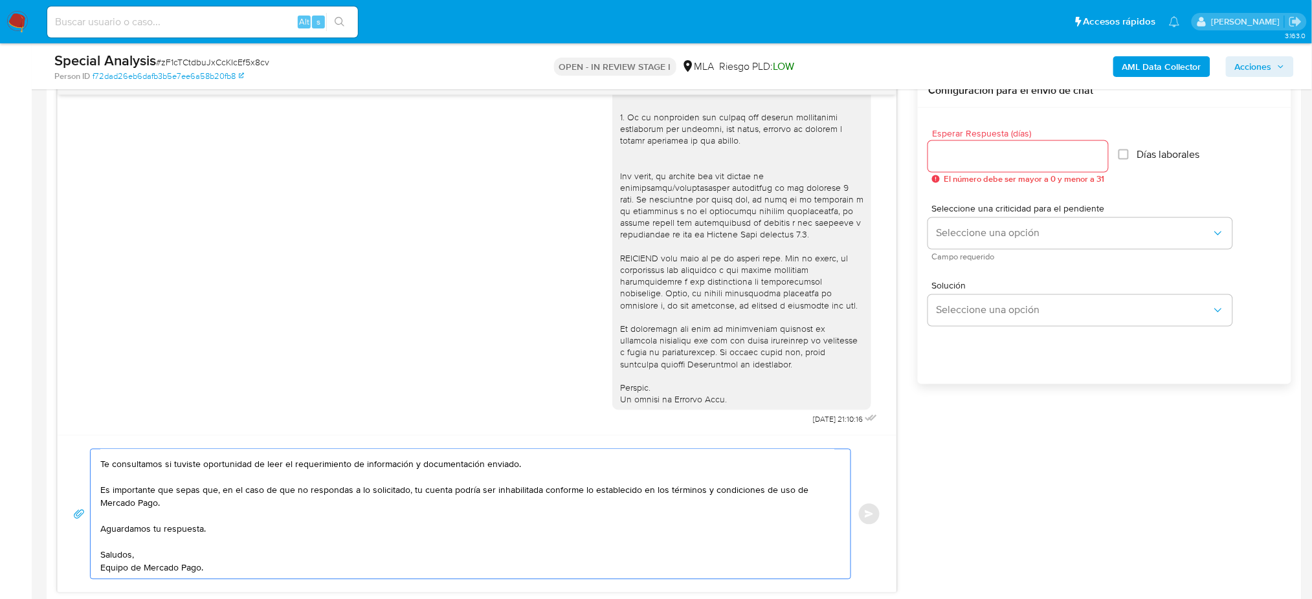
type textarea "Hola, Esperamos que te encuentres muy bien. Te consultamos si tuviste oportunid…"
click at [938, 160] on input "Esperar Respuesta (días)" at bounding box center [1018, 156] width 180 height 17
type input "2"
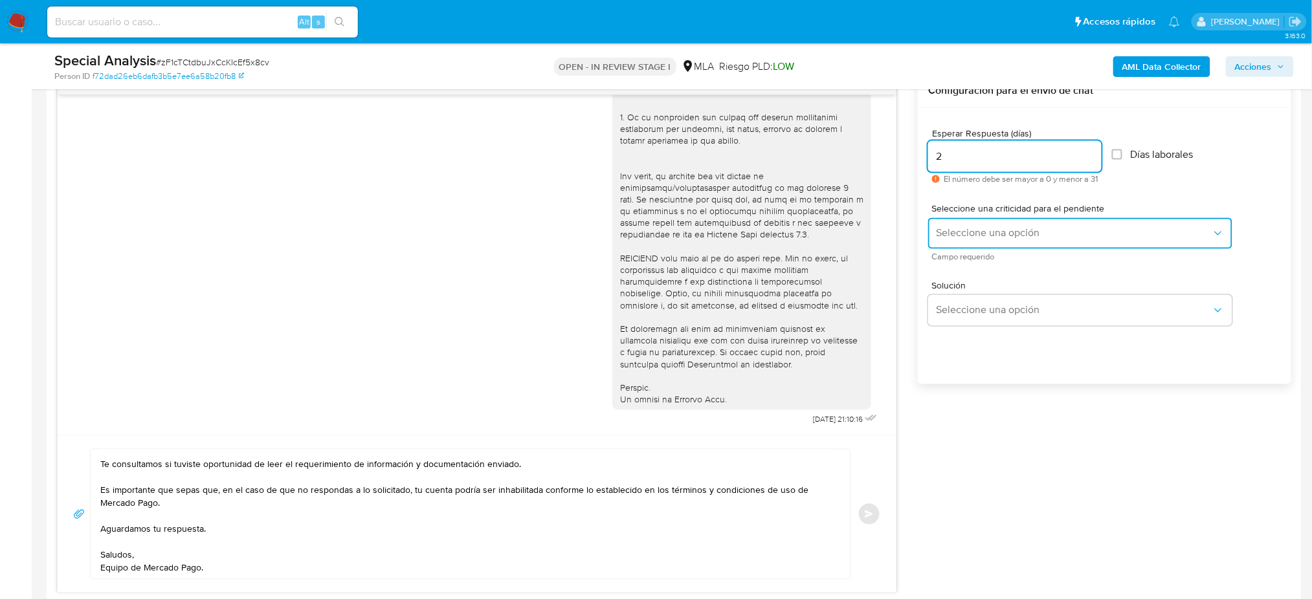
click at [939, 227] on span "Seleccione una opción" at bounding box center [1074, 233] width 276 height 13
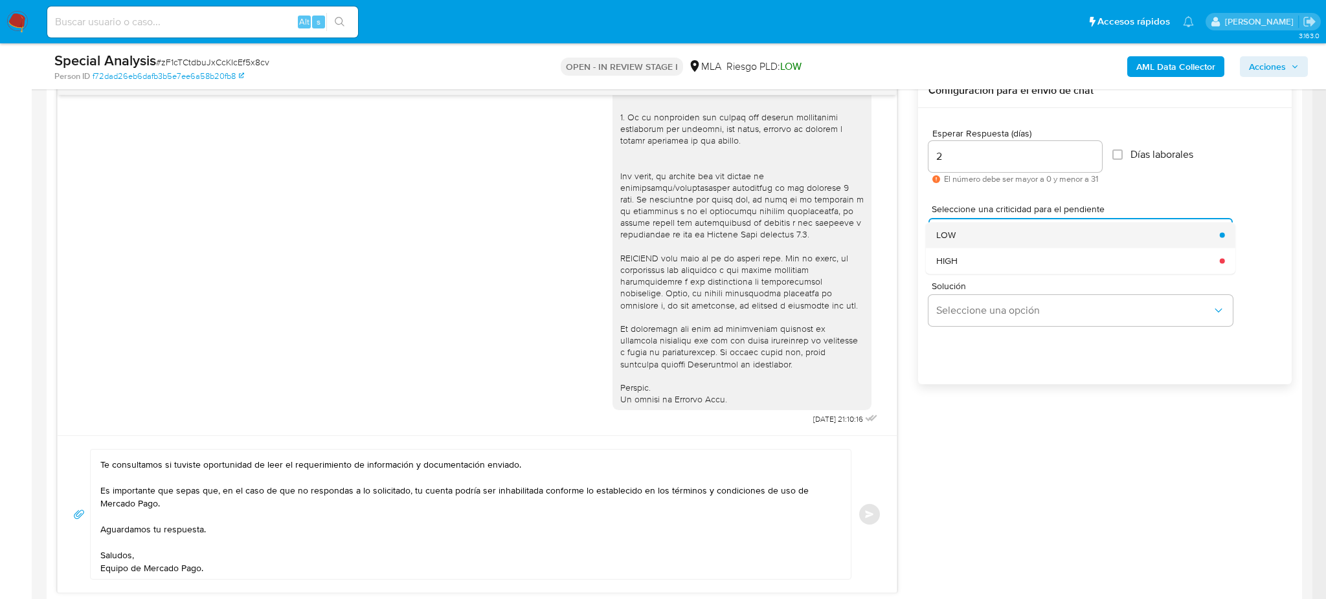
click at [950, 236] on span "LOW" at bounding box center [945, 235] width 19 height 12
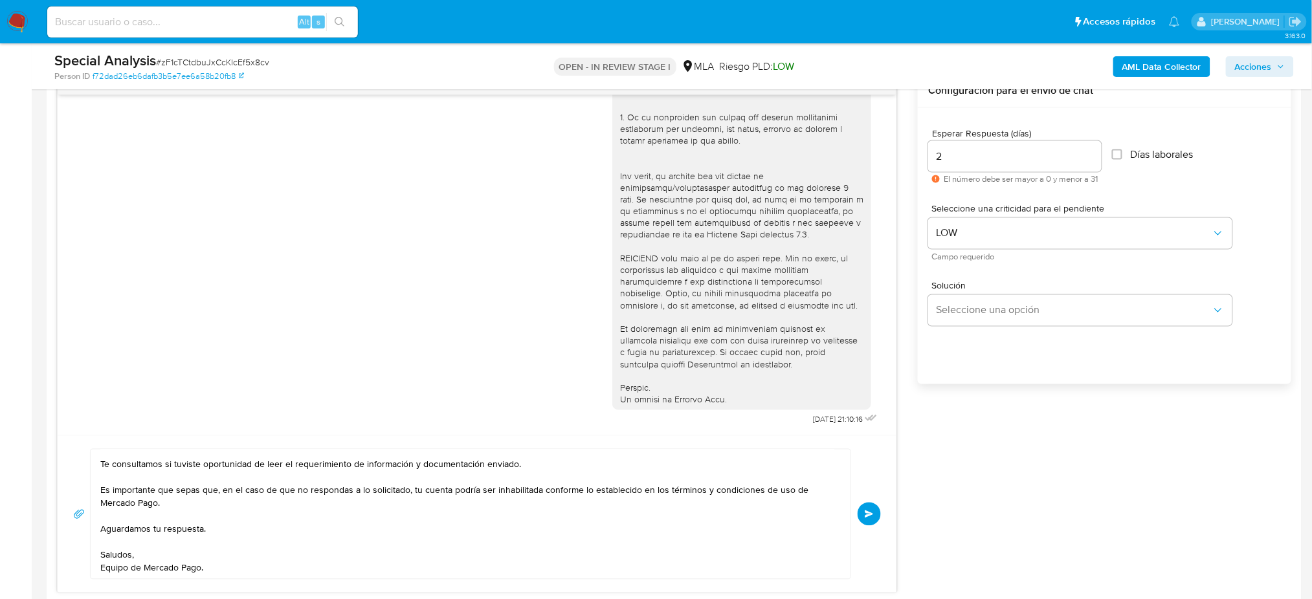
click at [866, 517] on span "Enviar" at bounding box center [869, 515] width 9 height 8
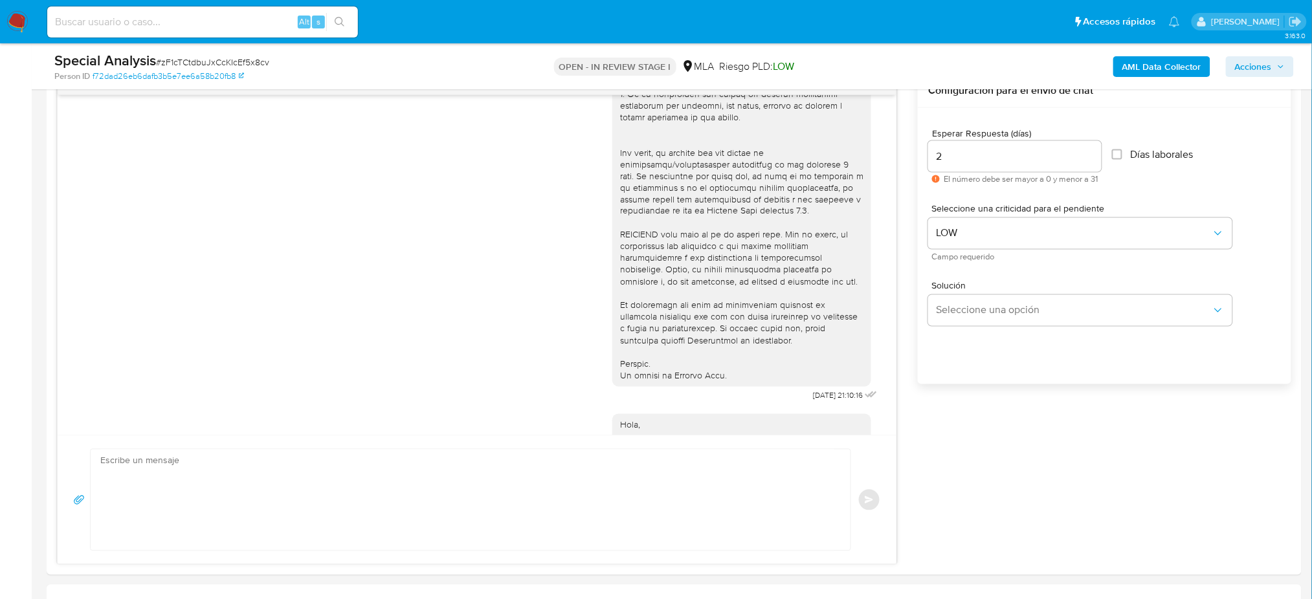
scroll to position [631, 0]
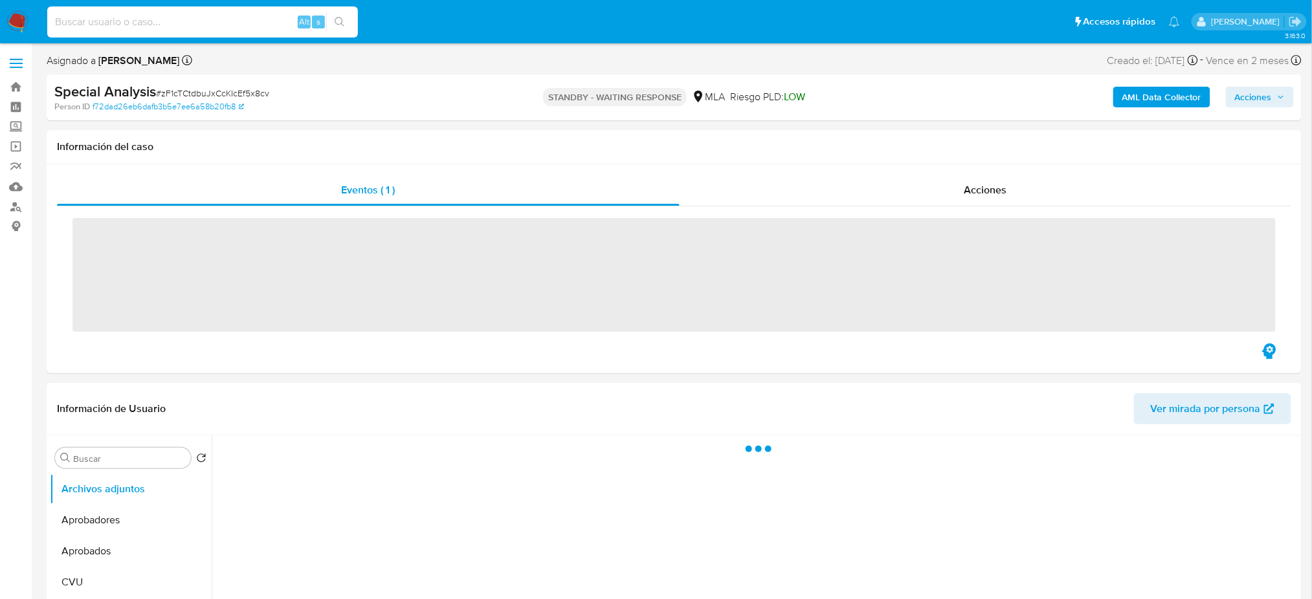
click at [166, 22] on input at bounding box center [202, 22] width 311 height 17
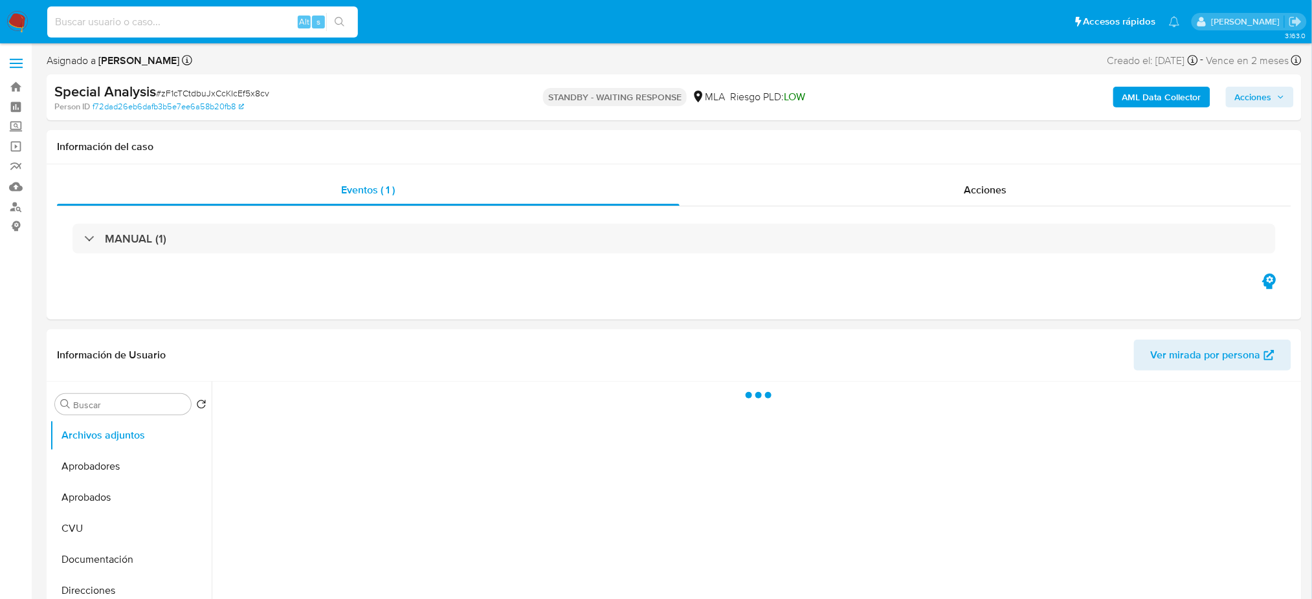
paste input "FA6vcVWrPn5tWC1fBcB4602h"
type input "FA6vcVWrPn5tWC1fBcB4602h"
select select "10"
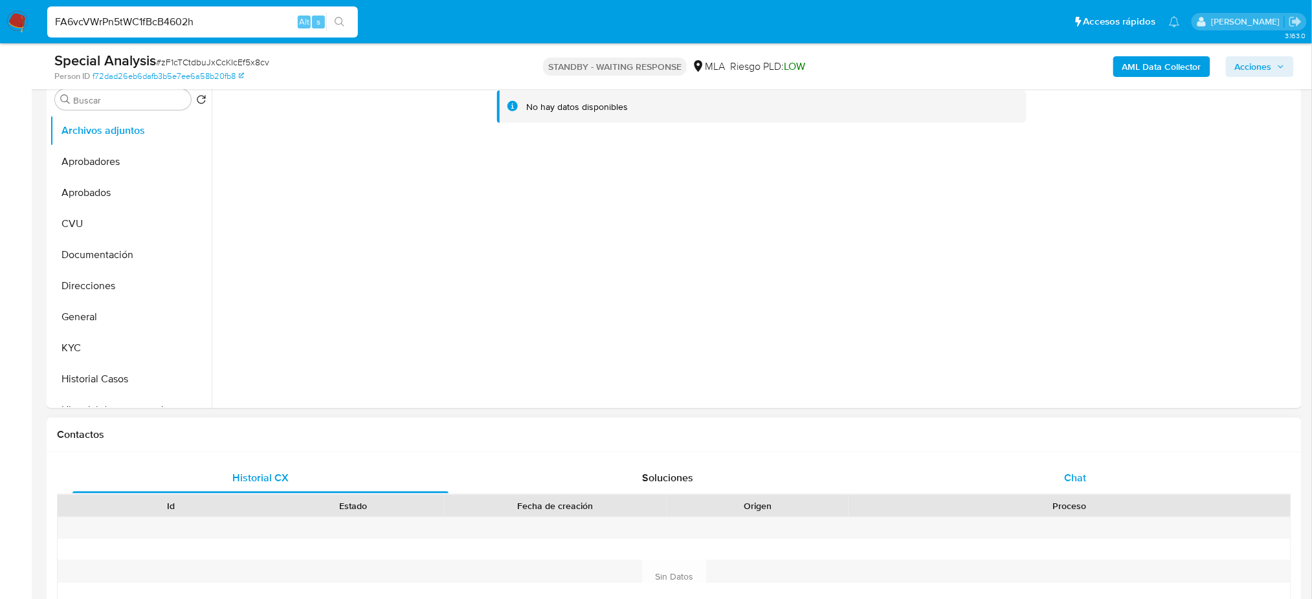
click at [1063, 464] on div "Chat" at bounding box center [1076, 478] width 376 height 31
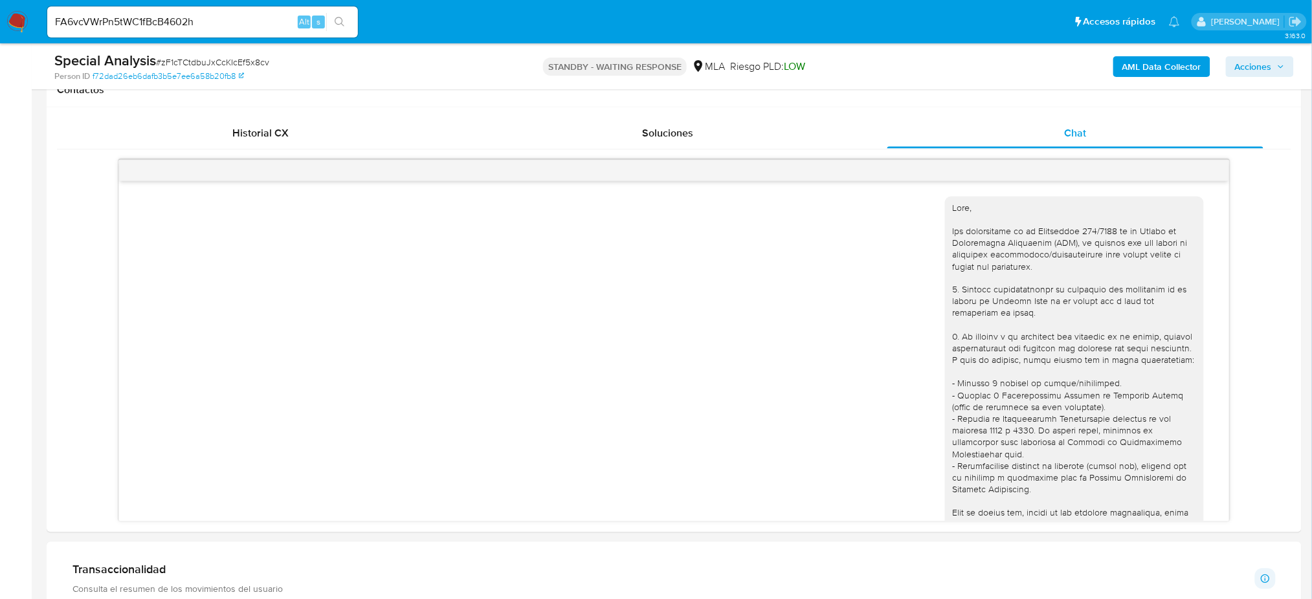
scroll to position [631, 0]
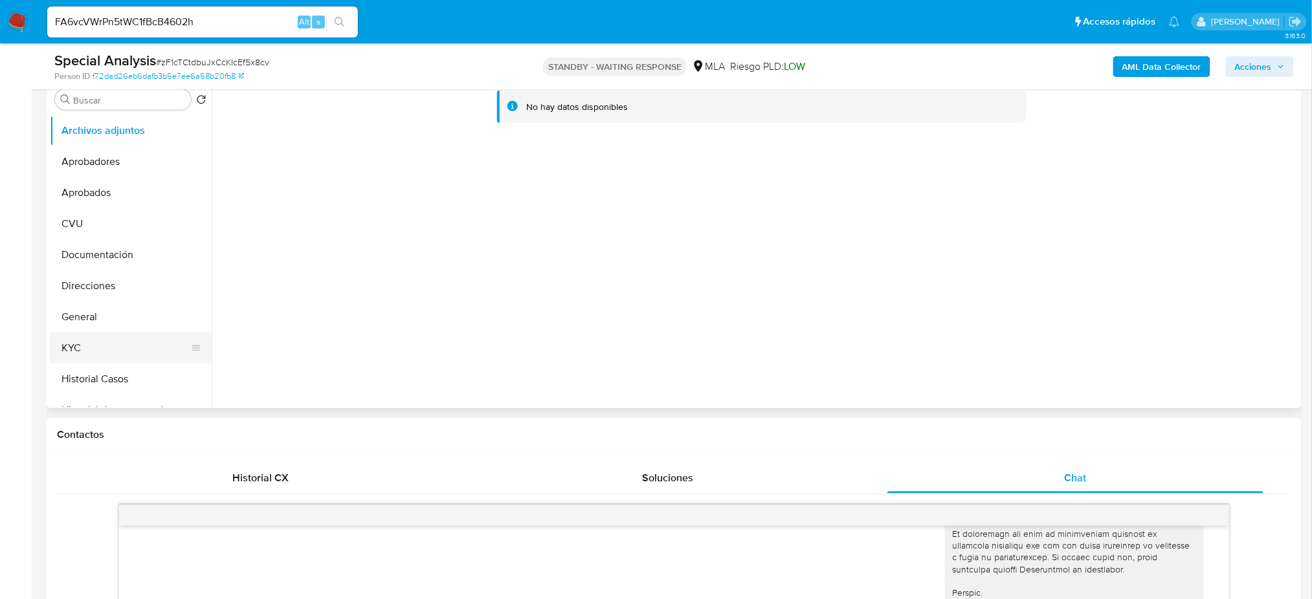
drag, startPoint x: 80, startPoint y: 341, endPoint x: 63, endPoint y: 342, distance: 17.5
click at [80, 341] on button "KYC" at bounding box center [125, 348] width 151 height 31
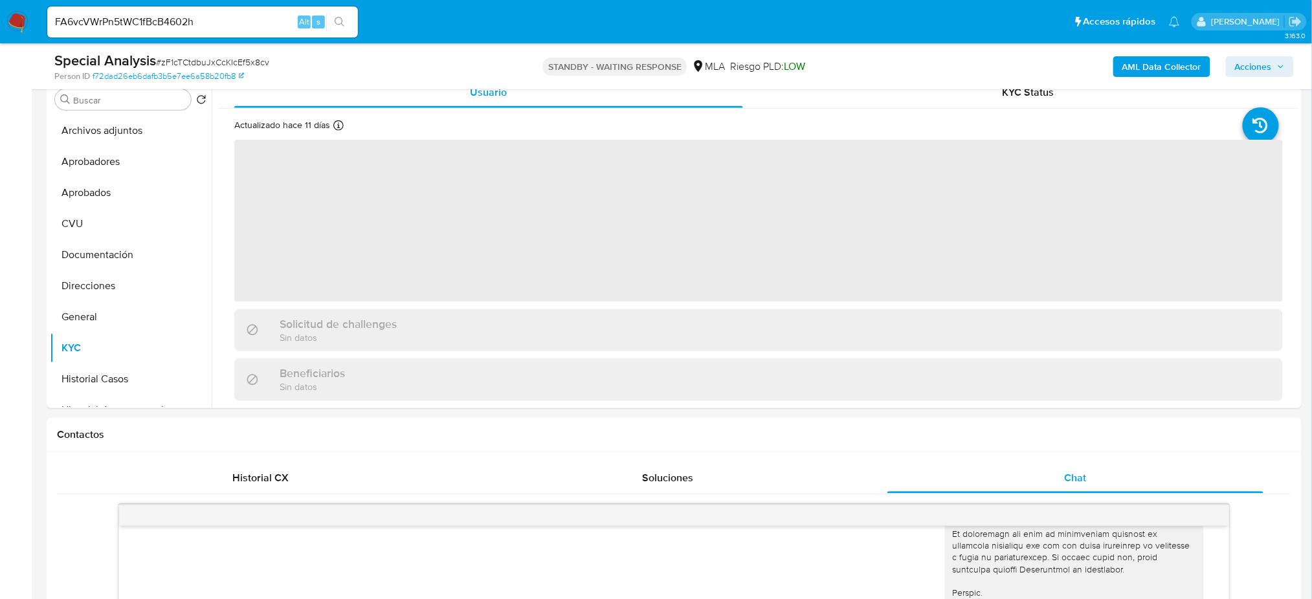
scroll to position [172, 0]
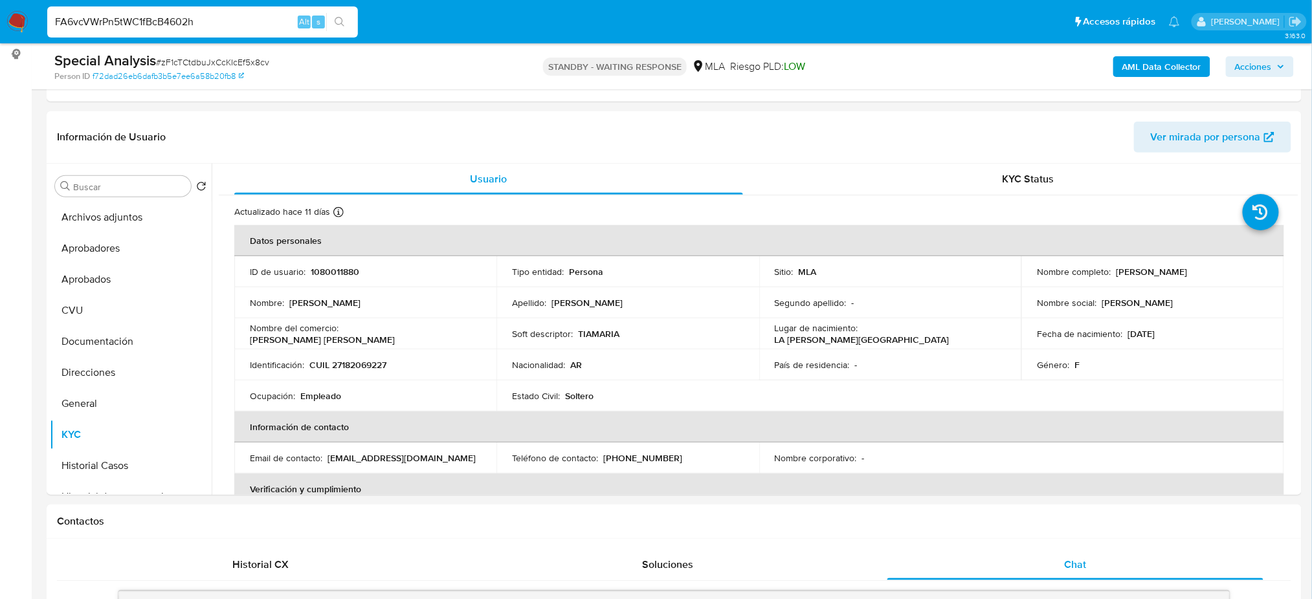
drag, startPoint x: 215, startPoint y: 24, endPoint x: 0, endPoint y: 19, distance: 215.0
click at [0, 19] on nav "Pausado Ver notificaciones FA6vcVWrPn5tWC1fBcB4602h Alt s Accesos rápidos Presi…" at bounding box center [656, 21] width 1312 height 43
paste input "zF1cTCtdbuJxCcKIcEf5x8cv"
type input "zF1cTCtdbuJxCcKIcEf5x8cv"
drag, startPoint x: 257, startPoint y: 31, endPoint x: 291, endPoint y: 31, distance: 33.7
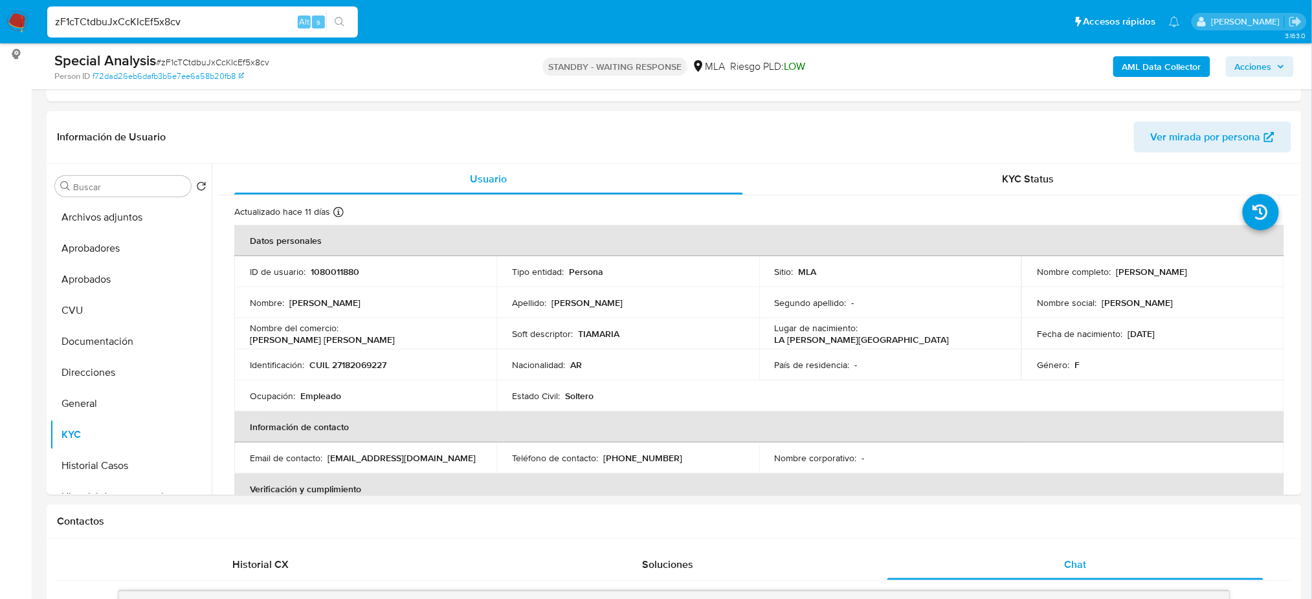
click at [257, 30] on div "zF1cTCtdbuJxCcKIcEf5x8cv Alt s" at bounding box center [202, 21] width 311 height 31
click at [345, 23] on button "search-icon" at bounding box center [339, 22] width 27 height 18
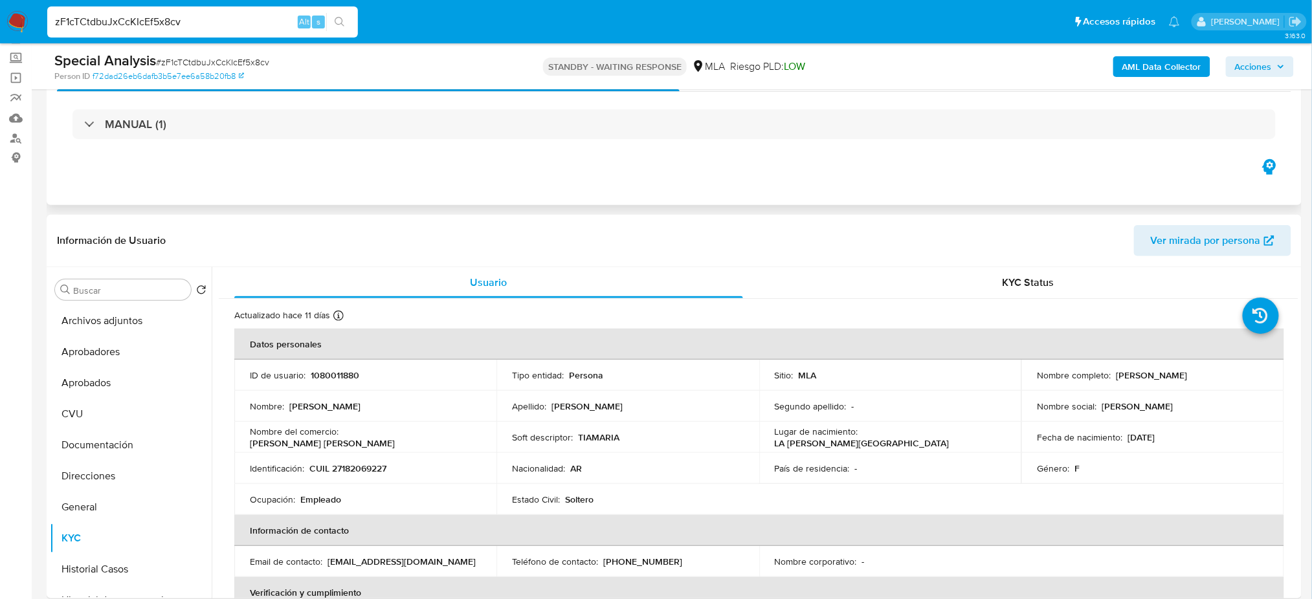
scroll to position [0, 0]
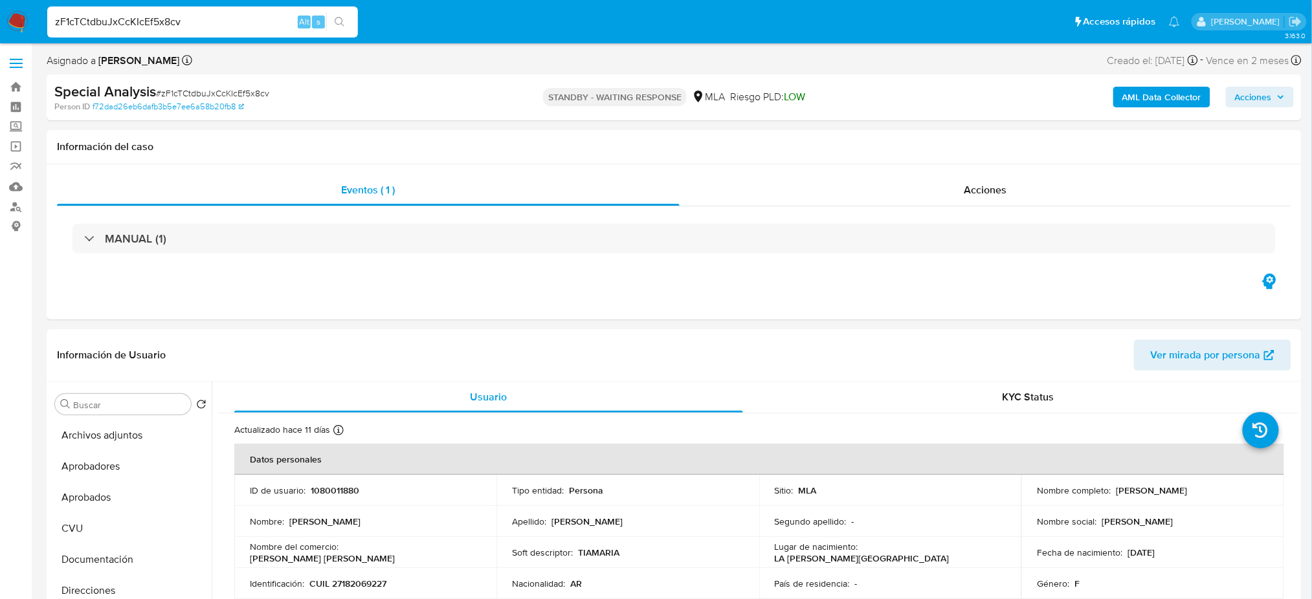
drag, startPoint x: 17, startPoint y: 21, endPoint x: 48, endPoint y: 28, distance: 31.2
click at [17, 20] on img at bounding box center [17, 22] width 22 height 22
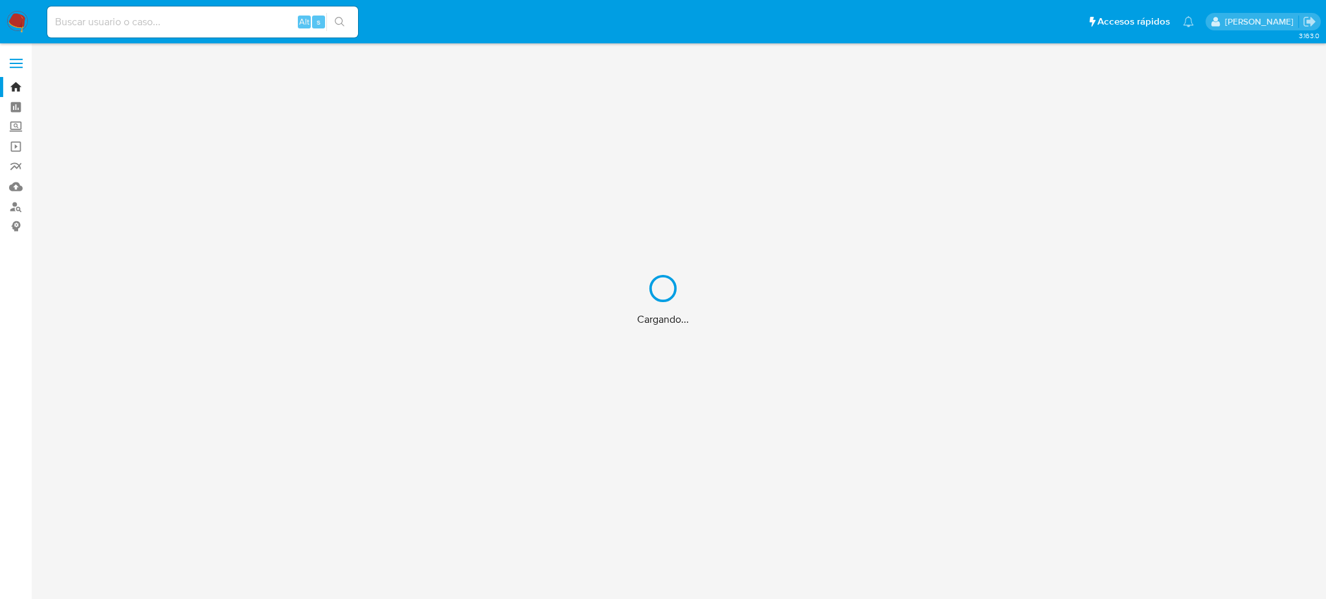
click at [146, 17] on div "Cargando..." at bounding box center [663, 299] width 1326 height 599
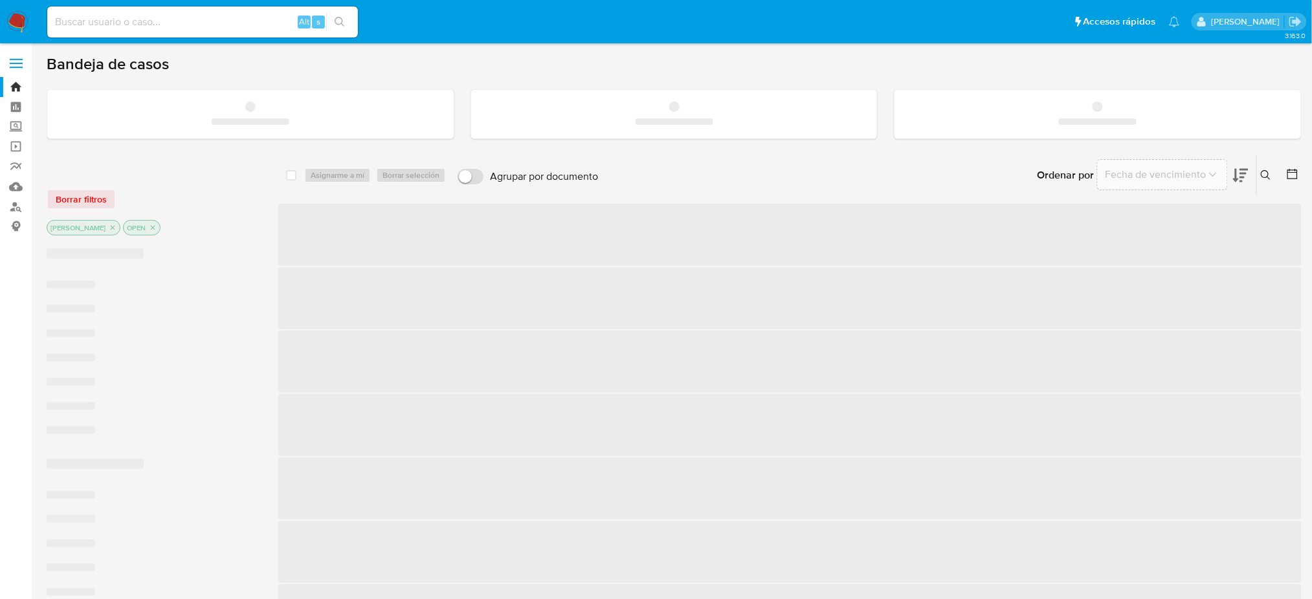
click at [153, 22] on input at bounding box center [202, 22] width 311 height 17
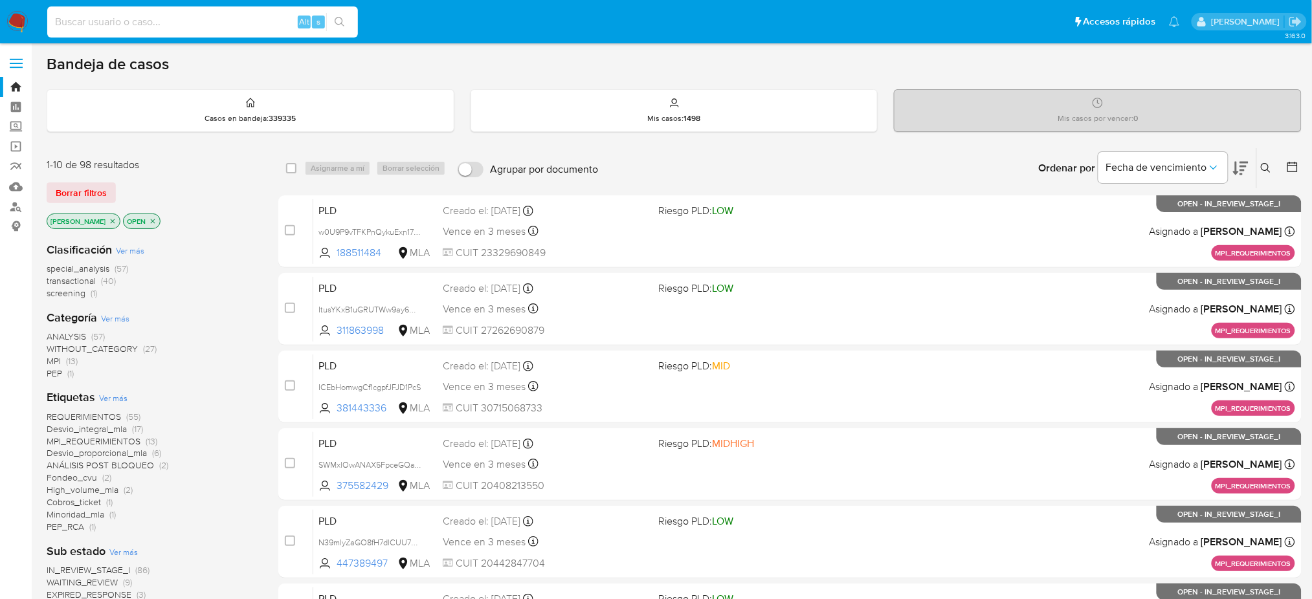
paste input "zF1cTCtdbuJxCcKIcEf5x8cv"
type input "zF1cTCtdbuJxCcKIcEf5x8cv"
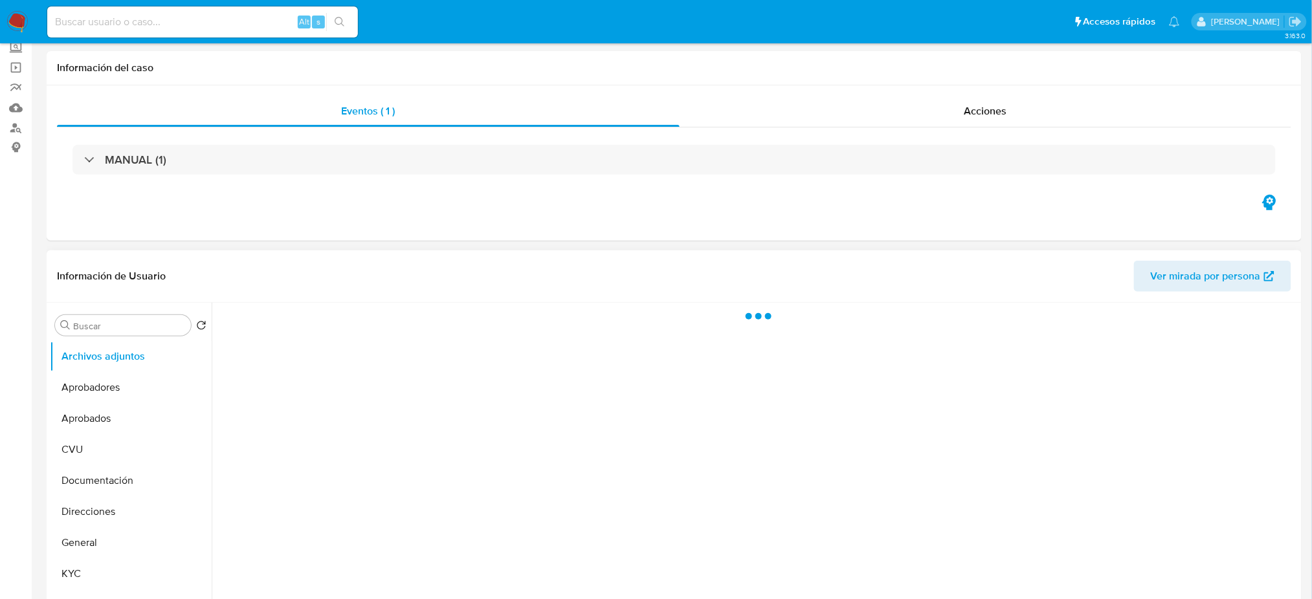
scroll to position [172, 0]
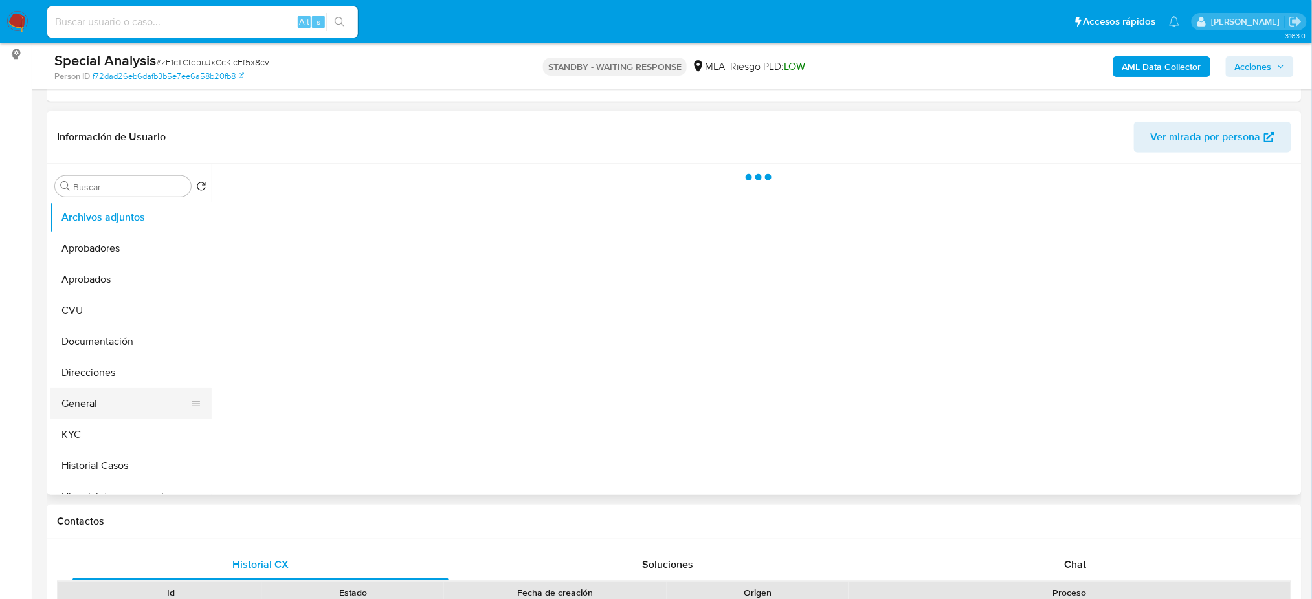
select select "10"
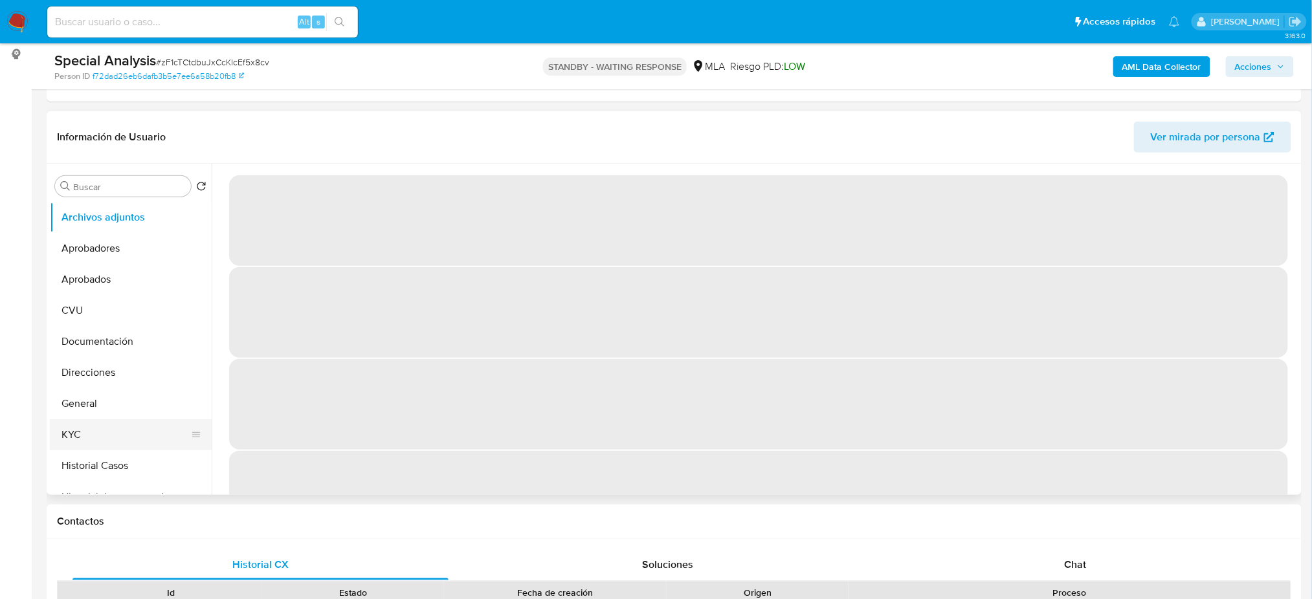
click at [107, 431] on button "KYC" at bounding box center [125, 434] width 151 height 31
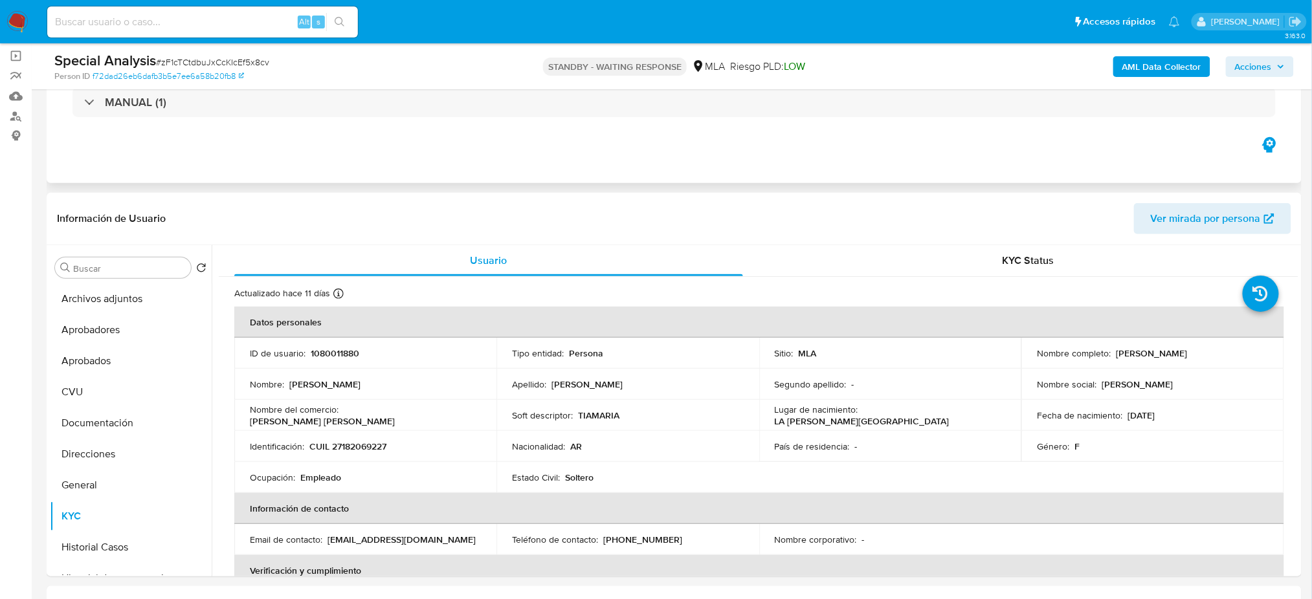
scroll to position [0, 0]
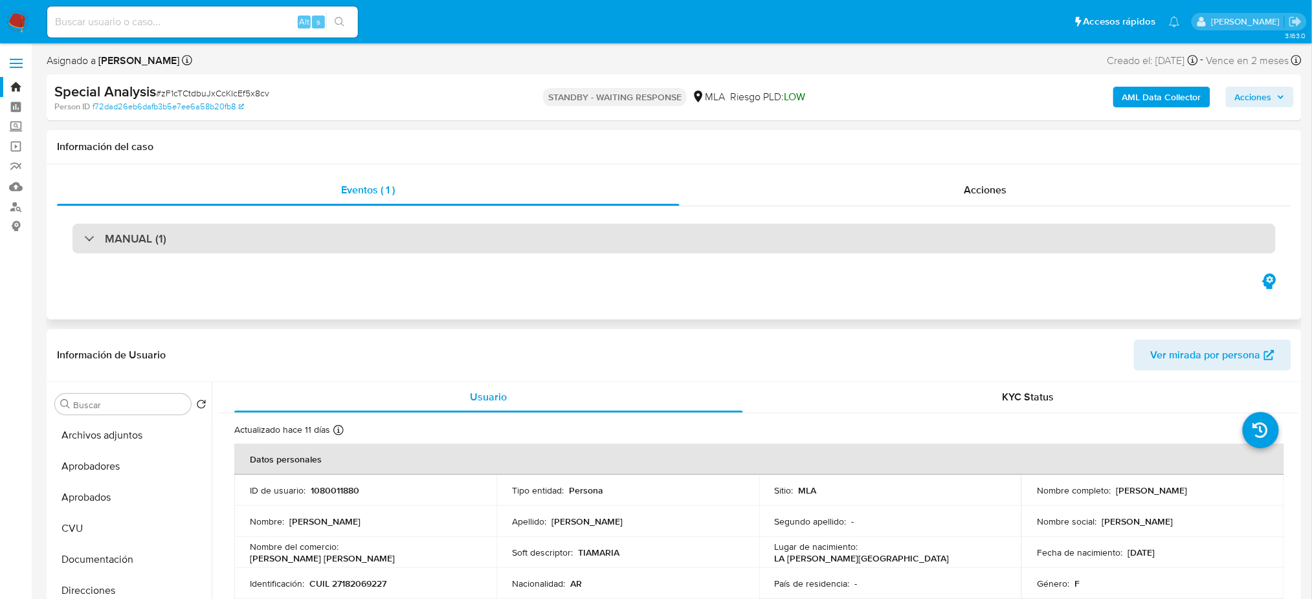
click at [203, 251] on div "MANUAL (1)" at bounding box center [674, 239] width 1203 height 30
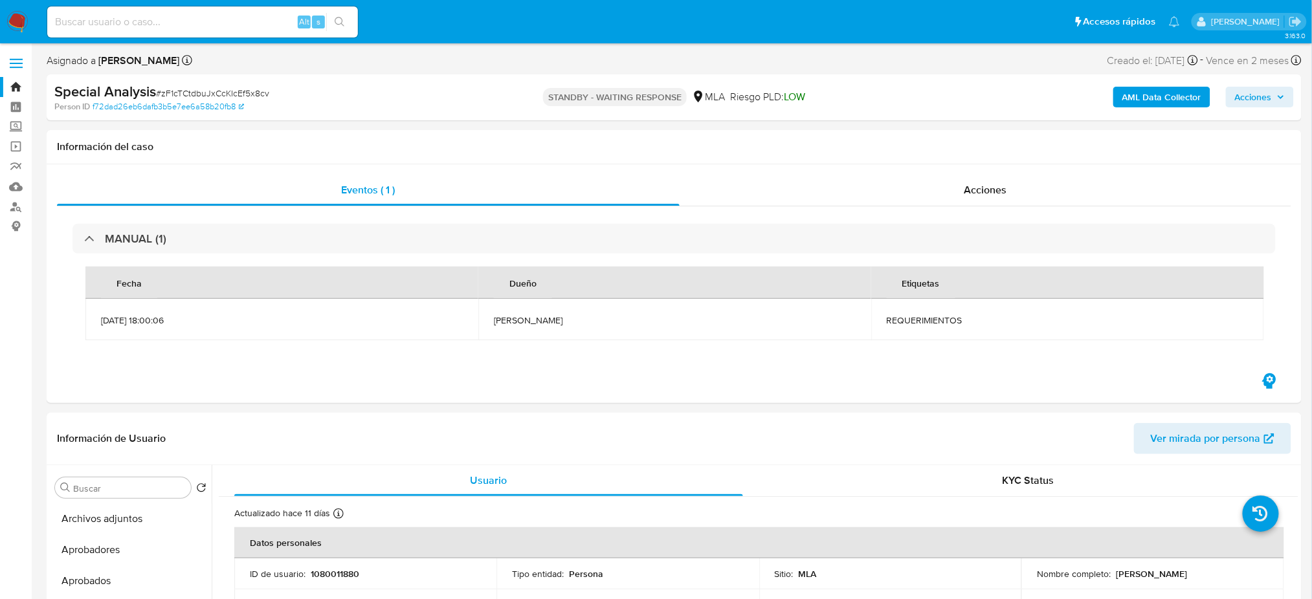
click at [213, 8] on div "Alt s" at bounding box center [202, 21] width 311 height 31
click at [212, 27] on input at bounding box center [202, 22] width 311 height 17
paste input "FA6vcVWrPn5tWC1fBcB4602h"
type input "FA6vcVWrPn5tWC1fBcB4602h"
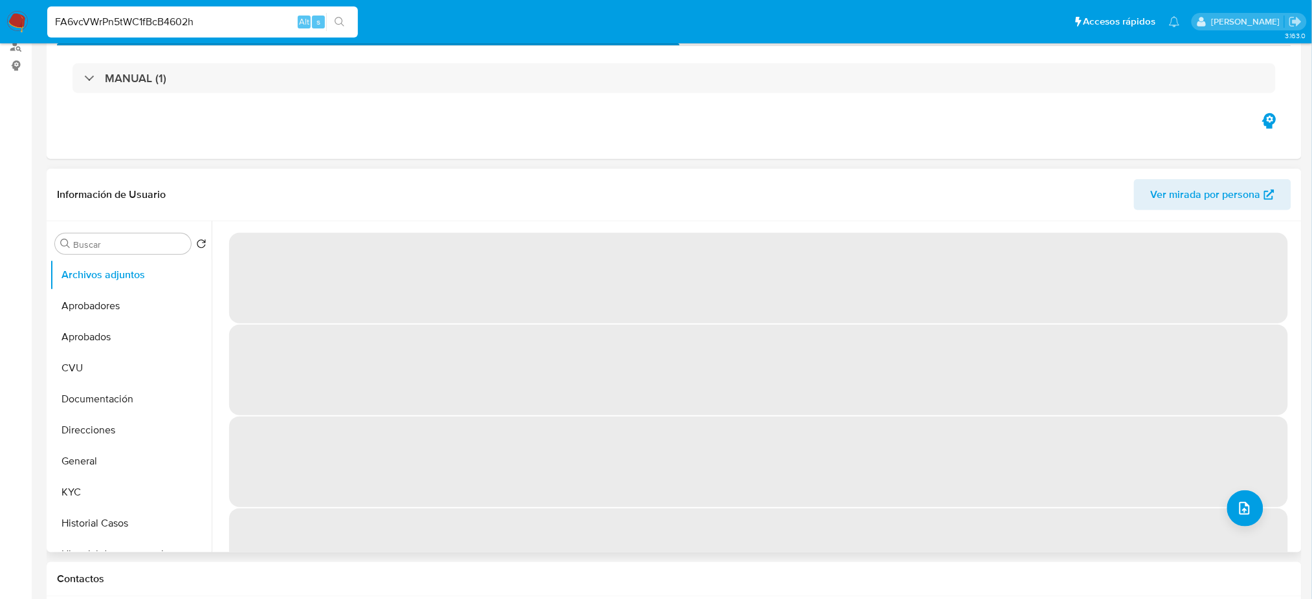
select select "10"
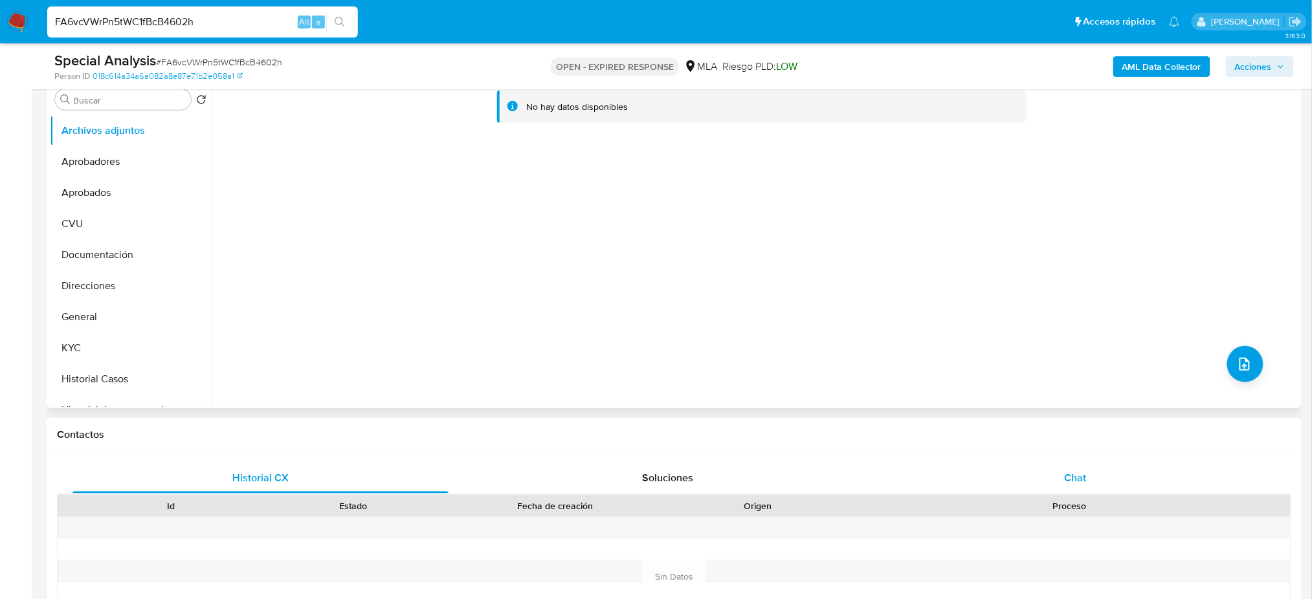
click at [1082, 479] on span "Chat" at bounding box center [1075, 478] width 22 height 15
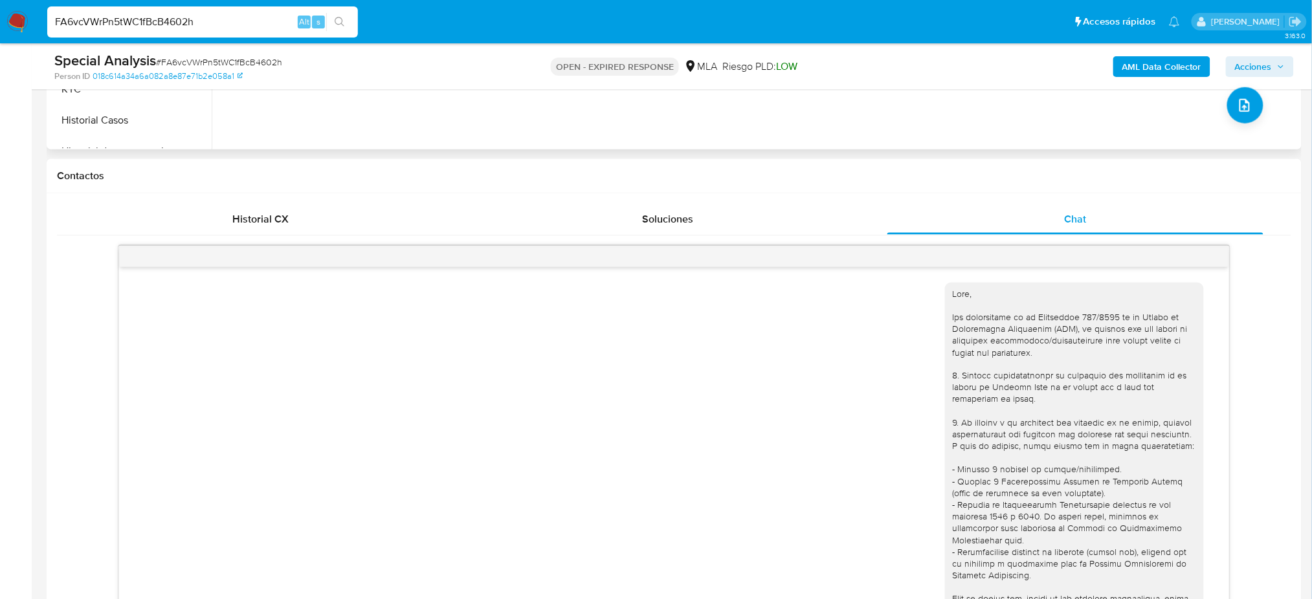
scroll to position [405, 0]
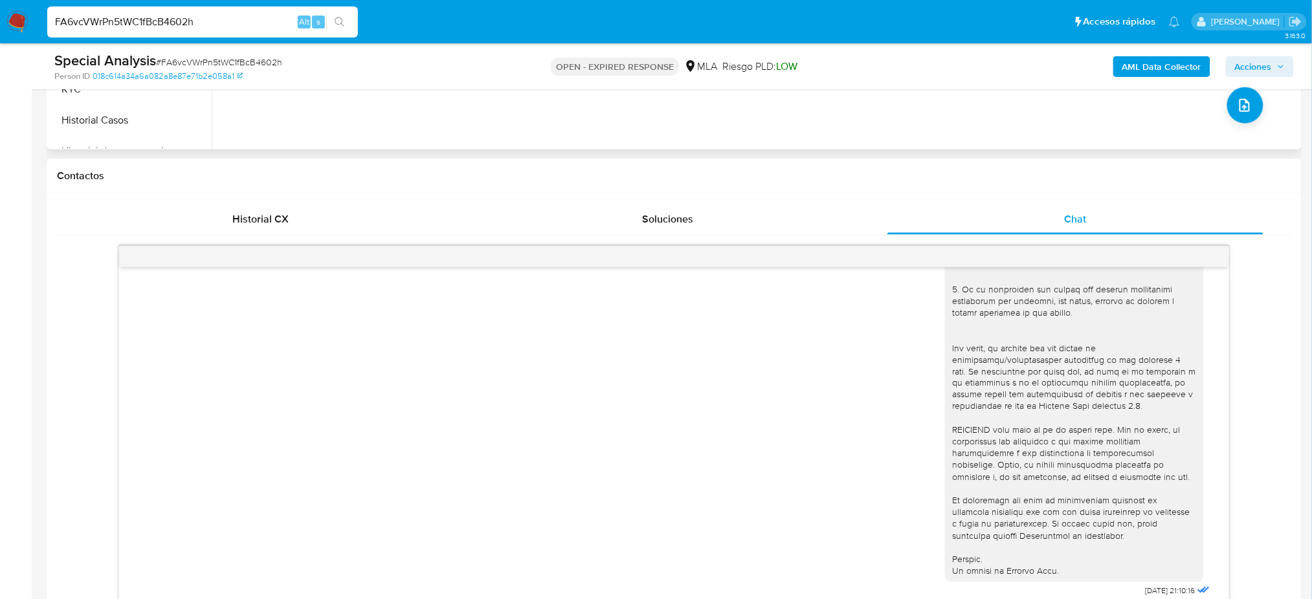
click at [227, 59] on span "# FA6vcVWrPn5tWC1fBcB4602h" at bounding box center [219, 62] width 126 height 13
copy span "FA6vcVWrPn5tWC1fBcB4602h"
click at [12, 21] on img at bounding box center [17, 22] width 22 height 22
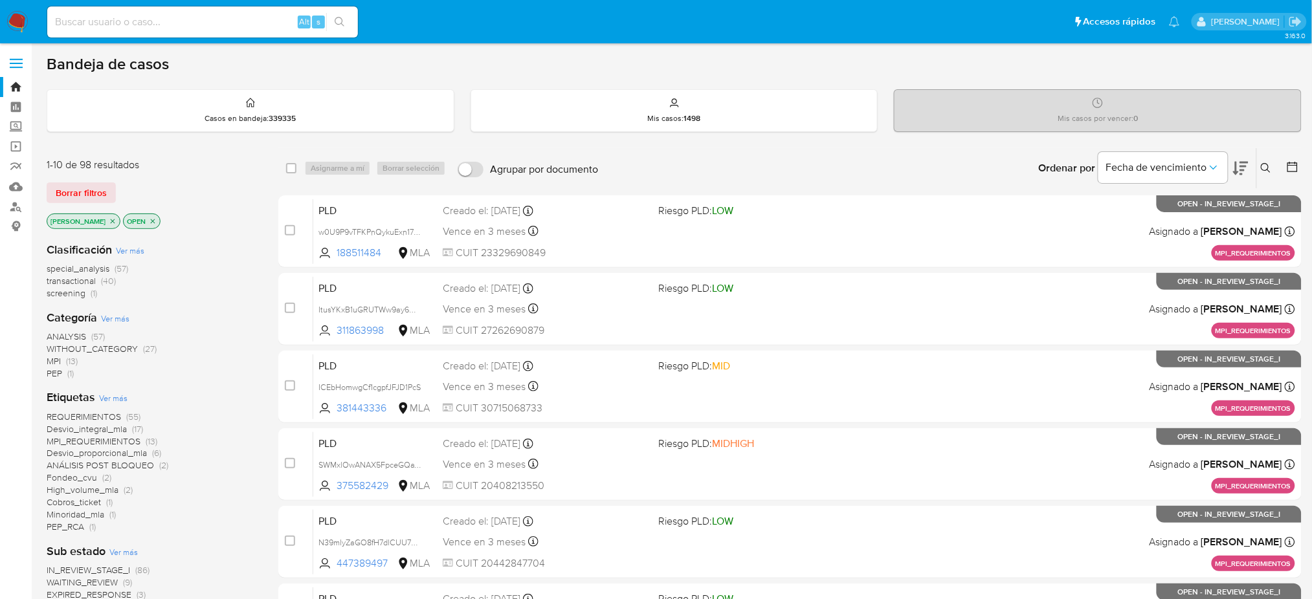
click at [1267, 173] on button at bounding box center [1267, 169] width 21 height 16
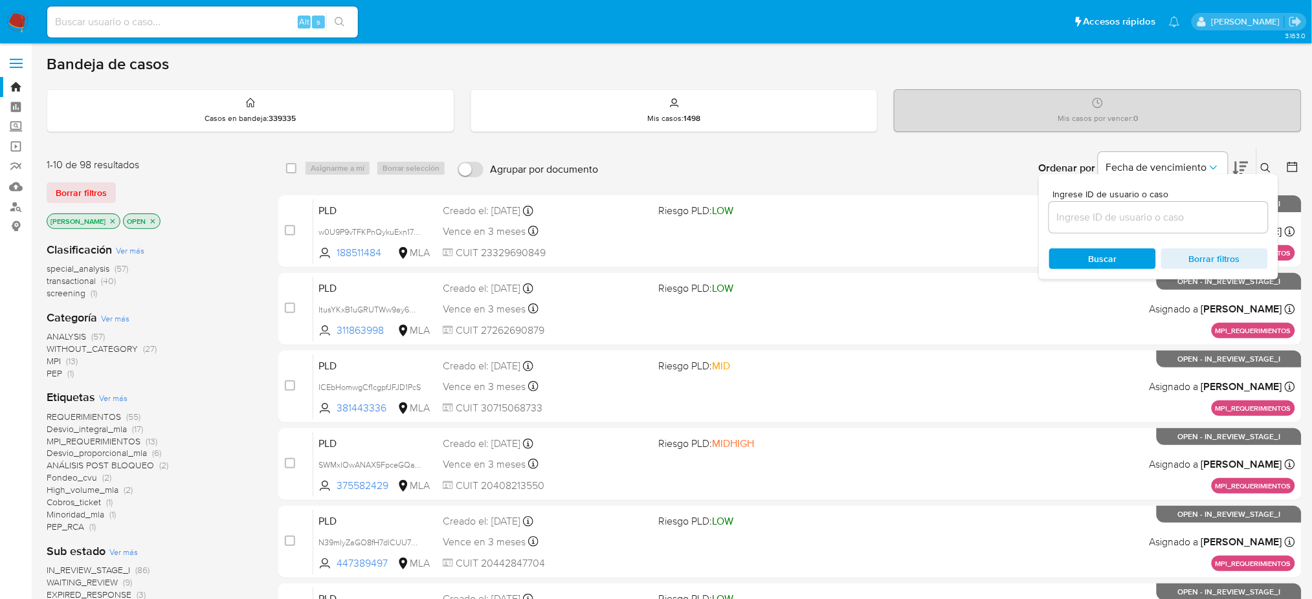
click at [1200, 219] on input at bounding box center [1158, 217] width 219 height 17
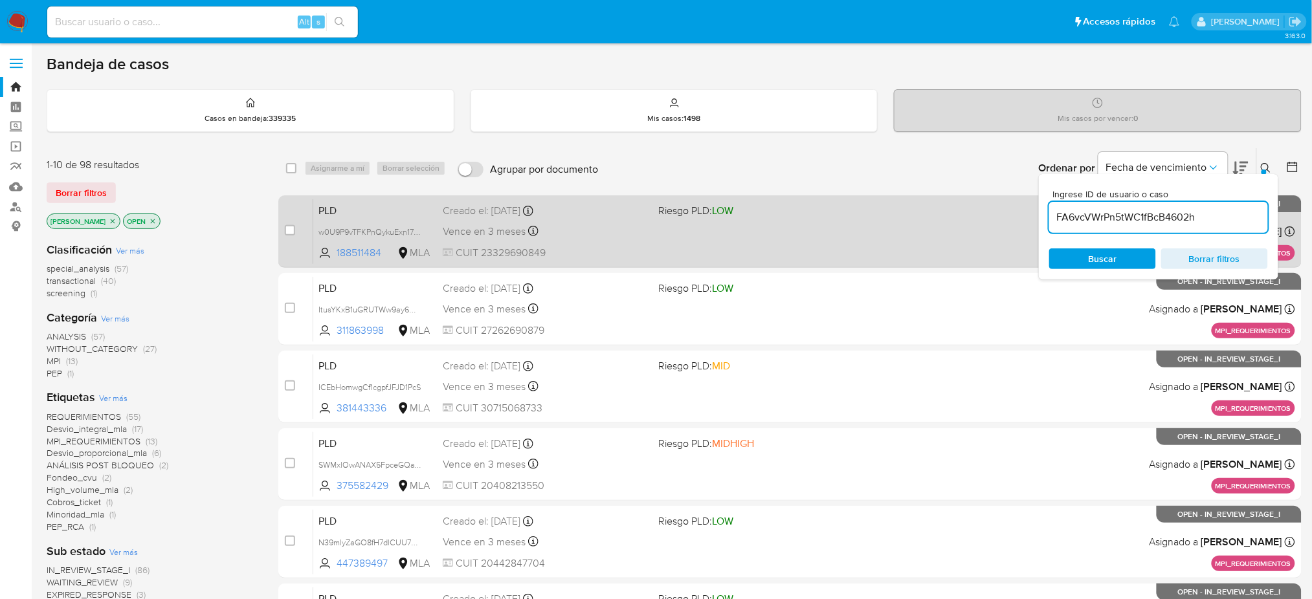
type input "FA6vcVWrPn5tWC1fBcB4602h"
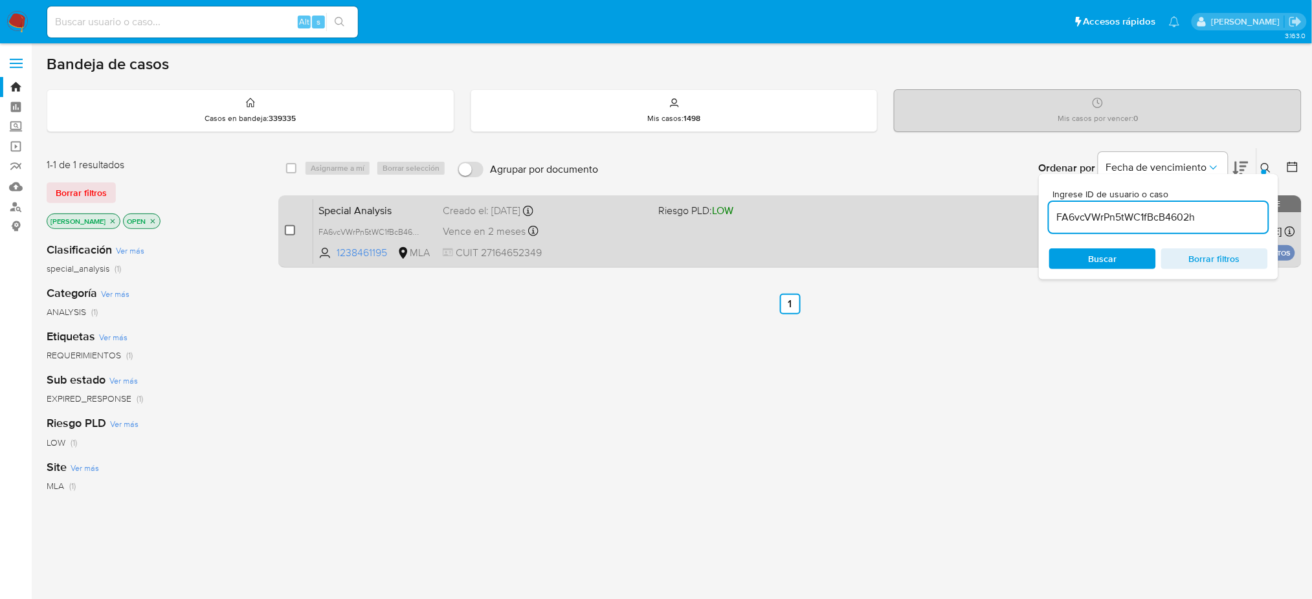
click at [288, 230] on input "checkbox" at bounding box center [290, 230] width 10 height 10
checkbox input "true"
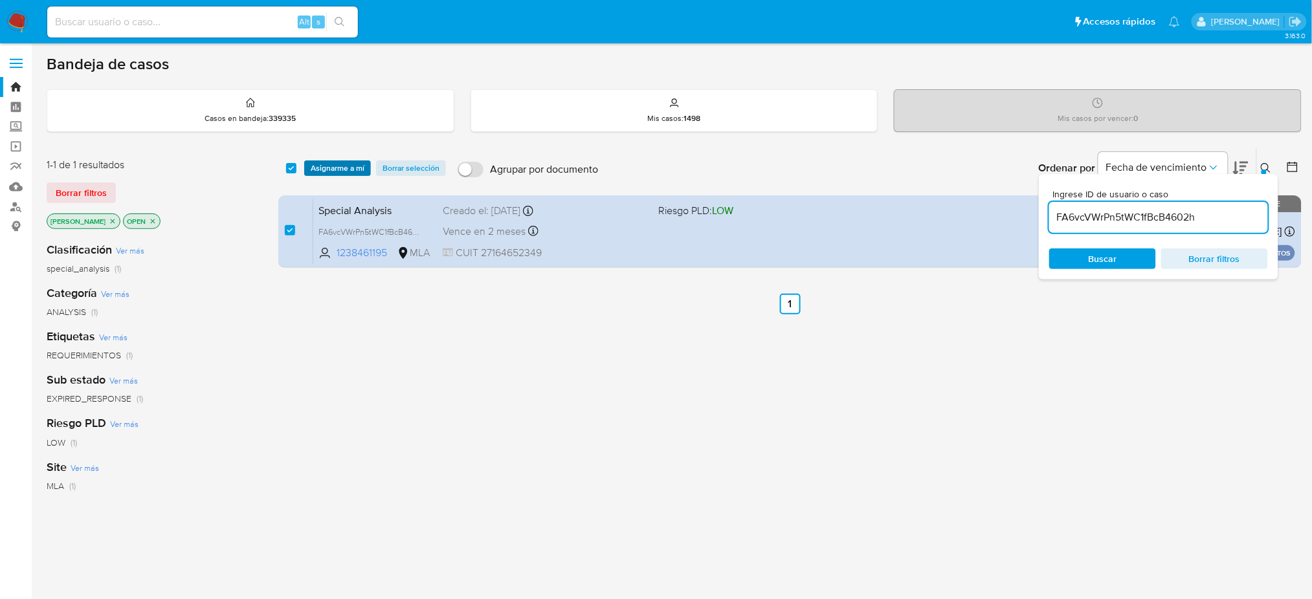
click at [333, 165] on span "Asignarme a mí" at bounding box center [338, 168] width 54 height 13
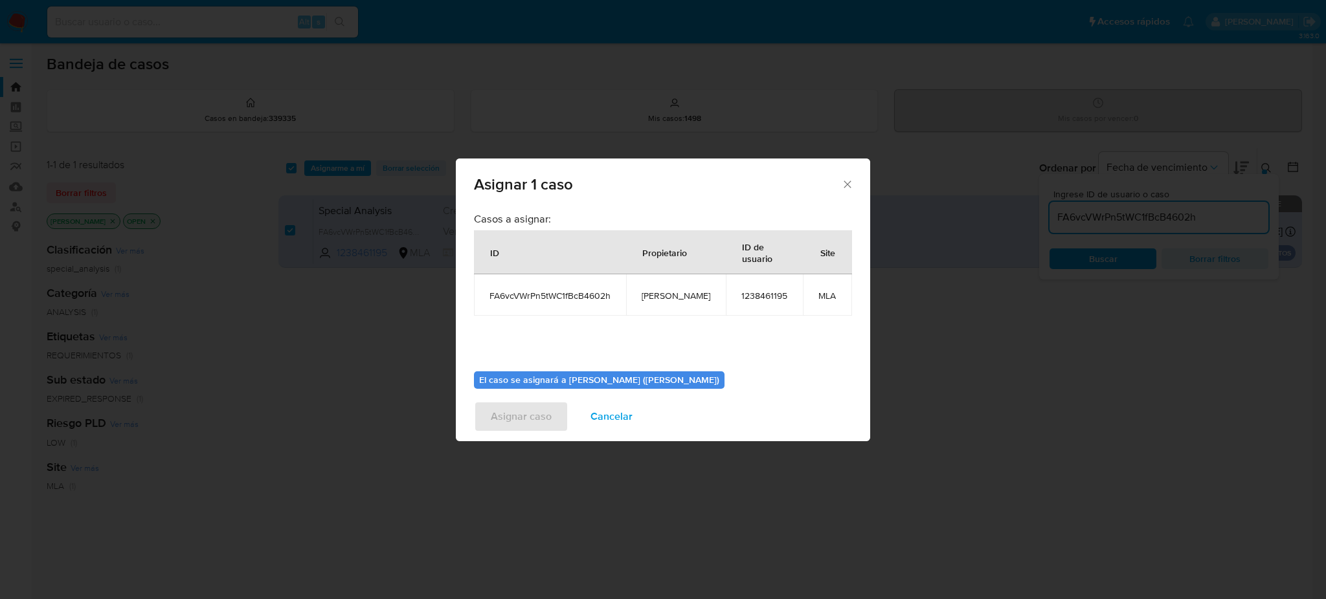
click at [665, 301] on span "[PERSON_NAME]" at bounding box center [676, 296] width 69 height 12
copy span "[PERSON_NAME]"
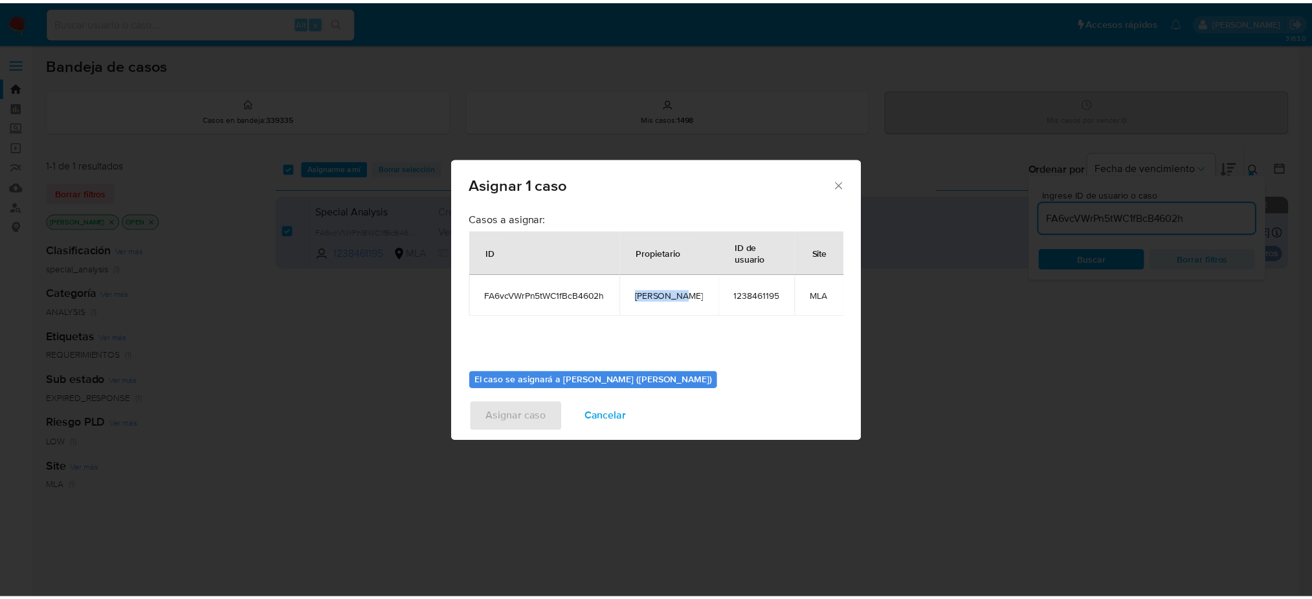
scroll to position [66, 0]
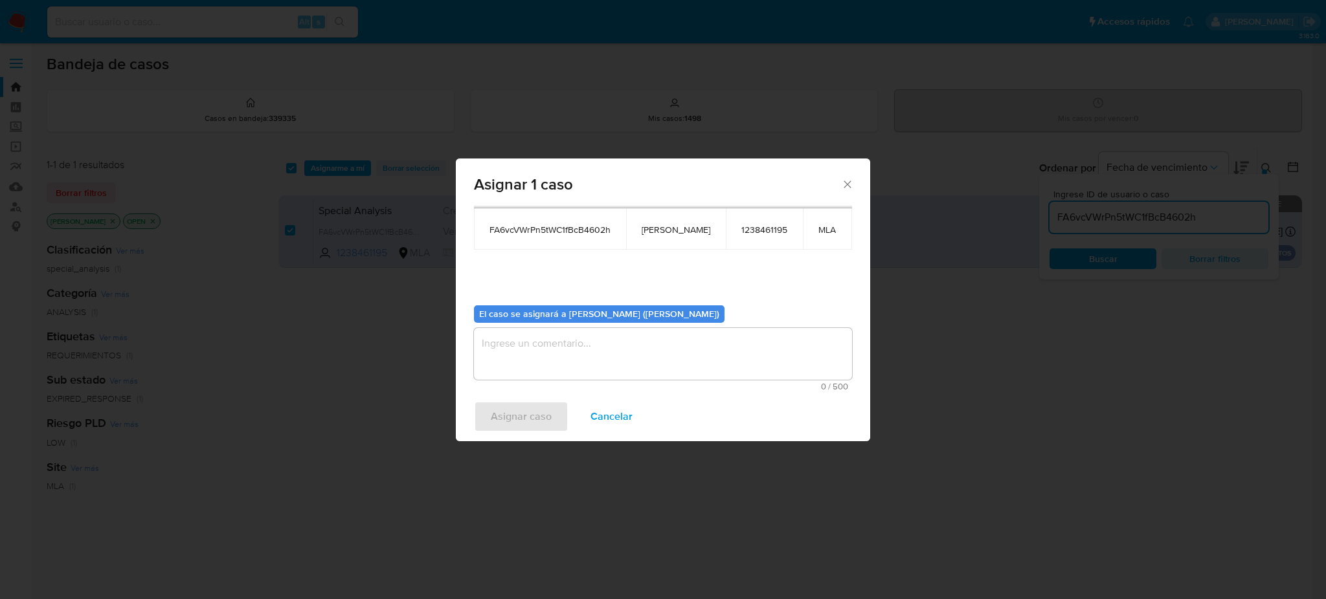
click at [570, 353] on textarea "assign-modal" at bounding box center [663, 354] width 378 height 52
paste textarea "[PERSON_NAME]"
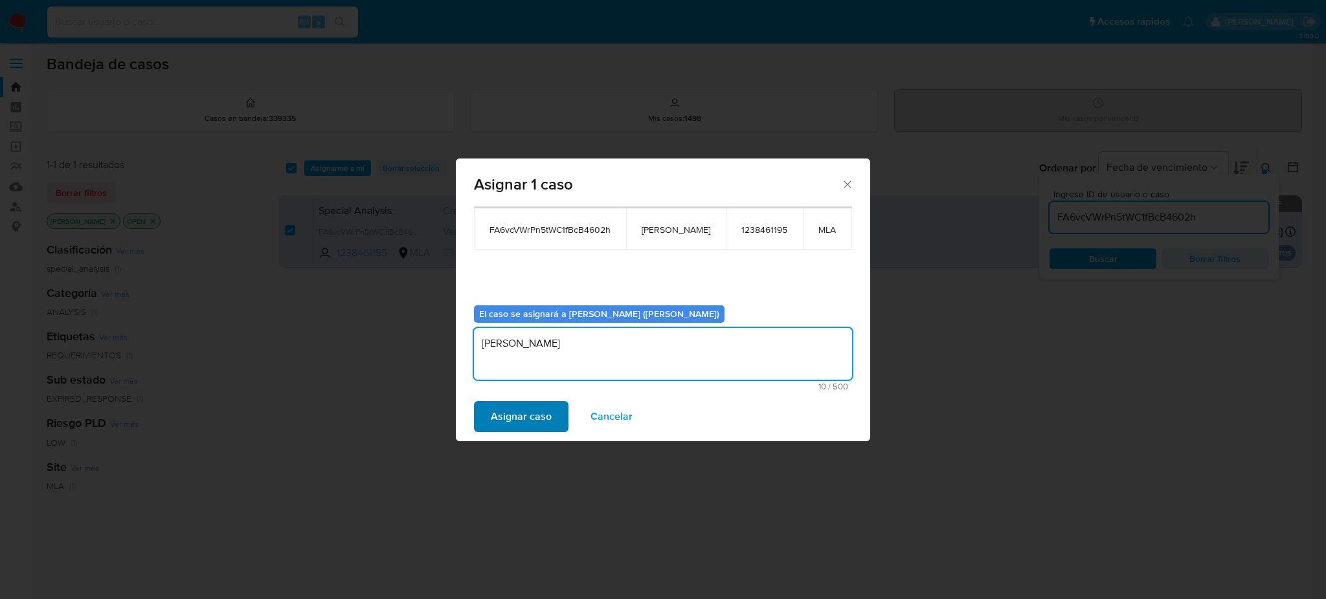
type textarea "[PERSON_NAME]"
click at [549, 418] on span "Asignar caso" at bounding box center [521, 417] width 61 height 28
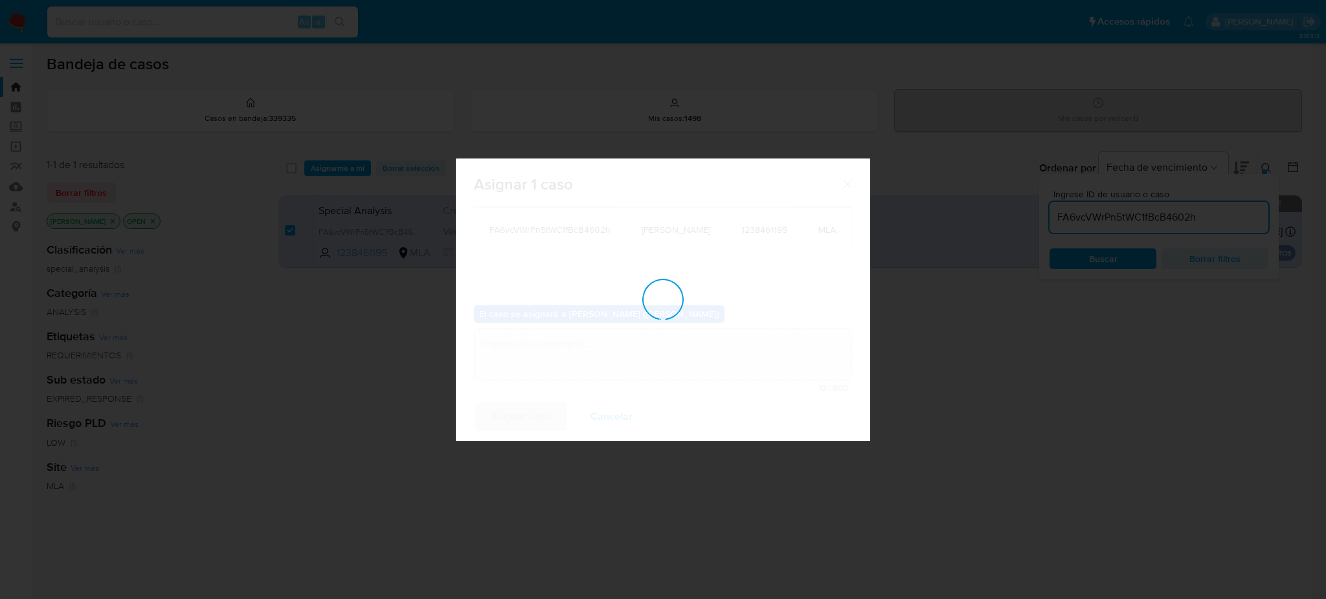
checkbox input "false"
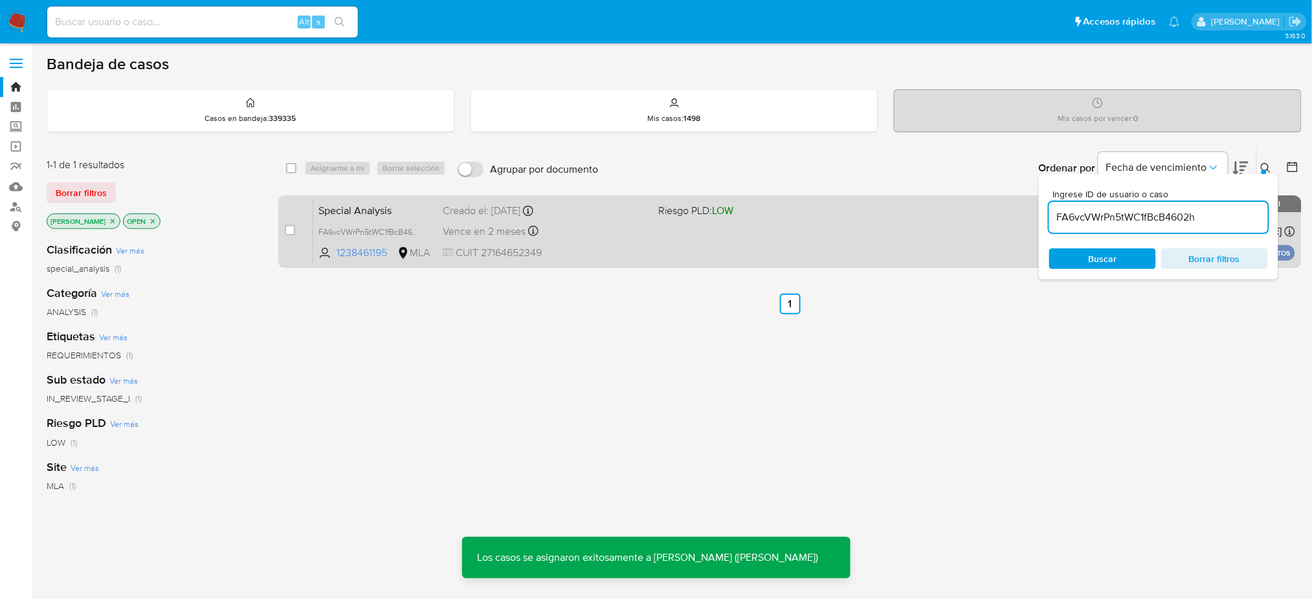
click at [623, 251] on span "CUIT 27164652349" at bounding box center [545, 253] width 205 height 14
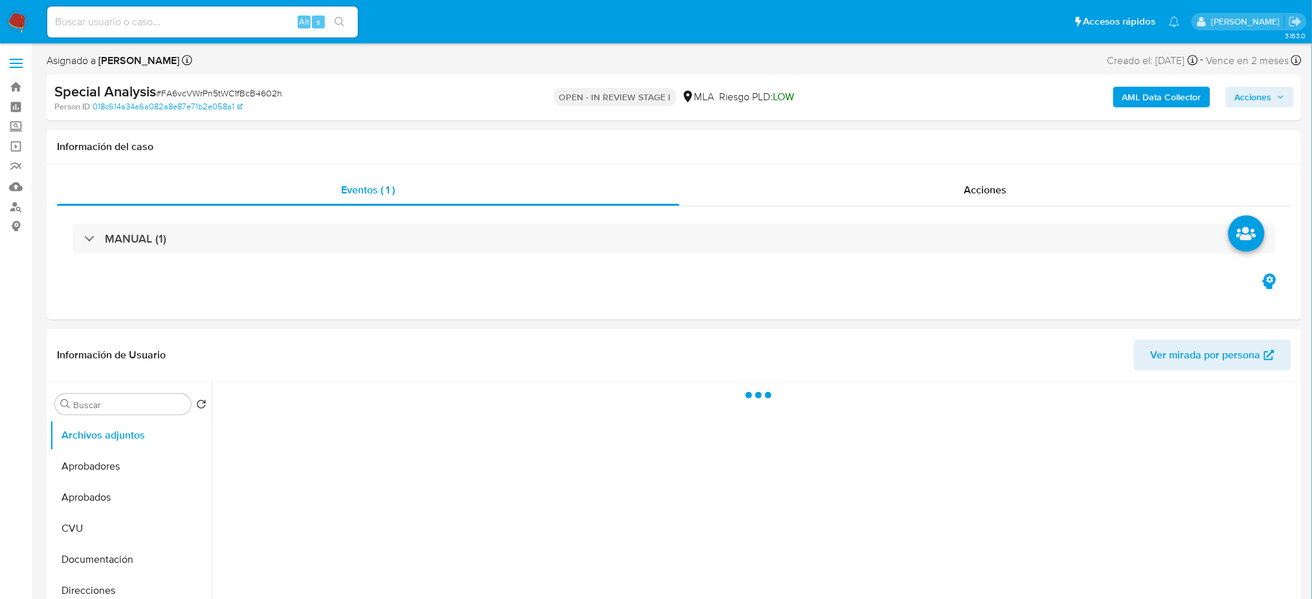
select select "10"
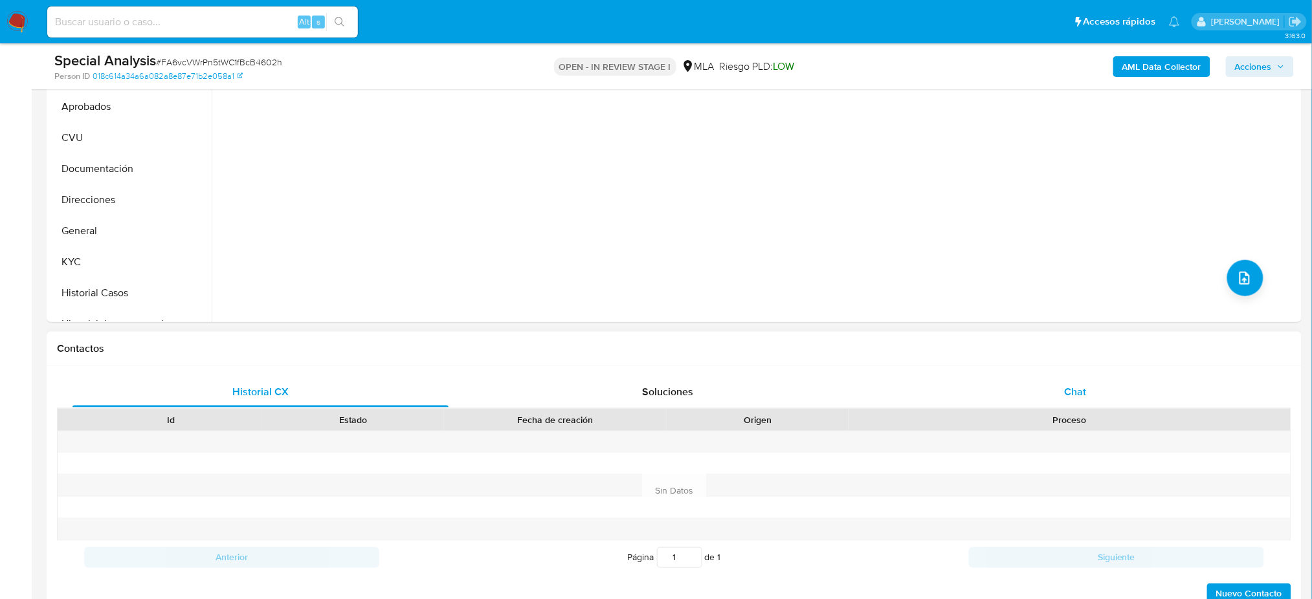
click at [1075, 397] on span "Chat" at bounding box center [1075, 392] width 22 height 15
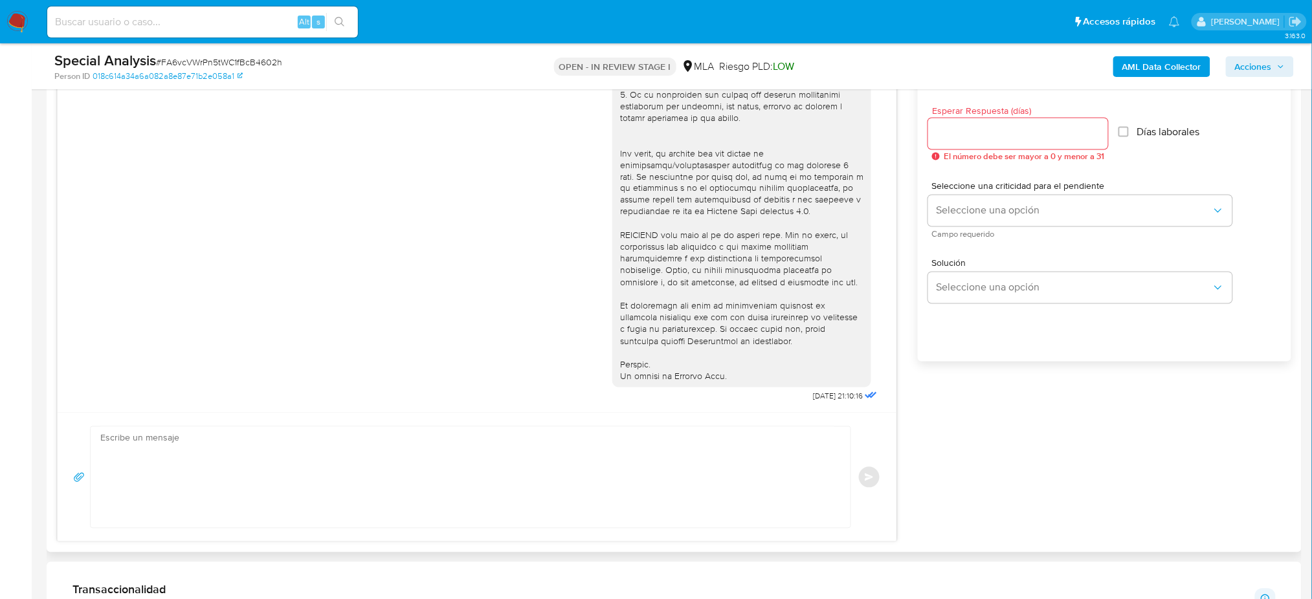
scroll to position [777, 0]
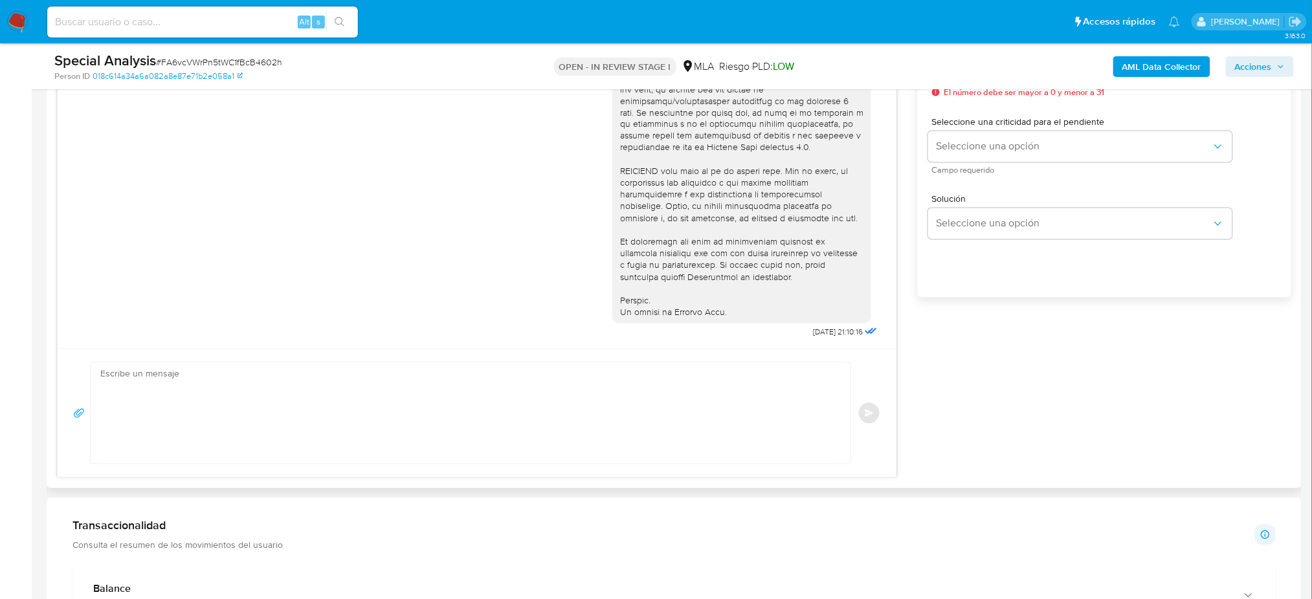
click at [192, 445] on textarea at bounding box center [467, 413] width 734 height 101
paste textarea "Hola, Esperamos que te encuentres muy bien. Te consultamos si tuviste oportunid…"
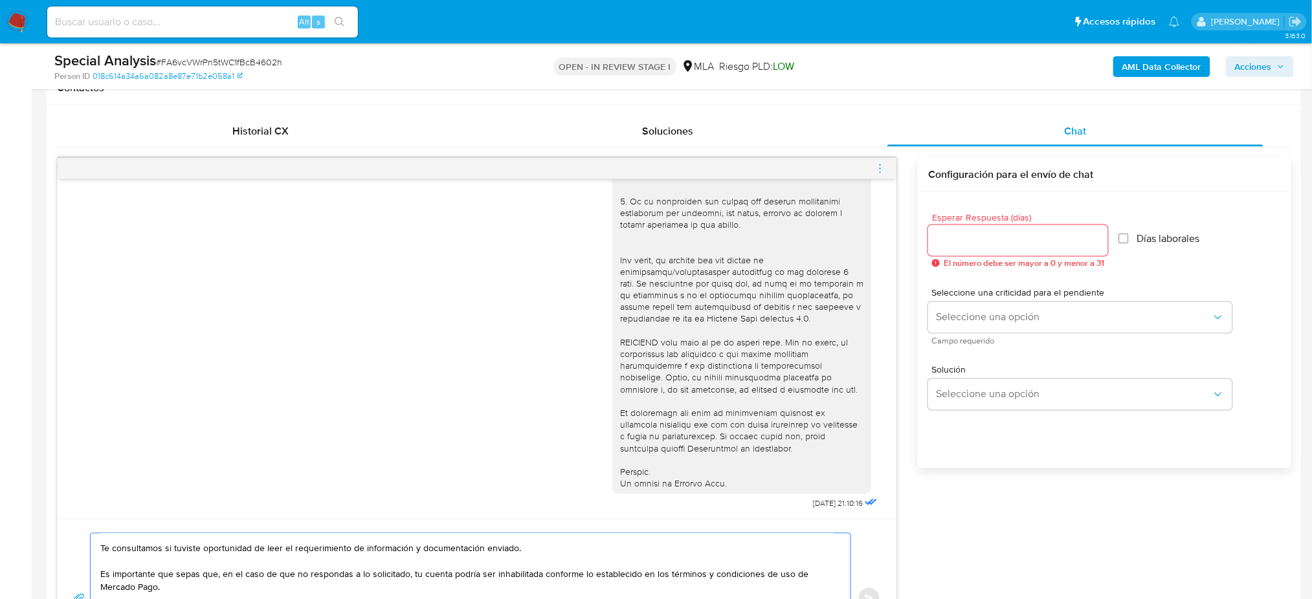
scroll to position [604, 0]
type textarea "Hola, Esperamos que te encuentres muy bien. Te consultamos si tuviste oportunid…"
click at [994, 245] on input "Esperar Respuesta (días)" at bounding box center [1018, 242] width 180 height 17
type input "2"
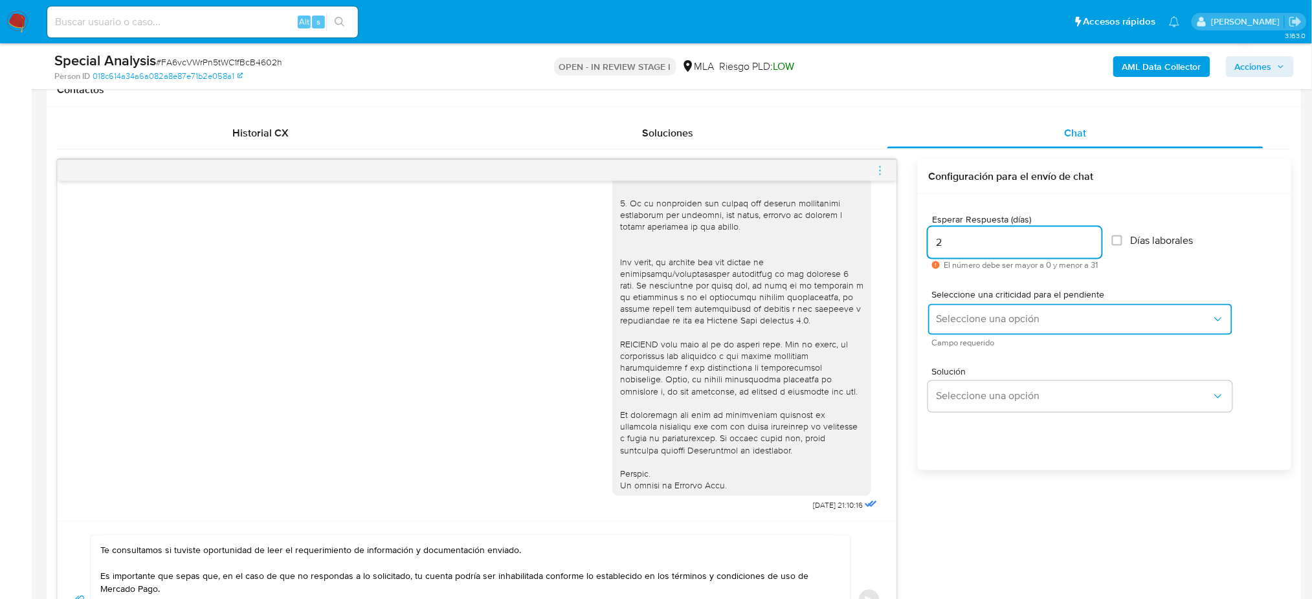
click at [967, 328] on button "Seleccione una opción" at bounding box center [1080, 319] width 304 height 31
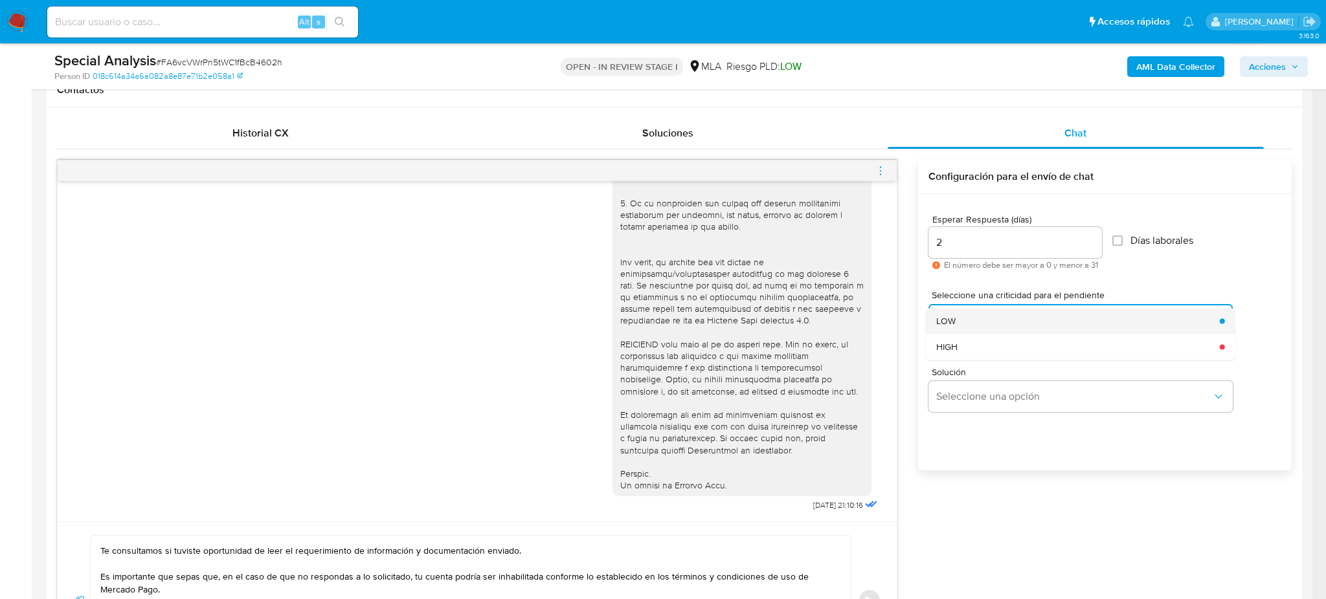
click at [958, 319] on div "LOW" at bounding box center [1074, 321] width 276 height 26
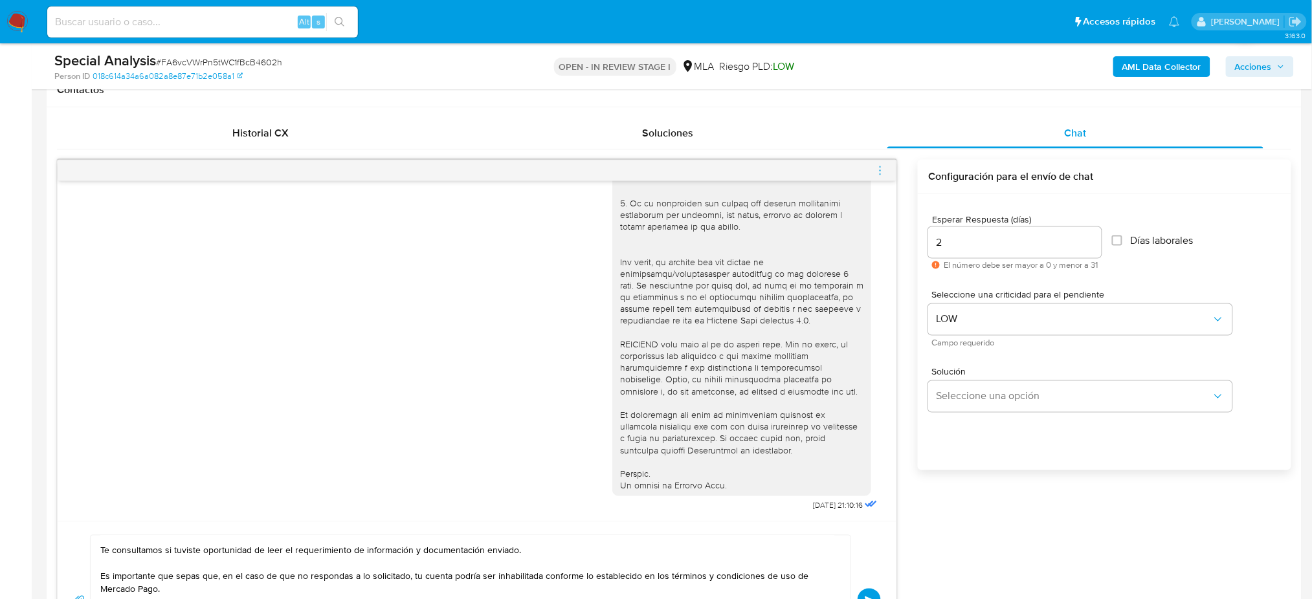
click at [875, 593] on button "Enviar" at bounding box center [869, 600] width 23 height 23
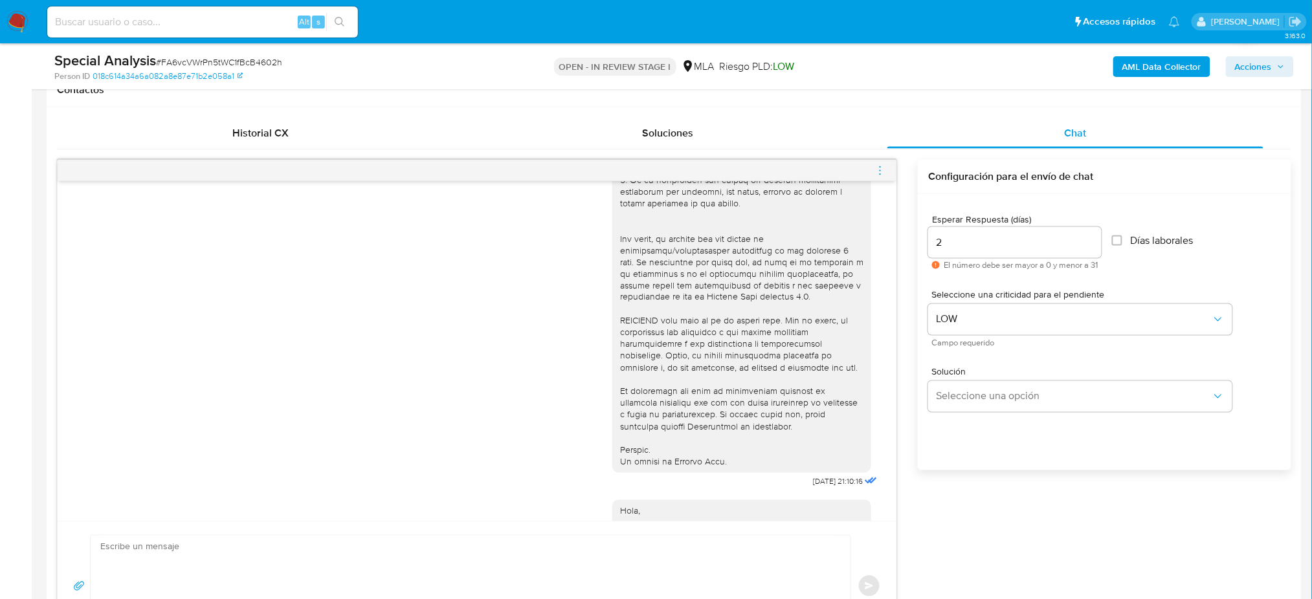
scroll to position [0, 0]
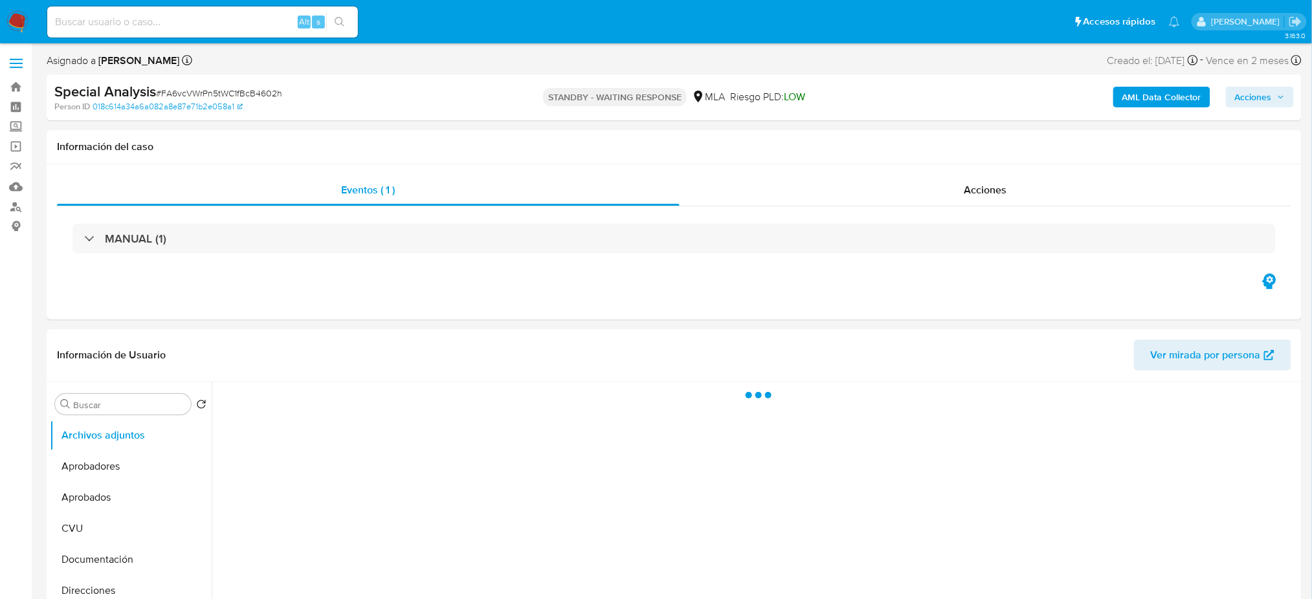
click at [133, 24] on input at bounding box center [202, 22] width 311 height 17
select select "10"
paste input "qTJooYcg9RMLBRhyy9YxNQQ5"
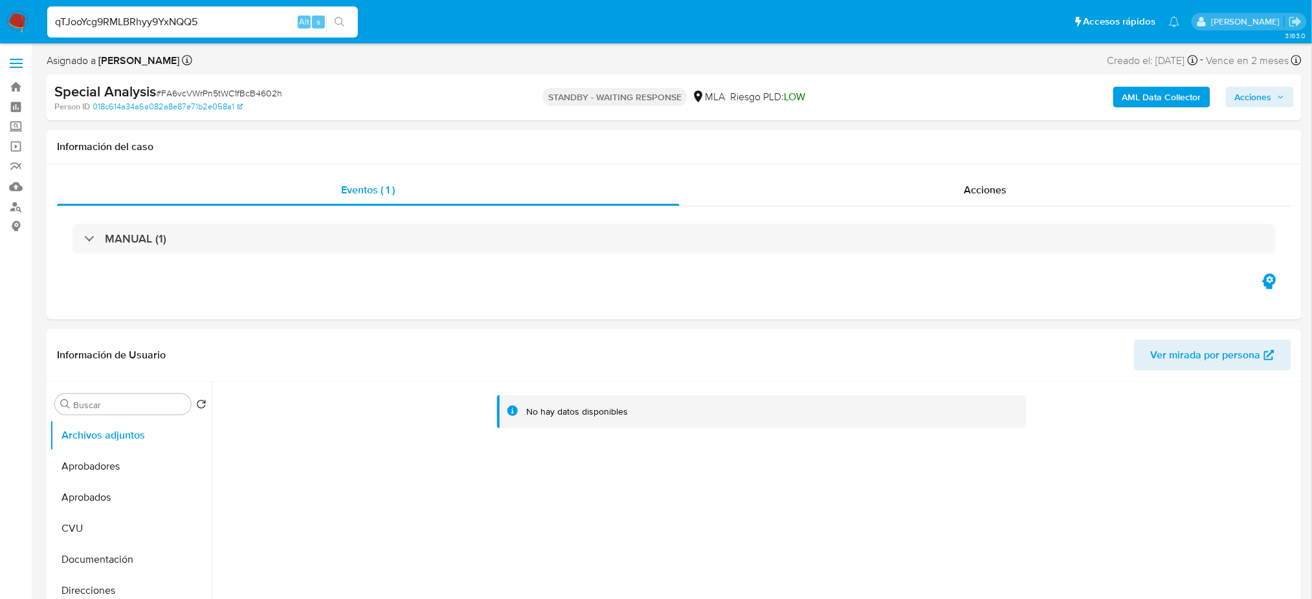
type input "qTJooYcg9RMLBRhyy9YxNQQ5"
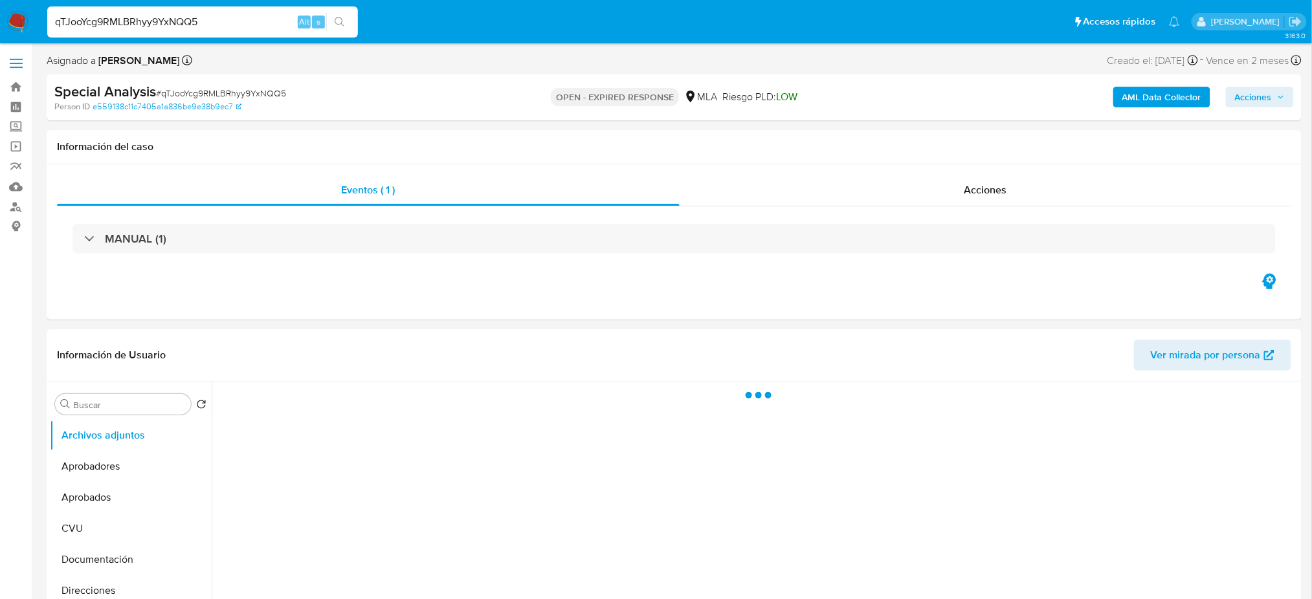
select select "10"
click at [22, 22] on img at bounding box center [17, 22] width 22 height 22
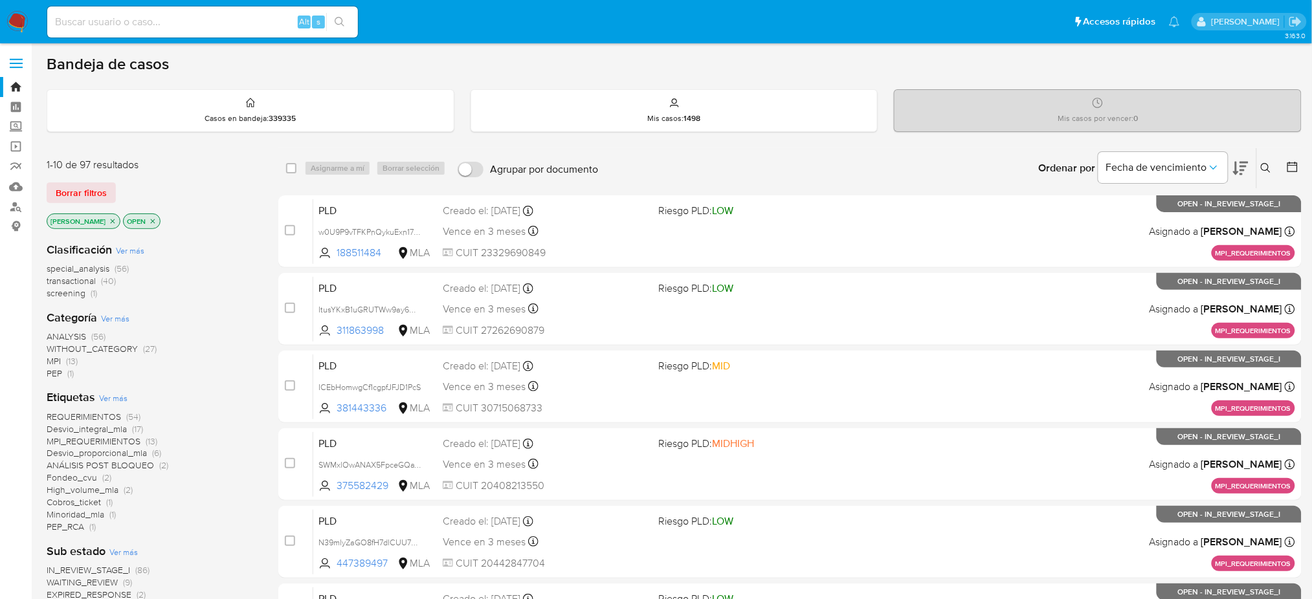
click at [1265, 161] on button at bounding box center [1267, 169] width 21 height 16
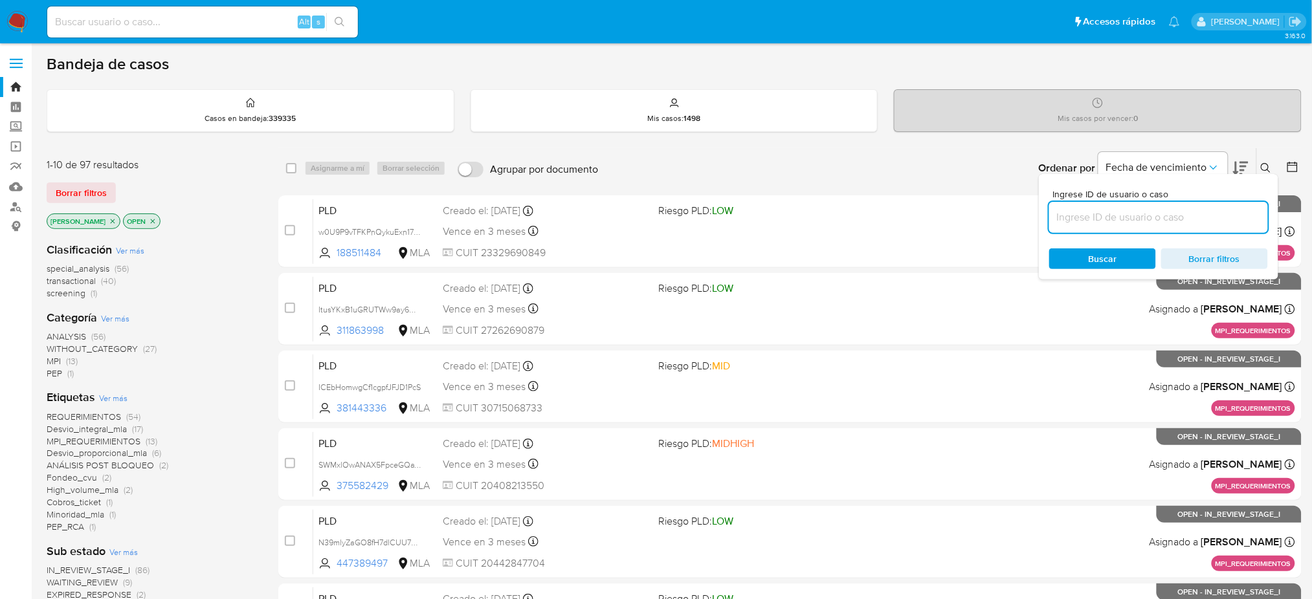
click at [1109, 223] on input at bounding box center [1158, 217] width 219 height 17
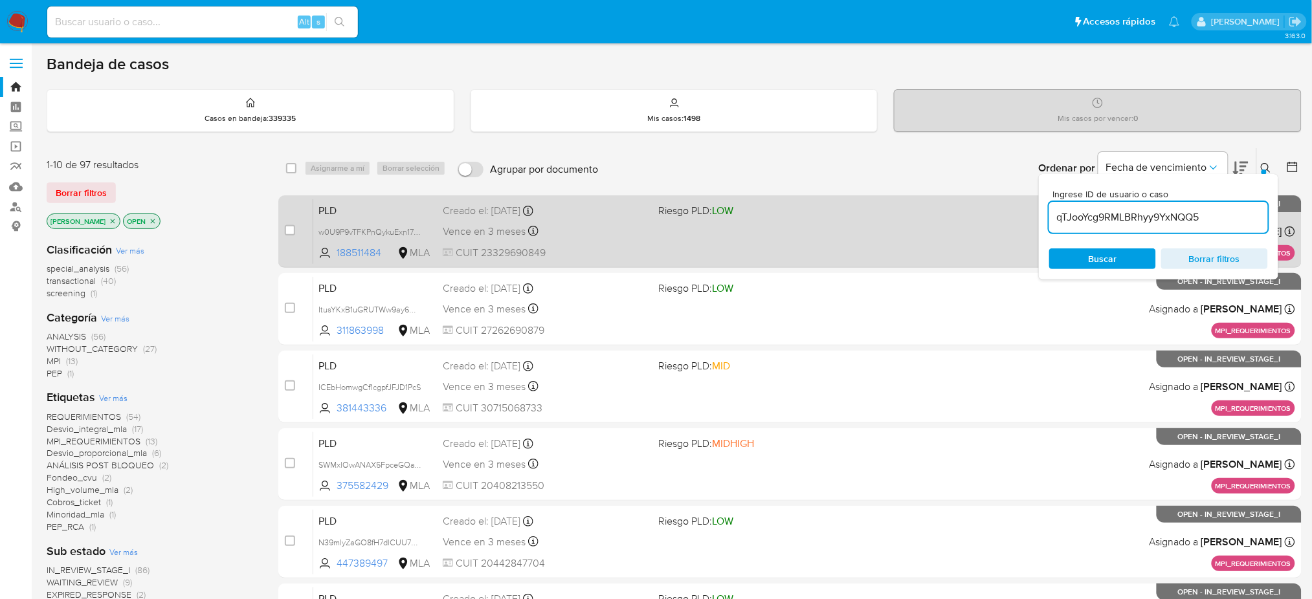
type input "qTJooYcg9RMLBRhyy9YxNQQ5"
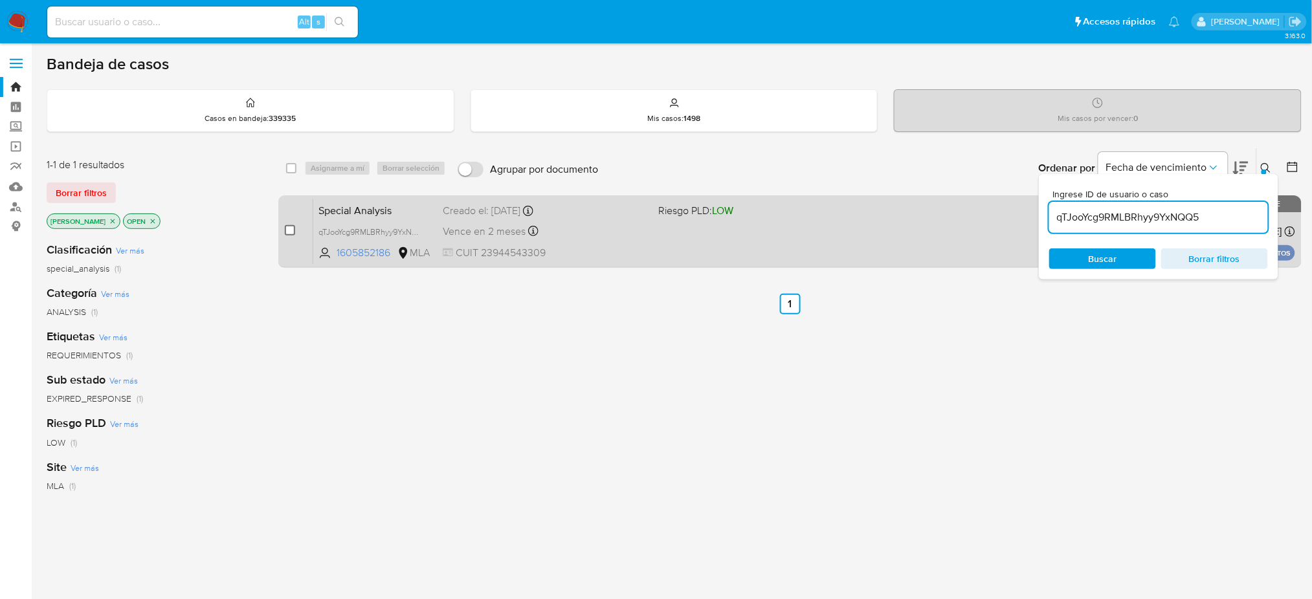
click at [291, 231] on input "checkbox" at bounding box center [290, 230] width 10 height 10
checkbox input "true"
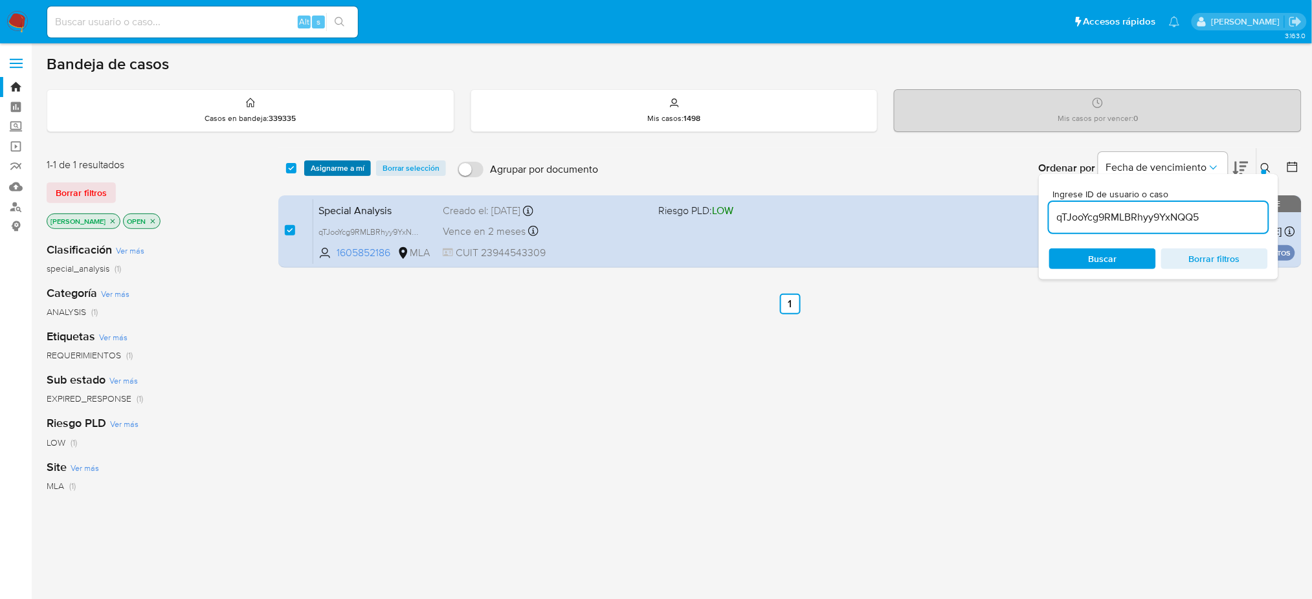
click at [346, 162] on span "Asignarme a mí" at bounding box center [338, 168] width 54 height 13
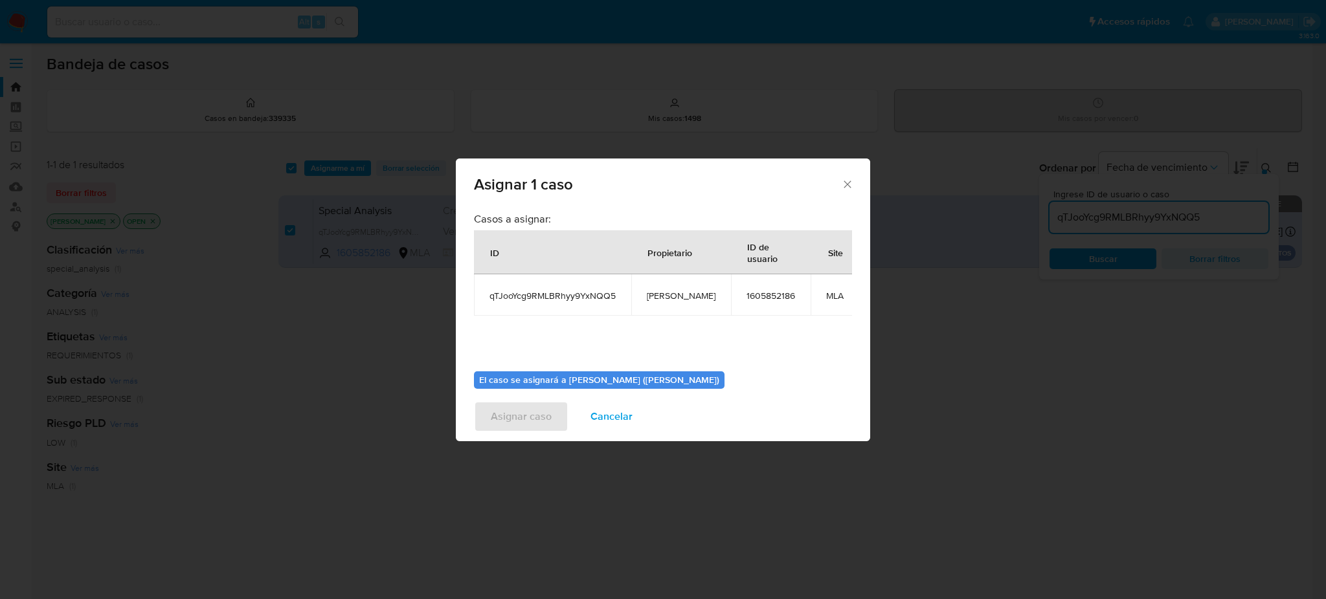
click at [668, 298] on span "[PERSON_NAME]" at bounding box center [681, 296] width 69 height 12
copy span "[PERSON_NAME]"
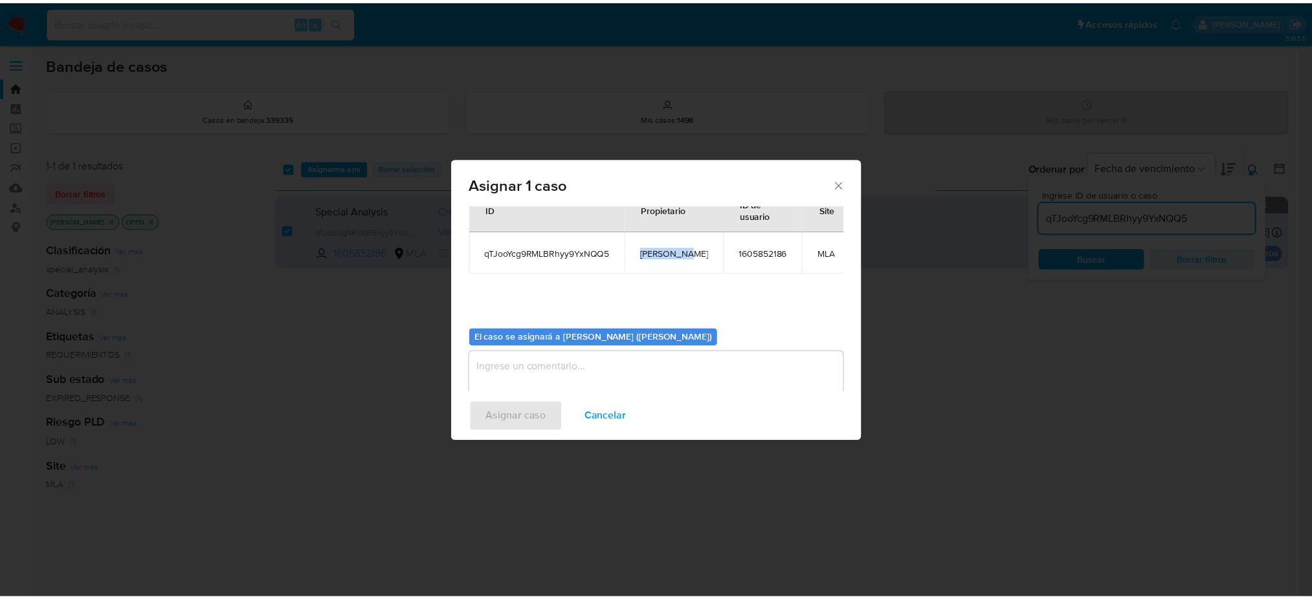
scroll to position [66, 0]
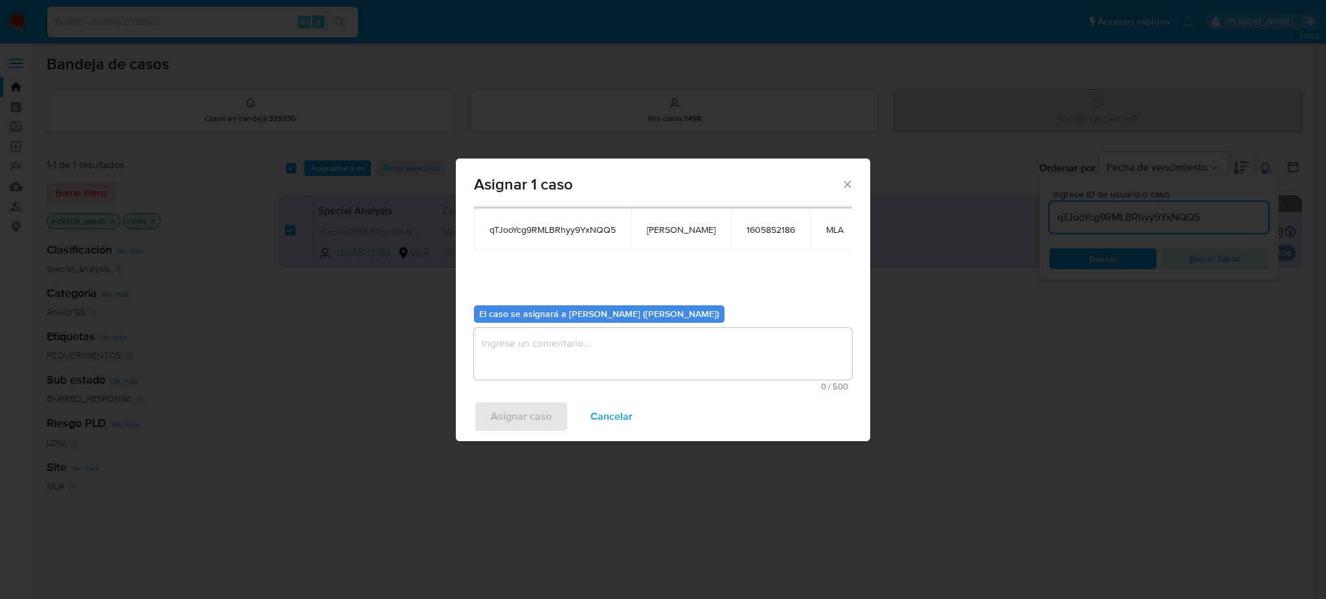
click at [601, 358] on textarea "assign-modal" at bounding box center [663, 354] width 378 height 52
paste textarea "[PERSON_NAME]"
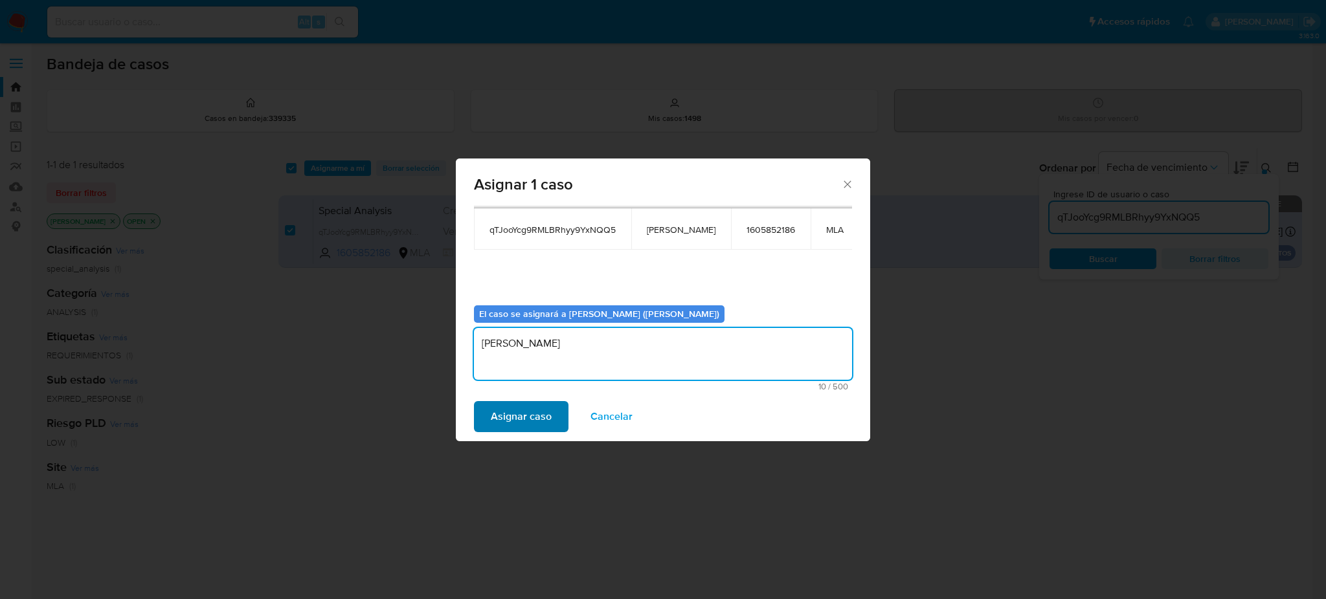
type textarea "[PERSON_NAME]"
click at [535, 417] on span "Asignar caso" at bounding box center [521, 417] width 61 height 28
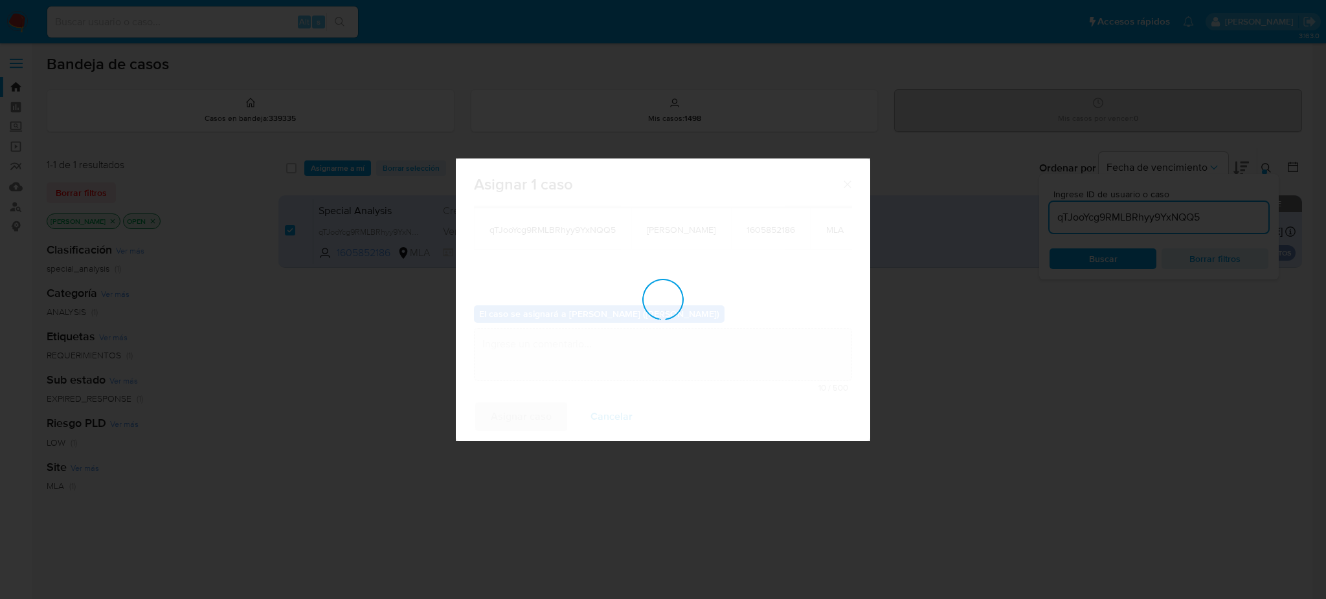
checkbox input "false"
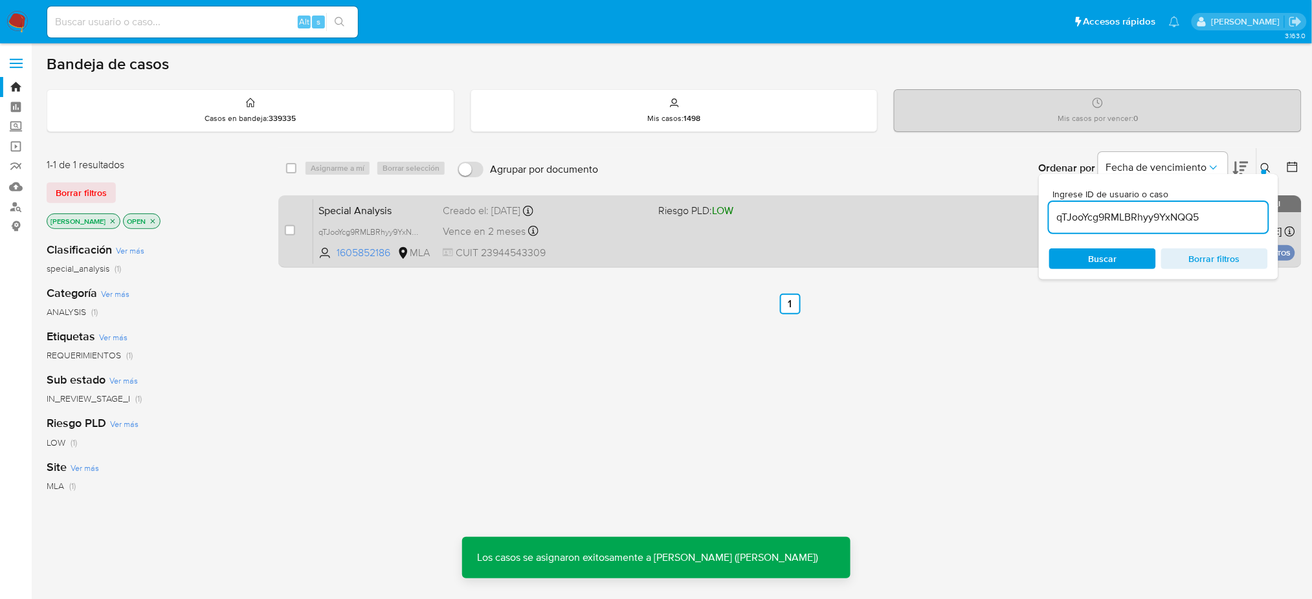
click at [611, 246] on span "CUIT 23944543309" at bounding box center [545, 253] width 205 height 14
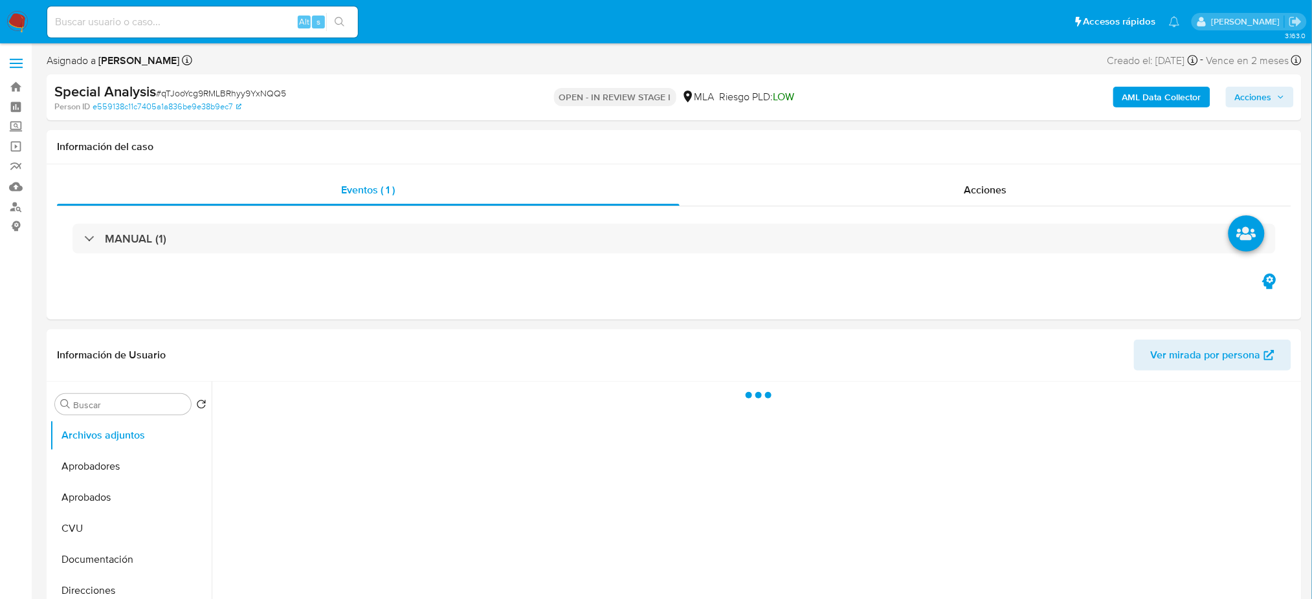
select select "10"
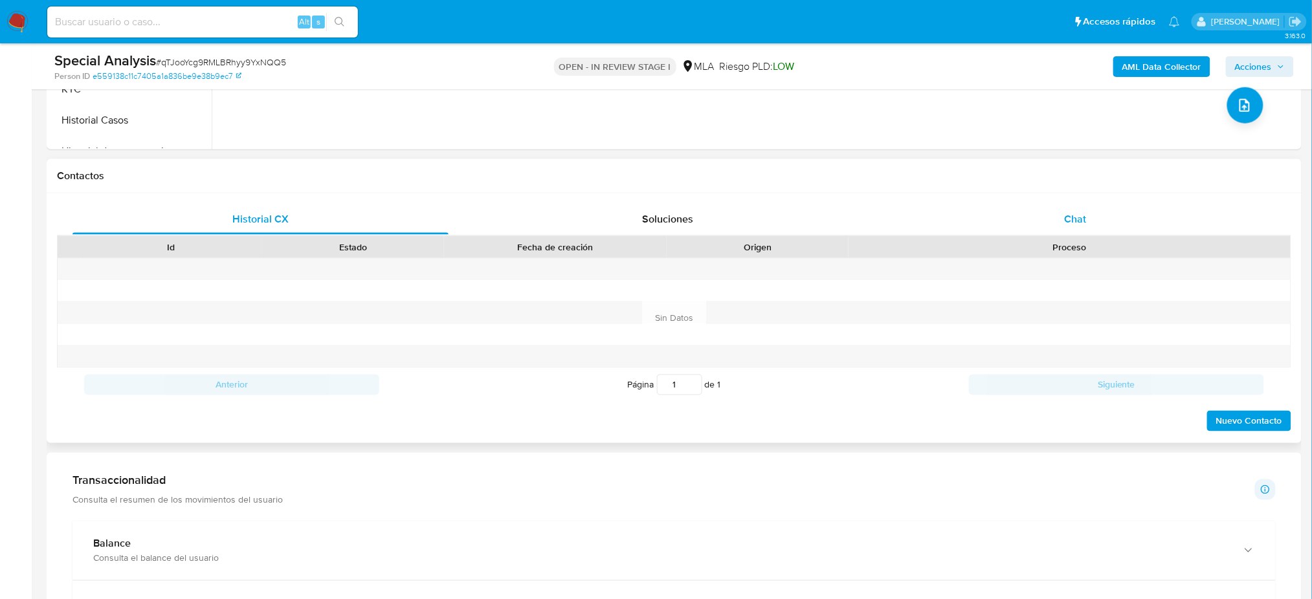
click at [1071, 226] on span "Chat" at bounding box center [1075, 219] width 22 height 15
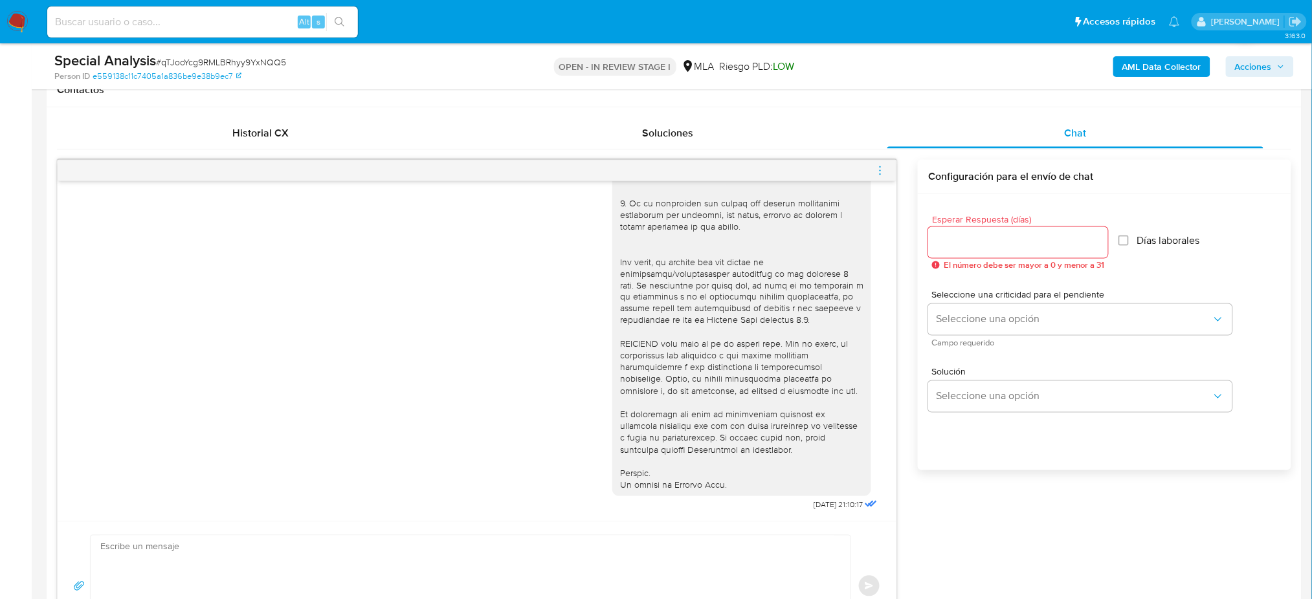
scroll to position [777, 0]
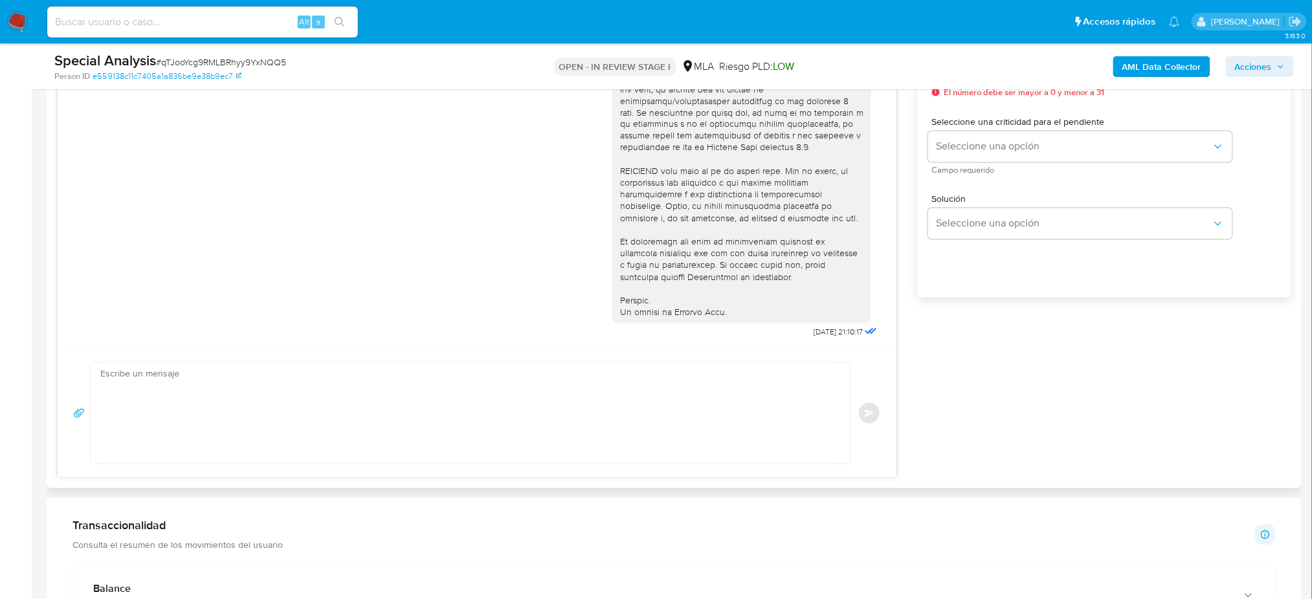
click at [154, 419] on textarea at bounding box center [467, 413] width 734 height 101
paste textarea "Hola, Esperamos que te encuentres muy bien. Te consultamos si tuviste oportunid…"
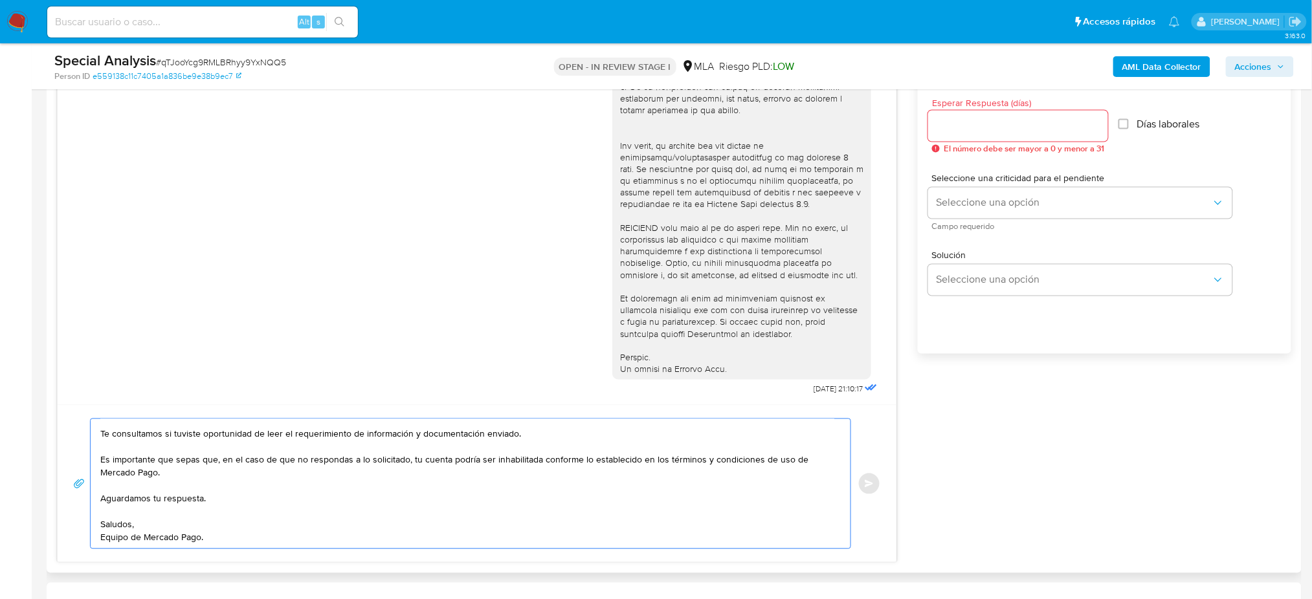
scroll to position [690, 0]
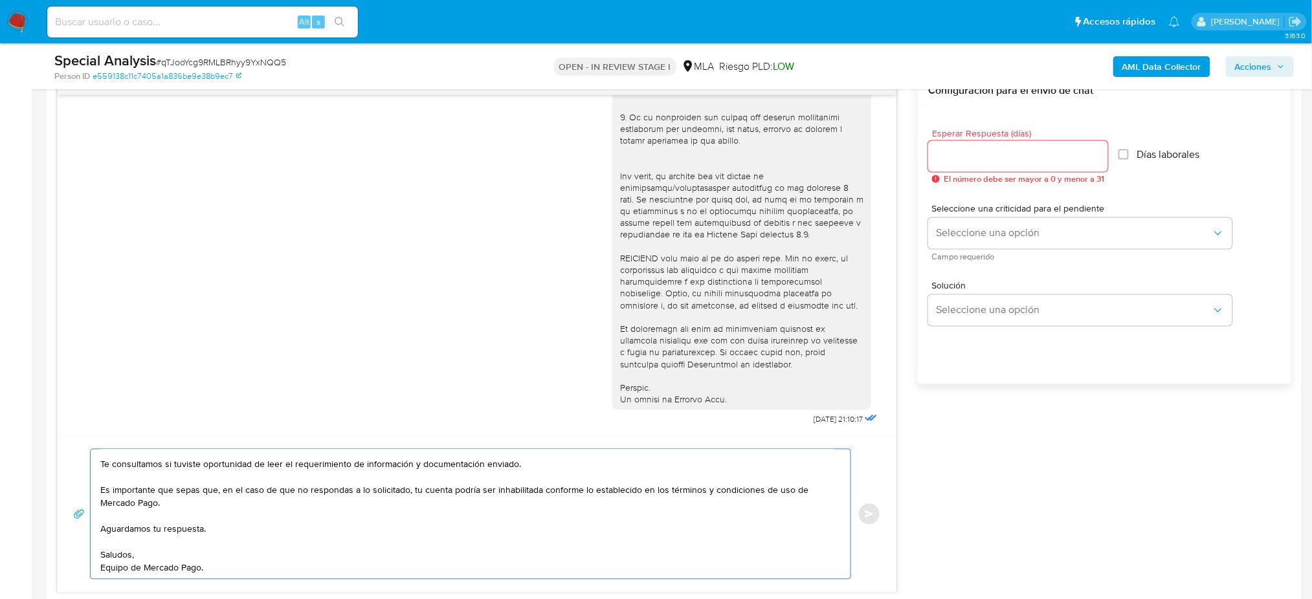
type textarea "Hola, Esperamos que te encuentres muy bien. Te consultamos si tuviste oportunid…"
drag, startPoint x: 955, startPoint y: 160, endPoint x: 956, endPoint y: 181, distance: 20.7
click at [956, 160] on input "Esperar Respuesta (días)" at bounding box center [1018, 156] width 180 height 17
type input "2"
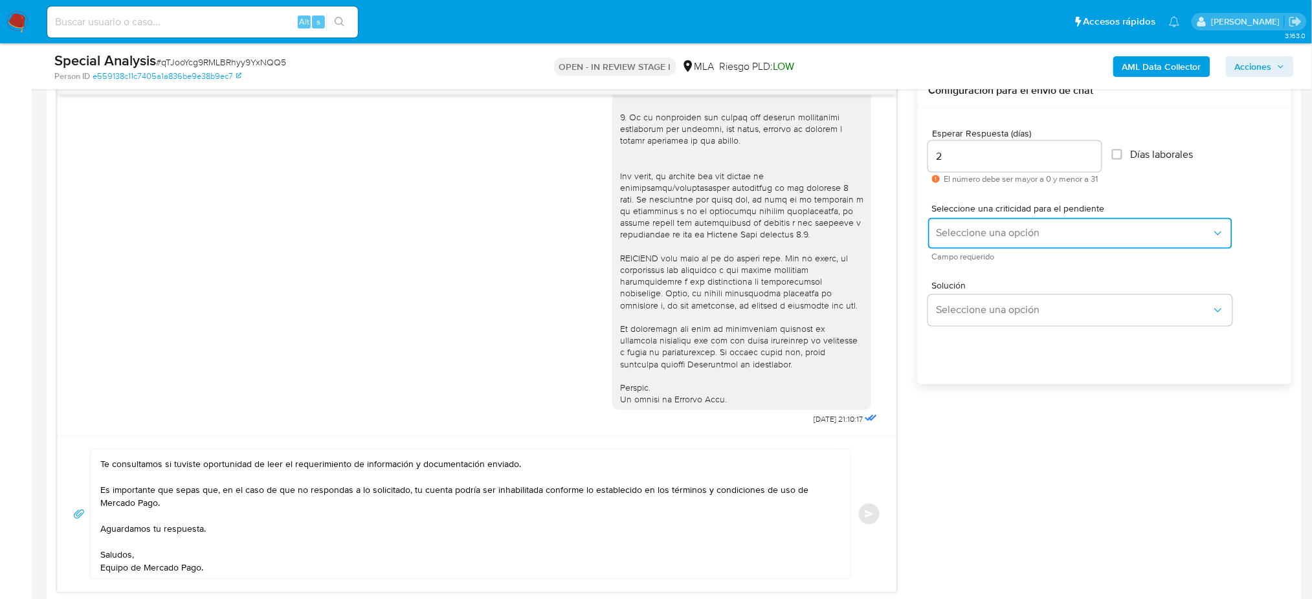
click at [958, 232] on span "Seleccione una opción" at bounding box center [1074, 233] width 276 height 13
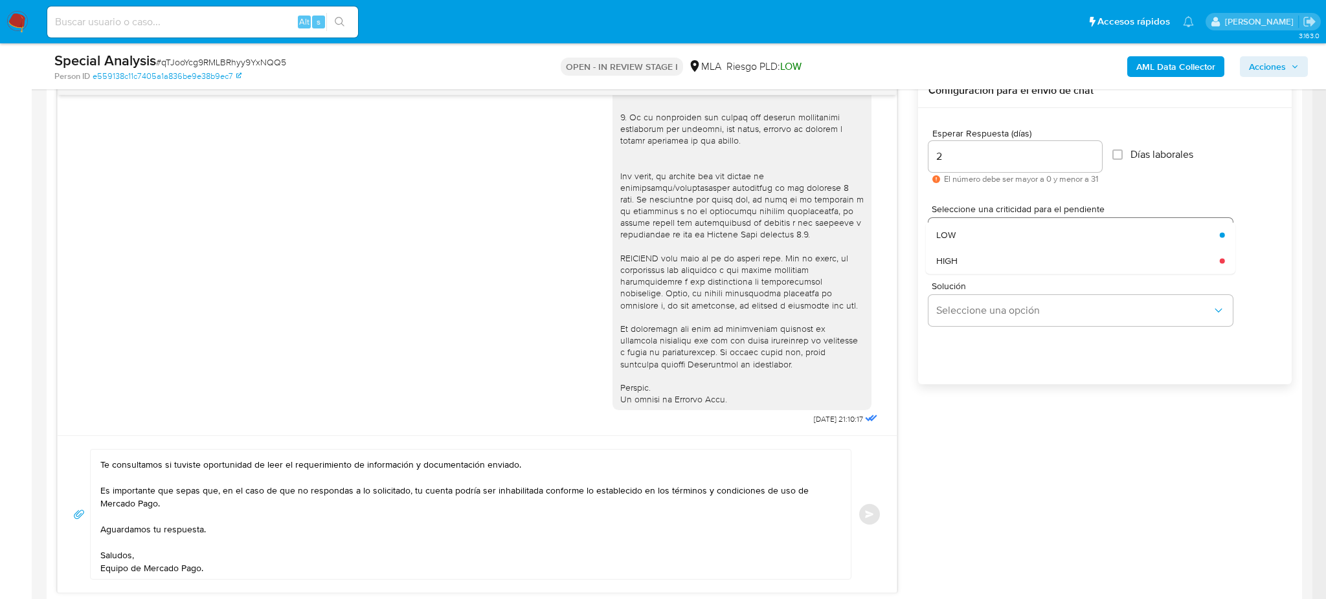
click at [958, 232] on div "LOW" at bounding box center [1074, 235] width 276 height 26
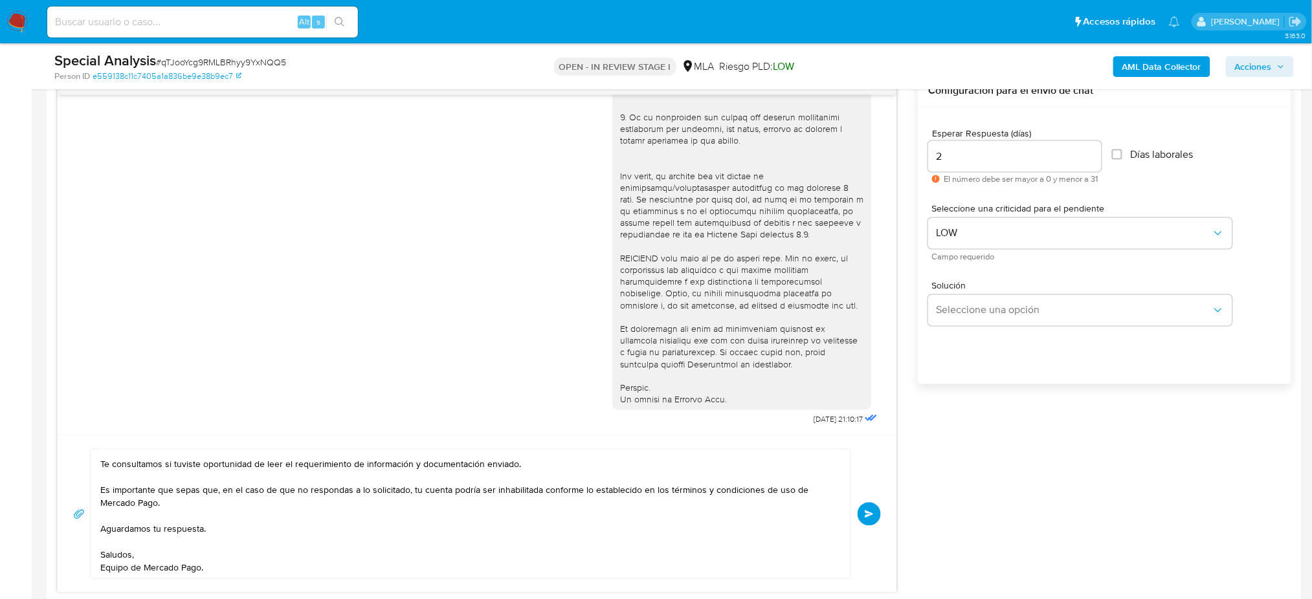
click at [876, 508] on button "Enviar" at bounding box center [869, 514] width 23 height 23
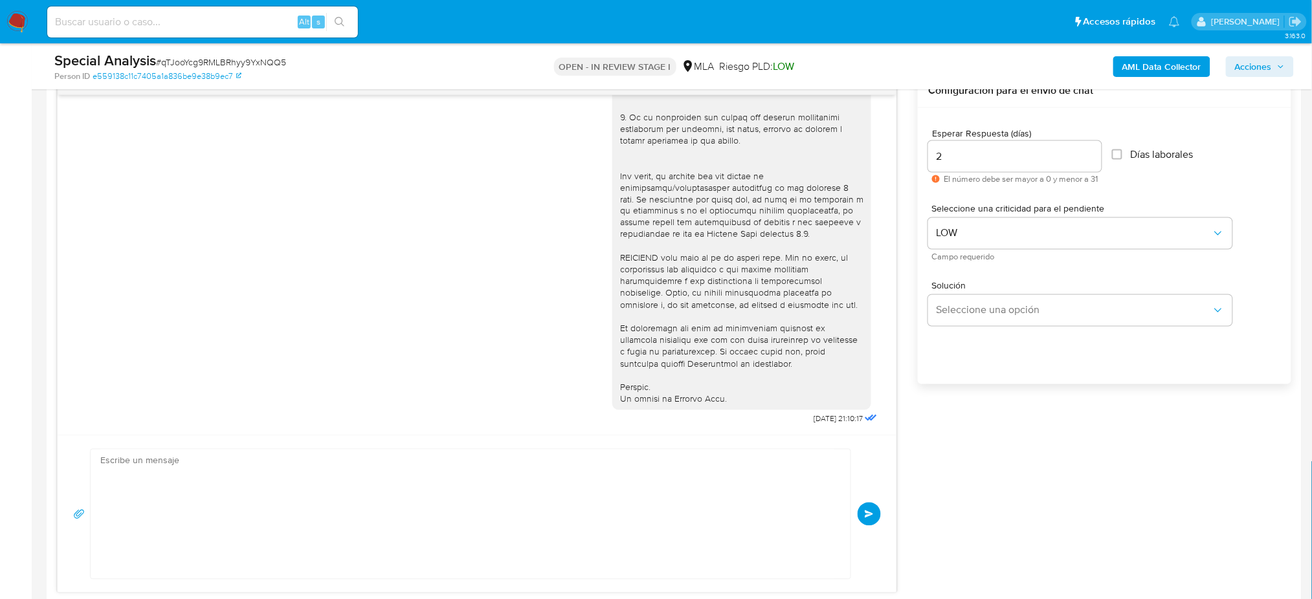
scroll to position [0, 0]
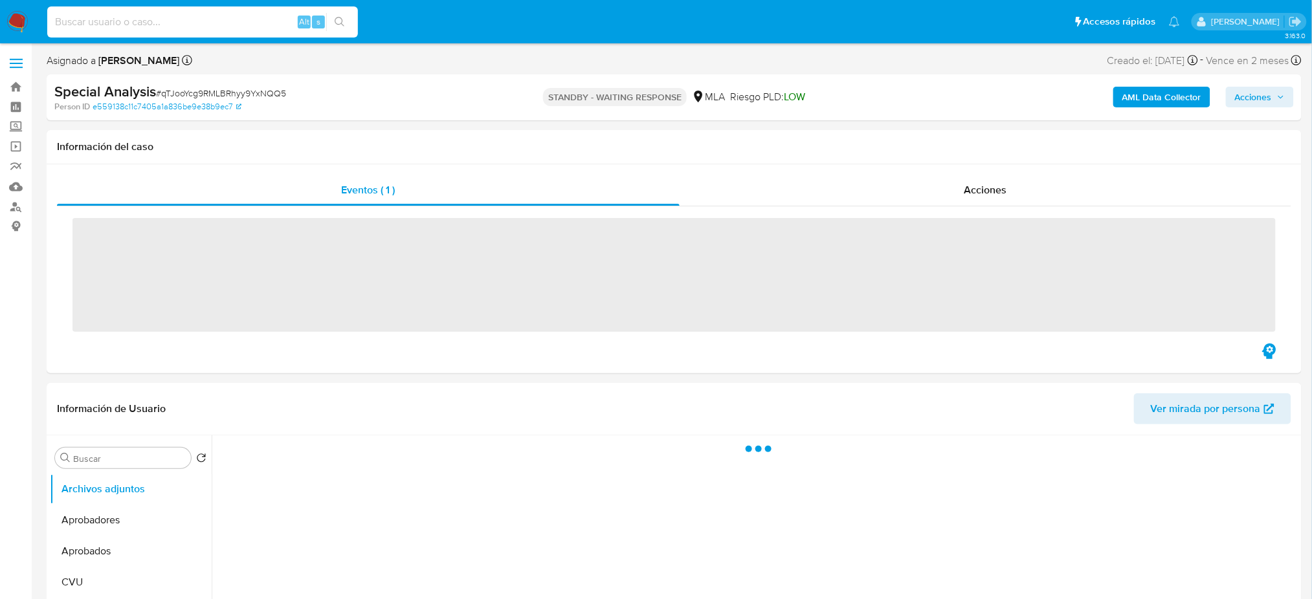
click at [219, 24] on input at bounding box center [202, 22] width 311 height 17
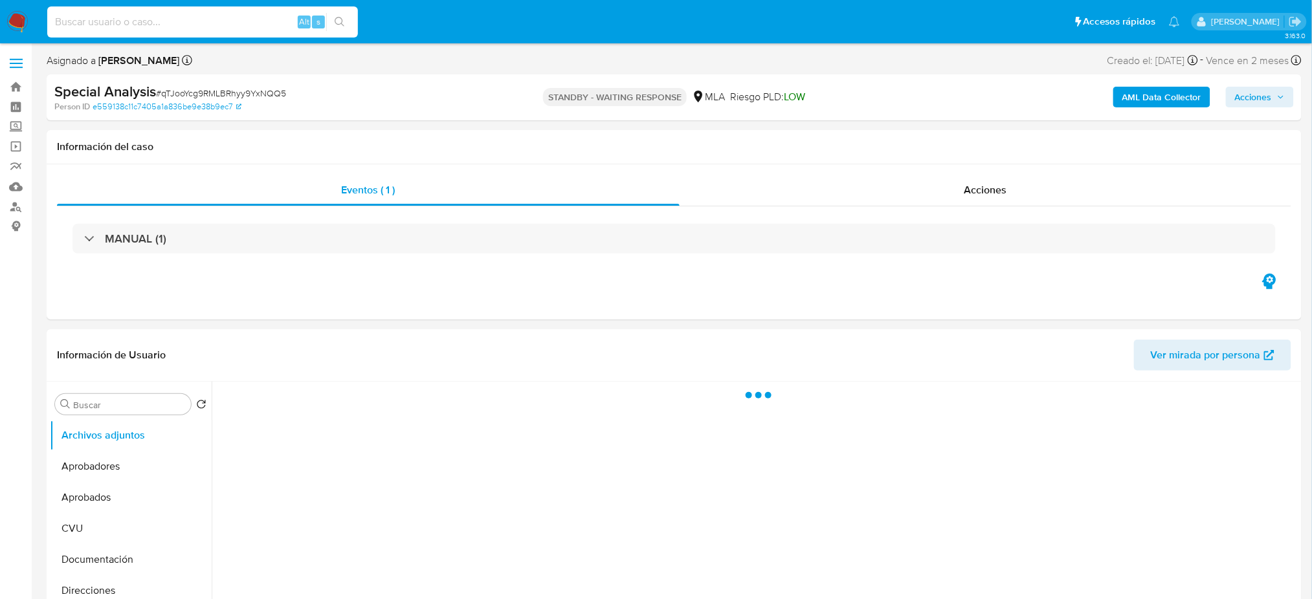
paste input "BZjlbBtgHPL3SzxSfaUIgvFg"
type input "BZjlbBtgHPL3SzxSfaUIgvFg"
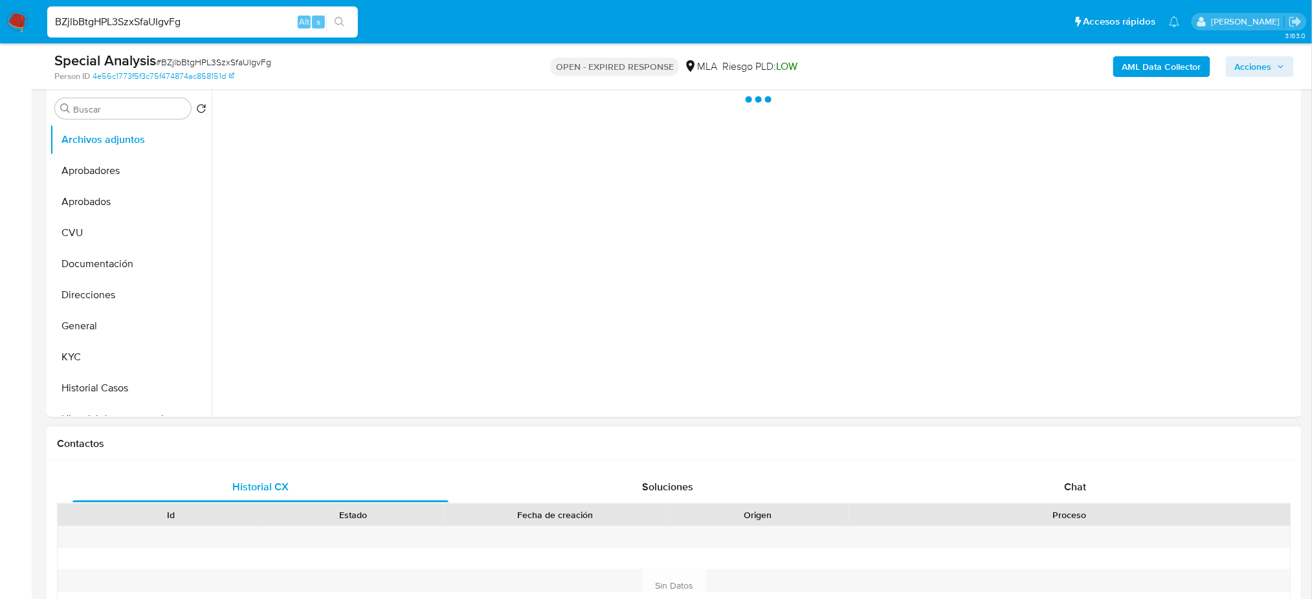
scroll to position [259, 0]
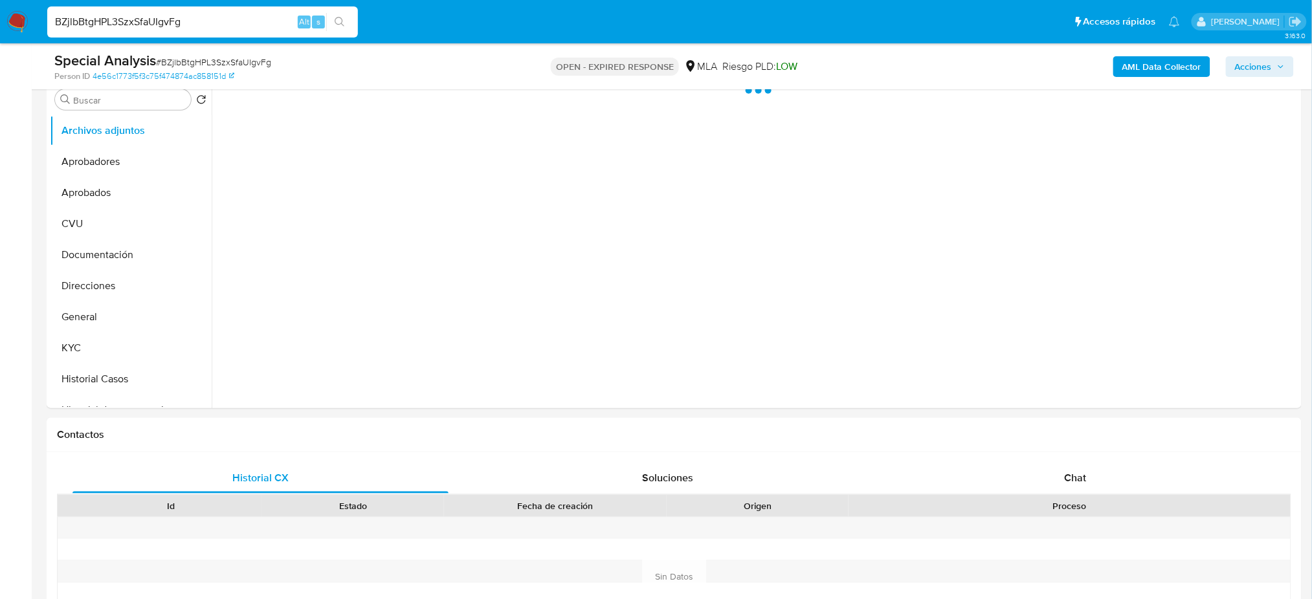
select select "10"
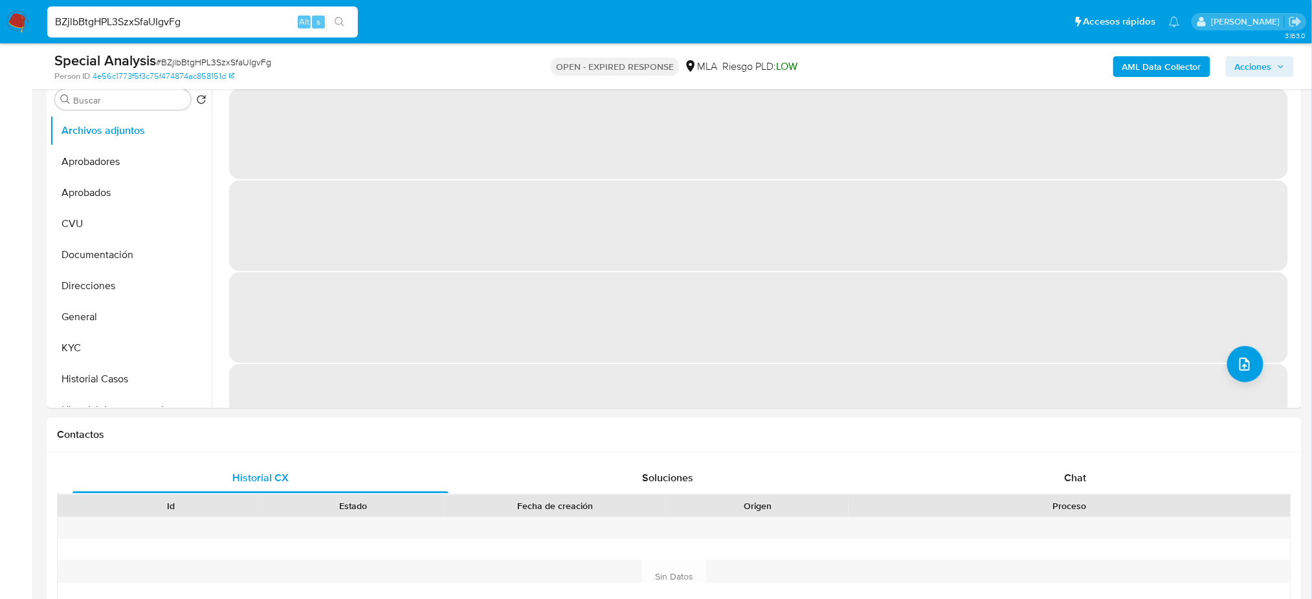
click at [196, 58] on span "# BZjlbBtgHPL3SzxSfaUIgvFg" at bounding box center [213, 62] width 115 height 13
copy span "BZjlbBtgHPL3SzxSfaUIgvFg"
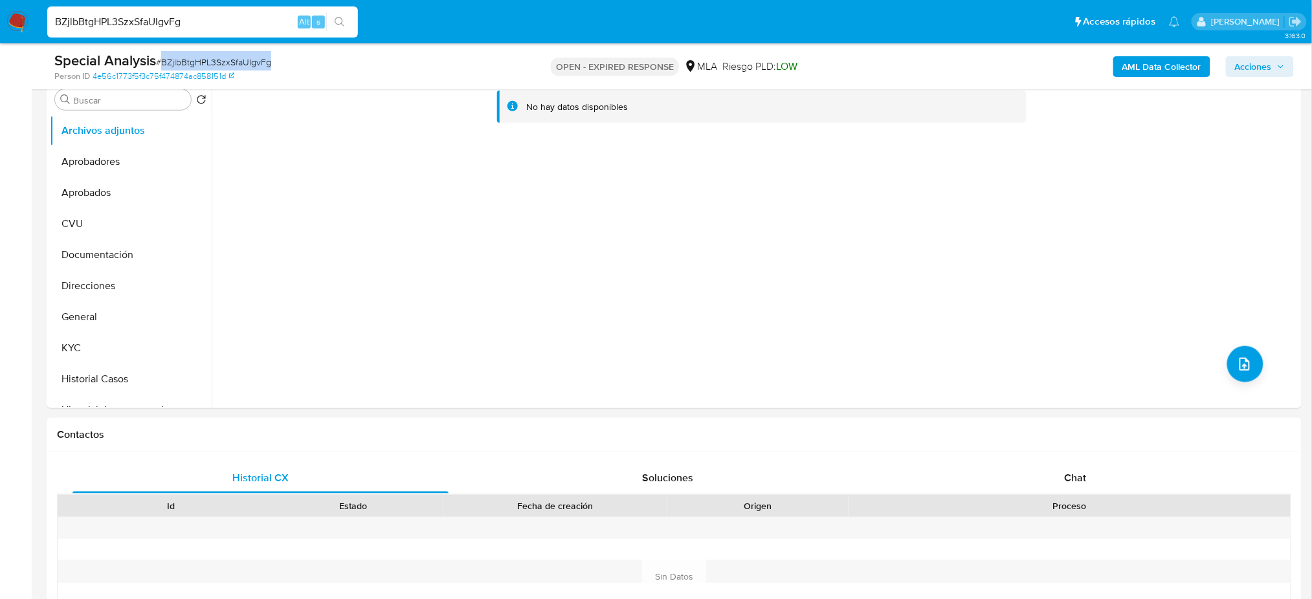
click at [11, 14] on img at bounding box center [17, 22] width 22 height 22
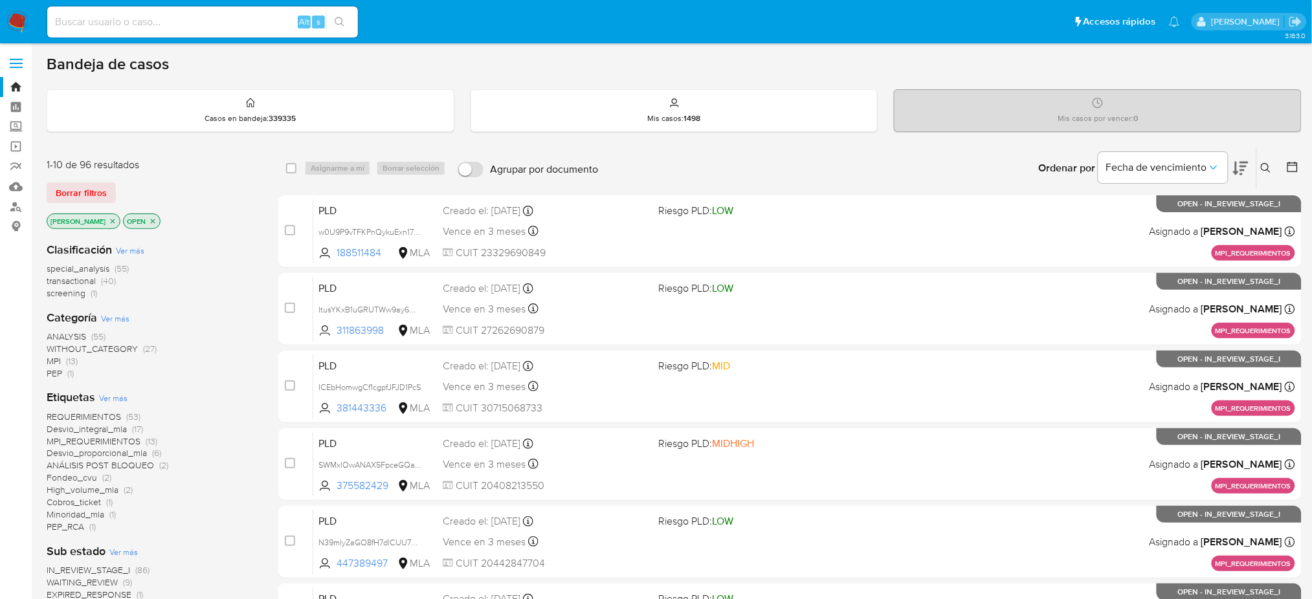
click at [1268, 170] on icon at bounding box center [1266, 168] width 10 height 10
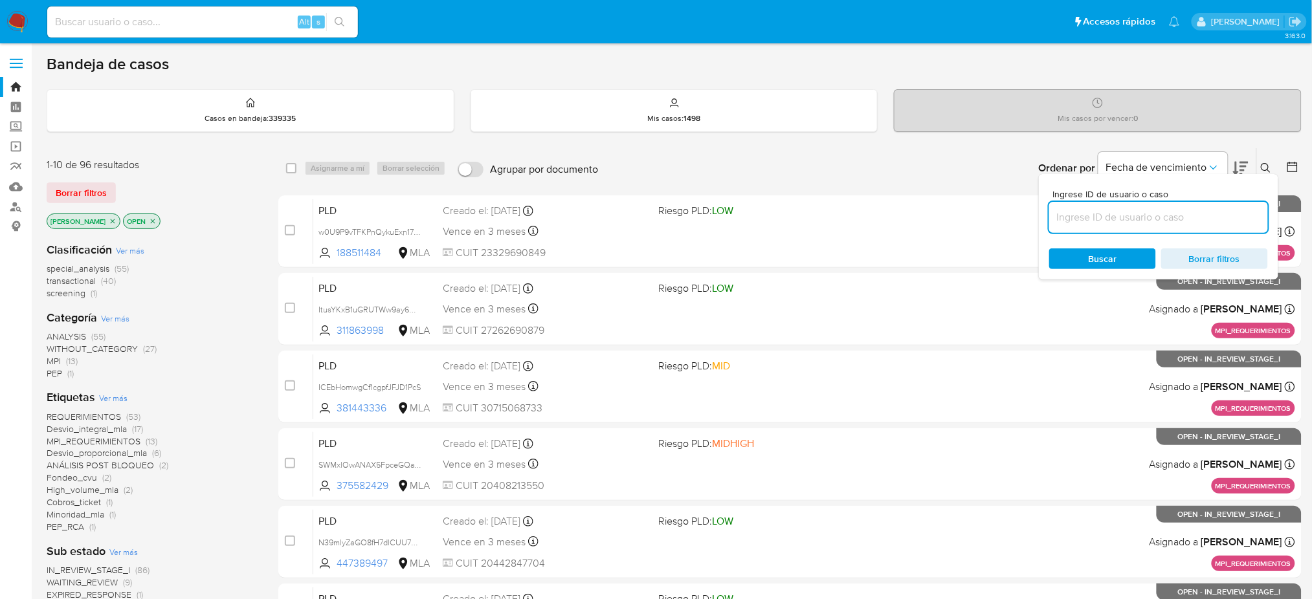
click at [1208, 216] on input at bounding box center [1158, 217] width 219 height 17
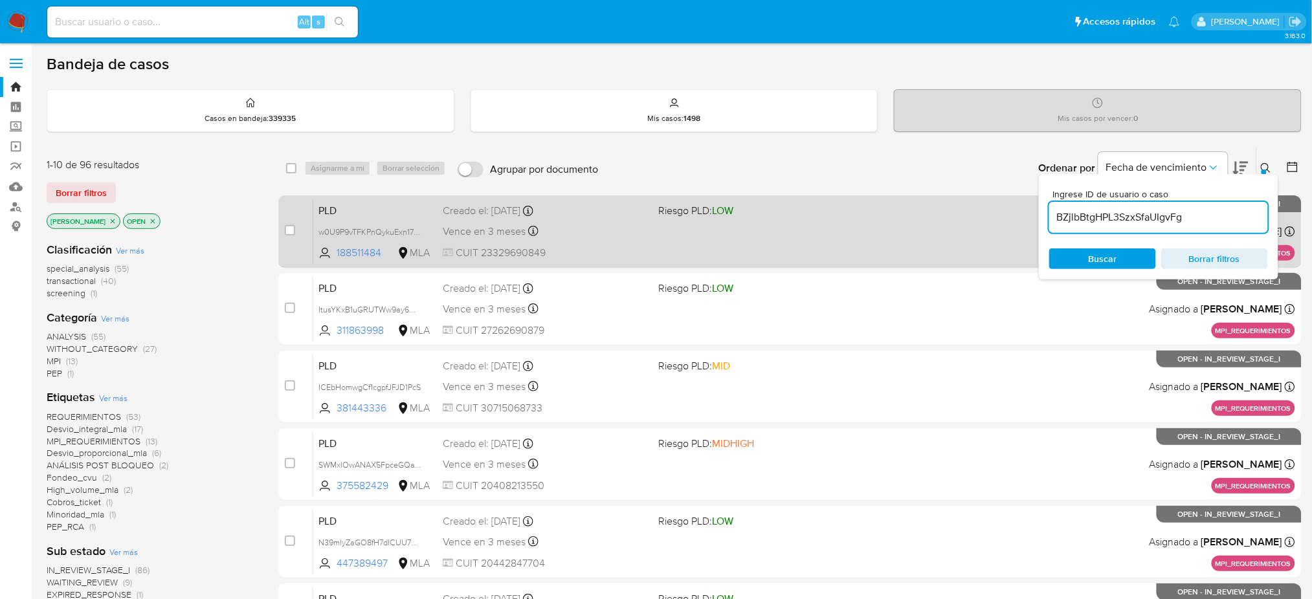
type input "BZjlbBtgHPL3SzxSfaUIgvFg"
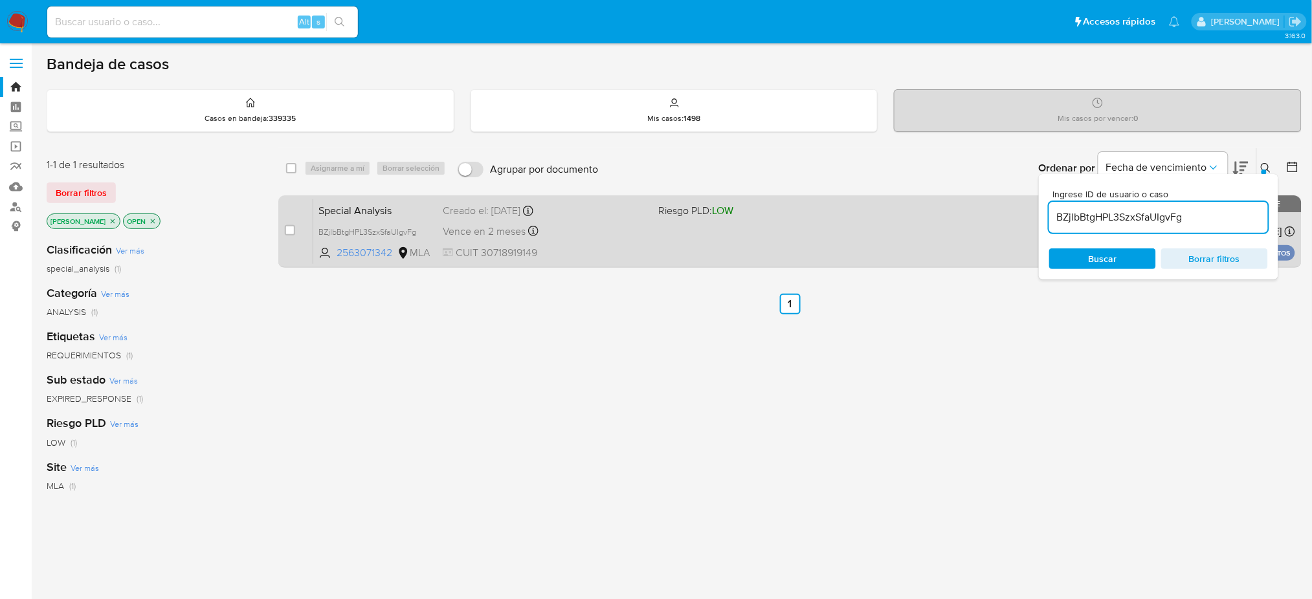
drag, startPoint x: 289, startPoint y: 229, endPoint x: 295, endPoint y: 212, distance: 18.0
click at [289, 229] on input "checkbox" at bounding box center [290, 230] width 10 height 10
checkbox input "true"
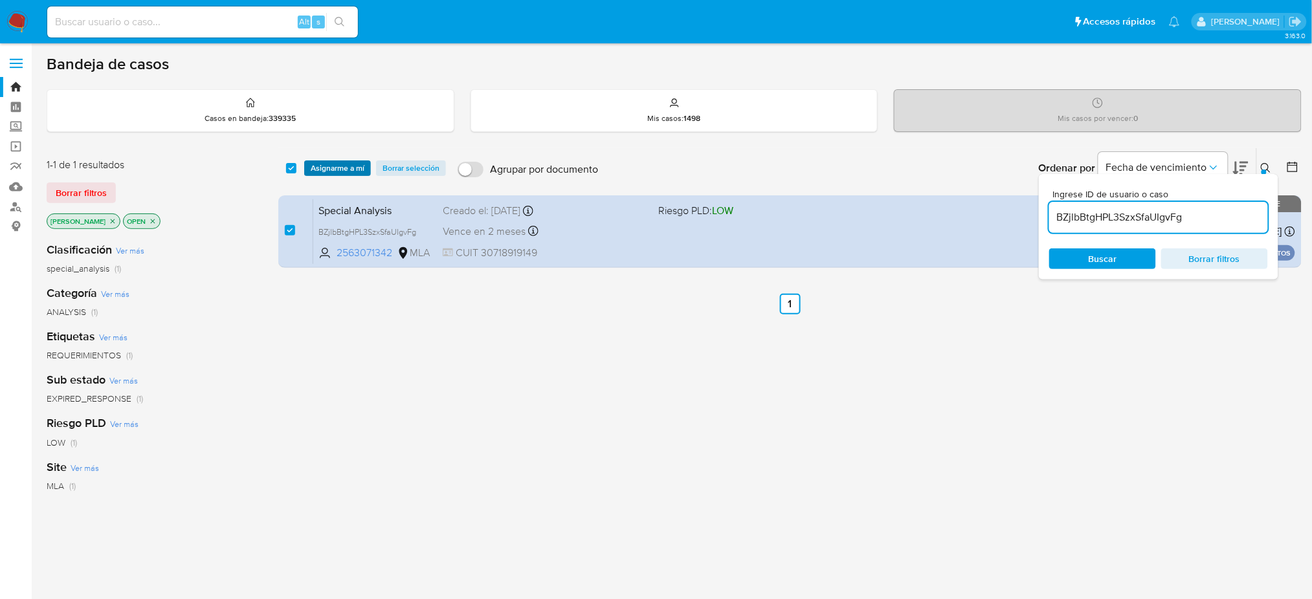
click at [312, 166] on span "Asignarme a mí" at bounding box center [338, 168] width 54 height 13
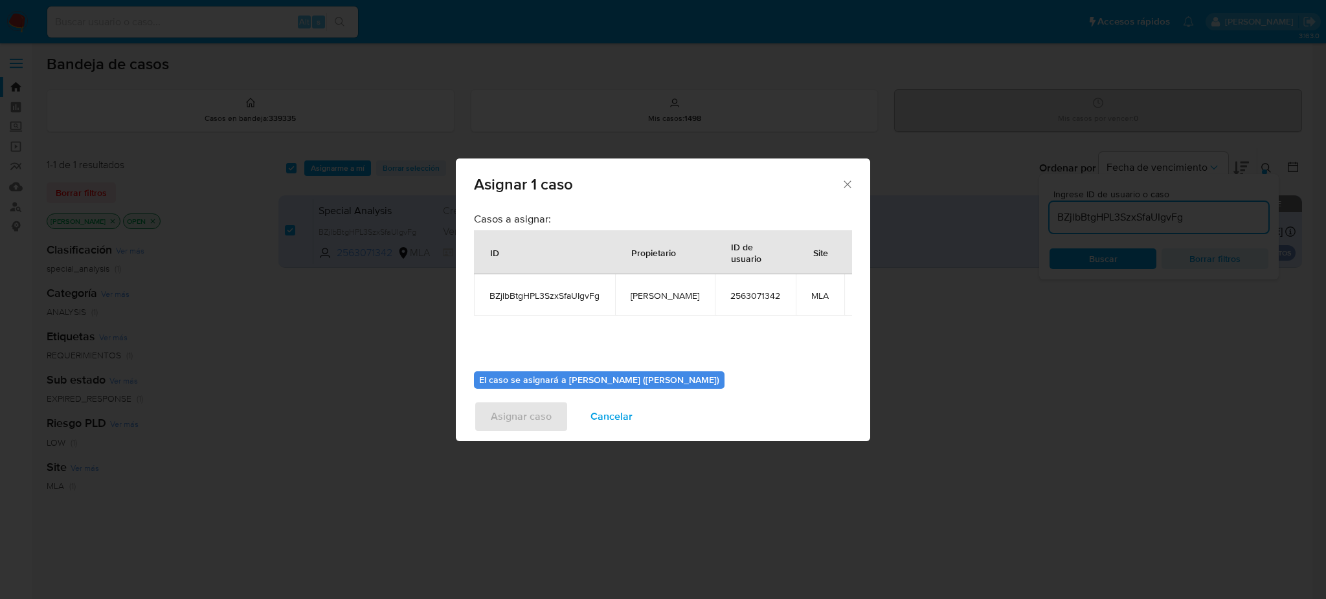
click at [667, 300] on span "[PERSON_NAME]" at bounding box center [665, 296] width 69 height 12
copy span "[PERSON_NAME]"
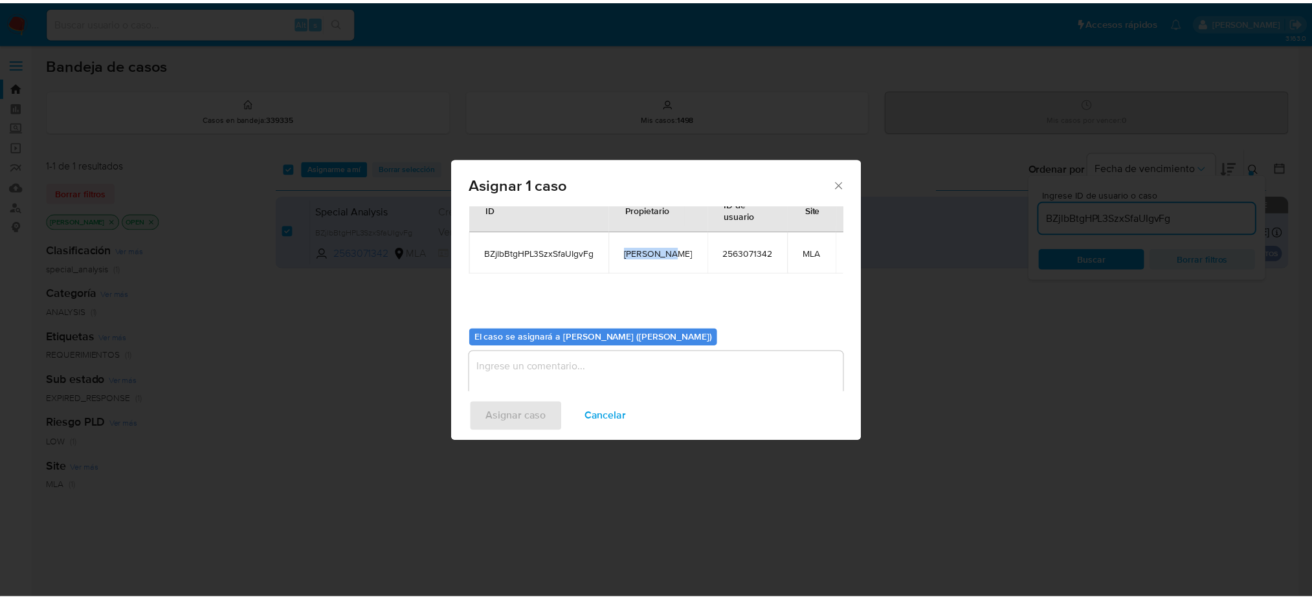
scroll to position [66, 0]
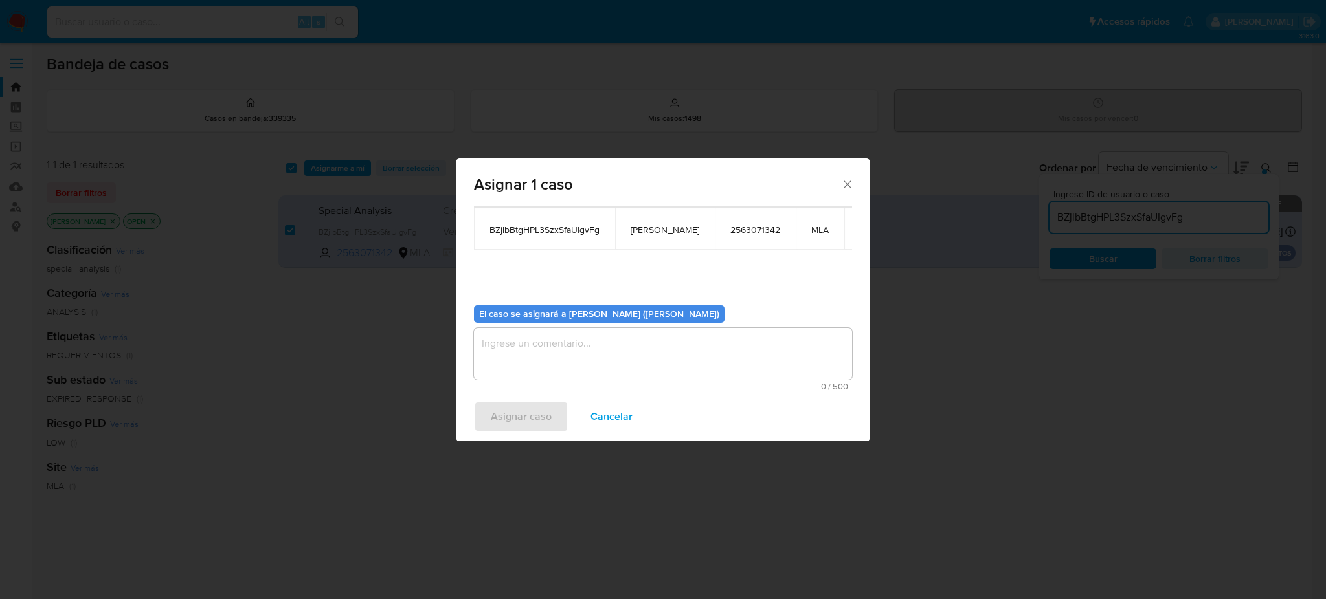
click at [594, 343] on textarea "assign-modal" at bounding box center [663, 354] width 378 height 52
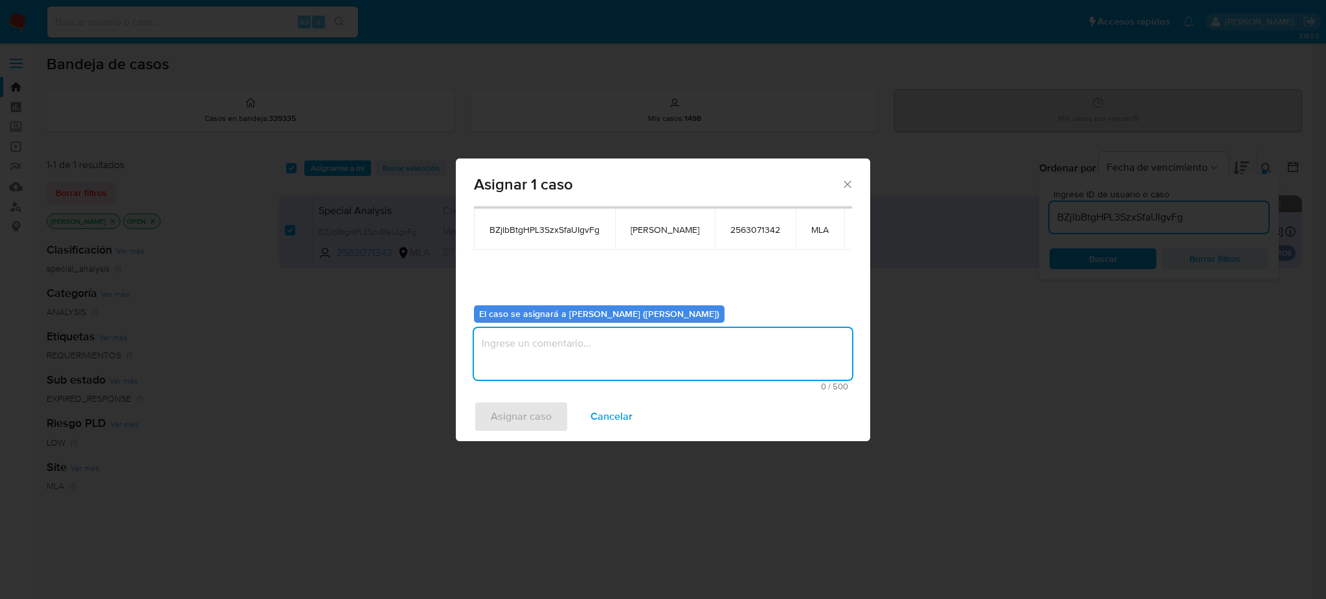
paste textarea "[PERSON_NAME]"
type textarea "[PERSON_NAME]"
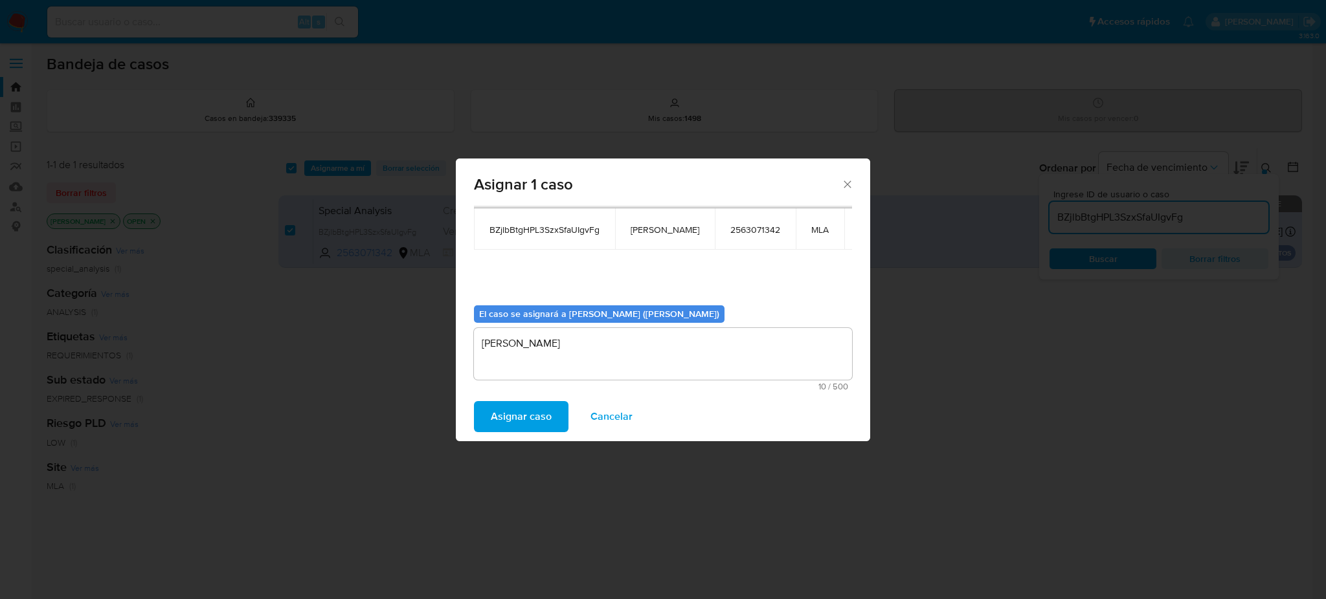
click at [511, 405] on span "Asignar caso" at bounding box center [521, 417] width 61 height 28
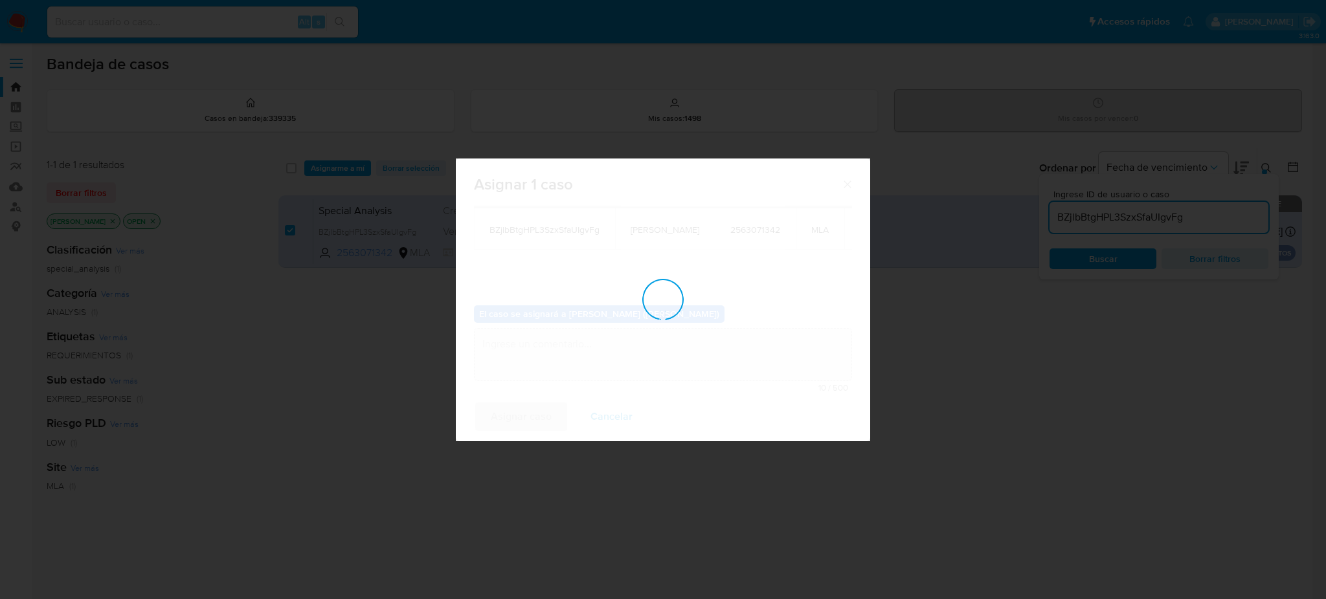
checkbox input "false"
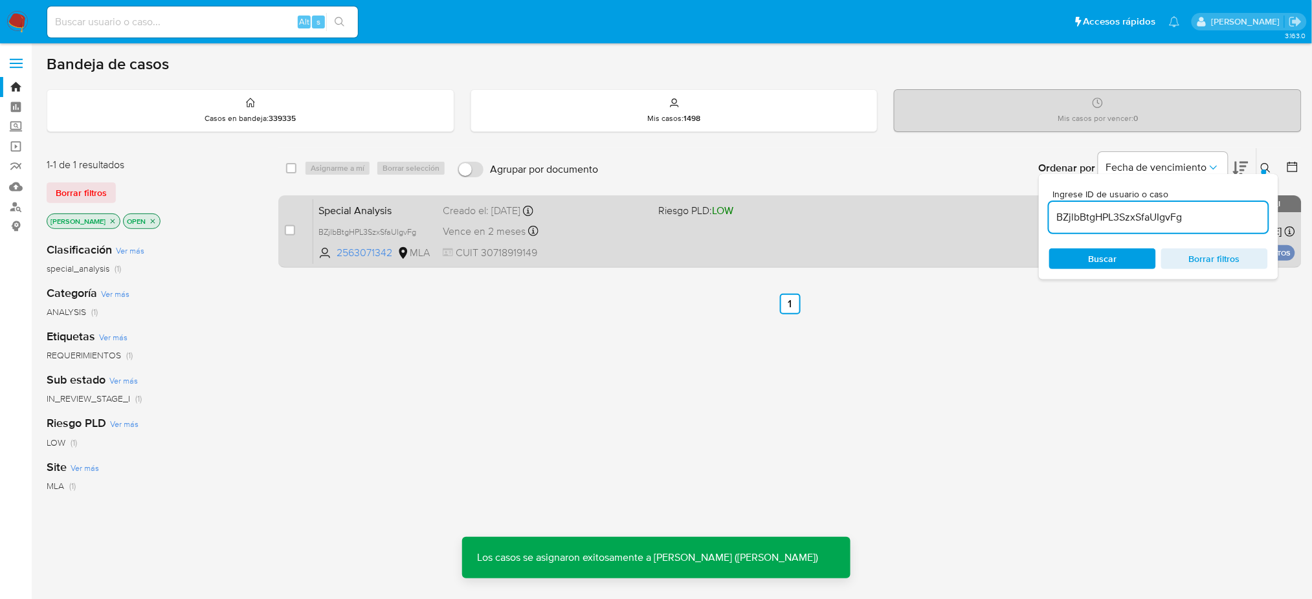
click at [406, 204] on span "Special Analysis" at bounding box center [376, 209] width 114 height 17
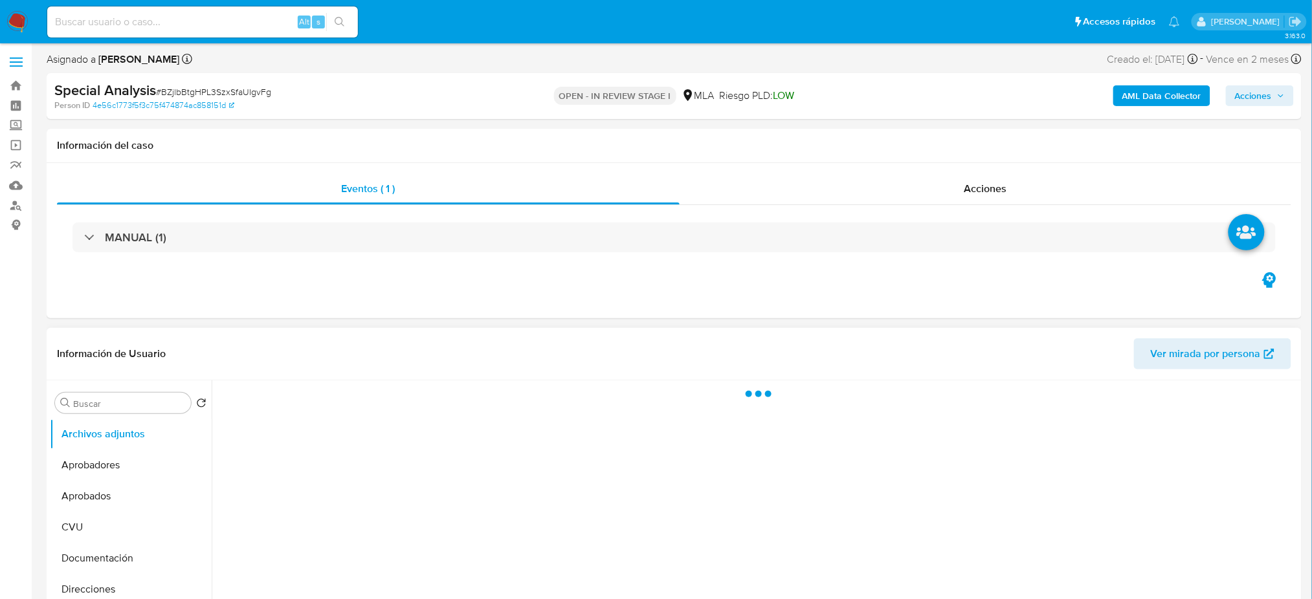
select select "10"
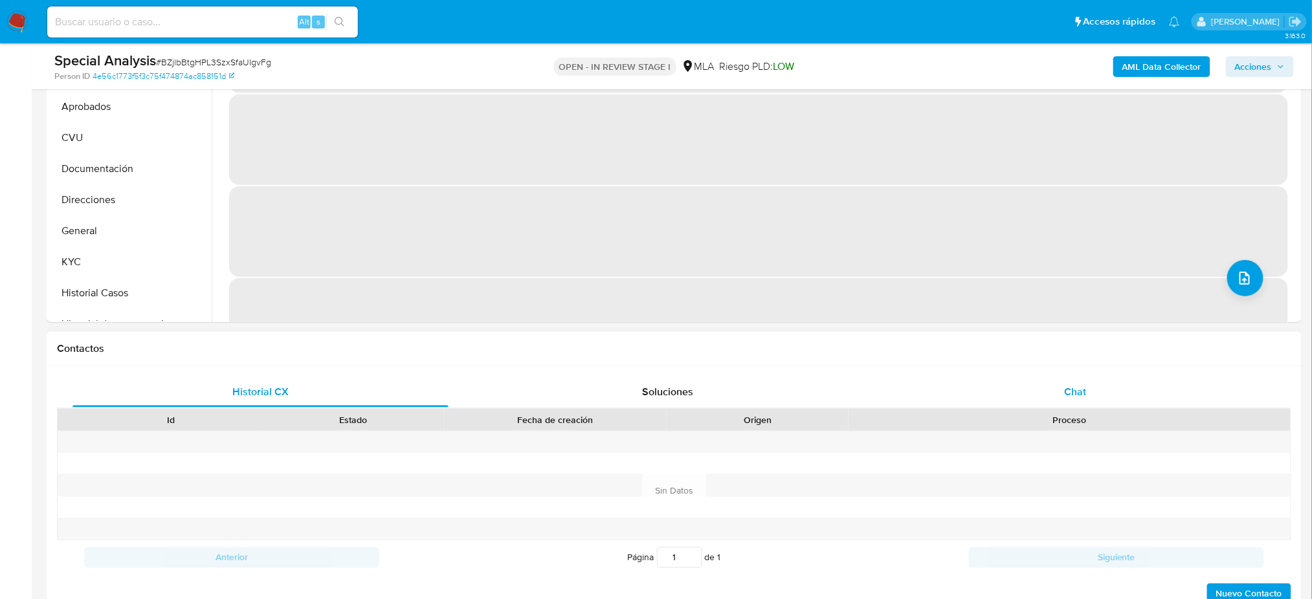
click at [1036, 377] on div "Chat" at bounding box center [1076, 392] width 376 height 31
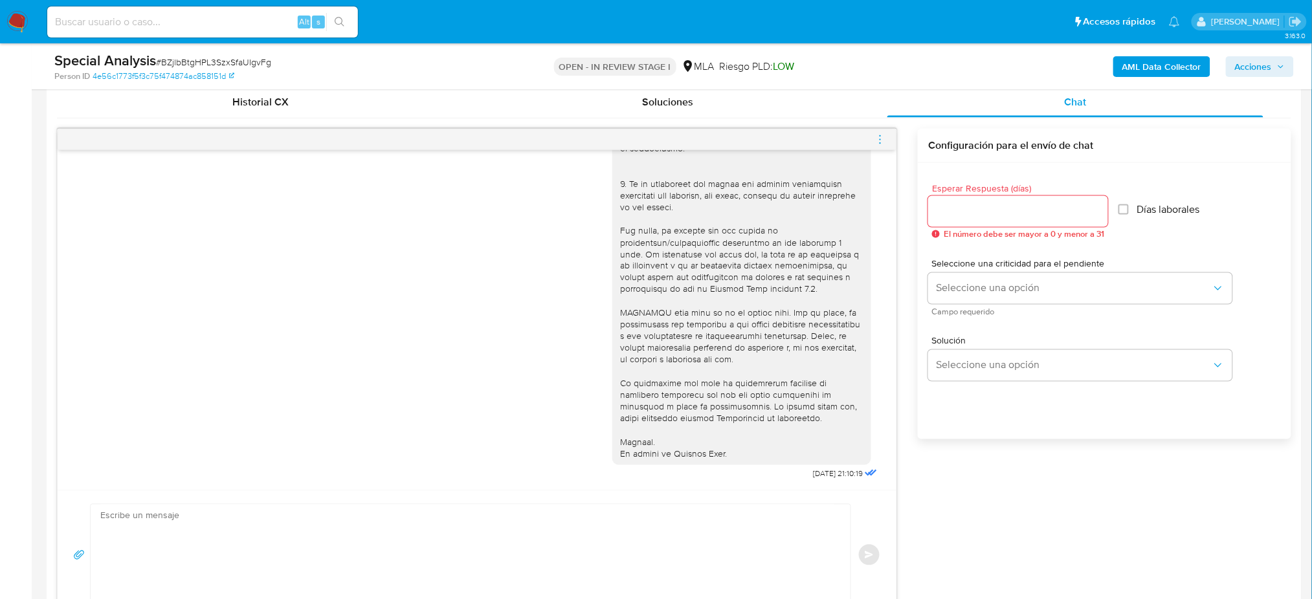
scroll to position [690, 0]
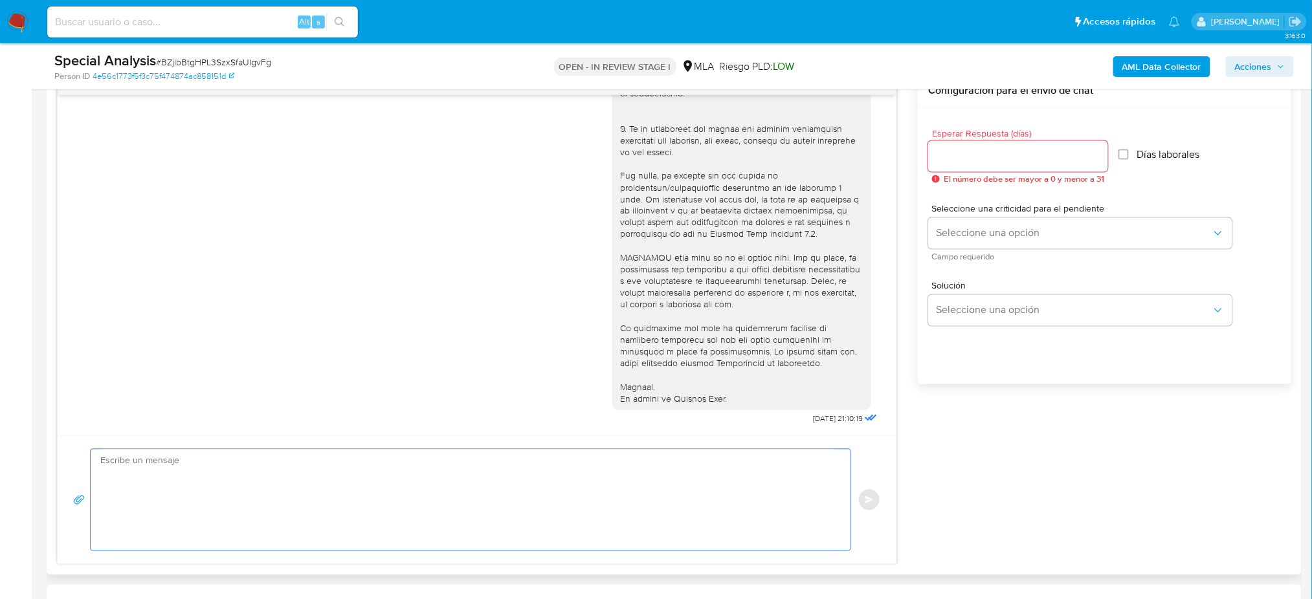
click at [210, 497] on textarea at bounding box center [467, 500] width 734 height 101
paste textarea "Hola, Esperamos que te encuentres muy bien. Te consultamos si tuviste oportunid…"
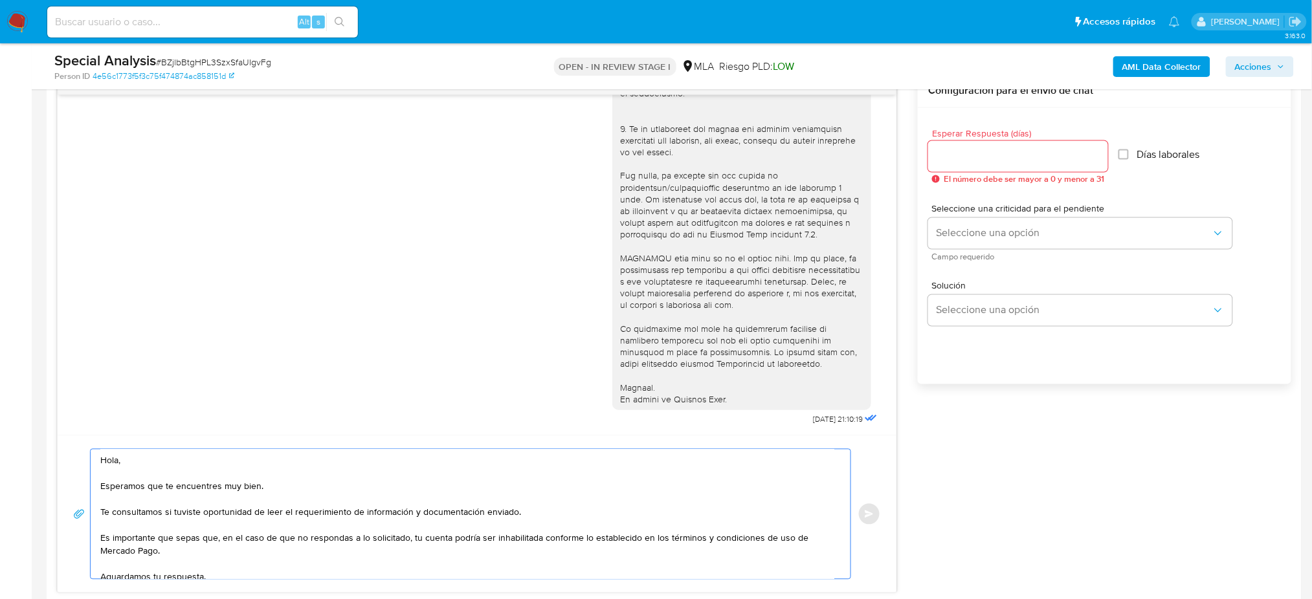
scroll to position [59, 0]
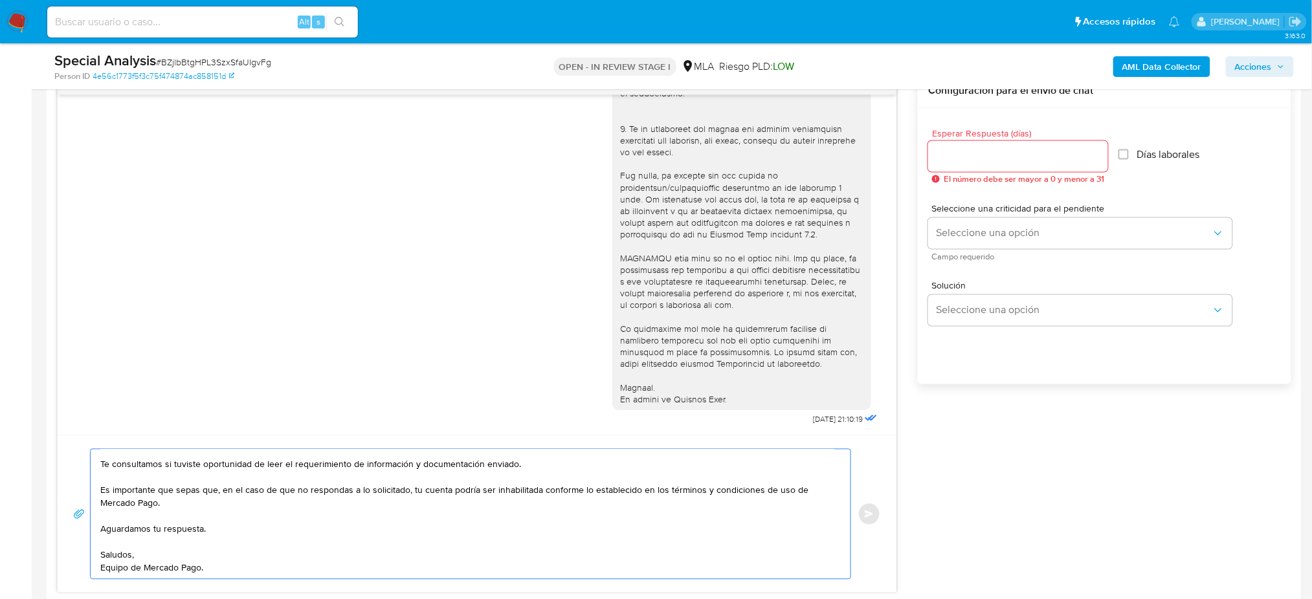
type textarea "Hola, Esperamos que te encuentres muy bien. Te consultamos si tuviste oportunid…"
click at [956, 166] on div at bounding box center [1018, 156] width 180 height 31
click at [951, 159] on input "Esperar Respuesta (días)" at bounding box center [1018, 156] width 180 height 17
type input "3"
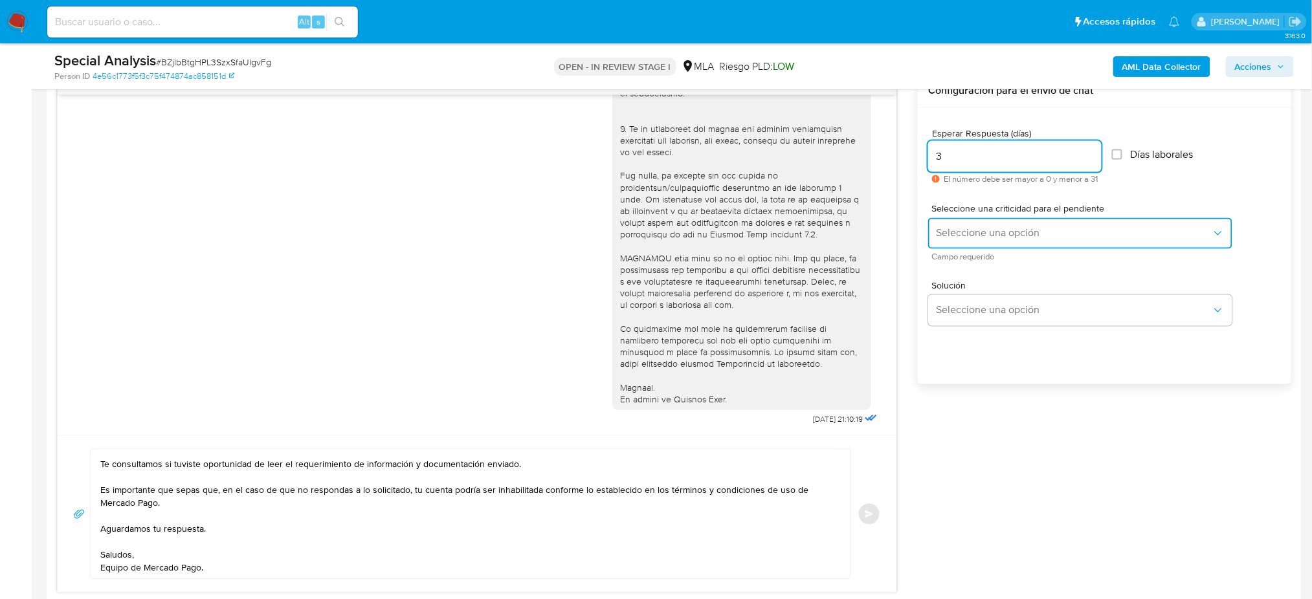
click at [949, 240] on button "Seleccione una opción" at bounding box center [1080, 233] width 304 height 31
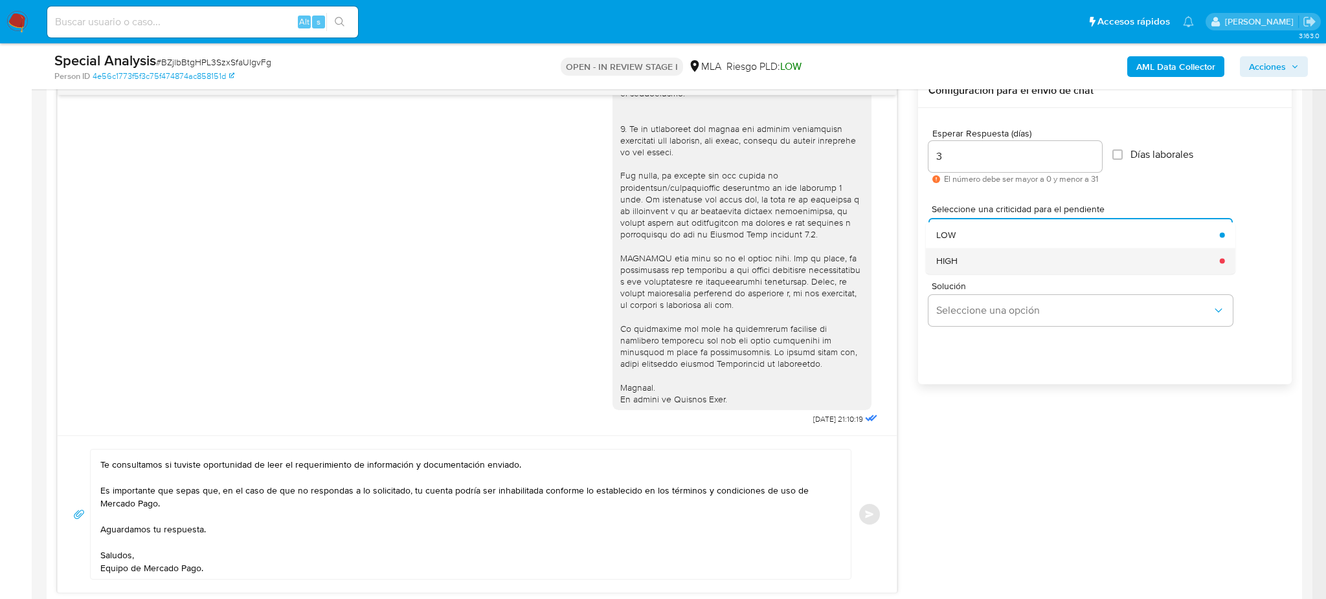
click at [957, 263] on span "HIGH" at bounding box center [946, 261] width 21 height 12
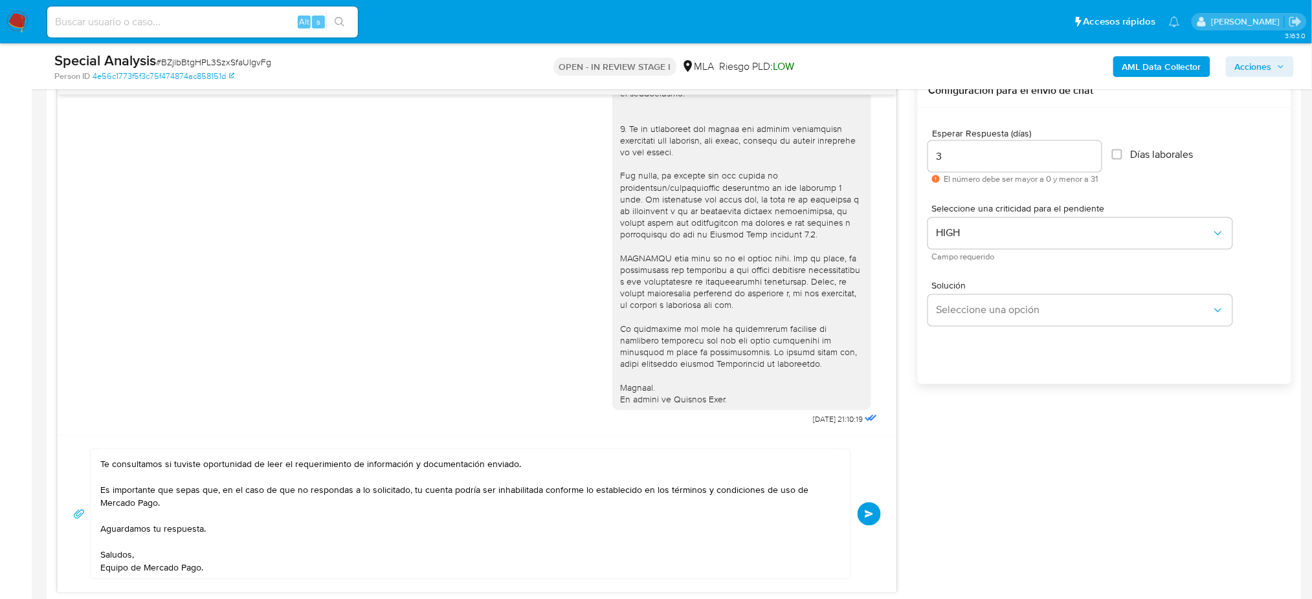
click at [865, 511] on span "Enviar" at bounding box center [869, 515] width 9 height 8
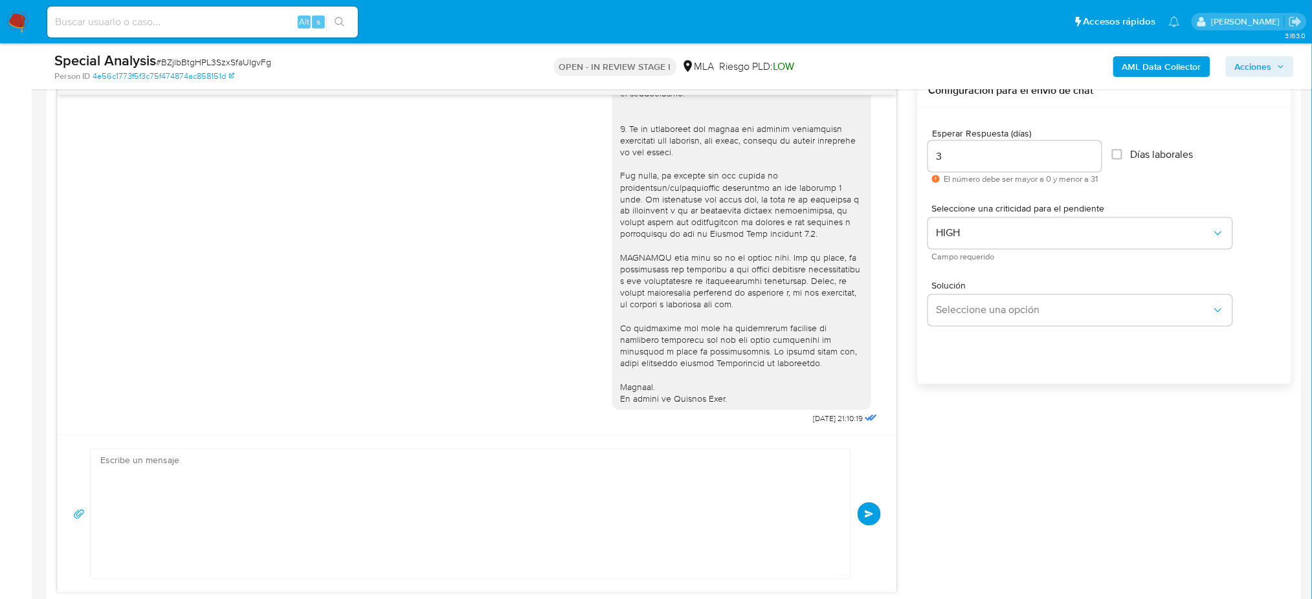
scroll to position [0, 0]
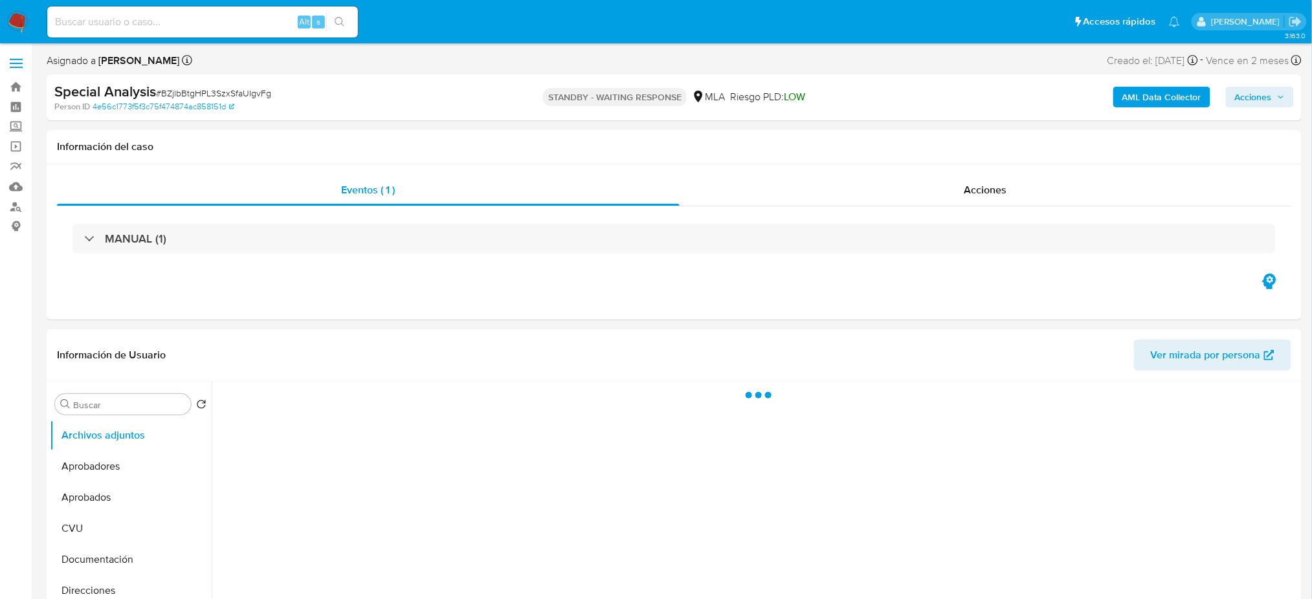
select select "10"
click at [122, 27] on input at bounding box center [202, 22] width 311 height 17
paste input "zQuCHJNobdPlVuaMymgi5DPX"
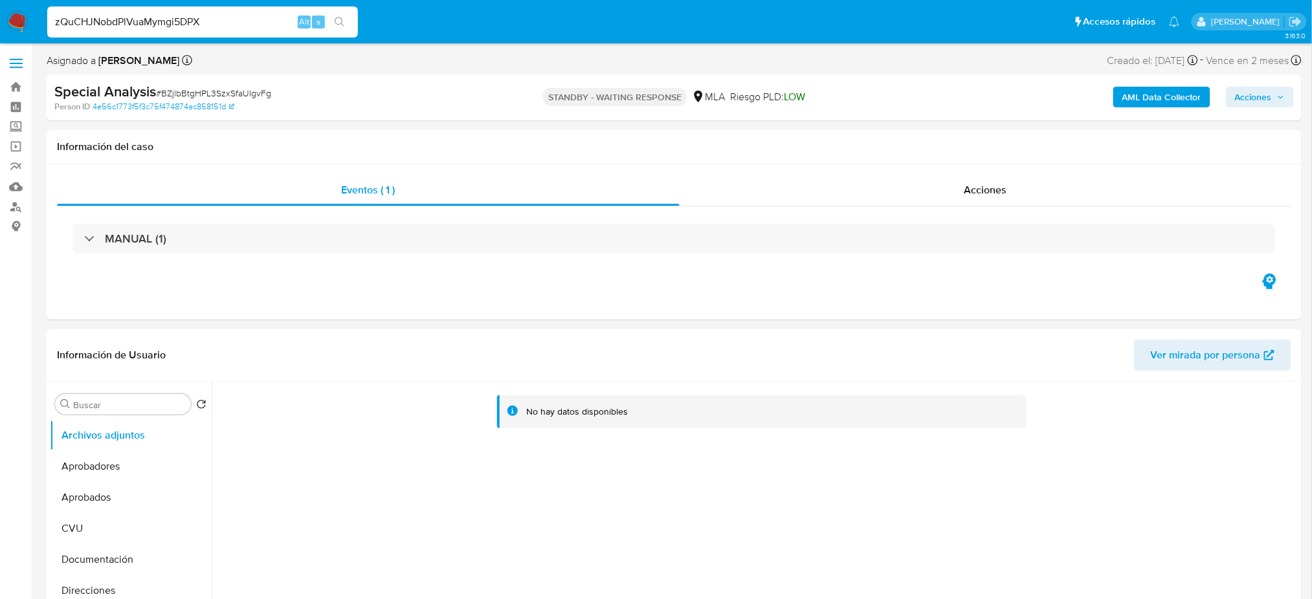
type input "zQuCHJNobdPlVuaMymgi5DPX"
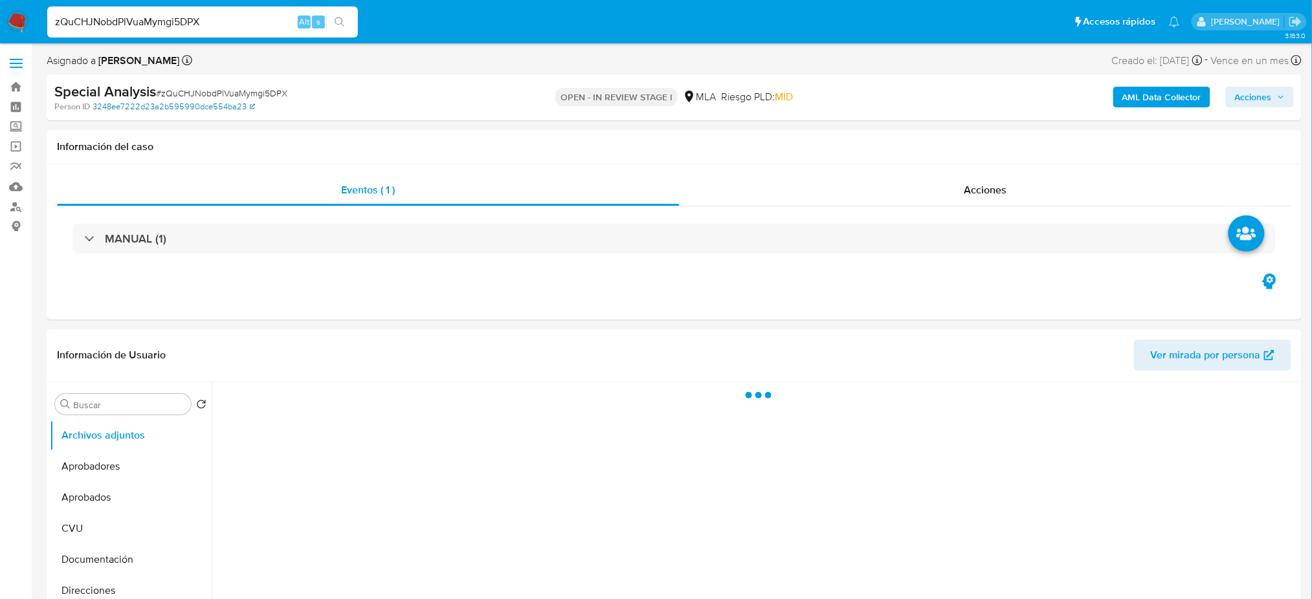
select select "10"
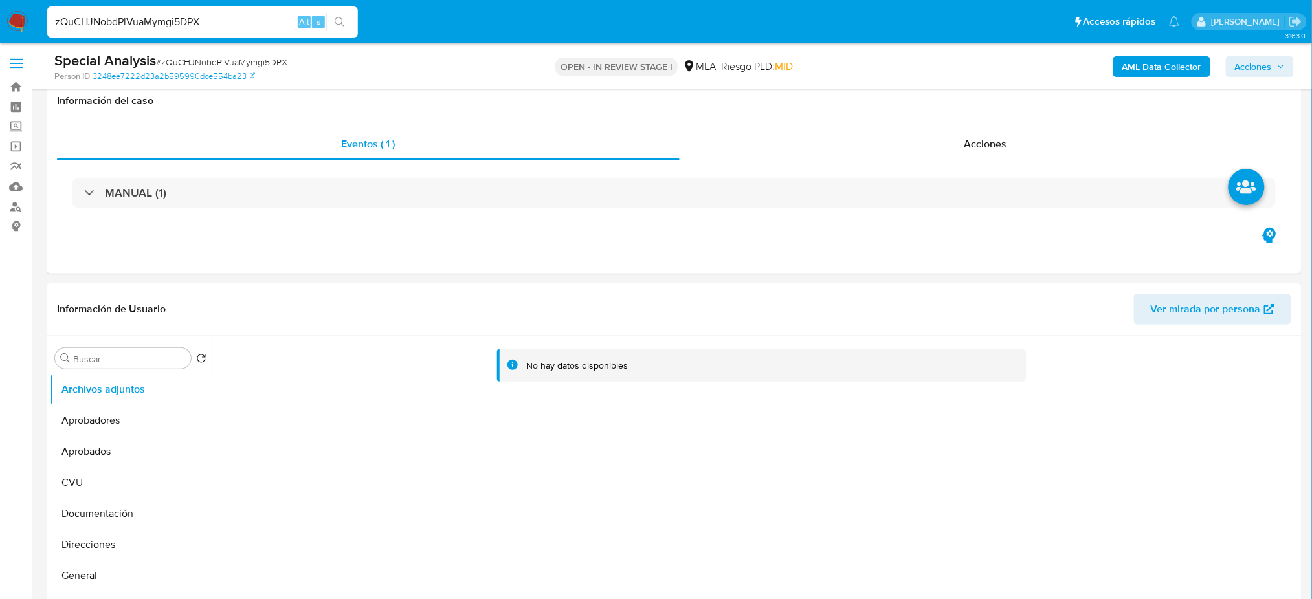
scroll to position [345, 0]
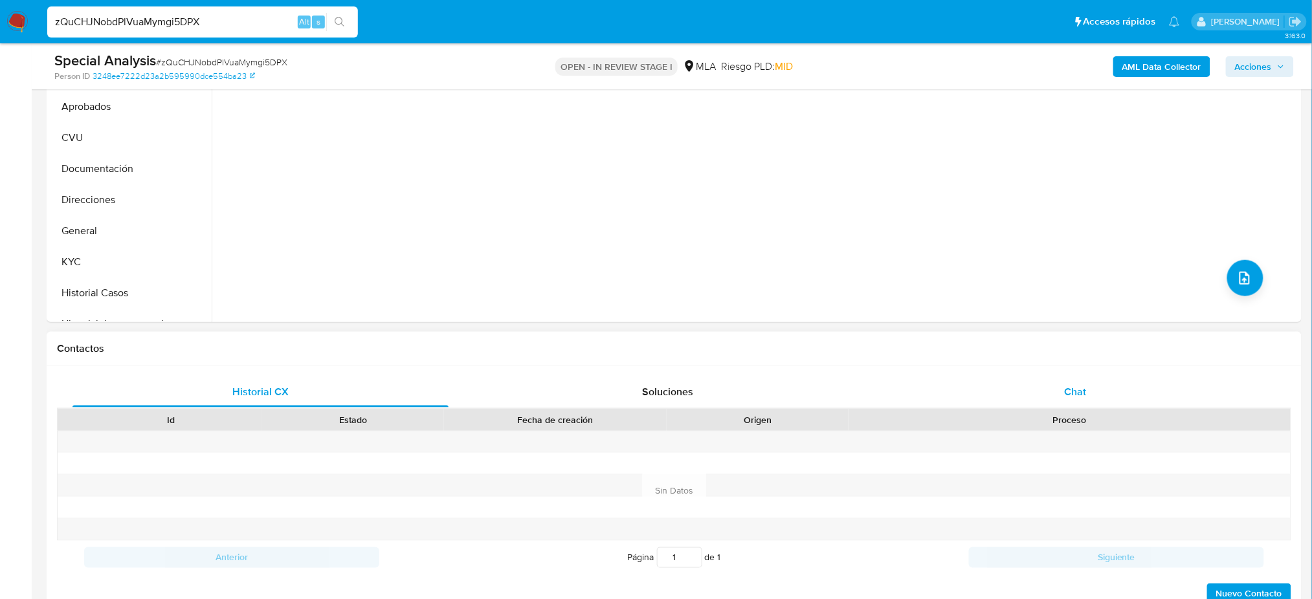
click at [1063, 393] on div "Chat" at bounding box center [1076, 392] width 376 height 31
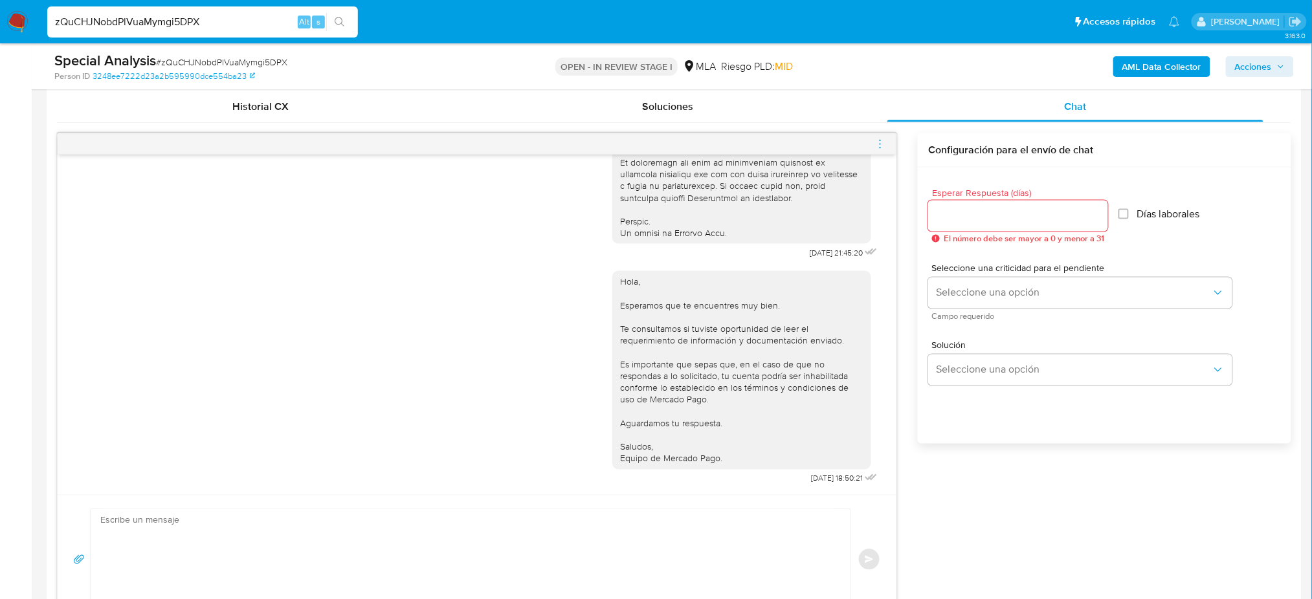
scroll to position [604, 0]
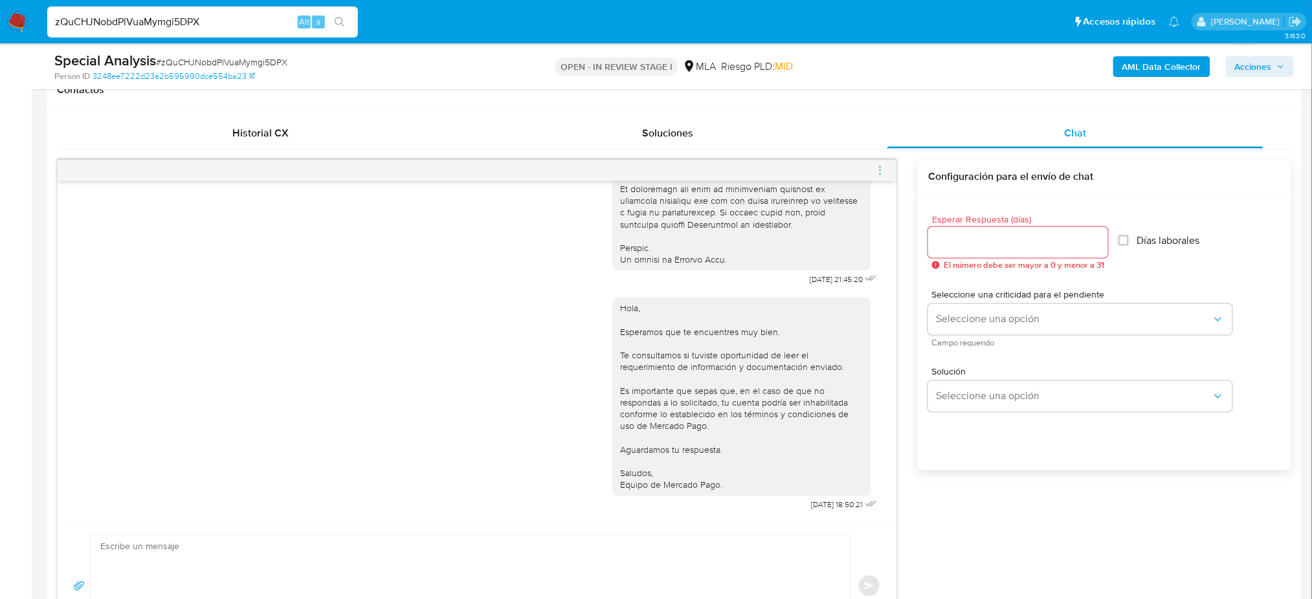
click at [877, 165] on icon "menu-action" at bounding box center [881, 171] width 12 height 12
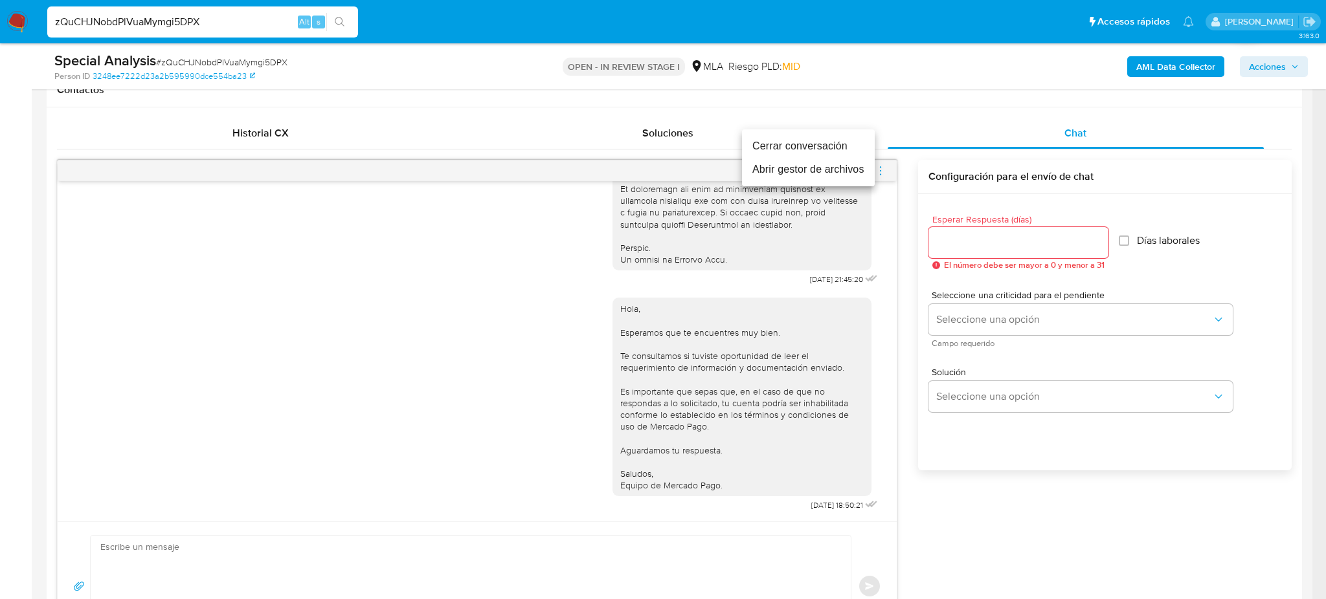
click at [779, 151] on li "Cerrar conversación" at bounding box center [808, 146] width 133 height 23
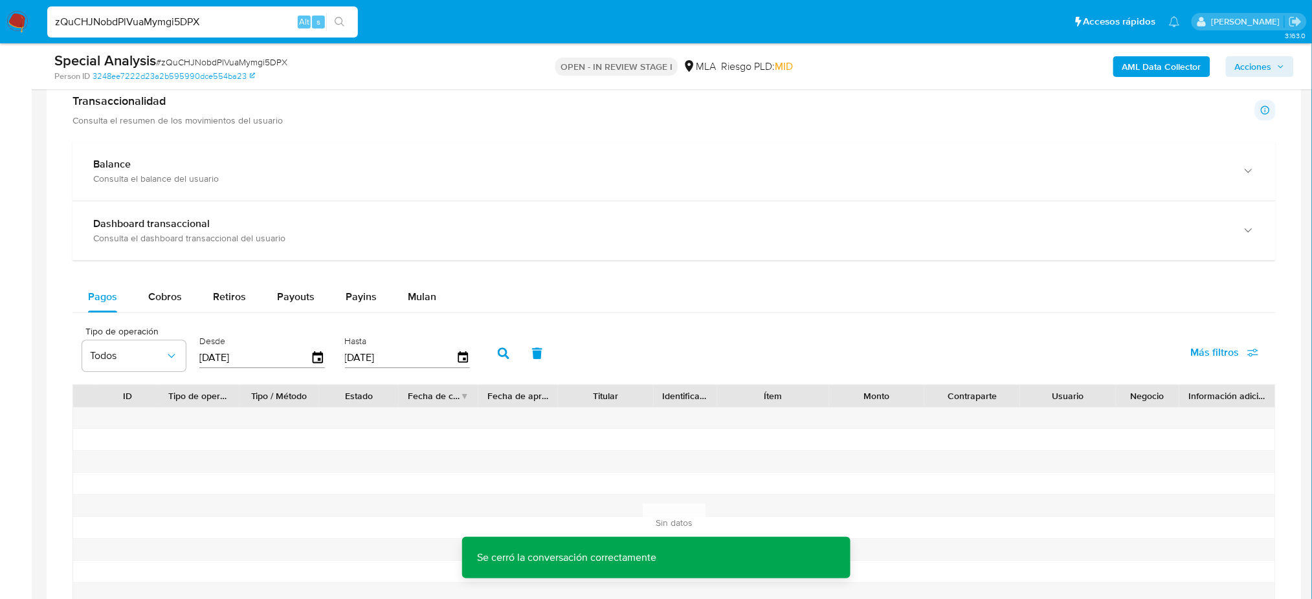
scroll to position [1208, 0]
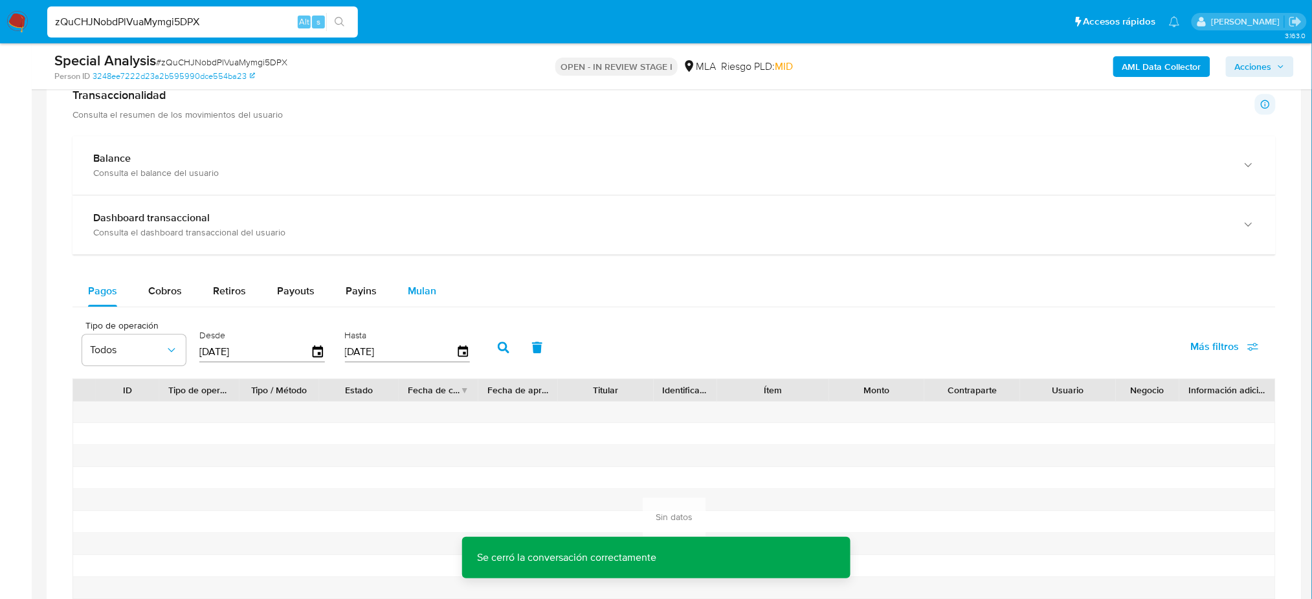
click at [425, 283] on div "Mulan" at bounding box center [422, 291] width 28 height 31
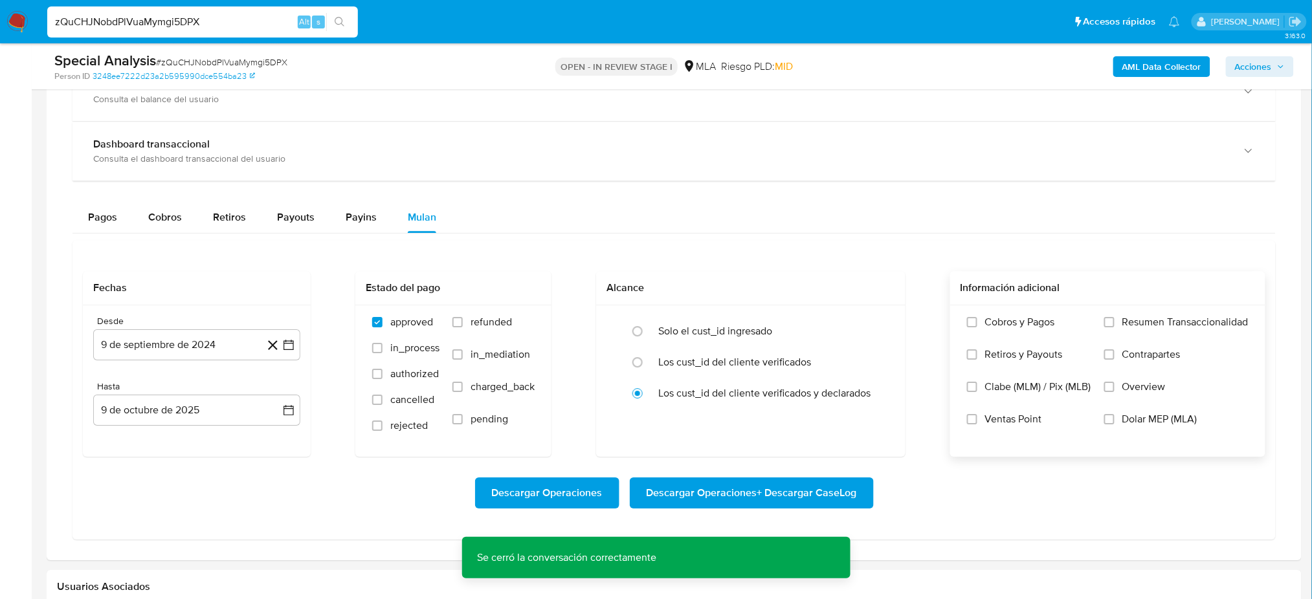
scroll to position [1381, 0]
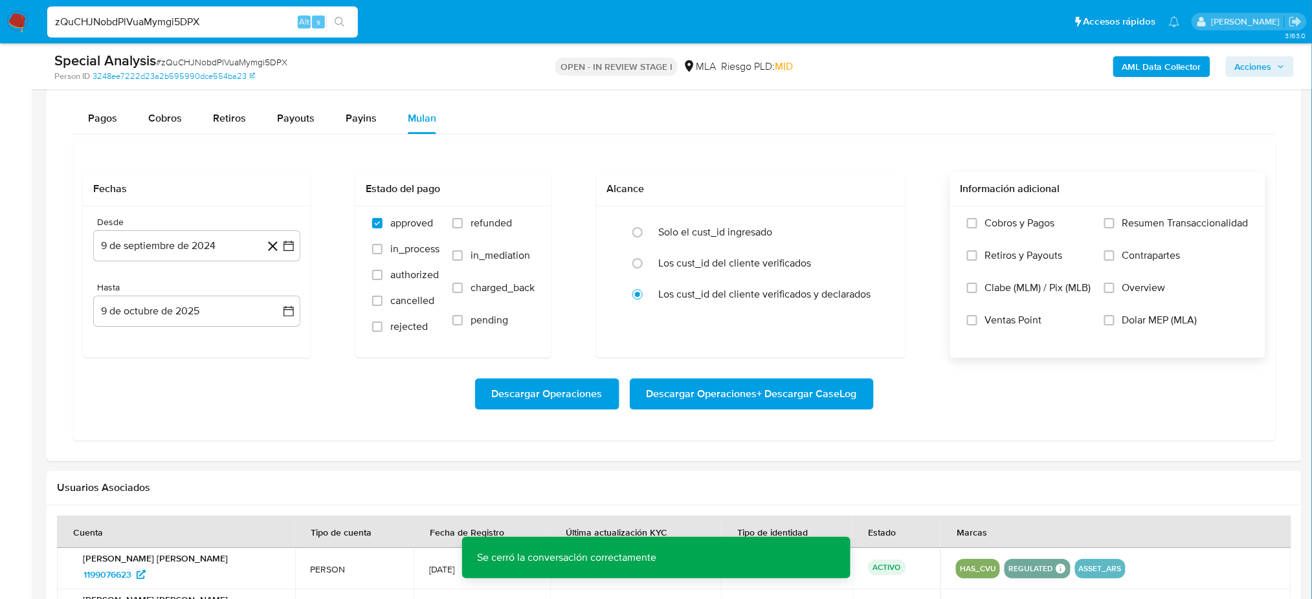
click at [1101, 329] on div "Cobros y Pagos Retiros y Payouts Clabe (MLM) / Pix (MLB) Ventas Point Resumen T…" at bounding box center [1108, 281] width 295 height 129
click at [1112, 320] on input "Dolar MEP (MLA)" at bounding box center [1109, 320] width 10 height 10
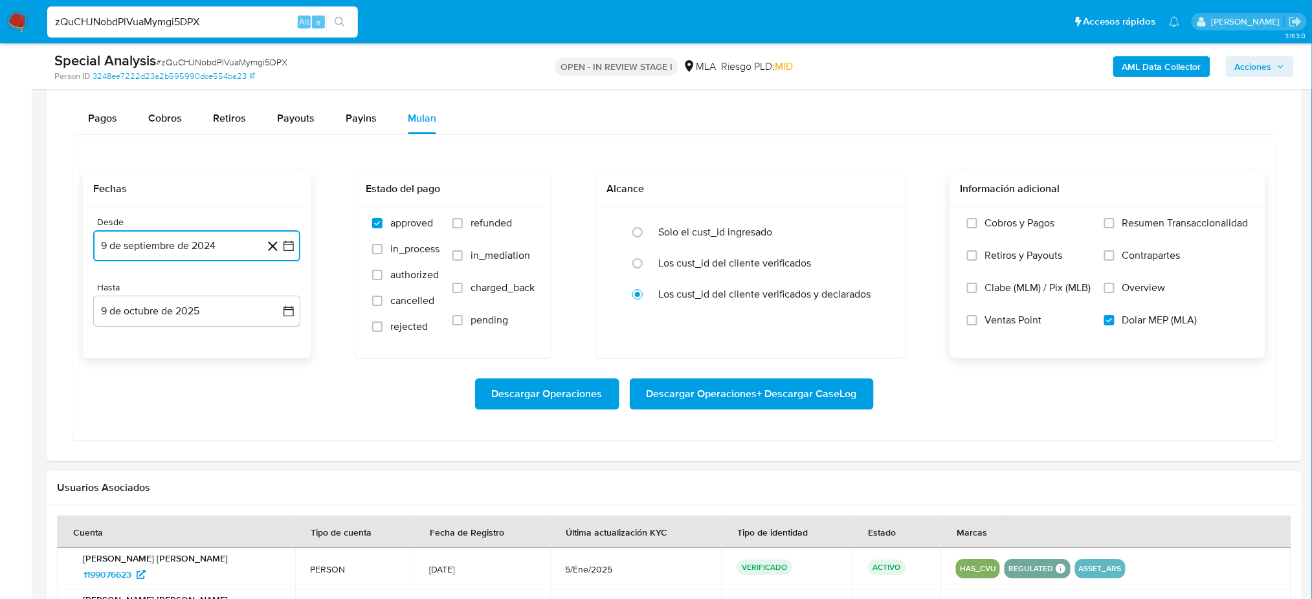
click at [191, 232] on button "9 de septiembre de 2024" at bounding box center [196, 245] width 207 height 31
click at [275, 291] on icon "Mes siguiente" at bounding box center [277, 293] width 16 height 16
click at [153, 342] on button "1" at bounding box center [145, 340] width 21 height 21
click at [151, 313] on button "9 de octubre de 2025" at bounding box center [196, 311] width 207 height 31
click at [115, 356] on icon "Mes anterior" at bounding box center [117, 358] width 16 height 16
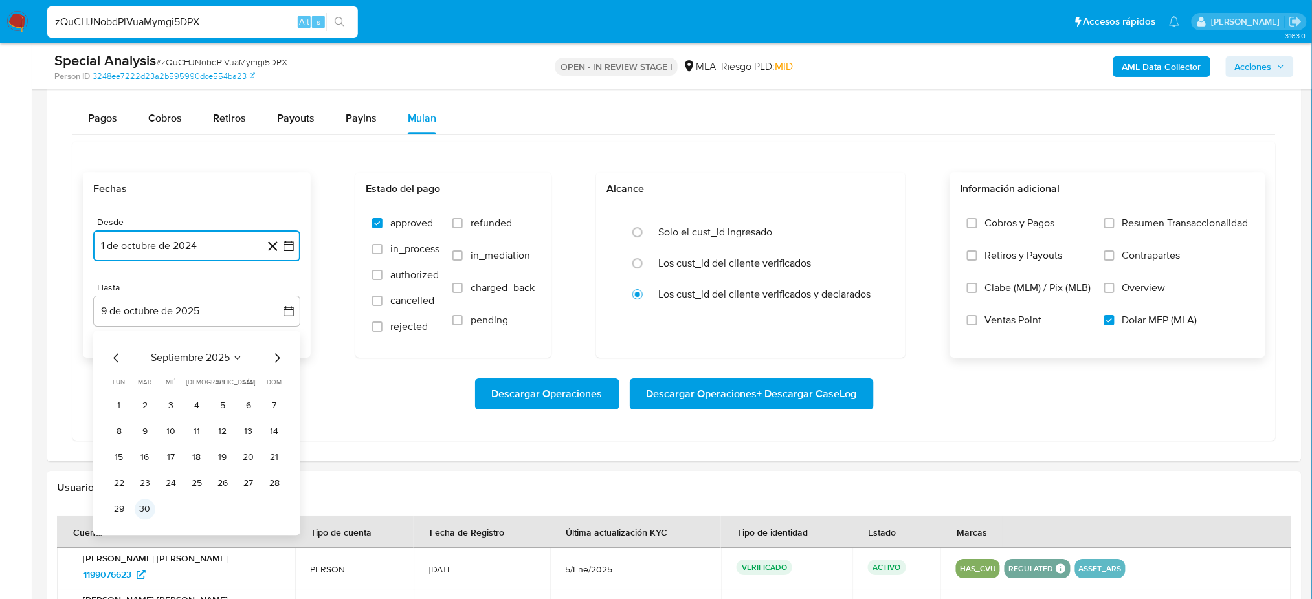
click at [145, 511] on button "30" at bounding box center [145, 509] width 21 height 21
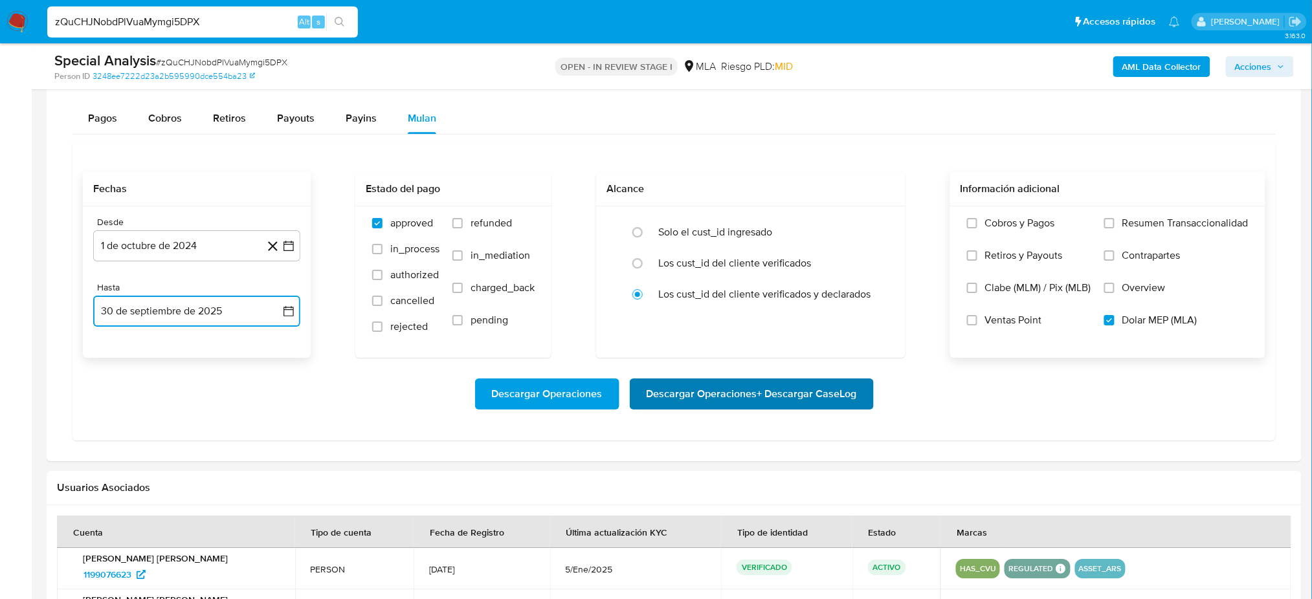
click at [781, 394] on span "Descargar Operaciones + Descargar CaseLog" at bounding box center [752, 394] width 210 height 28
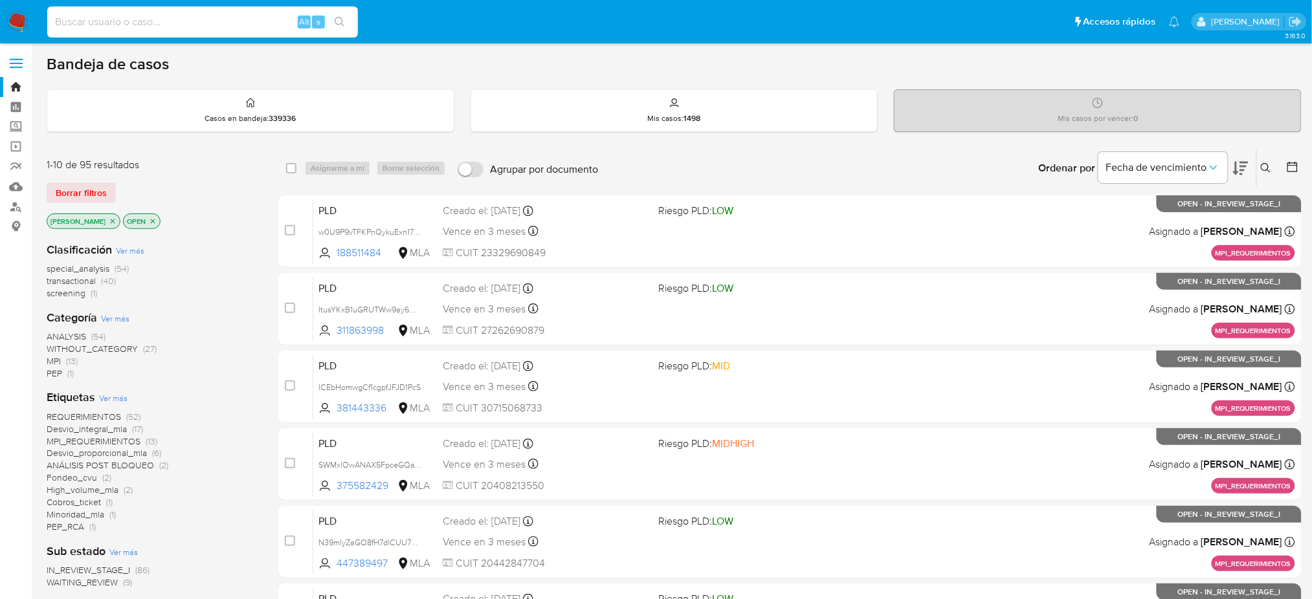
click at [255, 17] on input at bounding box center [202, 22] width 311 height 17
paste input "cZvSoT7Su3N41s2NT5c5q2J4"
type input "cZvSoT7Su3N41s2NT5c5q2J4"
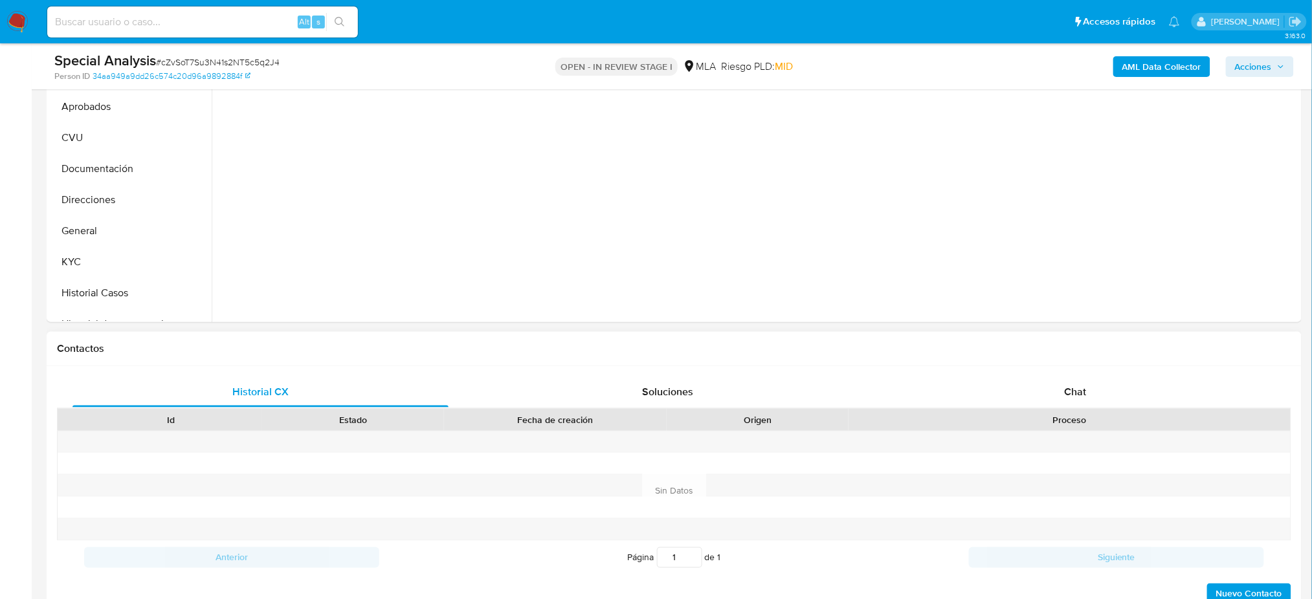
click at [1115, 394] on div "Chat" at bounding box center [1076, 392] width 376 height 31
select select "10"
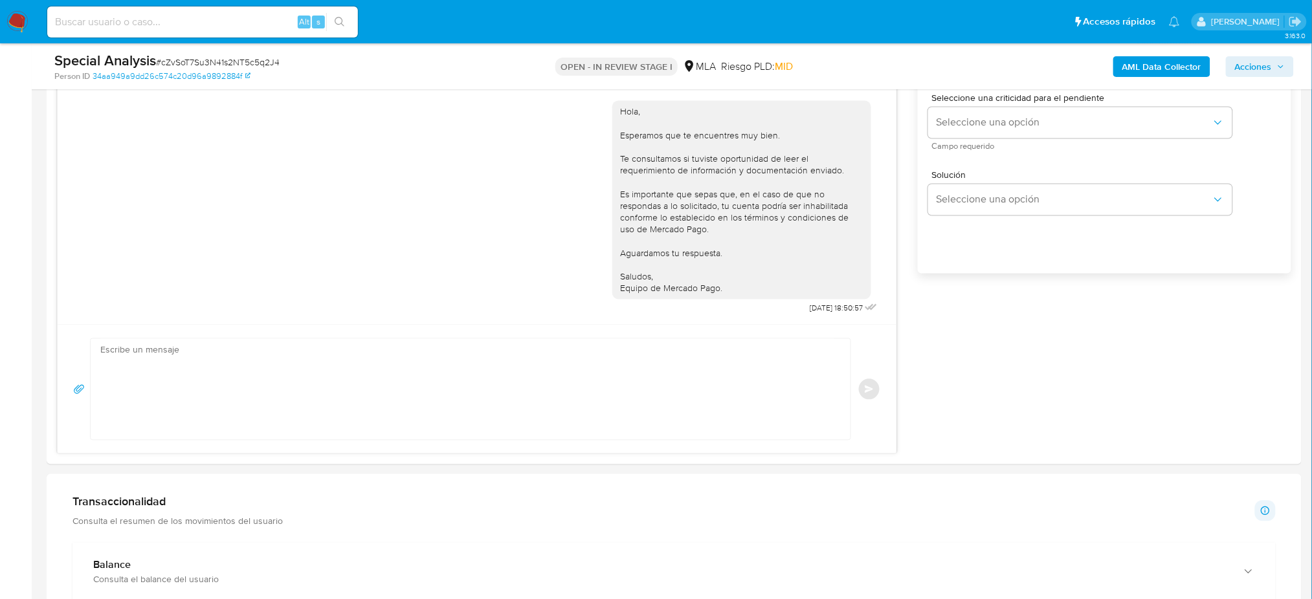
scroll to position [1122, 0]
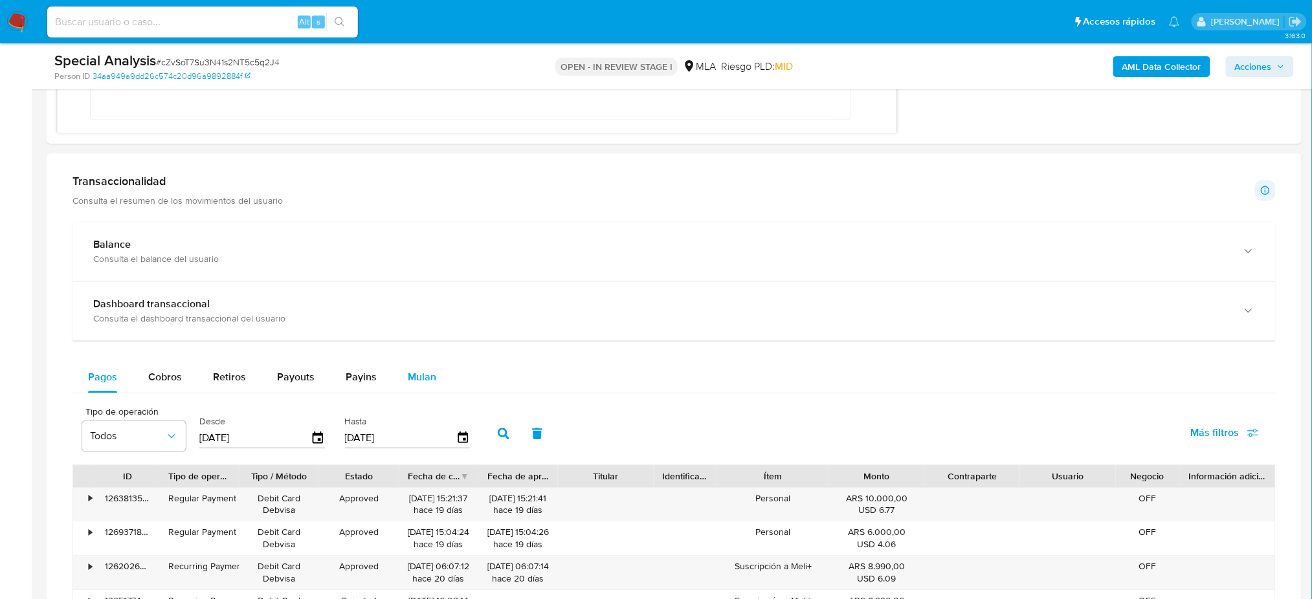
click at [434, 374] on button "Mulan" at bounding box center [422, 377] width 60 height 31
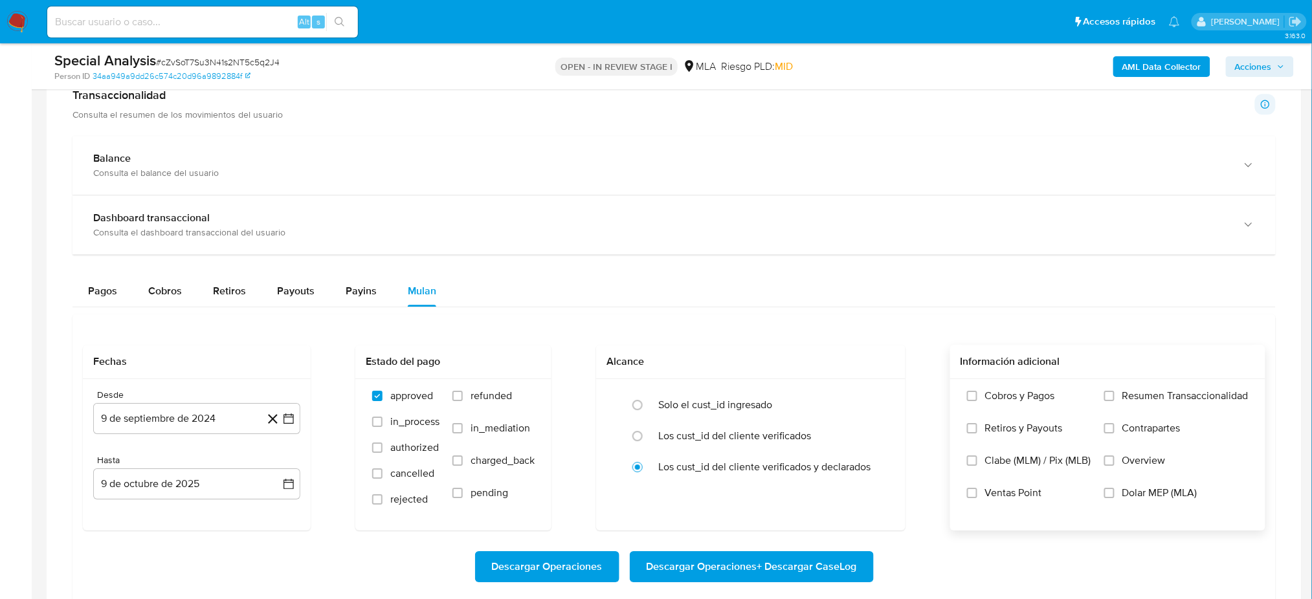
scroll to position [1381, 0]
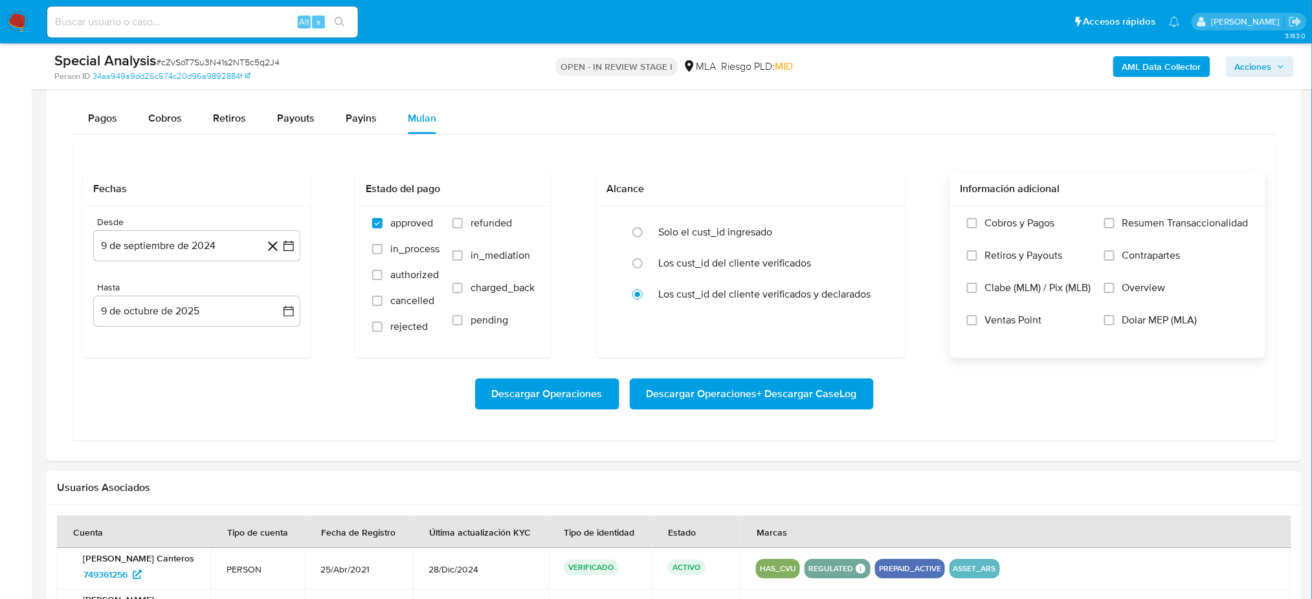
click at [1150, 328] on label "Dolar MEP (MLA)" at bounding box center [1176, 330] width 144 height 32
click at [1115, 326] on input "Dolar MEP (MLA)" at bounding box center [1109, 320] width 10 height 10
click at [153, 245] on button "9 de septiembre de 2024" at bounding box center [196, 245] width 207 height 31
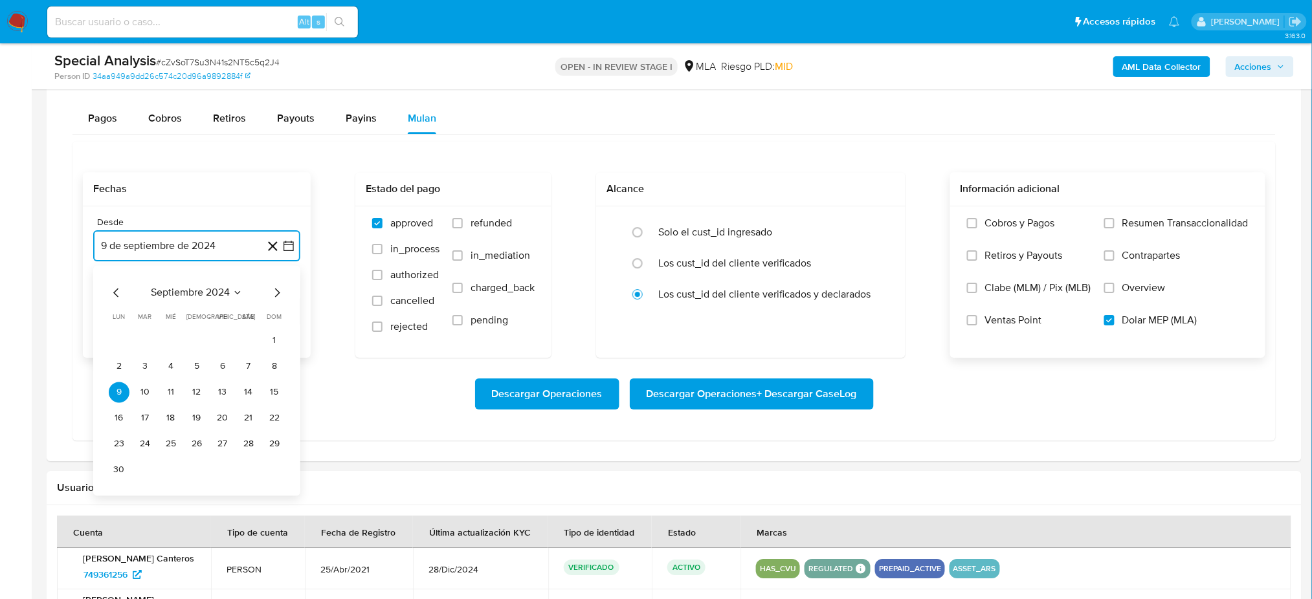
click at [276, 295] on icon "Mes siguiente" at bounding box center [277, 293] width 16 height 16
click at [139, 335] on button "1" at bounding box center [145, 340] width 21 height 21
click at [148, 311] on button "9 de octubre de 2025" at bounding box center [196, 311] width 207 height 31
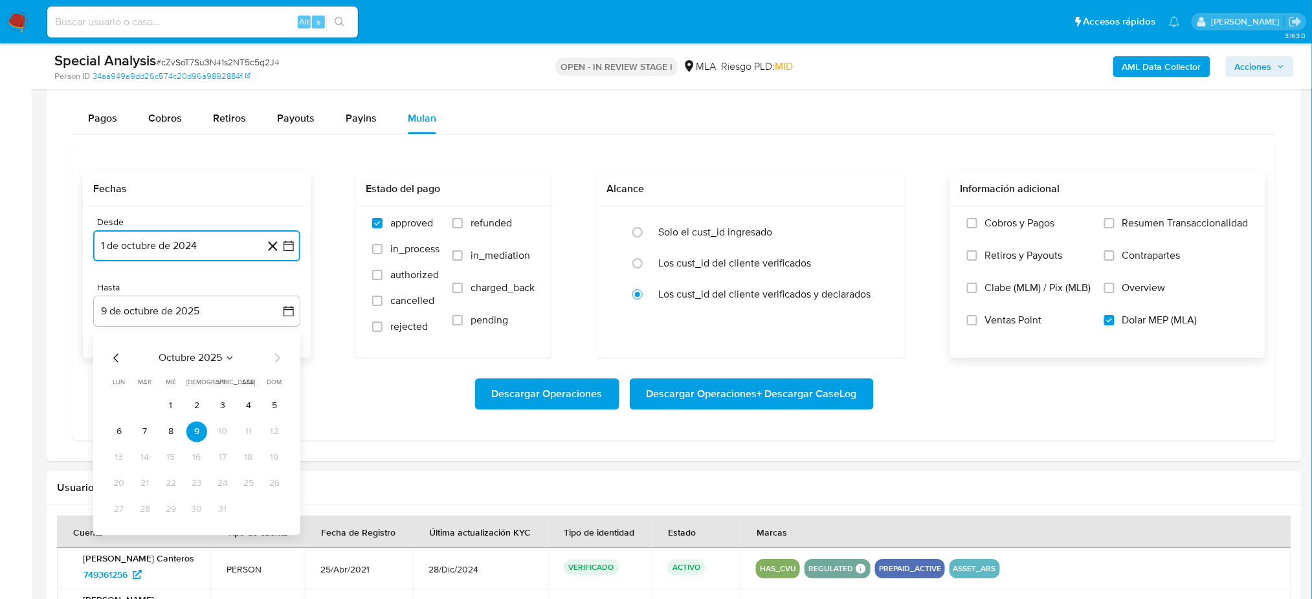
click at [115, 357] on icon "Mes anterior" at bounding box center [117, 358] width 16 height 16
click at [149, 512] on button "30" at bounding box center [145, 509] width 21 height 21
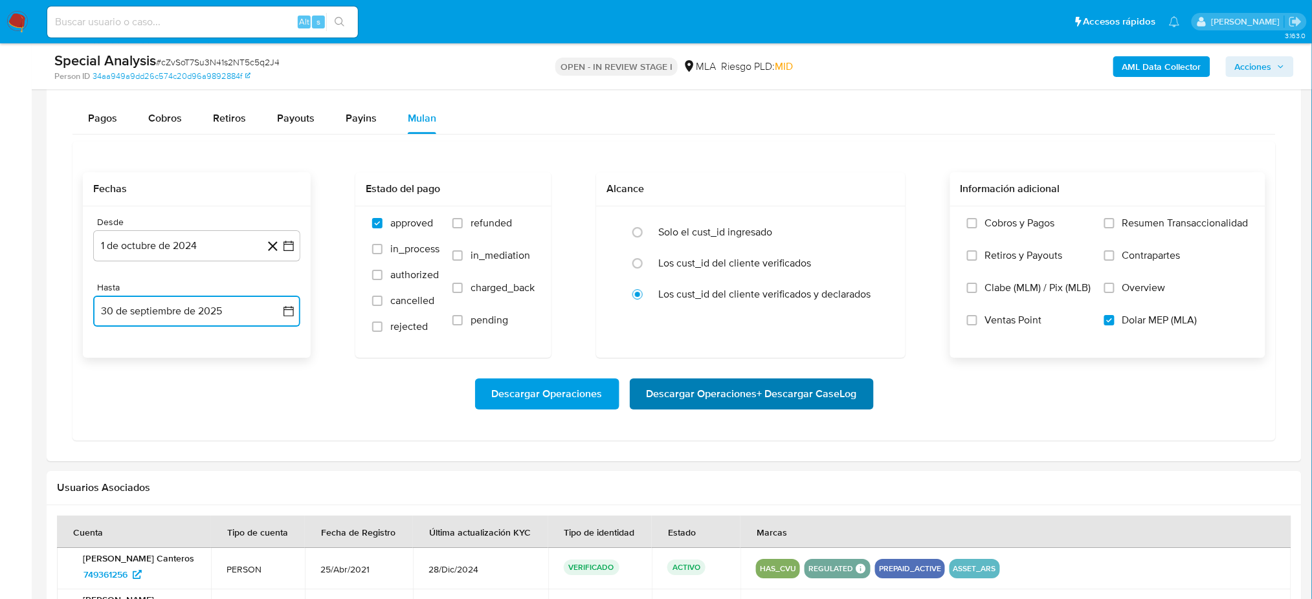
click at [772, 392] on span "Descargar Operaciones + Descargar CaseLog" at bounding box center [752, 394] width 210 height 28
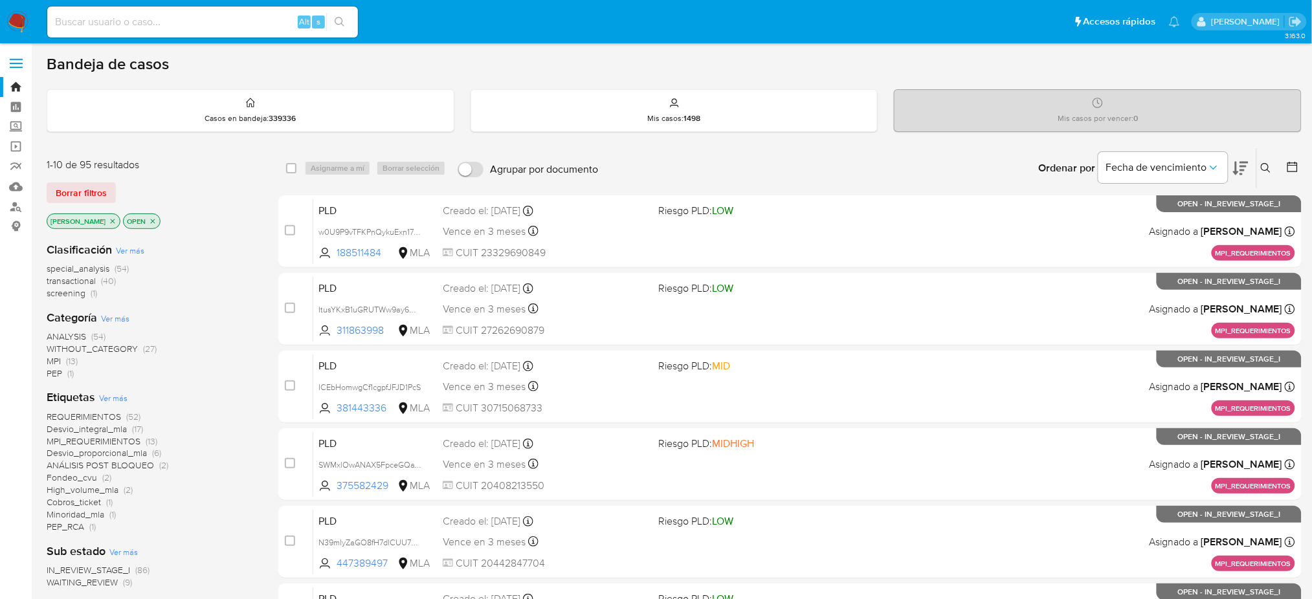
click at [200, 17] on input at bounding box center [202, 22] width 311 height 17
paste input "Bg27z6N8u7y7z5klcwKhQsQp"
type input "Bg27z6N8u7y7z5klcwKhQsQp"
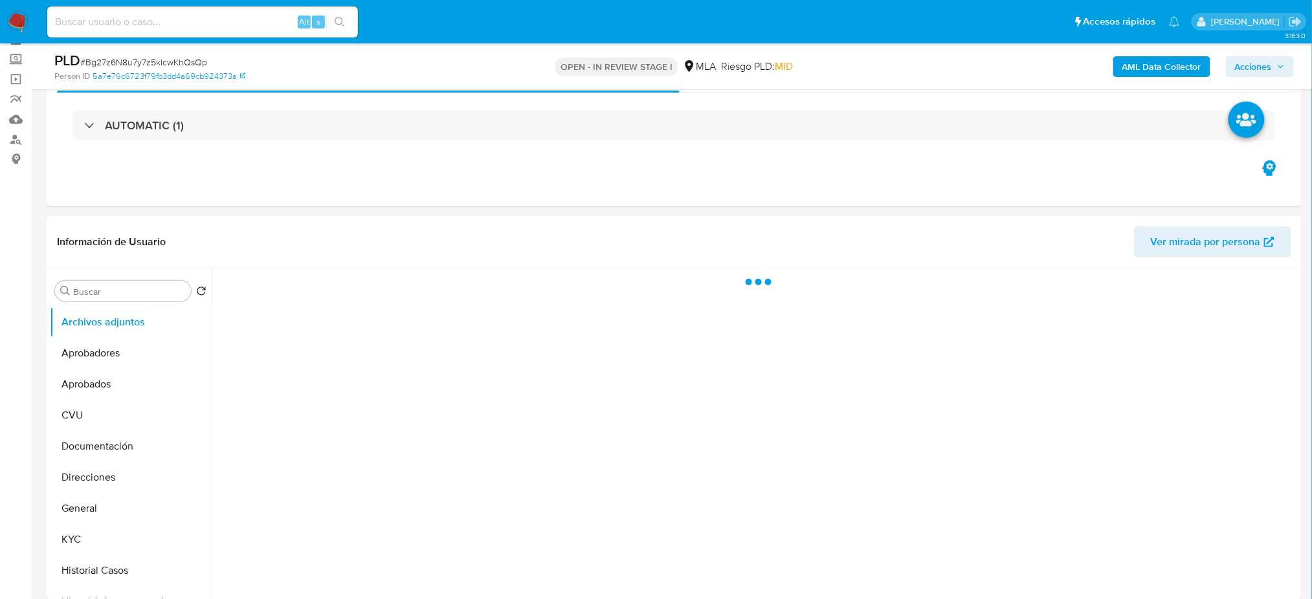
scroll to position [172, 0]
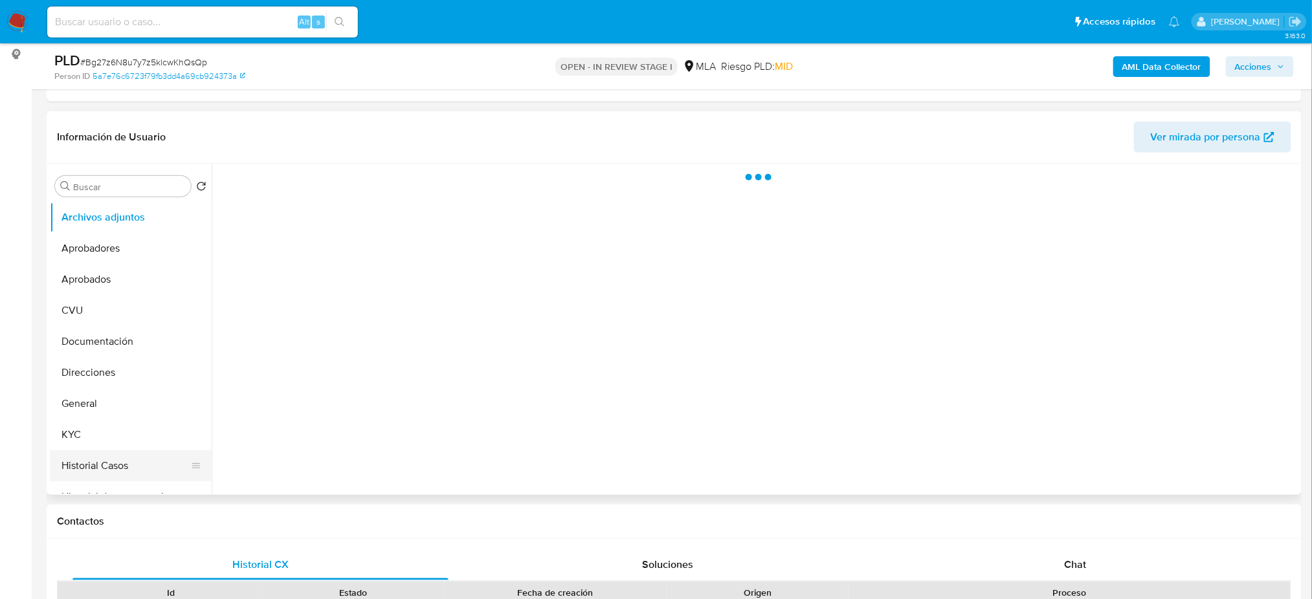
drag, startPoint x: 140, startPoint y: 456, endPoint x: 0, endPoint y: 464, distance: 140.7
click at [140, 456] on button "Historial Casos" at bounding box center [131, 466] width 162 height 31
select select "10"
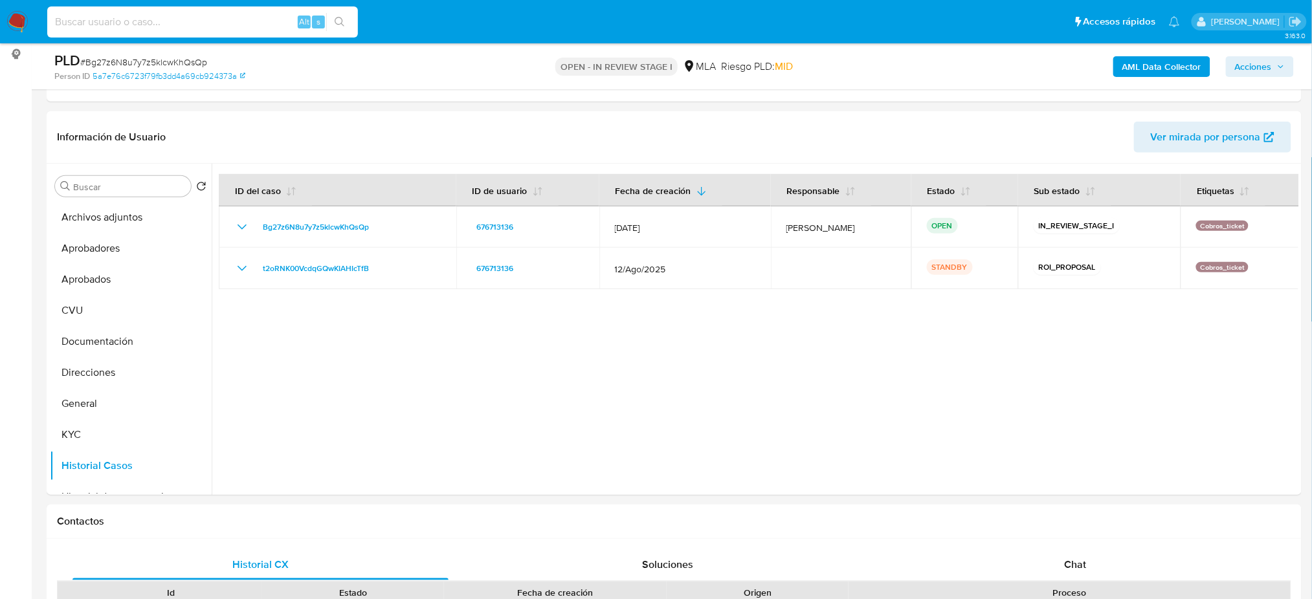
click at [173, 27] on input at bounding box center [202, 22] width 311 height 17
paste input "DiMgaNcRFGadFaxwA45ftYaQ"
type input "DiMgaNcRFGadFaxwA45ftYaQ"
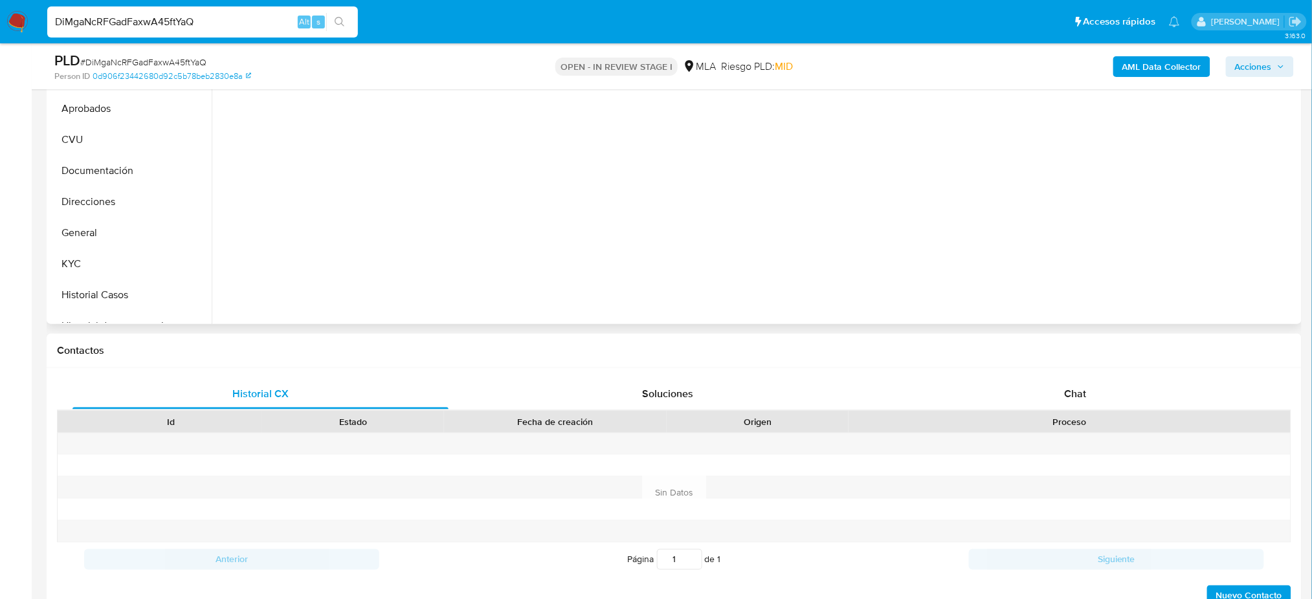
select select "10"
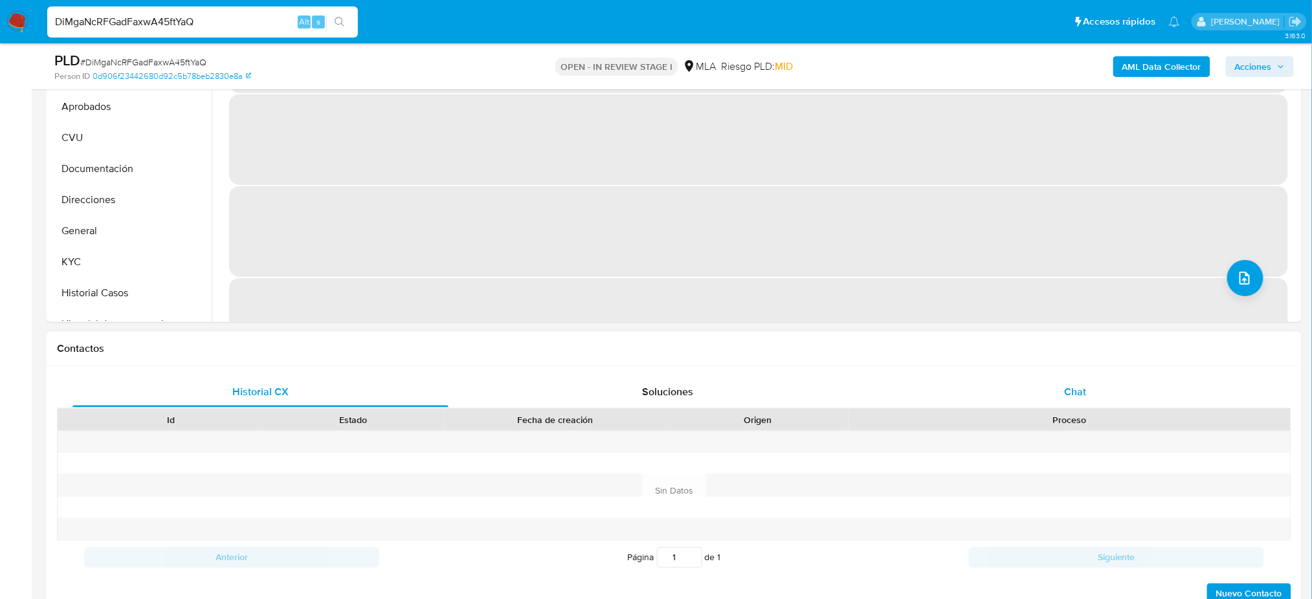
click at [1068, 400] on div "Chat" at bounding box center [1076, 392] width 376 height 31
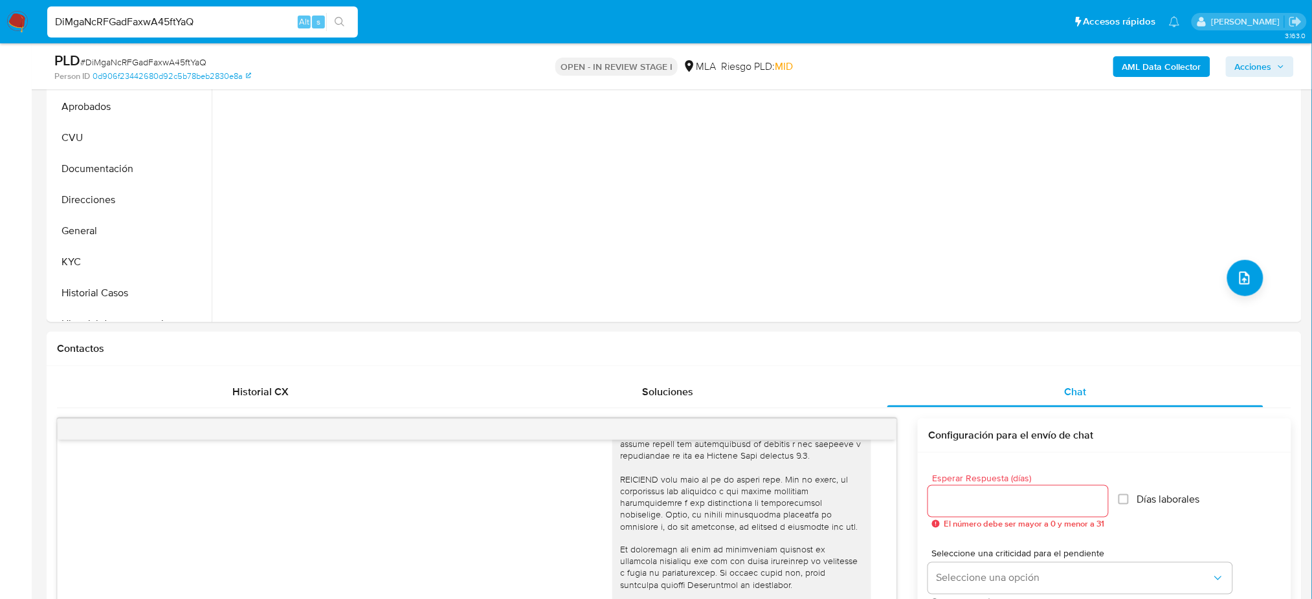
scroll to position [259, 0]
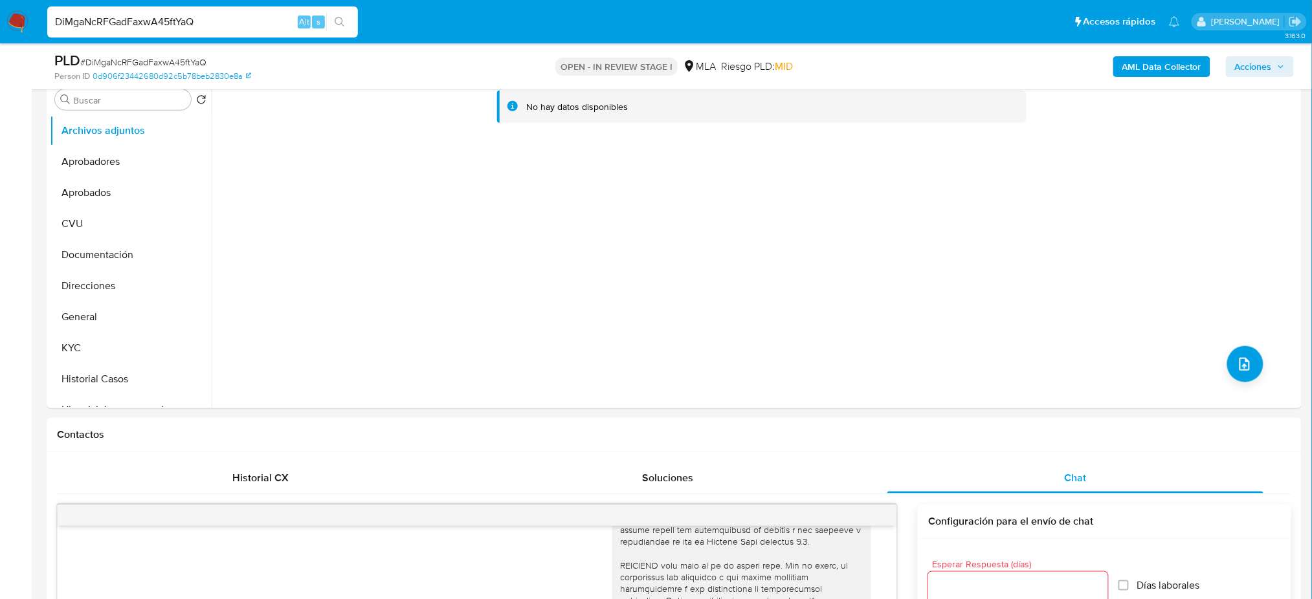
drag, startPoint x: 214, startPoint y: 27, endPoint x: 0, endPoint y: 44, distance: 214.9
paste input "WfVOoI1K91n6nOxaCtG9SYS3"
type input "WfVOoI1K91n6nOxaCtG9SYS3"
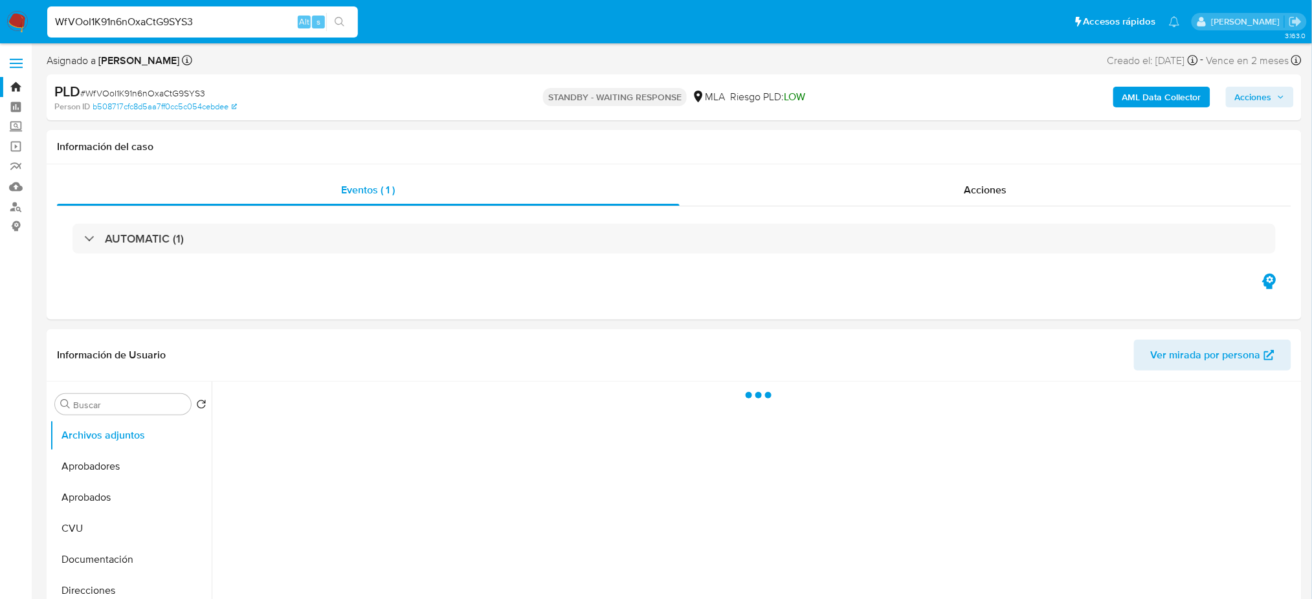
select select "10"
drag, startPoint x: 244, startPoint y: 25, endPoint x: 0, endPoint y: 52, distance: 245.6
paste input "JDHUJvWLrJY9WmWXLvSvyBTu"
type input "JDHUJvWLrJY9WmWXLvSvyBTu"
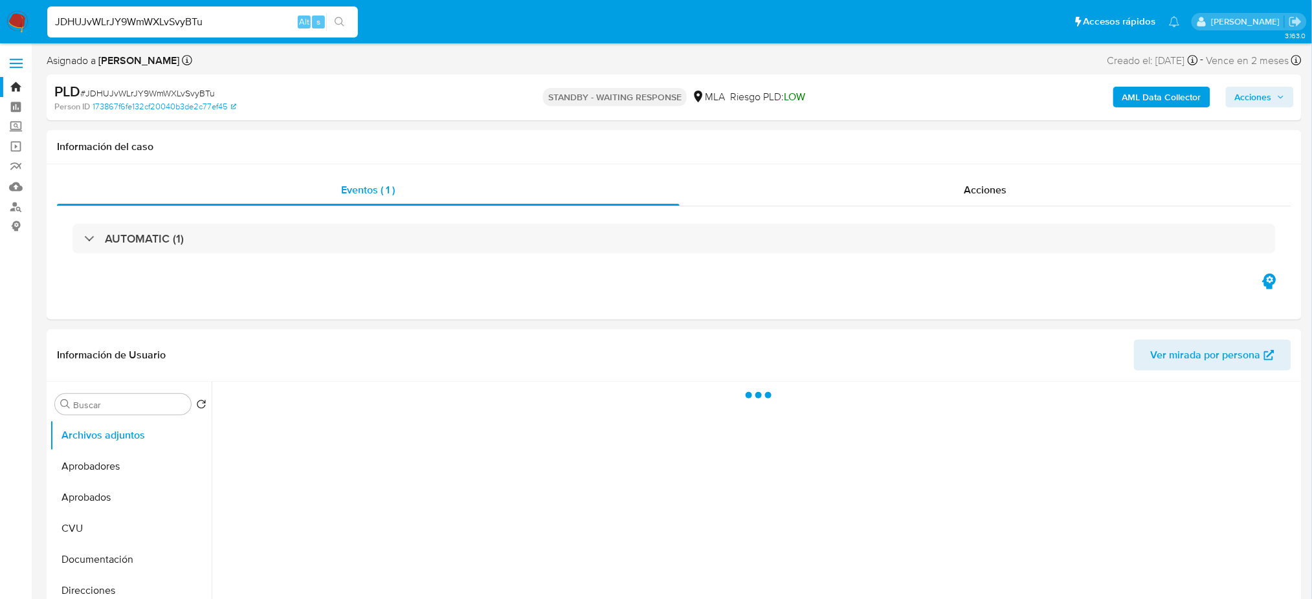
select select "10"
drag, startPoint x: 231, startPoint y: 25, endPoint x: 0, endPoint y: 22, distance: 231.1
click at [0, 25] on nav "Pausado Ver notificaciones JDHUJvWLrJY9WmWXLvSvyBTu Alt s Accesos rápidos Presi…" at bounding box center [656, 21] width 1312 height 43
paste input "pF1ZIUGLkDLe8iBWGK2dmHE7"
type input "pF1ZIUGLkDLe8iBWGK2dmHE7"
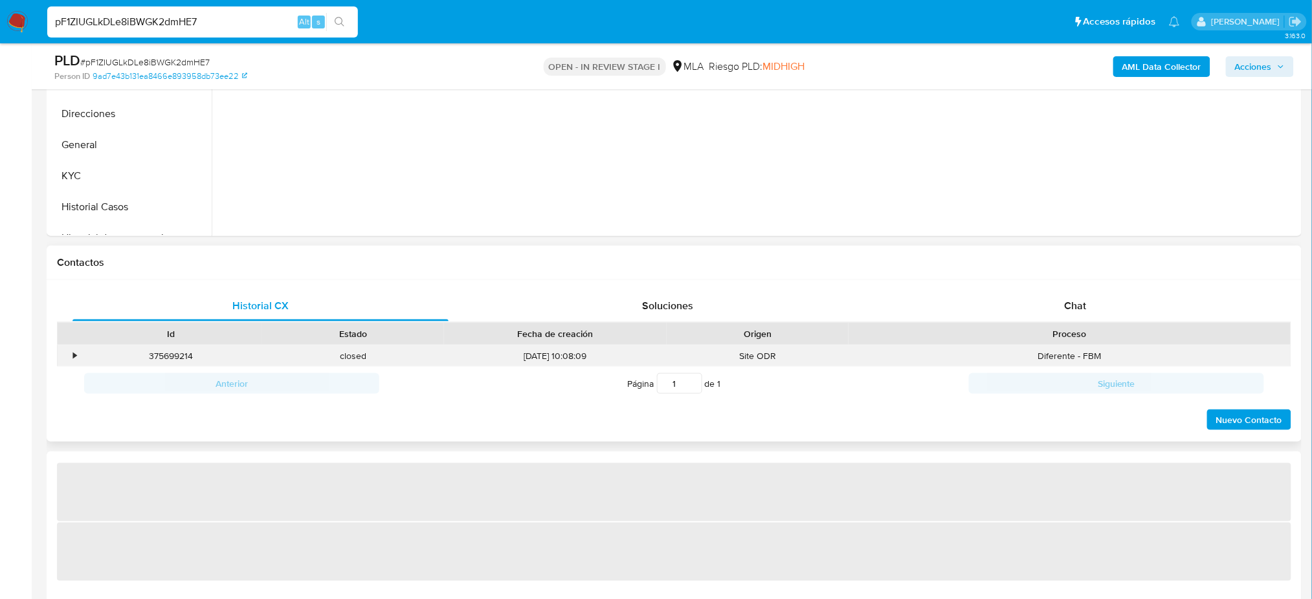
select select "10"
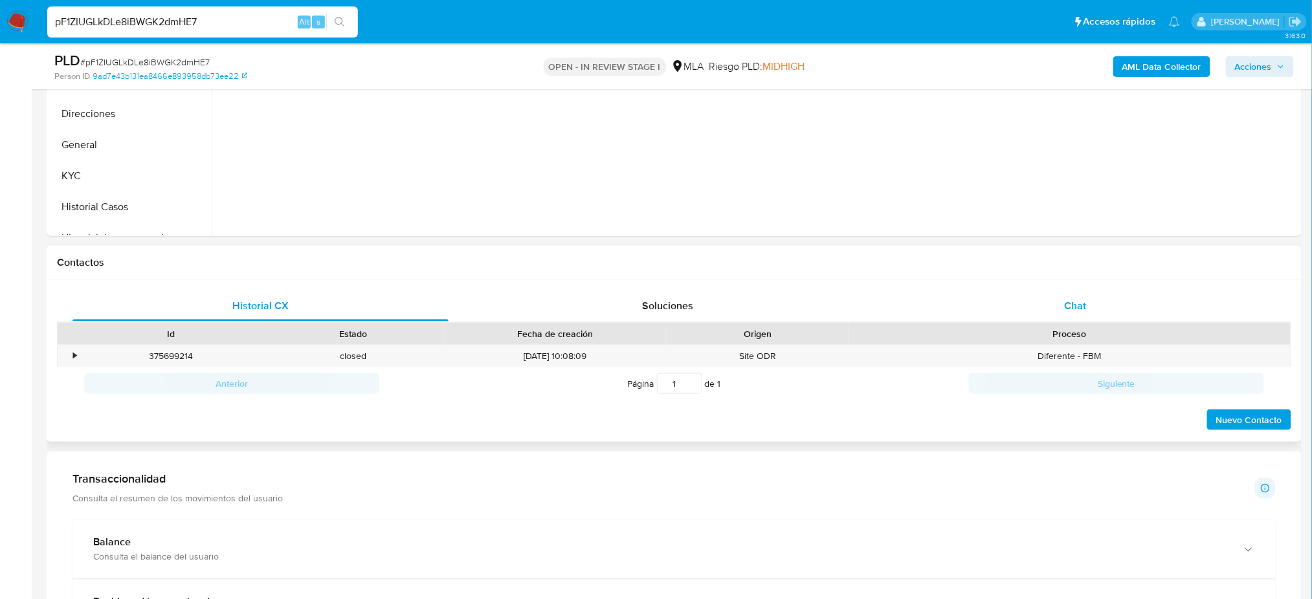
click at [1085, 311] on span "Chat" at bounding box center [1075, 305] width 22 height 15
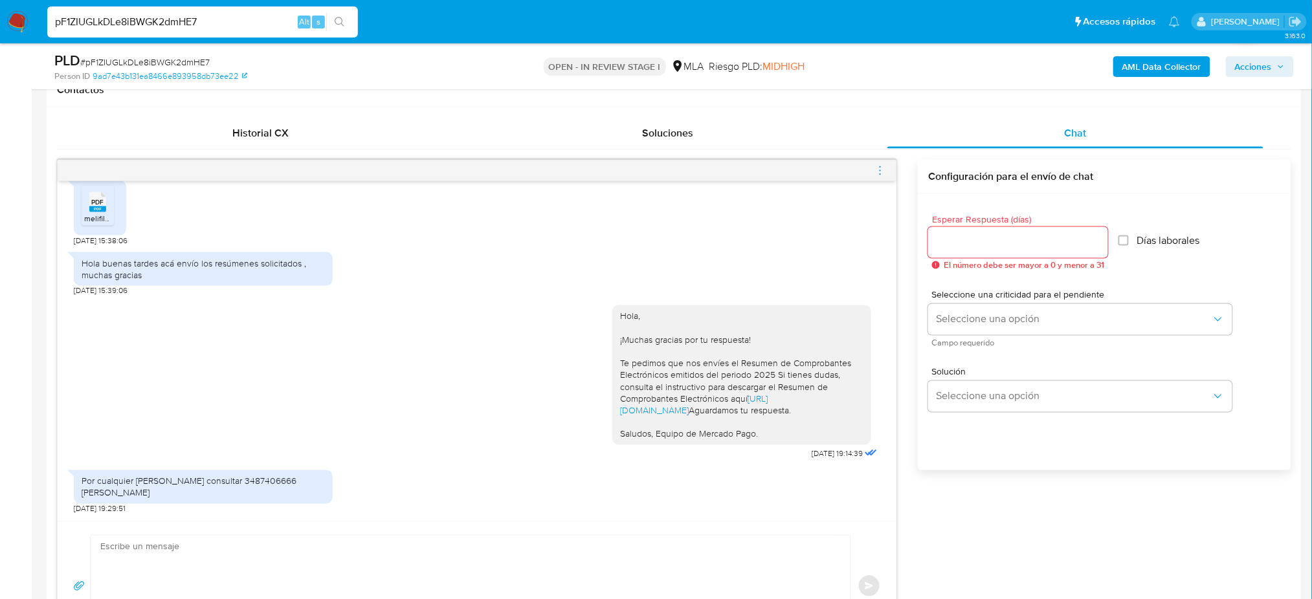
scroll to position [1115, 0]
drag, startPoint x: 214, startPoint y: 27, endPoint x: 0, endPoint y: 46, distance: 215.2
paste input "CxZaSZffYlFPZWP1PN7pR0jz"
type input "CxZaSZffYlFPZWP1PN7pR0jz"
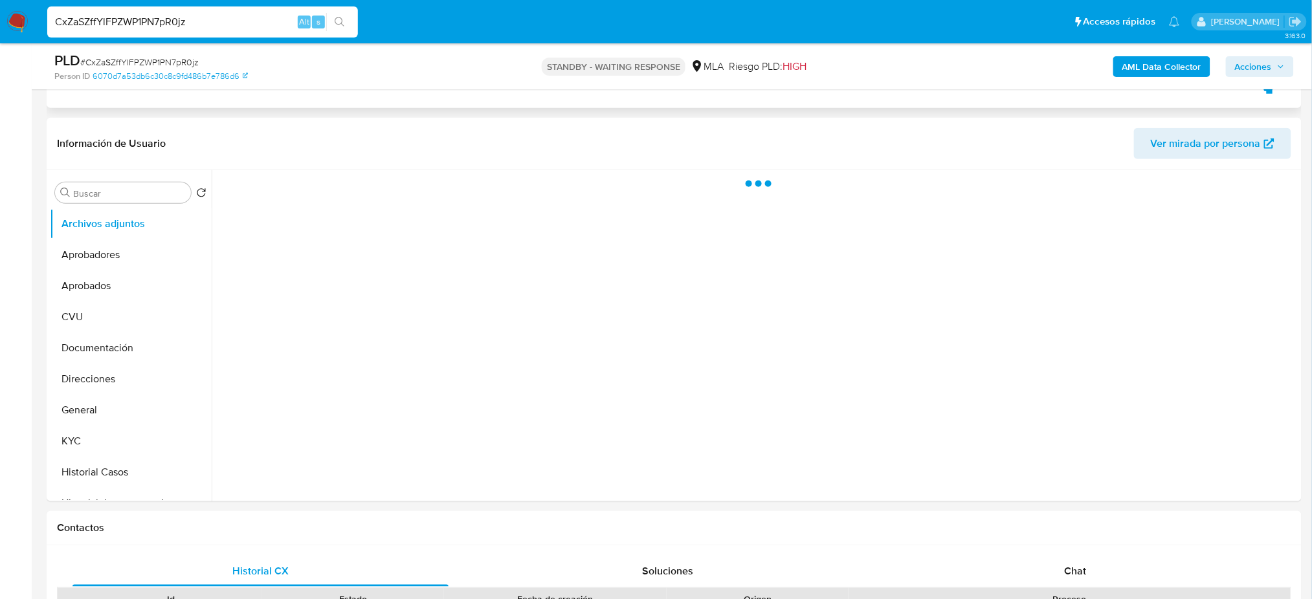
scroll to position [345, 0]
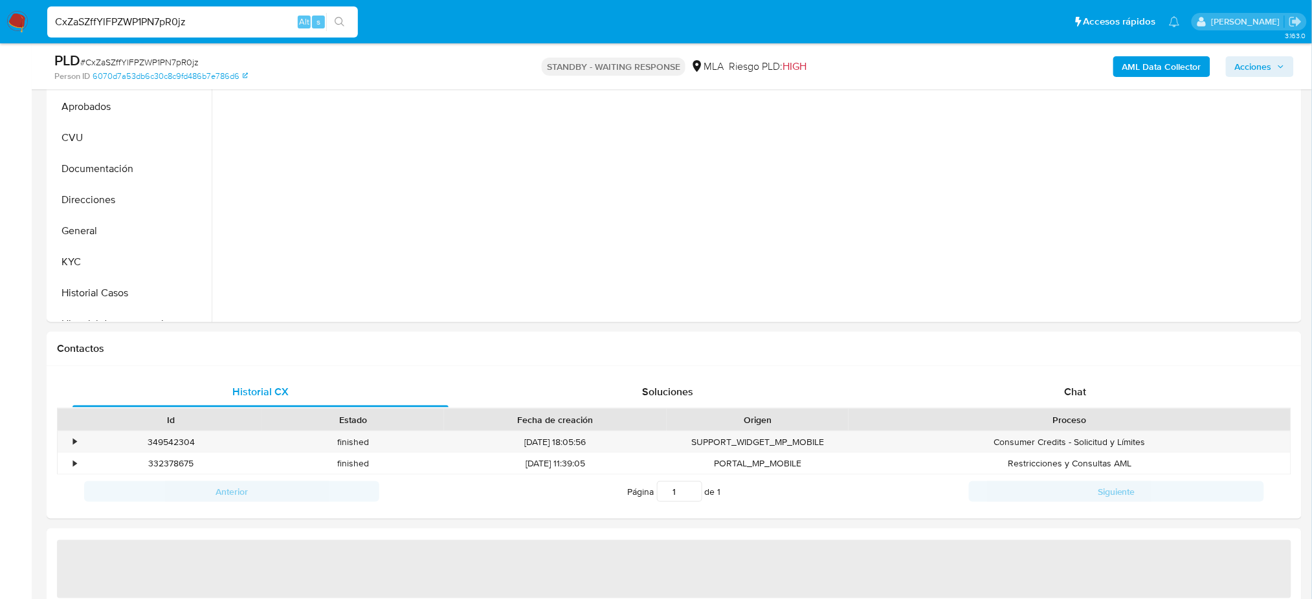
select select "10"
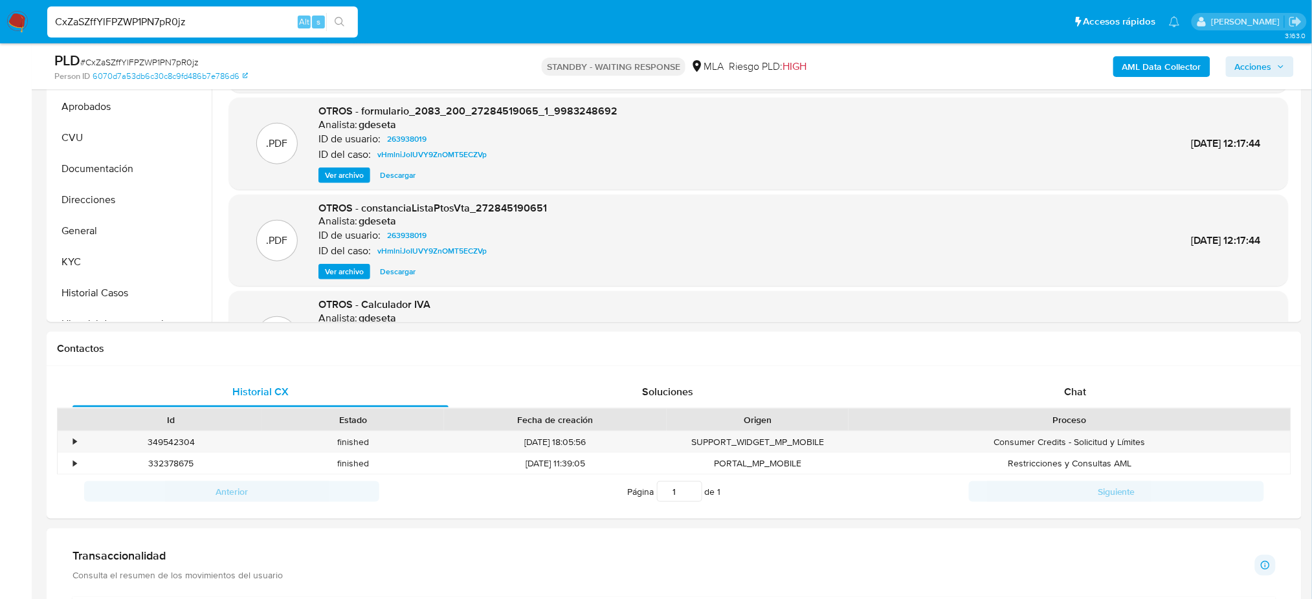
drag, startPoint x: 200, startPoint y: 20, endPoint x: 0, endPoint y: 56, distance: 203.3
click at [0, 56] on div "Pausado Ver notificaciones CxZaSZffYlFPZWP1PN7pR0jz Alt s Accesos rápidos Presi…" at bounding box center [656, 580] width 1312 height 1851
paste input "oaPSnqL5cXIv6h74v1abc48O"
type input "oaPSnqL5cXIv6h74v1abc48O"
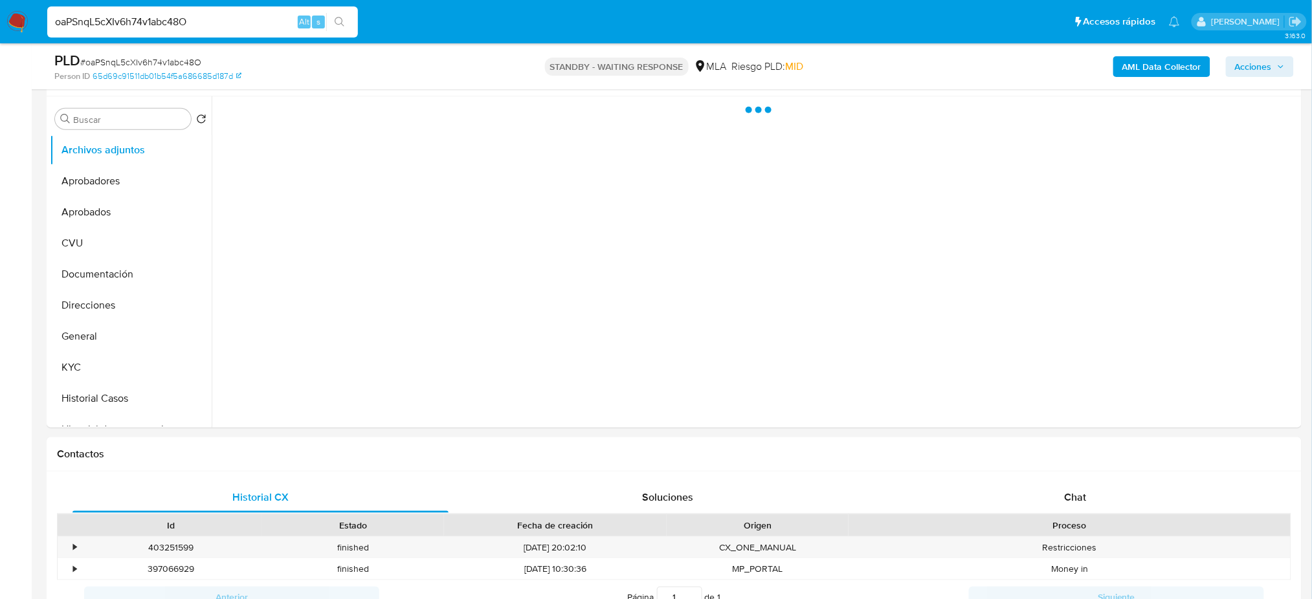
scroll to position [345, 0]
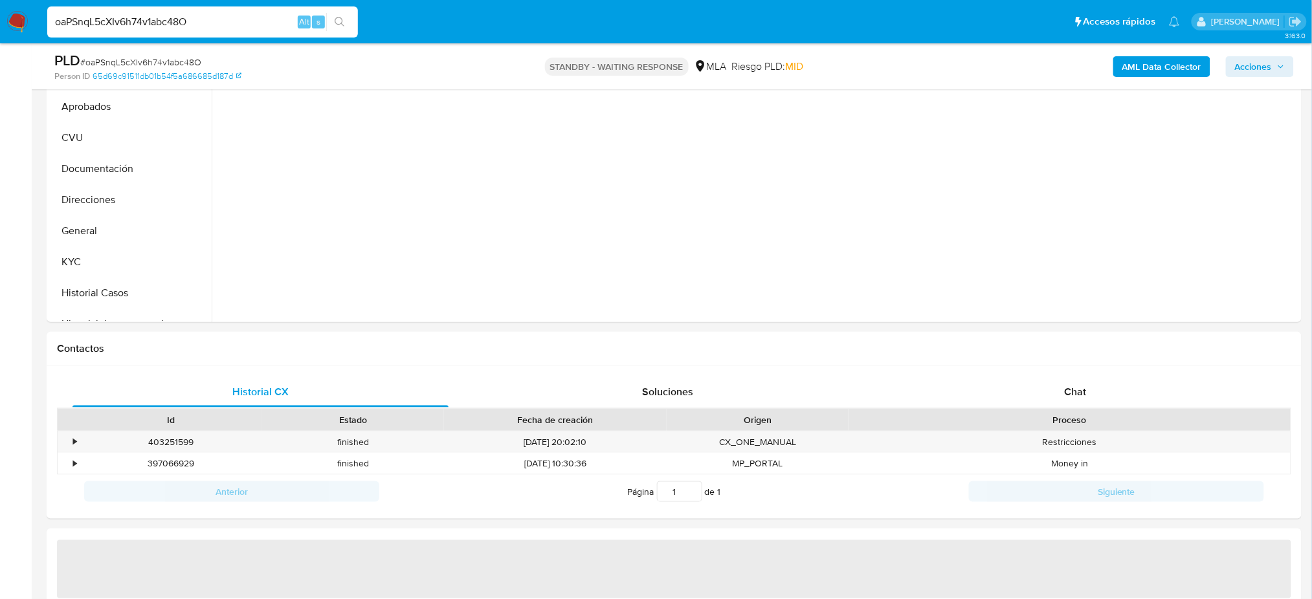
select select "10"
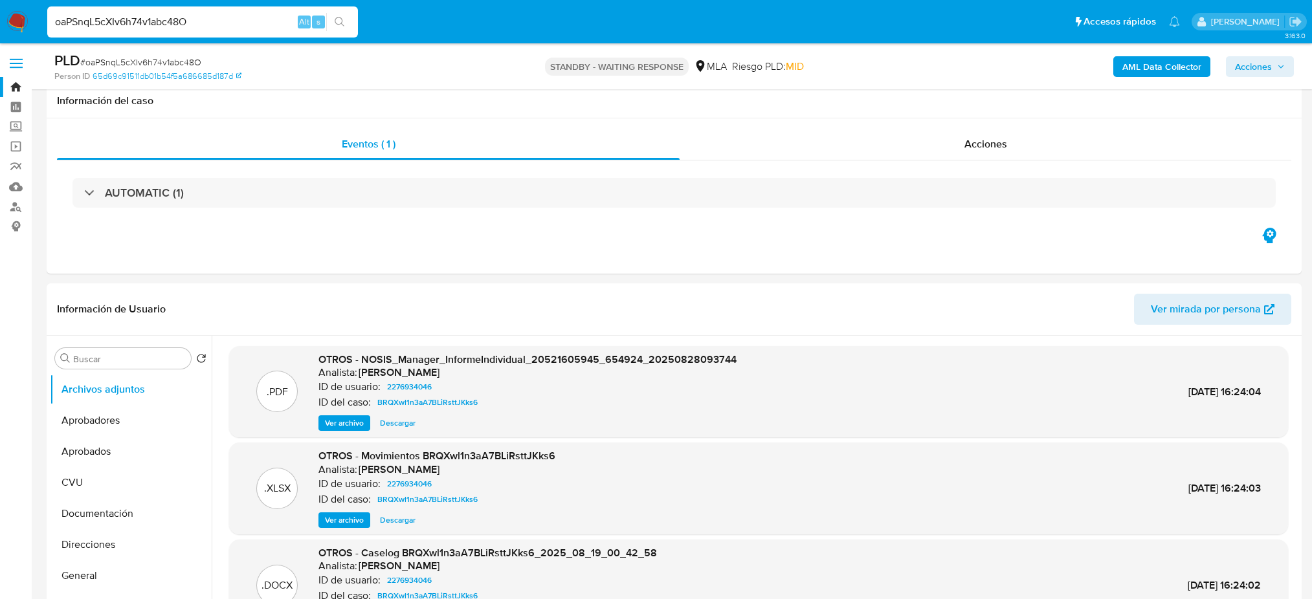
select select "10"
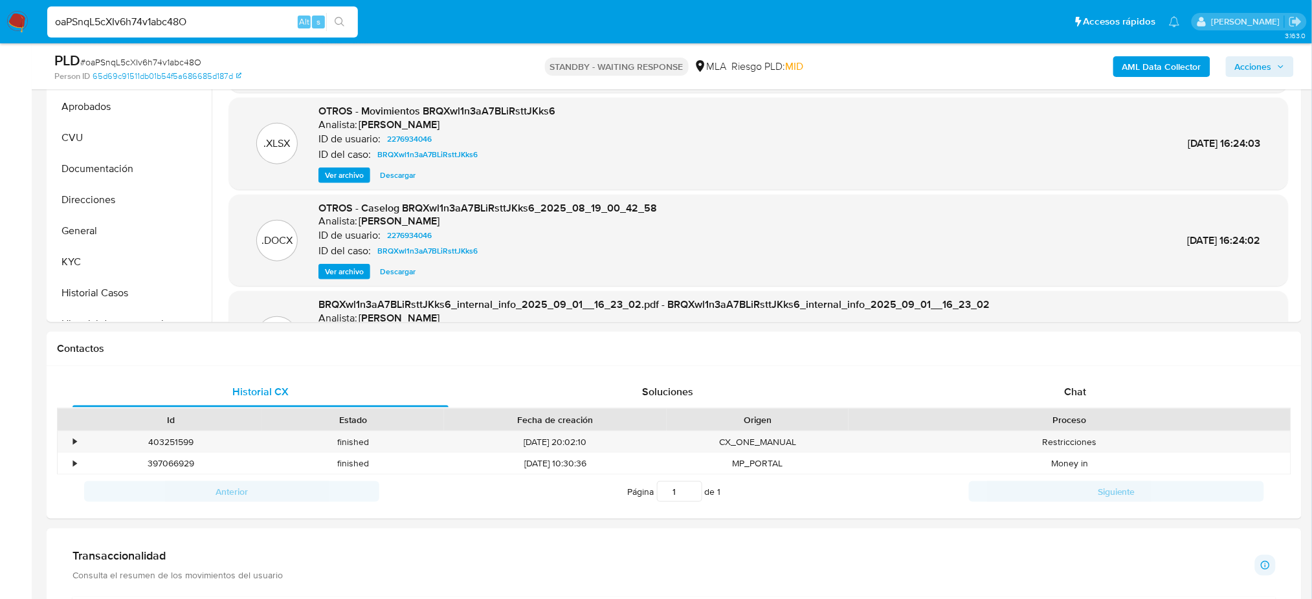
scroll to position [345, 0]
click at [214, 27] on input "oaPSnqL5cXIv6h74v1abc48O" at bounding box center [202, 22] width 311 height 17
drag, startPoint x: 214, startPoint y: 27, endPoint x: 36, endPoint y: 44, distance: 178.9
click at [36, 44] on div "Pausado Ver notificaciones oaPSnqL5cXIv6h74v1abc48O Alt s Accesos rápidos Presi…" at bounding box center [656, 601] width 1312 height 1892
paste input "9GHQMlTtgUYi0yf69q1GJIWA"
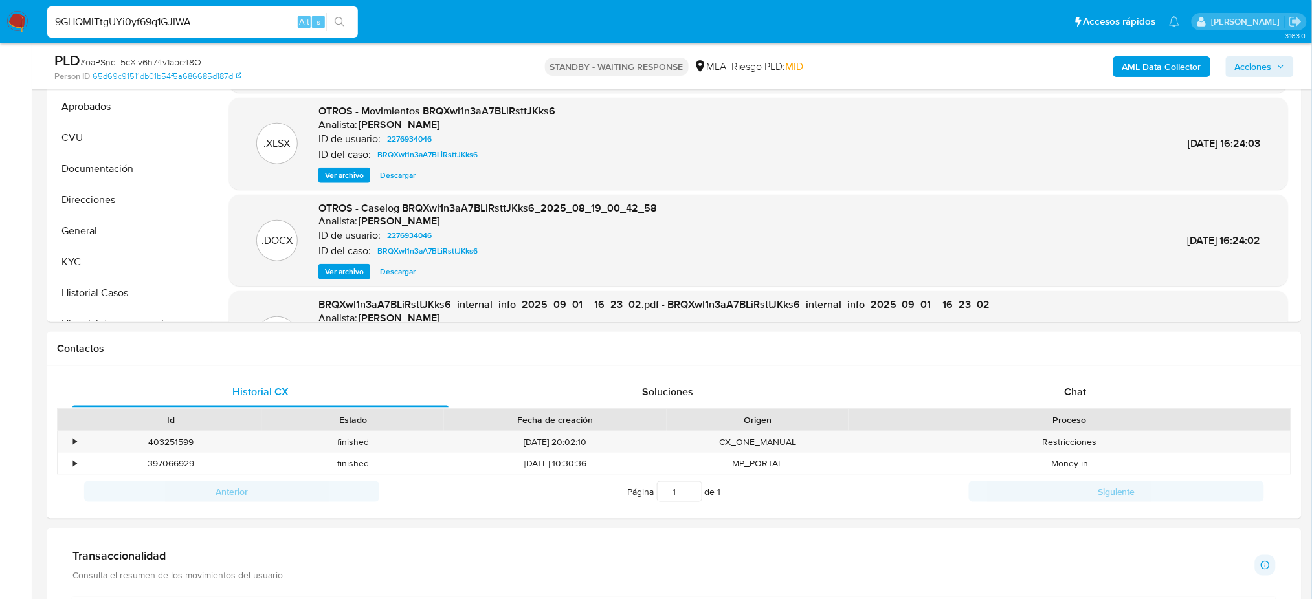
type input "9GHQMlTtgUYi0yf69q1GJIWA"
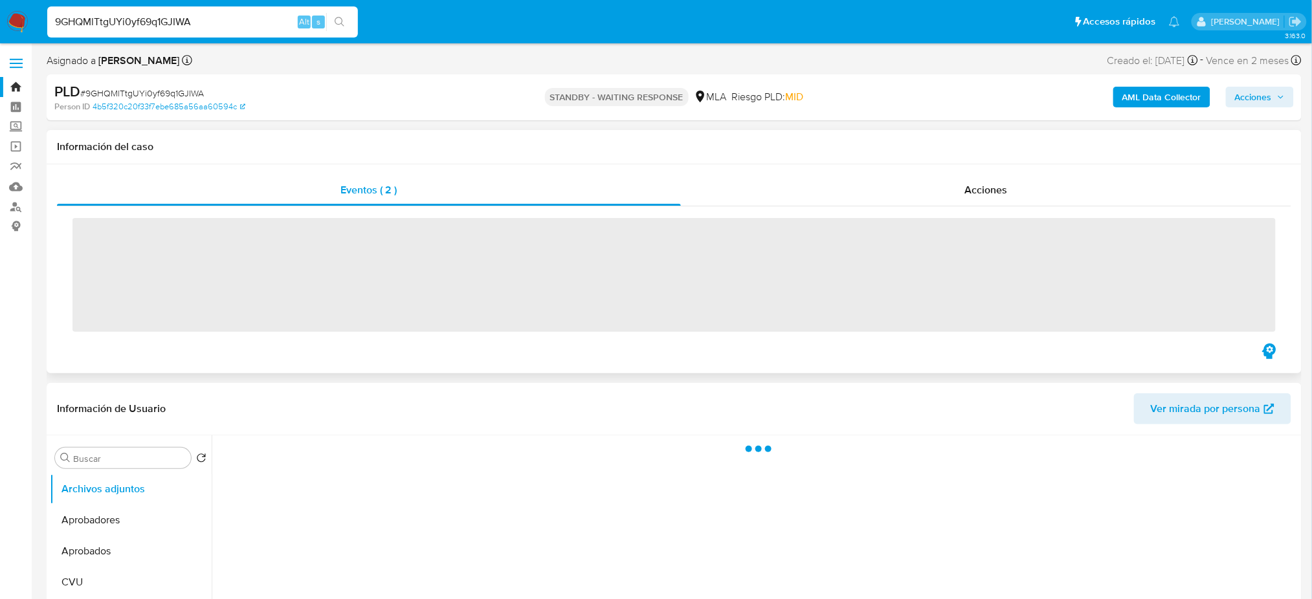
scroll to position [86, 0]
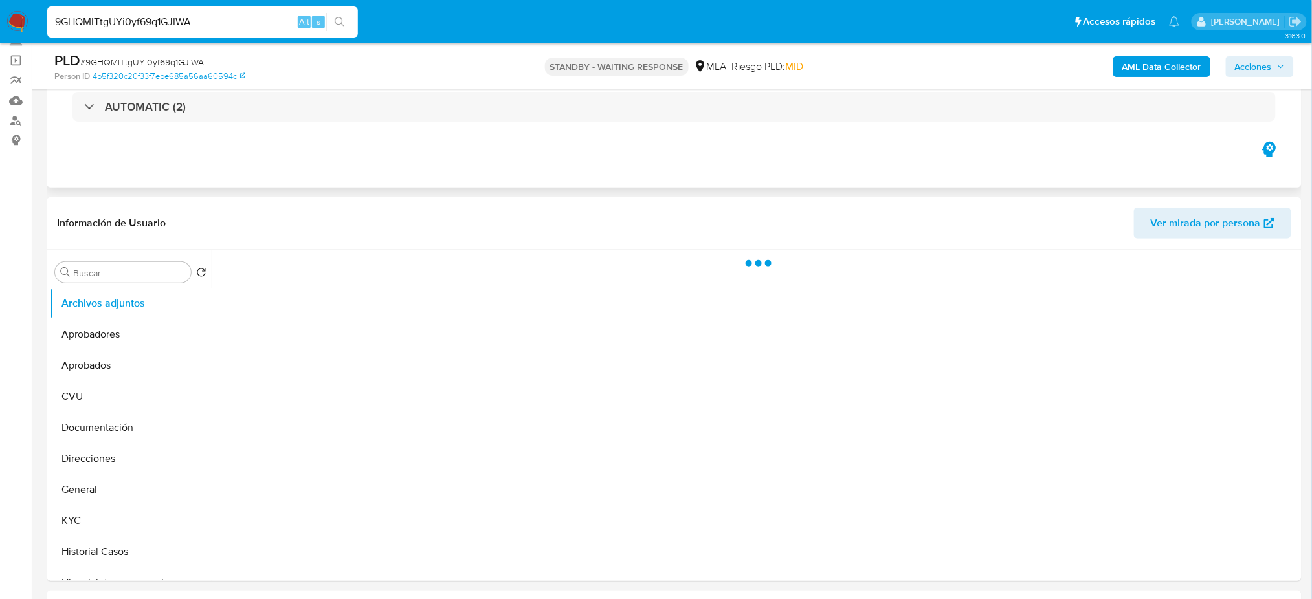
select select "10"
click at [230, 30] on div "9GHQMlTtgUYi0yf69q1GJIWA Alt s" at bounding box center [202, 21] width 311 height 31
drag, startPoint x: 225, startPoint y: 20, endPoint x: 0, endPoint y: 35, distance: 225.8
click at [0, 35] on nav "Pausado Ver notificaciones 9GHQMlTtgUYi0yf69q1GJIWA Alt s Accesos rápidos Presi…" at bounding box center [656, 21] width 1312 height 43
paste input "2jNCxlmBXp6bMpcTTMahU4hF"
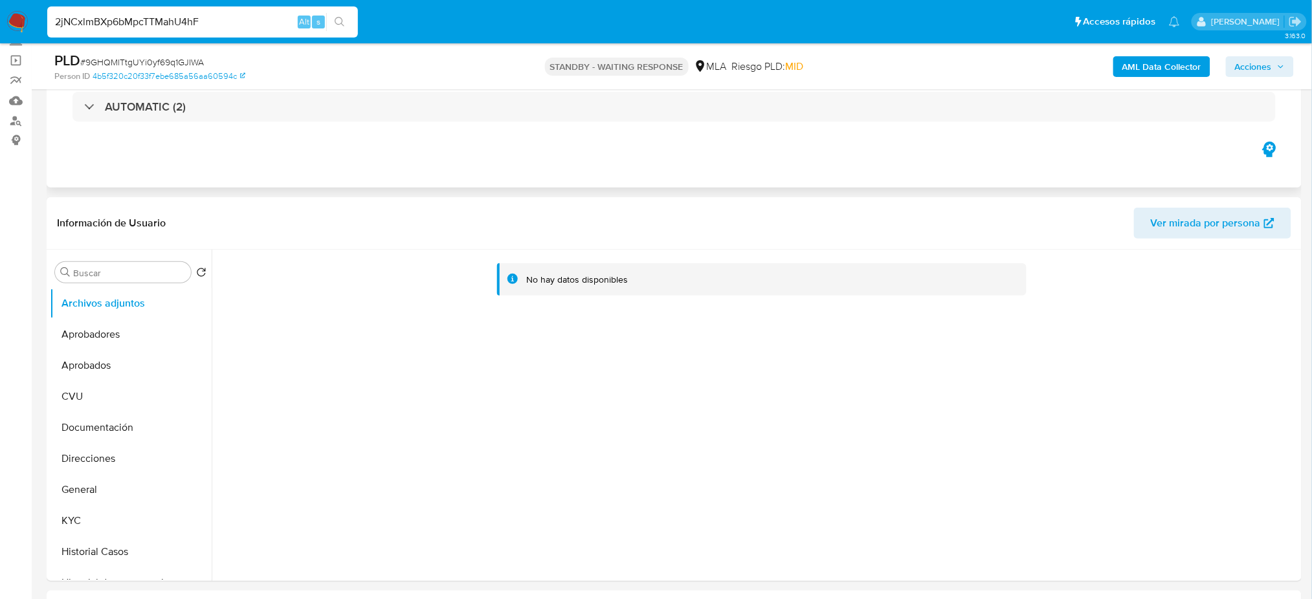
type input "2jNCxlmBXp6bMpcTTMahU4hF"
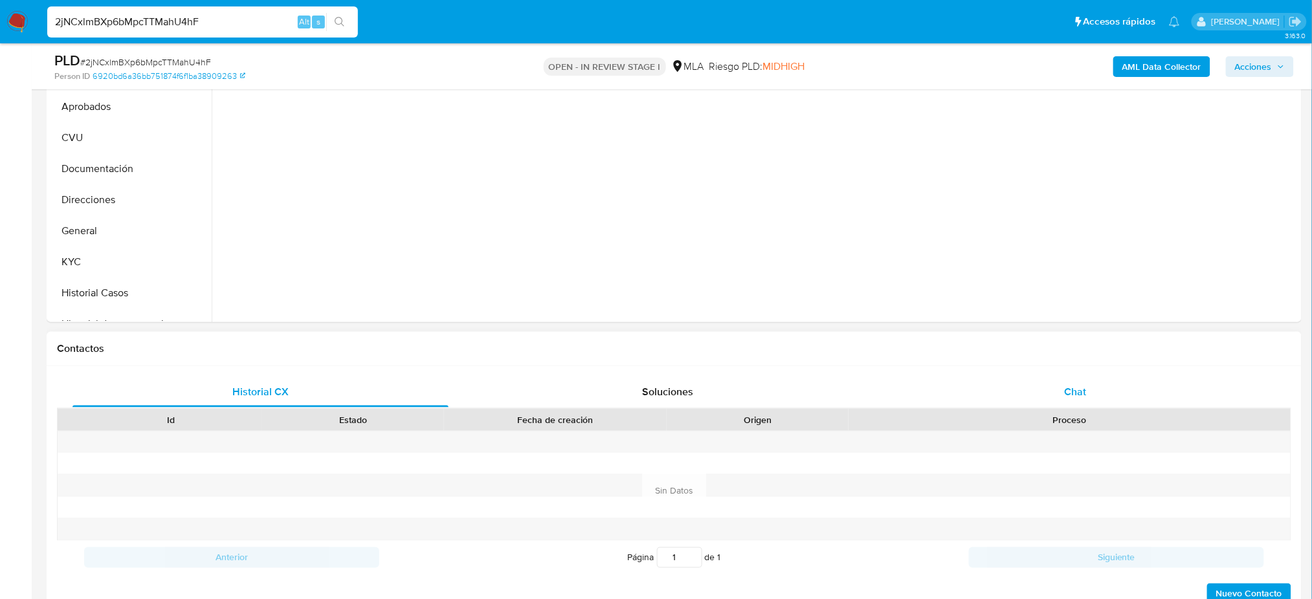
click at [1101, 388] on div "Chat" at bounding box center [1076, 392] width 376 height 31
select select "10"
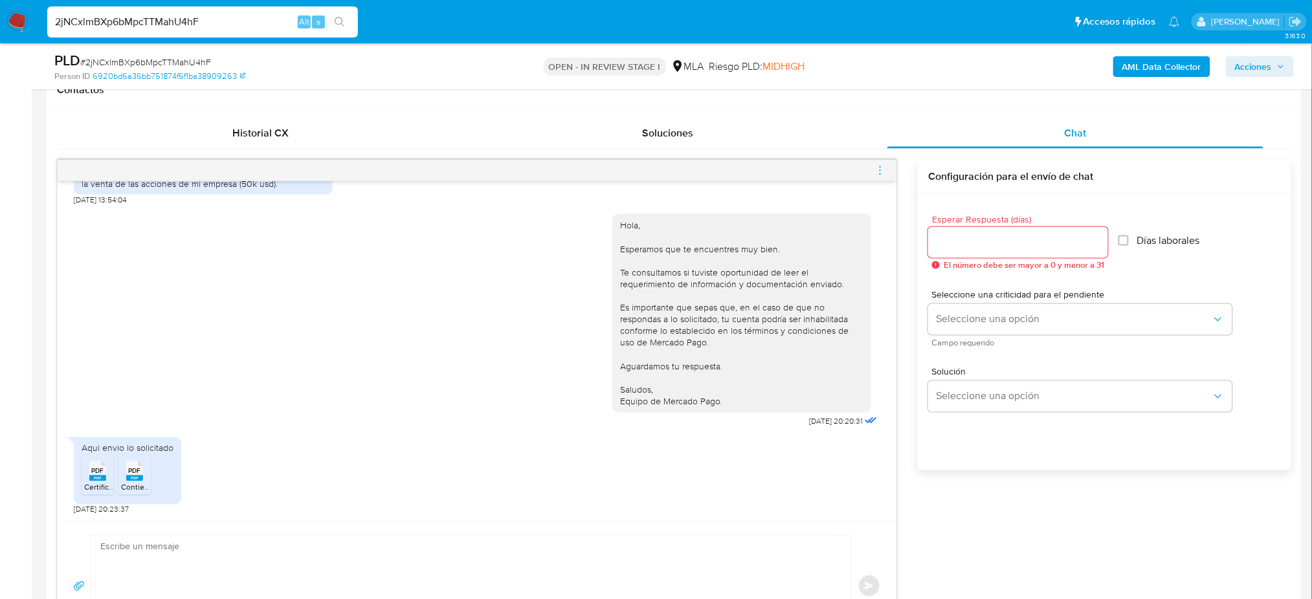
scroll to position [1257, 0]
drag, startPoint x: 100, startPoint y: 475, endPoint x: 127, endPoint y: 478, distance: 26.7
click at [100, 475] on span "PDF" at bounding box center [98, 471] width 12 height 8
click at [144, 476] on div "PDF PDF" at bounding box center [134, 470] width 27 height 25
drag, startPoint x: 240, startPoint y: 16, endPoint x: 0, endPoint y: 21, distance: 239.6
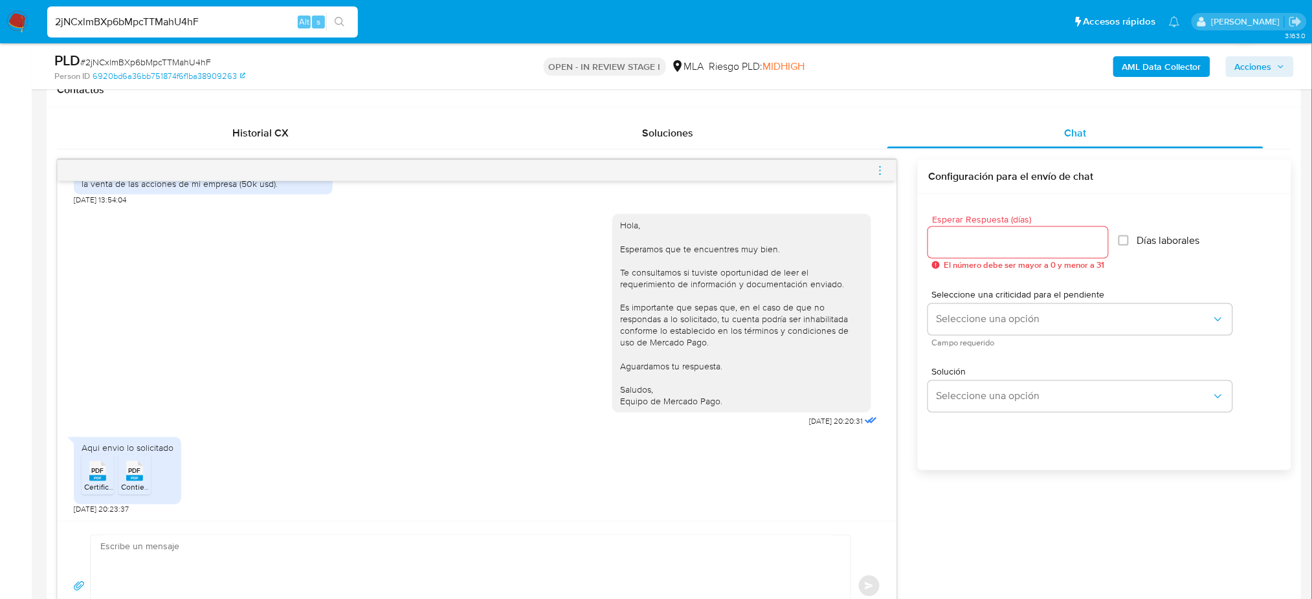
click at [0, 21] on nav "Pausado Ver notificaciones 2jNCxlmBXp6bMpcTTMahU4hF Alt s Accesos rápidos Presi…" at bounding box center [656, 21] width 1312 height 43
paste input "OwvGCcTLJKSPiG5COgDOpIMJ"
type input "OwvGCcTLJKSPiG5COgDOpIMJ"
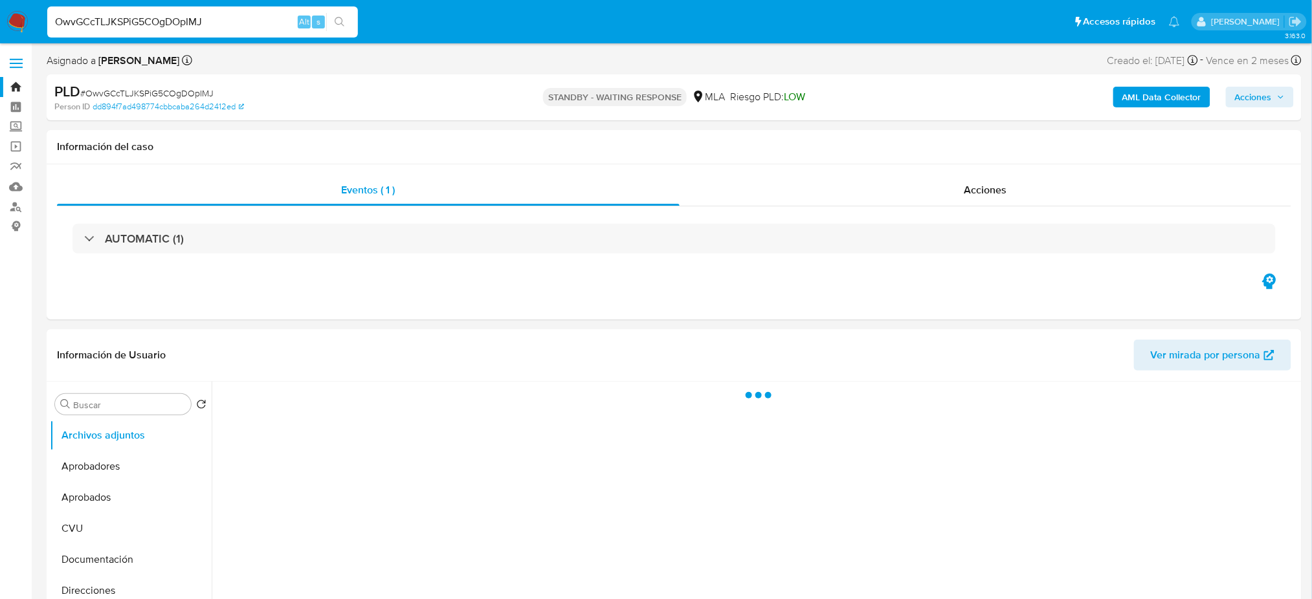
select select "10"
drag, startPoint x: 226, startPoint y: 24, endPoint x: 0, endPoint y: 42, distance: 226.7
click at [0, 42] on nav "Pausado Ver notificaciones OwvGCcTLJKSPiG5COgDOpIMJ Alt s Accesos rápidos Presi…" at bounding box center [656, 21] width 1312 height 43
paste input "4ovgRmZ3UPPxIOwGCM9juQv1"
type input "4ovgRmZ3UPPxIOwGCM9juQv1"
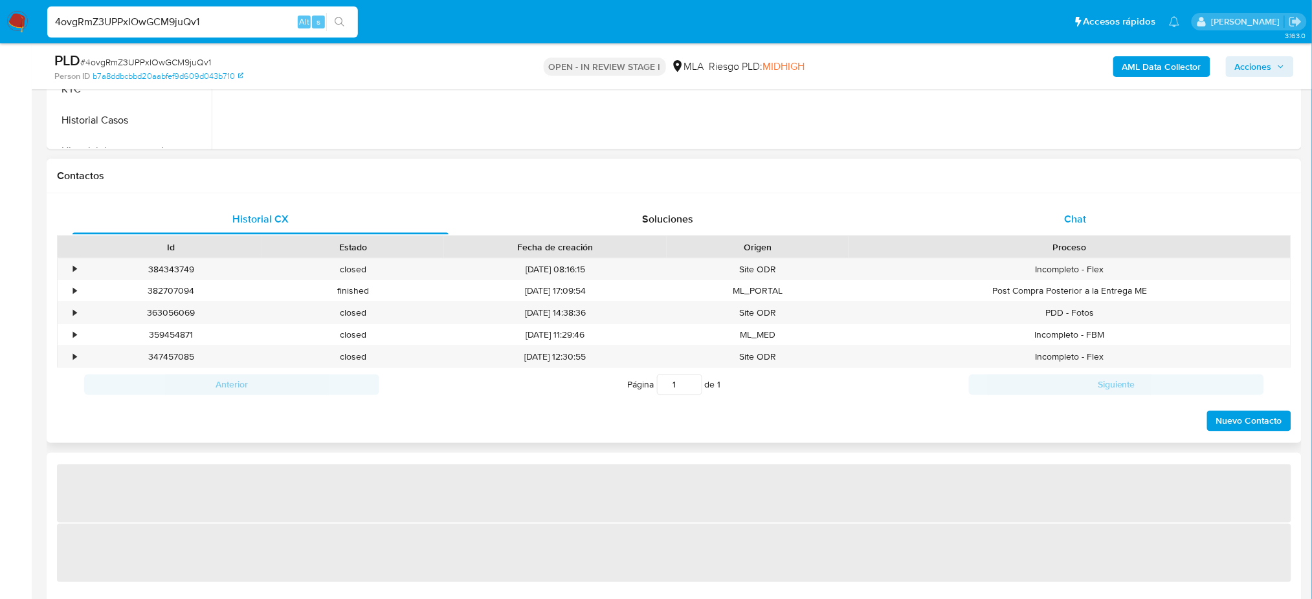
click at [1108, 231] on div "Chat" at bounding box center [1076, 219] width 376 height 31
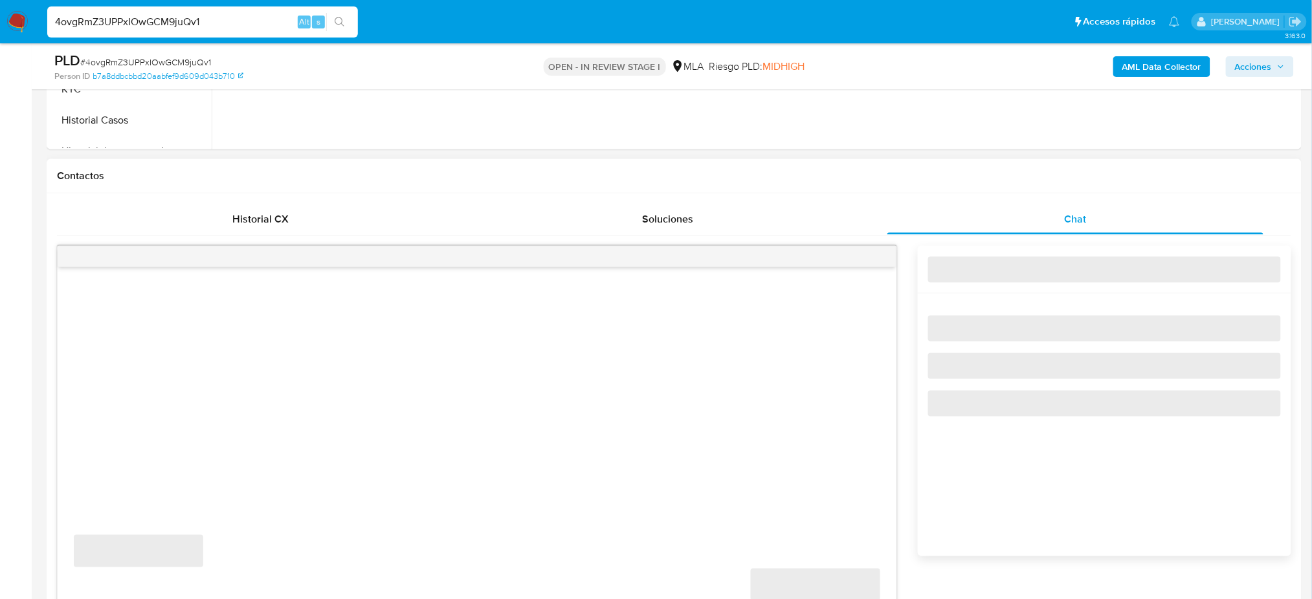
select select "10"
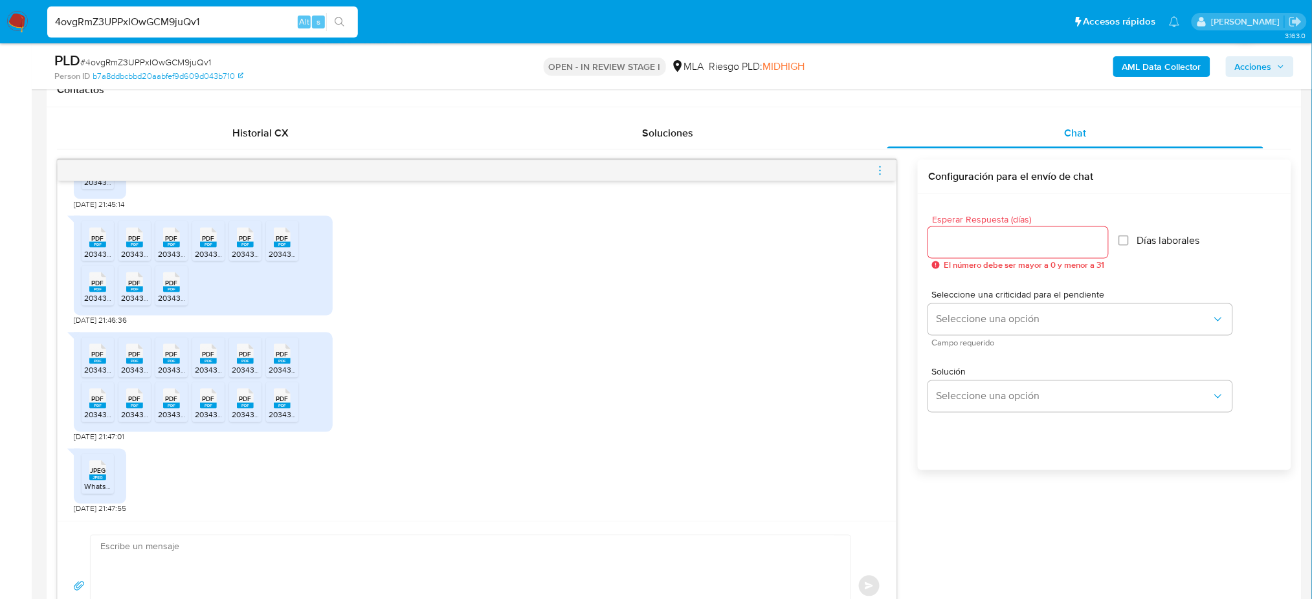
scroll to position [690, 0]
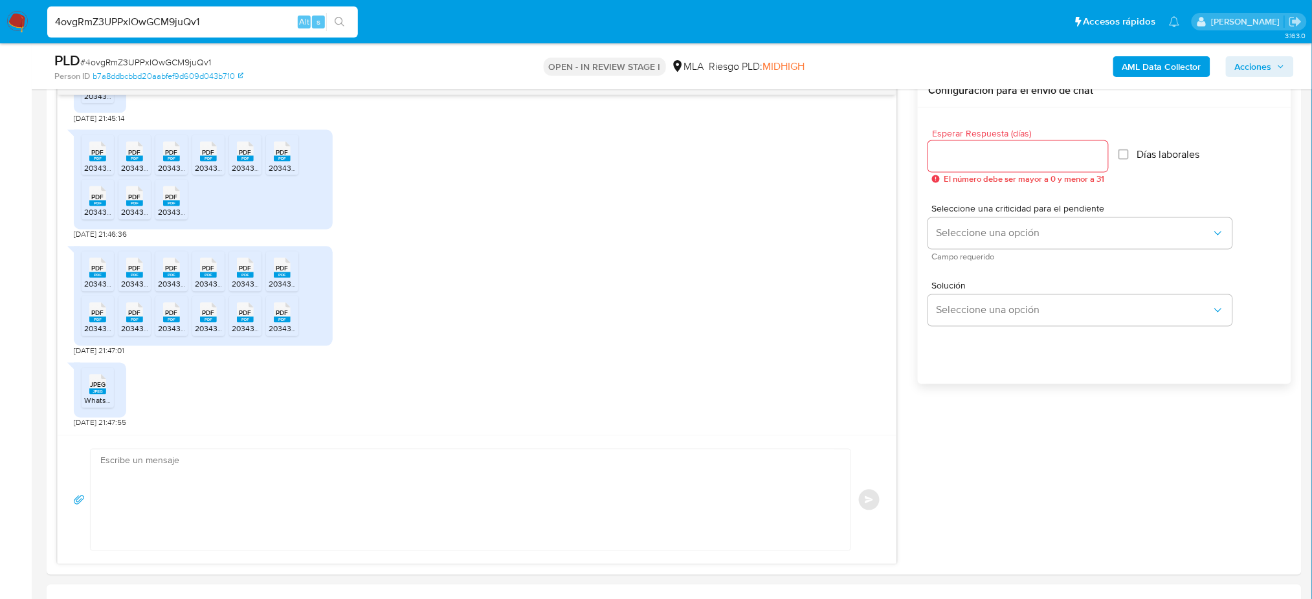
drag, startPoint x: 0, startPoint y: 38, endPoint x: 0, endPoint y: 31, distance: 7.1
click at [0, 32] on nav "Pausado Ver notificaciones 4ovgRmZ3UPPxIOwGCM9juQv1 Alt s Accesos rápidos Presi…" at bounding box center [656, 21] width 1312 height 43
paste input "v2ez9h7SomEQ5zpSWPfrqFxD"
type input "v2ez9h7SomEQ5zpSWPfrqFxD"
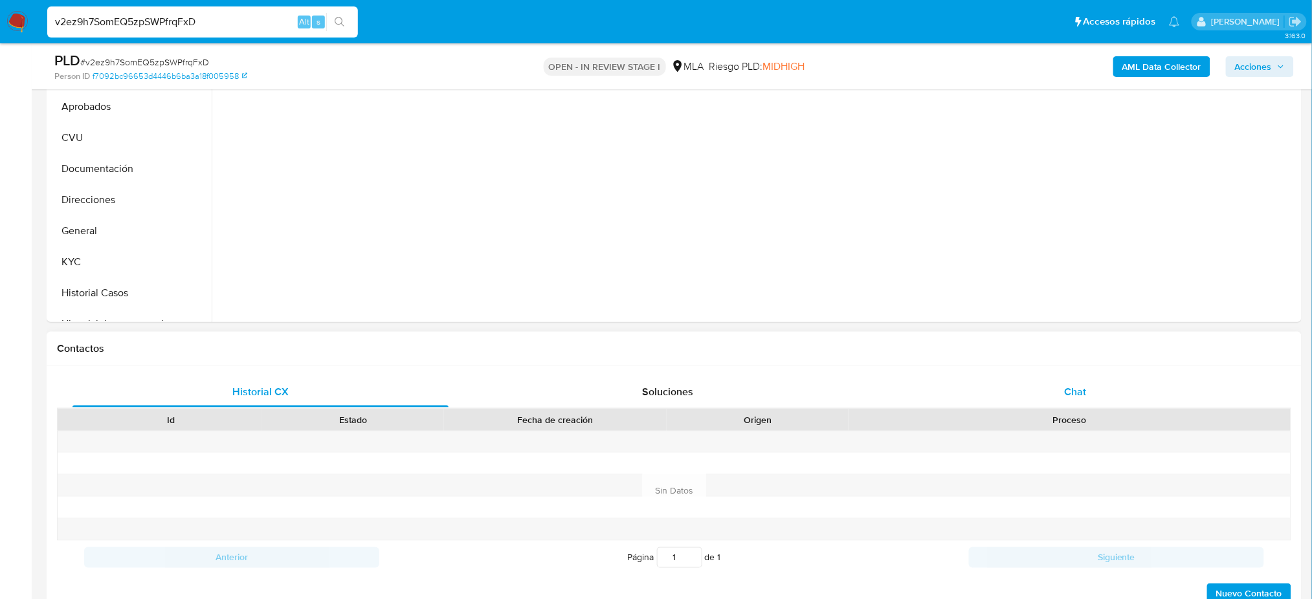
click at [1094, 397] on div "Chat" at bounding box center [1076, 392] width 376 height 31
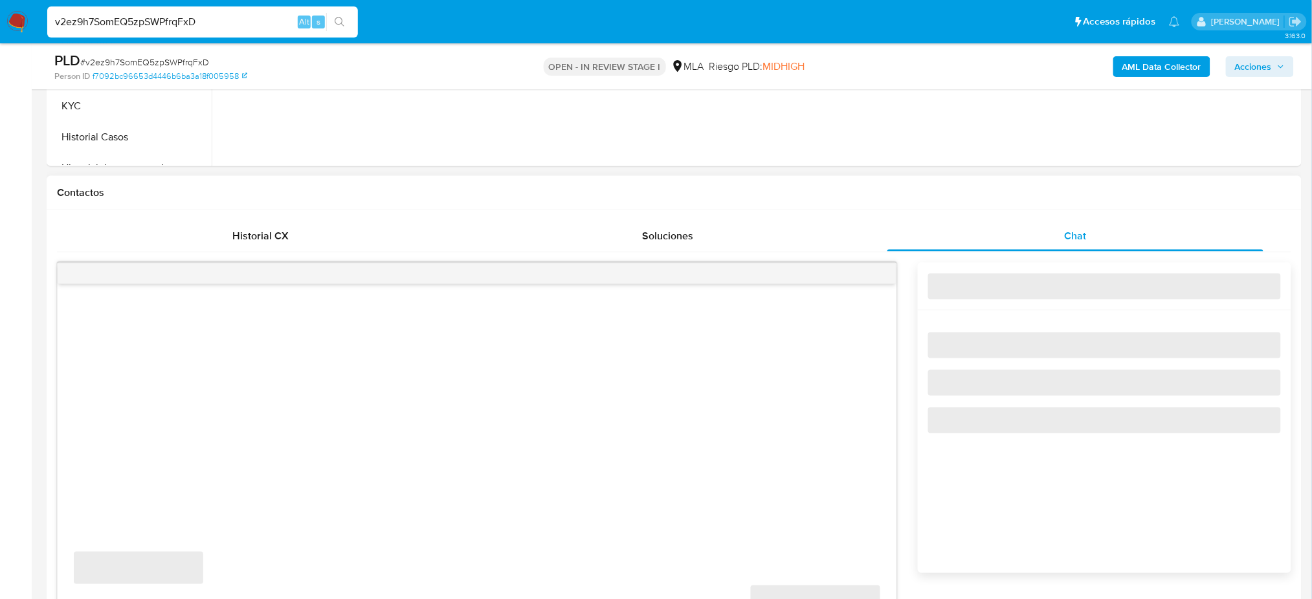
select select "10"
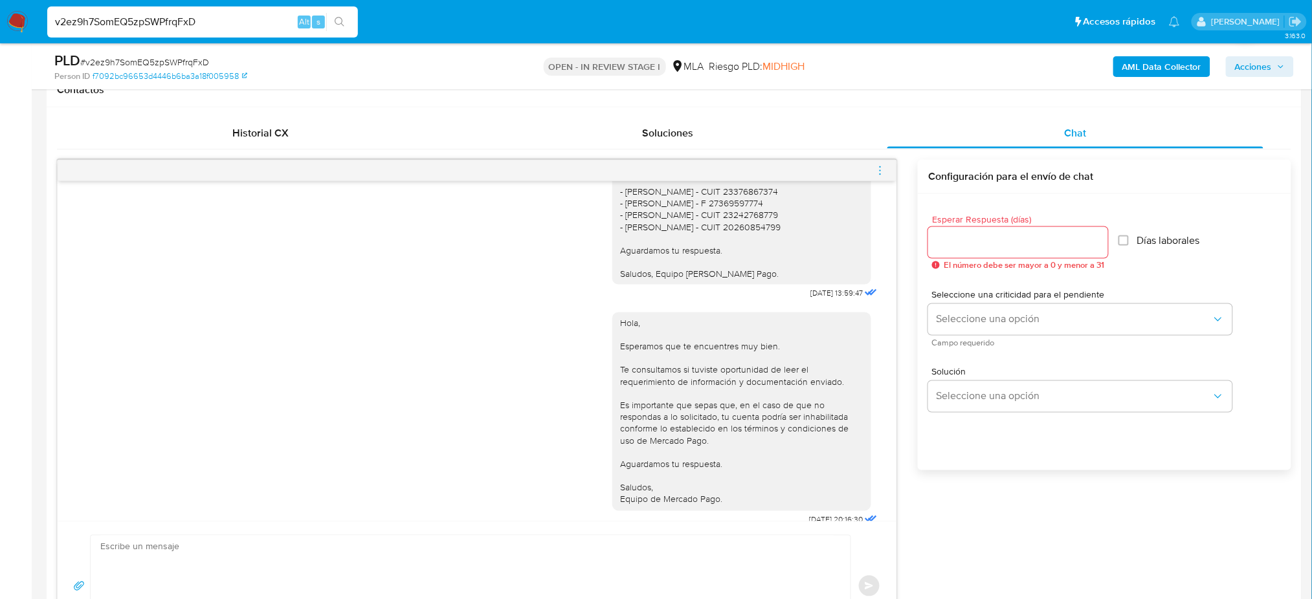
scroll to position [654, 0]
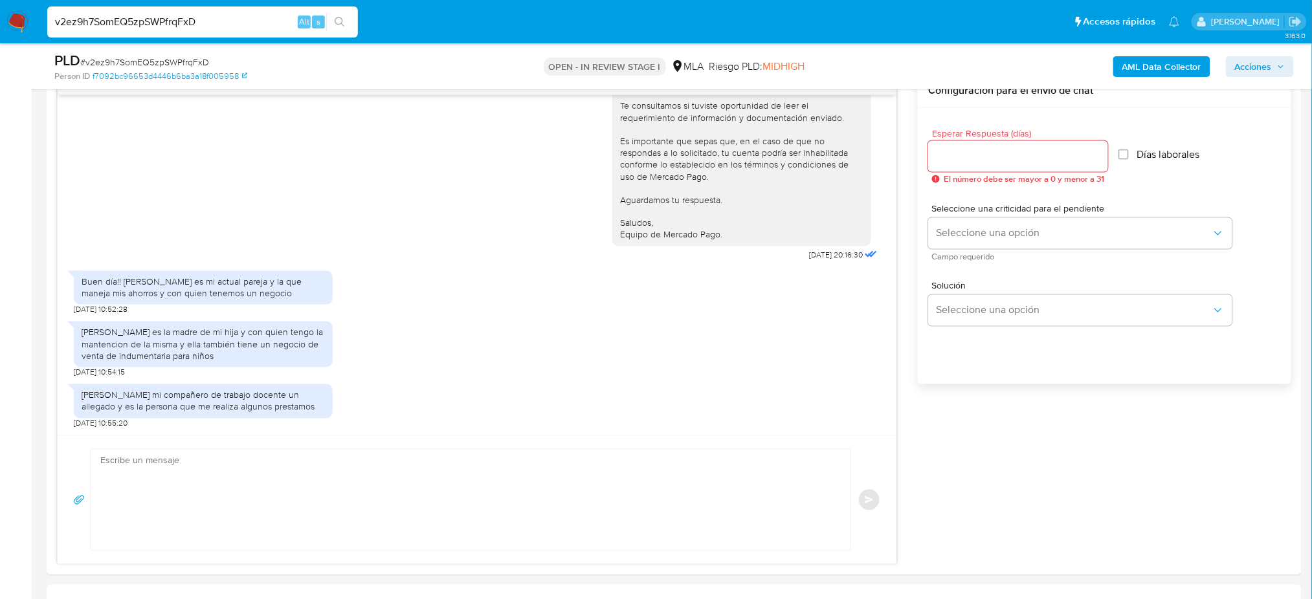
drag, startPoint x: 270, startPoint y: 16, endPoint x: 0, endPoint y: 14, distance: 270.0
click at [0, 14] on nav "Pausado Ver notificaciones v2ez9h7SomEQ5zpSWPfrqFxD Alt s Accesos rápidos Presi…" at bounding box center [656, 21] width 1312 height 43
paste input "SM4QQvgu4lpxfXN91uztbbHg"
type input "SM4QQvgu4lpxfXN91uztbbHg"
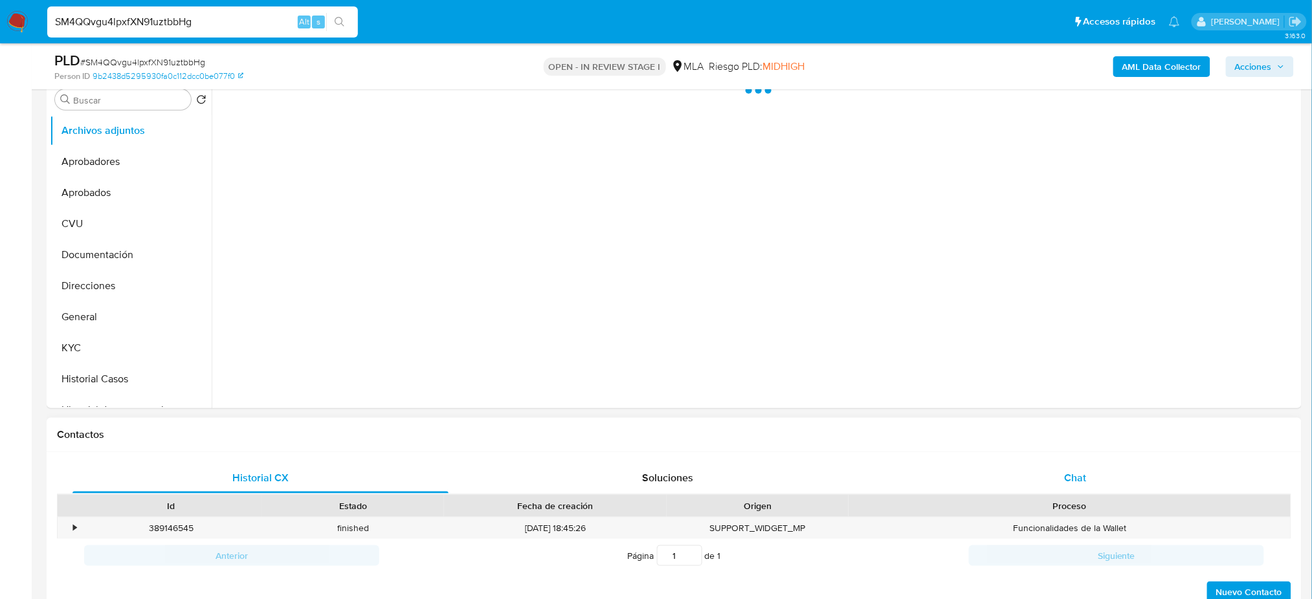
click at [1069, 466] on div "Chat" at bounding box center [1076, 478] width 376 height 31
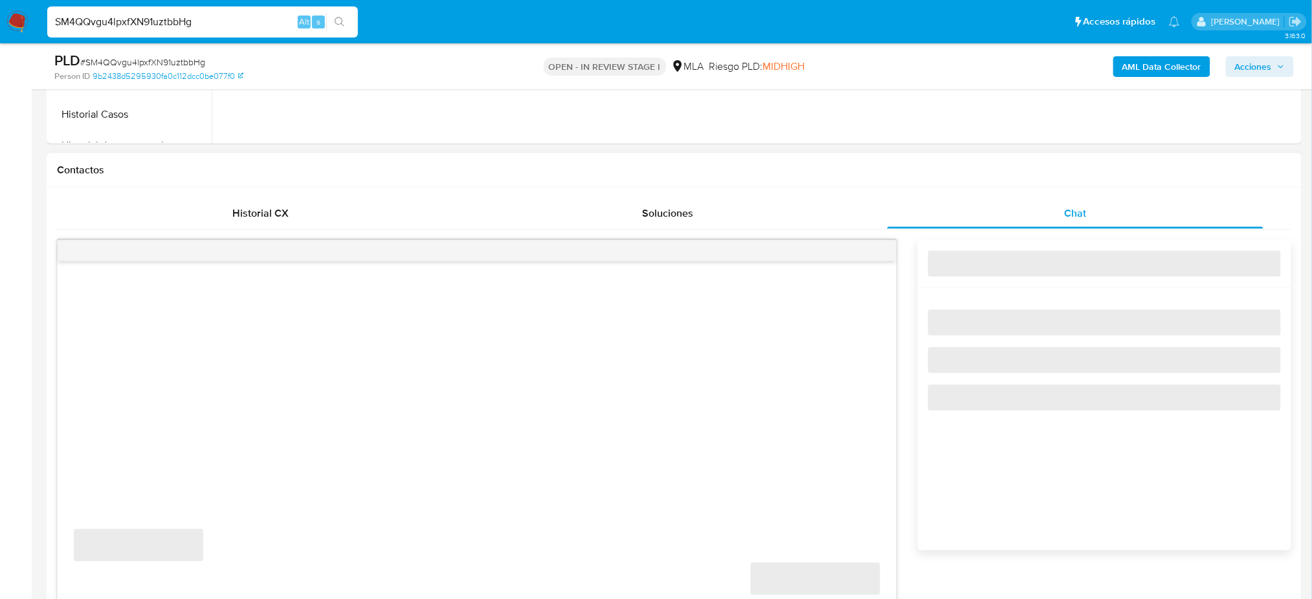
scroll to position [604, 0]
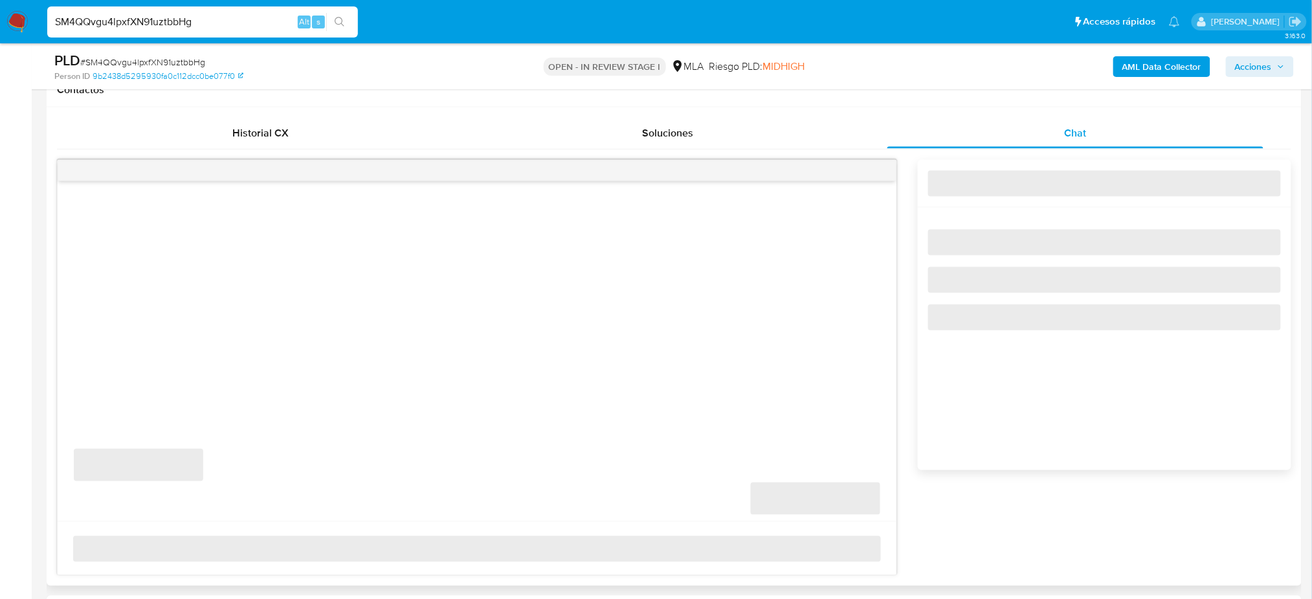
select select "10"
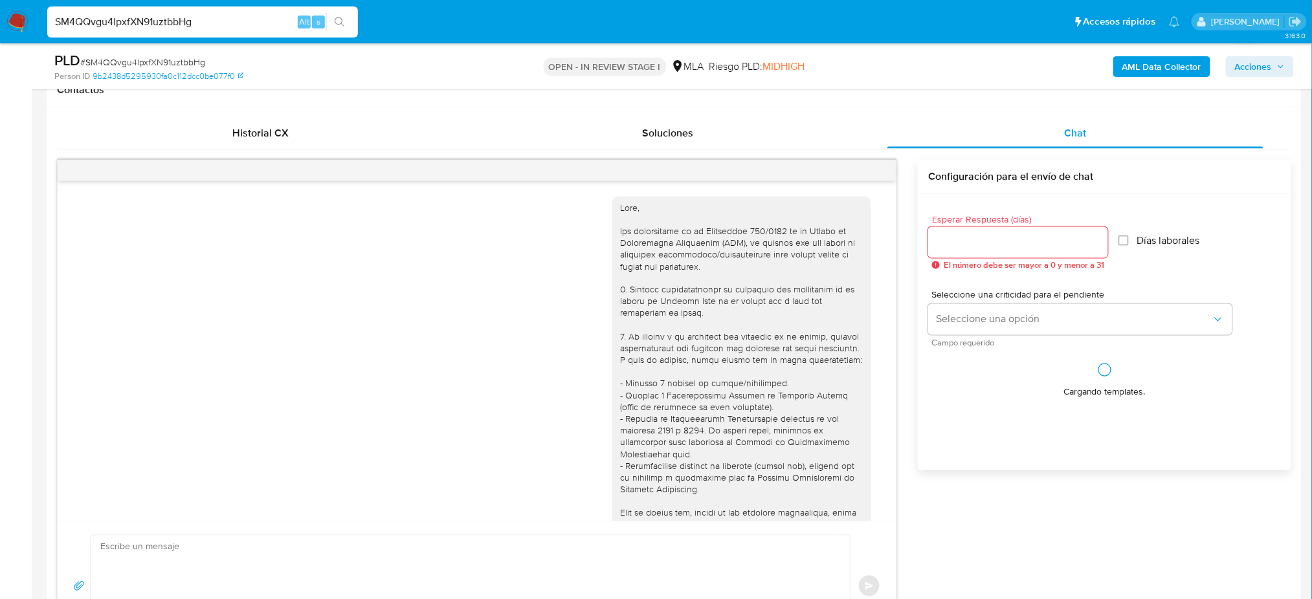
scroll to position [1079, 0]
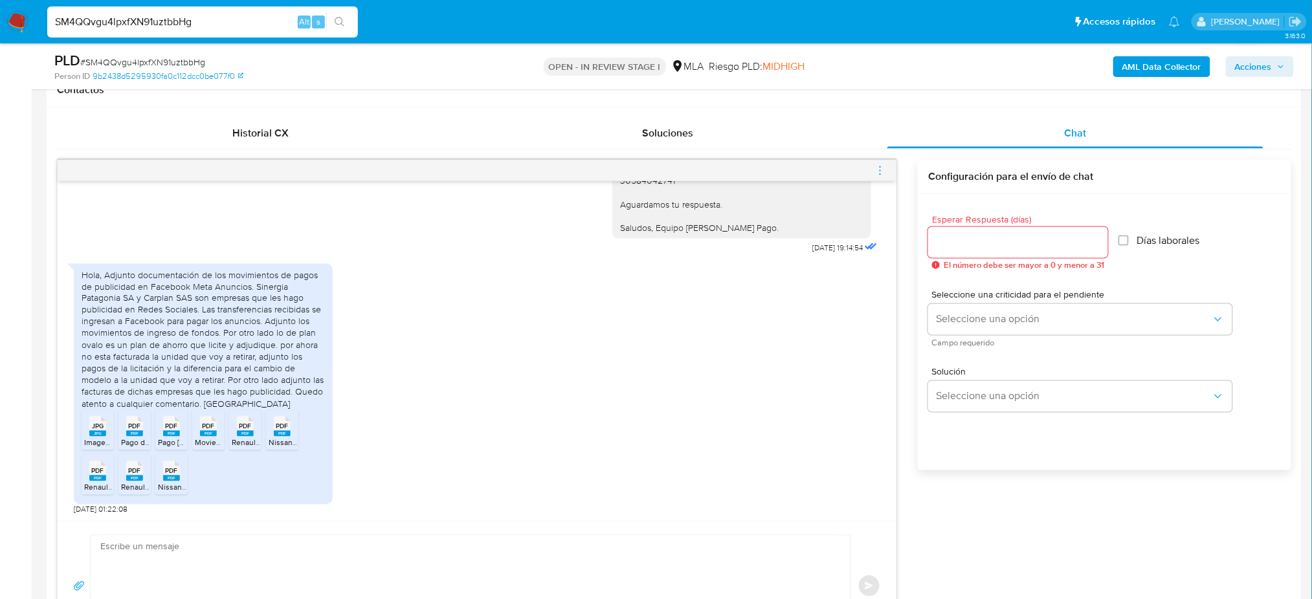
drag, startPoint x: 213, startPoint y: 16, endPoint x: 0, endPoint y: 21, distance: 213.1
click at [0, 21] on nav "Pausado Ver notificaciones SM4QQvgu4lpxfXN91uztbbHg Alt s Accesos rápidos Presi…" at bounding box center [656, 21] width 1312 height 43
paste input "jktfimgneenQbni3NRlgKqOS"
type input "jktfimgneenQbni3NRlgKqOS"
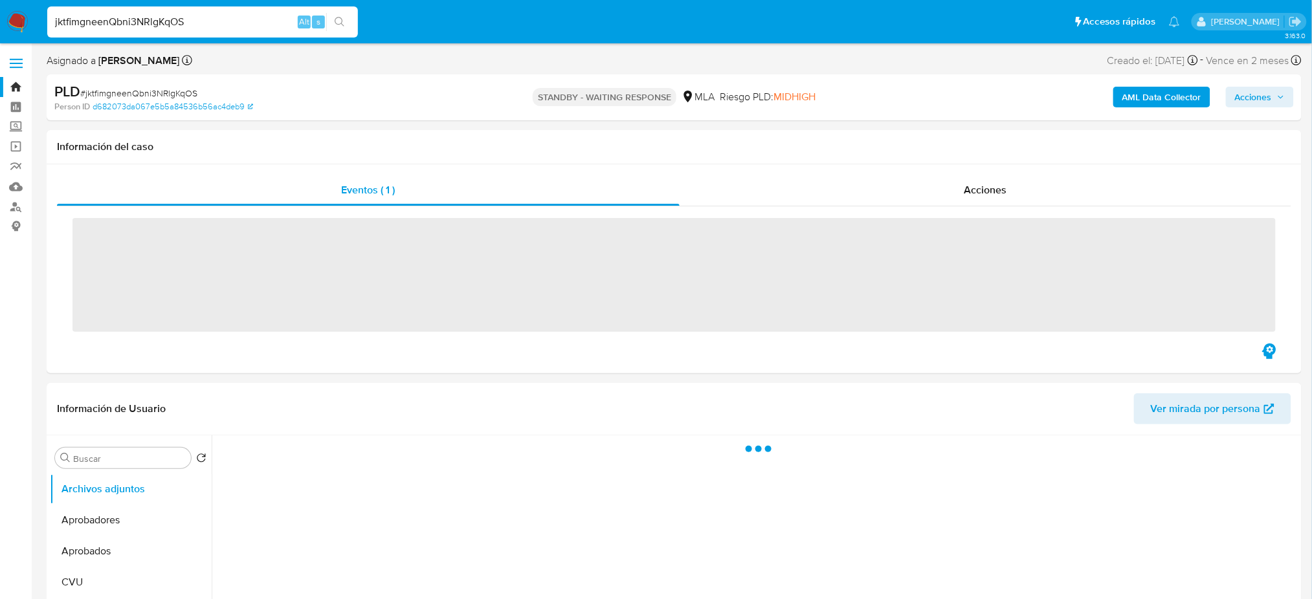
scroll to position [86, 0]
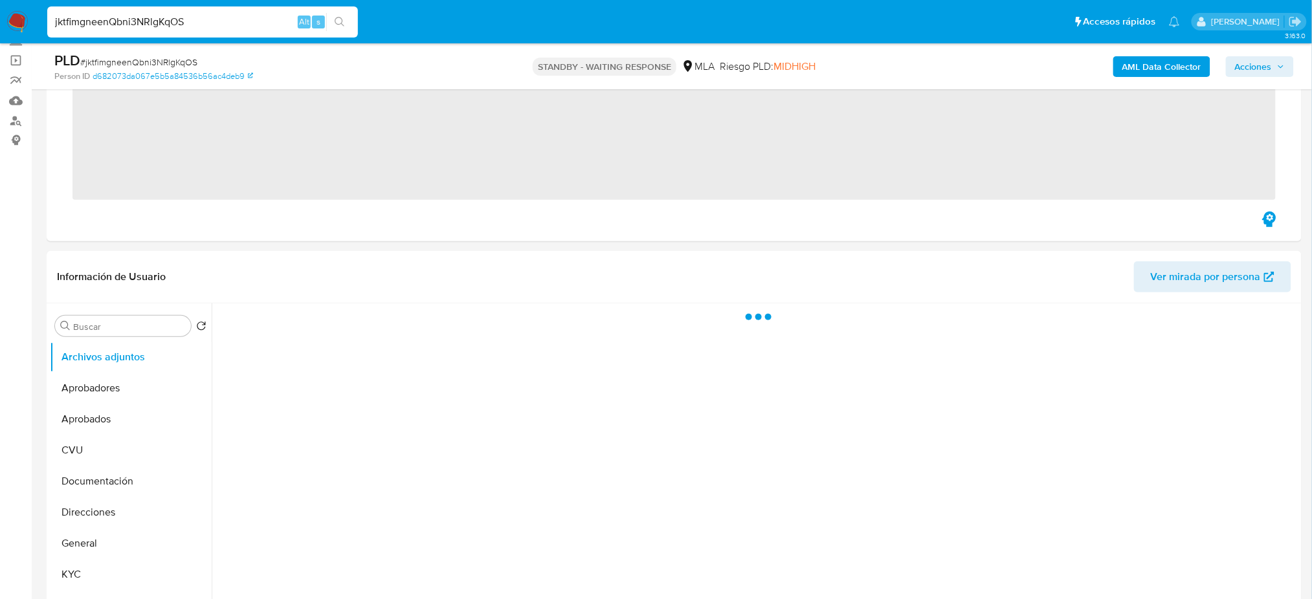
select select "10"
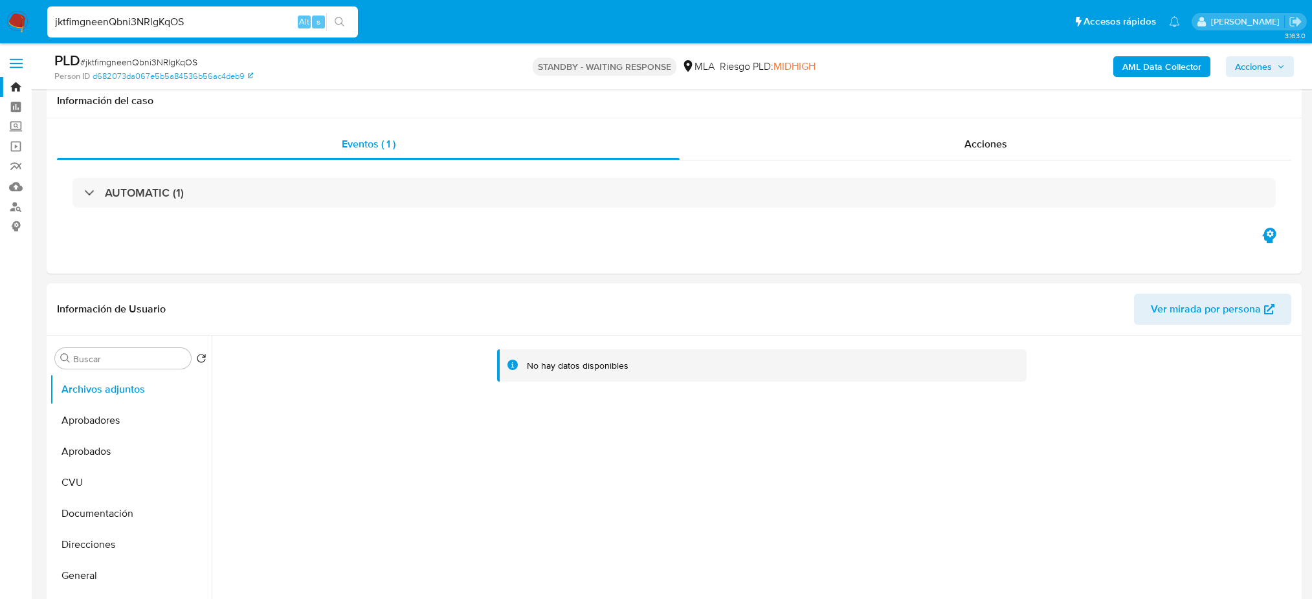
select select "10"
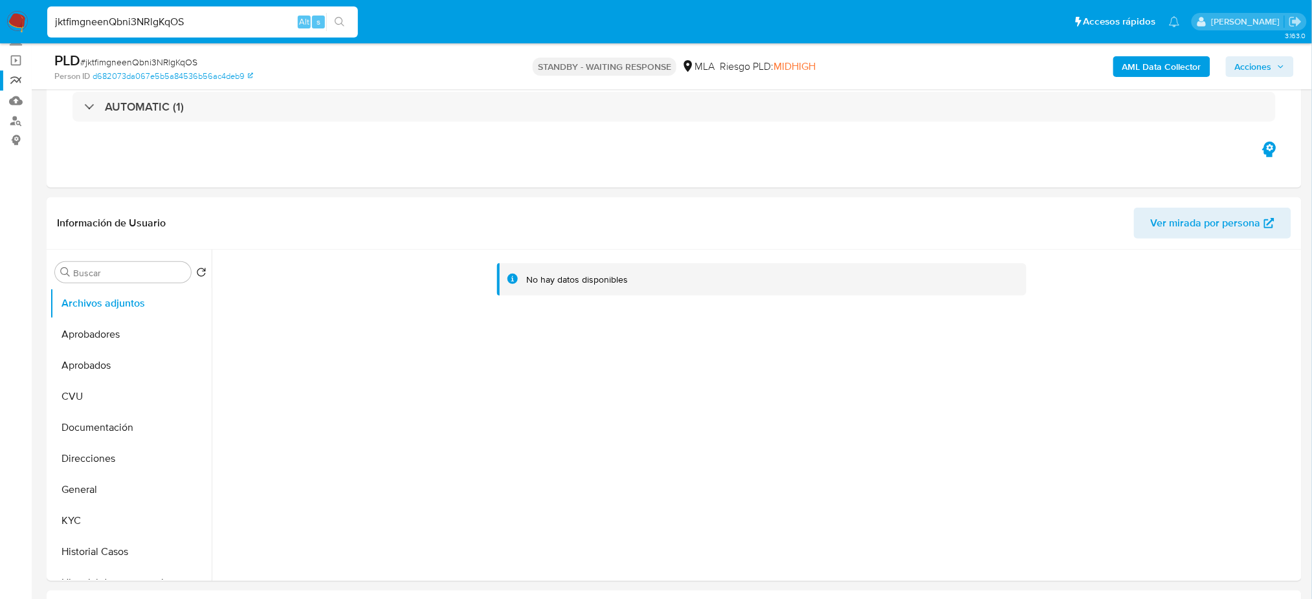
drag, startPoint x: 201, startPoint y: 18, endPoint x: 0, endPoint y: 73, distance: 208.5
paste input "cBahPfC3SKSqMbqvhrdIB13v"
type input "cBahPfC3SKSqMbqvhrdIB13v"
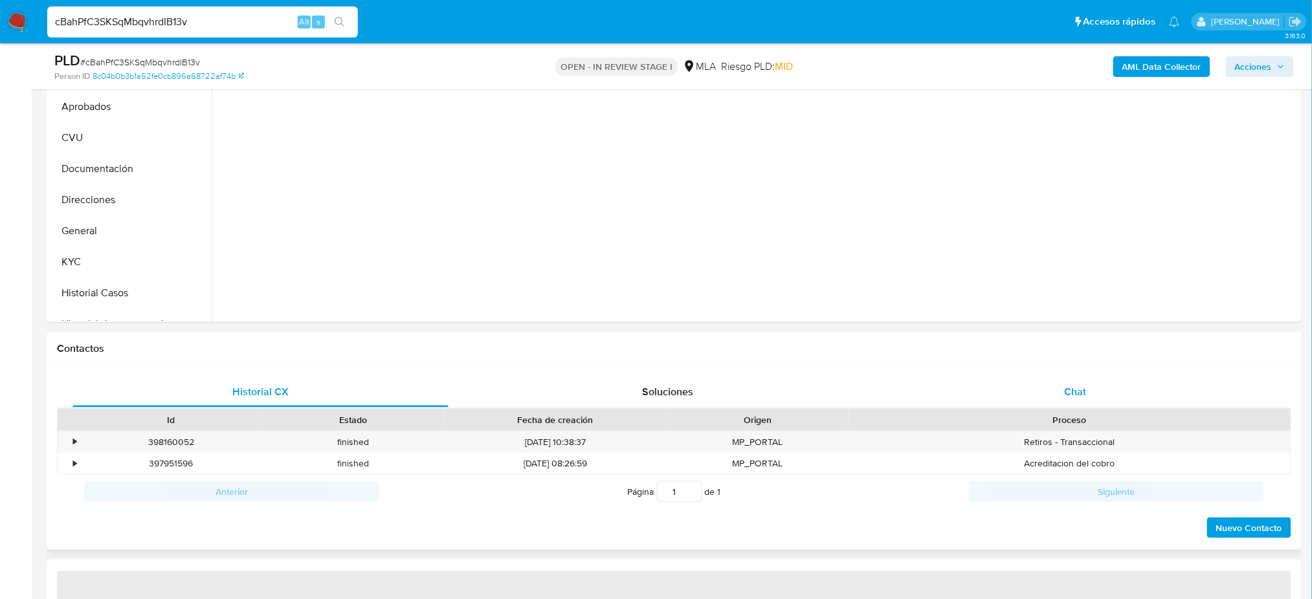
drag, startPoint x: 1095, startPoint y: 382, endPoint x: 1036, endPoint y: 377, distance: 59.1
click at [1095, 383] on div "Chat" at bounding box center [1076, 392] width 376 height 31
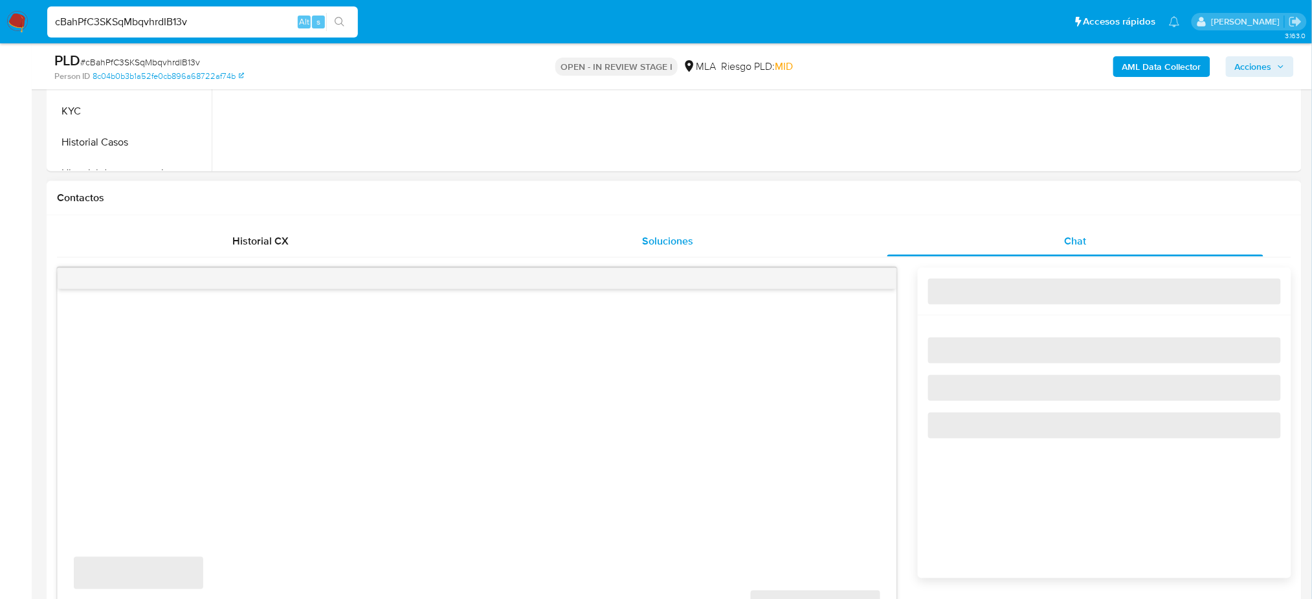
select select "10"
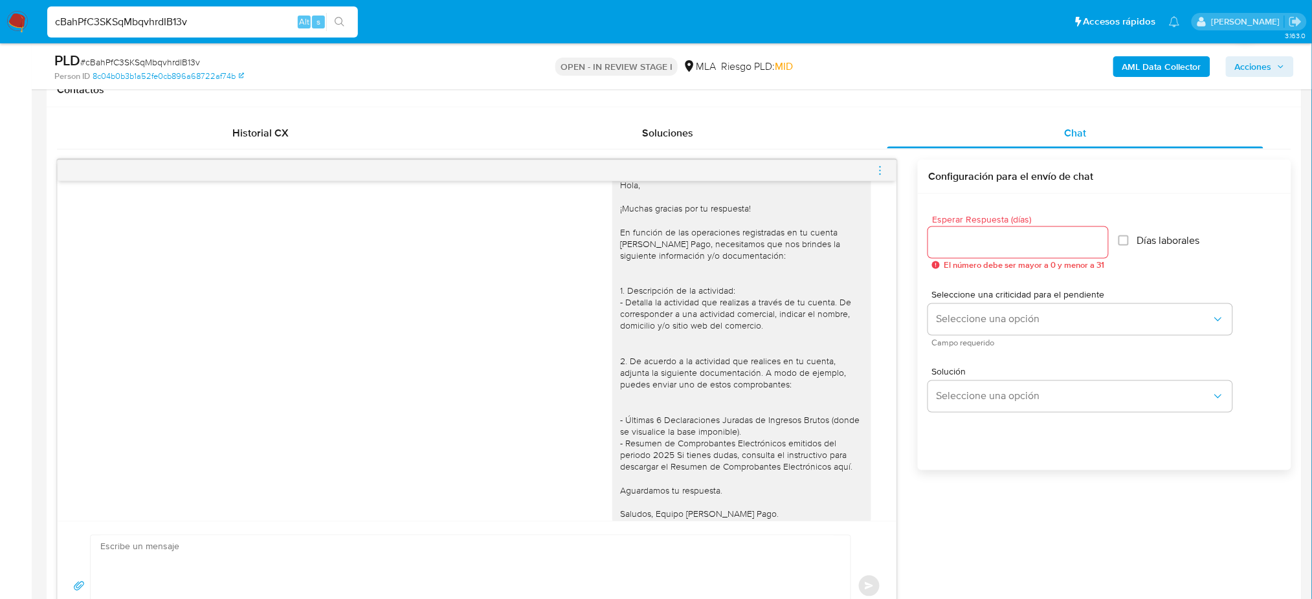
scroll to position [1055, 0]
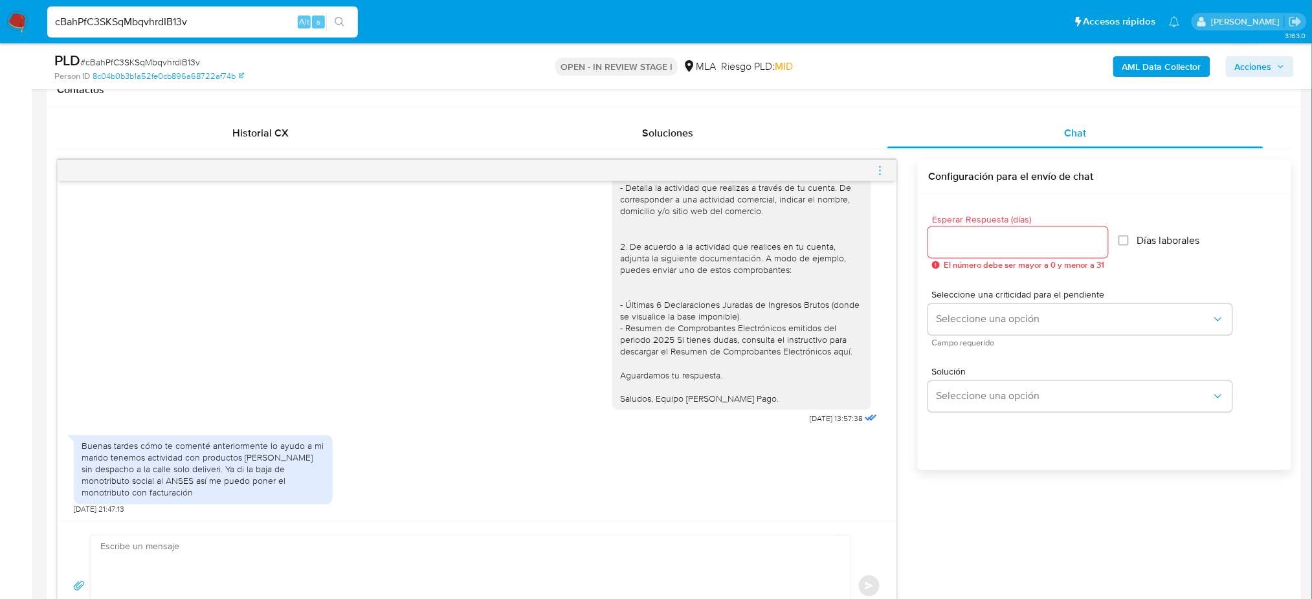
drag, startPoint x: 205, startPoint y: 26, endPoint x: 0, endPoint y: 32, distance: 204.7
click at [0, 32] on nav "Pausado Ver notificaciones cBahPfC3SKSqMbqvhrdIB13v Alt s Accesos rápidos Presi…" at bounding box center [656, 21] width 1312 height 43
paste input "jfynDmMXORDmVerjQdMTop5q"
type input "jfynDmMXORDmVerjQdMTop5q"
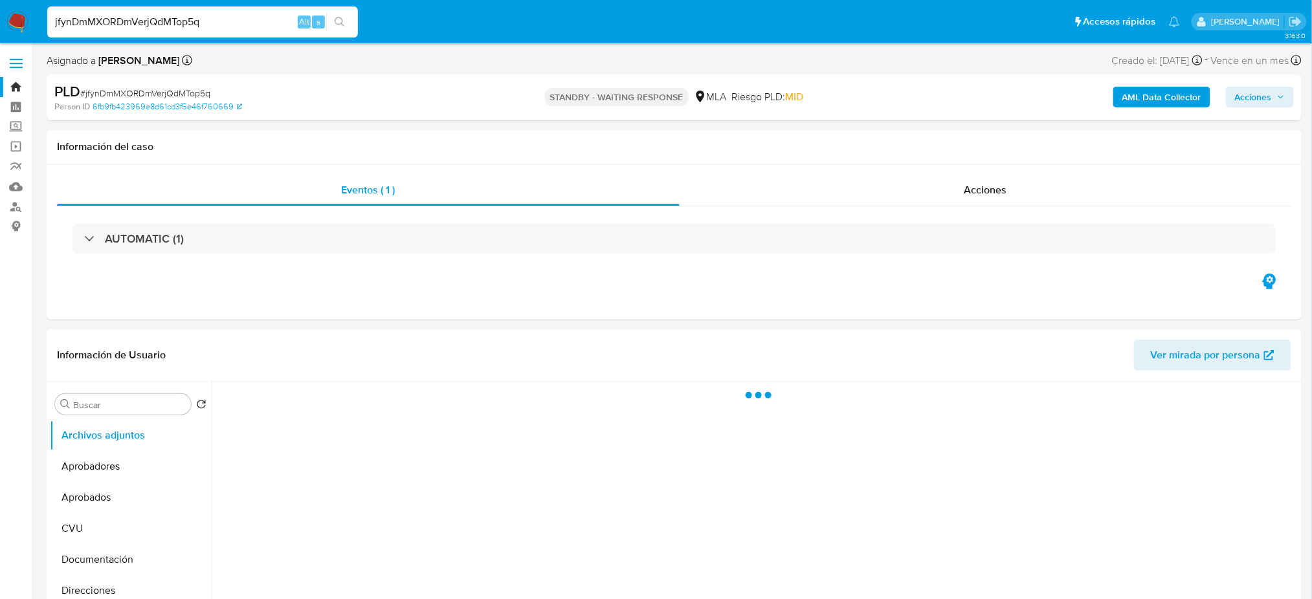
select select "10"
drag, startPoint x: 245, startPoint y: 20, endPoint x: 0, endPoint y: 27, distance: 245.4
click at [0, 27] on nav "Pausado Ver notificaciones jfynDmMXORDmVerjQdMTop5q Alt s Accesos rápidos Presi…" at bounding box center [656, 21] width 1312 height 43
paste input "bw4u5ZvlcSSOB9d99fHImIEC"
type input "bw4u5ZvlcSSOB9d99fHImIEC"
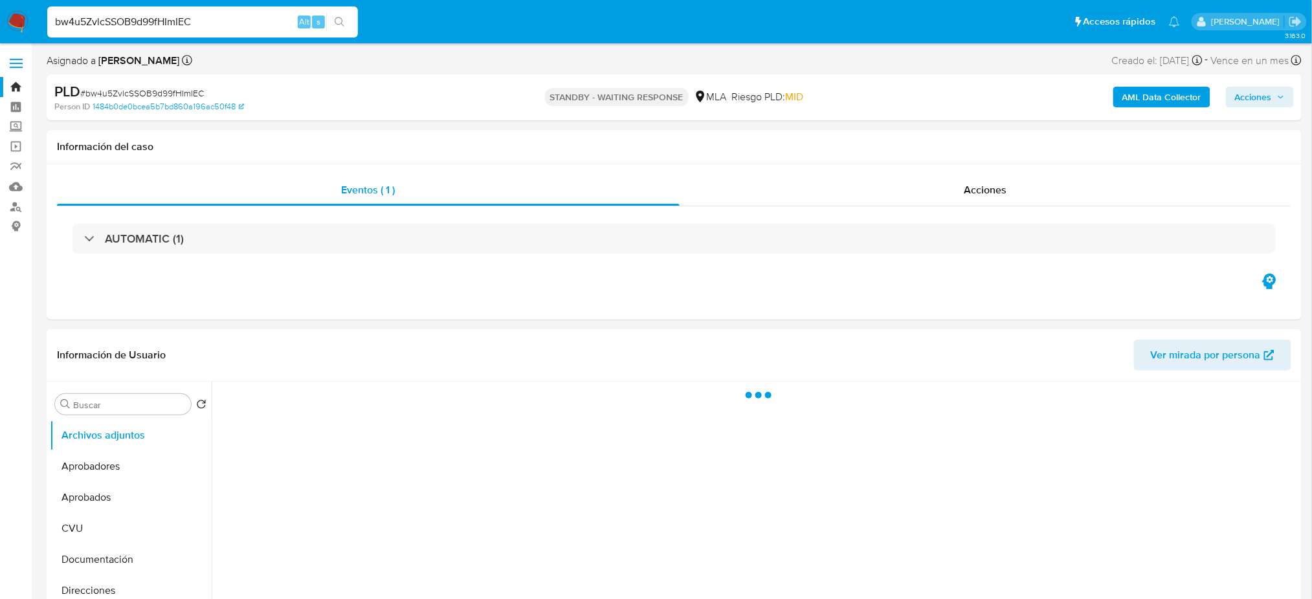
select select "10"
drag, startPoint x: 205, startPoint y: 23, endPoint x: 0, endPoint y: 43, distance: 205.5
paste input "hF7zY6Z8y5CxQ59JVm0uhnlG"
type input "hF7zY6Z8y5CxQ59JVm0uhnlG"
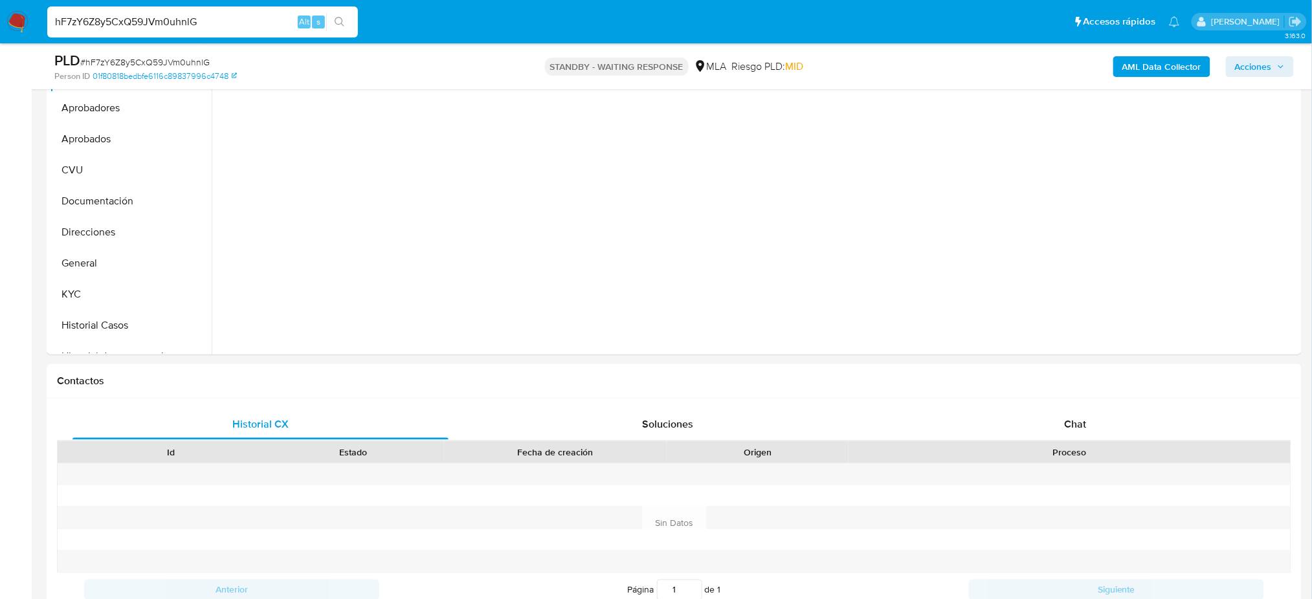
scroll to position [345, 0]
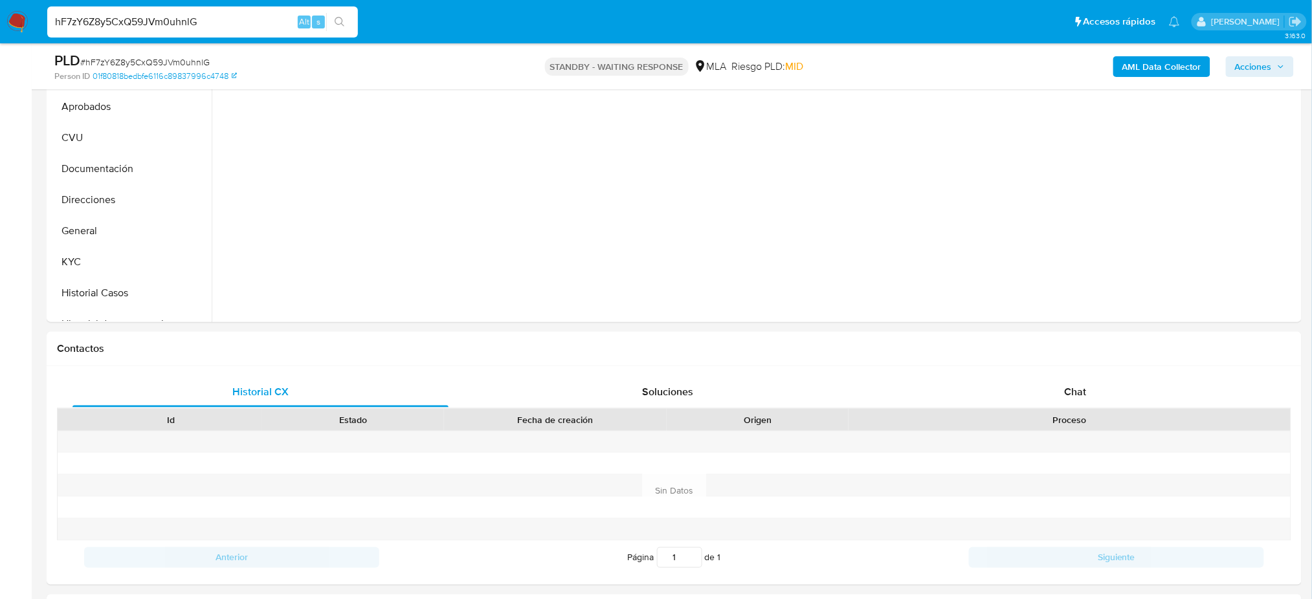
select select "10"
drag, startPoint x: 250, startPoint y: 25, endPoint x: 0, endPoint y: 16, distance: 250.1
click at [0, 19] on nav "Pausado Ver notificaciones hF7zY6Z8y5CxQ59JVm0uhnlG Alt s Accesos rápidos Presi…" at bounding box center [656, 21] width 1312 height 43
paste input "lKaTxZJ8a9FXVcEWmp8jHtEQ"
type input "lKaTxZJ8a9FXVcEWmp8jHtEQ"
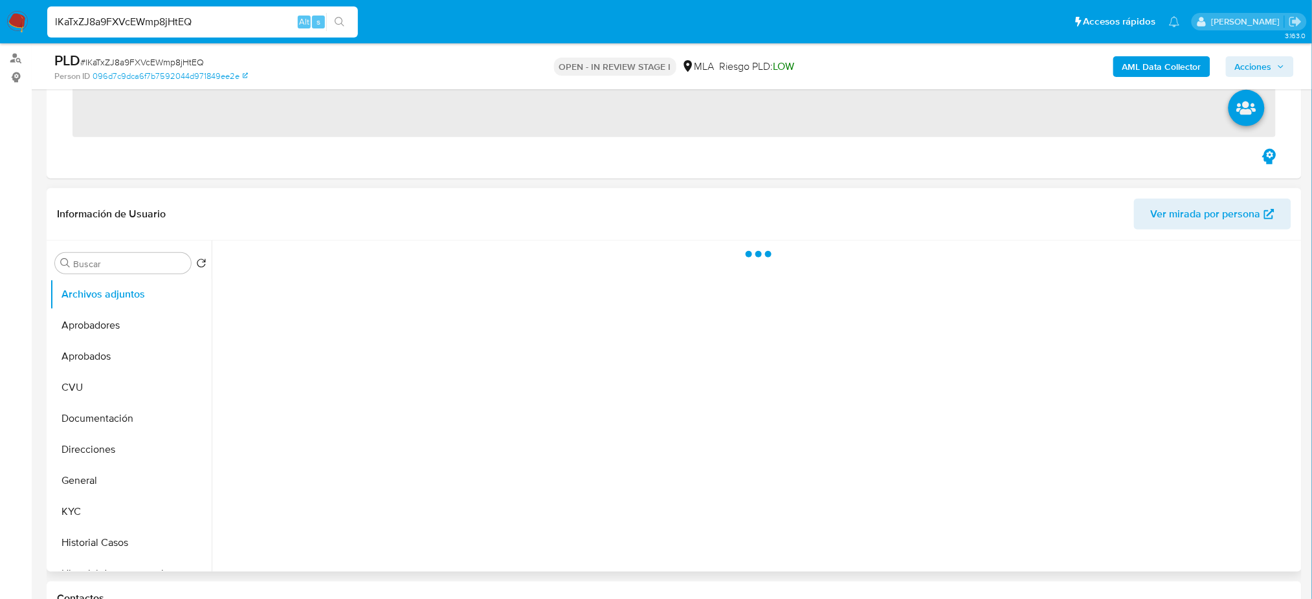
scroll to position [345, 0]
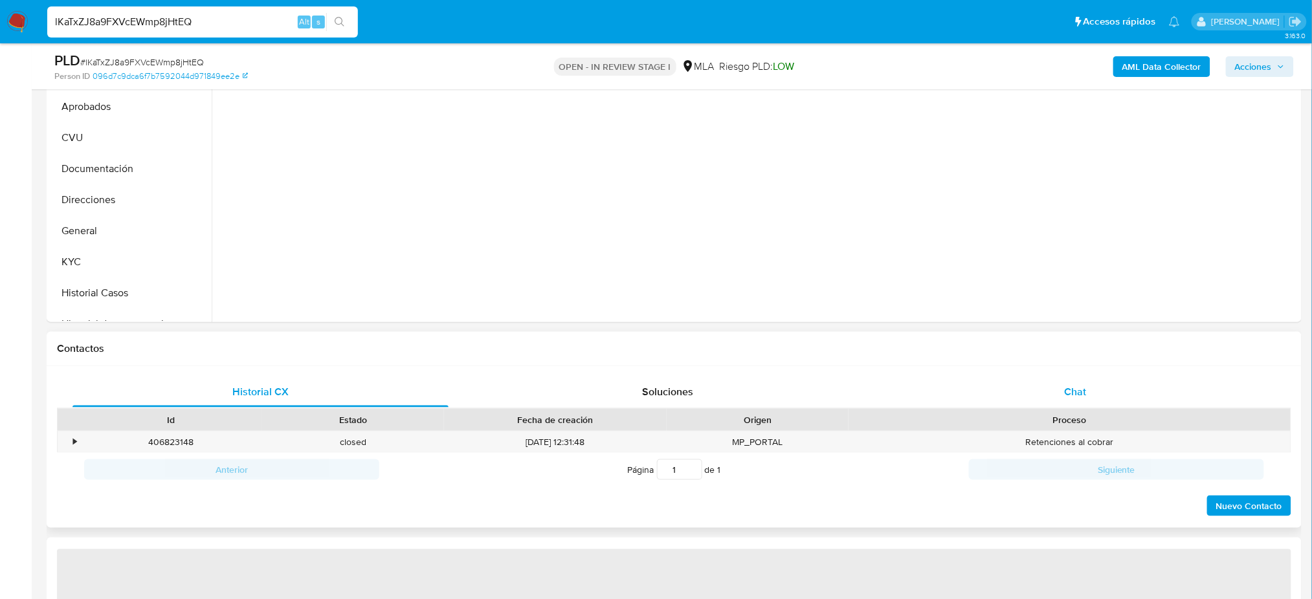
select select "10"
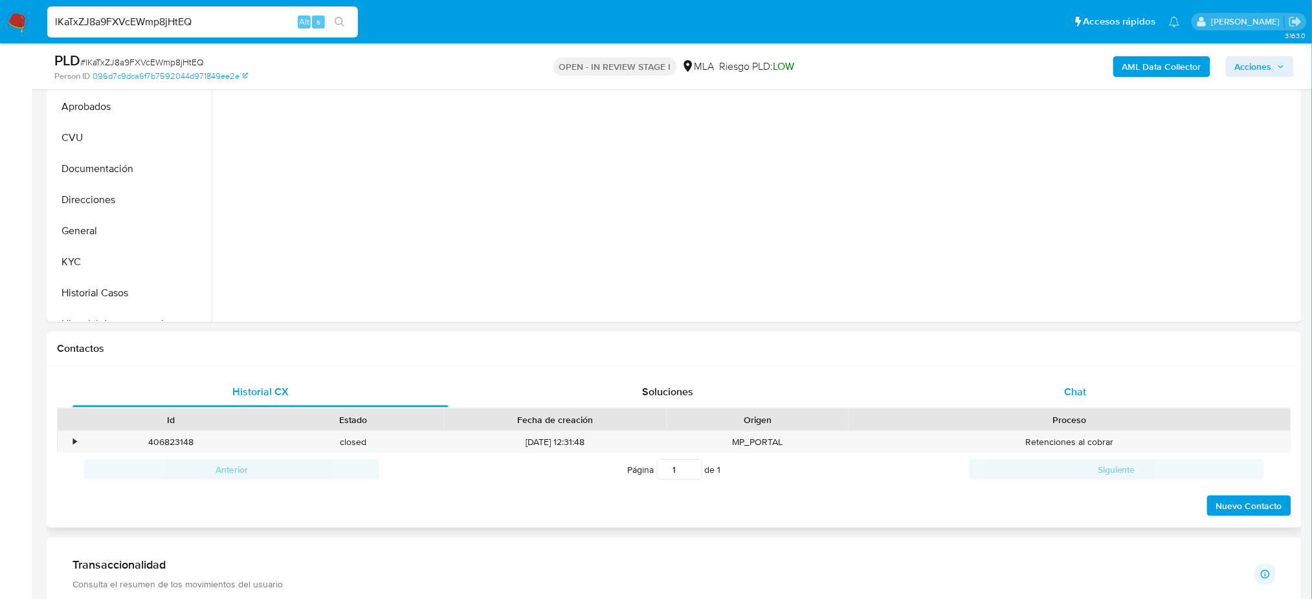
drag, startPoint x: 1079, startPoint y: 390, endPoint x: 1073, endPoint y: 379, distance: 11.9
click at [1079, 389] on span "Chat" at bounding box center [1075, 392] width 22 height 15
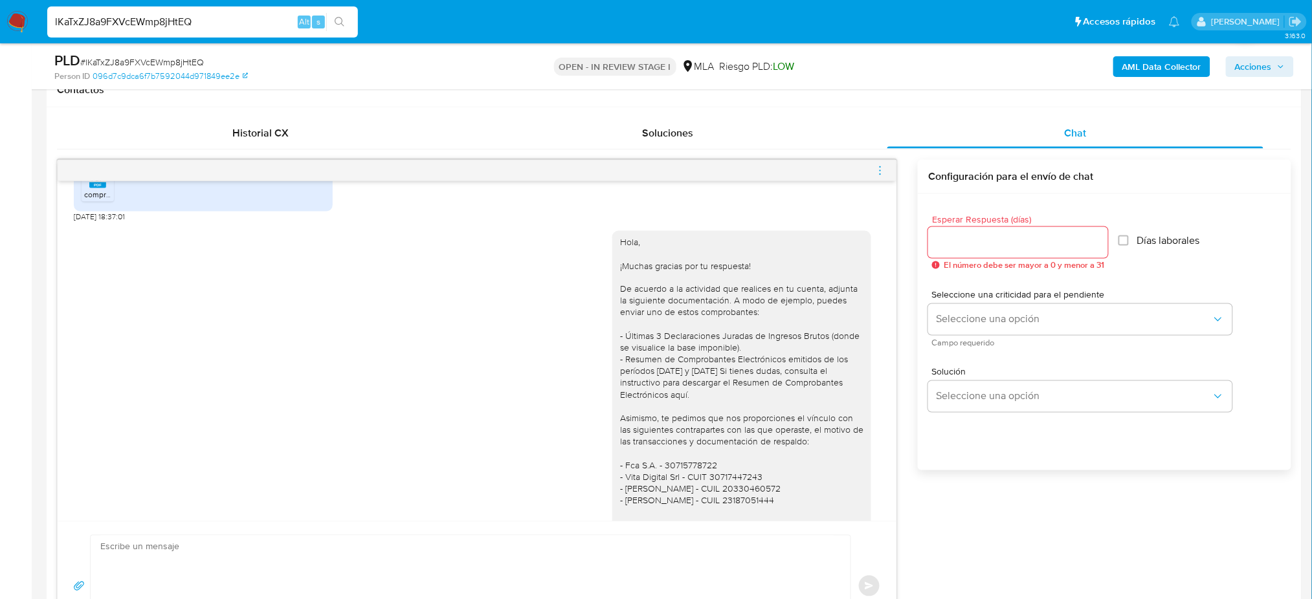
scroll to position [990, 0]
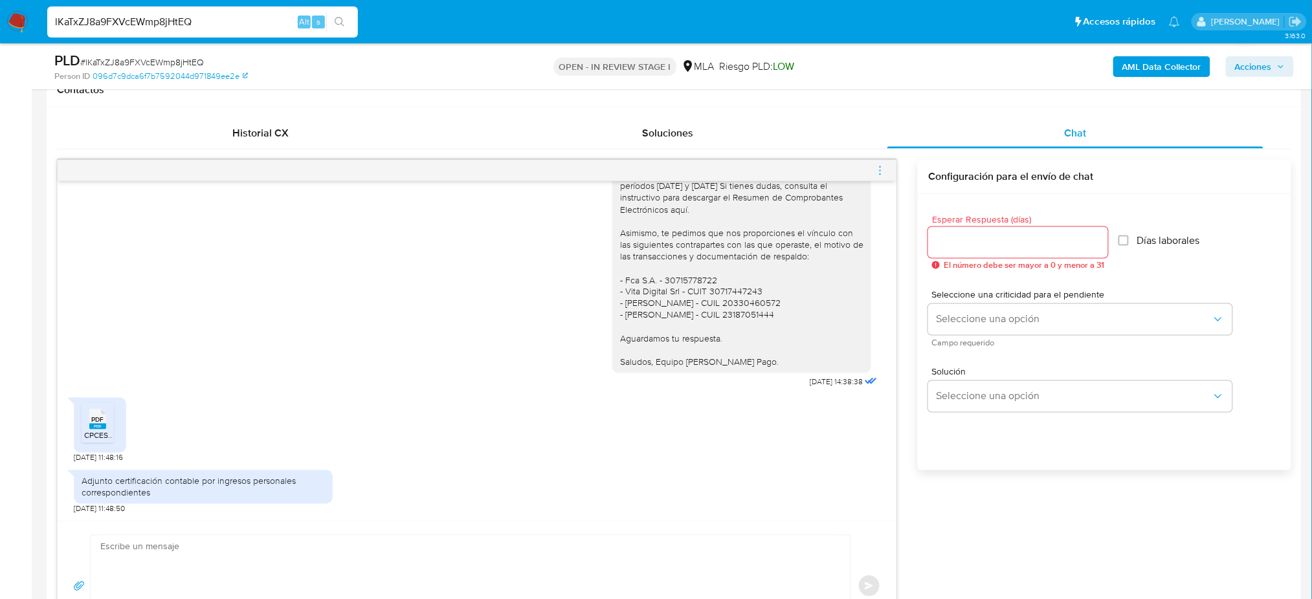
drag, startPoint x: 222, startPoint y: 20, endPoint x: 0, endPoint y: 22, distance: 222.1
click at [0, 23] on nav "Pausado Ver notificaciones lKaTxZJ8a9FXVcEWmp8jHtEQ Alt s Accesos rápidos Presi…" at bounding box center [656, 21] width 1312 height 43
paste input "t1aAok3Z1xiwBdm9F9im06p4"
type input "t1aAok3Z1xiwBdm9F9im06p4"
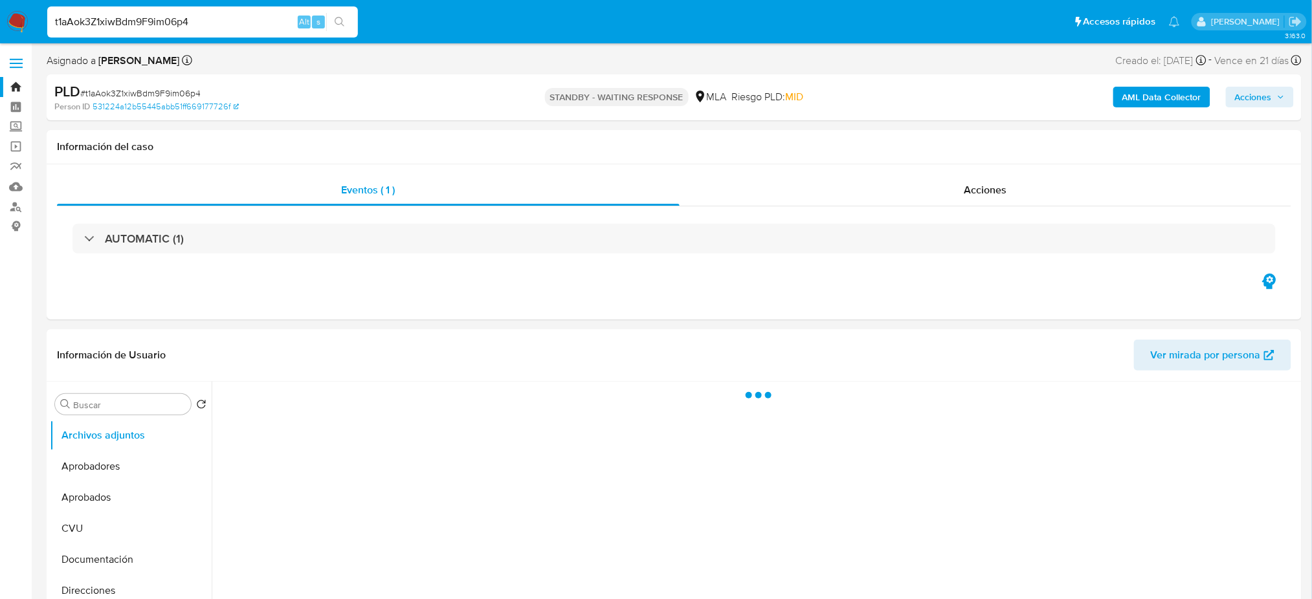
select select "10"
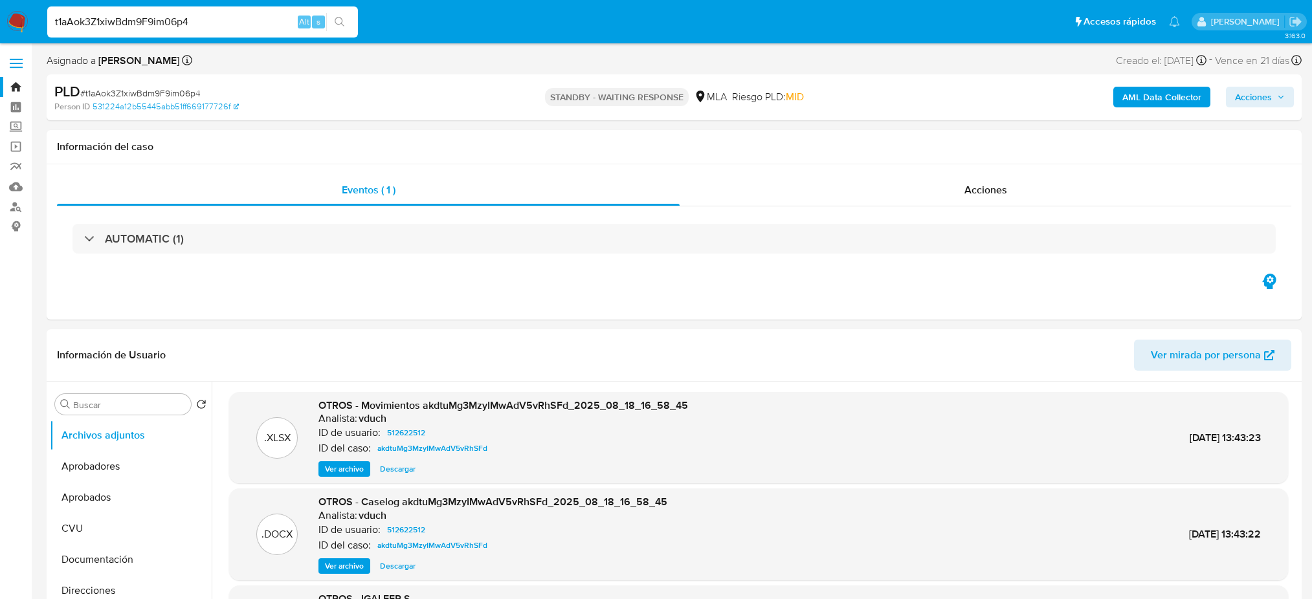
select select "10"
drag, startPoint x: 219, startPoint y: 22, endPoint x: 0, endPoint y: 34, distance: 219.2
click at [0, 34] on nav "Pausado Ver notificaciones t1aAok3Z1xiwBdm9F9im06p4 Alt s Accesos rápidos Presi…" at bounding box center [656, 21] width 1312 height 43
paste input "oiTijKkMFRLegzPeOpRMNqG2"
type input "oiTijKkMFRLegzPeOpRMNqG2"
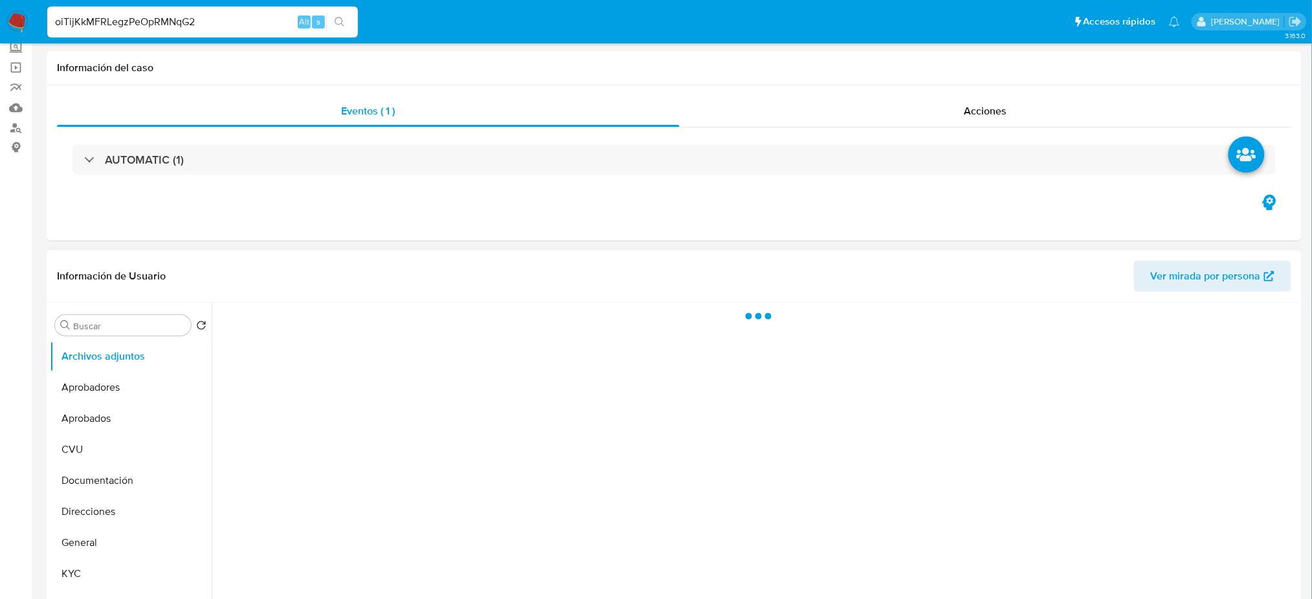
scroll to position [172, 0]
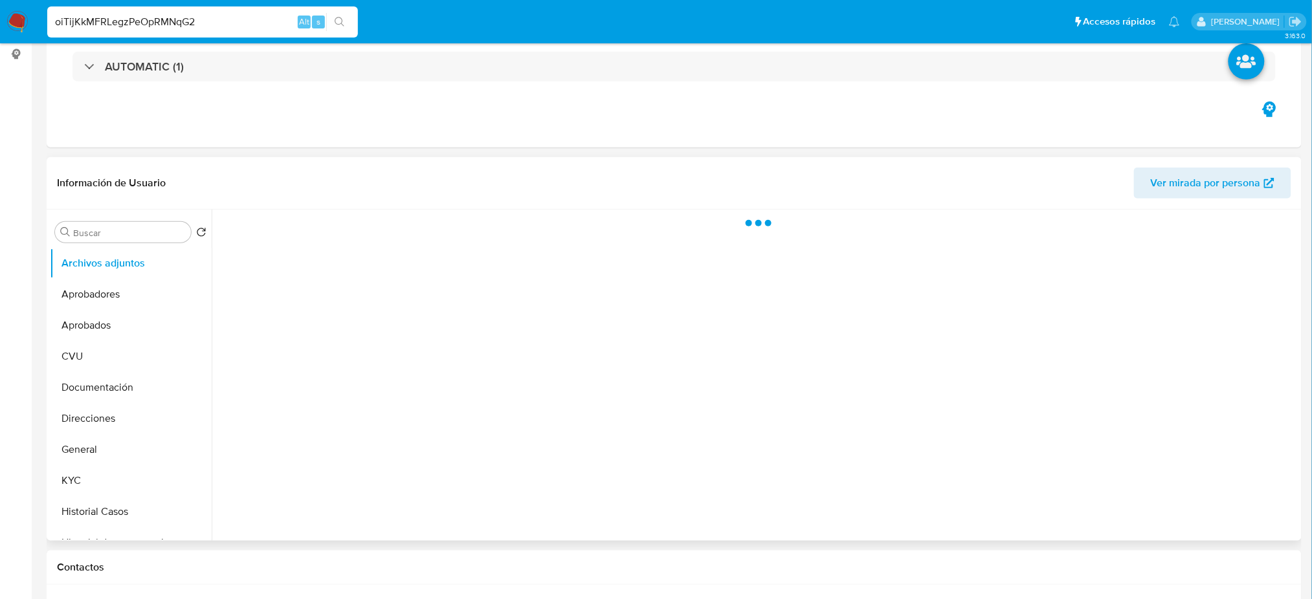
select select "10"
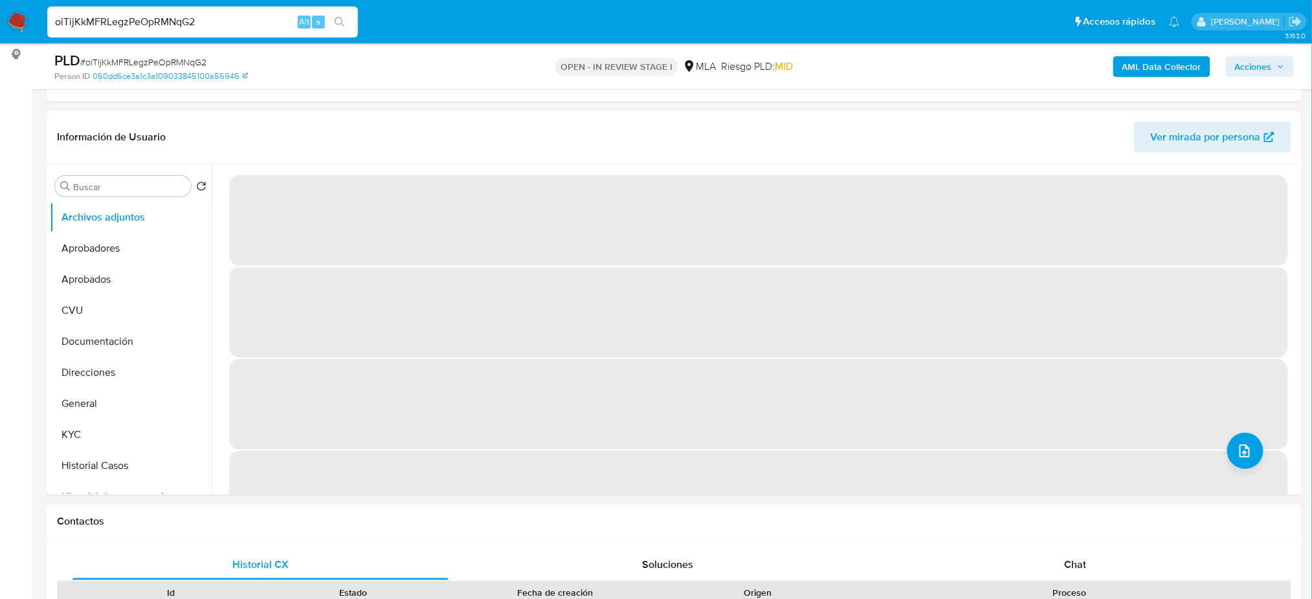
click at [1047, 554] on div "Chat" at bounding box center [1076, 565] width 376 height 31
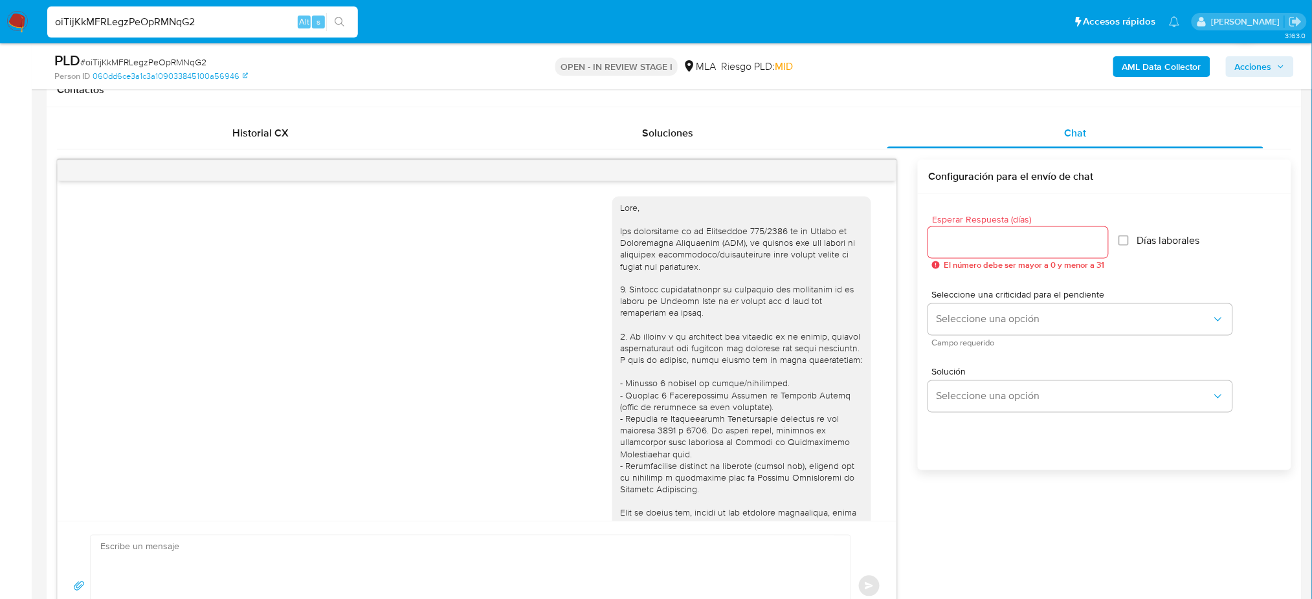
scroll to position [987, 0]
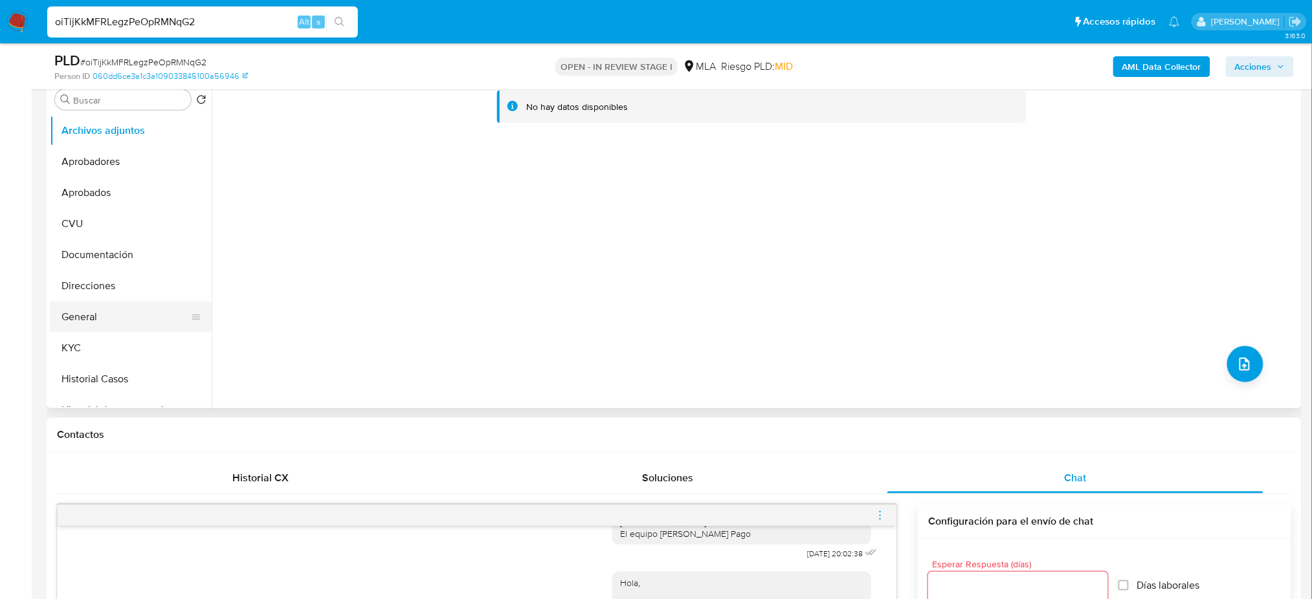
click at [110, 325] on button "General" at bounding box center [125, 317] width 151 height 31
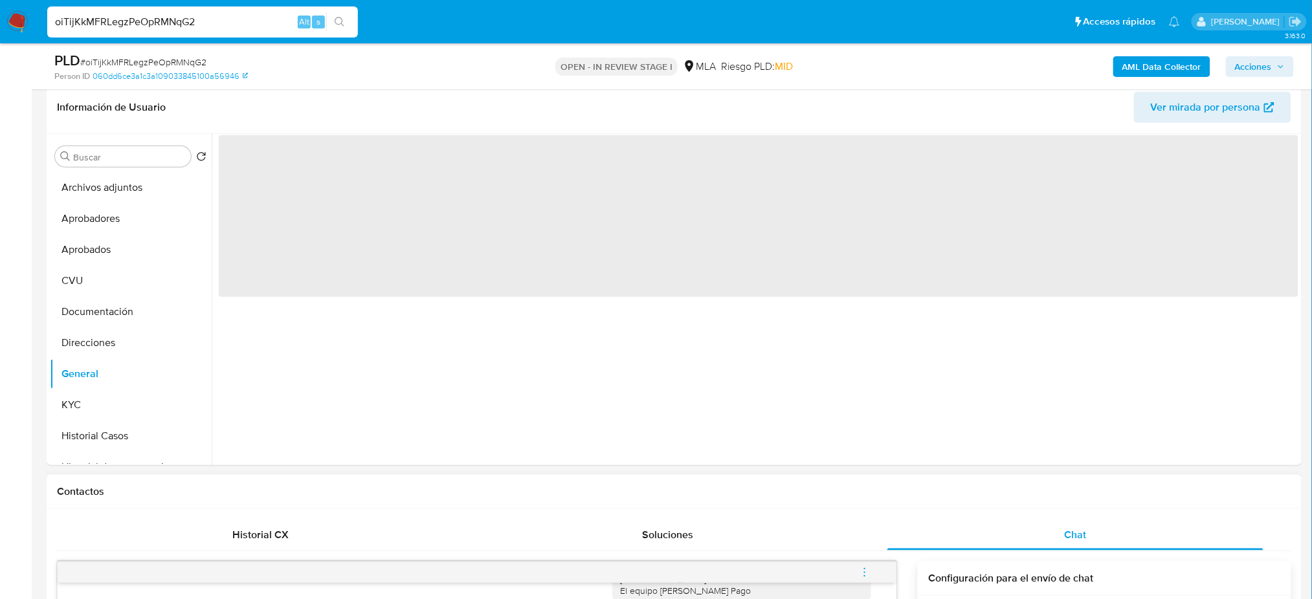
scroll to position [172, 0]
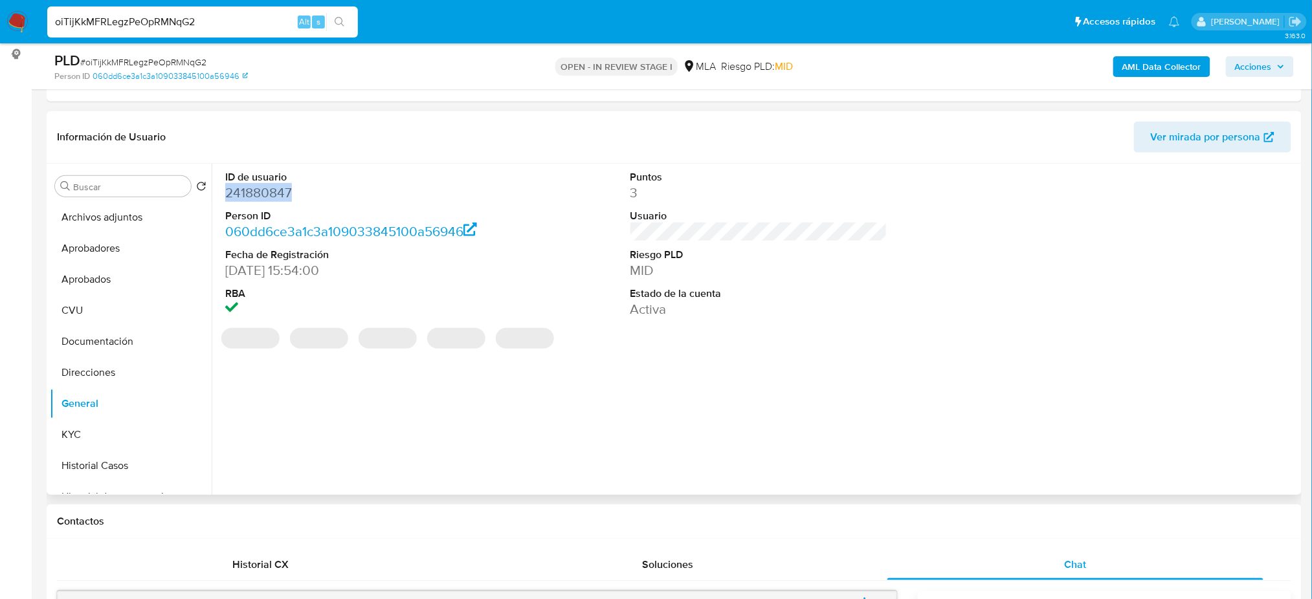
click at [254, 188] on dd "241880847" at bounding box center [353, 193] width 257 height 18
copy dd "241880847"
click at [118, 296] on button "CVU" at bounding box center [125, 310] width 151 height 31
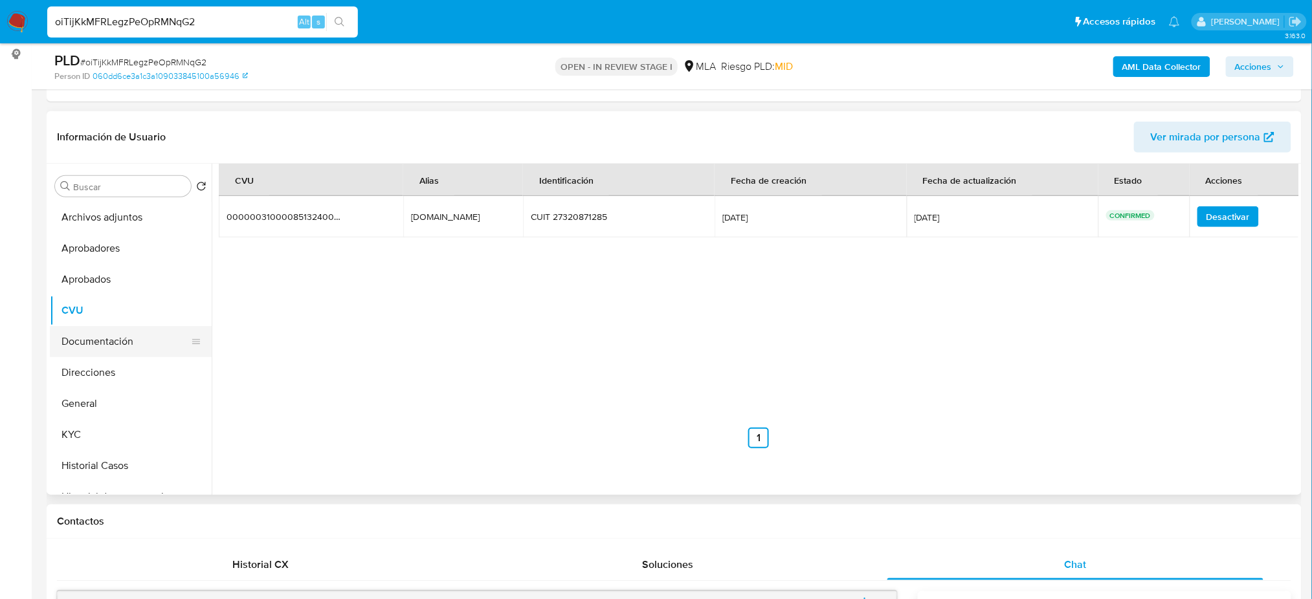
click at [135, 346] on button "Documentación" at bounding box center [125, 341] width 151 height 31
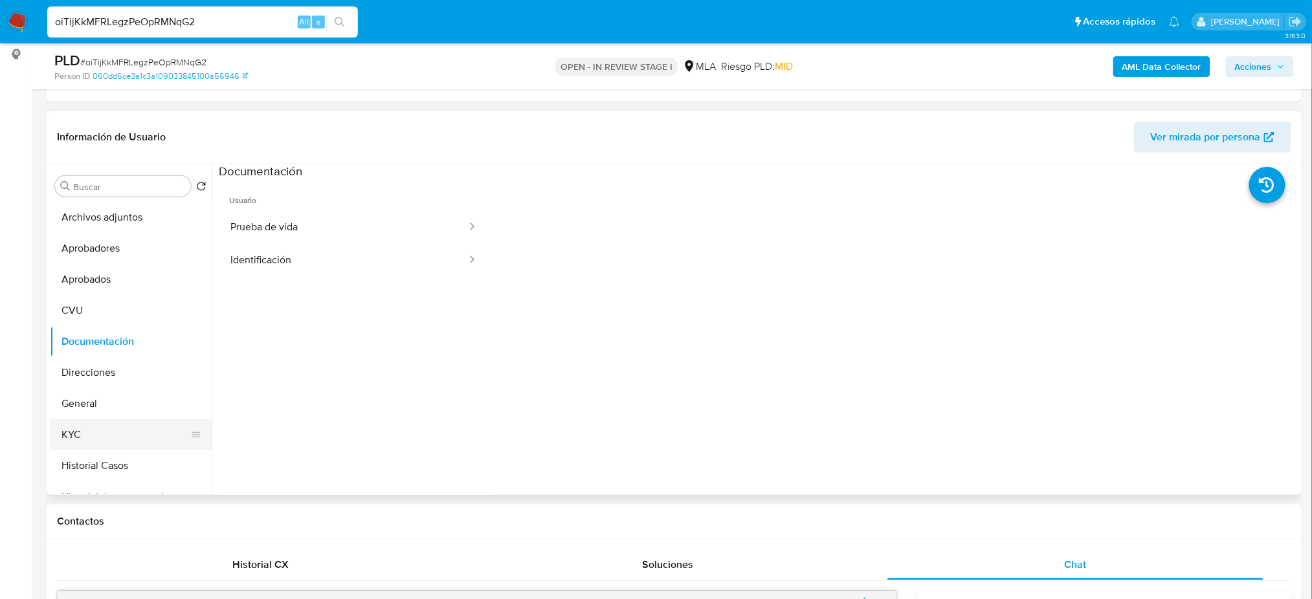
click at [120, 432] on button "KYC" at bounding box center [125, 434] width 151 height 31
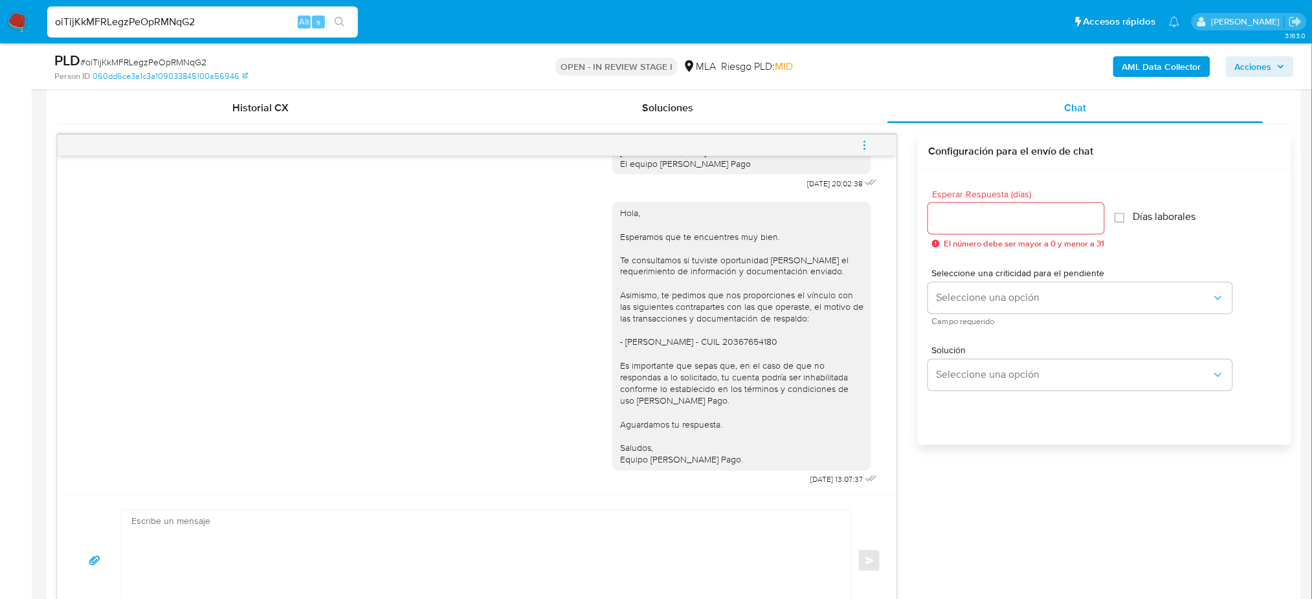
scroll to position [690, 0]
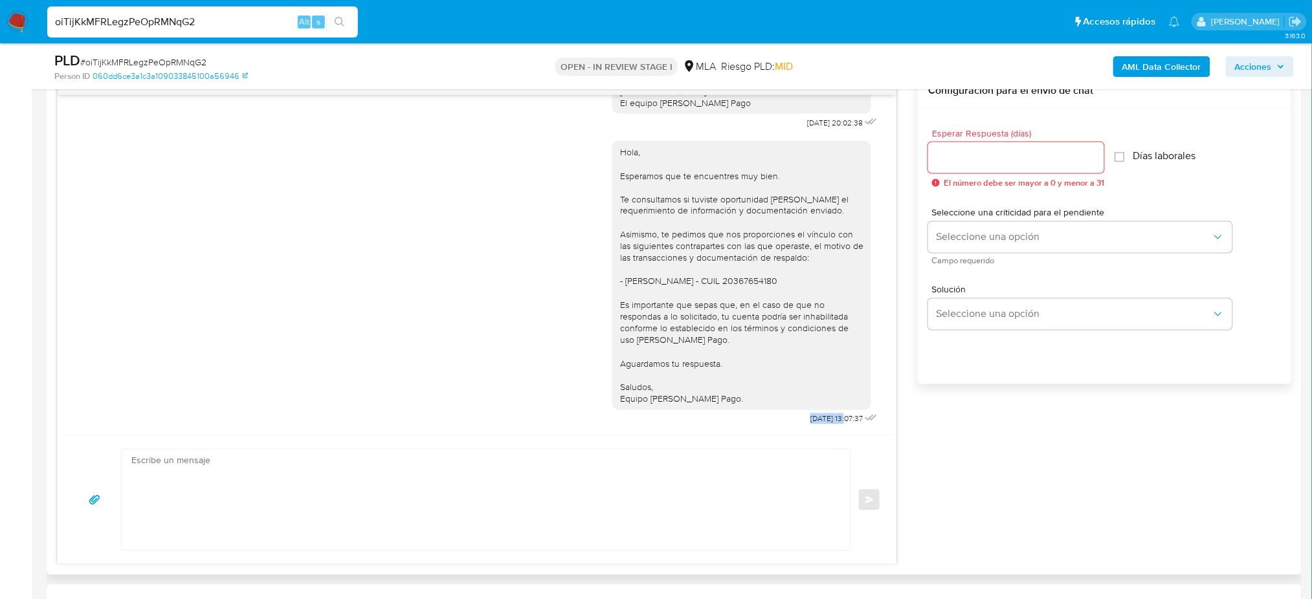
drag, startPoint x: 778, startPoint y: 422, endPoint x: 822, endPoint y: 423, distance: 43.4
click at [822, 423] on div "Hola, Esperamos que te encuentres muy bien. Te consultamos si tuviste oportunid…" at bounding box center [746, 280] width 268 height 296
copy span "29/09/2025"
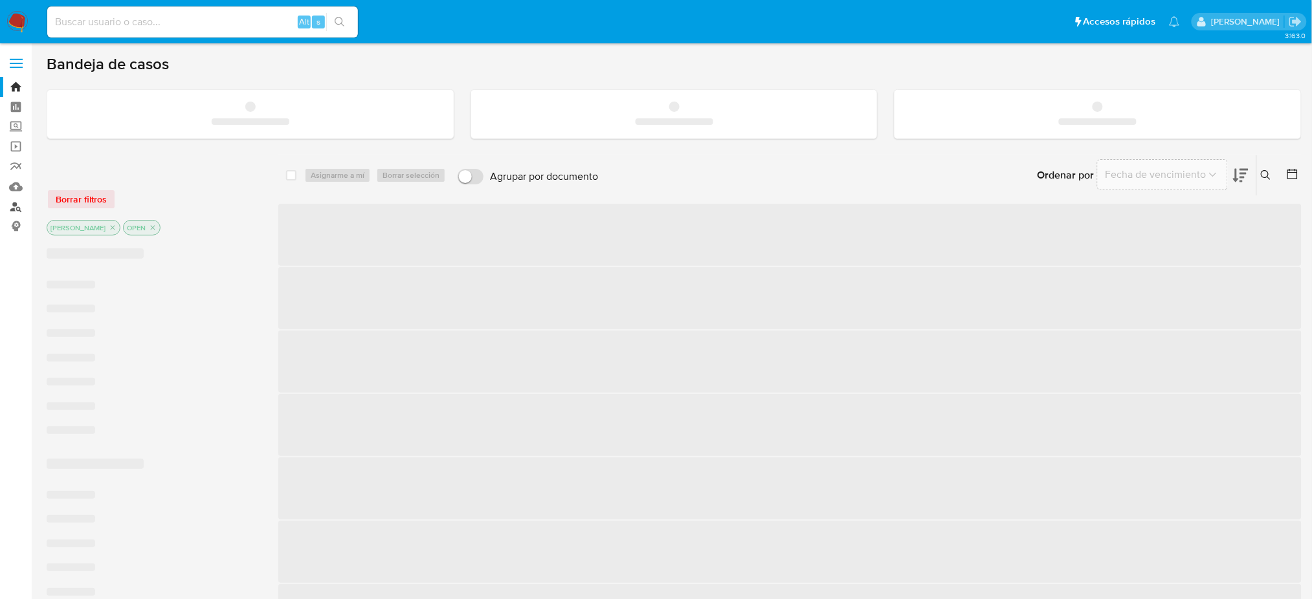
click at [14, 208] on link "Buscador de personas" at bounding box center [77, 207] width 154 height 20
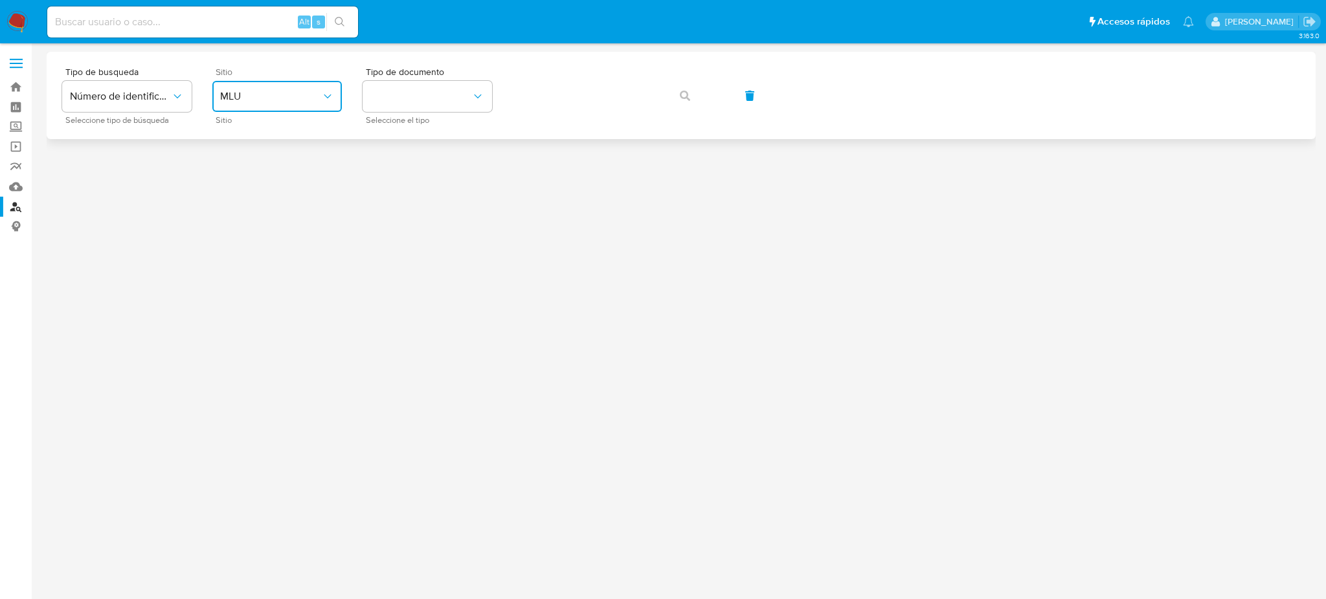
click at [267, 106] on button "MLU" at bounding box center [276, 96] width 129 height 31
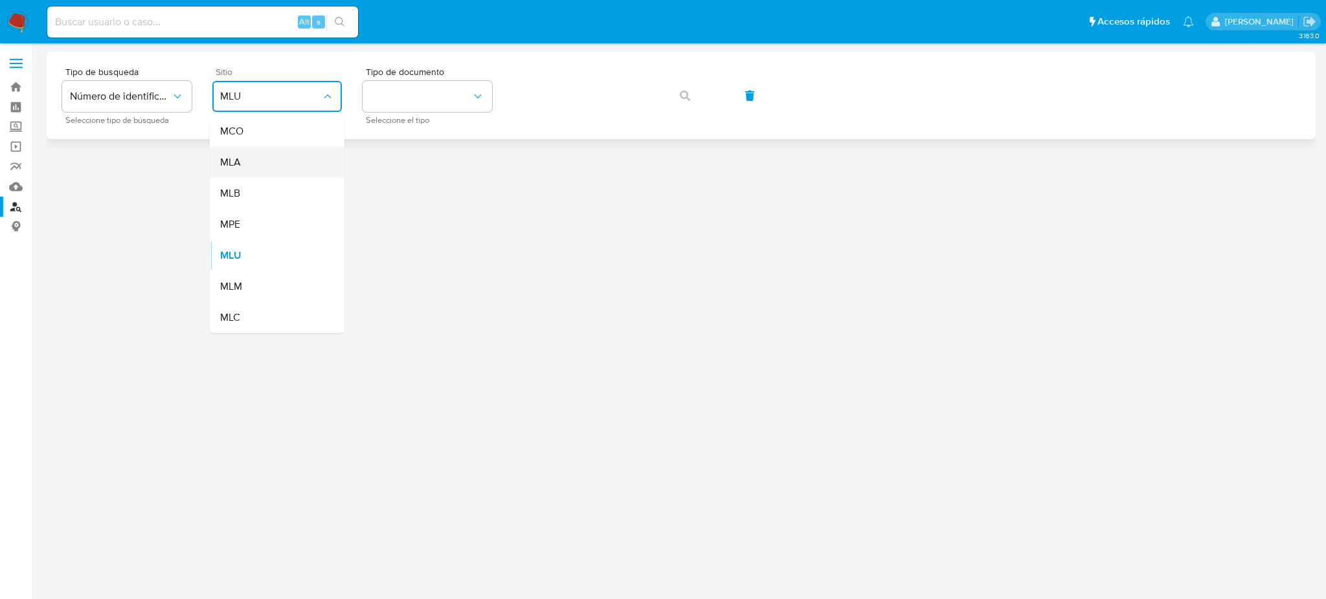
click at [265, 159] on div "MLA" at bounding box center [273, 162] width 106 height 31
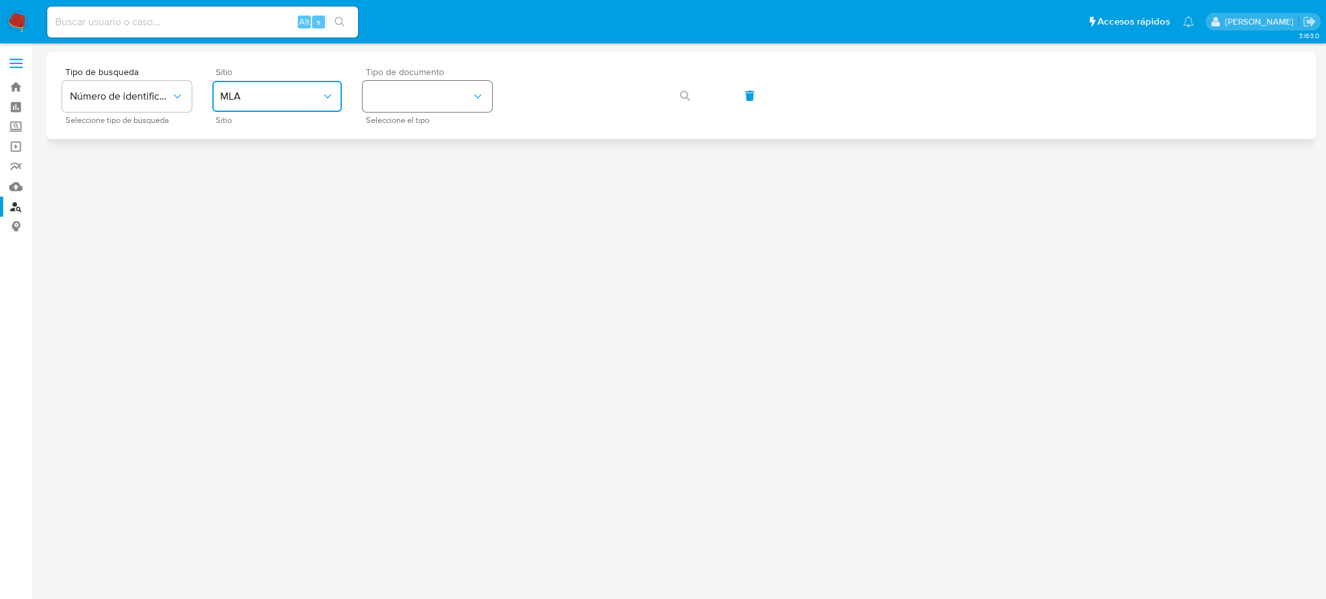
click at [380, 104] on button "identificationType" at bounding box center [427, 96] width 129 height 31
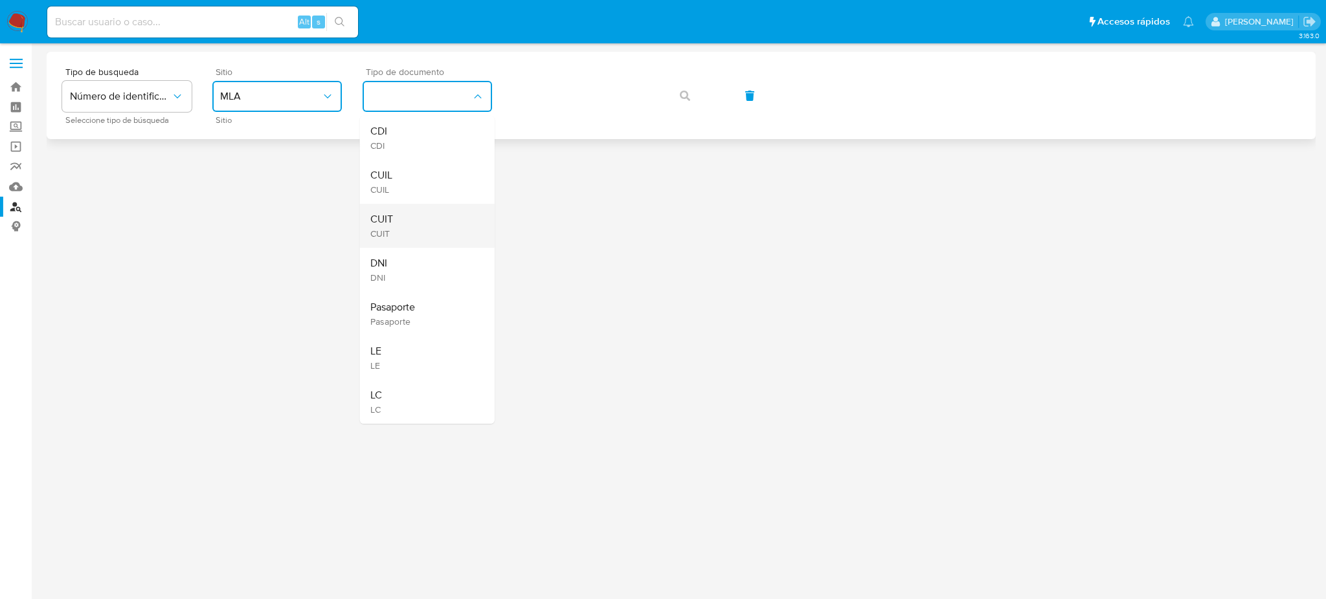
click at [399, 219] on div "CUIT CUIT" at bounding box center [423, 226] width 106 height 44
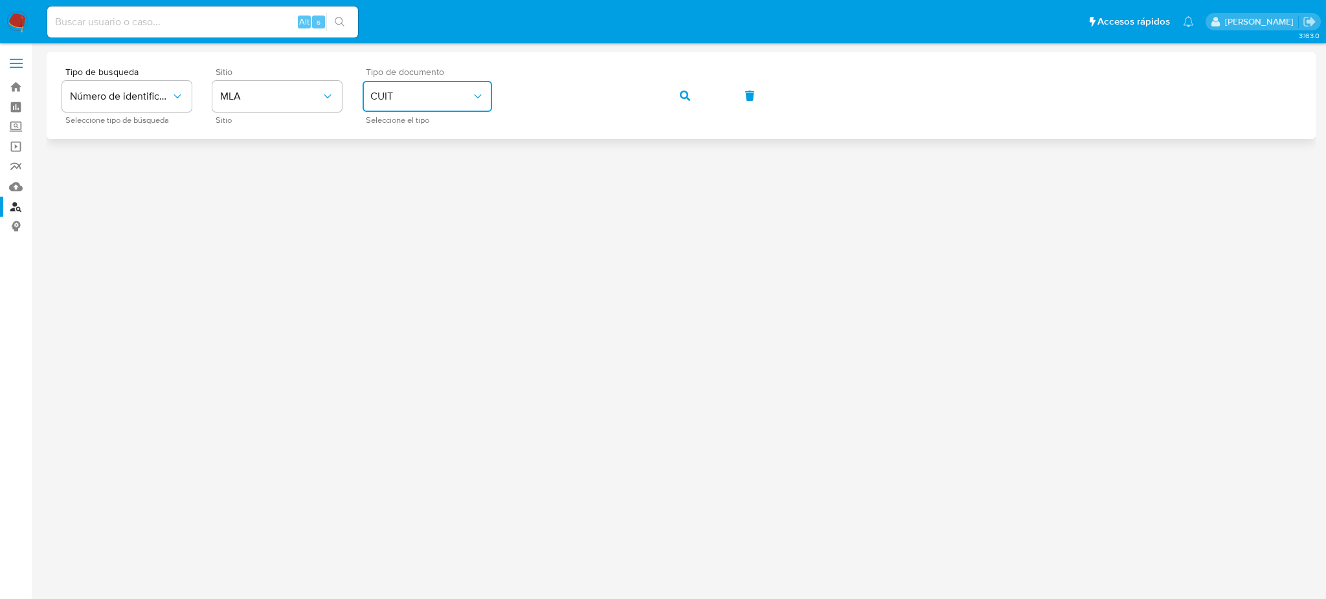
click at [662, 93] on div "Tipo de busqueda Número de identificación Seleccione tipo de búsqueda Sitio MLA…" at bounding box center [681, 95] width 1238 height 56
click at [691, 104] on button "button" at bounding box center [685, 95] width 44 height 31
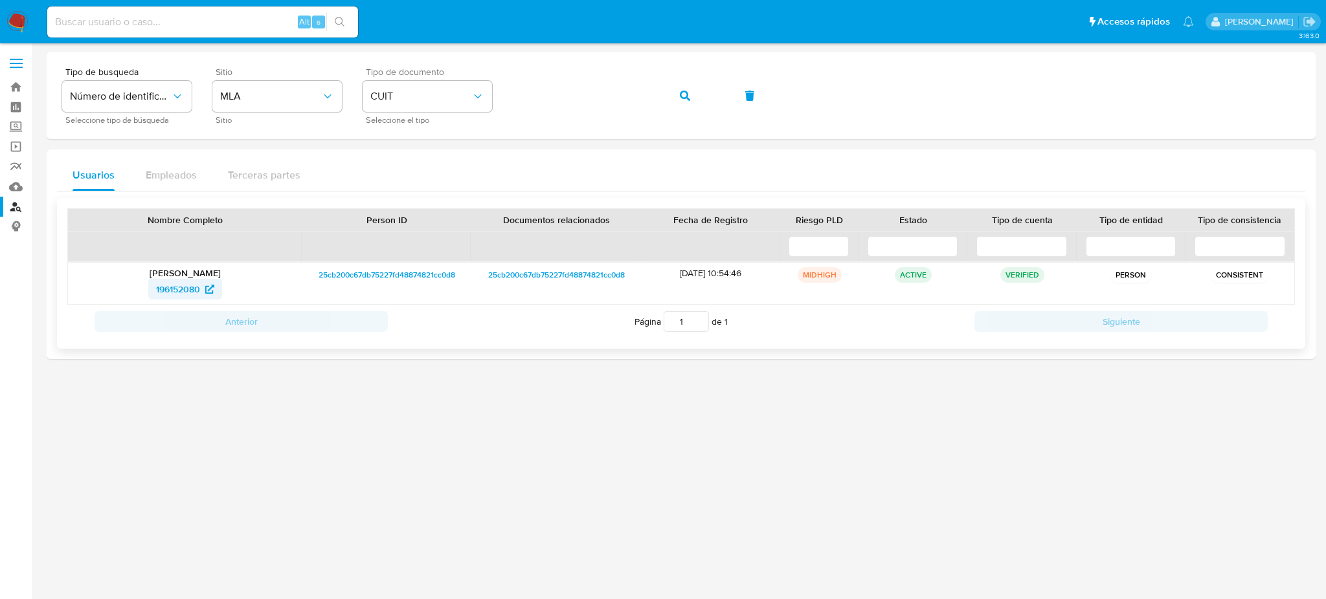
click at [179, 290] on span "196152080" at bounding box center [178, 289] width 44 height 21
click at [290, 23] on input at bounding box center [202, 22] width 311 height 17
paste input "11UV64wXkmifmnpFboNqsV1Q"
type input "11UV64wXkmifmnpFboNqsV1Q"
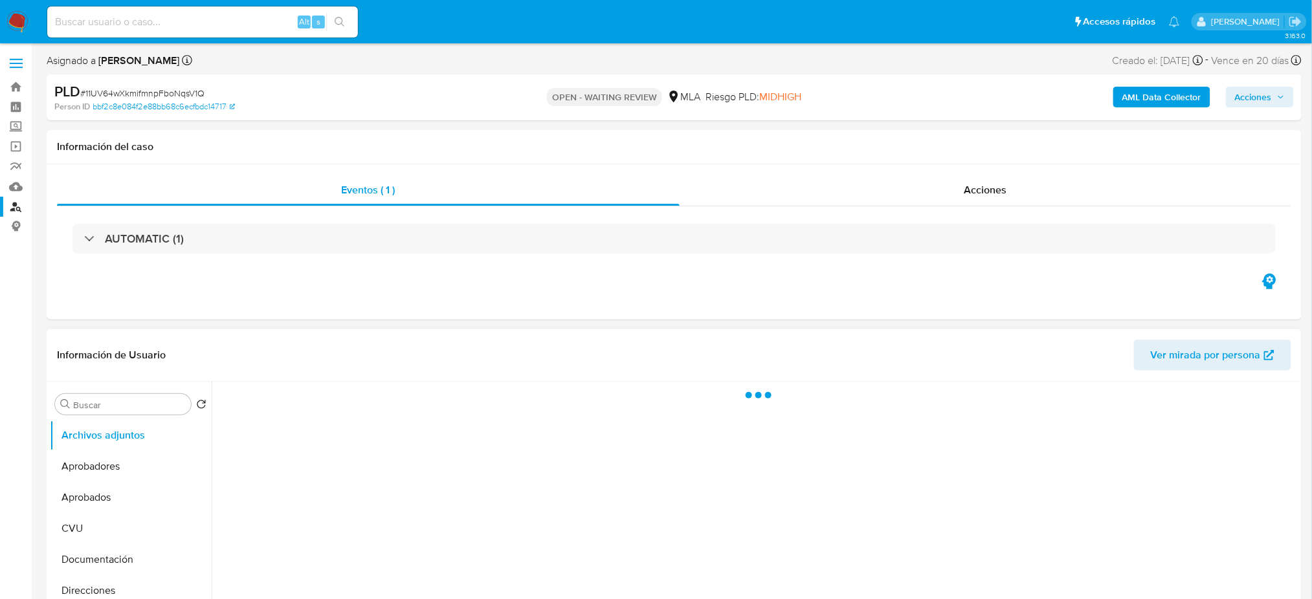
select select "10"
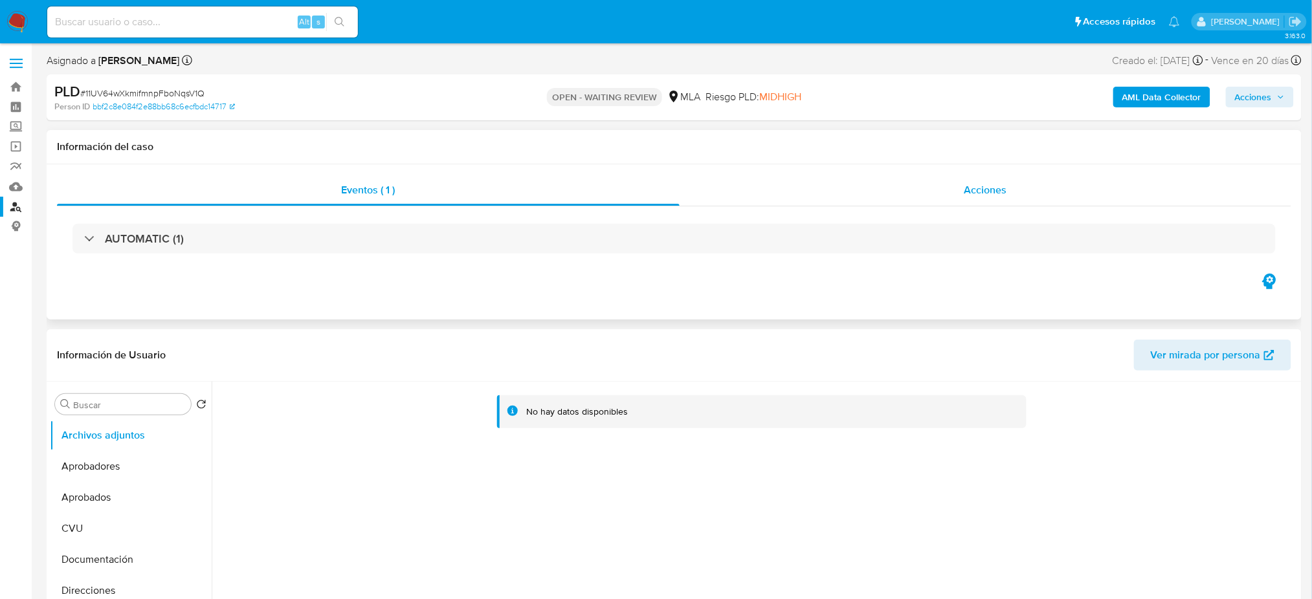
click at [1034, 189] on div "Acciones" at bounding box center [986, 190] width 612 height 31
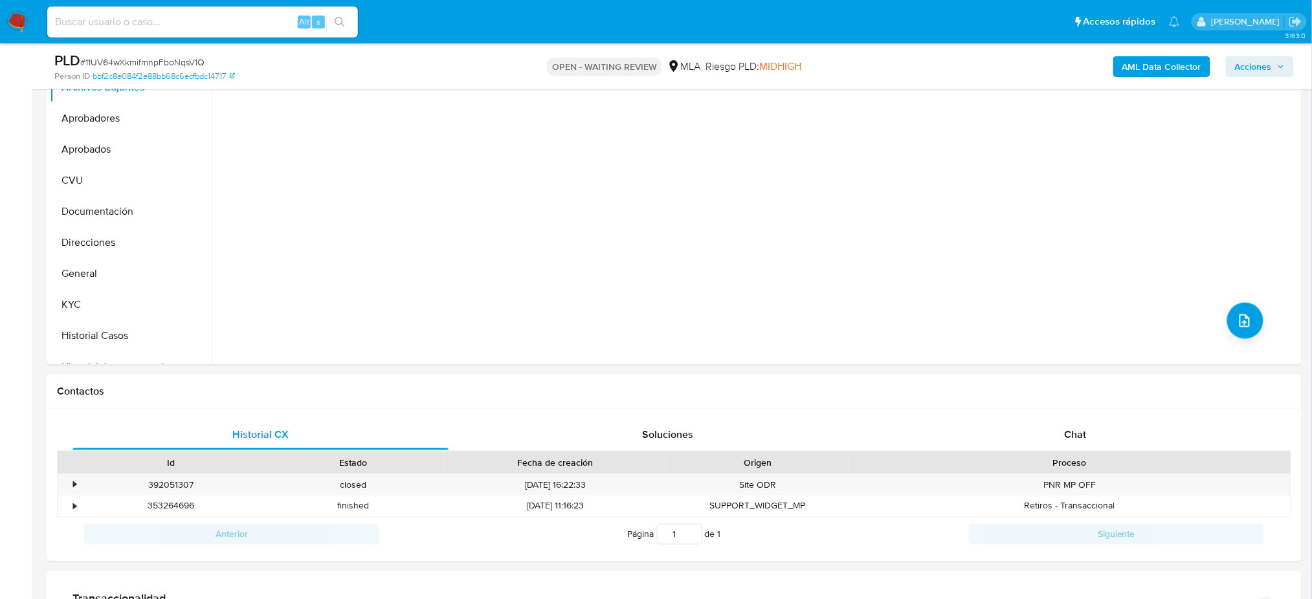
scroll to position [406, 0]
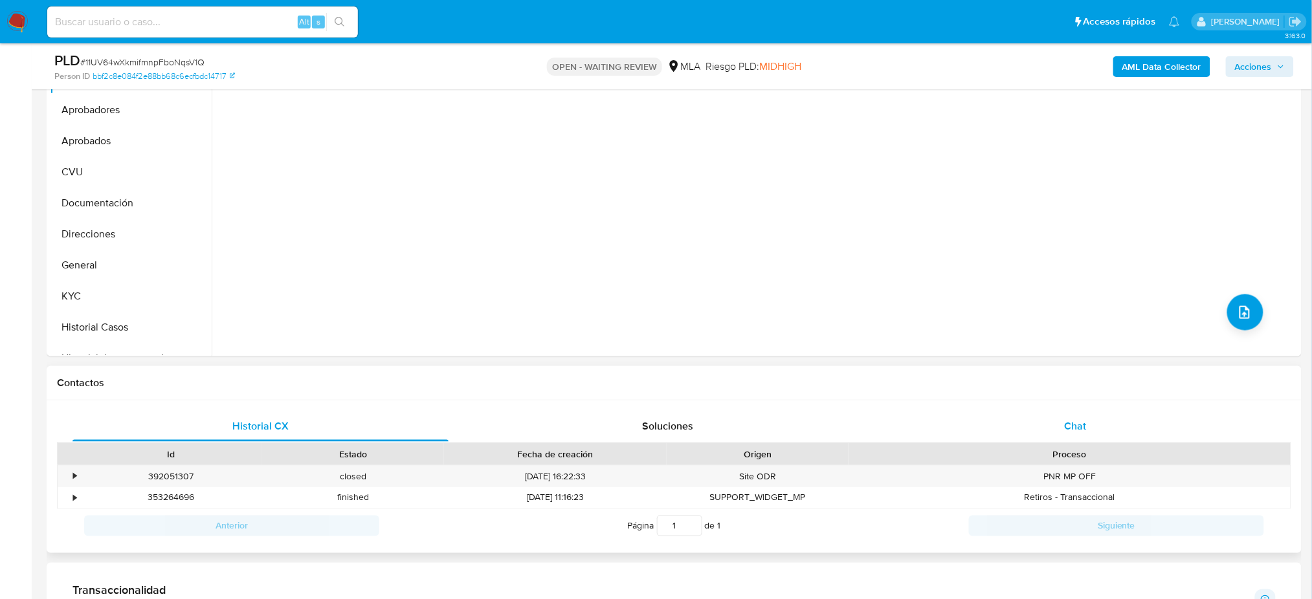
click at [1080, 425] on span "Chat" at bounding box center [1075, 426] width 22 height 15
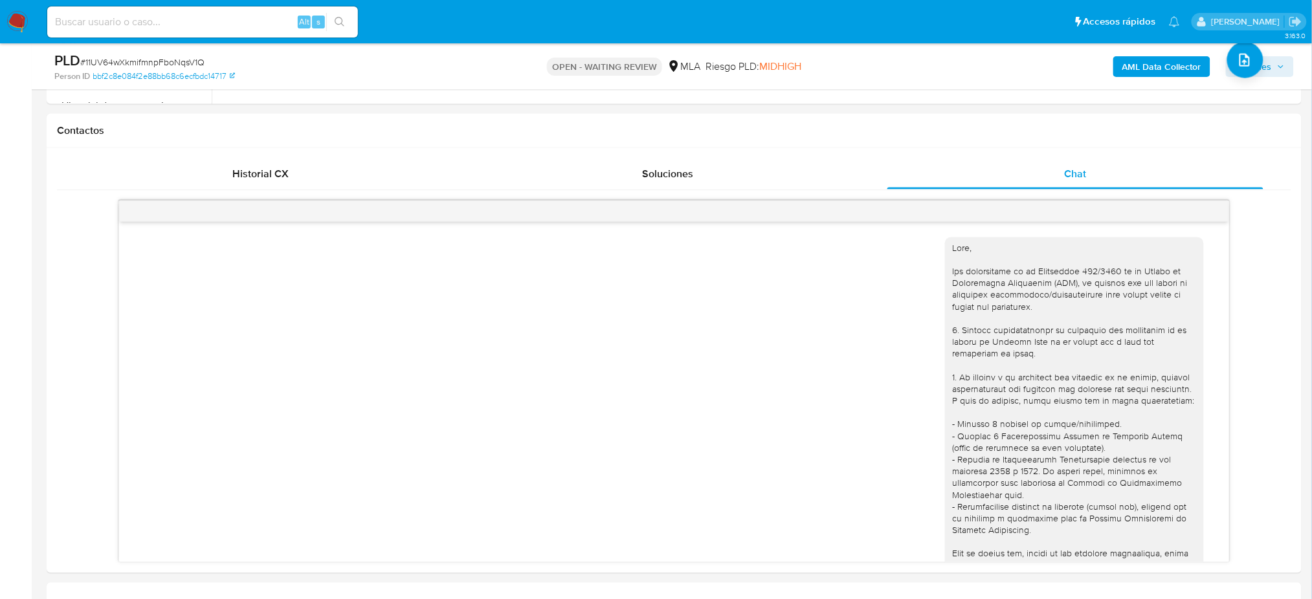
scroll to position [293, 0]
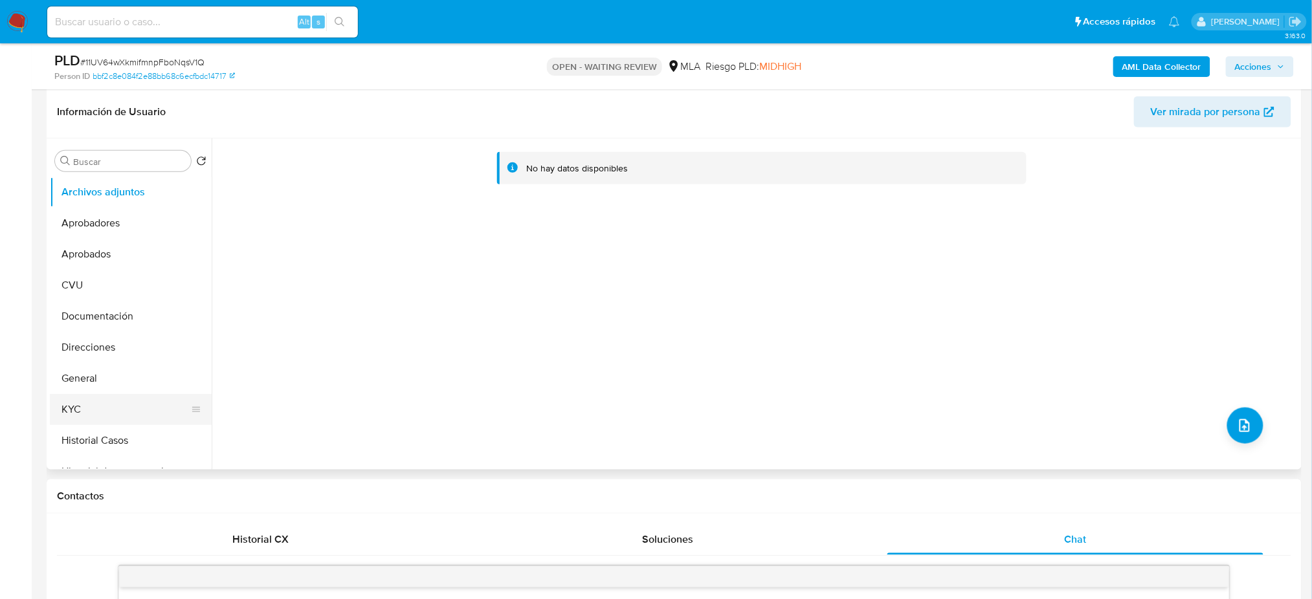
click at [127, 402] on button "KYC" at bounding box center [125, 409] width 151 height 31
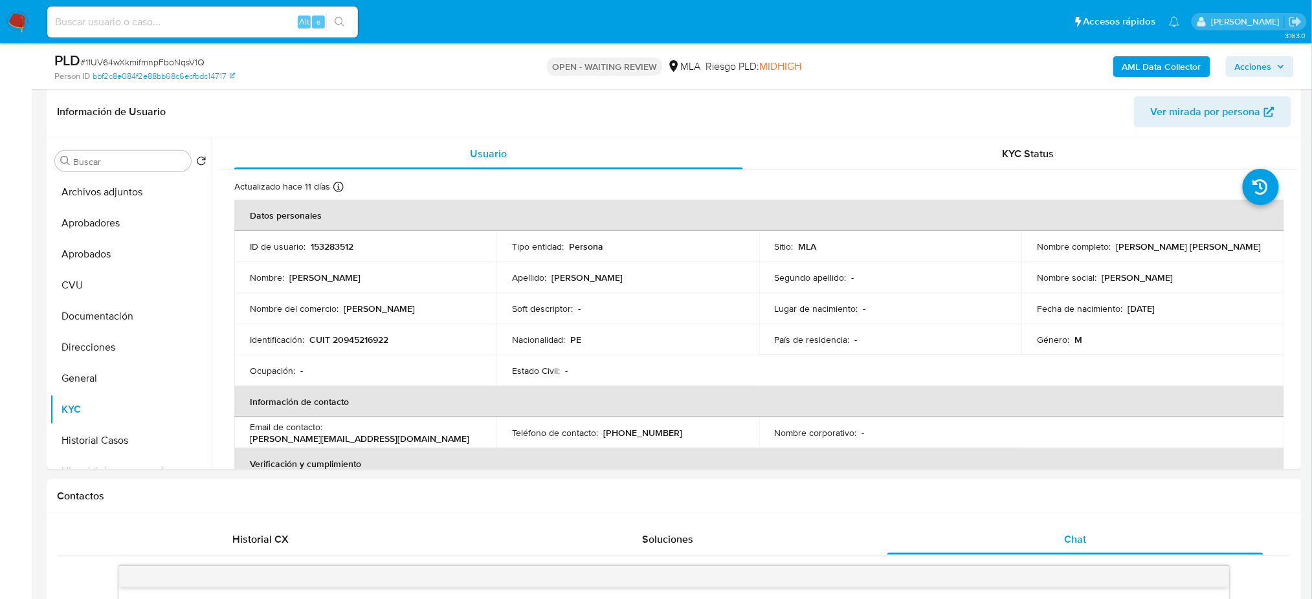
click at [173, 61] on span "# 11UV64wXkmifmnpFboNqsV1Q" at bounding box center [142, 62] width 124 height 13
copy span "11UV64wXkmifmnpFboNqsV1Q"
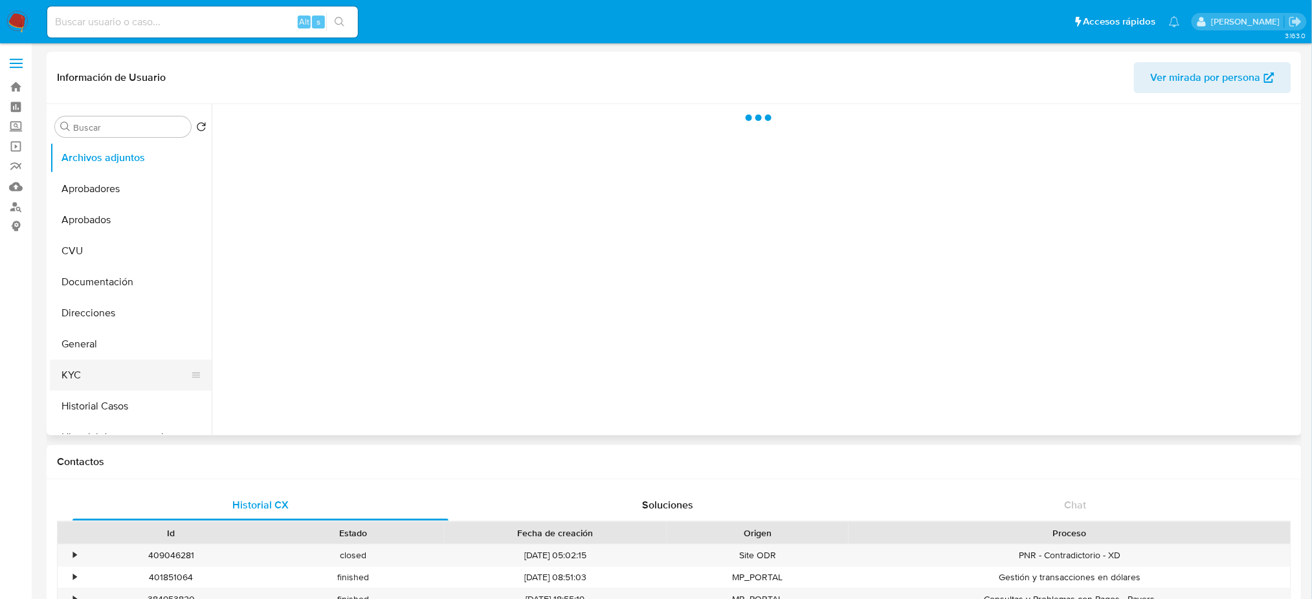
click at [101, 390] on button "KYC" at bounding box center [125, 375] width 151 height 31
select select "10"
click at [101, 403] on button "Historial Casos" at bounding box center [125, 406] width 151 height 31
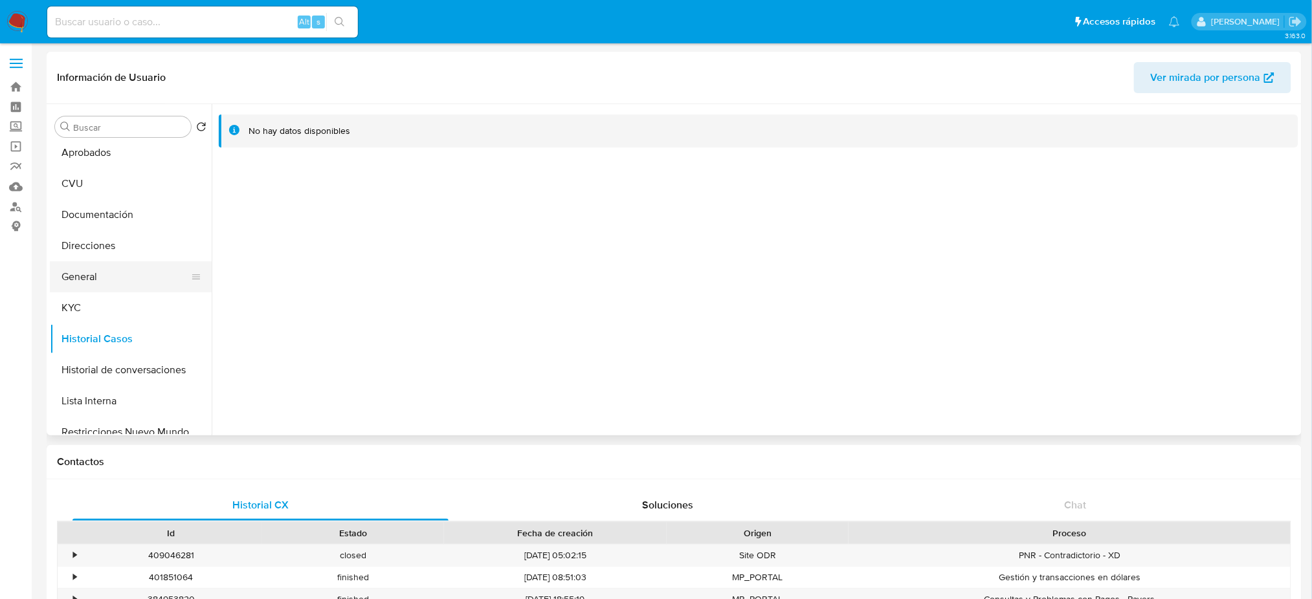
scroll to position [86, 0]
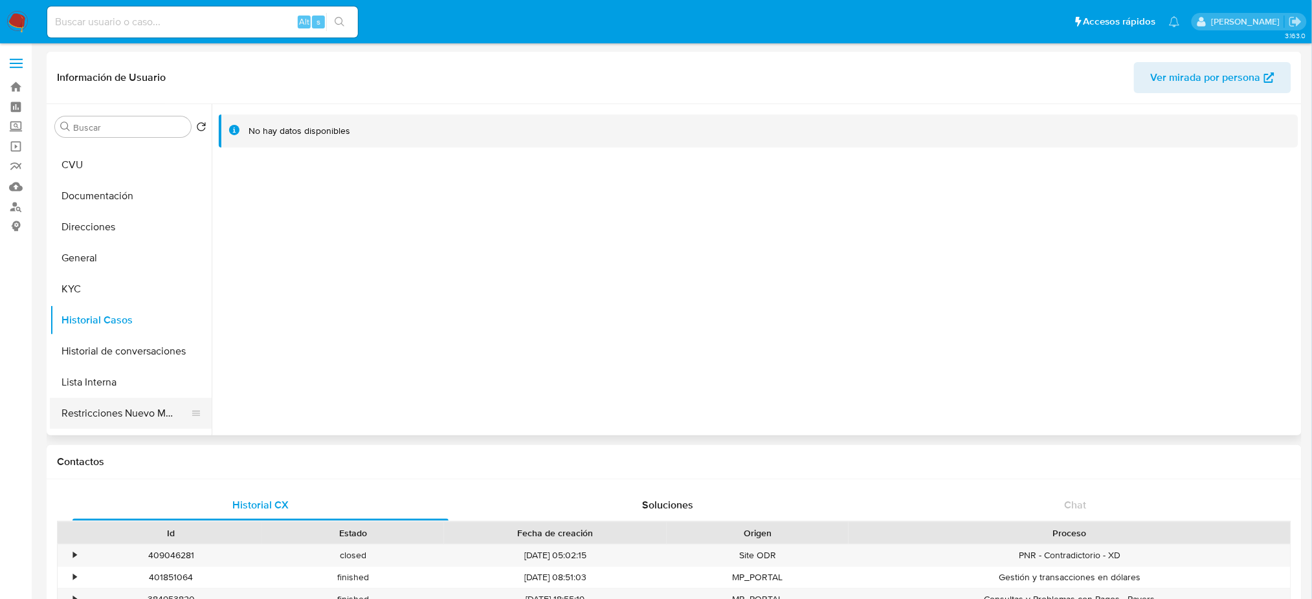
click at [111, 414] on button "Restricciones Nuevo Mundo" at bounding box center [125, 413] width 151 height 31
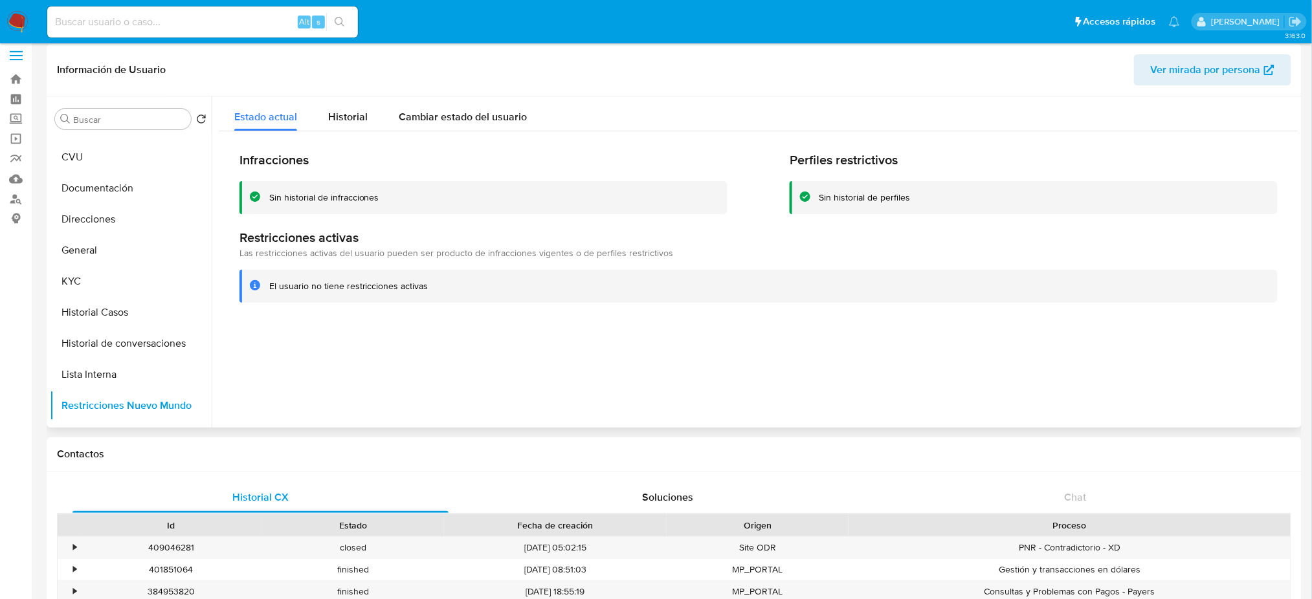
scroll to position [0, 0]
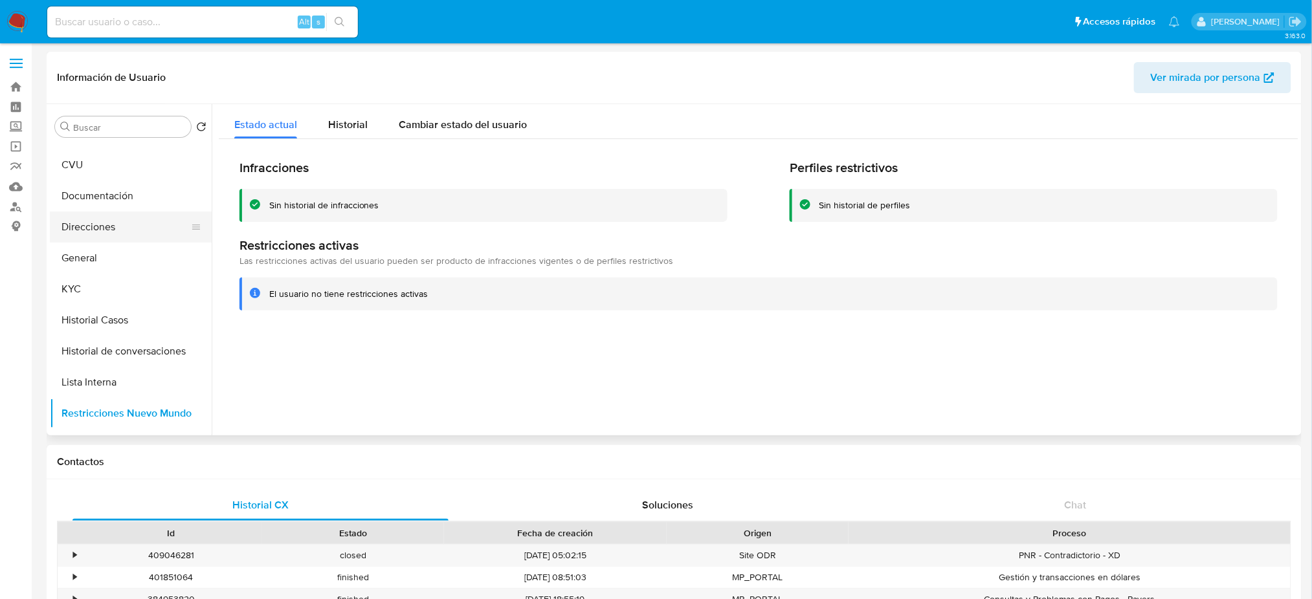
click at [104, 235] on button "Direcciones" at bounding box center [125, 227] width 151 height 31
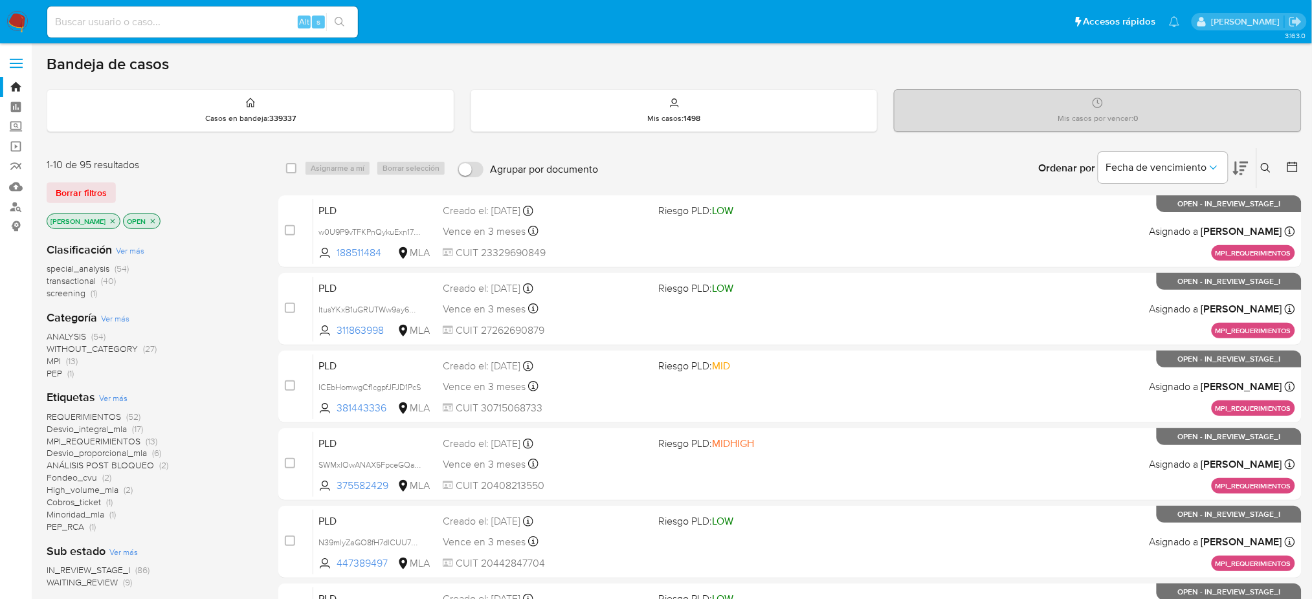
click at [243, 8] on div "Alt s" at bounding box center [202, 21] width 311 height 31
click at [241, 36] on div "Alt s" at bounding box center [202, 21] width 311 height 31
click at [232, 25] on input at bounding box center [202, 22] width 311 height 17
paste input "oiTijKkMFRLegzPeOpRMNqG2"
type input "oiTijKkMFRLegzPeOpRMNqG2"
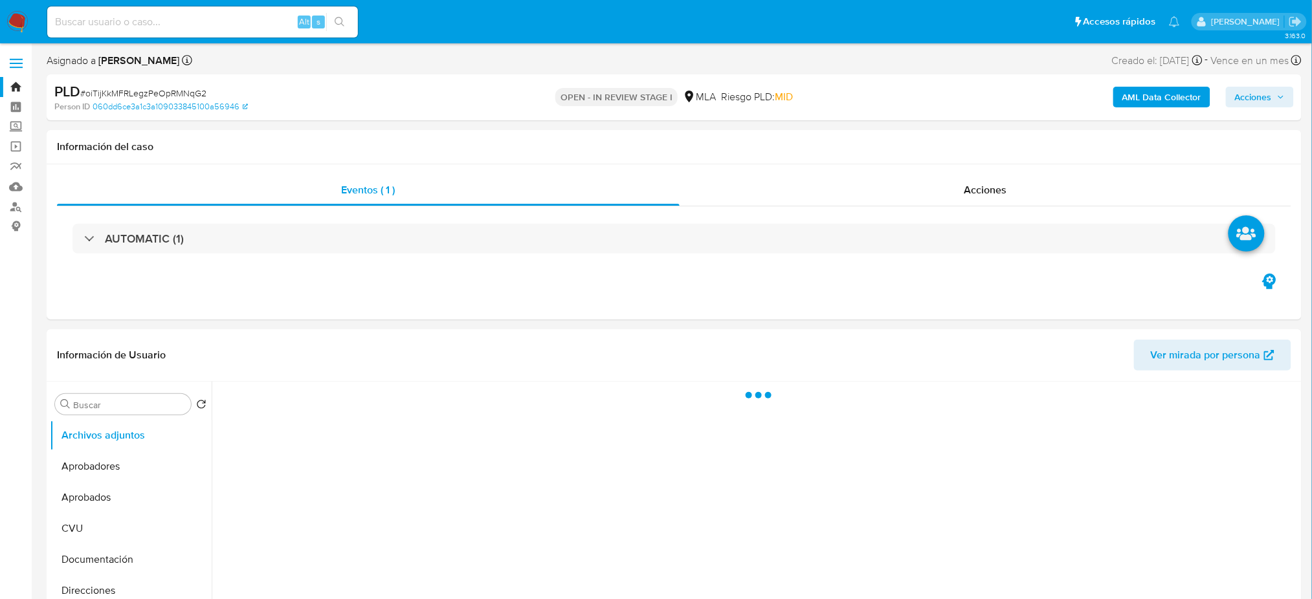
select select "10"
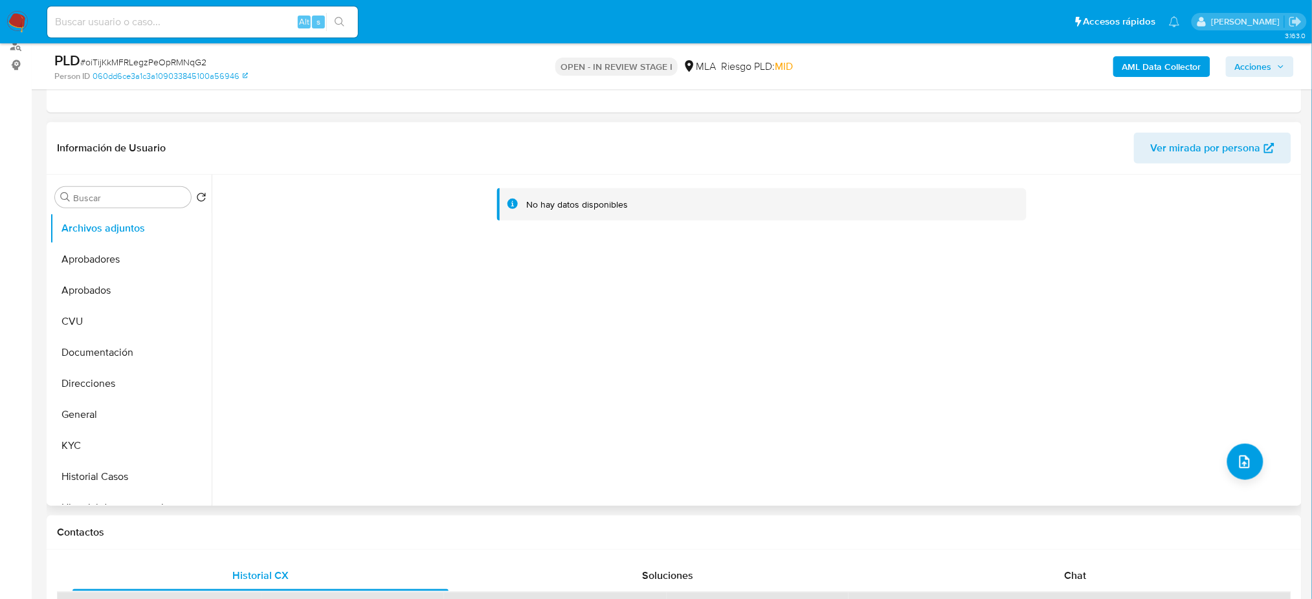
scroll to position [172, 0]
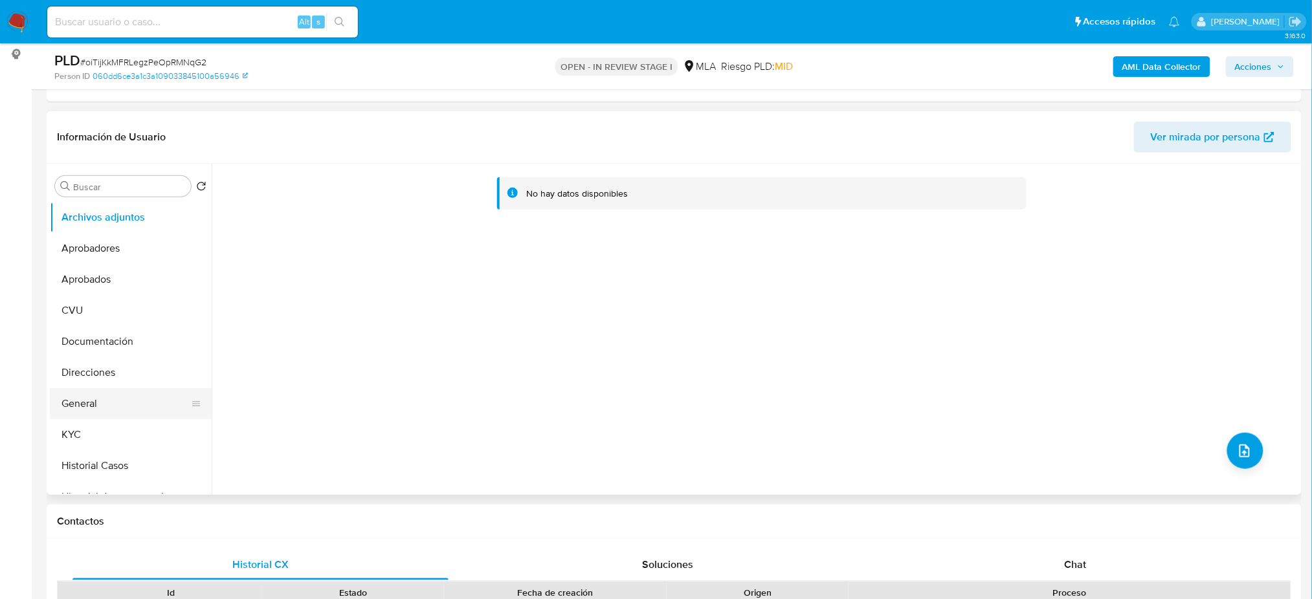
click at [113, 415] on button "General" at bounding box center [125, 403] width 151 height 31
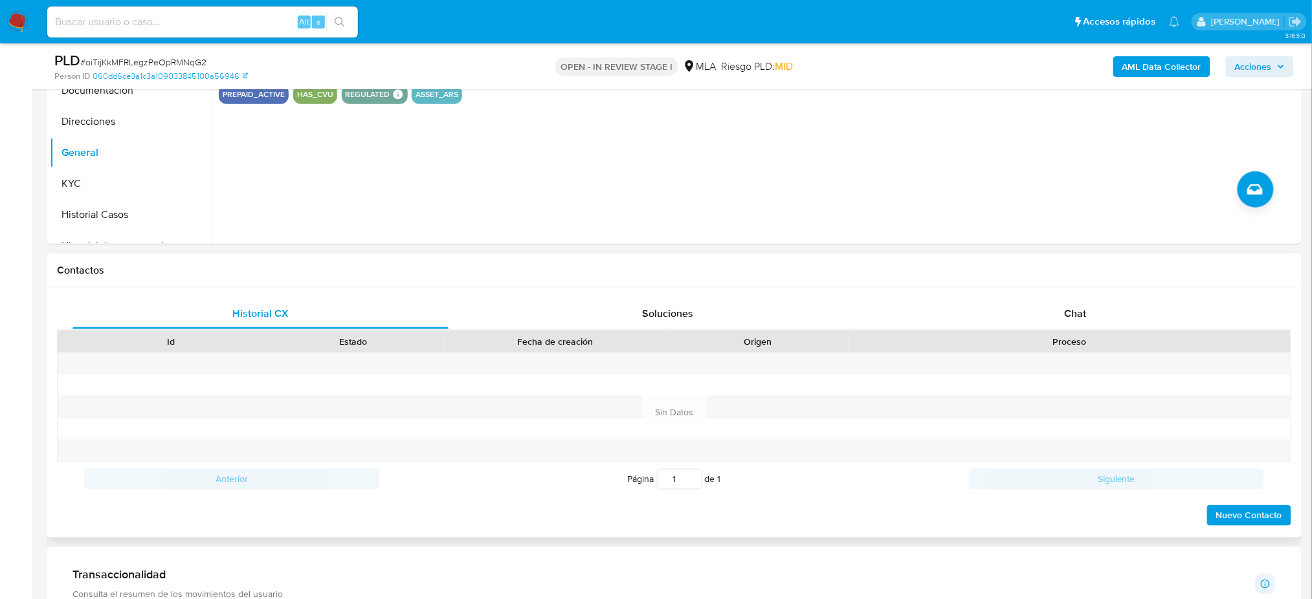
scroll to position [518, 0]
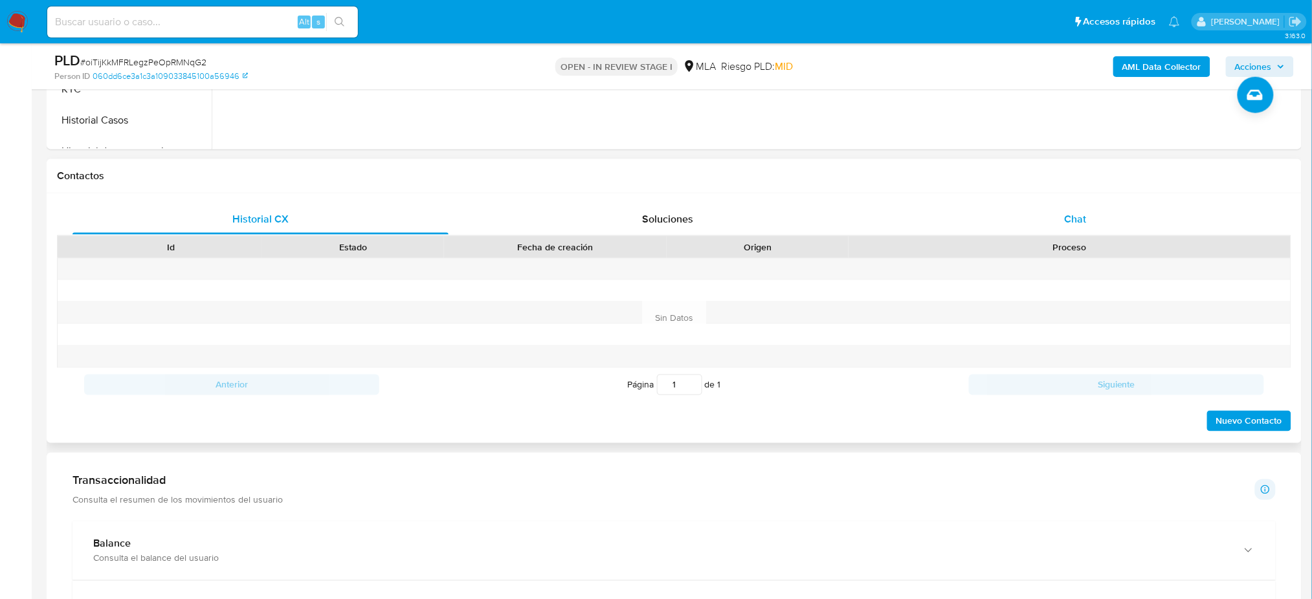
click at [1101, 225] on div "Chat" at bounding box center [1076, 219] width 376 height 31
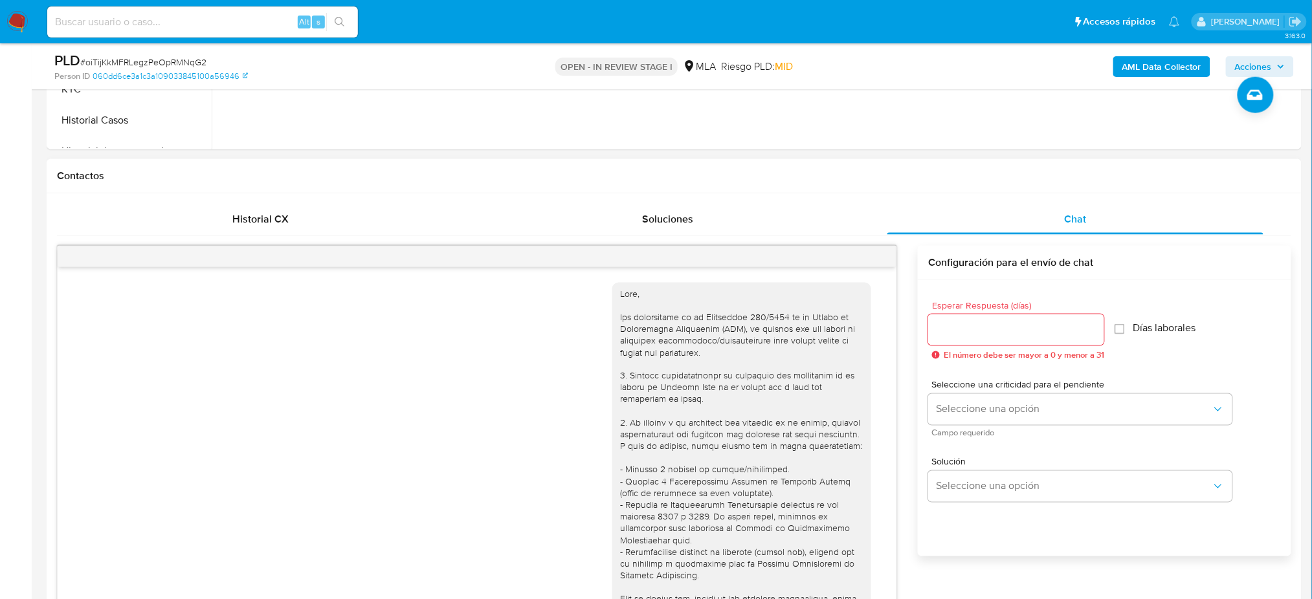
scroll to position [987, 0]
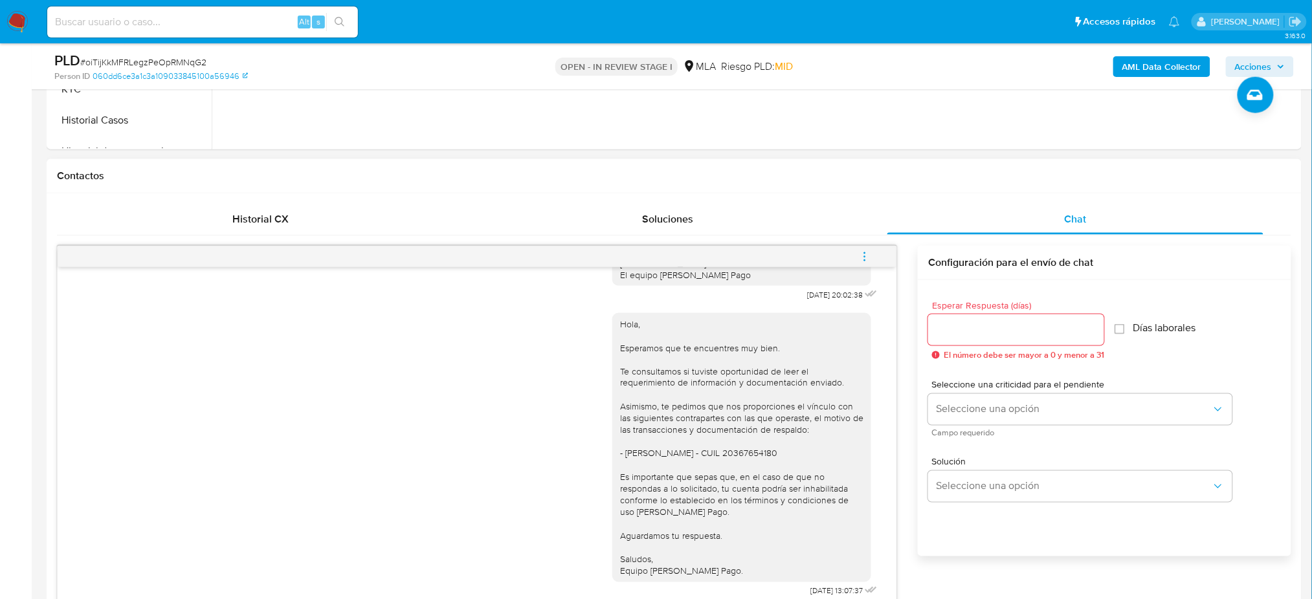
click at [871, 256] on button "menu-action" at bounding box center [865, 256] width 43 height 31
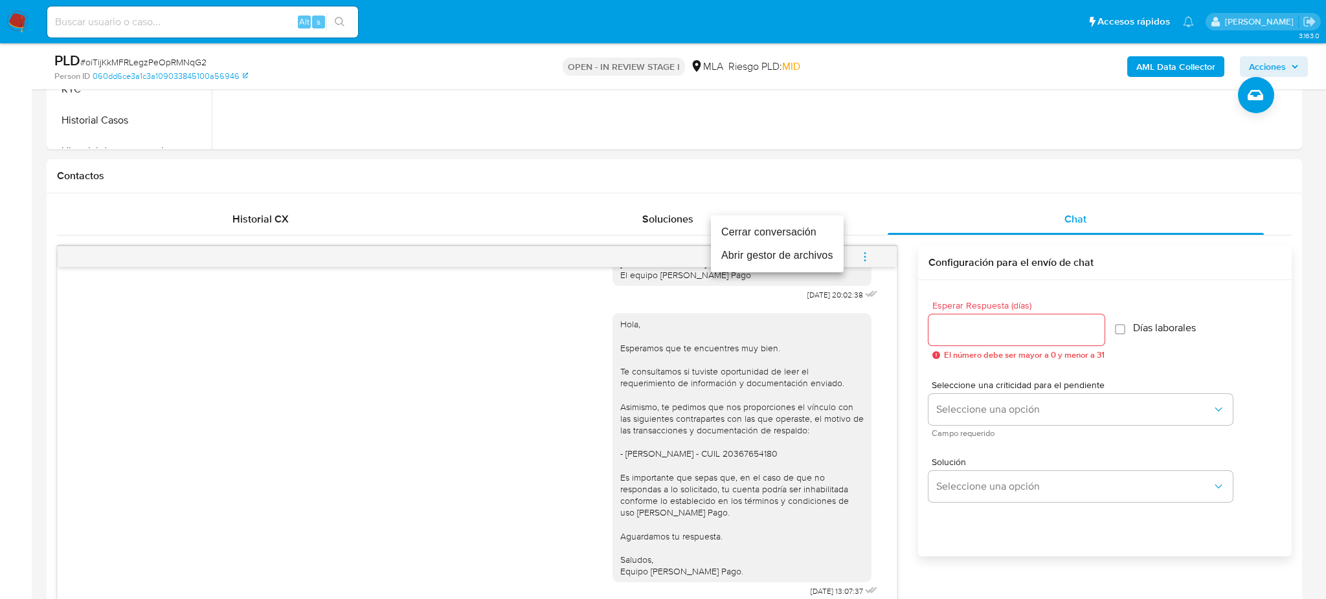
click at [764, 235] on li "Cerrar conversación" at bounding box center [777, 232] width 133 height 23
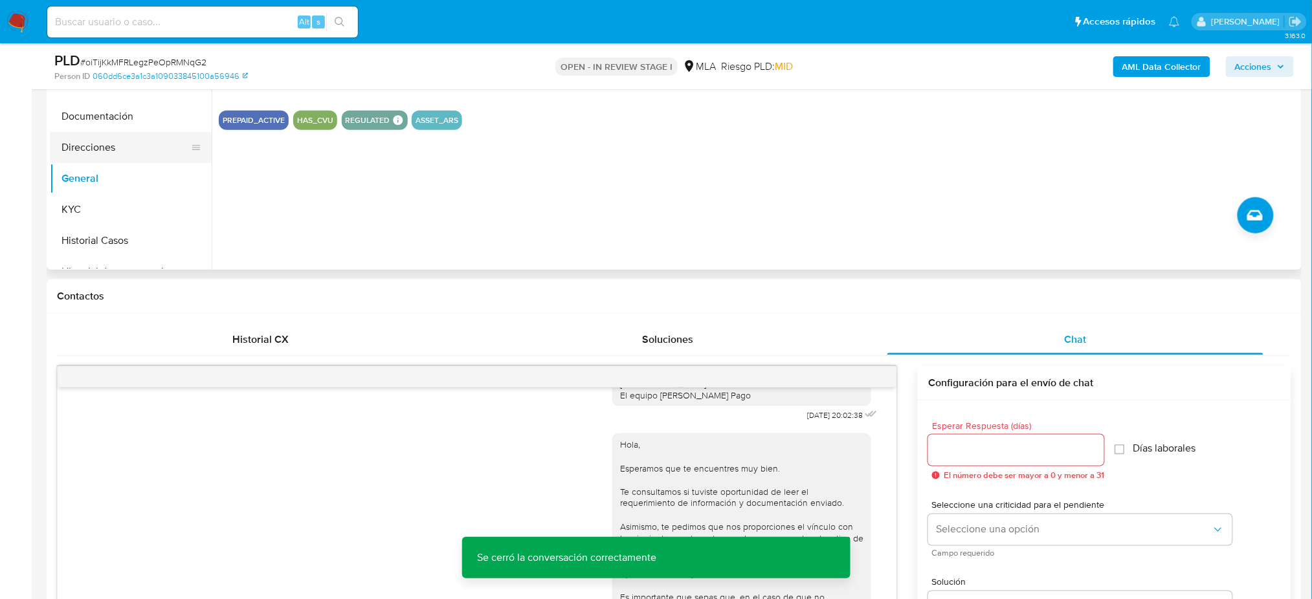
scroll to position [259, 0]
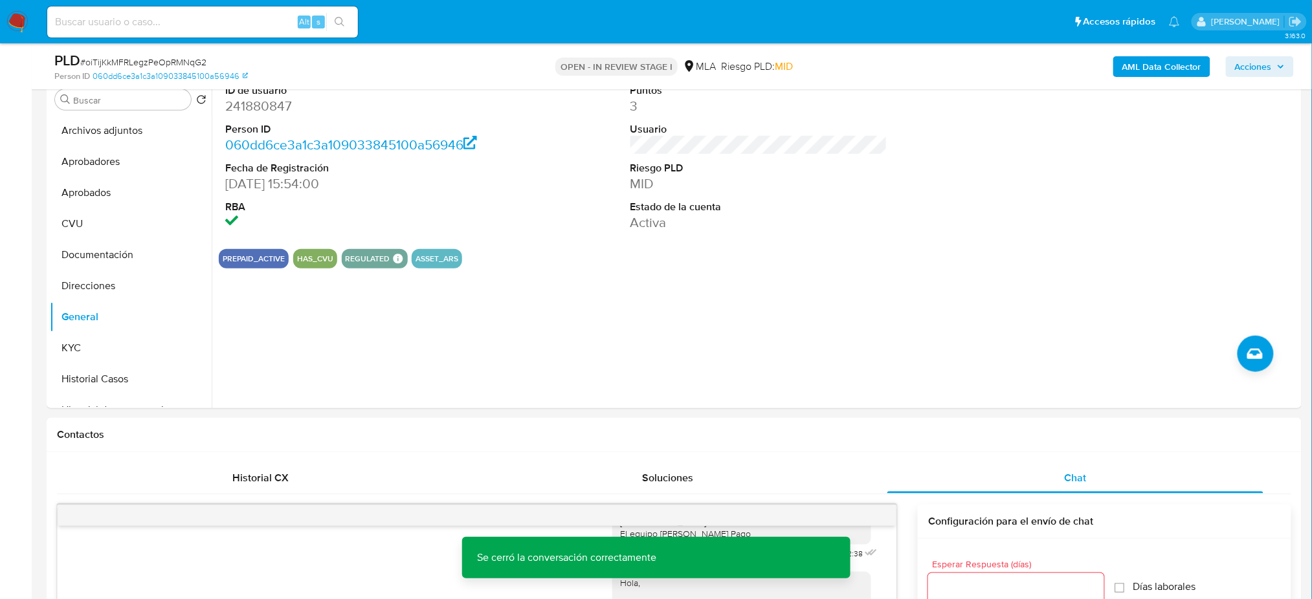
click at [1156, 66] on b "AML Data Collector" at bounding box center [1162, 66] width 79 height 21
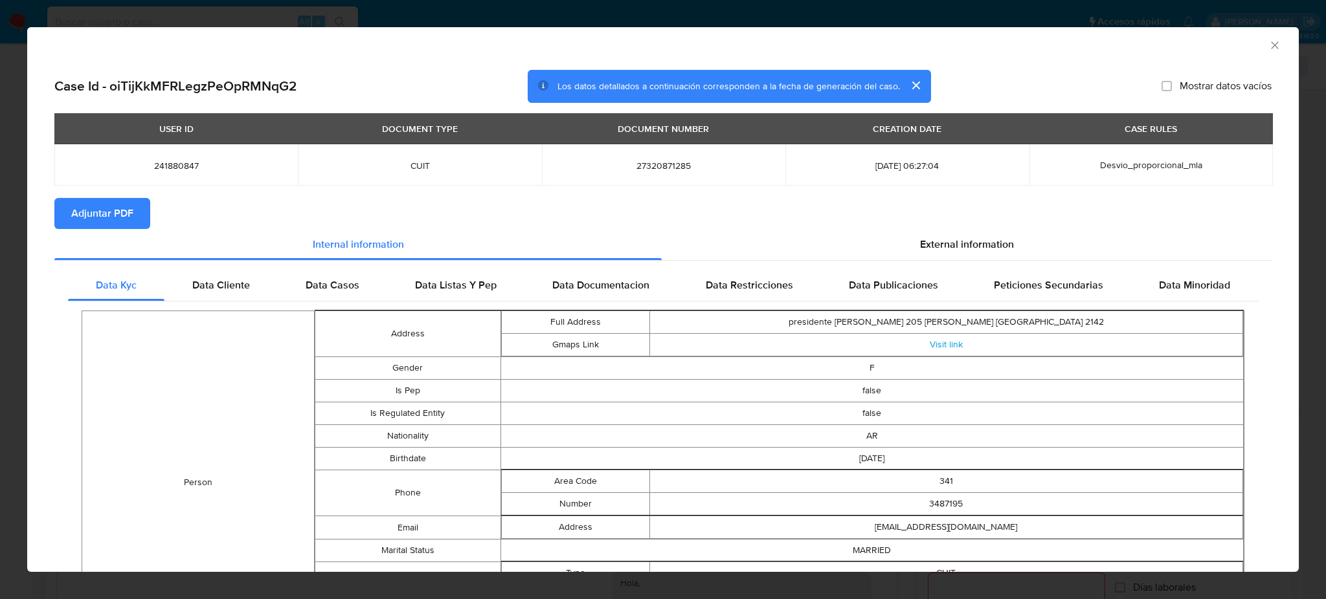
click at [122, 205] on span "Adjuntar PDF" at bounding box center [102, 213] width 62 height 28
click at [1268, 41] on icon "Cerrar ventana" at bounding box center [1274, 45] width 13 height 13
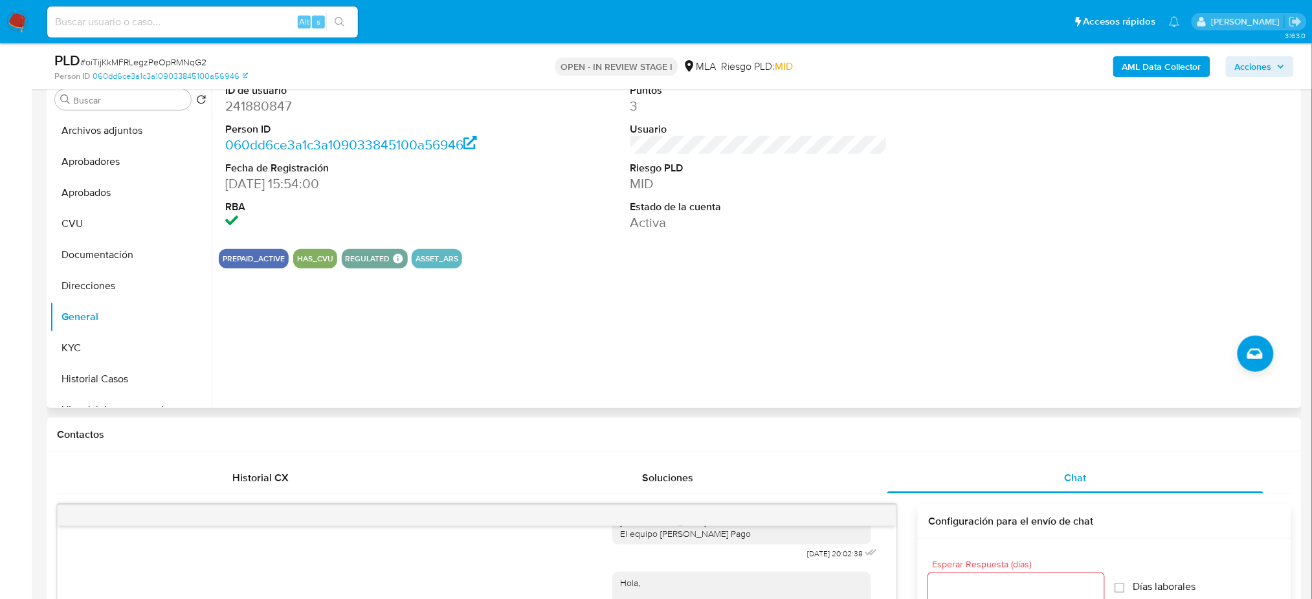
click at [247, 109] on dd "241880847" at bounding box center [353, 106] width 257 height 18
copy dd "241880847"
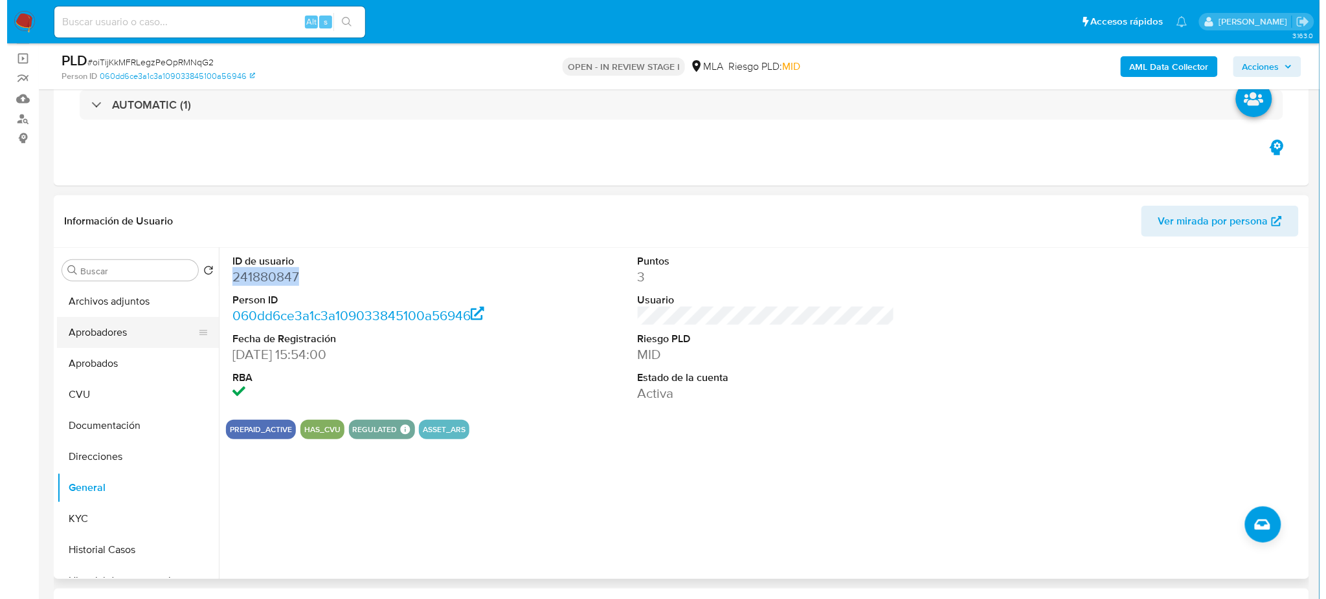
scroll to position [86, 0]
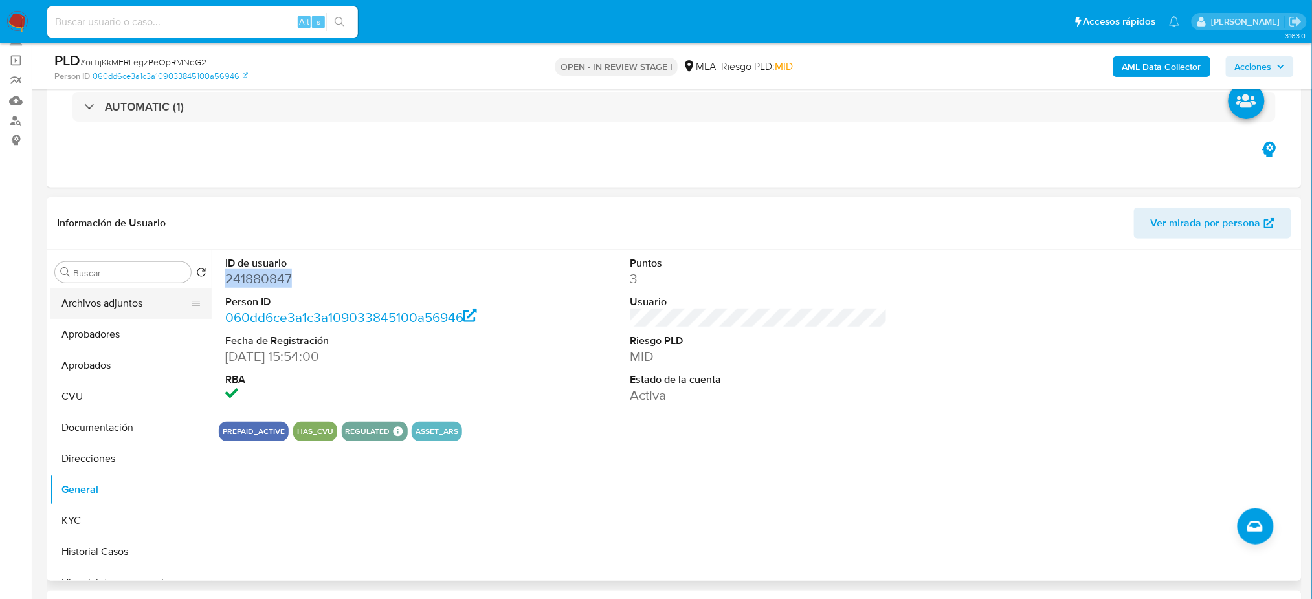
click at [113, 316] on button "Archivos adjuntos" at bounding box center [125, 303] width 151 height 31
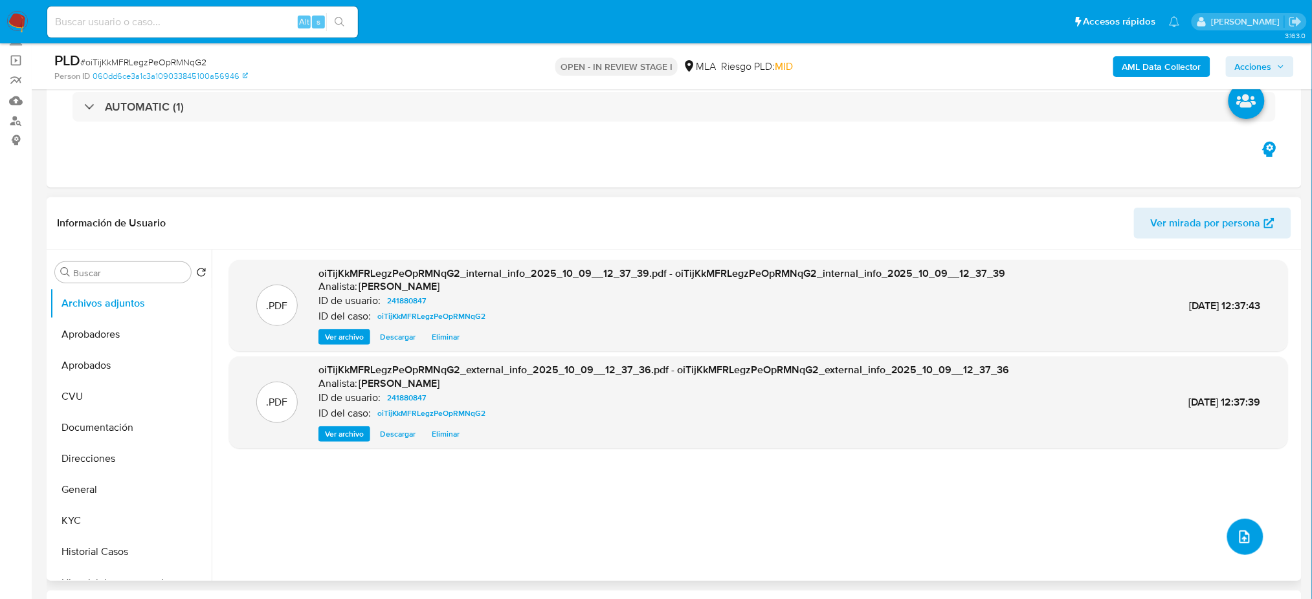
click at [1249, 544] on button "upload-file" at bounding box center [1245, 537] width 36 height 36
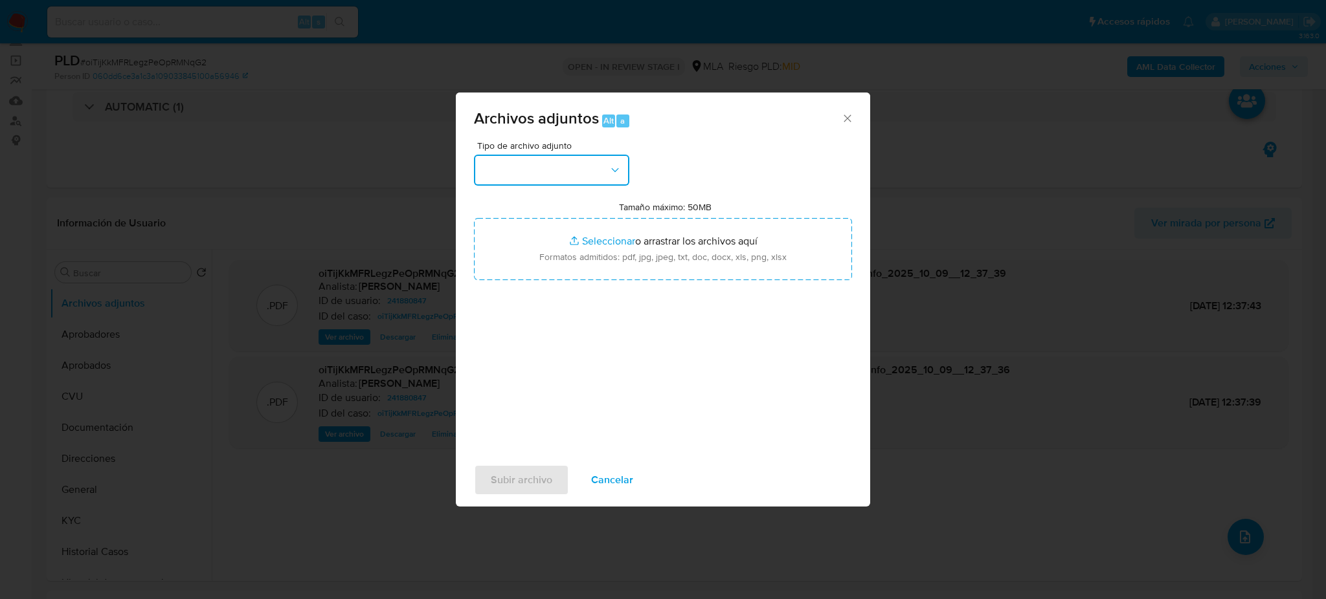
click at [537, 172] on button "button" at bounding box center [551, 170] width 155 height 31
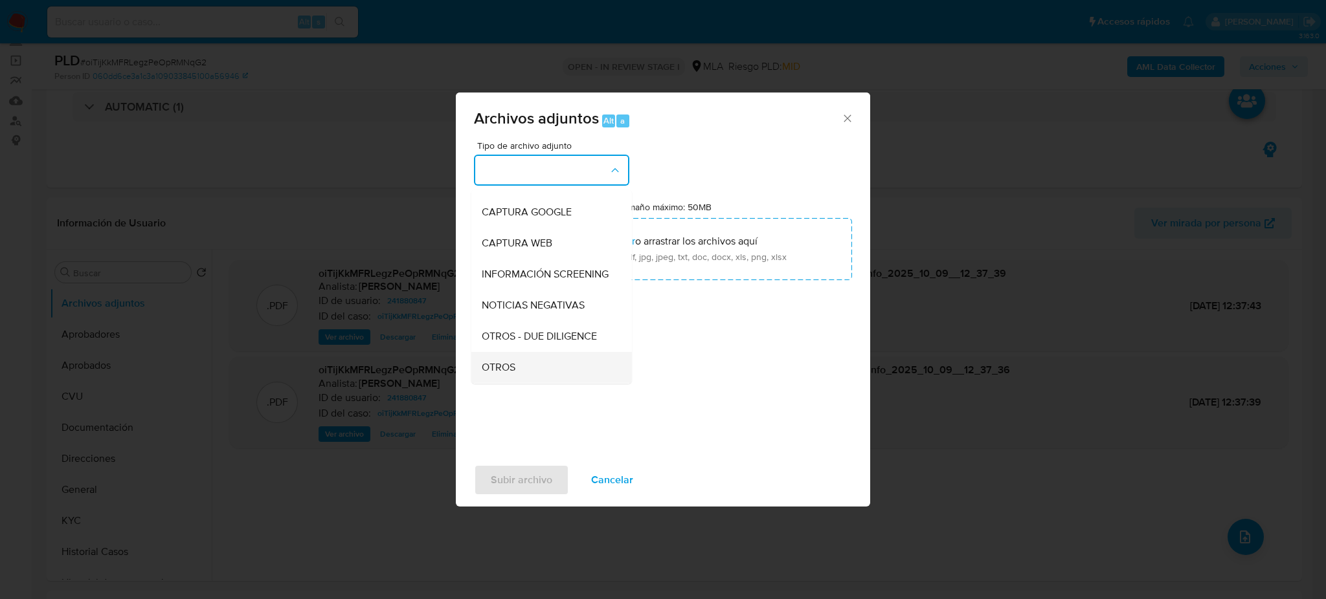
click at [517, 369] on div "OTROS" at bounding box center [548, 367] width 132 height 31
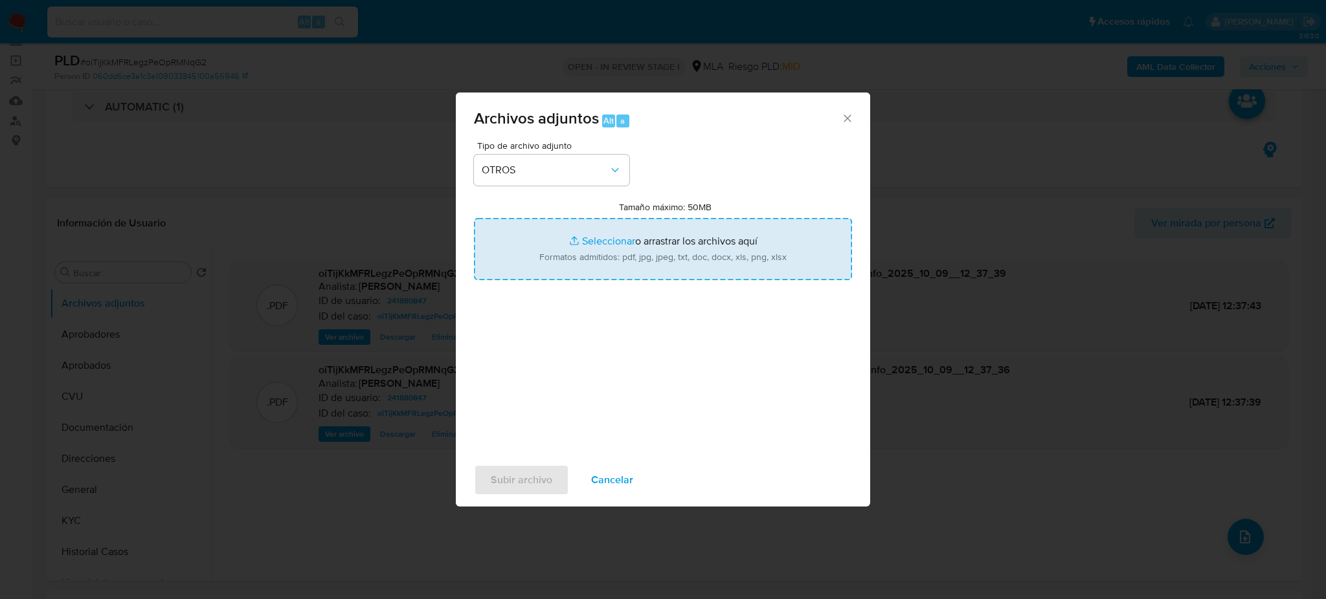
click at [557, 254] on input "Tamaño máximo: 50MB Seleccionar archivos" at bounding box center [663, 249] width 378 height 62
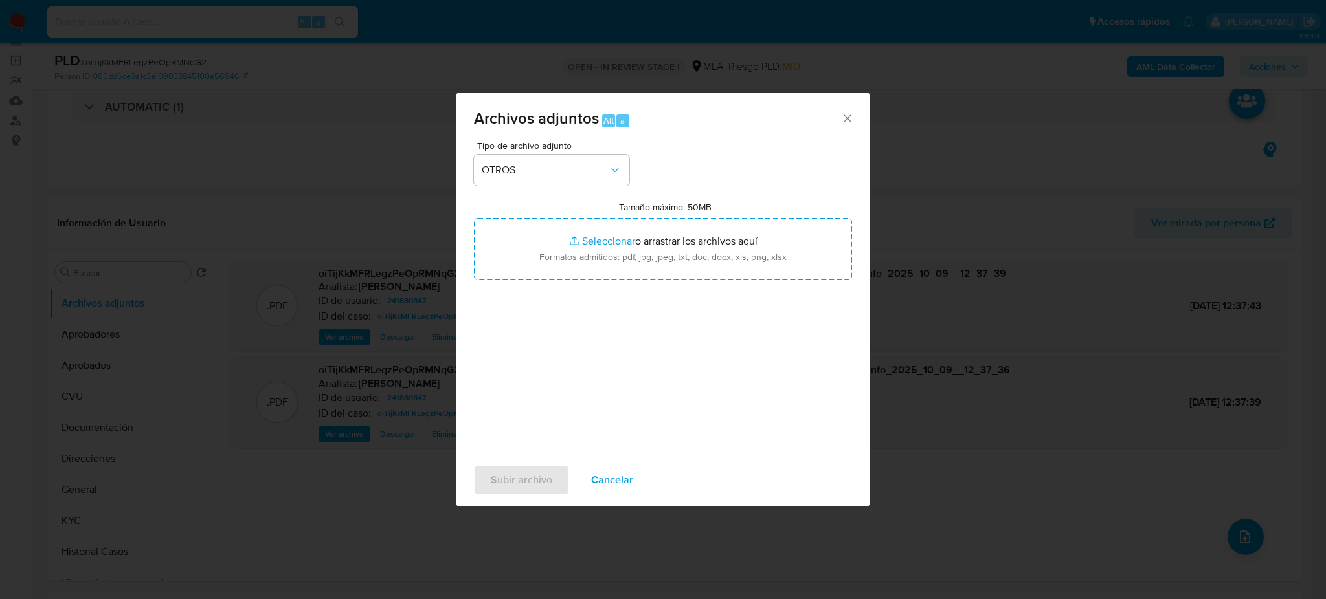
type input "C:\fakepath\Caselog oiTijKkMFRLegzPeOpRMNqG2_2025_09_18_07_21_45.docx"
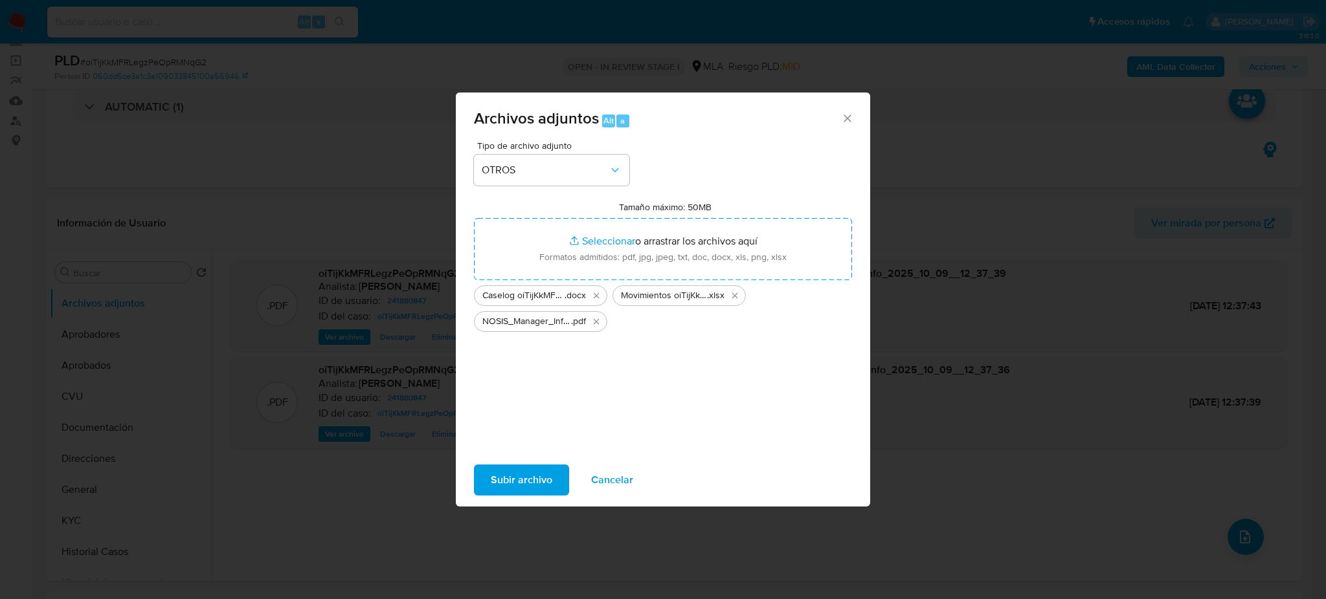
click at [531, 478] on span "Subir archivo" at bounding box center [522, 480] width 62 height 28
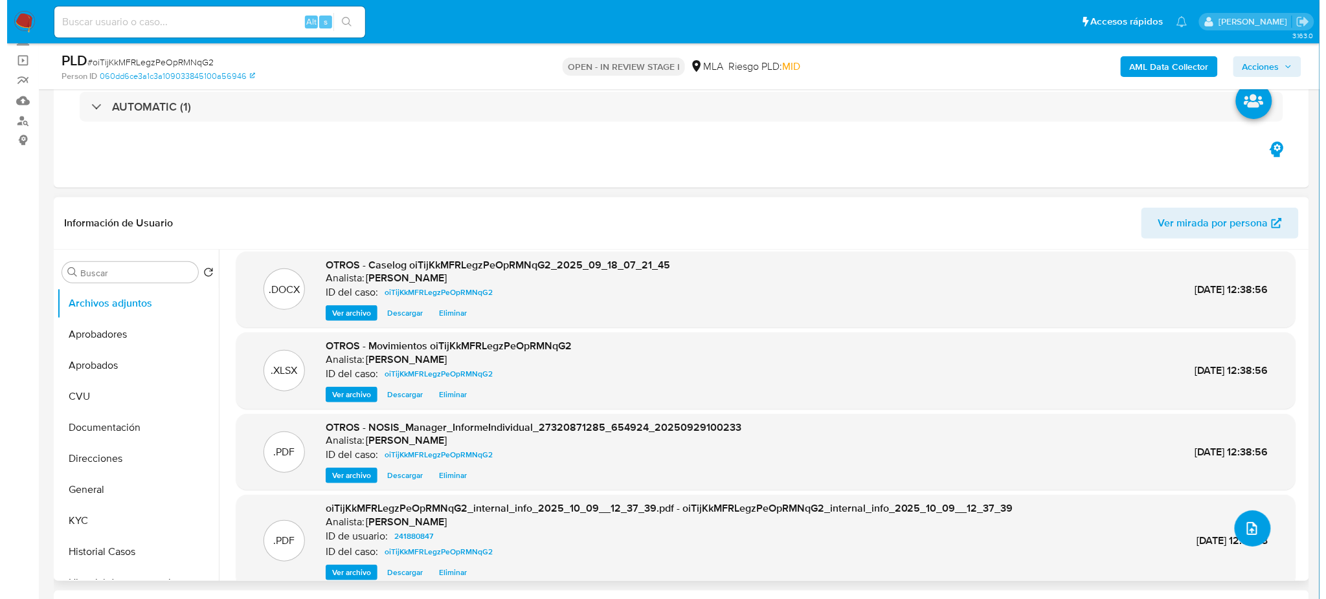
scroll to position [0, 0]
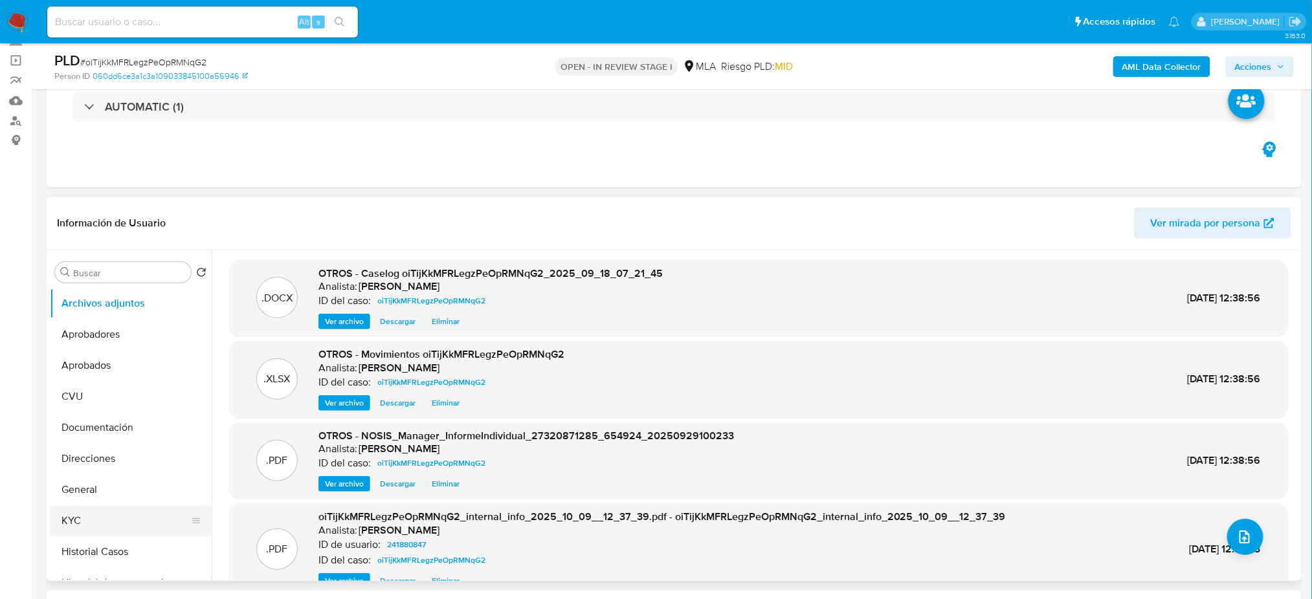
click at [64, 526] on button "KYC" at bounding box center [125, 521] width 151 height 31
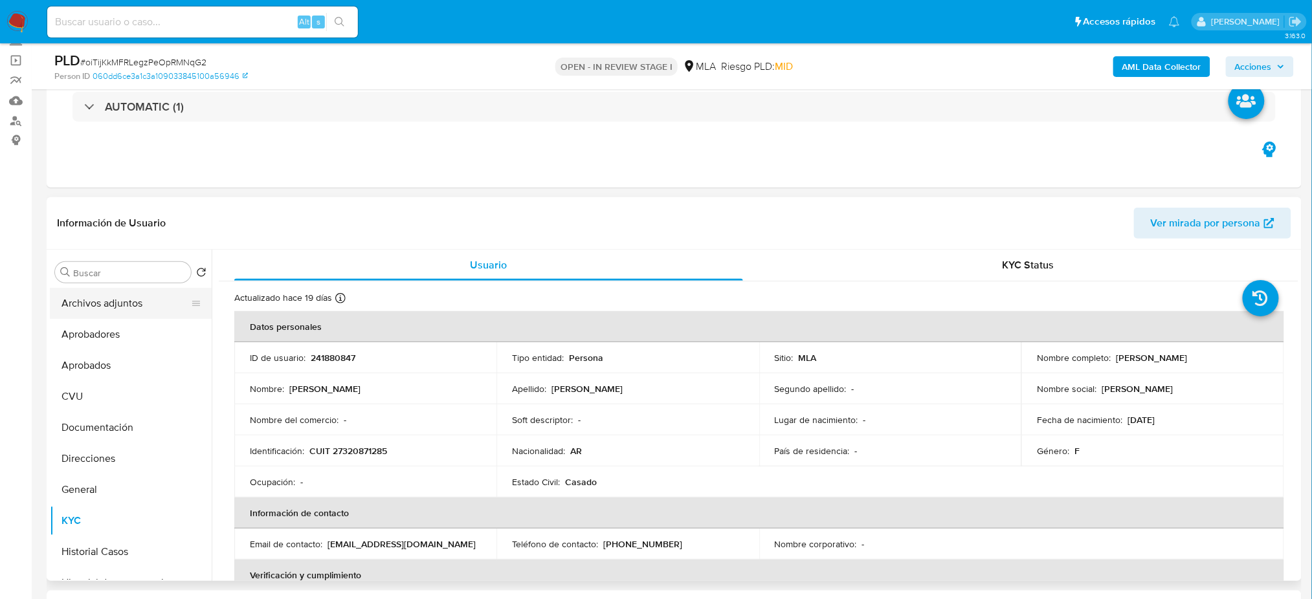
click at [94, 307] on button "Archivos adjuntos" at bounding box center [125, 303] width 151 height 31
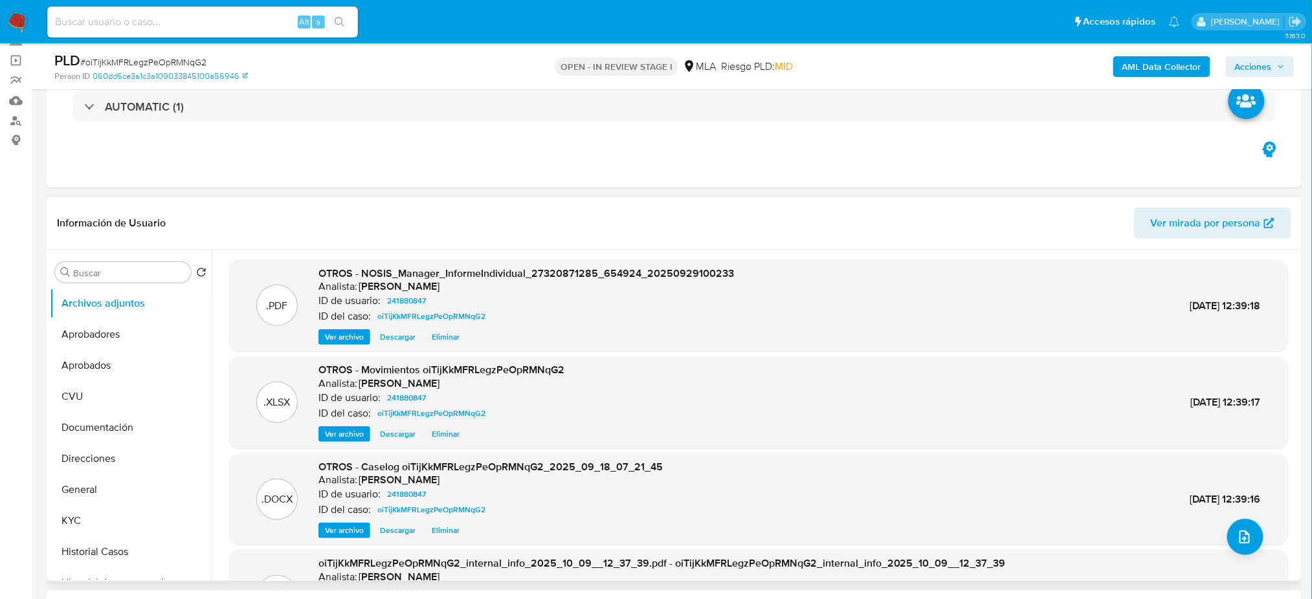
click at [333, 539] on div ".DOCX OTROS - Caselog oiTijKkMFRLegzPeOpRMNqG2_2025_09_18_07_21_45 Analista: am…" at bounding box center [758, 500] width 1059 height 92
click at [328, 535] on span "Ver archivo" at bounding box center [344, 530] width 39 height 13
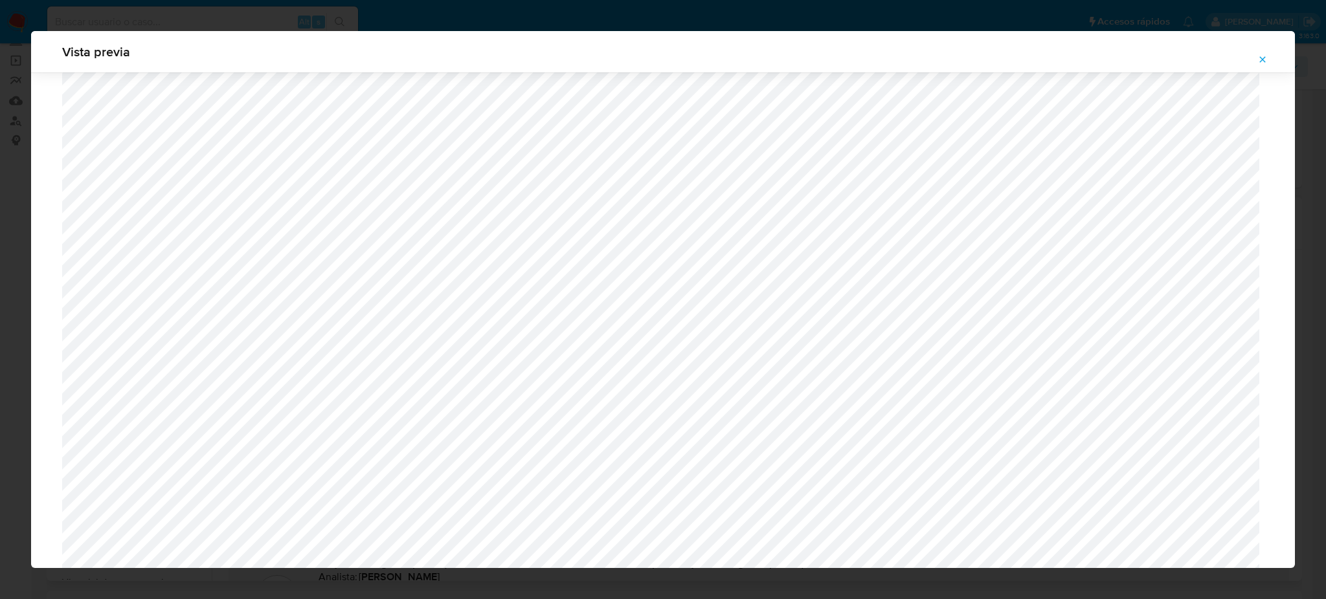
scroll to position [1096, 0]
drag, startPoint x: 1269, startPoint y: 56, endPoint x: 675, endPoint y: 222, distance: 617.8
click at [1269, 55] on button "Attachment preview" at bounding box center [1262, 59] width 28 height 21
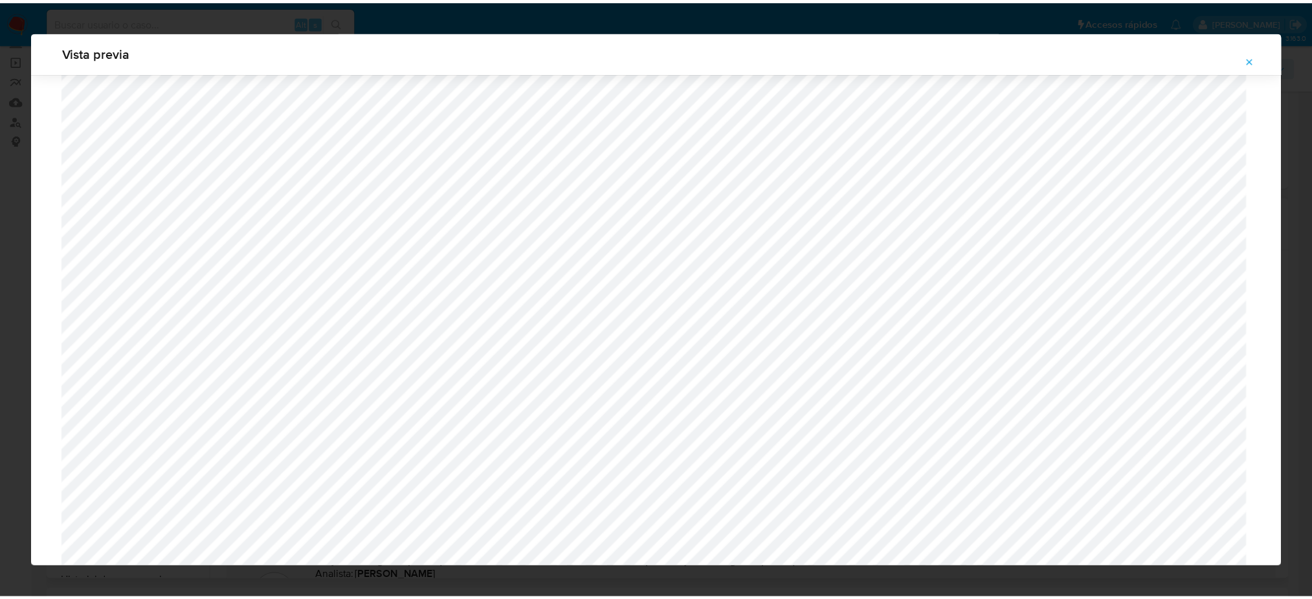
scroll to position [0, 0]
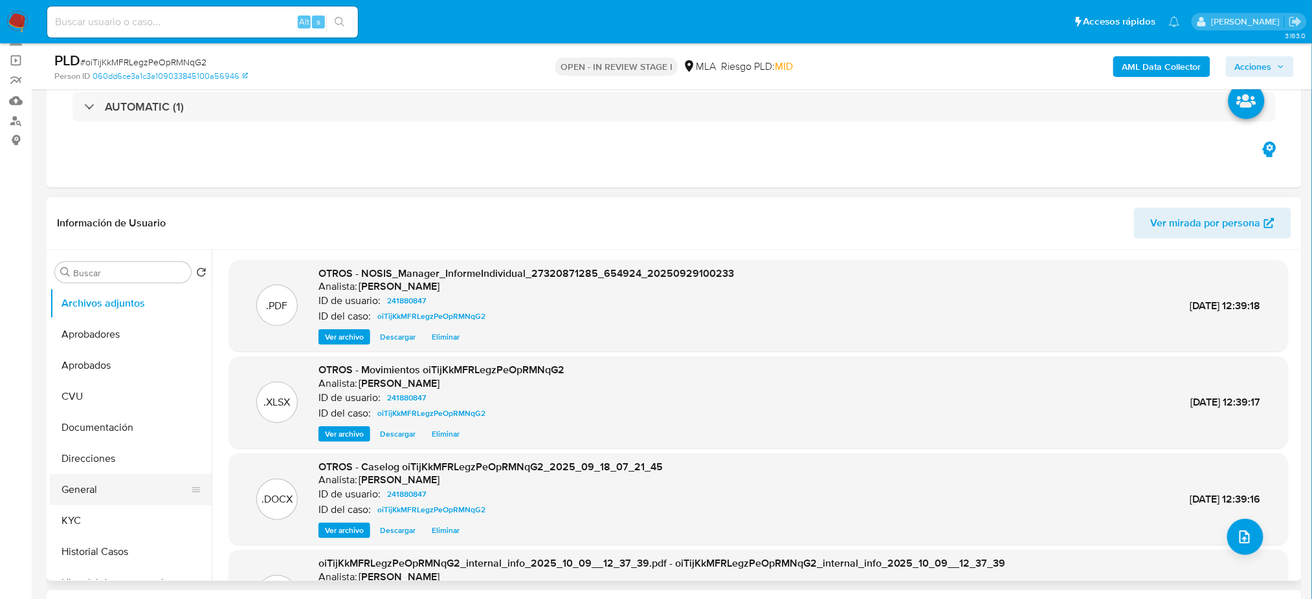
click at [135, 485] on button "General" at bounding box center [125, 490] width 151 height 31
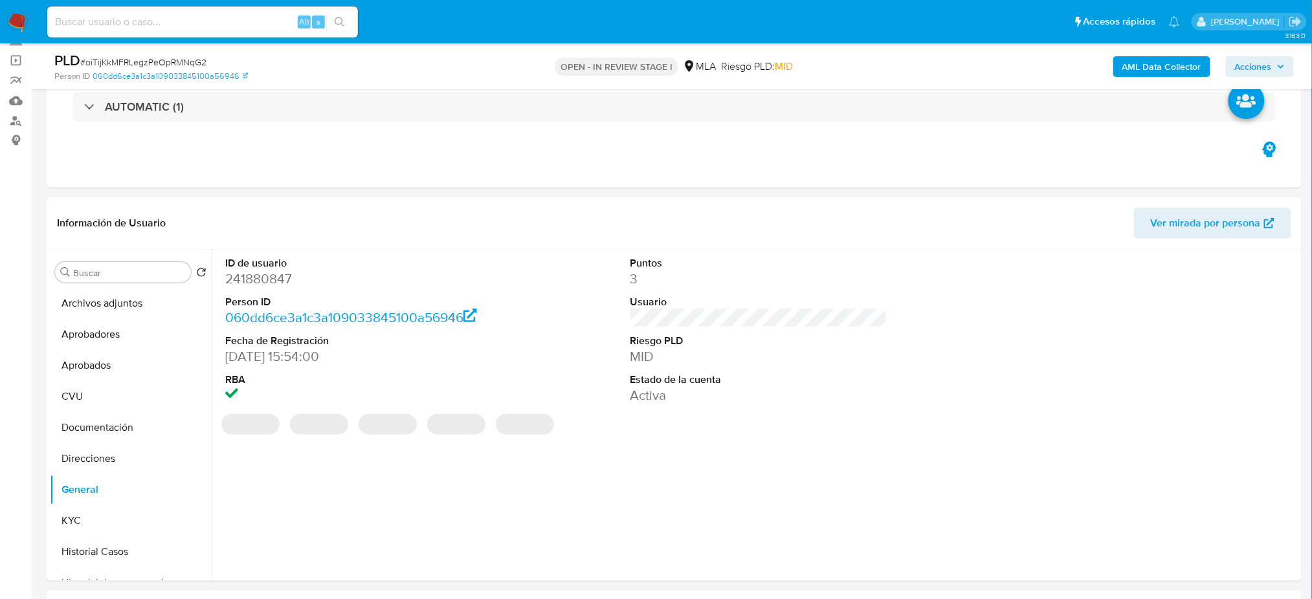
click at [241, 281] on dd "241880847" at bounding box center [353, 279] width 257 height 18
copy dd "241880847"
click at [1266, 66] on span "Acciones" at bounding box center [1253, 66] width 37 height 21
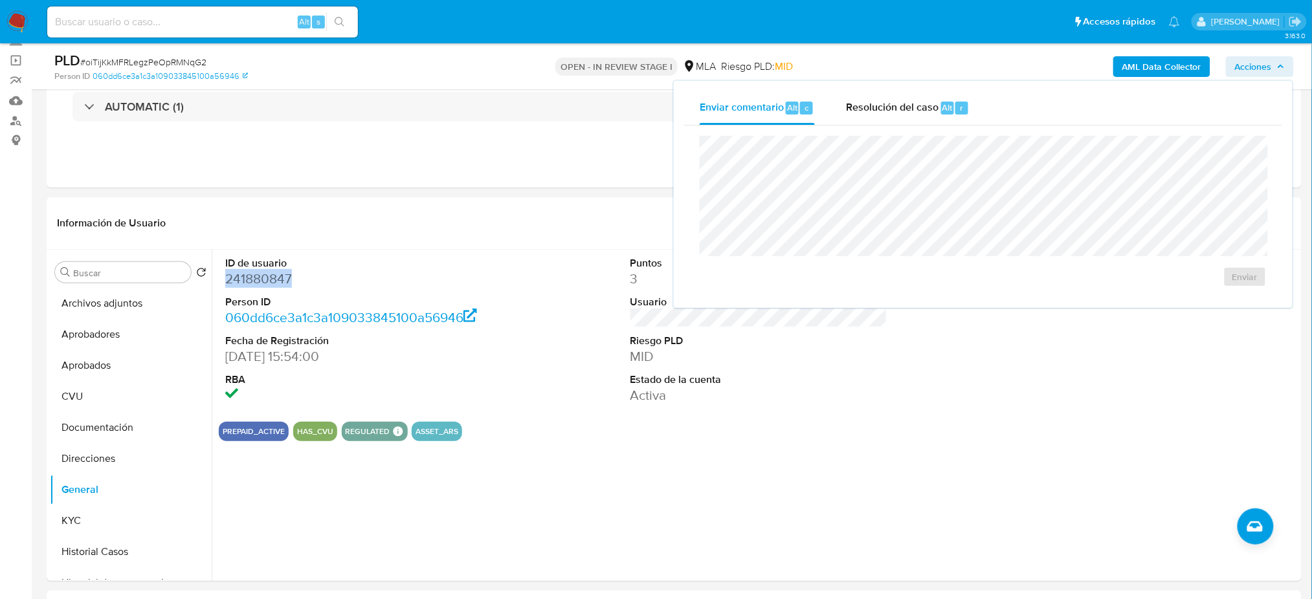
click at [904, 111] on span "Resolución del caso" at bounding box center [892, 107] width 93 height 15
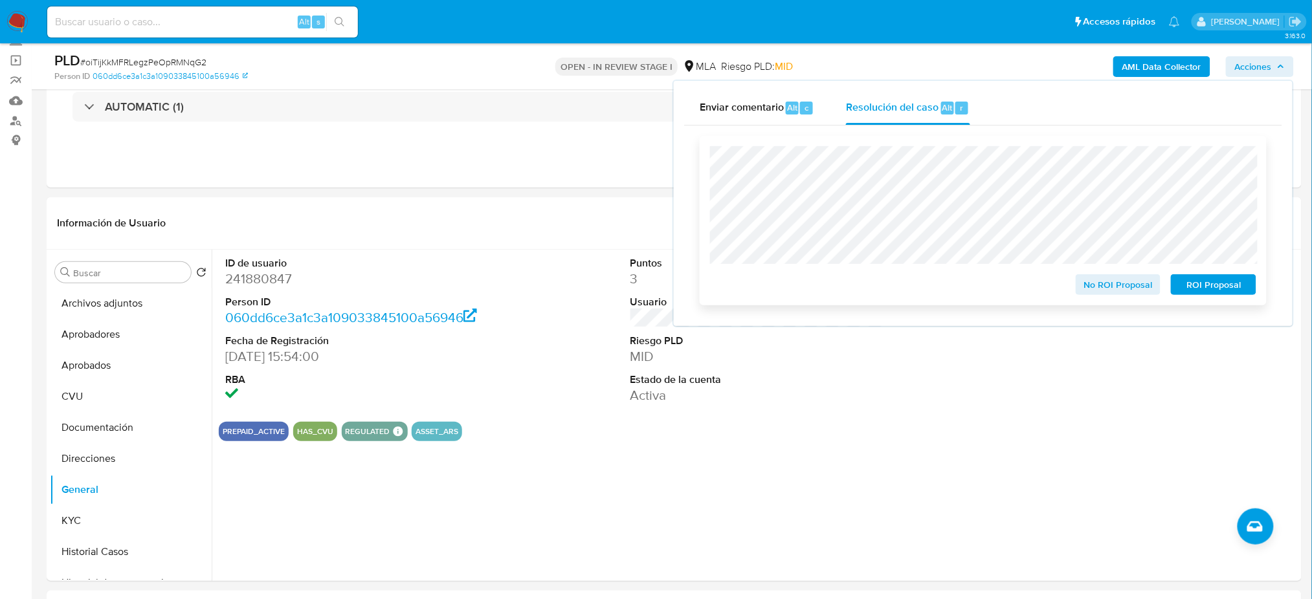
click at [1093, 289] on span "No ROI Proposal" at bounding box center [1118, 285] width 67 height 18
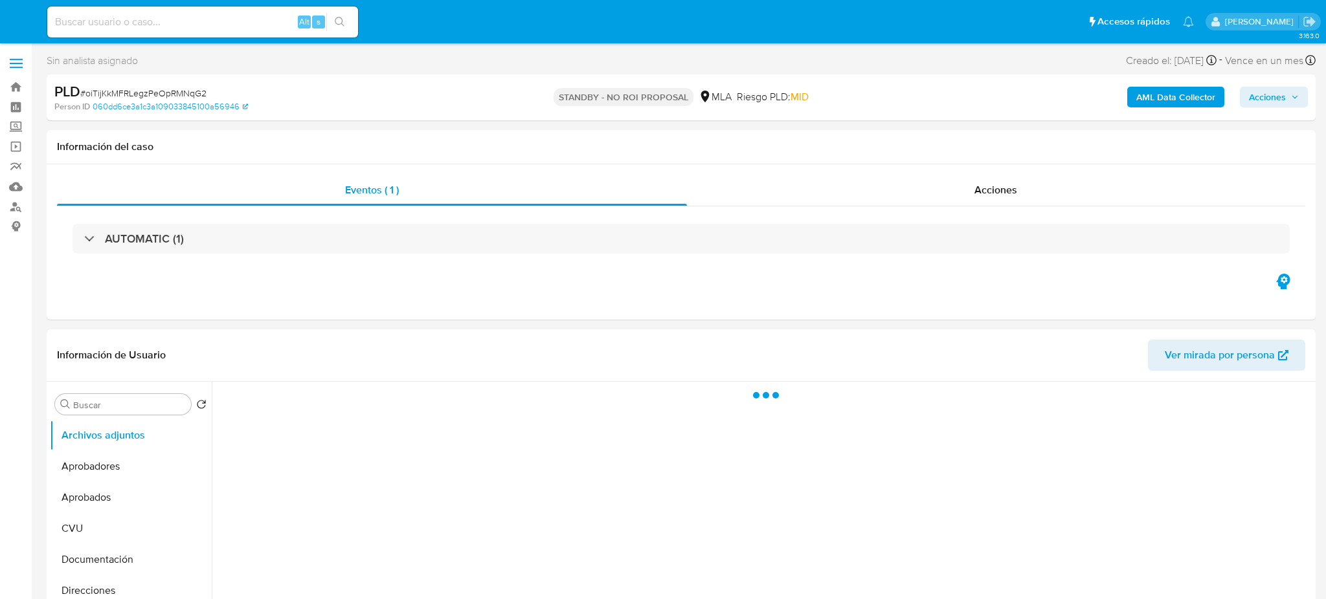
select select "10"
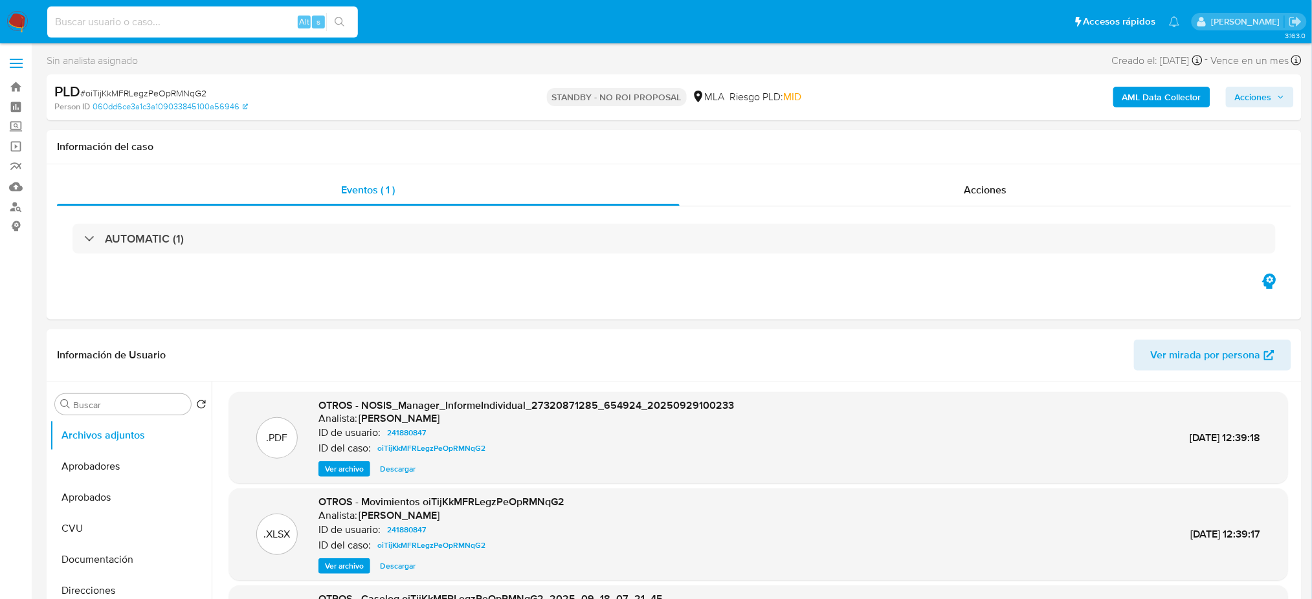
click at [172, 28] on input at bounding box center [202, 22] width 311 height 17
paste input "JuugdAGXlhwiDeUemw7H0dVd"
type input "JuugdAGXlhwiDeUemw7H0dVd"
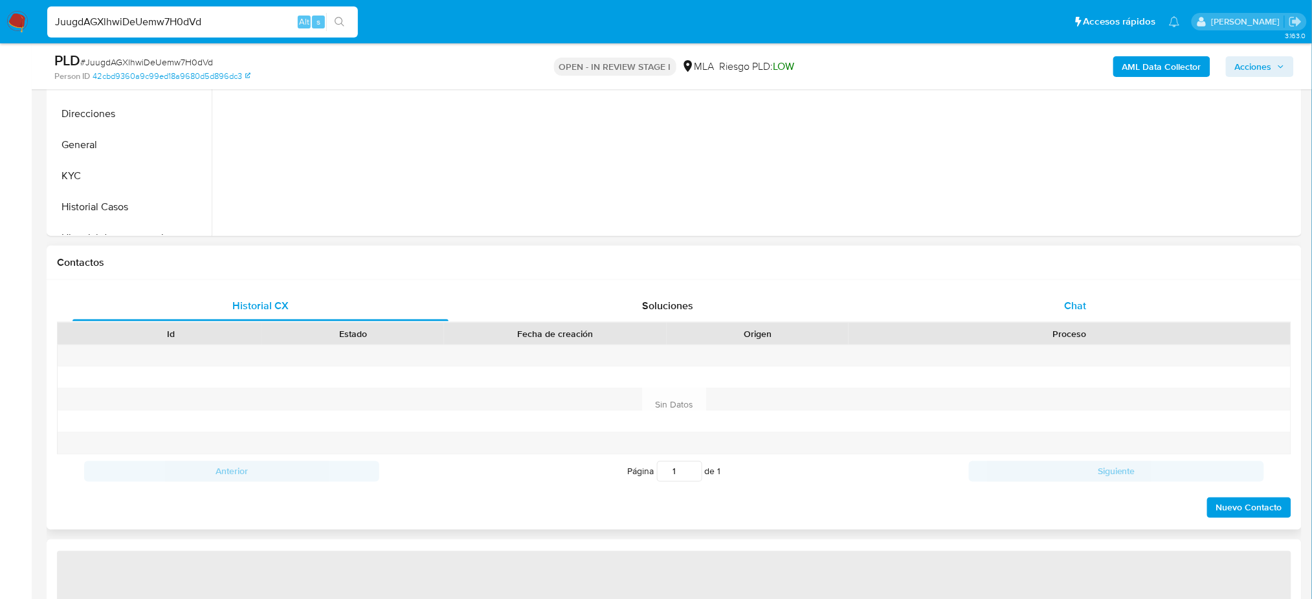
click at [1078, 306] on span "Chat" at bounding box center [1075, 305] width 22 height 15
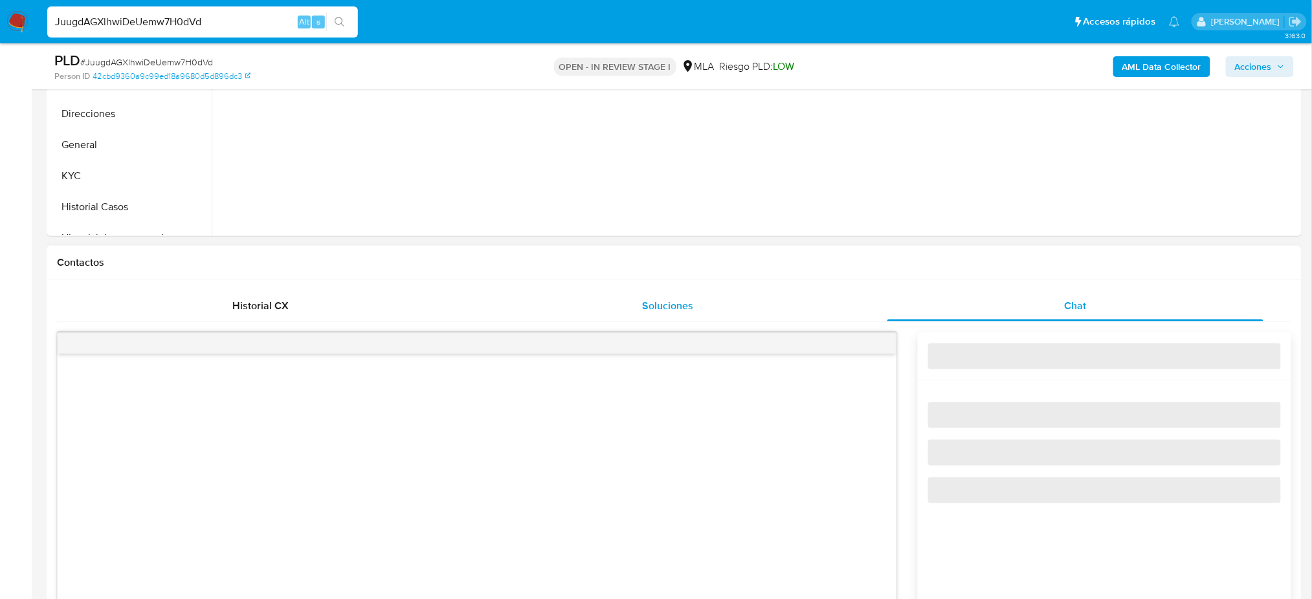
select select "10"
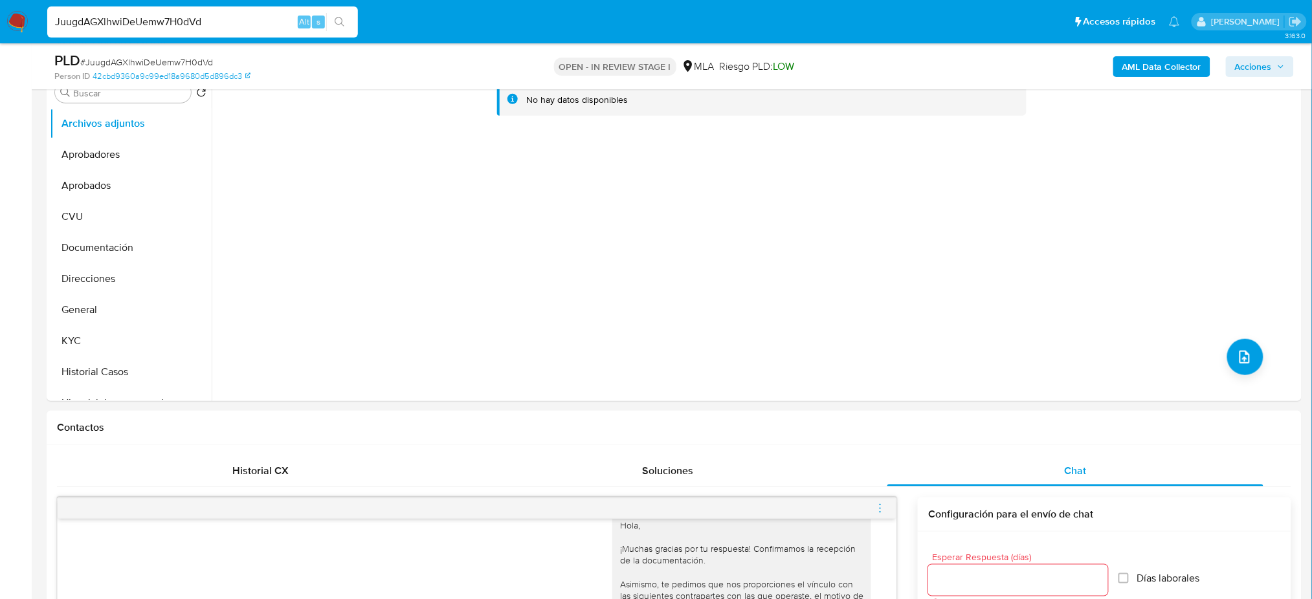
scroll to position [259, 0]
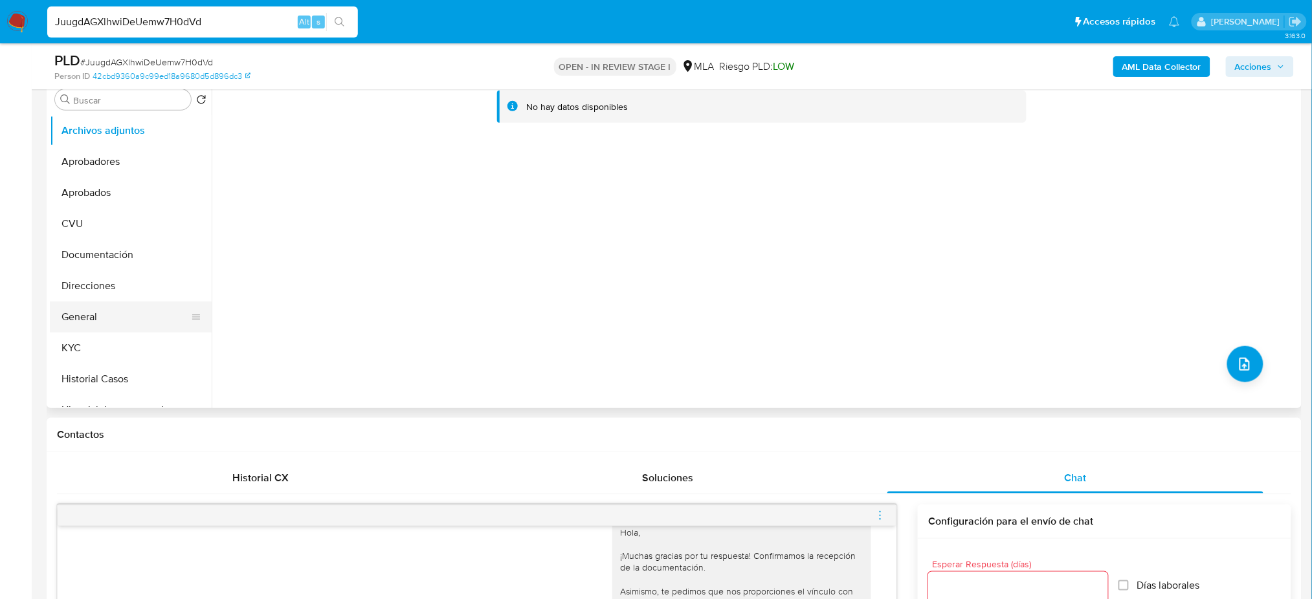
click at [83, 330] on button "General" at bounding box center [125, 317] width 151 height 31
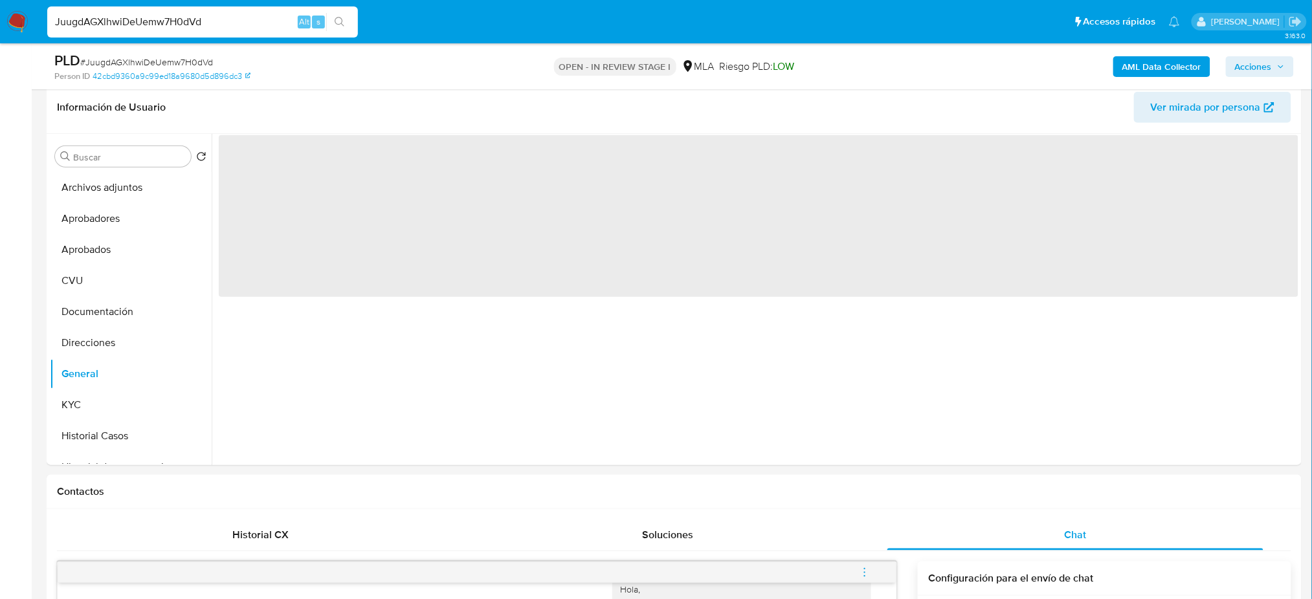
scroll to position [172, 0]
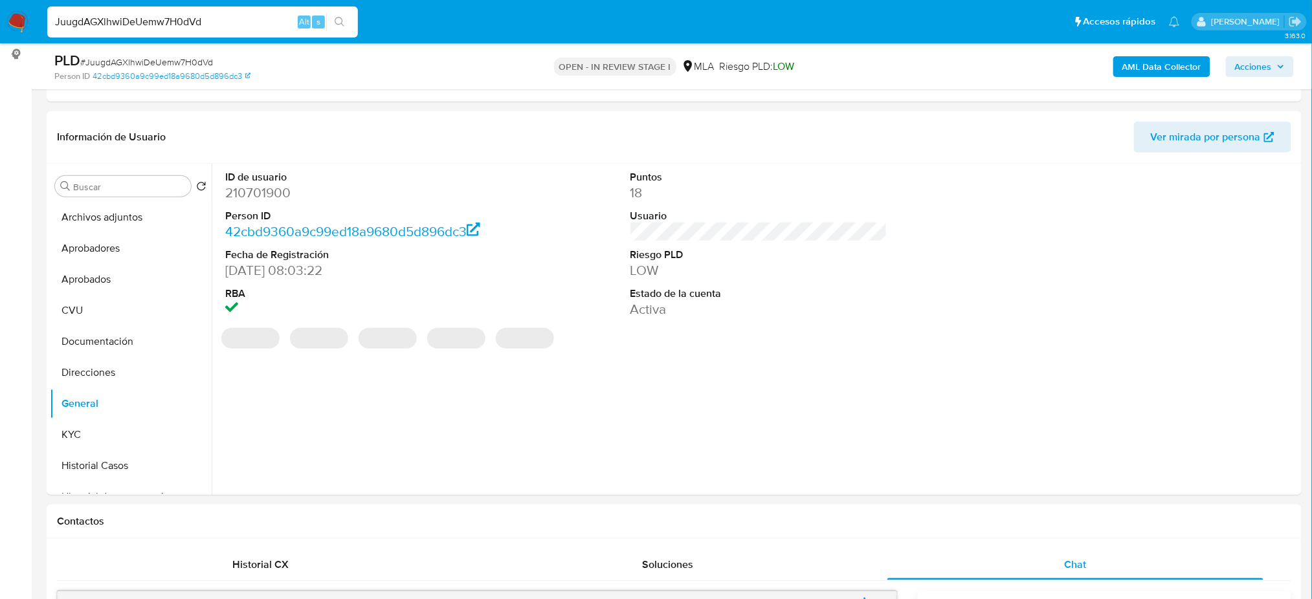
click at [243, 194] on dd "210701900" at bounding box center [353, 193] width 257 height 18
copy dd "210701900"
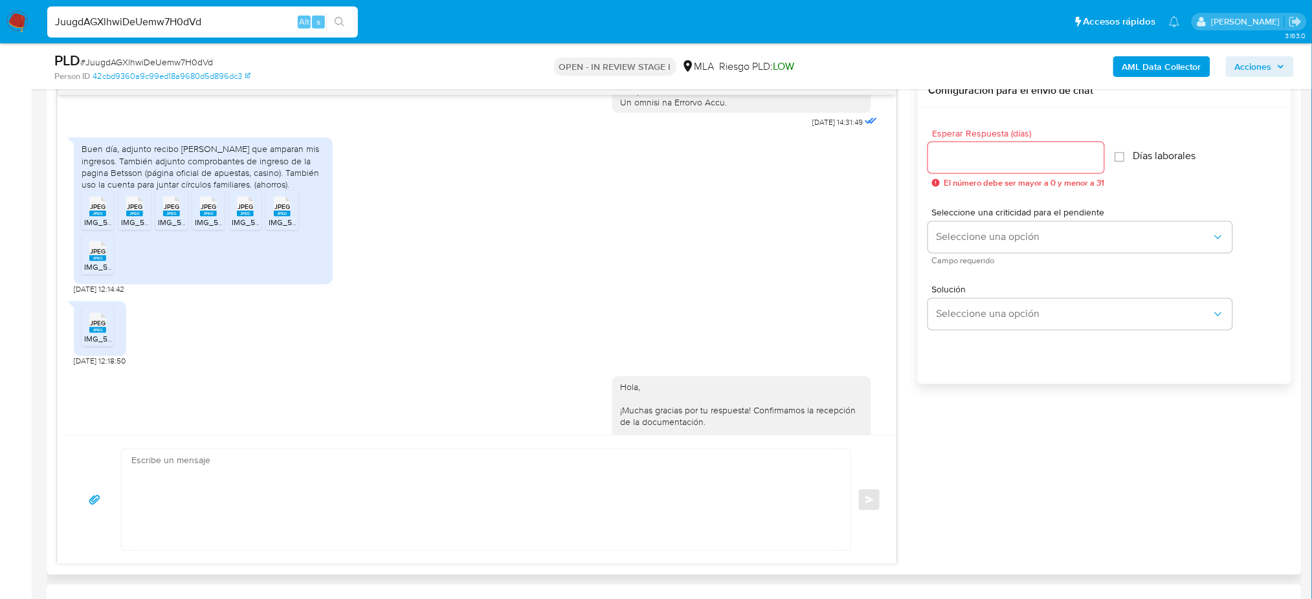
scroll to position [1023, 0]
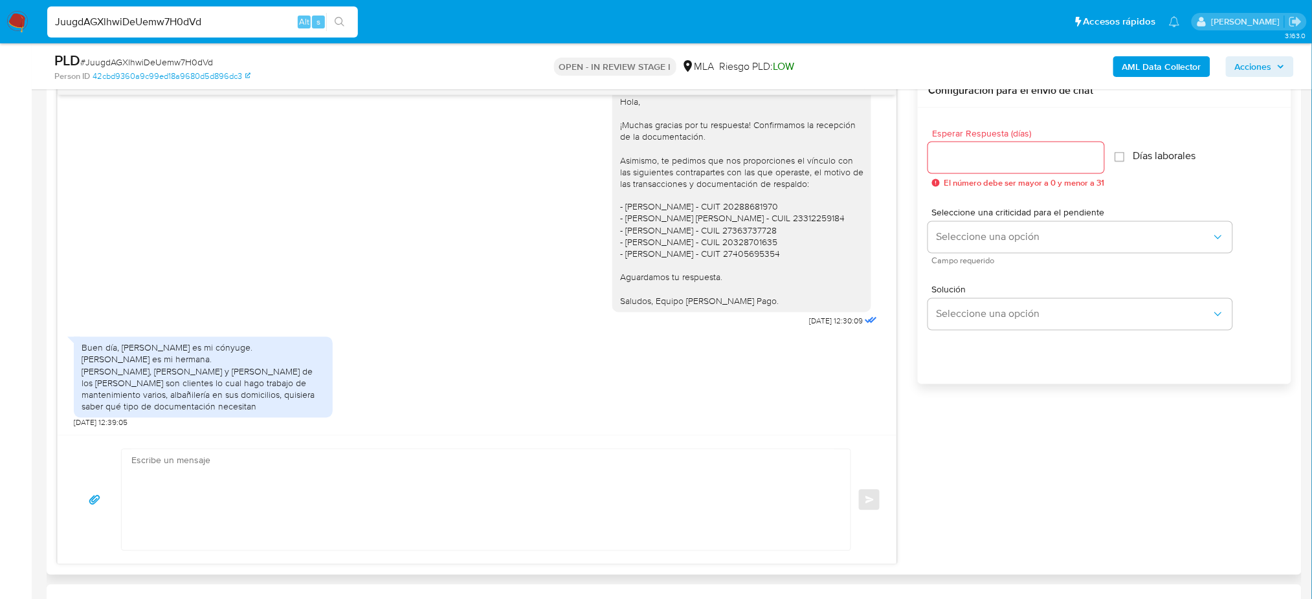
drag, startPoint x: 120, startPoint y: 352, endPoint x: 274, endPoint y: 408, distance: 163.4
click at [274, 408] on div "Buen día, Diana María Villasanti barrios es mi cónyuge. Victoria jazmin ballarr…" at bounding box center [203, 377] width 243 height 71
copy div "Diana María Villasanti barrios es mi cónyuge. Victoria jazmin ballarre es mi he…"
click at [274, 410] on div "Buen día, Diana María Villasanti barrios es mi cónyuge. Victoria jazmin ballarr…" at bounding box center [203, 377] width 243 height 71
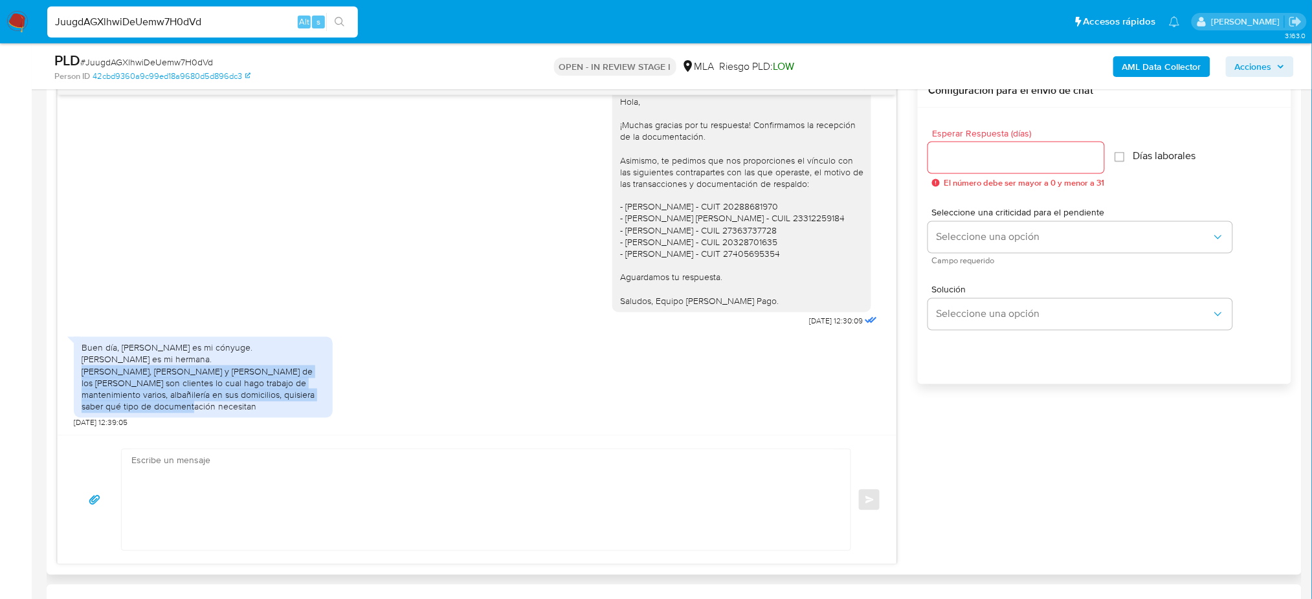
drag, startPoint x: 278, startPoint y: 393, endPoint x: 127, endPoint y: 359, distance: 155.3
click at [127, 359] on div "Buen día, Diana María Villasanti barrios es mi cónyuge. Victoria jazmin ballarr…" at bounding box center [203, 377] width 243 height 71
drag, startPoint x: 122, startPoint y: 349, endPoint x: 277, endPoint y: 397, distance: 162.6
click at [277, 397] on div "Buen día, Diana María Villasanti barrios es mi cónyuge. Victoria jazmin ballarr…" at bounding box center [203, 377] width 243 height 71
copy div "Diana María Villasanti barrios es mi cónyuge. Victoria jazmin ballarre es mi he…"
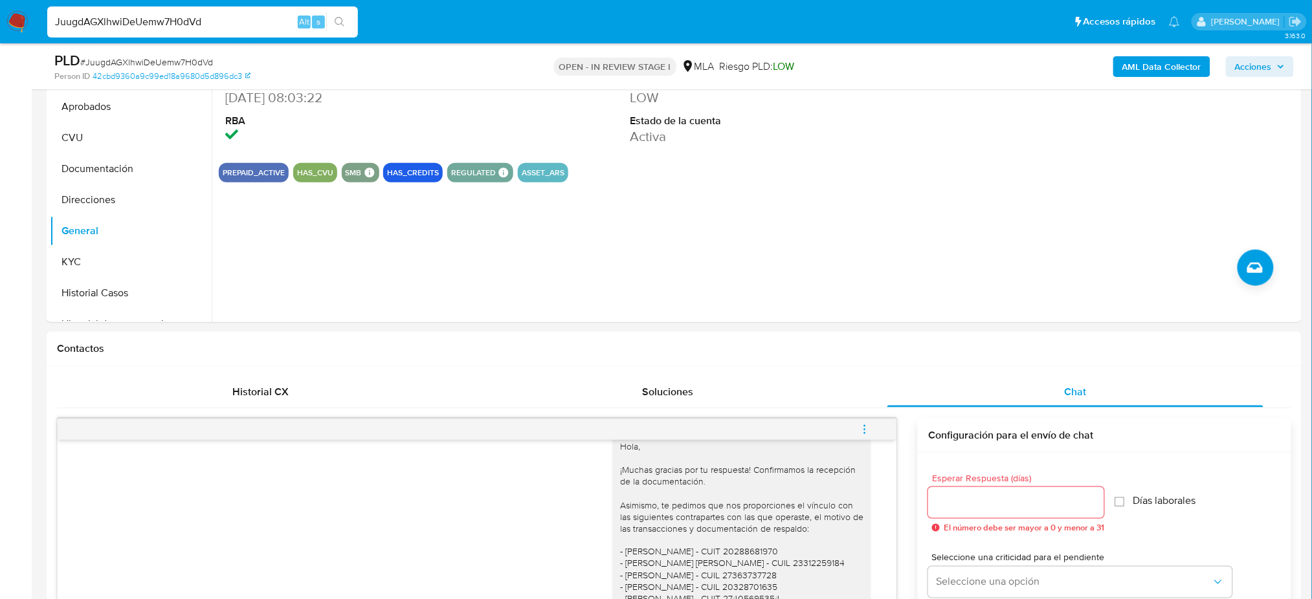
scroll to position [259, 0]
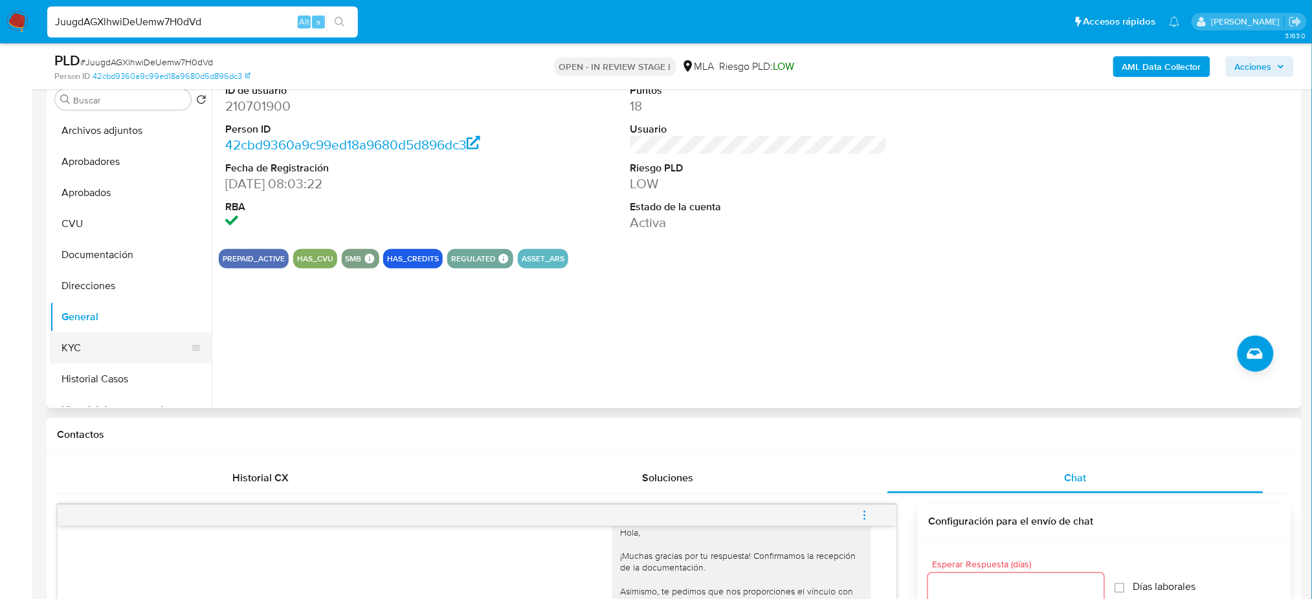
click at [100, 339] on button "KYC" at bounding box center [125, 348] width 151 height 31
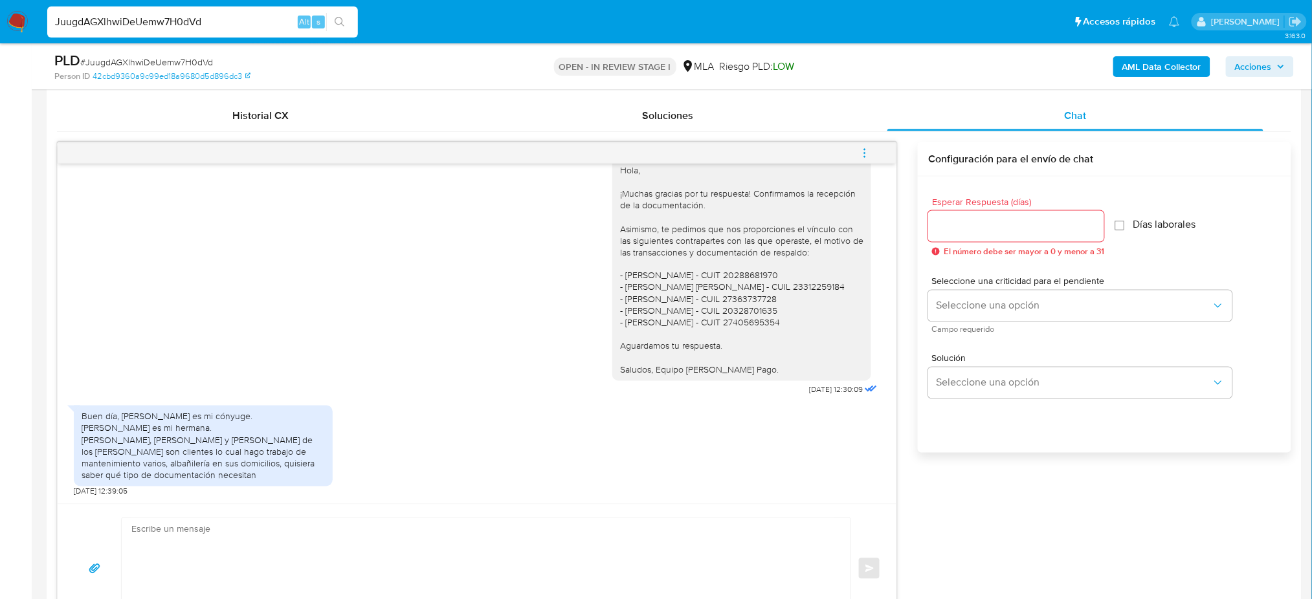
scroll to position [690, 0]
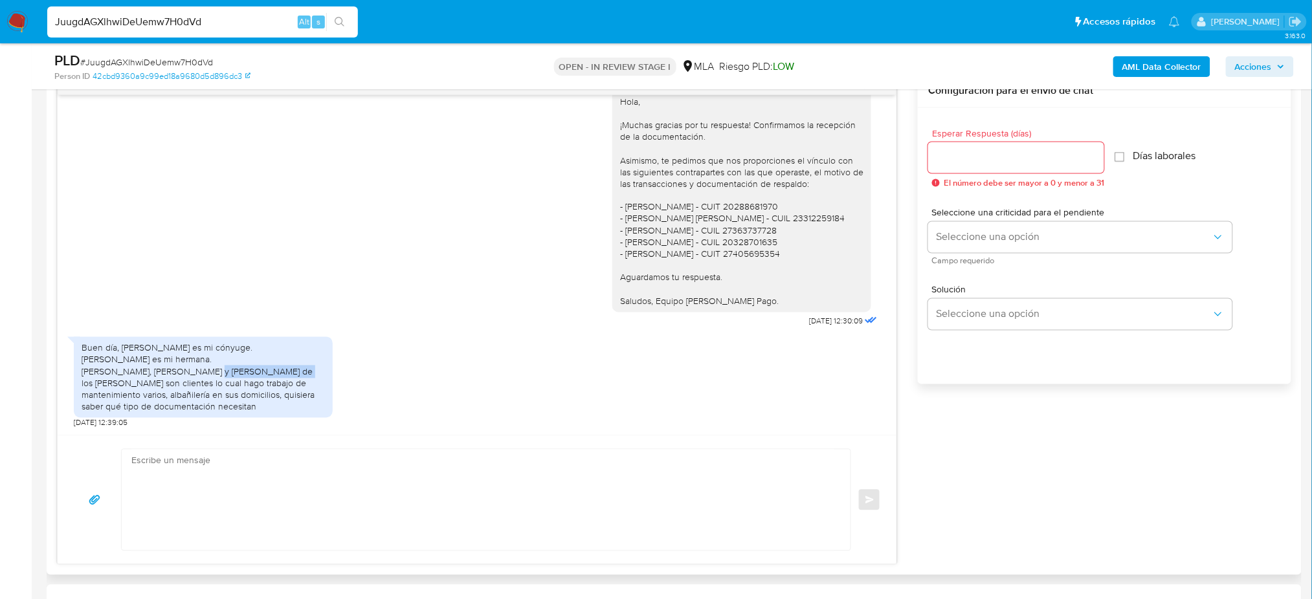
drag, startPoint x: 84, startPoint y: 370, endPoint x: 166, endPoint y: 371, distance: 82.2
click at [166, 371] on div "Buen día, Diana María Villasanti barrios es mi cónyuge. Victoria jazmin ballarr…" at bounding box center [203, 377] width 243 height 71
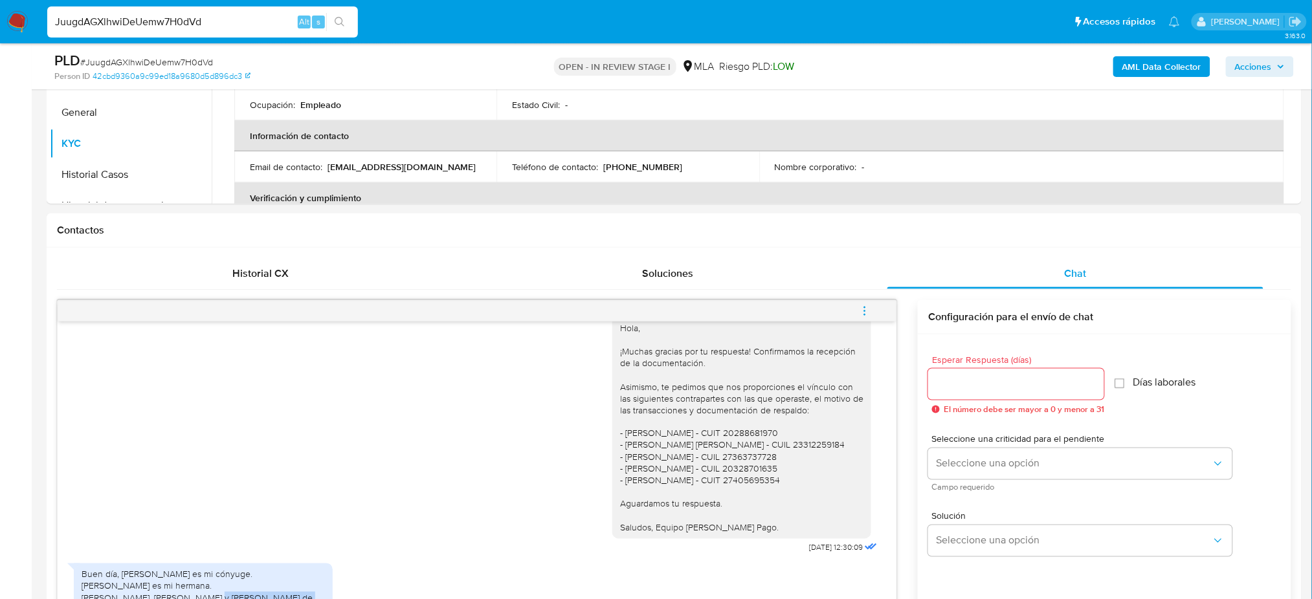
scroll to position [259, 0]
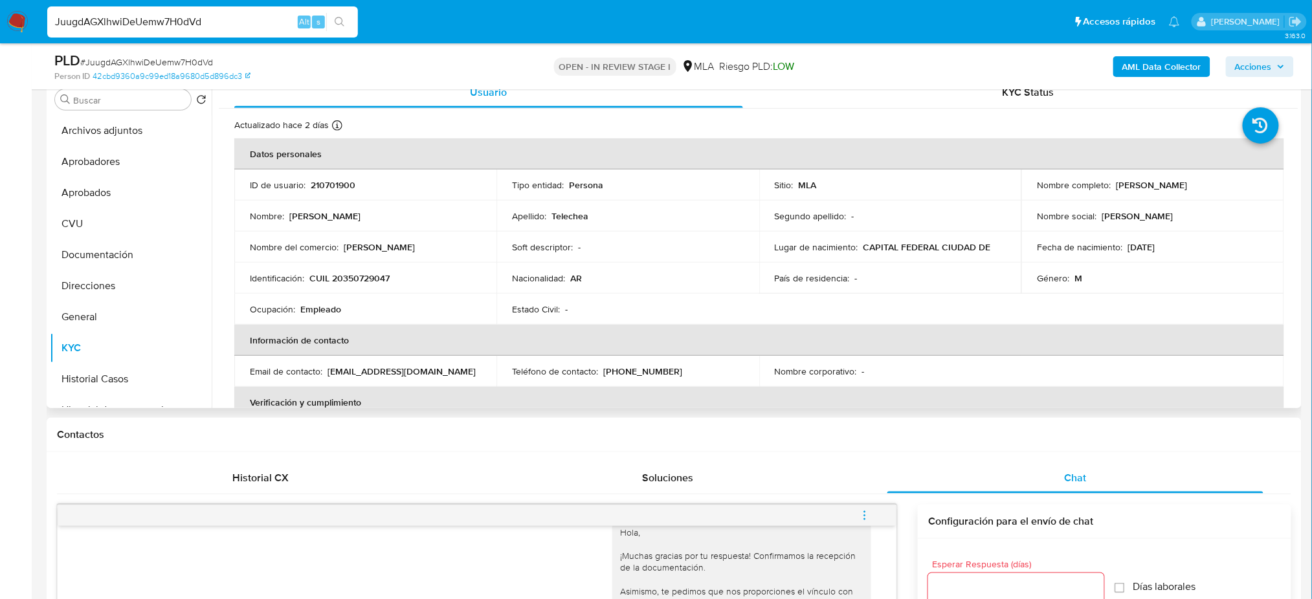
click at [389, 279] on p "CUIL 20350729047" at bounding box center [349, 279] width 80 height 12
click at [370, 274] on p "CUIL 20350729047" at bounding box center [349, 279] width 80 height 12
copy p "20350729047"
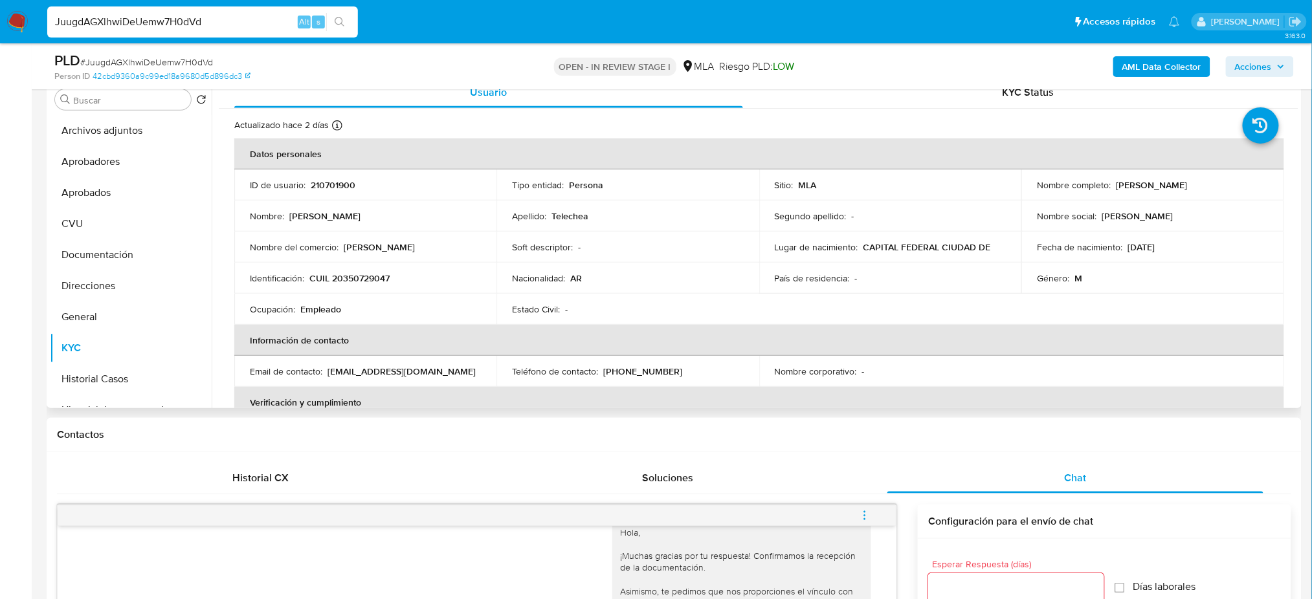
click at [394, 272] on td "Identificación : CUIL 20350729047" at bounding box center [365, 278] width 262 height 31
drag, startPoint x: 342, startPoint y: 276, endPoint x: 566, endPoint y: 180, distance: 243.6
click at [387, 280] on p "CUIL 20350729047" at bounding box center [349, 279] width 80 height 12
copy p "35072904"
click at [184, 60] on span "# JuugdAGXlhwiDeUemw7H0dVd" at bounding box center [146, 62] width 133 height 13
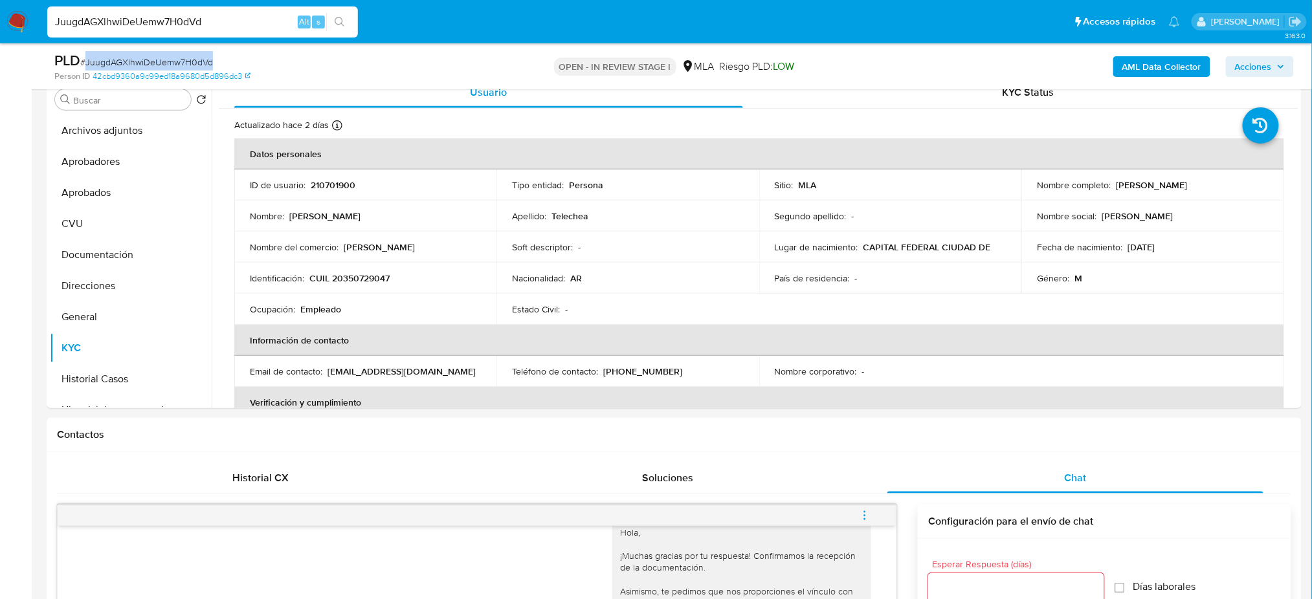
click at [184, 60] on span "# JuugdAGXlhwiDeUemw7H0dVd" at bounding box center [146, 62] width 133 height 13
copy span "JuugdAGXlhwiDeUemw7H0dVd"
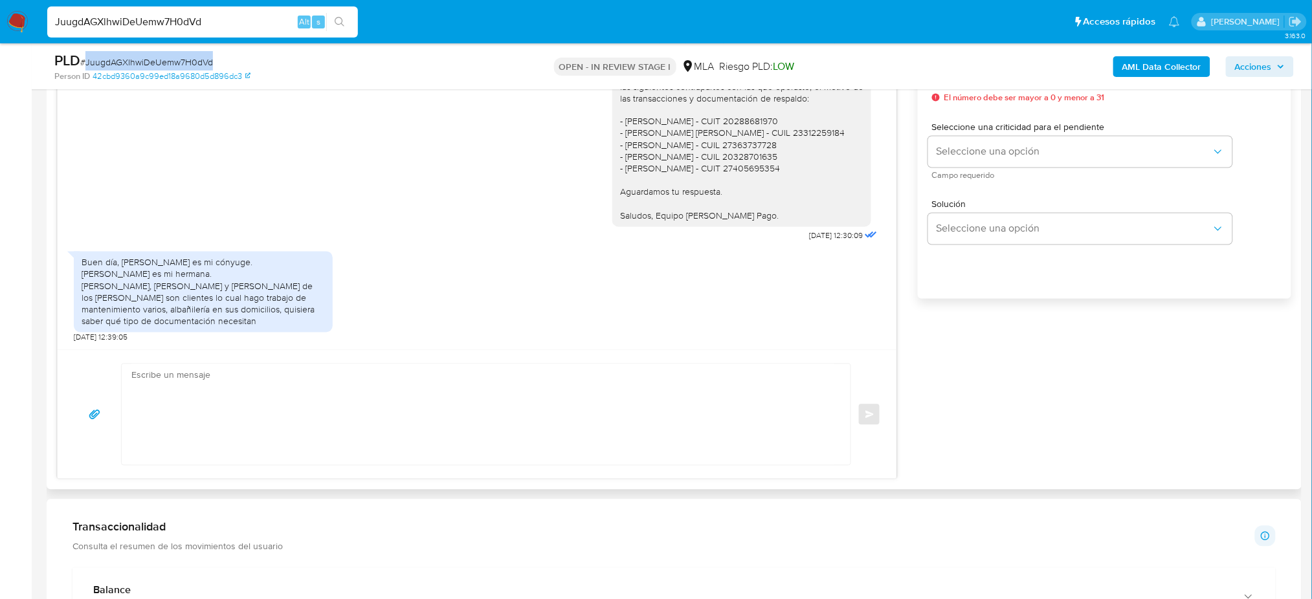
scroll to position [777, 0]
click at [204, 414] on textarea at bounding box center [482, 413] width 703 height 101
paste textarea "Hola XXX, Muchas gracias por tu respuesta. Analizamos tu caso y verificamos que…"
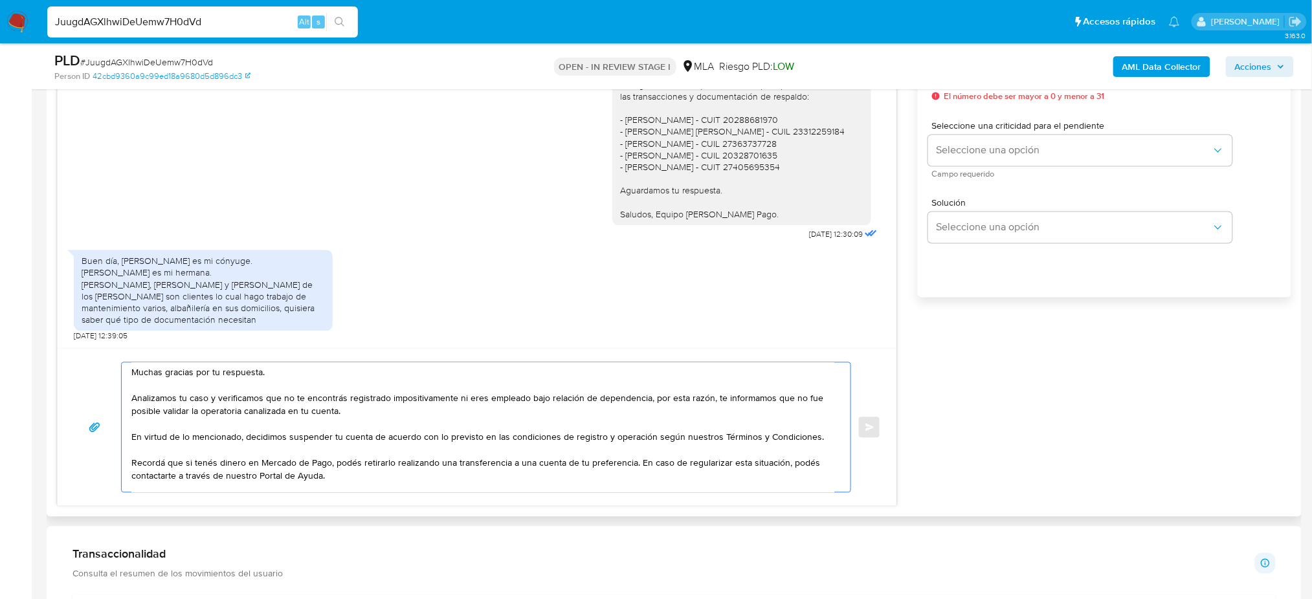
scroll to position [0, 0]
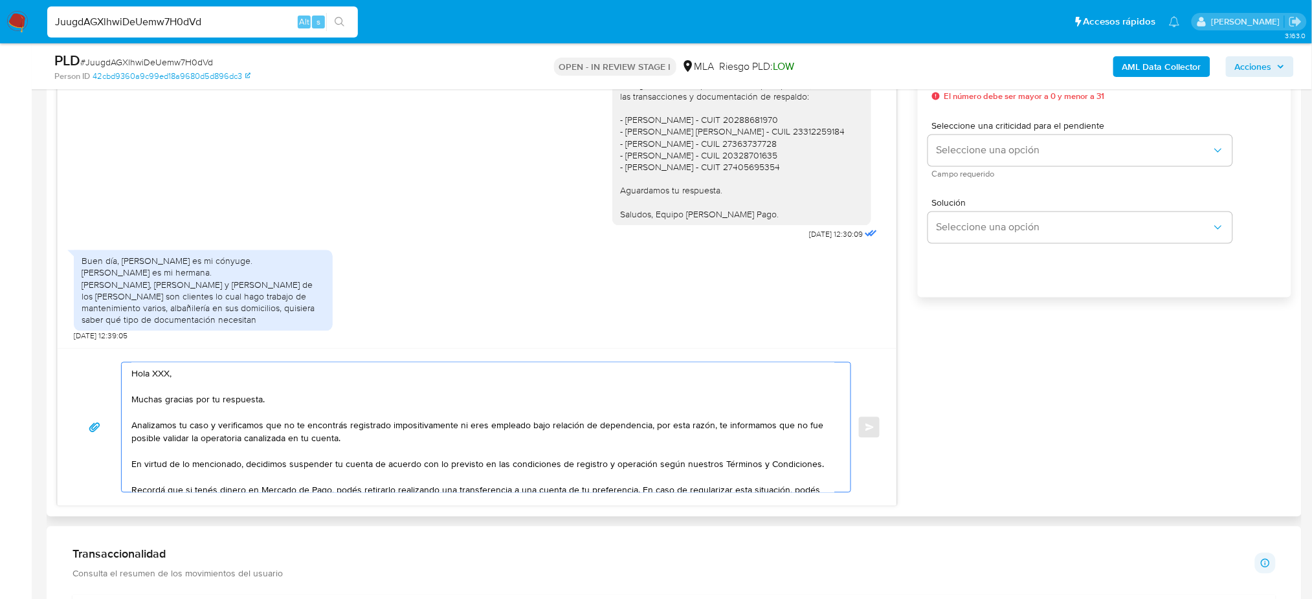
click at [170, 378] on textarea "Hola XXX, Muchas gracias por tu respuesta. Analizamos tu caso y verificamos que…" at bounding box center [482, 427] width 703 height 129
drag, startPoint x: 646, startPoint y: 425, endPoint x: 458, endPoint y: 423, distance: 188.4
click at [458, 423] on textarea "Hola, Muchas gracias por tu respuesta. Analizamos tu caso y verificamos que no …" at bounding box center [482, 427] width 703 height 129
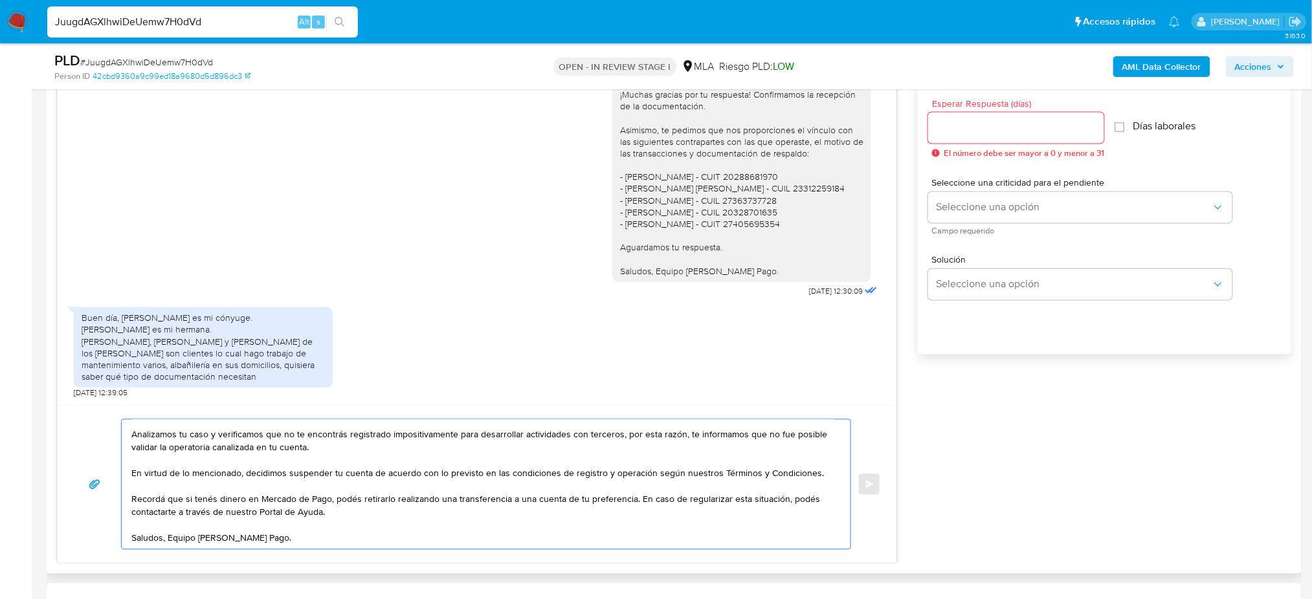
scroll to position [690, 0]
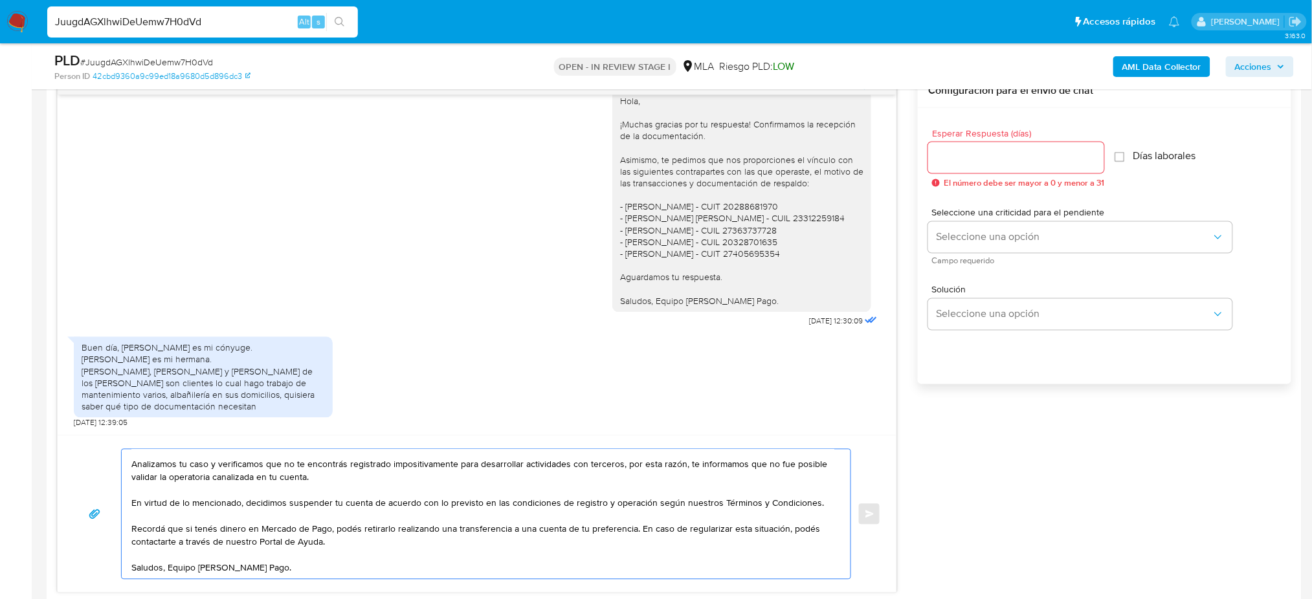
type textarea "Hola, Muchas gracias por tu respuesta. Analizamos tu caso y verificamos que no …"
click at [964, 155] on input "Esperar Respuesta (días)" at bounding box center [1016, 158] width 176 height 17
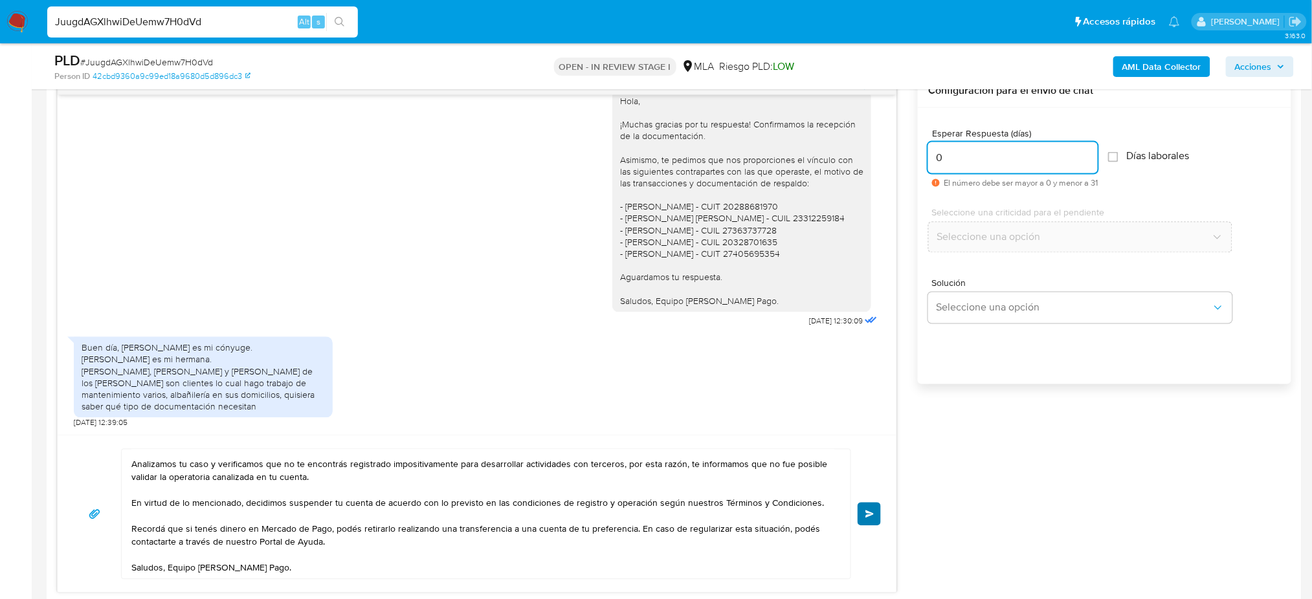
type input "0"
click at [867, 513] on span "Enviar" at bounding box center [870, 515] width 9 height 8
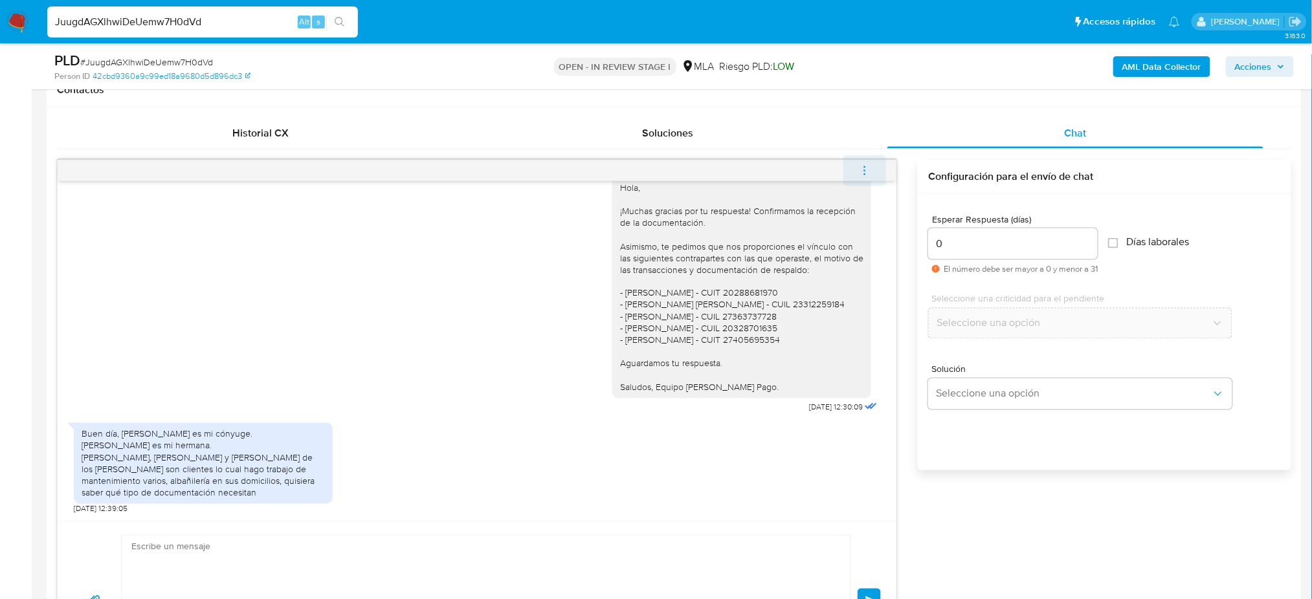
scroll to position [1286, 0]
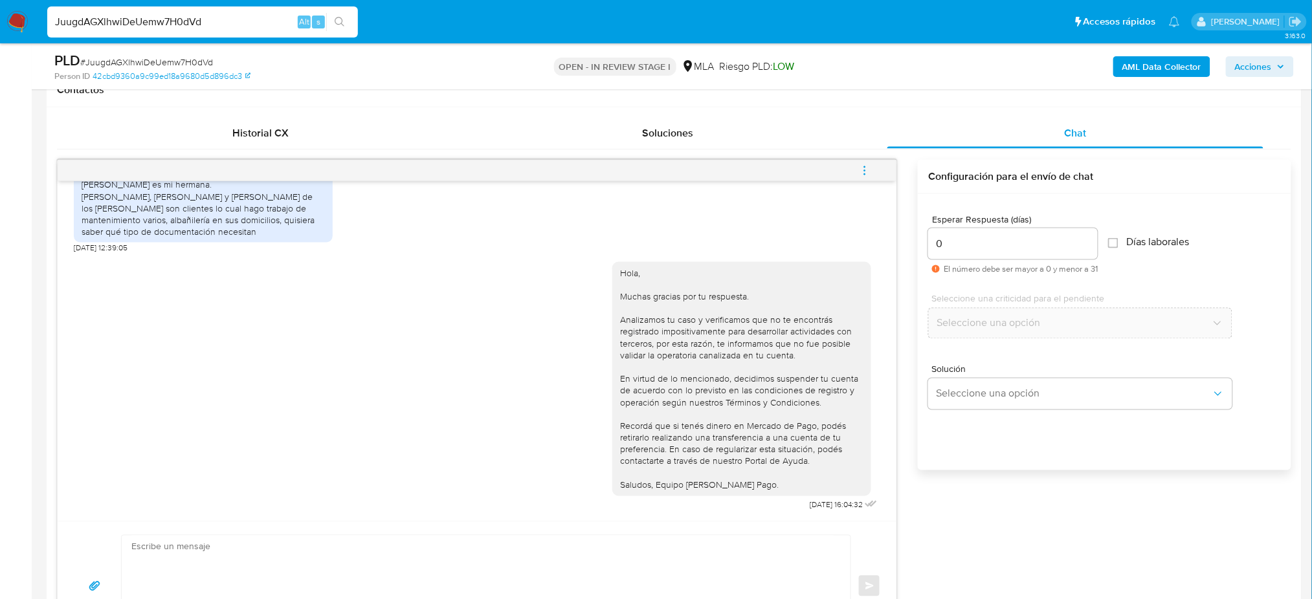
click at [866, 166] on icon "menu-action" at bounding box center [865, 171] width 12 height 12
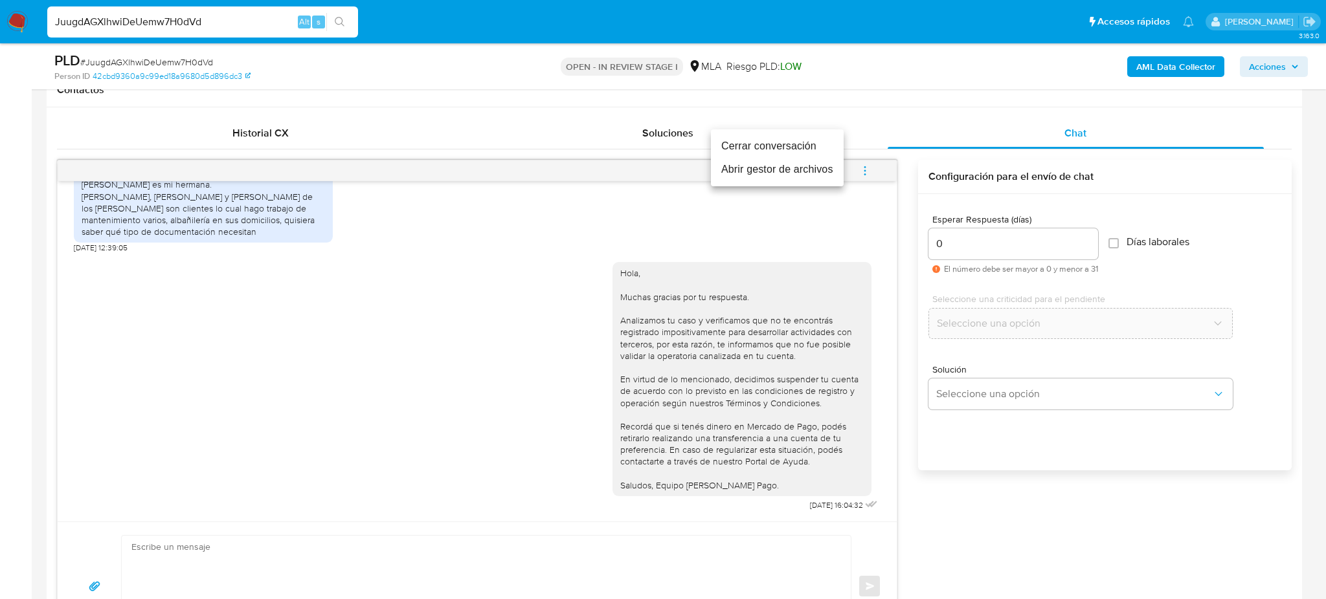
click at [739, 140] on li "Cerrar conversación" at bounding box center [777, 146] width 133 height 23
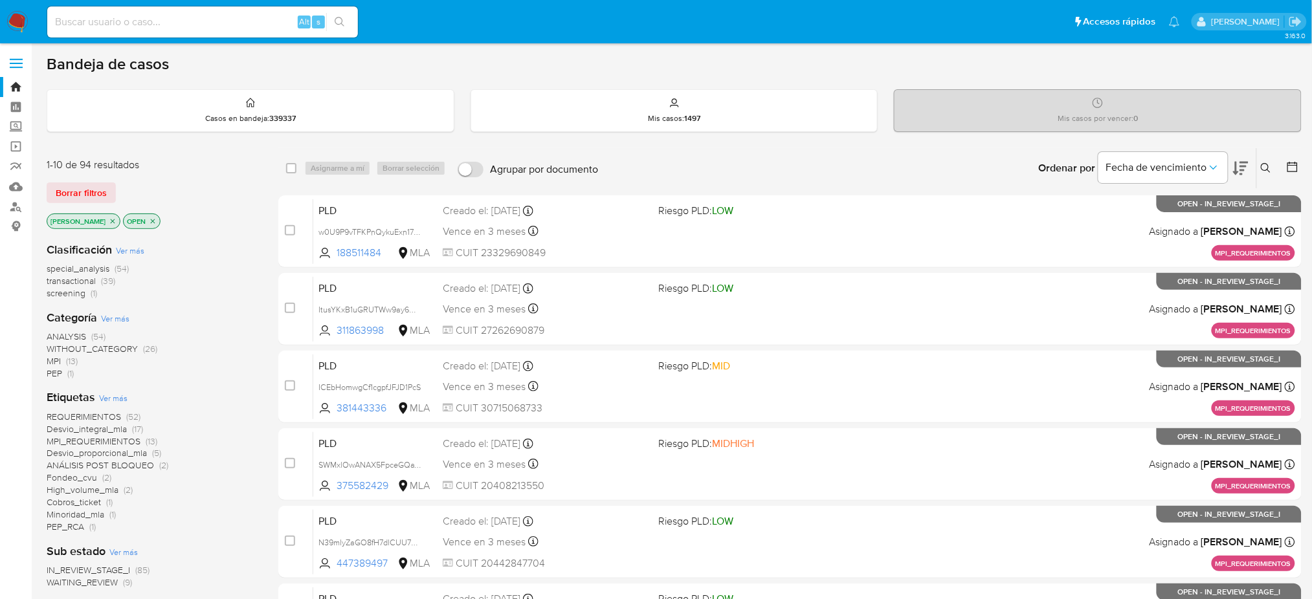
click at [1264, 170] on icon at bounding box center [1266, 168] width 10 height 10
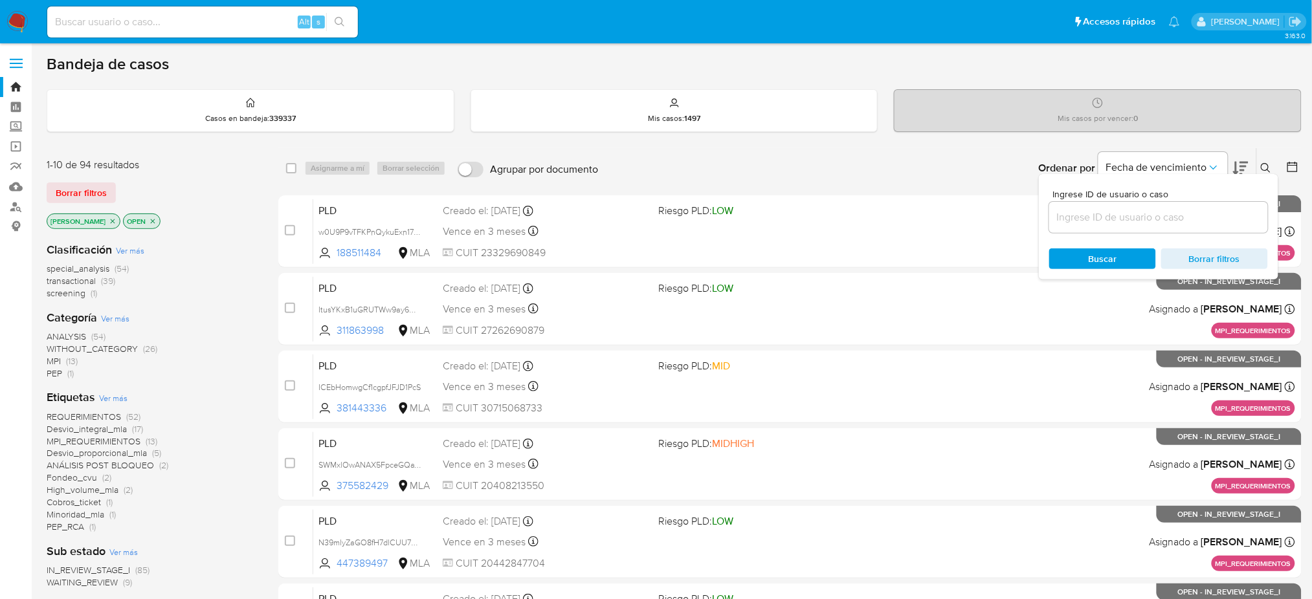
click at [1179, 214] on input at bounding box center [1158, 217] width 219 height 17
type input "JuugdAGXlhwiDeUemw7H0dVd"
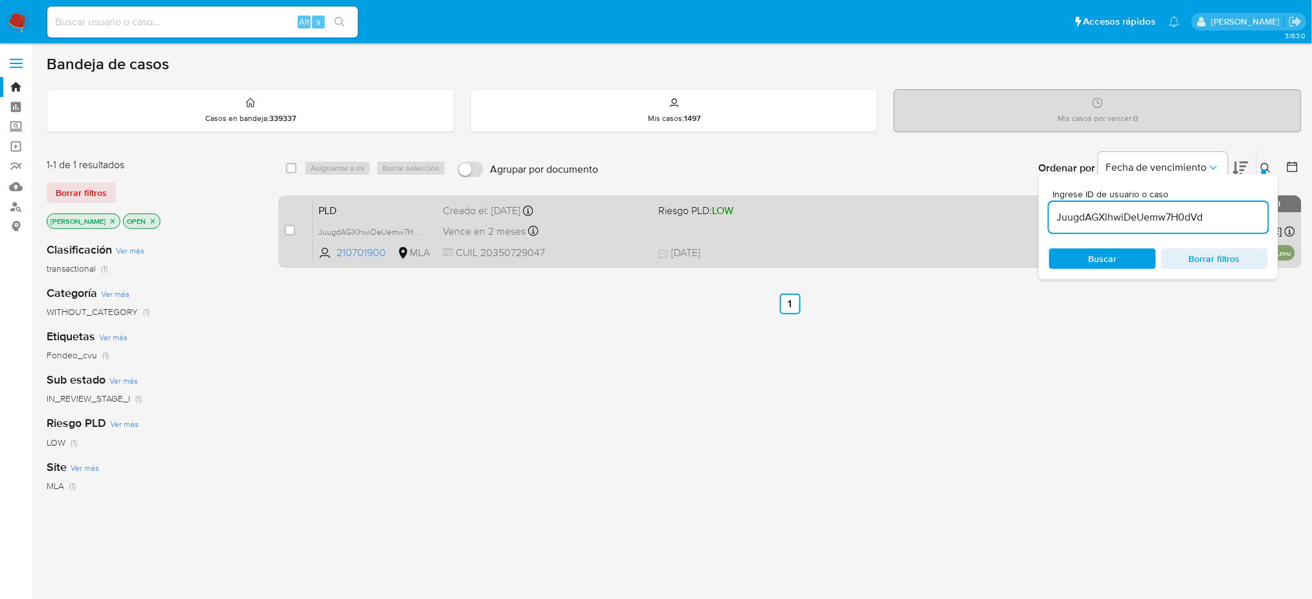
click at [287, 231] on input "checkbox" at bounding box center [290, 230] width 10 height 10
checkbox input "true"
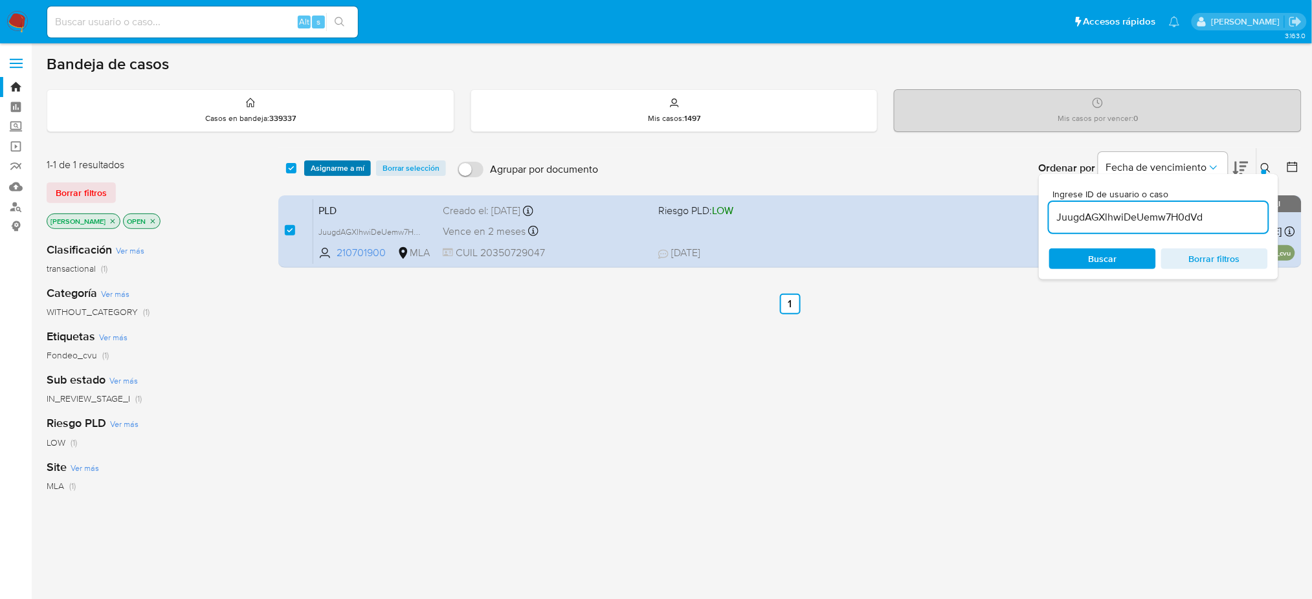
click at [325, 166] on span "Asignarme a mí" at bounding box center [338, 168] width 54 height 13
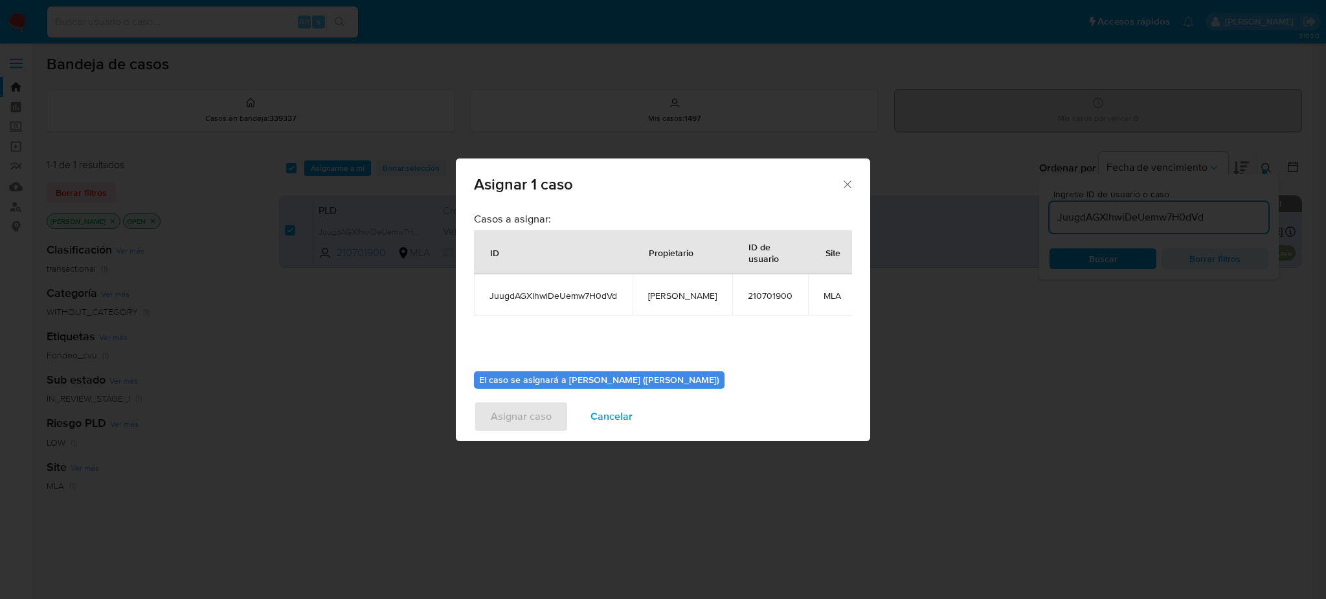
click at [669, 295] on span "[PERSON_NAME]" at bounding box center [682, 296] width 69 height 12
copy span "[PERSON_NAME]"
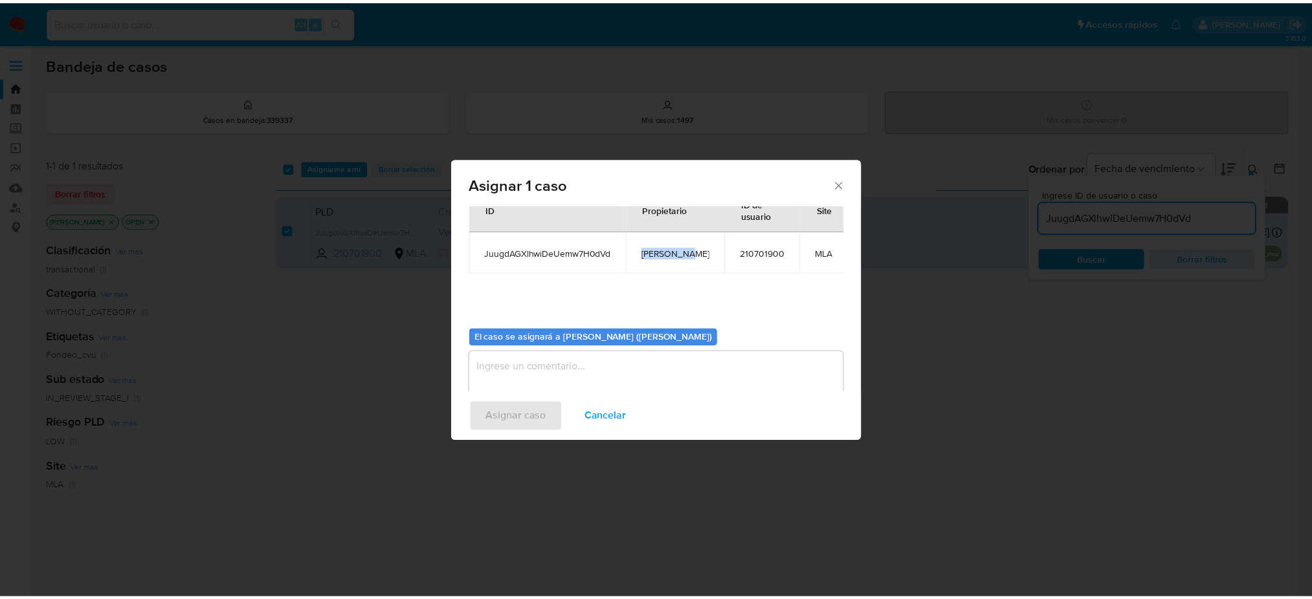
scroll to position [66, 0]
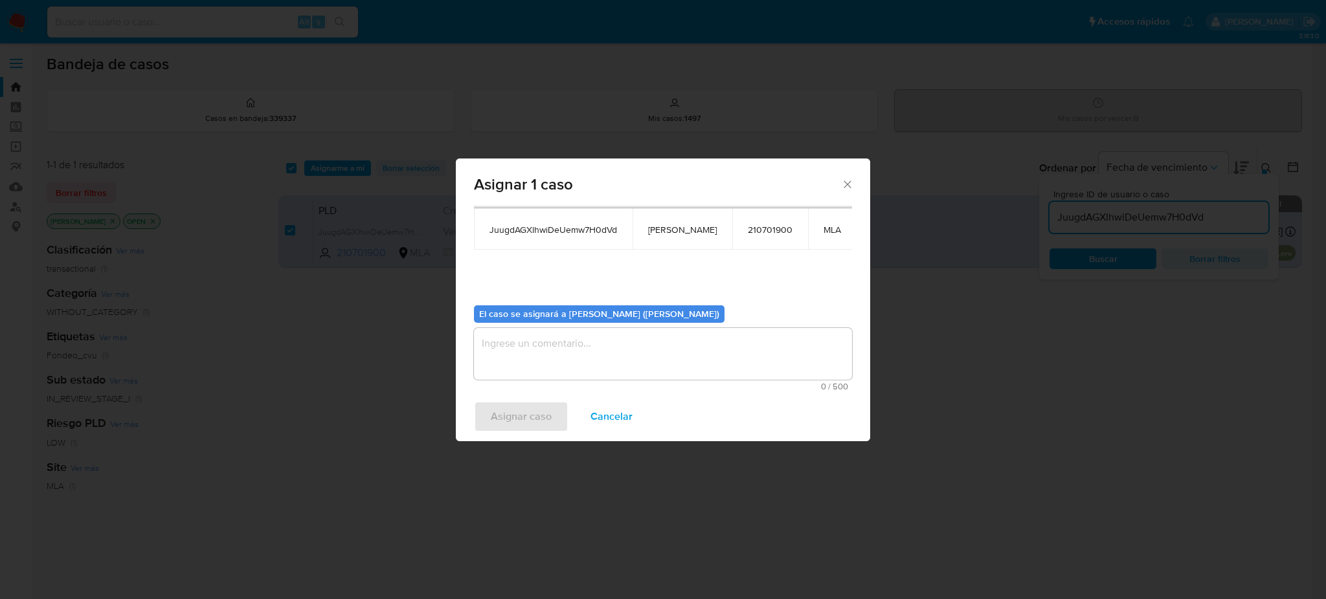
click at [570, 352] on textarea "assign-modal" at bounding box center [663, 354] width 378 height 52
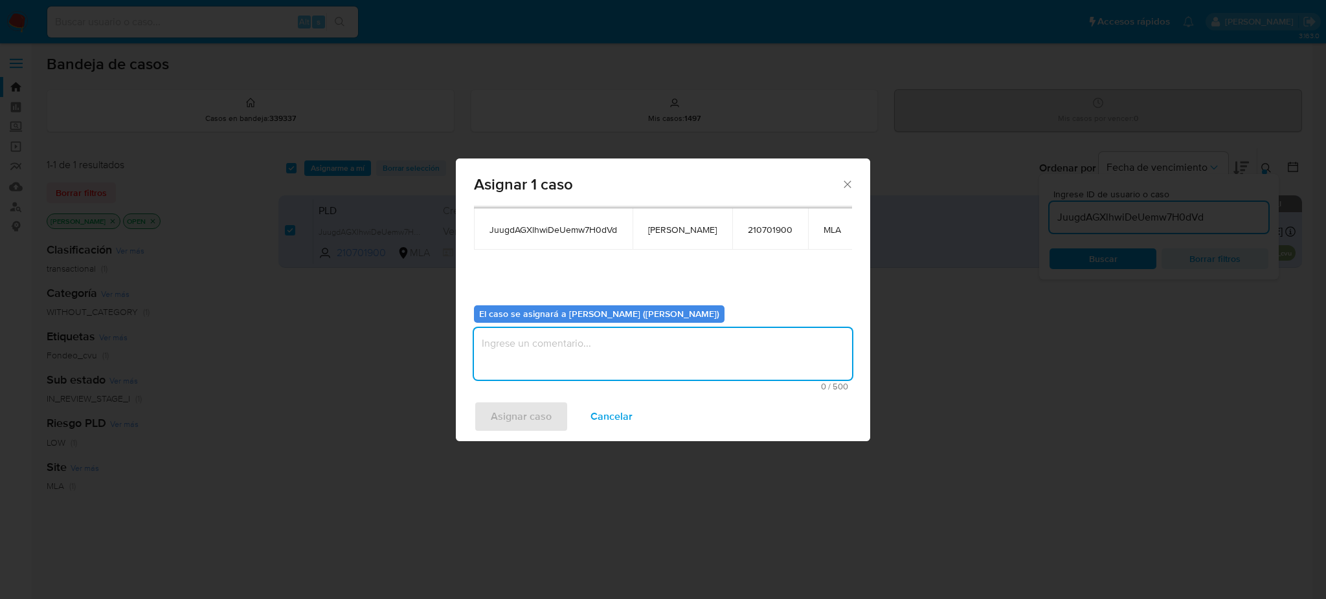
paste textarea "[PERSON_NAME]"
type textarea "[PERSON_NAME]"
click at [511, 427] on span "Asignar caso" at bounding box center [521, 417] width 61 height 28
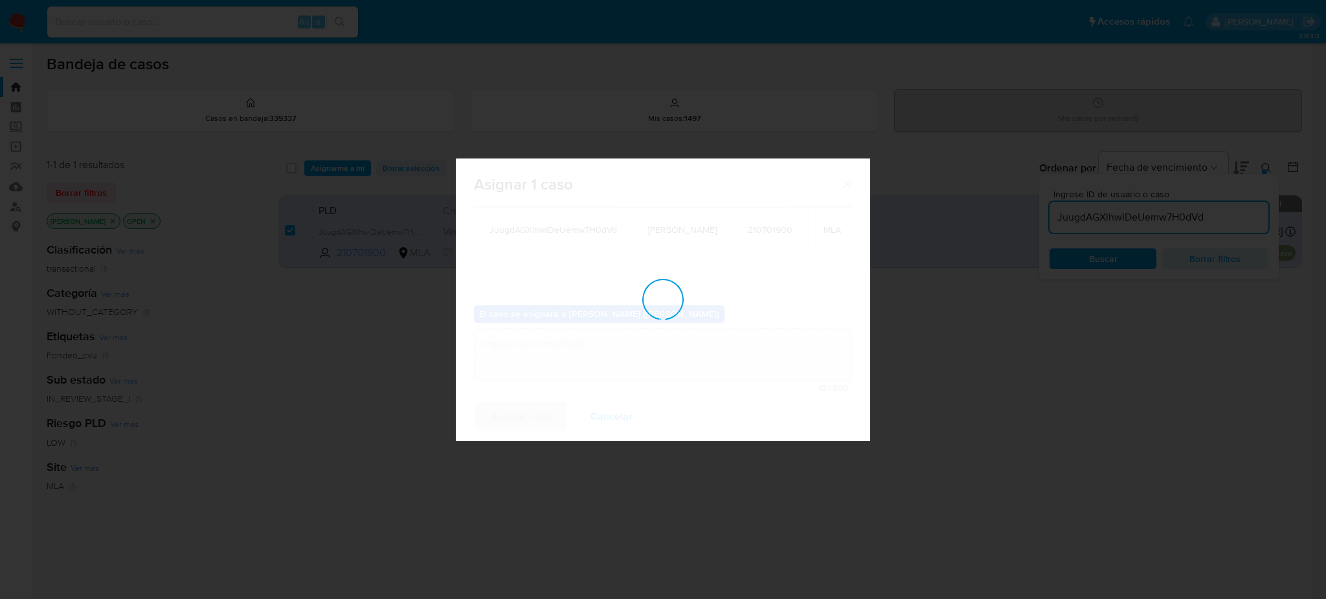
checkbox input "false"
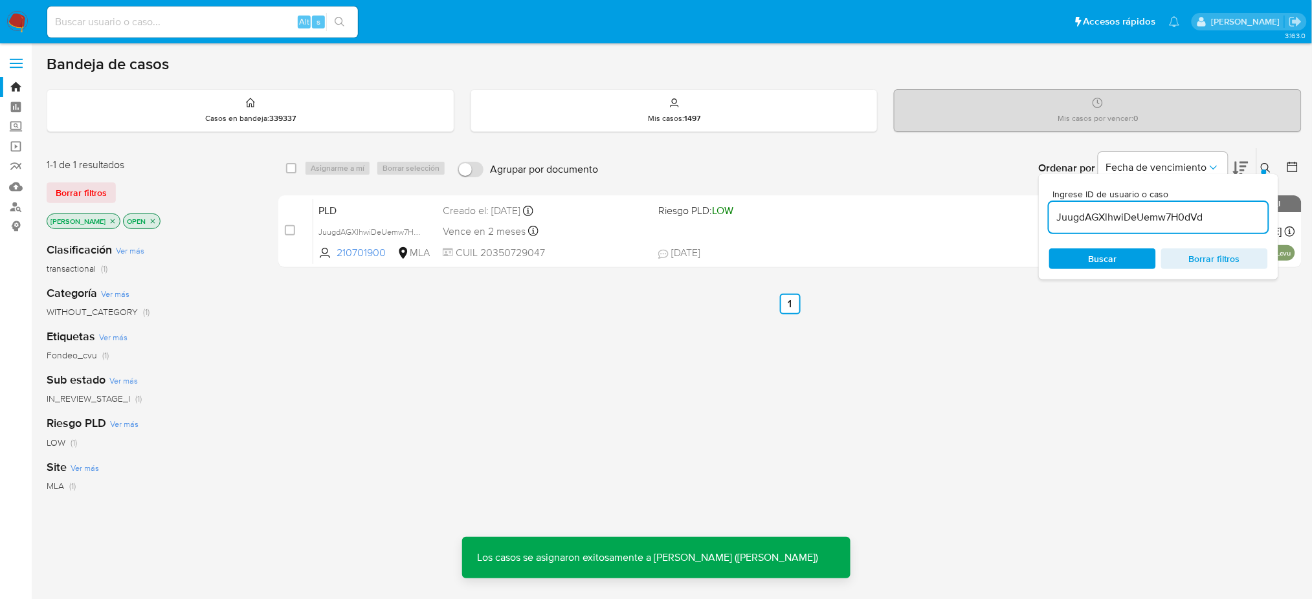
click at [478, 208] on div "Creado el: 12/09/2025 Creado el: 12/09/2025 03:32:05" at bounding box center [545, 211] width 205 height 14
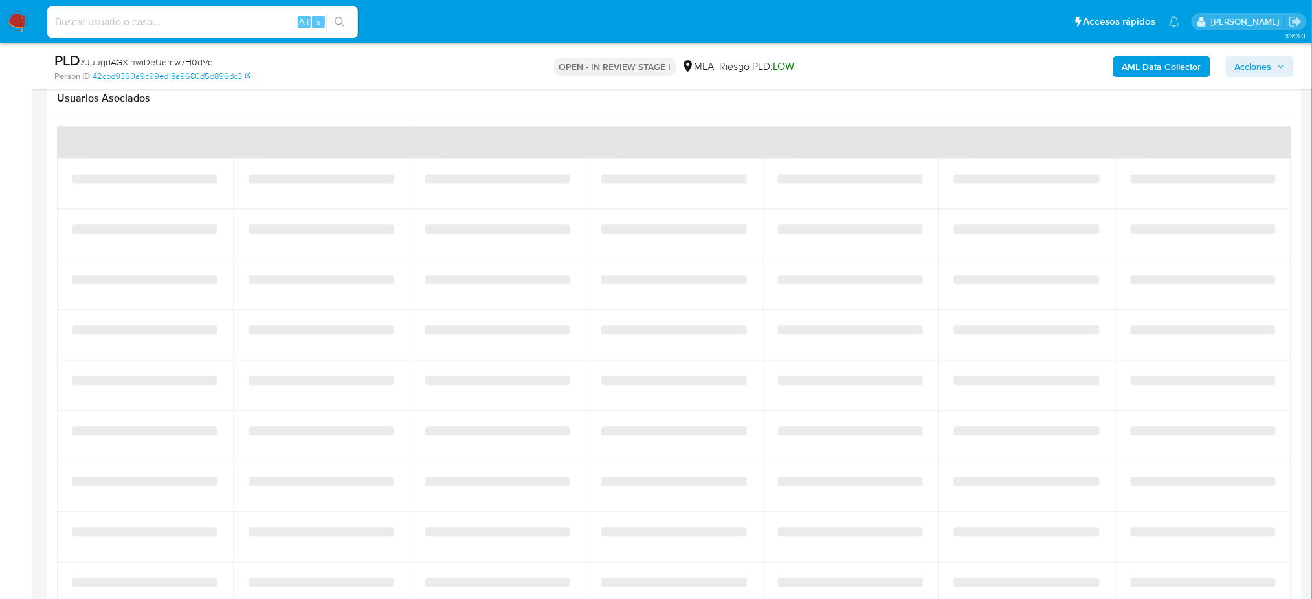
select select "10"
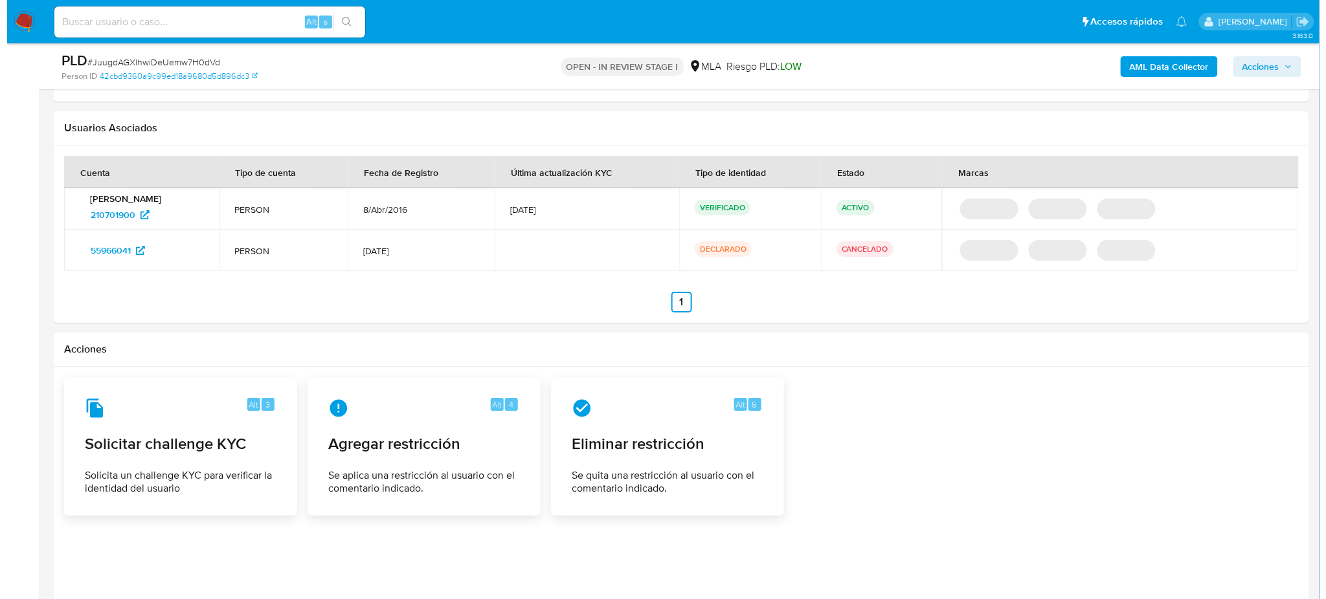
scroll to position [1598, 0]
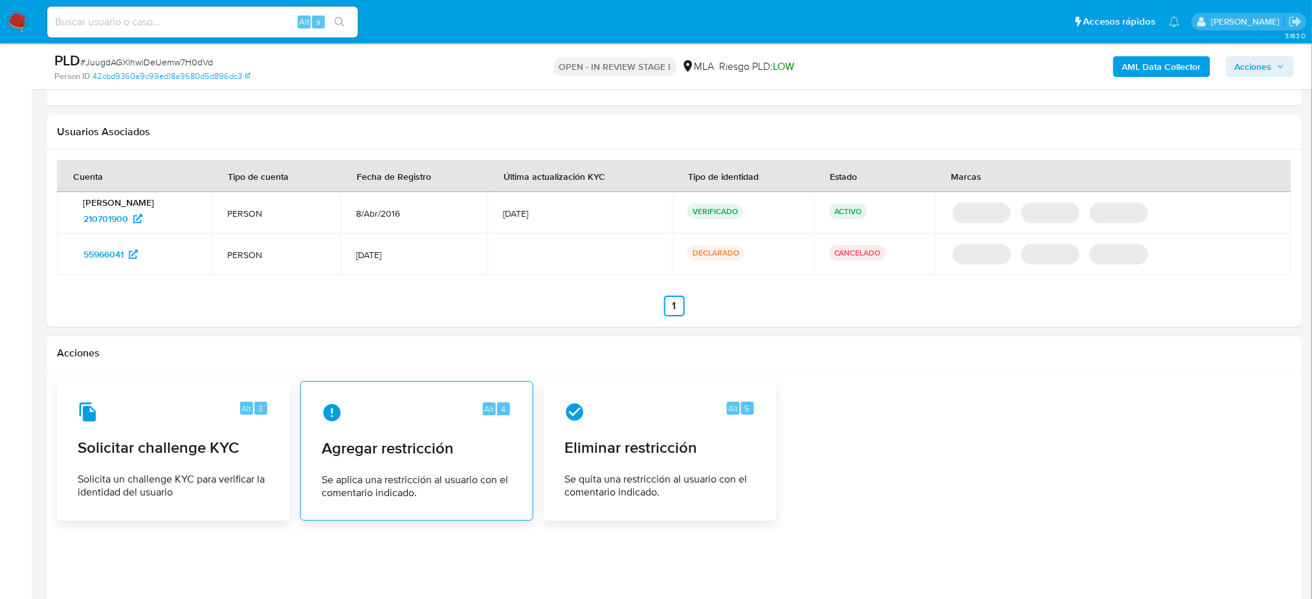
click at [431, 430] on div "Alt 4 Agregar restricción Se aplica una restricción al usuario con el comentari…" at bounding box center [416, 451] width 211 height 118
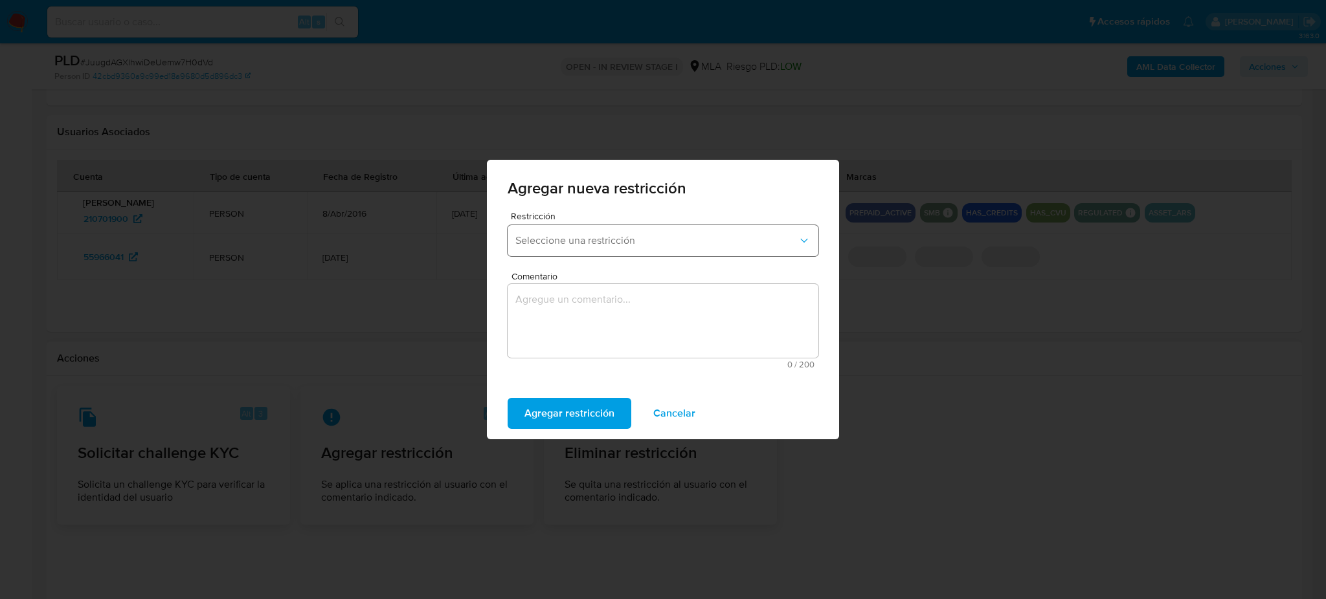
click at [595, 225] on button "Seleccione una restricción" at bounding box center [663, 240] width 311 height 31
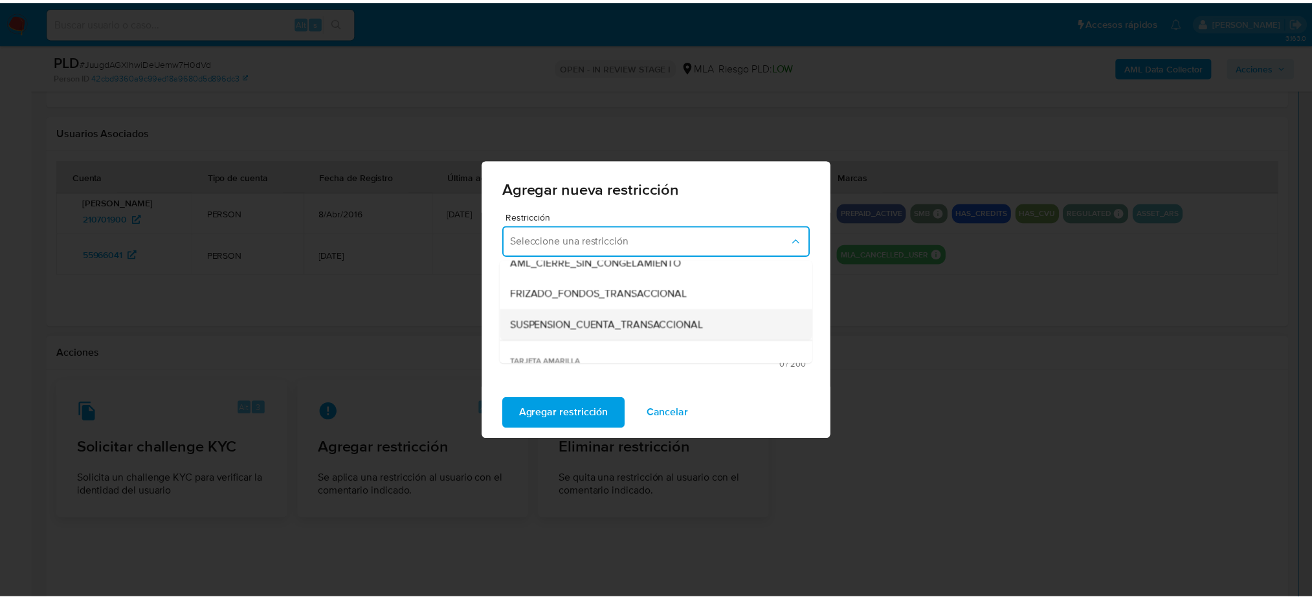
scroll to position [172, 0]
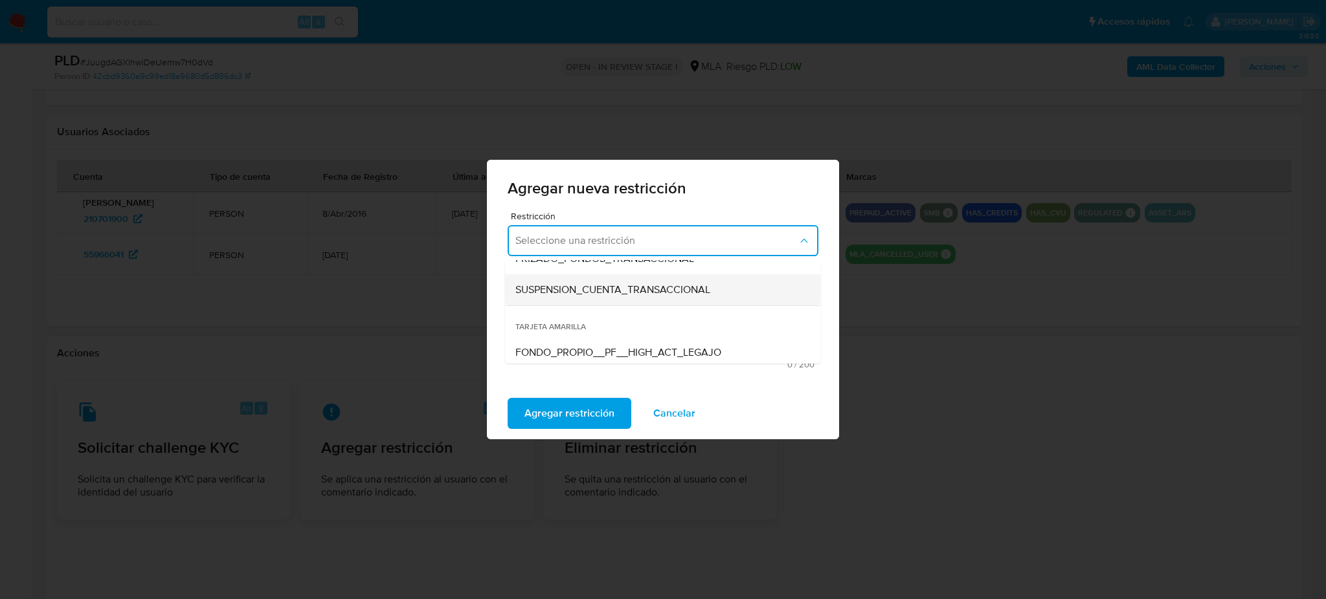
click at [568, 289] on span "SUSPENSION_CUENTA_TRANSACCIONAL" at bounding box center [612, 290] width 195 height 13
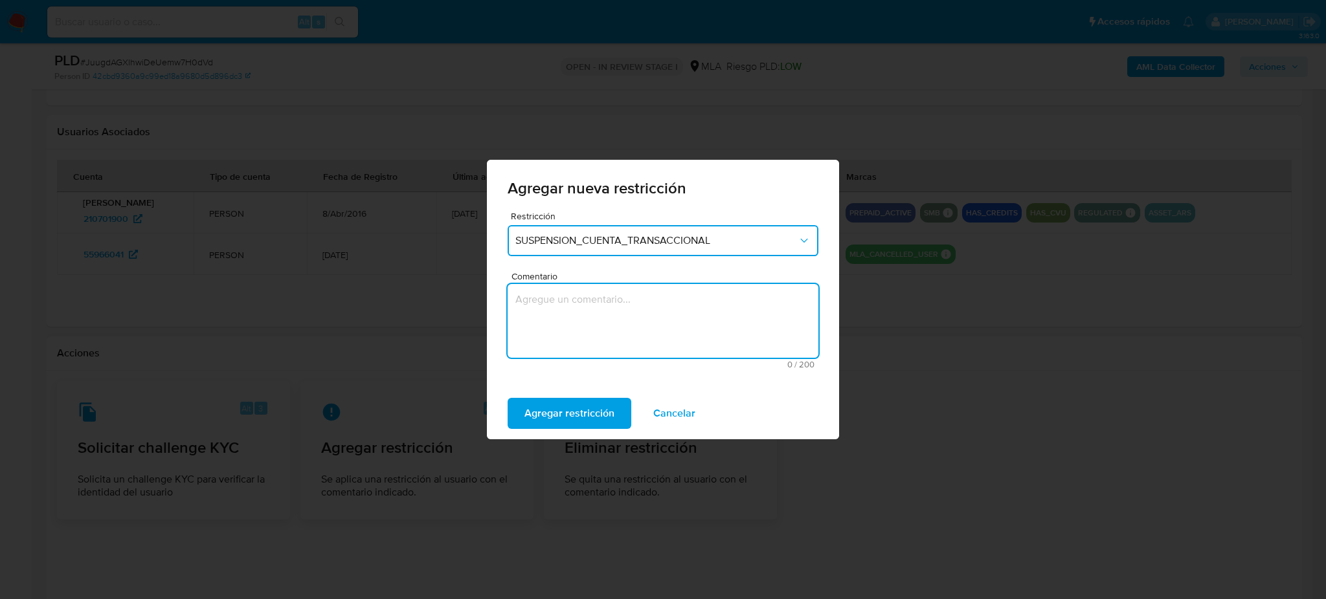
click at [584, 324] on textarea "Comentario" at bounding box center [663, 321] width 311 height 74
type textarea "AML"
click at [557, 404] on span "Agregar restricción" at bounding box center [569, 413] width 90 height 28
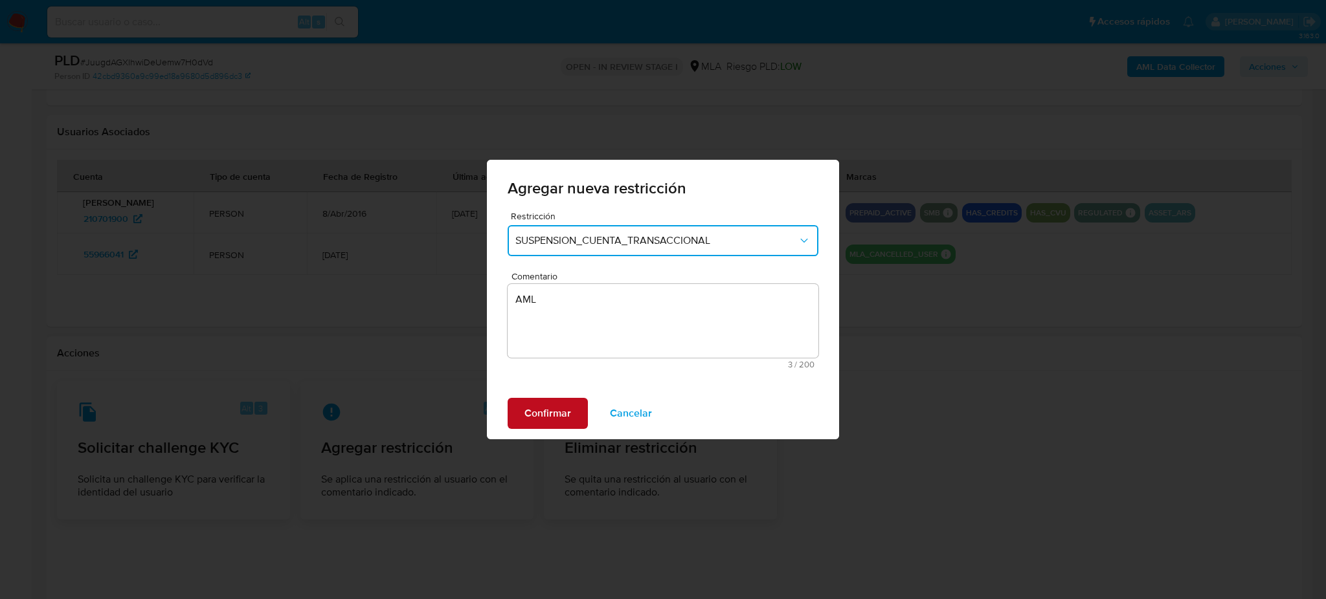
click at [557, 404] on span "Confirmar" at bounding box center [547, 413] width 47 height 28
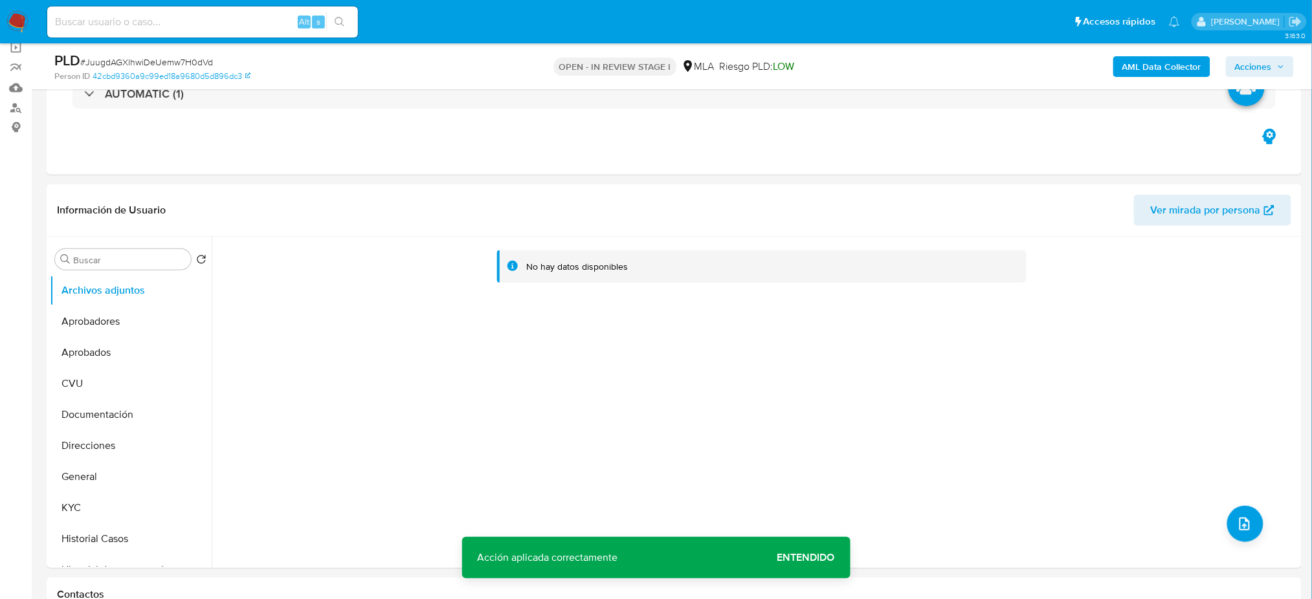
scroll to position [0, 0]
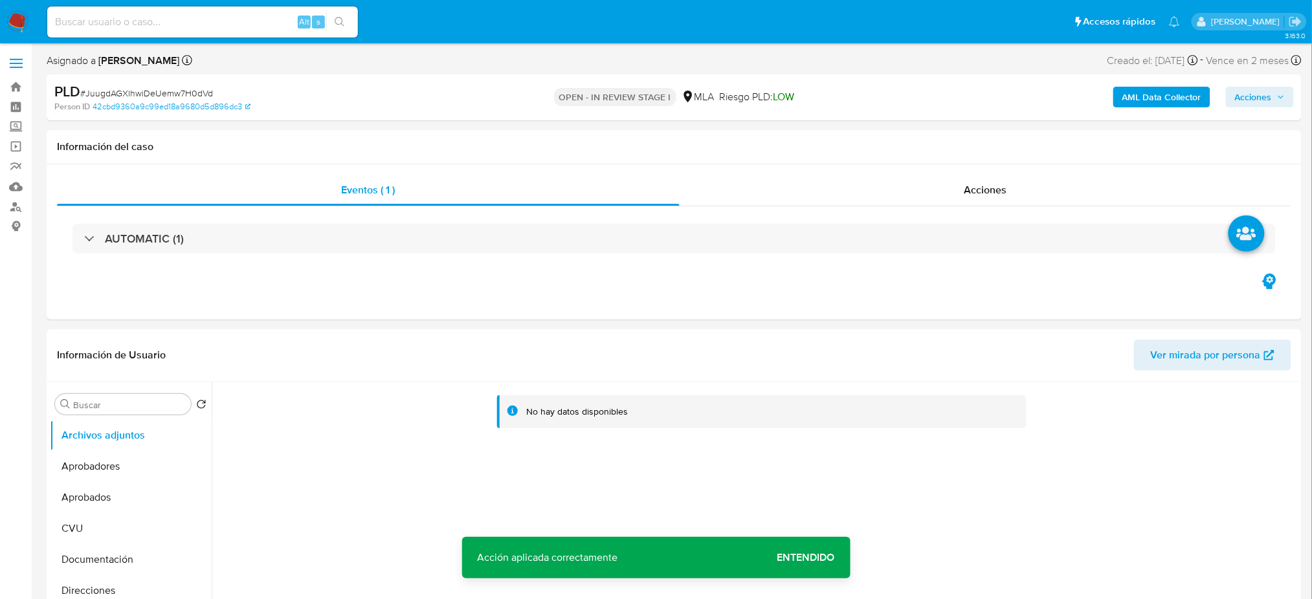
click at [1146, 87] on b "AML Data Collector" at bounding box center [1162, 97] width 79 height 21
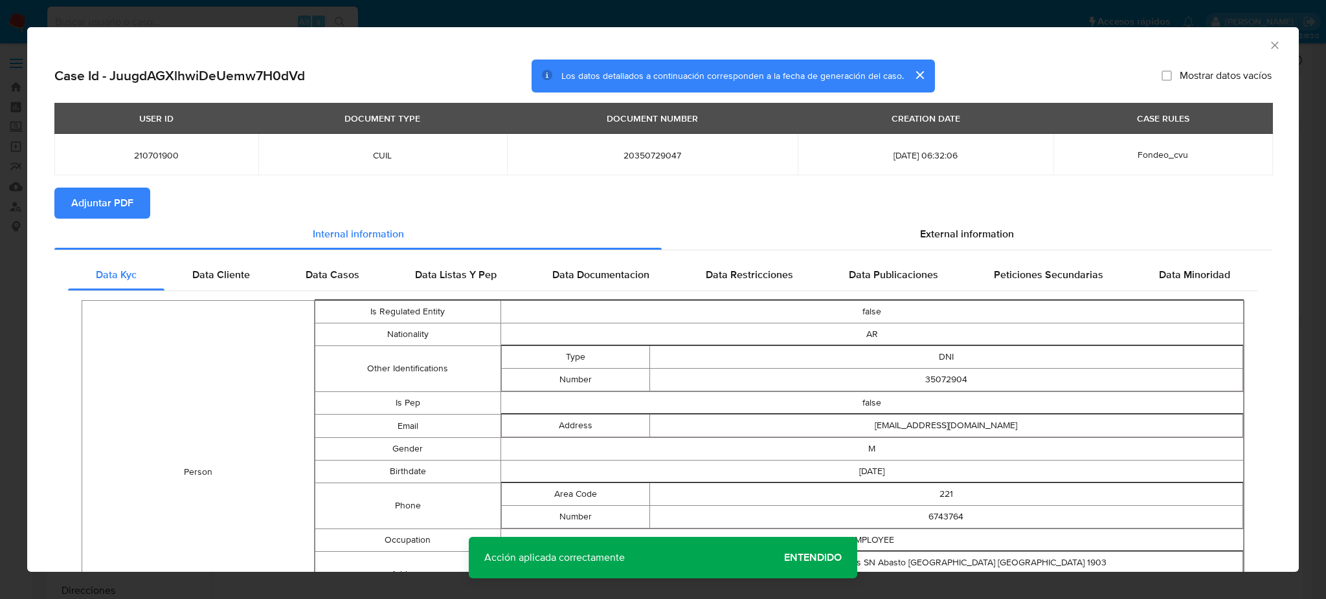
click at [67, 198] on button "Adjuntar PDF" at bounding box center [102, 203] width 96 height 31
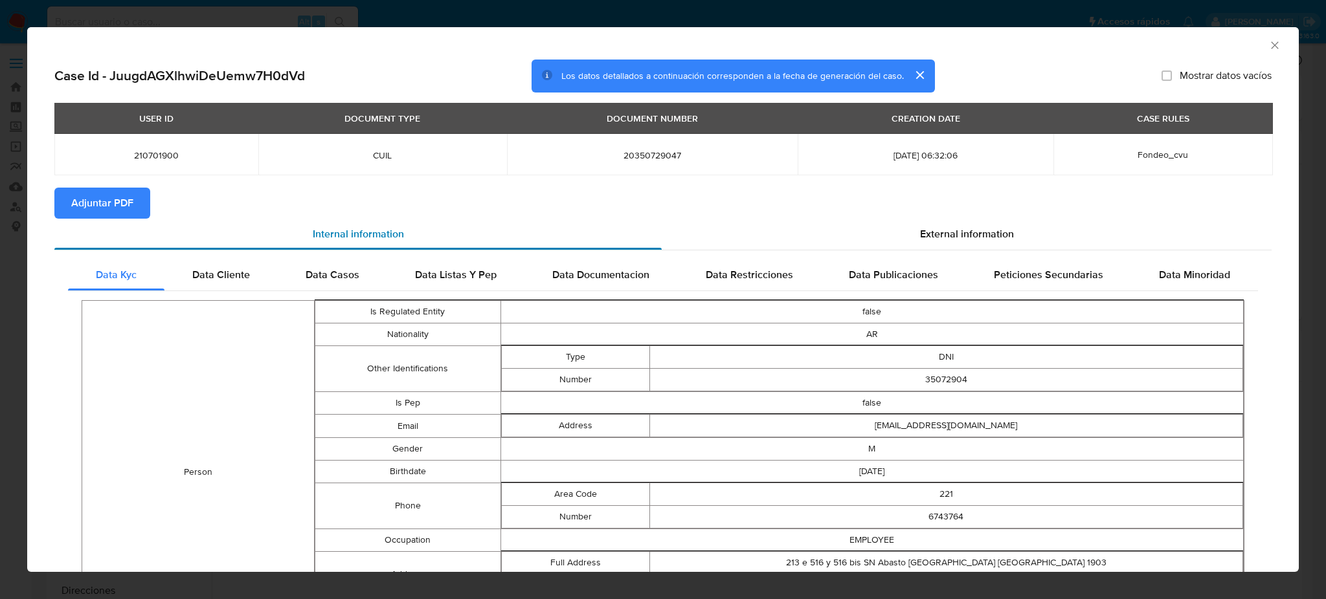
drag, startPoint x: 1258, startPoint y: 48, endPoint x: 290, endPoint y: 286, distance: 996.7
click at [1271, 49] on icon "Cerrar ventana" at bounding box center [1274, 44] width 7 height 7
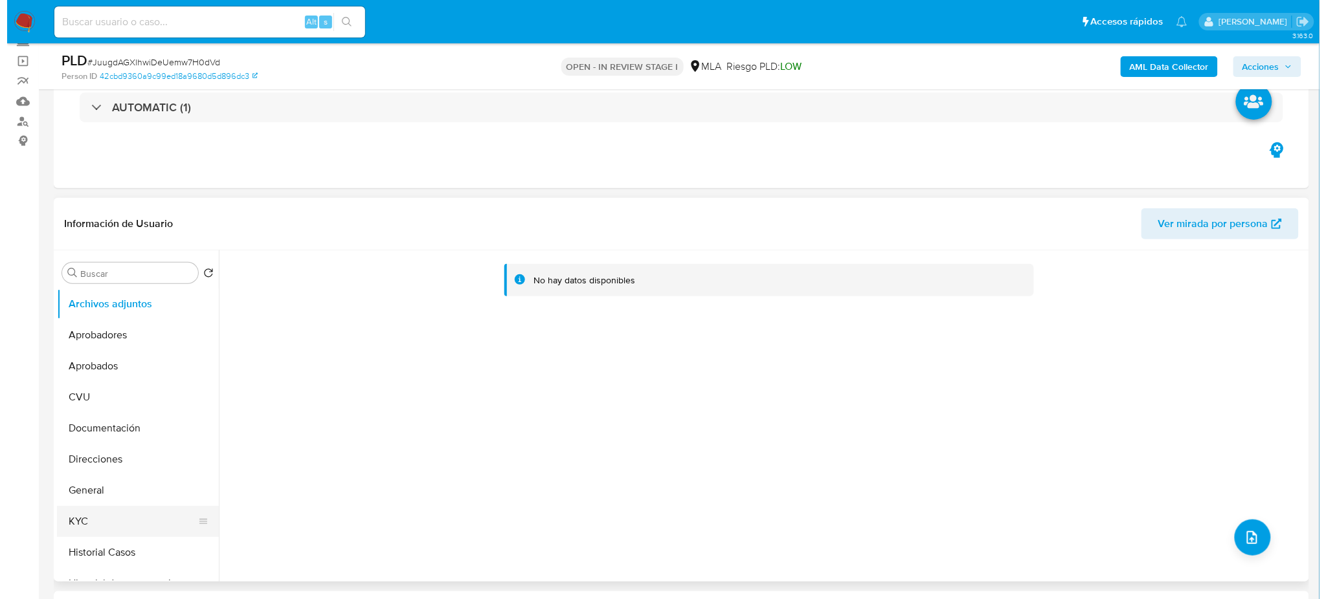
scroll to position [86, 0]
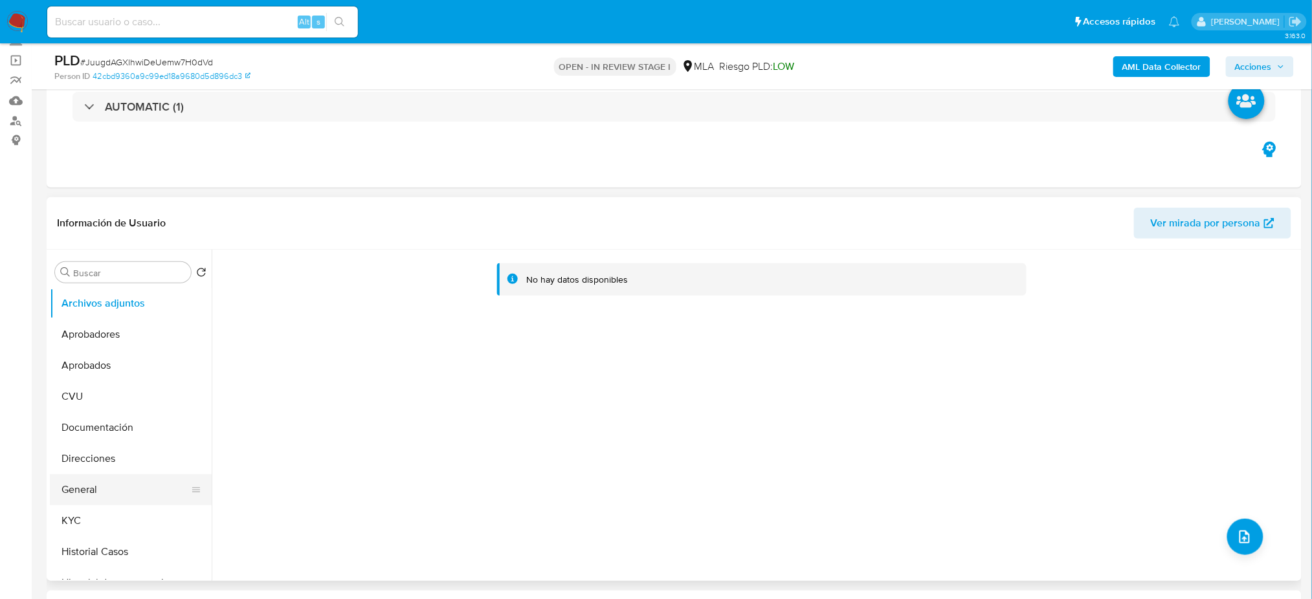
click at [81, 496] on button "General" at bounding box center [125, 490] width 151 height 31
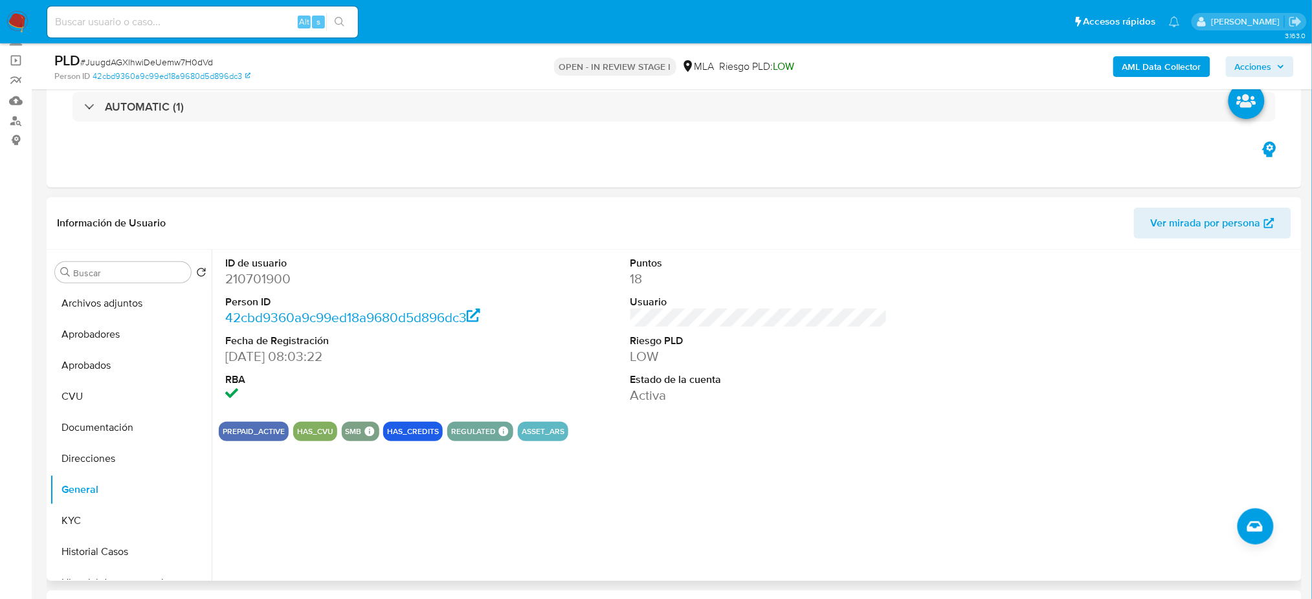
click at [257, 274] on dd "210701900" at bounding box center [353, 279] width 257 height 18
copy dd "210701900"
click at [111, 303] on button "Archivos adjuntos" at bounding box center [125, 303] width 151 height 31
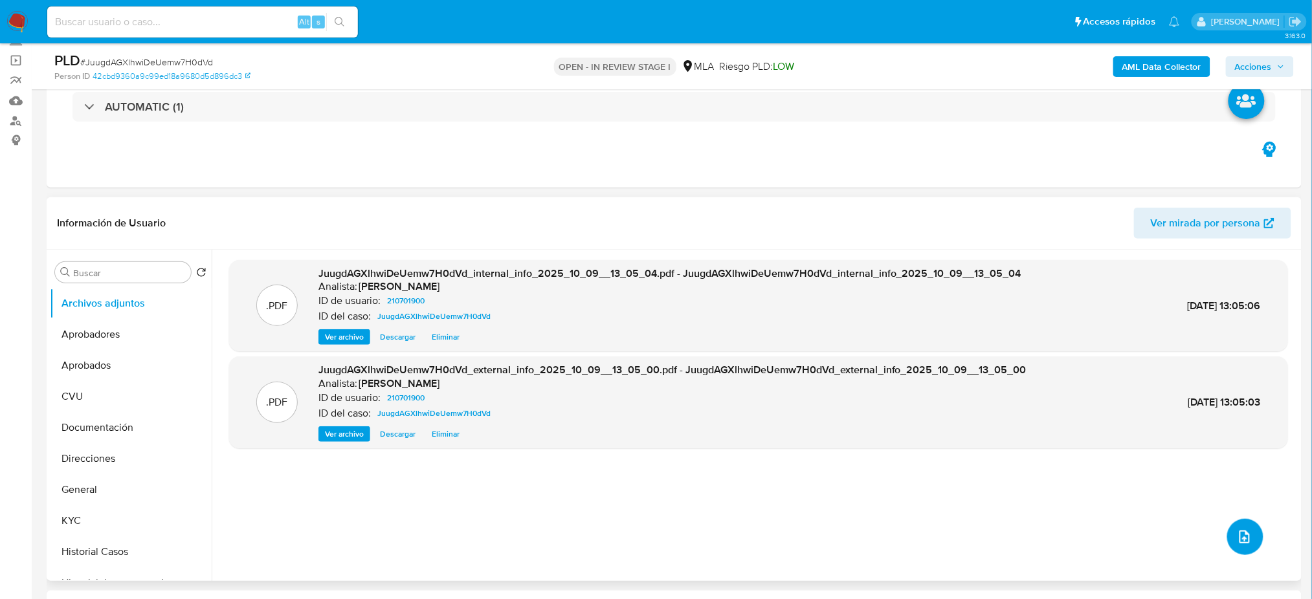
click at [1237, 526] on button "upload-file" at bounding box center [1245, 537] width 36 height 36
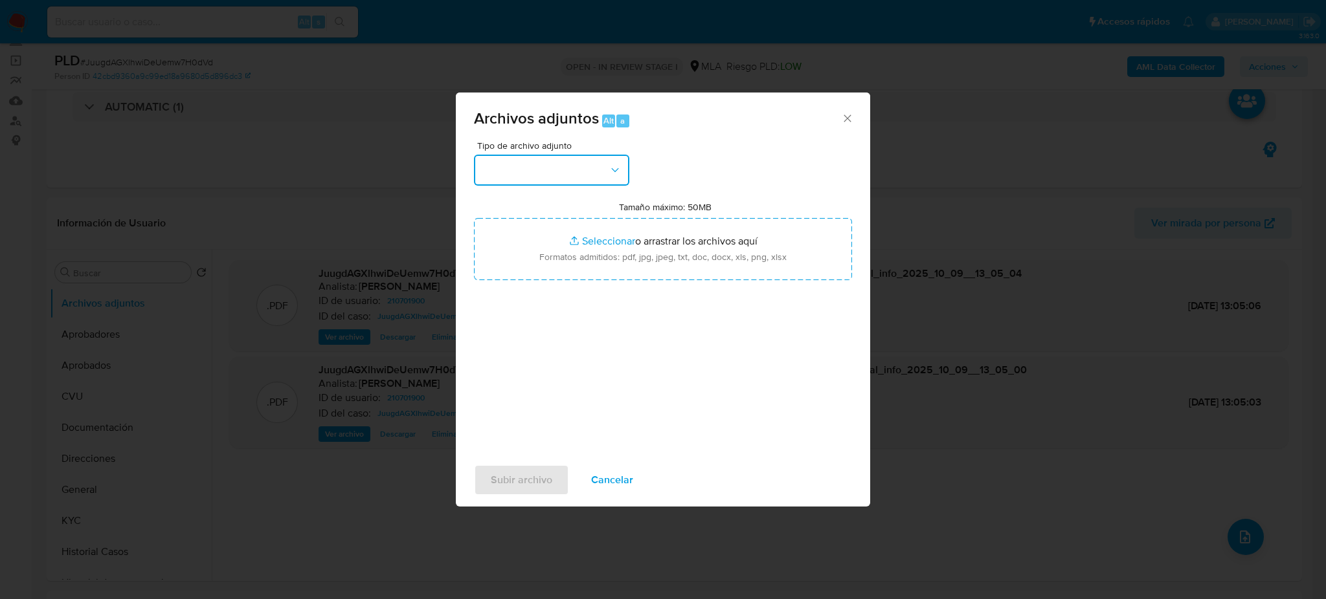
click at [566, 165] on button "button" at bounding box center [551, 170] width 155 height 31
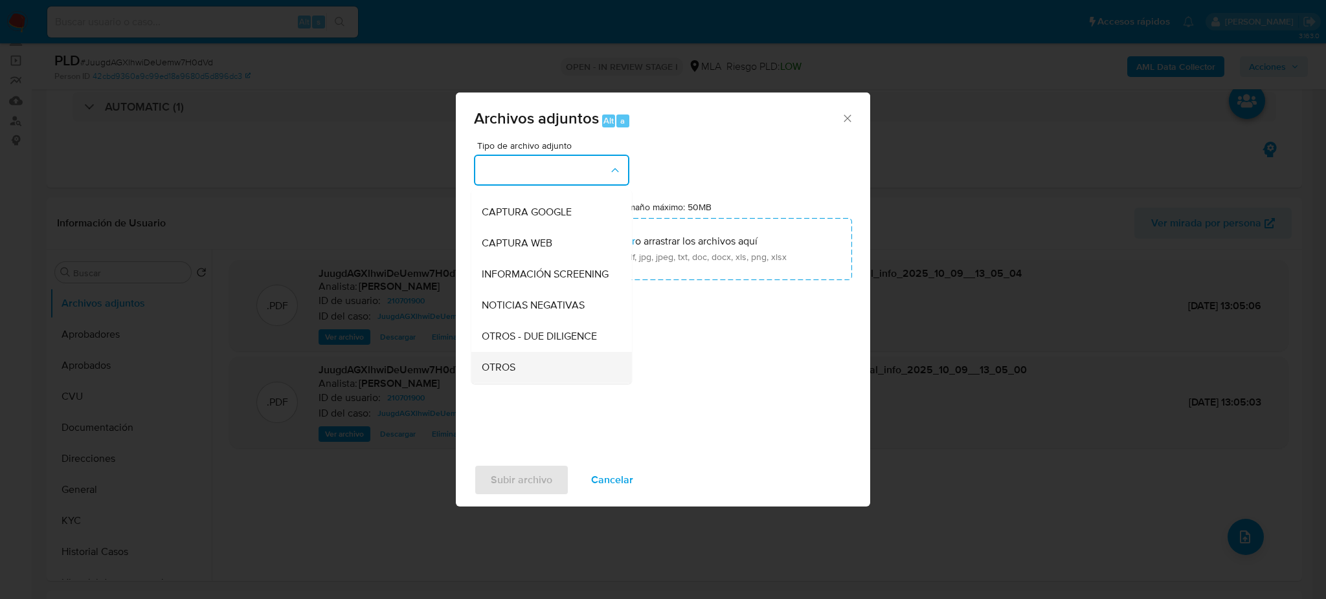
click at [519, 370] on div "OTROS" at bounding box center [548, 367] width 132 height 31
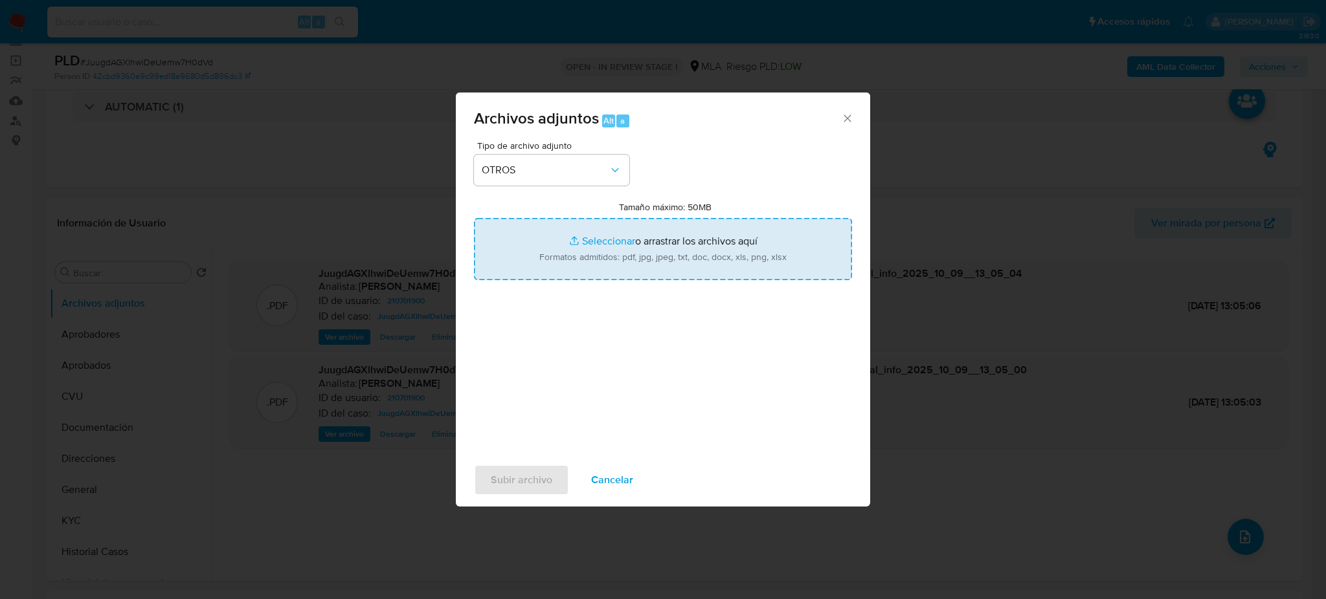
click at [605, 253] on input "Tamaño máximo: 50MB Seleccionar archivos" at bounding box center [663, 249] width 378 height 62
type input "C:\fakepath\Caselog JuugdAGXlhwiDeUemw7H0dVd_2025_09_17_16_07_22.docx"
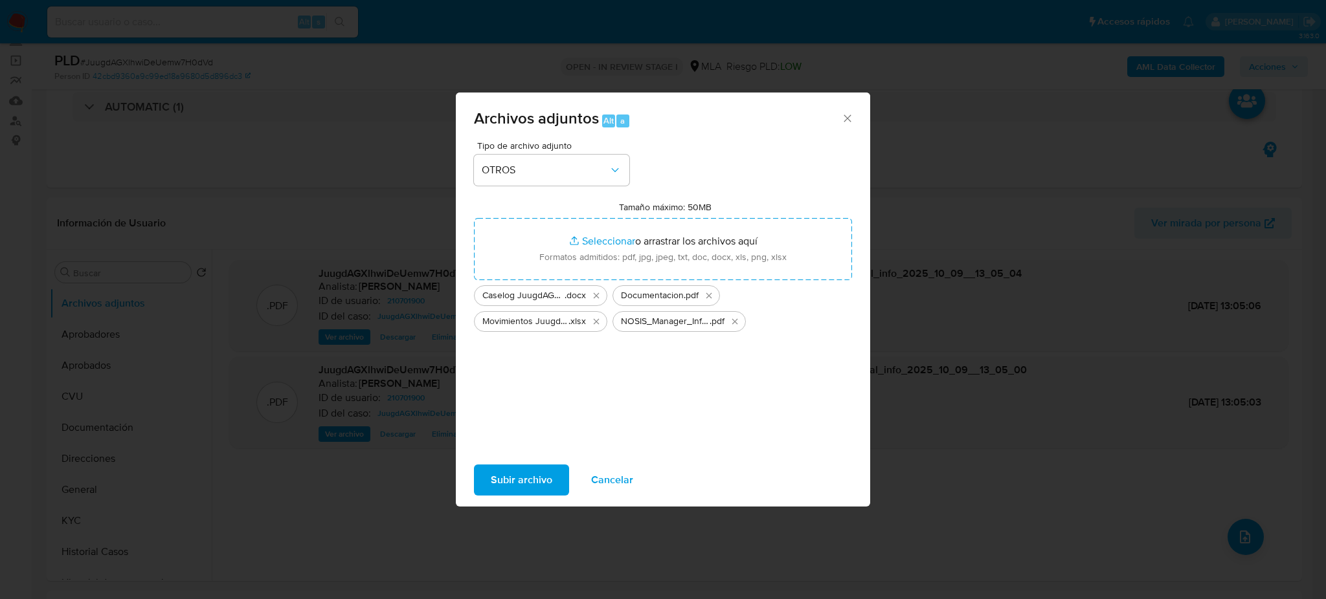
click at [540, 488] on span "Subir archivo" at bounding box center [522, 480] width 62 height 28
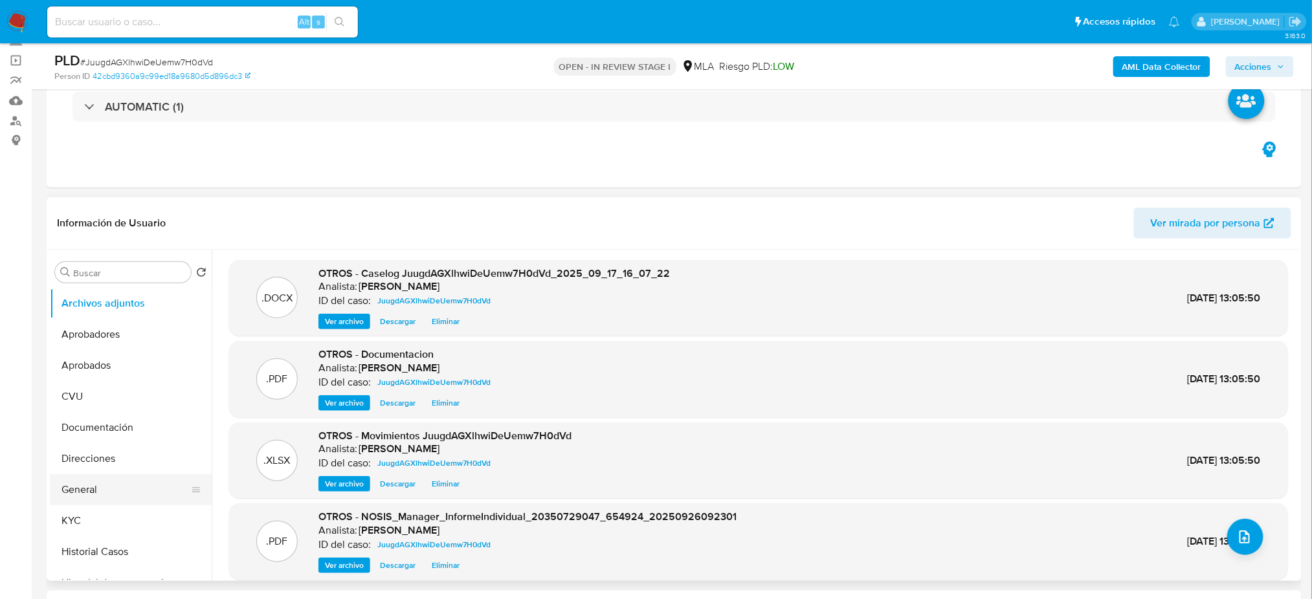
click at [87, 489] on button "General" at bounding box center [125, 490] width 151 height 31
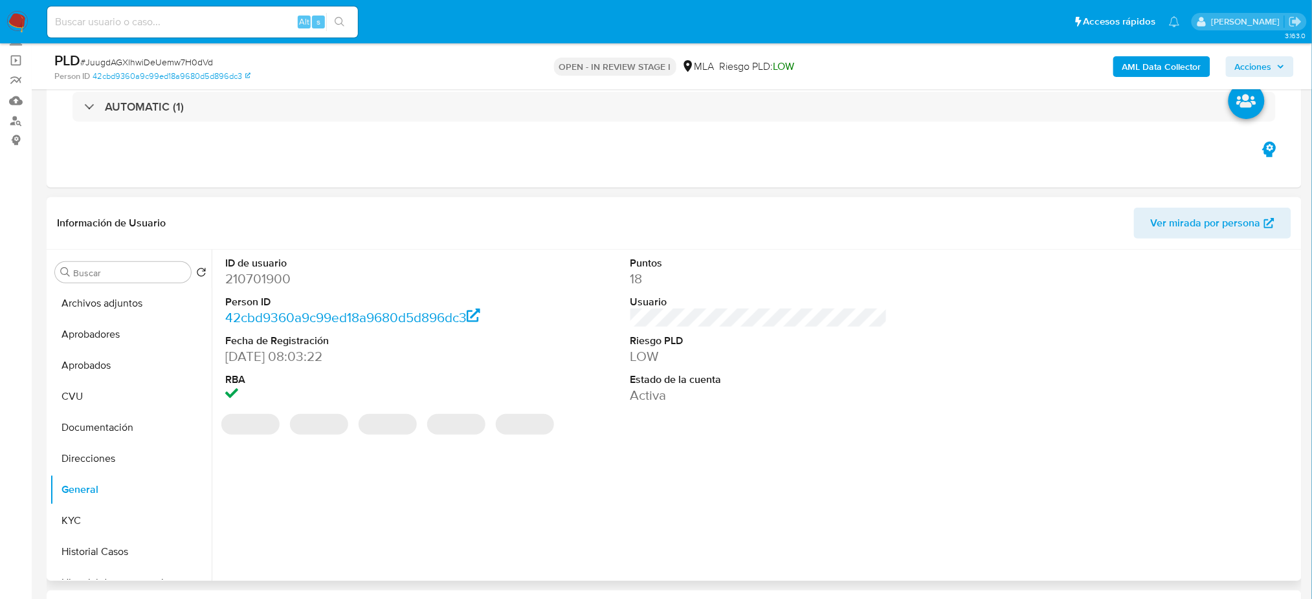
drag, startPoint x: 252, startPoint y: 272, endPoint x: 260, endPoint y: 279, distance: 10.5
click at [260, 279] on dd "210701900" at bounding box center [353, 279] width 257 height 18
copy dd "210701900"
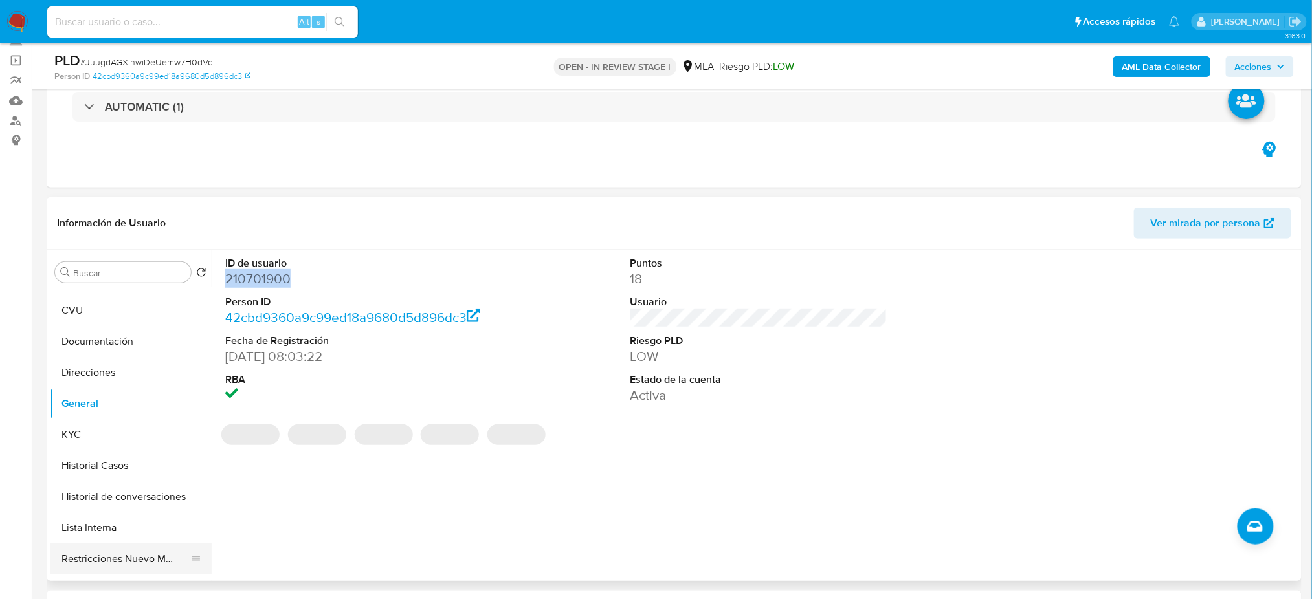
click at [127, 559] on button "Restricciones Nuevo Mundo" at bounding box center [125, 559] width 151 height 31
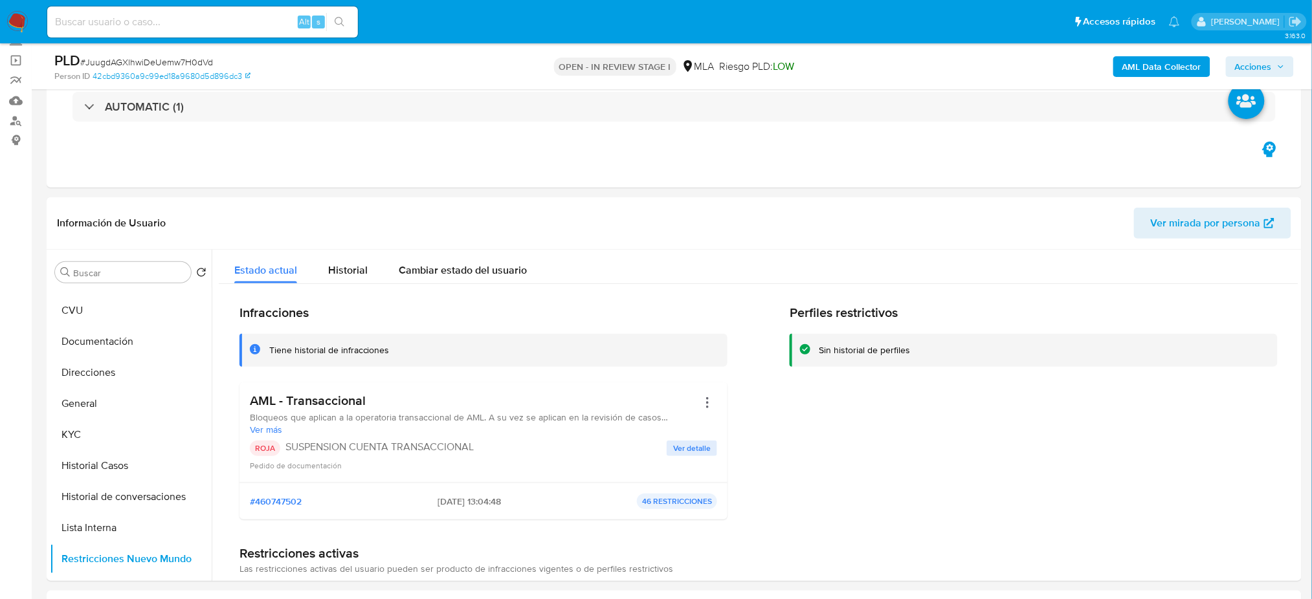
click at [1244, 62] on span "Acciones" at bounding box center [1253, 66] width 37 height 21
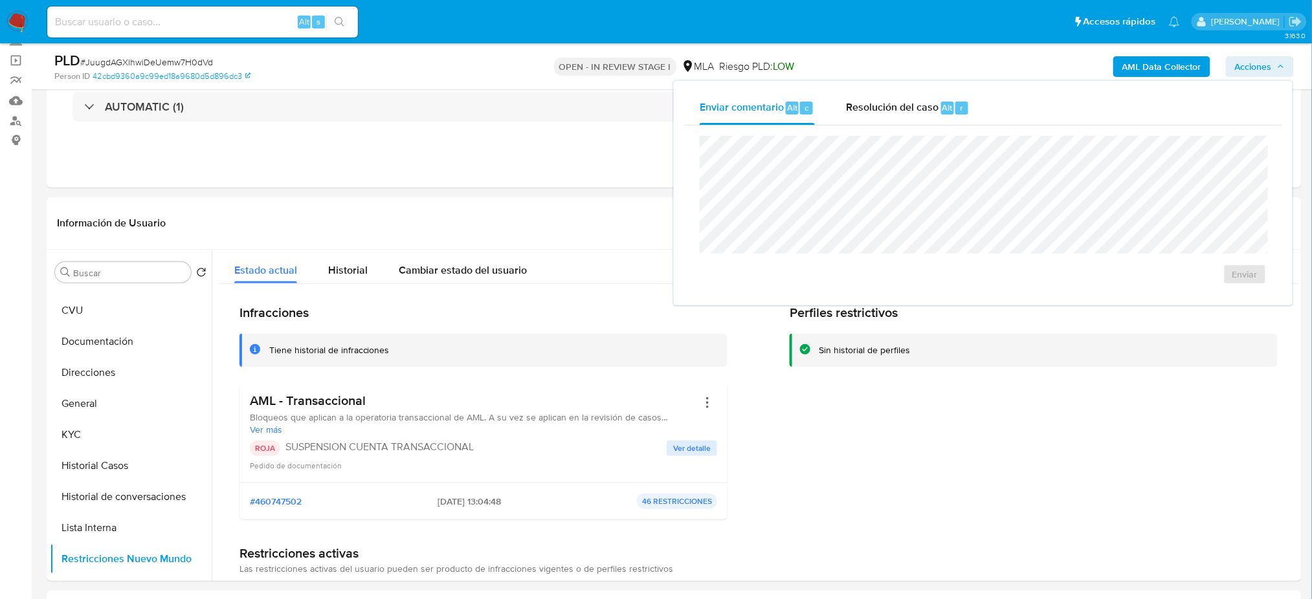
click at [925, 126] on div "Enviar" at bounding box center [983, 211] width 598 height 170
click at [919, 115] on div "Resolución del caso Alt r" at bounding box center [908, 108] width 124 height 34
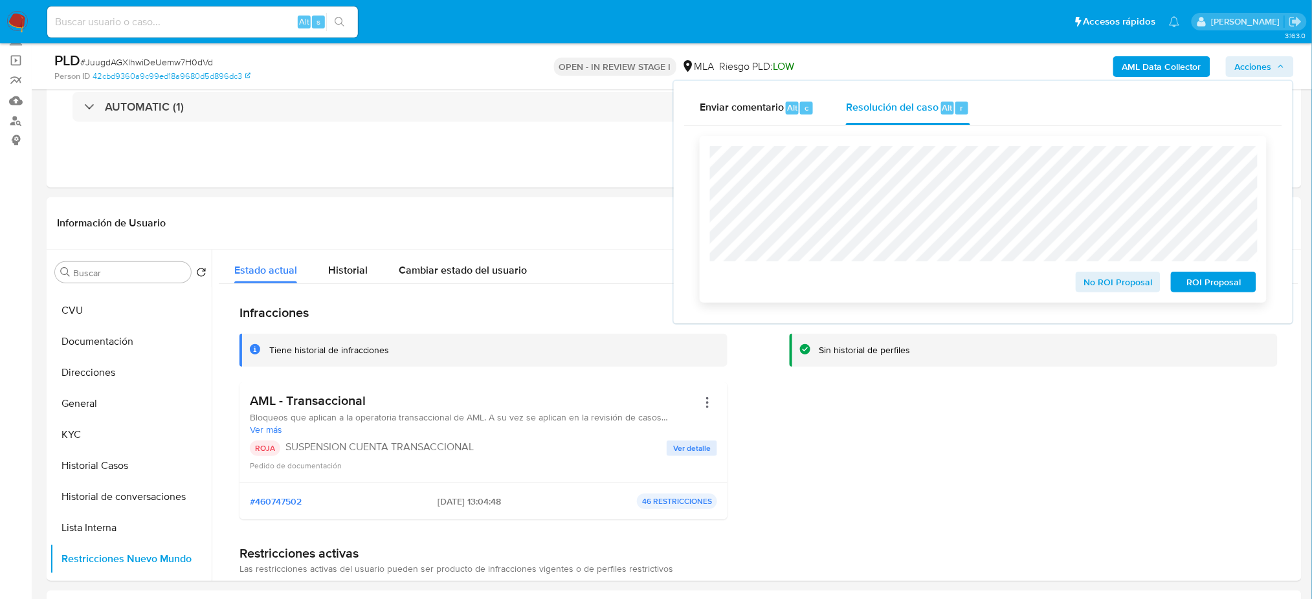
drag, startPoint x: 1204, startPoint y: 282, endPoint x: 1198, endPoint y: 278, distance: 7.0
click at [1204, 283] on span "ROI Proposal" at bounding box center [1213, 282] width 67 height 18
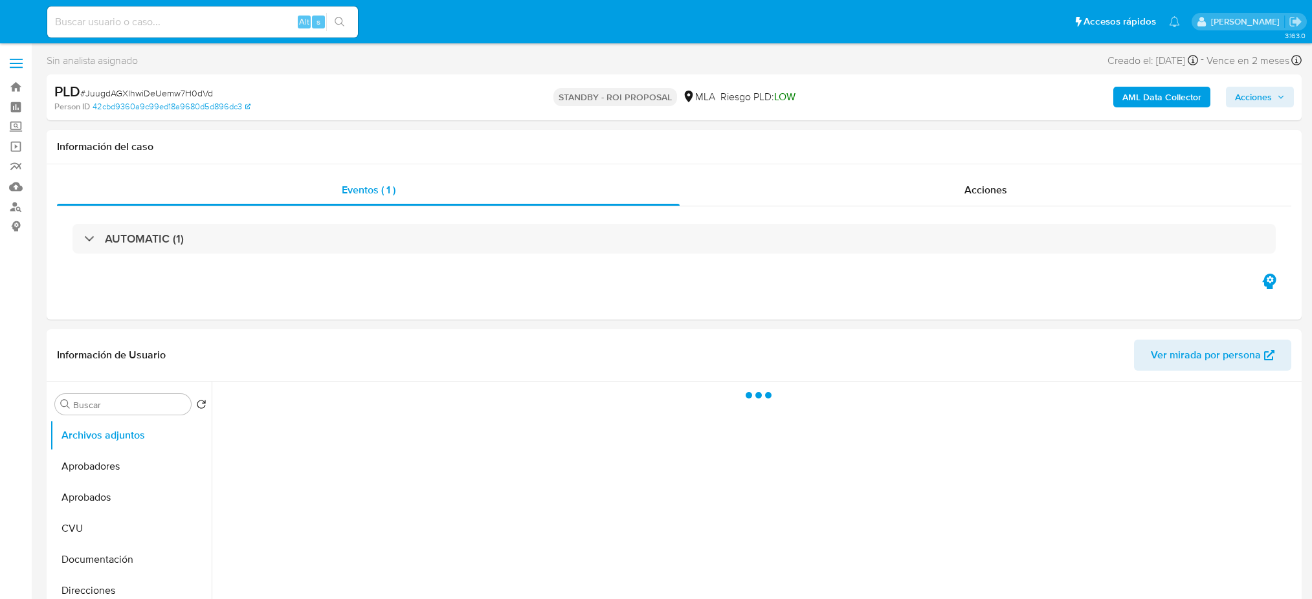
select select "10"
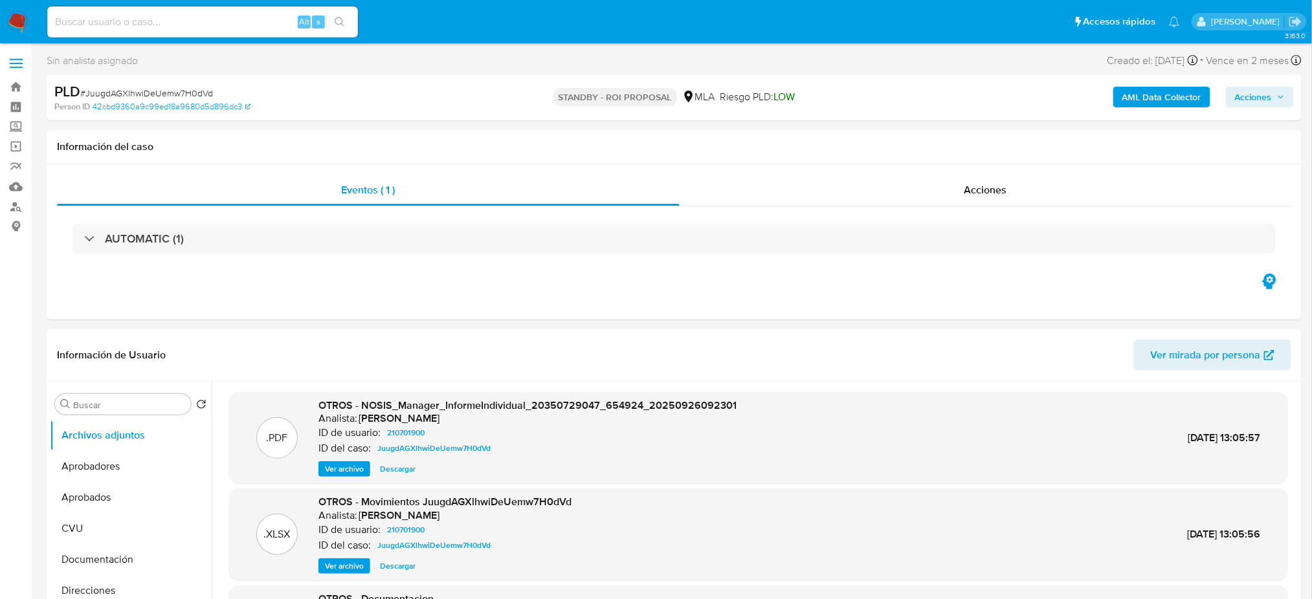
click at [22, 17] on img at bounding box center [17, 22] width 22 height 22
